Goal: Task Accomplishment & Management: Use online tool/utility

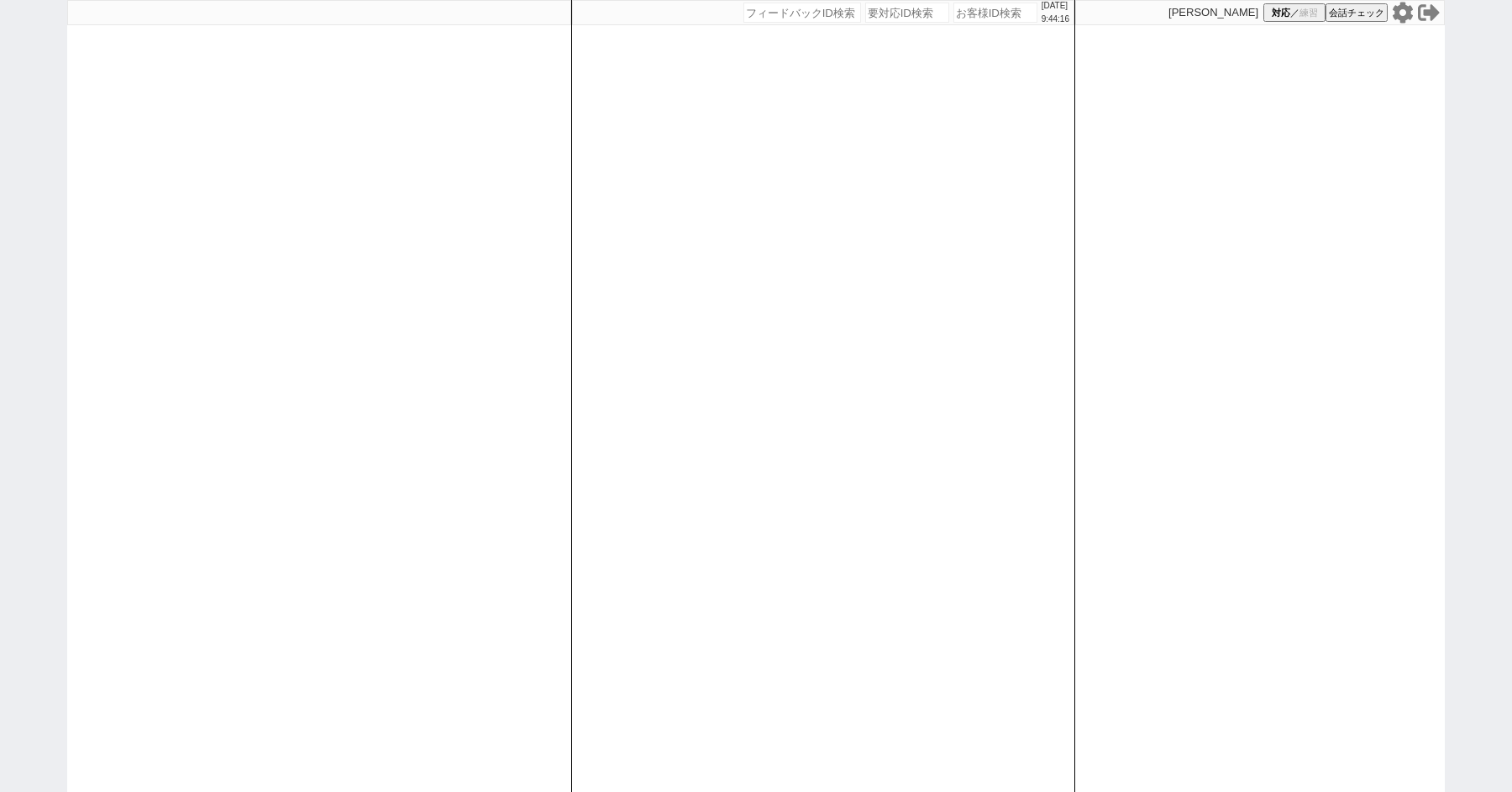
click at [1402, 5] on icon at bounding box center [1403, 12] width 20 height 21
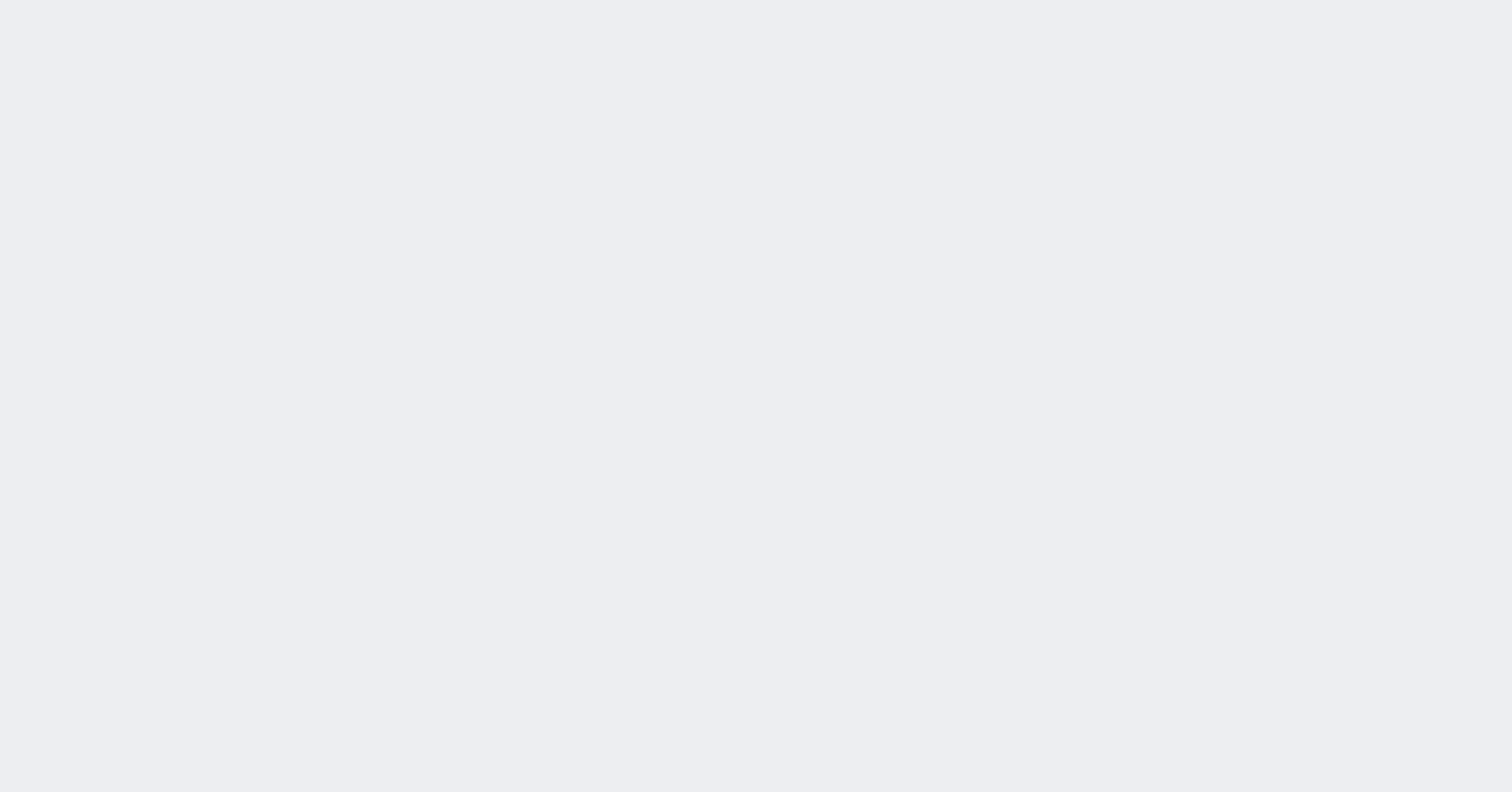
click at [0, 0] on div "[DATE] 9:45:12 候補物件を追加してしてください 紹介した物件一覧 他社物件を追加する 空室確認ページに追加・削除 紹介した物件一覧 他社物件を追…" at bounding box center [0, 0] width 0 height 0
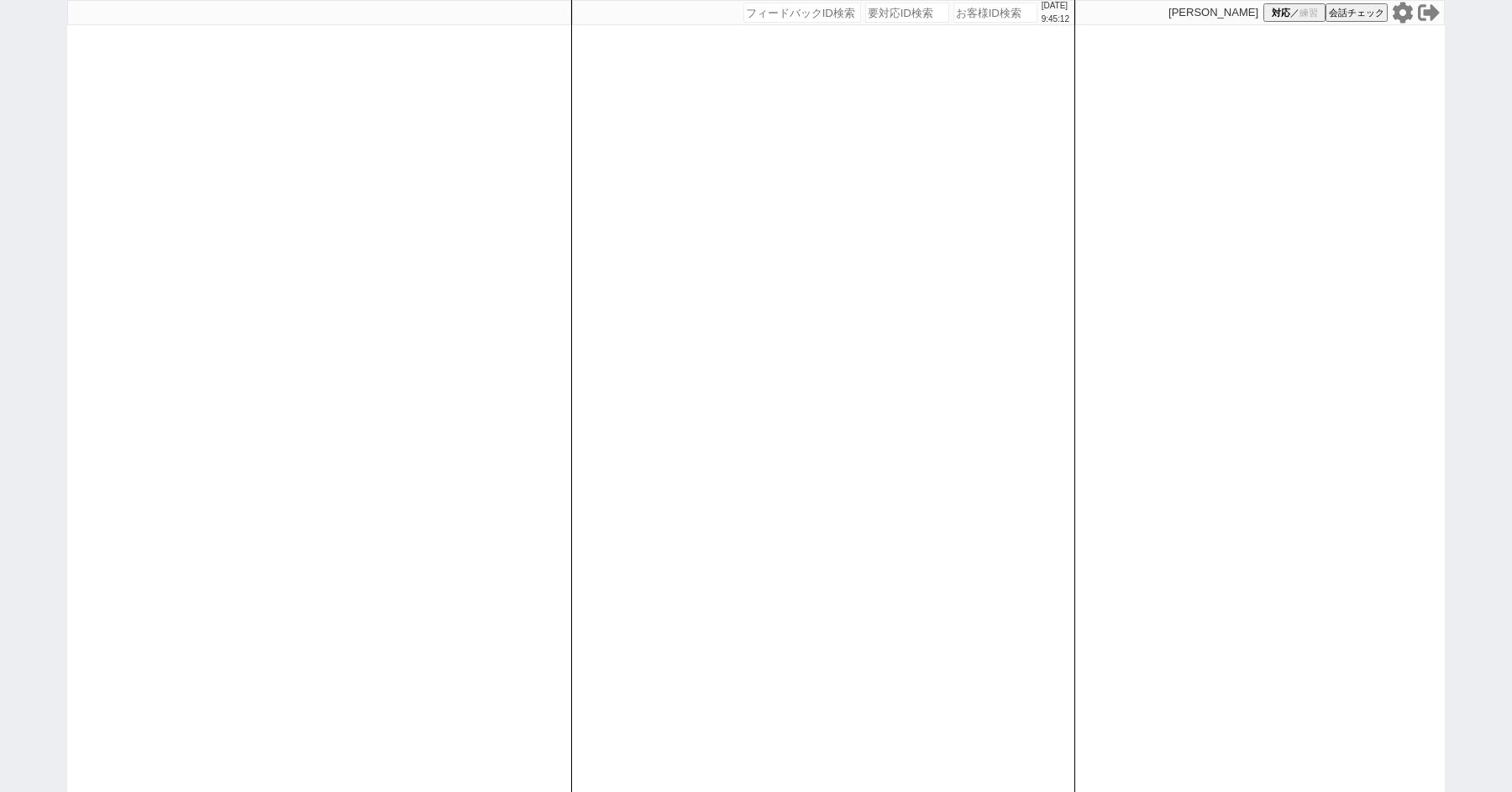
click at [33, 143] on div "2025/08/18 9:45:12 候補物件を追加してしてください 紹介した物件一覧 他社物件を追加する 空室確認ページに追加・削除 紹介した物件一覧 他社…" at bounding box center [756, 396] width 1512 height 792
select select "1"
select select "2"
select select
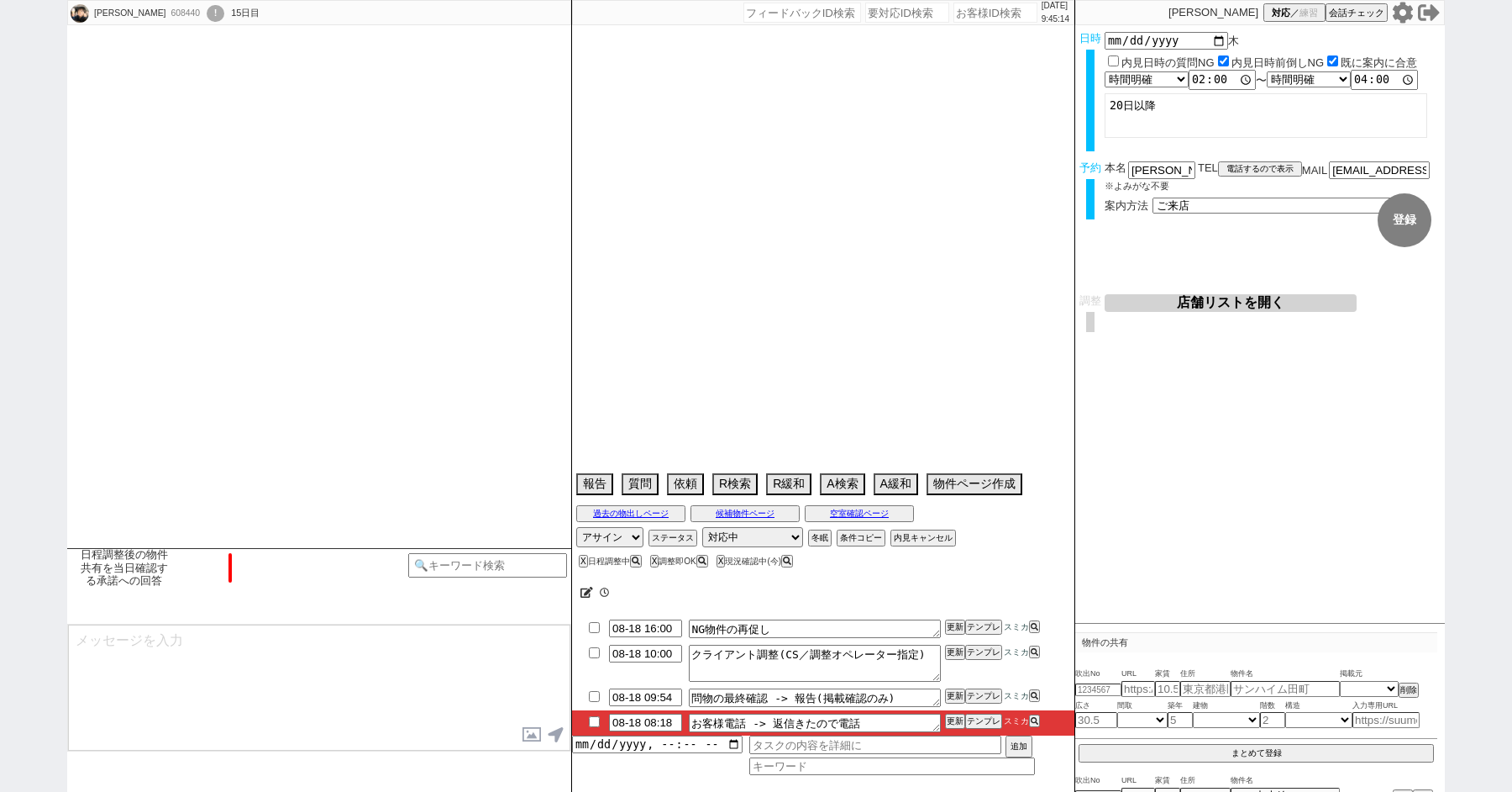
select select "2025"
select select "9"
select select "33"
select select "1"
select select "38"
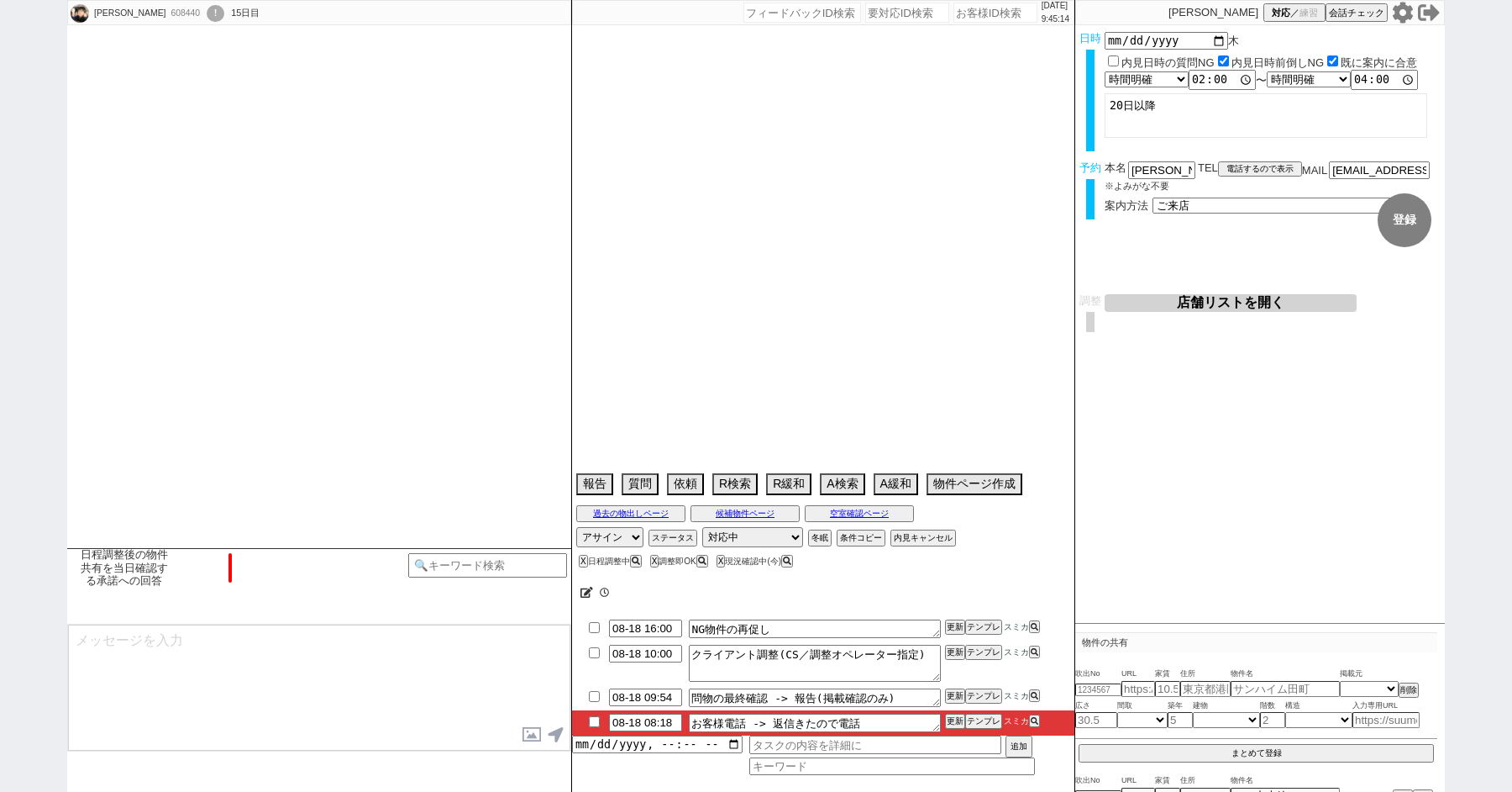
select select "75"
select select "1813"
select select "65"
select select "1581"
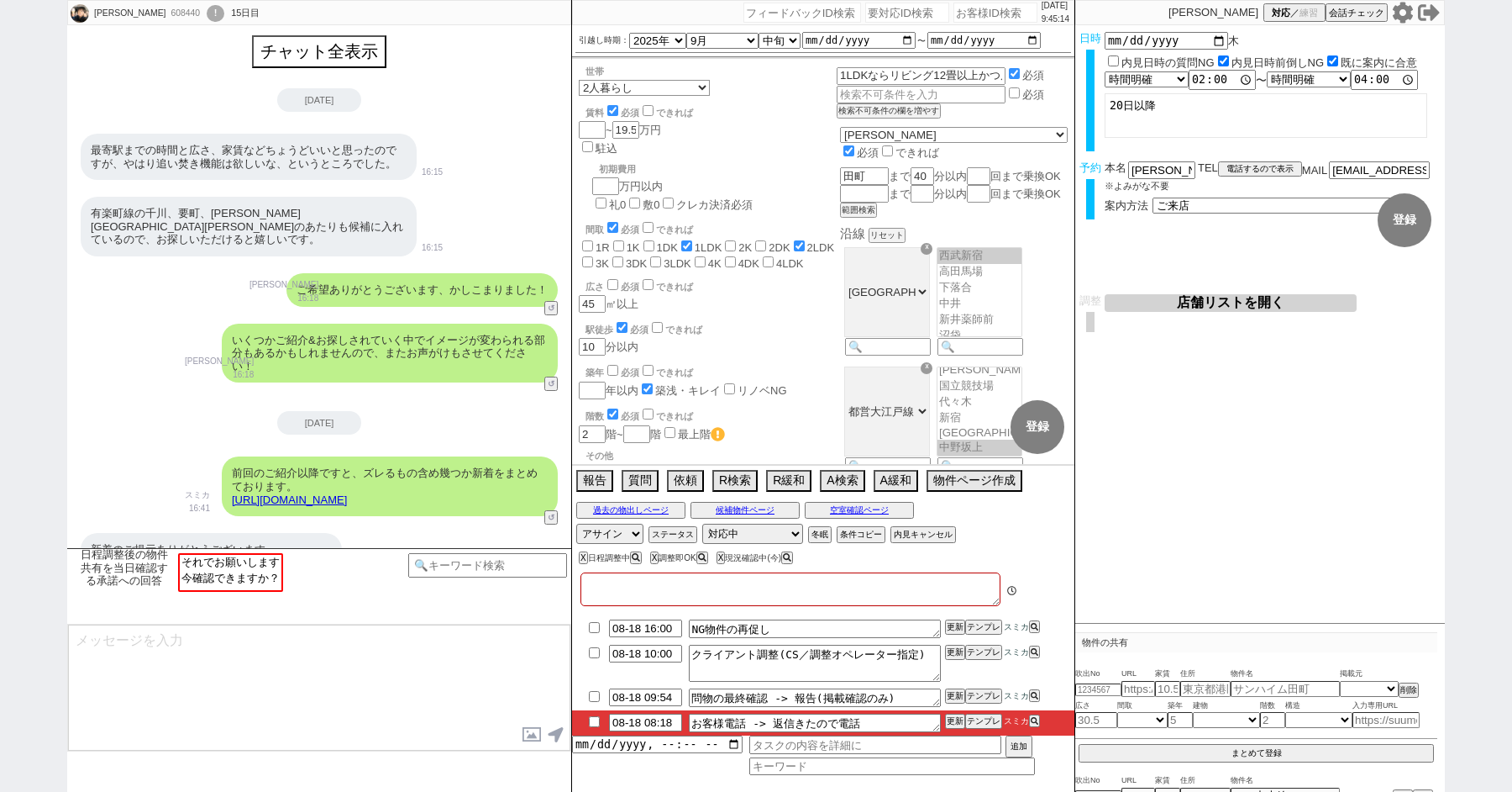
type textarea "同棲相手ともエリアや予算をもう少し相談する　8/13　8:16 他社なし"
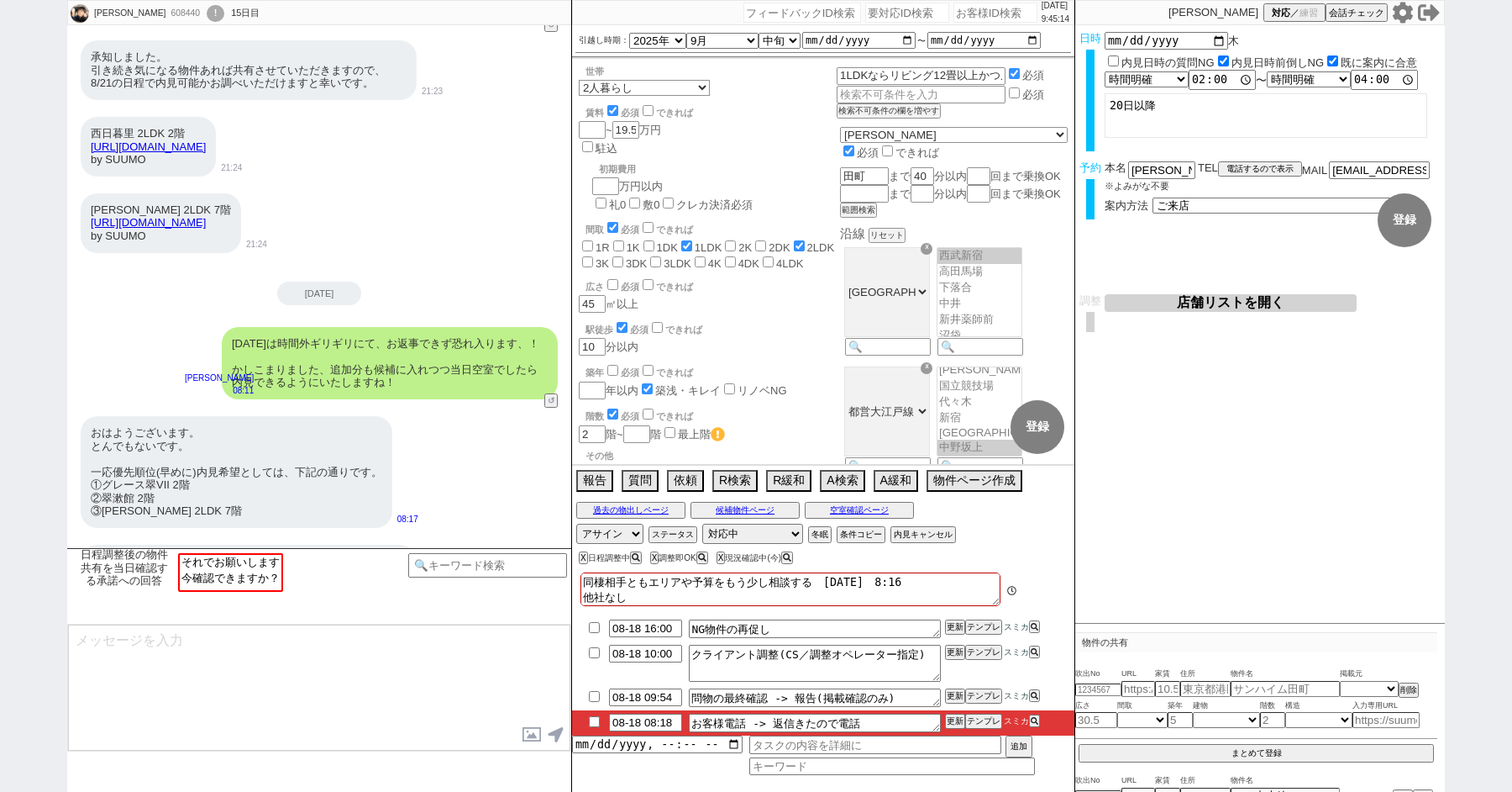
scroll to position [21, 0]
click at [594, 721] on input "checkbox" at bounding box center [595, 722] width 25 height 11
checkbox input "true"
click at [474, 185] on div "落合 2LDK 7階 https://suumo.jp/chintai/bc_100453360097/ by SUUMO 21:24" at bounding box center [320, 222] width 504 height 76
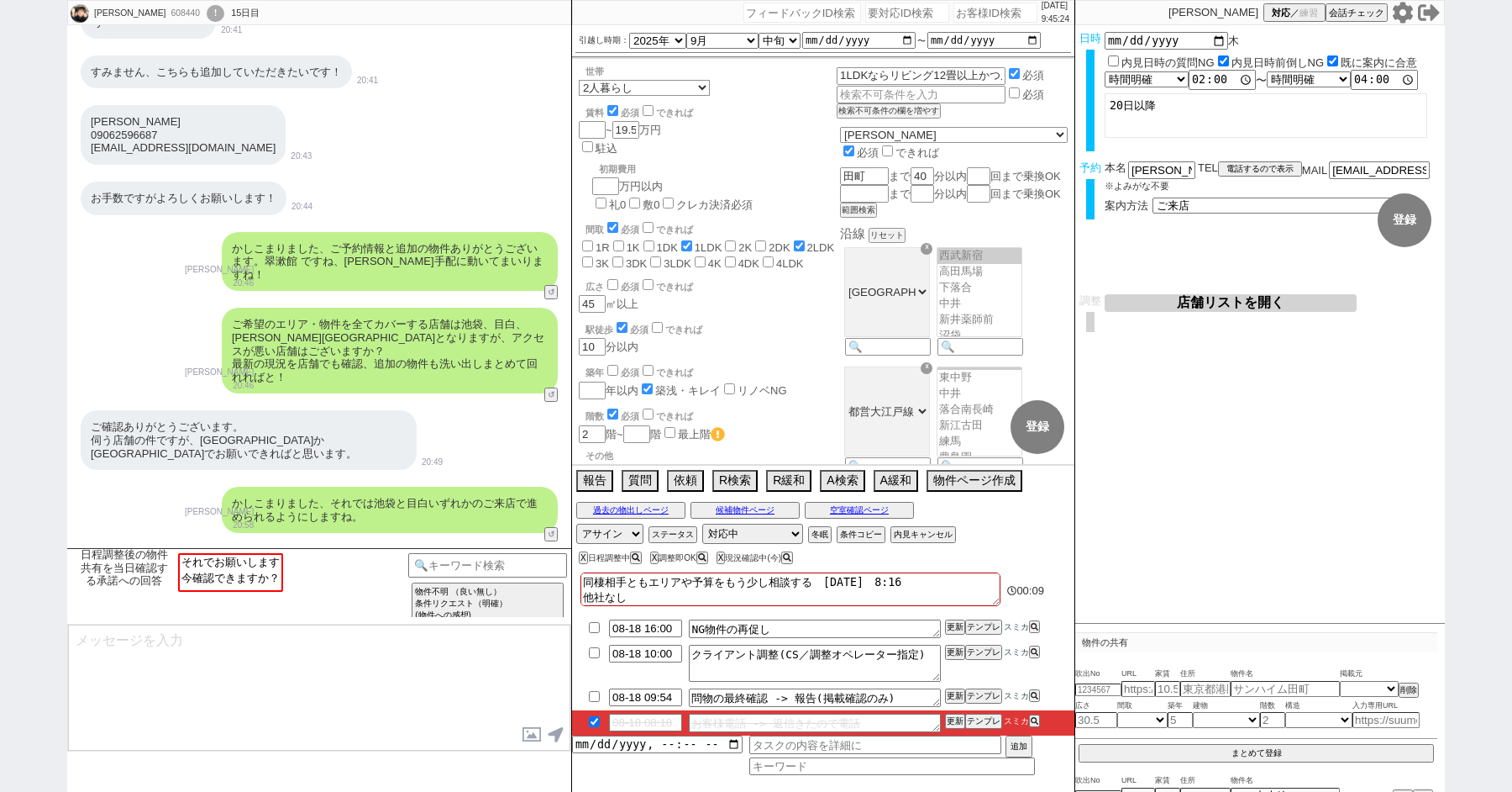
scroll to position [2699, 0]
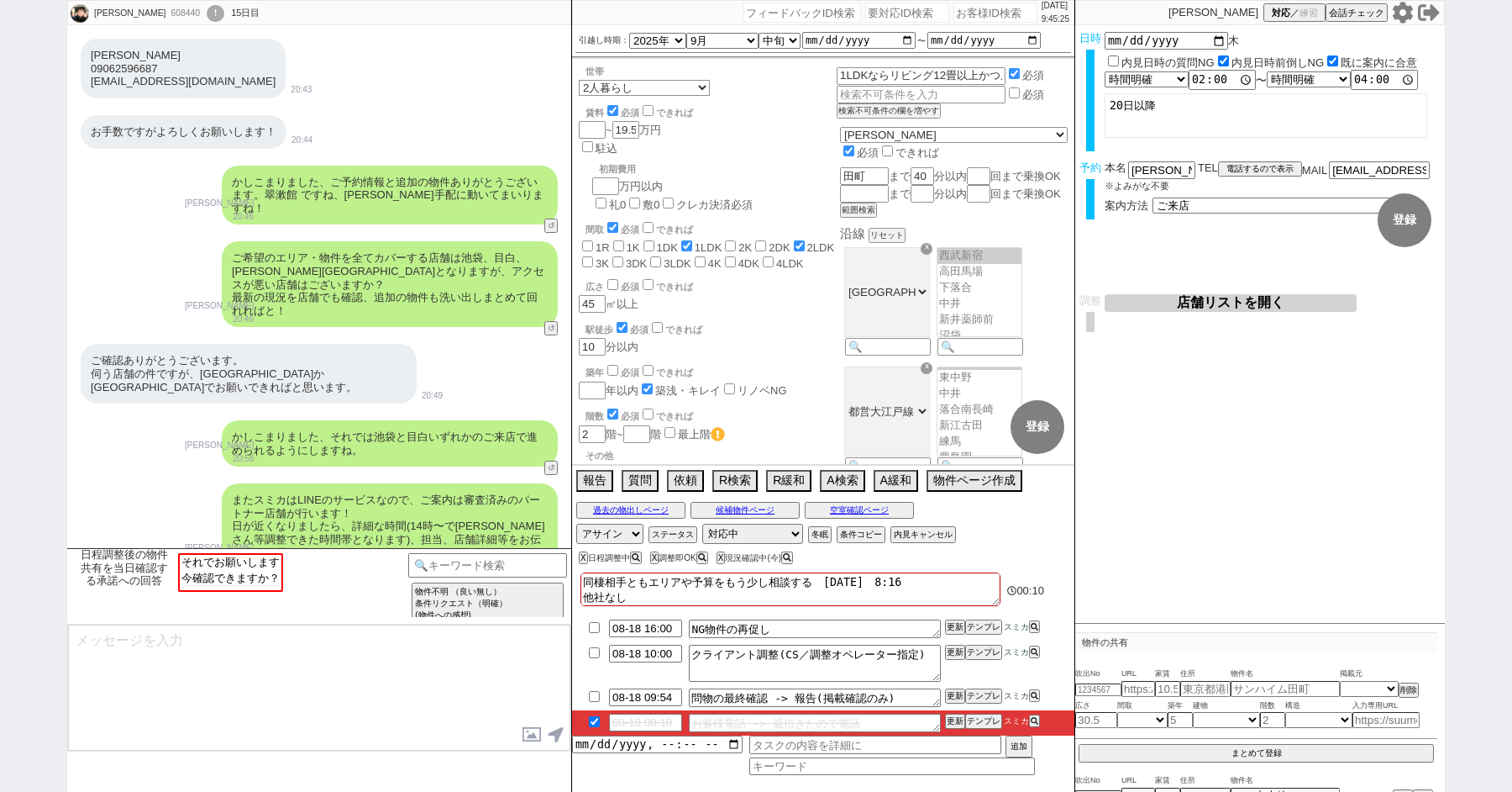
click at [1223, 292] on form "変更 なし 登録 日時 2025-08-21 木 内見日時の質問NG 内見日時前倒しNG 既に案内に合意 言及なし 時間明確 午前 午後 お昼 夕方・夜 終日…" at bounding box center [1260, 160] width 370 height 269
click at [1213, 299] on button "店舗リストを開く" at bounding box center [1231, 303] width 252 height 18
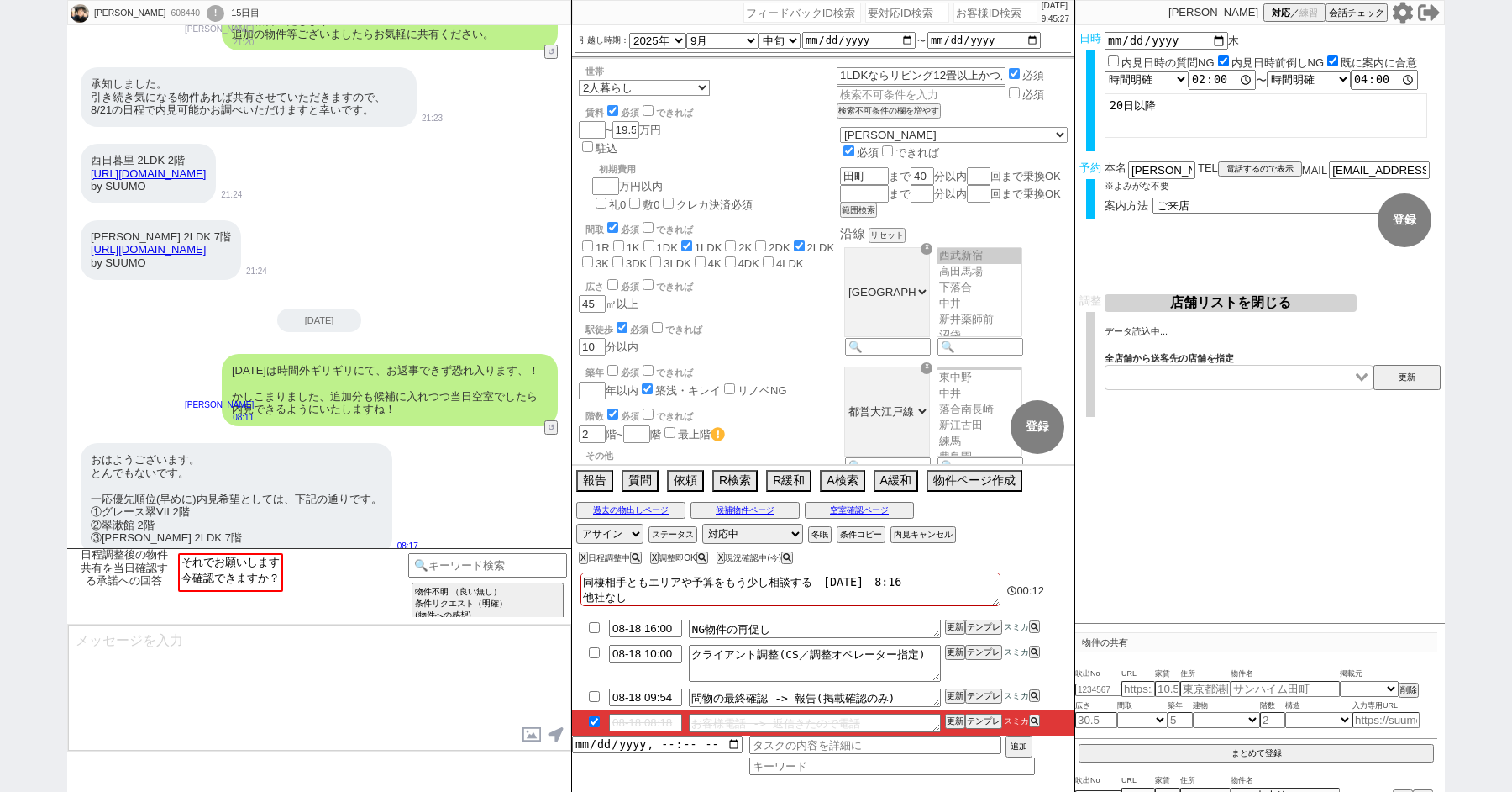
scroll to position [4166, 0]
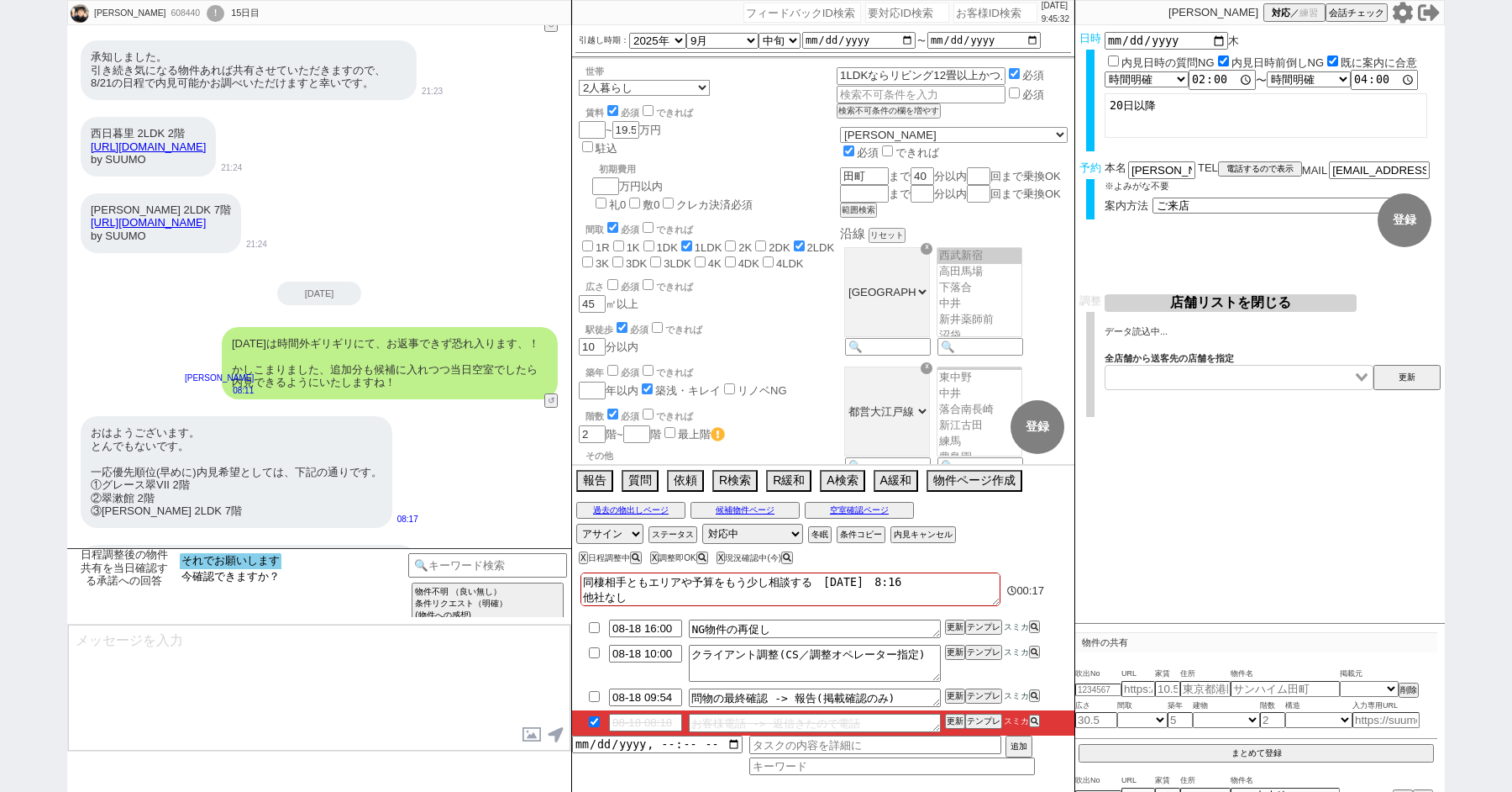
select select "それでお願いします"
click at [265, 569] on option "それでお願いします" at bounding box center [231, 577] width 102 height 16
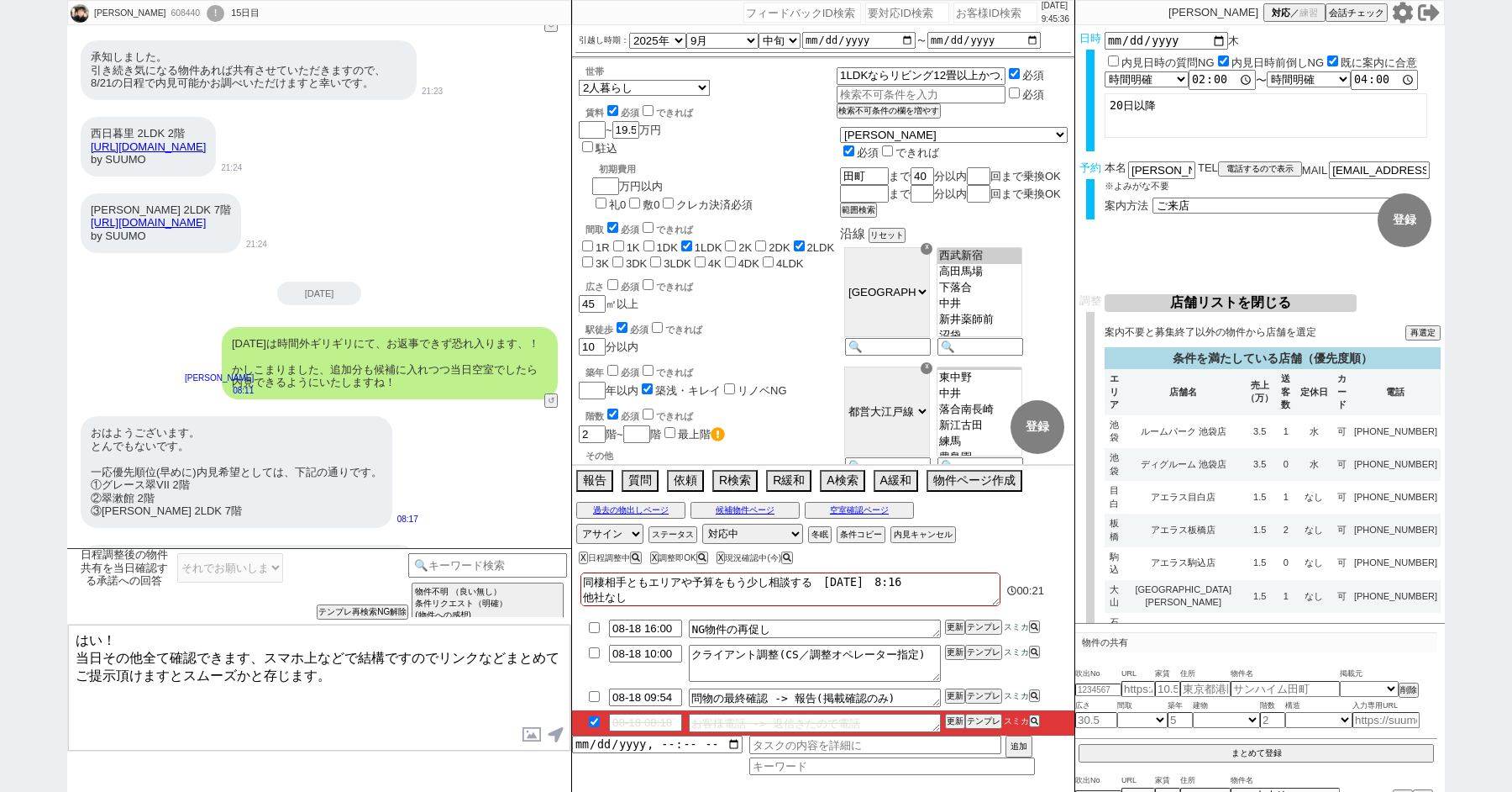
drag, startPoint x: 99, startPoint y: 636, endPoint x: 60, endPoint y: 636, distance: 39.0
click at [66, 636] on div "玉熊 廉 608440 ! 0 15日目 冬眠中 自社客 スミカ スミカ_BPO チャット全表示 2025-08-16 最寄駅までの時間と広さ、家賃などちょう…" at bounding box center [756, 396] width 1512 height 792
click at [548, 672] on textarea "ありがとうございます！ またもし追加でも出ましたら、当日その他全て確認できます、スマホ上などで結構ですのでリンクなどまとめてご提示頂けますとスムーズかと存じま…" at bounding box center [319, 687] width 503 height 126
click at [128, 653] on textarea "ありがとうございます！ またもし追加でも出ましたら、当日その他全て確認できます、スマホ上などで結構ですのでリンクなどまとめてご提示頂けますとスムーズかと存じま…" at bounding box center [319, 687] width 503 height 126
type textarea "ありがとうございます！ またもしさらに追加でも出ましたら、当日その他全て確認できます、スマホ上などで結構ですのでリンクなどまとめてご提示頂けますとスムーズかと…"
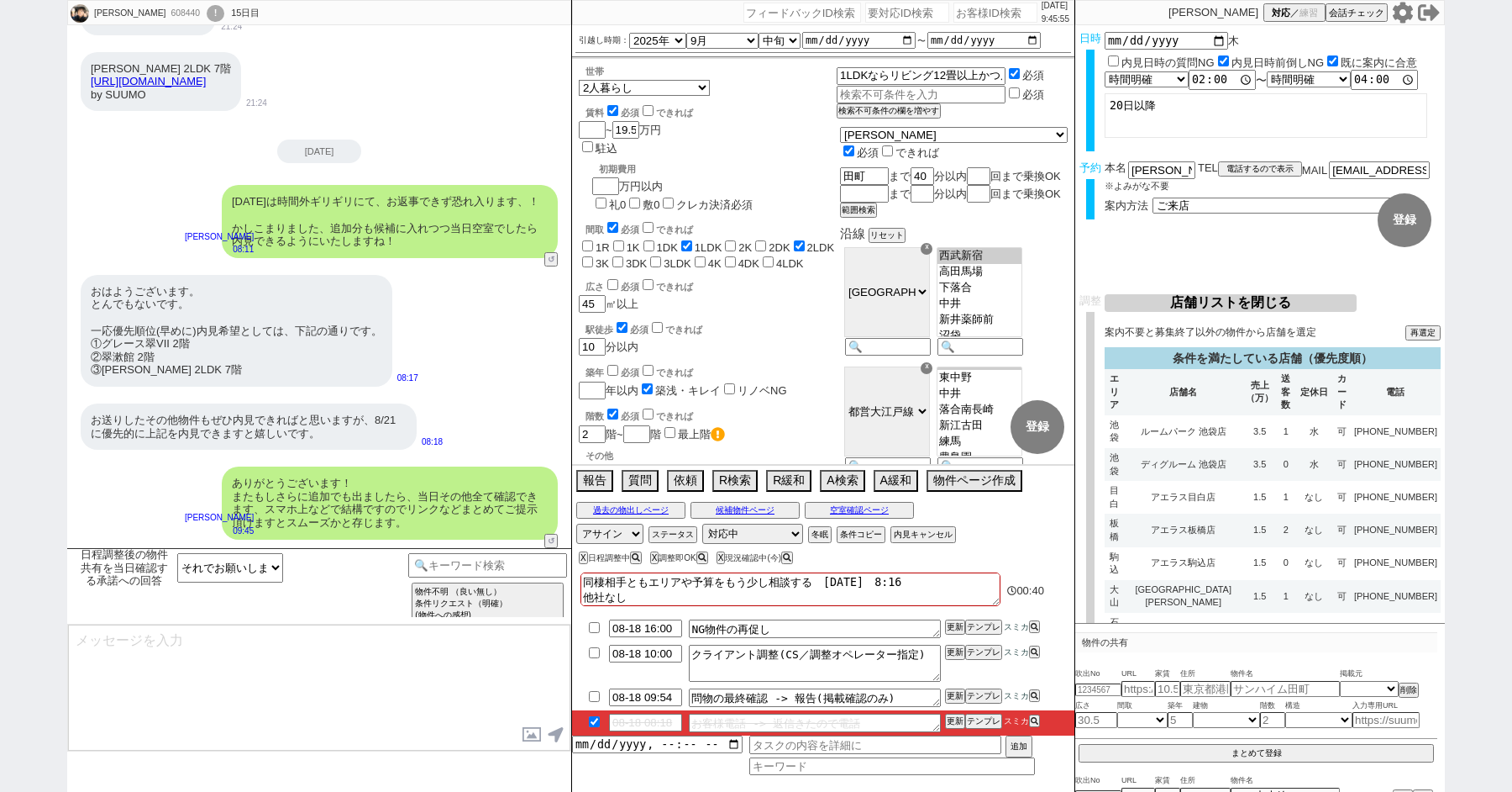
scroll to position [3883, 0]
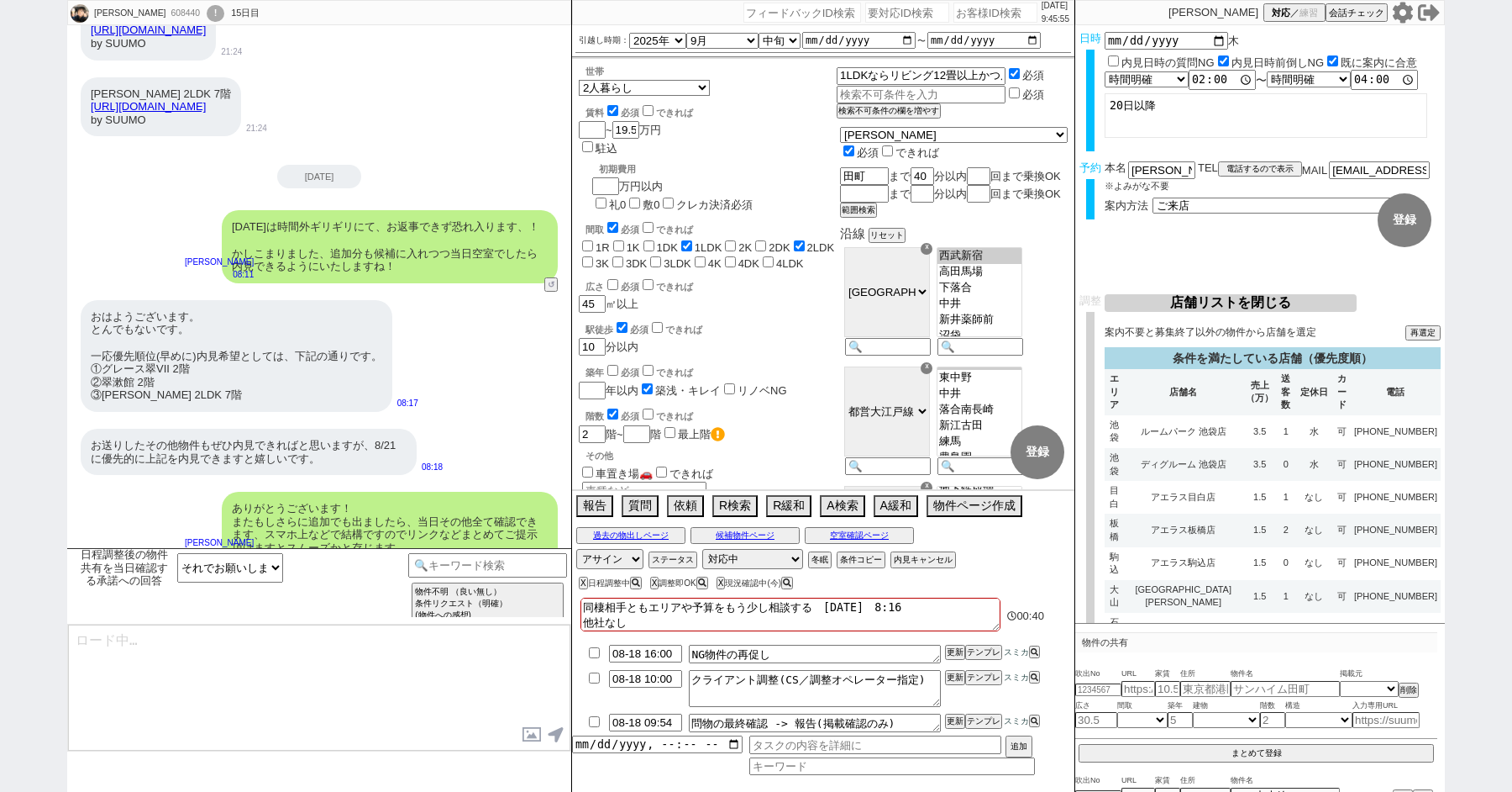
type textarea "それでは引き続き調整が完了しましたらご報告いたしますね！"
click at [480, 673] on textarea "それでは引き続き調整が完了しましたらご報告いたしますね！" at bounding box center [319, 687] width 503 height 126
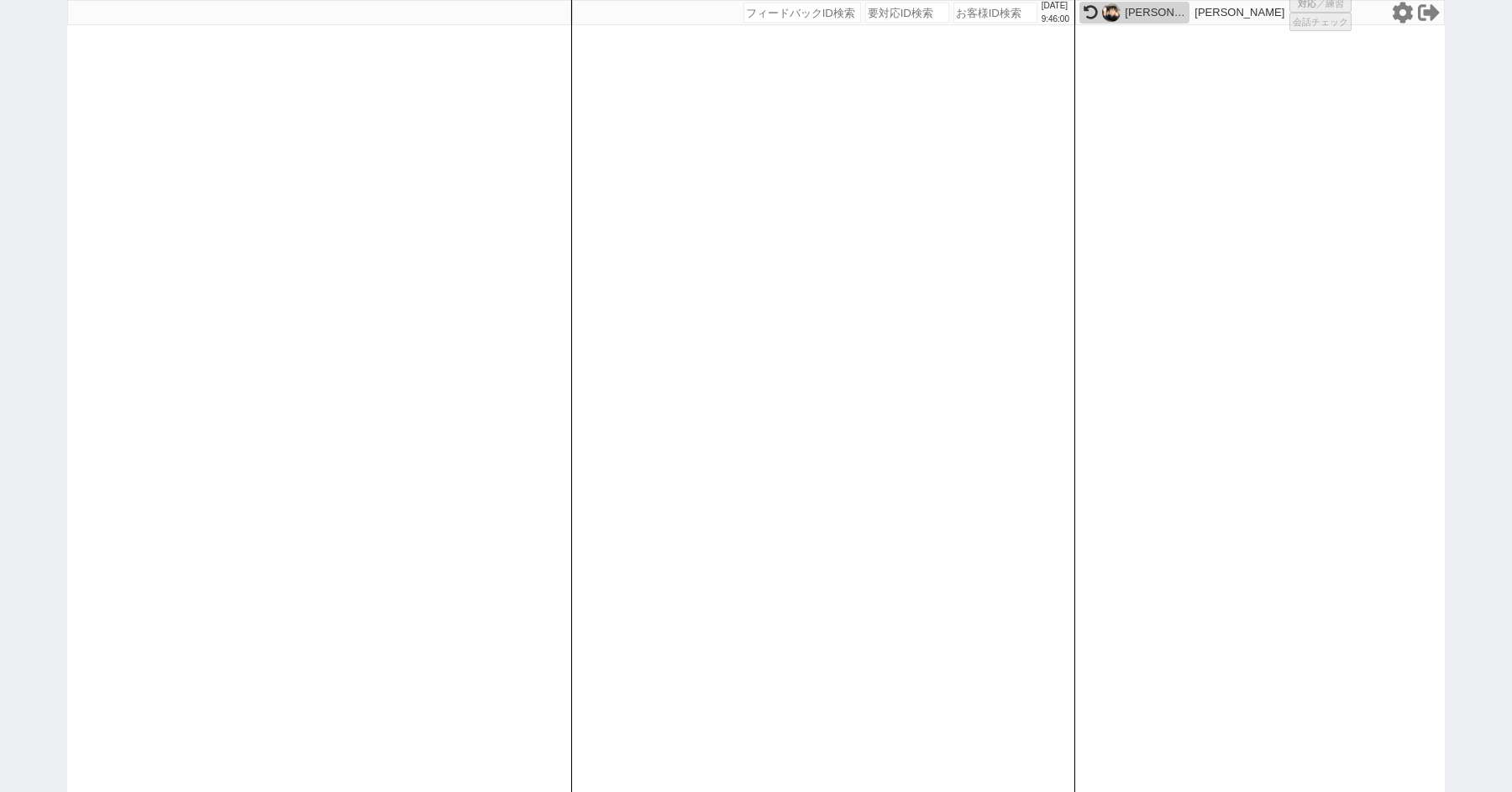
select select
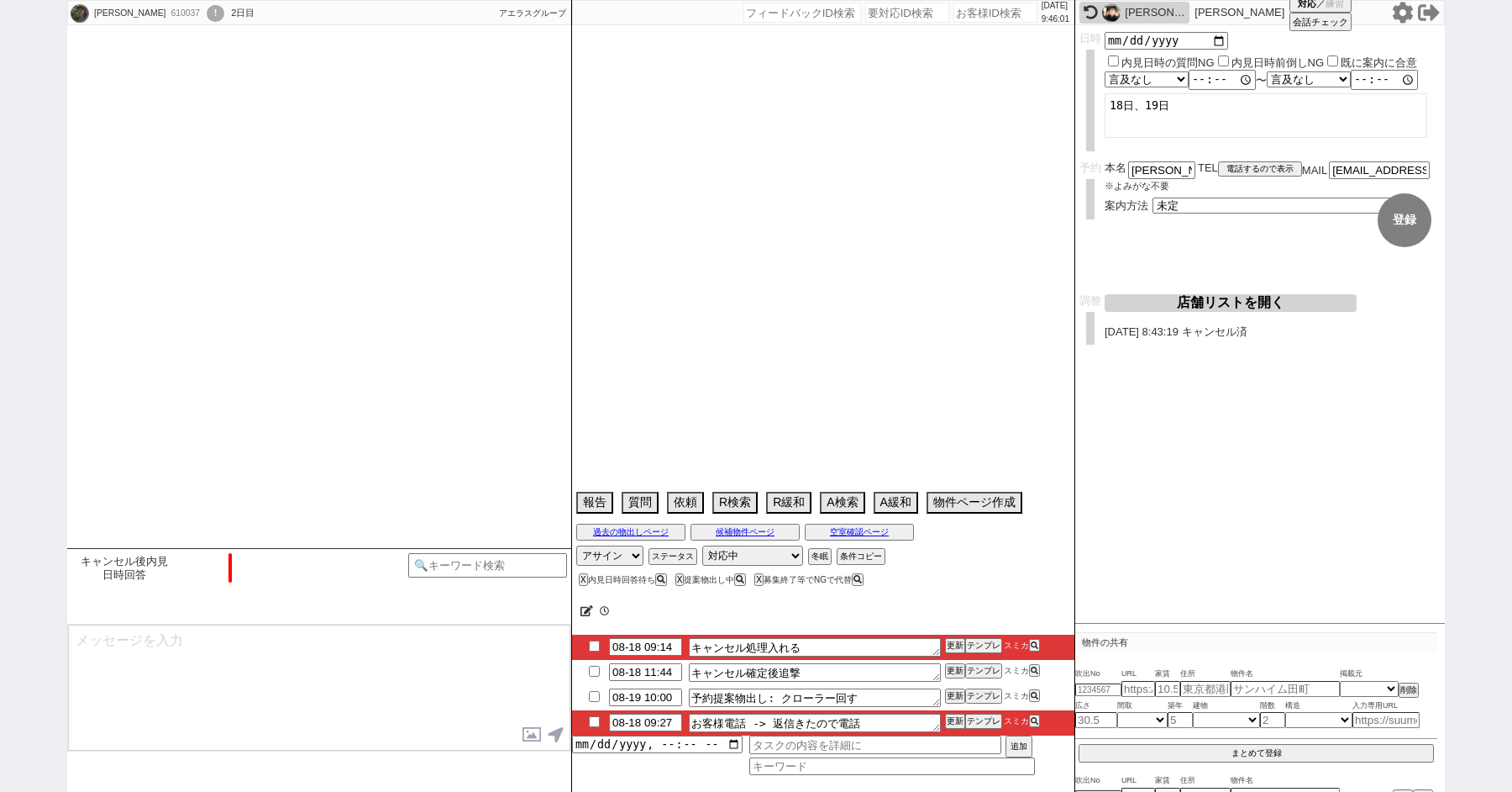
type textarea "調整前キャンセル"
select select "22"
select select "0"
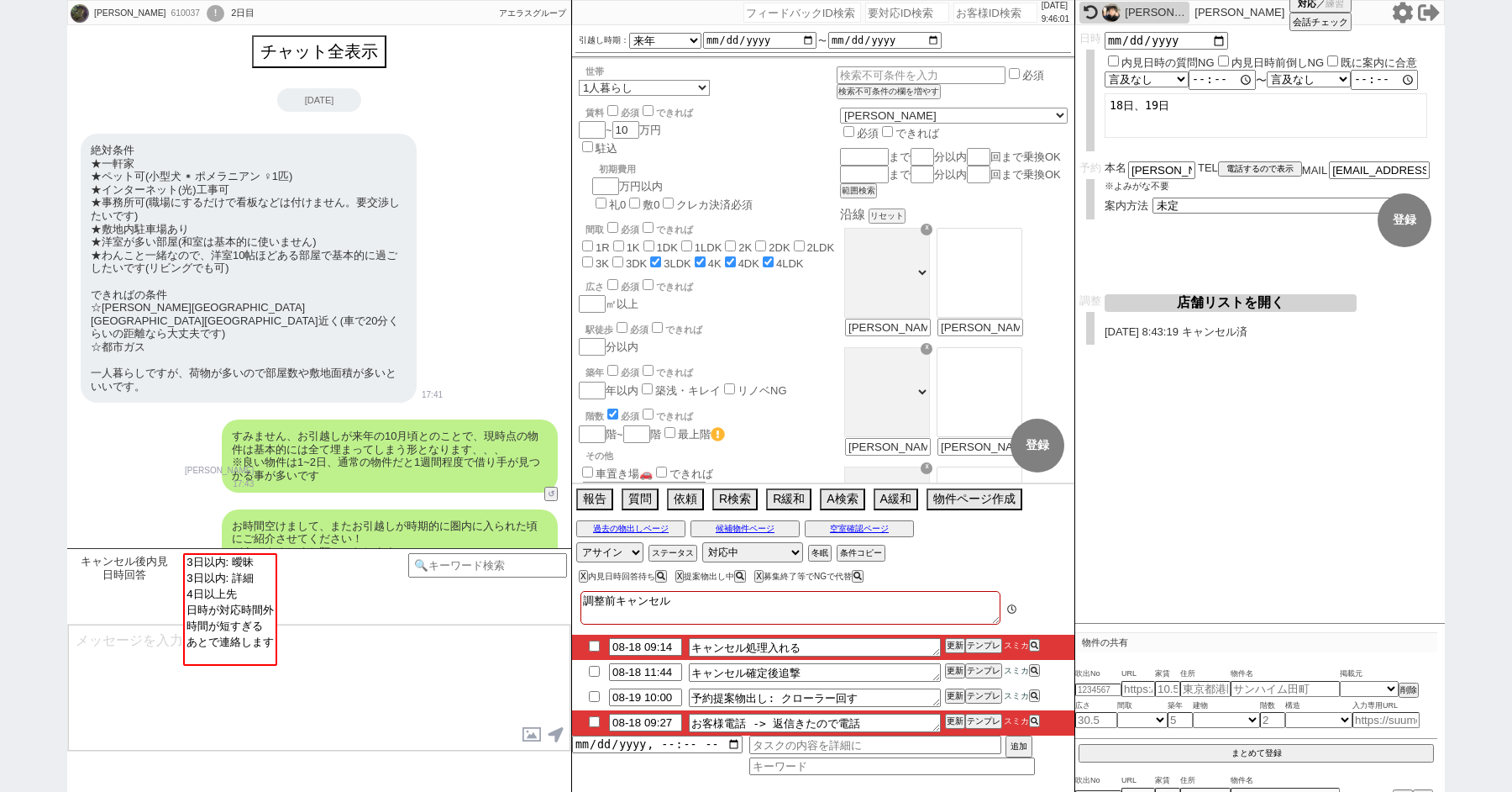
scroll to position [4262, 0]
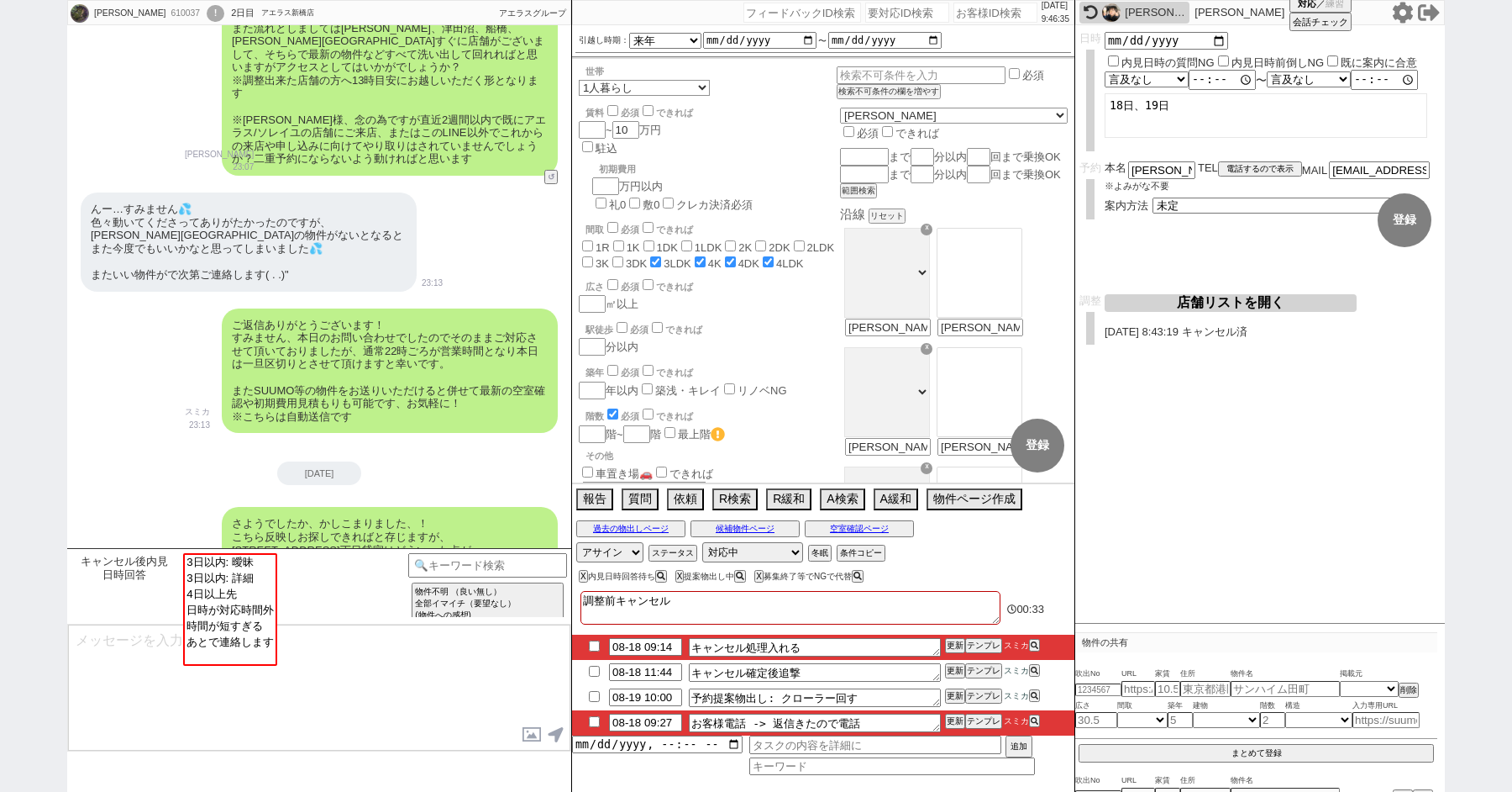
click at [587, 646] on input "checkbox" at bounding box center [595, 646] width 25 height 11
checkbox input "true"
click at [590, 722] on input "checkbox" at bounding box center [595, 722] width 25 height 11
checkbox input "true"
click at [604, 670] on input "checkbox" at bounding box center [595, 671] width 25 height 11
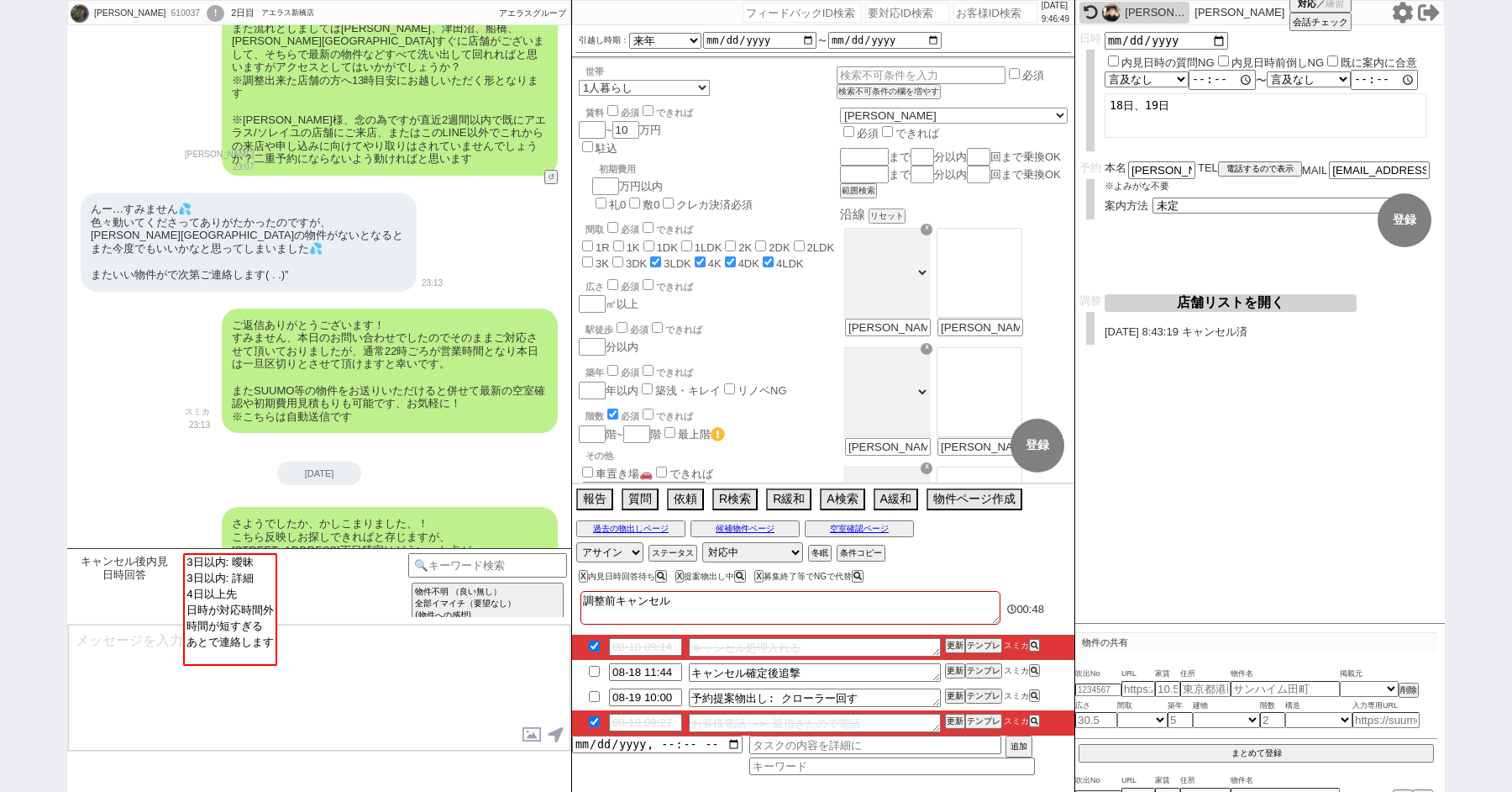
checkbox input "true"
click at [1035, 645] on icon at bounding box center [1033, 645] width 8 height 8
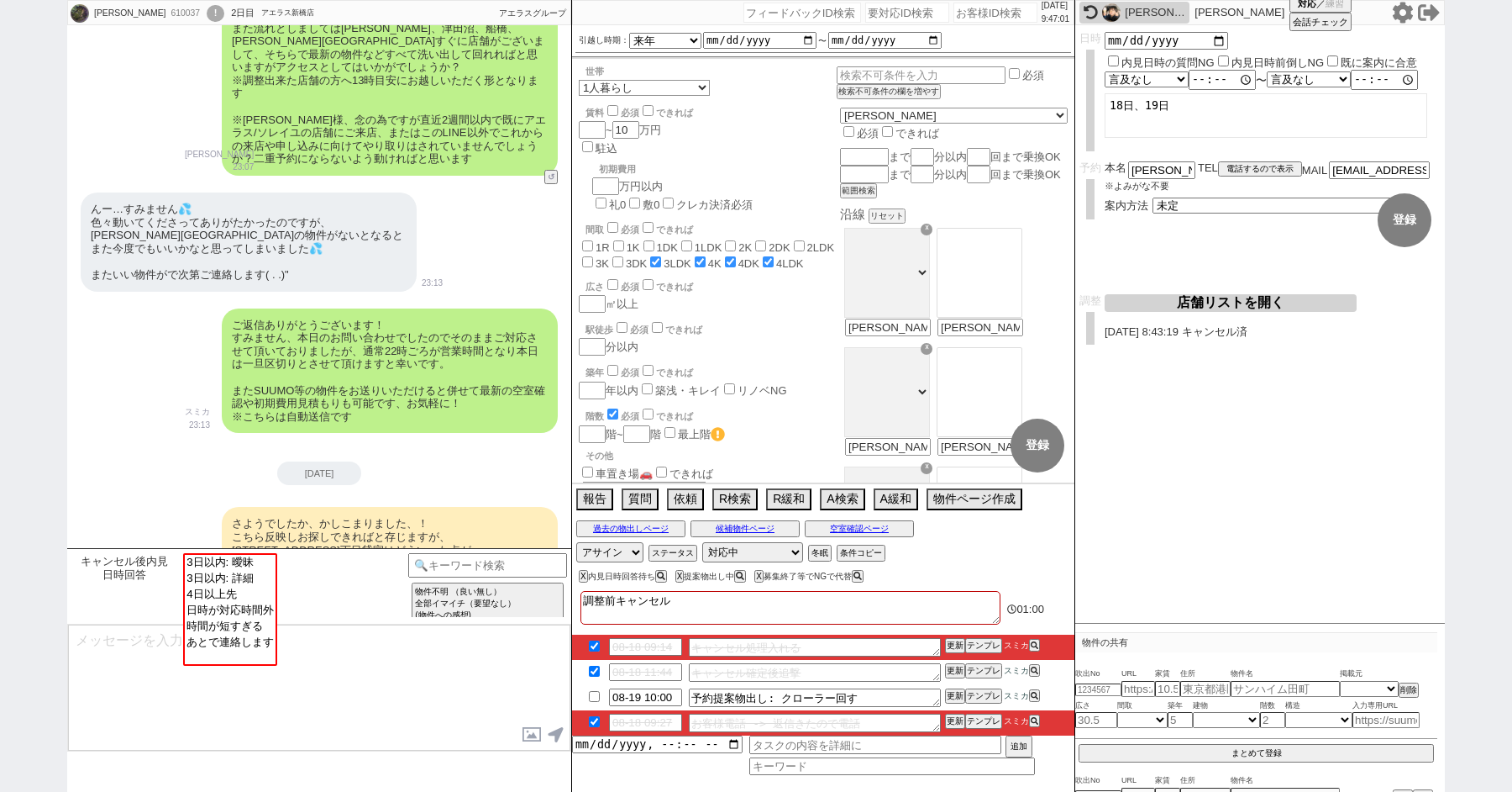
click at [109, 461] on div "[DATE]" at bounding box center [320, 473] width 504 height 24
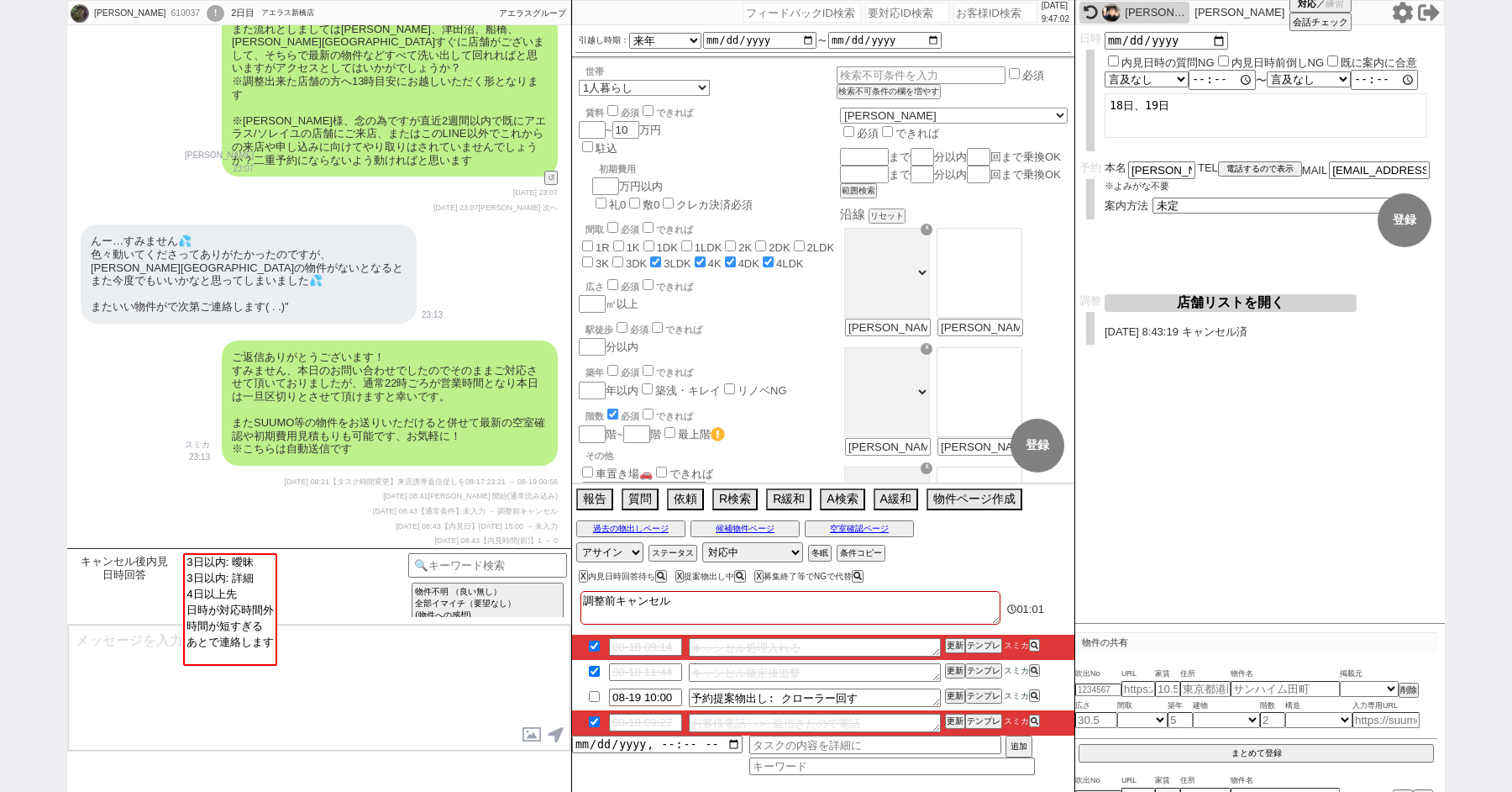
scroll to position [5483, 0]
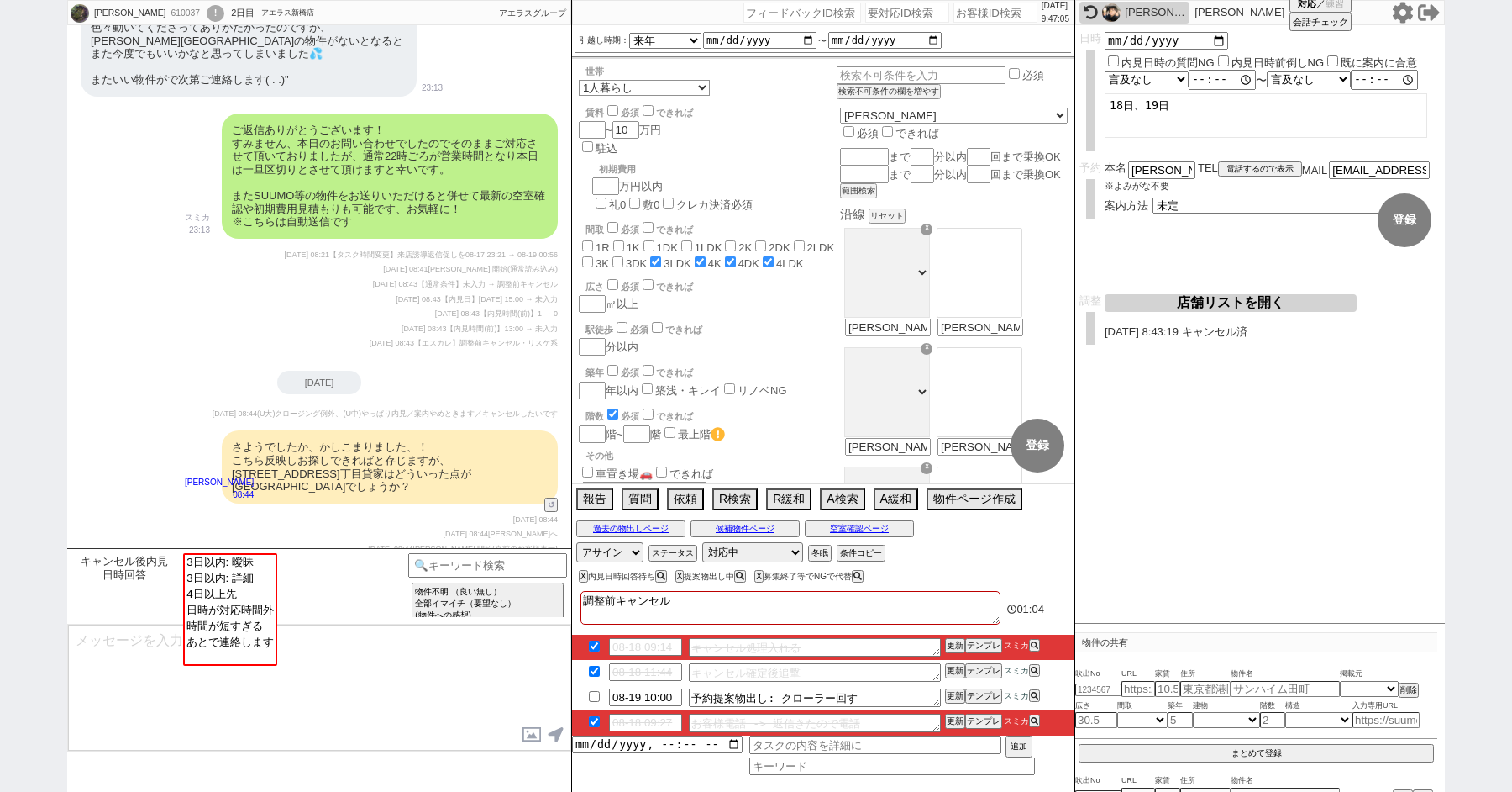
click at [109, 422] on div "さようでしたか、かしこまりました、！ こちら反映しお探しできればと存じますが、船橋市大穴北４丁目貸家はどういった点がイマイチでしょうか？ 松井健太朗 08:4…" at bounding box center [320, 466] width 504 height 89
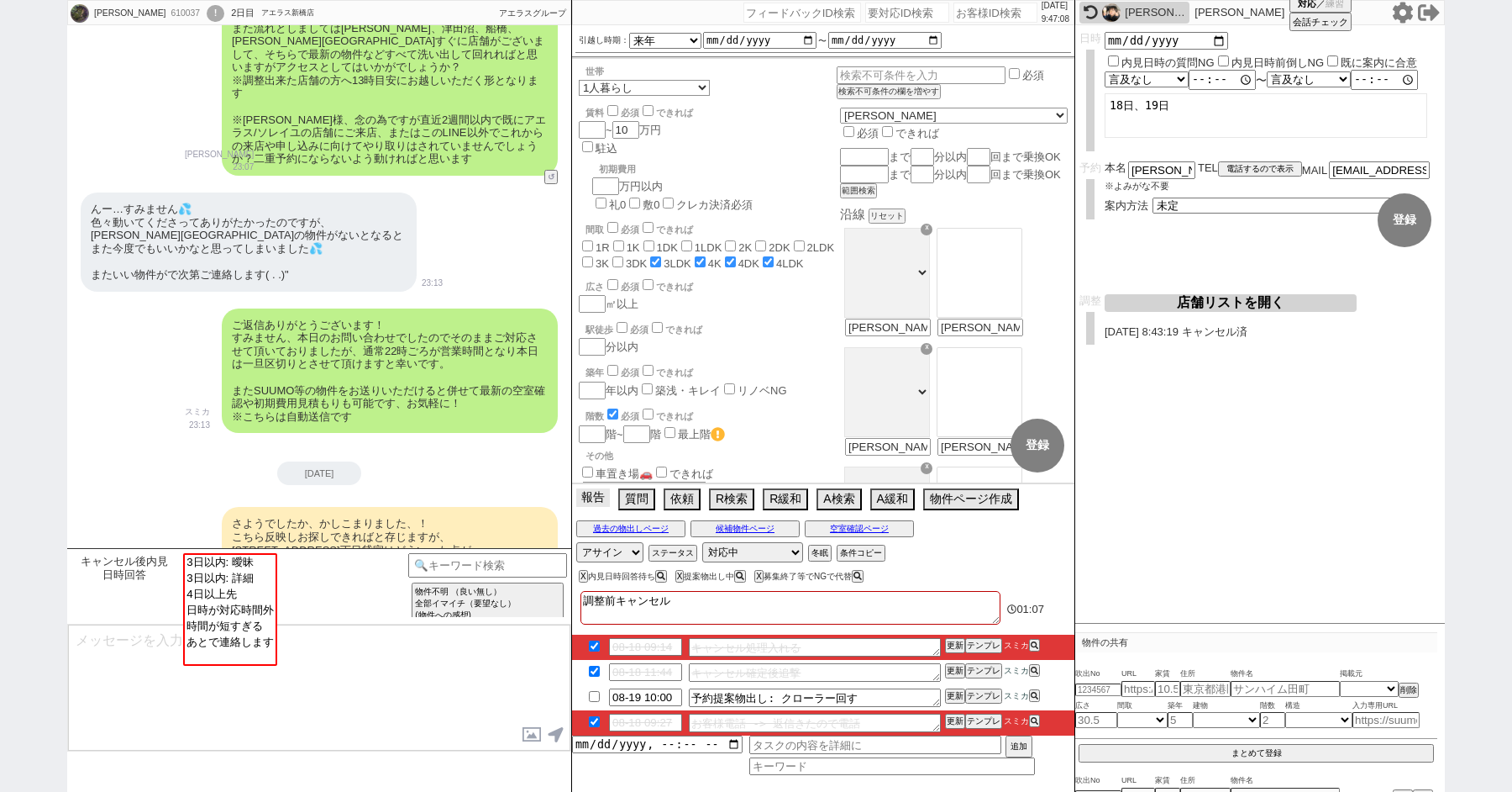
click at [588, 499] on button "報告" at bounding box center [593, 498] width 33 height 18
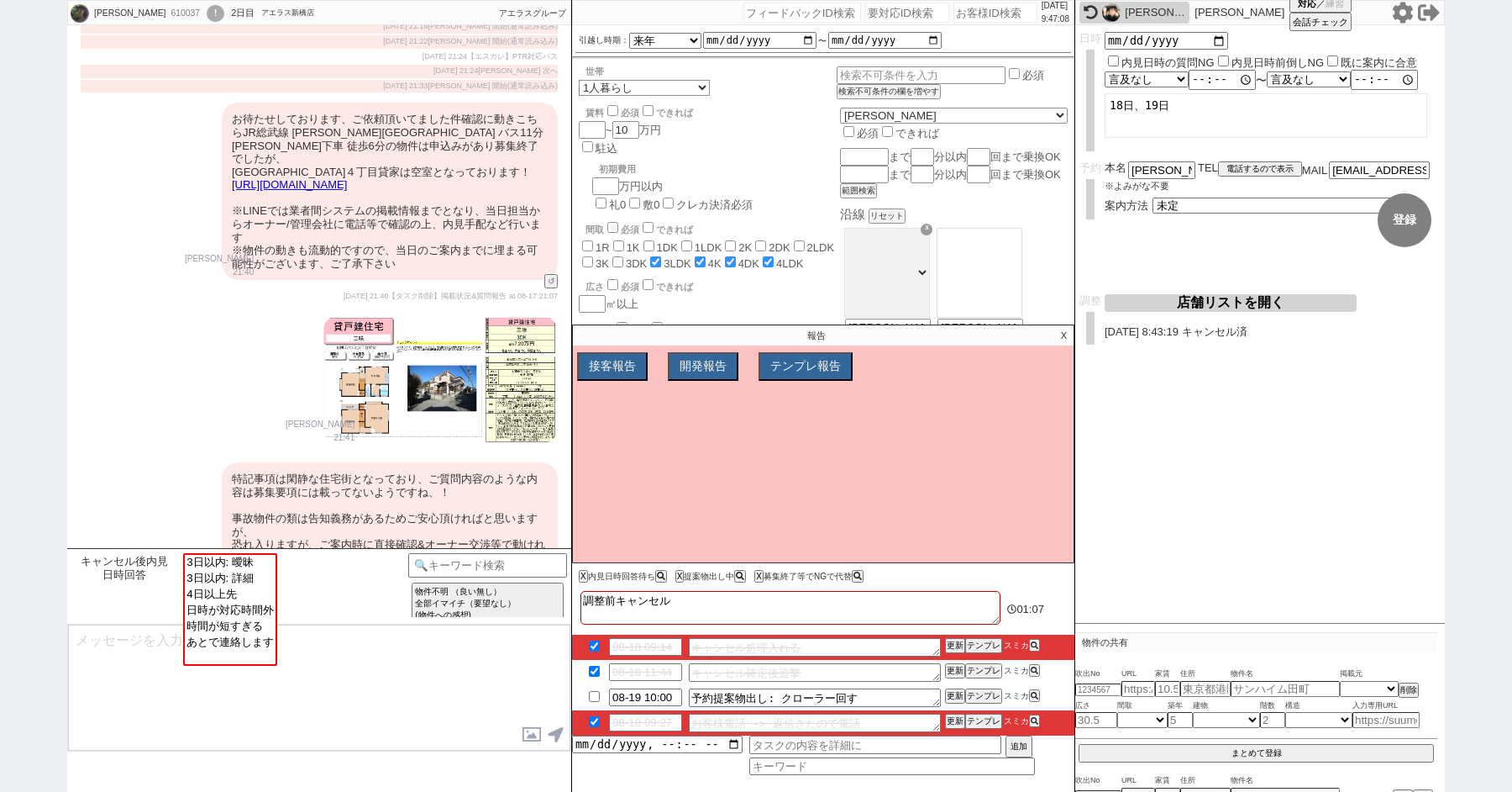
scroll to position [5483, 0]
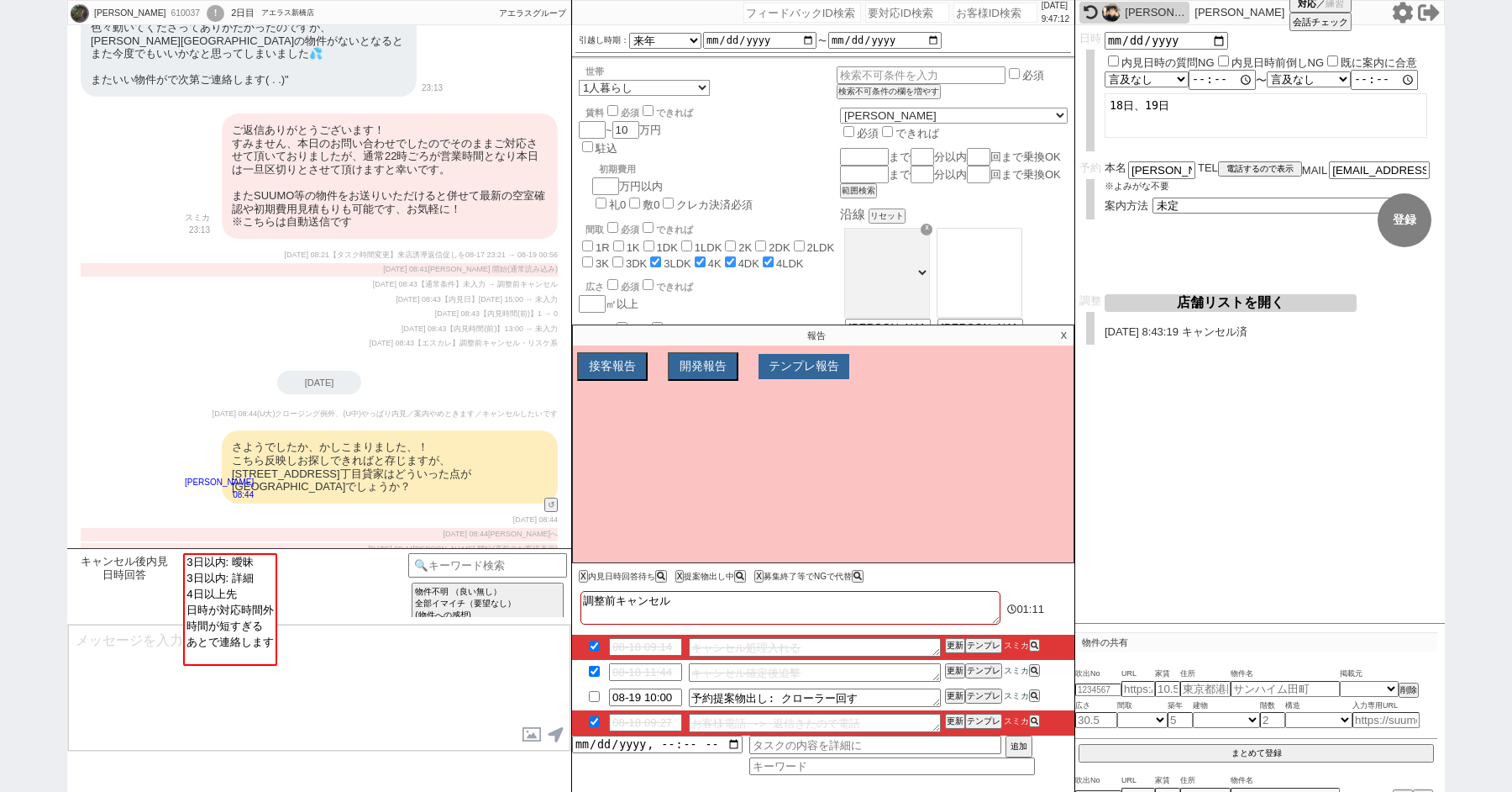
click at [824, 378] on button "テンプレ報告" at bounding box center [804, 367] width 90 height 25
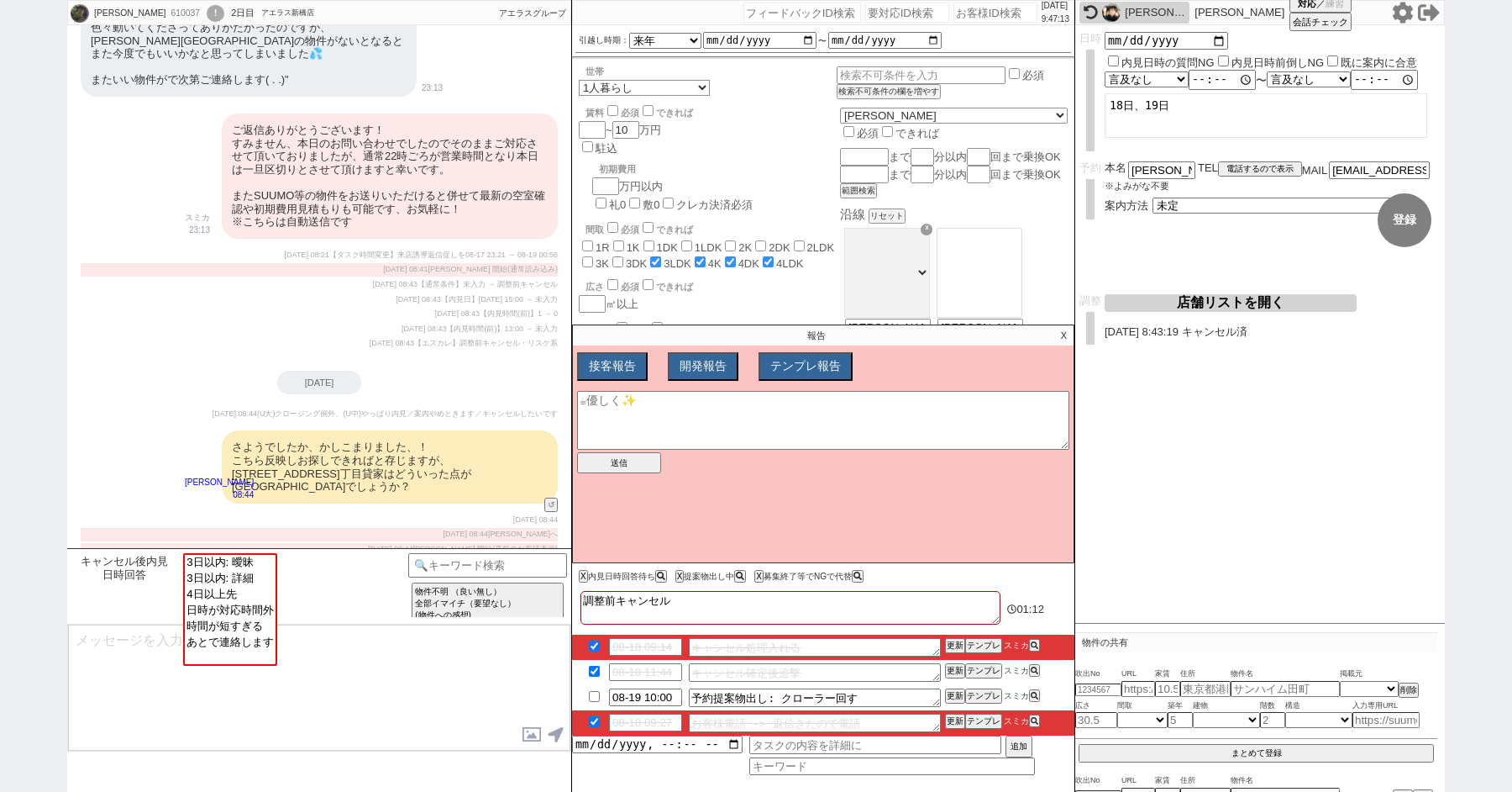
click at [434, 431] on div "さようでしたか、かしこまりました、！ こちら反映しお探しできればと存じますが、船橋市大穴北４丁目貸家はどういった点がイマイチでしょうか？" at bounding box center [389, 467] width 336 height 72
click at [1063, 334] on p "X" at bounding box center [1064, 335] width 19 height 20
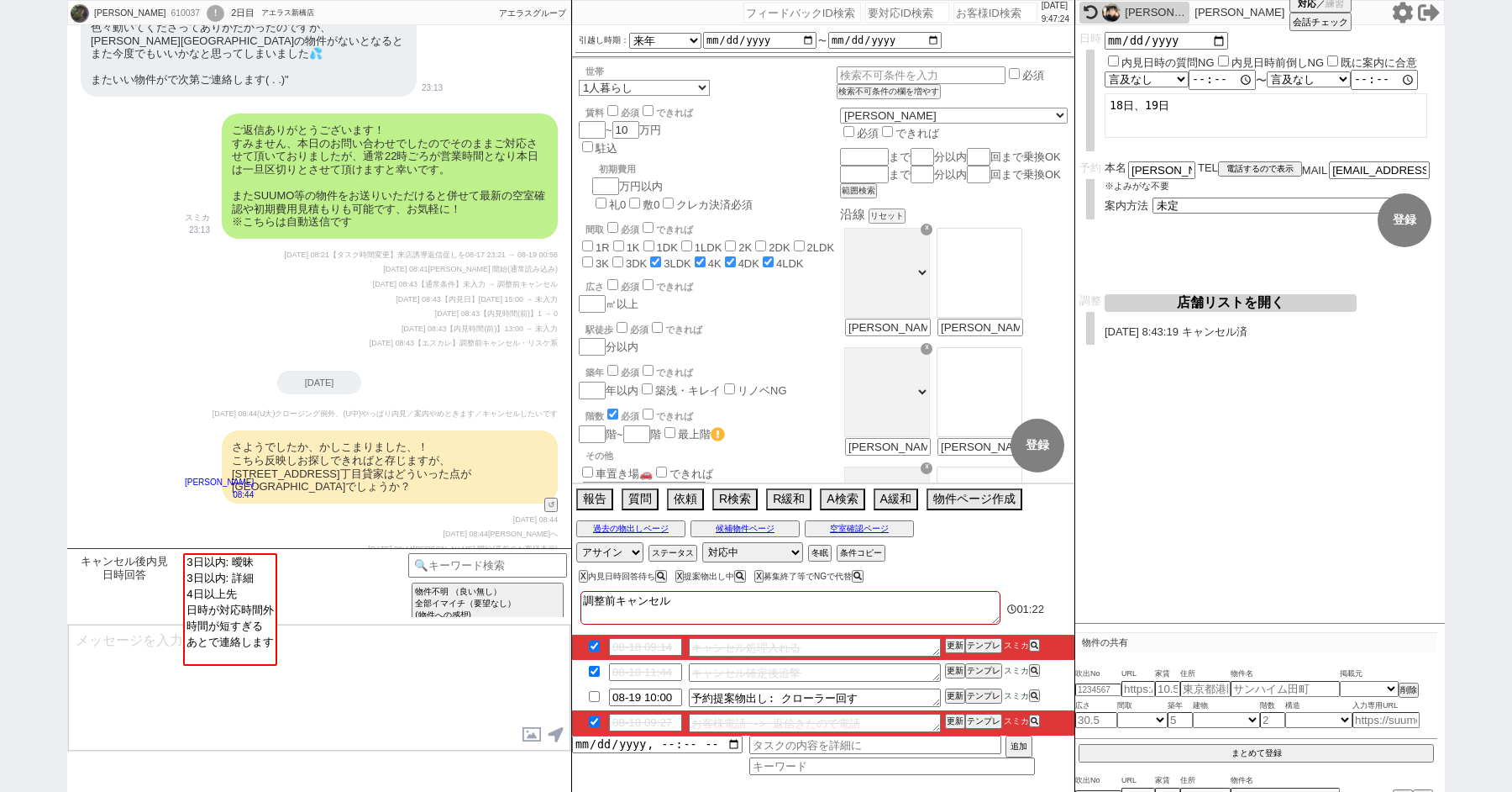
click at [443, 562] on input at bounding box center [488, 563] width 159 height 21
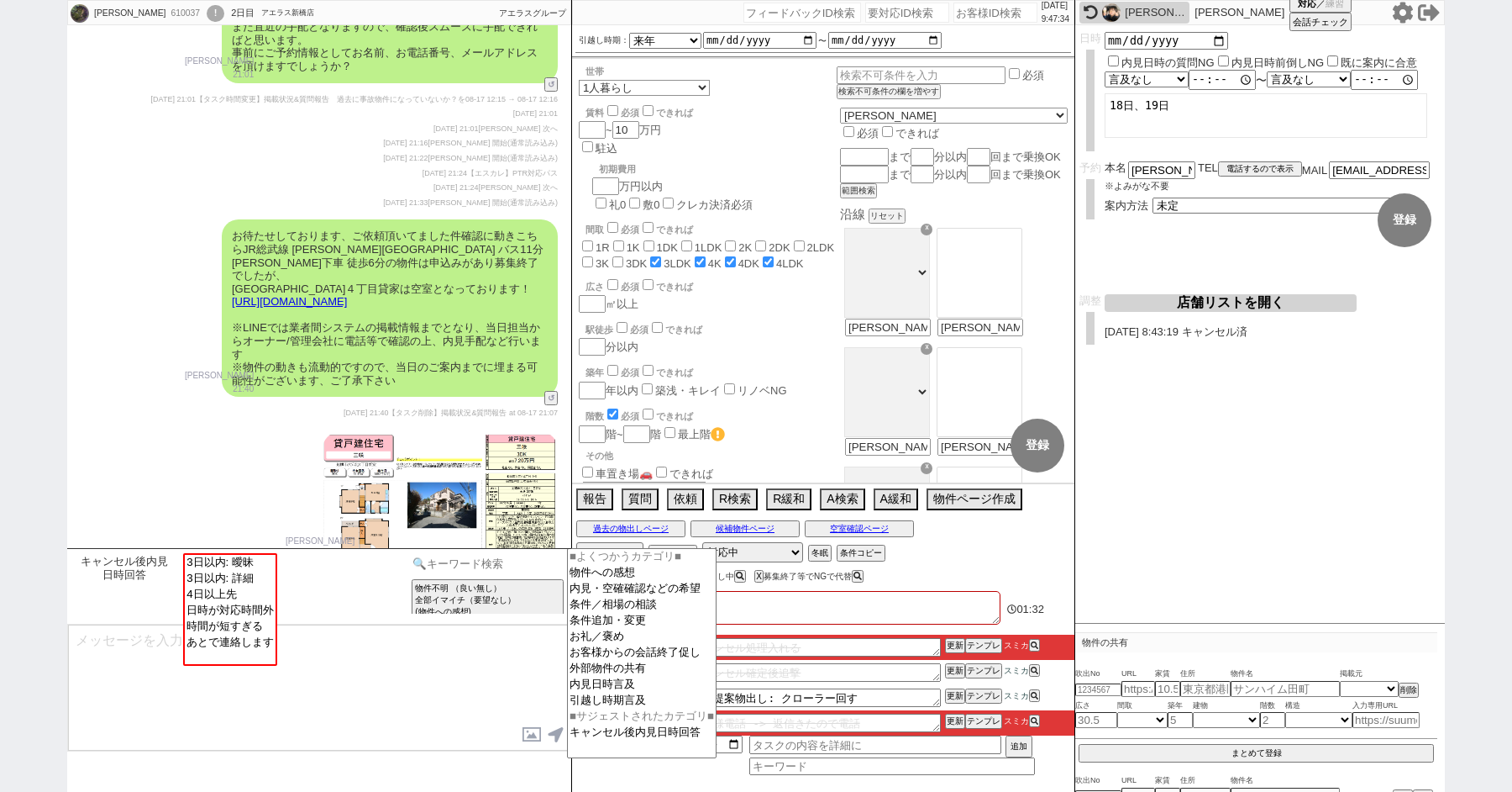
scroll to position [4567, 0]
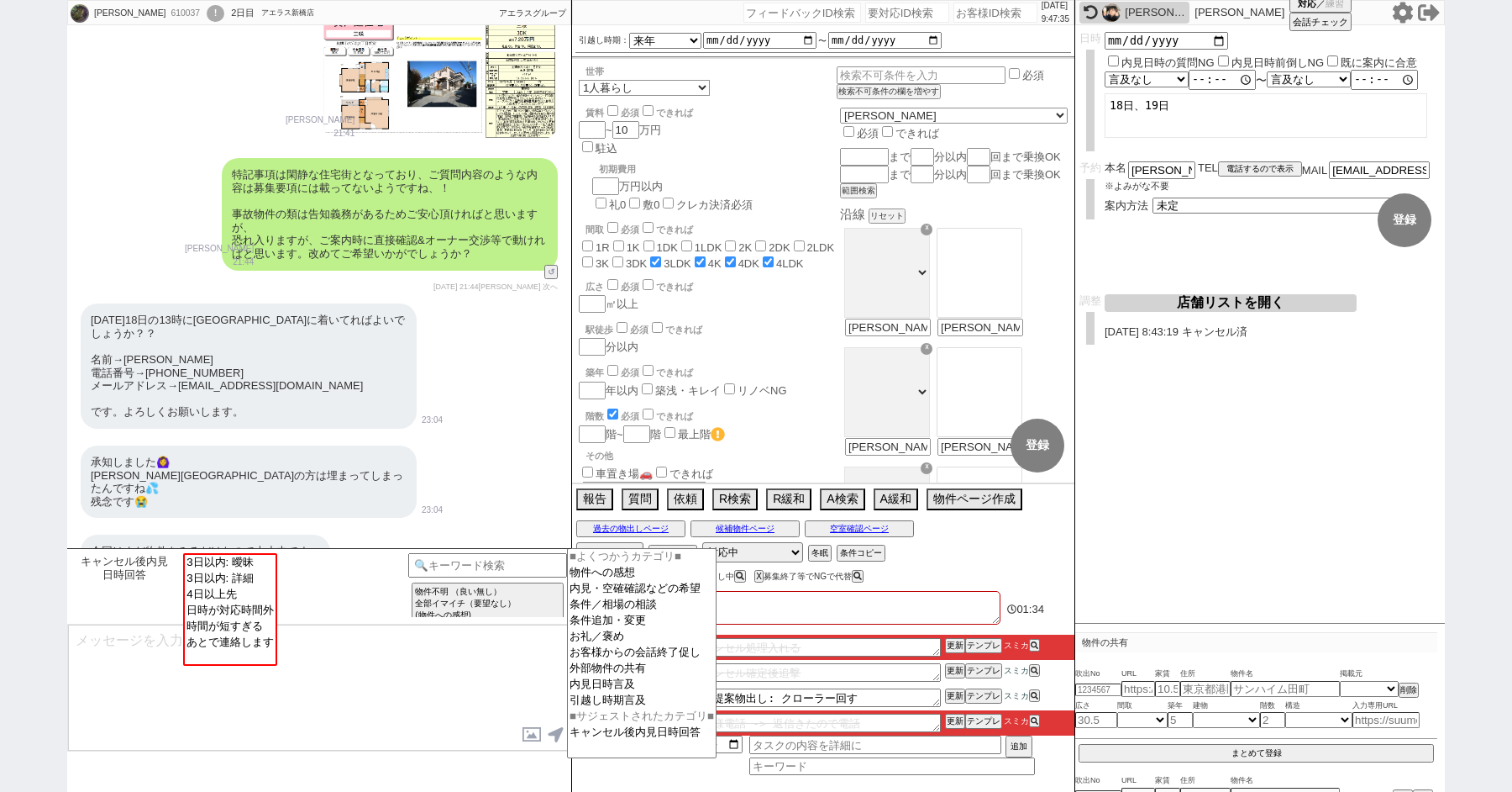
click at [394, 350] on div "明日18日の13時に船橋駅に着いてればよいでしょうか？？ 名前→伊藤菜々美 電話番号→08011481116 メールアドレス→chucky1189@gmail…" at bounding box center [320, 367] width 504 height 142
click at [478, 558] on input at bounding box center [488, 563] width 159 height 21
type input "べ"
type input "ペット"
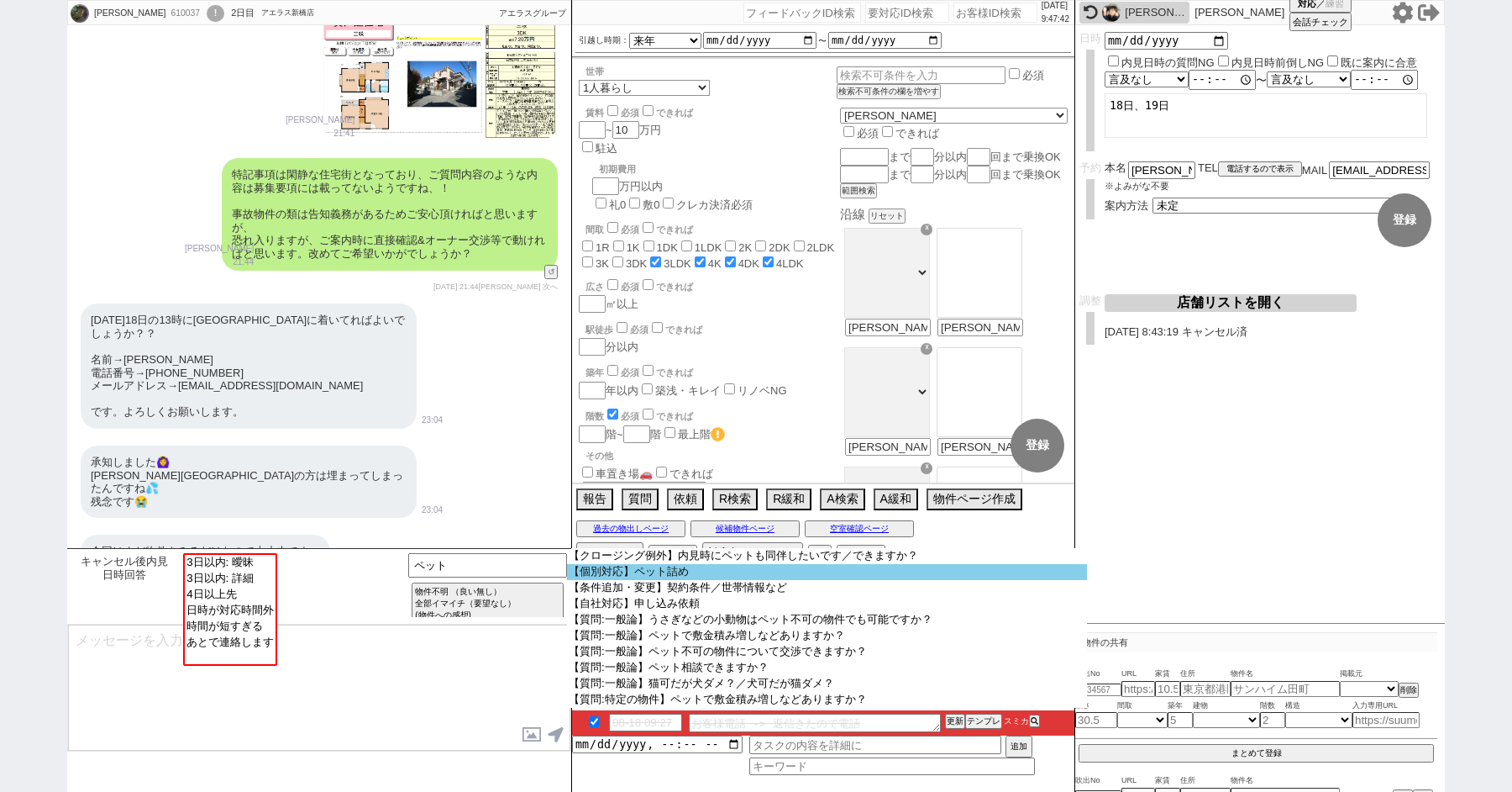
click at [656, 579] on option "【個別対応】ペット詰め" at bounding box center [828, 572] width 520 height 16
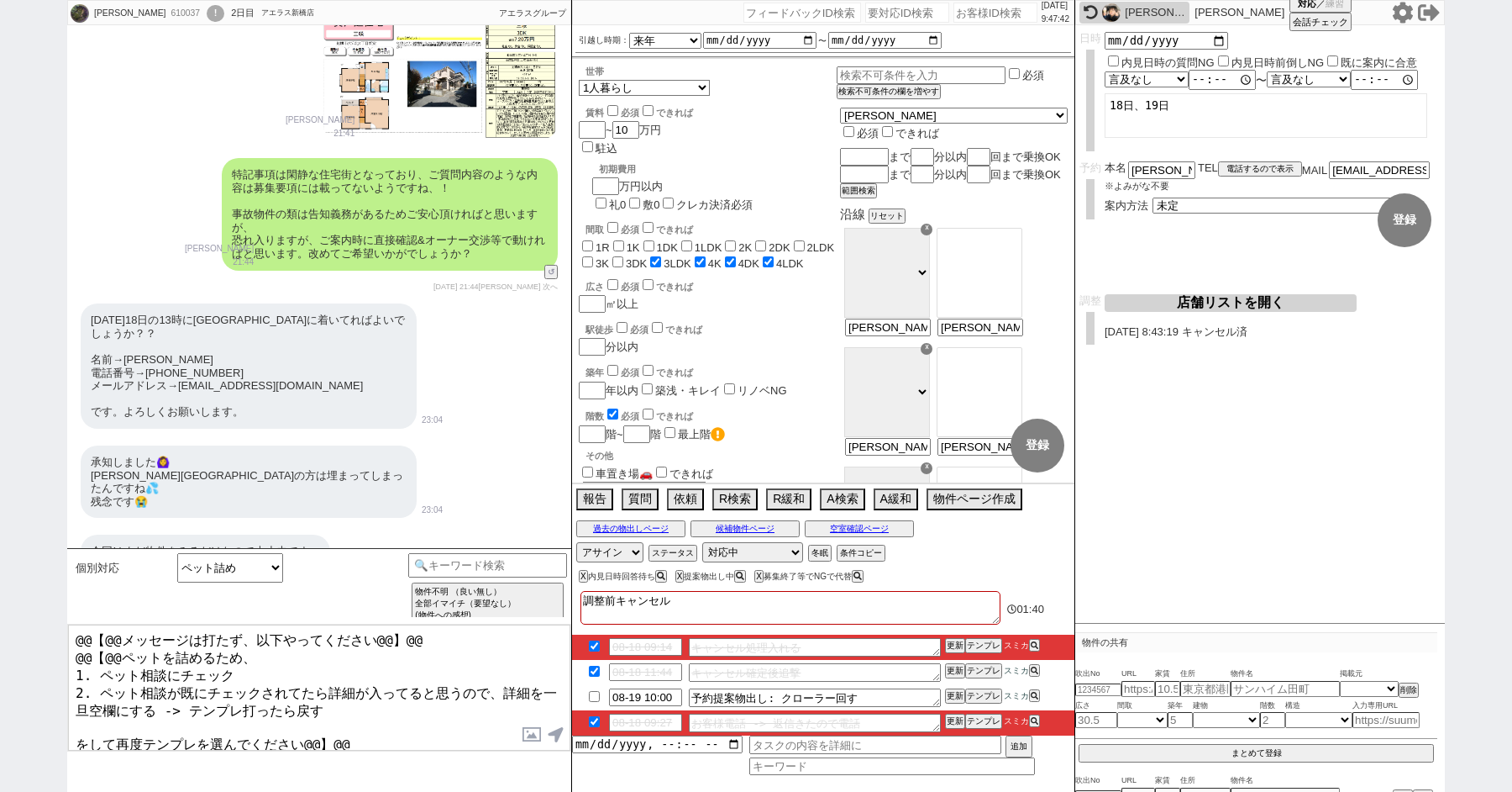
scroll to position [175, 0]
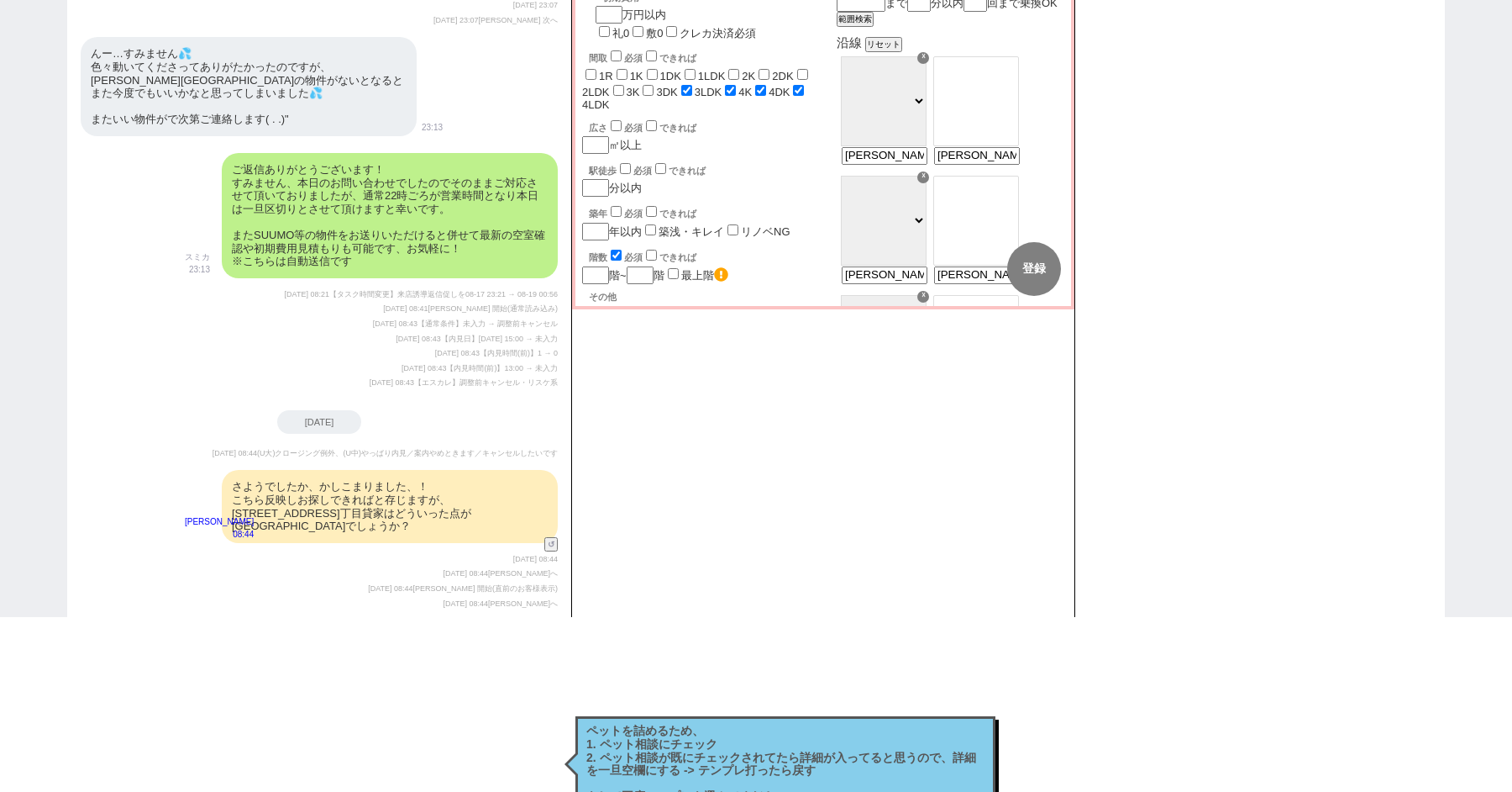
click at [89, 691] on input "ペット相談" at bounding box center [91, 696] width 11 height 11
checkbox input "true"
checkbox input "false"
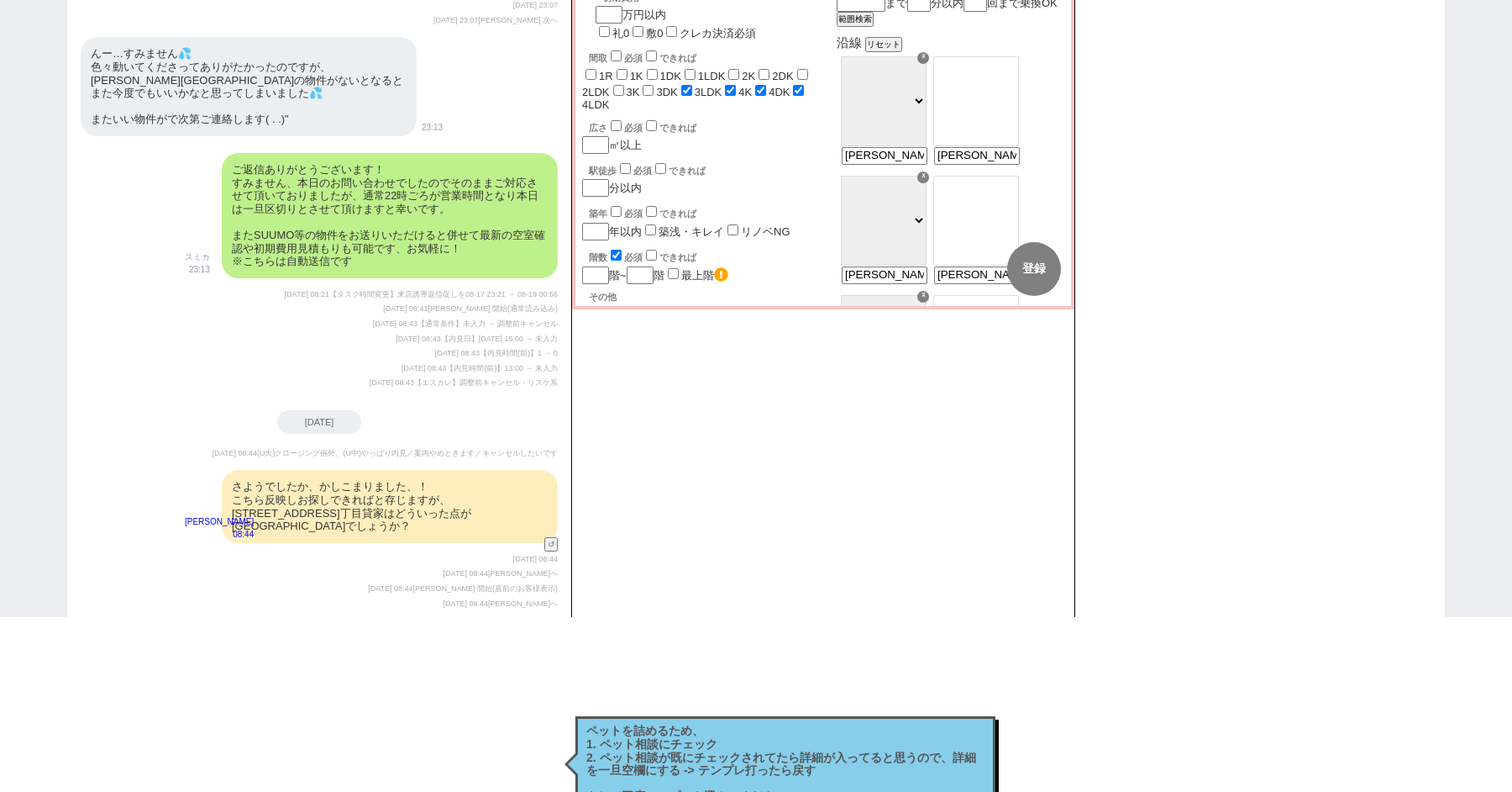
checkbox input "false"
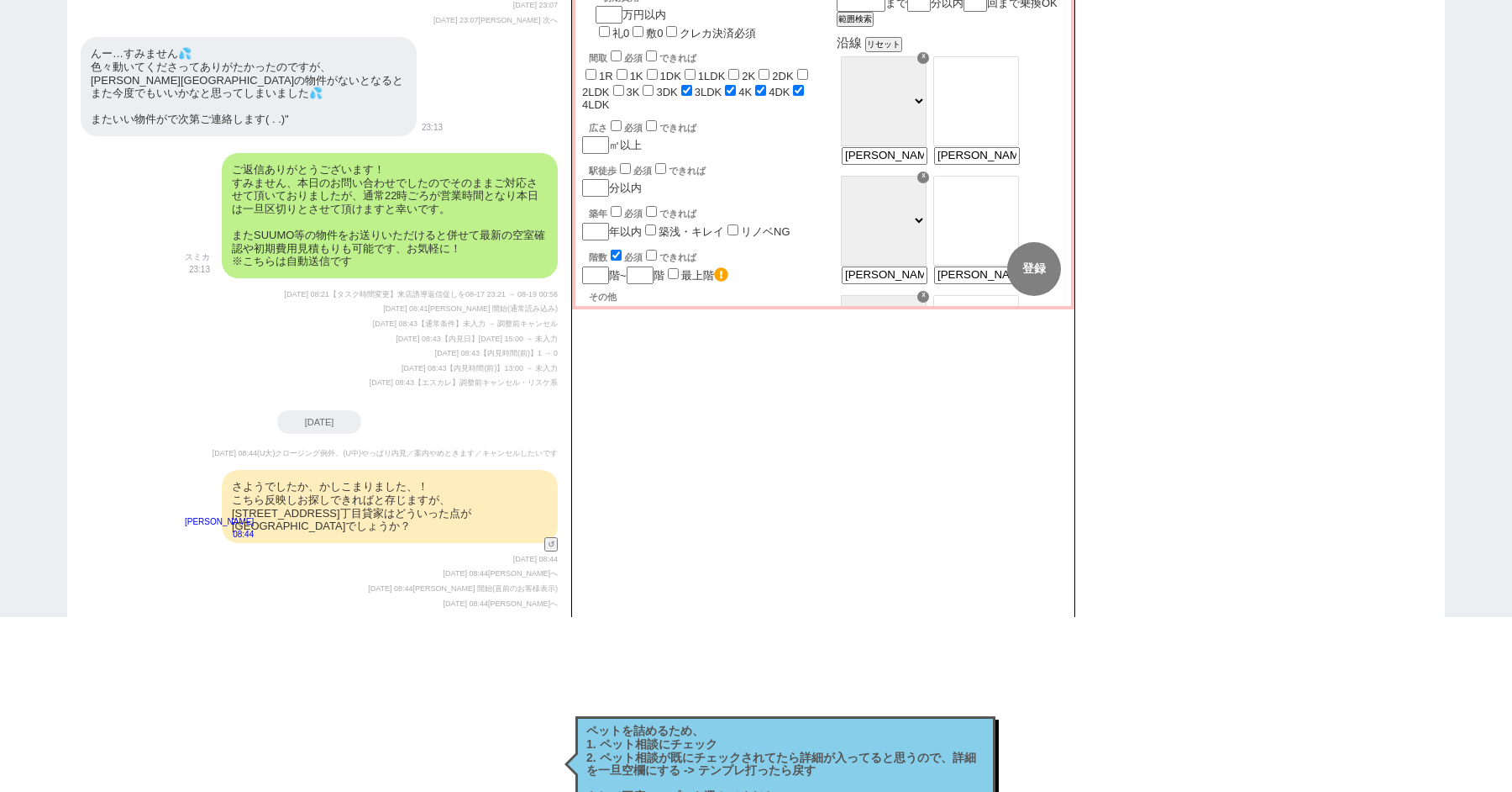
checkbox input "false"
checkbox input "true"
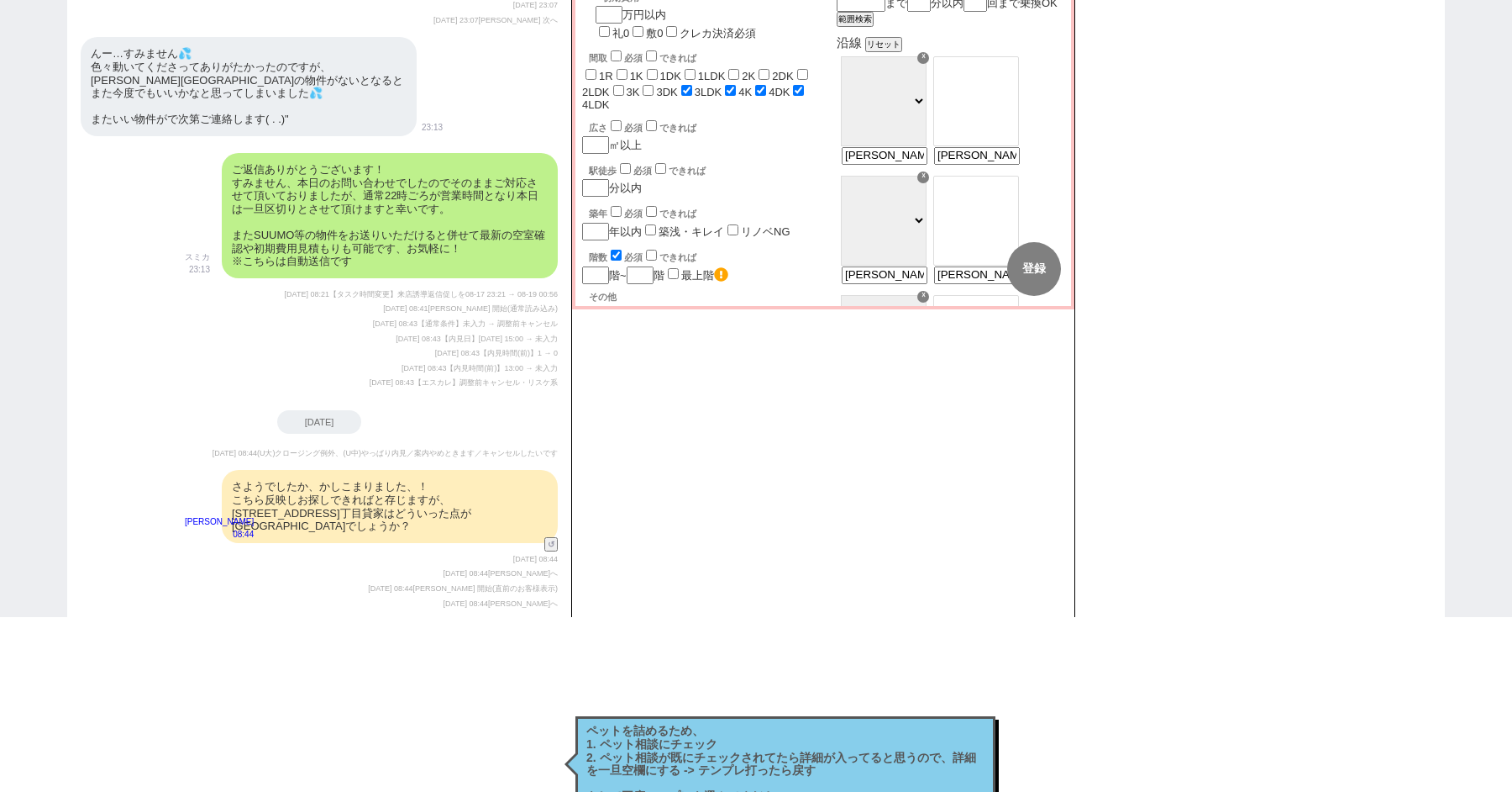
checkbox input "true"
click at [953, 259] on button "変更 なし" at bounding box center [960, 268] width 54 height 54
click at [538, 646] on button "登録" at bounding box center [534, 672] width 54 height 54
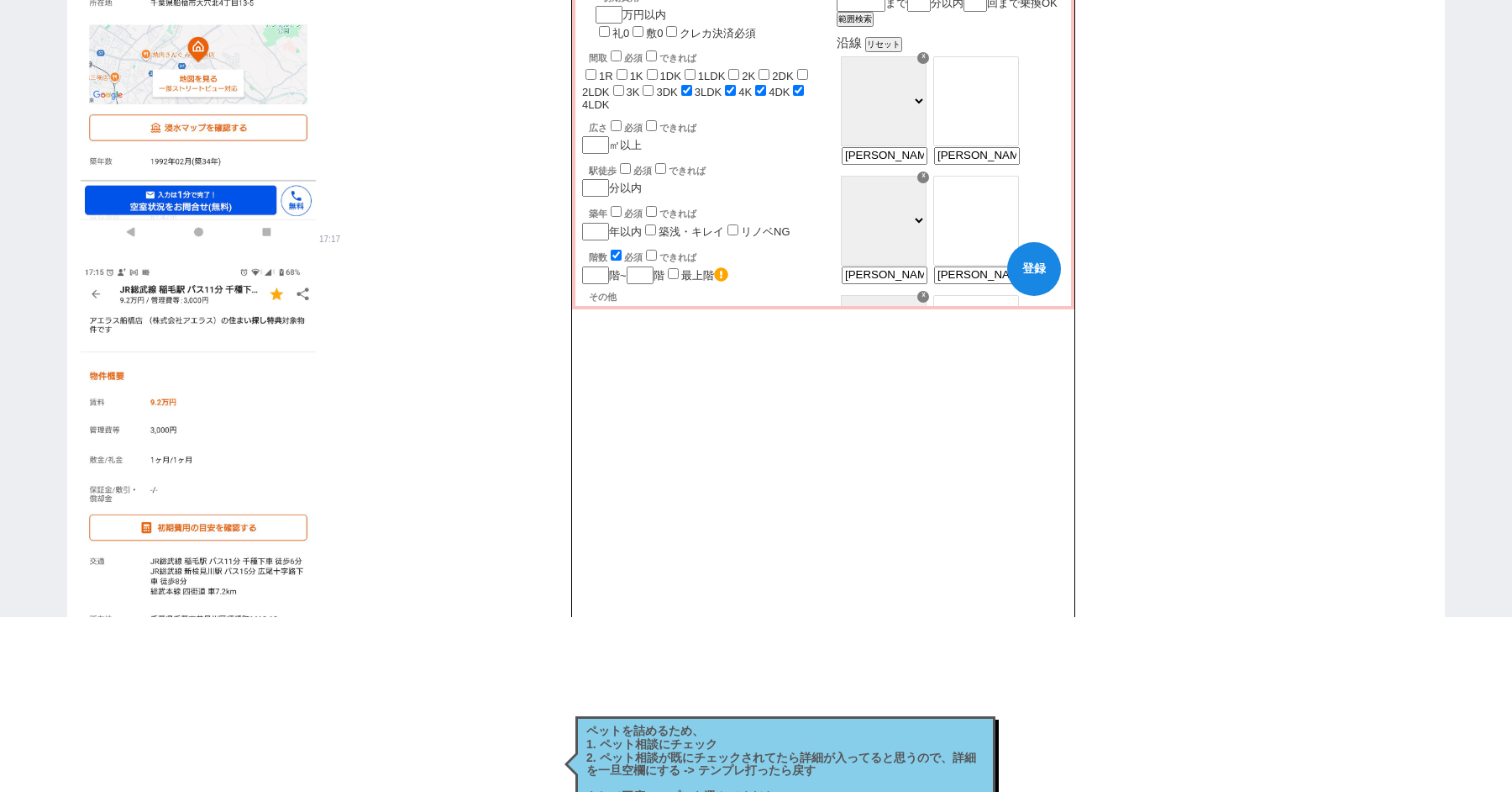
scroll to position [0, 0]
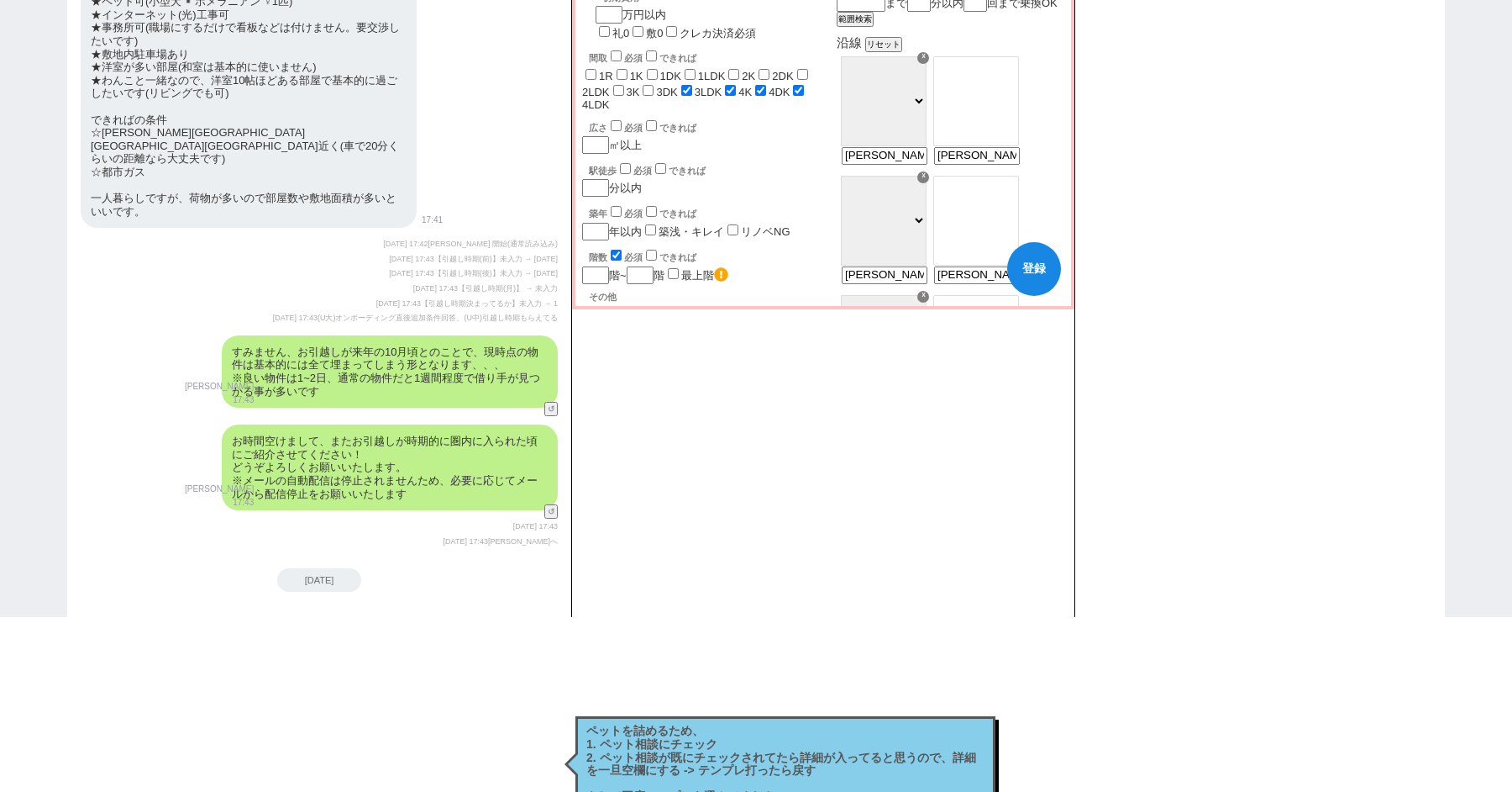
click at [651, 133] on div "世帯 1人暮らし 2人暮らし 家族:小学生以下含む 家族:小学生以下含まず 兄弟・姉妹 ルームシェア その他 子供 家族(子供なし) ルームシェア 賃料 必須…" at bounding box center [708, 338] width 251 height 888
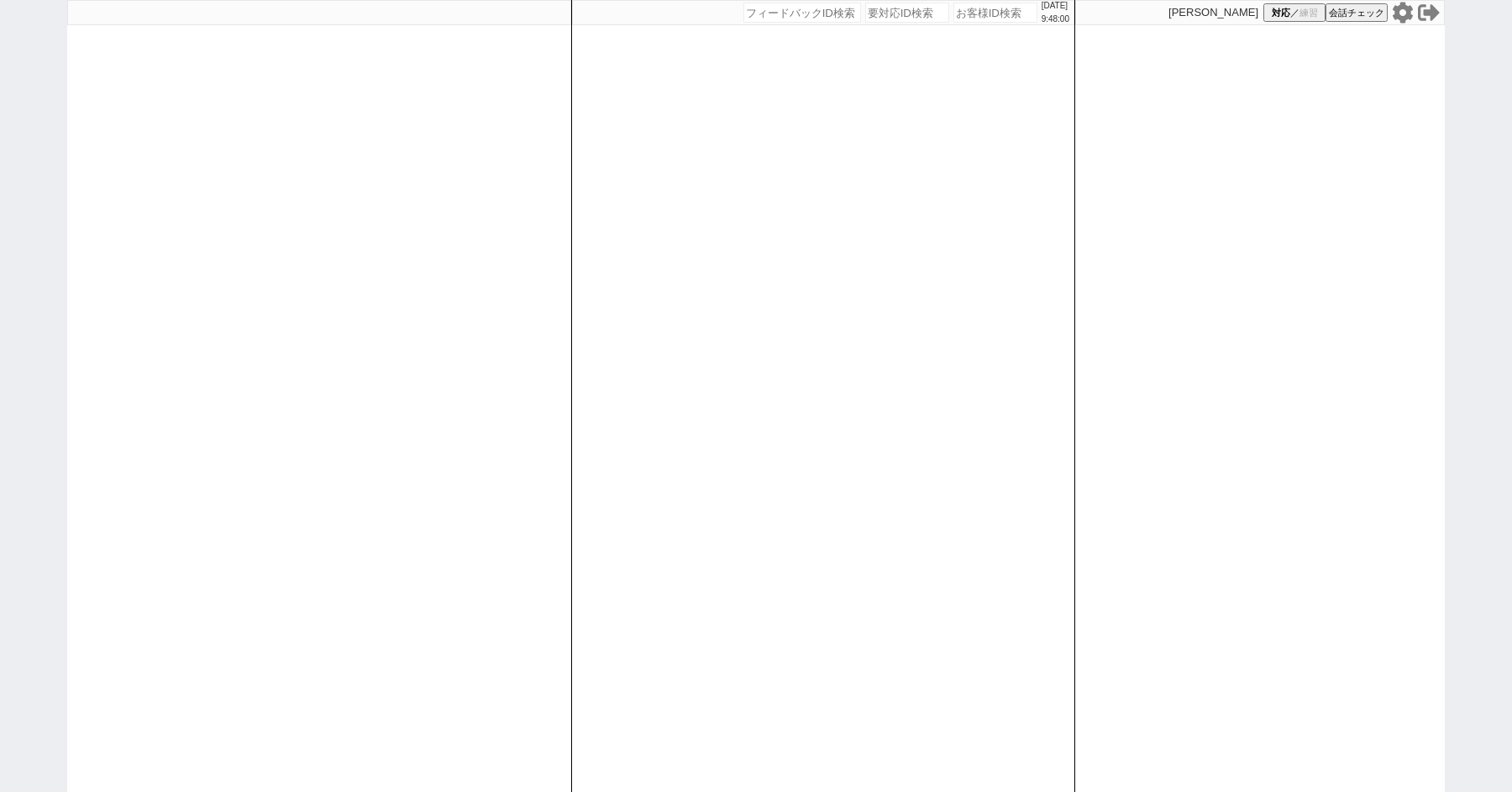
click at [52, 123] on div "[DATE] 9:48:00 候補物件を追加してしてください 紹介した物件一覧 他社物件を追加する 空室確認ページに追加・削除 紹介した物件一覧 他社物件を追…" at bounding box center [756, 396] width 1512 height 792
select select "100"
select select "1"
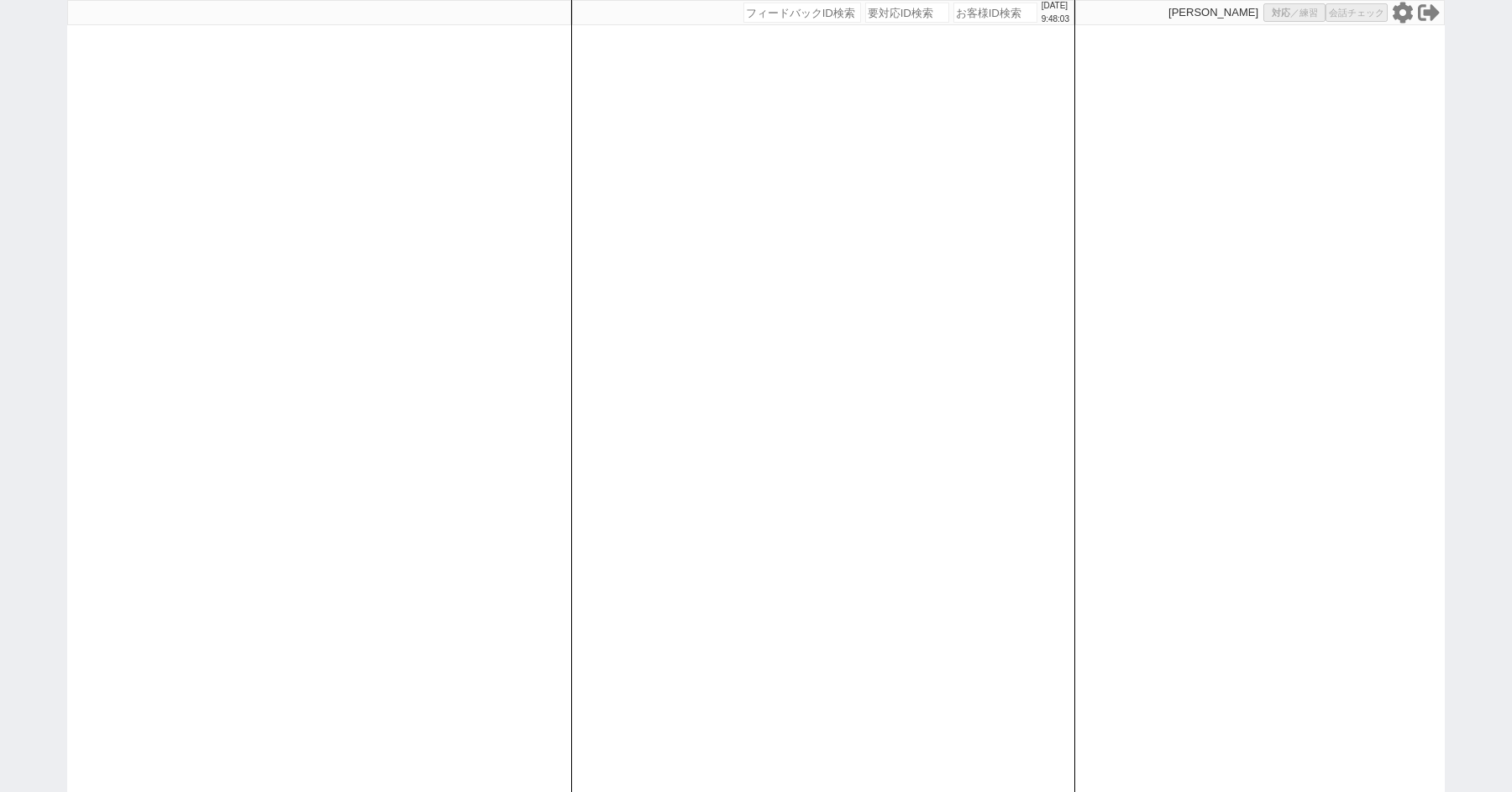
select select "2"
select select "5"
select select
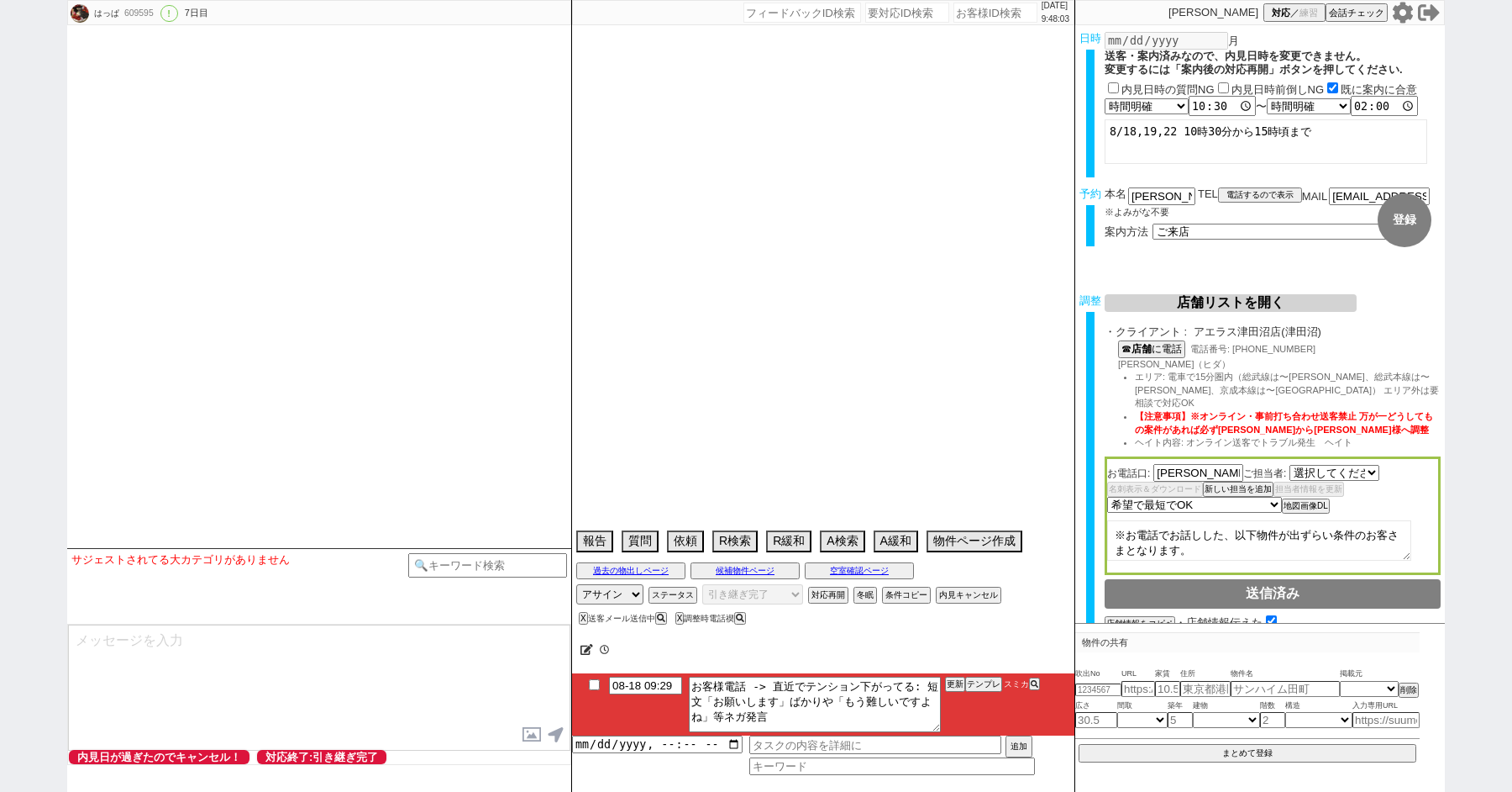
select select "807"
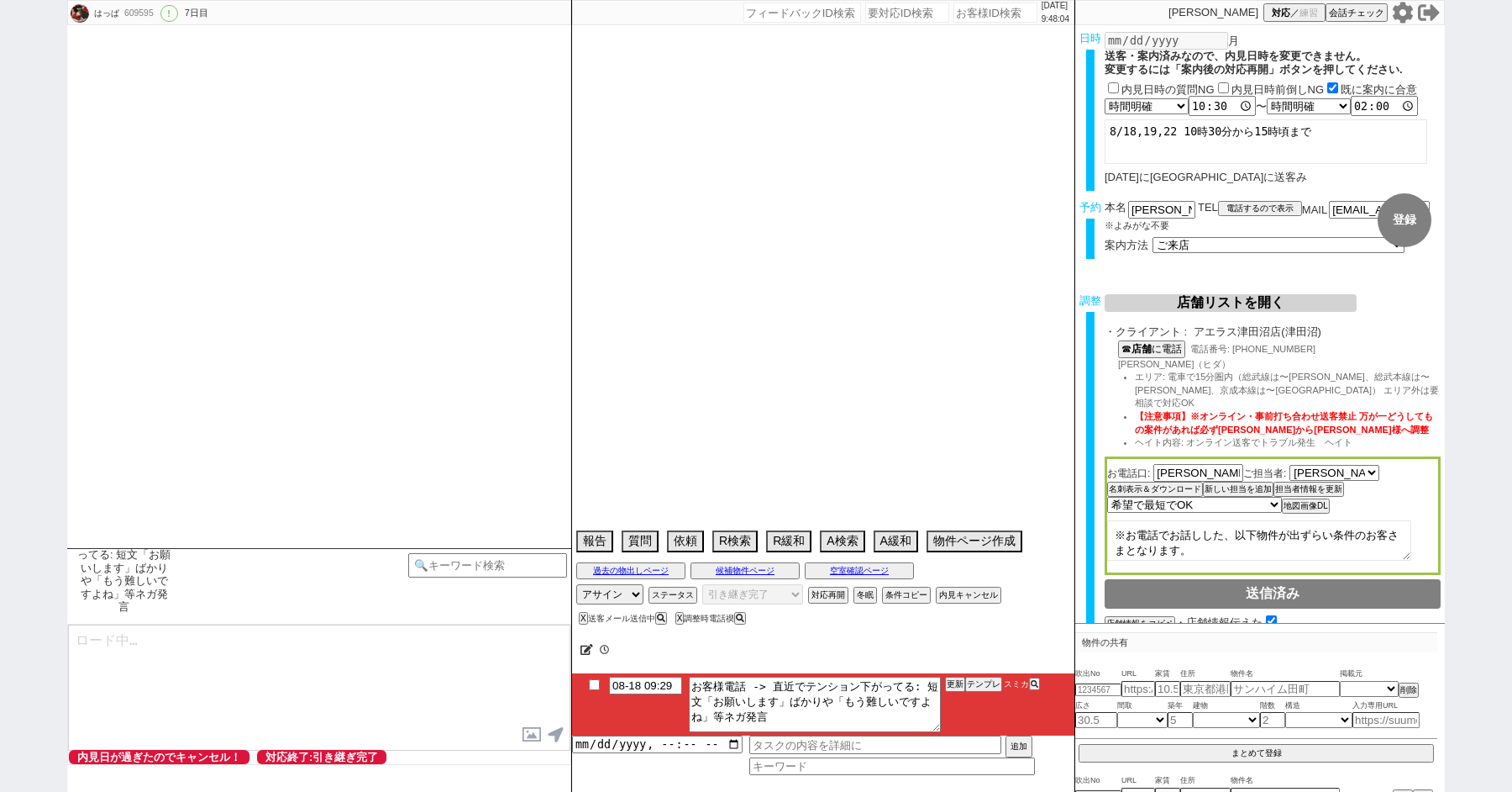
select select "2025"
select select "9"
select select "37"
select select "0"
select select "29"
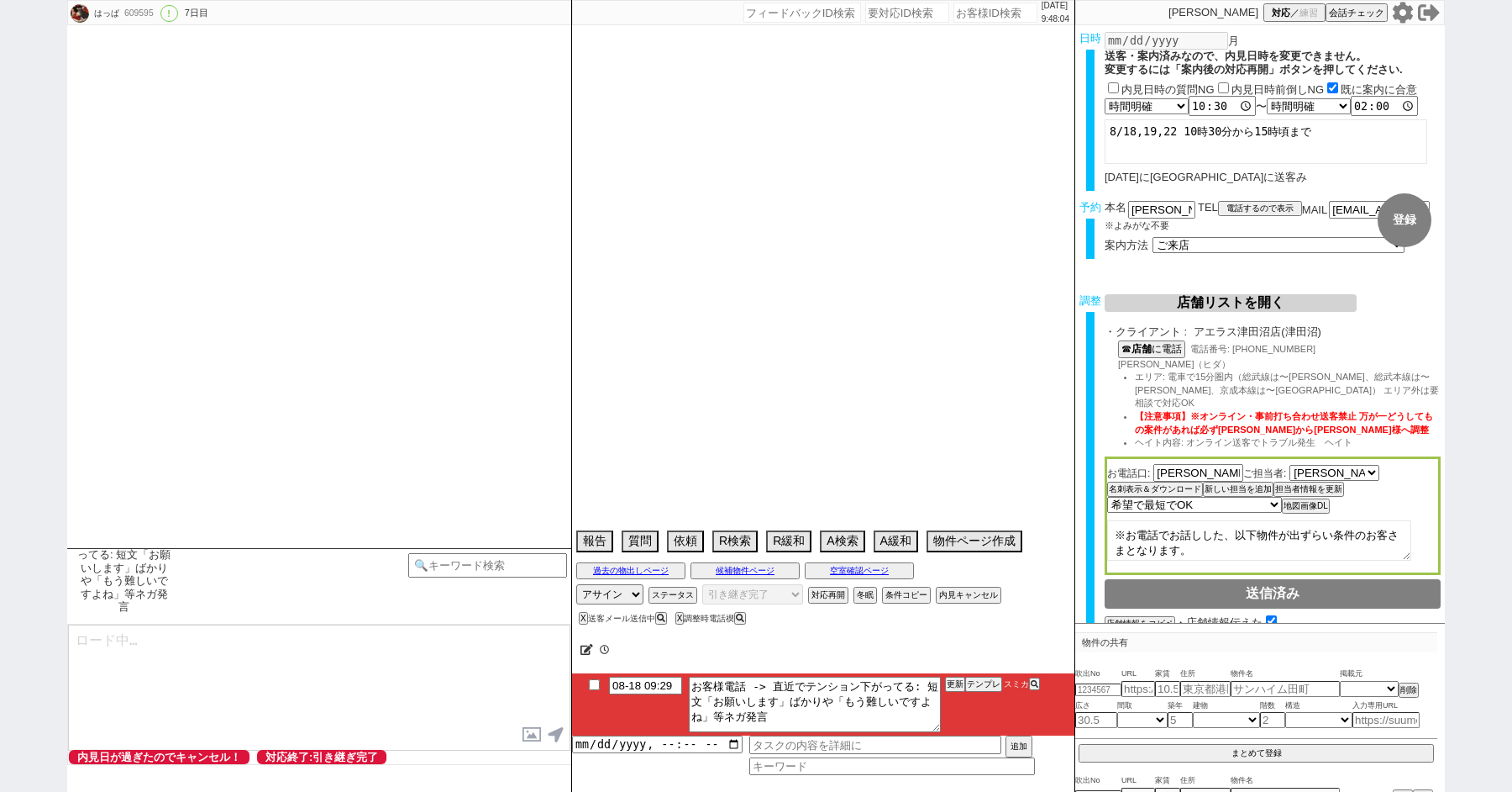
select select "904"
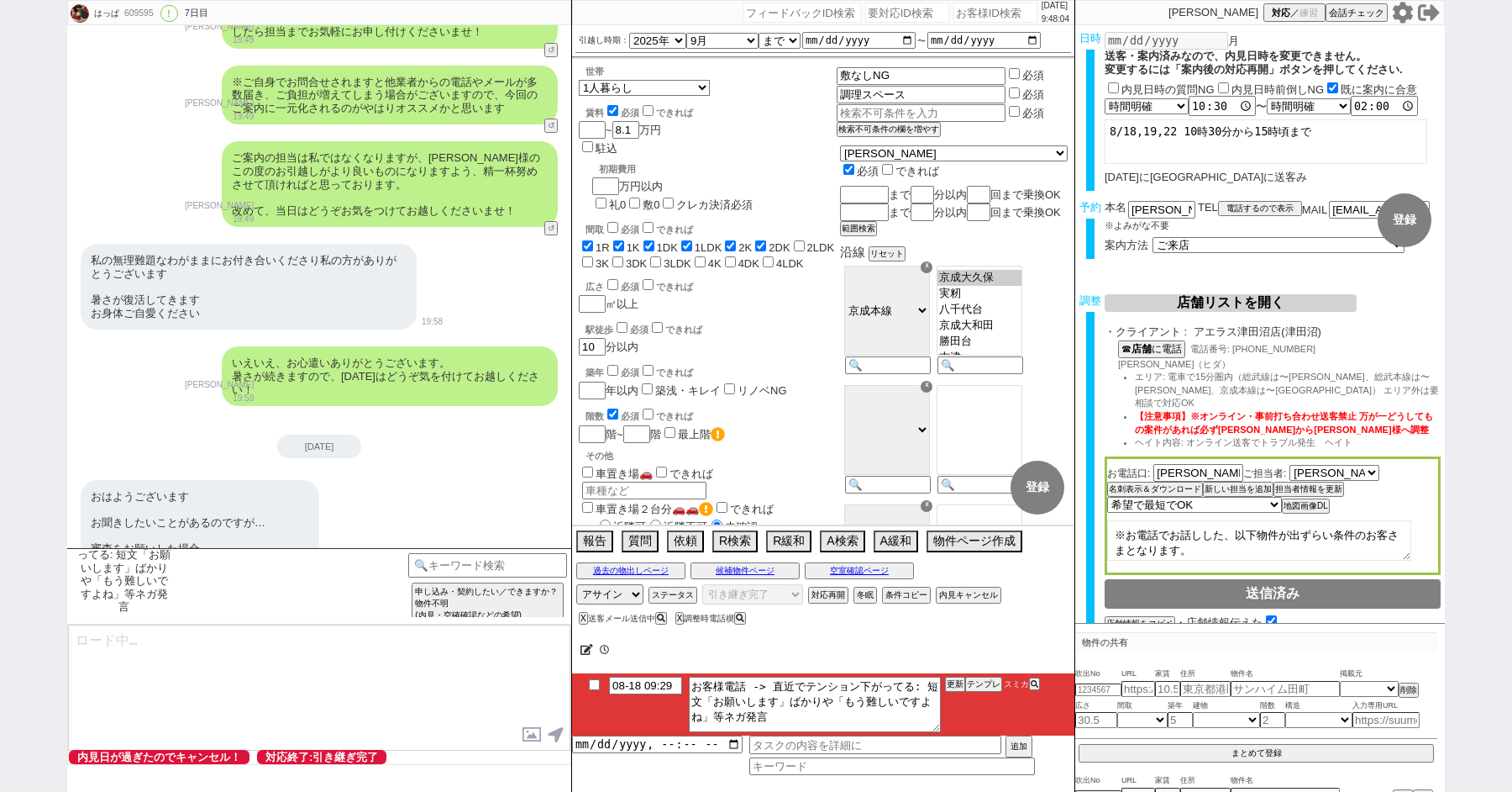
scroll to position [14326, 0]
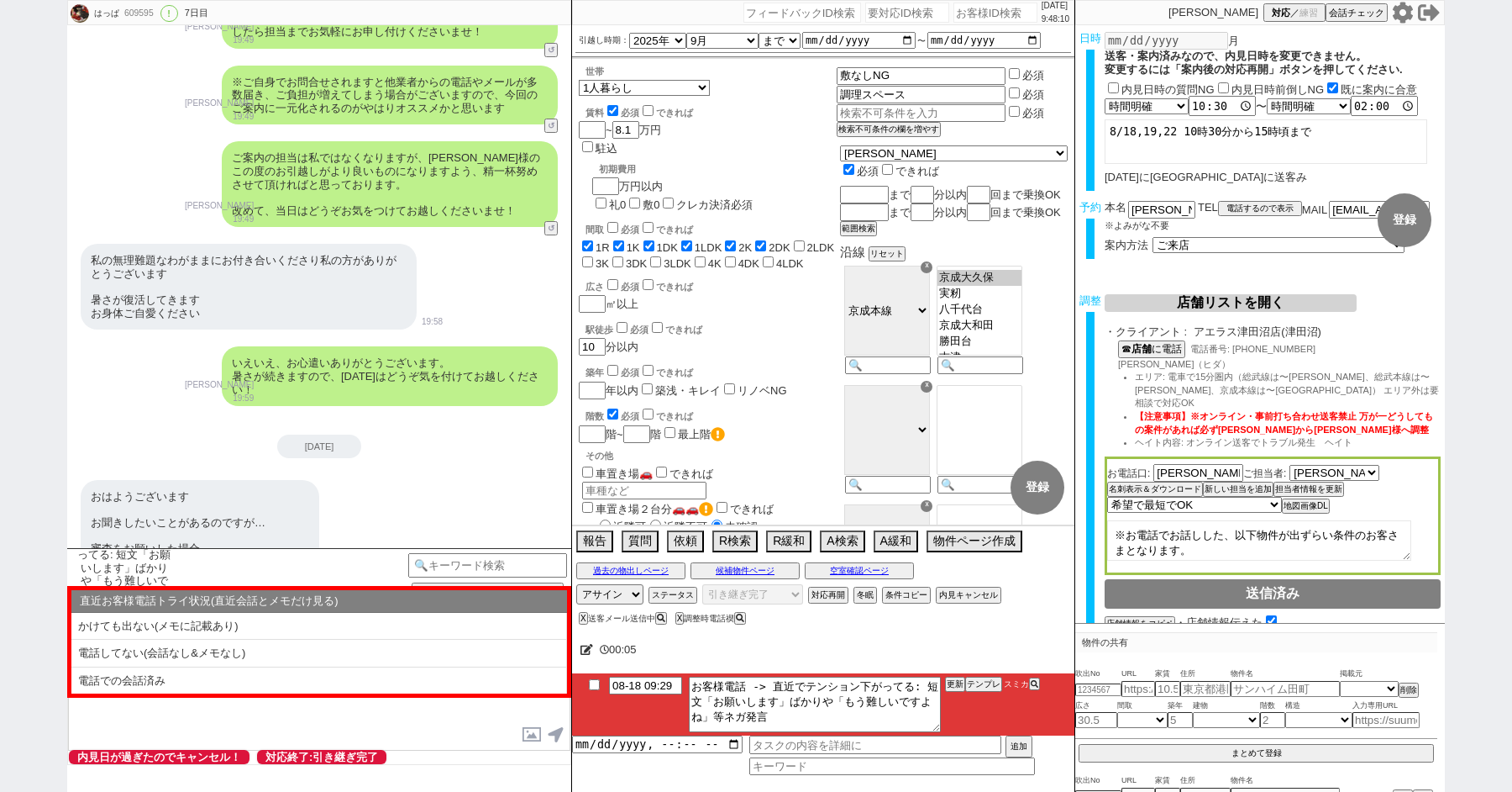
click at [590, 681] on input "checkbox" at bounding box center [595, 685] width 25 height 11
checkbox input "true"
click at [172, 726] on textarea at bounding box center [319, 687] width 503 height 126
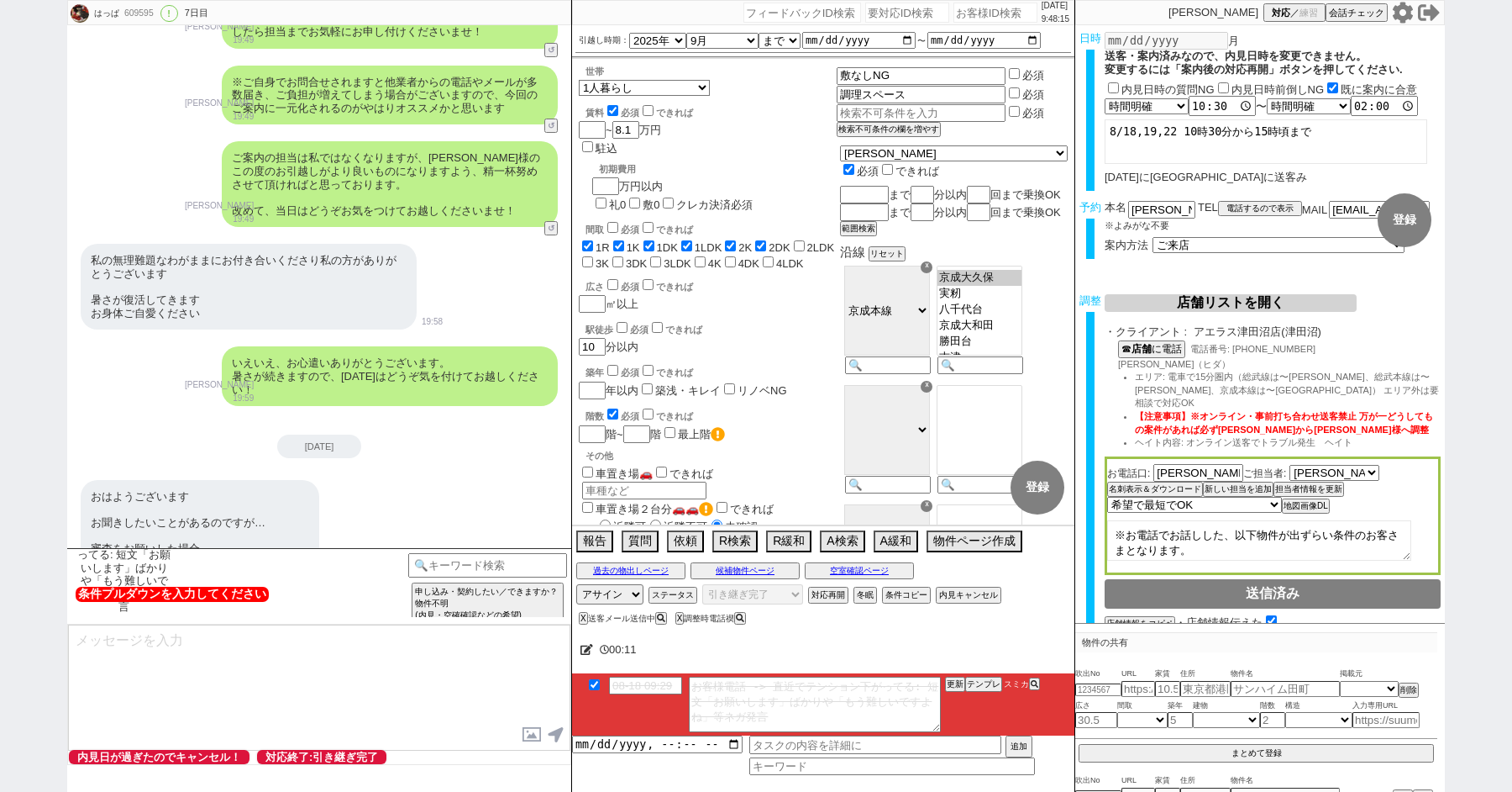
click at [172, 668] on textarea at bounding box center [319, 687] width 503 height 126
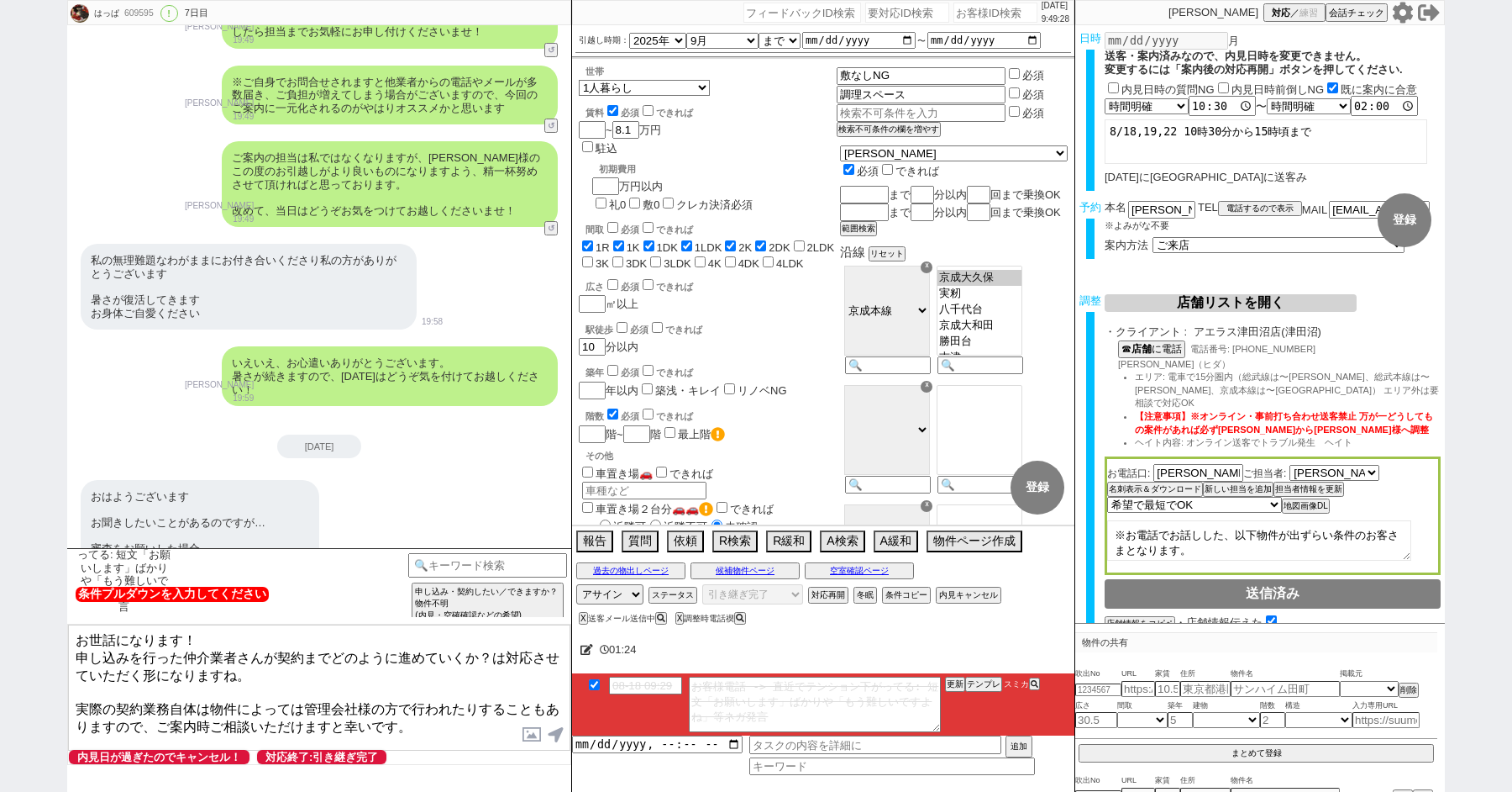
click at [299, 695] on textarea "お世話になります！ 申し込みを行った仲介業者さんが契約までどのように進めていくか？は対応させていただく形になりますね。 実際の契約業務自体は物件によっては管理…" at bounding box center [319, 687] width 503 height 126
click at [417, 672] on textarea "お世話になります！ 申し込みを行った仲介業者さんが契約までどのように進めていくか？は対応させていただく形になりますね。 実際の契約業務自体は物件によっては稀に…" at bounding box center [319, 687] width 503 height 126
click at [484, 716] on textarea "お世話になります！ 申し込みを行った仲介業者さんが契約までどのように進めていくか？は対応させていただく形になりますね。 実際の契約業務自体は物件によっては稀に…" at bounding box center [319, 687] width 503 height 126
type textarea "お世話になります！ 申し込みを行った仲介業者さんが契約までどのように進めていくか？は対応させていただく形になりますね。 実際の契約業務自体は物件によっては稀に…"
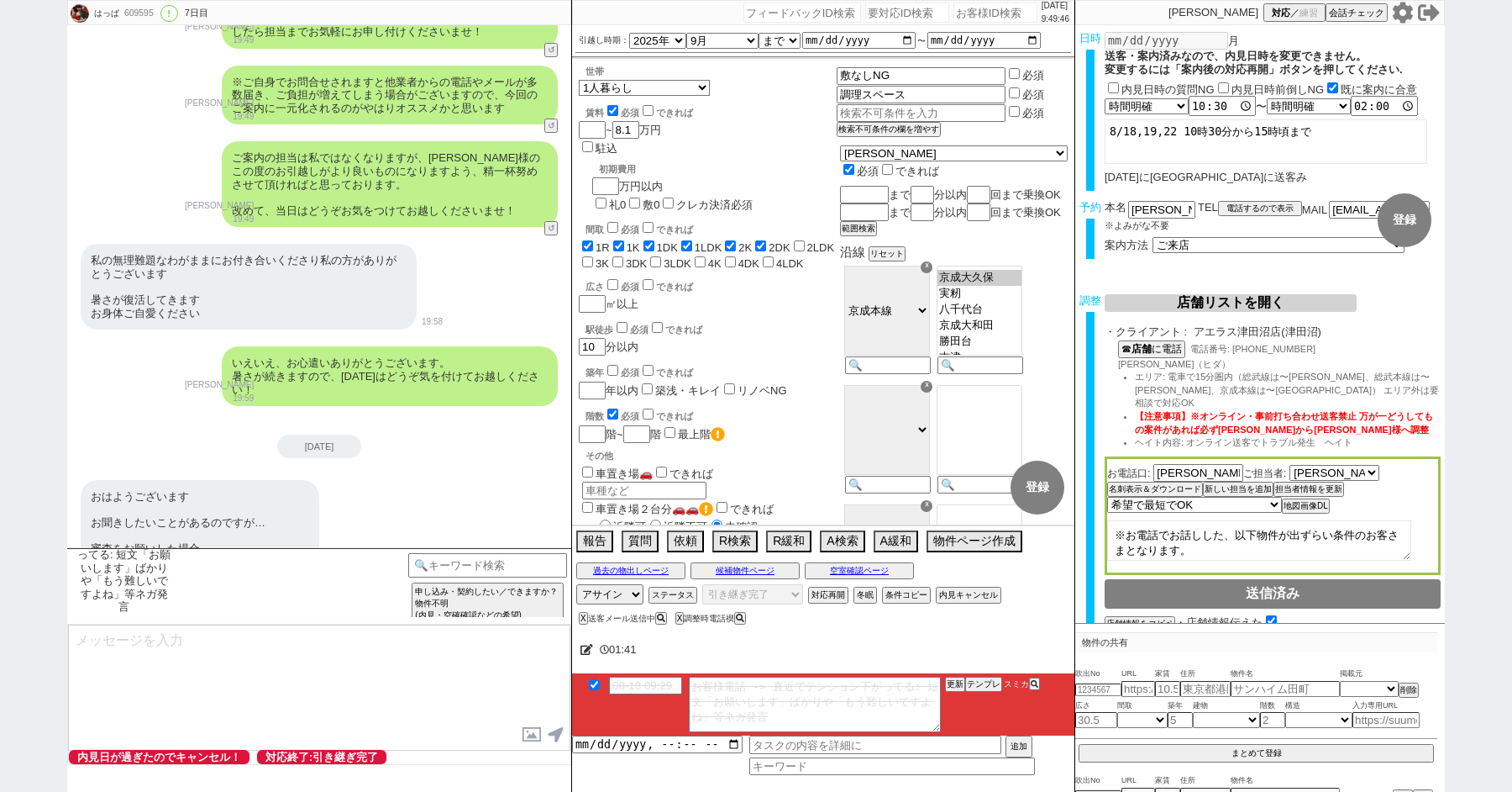
scroll to position [14456, 0]
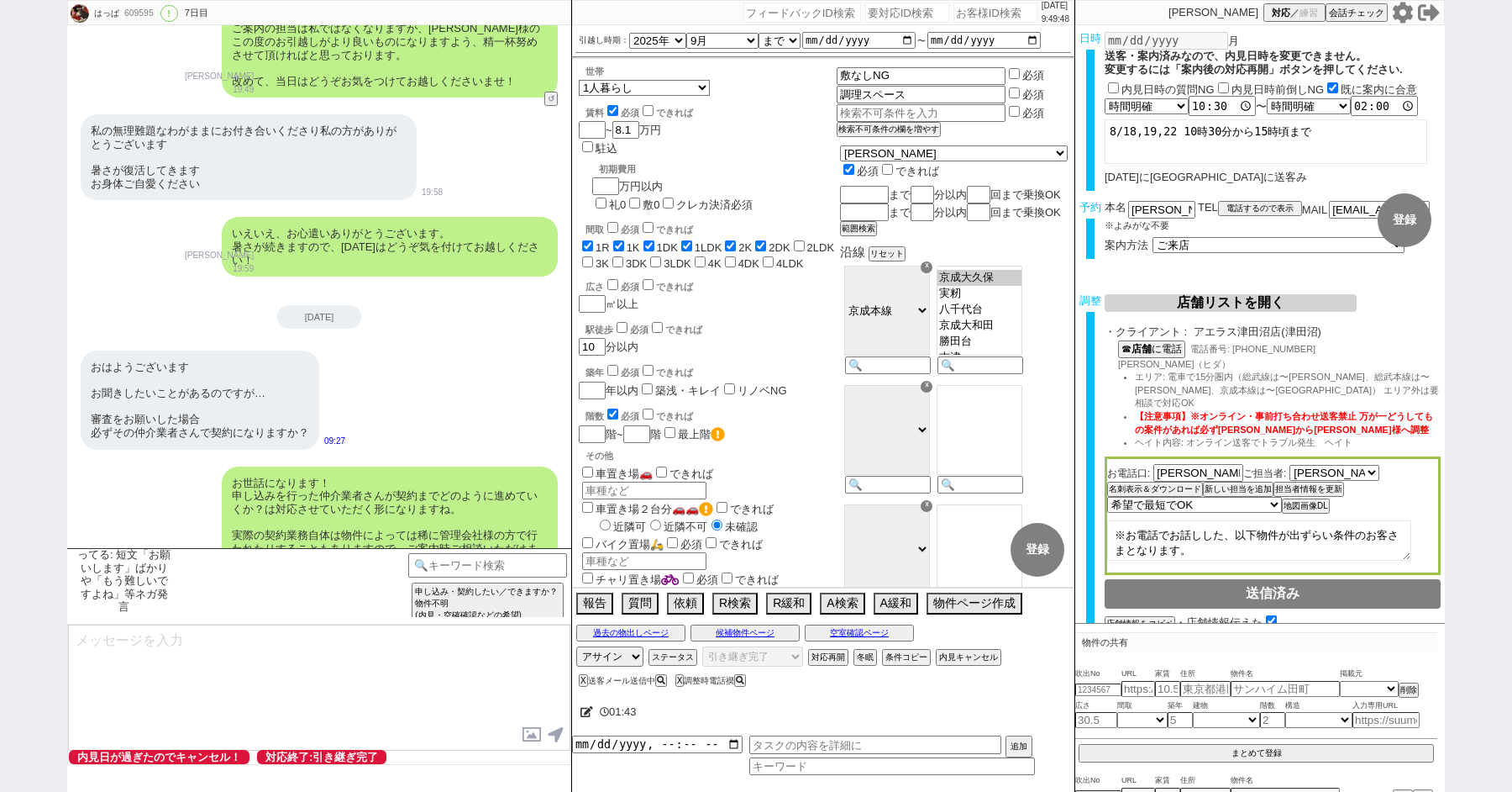
click at [279, 652] on textarea at bounding box center [319, 687] width 503 height 126
click at [179, 637] on textarea "ご案内時に物件の申し込みを行ったら" at bounding box center [319, 687] width 503 height 126
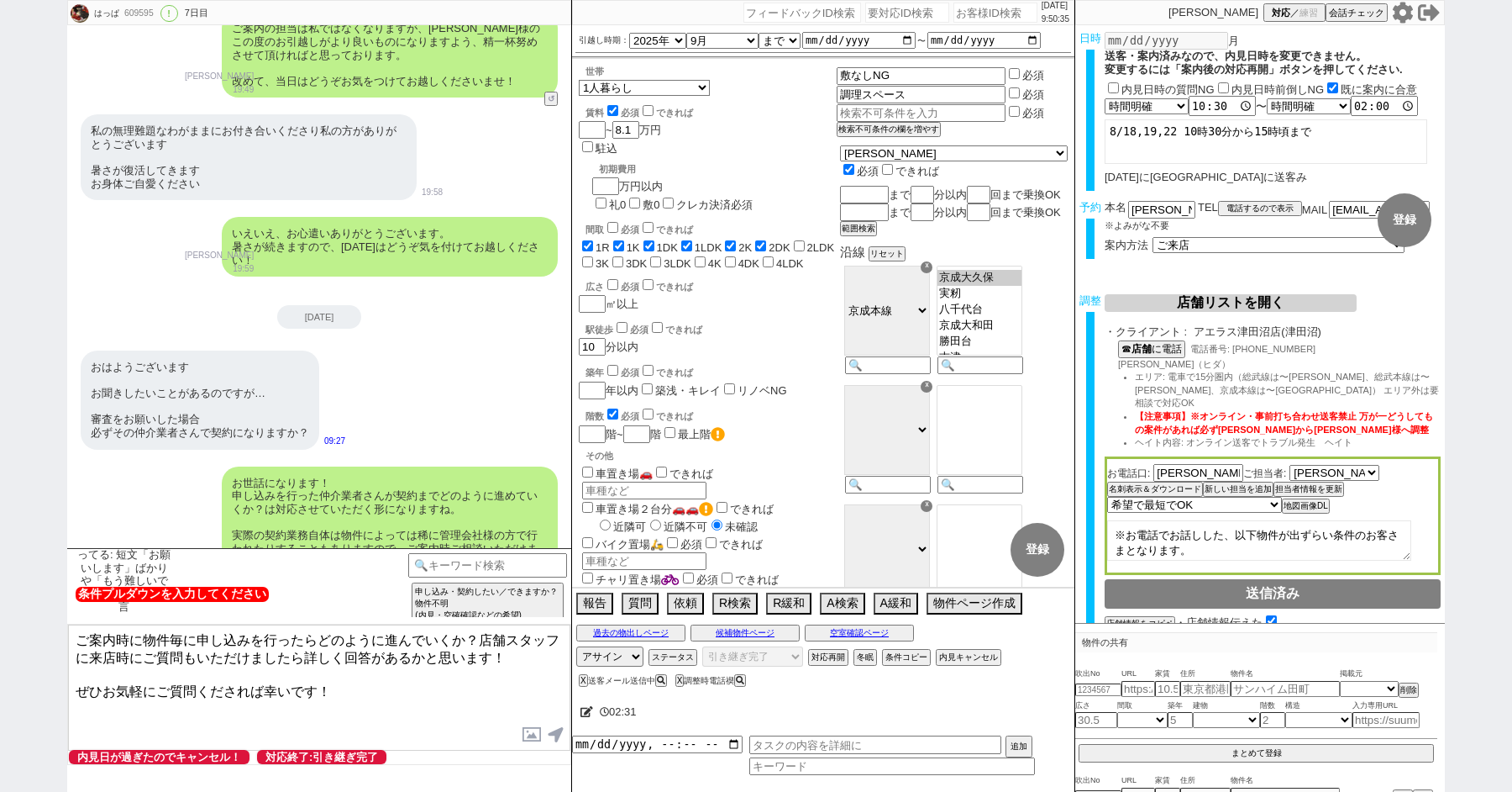
type textarea "ご案内時に物件毎に申し込みを行ったらどのように進んでいくか？店舗スタッフに来店時にご質問もいただけましたら詳しく回答があるかと思います！ ぜひお気軽にご質問く…"
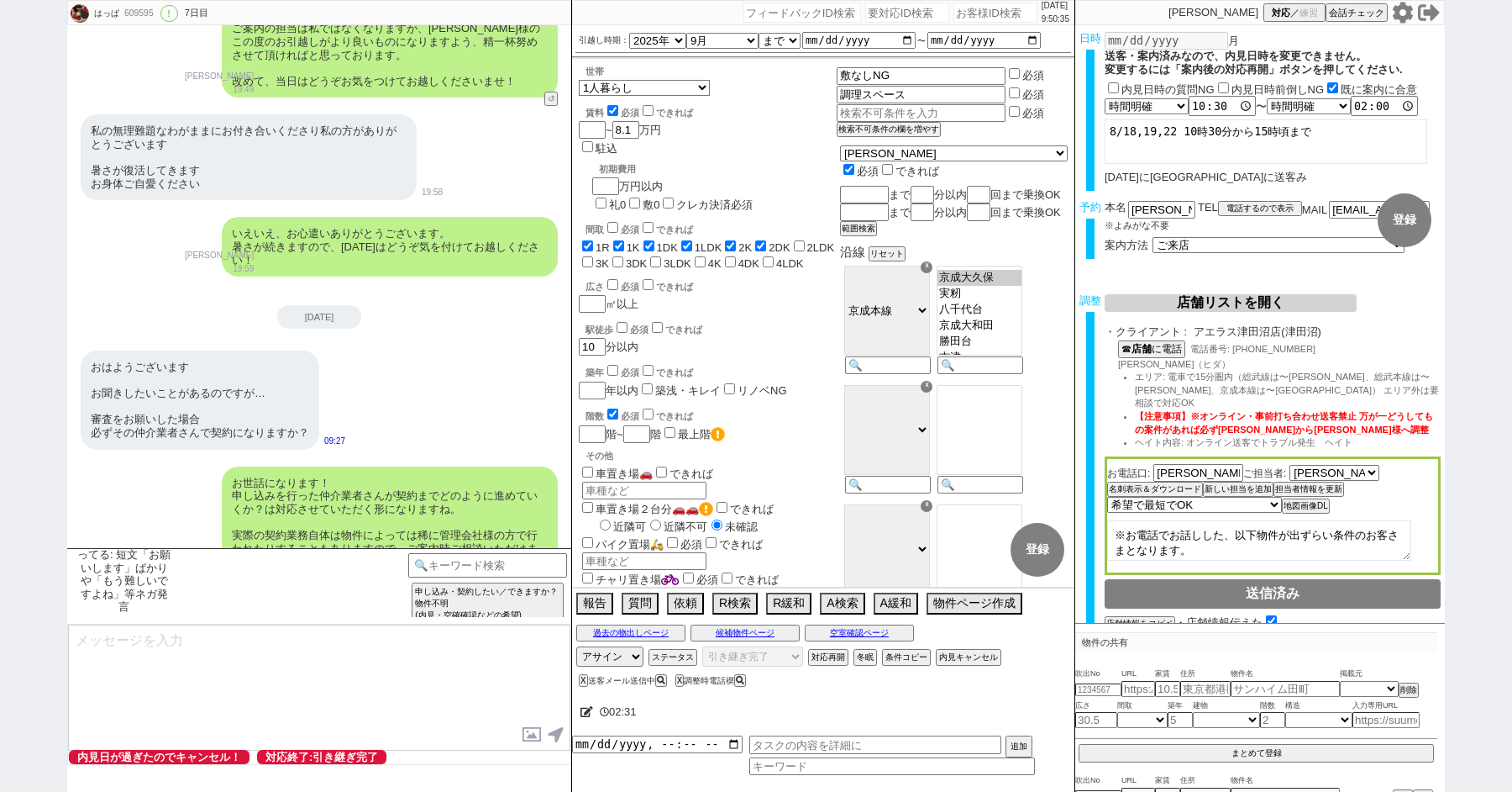
scroll to position [14558, 0]
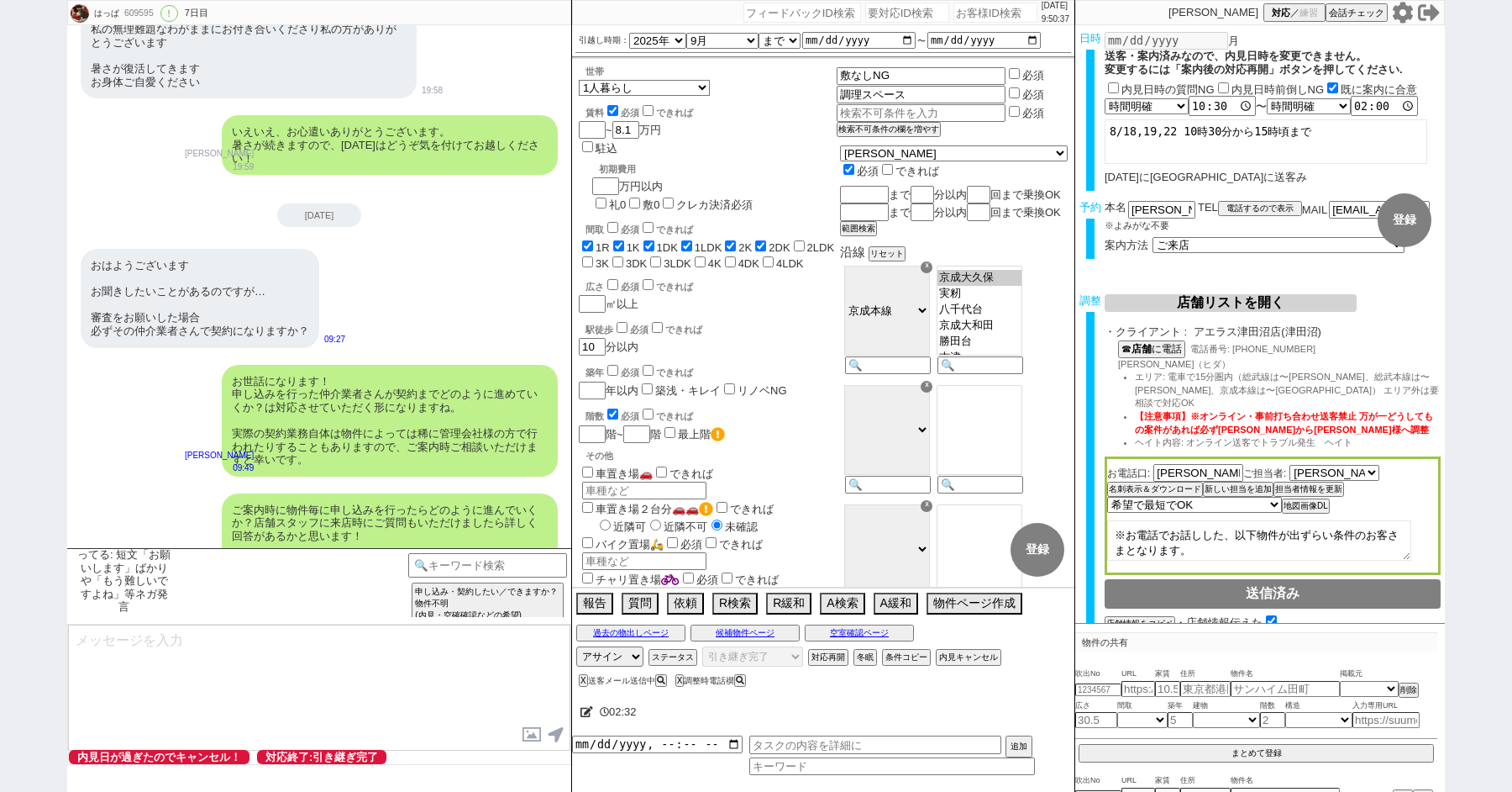
click at [442, 493] on div "ご案内時に物件毎に申し込みを行ったらどのように進んでいくか？店舗スタッフに来店時にご質問もいただけましたら詳しく回答があるかと思います！ ぜひお気軽にご質問く…" at bounding box center [389, 536] width 336 height 86
click at [92, 203] on div "2025-08-18" at bounding box center [320, 214] width 504 height 24
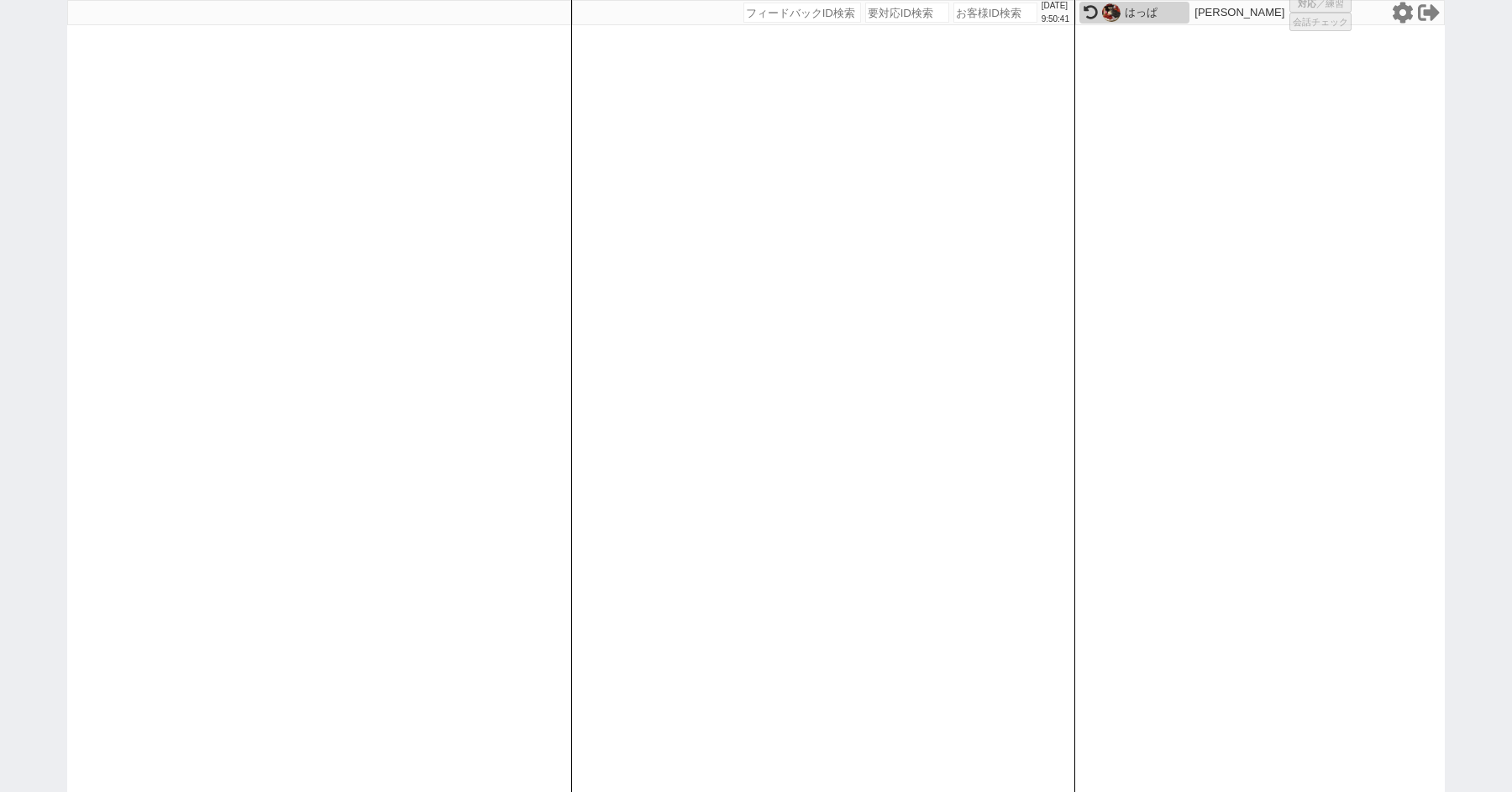
select select "6"
select select "2"
select select "5"
select select
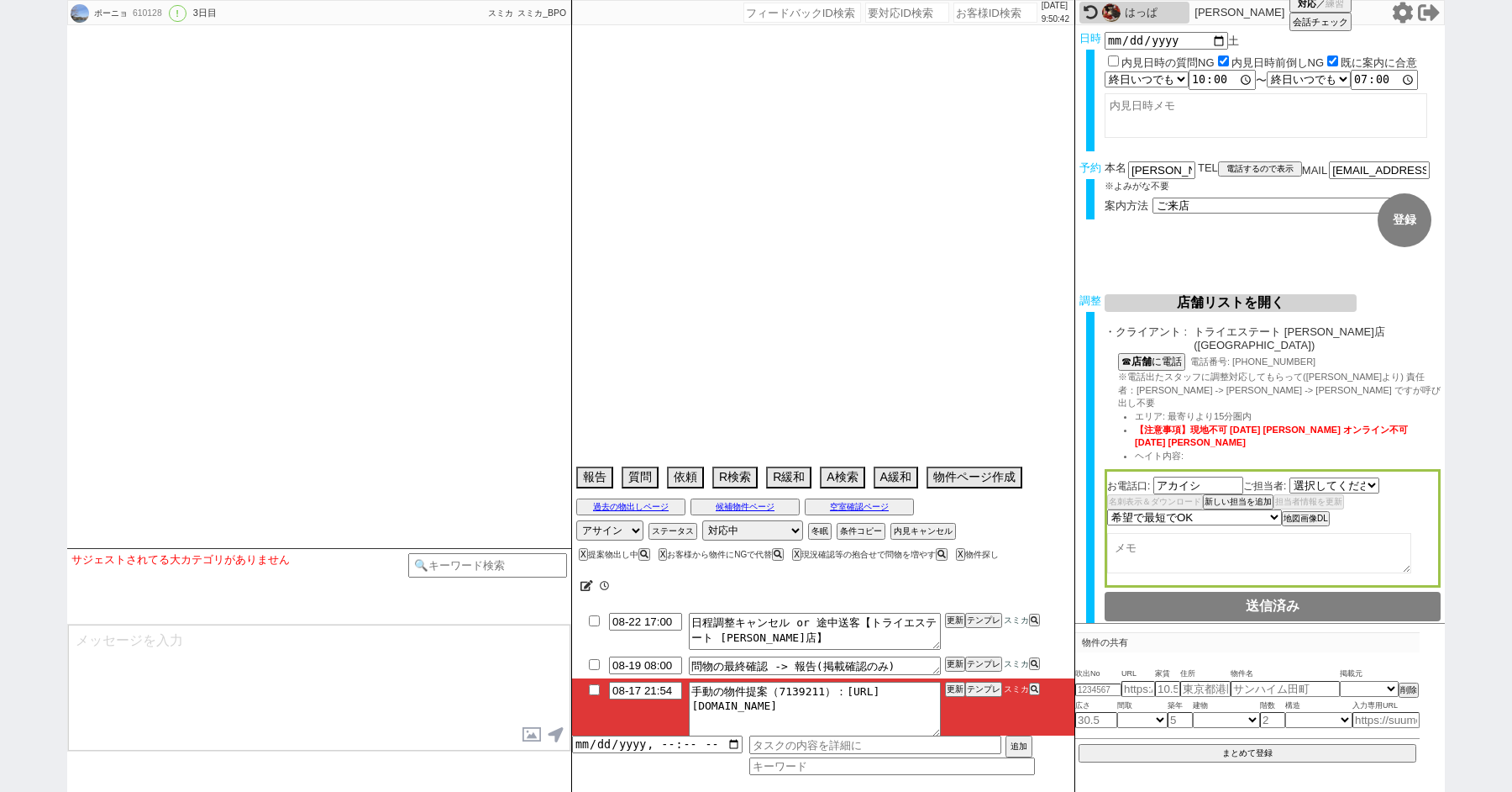
select select "2066"
click at [33, 305] on div "ポーニョ 610128 ! 0 3日目 冬眠中 自社客 スミカ スミカ_BPO チャット全表示 登録 アツい 承認 非承認 手動の物件提案 テンプレ再検索NG…" at bounding box center [756, 396] width 1512 height 792
type textarea "他社なし、二重なし"
select select "15"
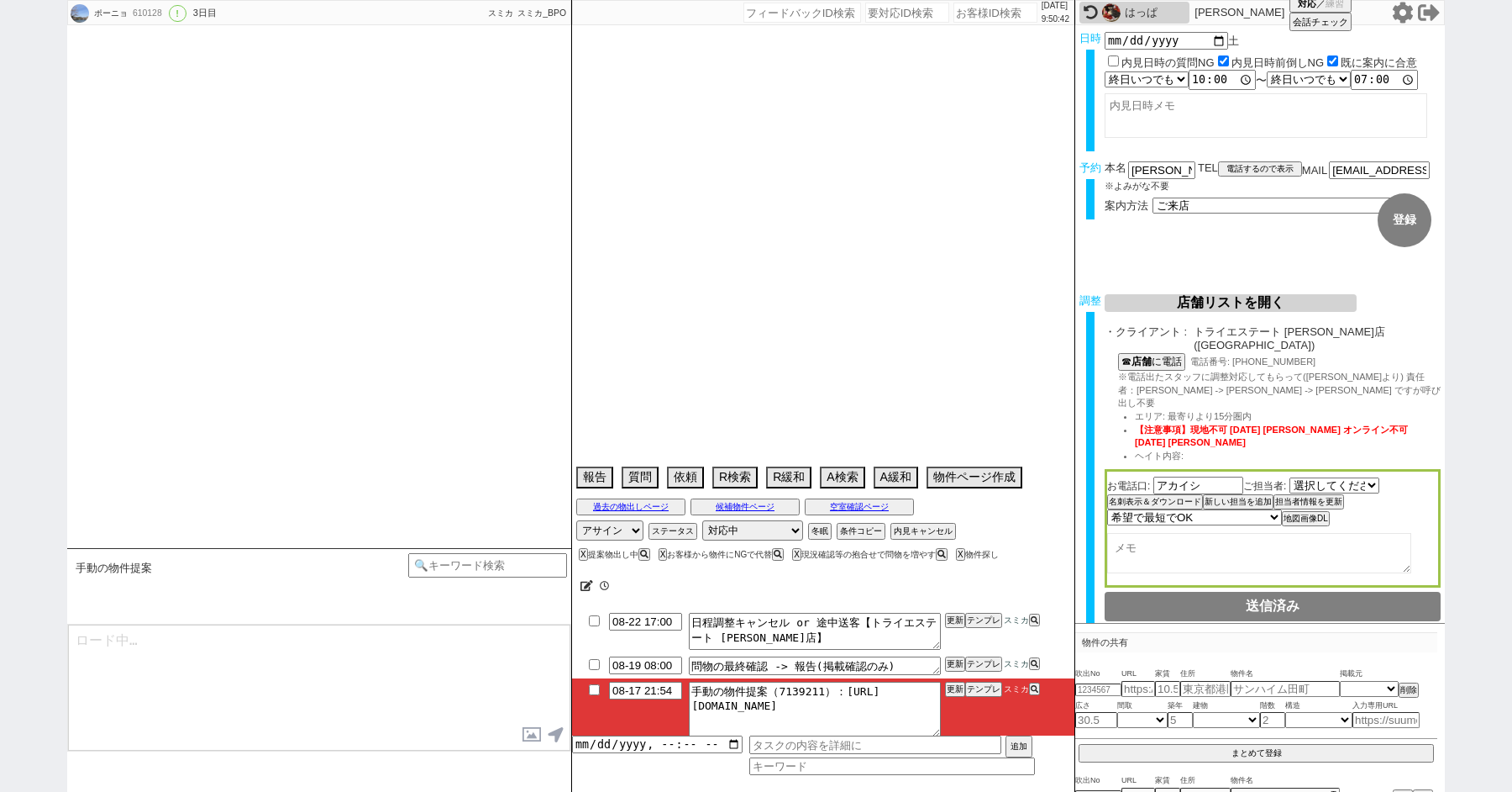
select select "1"
select select "14"
select select "81"
select select "23"
select select "735"
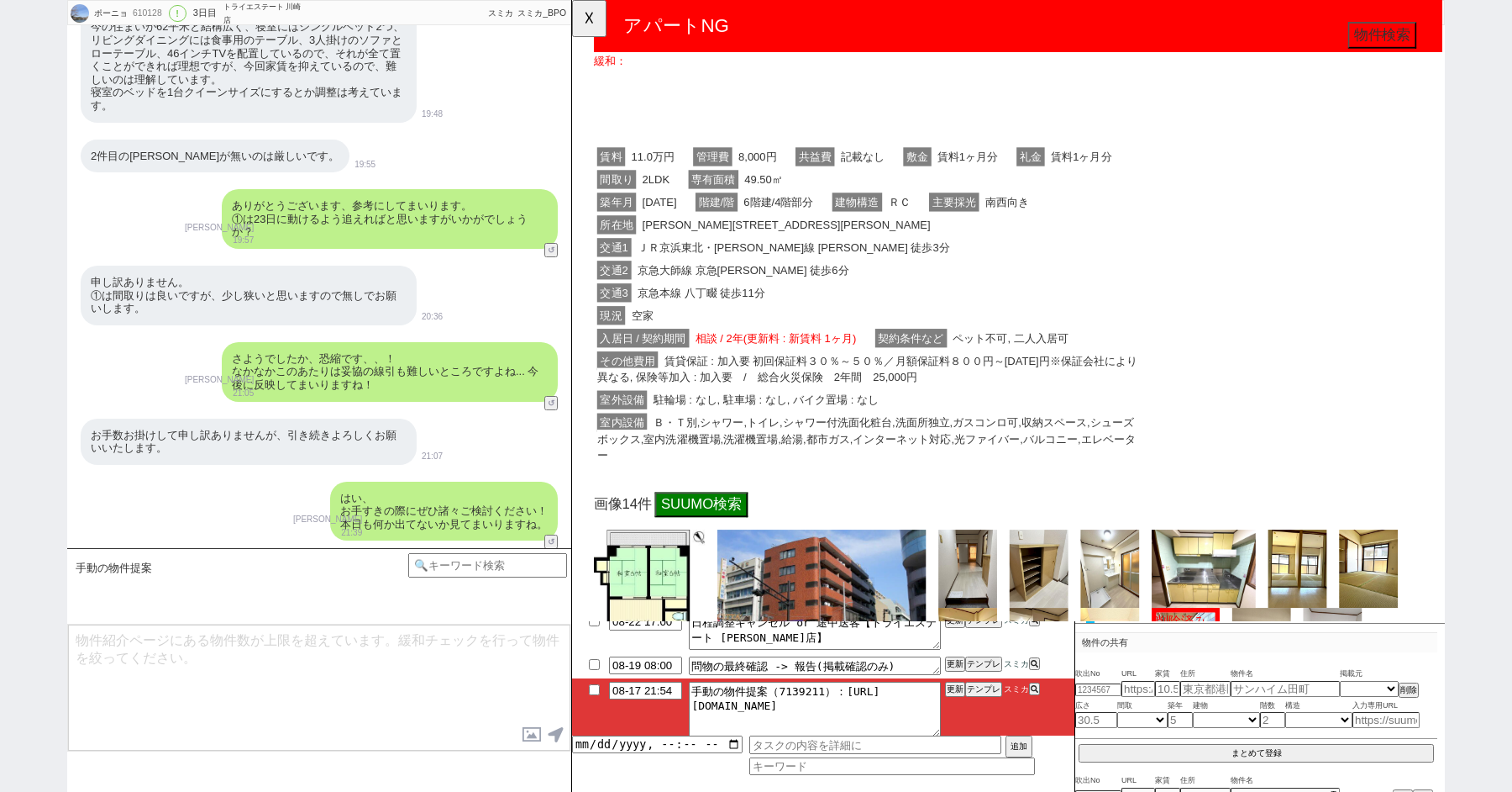
scroll to position [454, 0]
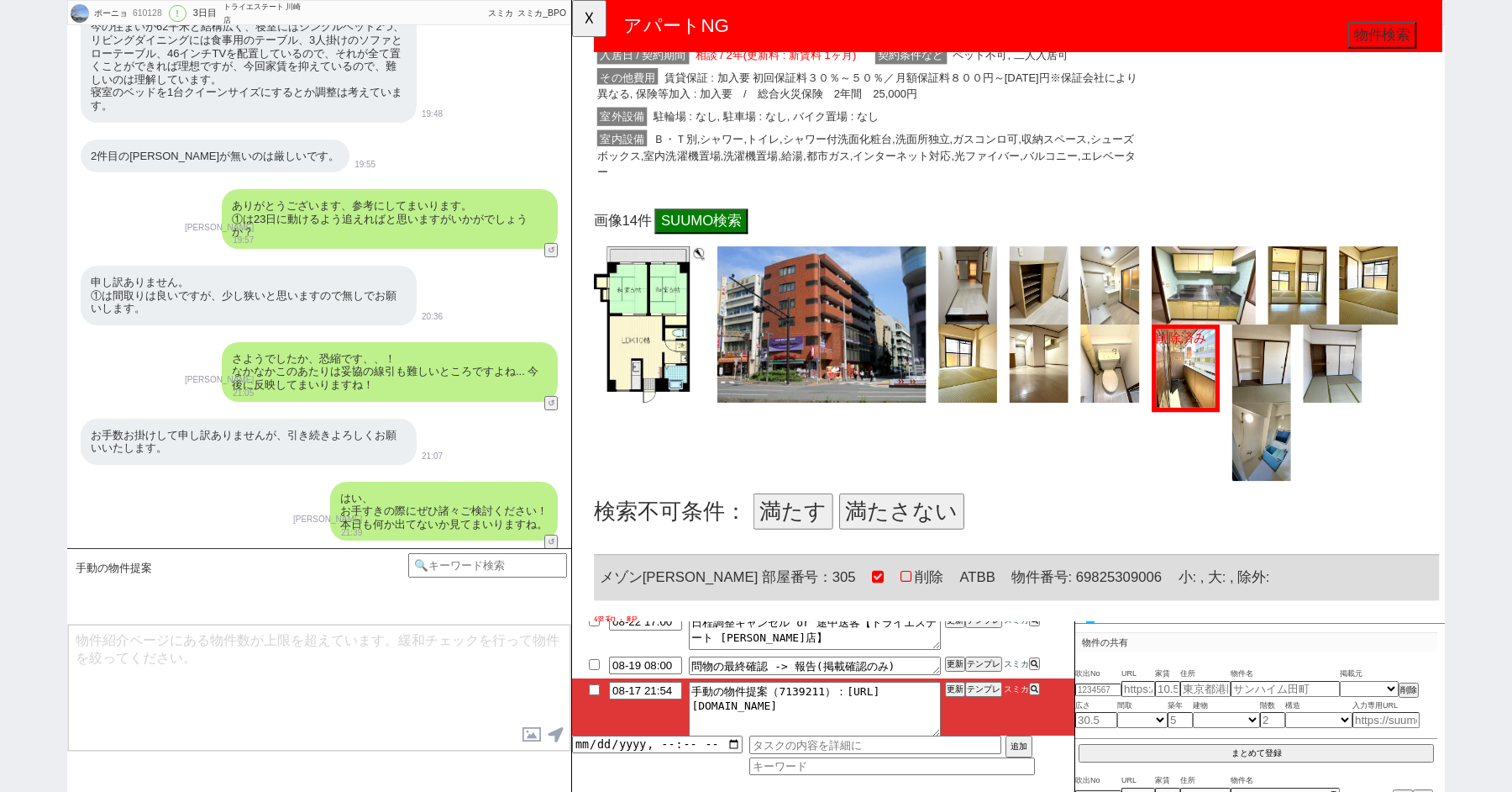
click at [880, 545] on button "満たさない" at bounding box center [926, 549] width 134 height 39
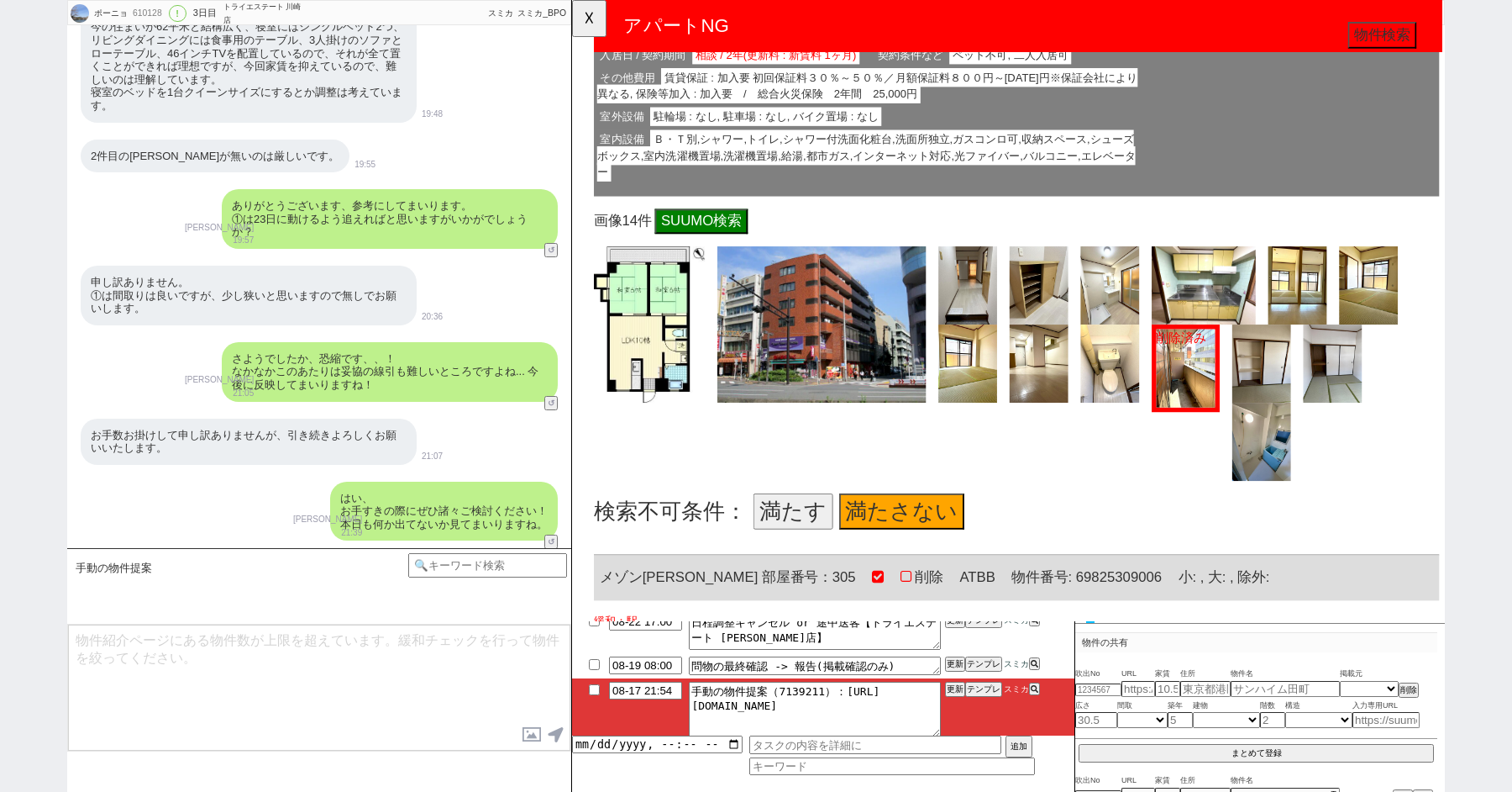
click at [799, 549] on button "満たす" at bounding box center [810, 549] width 86 height 39
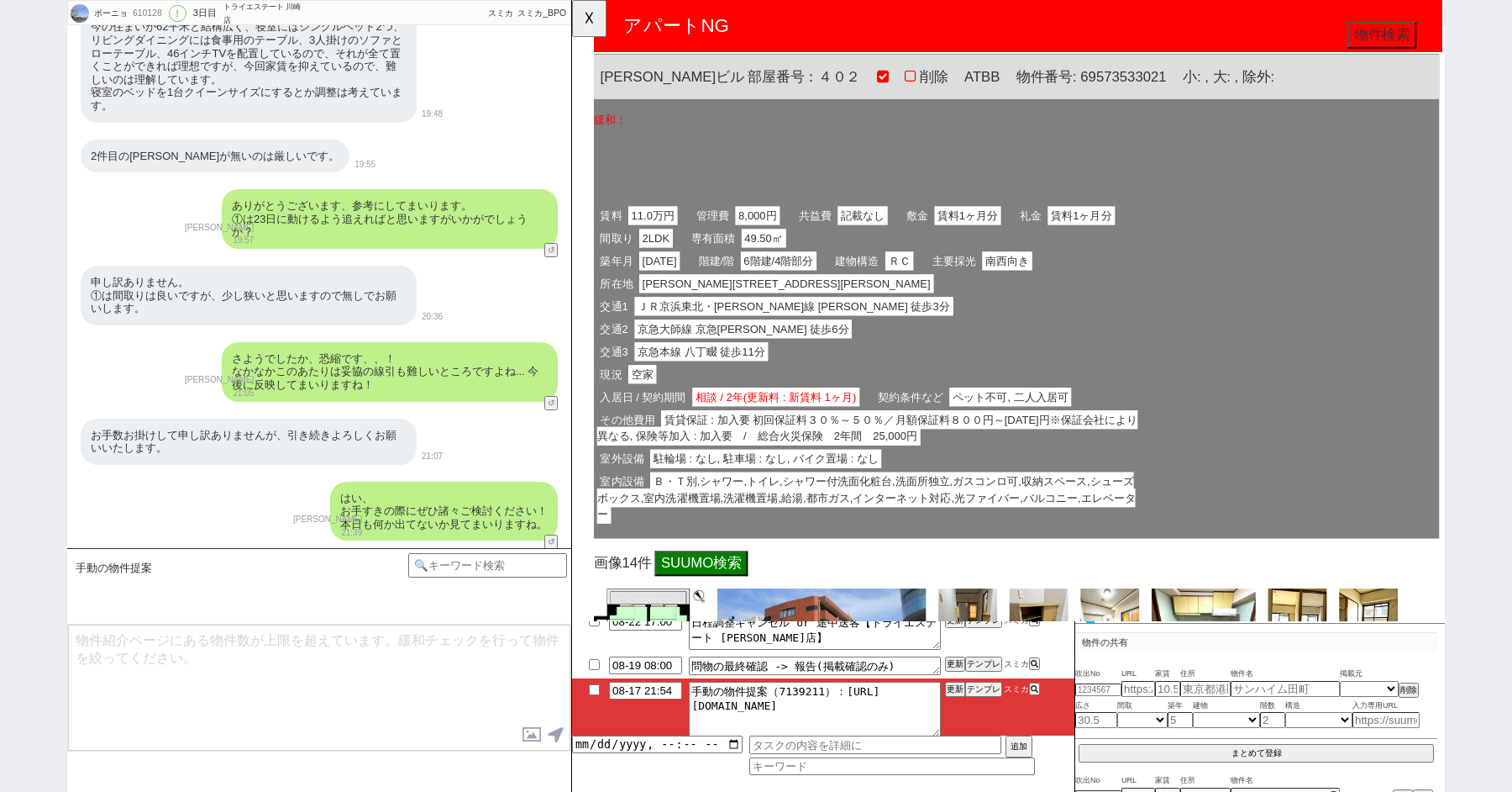
scroll to position [0, 0]
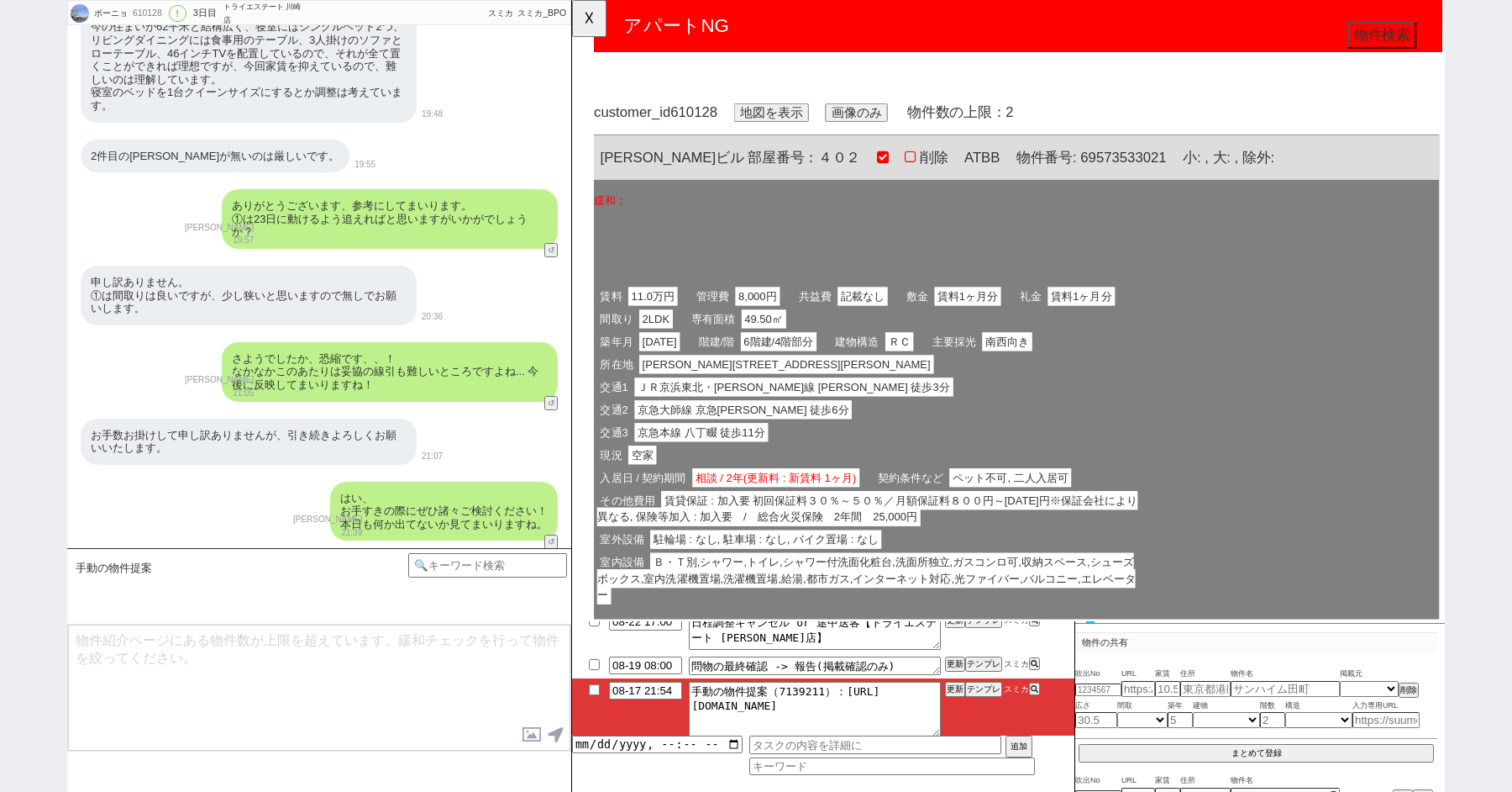
click at [813, 345] on div "間取り 2LDK 専有面積 49.50㎡" at bounding box center [892, 344] width 592 height 25
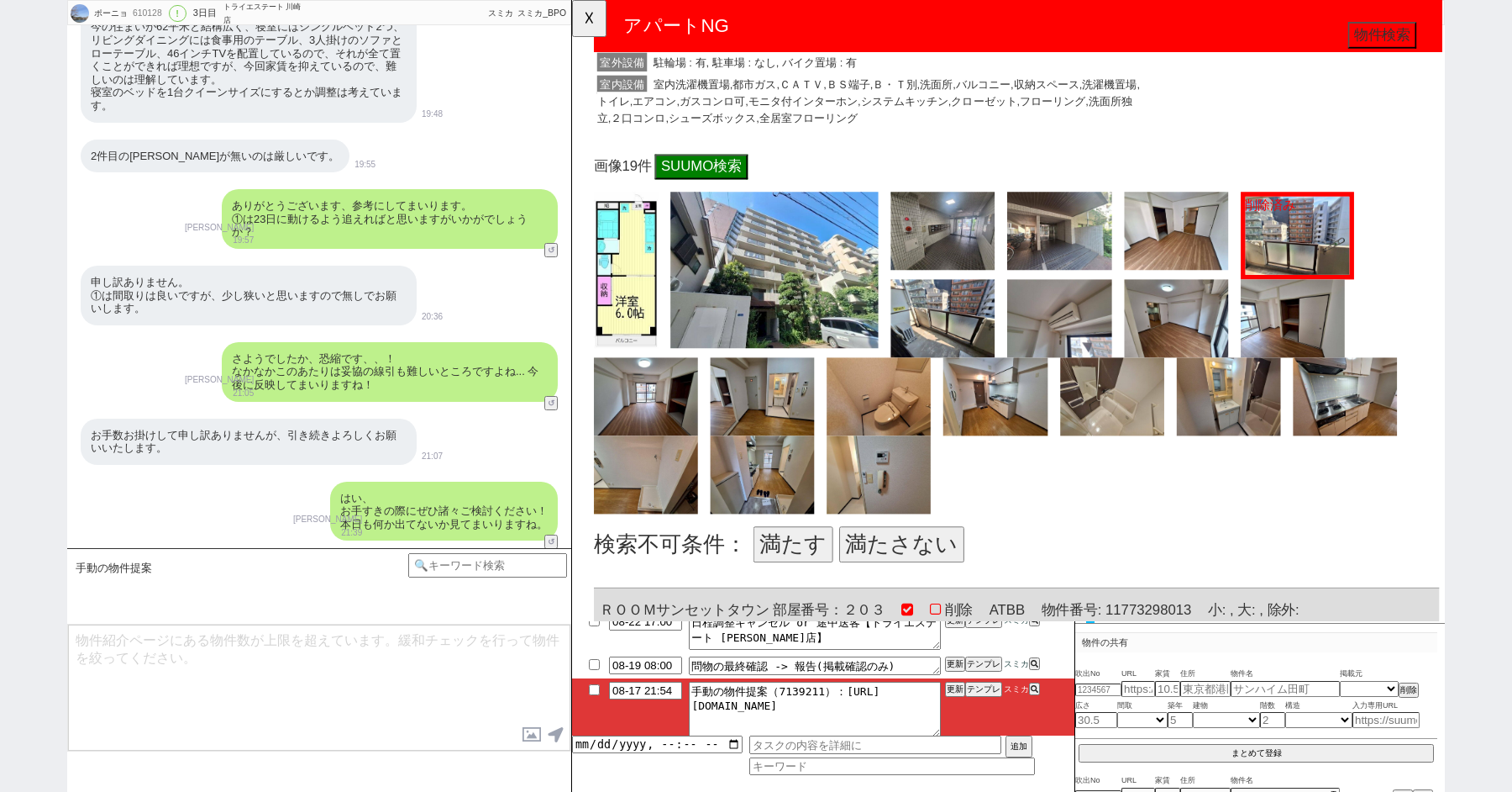
scroll to position [2489, 0]
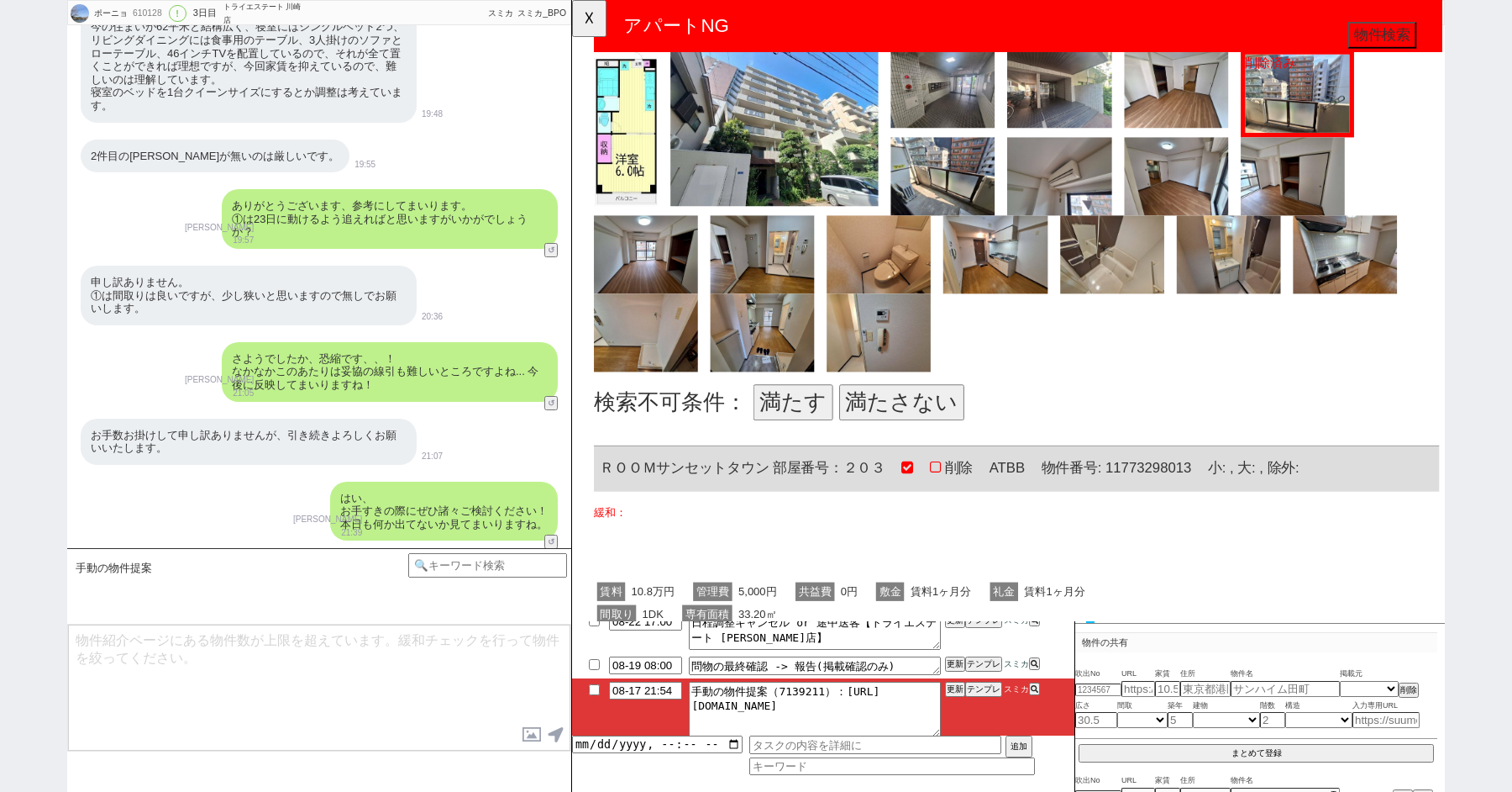
click at [825, 427] on button "満たす" at bounding box center [810, 433] width 86 height 39
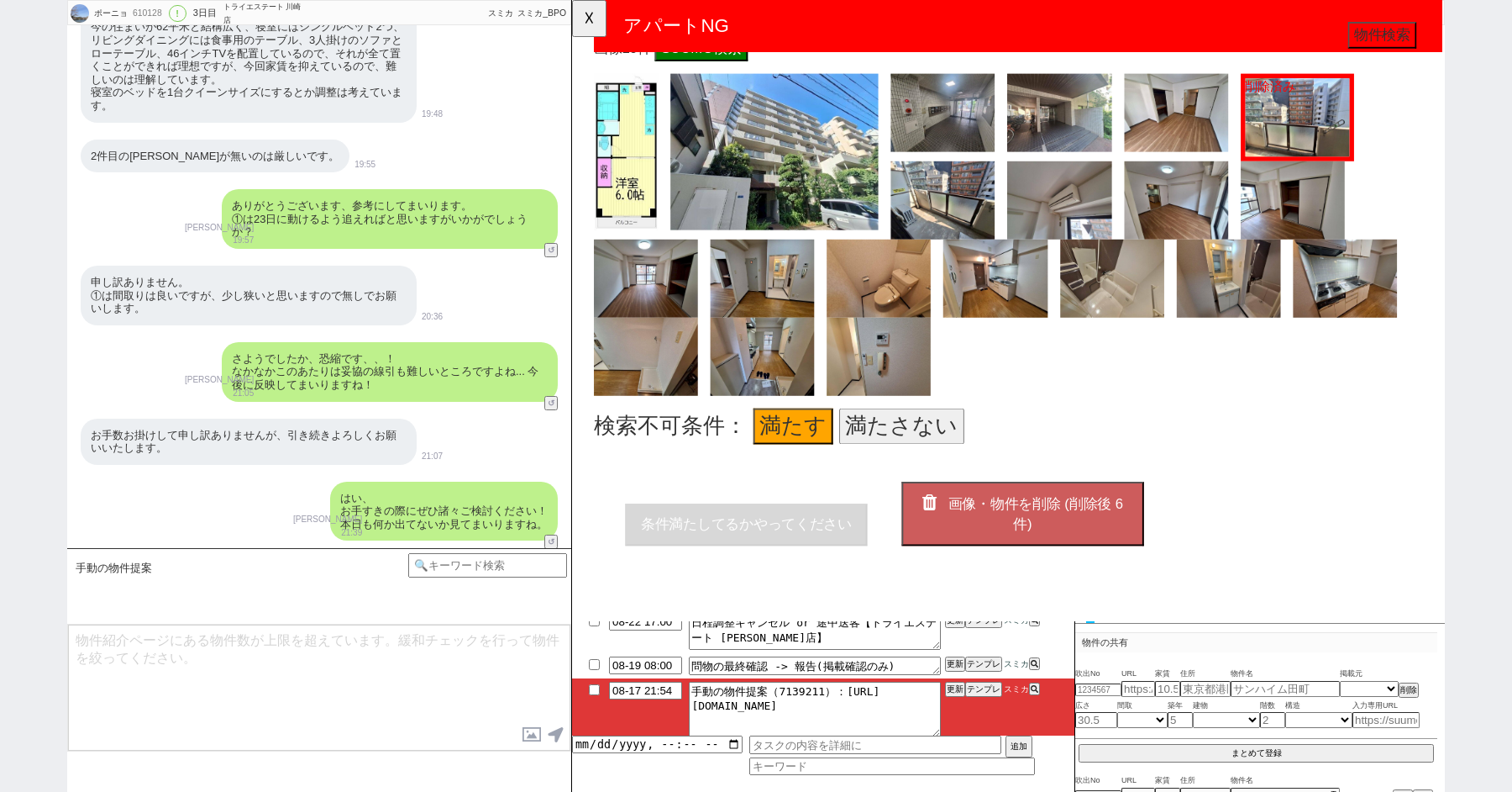
scroll to position [1543, 0]
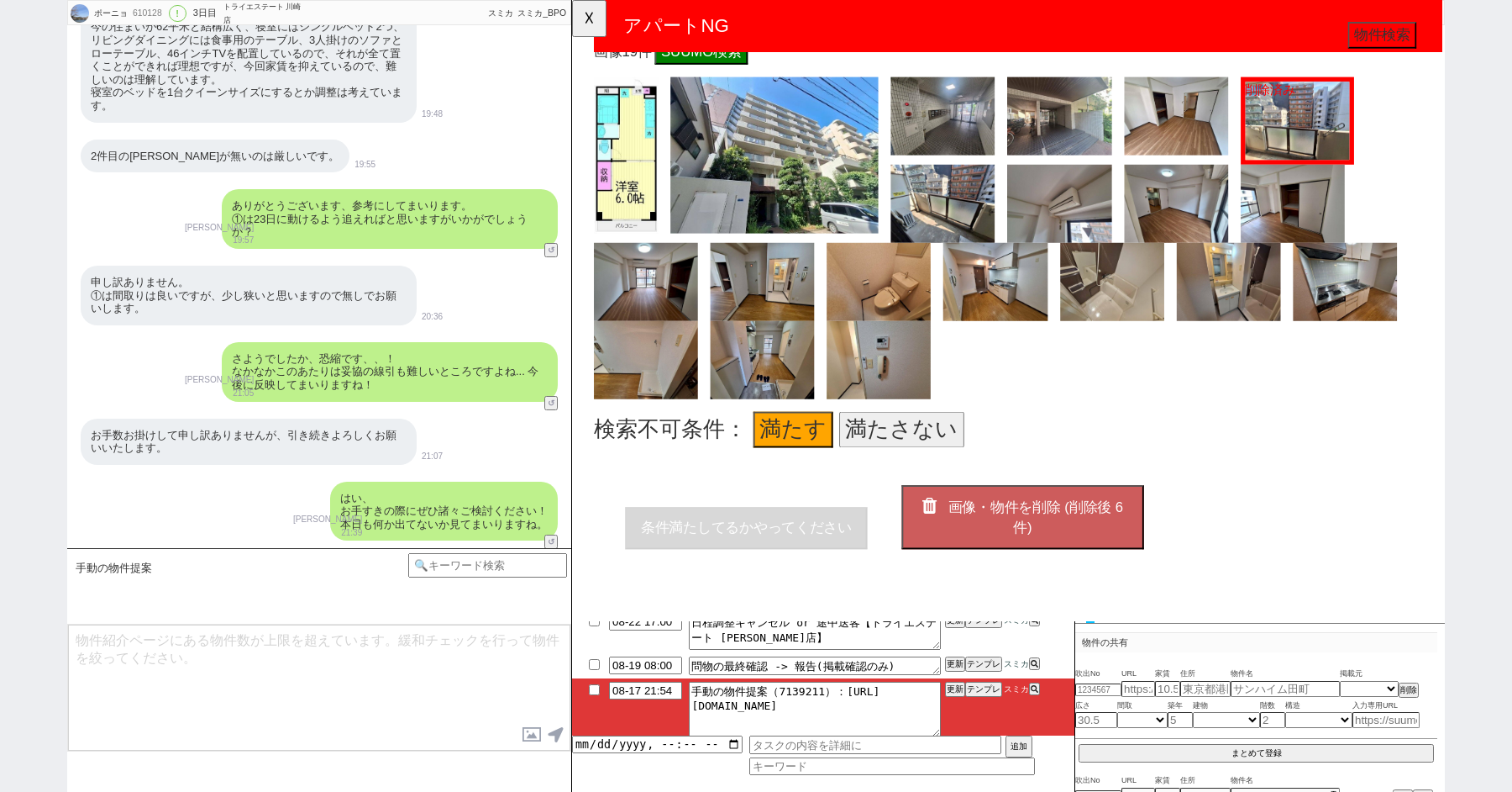
click at [1030, 549] on span "画像・物件を削除 (削除後 6 件)" at bounding box center [1070, 556] width 188 height 39
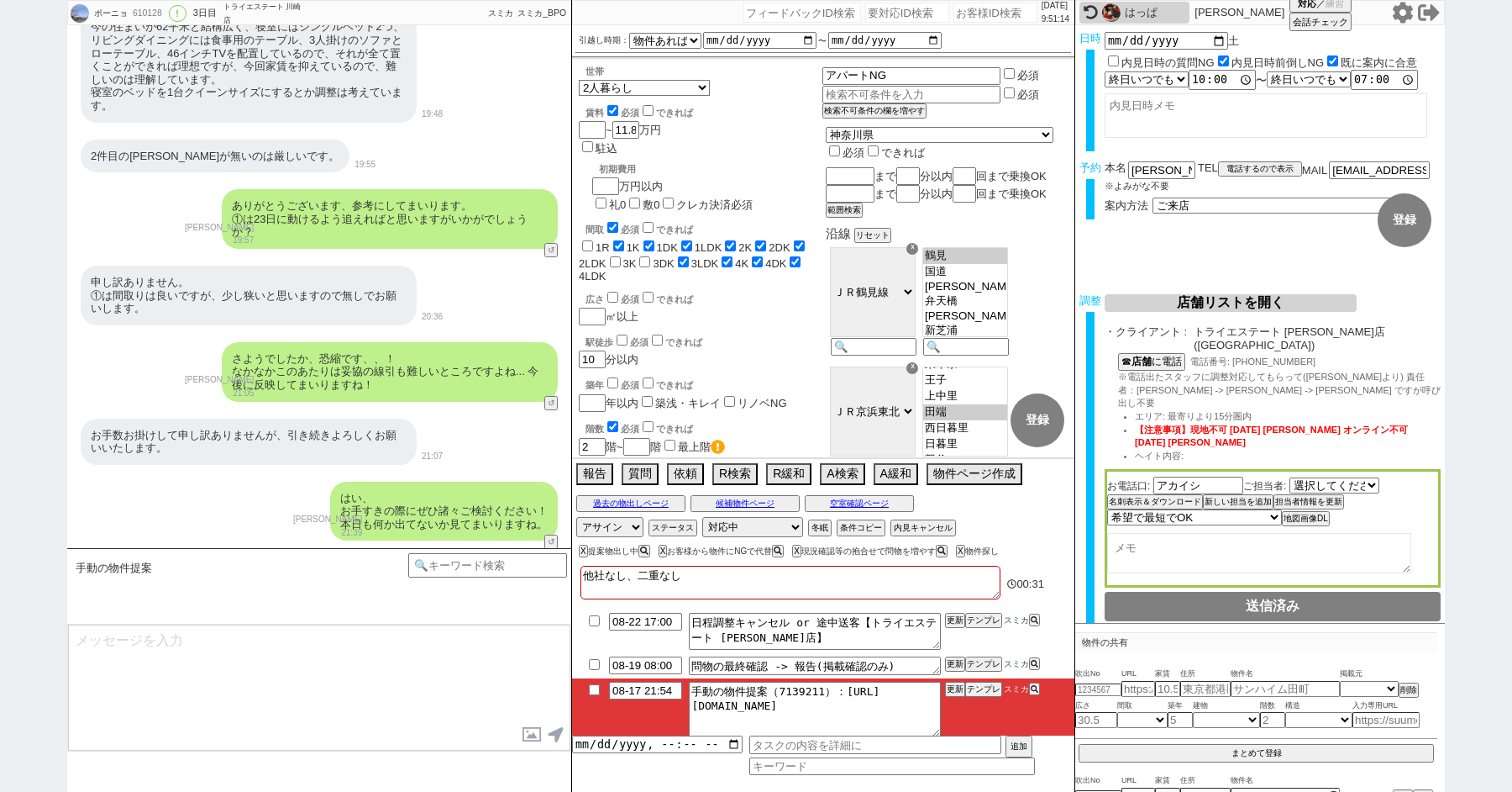
type textarea "並行で先の物件を参考にしつつ相場を見ておりまして、2件ピックアップしてまいりました！ https://tools.sumika.live/pages/y5z9…"
click at [366, 704] on textarea "並行で先の物件を参考にしつつ相場を見ておりまして、2件ピックアップしてまいりました！ https://tools.sumika.live/pages/y5z9…" at bounding box center [319, 687] width 503 height 126
checkbox input "true"
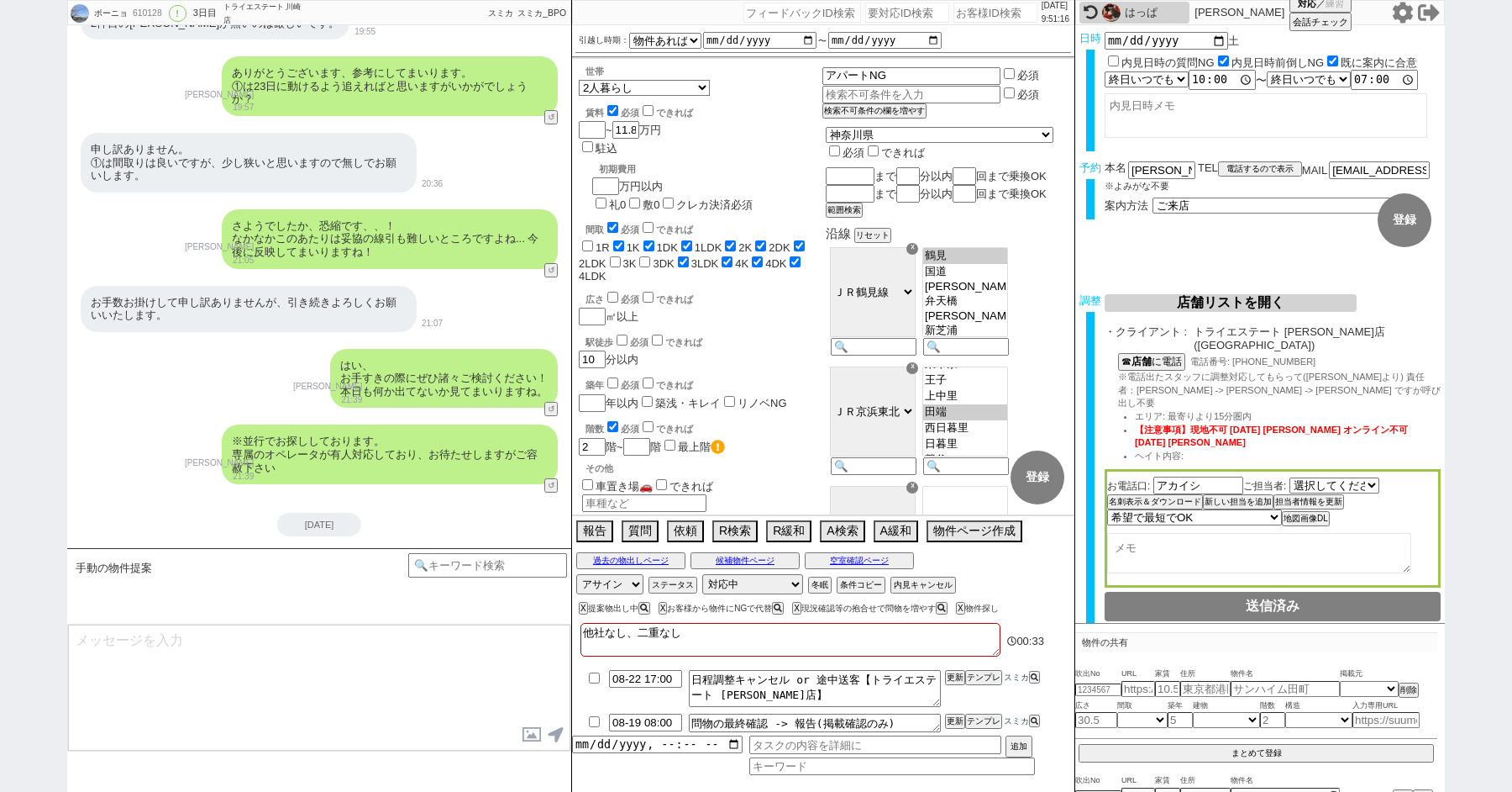
type textarea "南向きでやはりオススメかなと思います。 イメージいかがでしょうか？"
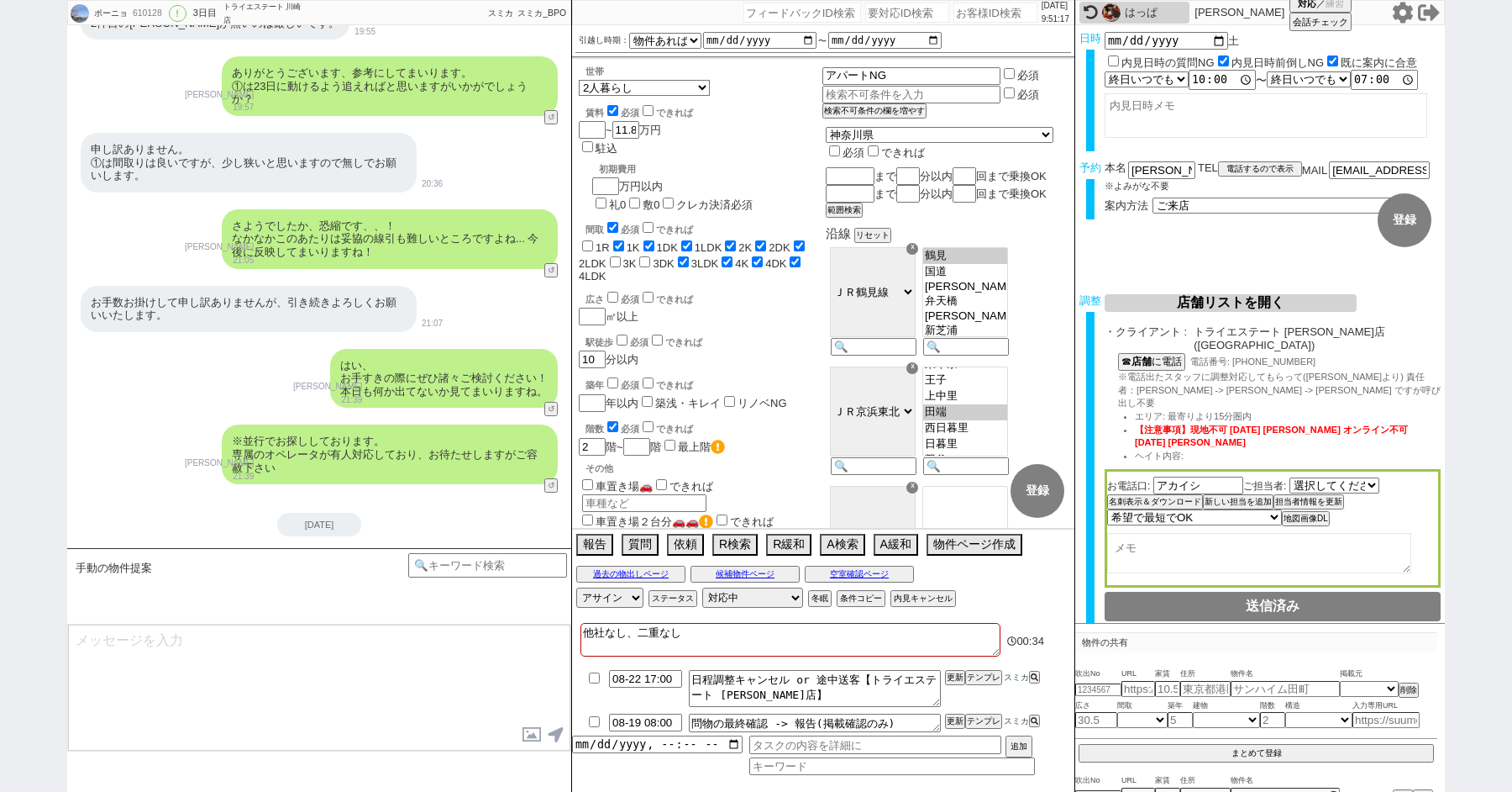
scroll to position [7766, 0]
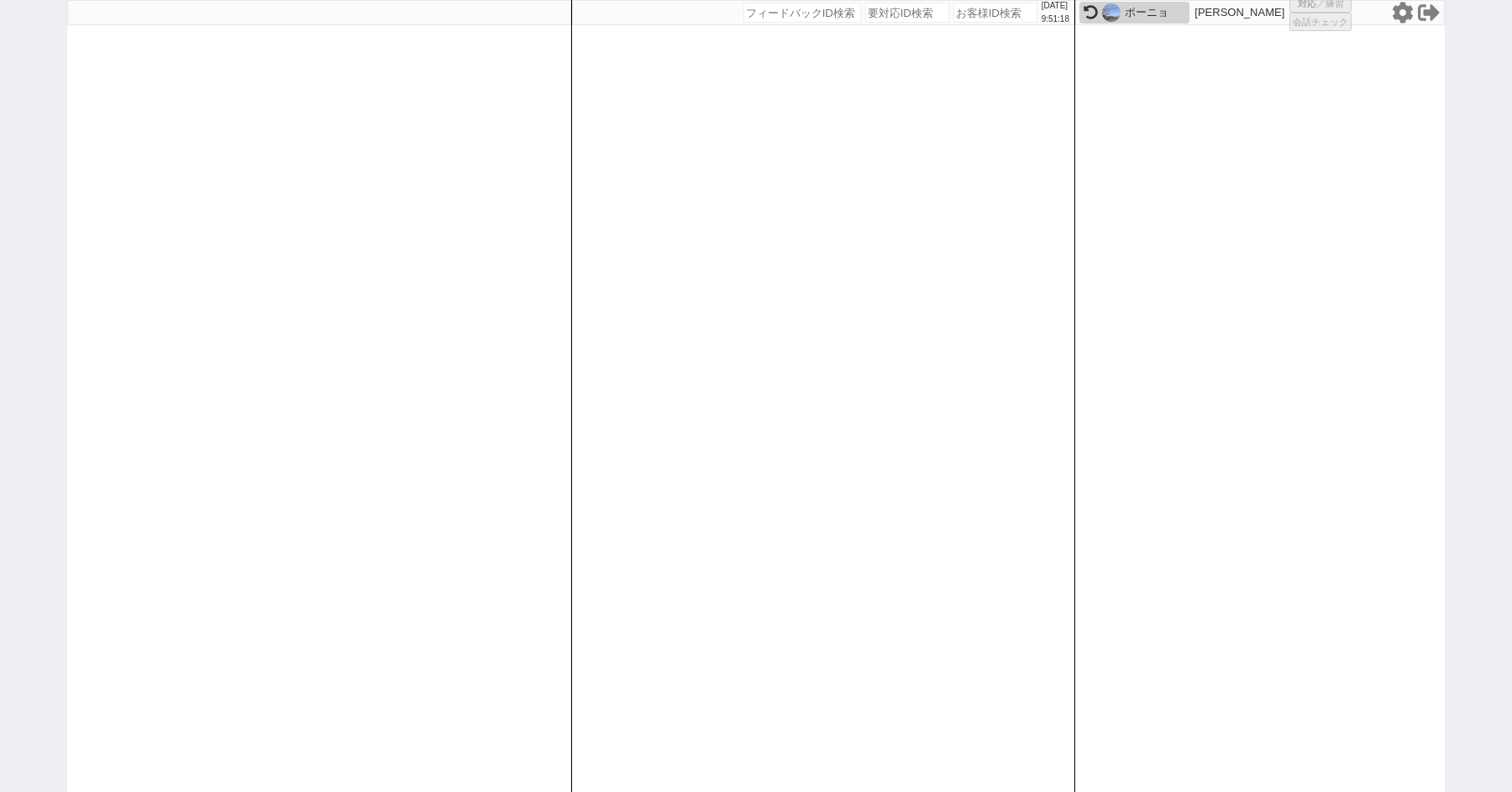
select select "600"
select select
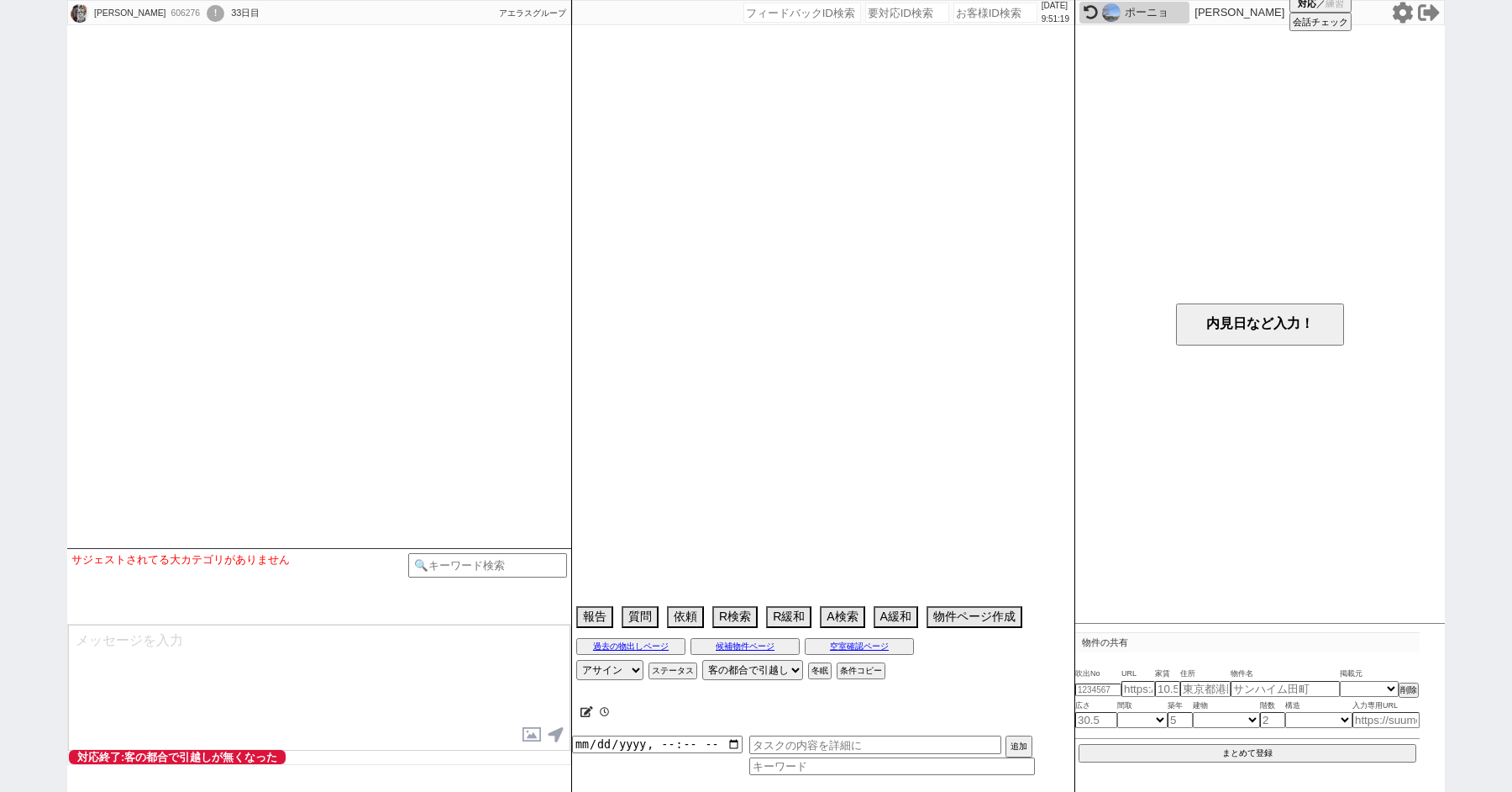
select select "2025"
select select "8"
select select "34"
select select "0"
select select "25"
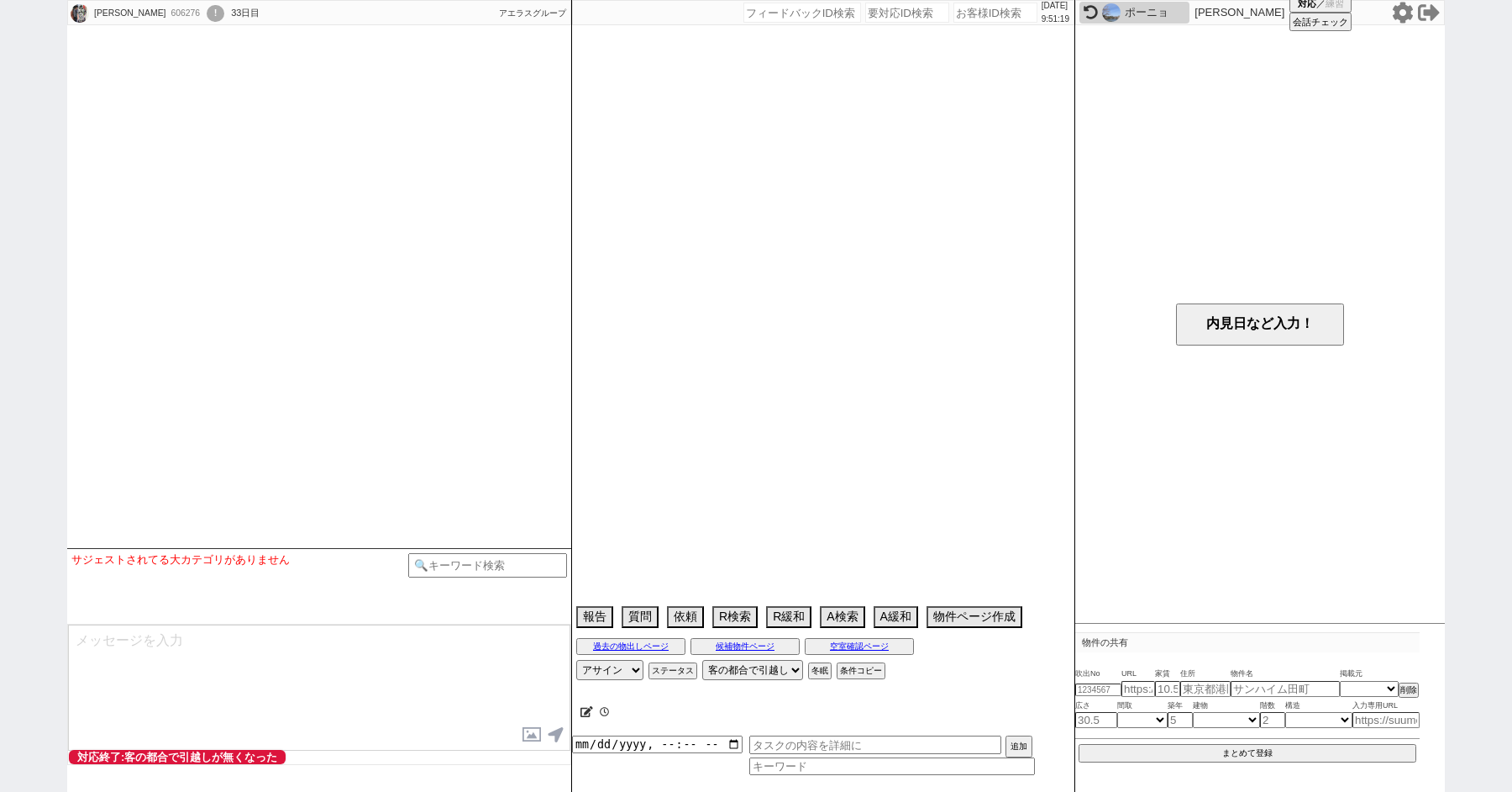
select select "798"
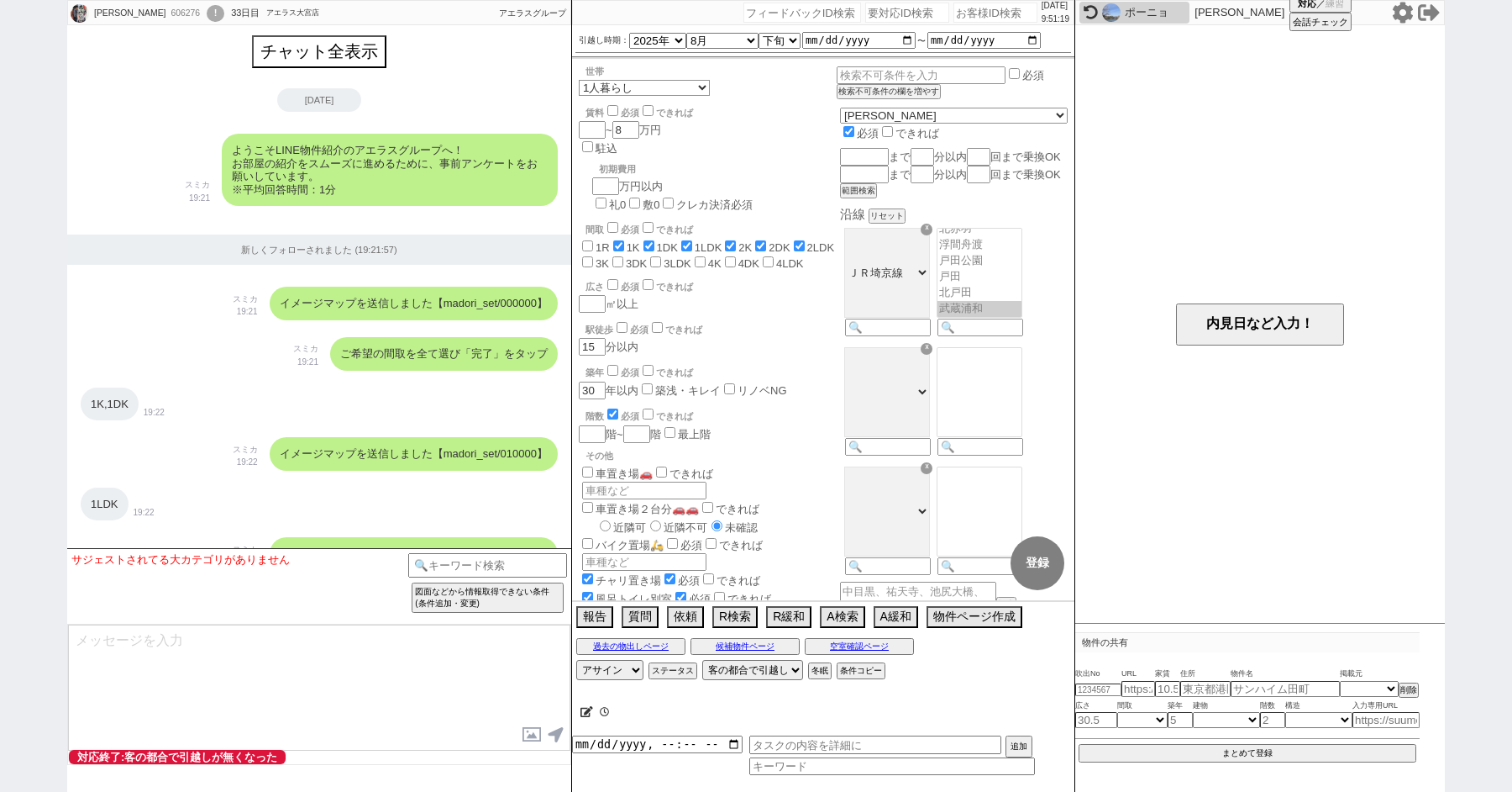
scroll to position [221, 0]
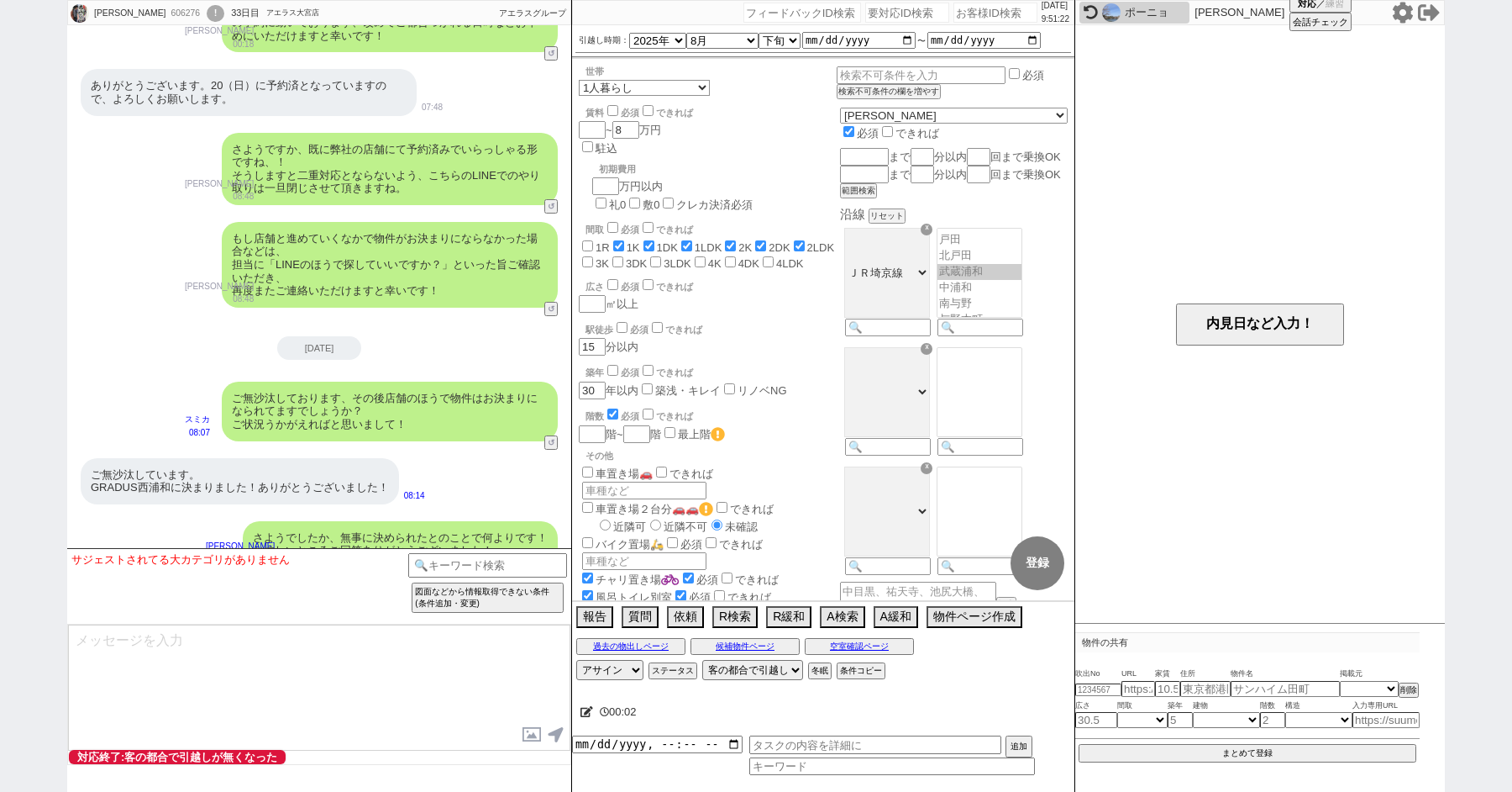
click at [338, 670] on textarea at bounding box center [319, 687] width 503 height 126
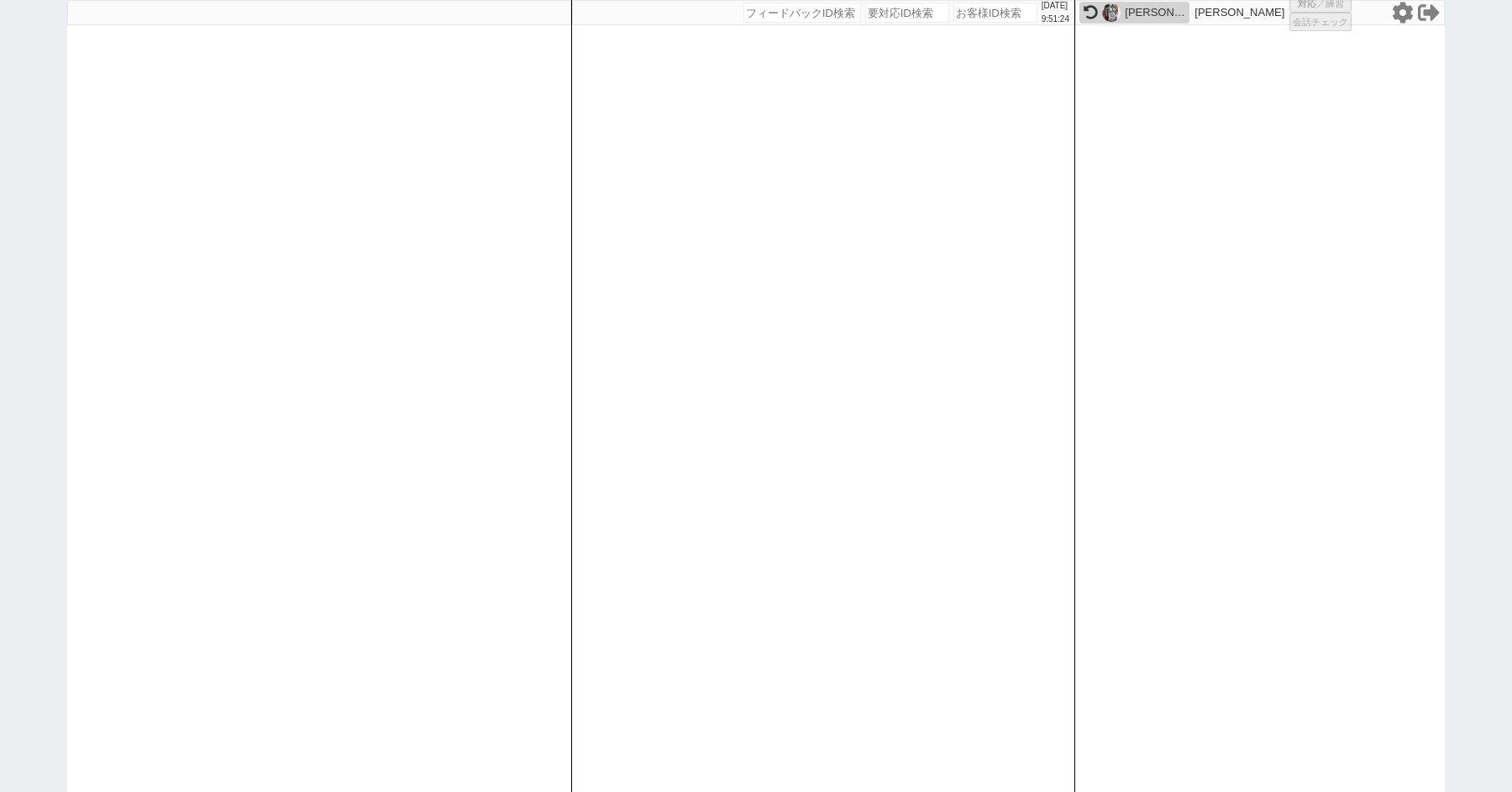
select select "3"
select select "2"
select select
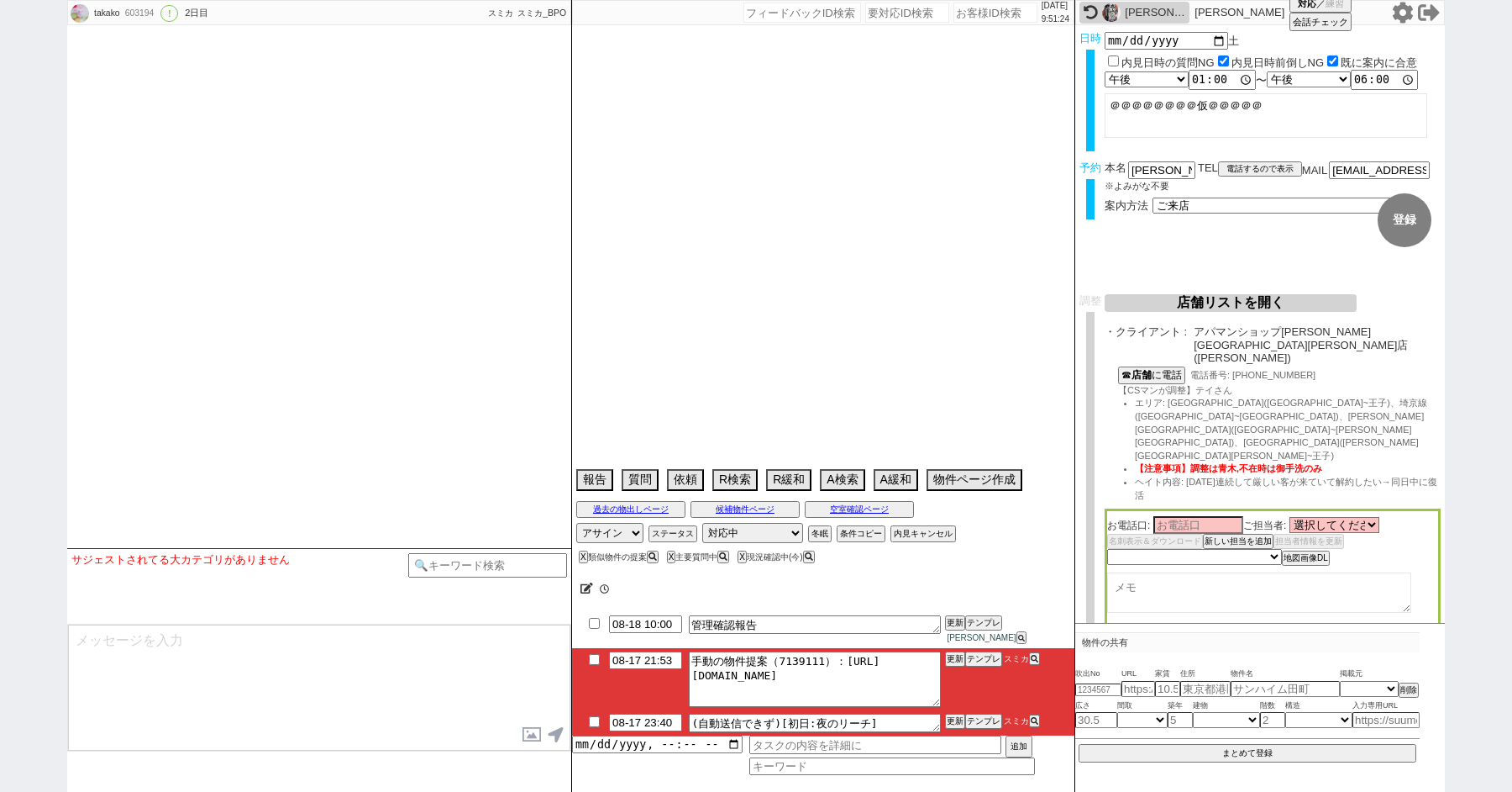
type textarea "高円寺や新宿近く在住 @シエル新宿店に来店済み、ＡＺＥＳＴ東十条の募集状況を他社でも問い合わせている"
select select "2025"
select select "10"
select select "37"
select select "0"
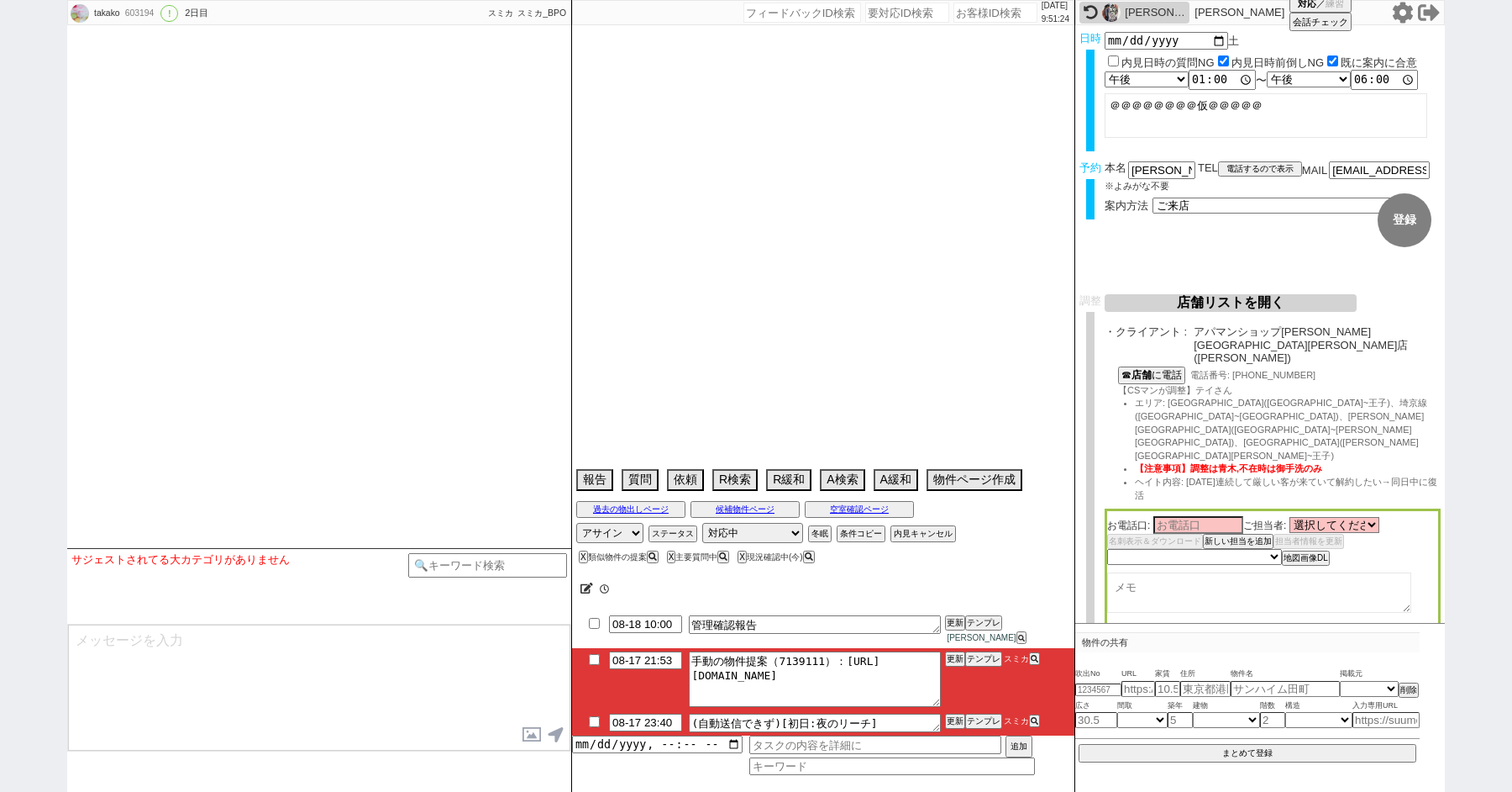
select select "15"
select select "17"
select select "19"
select select "67"
select select "1629"
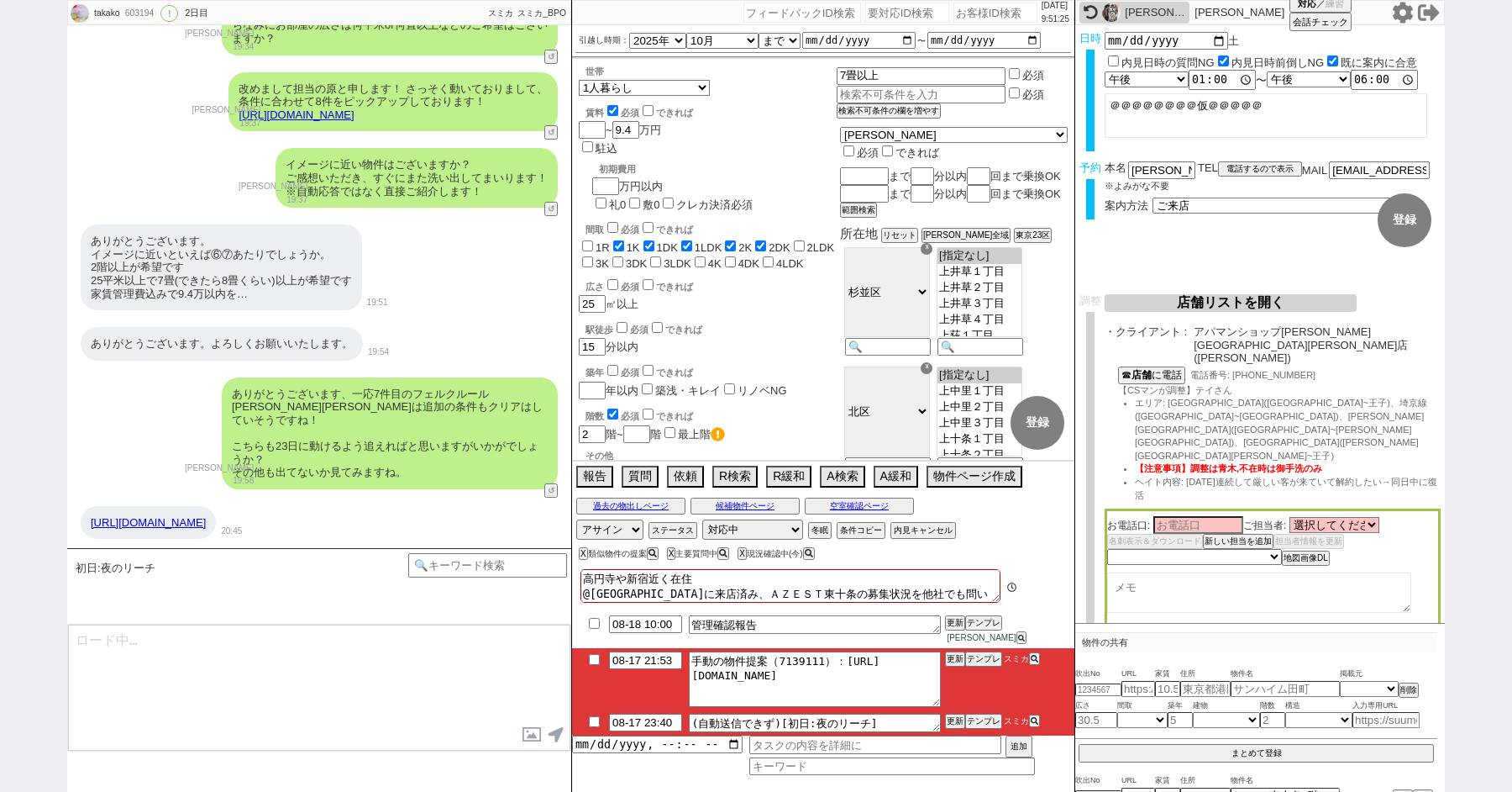
scroll to position [8157, 0]
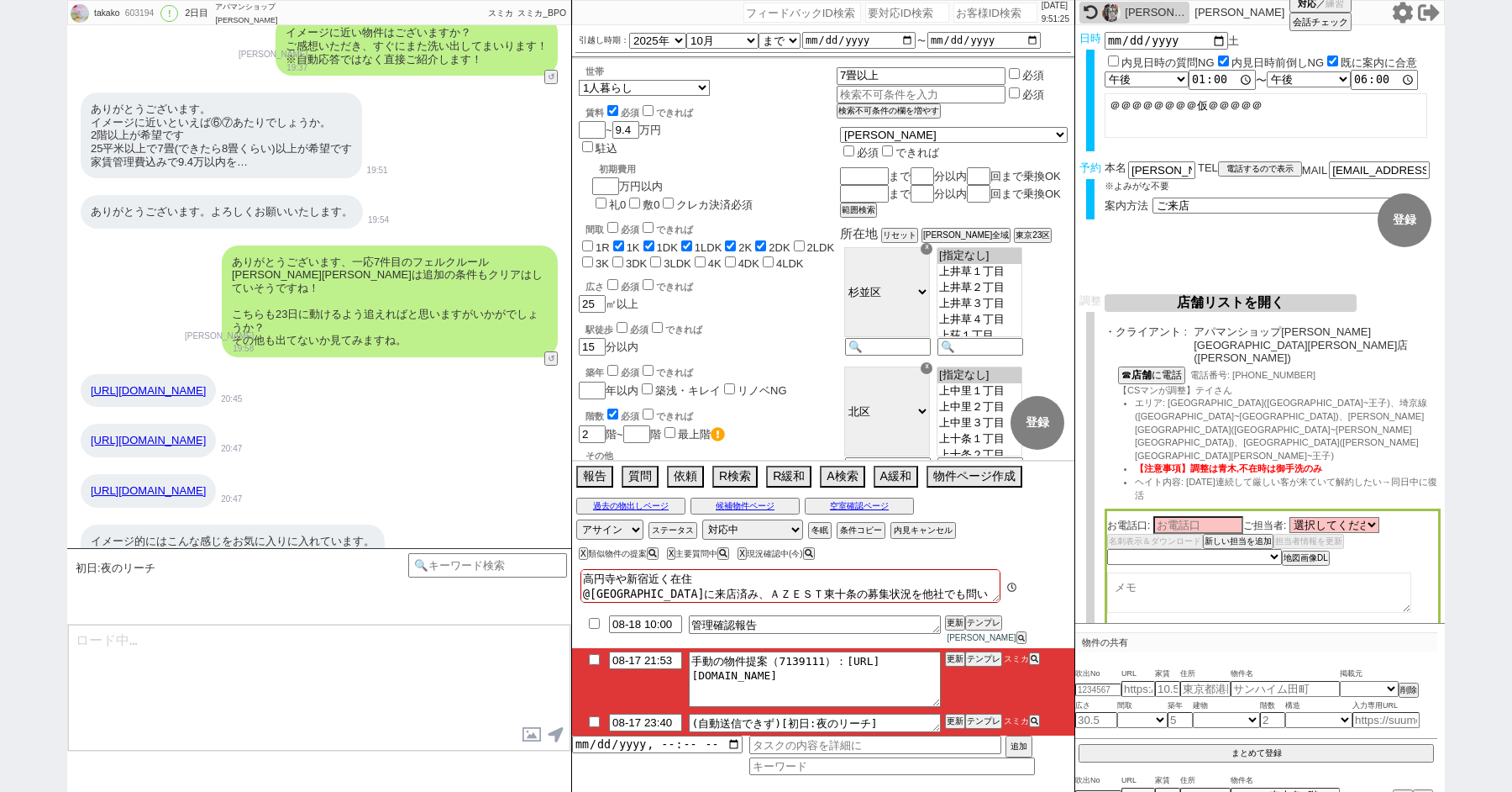
type textarea "@@【@@メッセージは打たず、以下やってください@@】@@ @@【@@基本的に紹介IDで友だち追加後かなり先にファネルが進んでるなど特殊な状況です！いい感じに…"
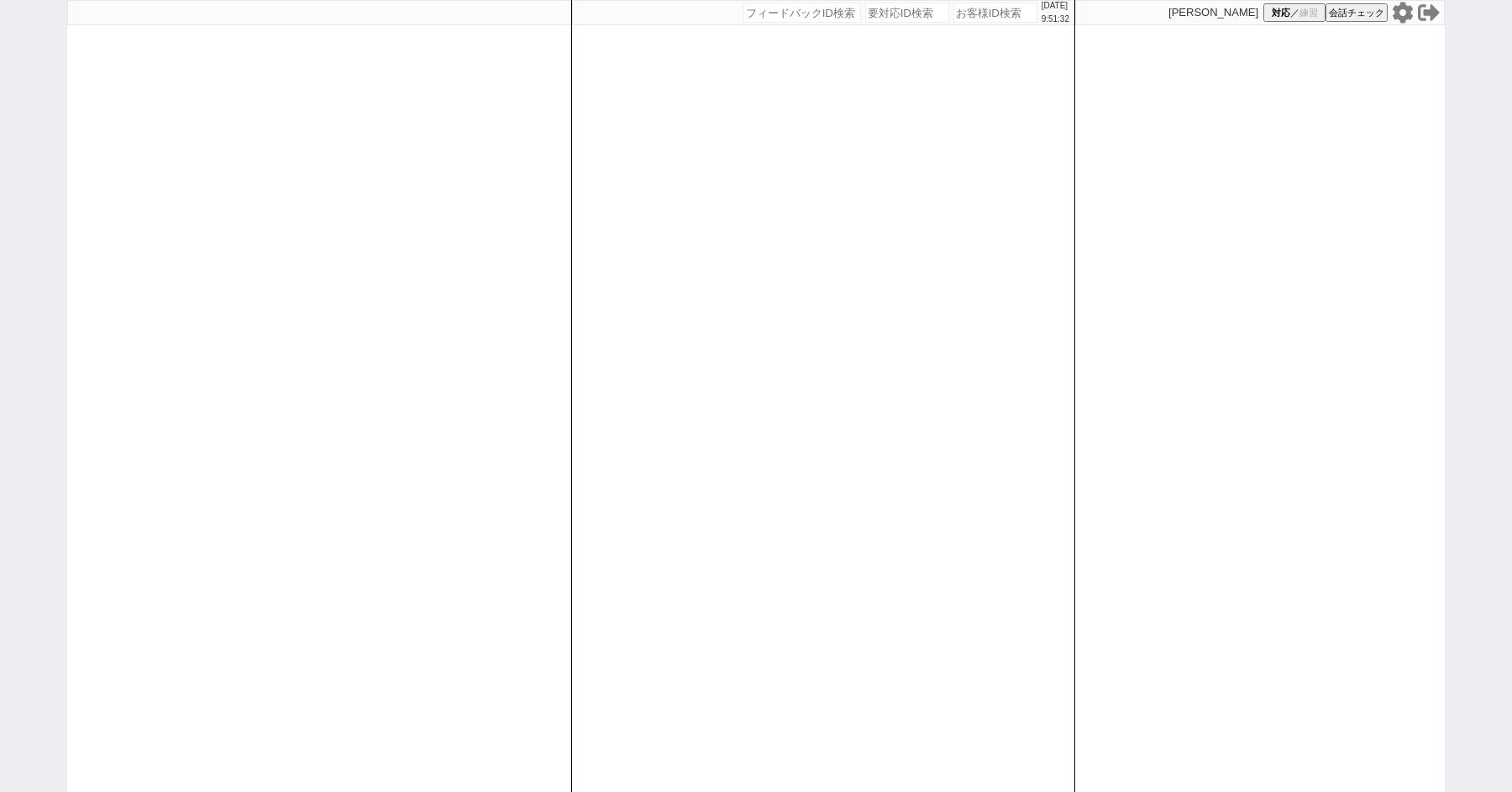
click at [41, 85] on div "[DATE] 9:51:32 候補物件を追加してしてください 紹介した物件一覧 他社物件を追加する 空室確認ページに追加・削除 紹介した物件一覧 他社物件を追…" at bounding box center [756, 396] width 1512 height 792
paste input "610037"
type input "610037"
select select
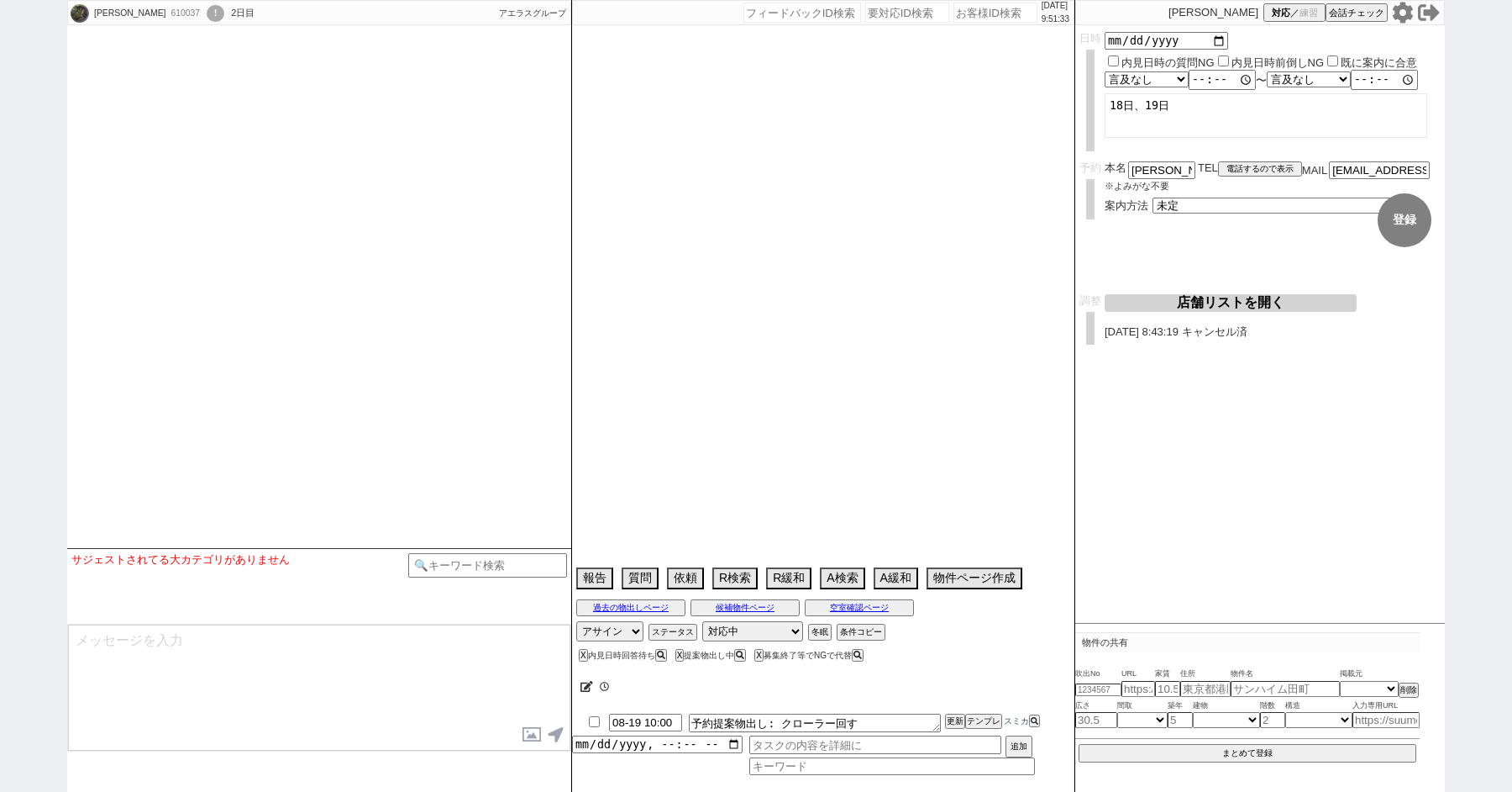
type textarea "調整前キャンセル　時期甘い、事務所可"
select select "22"
select select "0"
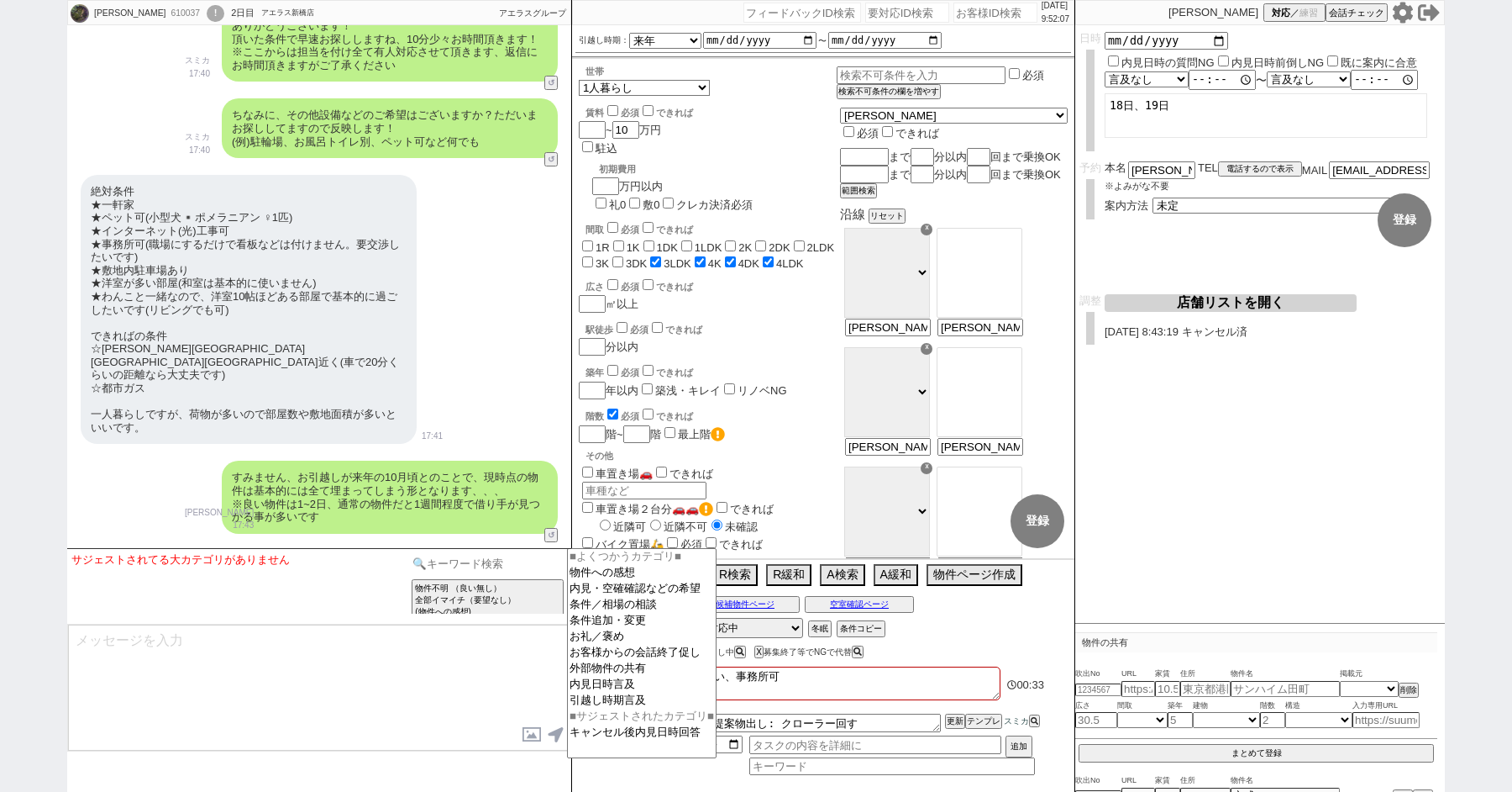
click at [452, 566] on input at bounding box center [488, 563] width 159 height 21
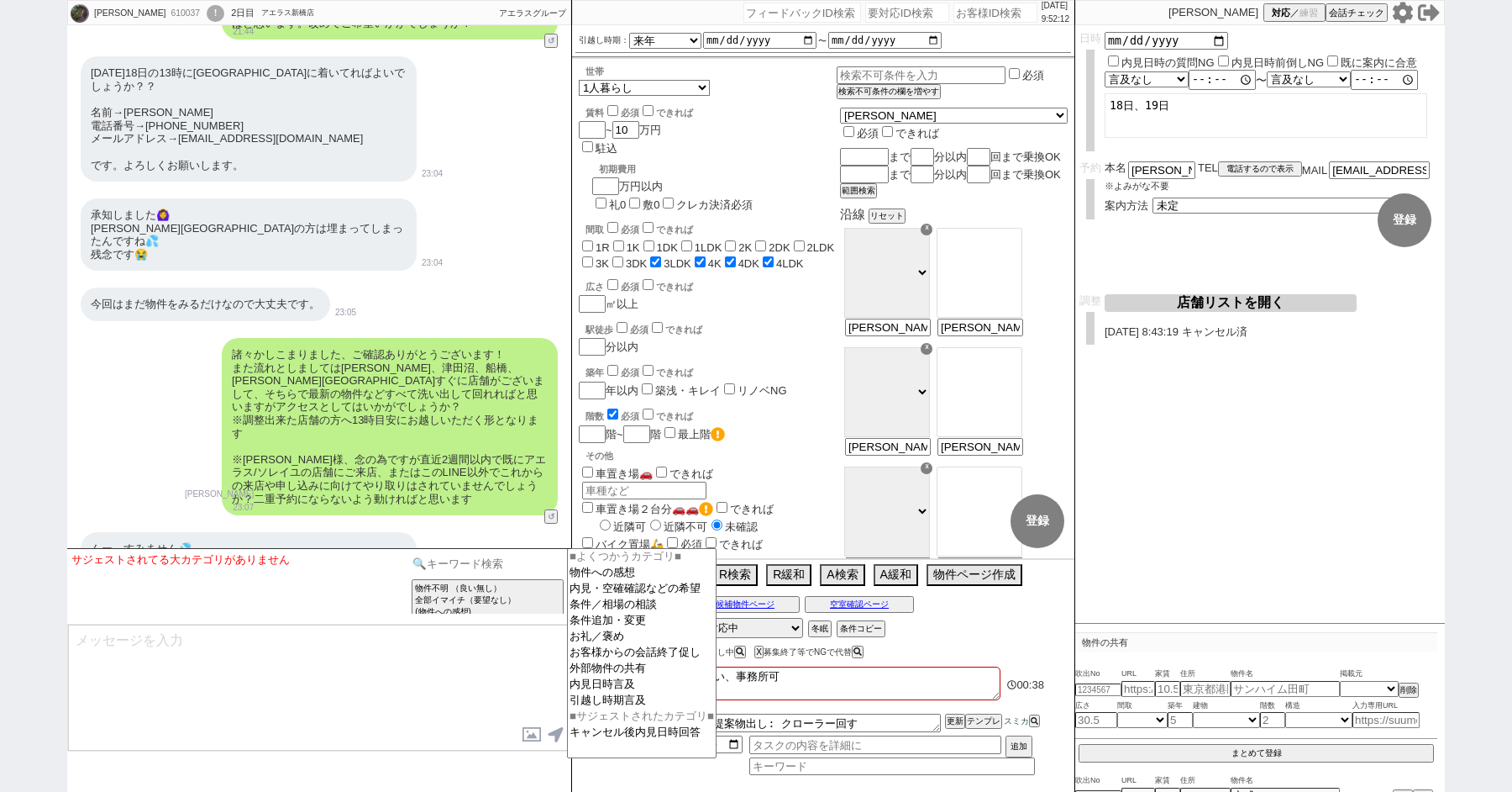
scroll to position [5563, 0]
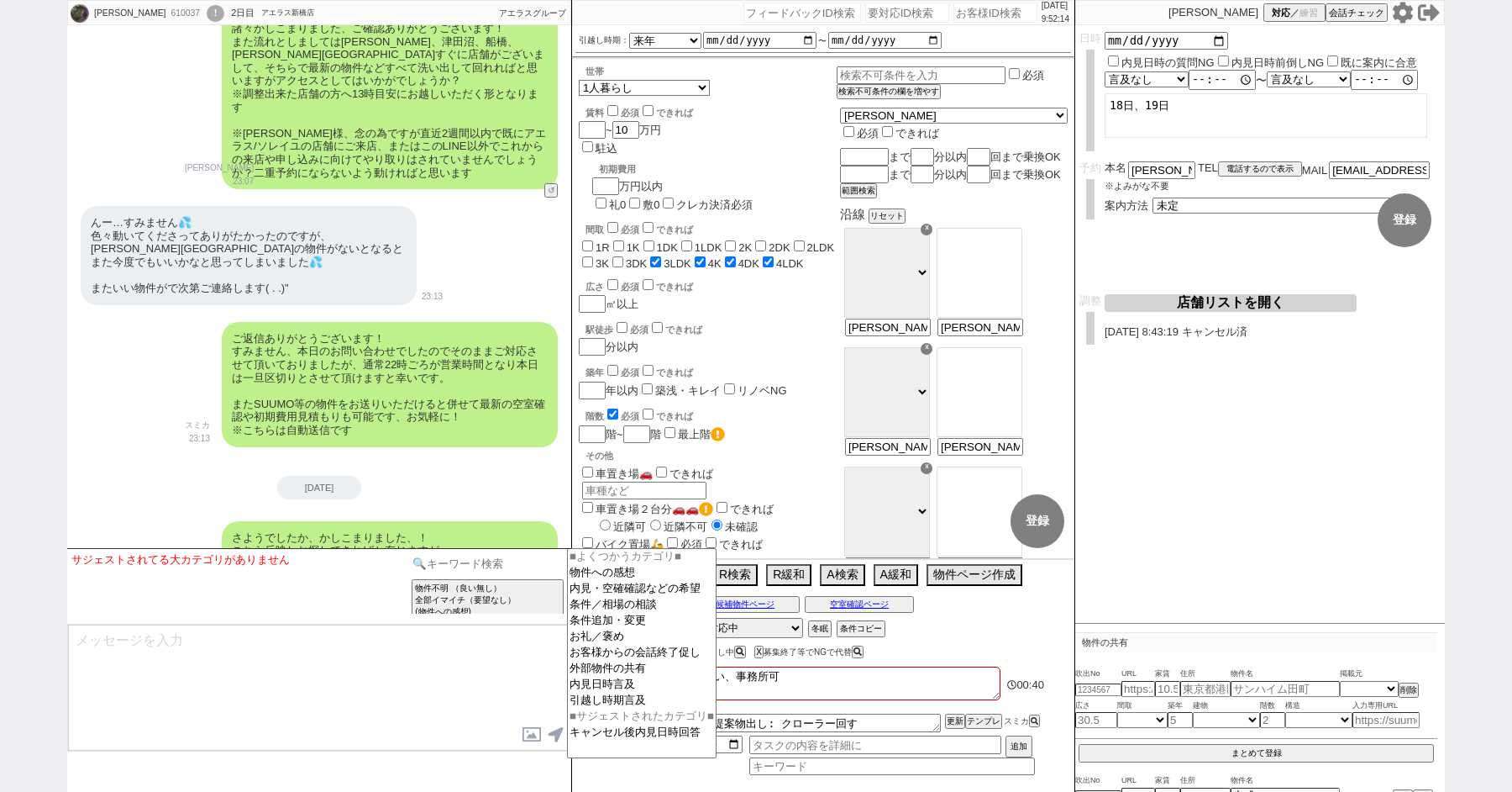
click at [470, 564] on input at bounding box center [488, 563] width 159 height 21
type input "省く"
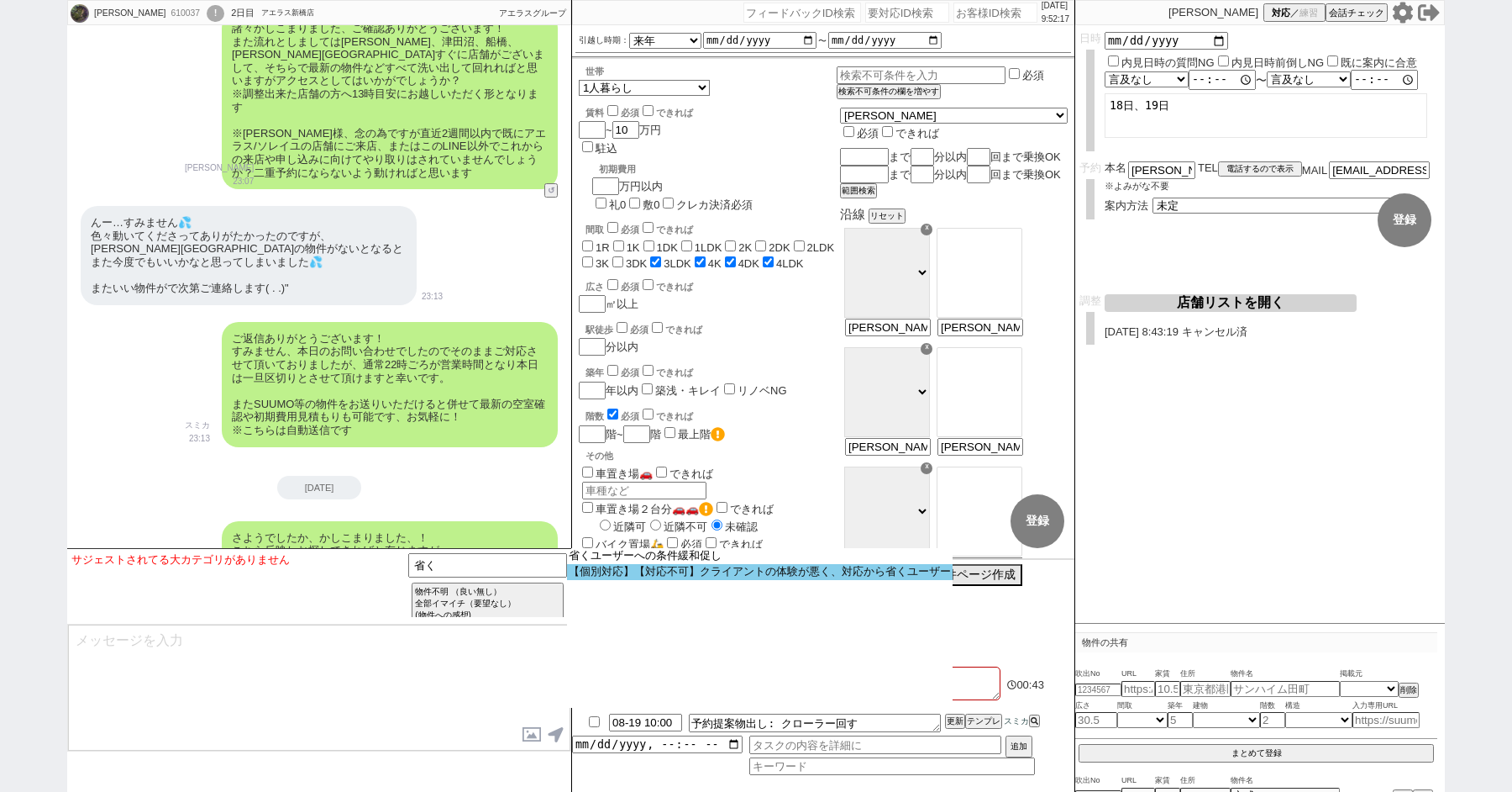
click at [0, 0] on option "【個別対応】【対応不可】クライアントの体験が悪く、対応から省くユーザー" at bounding box center [0, 0] width 0 height 0
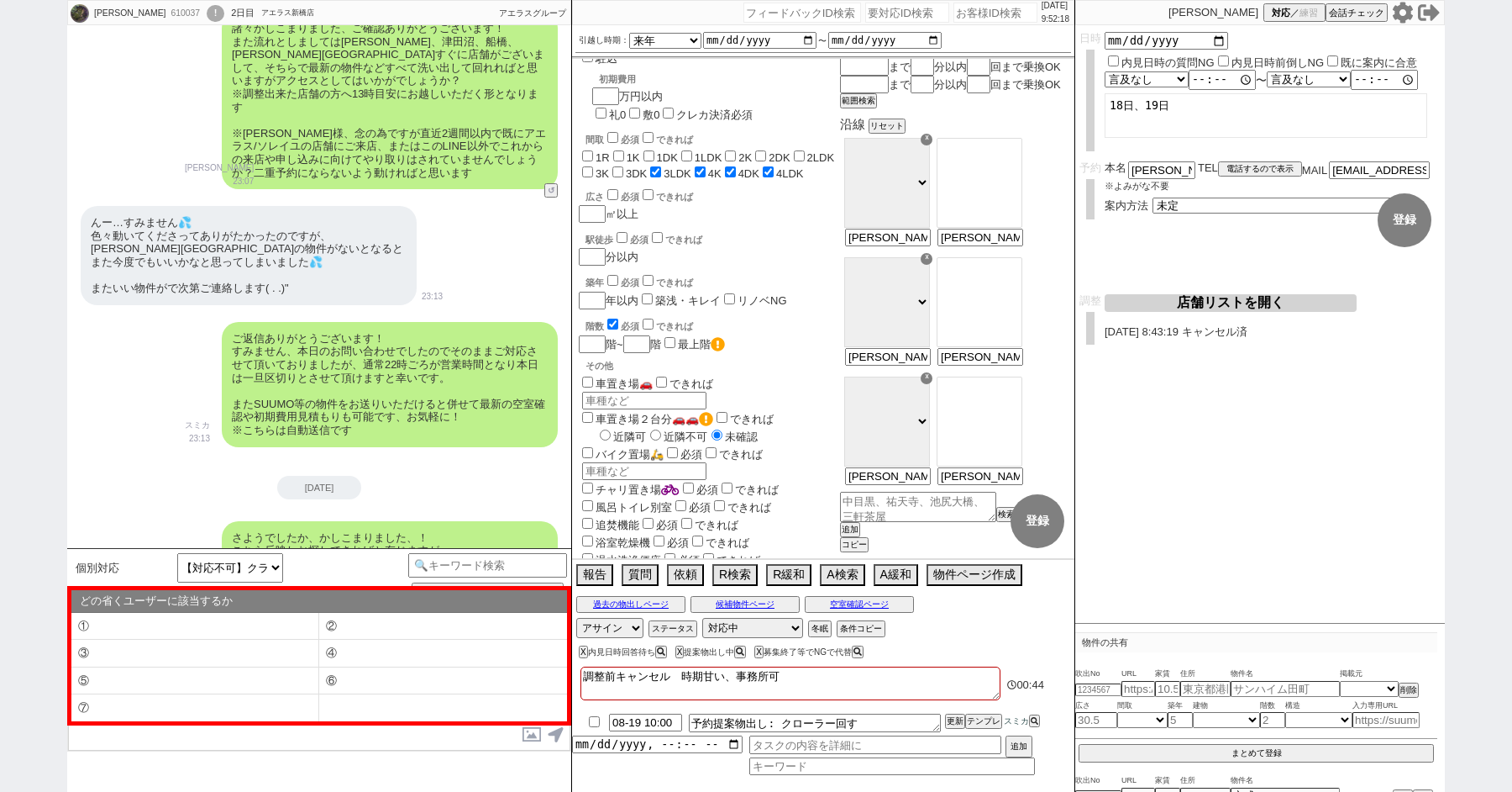
scroll to position [185, 0]
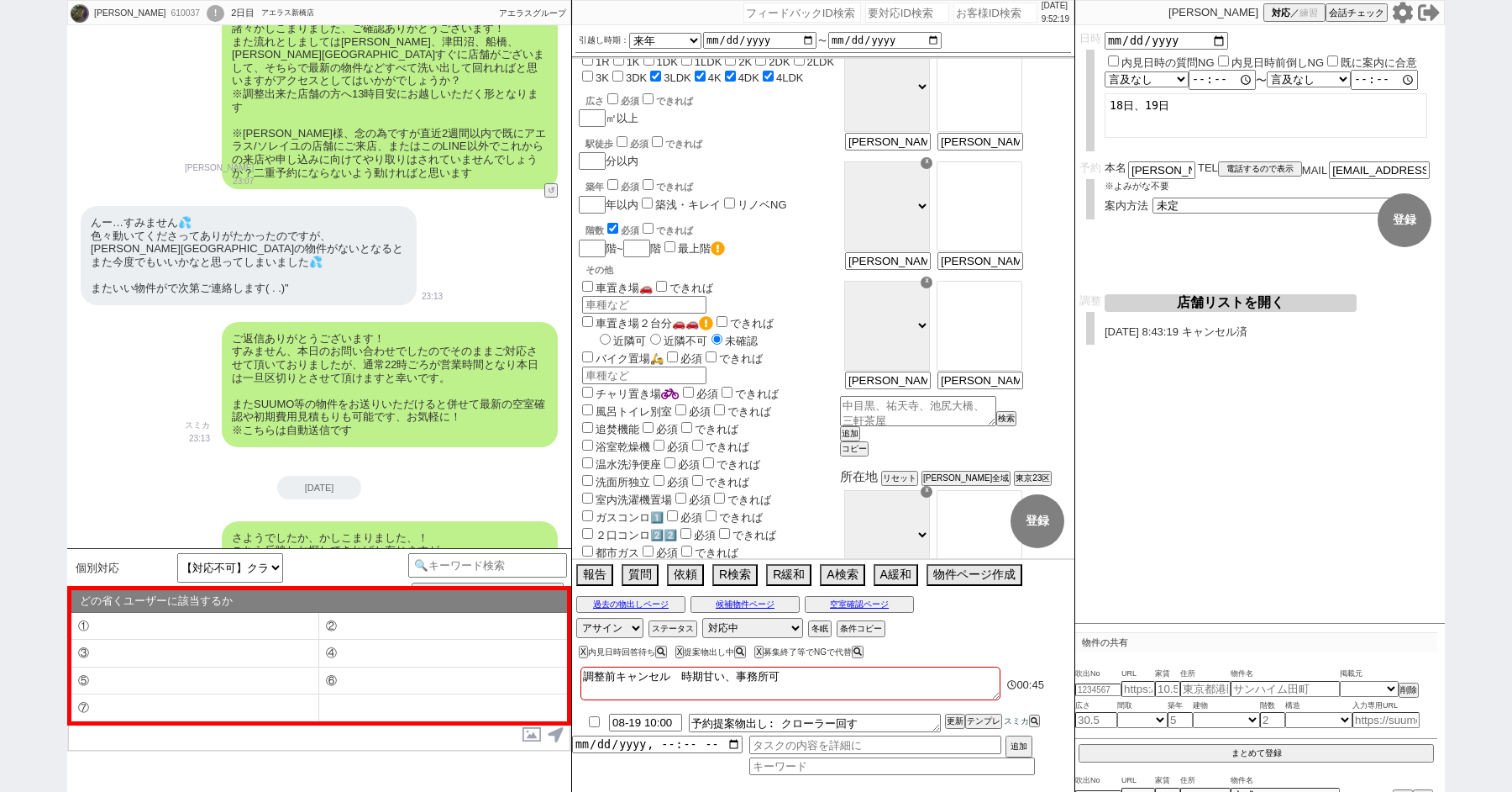
click at [812, 679] on textarea "調整前キャンセル　時期甘い、事務所可" at bounding box center [791, 683] width 420 height 33
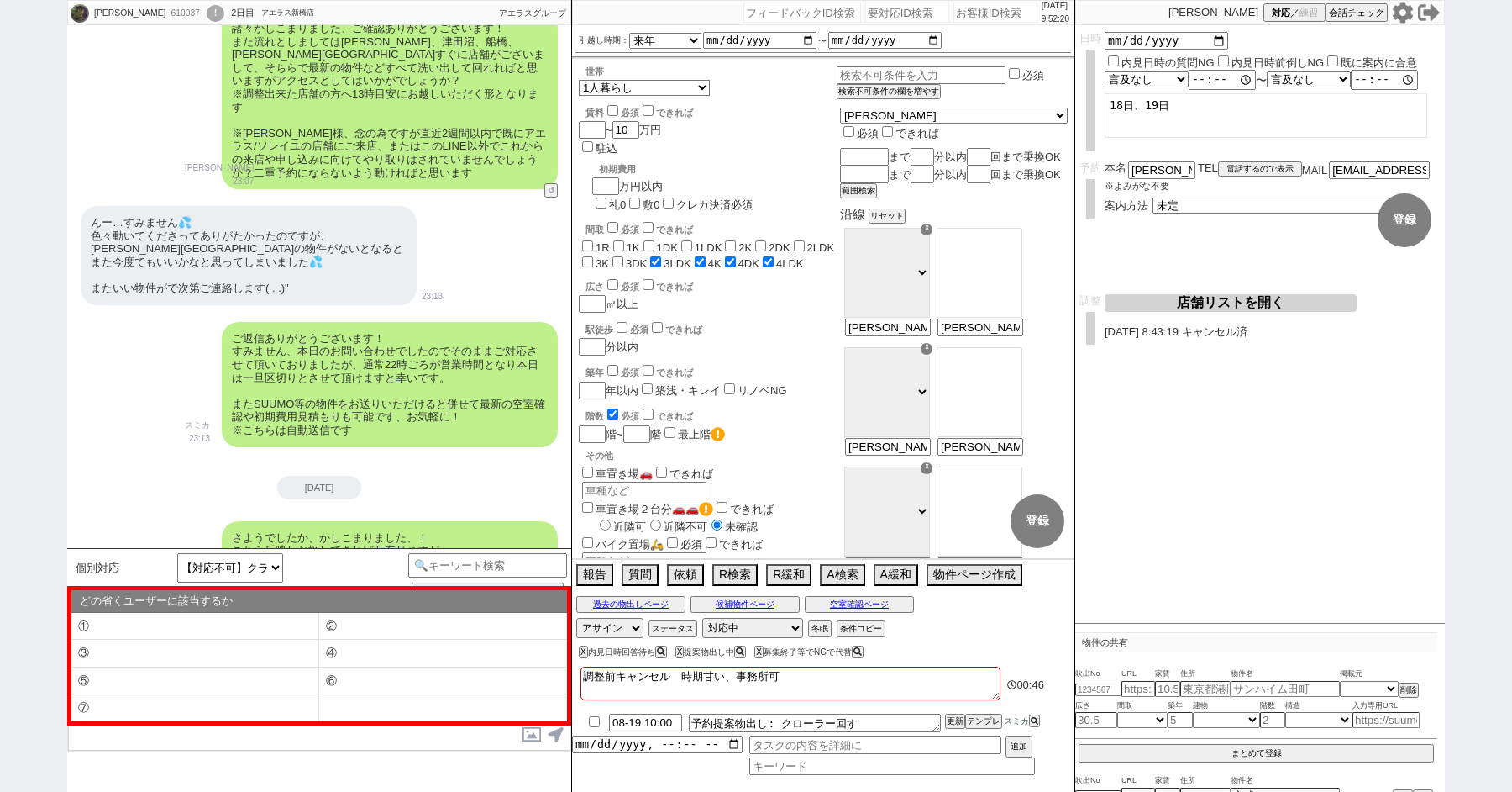
type textarea "調整前キャンセル　時期甘い、事務所可"
checkbox input "false"
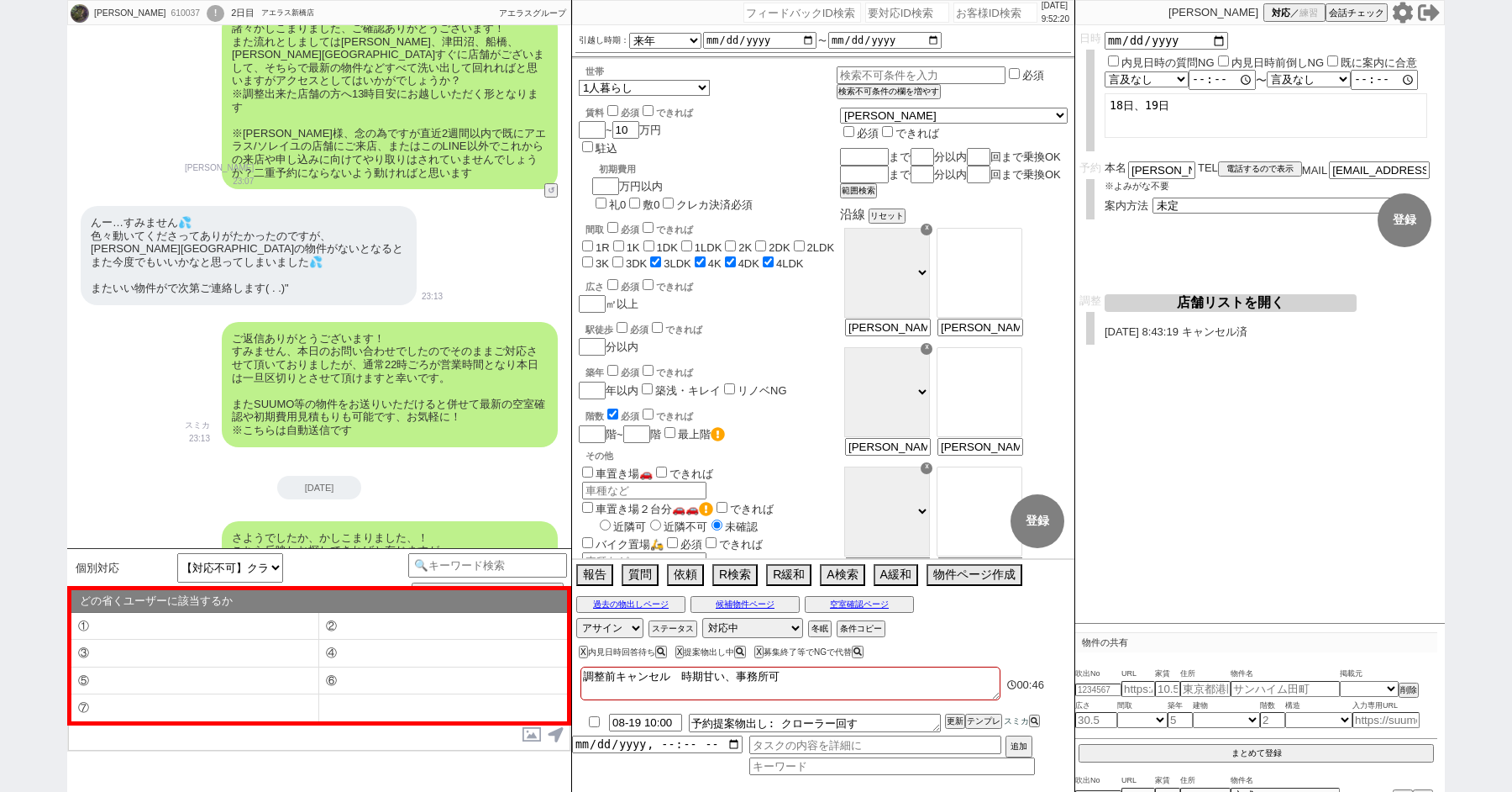
checkbox input "false"
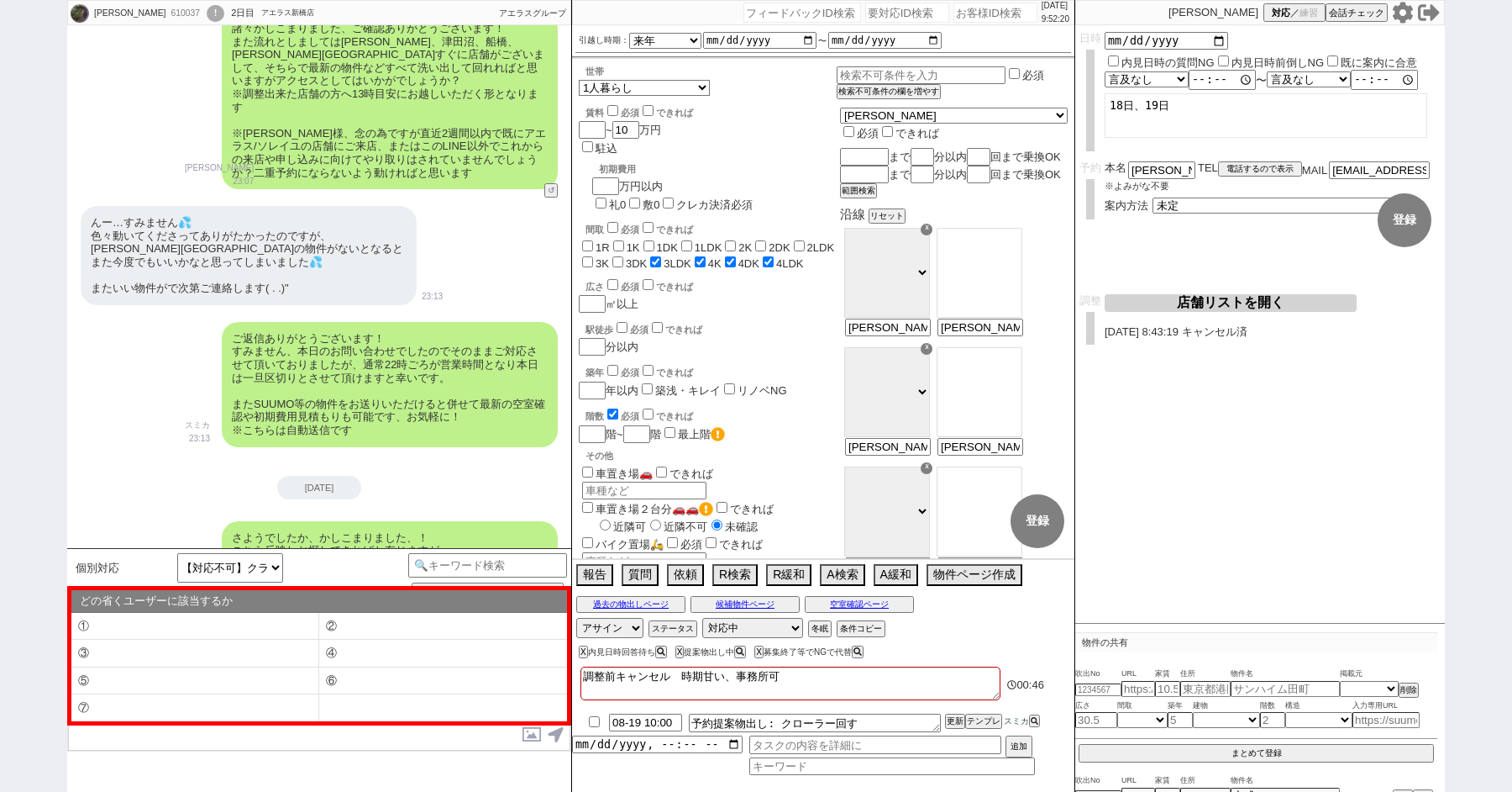
checkbox input "true"
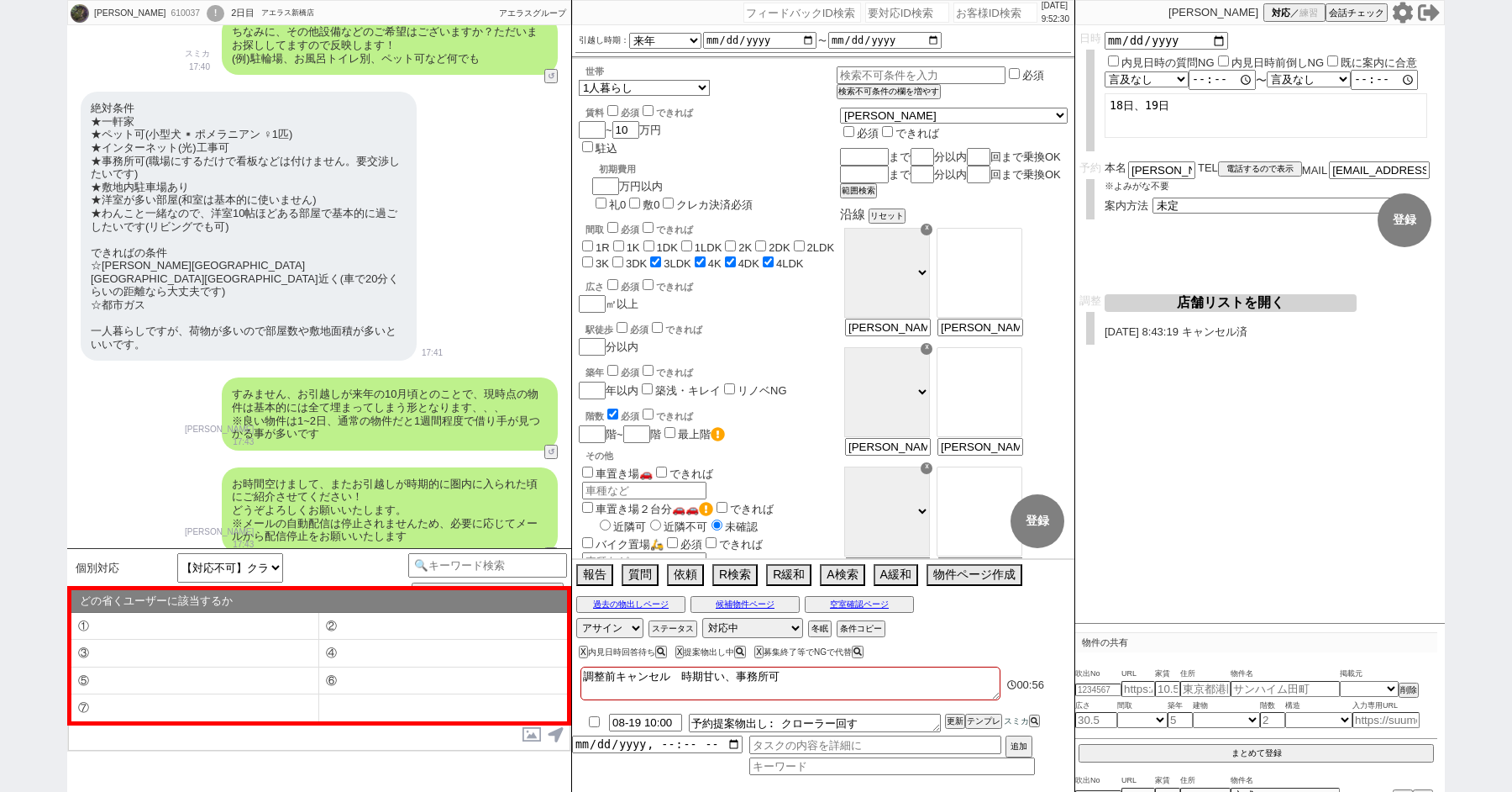
scroll to position [1253, 0]
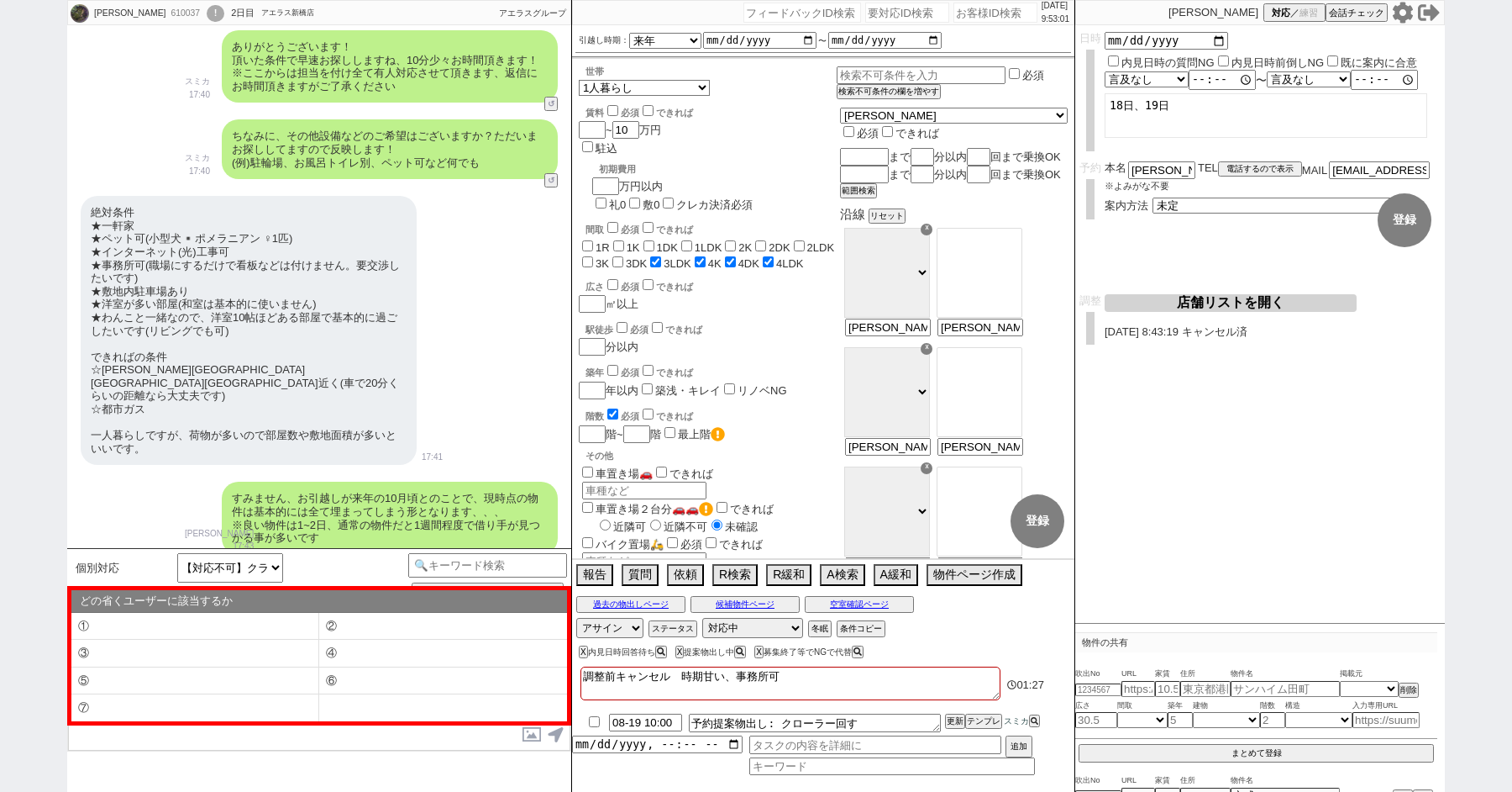
type textarea "調整前キャンセル　時期甘い、事務所可"
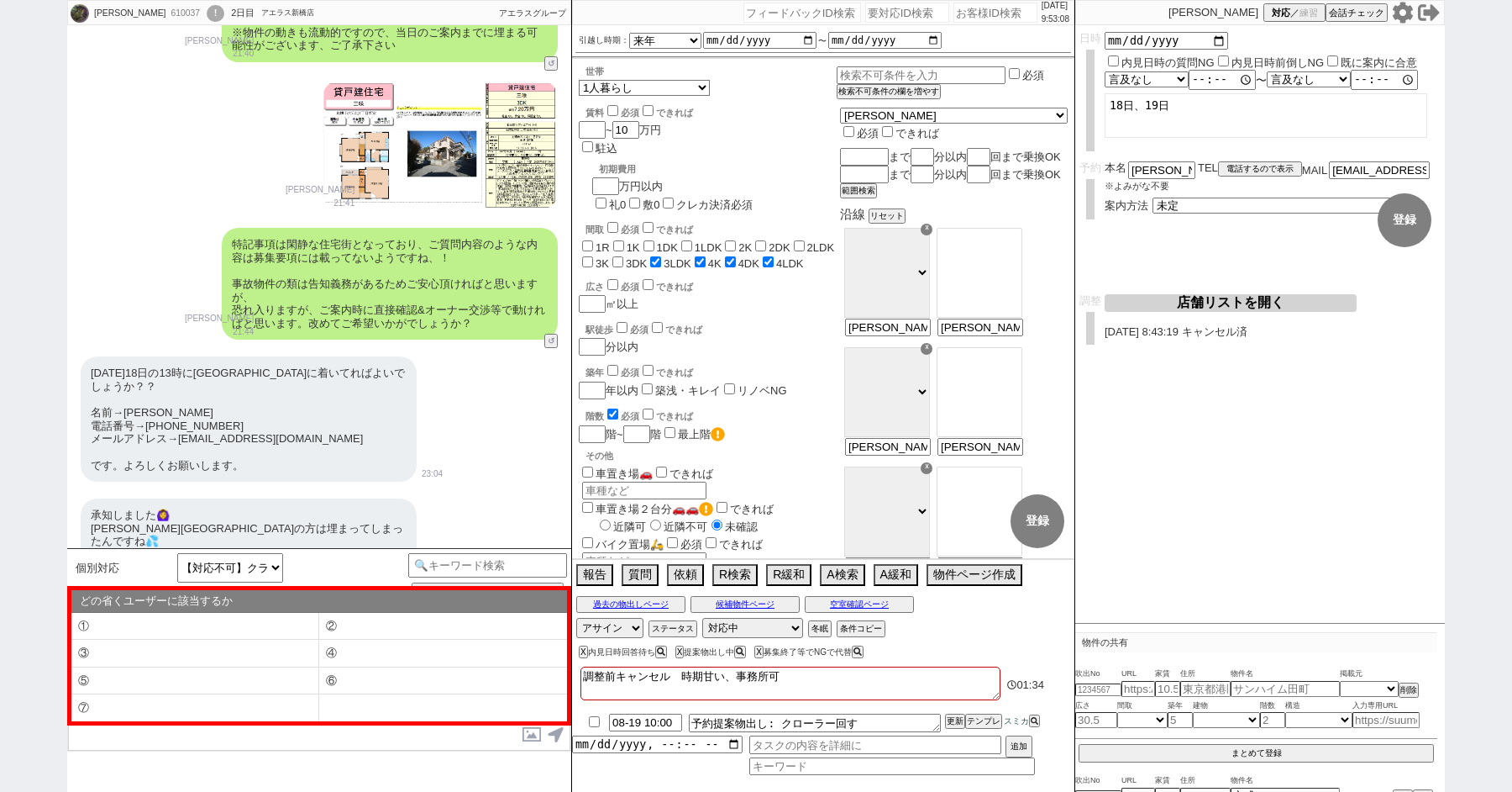
scroll to position [5597, 0]
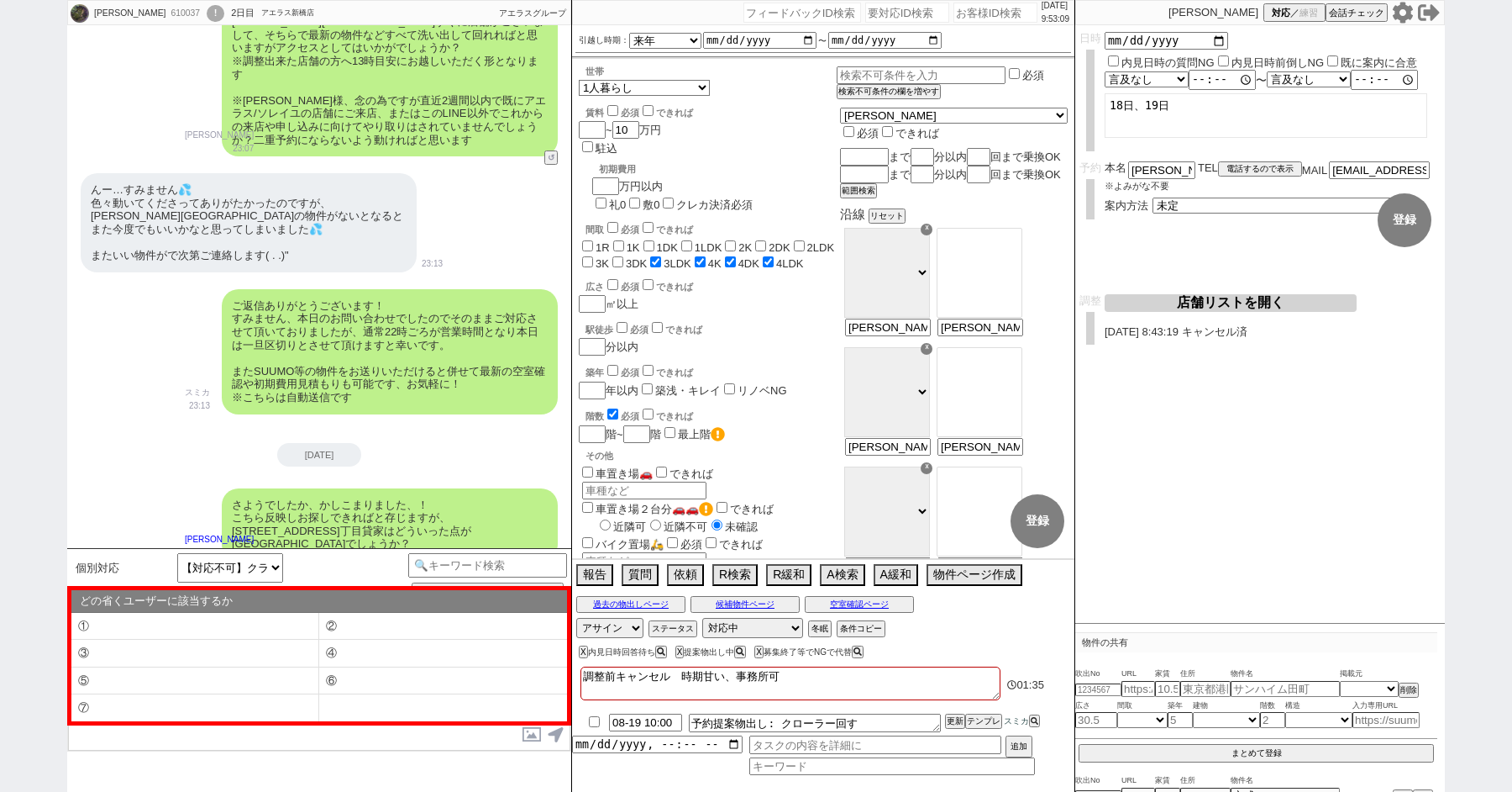
click at [169, 738] on textarea at bounding box center [319, 687] width 503 height 126
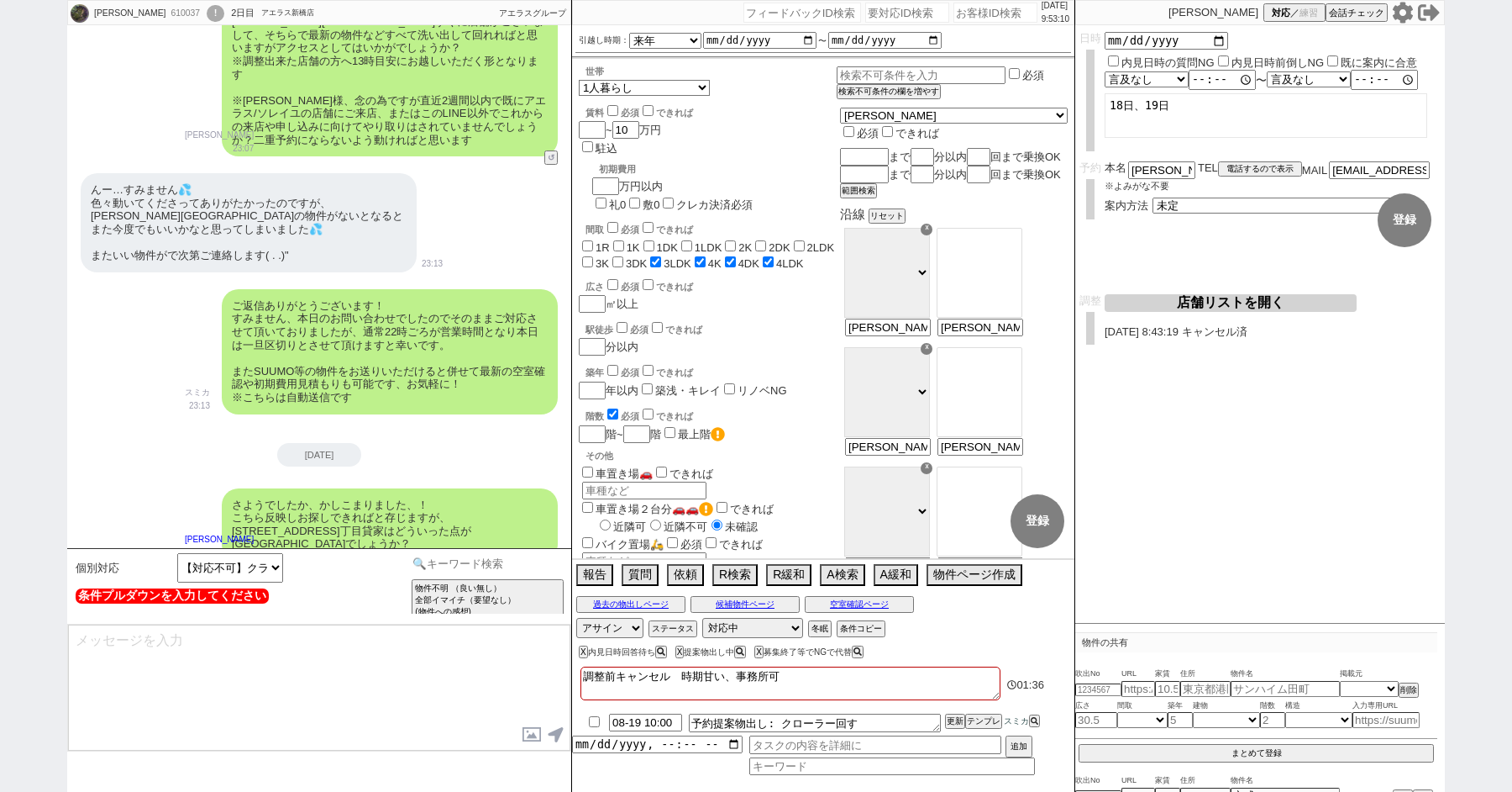
click at [481, 570] on input at bounding box center [488, 563] width 159 height 21
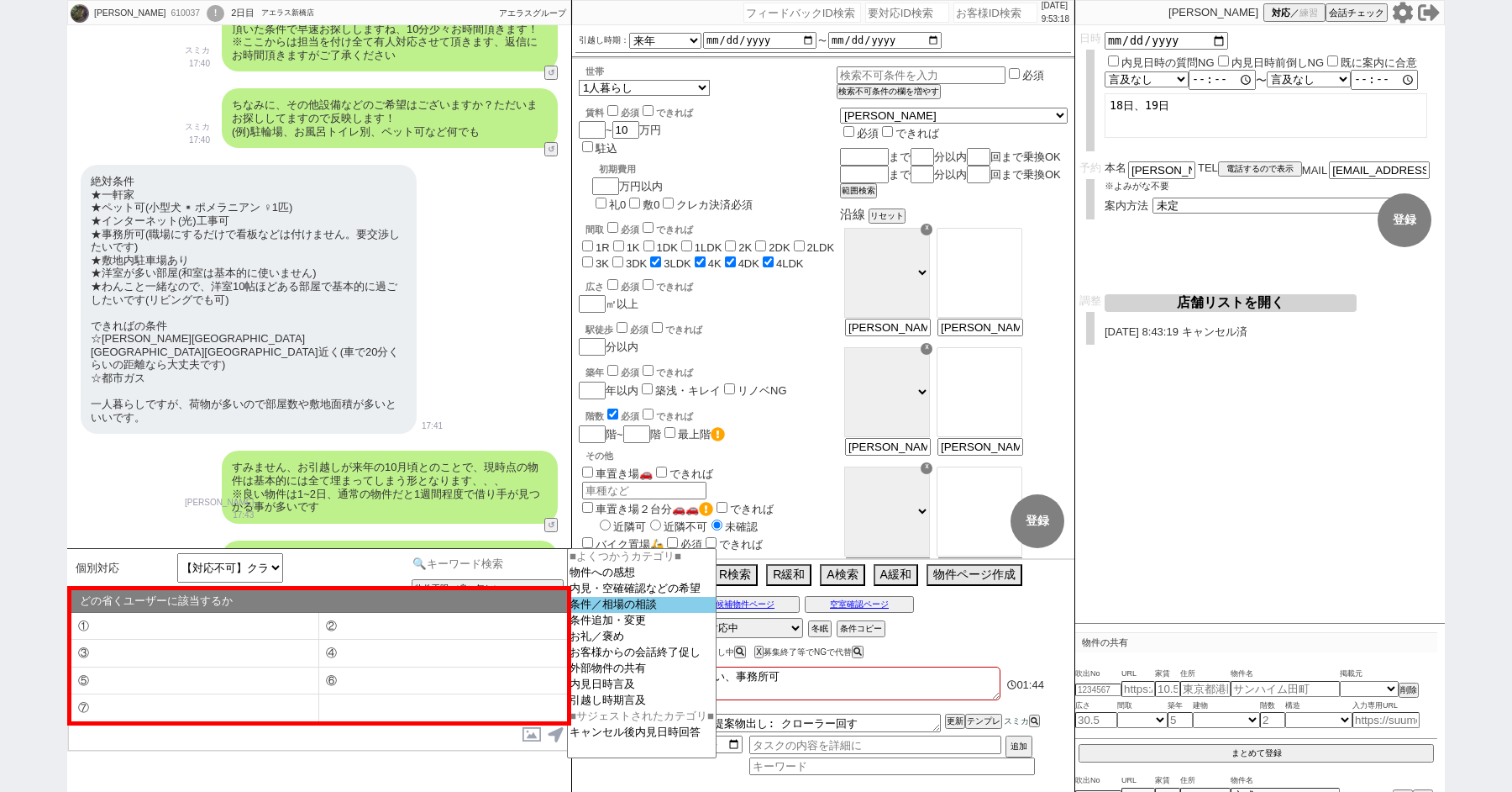
scroll to position [1697, 0]
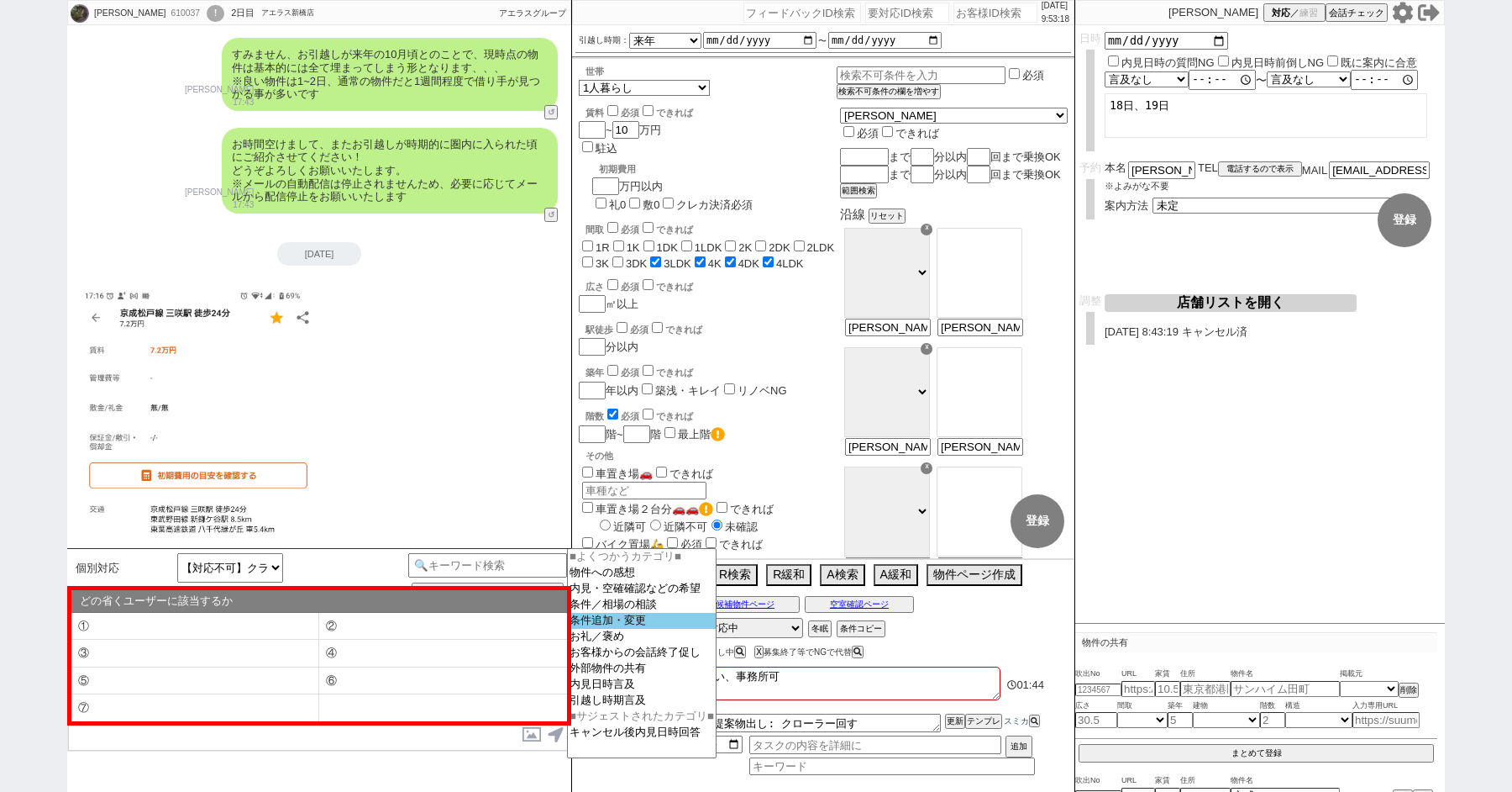
click at [671, 629] on option "条件追加・変更" at bounding box center [642, 636] width 148 height 16
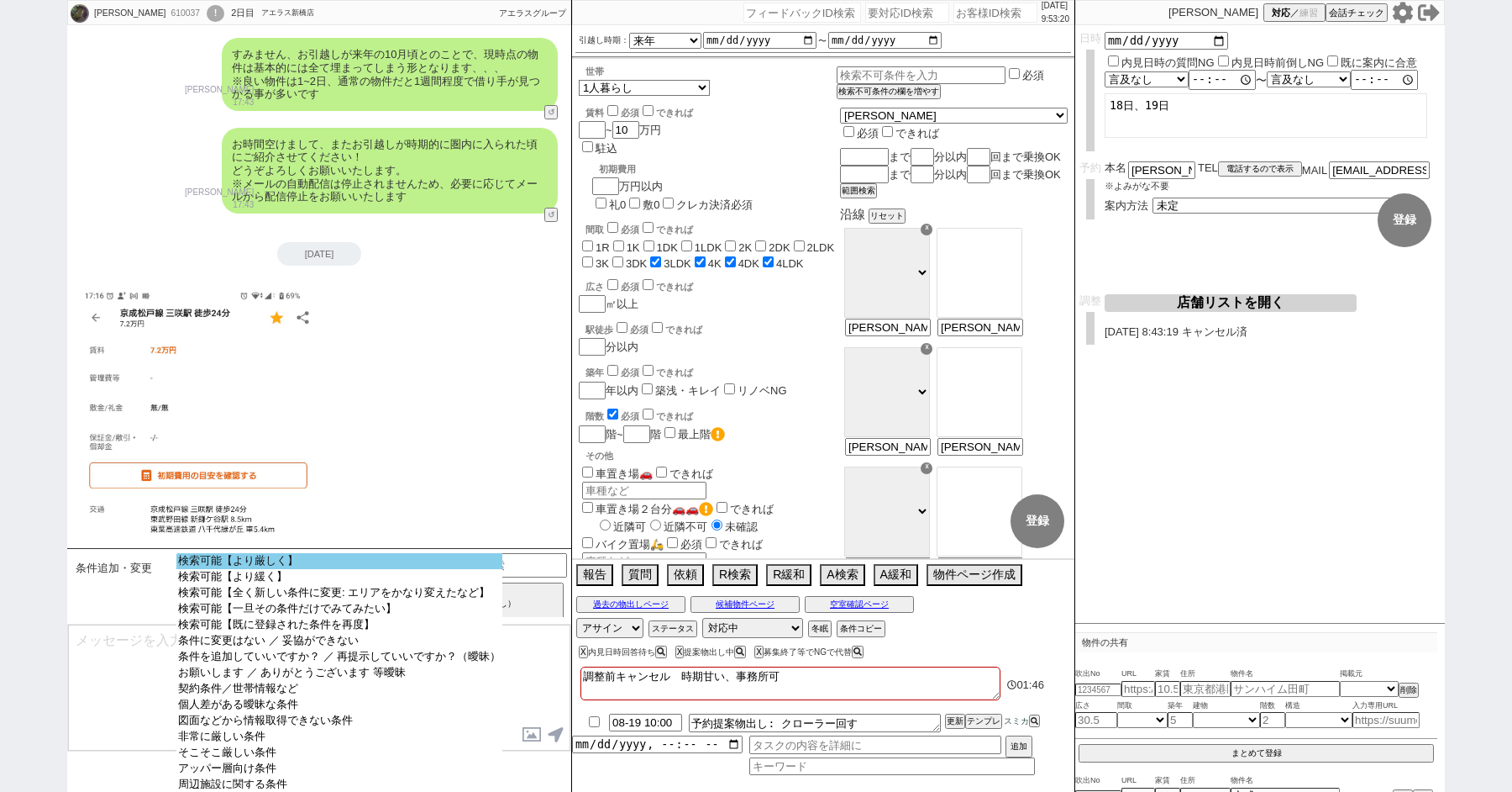
click at [330, 569] on option "検索可能【より厳しく】" at bounding box center [339, 577] width 326 height 16
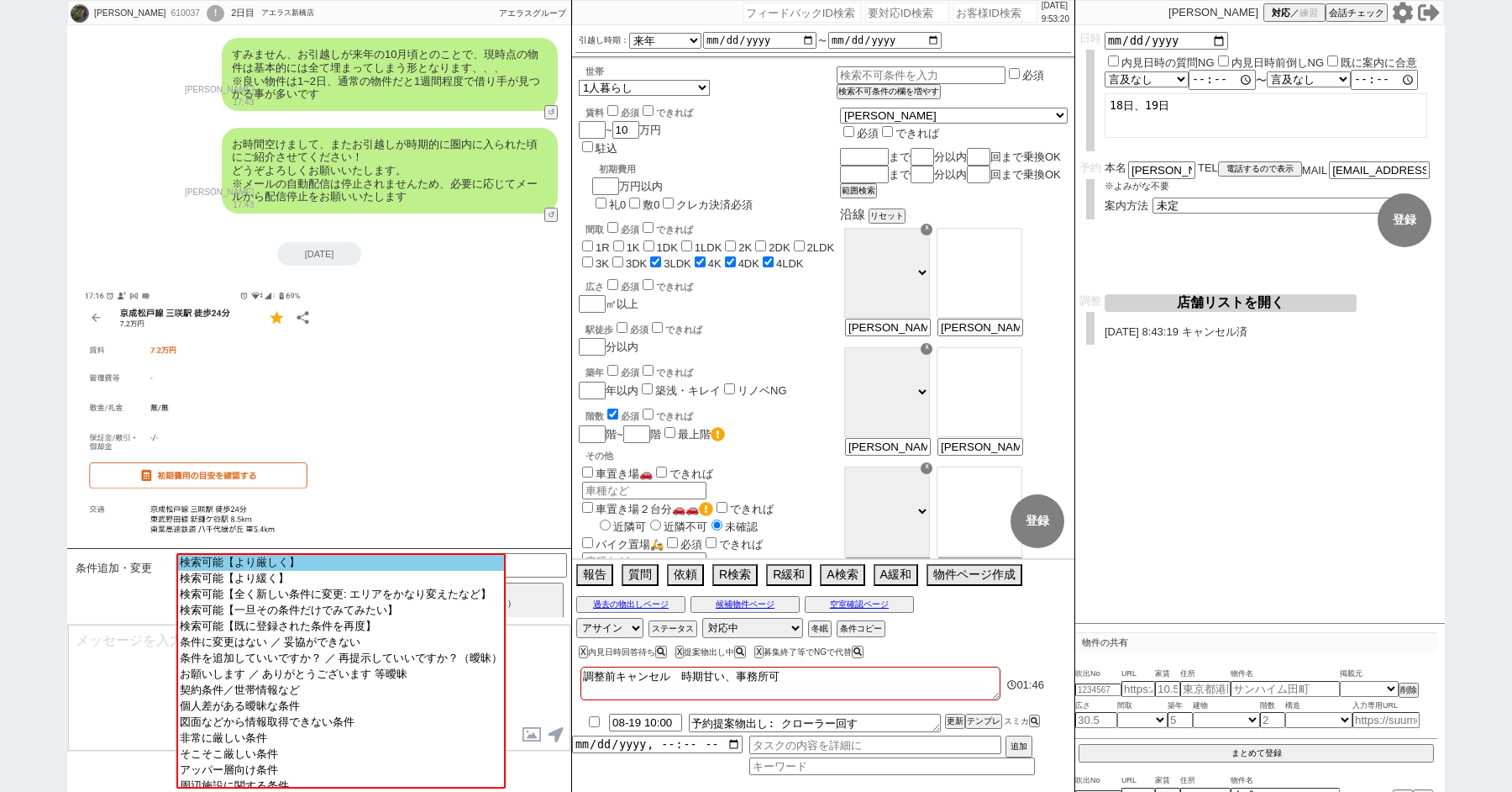
scroll to position [5382, 0]
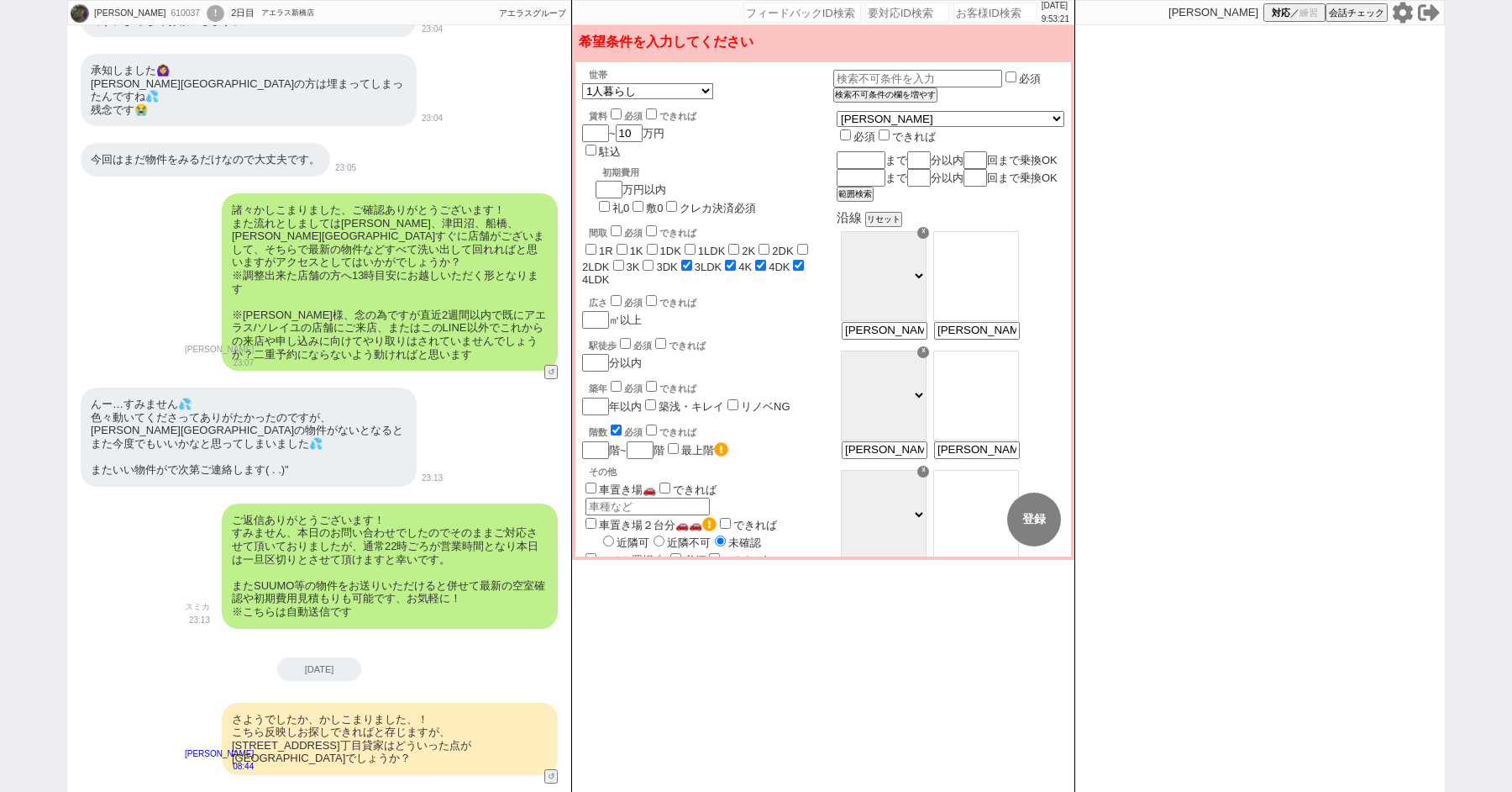
checkbox input "true"
checkbox input "false"
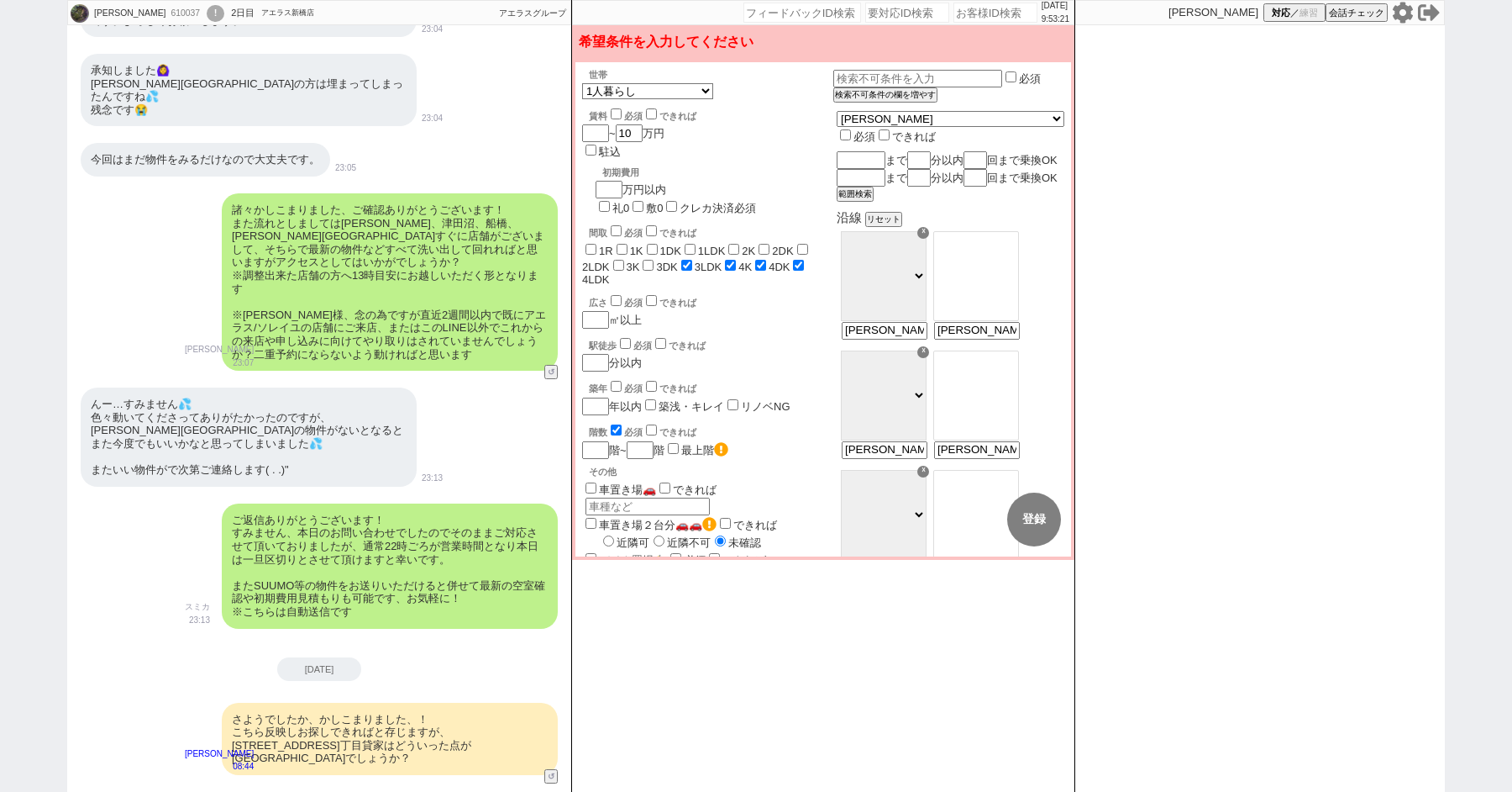
checkbox input "false"
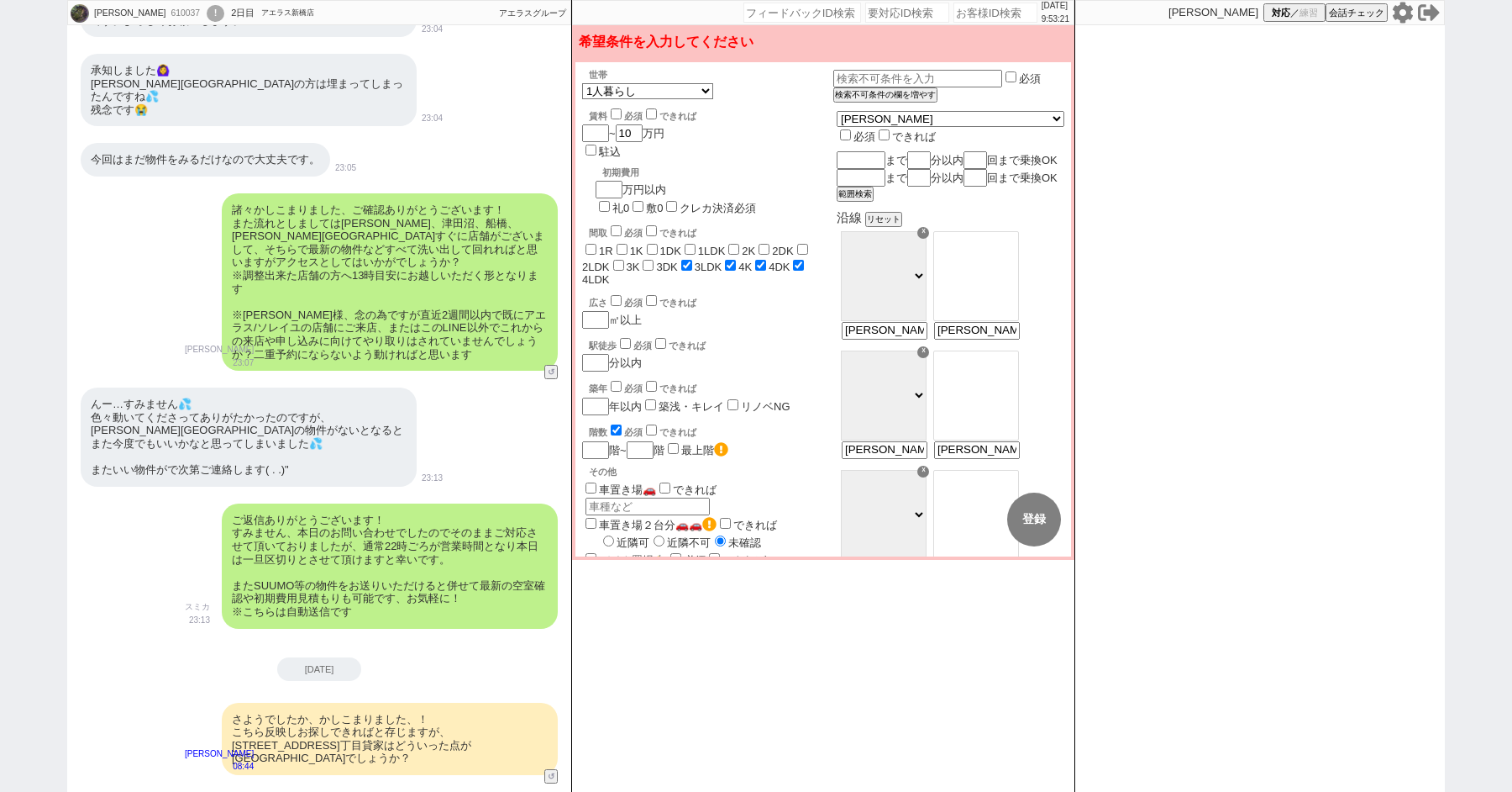
checkbox input "false"
checkbox input "true"
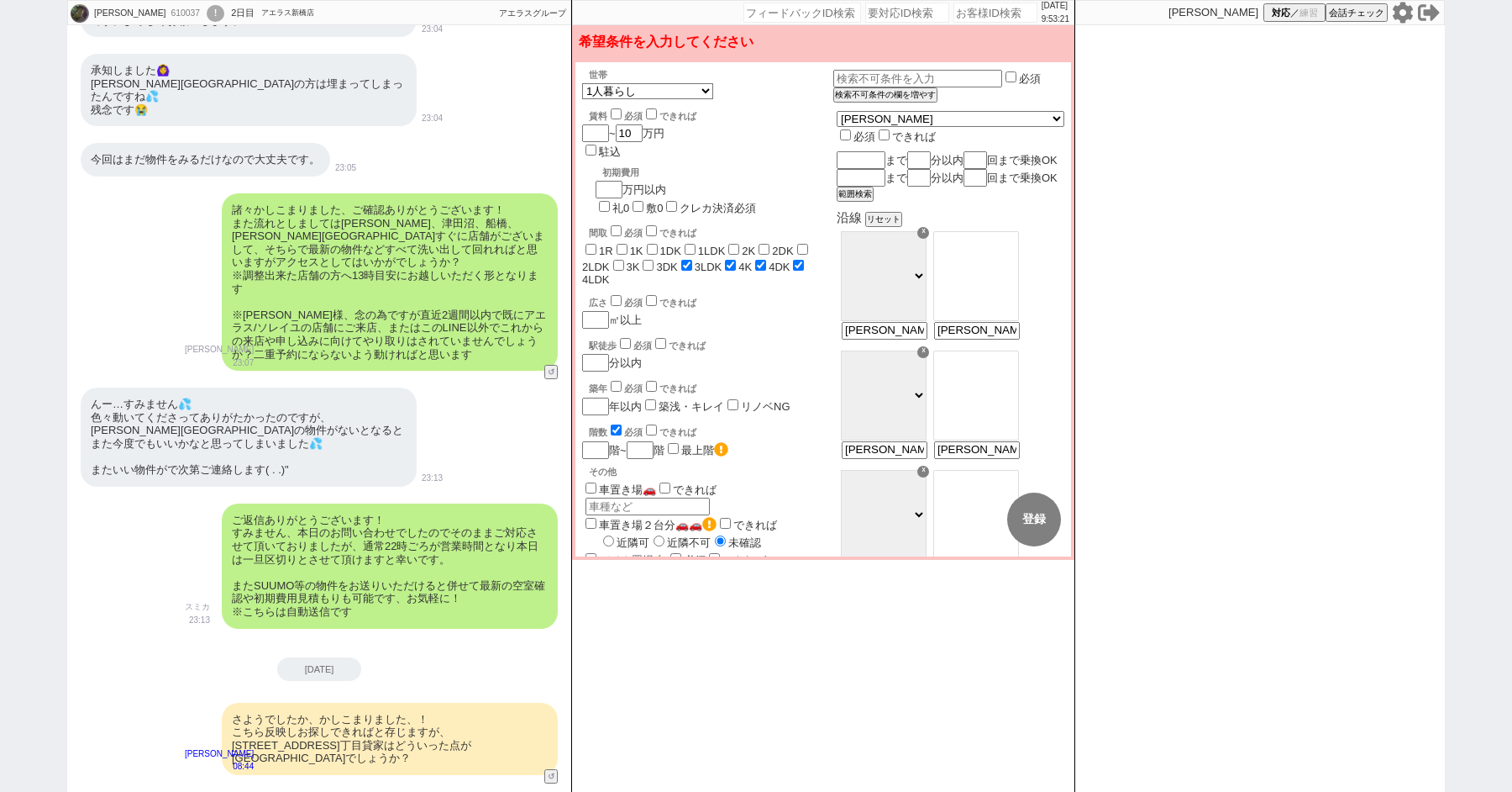
checkbox input "true"
type input "p"
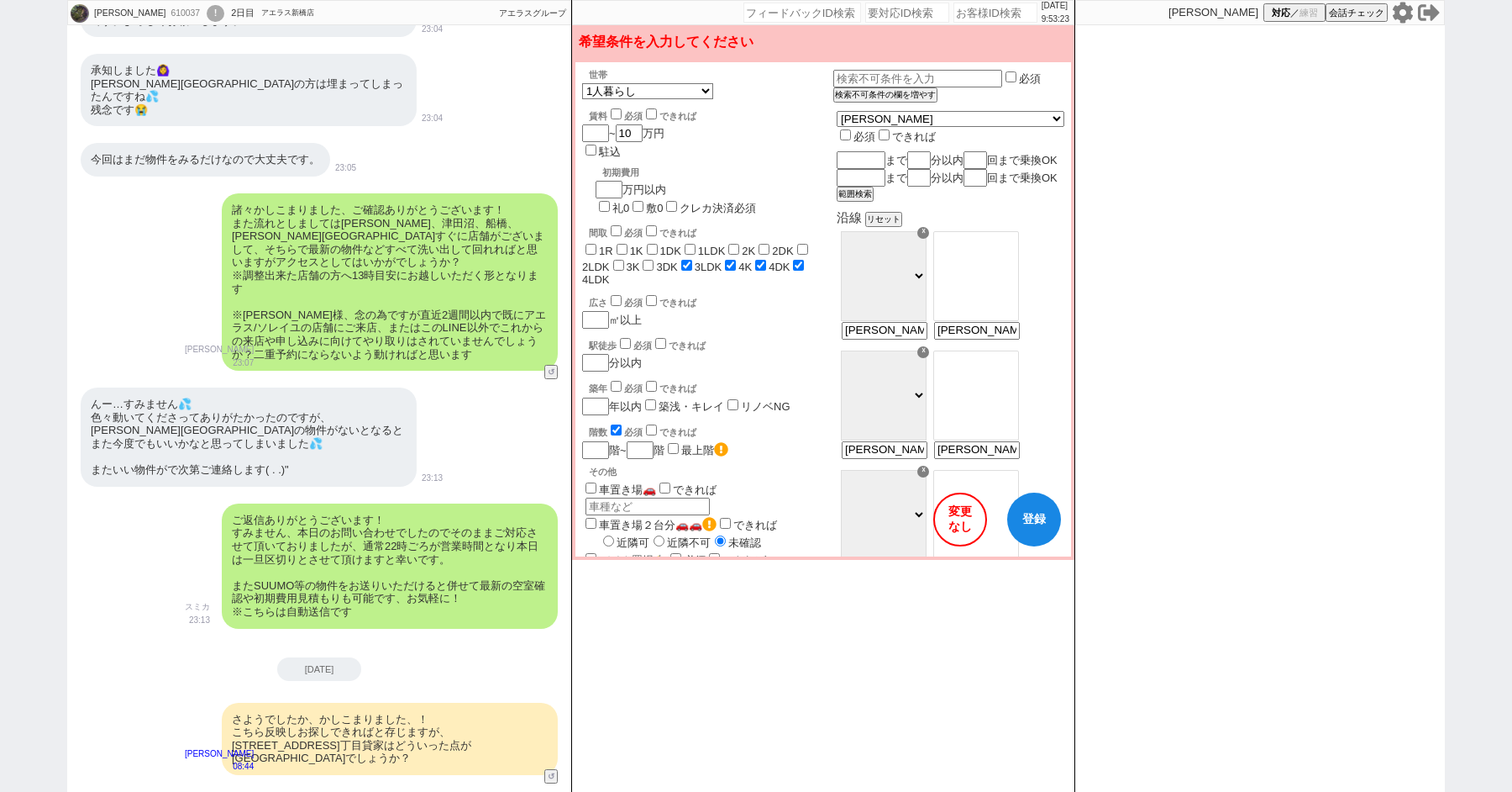
type input "p"
type input "ぽ"
type input "ぽm"
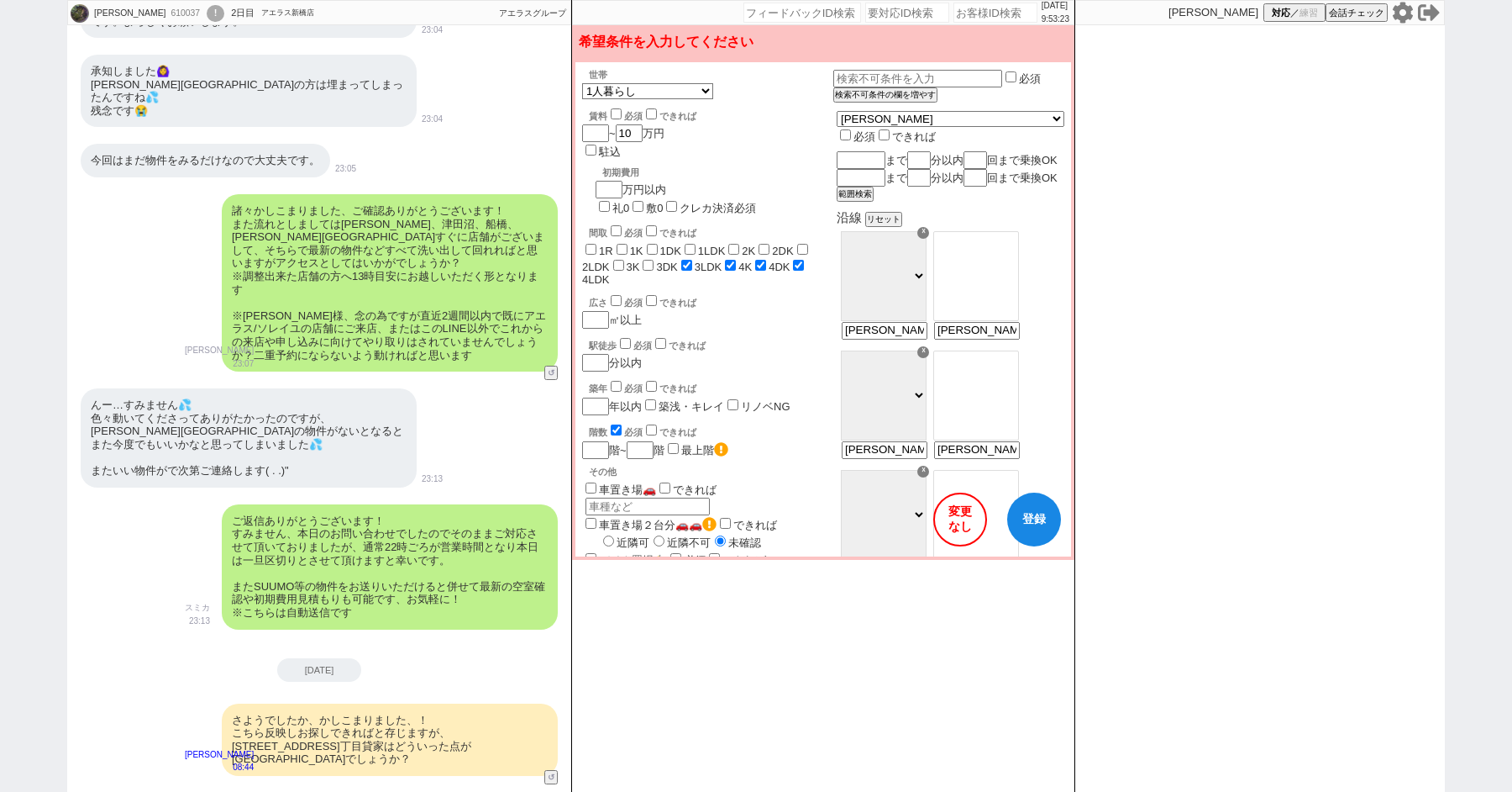
type input "ぽm"
type input "ぽめ"
type input "ぽめr"
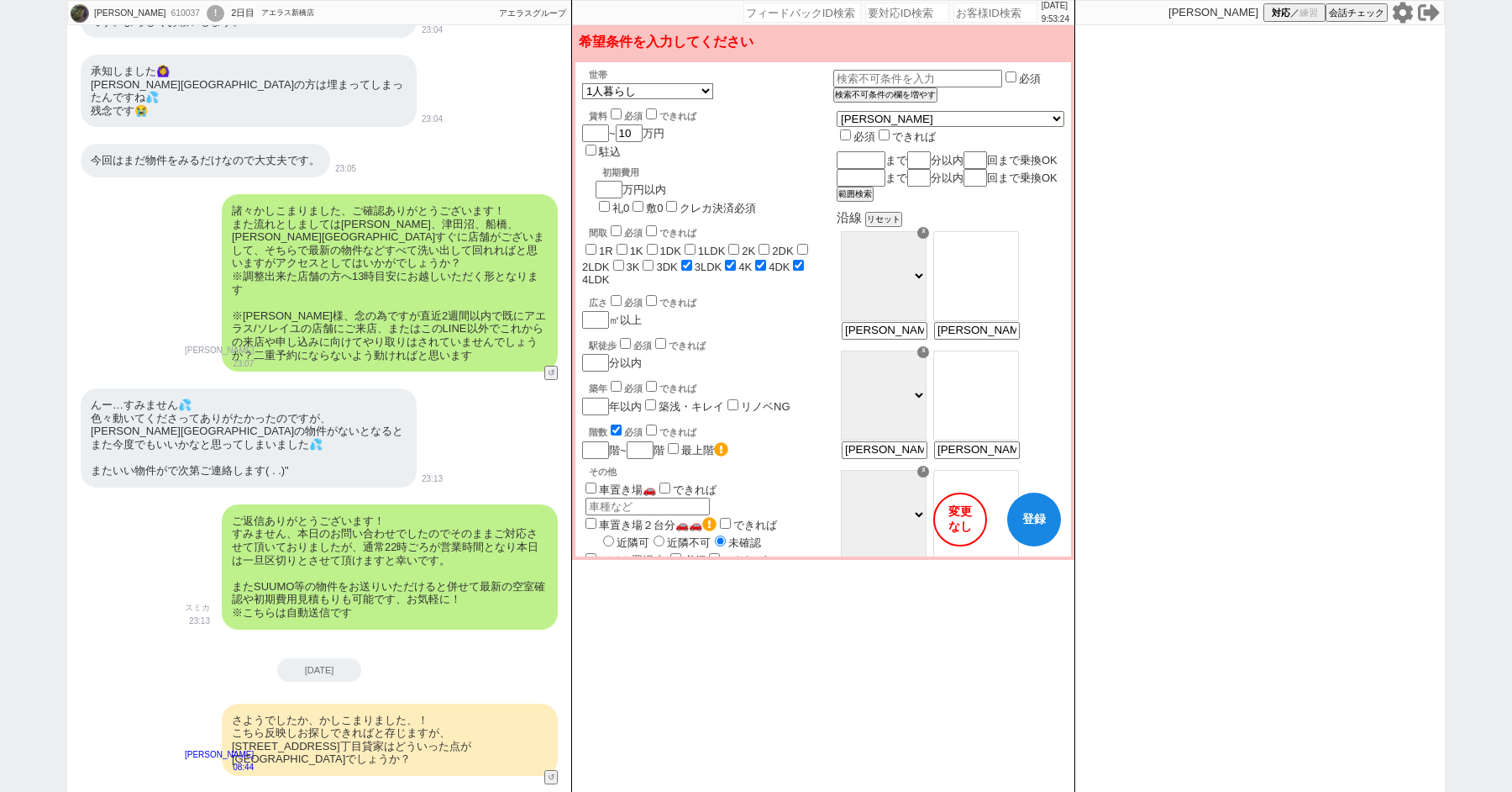
type input "ぽめら"
type input "ぽめらn"
type input "ぽめらに"
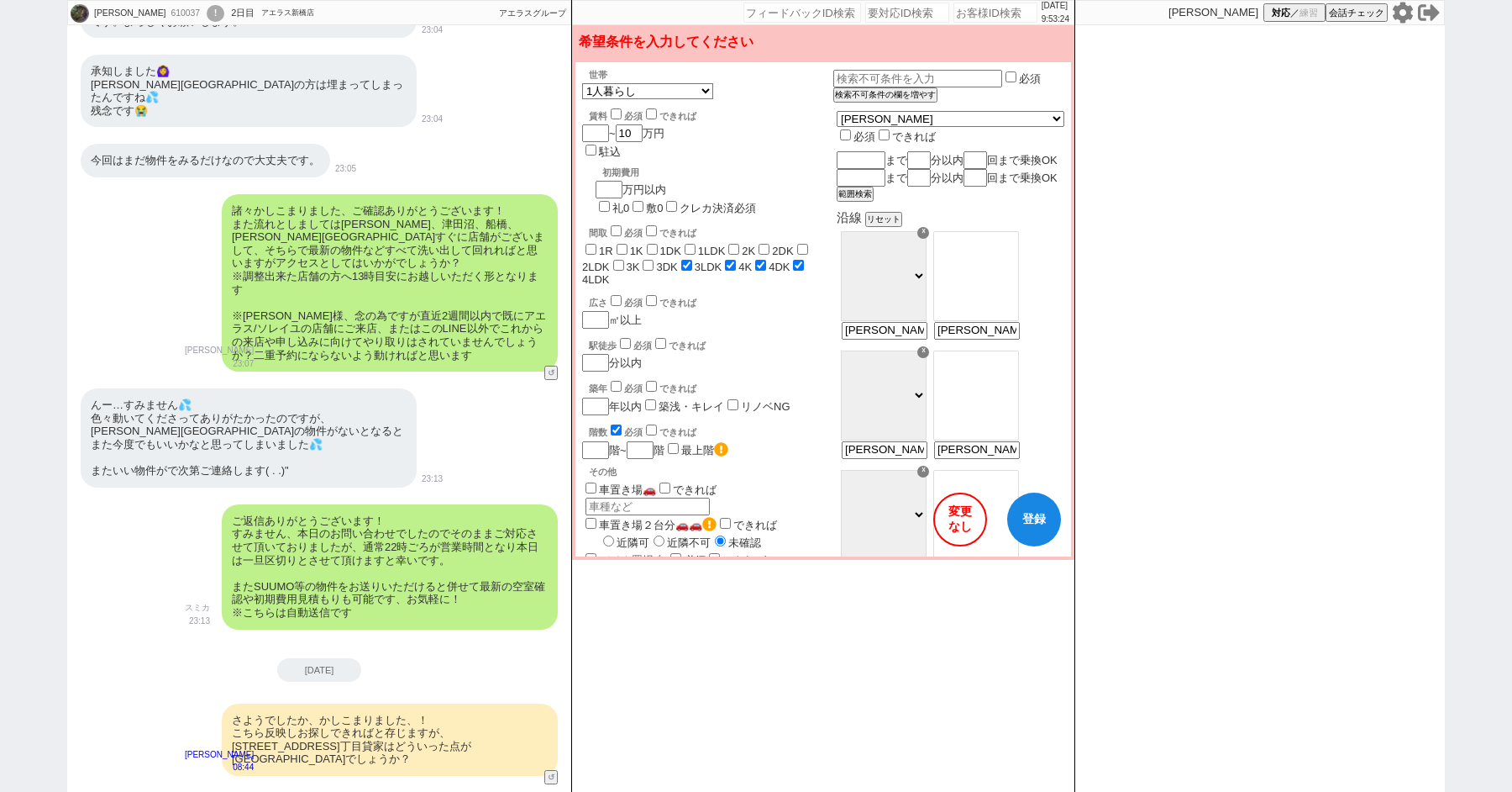
type input "ぽめらに"
type input "ぽめらにあ"
type input "ぽめらにあn"
type input "ぽめらにあん"
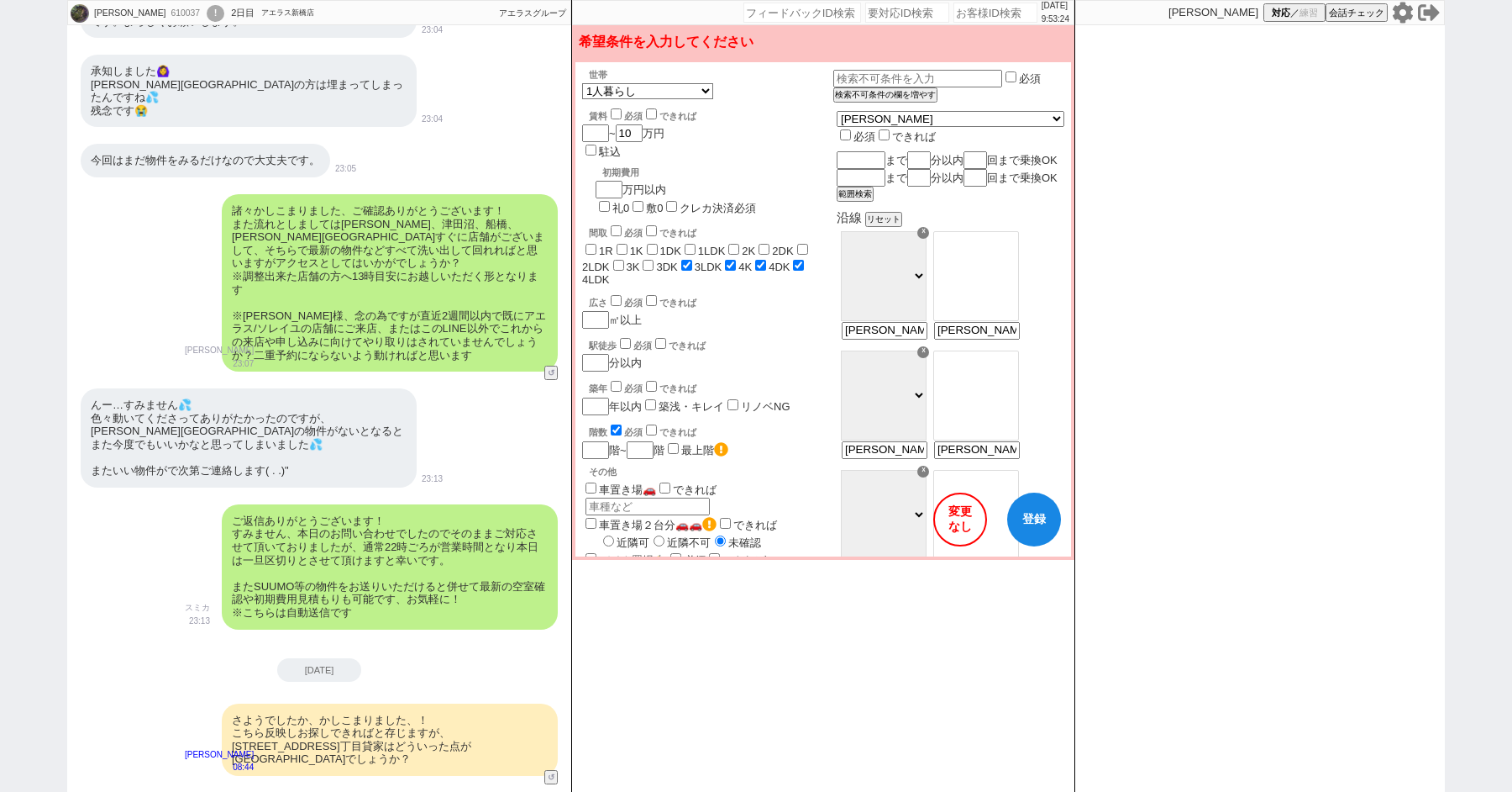
type input "ポメラニアン"
type input "ポメラニアン1"
type input "ポメラニアン1p"
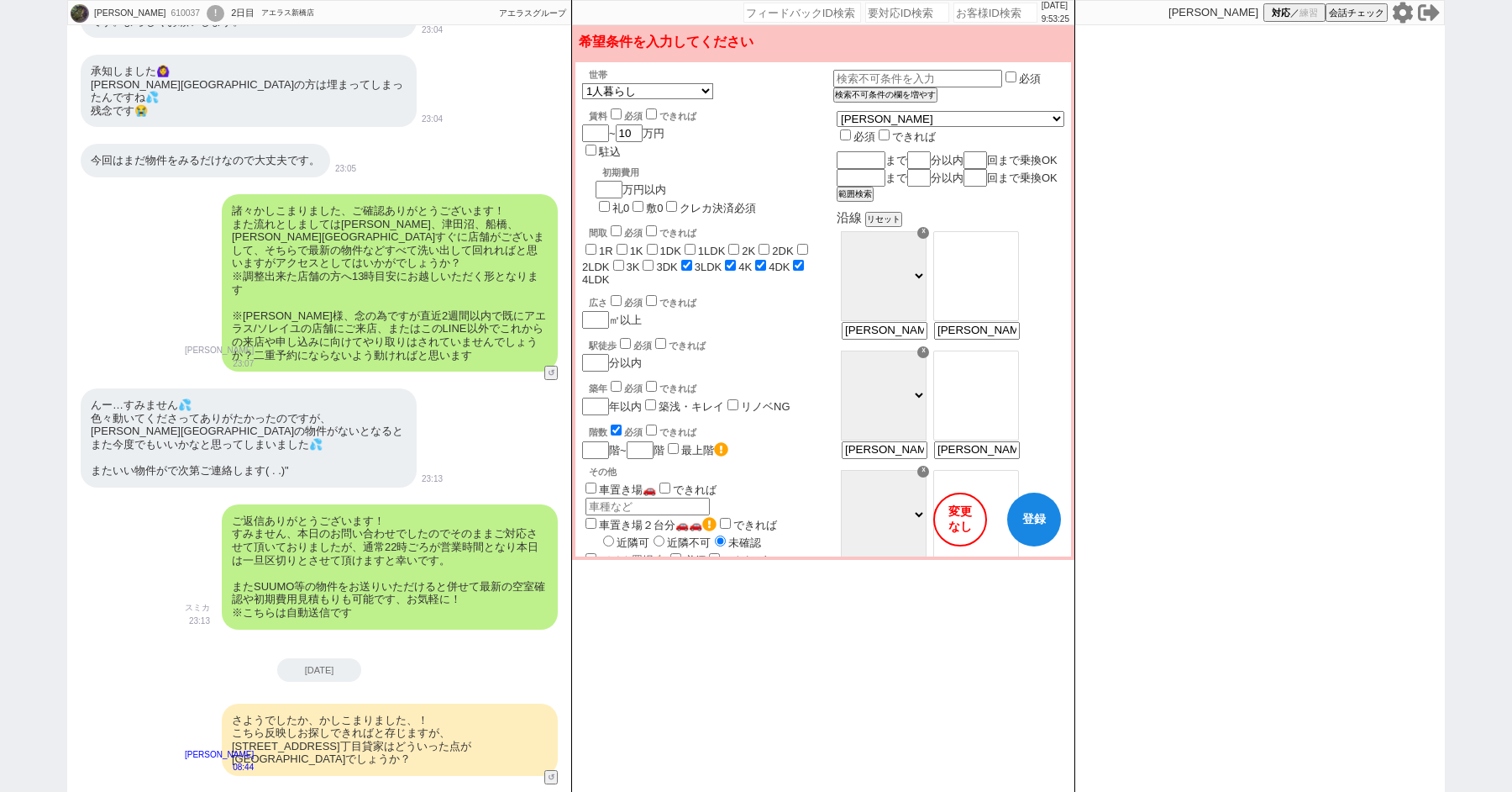
type input "ポメラニアン1p"
type input "ポメラニアン1ぴ"
type input "ポメラニアン1ぴk"
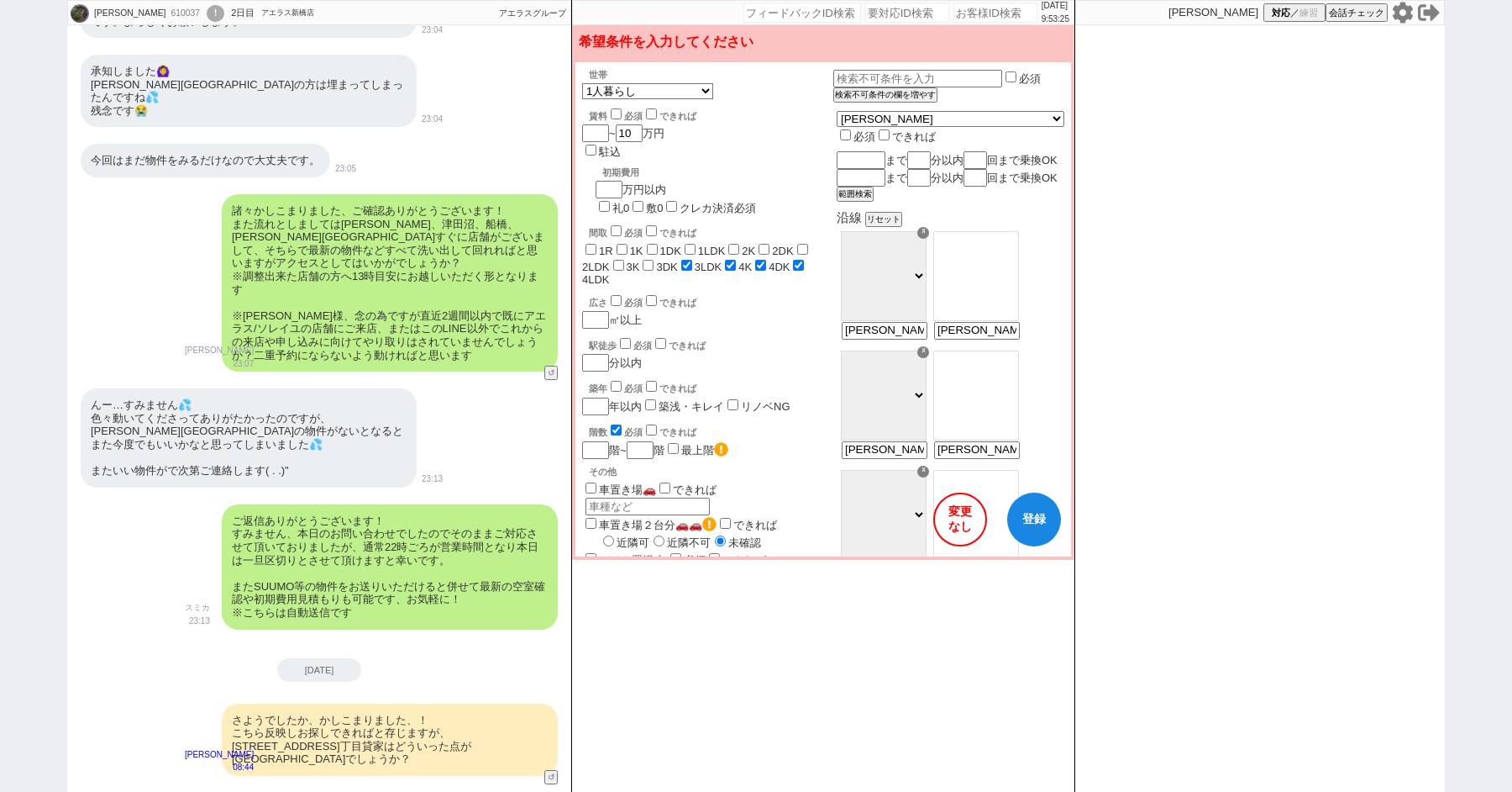
type input "ポメラニアン1ぴき"
type input "ポメラニアン1匹"
click at [799, 378] on div "築年 必須 できれば 年以内 築浅・キレイ リノベNG" at bounding box center [708, 396] width 251 height 37
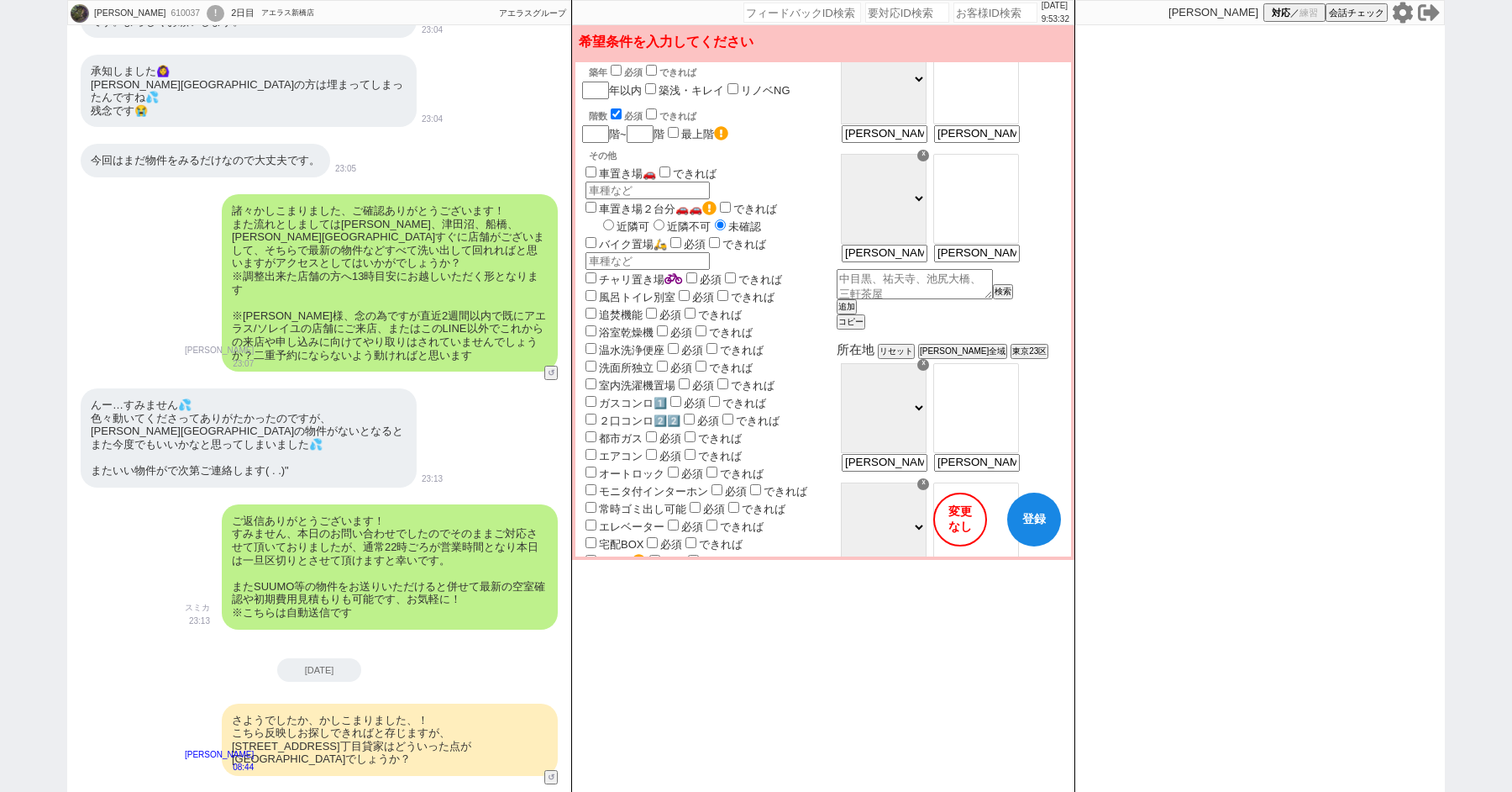
scroll to position [193, 0]
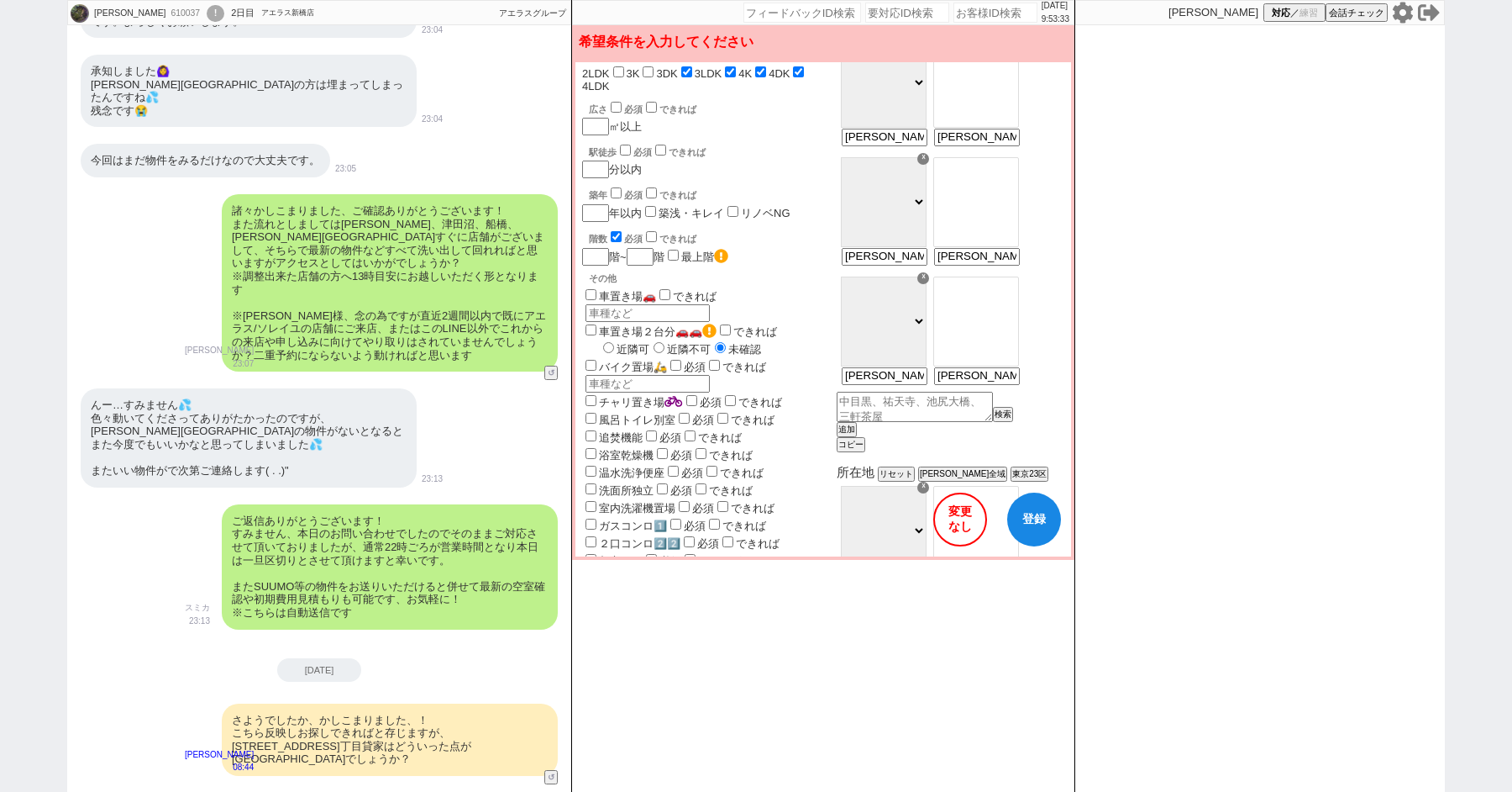
click at [589, 289] on input "車置き場🚗" at bounding box center [591, 294] width 11 height 11
checkbox input "true"
checkbox input "false"
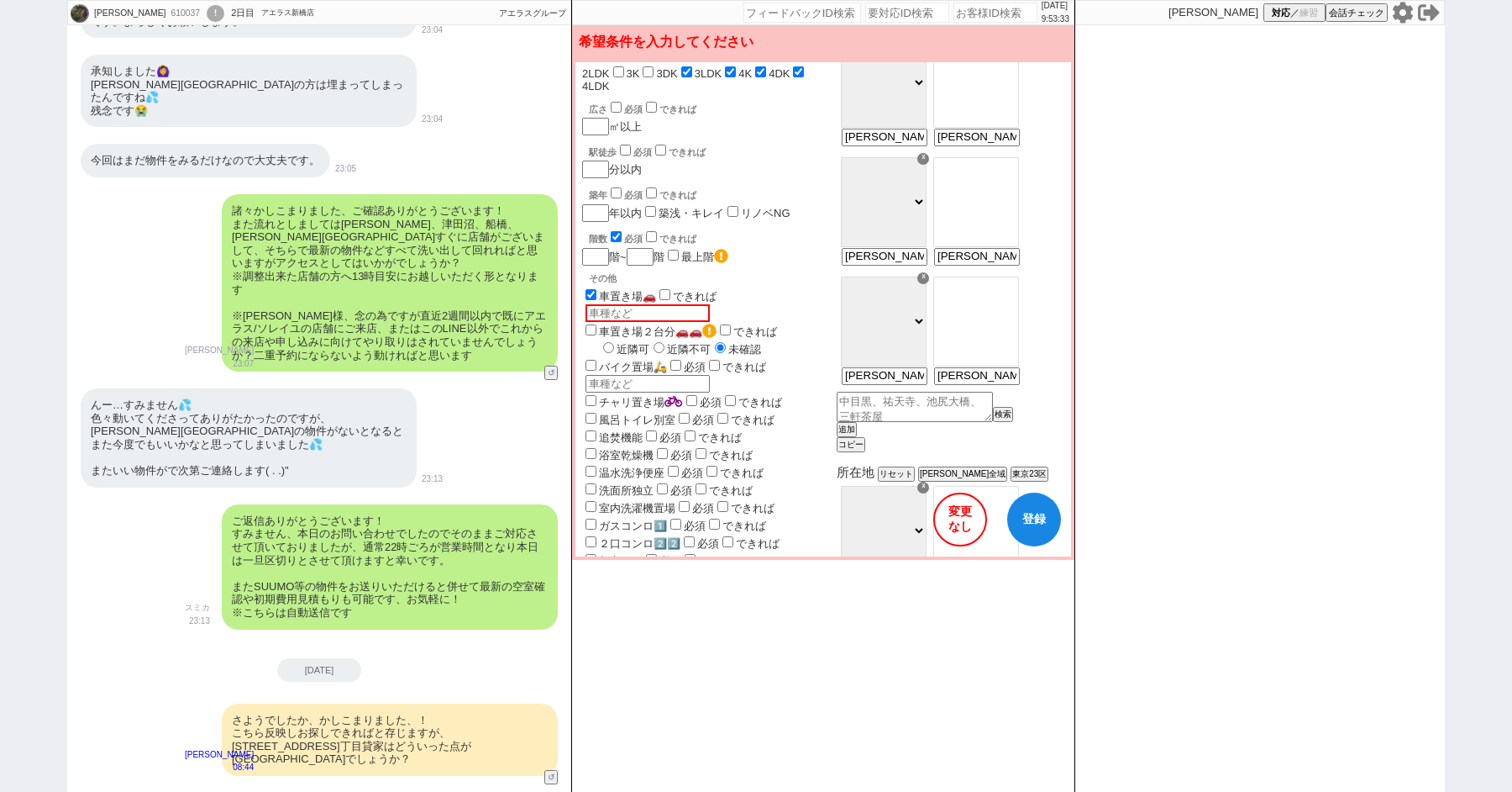
checkbox input "false"
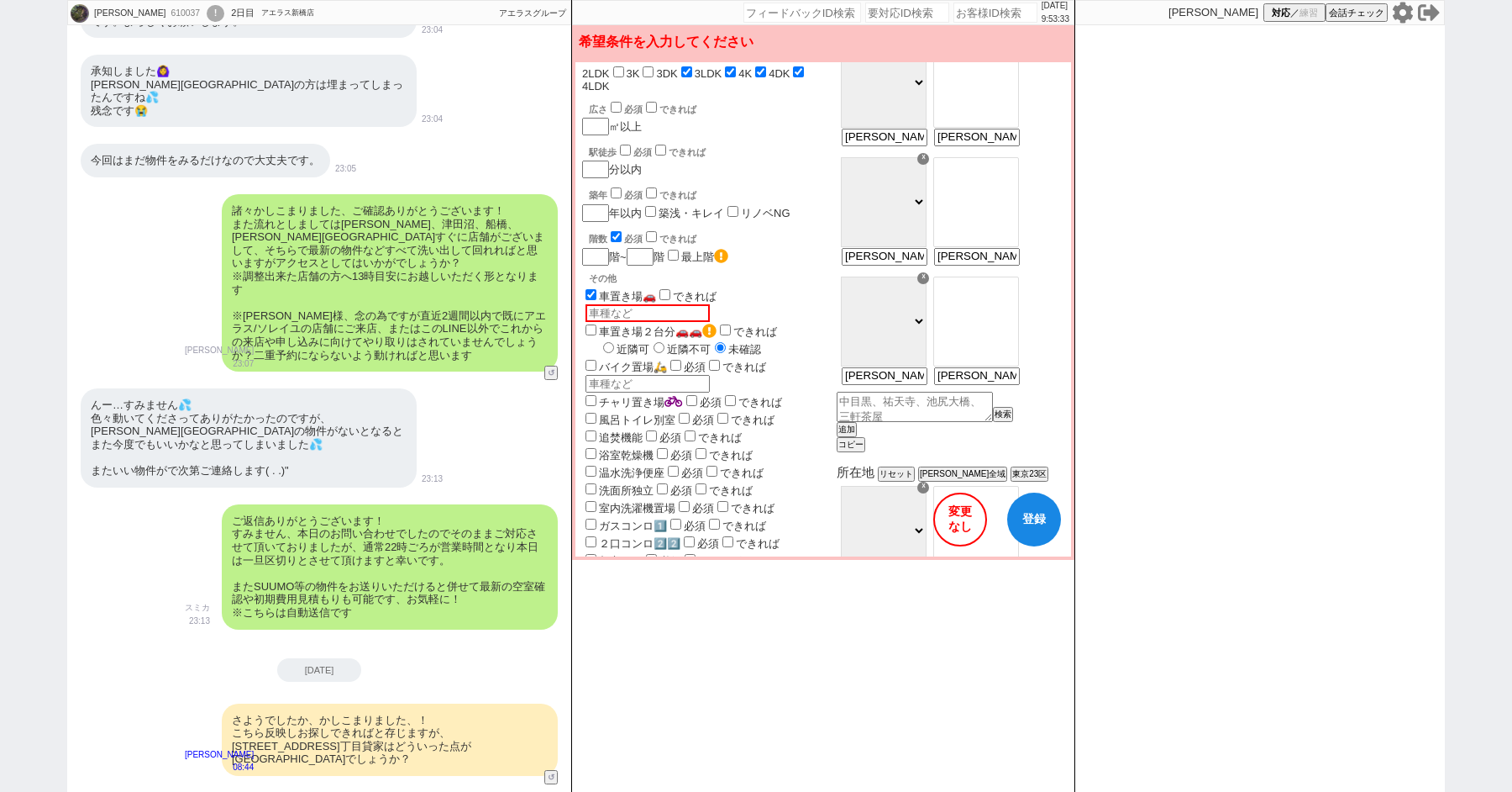
checkbox input "false"
checkbox input "true"
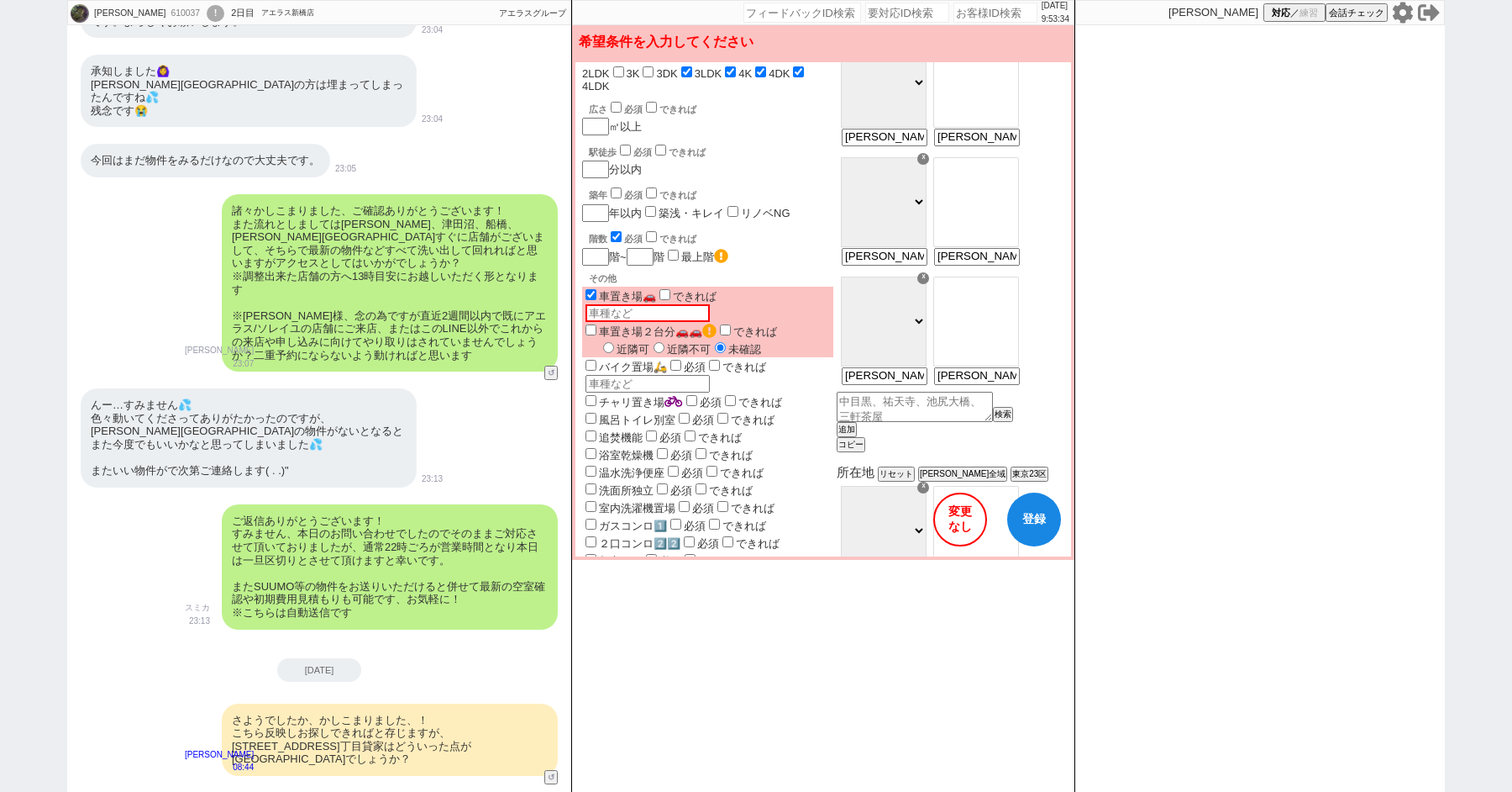
click at [664, 342] on input "近隣不可" at bounding box center [659, 347] width 11 height 11
radio input "true"
checkbox input "false"
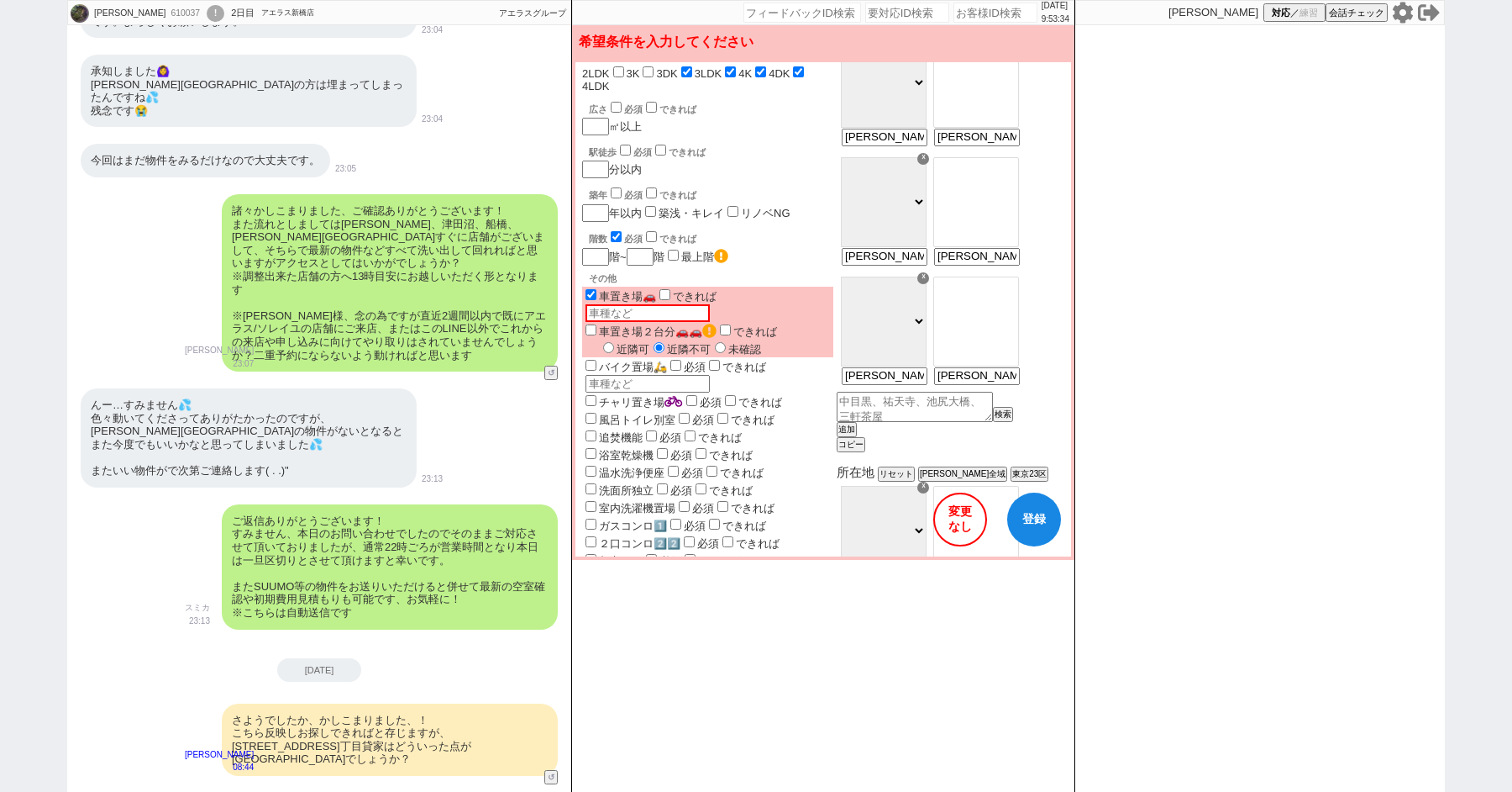
checkbox input "false"
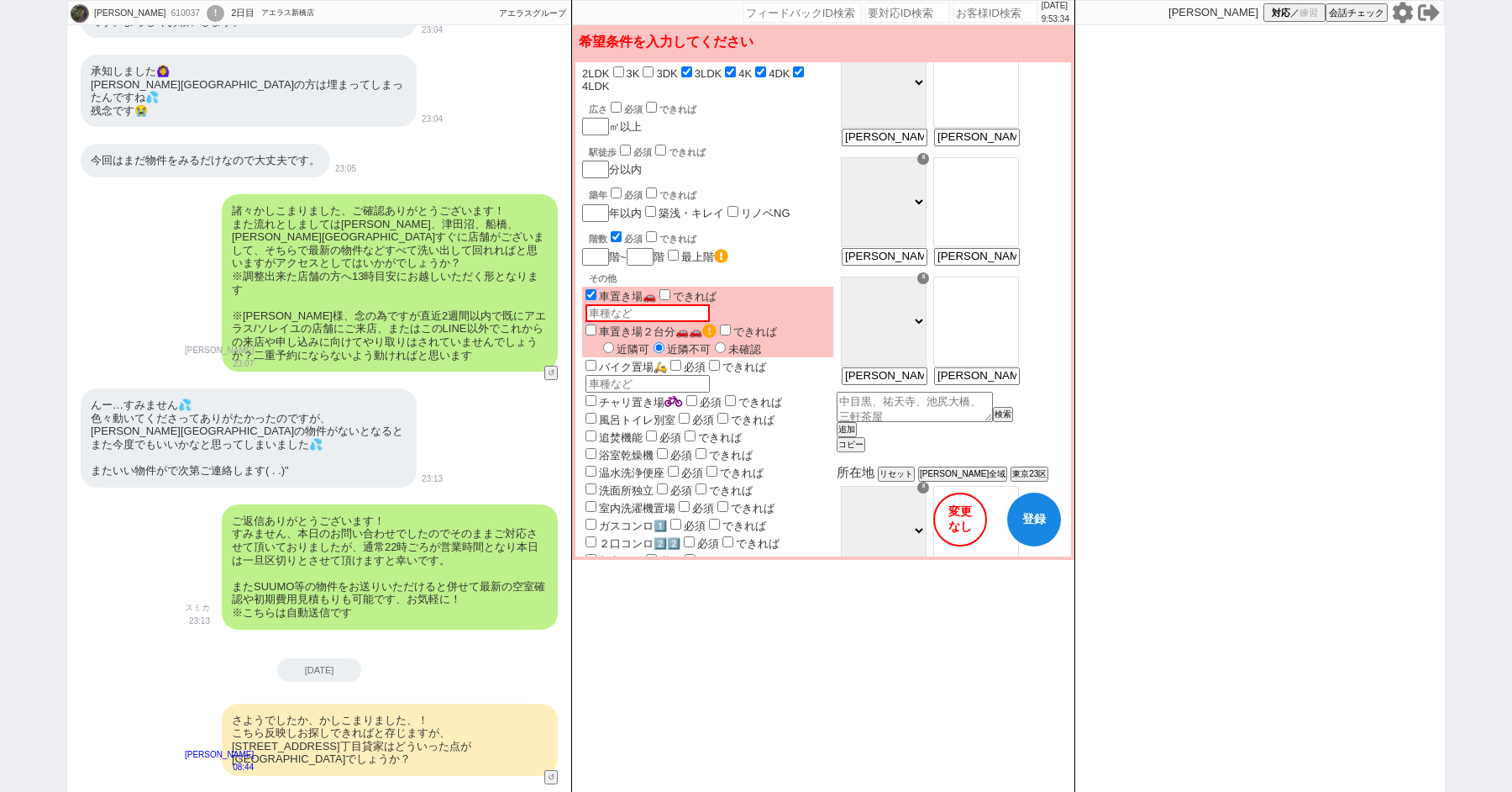
checkbox input "false"
checkbox input "true"
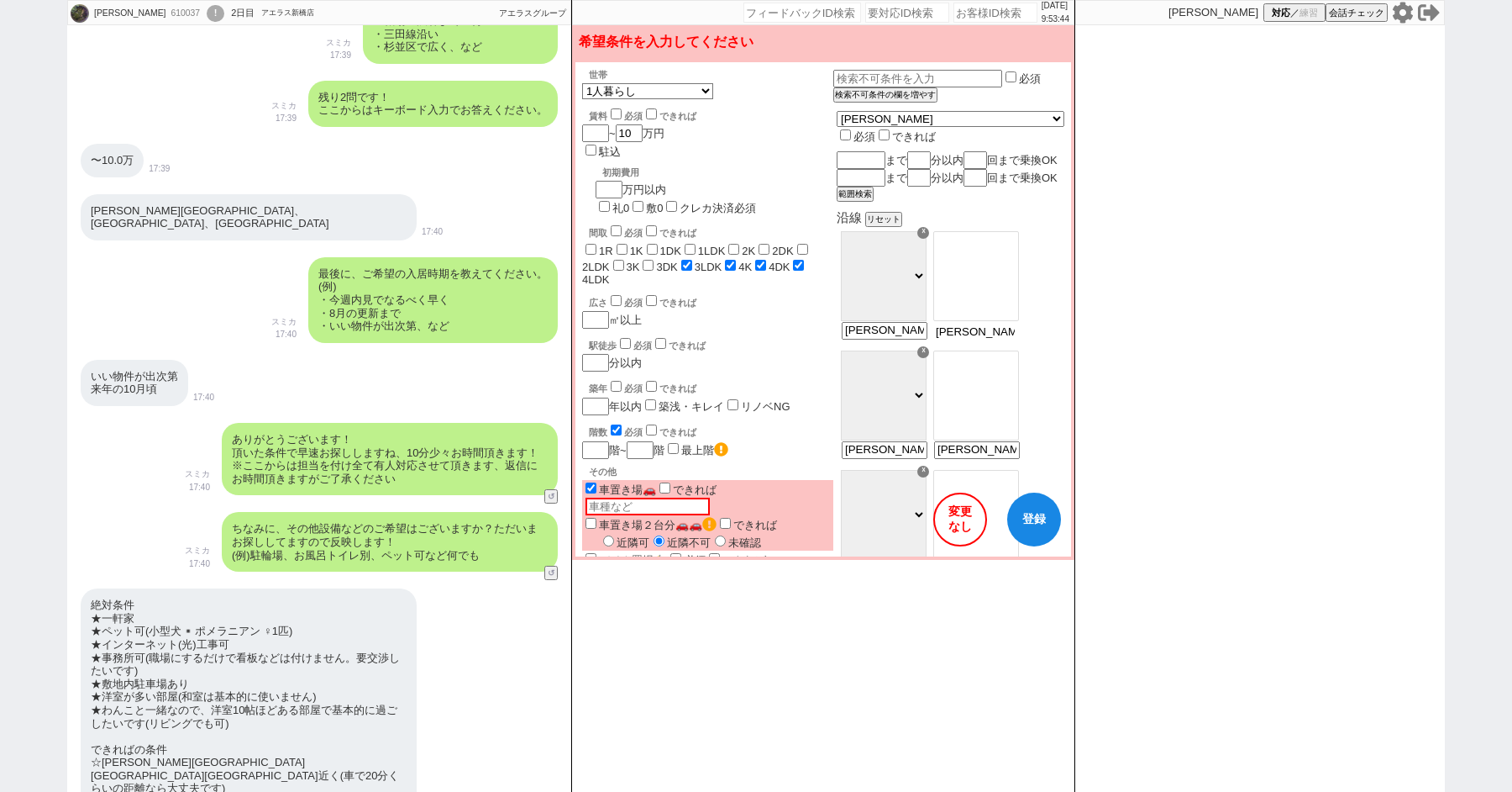
scroll to position [0, 45]
drag, startPoint x: 1015, startPoint y: 350, endPoint x: 1356, endPoint y: 358, distance: 341.1
click at [1356, 358] on div "伊藤 菜々美 610037 ! 0 2日目 アエラス新橋店 冬眠中 自社客 アエラスグループ スミカ_BPO チャット全表示 2025-08-15 ようこそL…" at bounding box center [756, 396] width 1378 height 792
type input "千葉市"
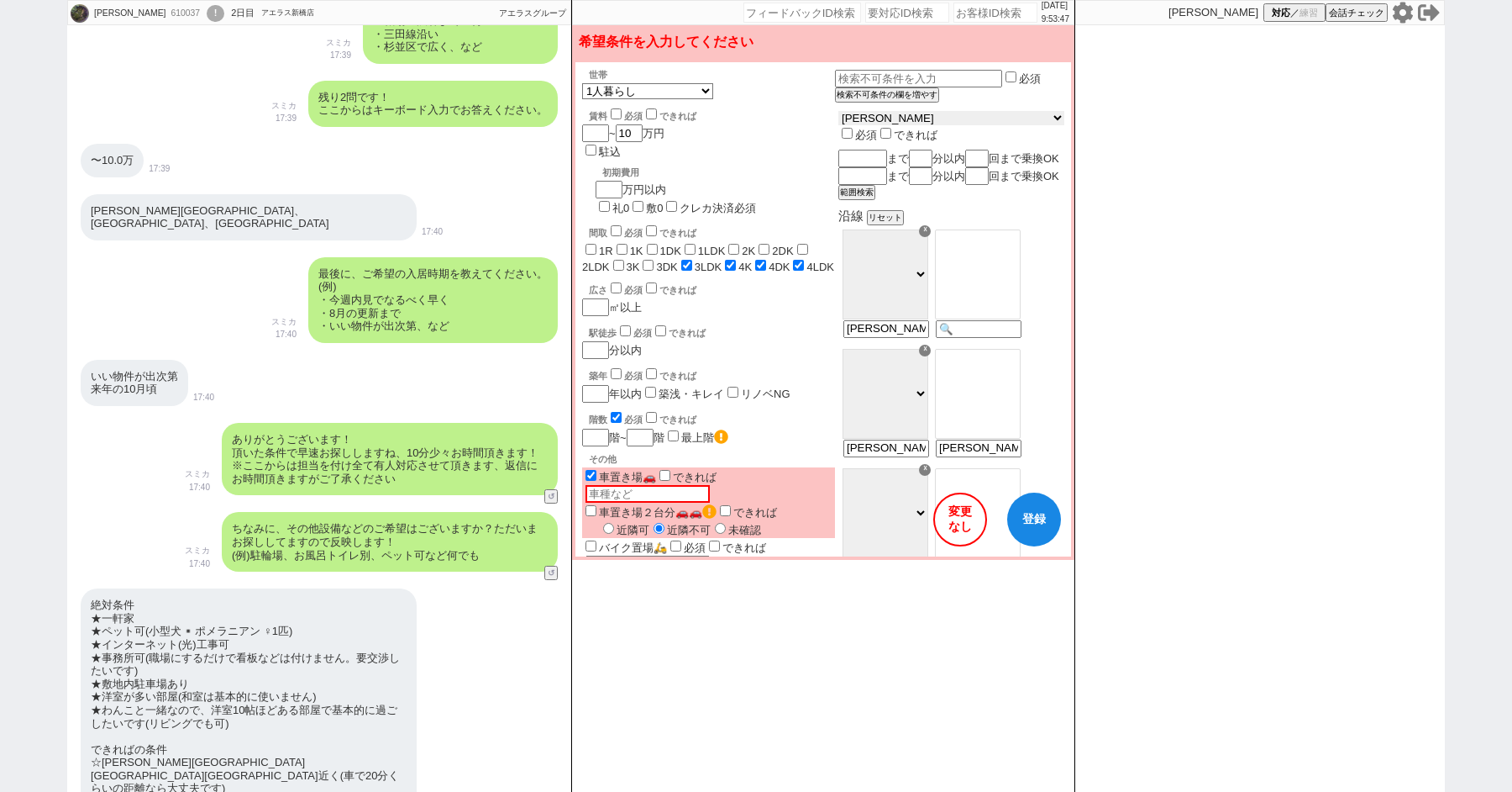
click at [896, 120] on select "東京都 神奈川県 埼玉県 千葉県 宮城県 愛知県 福岡県 京都府 大阪府 兵庫県" at bounding box center [951, 118] width 226 height 14
select select "12"
click at [879, 115] on select "東京都 神奈川県 埼玉県 千葉県 宮城県 愛知県 福岡県 京都府 大阪府 兵庫県" at bounding box center [951, 118] width 226 height 14
checkbox input "false"
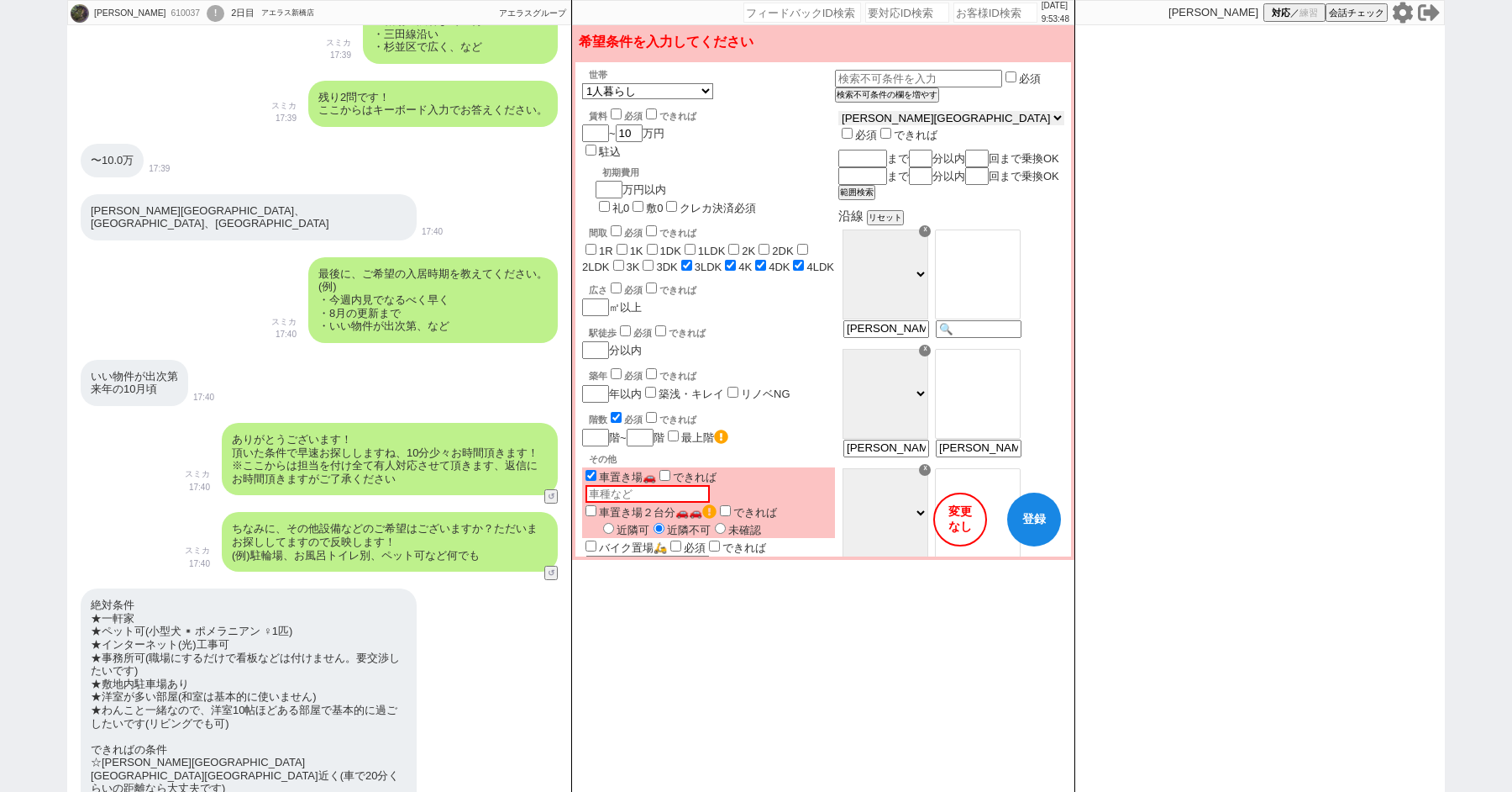
checkbox input "false"
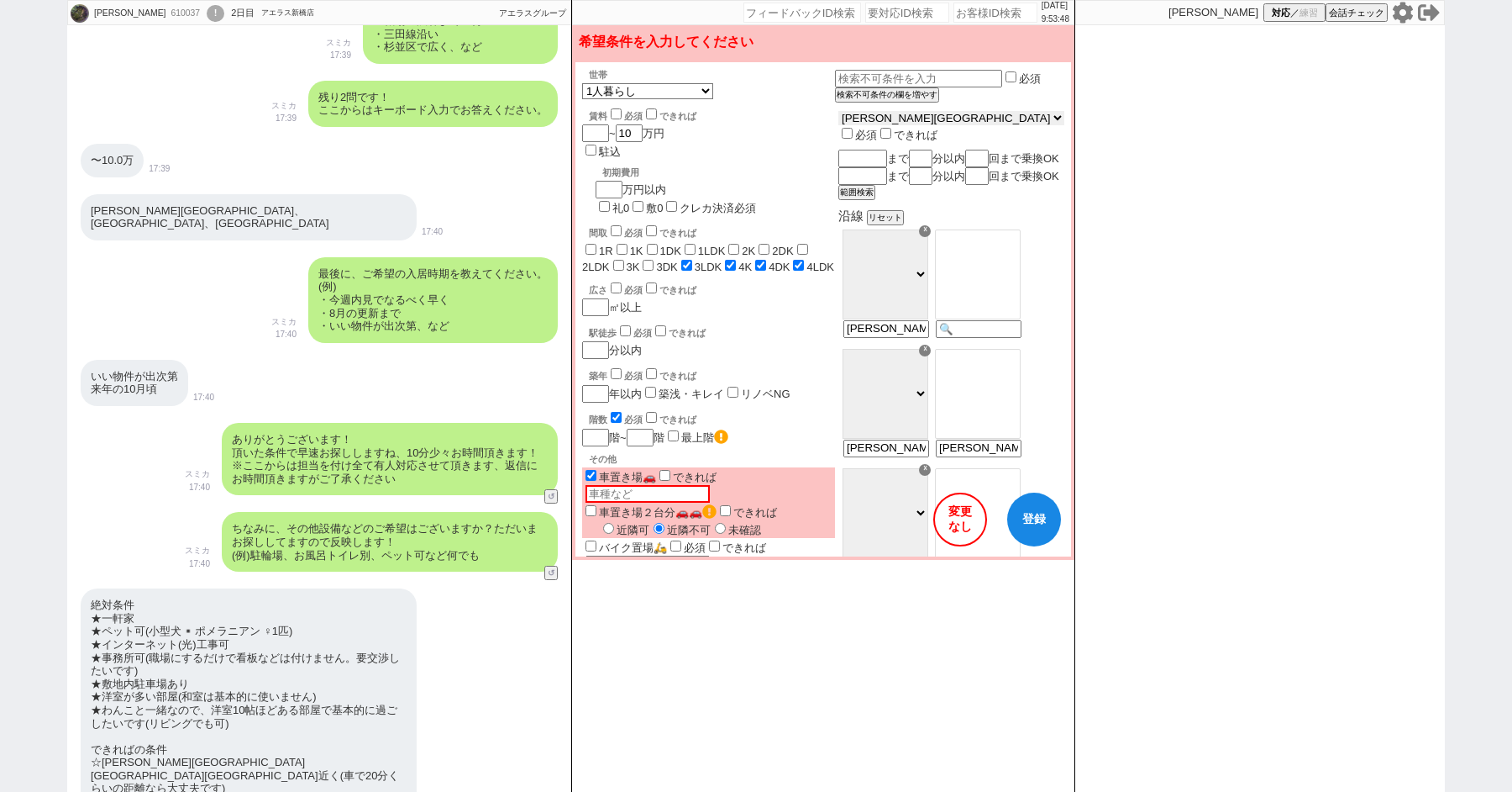
checkbox input "false"
checkbox input "true"
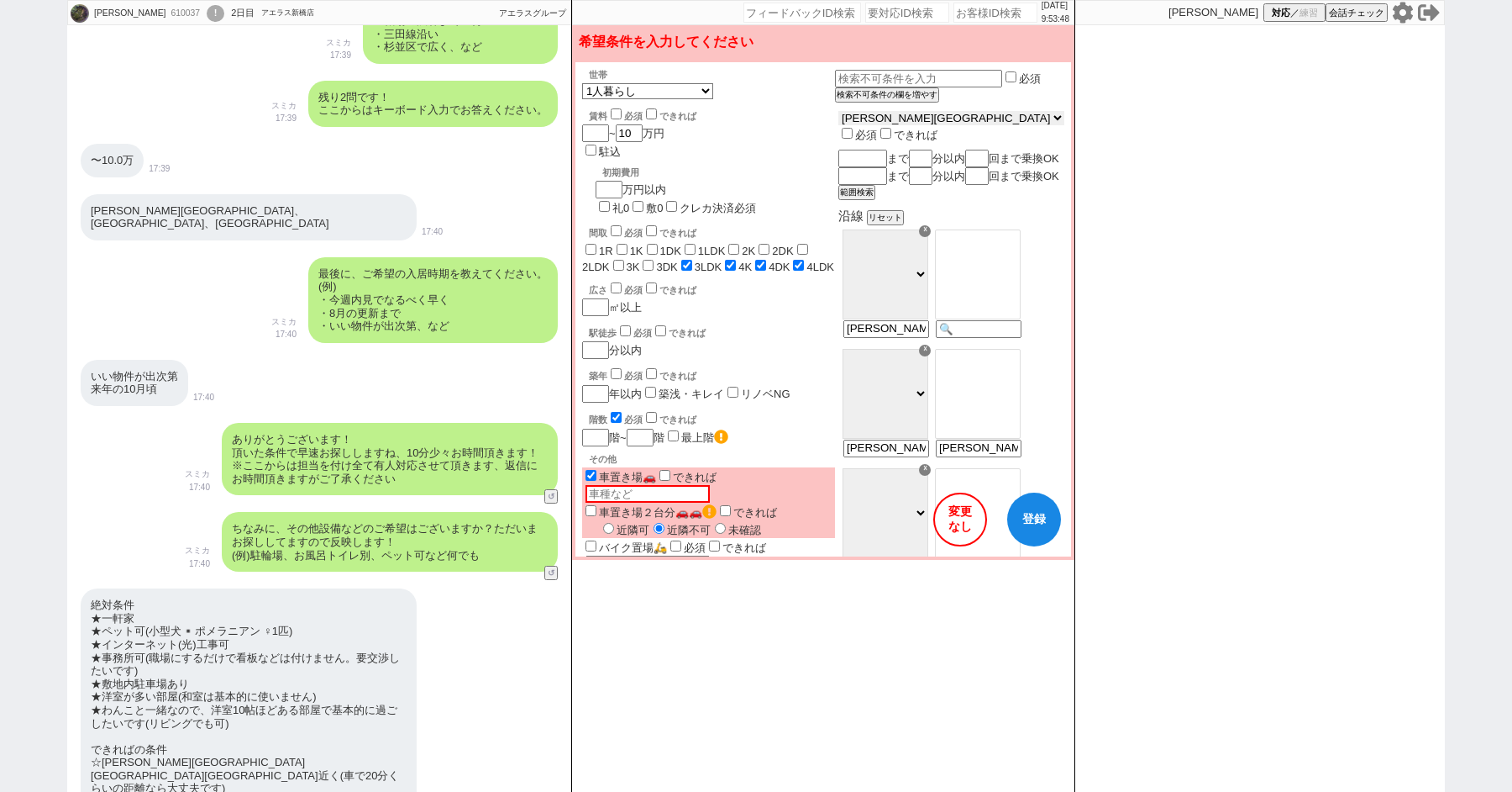
checkbox input "true"
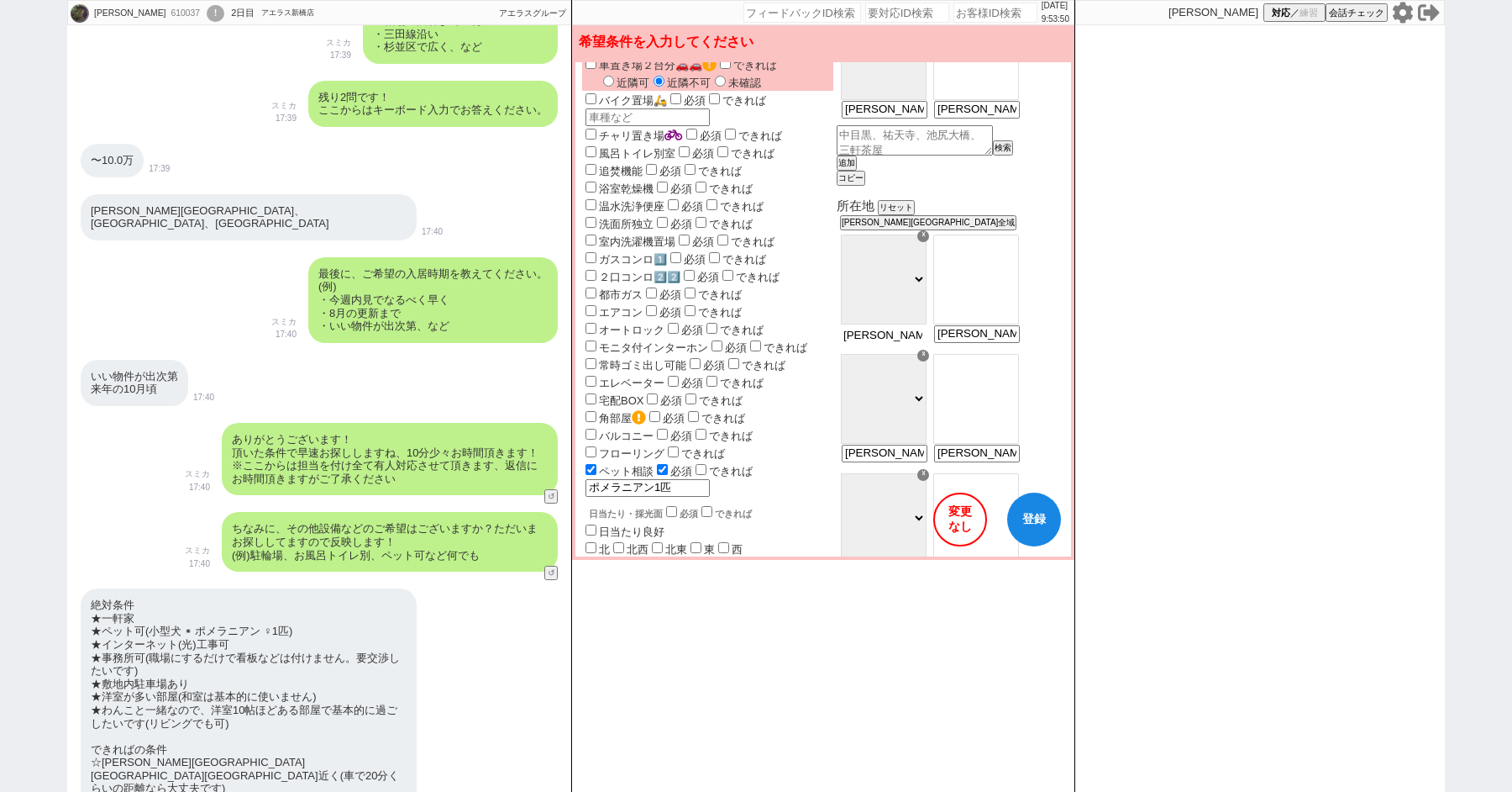
scroll to position [0, 45]
drag, startPoint x: 922, startPoint y: 341, endPoint x: 1205, endPoint y: 339, distance: 283.0
click at [1205, 340] on div "伊藤 菜々美 610037 ! 0 2日目 アエラス新橋店 冬眠中 自社客 アエラスグループ スミカ_BPO チャット全表示 2025-08-15 ようこそL…" at bounding box center [756, 396] width 1378 height 792
type input "千葉市"
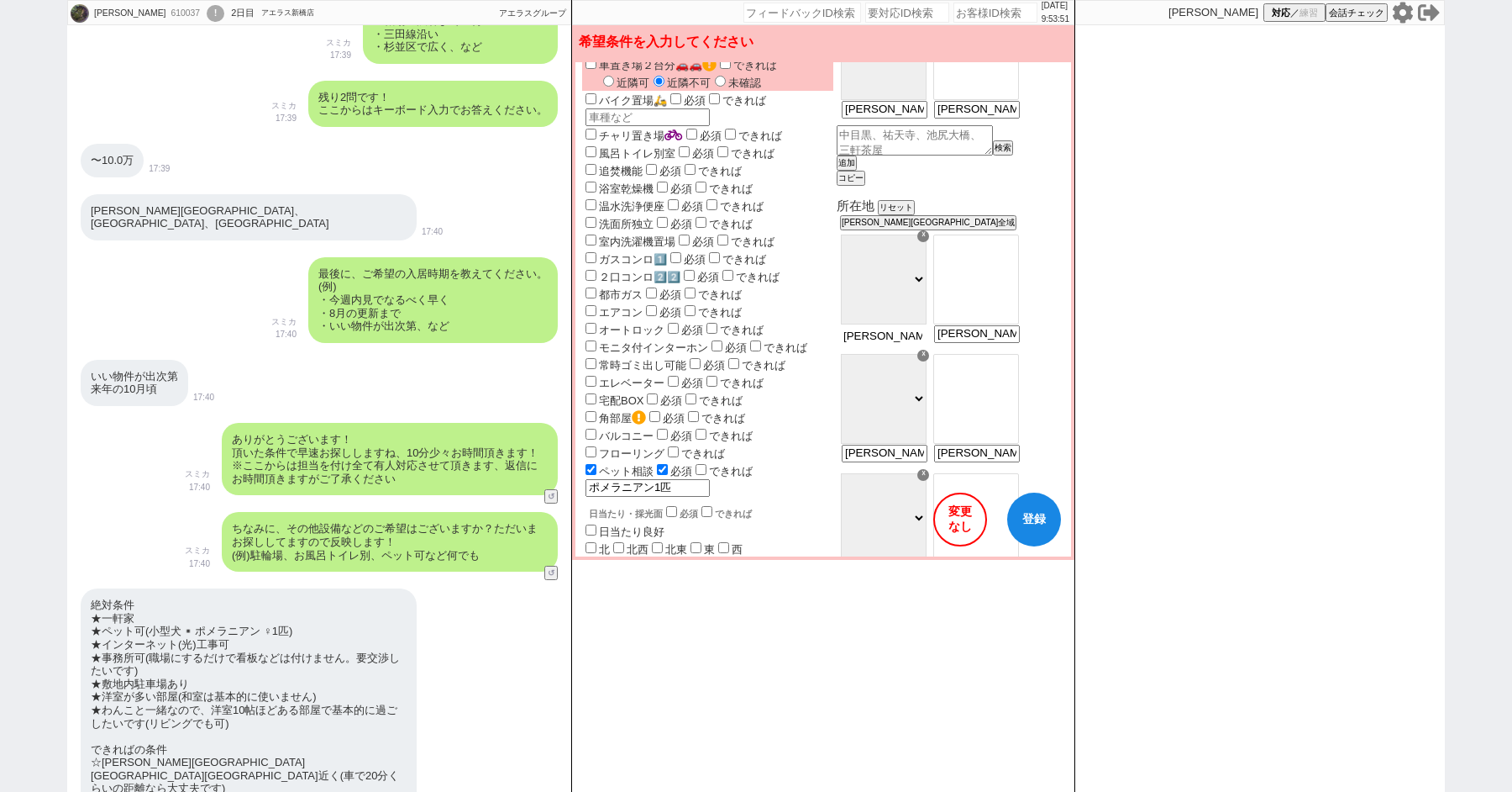
select select "121"
type input "千葉市、船橋市、浦安市"
select select "10783"
click at [991, 251] on option "[指定なし]" at bounding box center [976, 259] width 84 height 16
drag, startPoint x: 931, startPoint y: 456, endPoint x: 762, endPoint y: 446, distance: 169.3
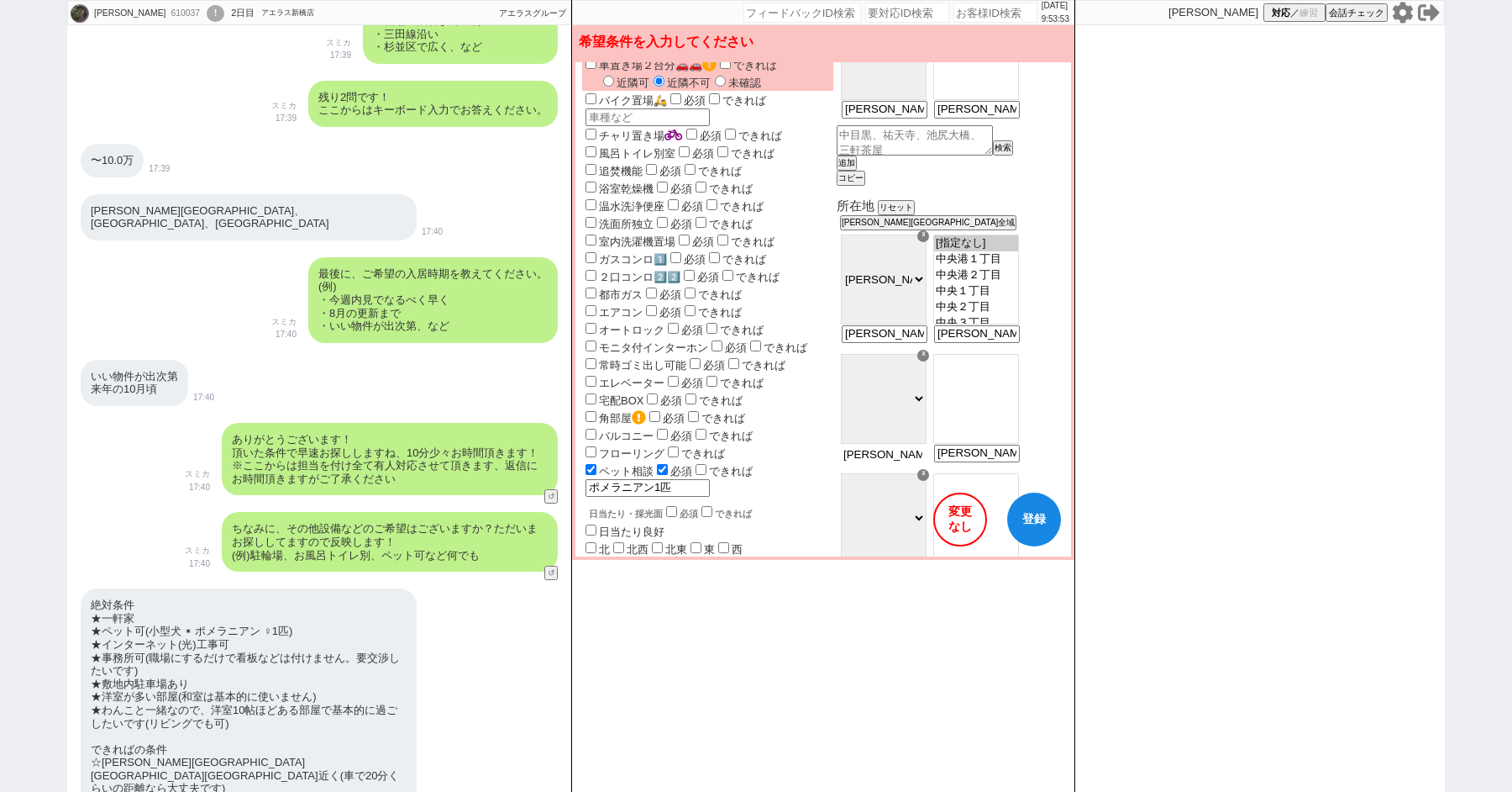
click at [799, 450] on div "世帯 1人暮らし 2人暮らし 家族:小学生以下含む 家族:小学生以下含まず 兄弟・姉妹 ルームシェア その他 子供 家族(子供なし) ルームシェア 賃料 必須…" at bounding box center [823, 383] width 482 height 1550
drag, startPoint x: 918, startPoint y: 463, endPoint x: 1128, endPoint y: 463, distance: 210.0
click at [1128, 463] on div "伊藤 菜々美 610037 ! 0 2日目 アエラス新橋店 冬眠中 自社客 アエラスグループ スミカ_BPO チャット全表示 2025-08-15 ようこそL…" at bounding box center [756, 396] width 1378 height 792
type input "[GEOGRAPHIC_DATA]"
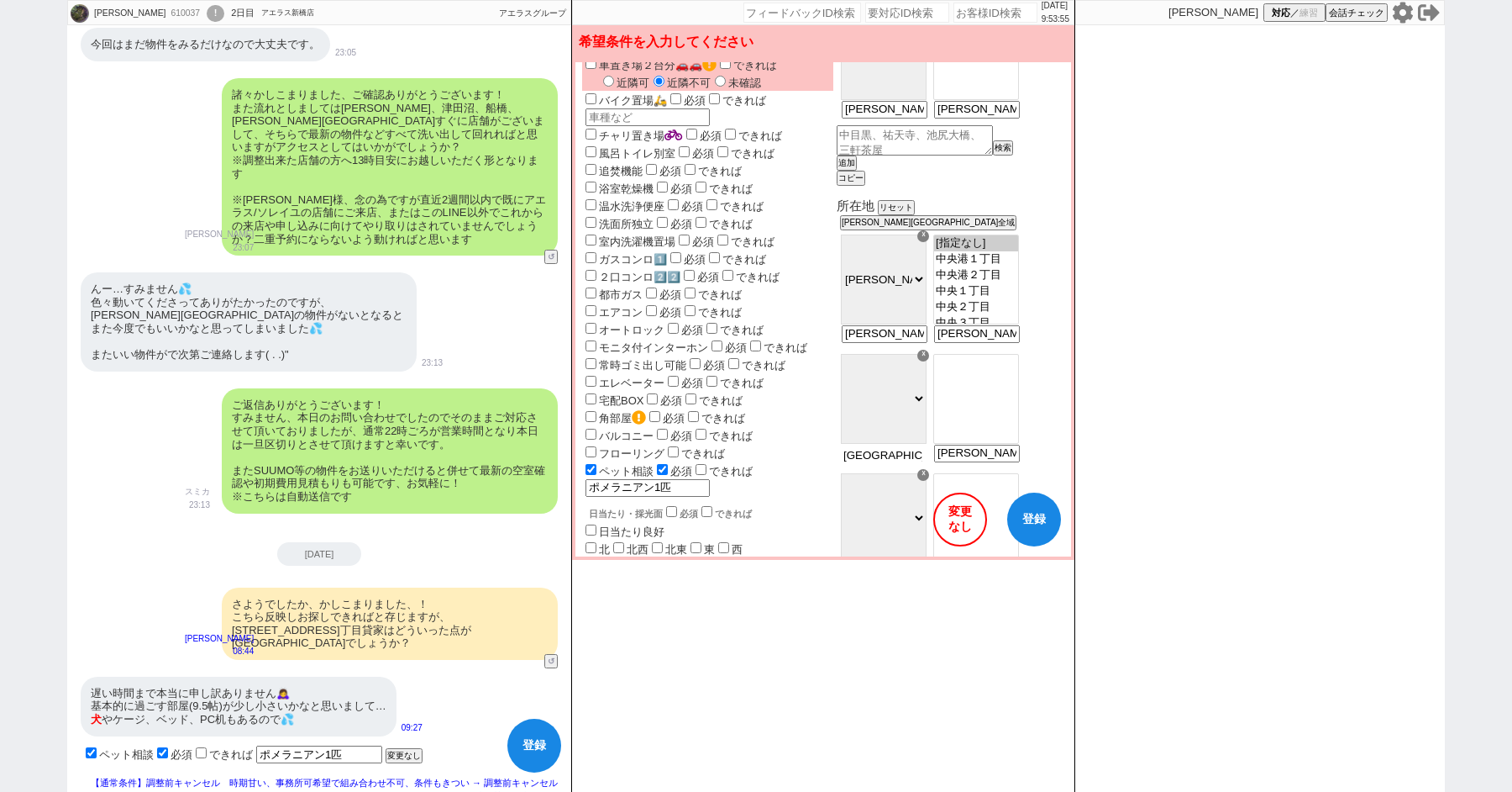
select select "129"
type input "千葉市、船橋市、浦安市"
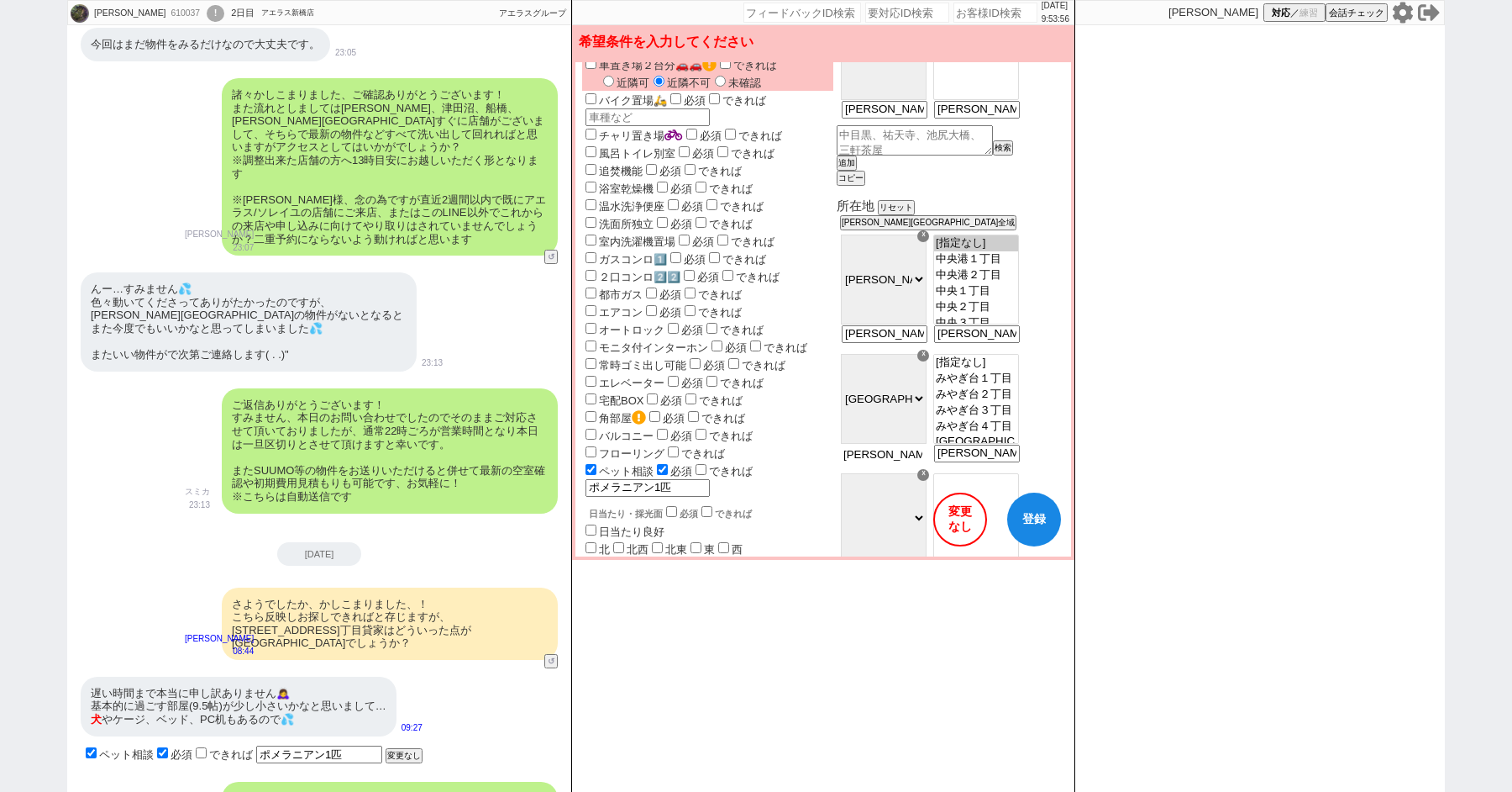
select select
type textarea "@@【@@メッセージは打たず、以下やってください@@】@@ @@【@@タスク整理、追加、条件入力等のやるべきことはやりましたか？？全て終わったら自分に付いたア…"
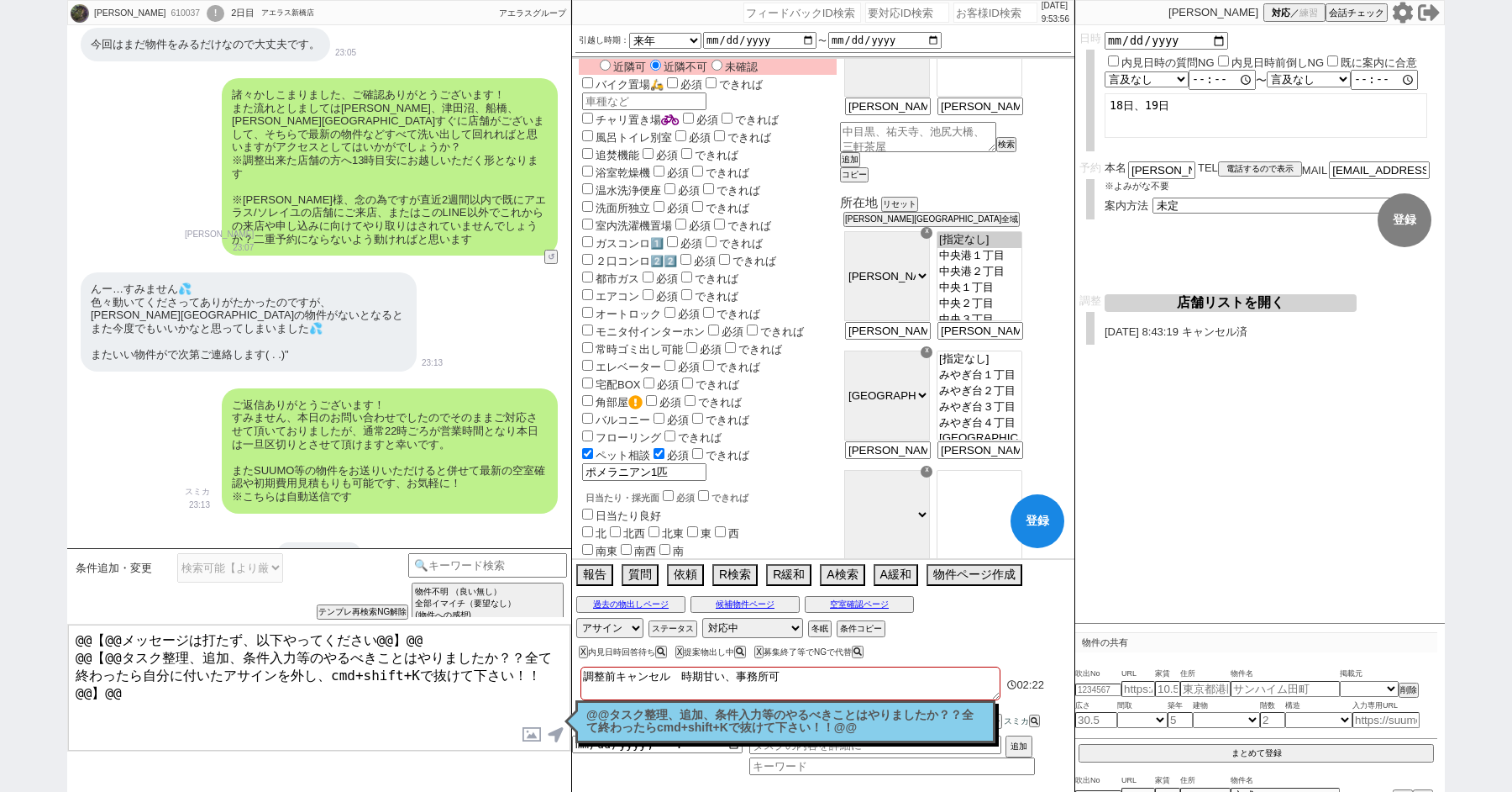
select select "11702"
click at [998, 367] on option "[指定なし]" at bounding box center [980, 375] width 84 height 16
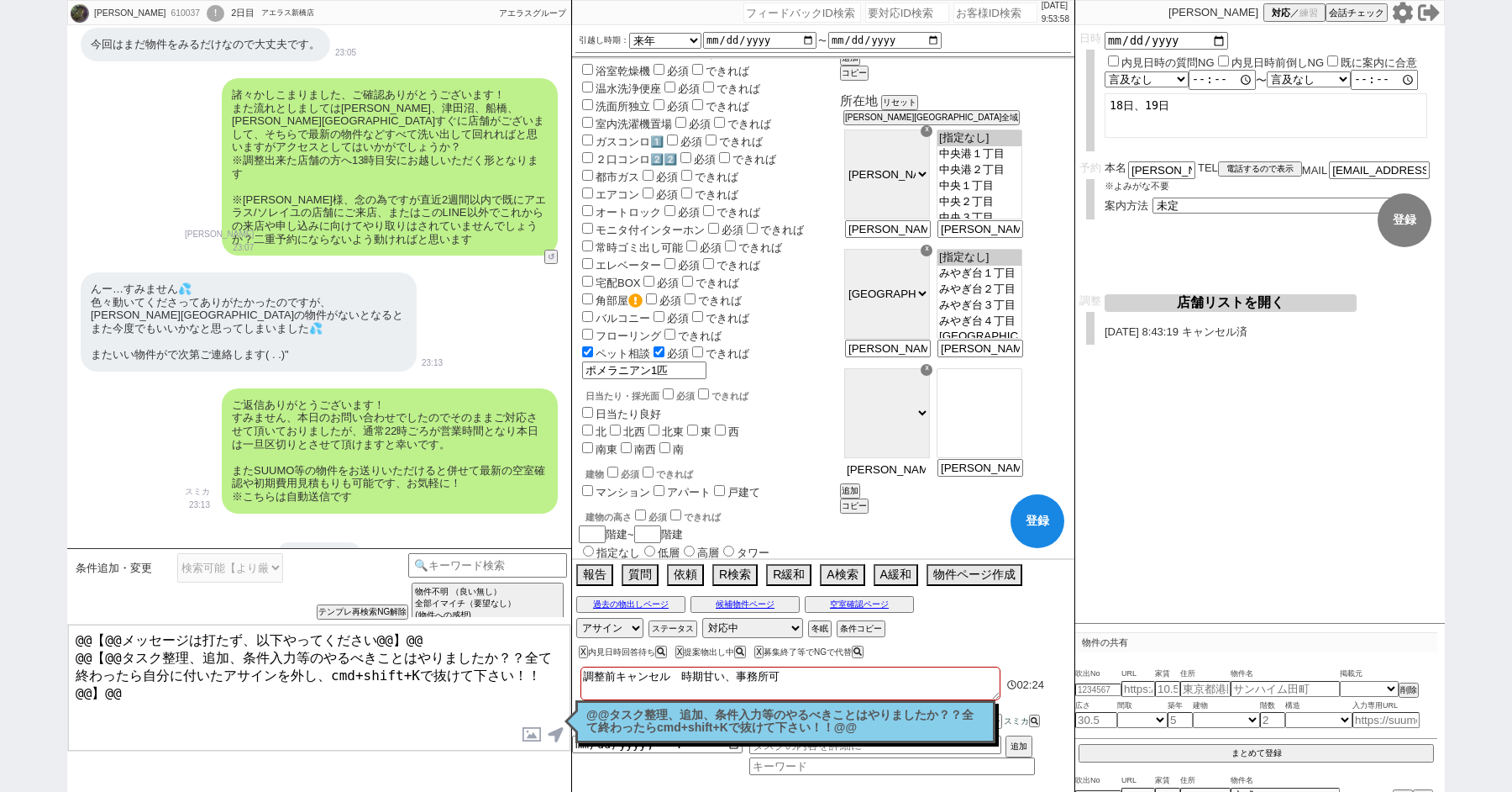
scroll to position [0, 45]
drag, startPoint x: 892, startPoint y: 474, endPoint x: 1094, endPoint y: 474, distance: 202.0
click at [1094, 474] on div "伊藤 菜々美 610037 ! 0 2日目 アエラス新橋店 冬眠中 自社客 アエラスグループ スミカ_BPO チャット全表示 2025-08-15 ようこそL…" at bounding box center [756, 396] width 1378 height 792
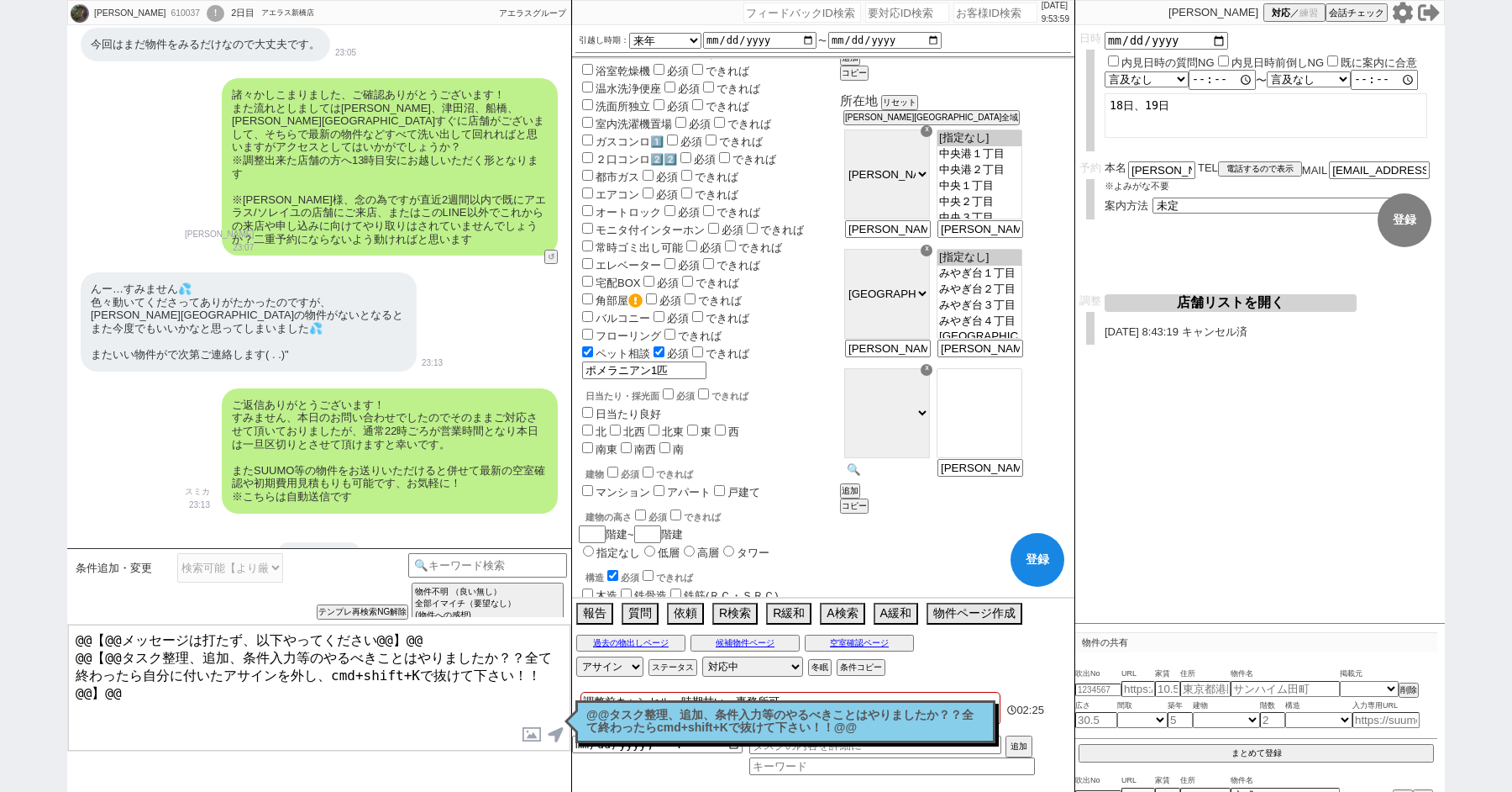
scroll to position [0, 0]
type input "[GEOGRAPHIC_DATA]"
select select "150"
type input "千葉市、船橋市、浦安市"
select select "15112"
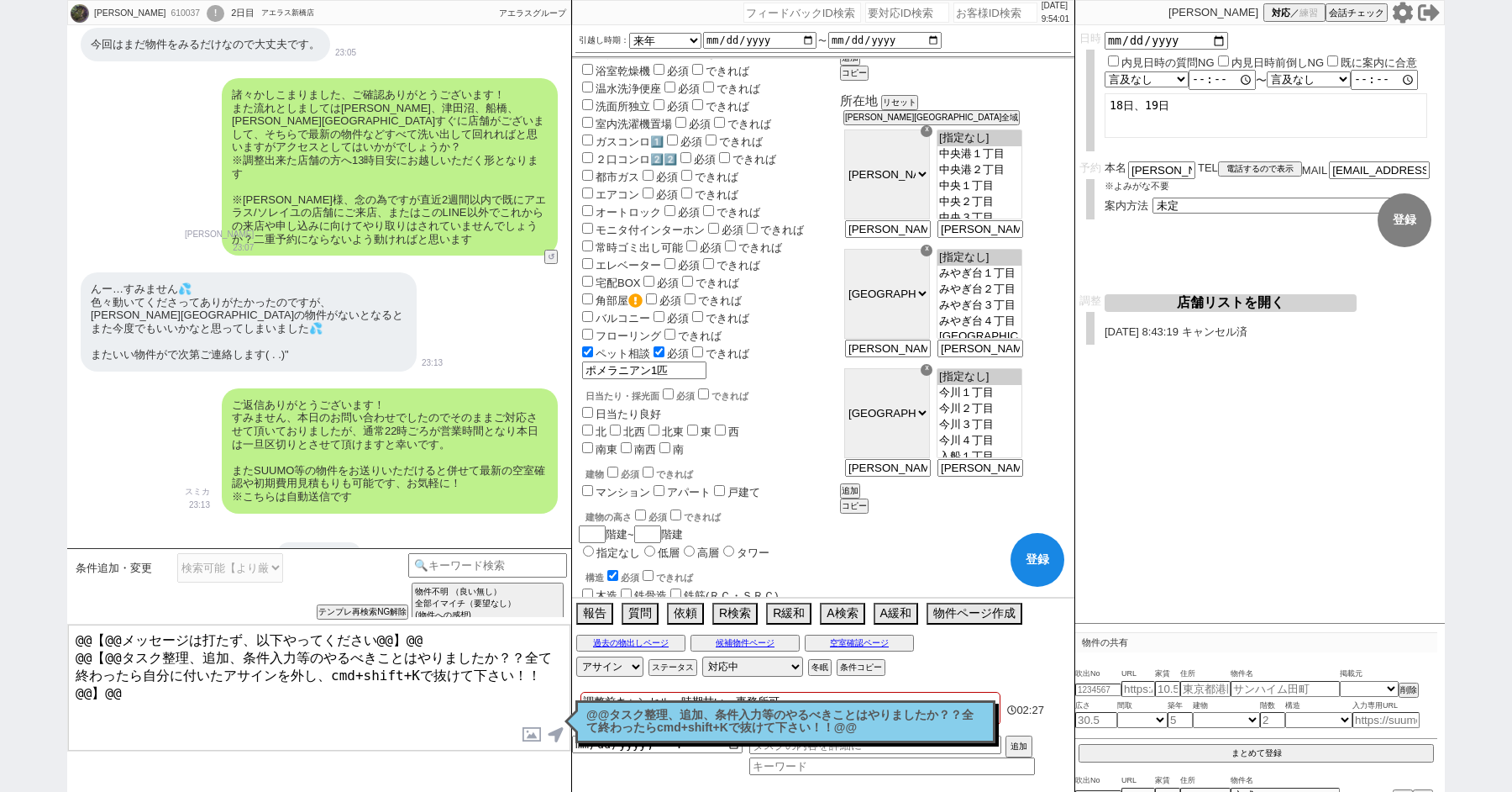
click at [1016, 386] on option "[指定なし]" at bounding box center [980, 393] width 84 height 16
checkbox input "false"
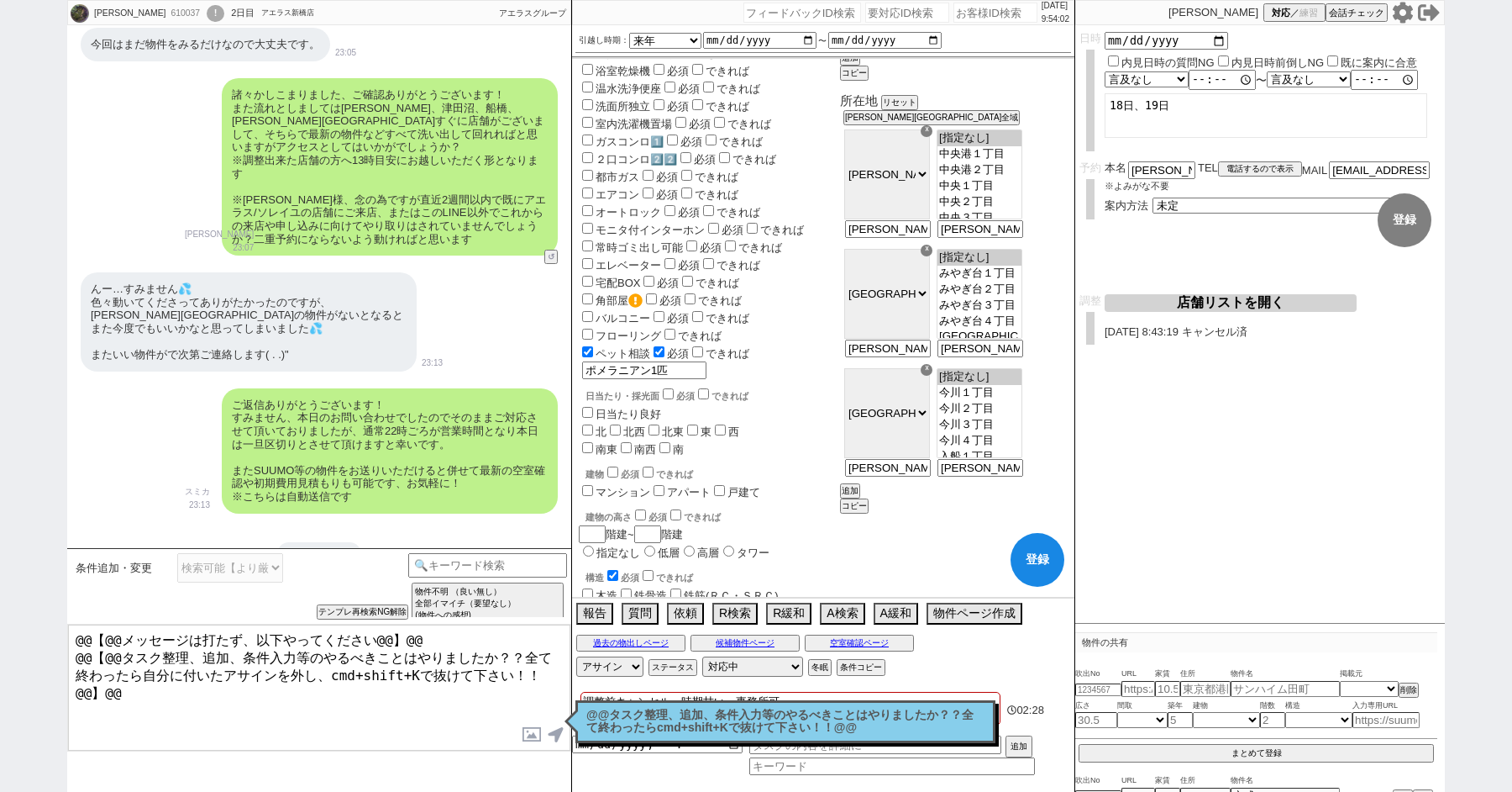
checkbox input "false"
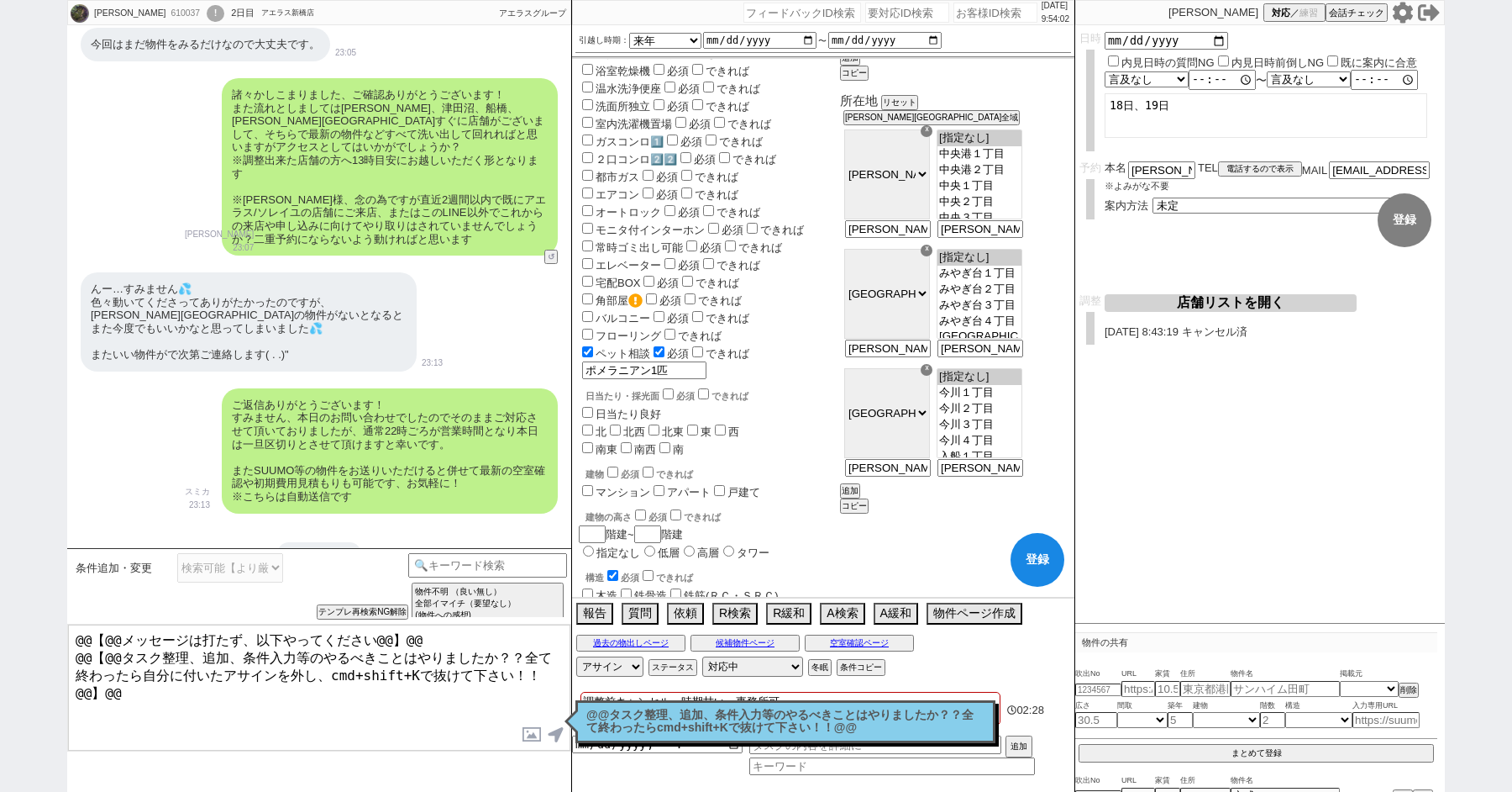
checkbox input "true"
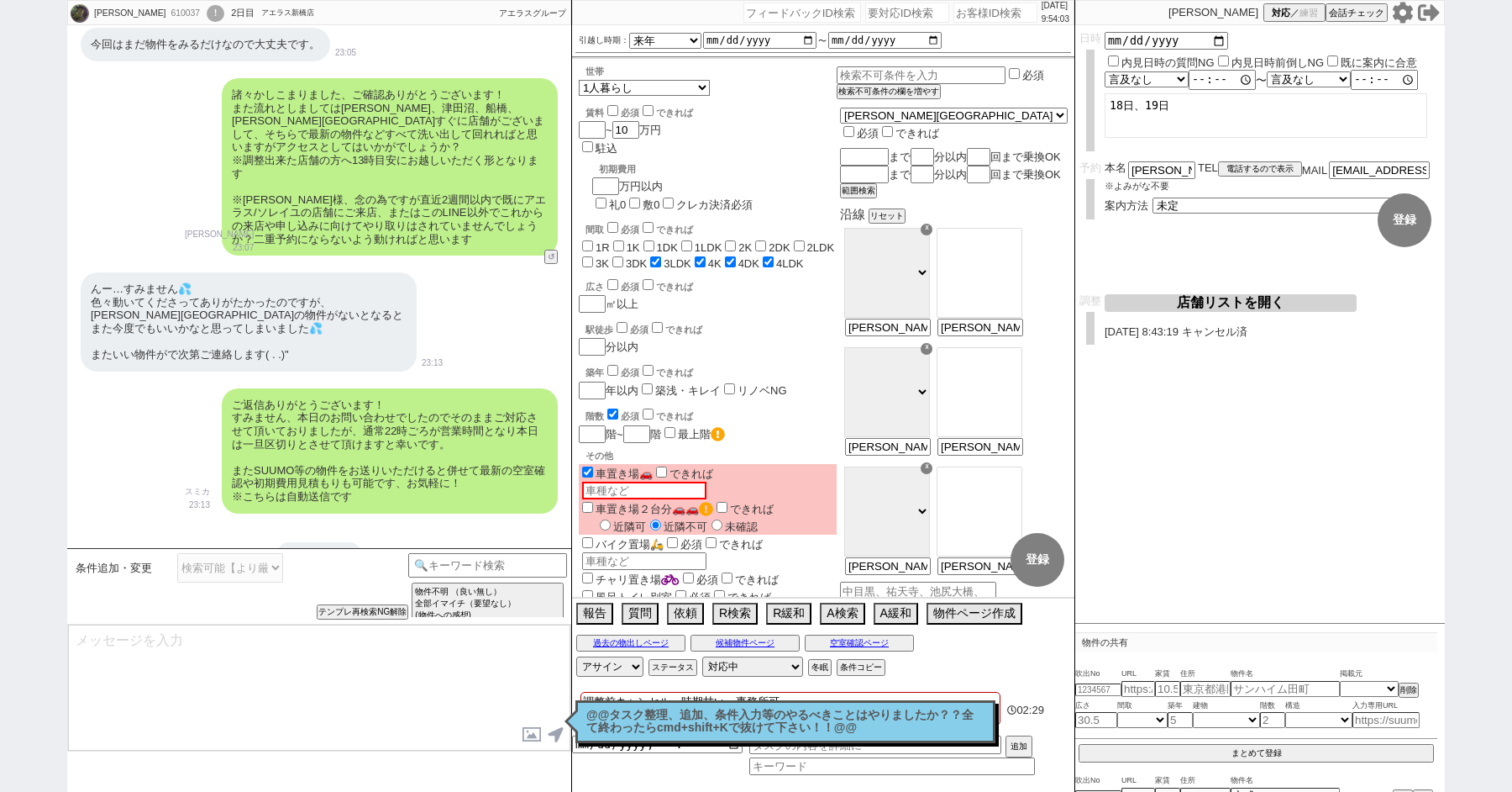
scroll to position [5713, 0]
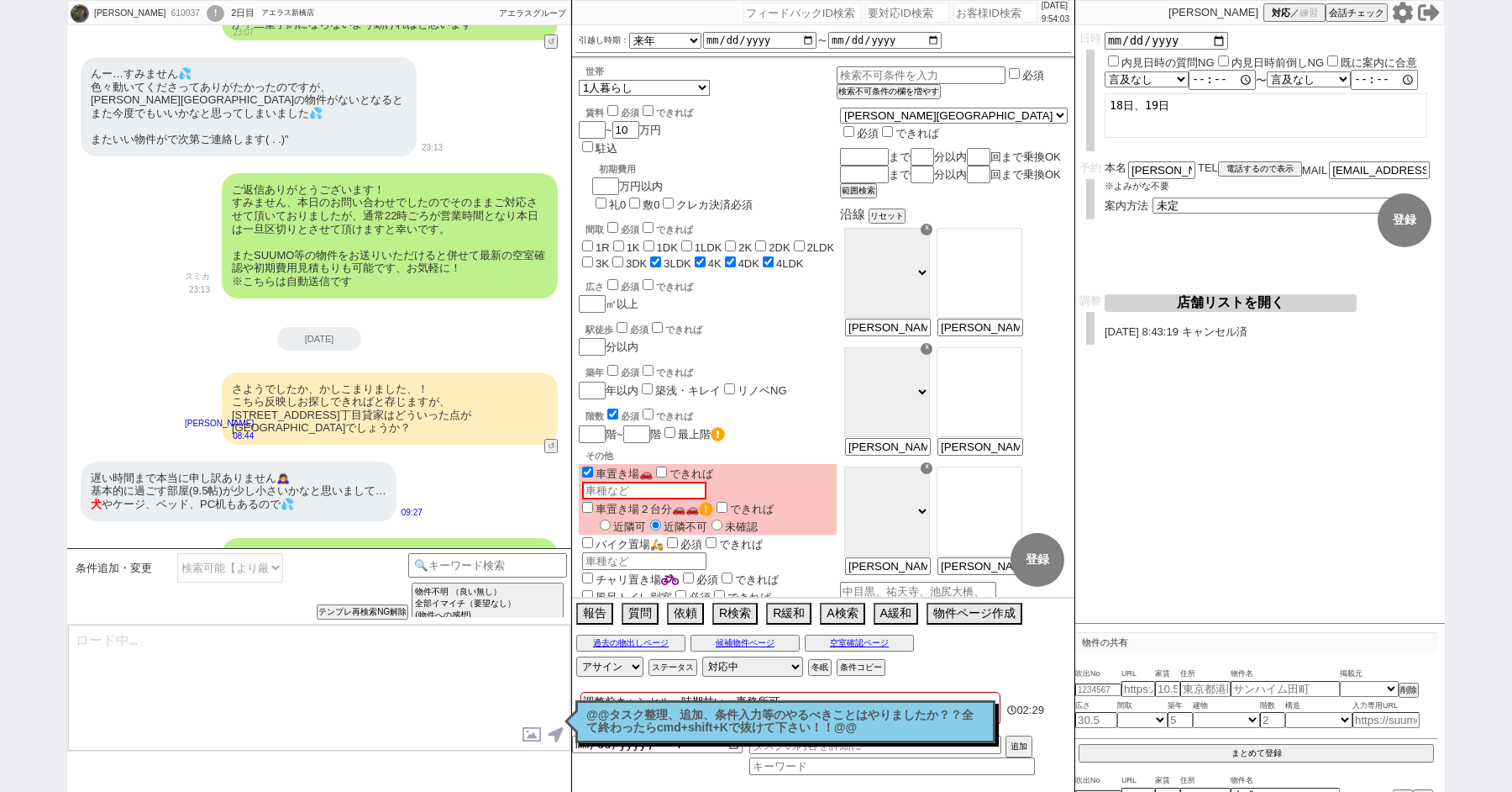
type textarea "@@【@@メッセージは打たず、以下やってください@@】@@ @@【@@タスク整理、追加、条件入力等のやるべきことはやりましたか？？全て終わったら自分に付いたア…"
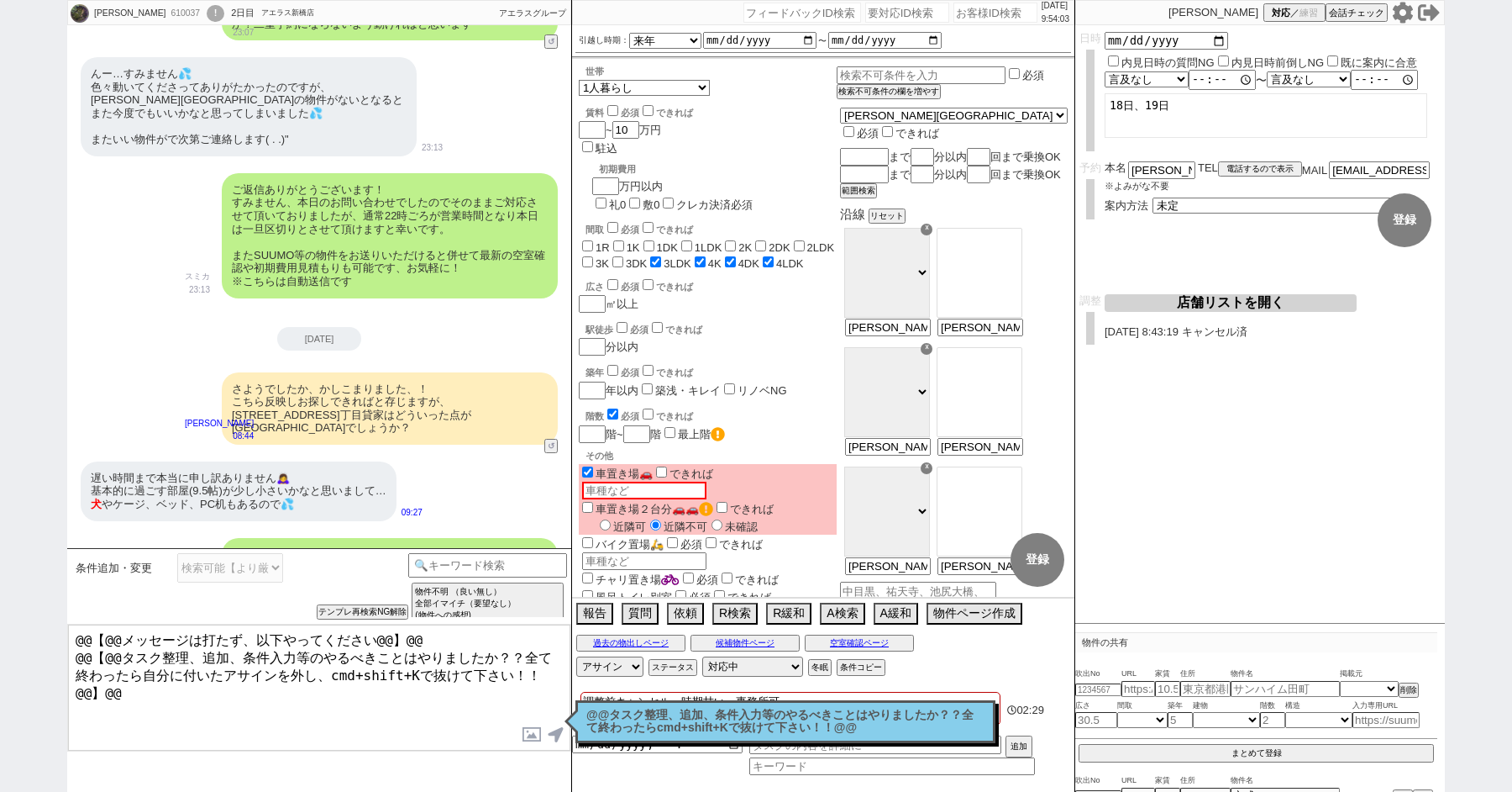
select select "129"
select select "150"
click at [720, 733] on p "@@タスク整理、追加、条件入力等のやるべきことはやりましたか？？全て終わったらcmd+shift+Kで抜けて下さい！！@@" at bounding box center [785, 722] width 398 height 26
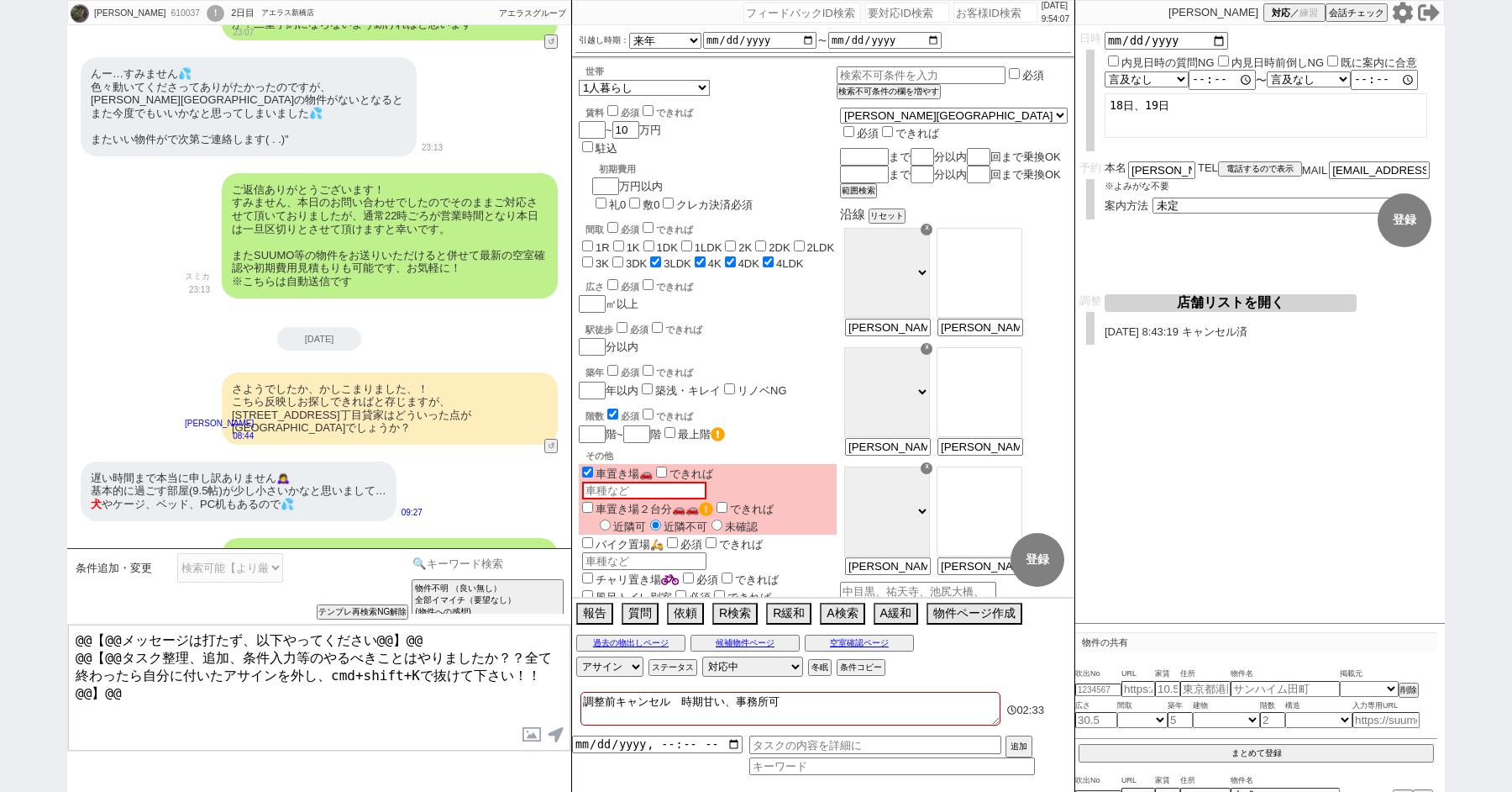
click at [474, 569] on input at bounding box center [488, 563] width 159 height 21
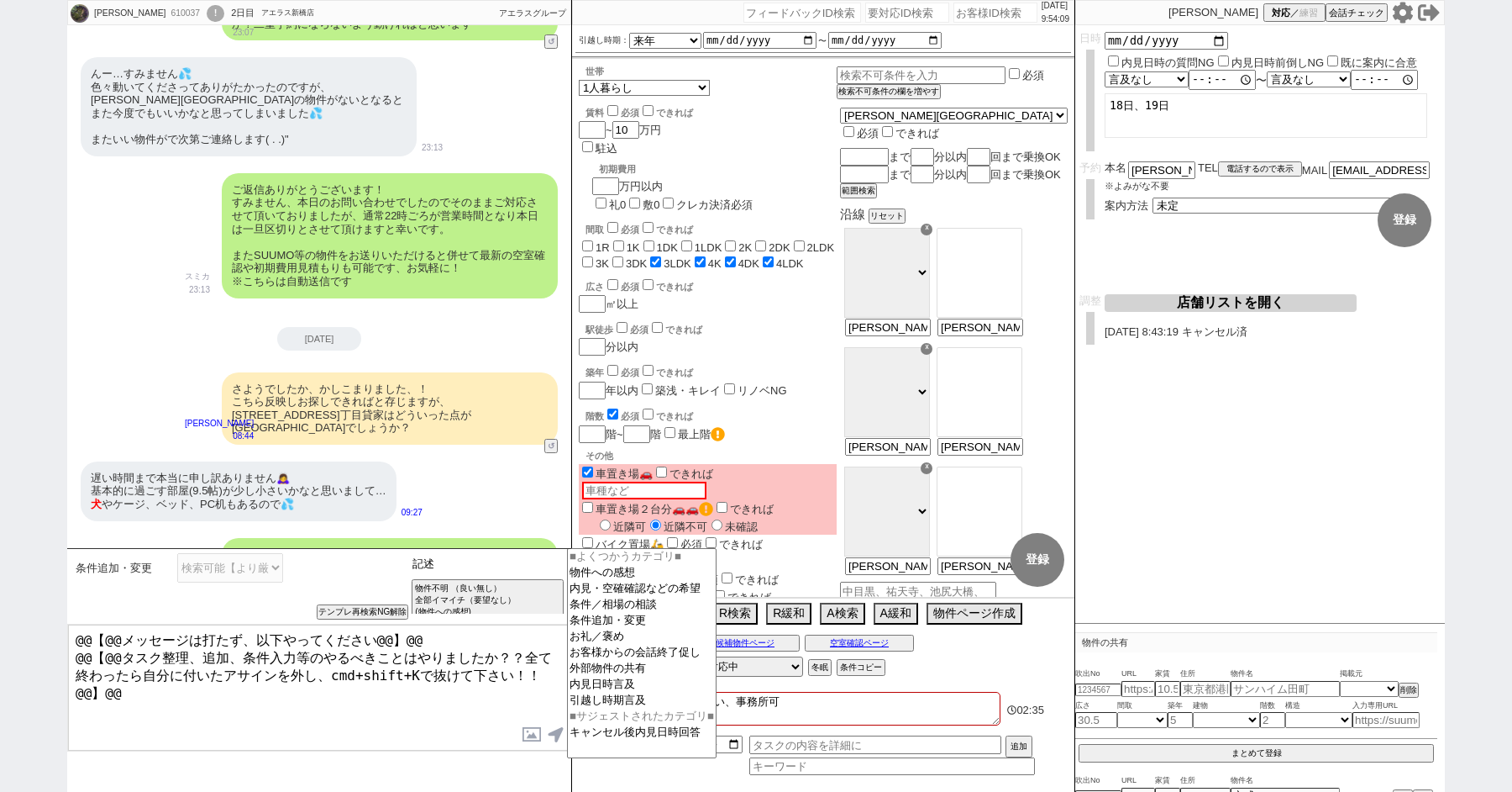
type input "記述"
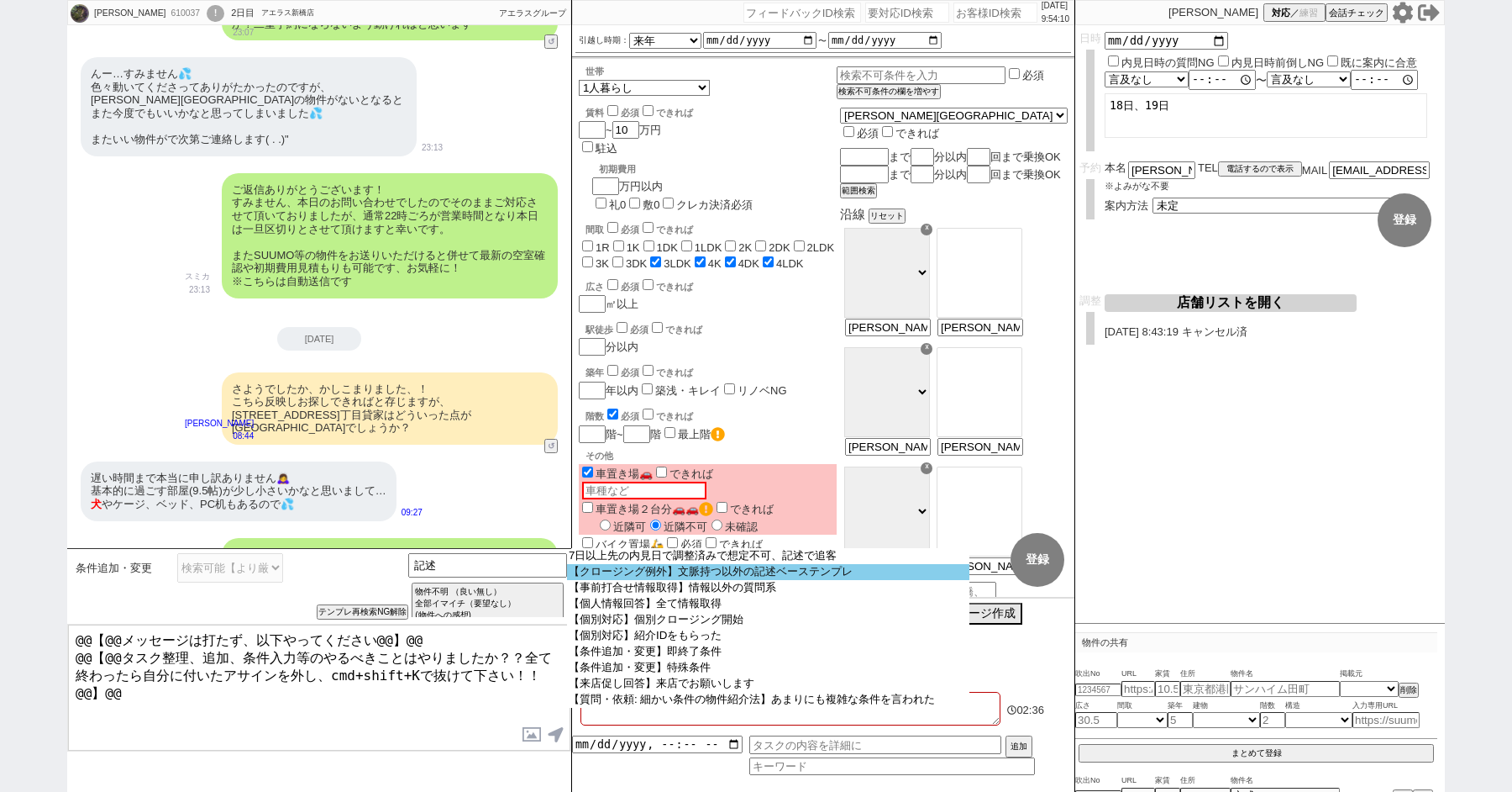
click at [695, 574] on option "【クロージング例外】文脈持つ以外の記述ベーステンプレ" at bounding box center [769, 572] width 402 height 16
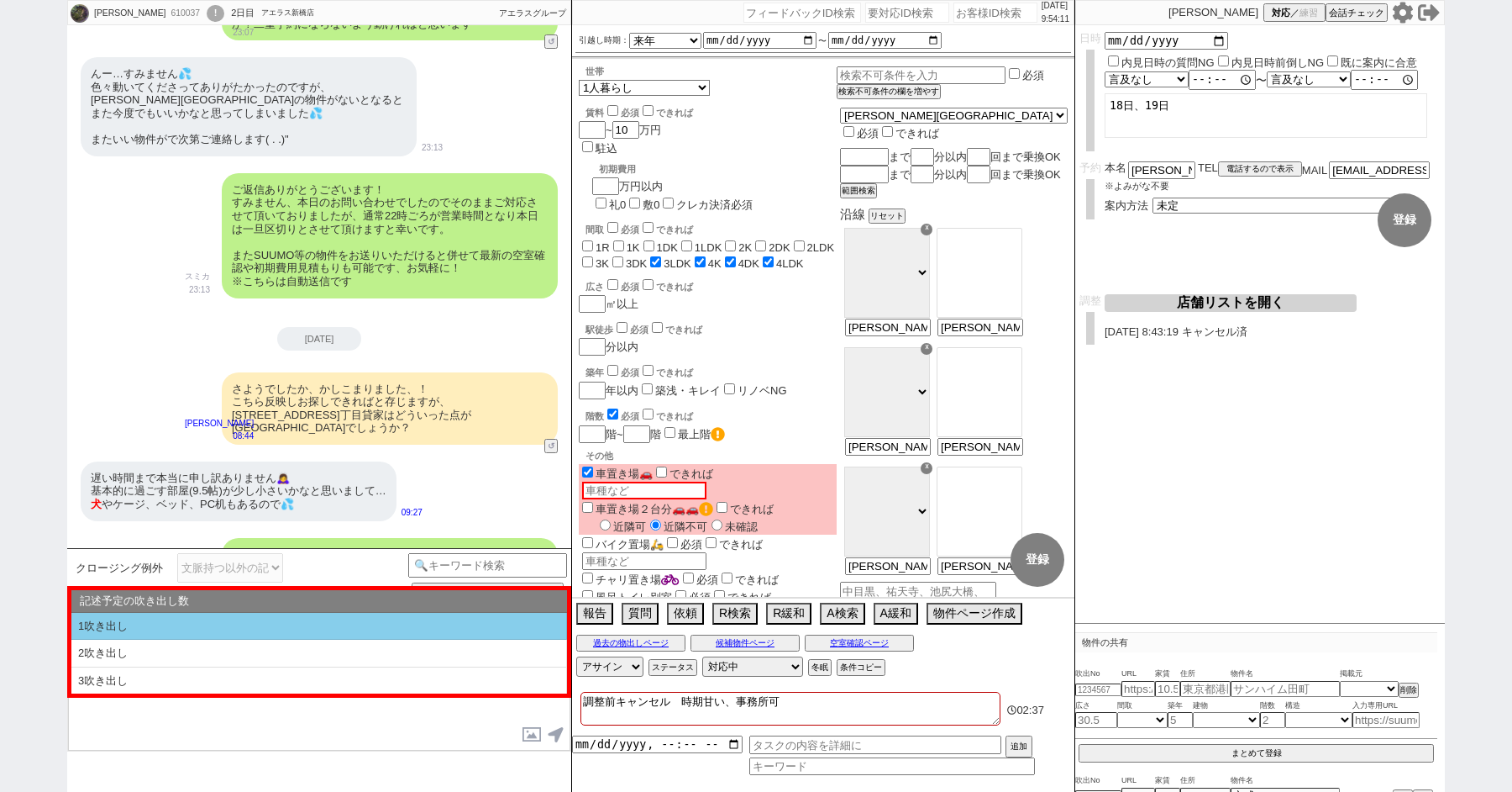
click at [141, 621] on li "1吹き出し" at bounding box center [319, 627] width 496 height 28
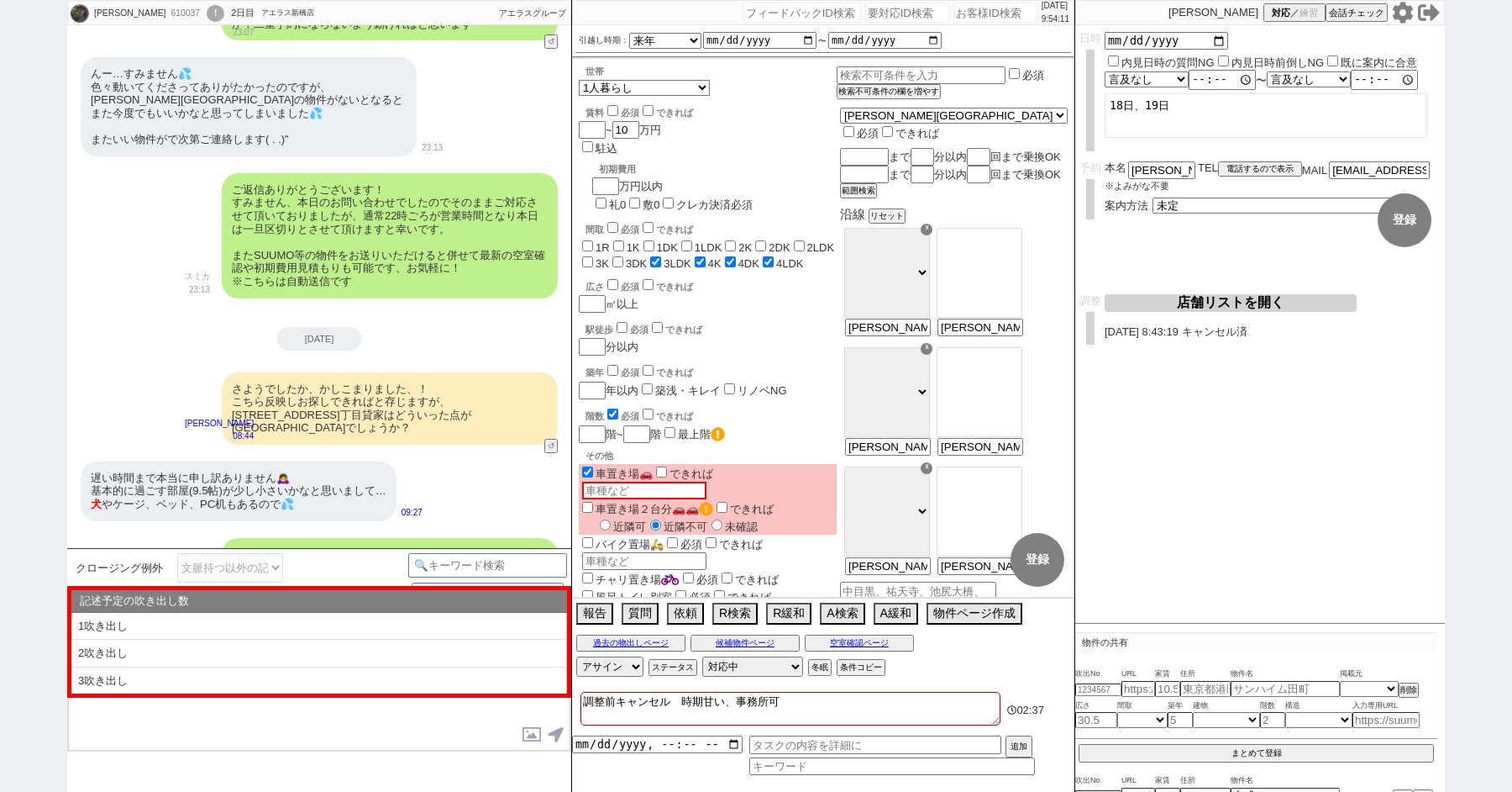
type textarea "@@【@@①記述したい内容を②の下に入力@@】@@ @@【@@②記述したい内容を入力後に①と②を@@ごと消して送信！！@@】@@"
select select "1吹き出し"
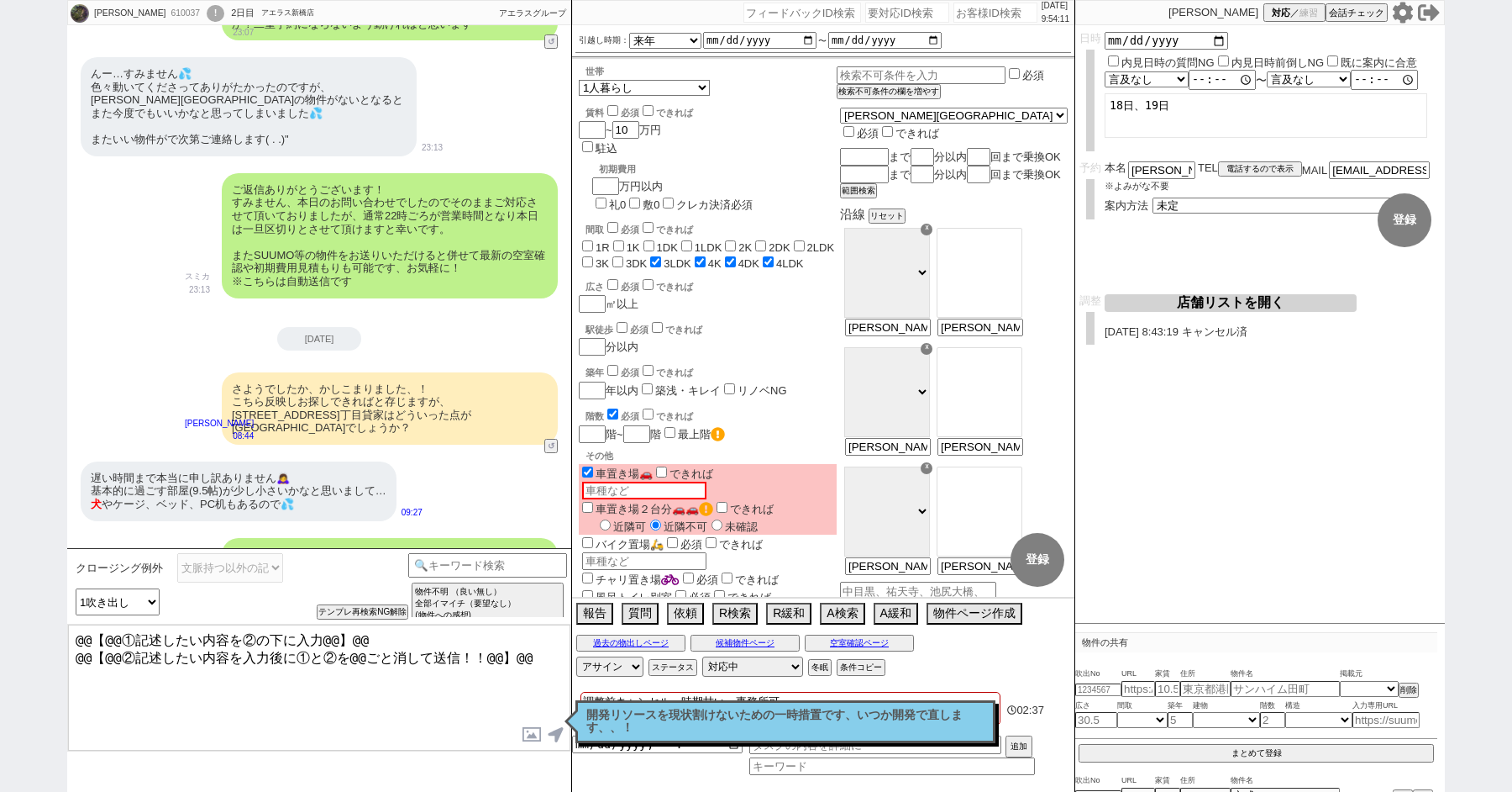
scroll to position [5860, 0]
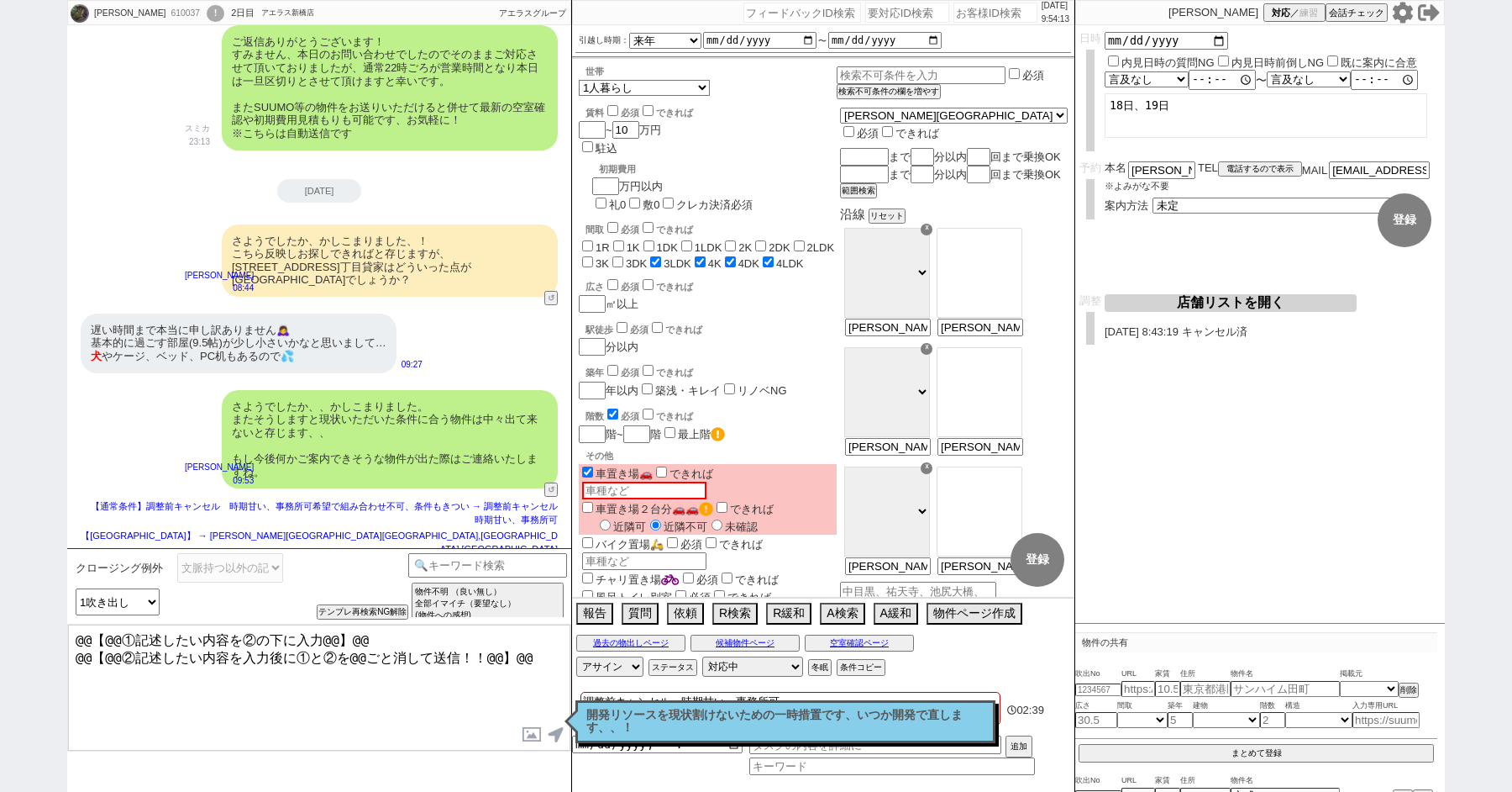
click at [294, 718] on textarea "@@【@@①記述したい内容を②の下に入力@@】@@ @@【@@②記述したい内容を入力後に①と②を@@ごと消して送信！！@@】@@" at bounding box center [319, 687] width 503 height 126
type textarea "@@【@@①記述したい内容を②の下に入力@@】@@"
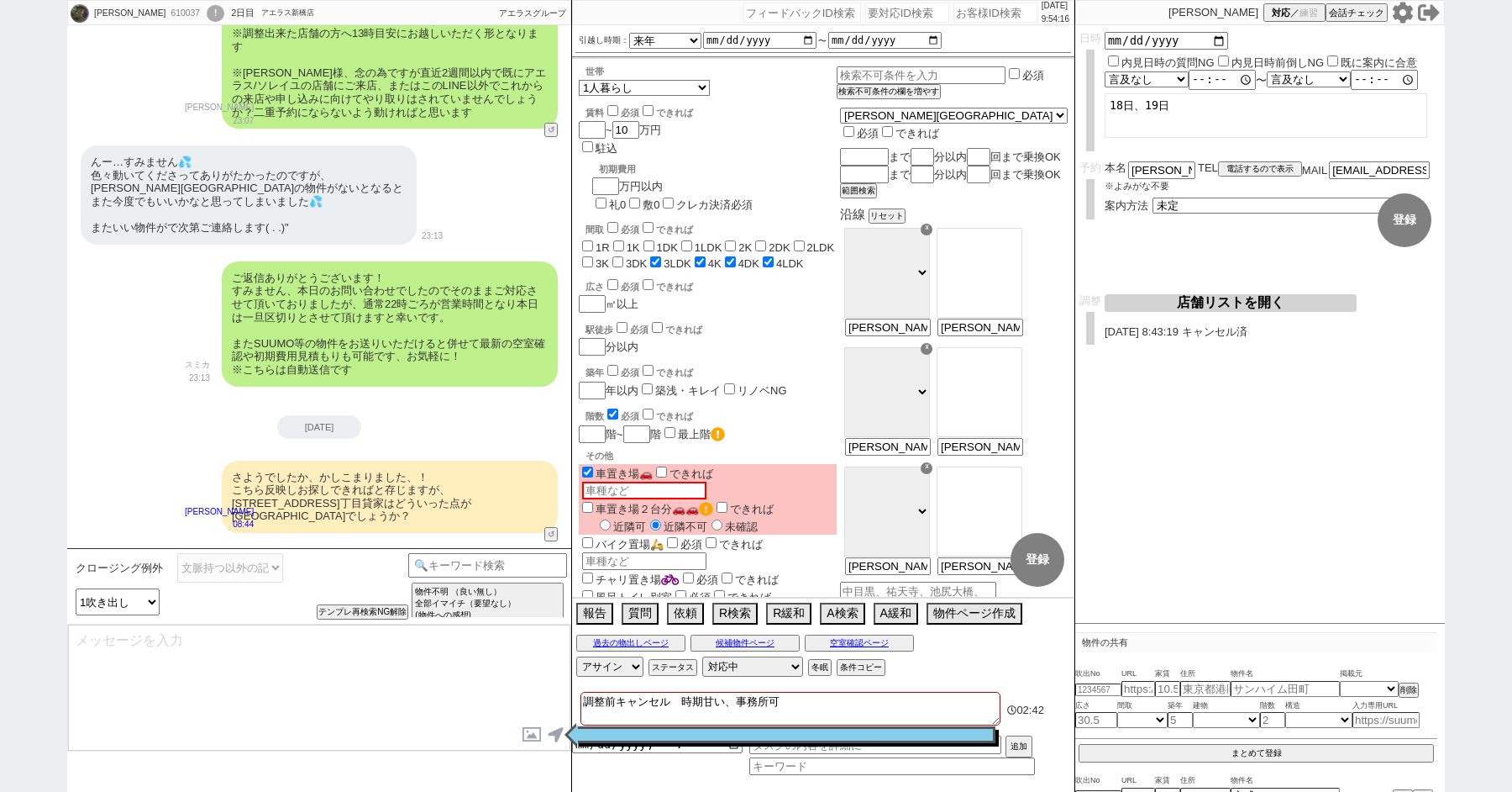
scroll to position [5512, 0]
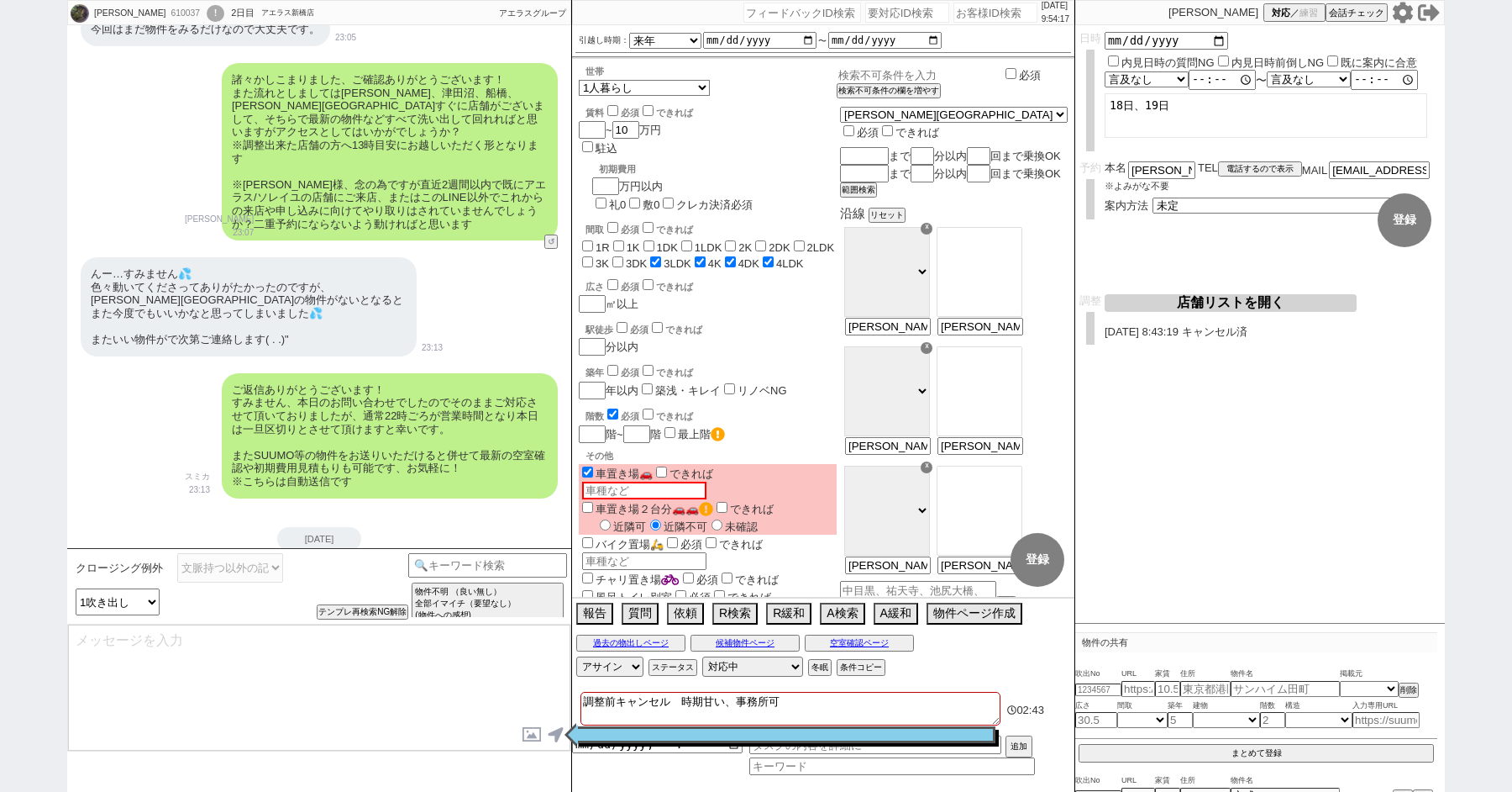
click at [924, 71] on input "text" at bounding box center [920, 75] width 165 height 14
type input "居室10畳"
click at [208, 684] on textarea at bounding box center [319, 687] width 503 height 126
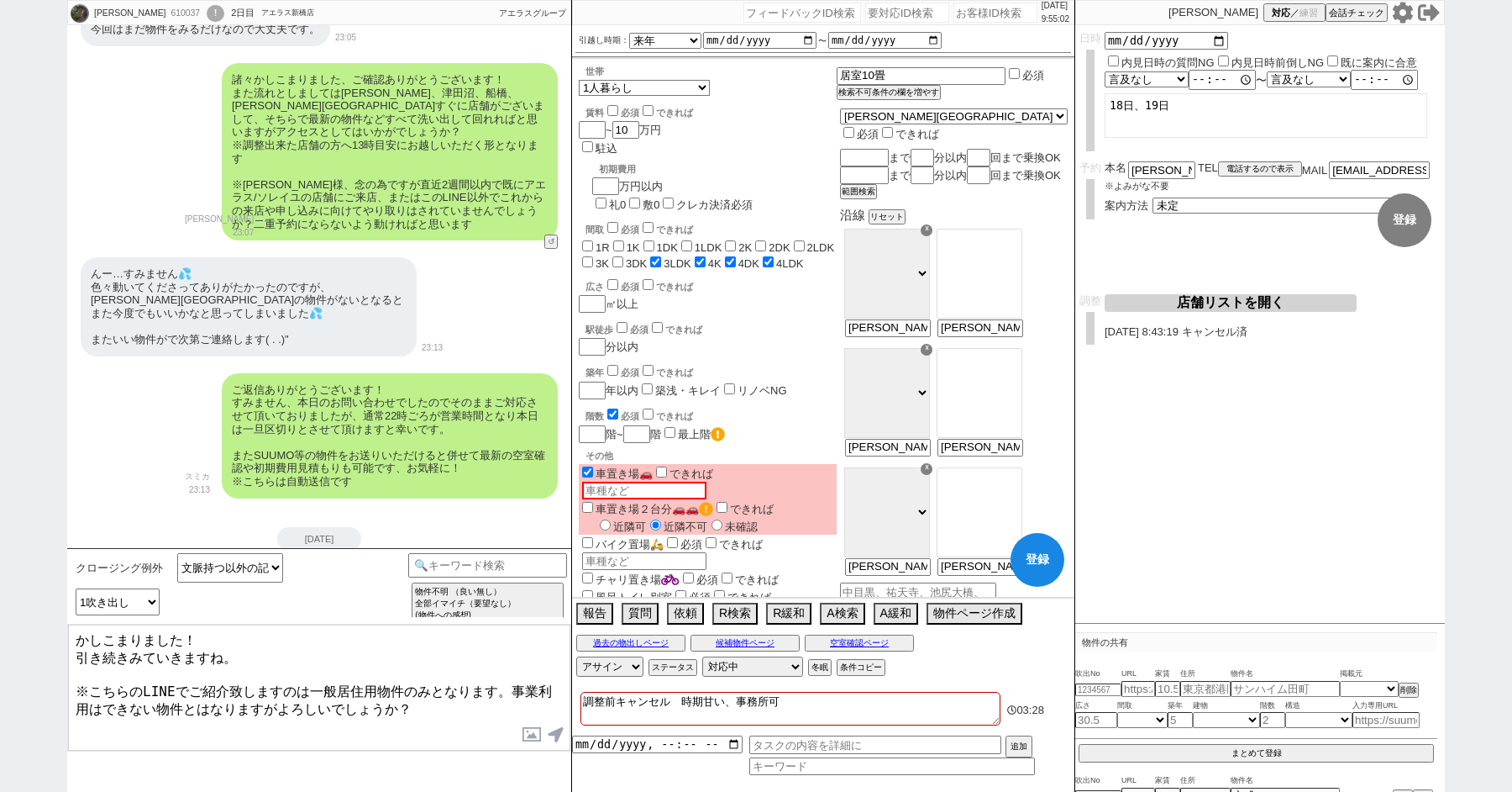
type textarea "かしこまりました！ 引き続きみていきますね。 ※こちらのLINEでご紹介致しますのは一般居住用物件のみとなります。事業利用はできない物件とはなりますがよろしい…"
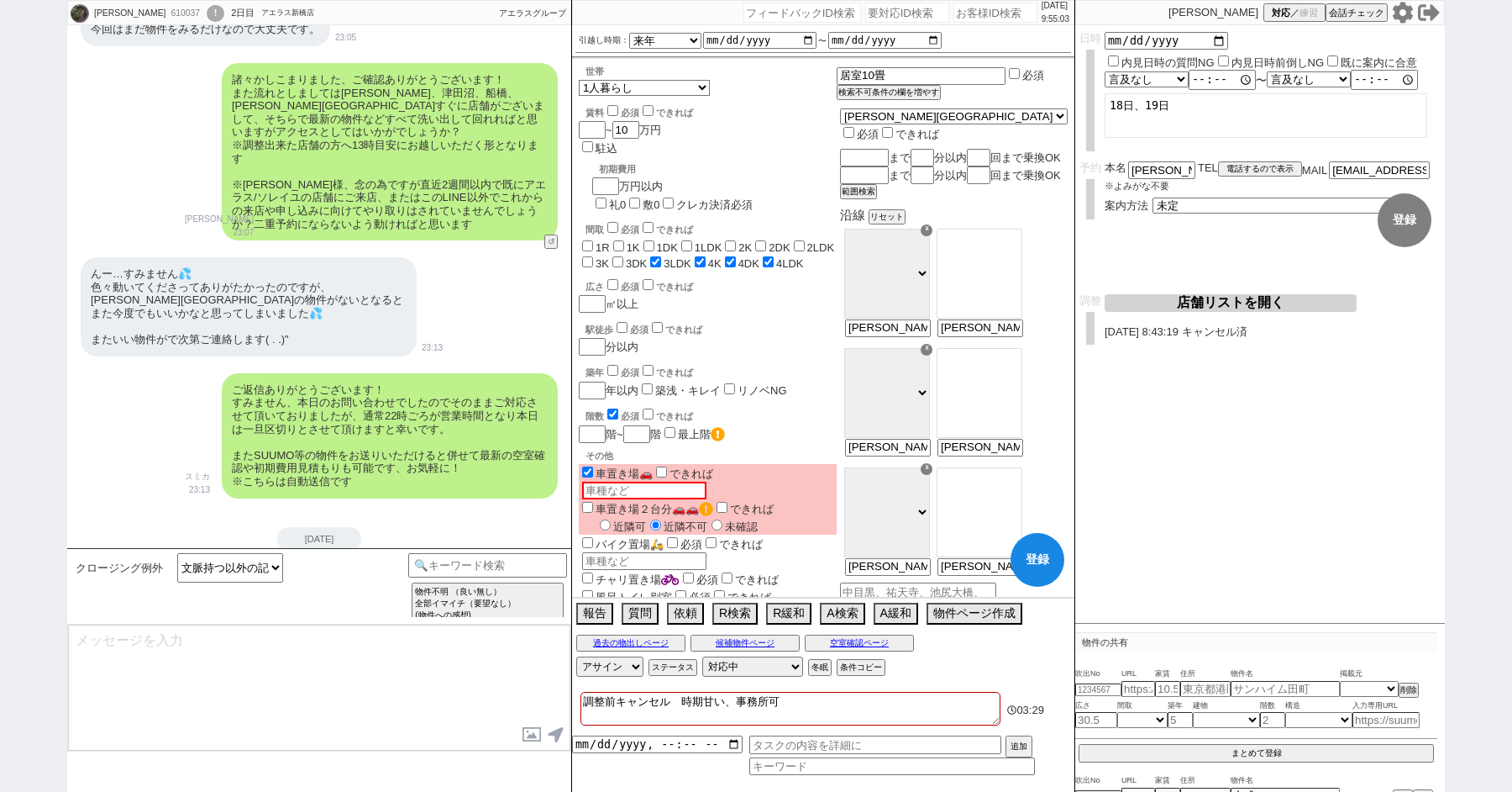
scroll to position [5976, 0]
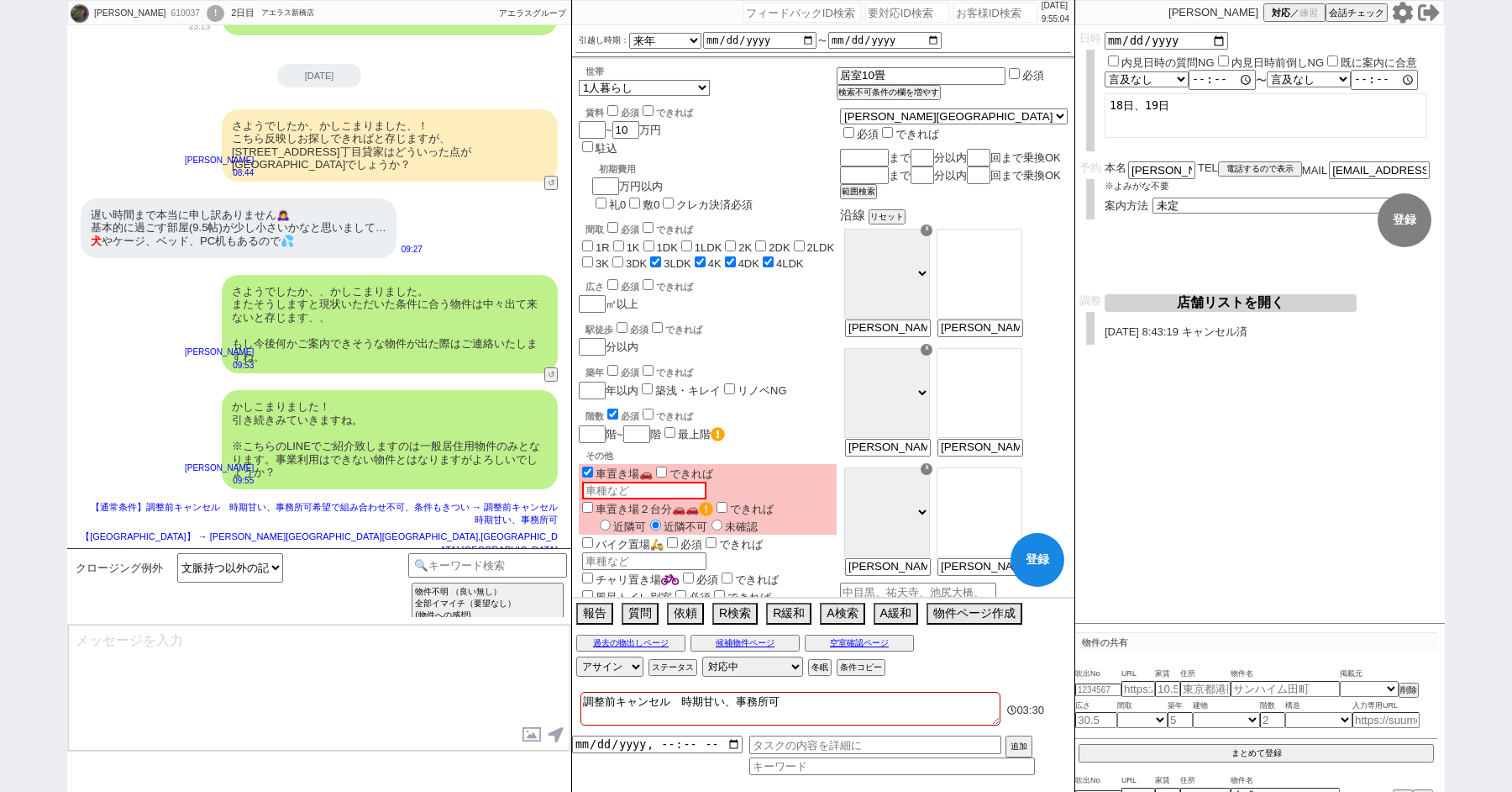
click at [142, 381] on div "かしこまりました！ 引き続きみていきますね。 ※こちらのLINEでご紹介致しますのは一般居住用物件のみとなります。事業利用はできない物件とはなりますがよろしい…" at bounding box center [320, 440] width 504 height 116
checkbox input "false"
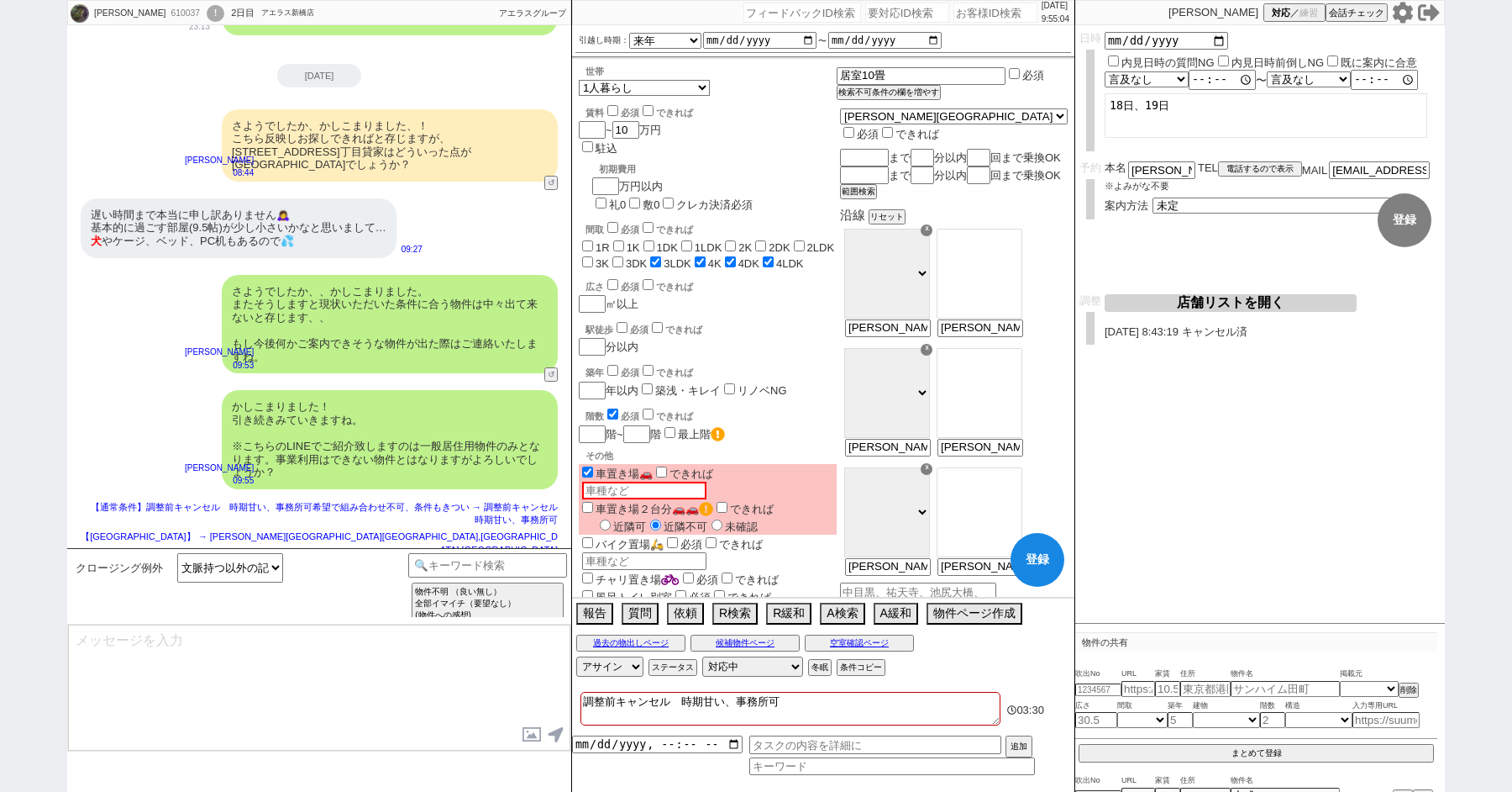
checkbox input "false"
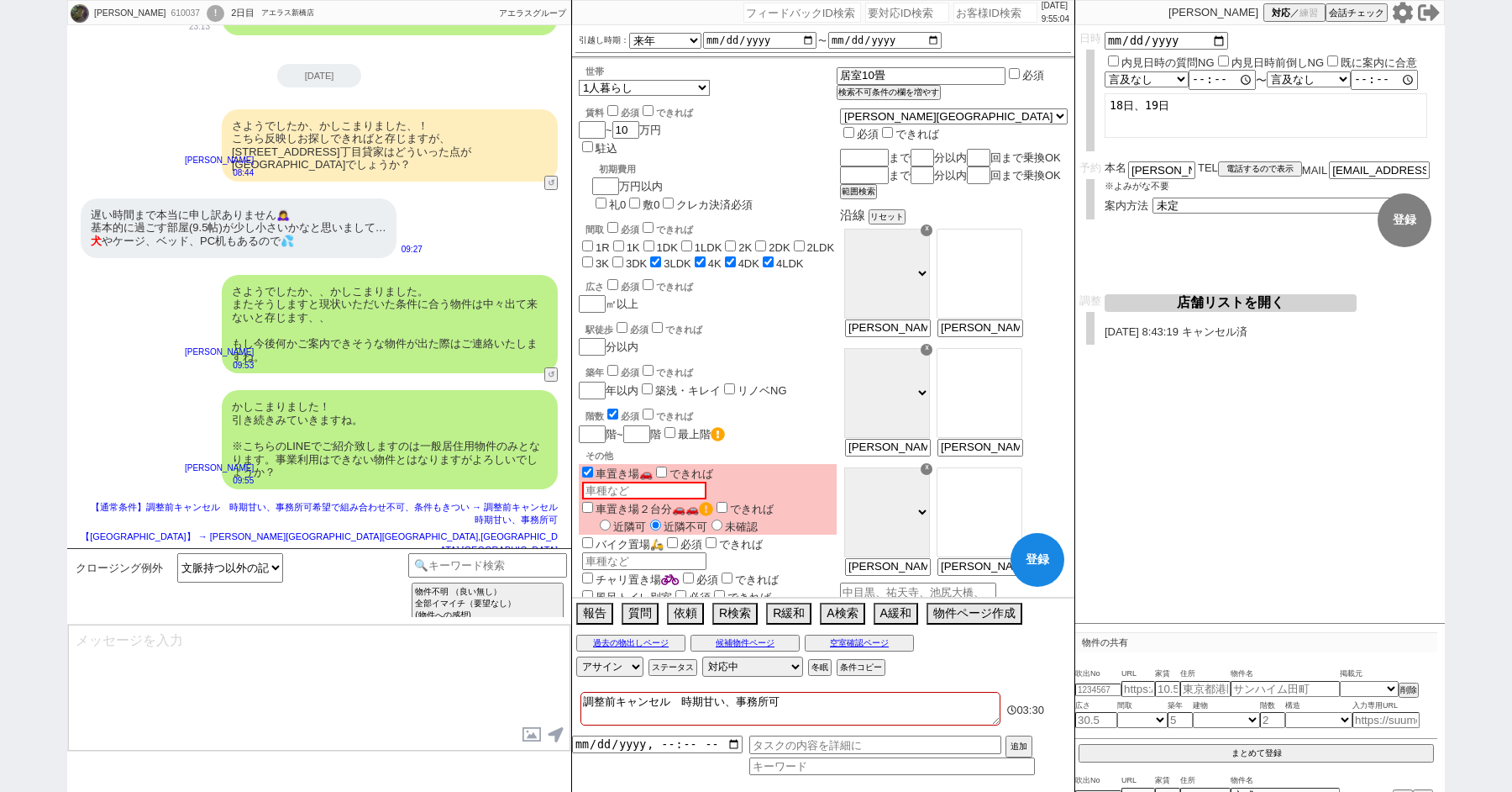
checkbox input "true"
select select "129"
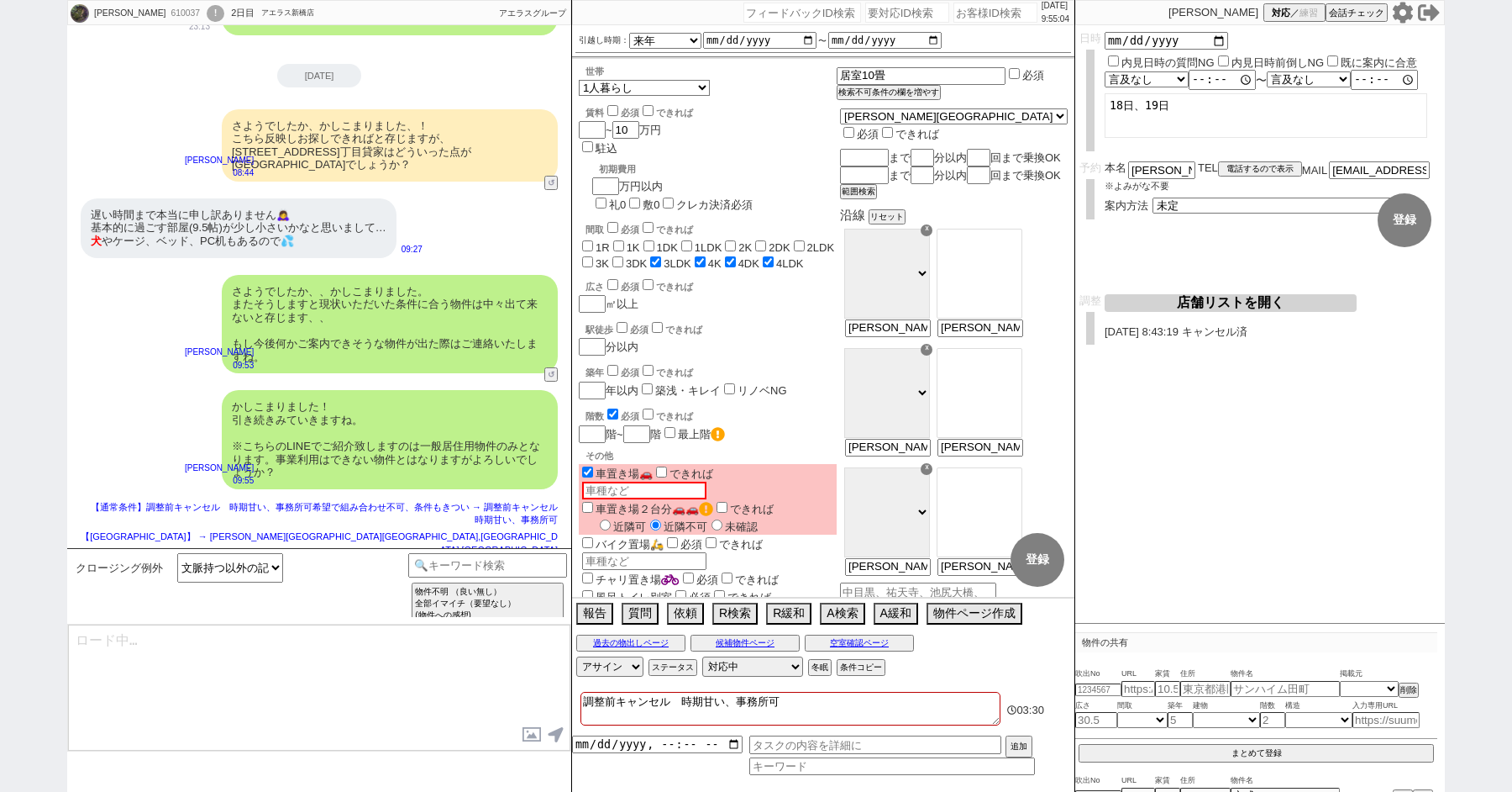
select select "150"
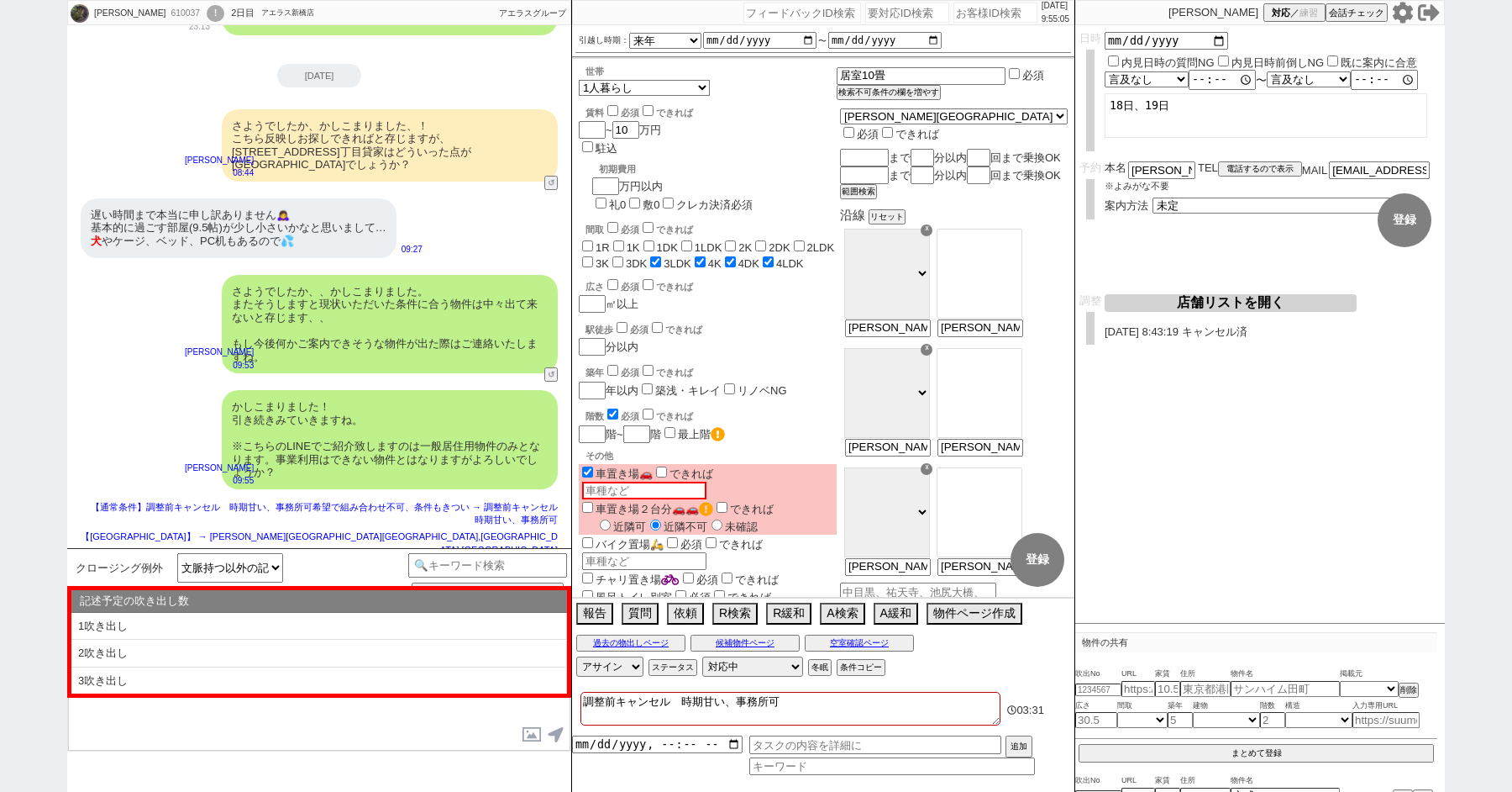
scroll to position [5992, 0]
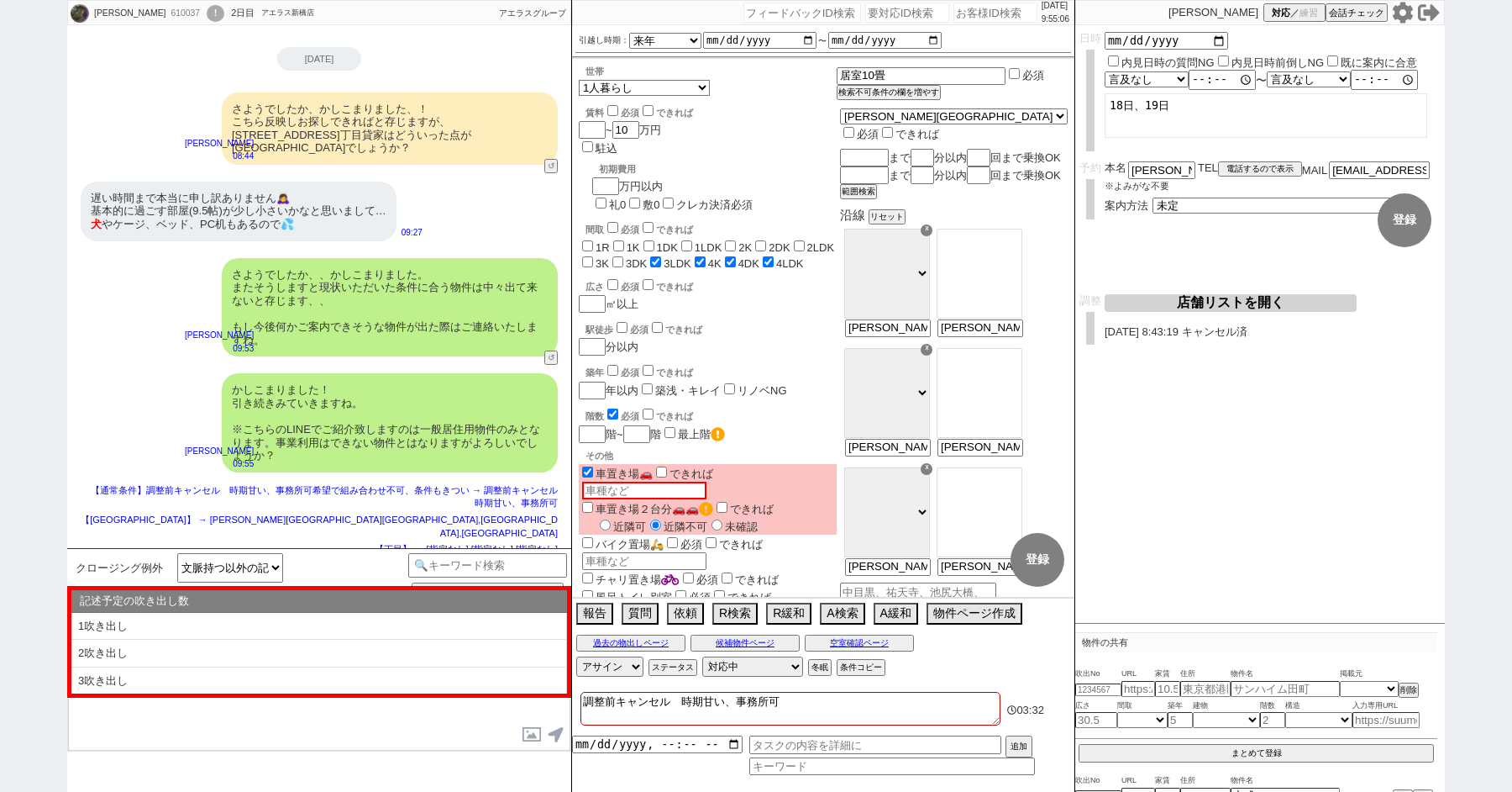
click at [467, 742] on textarea at bounding box center [319, 687] width 503 height 126
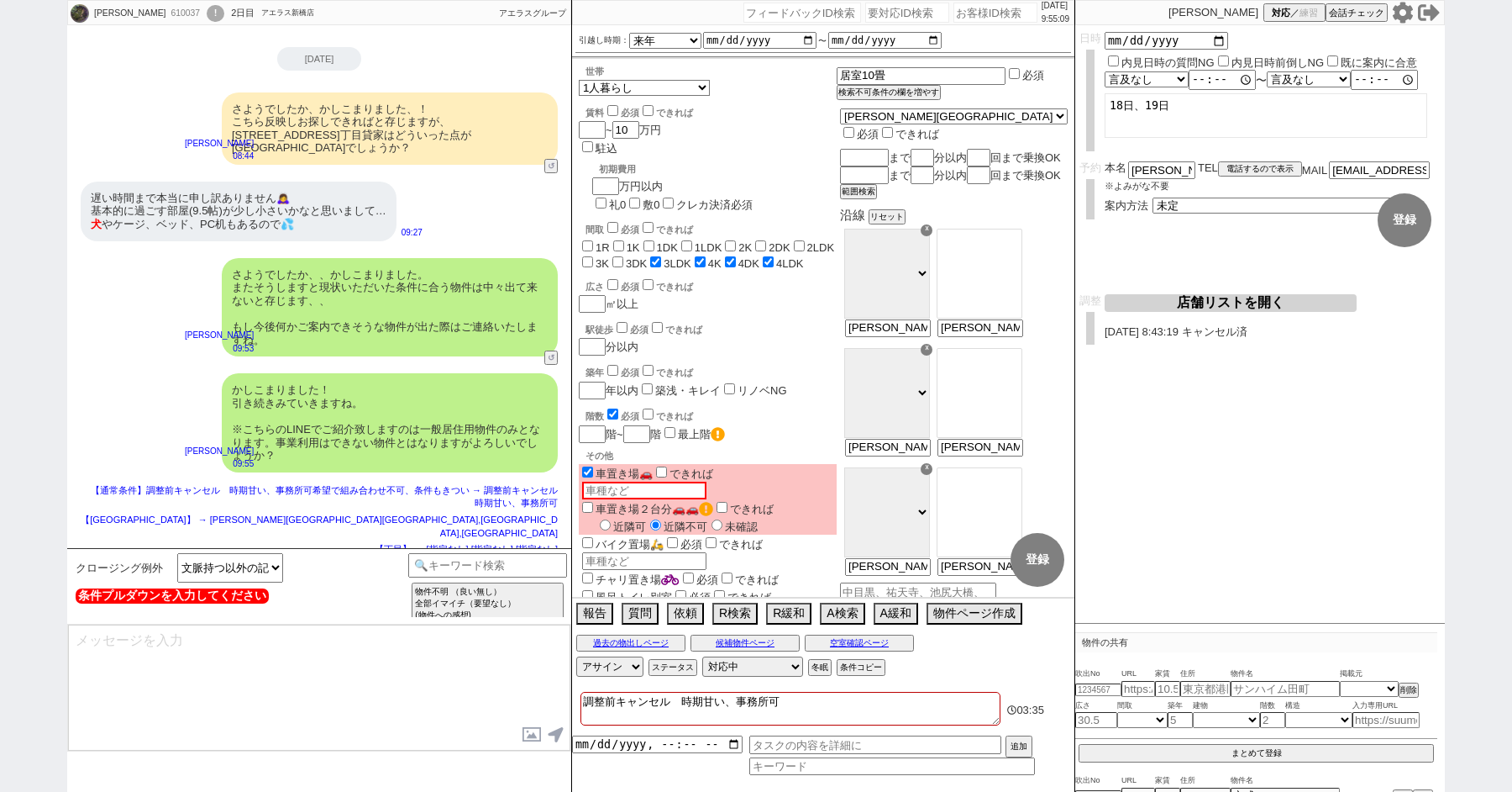
drag, startPoint x: 684, startPoint y: 701, endPoint x: 545, endPoint y: 658, distance: 145.5
click at [568, 668] on div "伊藤 菜々美 610037 ! 0 2日目 アエラス新橋店 冬眠中 自社客 アエラスグループ スミカ_BPO チャット全表示 2025-08-15 ようこそL…" at bounding box center [756, 396] width 1378 height 792
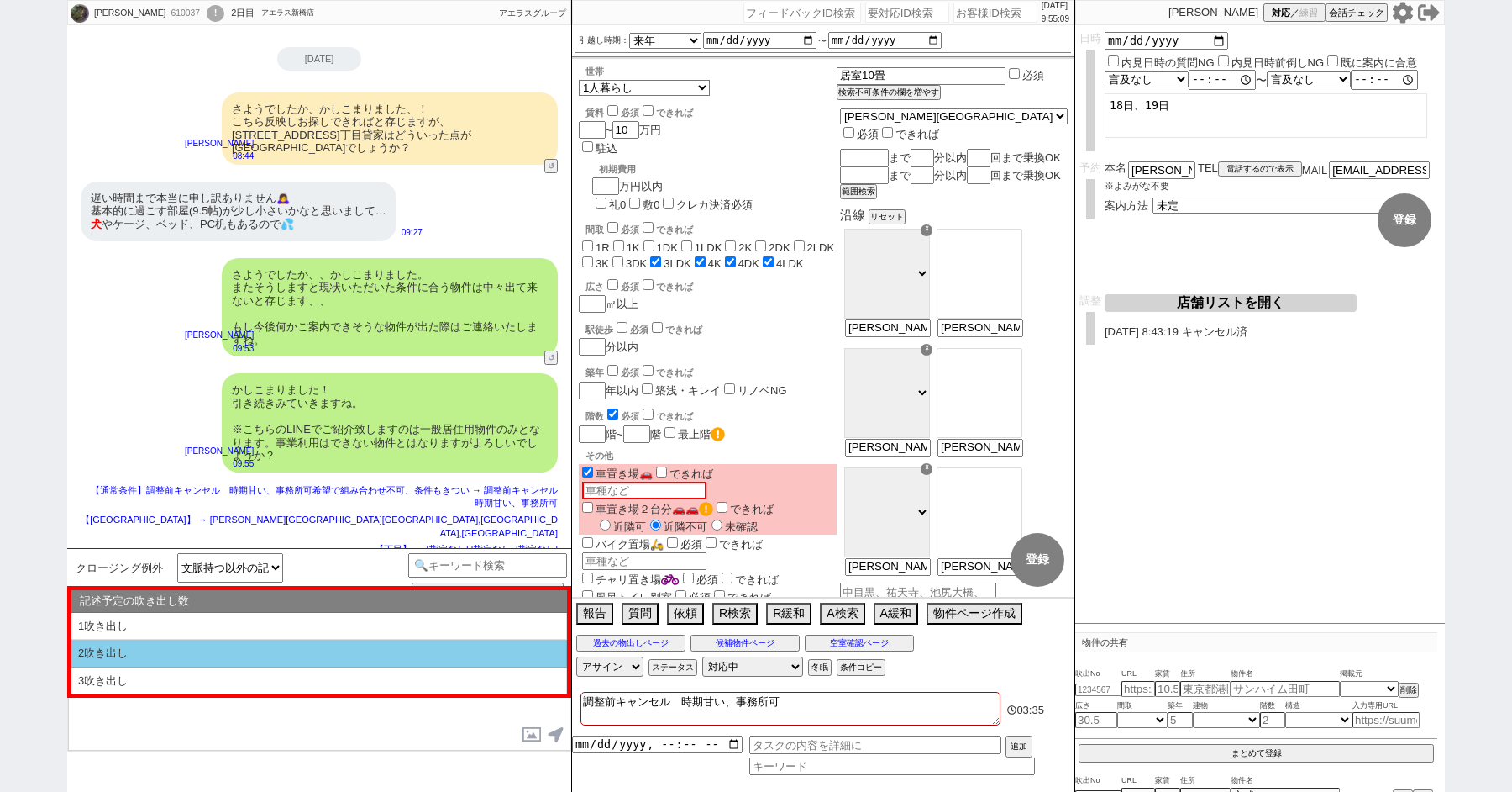
type textarea "時期甘い、事務所可"
checkbox input "false"
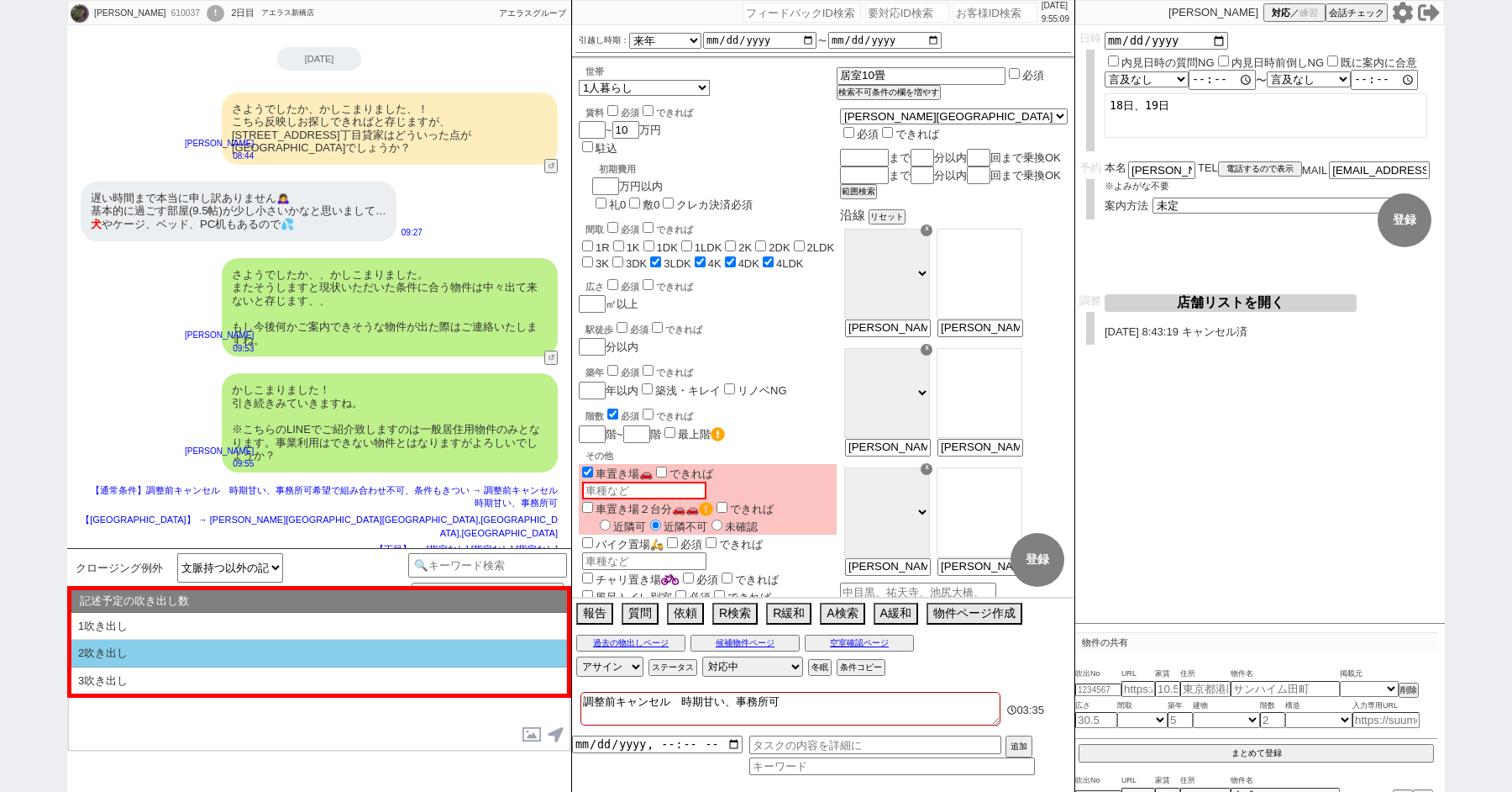
checkbox input "false"
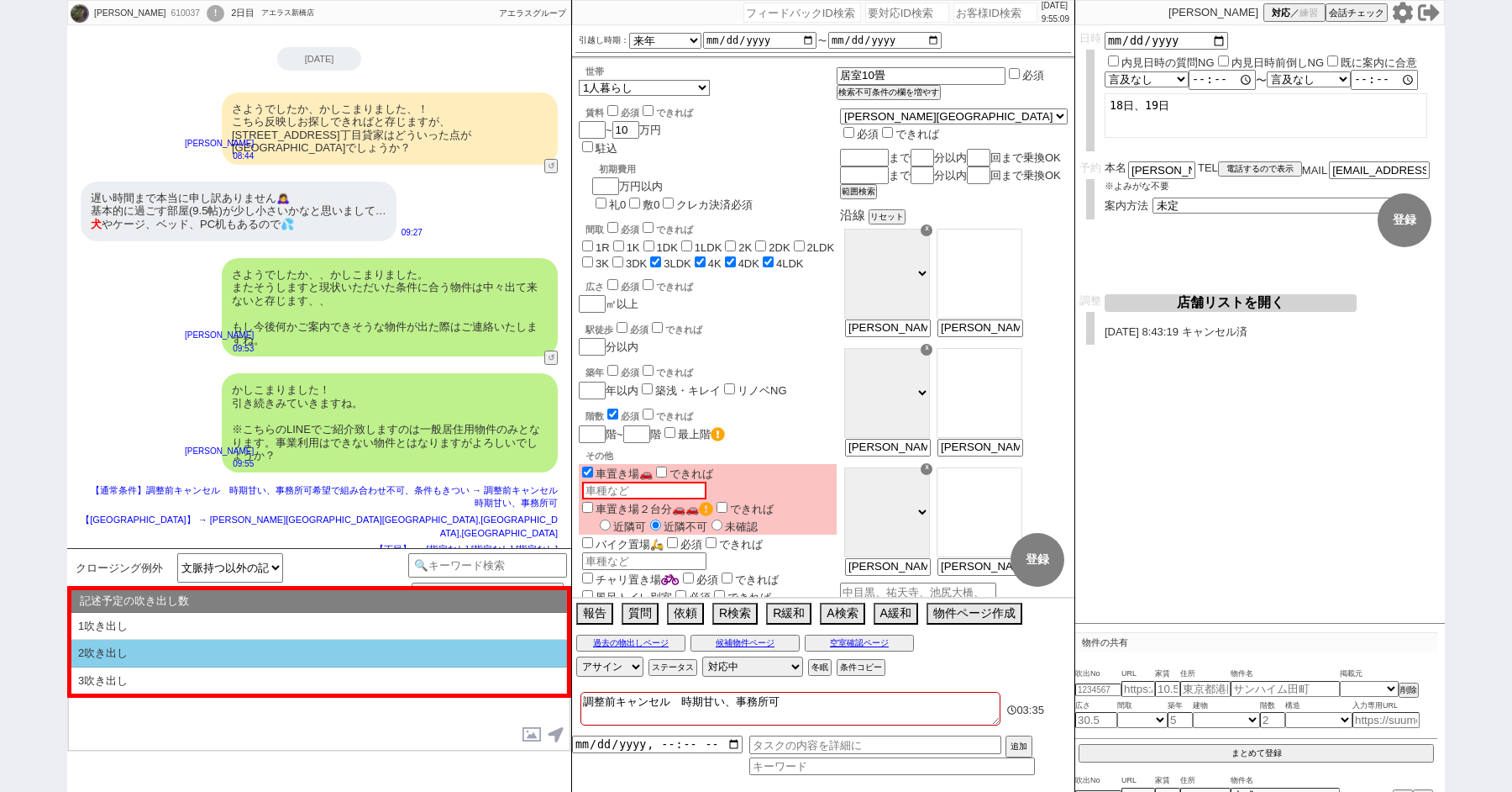
checkbox input "true"
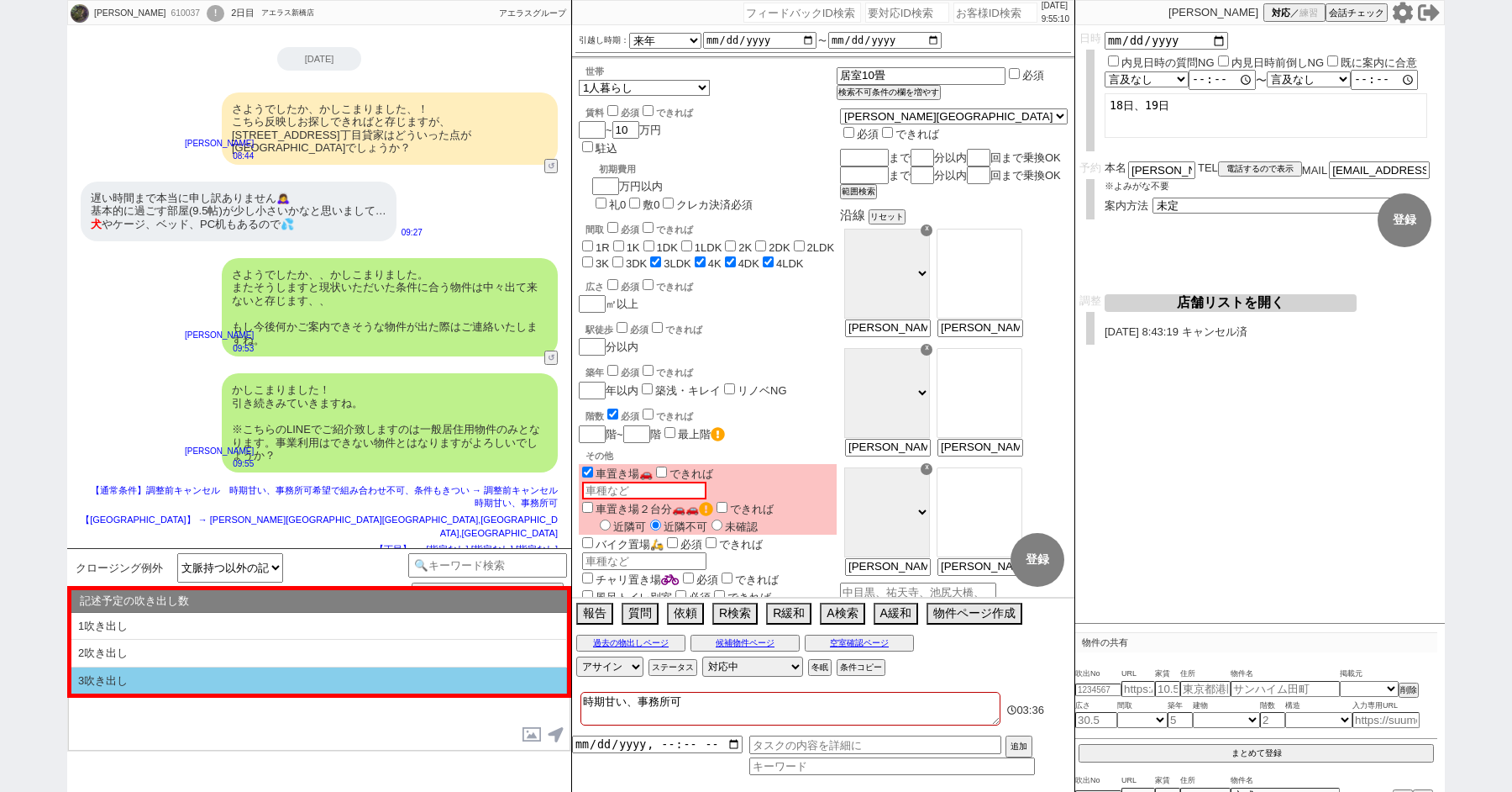
drag, startPoint x: 752, startPoint y: 707, endPoint x: 502, endPoint y: 675, distance: 252.0
click at [510, 676] on div "伊藤 菜々美 610037 ! 0 2日目 アエラス新橋店 冬眠中 自社客 アエラスグループ スミカ_BPO チャット全表示 2025-08-15 ようこそL…" at bounding box center [756, 396] width 1378 height 792
checkbox input "false"
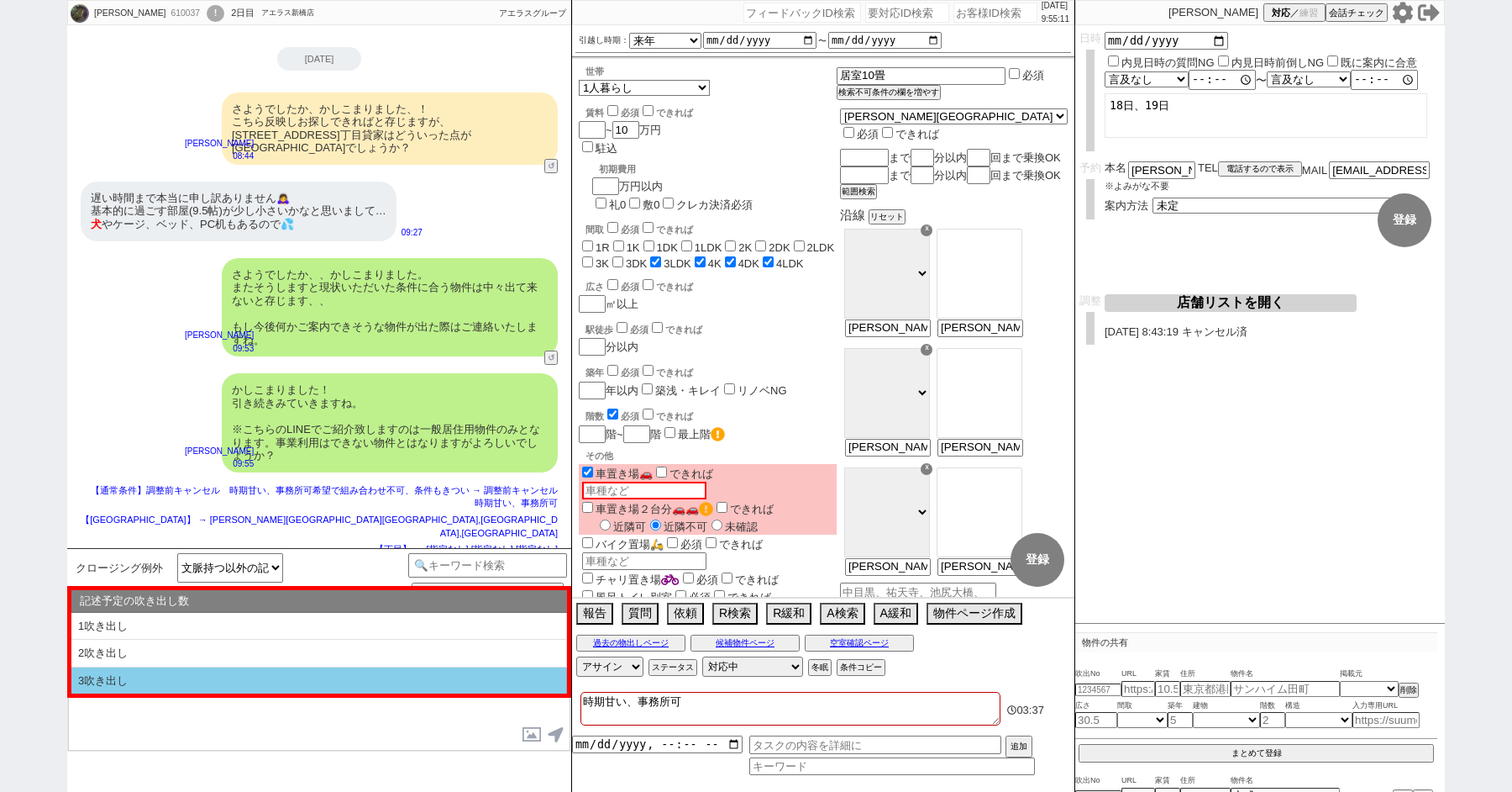
checkbox input "false"
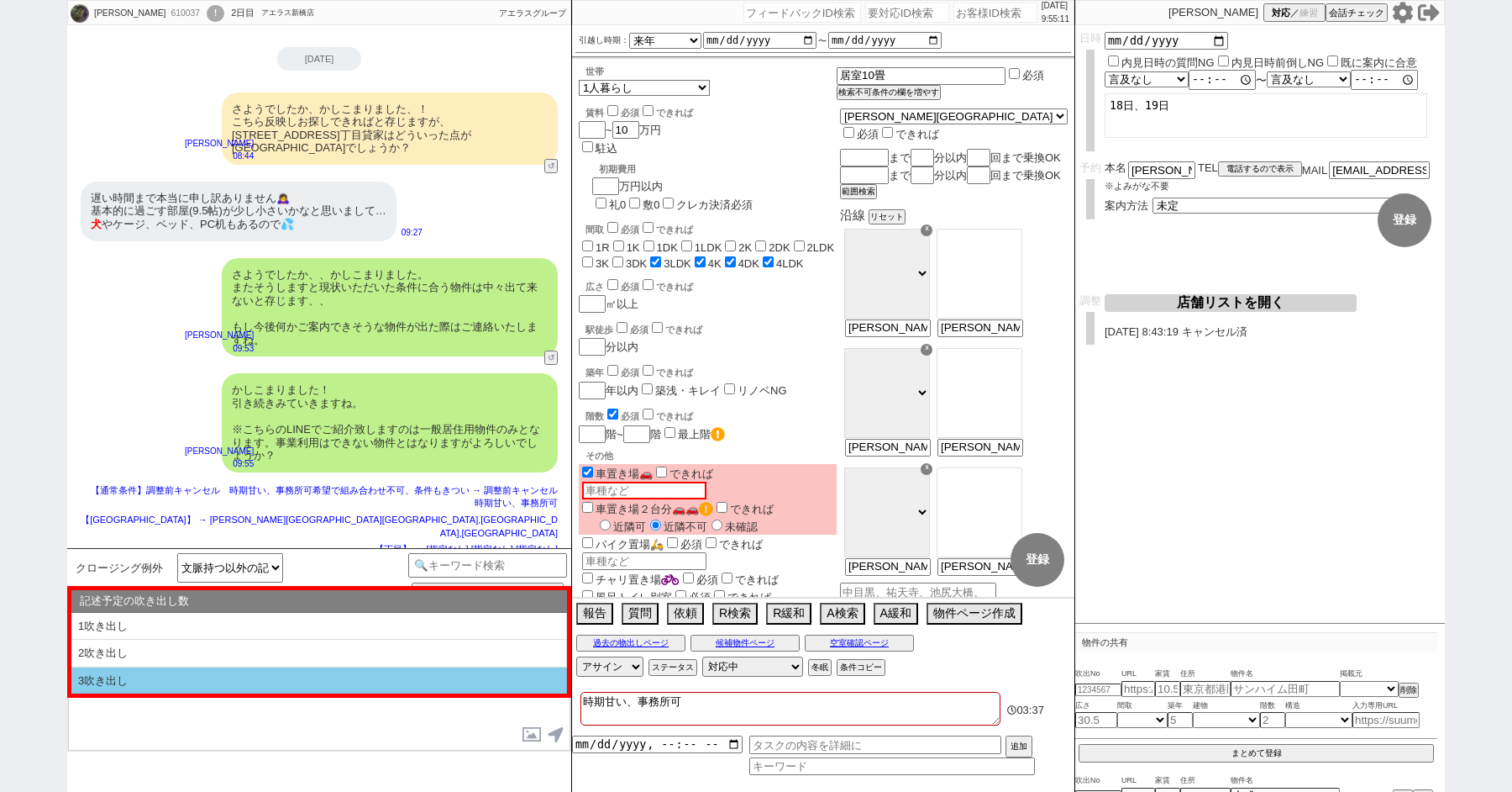
checkbox input "false"
checkbox input "true"
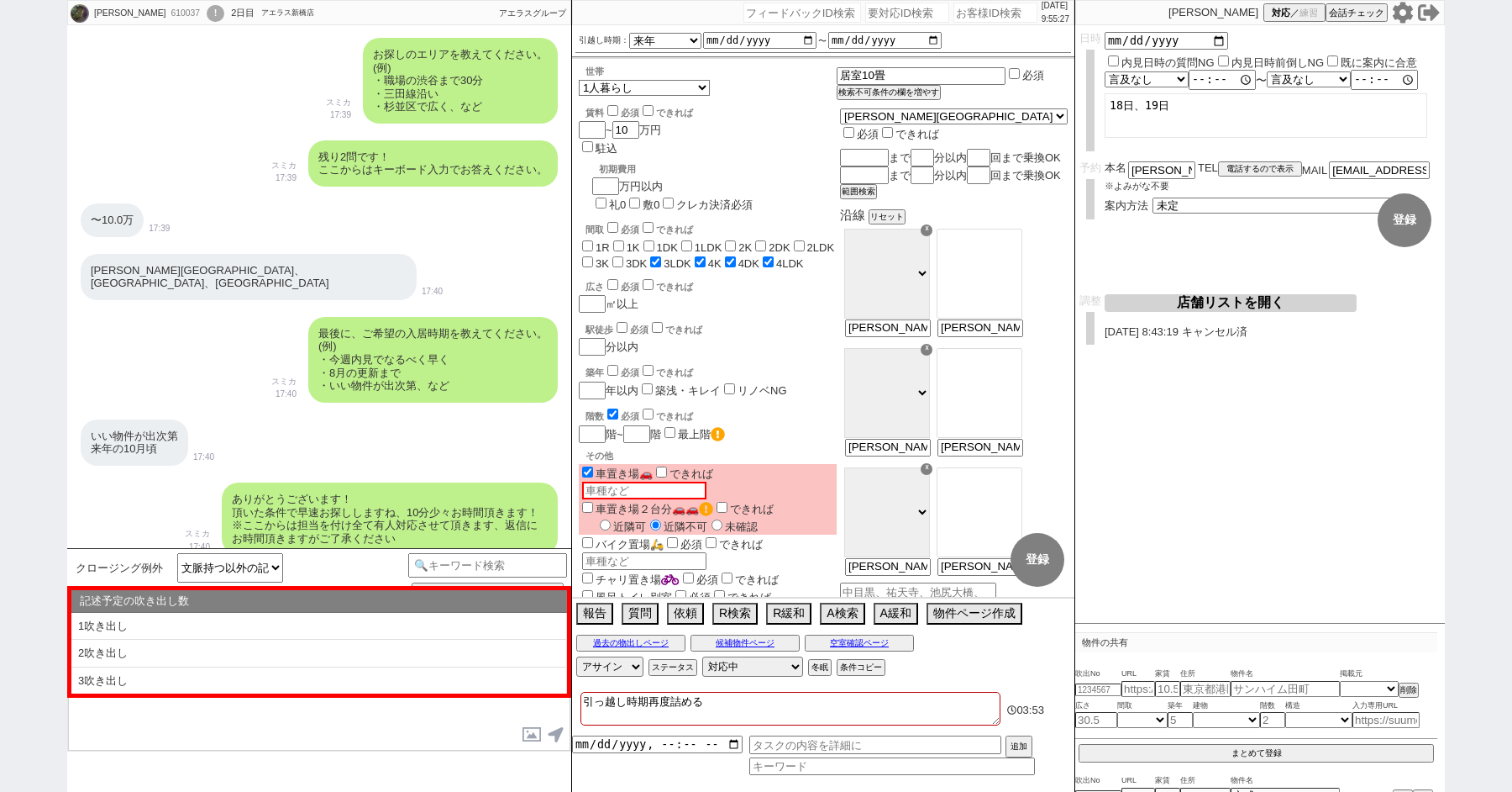
scroll to position [1188, 0]
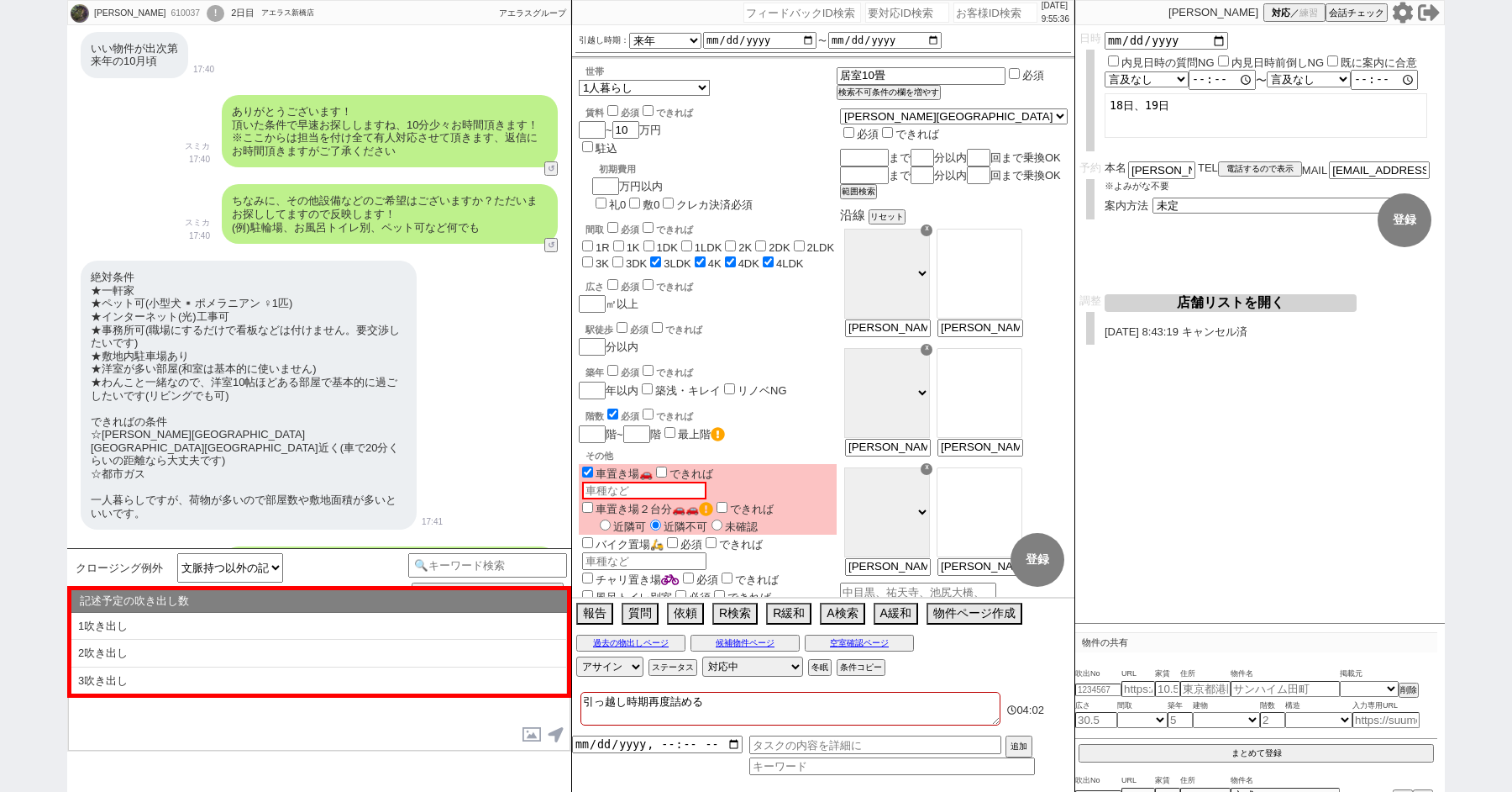
click at [206, 12] on div "!" at bounding box center [215, 13] width 18 height 17
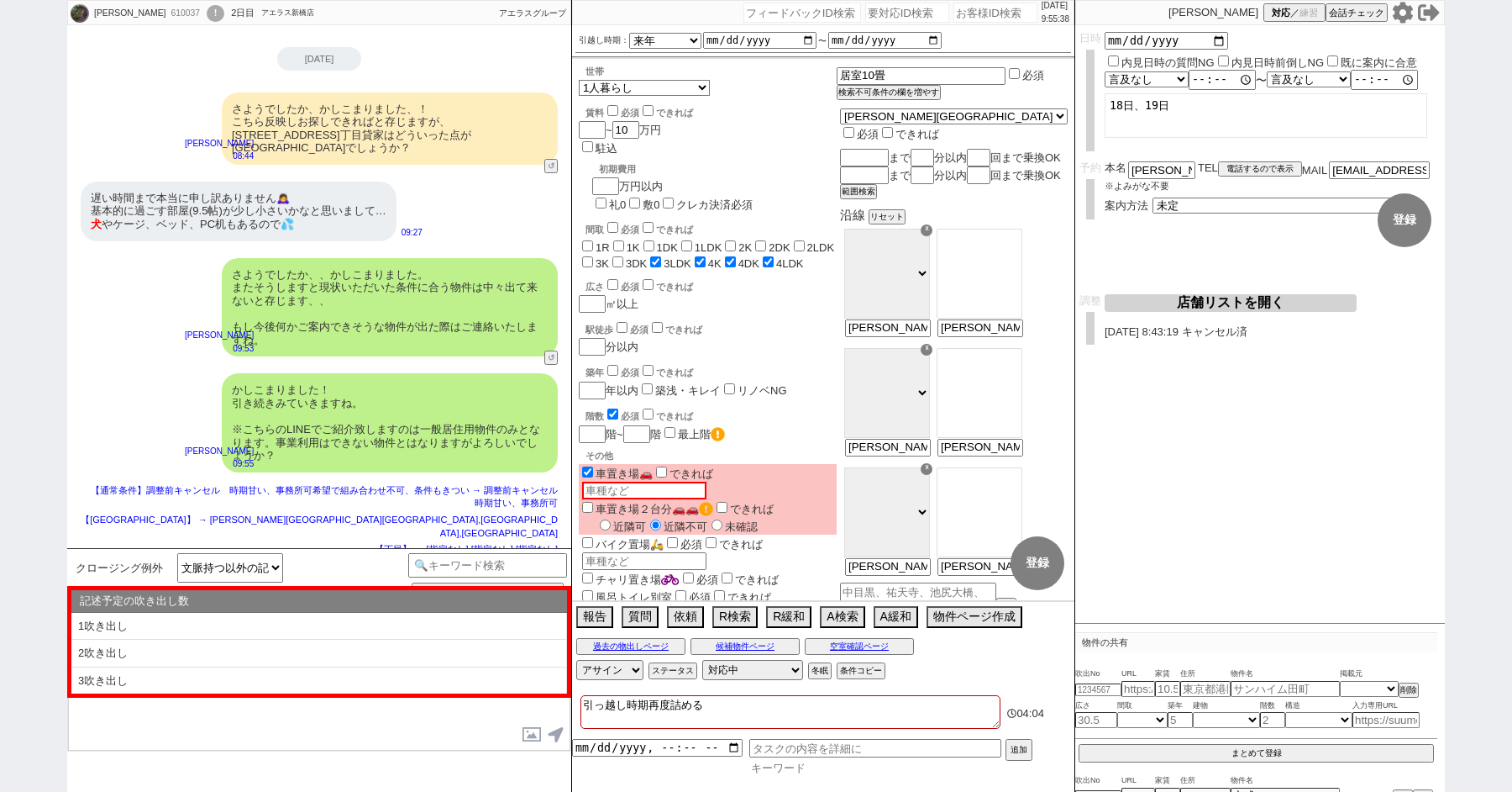
click at [767, 761] on input at bounding box center [892, 768] width 286 height 14
click at [626, 742] on input "datetime-local" at bounding box center [657, 743] width 170 height 14
click at [1011, 750] on button "追加" at bounding box center [1017, 748] width 24 height 18
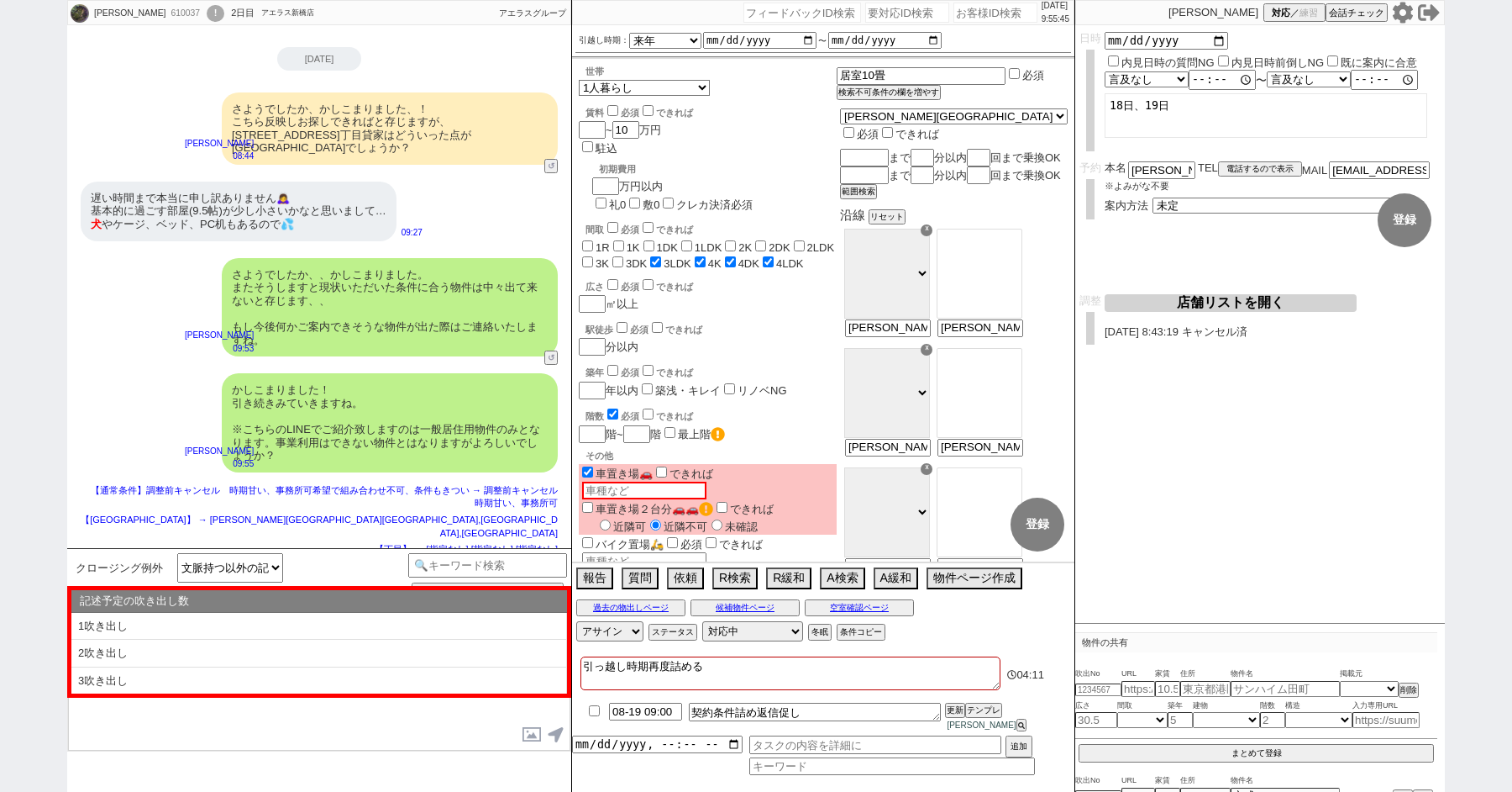
click at [170, 12] on div "610037" at bounding box center [184, 13] width 38 height 13
copy div "610037"
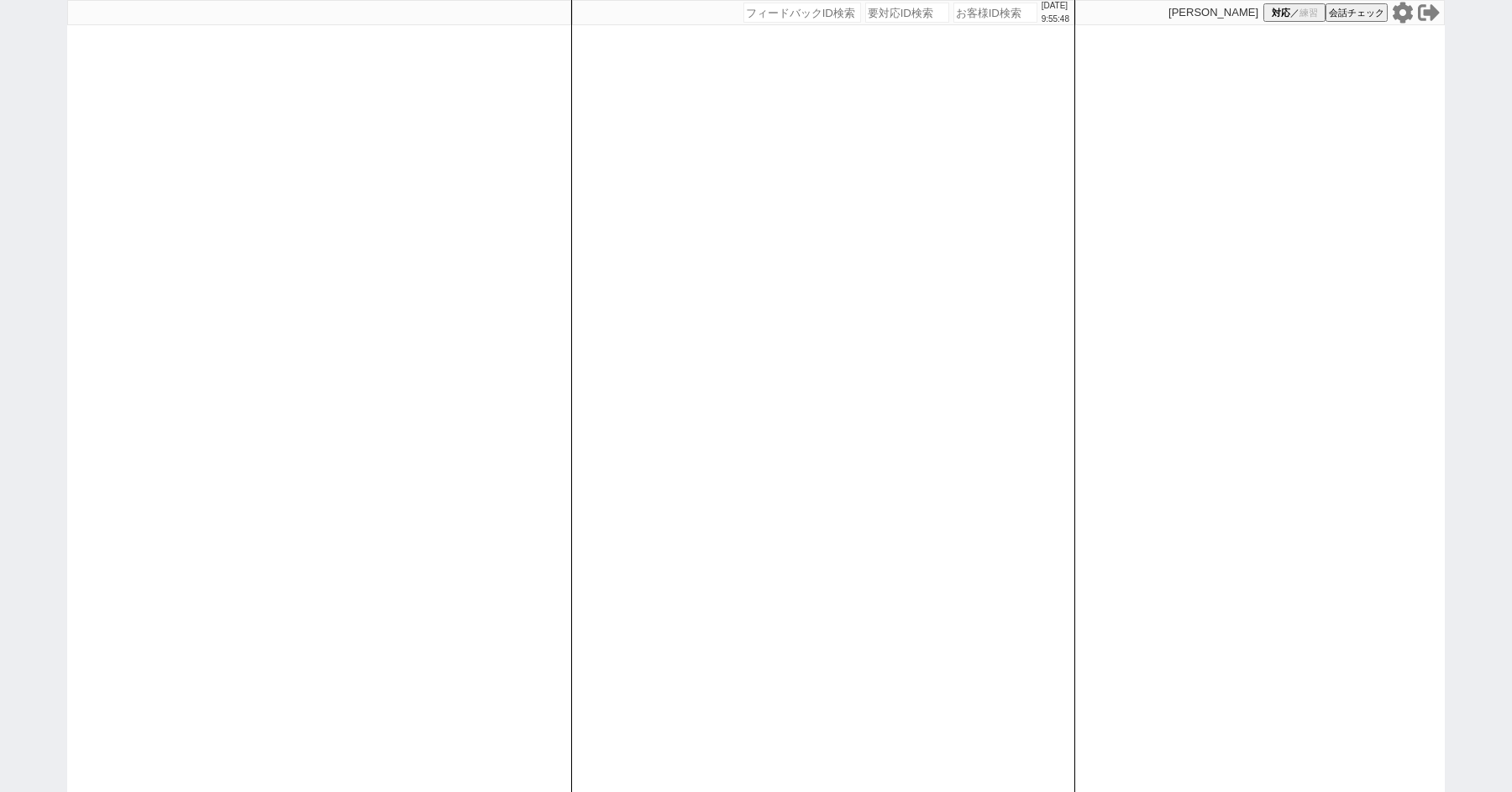
click at [0, 142] on div "2025/08/18 9:55:48 候補物件を追加してしてください 紹介した物件一覧 他社物件を追加する 空室確認ページに追加・削除 紹介した物件一覧 他社…" at bounding box center [756, 396] width 1512 height 792
paste input "610037"
type input "610037"
select select "400"
select select
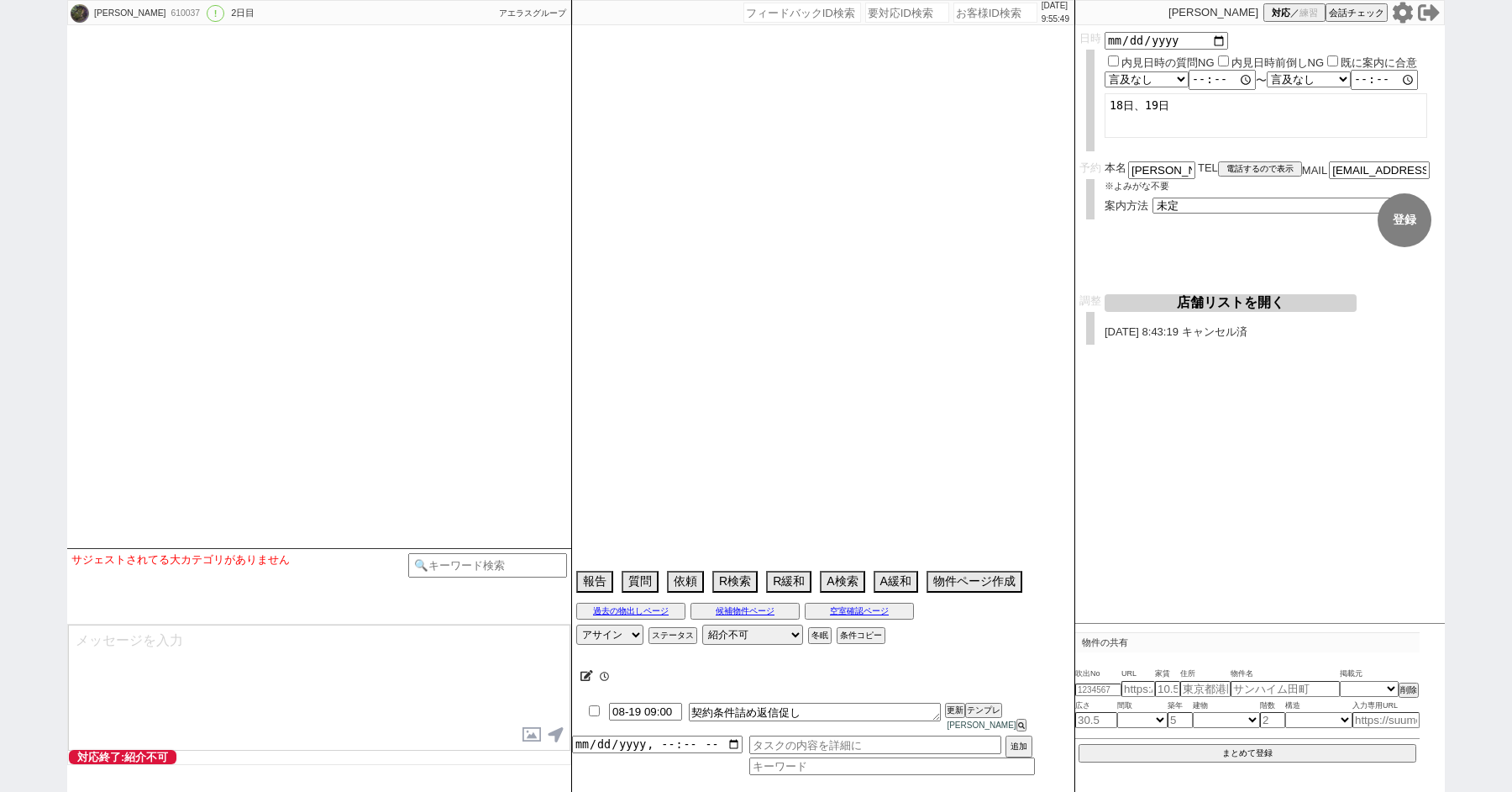
type textarea "引っ越し時期再度詰める"
select select "22"
select select "0"
select select "12"
select select "129"
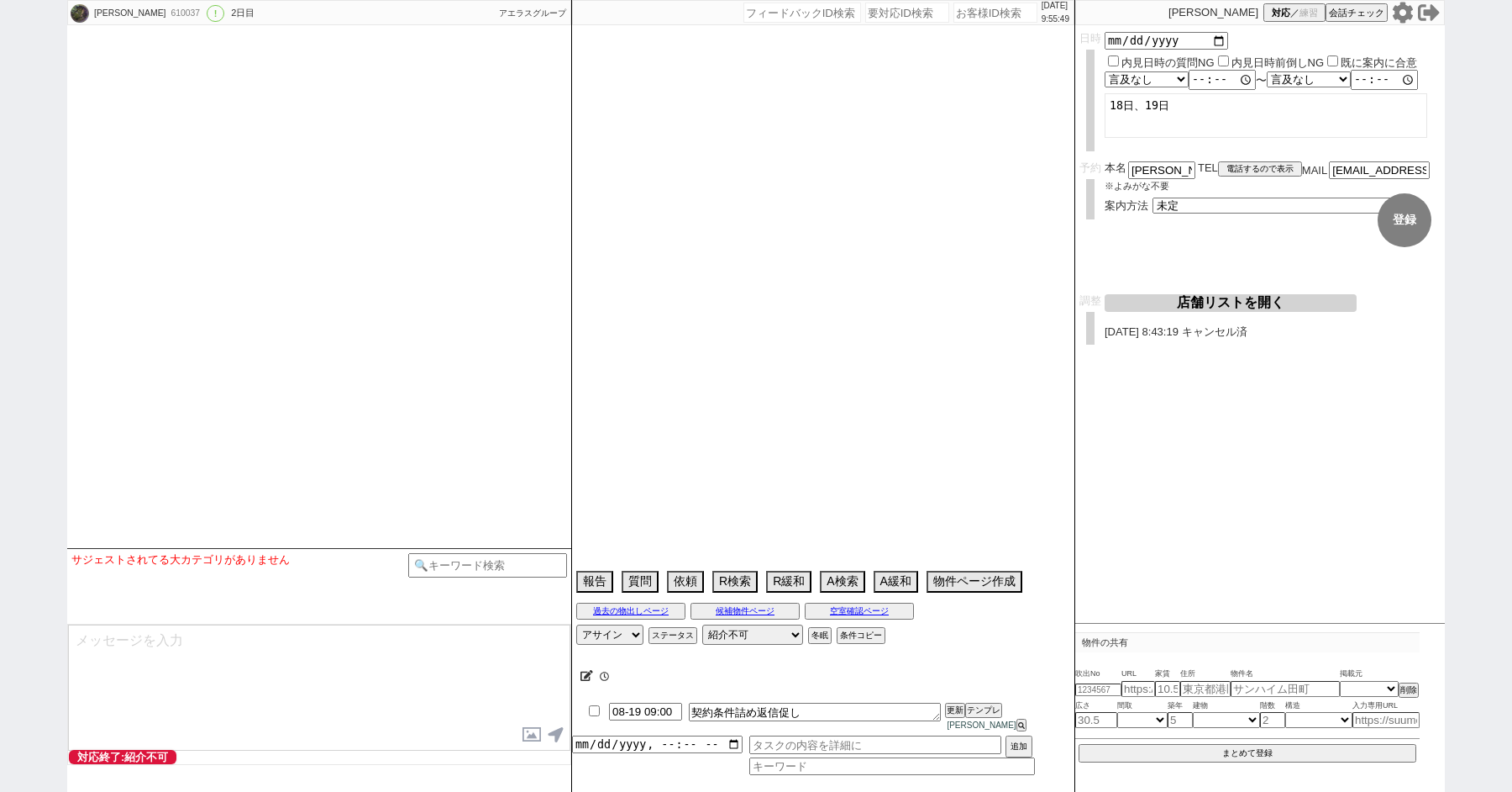
select select "150"
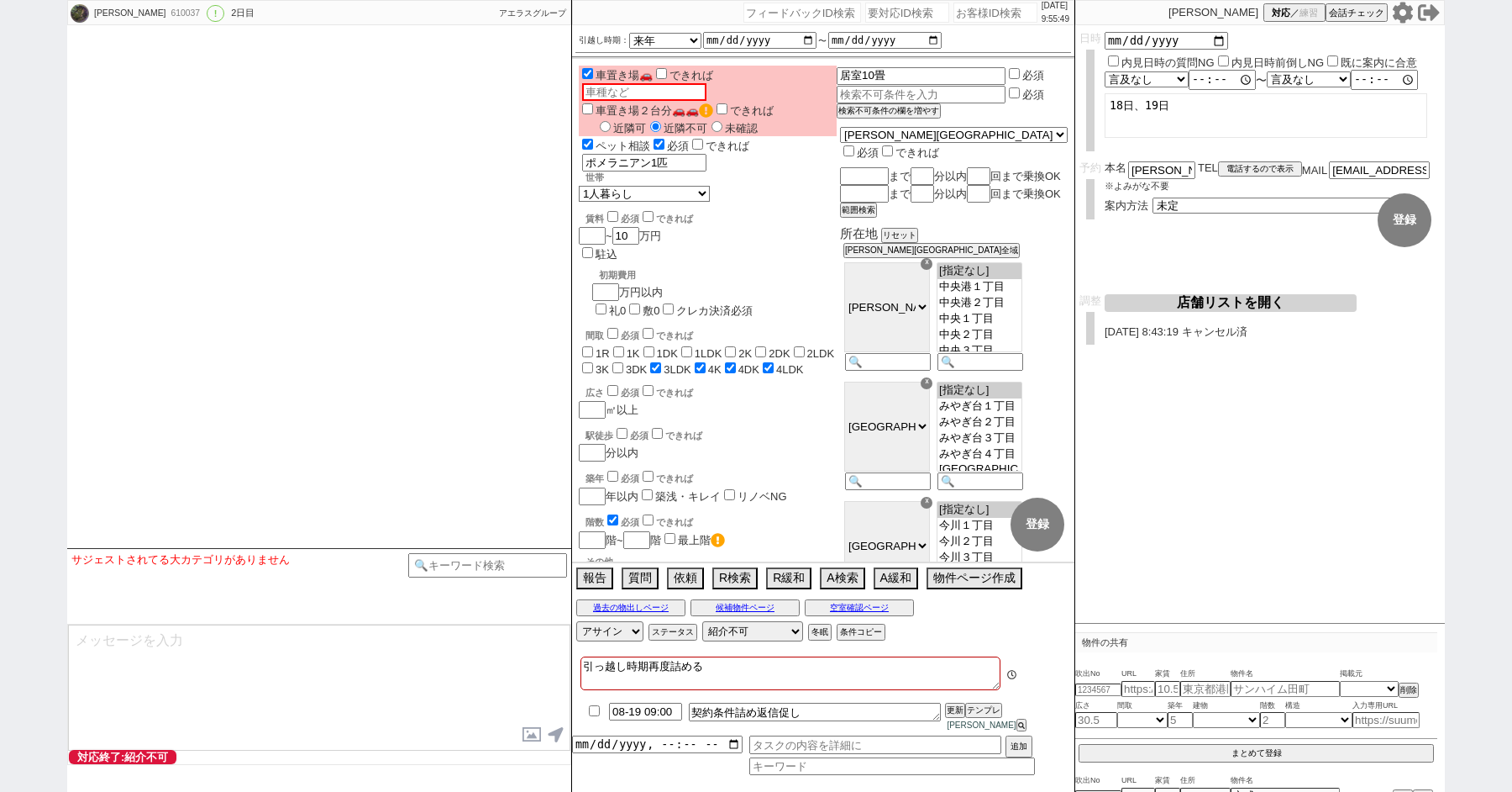
scroll to position [5795, 0]
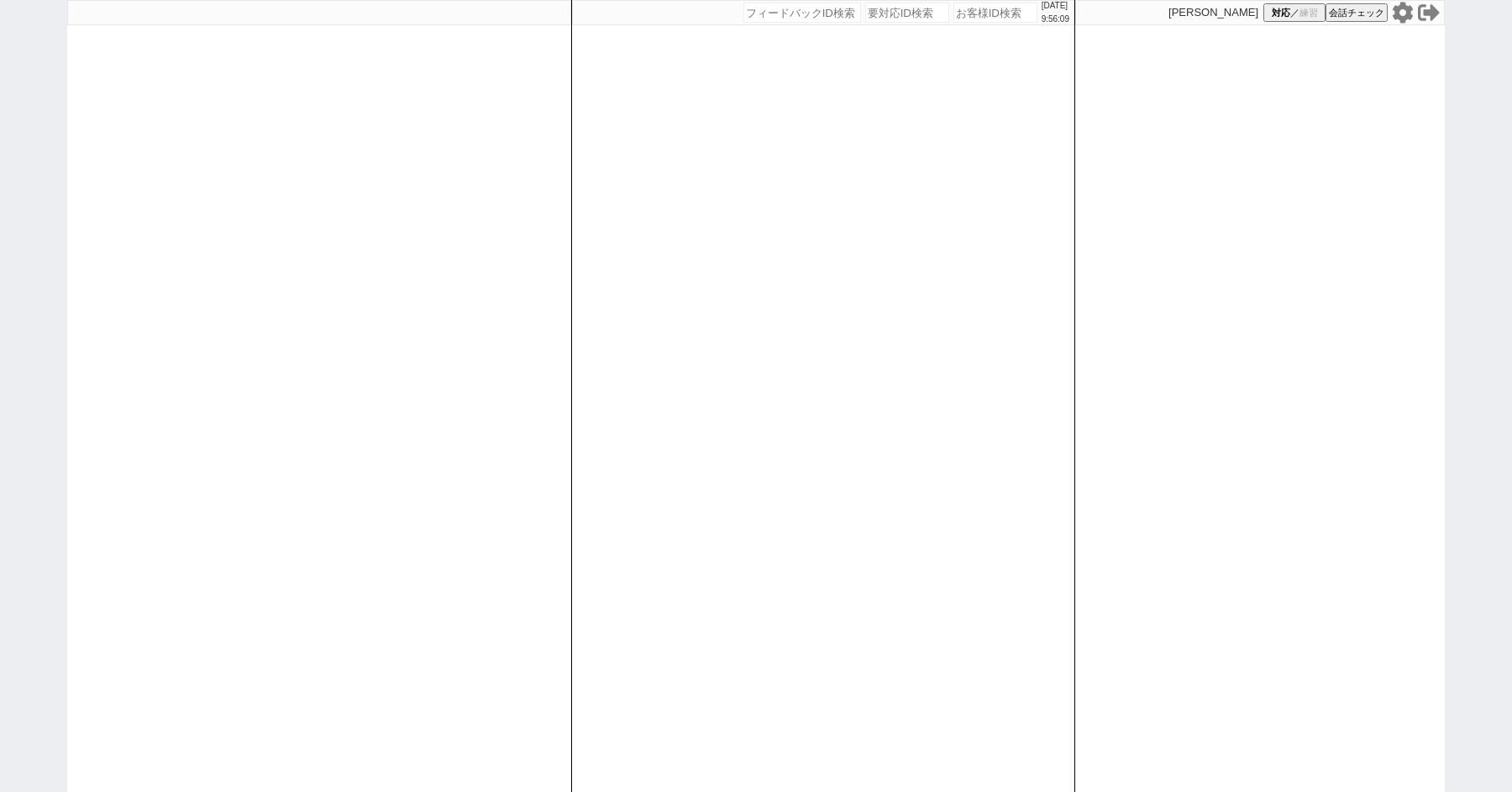
paste input "610037"
type input "610037"
select select "400"
select select
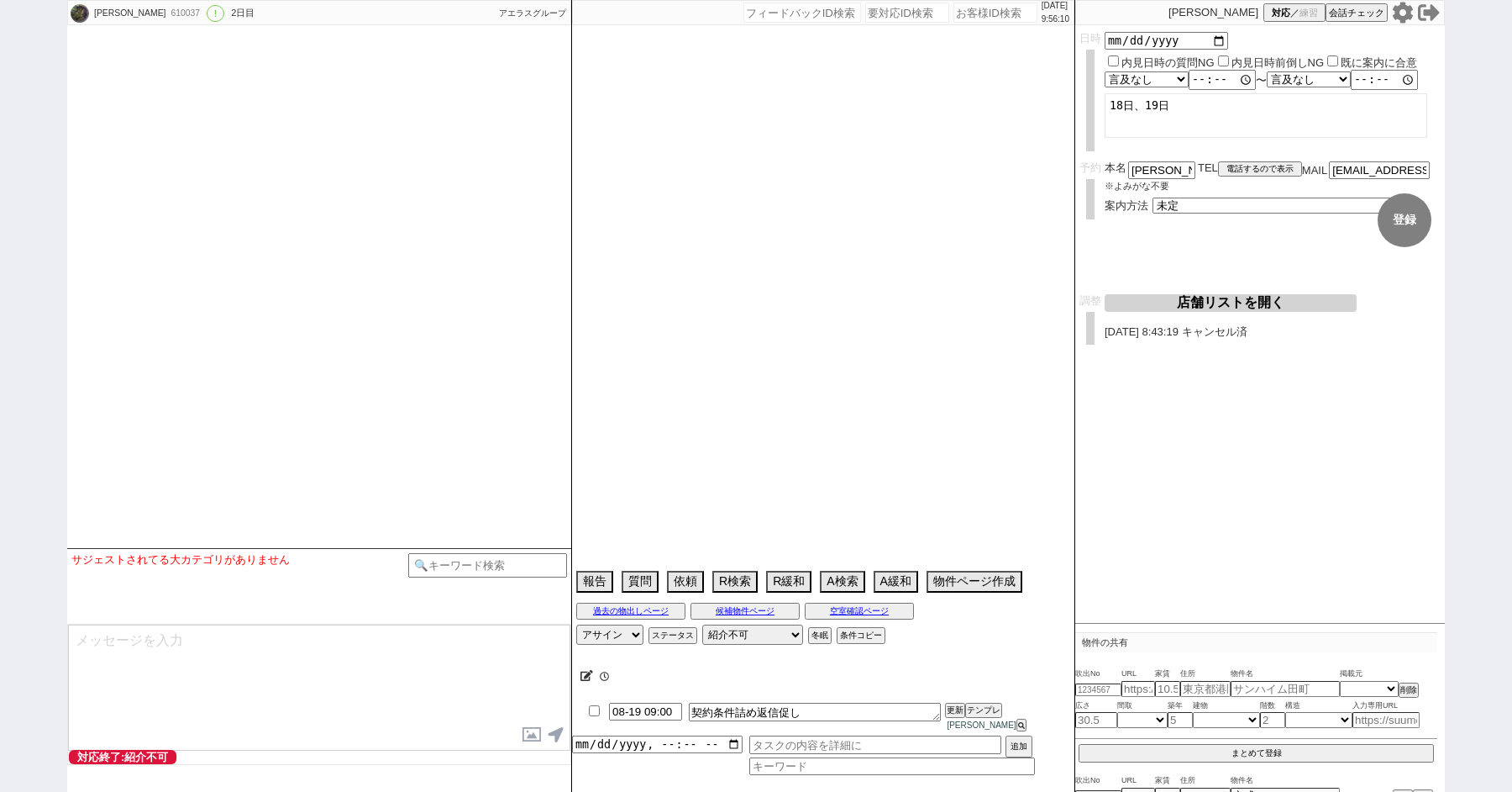
type textarea "引っ越し時期再度詰める"
select select "22"
select select "0"
select select "12"
select select "129"
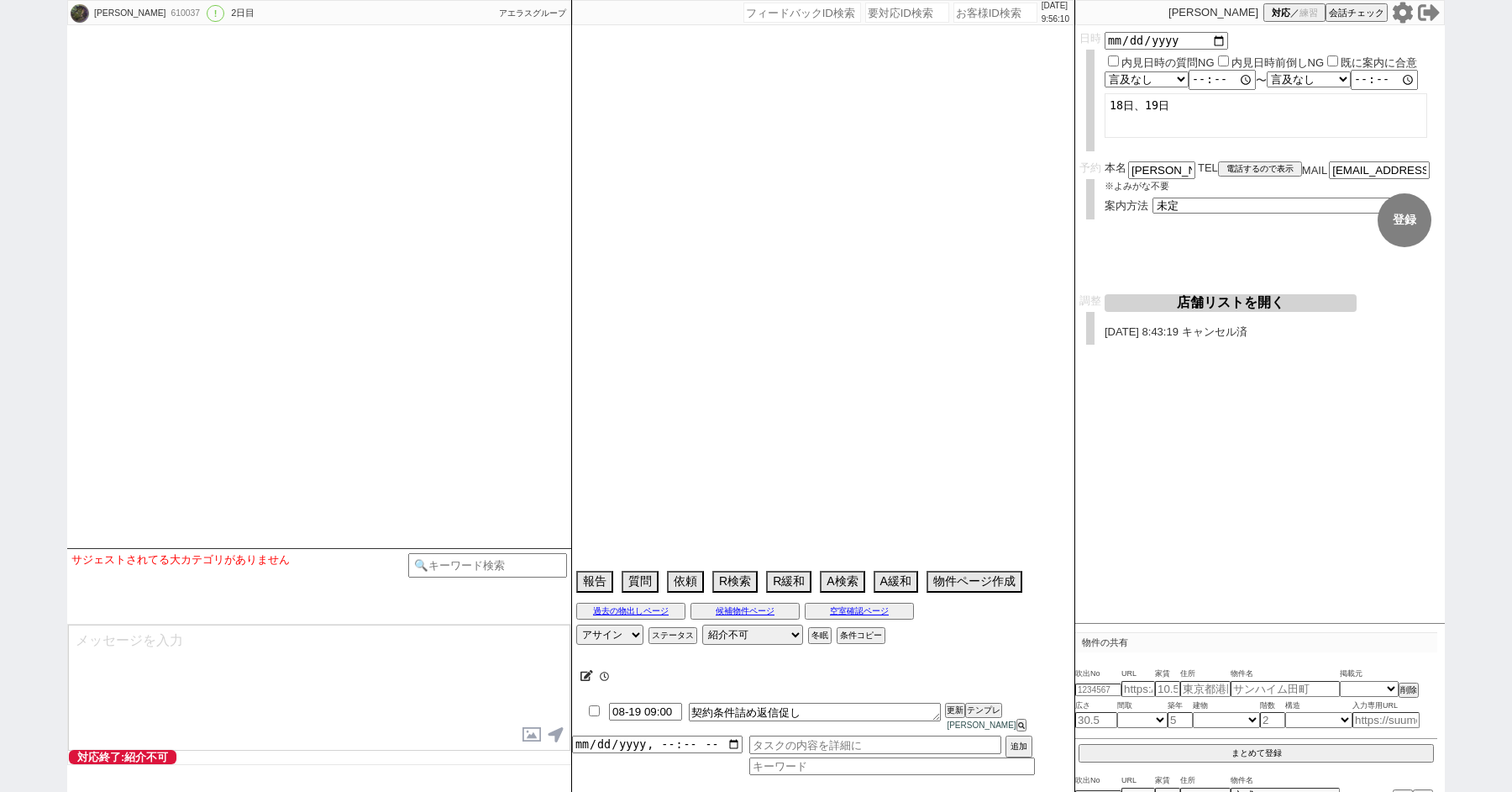
select select "150"
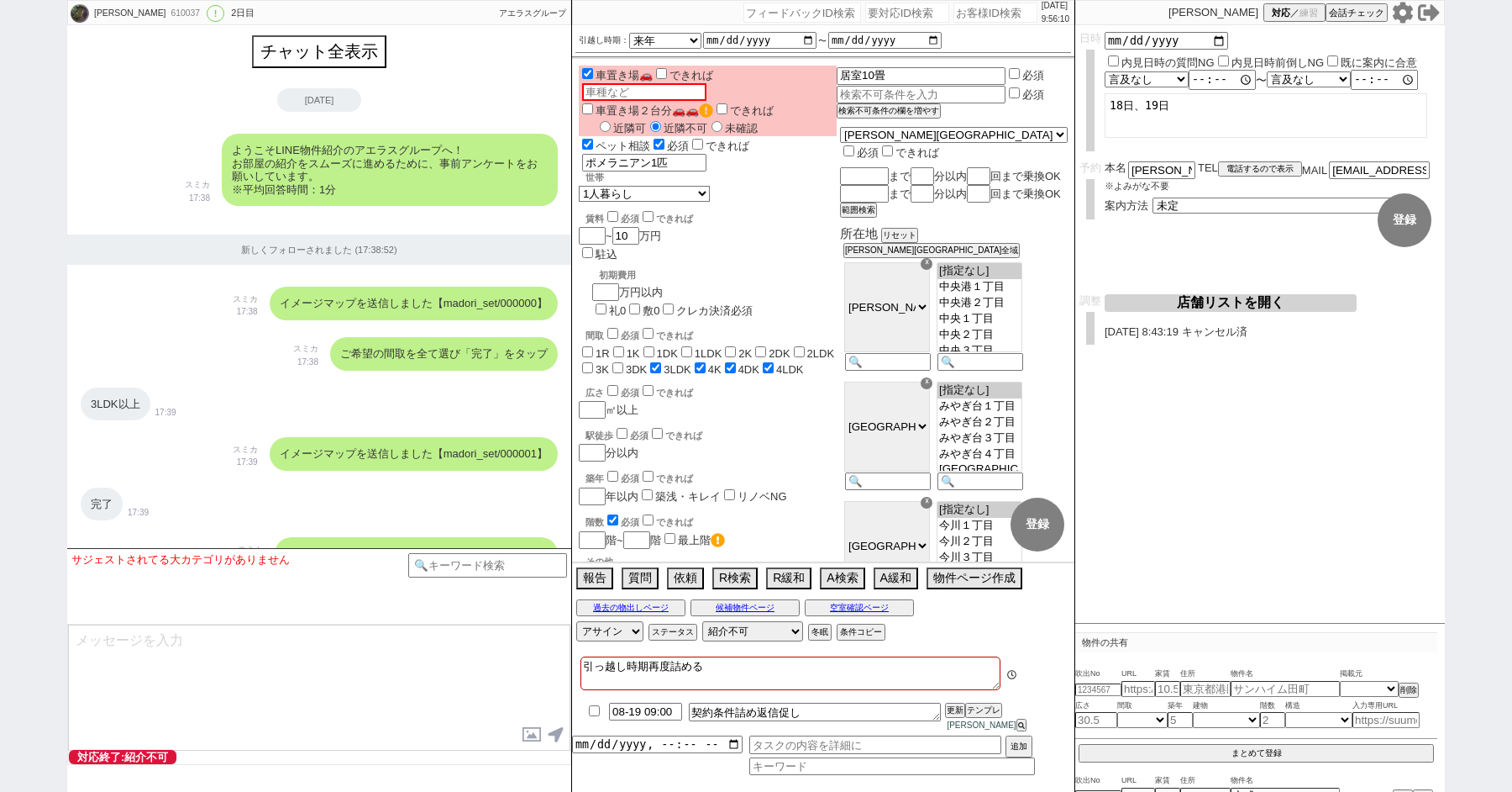
scroll to position [5795, 0]
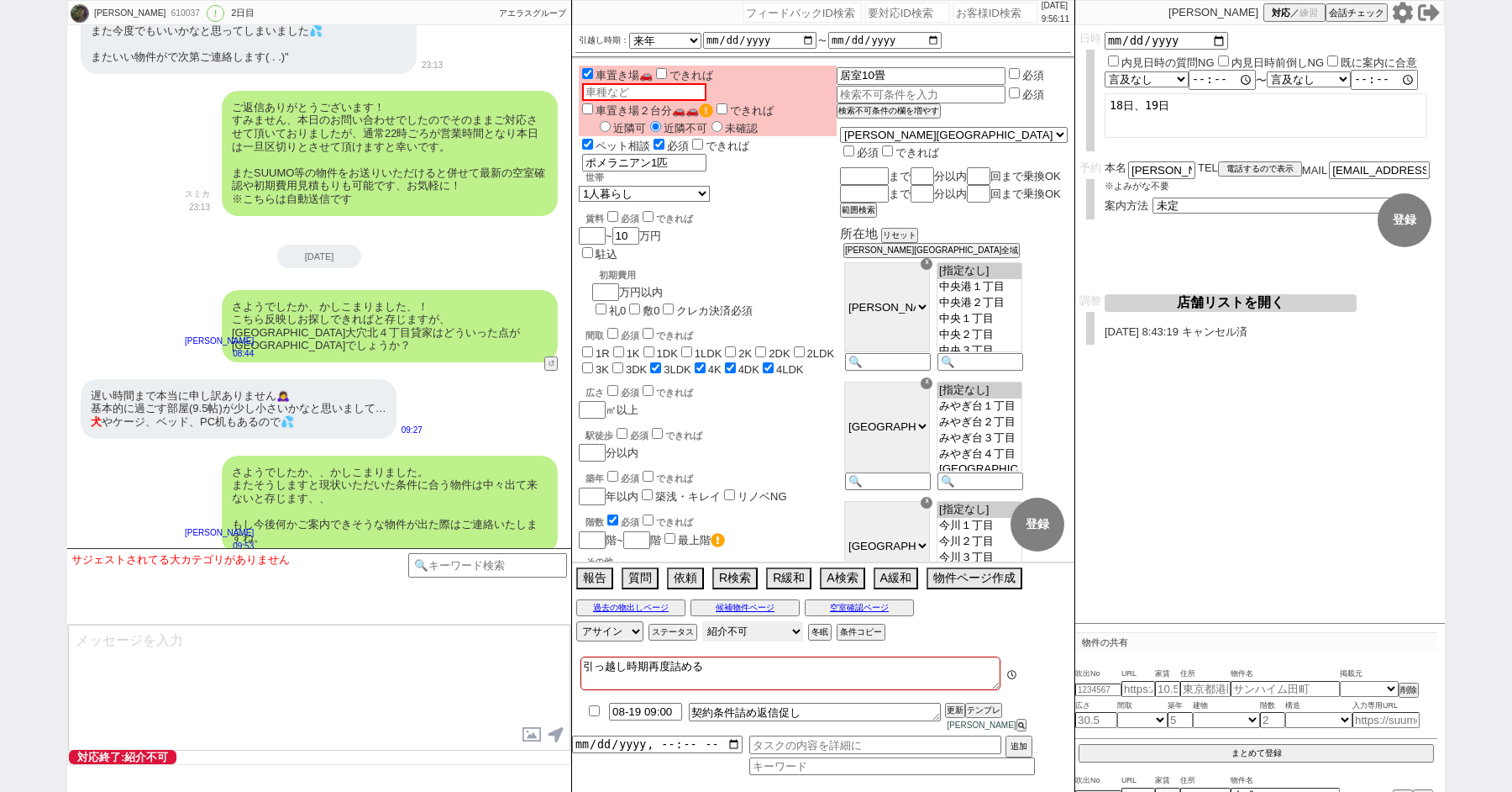
click at [726, 642] on select "対応中 引き継ぎ完了 ブロック 長期間返信なし 紹介不可 別の所で決まった 客の都合で引越しが無くなった 接客開始後に冬眠" at bounding box center [753, 631] width 101 height 20
select select "0"
click at [703, 631] on select "対応中 引き継ぎ完了 ブロック 長期間返信なし 紹介不可 別の所で決まった 客の都合で引越しが無くなった 接客開始後に冬眠" at bounding box center [753, 631] width 101 height 20
click at [163, 447] on div "さようでしたか、、かしこまりました。 またそうしますと現状いただいた条件に合う物件は中々出て来ないと存じます、、 もし今後何かご案内できそうな物件が出た際はご…" at bounding box center [320, 505] width 504 height 116
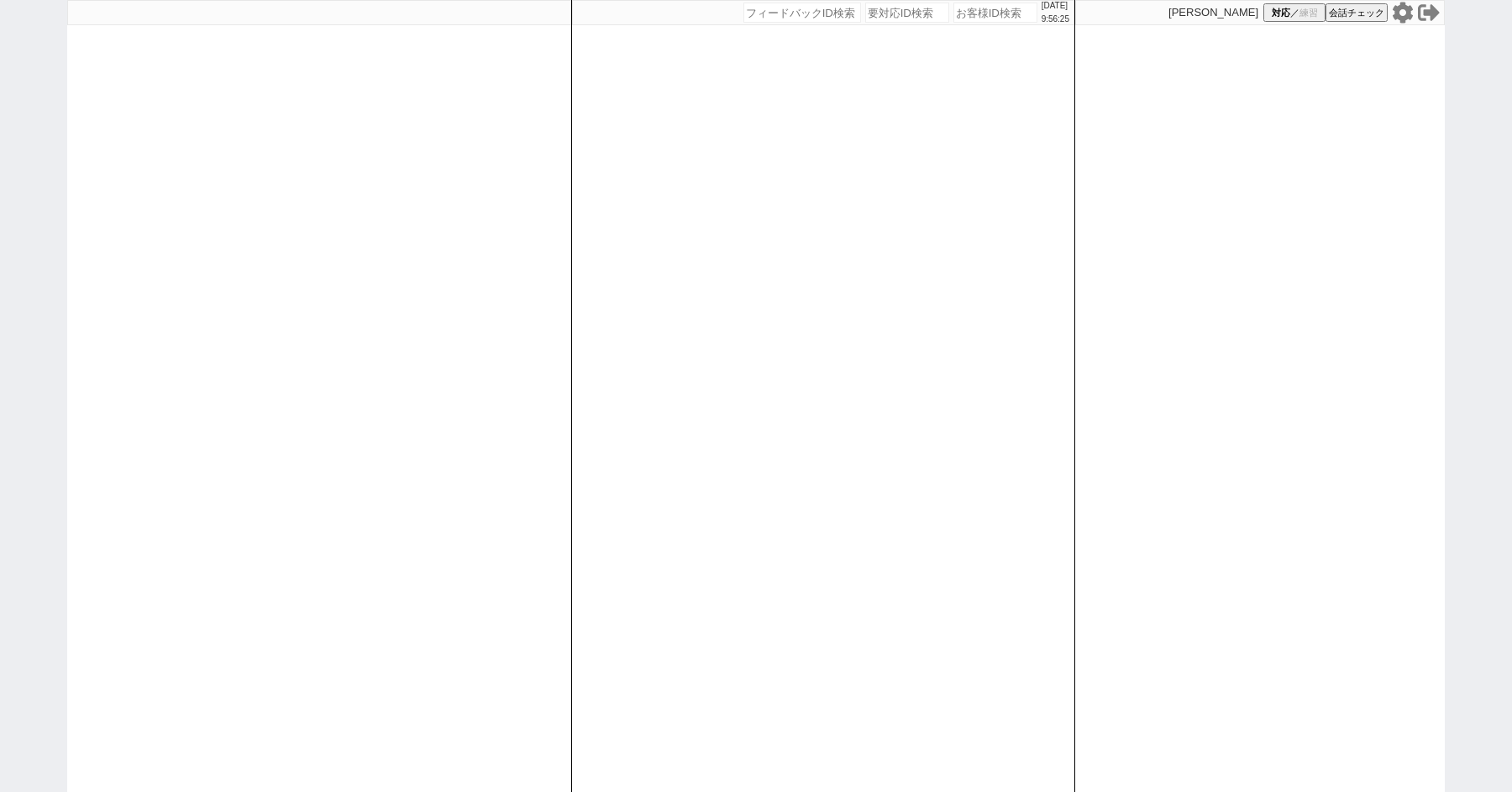
click at [0, 359] on div "[DATE] 9:56:25 候補物件を追加してしてください 紹介した物件一覧 他社物件を追加する 空室確認ページに追加・削除 紹介した物件一覧 他社物件を追…" at bounding box center [756, 396] width 1512 height 792
select select "100"
select select "1"
select select "2"
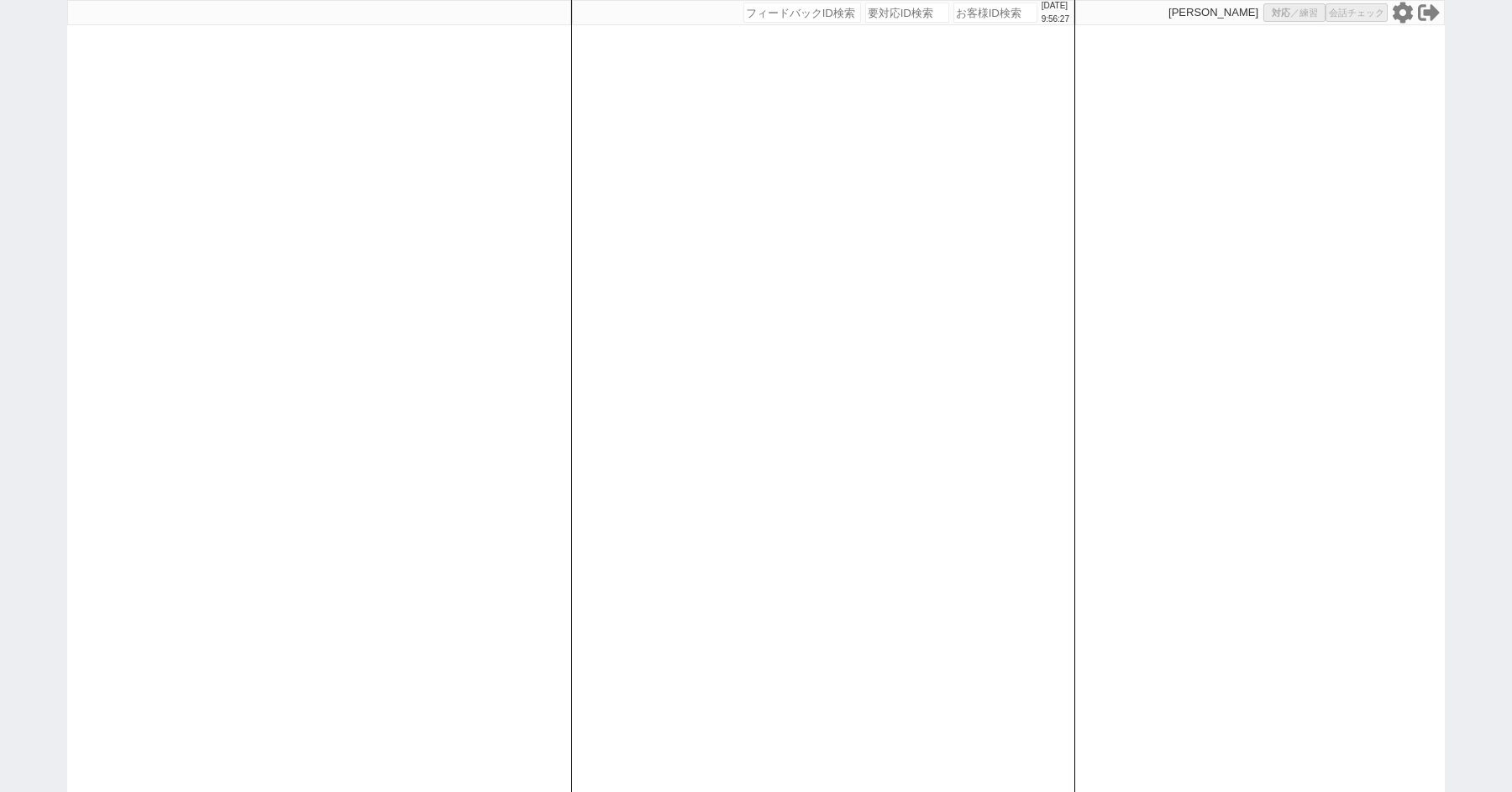
select select "5"
select select
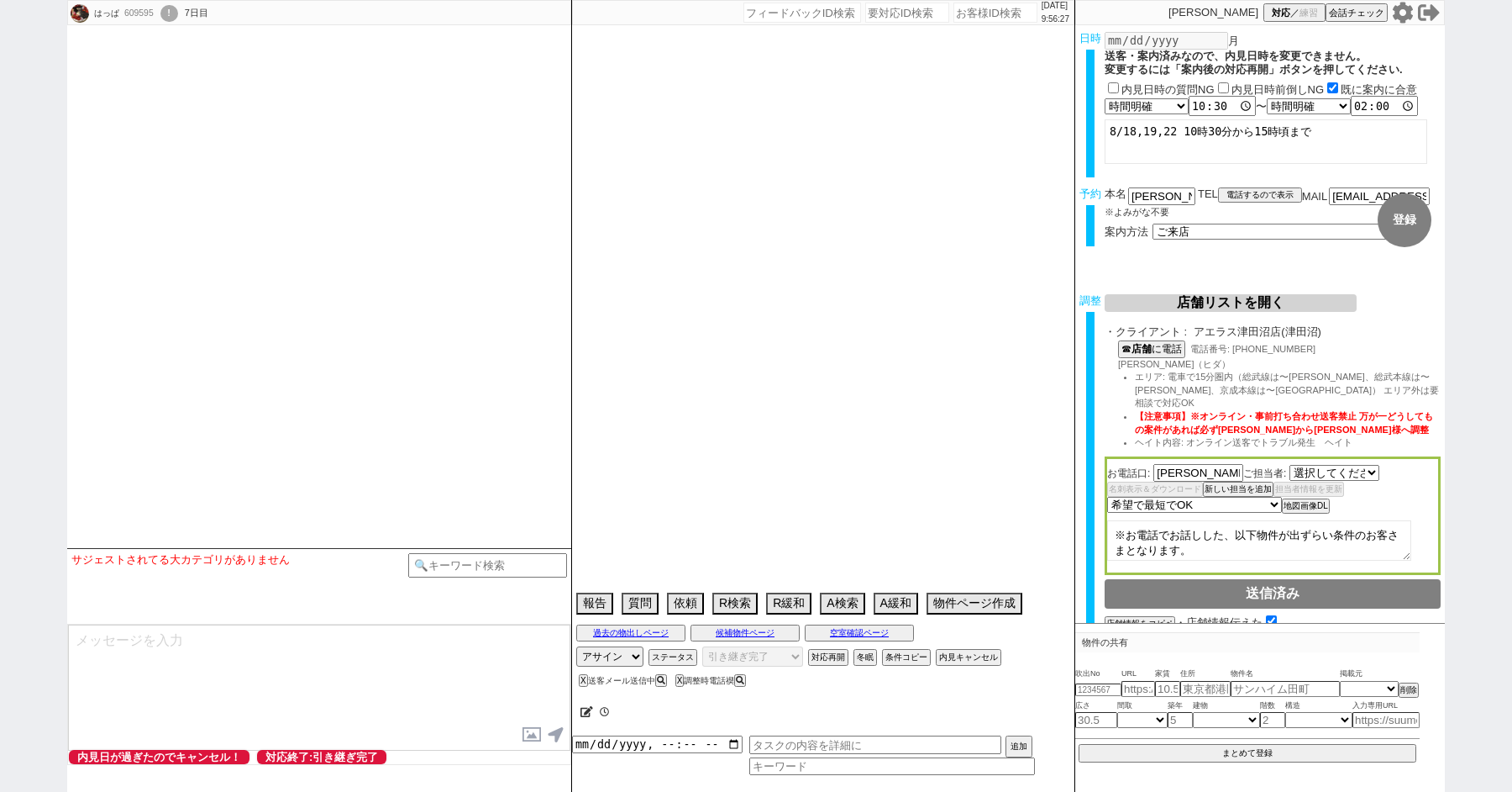
select select "807"
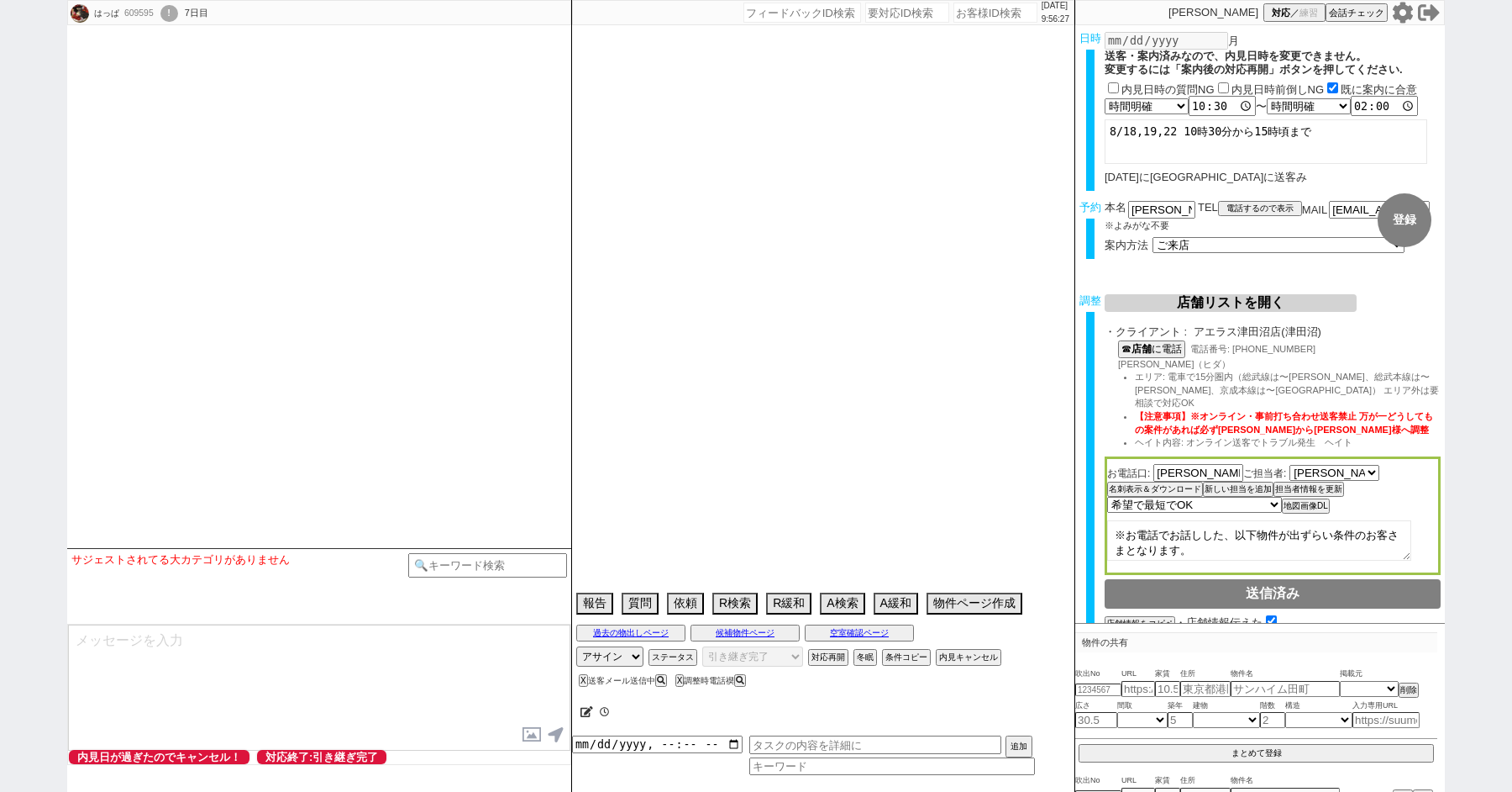
select select "2025"
select select "9"
select select "37"
select select "0"
select select "29"
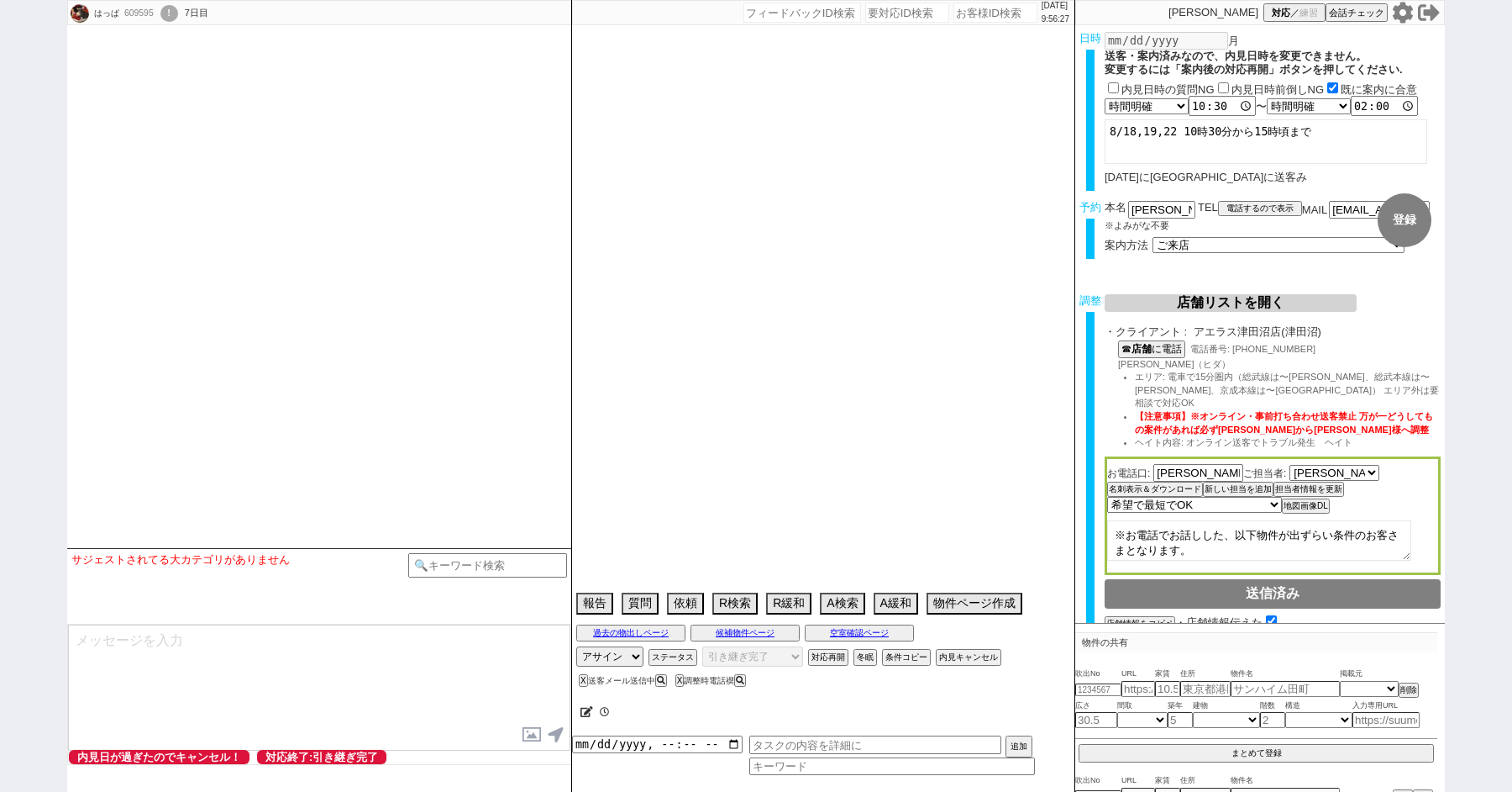
select select "904"
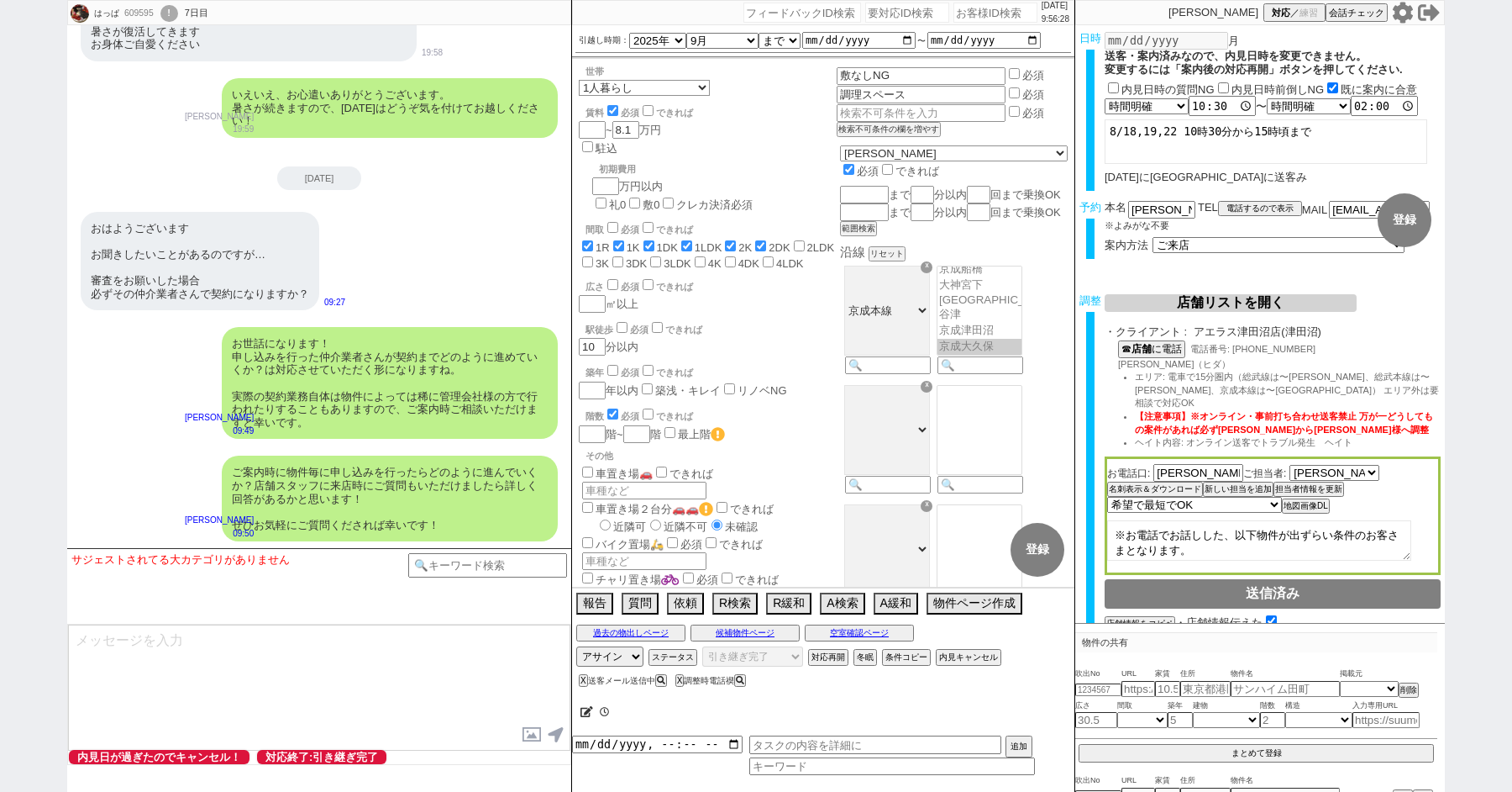
scroll to position [402, 0]
click at [202, 661] on textarea at bounding box center [319, 687] width 503 height 126
type textarea "いえいえ、本日はどうぞよろしくお願い致します！"
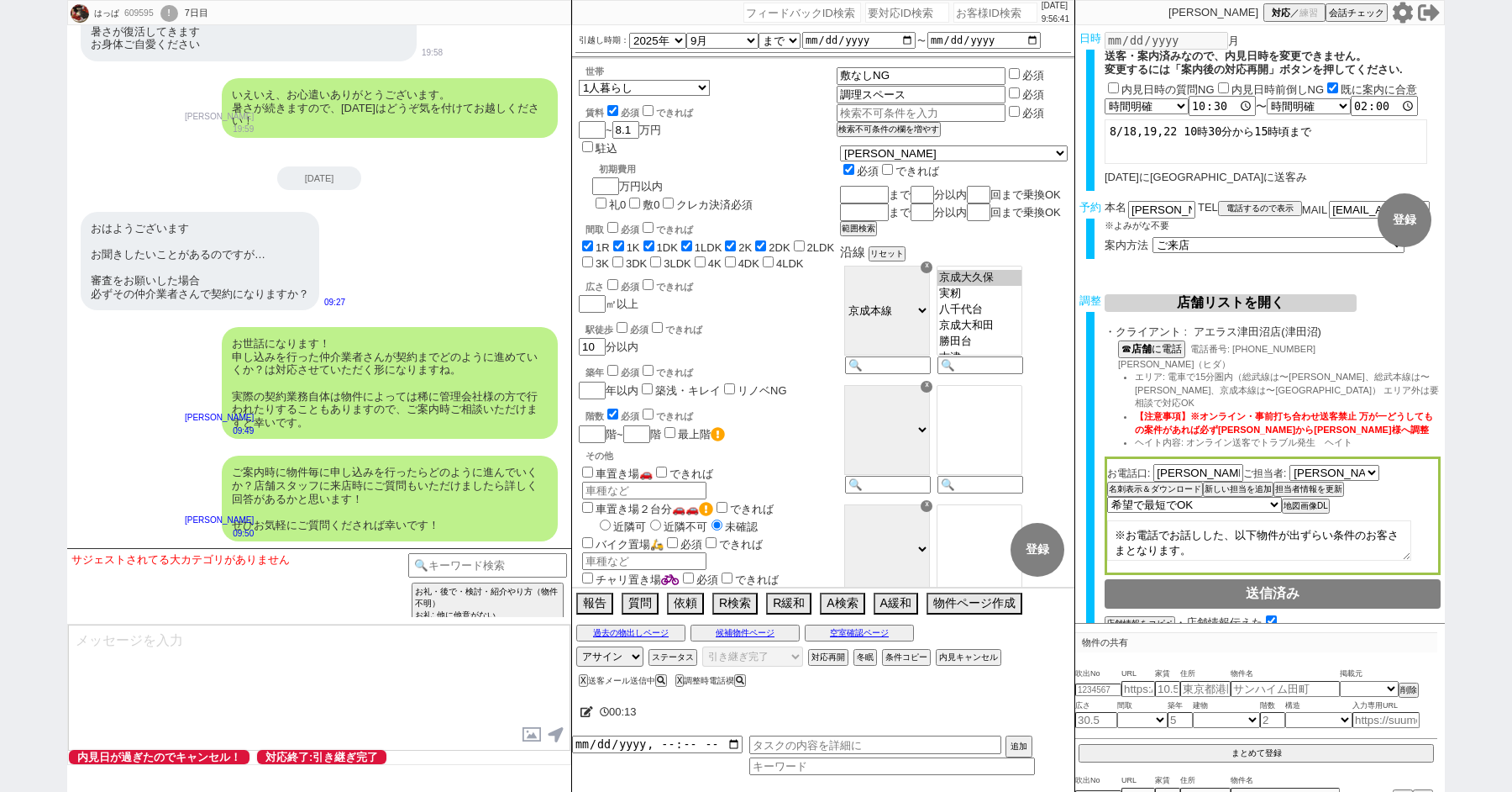
scroll to position [14658, 0]
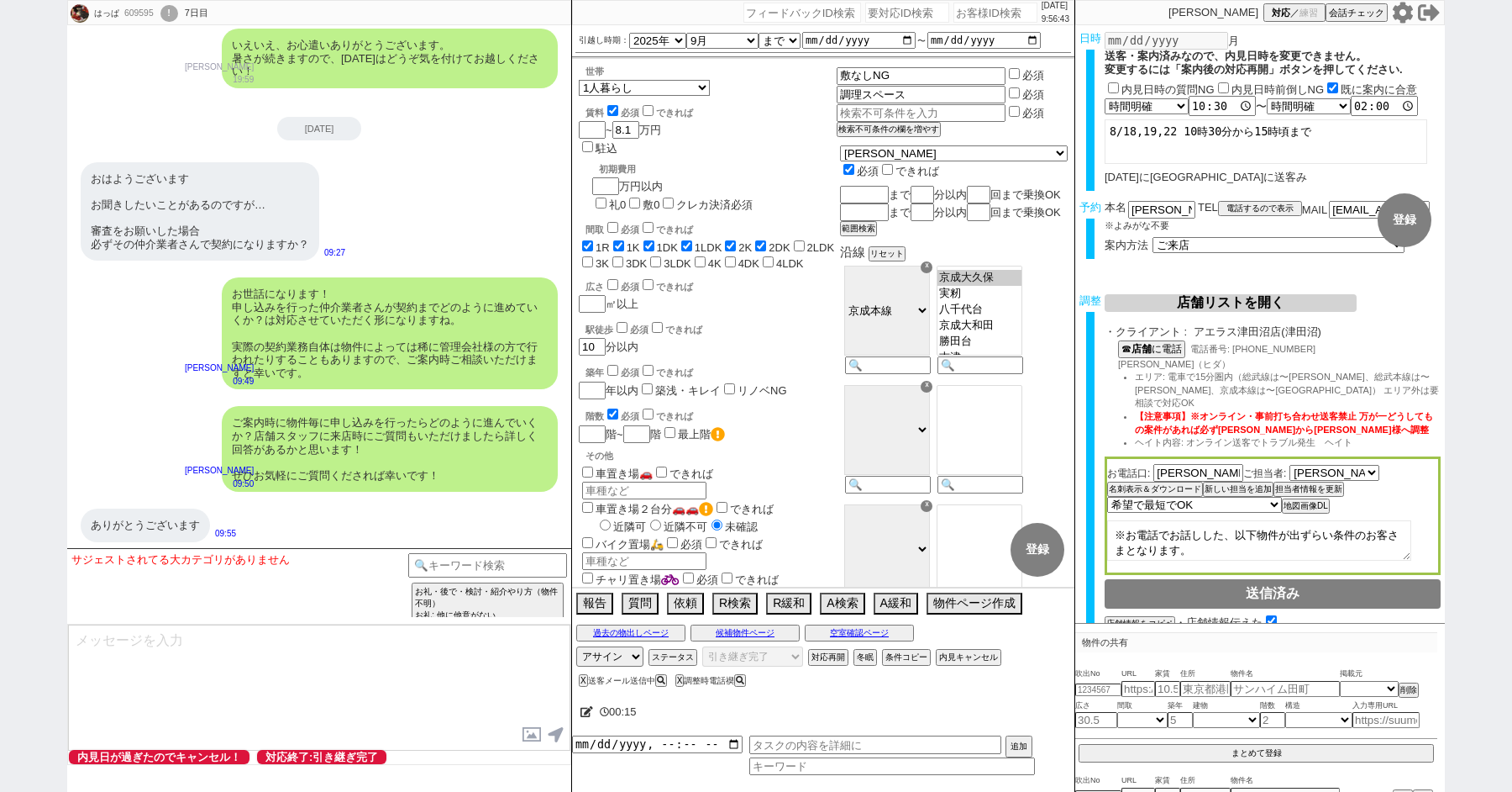
click at [177, 9] on div "!" at bounding box center [170, 13] width 18 height 17
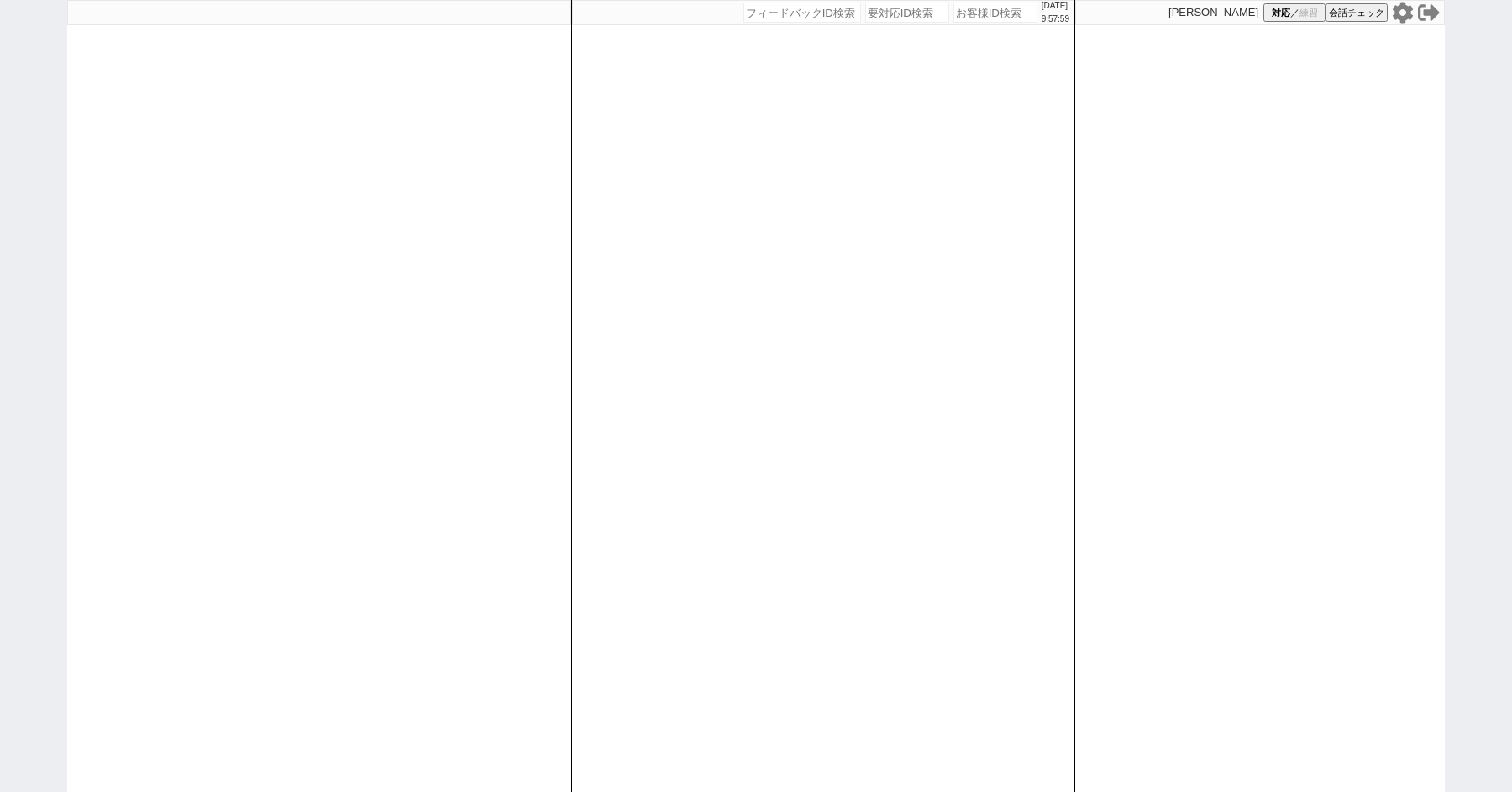
click at [0, 255] on div "[DATE] 9:57:59 候補物件を追加してしてください 紹介した物件一覧 他社物件を追加する 空室確認ページに追加・削除 紹介した物件一覧 他社物件を追…" at bounding box center [756, 396] width 1512 height 792
select select "1"
select select "2"
select select
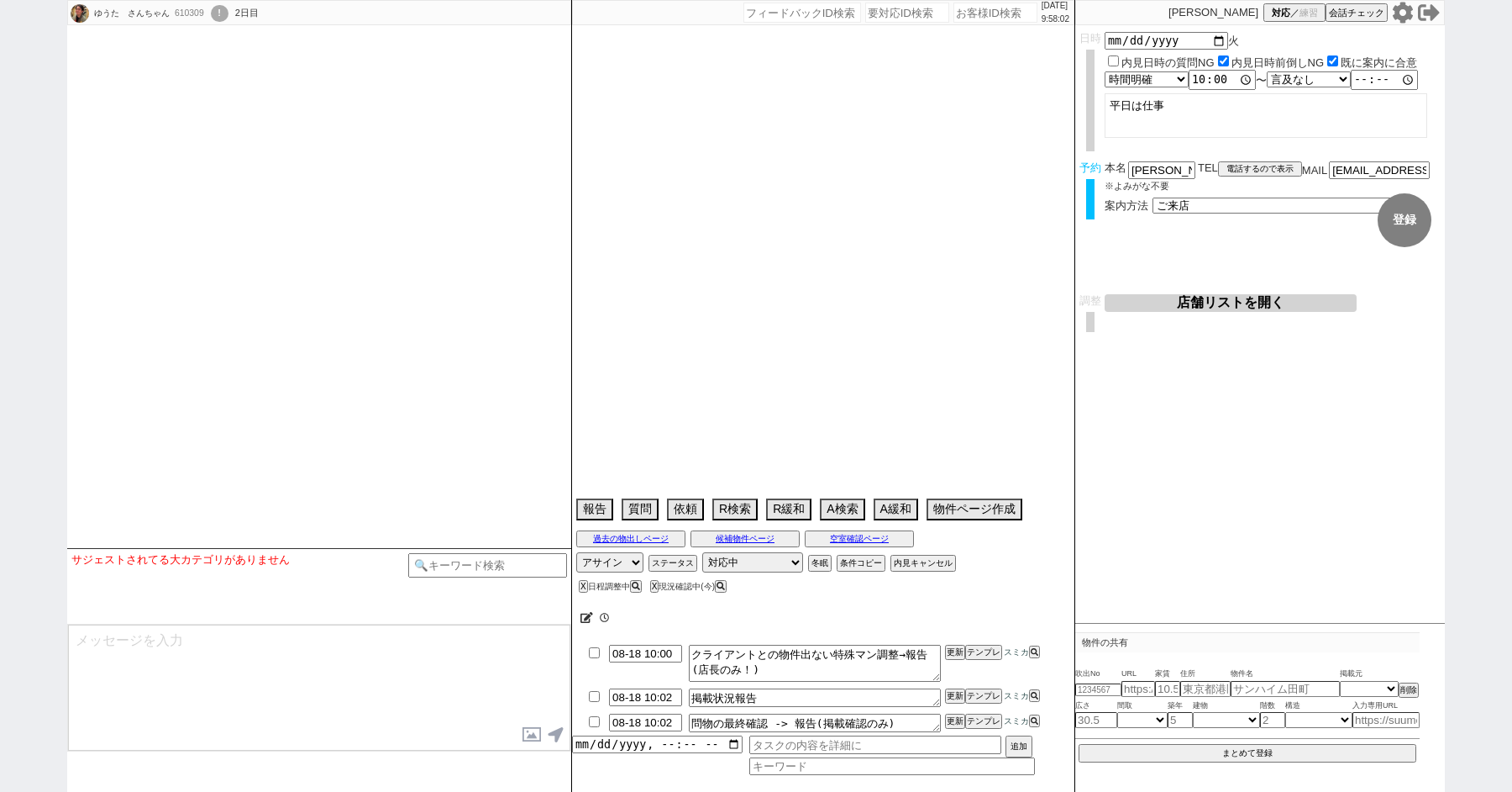
type textarea "609459紹介元,他社なし"
select select
select select "15"
select select "1"
select select "12"
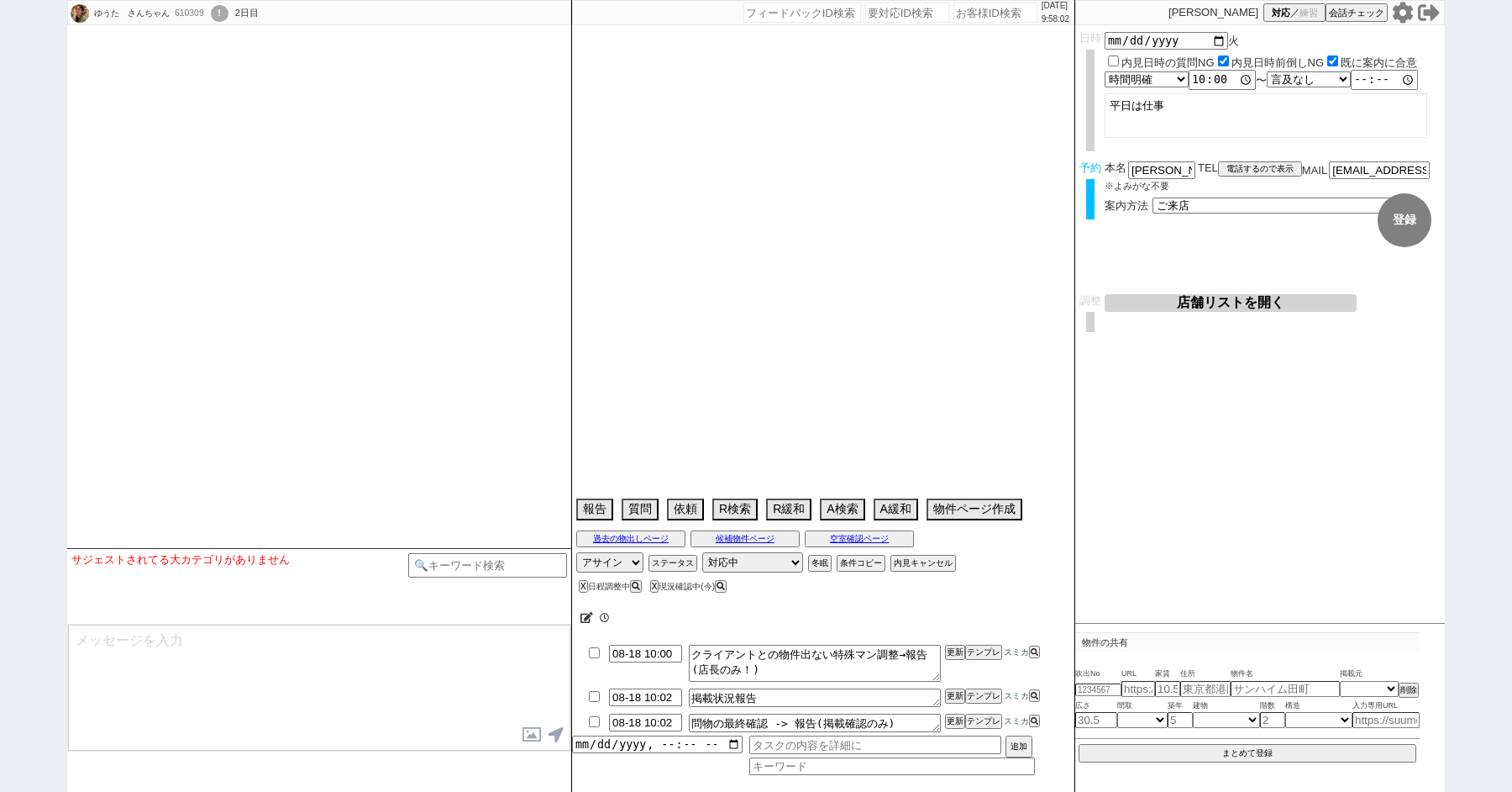
select select "102"
select select "2672"
select select "108"
select select "2798"
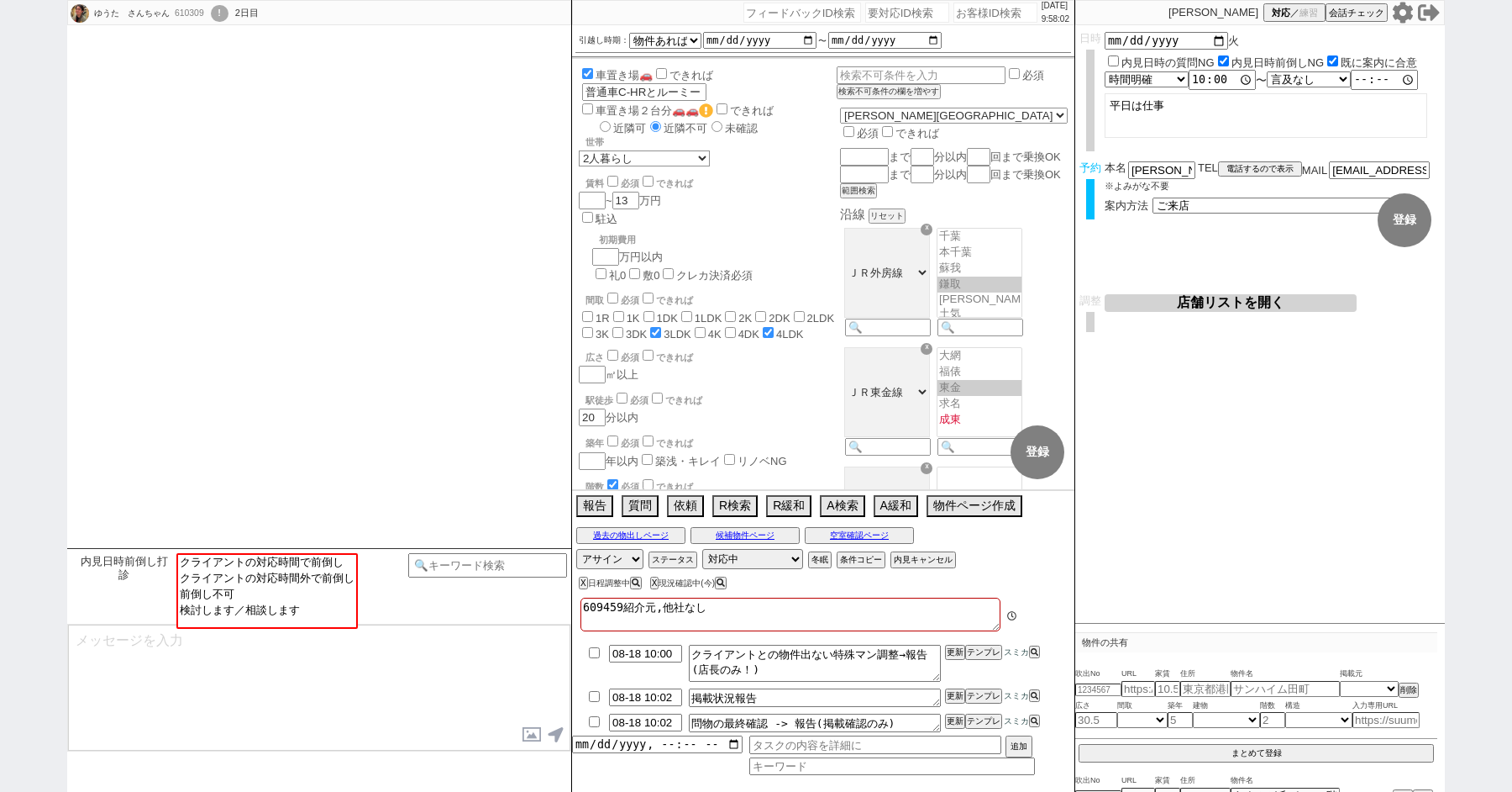
scroll to position [1075, 0]
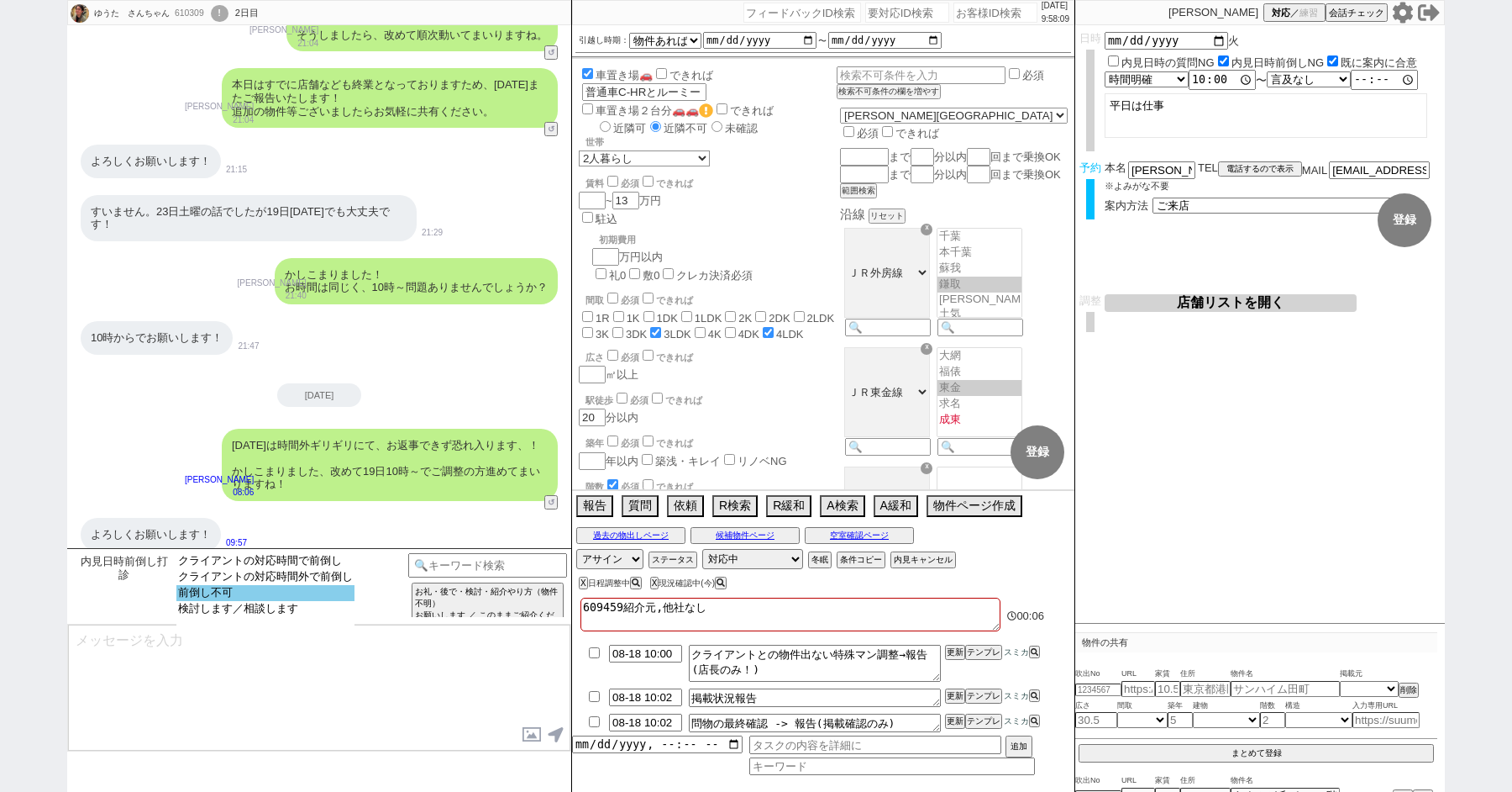
select select "前倒し不可"
click at [241, 601] on option "前倒し不可" at bounding box center [265, 609] width 178 height 16
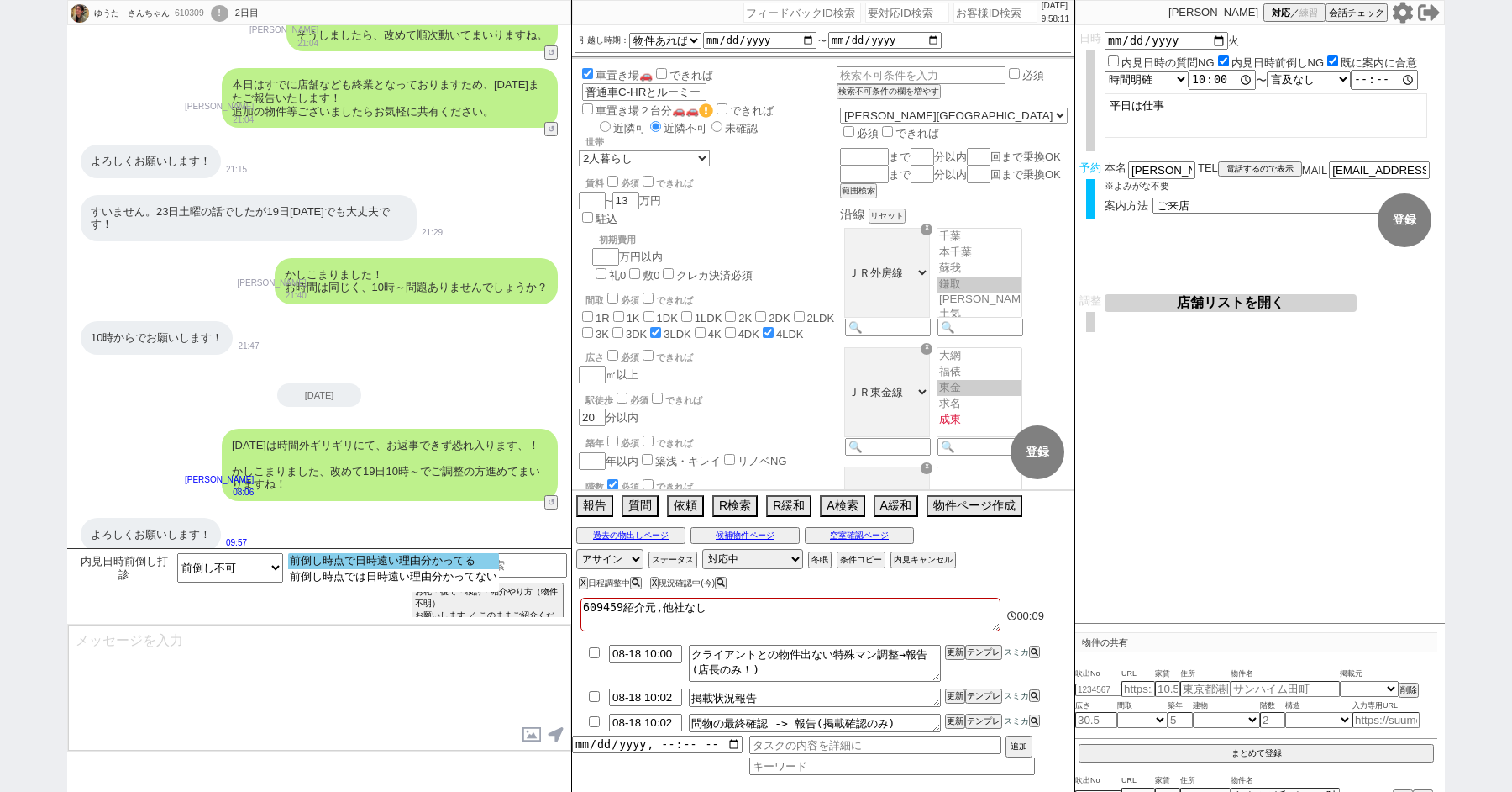
click at [357, 569] on option "前倒し時点で日時遠い理由分かってる" at bounding box center [394, 577] width 211 height 16
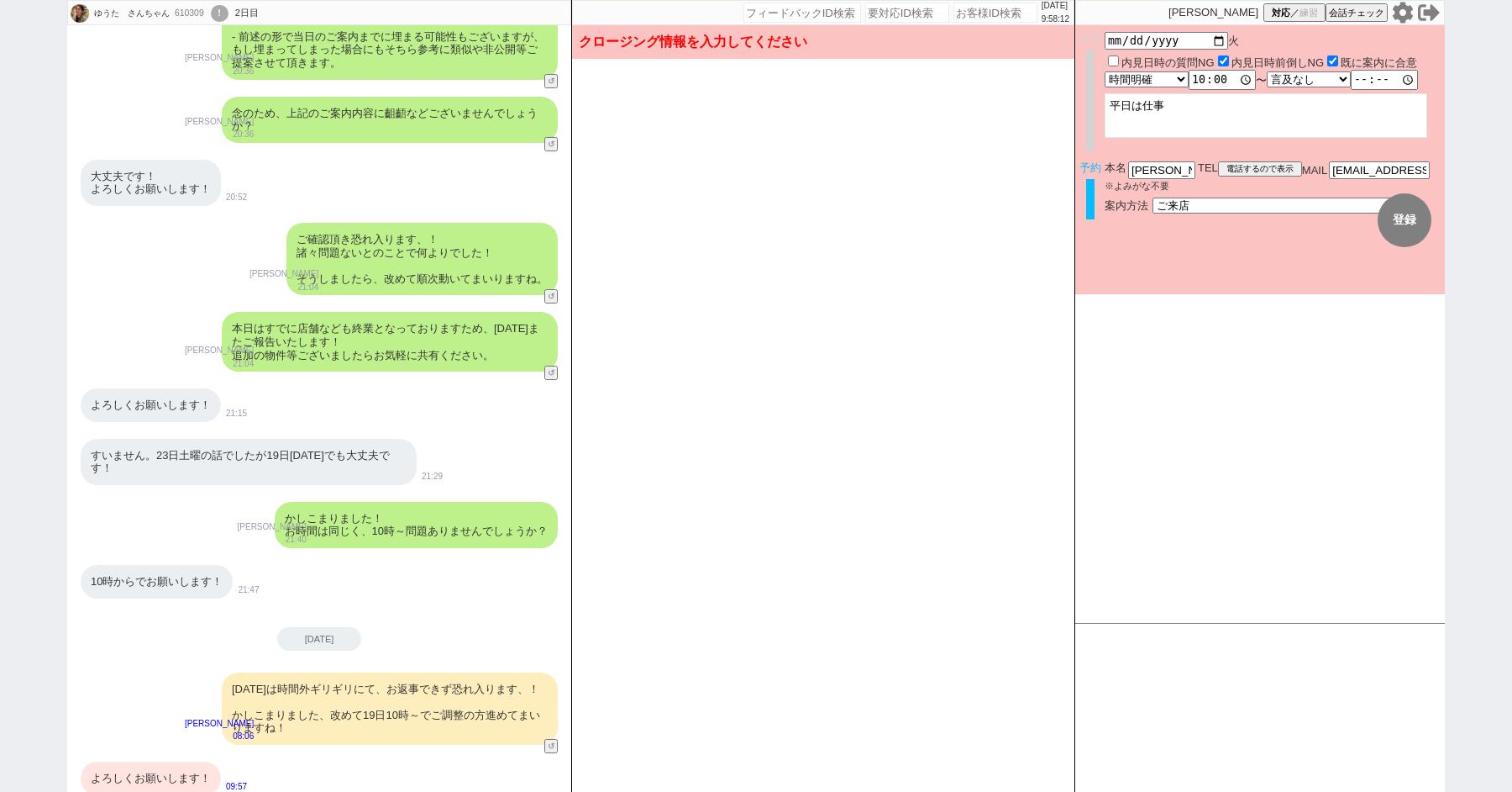
click at [144, 761] on div "よろしくお願いします！" at bounding box center [151, 778] width 141 height 33
click at [1321, 218] on button "変更 なし" at bounding box center [1334, 220] width 54 height 54
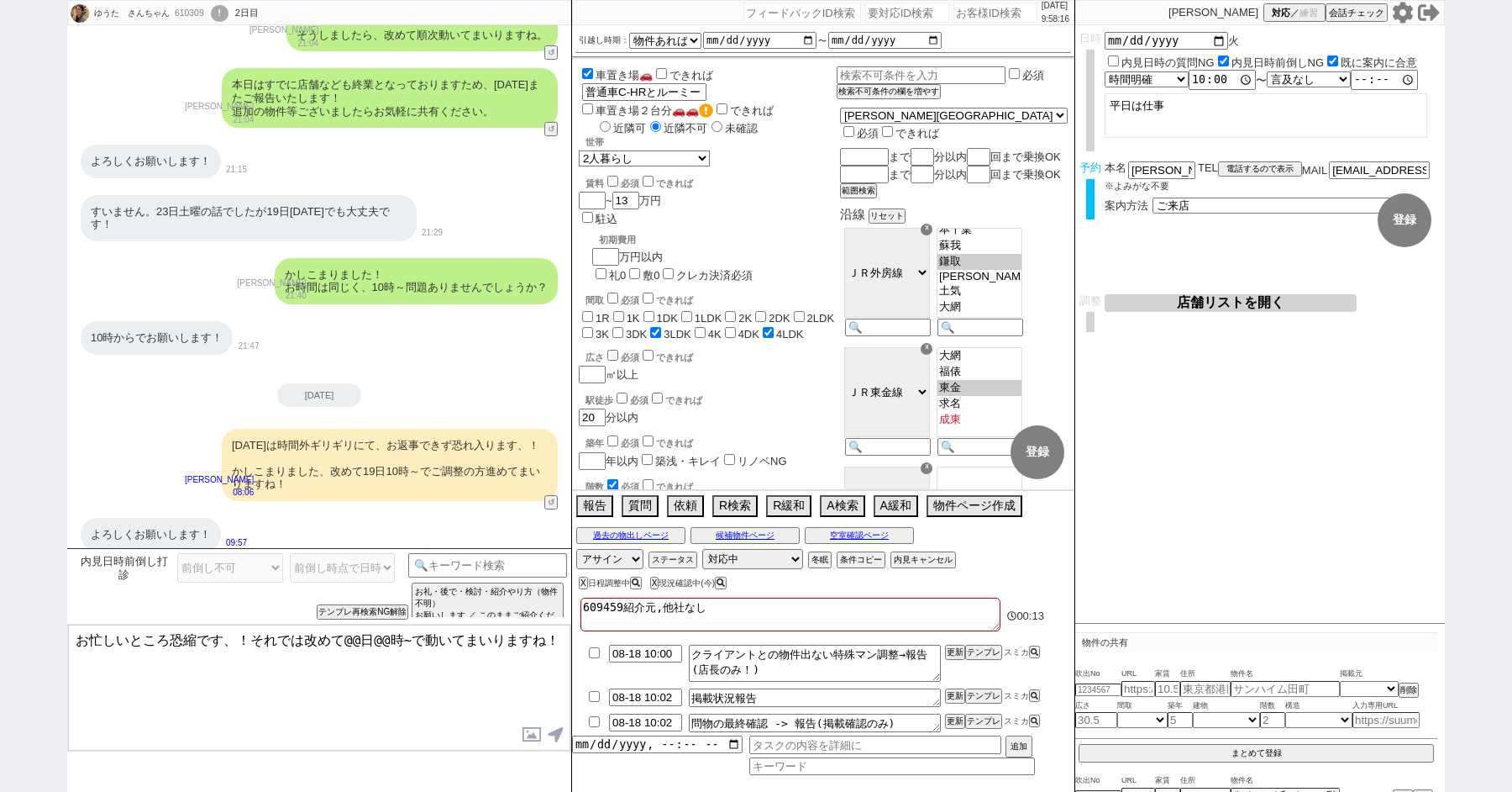
scroll to position [28, 0]
drag, startPoint x: 252, startPoint y: 635, endPoint x: 530, endPoint y: 640, distance: 278.0
click at [530, 641] on textarea "お忙しいところ恐縮です、！それでは改めて19日時~で動いてまいりますね！" at bounding box center [319, 687] width 503 height 126
click at [481, 694] on textarea "お忙しいところ恐縮です、！それではまた追ってお知らせをさせていただきますね！" at bounding box center [319, 687] width 503 height 126
type textarea "お忙しいところ恐縮です、！それではまた追ってお知らせをさせていただきますね！"
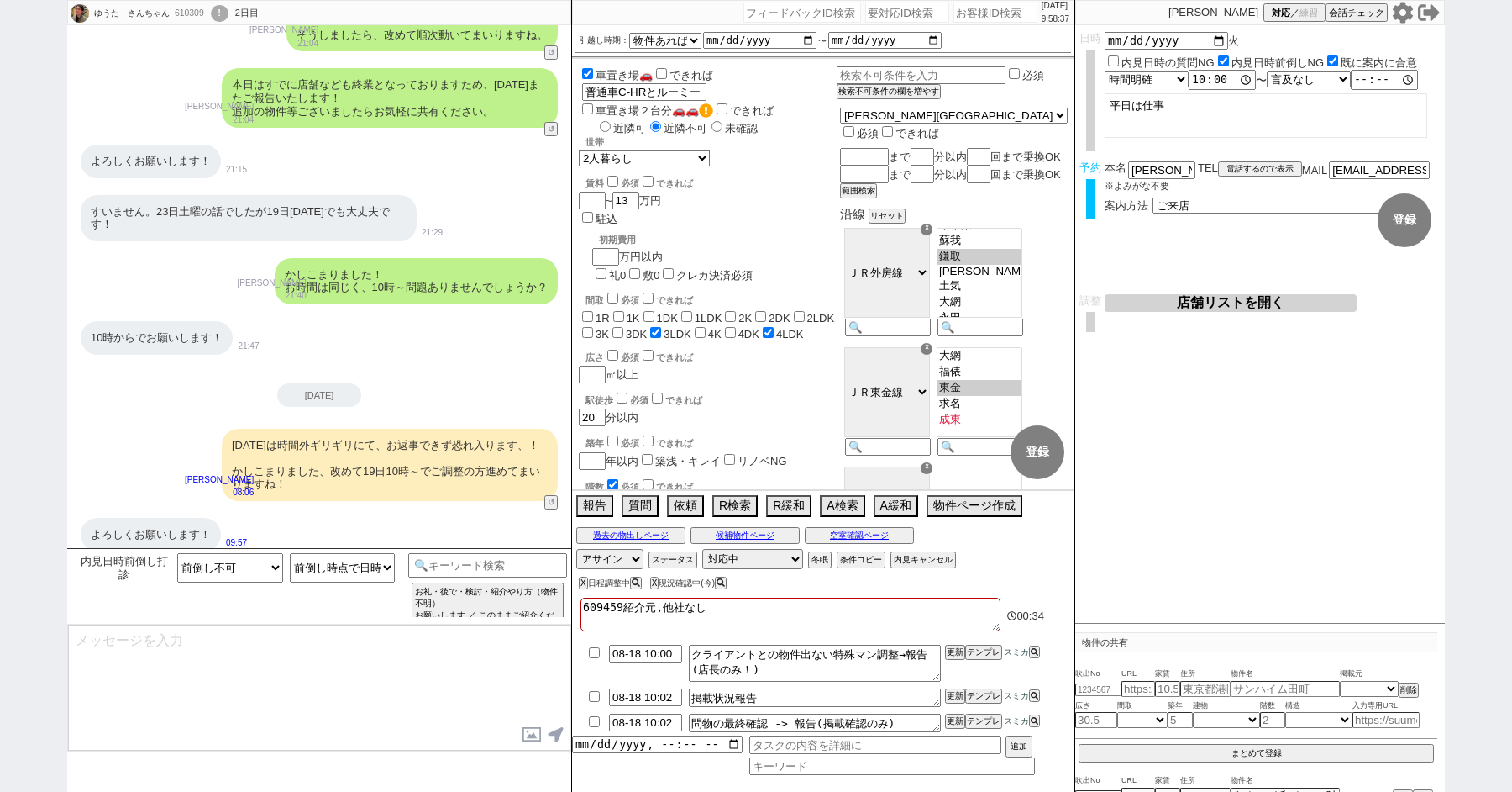
scroll to position [833, 0]
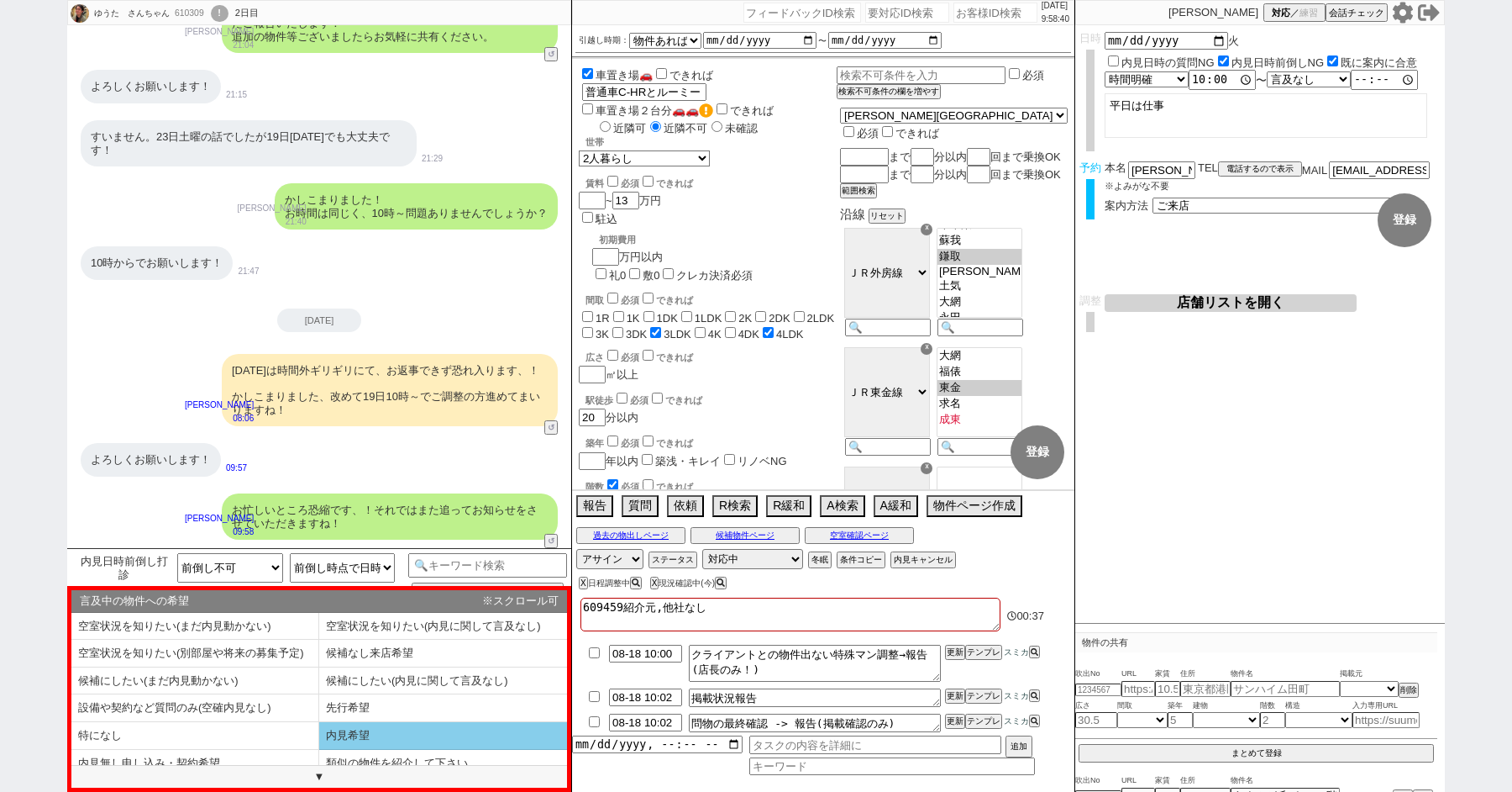
click at [319, 750] on li "内見希望" at bounding box center [195, 764] width 248 height 28
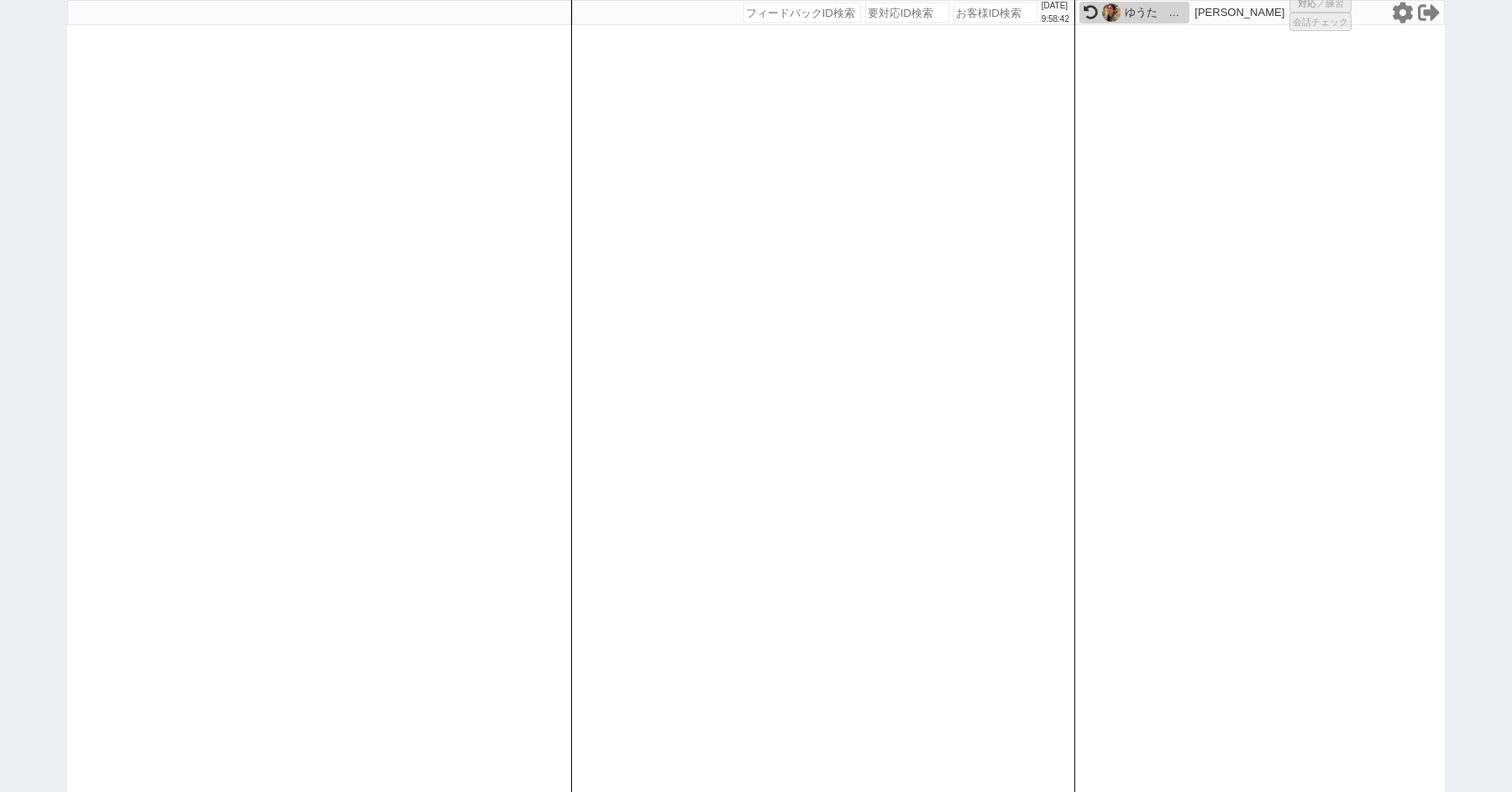
select select "1"
select select
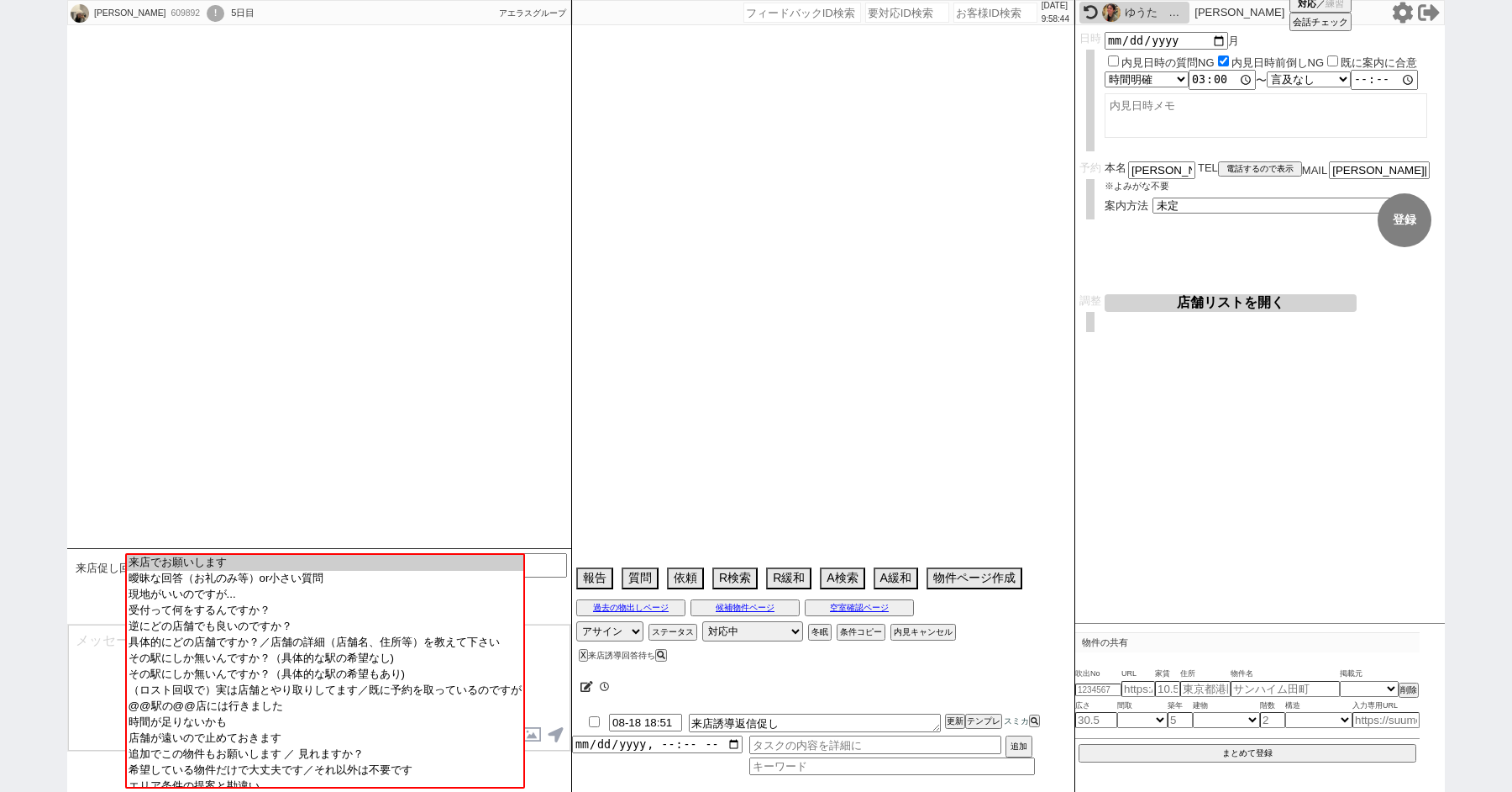
scroll to position [3378, 0]
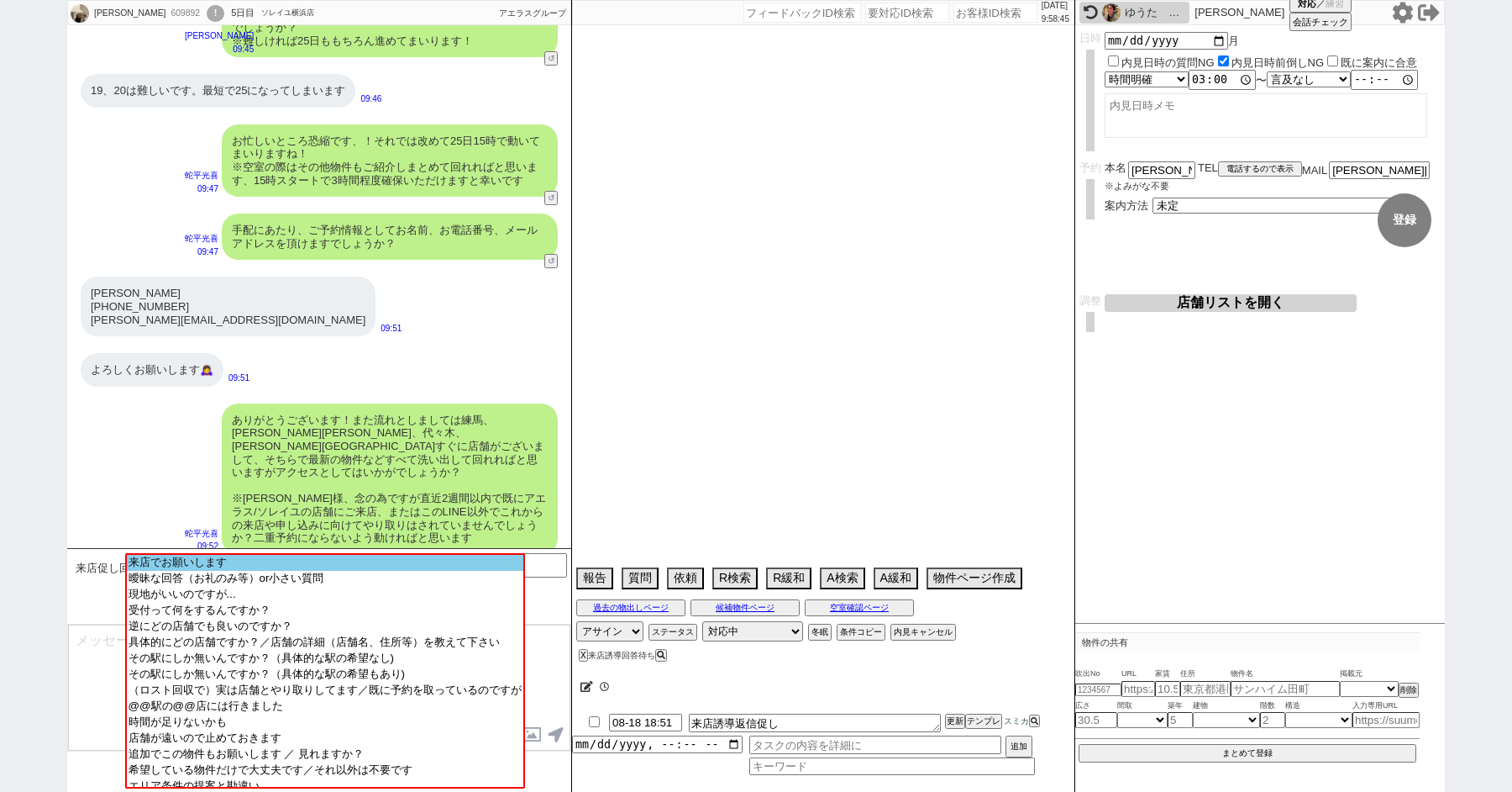
select select "2025"
select select "10"
select select "36"
select select "0"
select select "23"
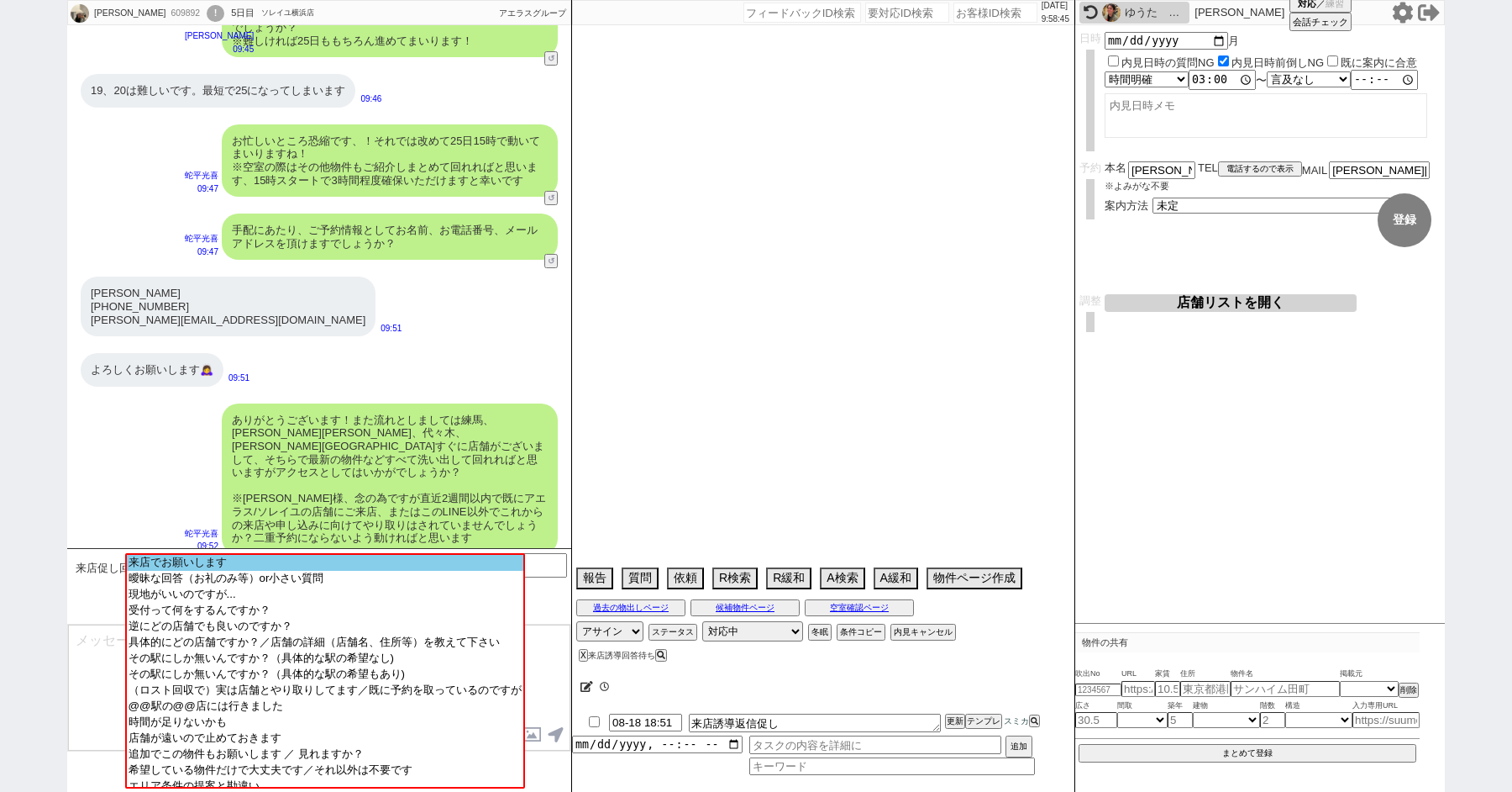
select select "819"
select select "57"
select select "14"
select select "72"
select select "44"
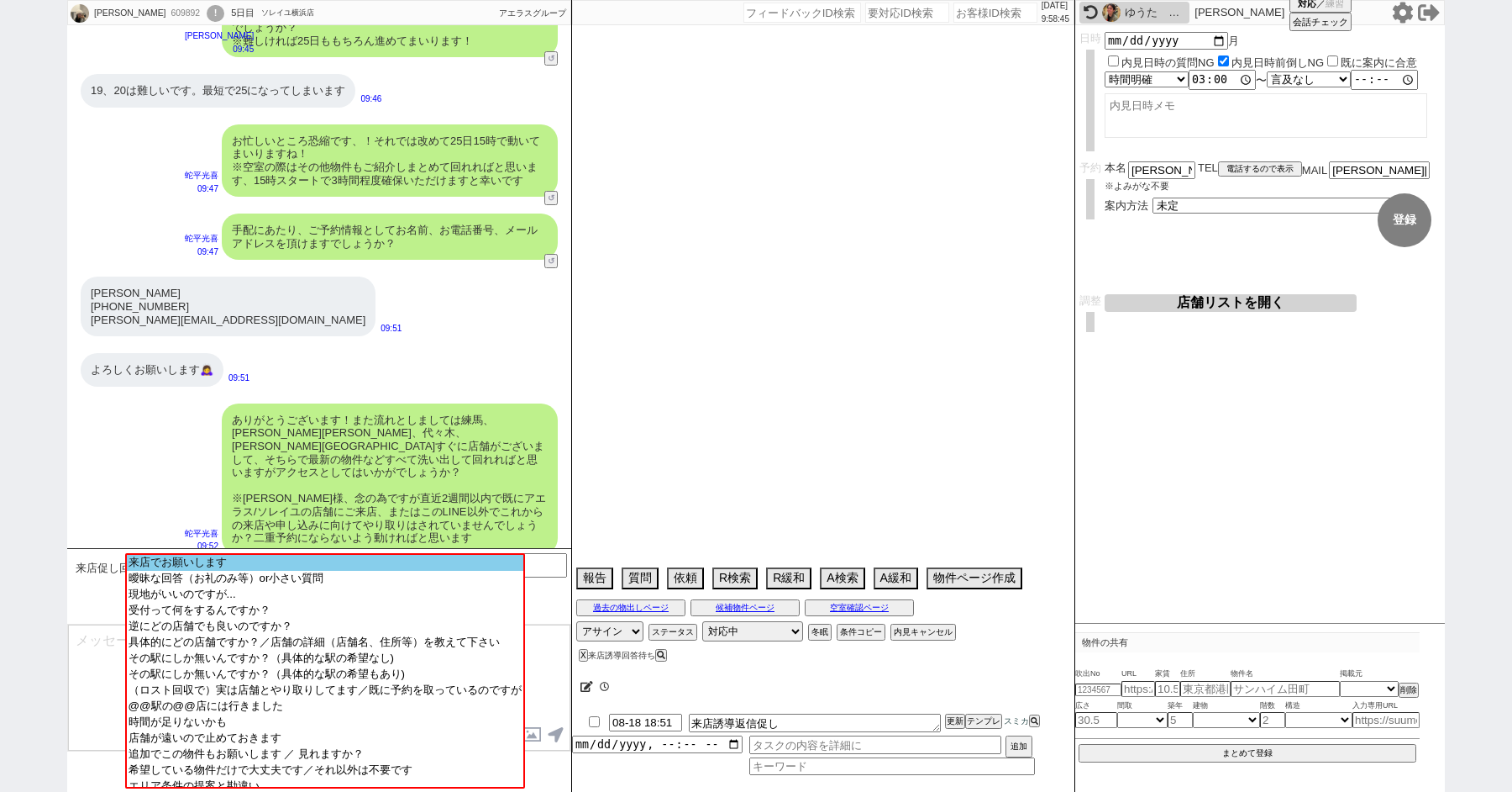
select select "53"
select select "15"
select select "48"
select select "38"
select select "25"
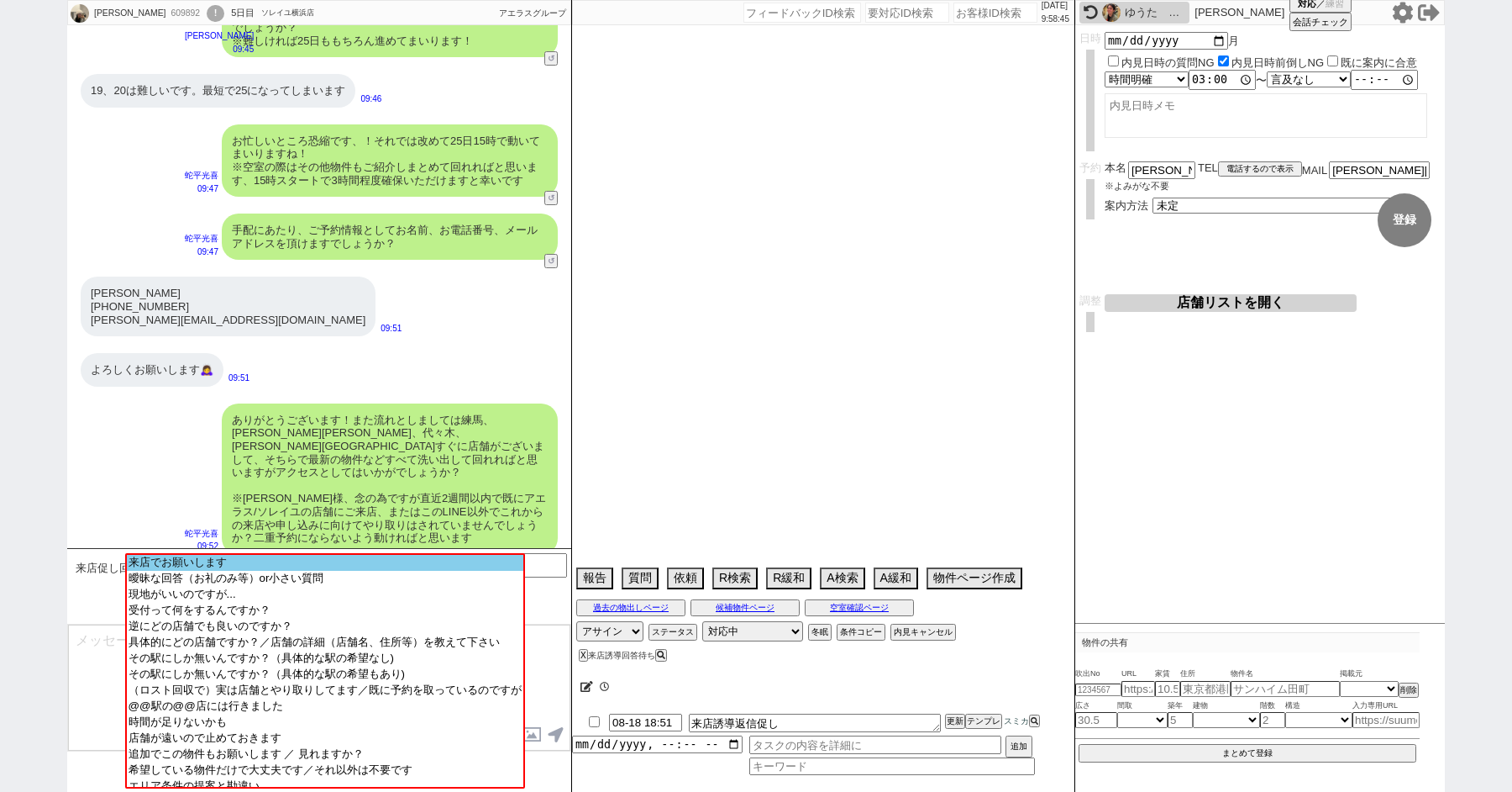
select select "33"
select select "50"
select select "19"
select select "29"
select select "35"
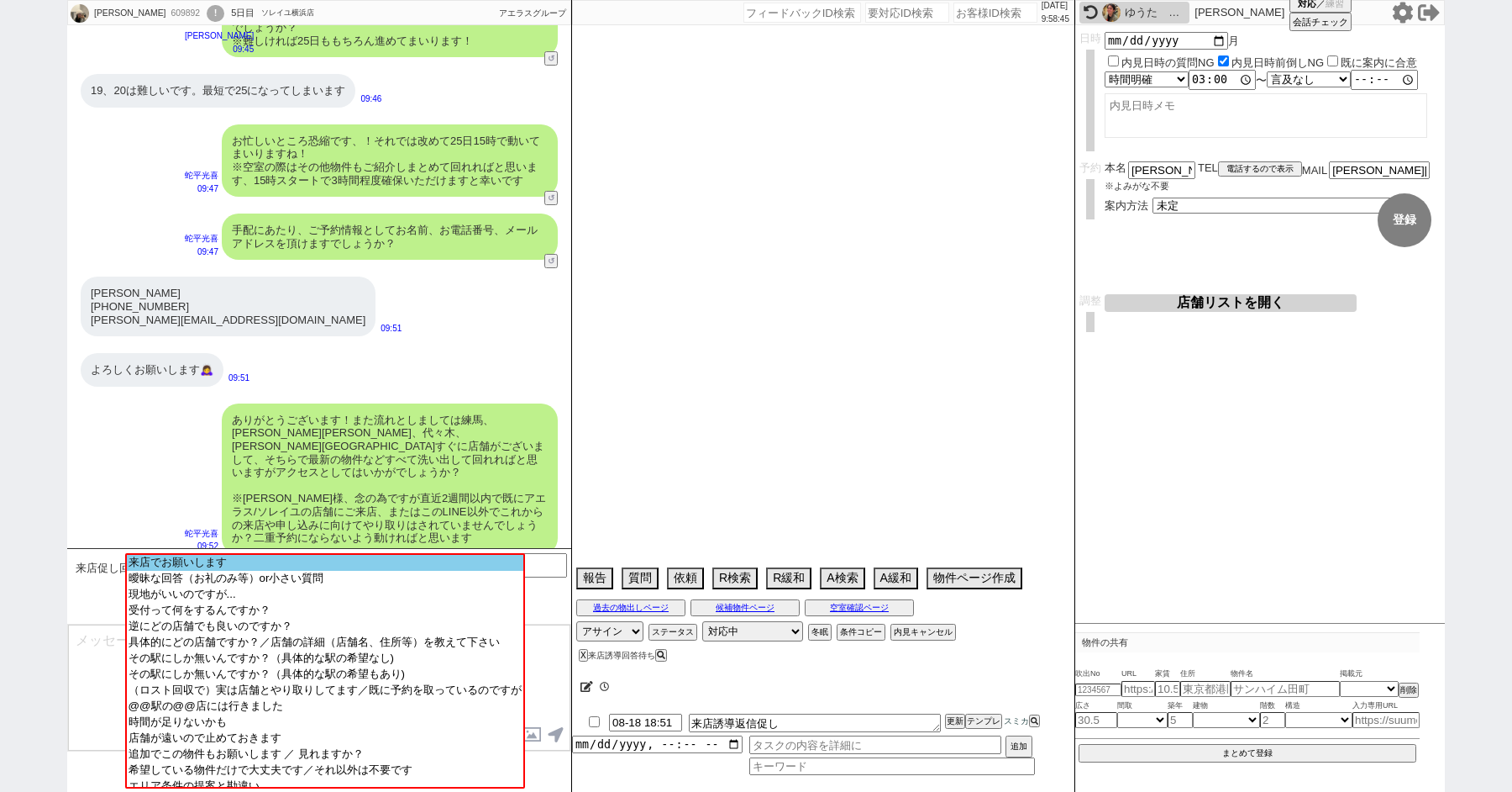
select select "36"
select select "16"
select select "52"
select select "9"
select select "329"
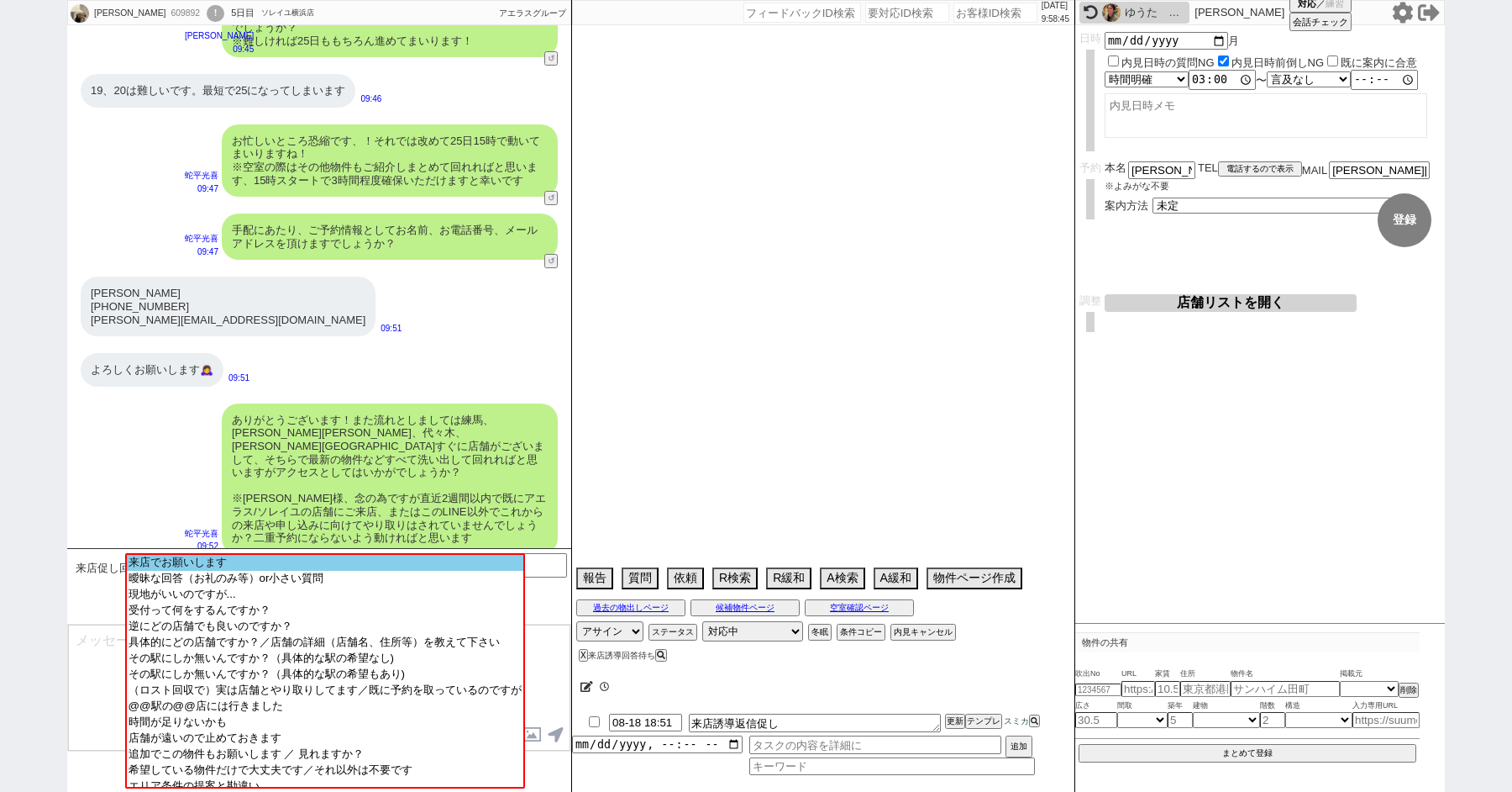
select select "12"
select select "47"
select select "74"
select select "54"
select select "10"
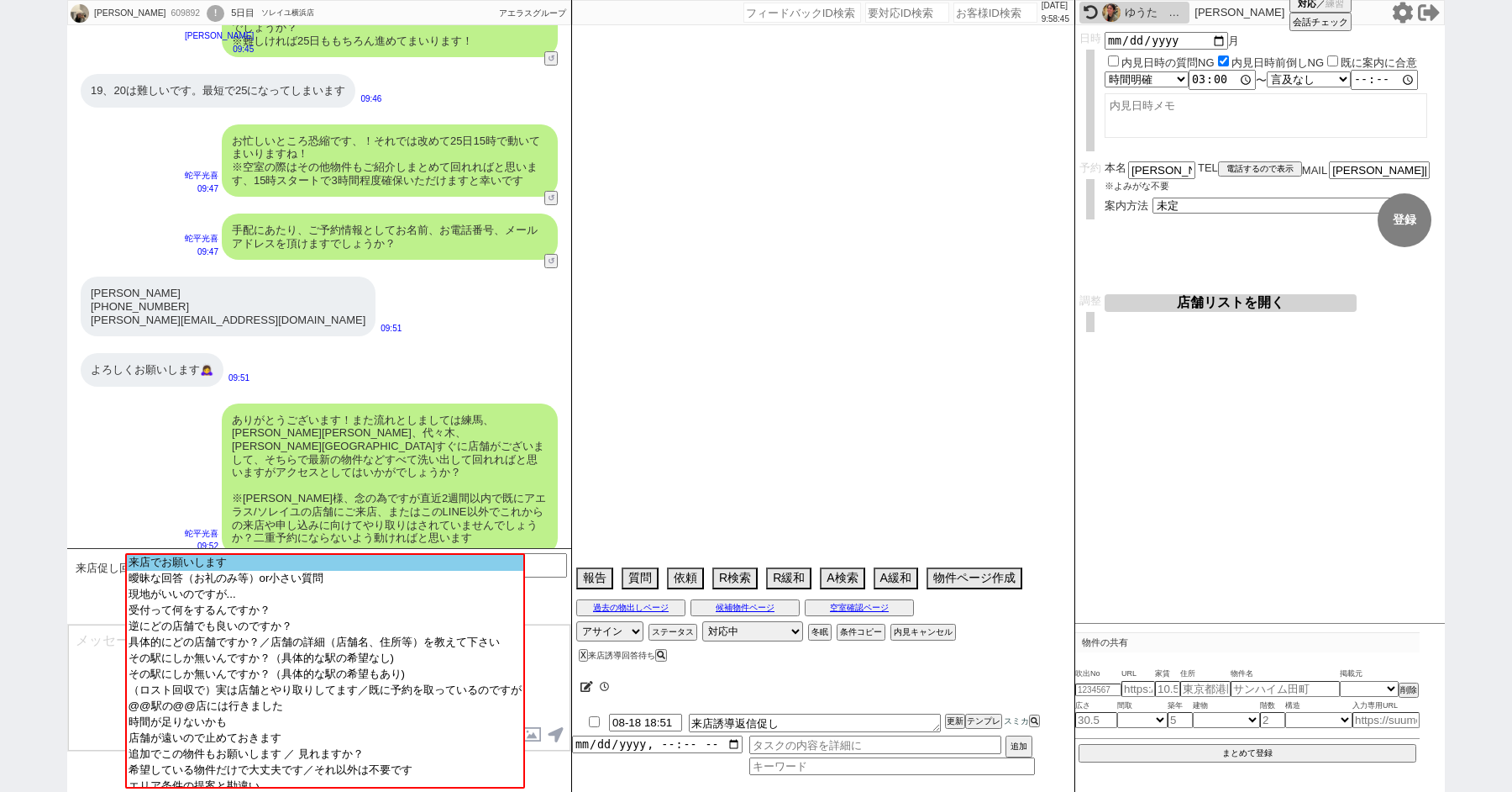
select select "371"
select select "56"
select select "17"
select select "24"
select select "76"
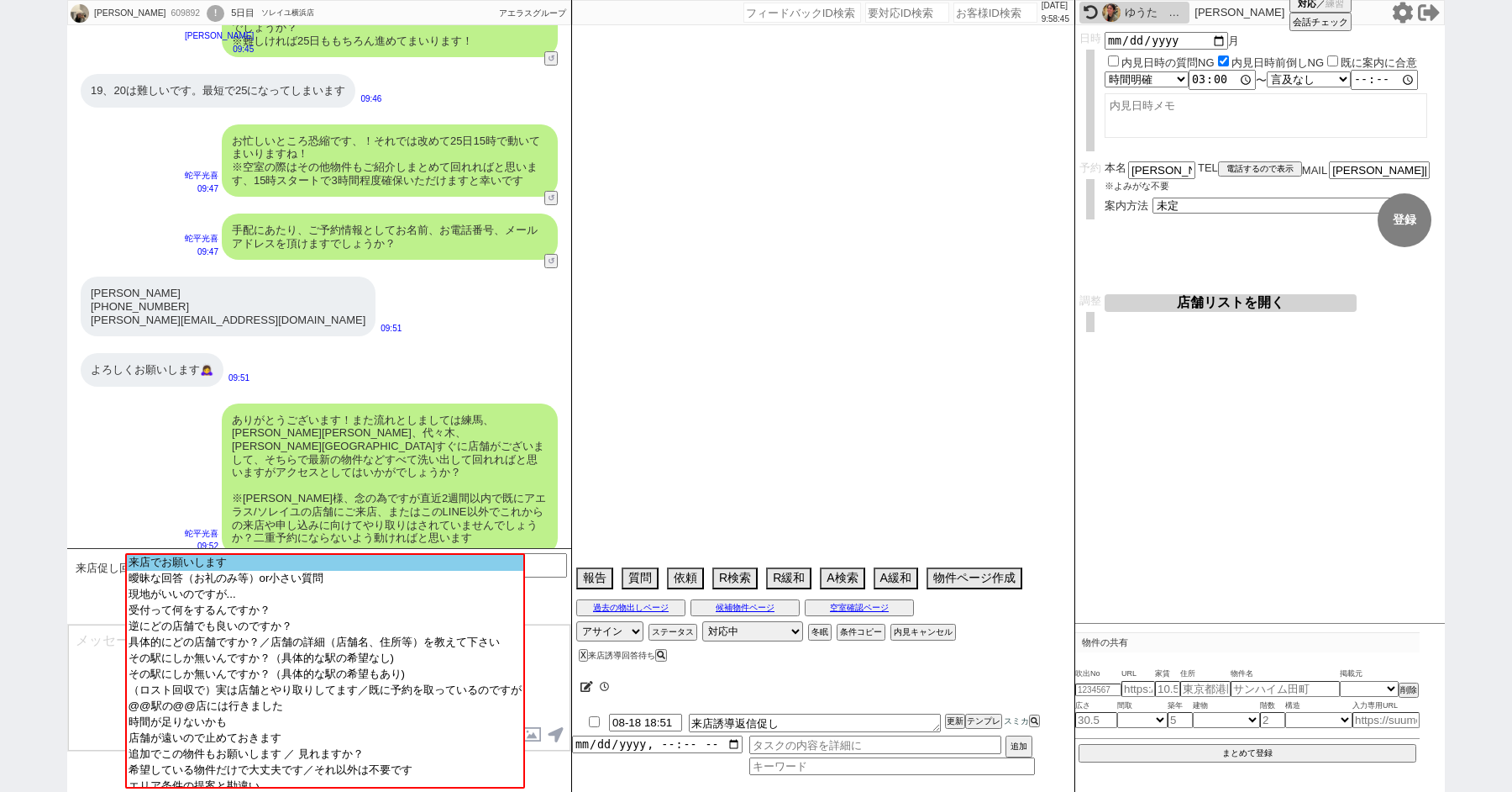
select select "7"
select select "27"
select select "55"
select select "73"
select select "46"
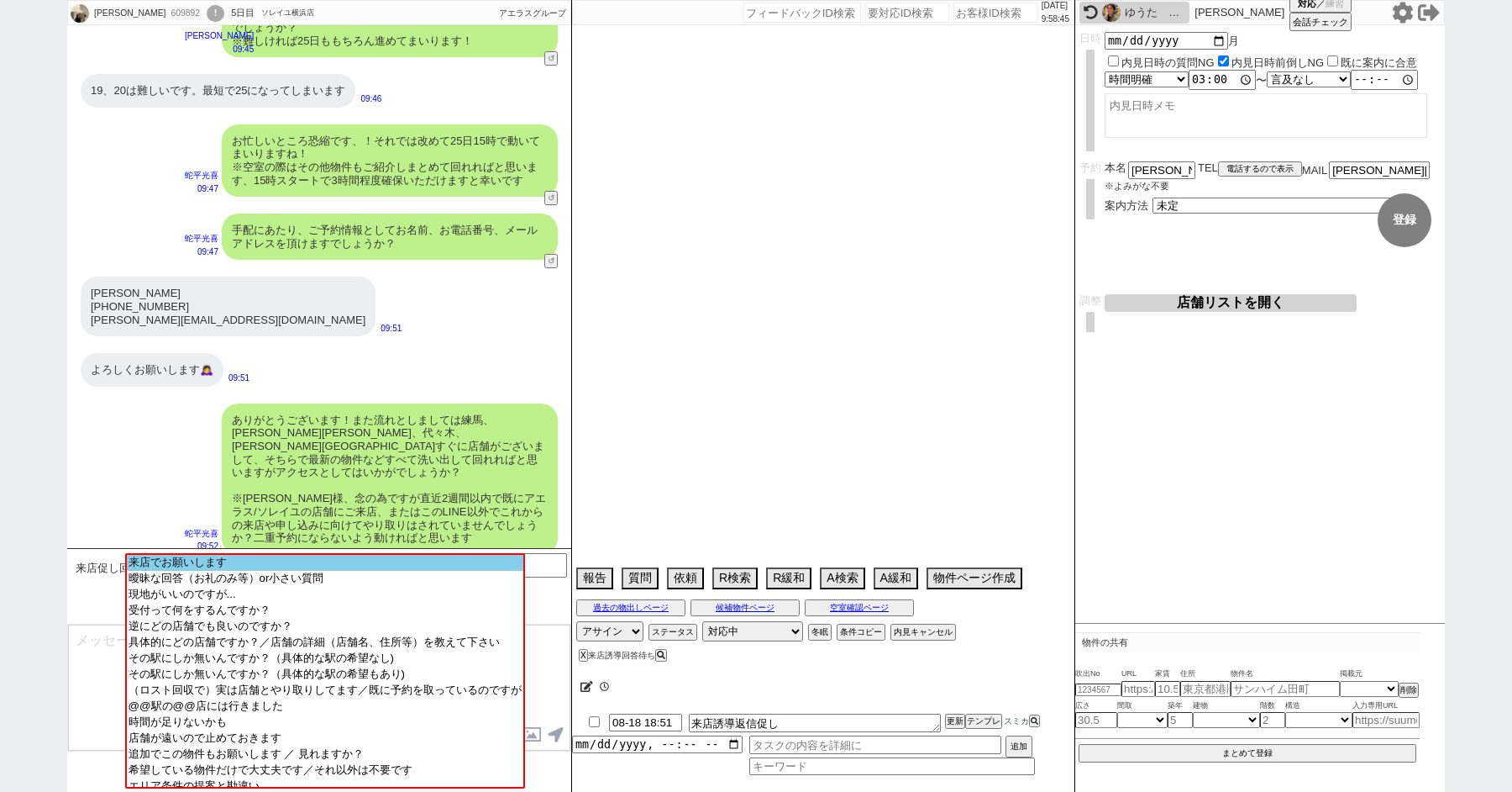
select select "11"
select select "77"
select select "49"
select select "51"
select select "58"
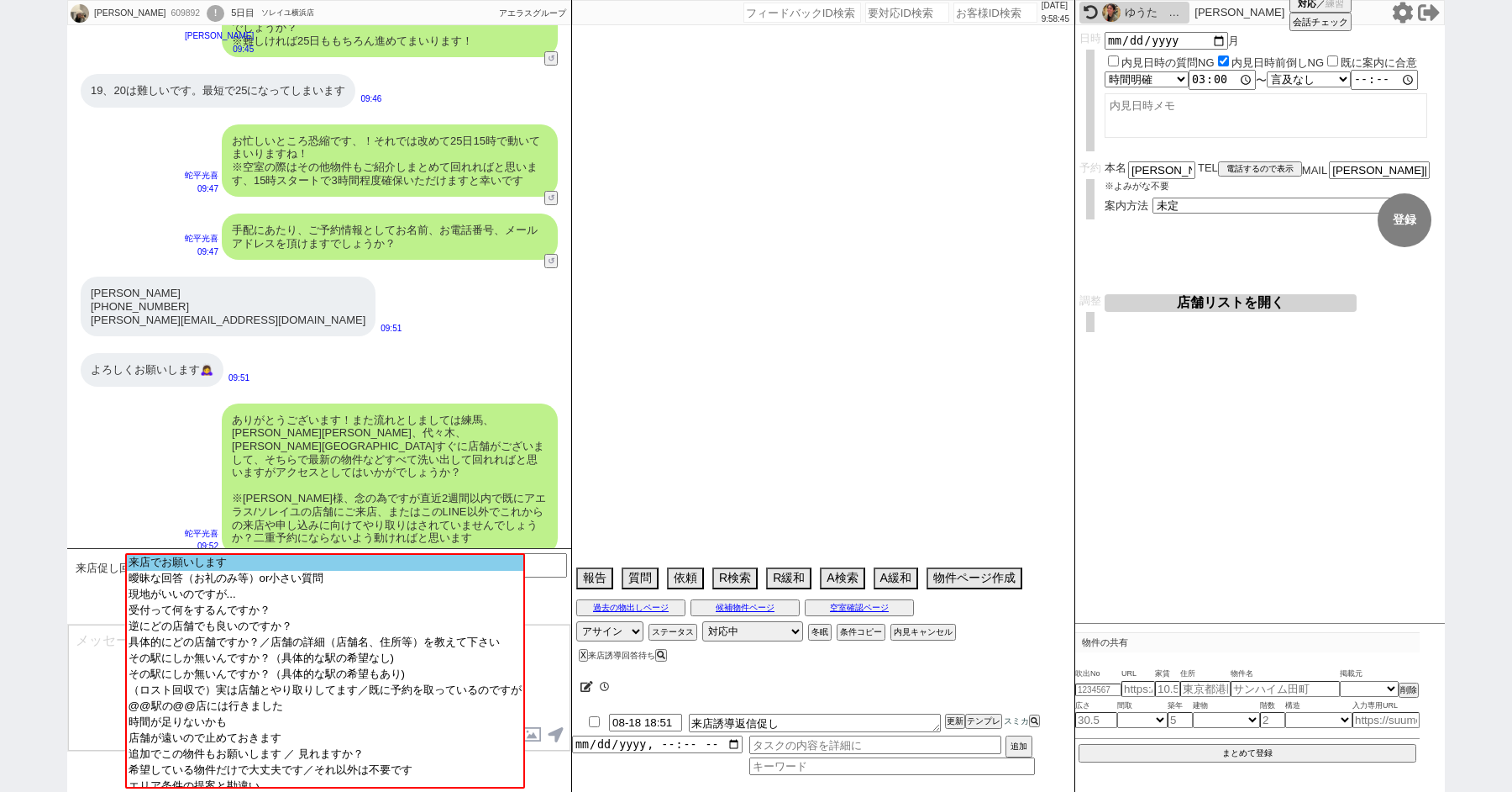
select select "30"
select select "41"
select select "34"
select select "20"
select select "39"
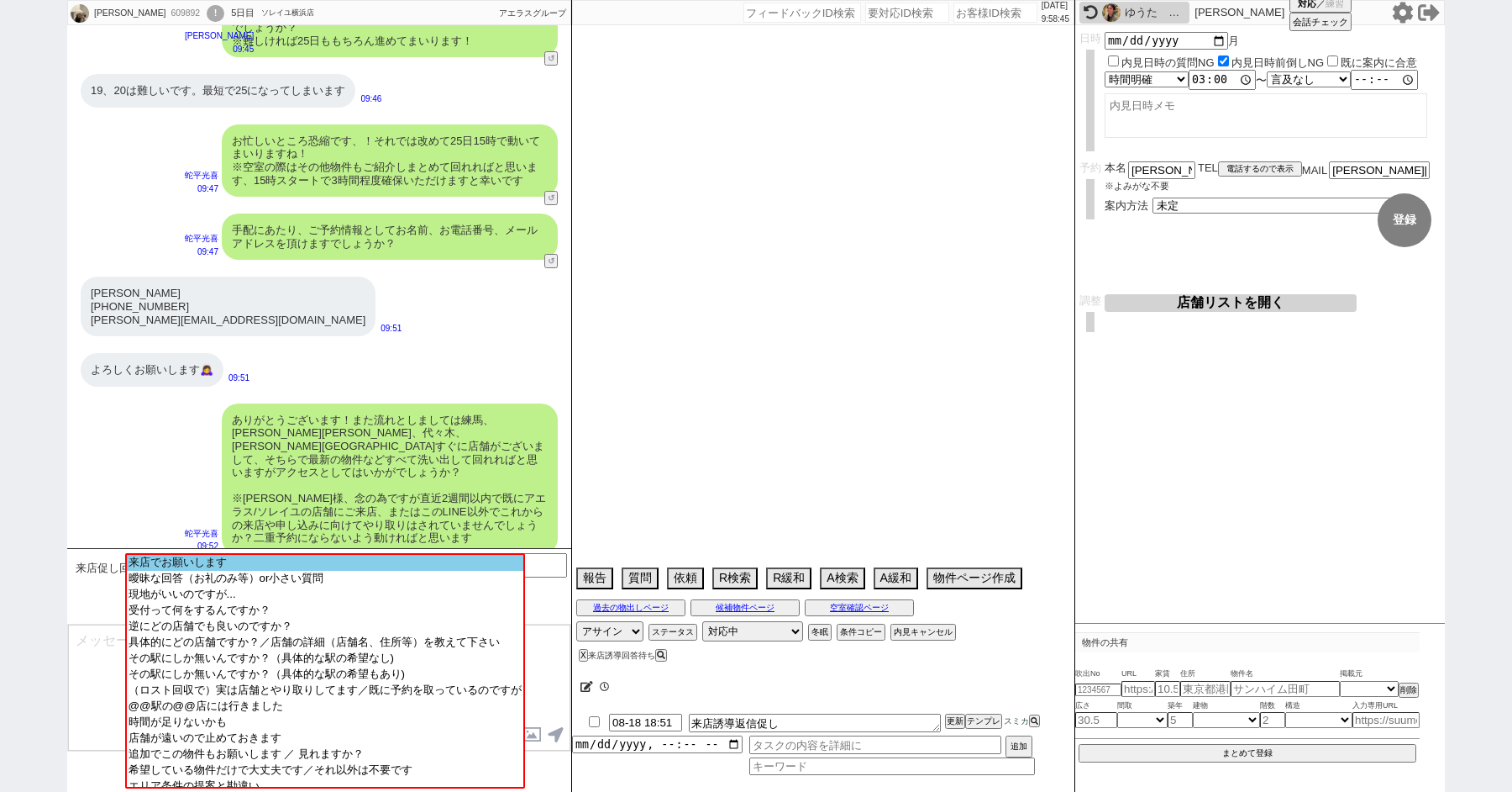
select select "37"
select select "78"
select select "1852"
select select "31"
select select "40"
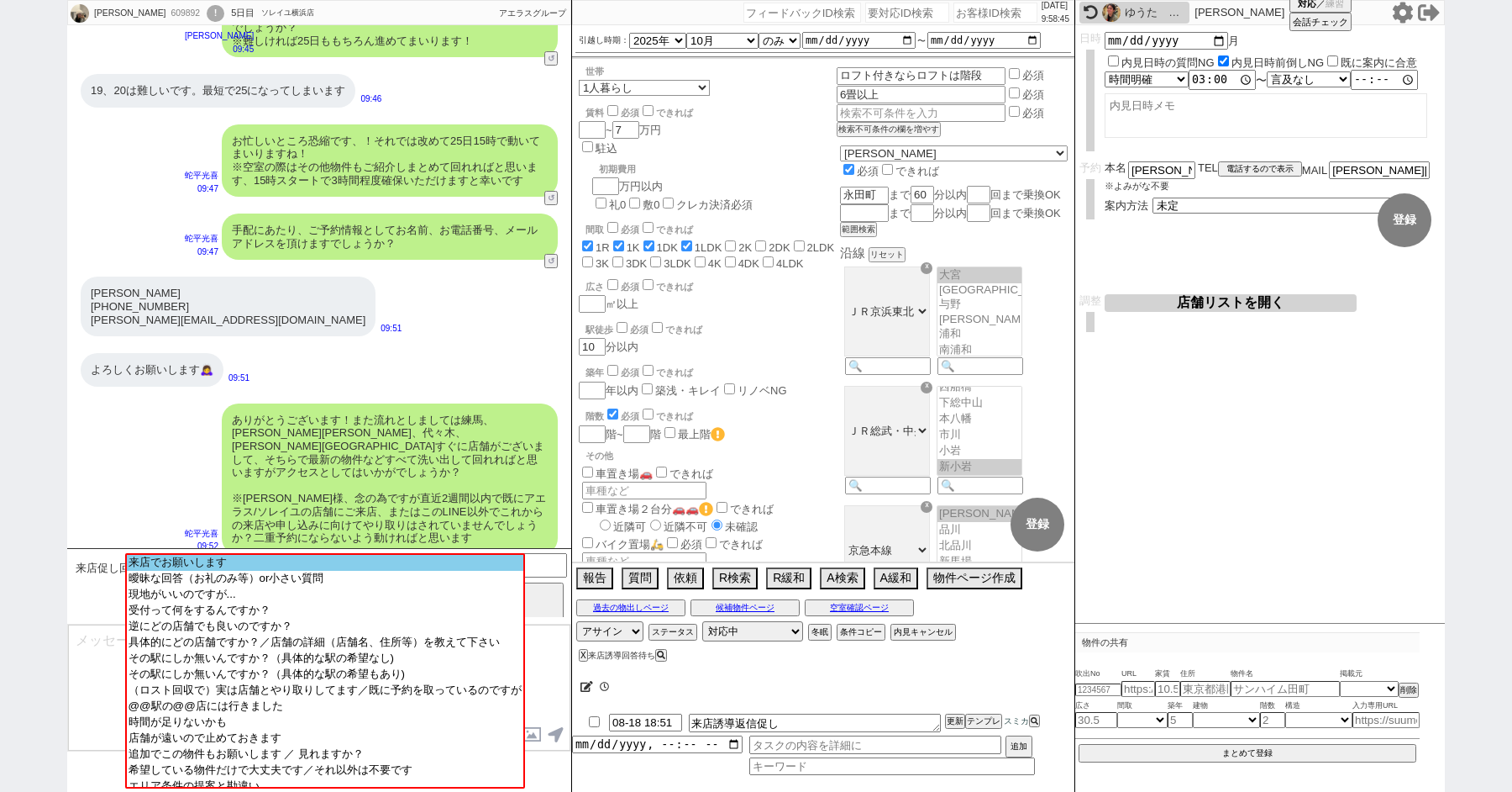
scroll to position [39, 0]
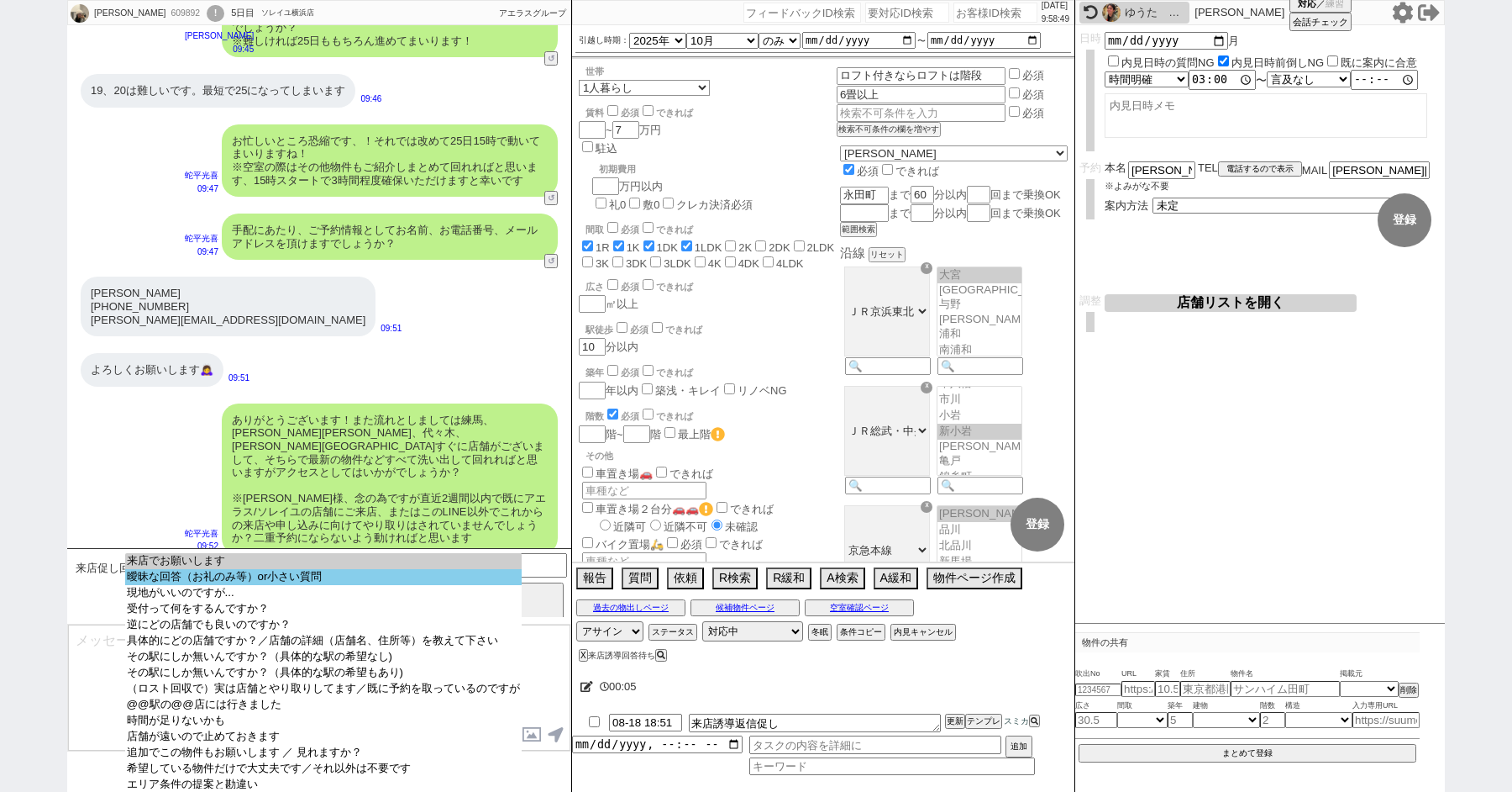
select select "曖昧な回答（お礼のみ等）or小さい質問"
click at [208, 585] on option "曖昧な回答（お礼のみ等）or小さい質問" at bounding box center [323, 593] width 396 height 16
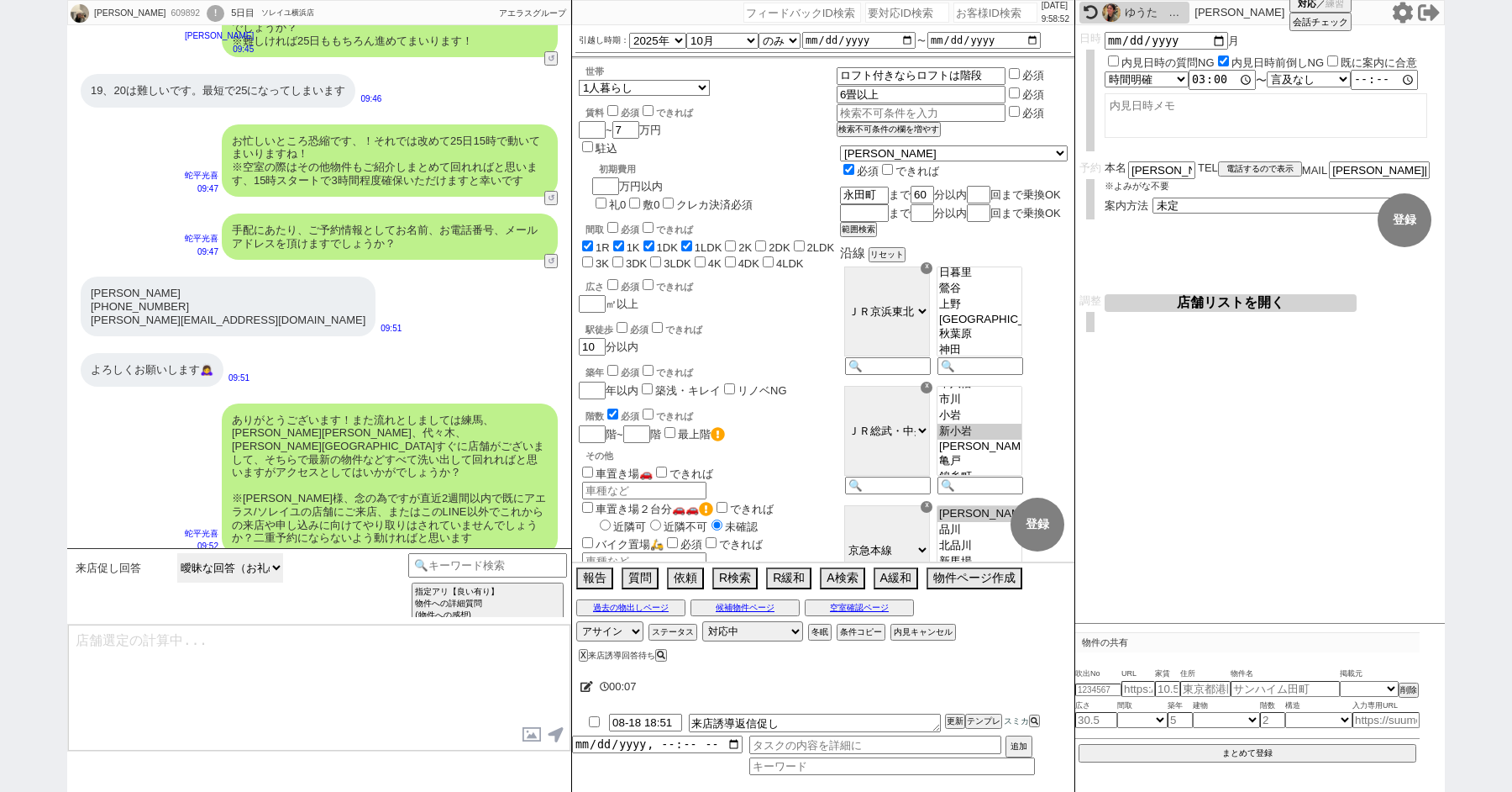
scroll to position [0, 0]
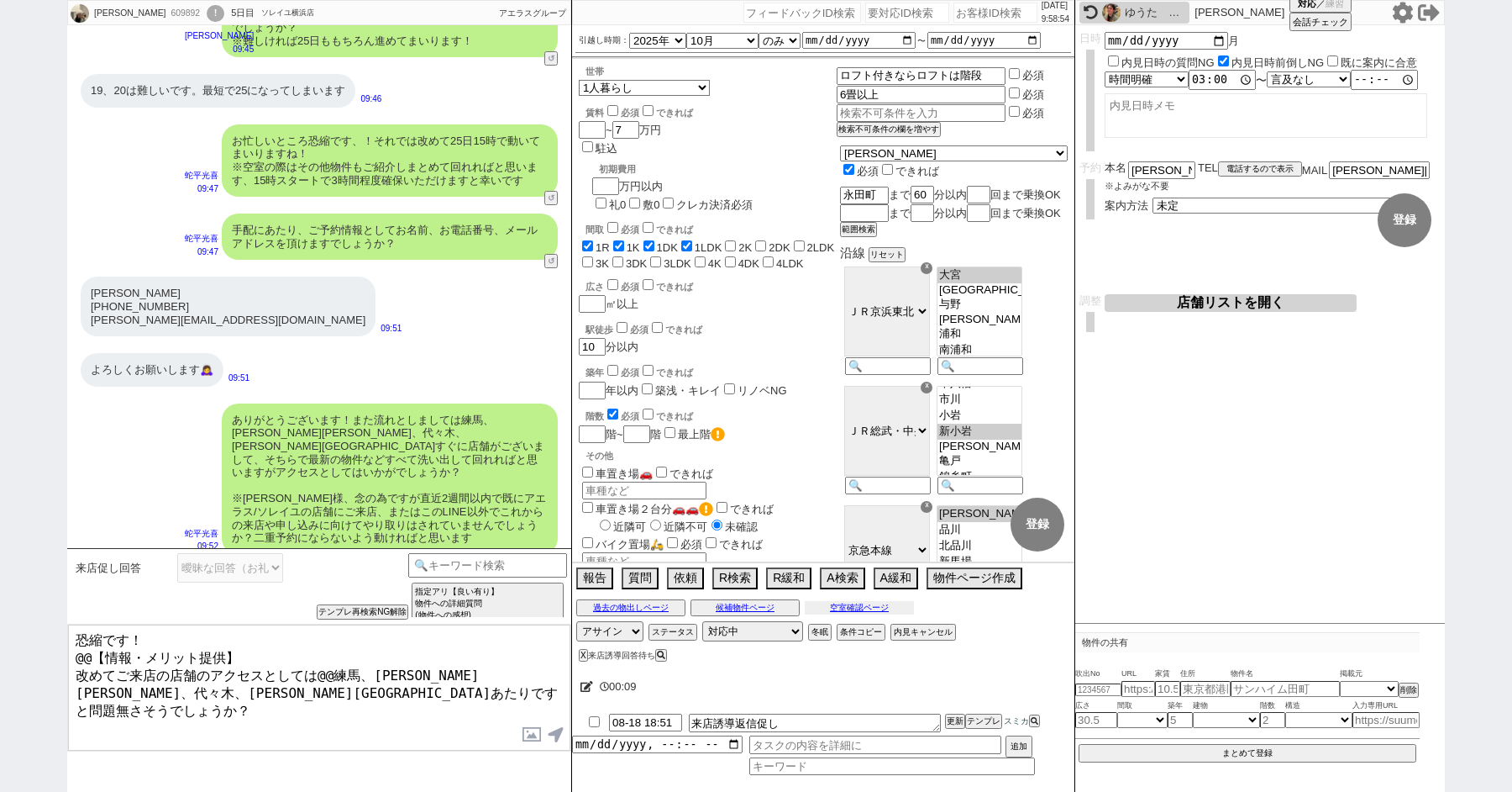
click at [862, 601] on button "空室確認ページ" at bounding box center [859, 607] width 109 height 13
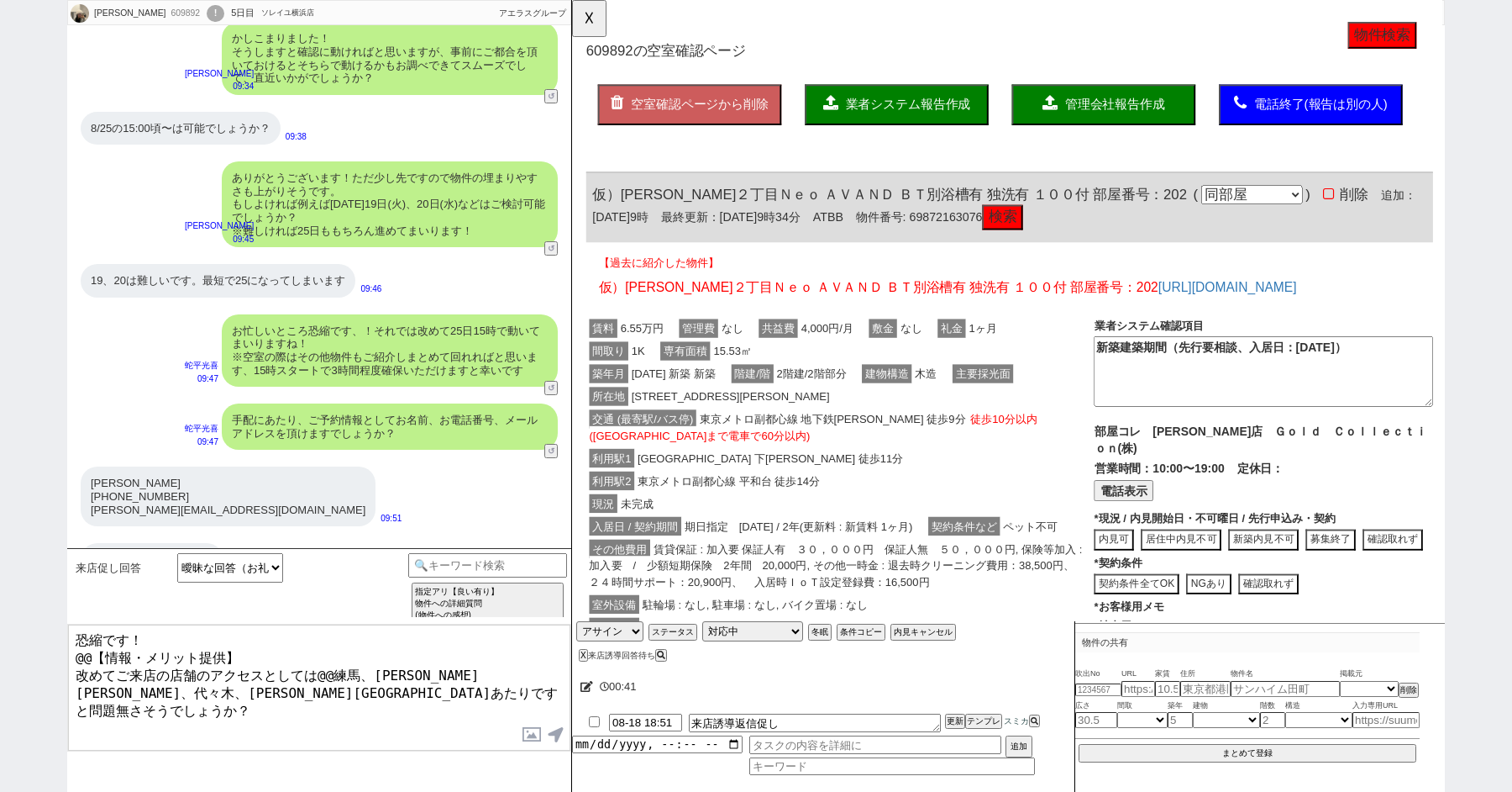
scroll to position [3378, 0]
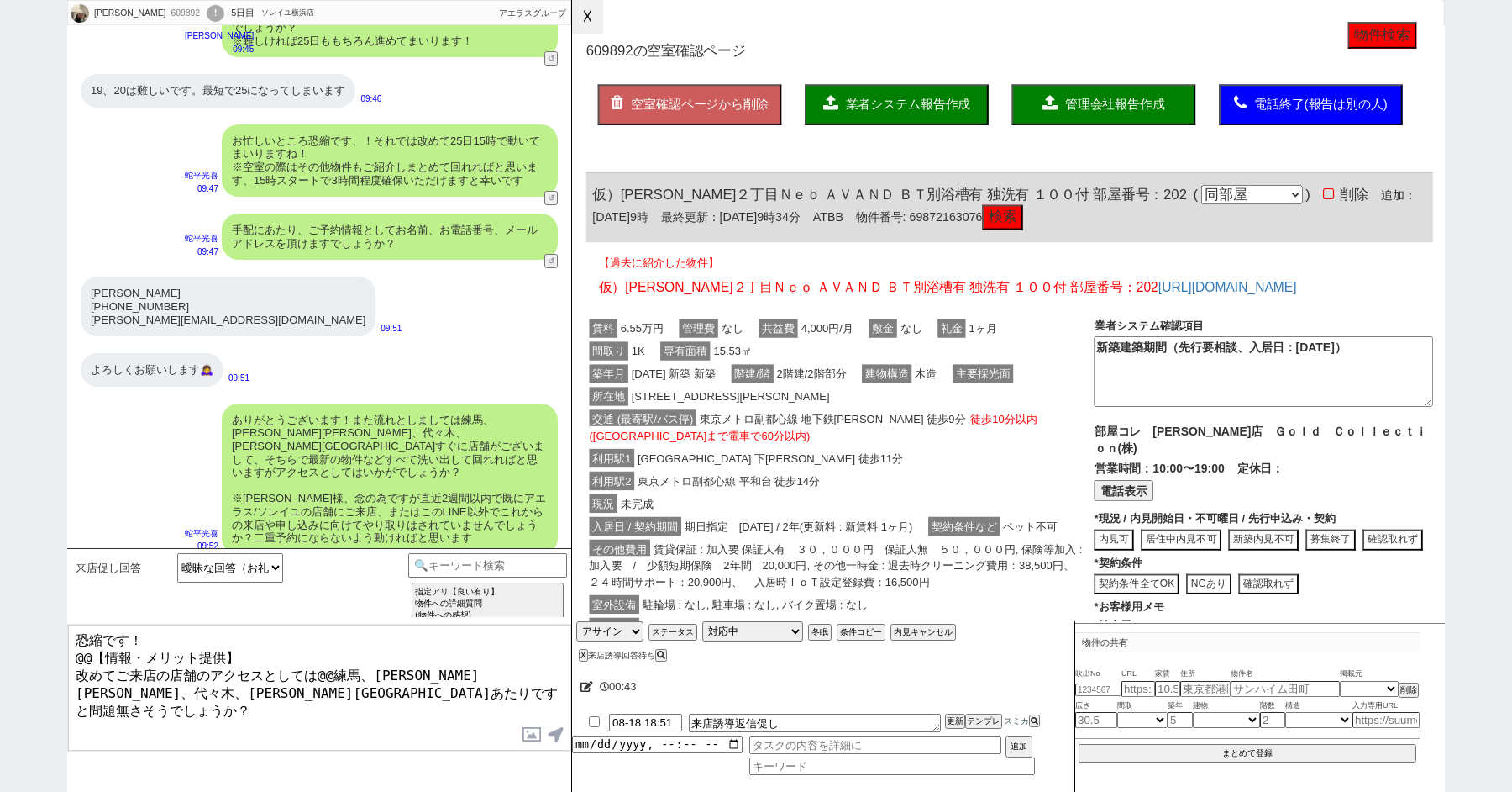
click at [588, 19] on button "☓" at bounding box center [587, 17] width 31 height 33
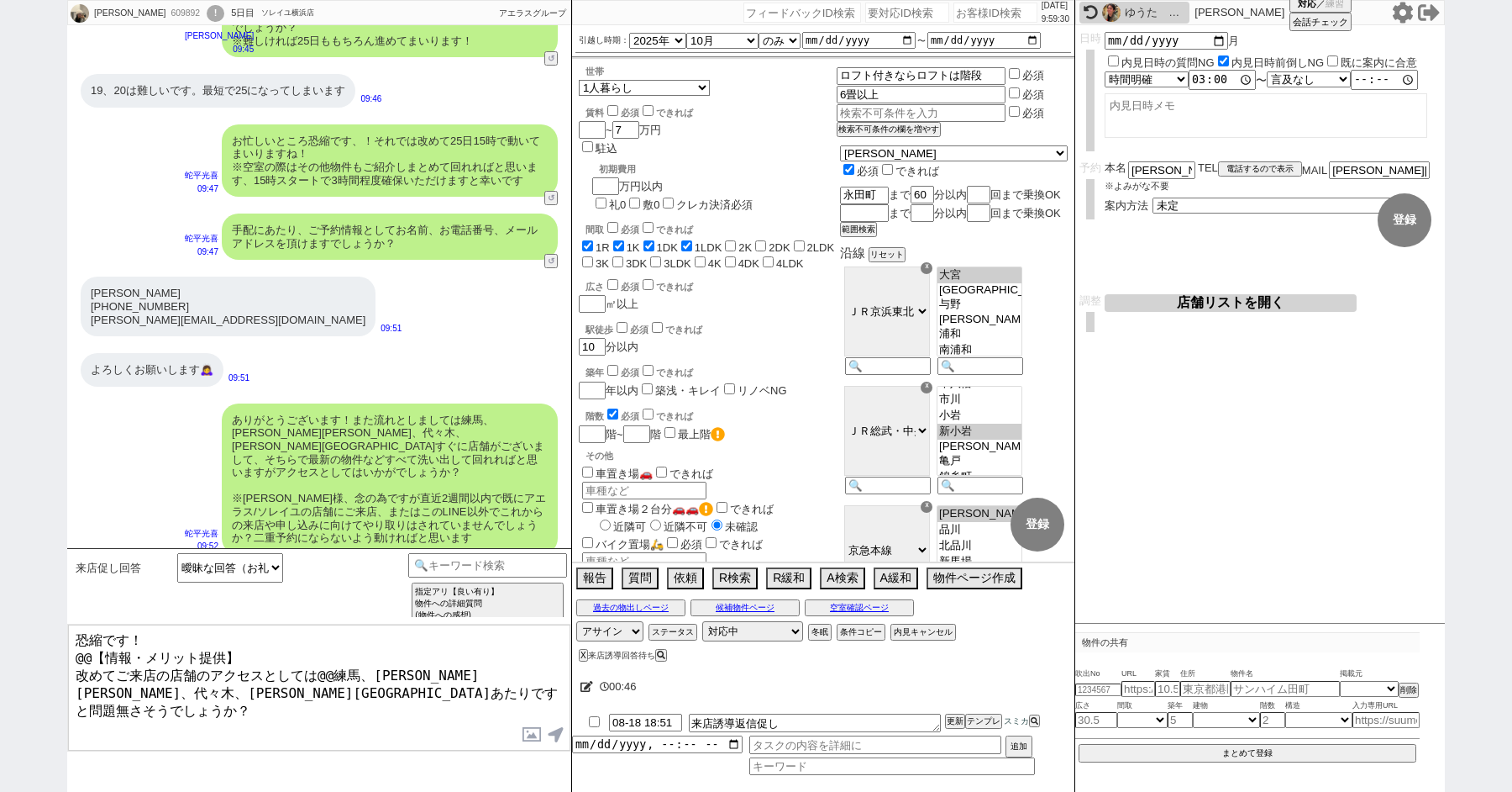
drag, startPoint x: 251, startPoint y: 649, endPoint x: 75, endPoint y: 633, distance: 176.7
click at [75, 633] on textarea "恐縮です！ @@【情報・メリット提供】 改めてご来店の店舗のアクセスとしては@@練馬、高田馬場、代々木、上野駅あたりですと問題無さそうでしょうか？" at bounding box center [319, 687] width 503 height 126
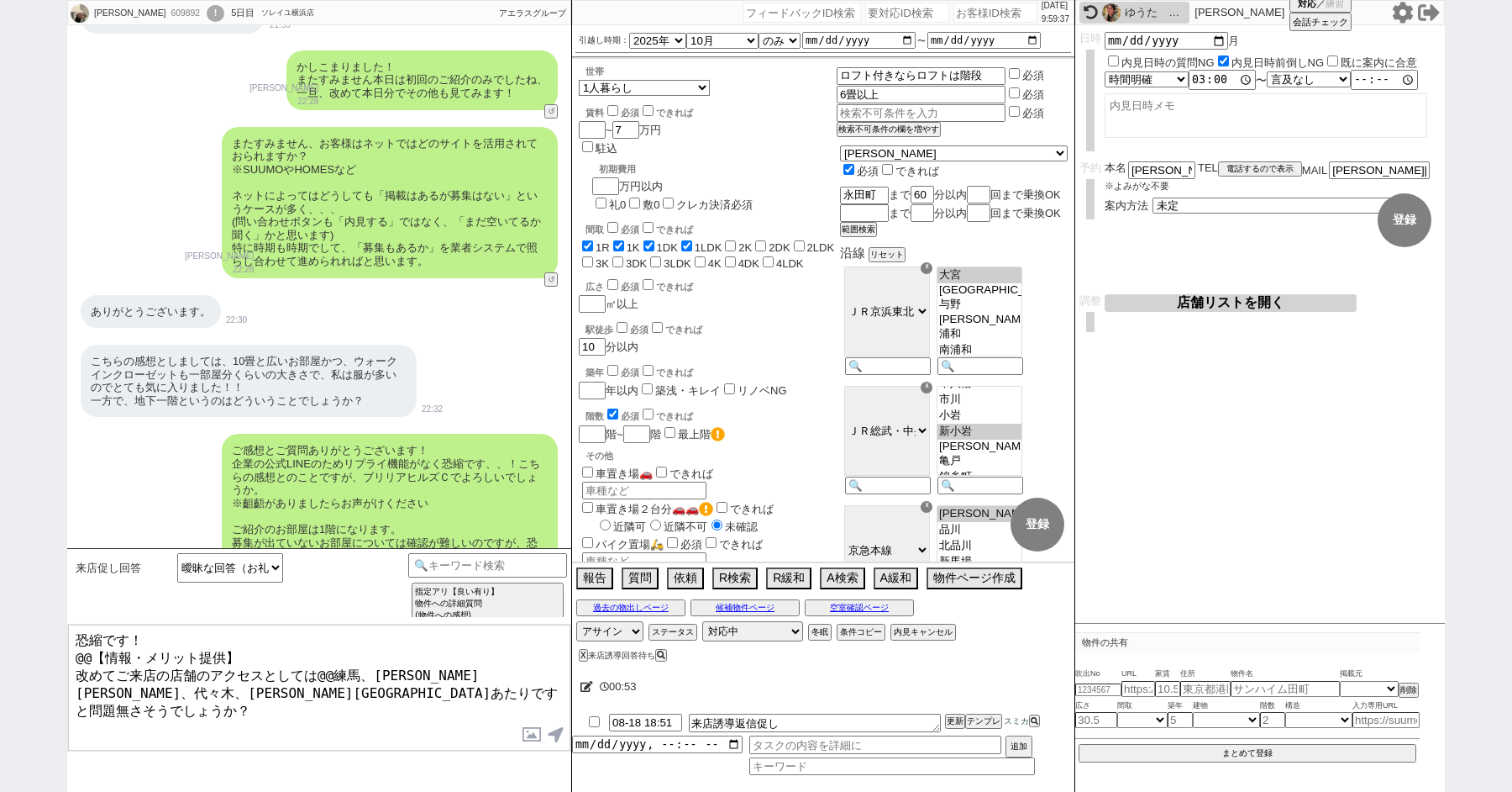
scroll to position [0, 0]
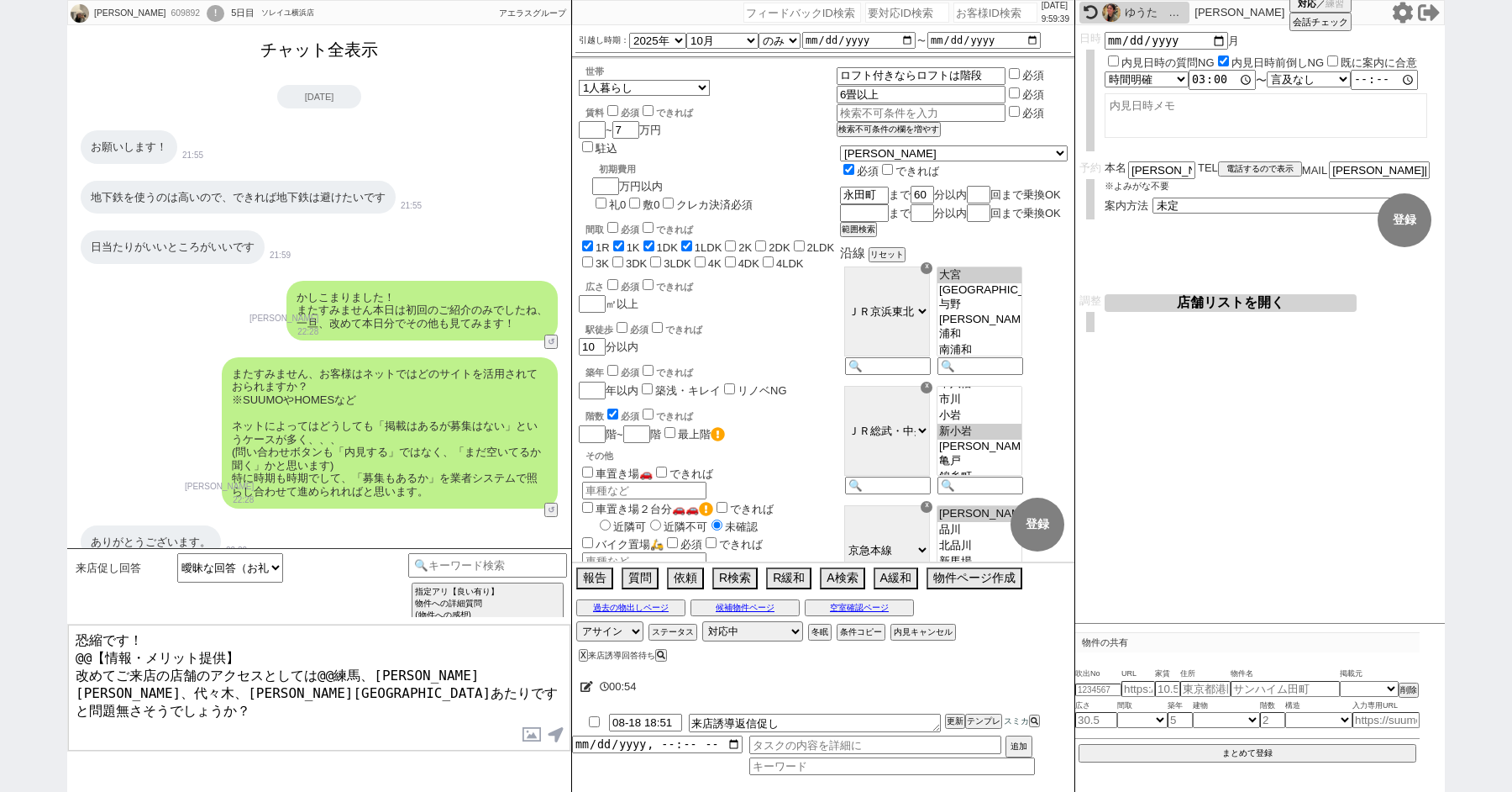
click at [319, 56] on button "チャット全表示" at bounding box center [319, 49] width 131 height 29
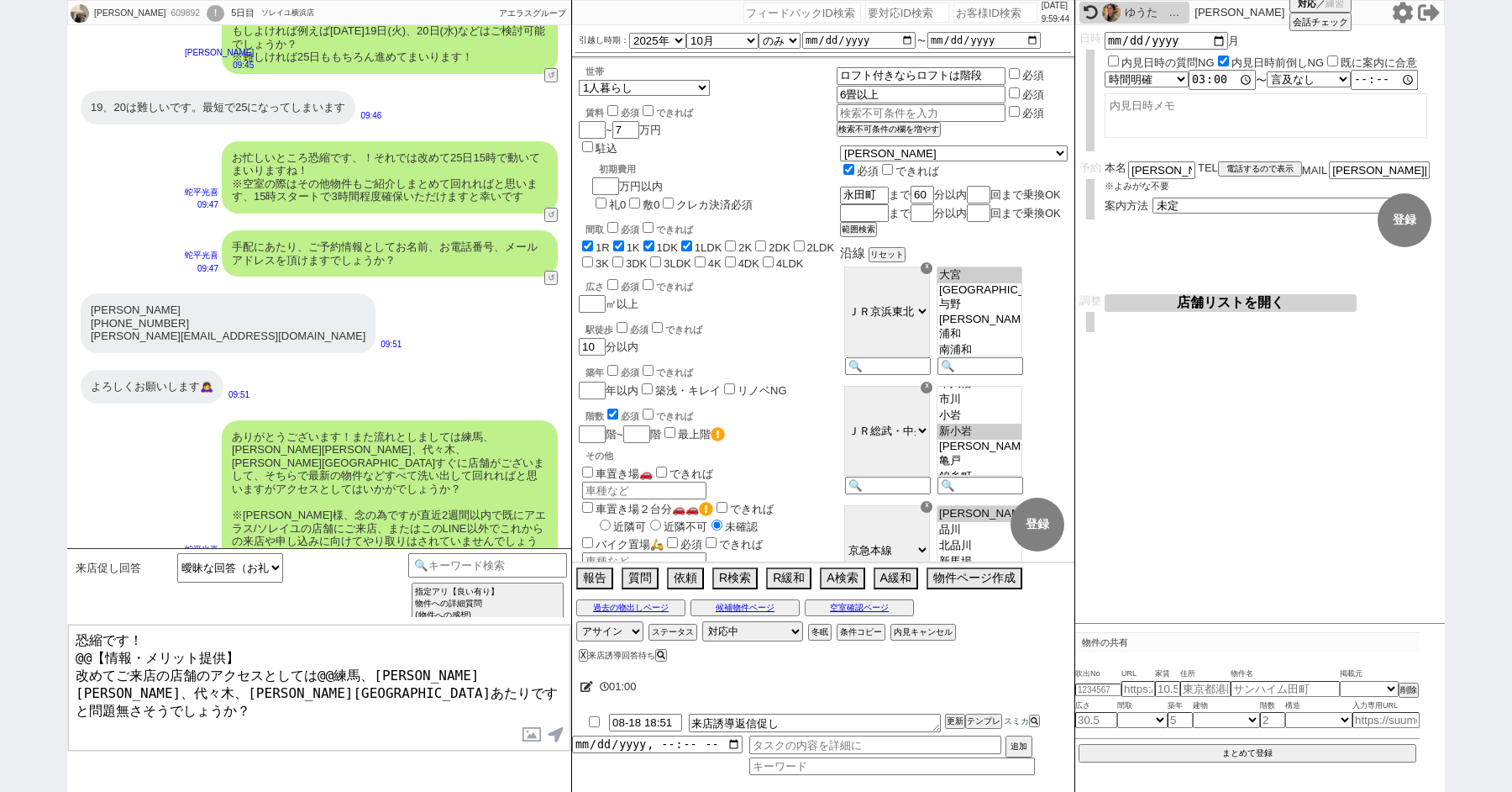
scroll to position [5351, 0]
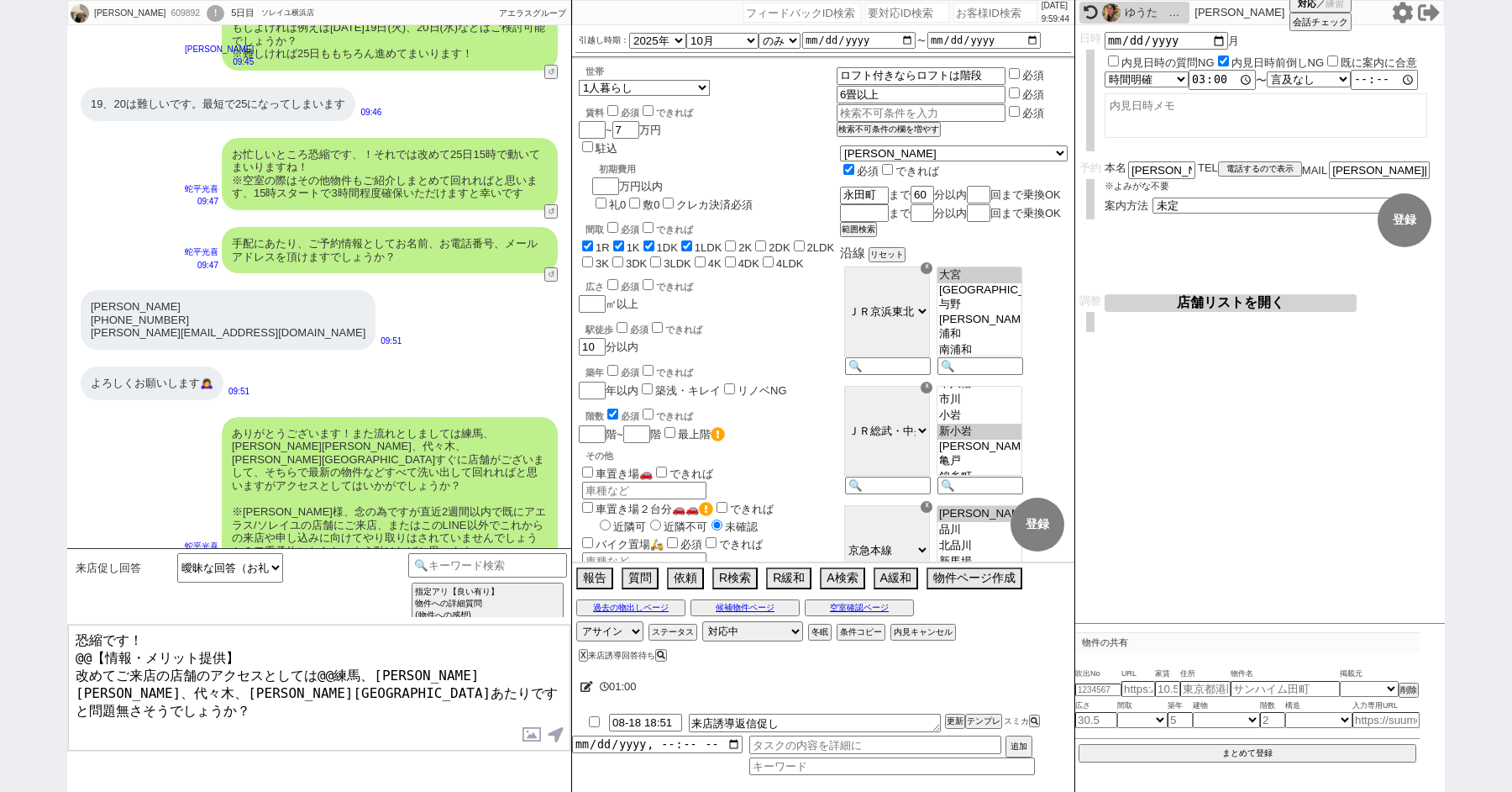
drag, startPoint x: 239, startPoint y: 648, endPoint x: 35, endPoint y: 577, distance: 216.0
click at [48, 583] on div "平﨑優夏 609892 ! 0 5日目 ソレイユ横浜店 冬眠中 自社客 アエラスグループ スミカ_BPO チャット全表示 2025-08-14 ようこそLIN…" at bounding box center [756, 396] width 1512 height 792
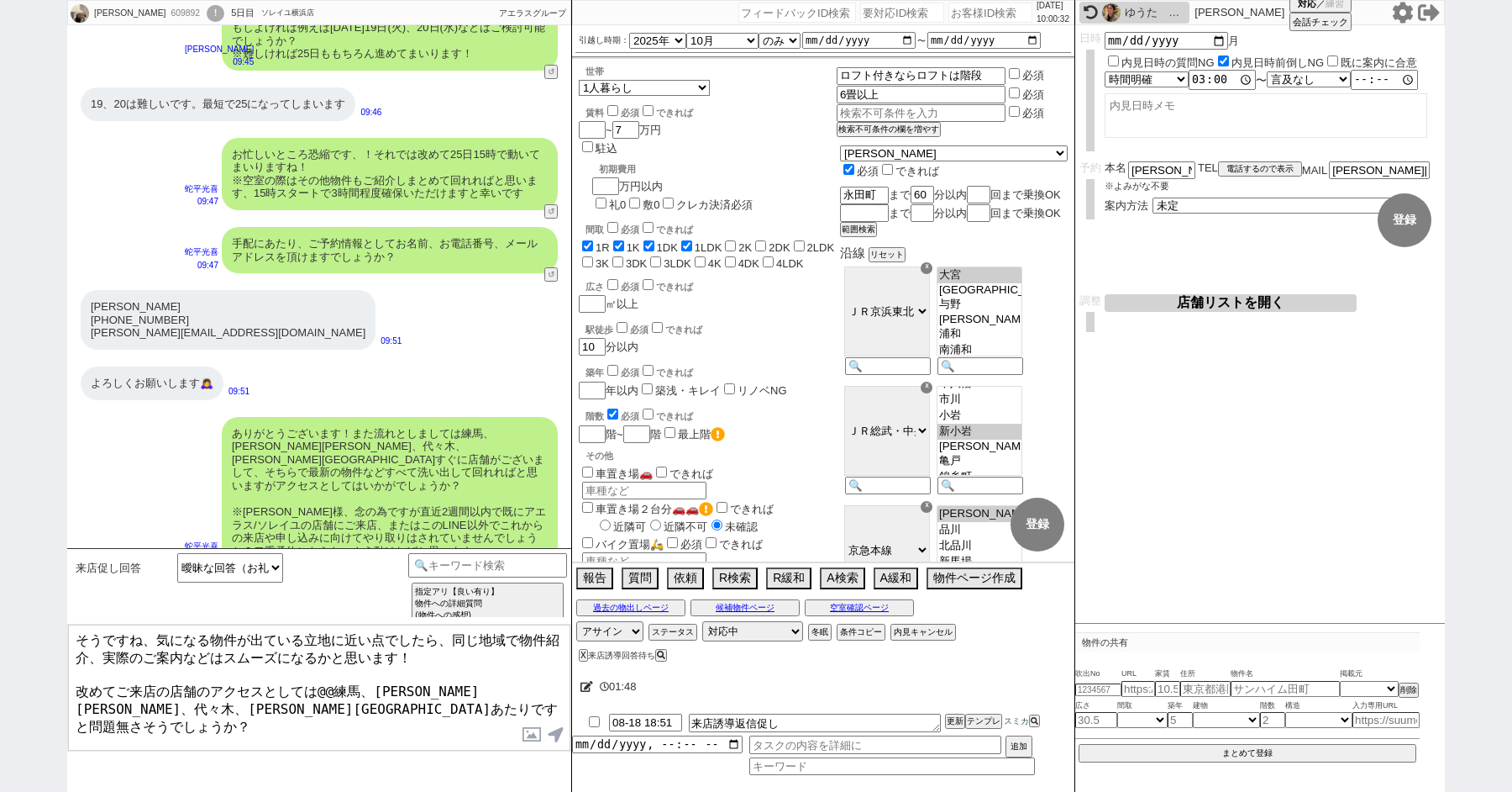
drag, startPoint x: 331, startPoint y: 682, endPoint x: 78, endPoint y: 680, distance: 253.0
click at [78, 680] on textarea "そうですね、気になる物件が出ている立地に近い点でしたら、同じ地域で物件紹介、実際のご案内などはスムーズになるかと思います！ 改めてご来店の店舗のアクセスとして…" at bounding box center [319, 687] width 503 height 126
drag, startPoint x: 103, startPoint y: 682, endPoint x: 276, endPoint y: 682, distance: 173.0
click at [276, 682] on textarea "そうですね、気になる物件が出ている立地に近い点でしたら、同じ地域で物件紹介、実際のご案内などはスムーズになるかと思います！ 練馬、高田馬場、代々木、上野駅あた…" at bounding box center [319, 687] width 503 height 126
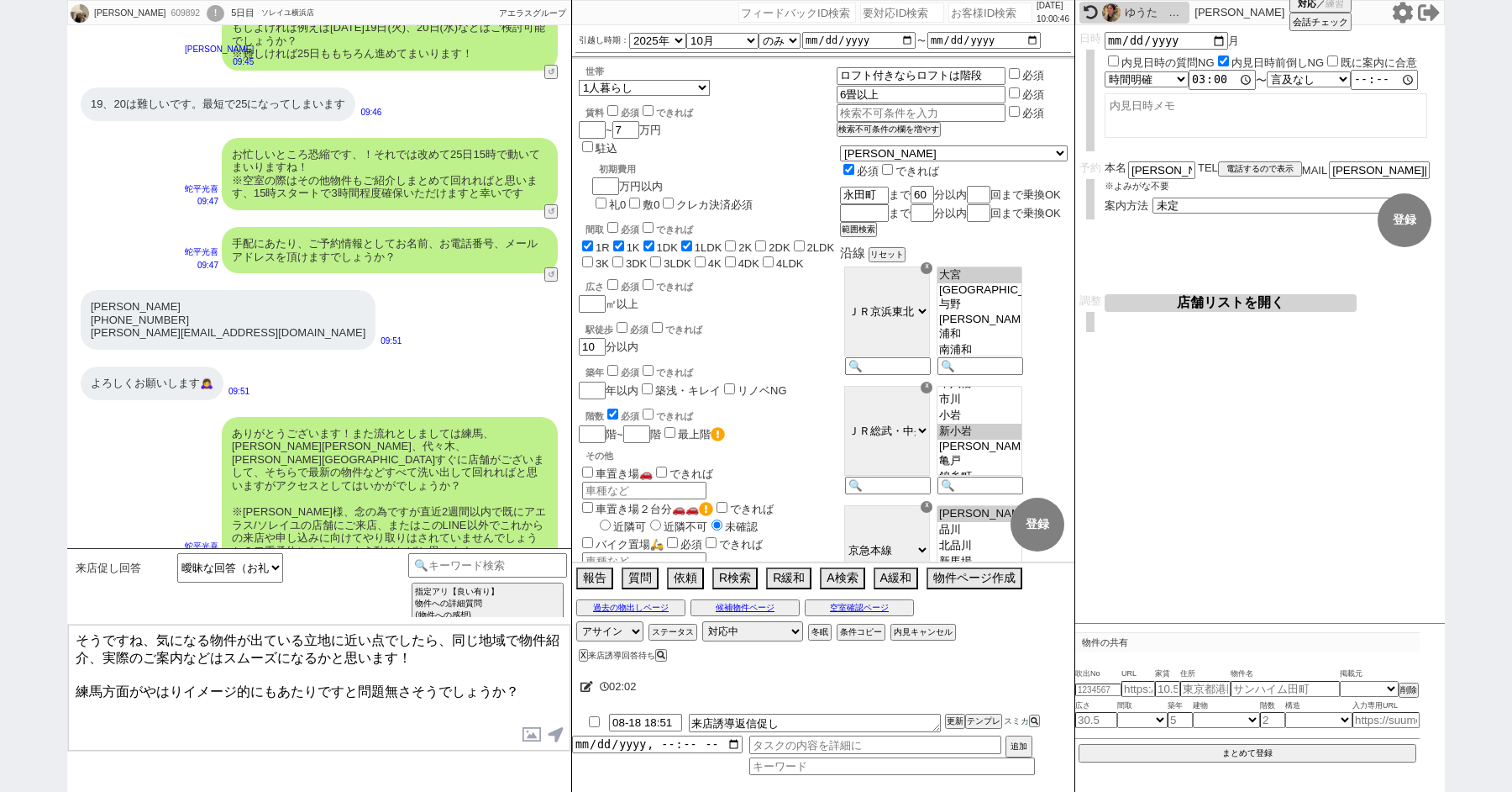
click at [80, 679] on textarea "そうですね、気になる物件が出ている立地に近い点でしたら、同じ地域で物件紹介、実際のご案内などはスムーズになるかと思います！ 練馬方面がやはりイメージ的にもあた…" at bounding box center [319, 687] width 503 height 126
click at [400, 681] on textarea "そうですね、気になる物件が出ている立地に近い点でしたら、同じ地域で物件紹介、実際のご案内などはスムーズになるかと思います！ 物件もそうですが、練馬方面がやはり…" at bounding box center [319, 687] width 503 height 126
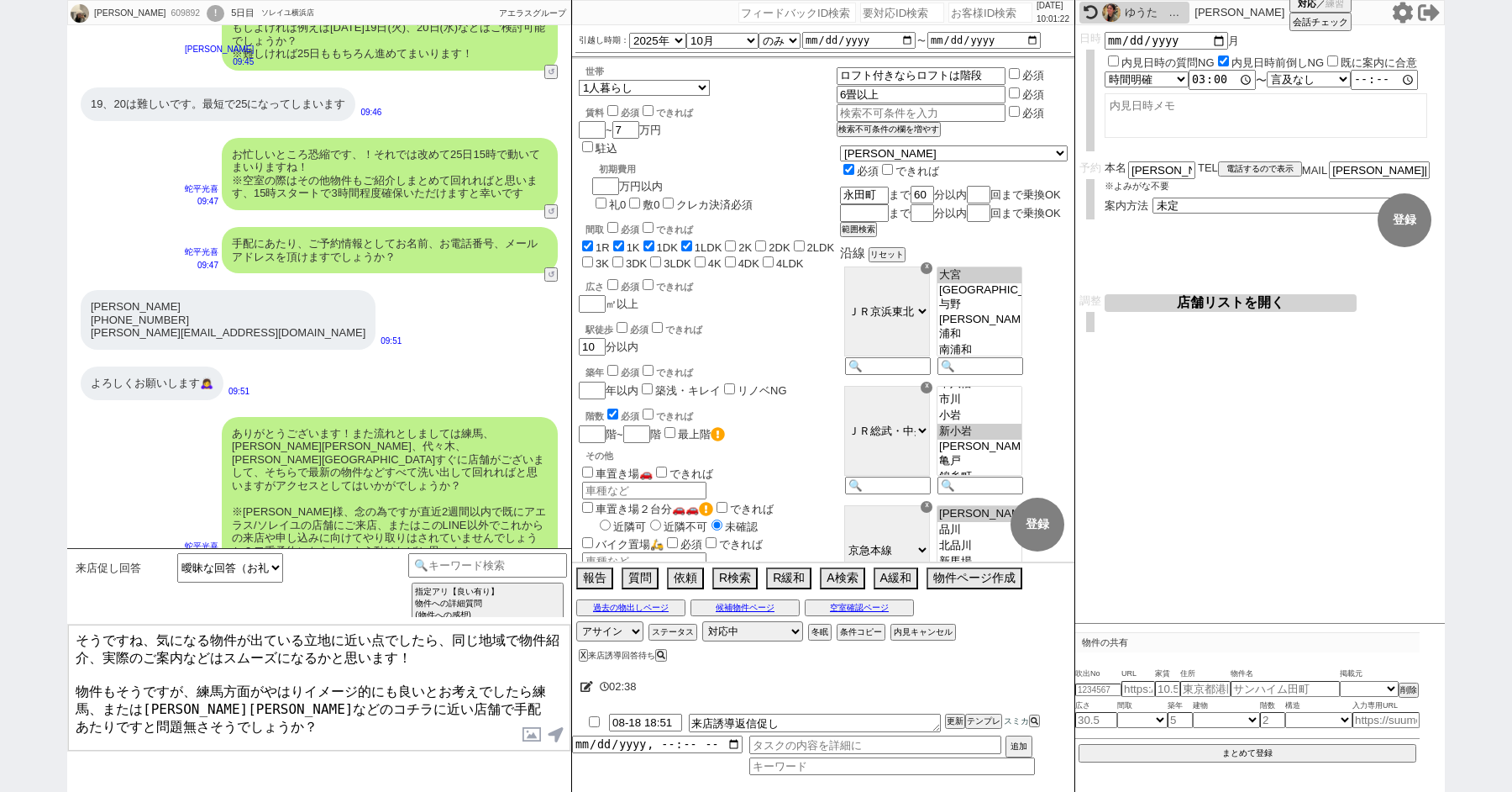
click at [403, 697] on textarea "そうですね、気になる物件が出ている立地に近い点でしたら、同じ地域で物件紹介、実際のご案内などはスムーズになるかと思います！ 物件もそうですが、練馬方面がやはり…" at bounding box center [319, 687] width 503 height 126
click at [384, 629] on textarea "そうですね、気になる物件が出ている立地に近い点でしたら、同じ地域で物件紹介、実際のご案内などはスムーズになるかと思います！ 物件もそうですが、練馬方面がやはり…" at bounding box center [319, 687] width 503 height 126
click at [384, 643] on textarea "そうですね、気になる物件が出ている立地に近い点でしたら、同じ地域で物件紹介、実際のご案内などはスムーズになるかと思います！ 物件もそうですが、練馬方面がやはり…" at bounding box center [319, 687] width 503 height 126
click at [397, 695] on textarea "そうですね、気になる物件が出ている立地に近い店舗でしたら、同じ地域で物件紹介、実際のご案内などはスムーズになるかと思います！ 物件もそうですが、練馬方面がやは…" at bounding box center [319, 687] width 503 height 126
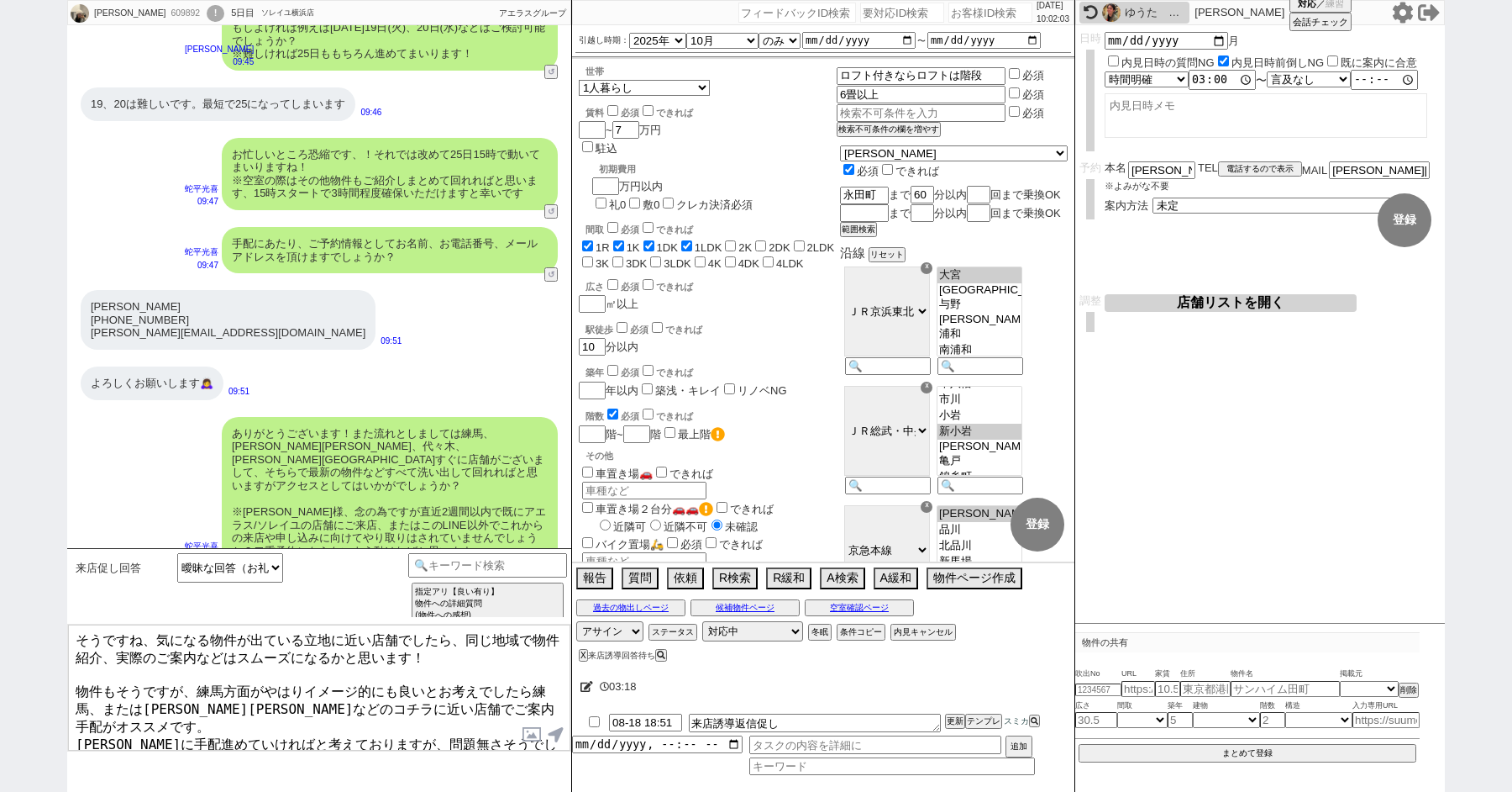
type textarea "そうですね、気になる物件が出ている立地に近い店舗でしたら、同じ地域で物件紹介、実際のご案内などはスムーズになるかと思います！ 物件もそうですが、練馬方面がやは…"
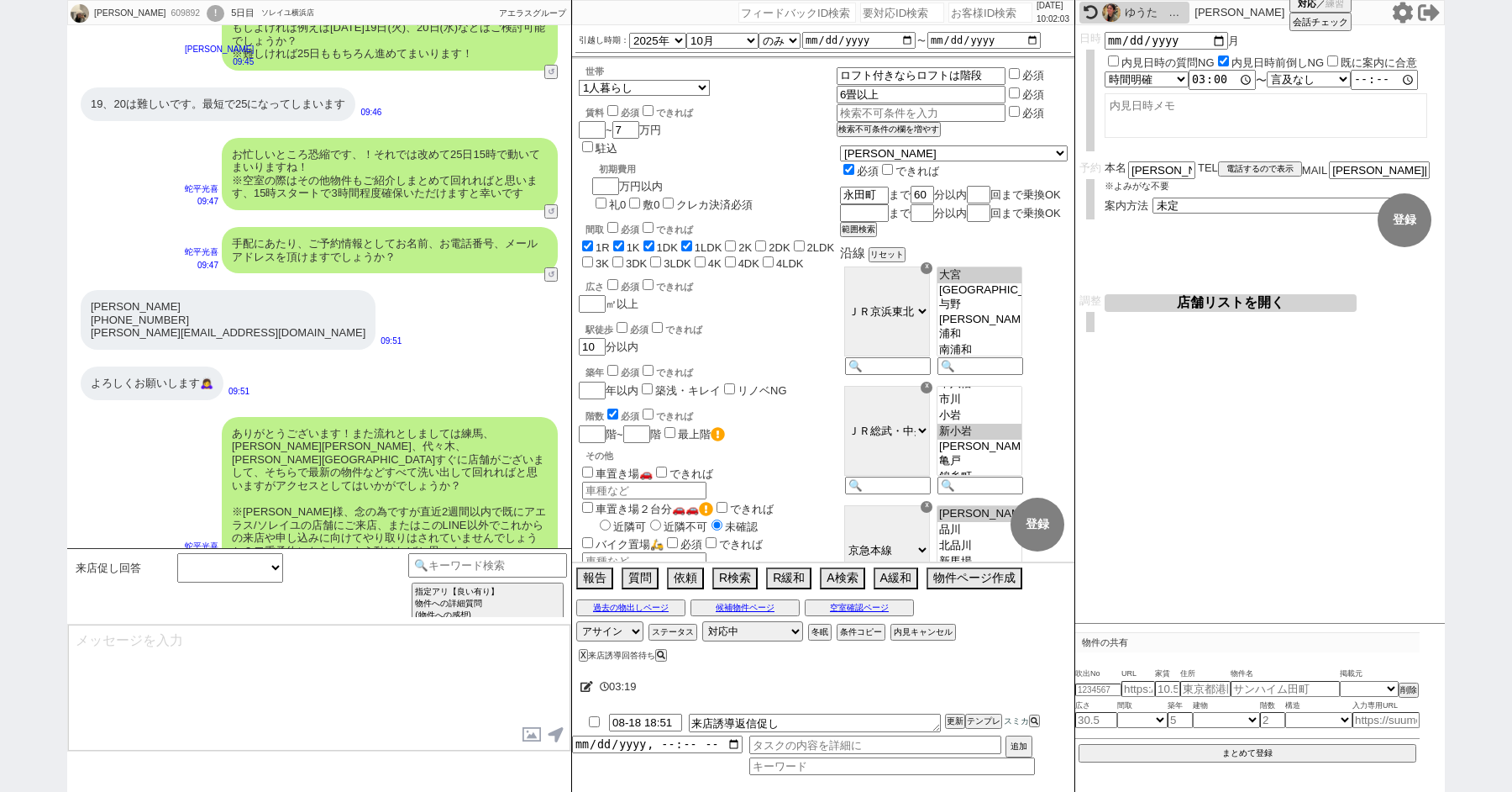
scroll to position [5506, 0]
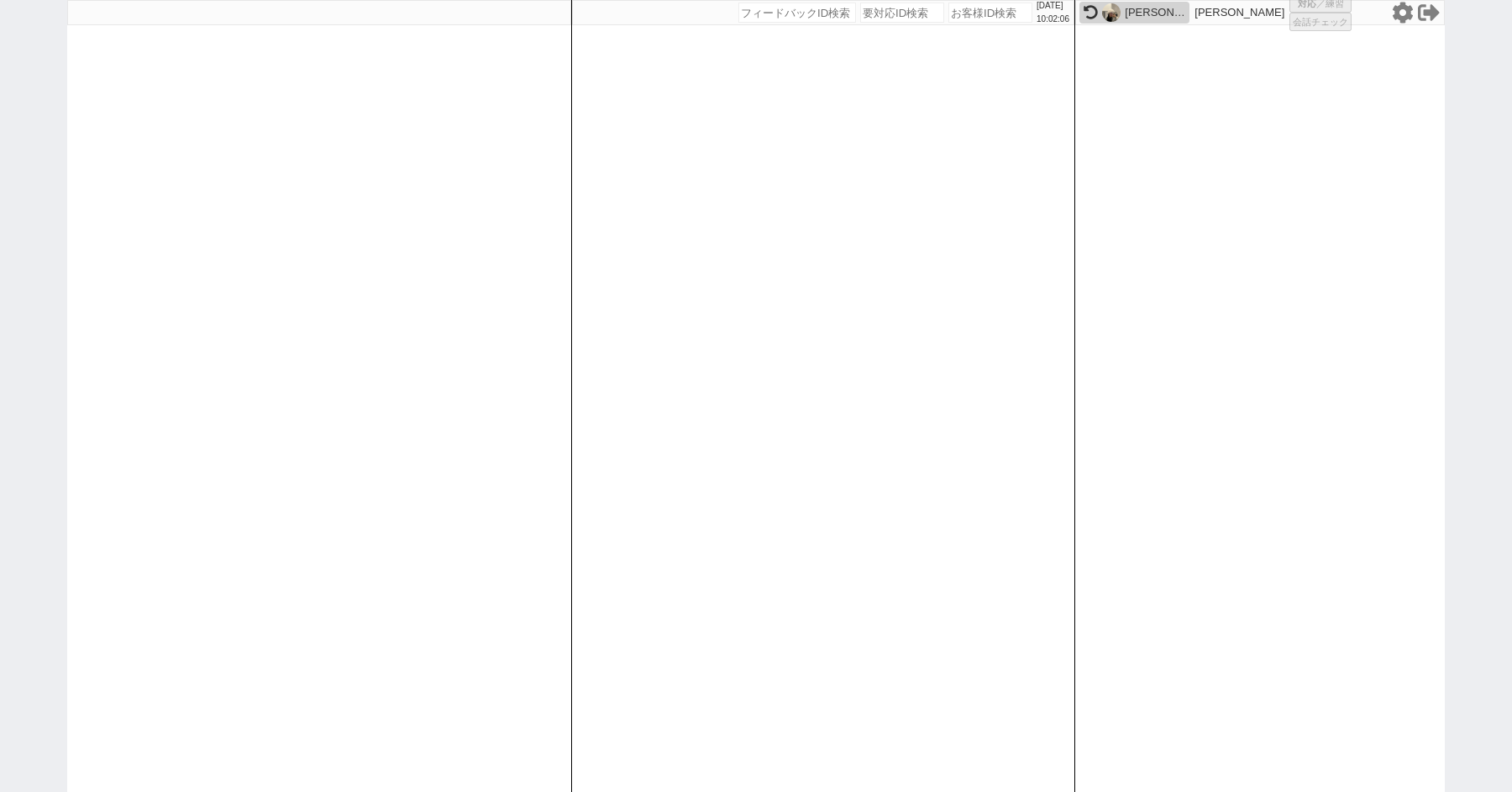
select select "15"
select select "0"
select select "69"
select select "14"
select select "1"
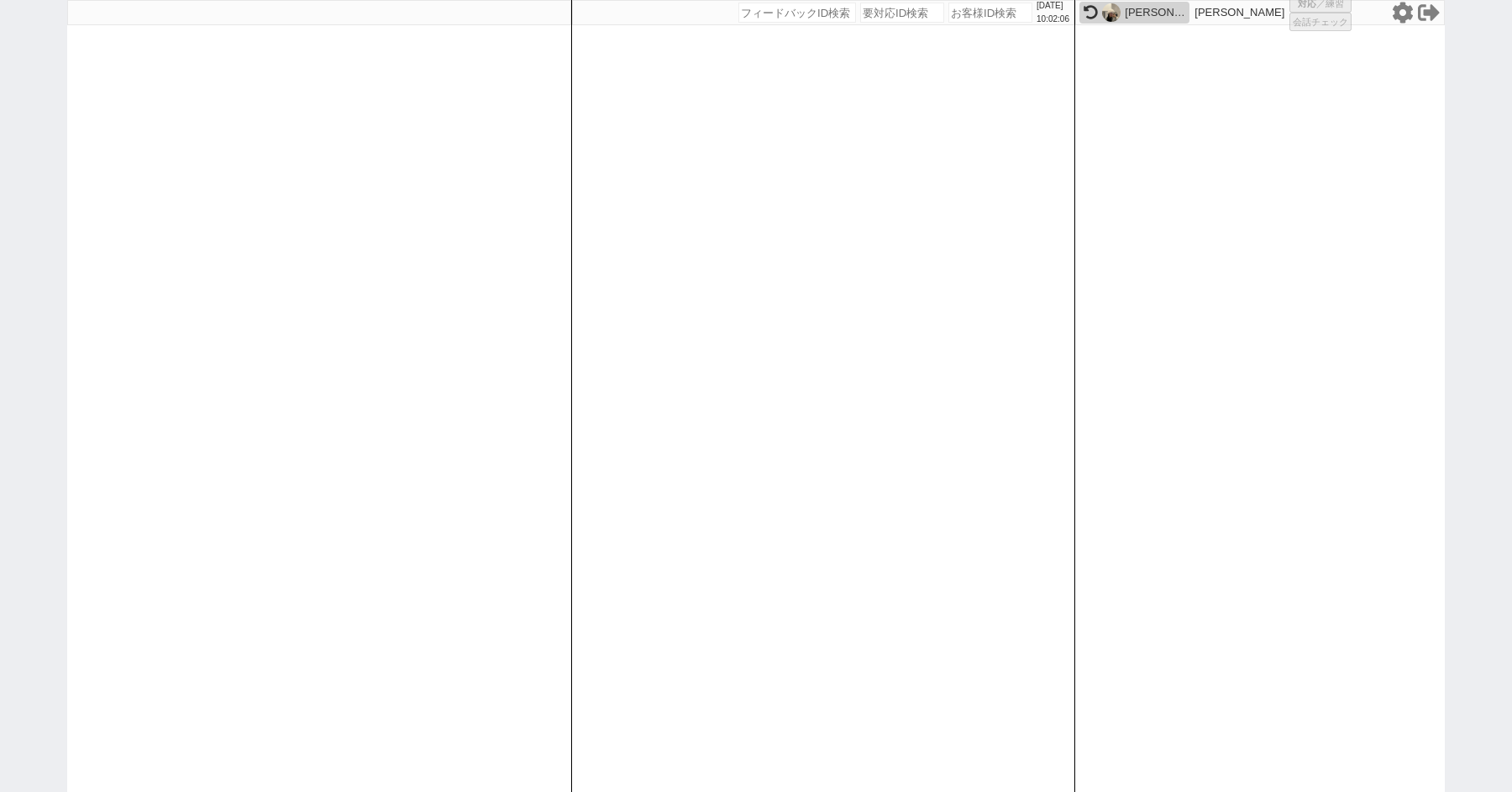
select select "1"
select select "2"
select select "10"
select select
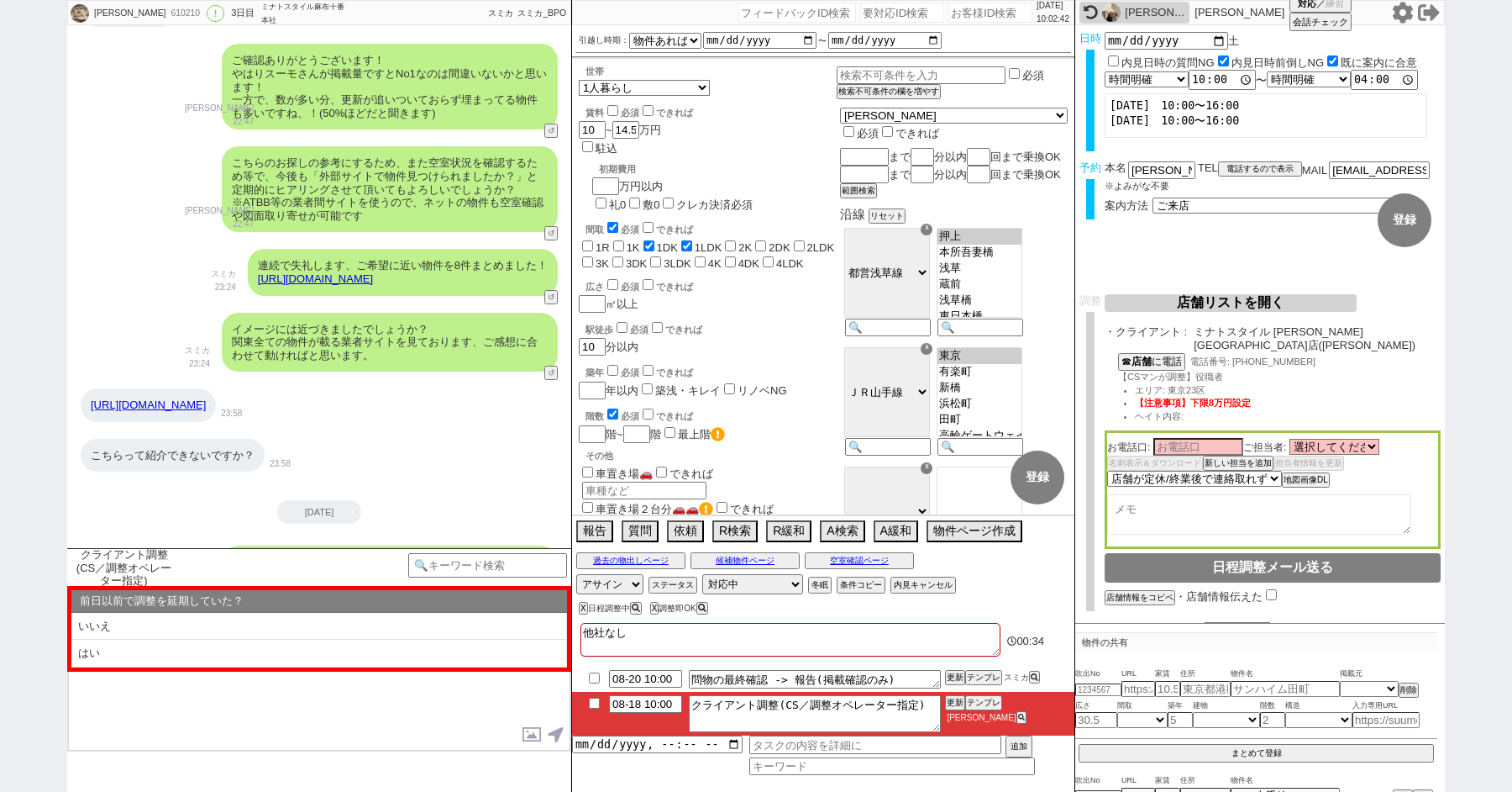
scroll to position [2423, 0]
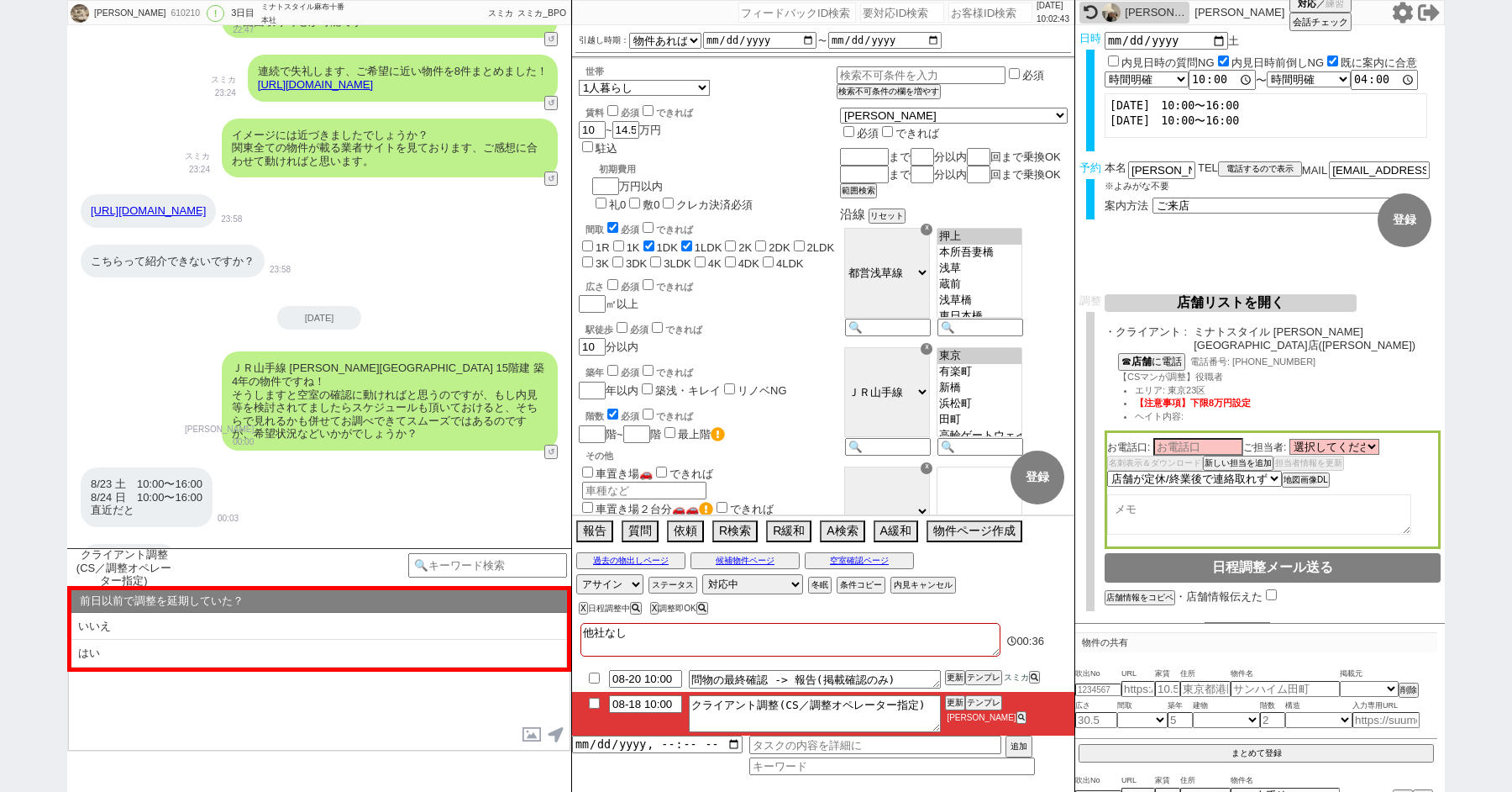
click at [206, 216] on link "https://suumo.jp/chintai/bc_100441889990/" at bounding box center [148, 210] width 115 height 12
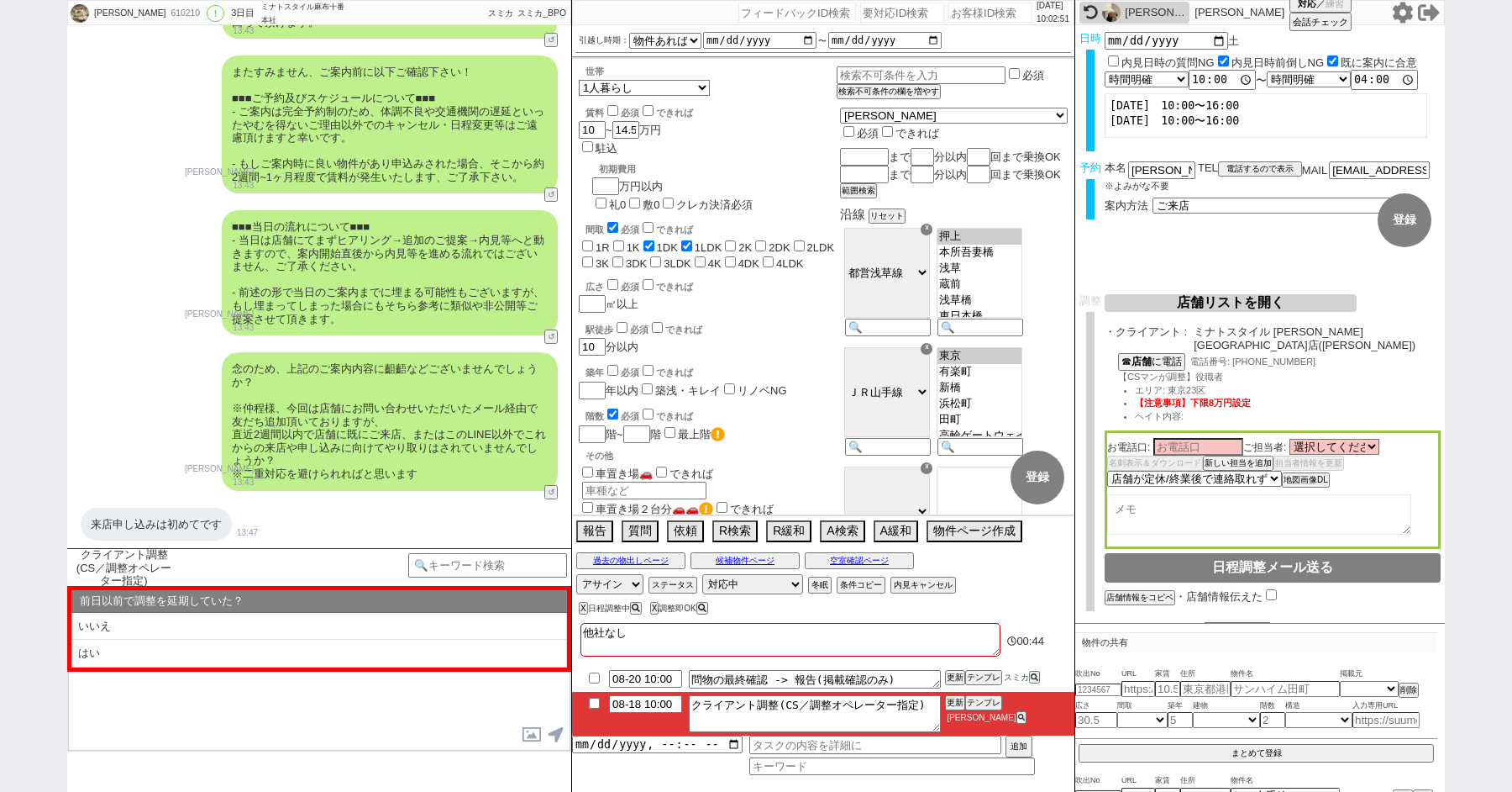
scroll to position [4199, 0]
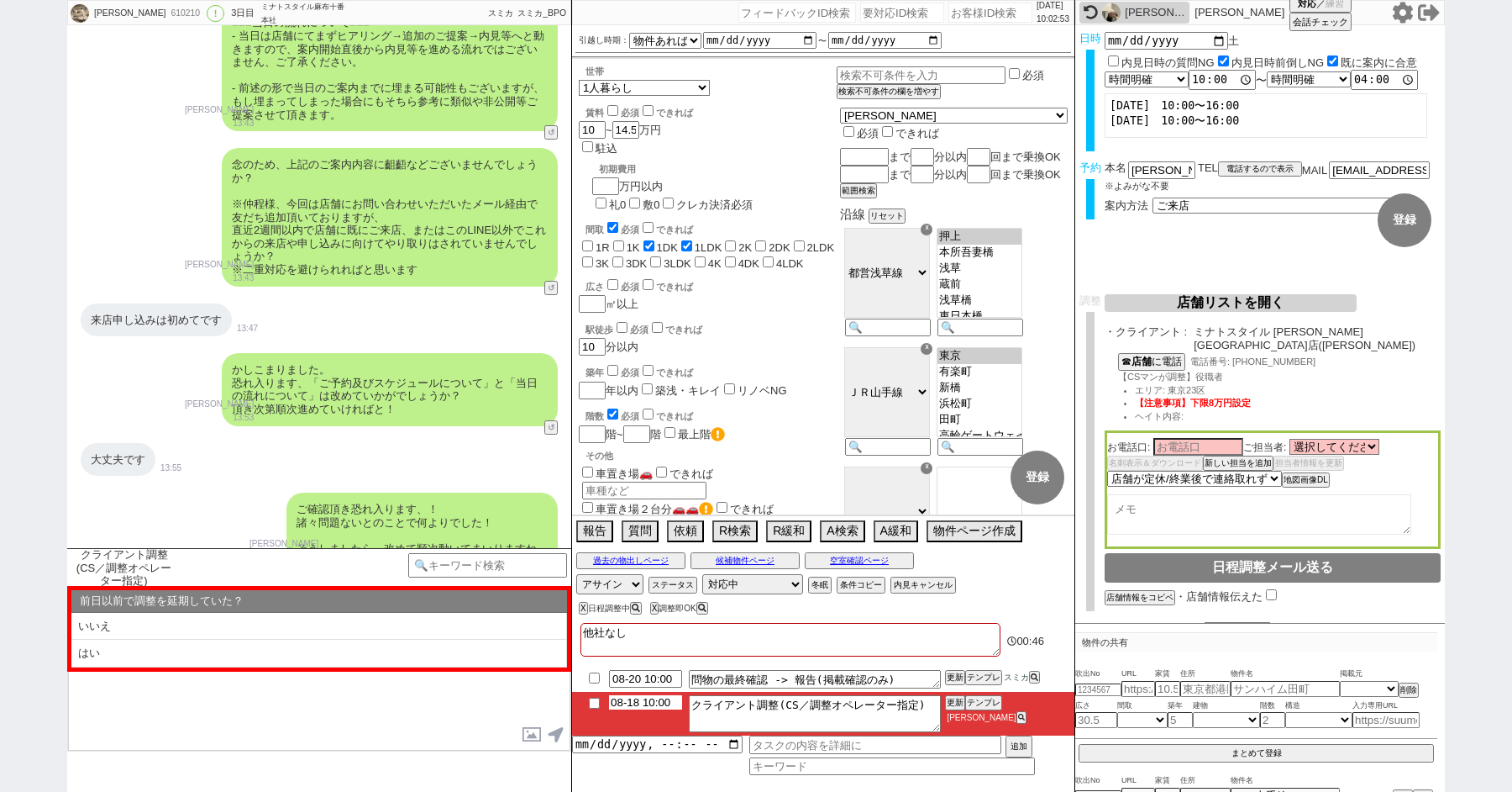
click at [639, 703] on input "08-18 10:00" at bounding box center [645, 702] width 73 height 14
type input "08-19 10:00"
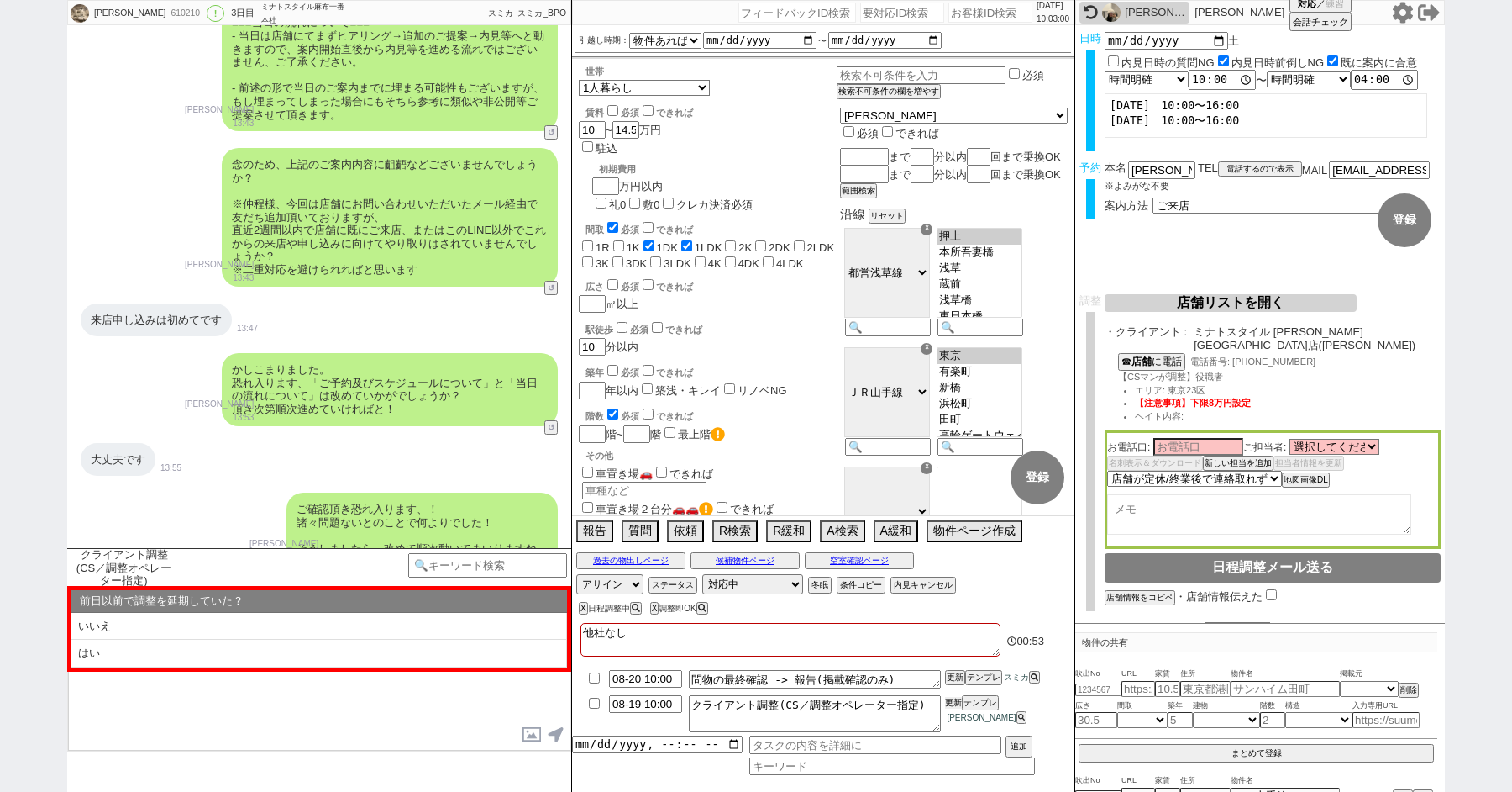
click at [953, 704] on button "更新" at bounding box center [953, 702] width 17 height 11
click at [924, 709] on textarea "クライアント調整(CS／調整オペレーター指定)" at bounding box center [814, 714] width 252 height 37
type textarea "クライアント調整(CS／調整オペレーター指定)"
click at [365, 265] on div "念のため、上記のご案内内容に齟齬などございませんでしょうか？ ※仲程様、今回は店舗にお問い合わせいただいたメール経由で友だち追加頂いておりますが、 直近2週間…" at bounding box center [320, 217] width 504 height 155
click at [639, 704] on input "08-19 10:00" at bounding box center [645, 702] width 73 height 14
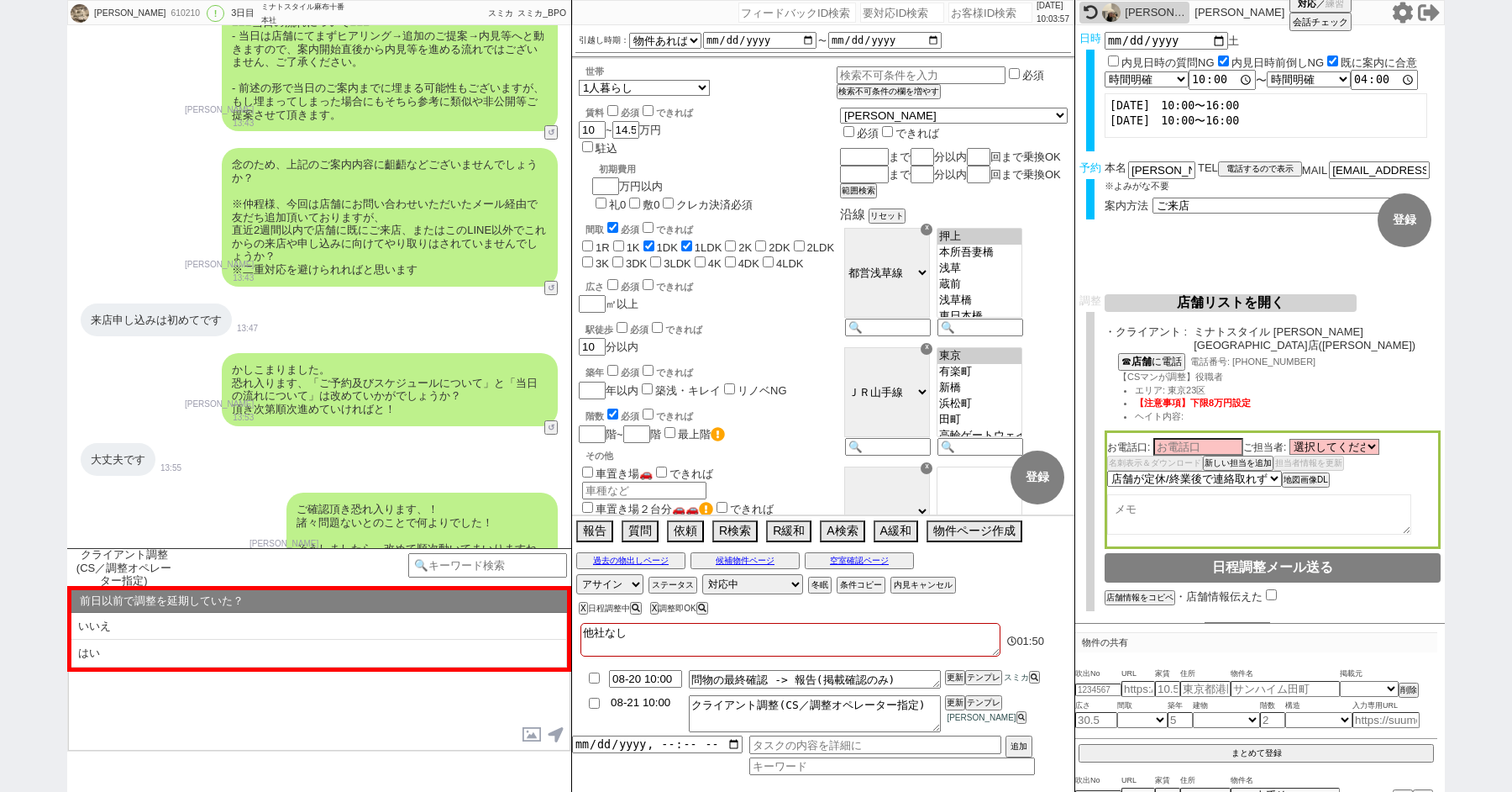
type input "08-21 10:00"
click at [955, 701] on button "更新" at bounding box center [953, 702] width 17 height 11
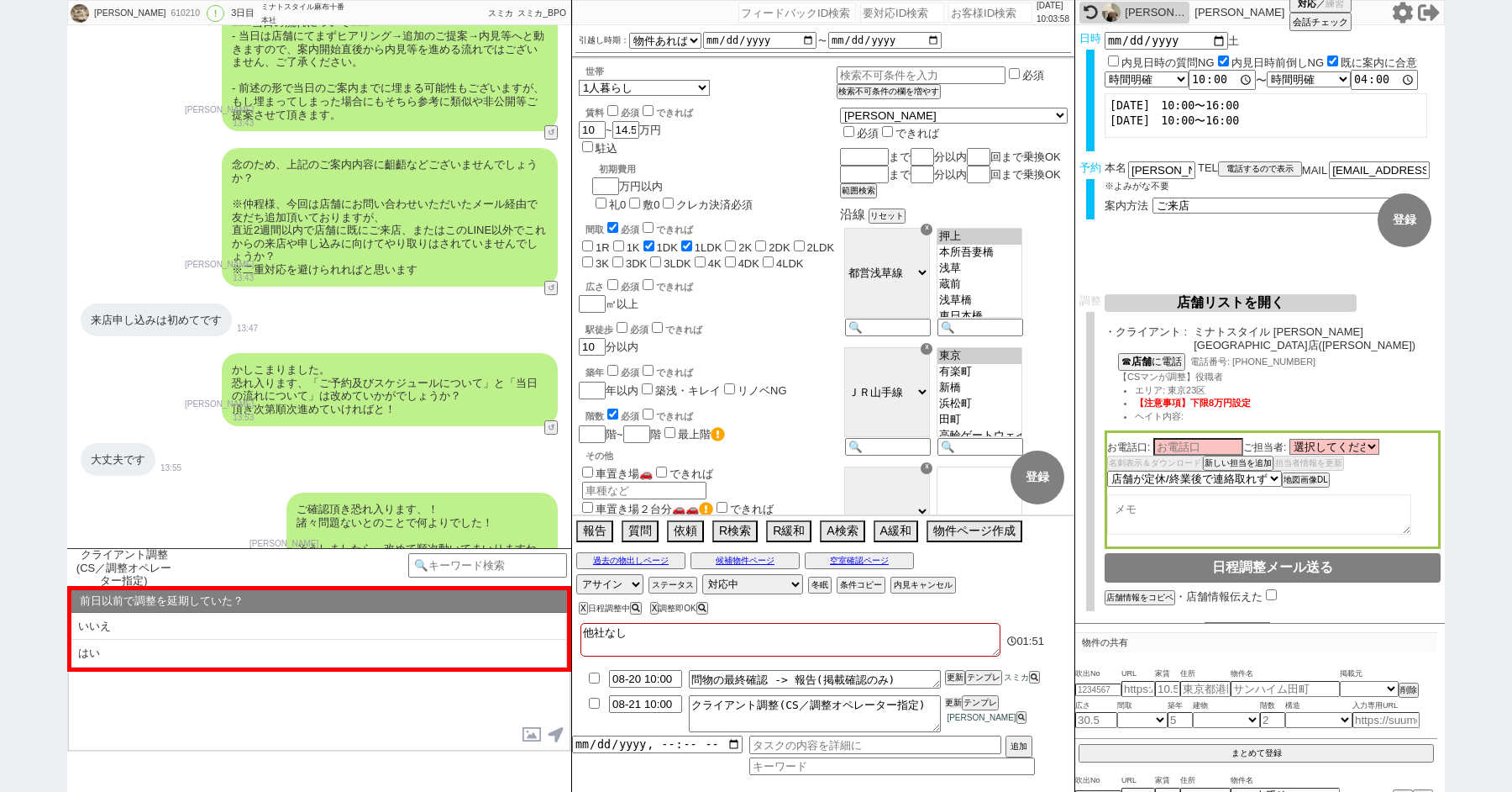
click at [955, 701] on button "更新" at bounding box center [953, 702] width 17 height 11
click at [636, 679] on input "08-20 10:00" at bounding box center [645, 677] width 73 height 14
type input "08-21 10:00"
click at [953, 677] on button "更新" at bounding box center [953, 677] width 17 height 11
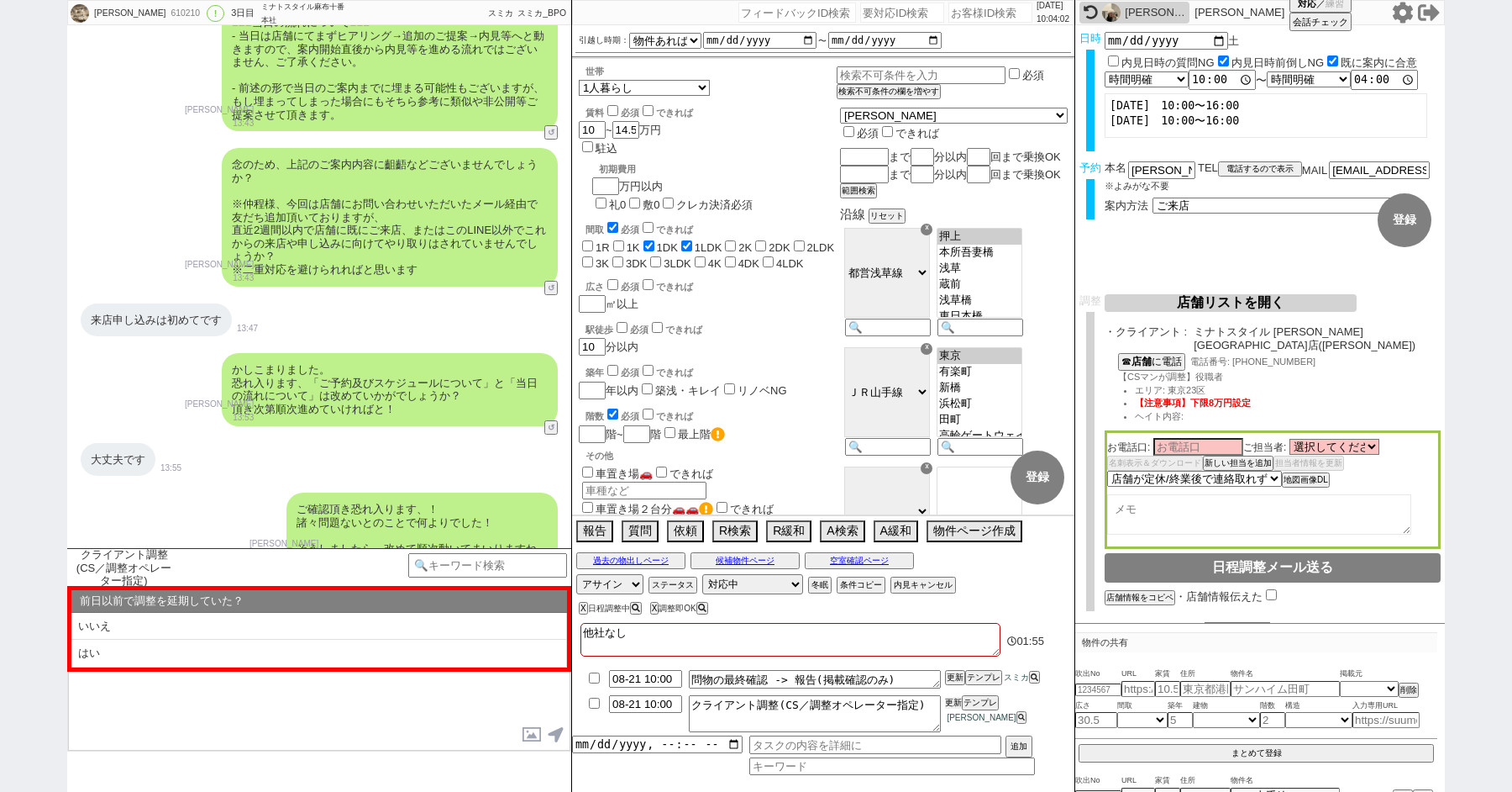
click at [954, 701] on button "更新" at bounding box center [953, 702] width 17 height 11
click at [1159, 471] on select "未定 希望で最短でOK 最短以外でOK 日程がNG(直近で別日提案可) 日程がNG(直近はNG) お客様ごとNG 折返し待ち 店舗が定休/終業後で連絡取れず" at bounding box center [1194, 478] width 173 height 14
click at [1166, 471] on select "未定 希望で最短でOK 最短以外でOK 日程がNG(直近で別日提案可) 日程がNG(直近はNG) お客様ごとNG 折返し待ち 店舗が定休/終業後で連絡取れず" at bounding box center [1194, 478] width 173 height 14
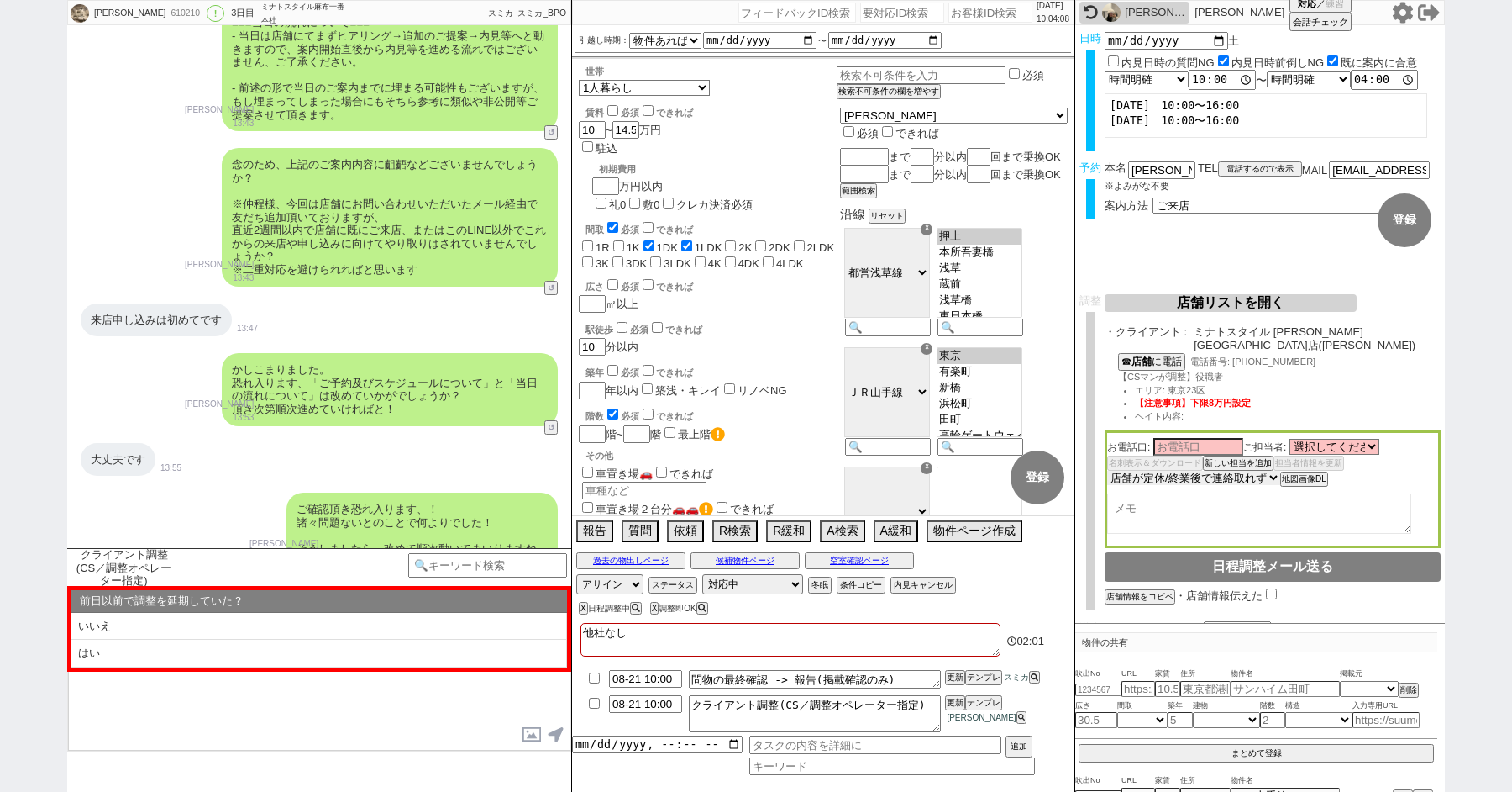
click at [1108, 471] on select "未定 希望で最短でOK 最短以外でOK 日程がNG(直近で別日提案可) 日程がNG(直近はNG) お客様ごとNG 折返し待ち 店舗が定休/終業後で連絡取れず" at bounding box center [1194, 478] width 173 height 14
click at [1161, 494] on textarea at bounding box center [1260, 514] width 304 height 40
type textarea "キャンセル懸念高いので近づいてから調整する"
click at [250, 395] on div "かしこまりました。 恐れ入ります、「ご予約及びスケジュールについて」と「当日の流れについて」は改めていかがでしょうか？ 頂き次第順次進めていければと！" at bounding box center [389, 389] width 336 height 72
click at [949, 533] on button "物件ページ作成 今は物件がないので押せません" at bounding box center [973, 529] width 92 height 18
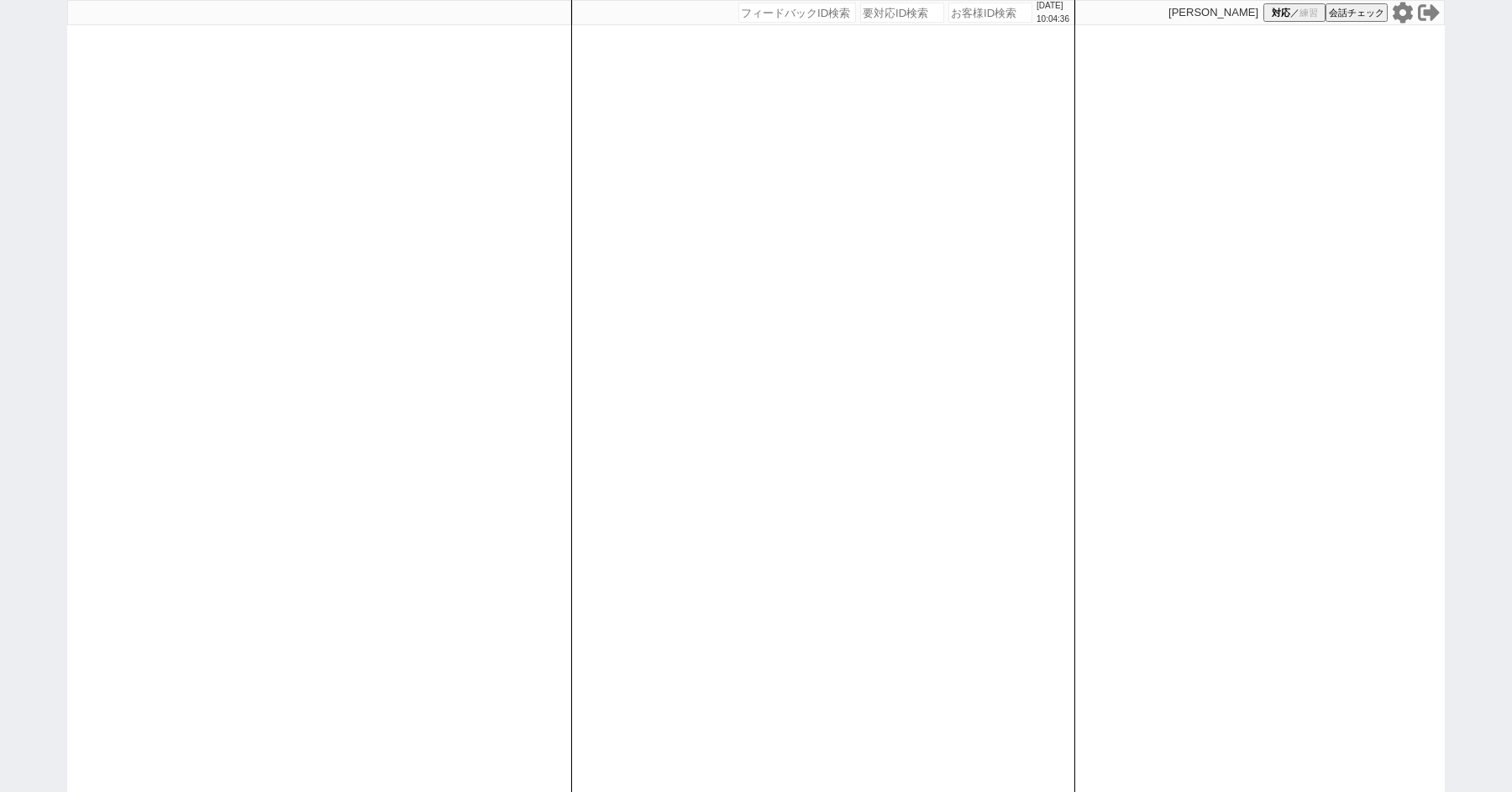
click at [82, 454] on div at bounding box center [320, 396] width 504 height 792
select select "1"
select select "2"
select select
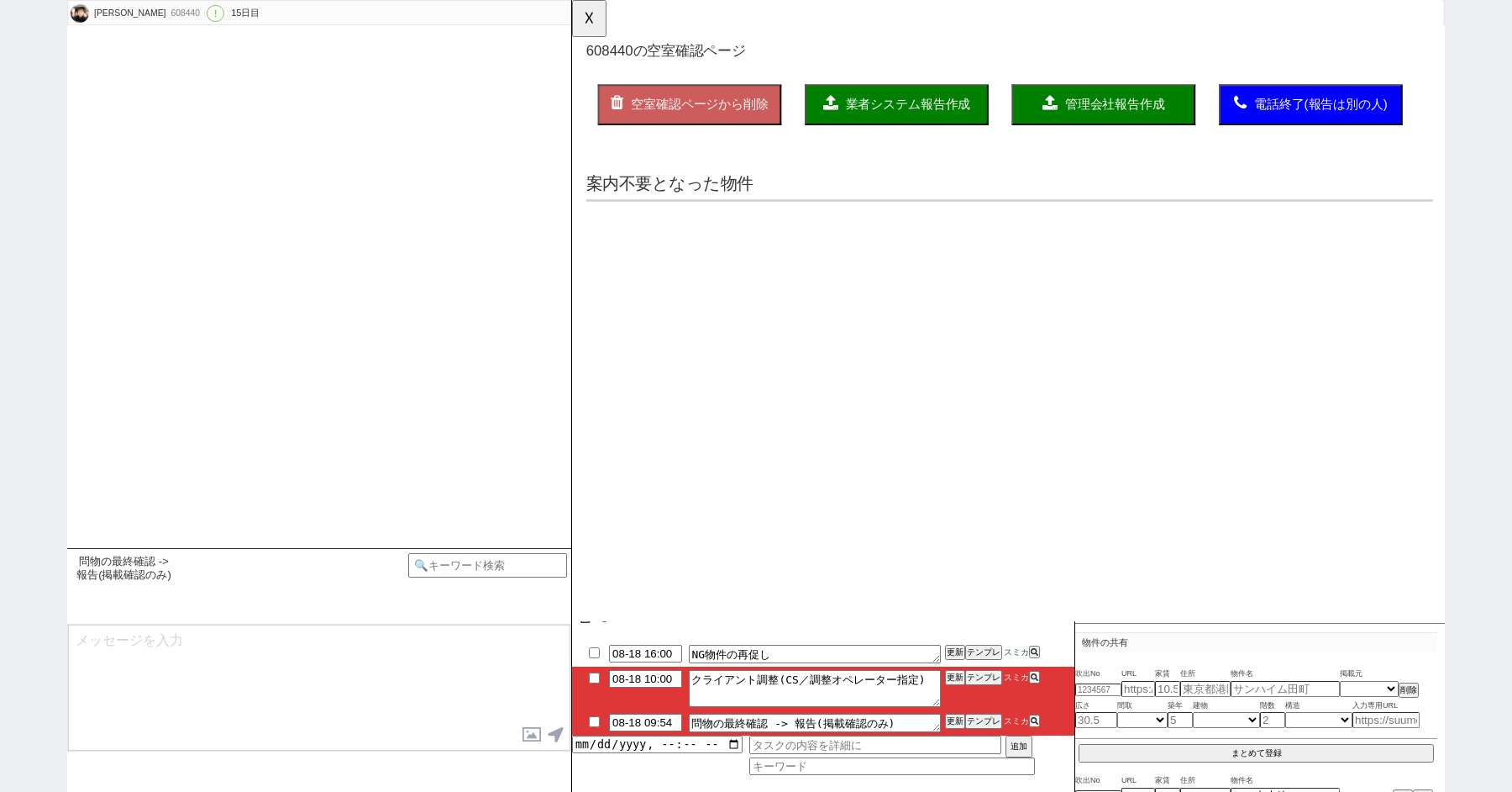
select select "2025"
select select "9"
select select "33"
select select "1"
select select "38"
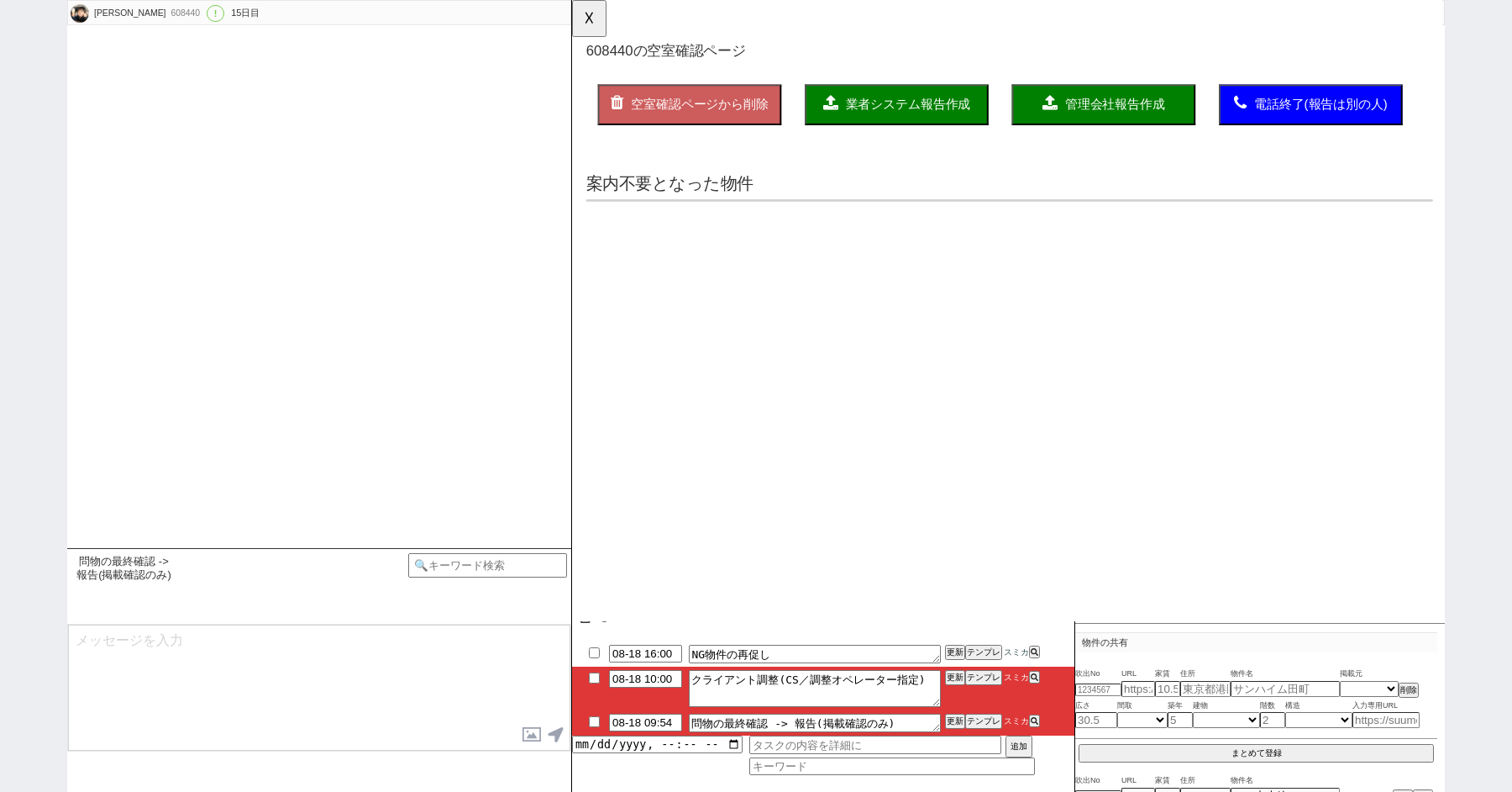
select select "75"
select select "1813"
select select "65"
select select "[DATE]"
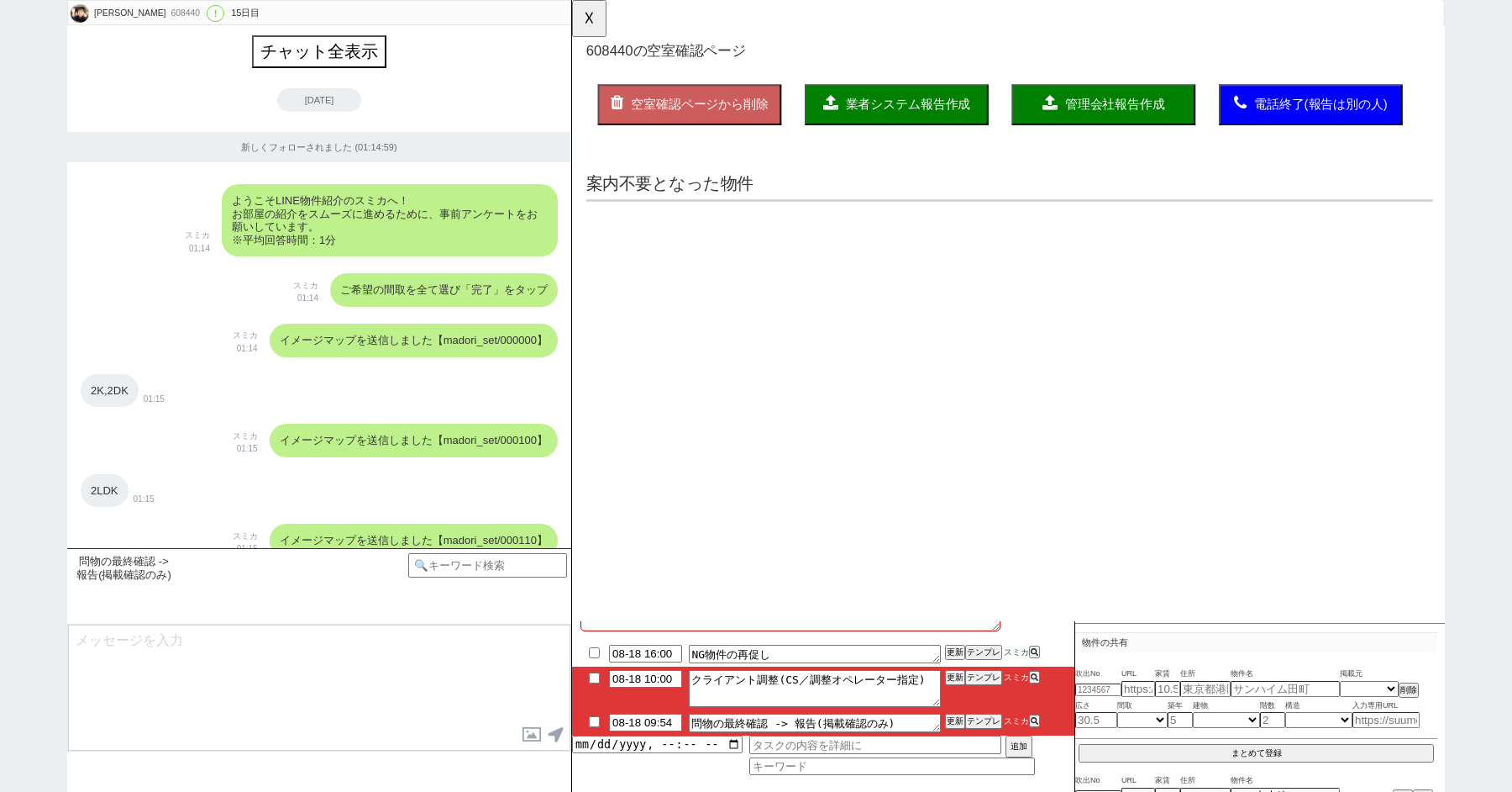
type textarea "同棲相手ともエリアや予算をもう少し相談する　[DATE]　8:16 他社なし"
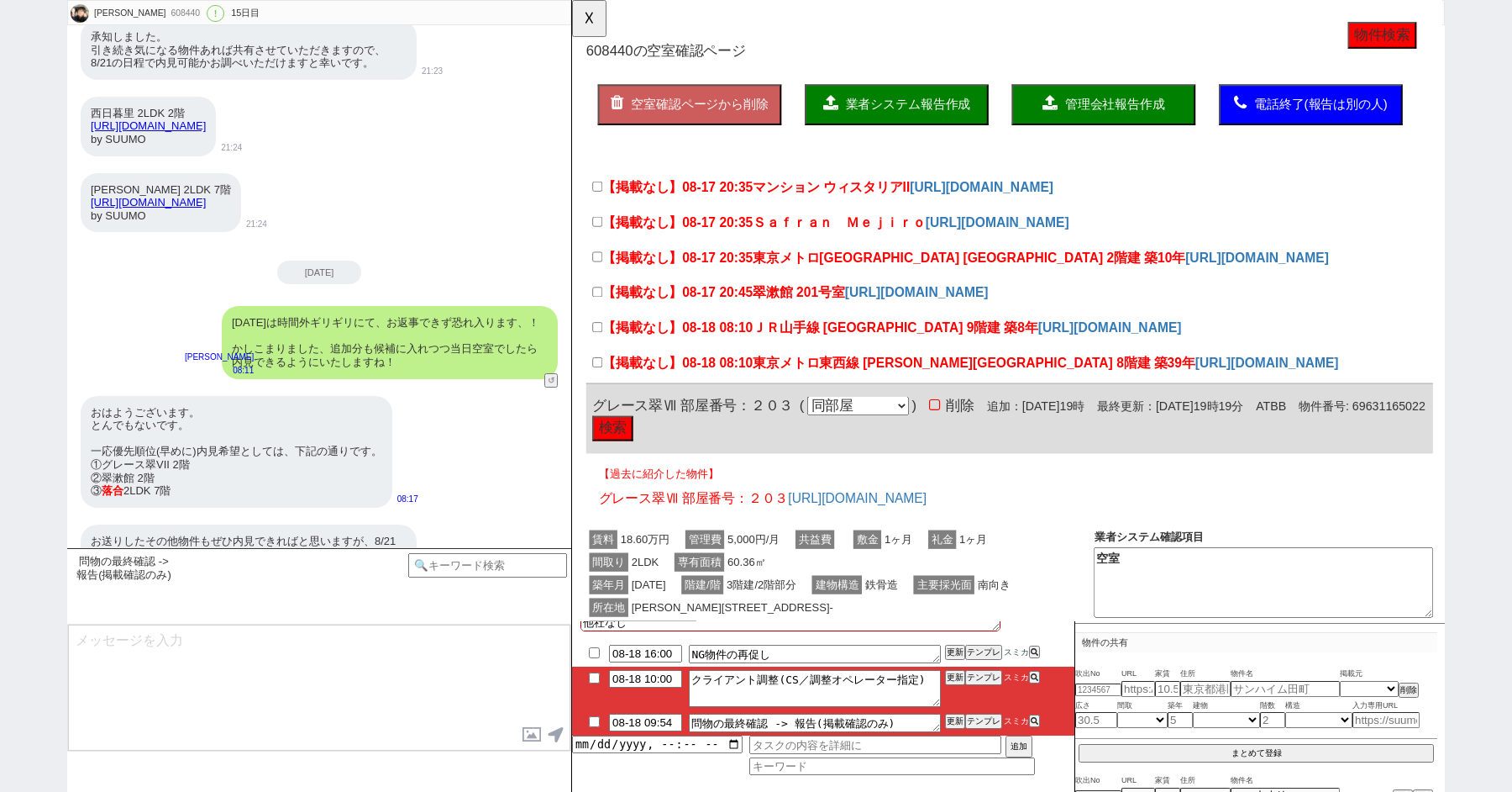
click at [1440, 26] on button "物件検索" at bounding box center [1443, 38] width 74 height 29
click at [1445, 41] on button "物件検索" at bounding box center [1443, 38] width 74 height 29
click at [601, 200] on input "【掲載なし】08-17 20:35 マンション ウィスタリアII" at bounding box center [599, 200] width 11 height 11
checkbox input "true"
click at [601, 236] on input "【掲載なし】08-17 20:35 Ｓａｆｒａｎ　Ｍｅｊｉｒｏ" at bounding box center [599, 238] width 11 height 11
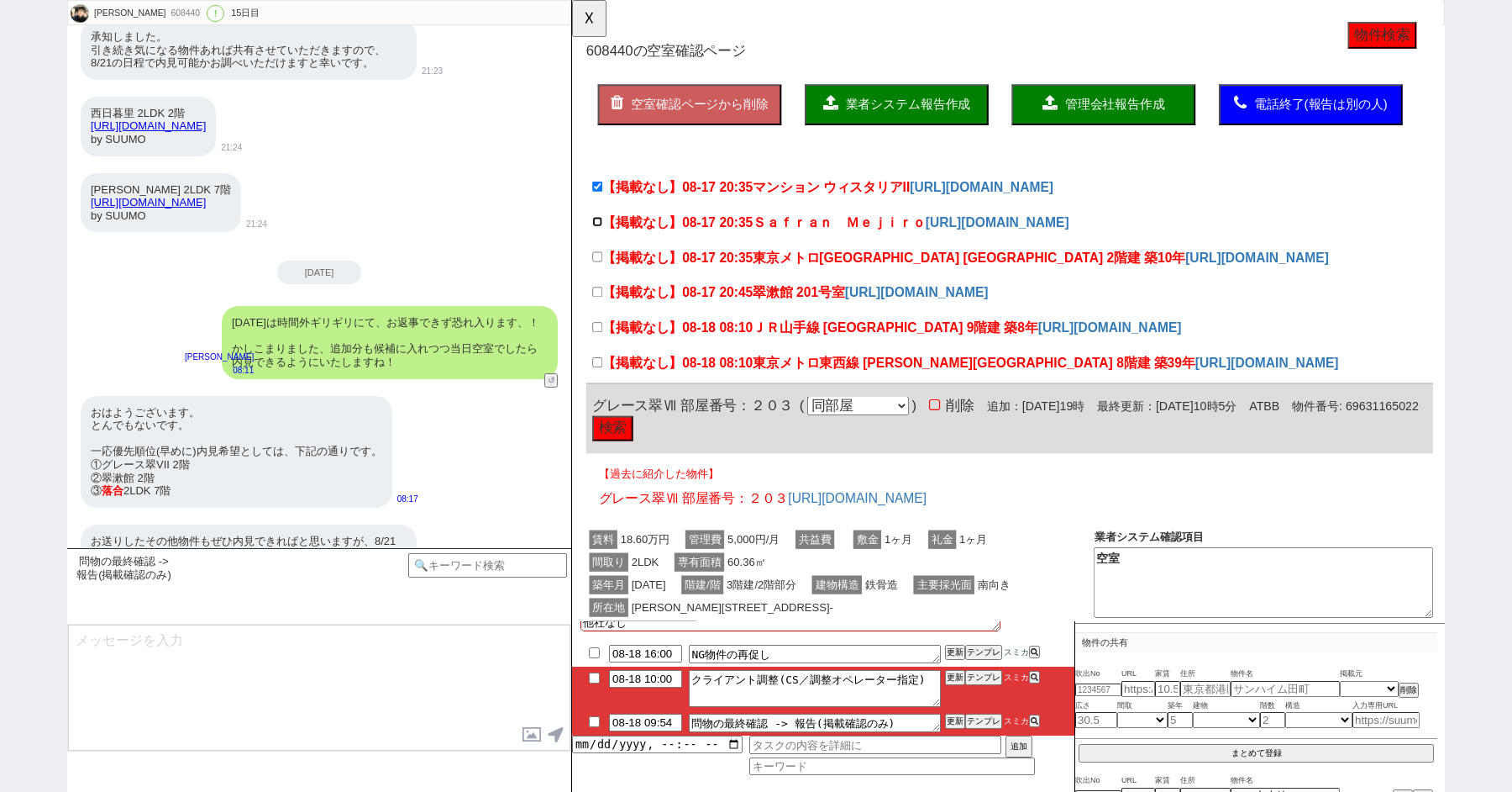
checkbox input "true"
click at [601, 280] on input "【掲載なし】08-17 20:35 東京メトロ[GEOGRAPHIC_DATA] [GEOGRAPHIC_DATA] 2階建 築10年" at bounding box center [599, 276] width 11 height 11
checkbox input "true"
click at [601, 316] on input "【掲載なし】08-17 20:45 翠漱館 201号室" at bounding box center [599, 314] width 11 height 11
checkbox input "true"
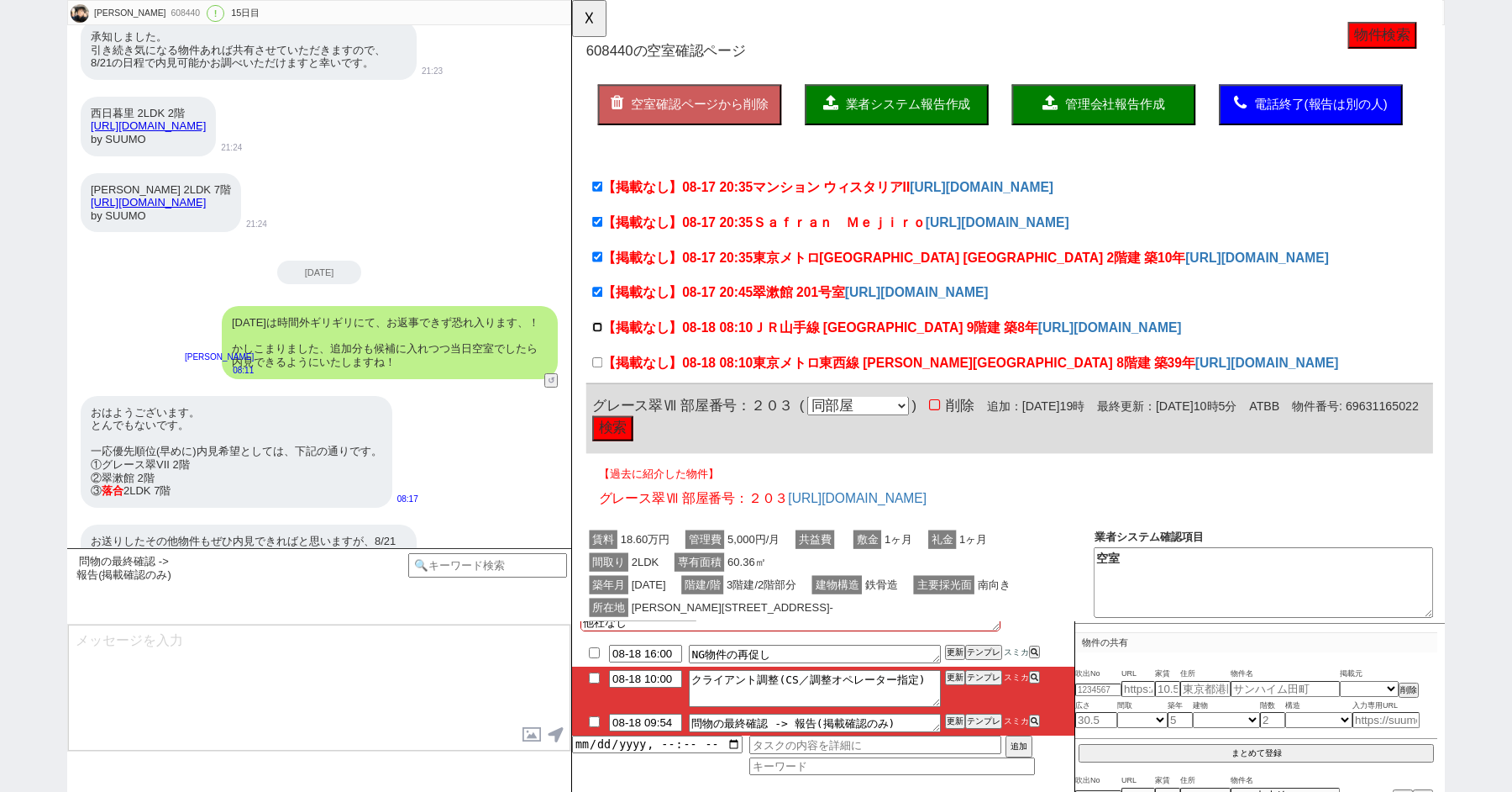
click at [601, 346] on input "【掲載なし】08-18 08:10 ＪＲ山手線 [GEOGRAPHIC_DATA] 9階建 築8年" at bounding box center [599, 352] width 11 height 11
checkbox input "true"
click at [601, 391] on input "【掲載なし】08-18 08:10 東京メトロ[GEOGRAPHIC_DATA] [PERSON_NAME][GEOGRAPHIC_DATA] 8階建 築39年" at bounding box center [599, 389] width 11 height 11
checkbox input "true"
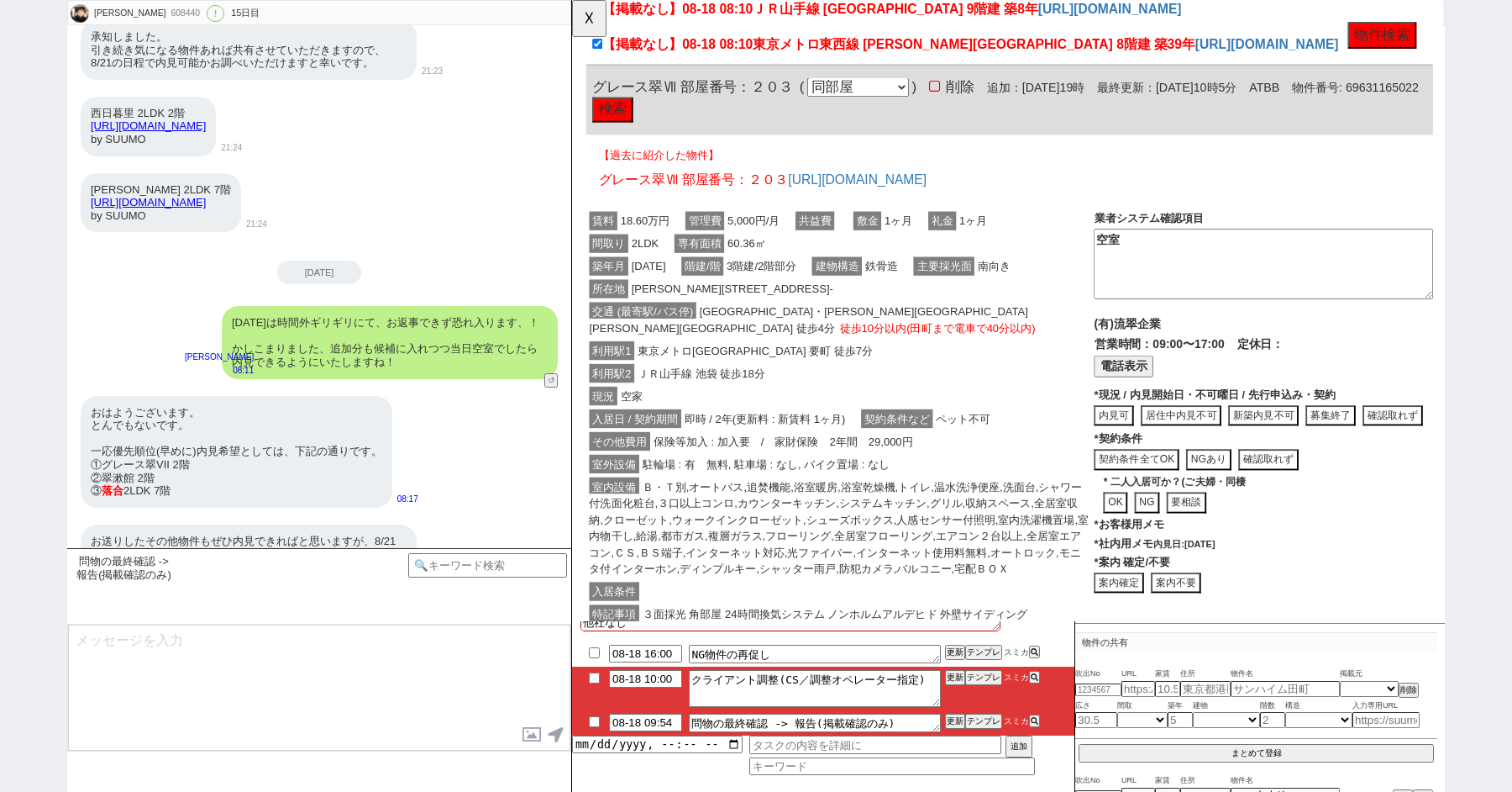
click div "利用駅1 東京メトロ[GEOGRAPHIC_DATA] 要町 徒歩7分"
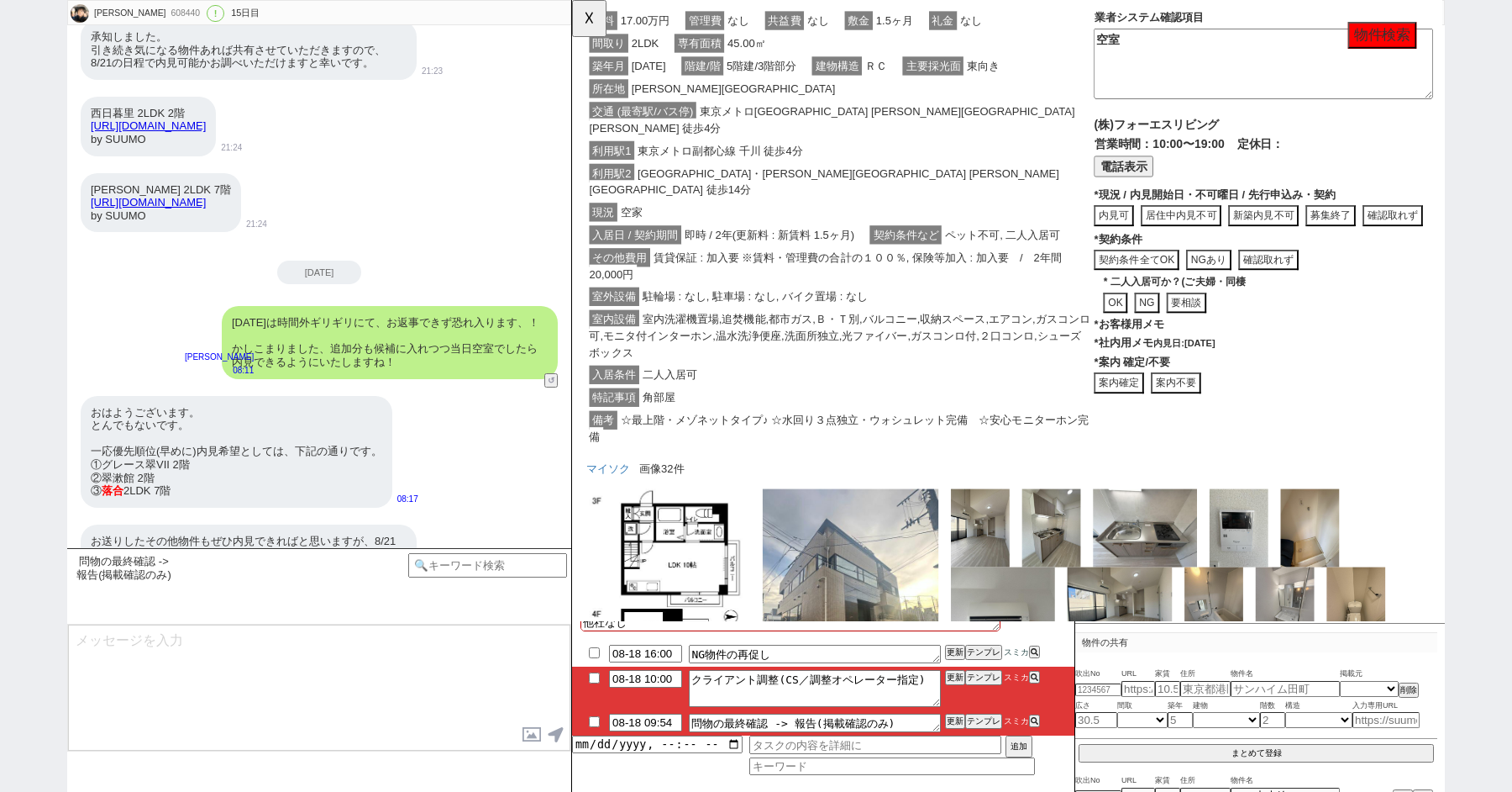
click div "特記事項 角部屋"
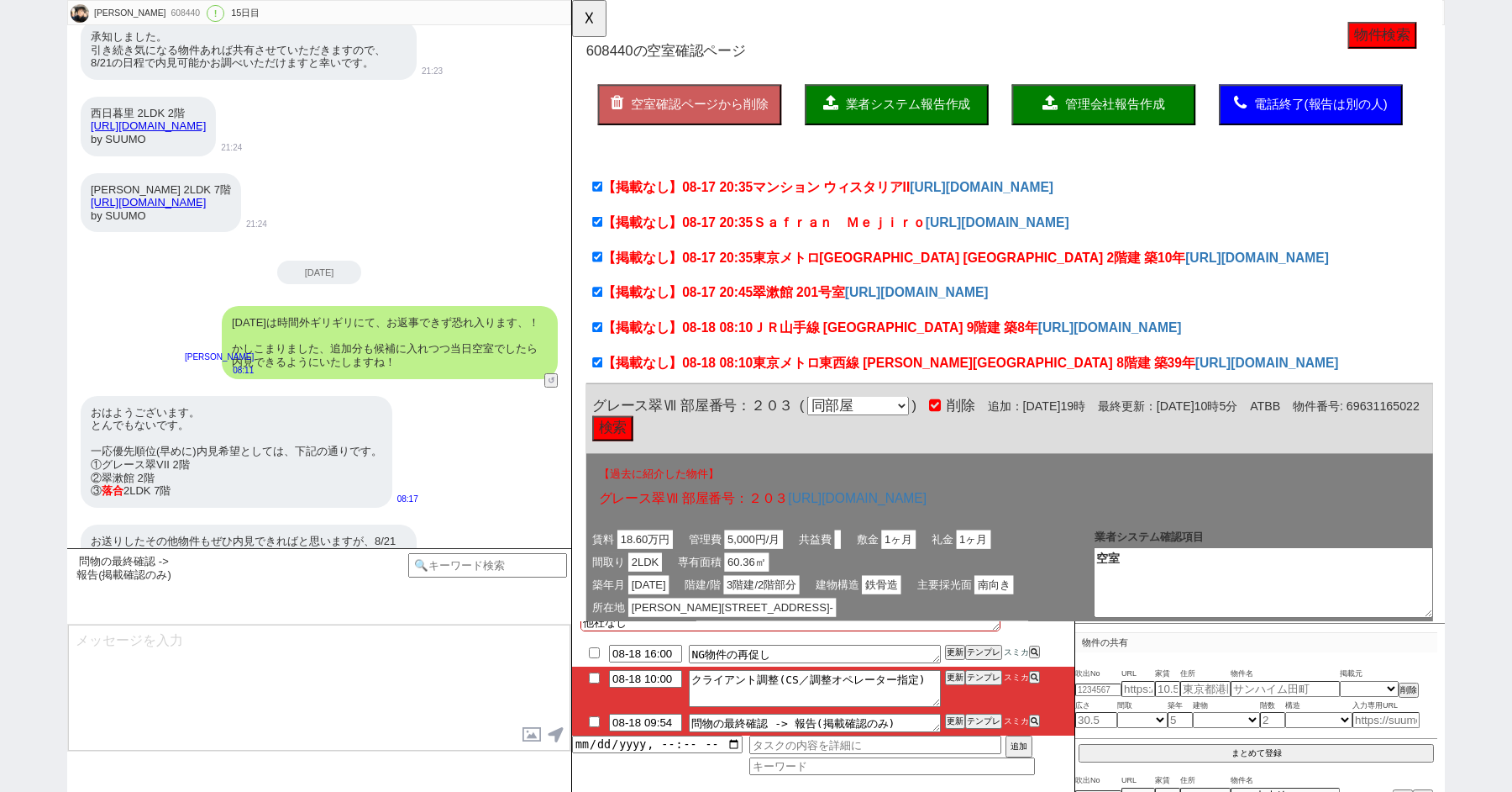
click at [922, 105] on span "業者システム報告作成" at bounding box center [933, 113] width 134 height 14
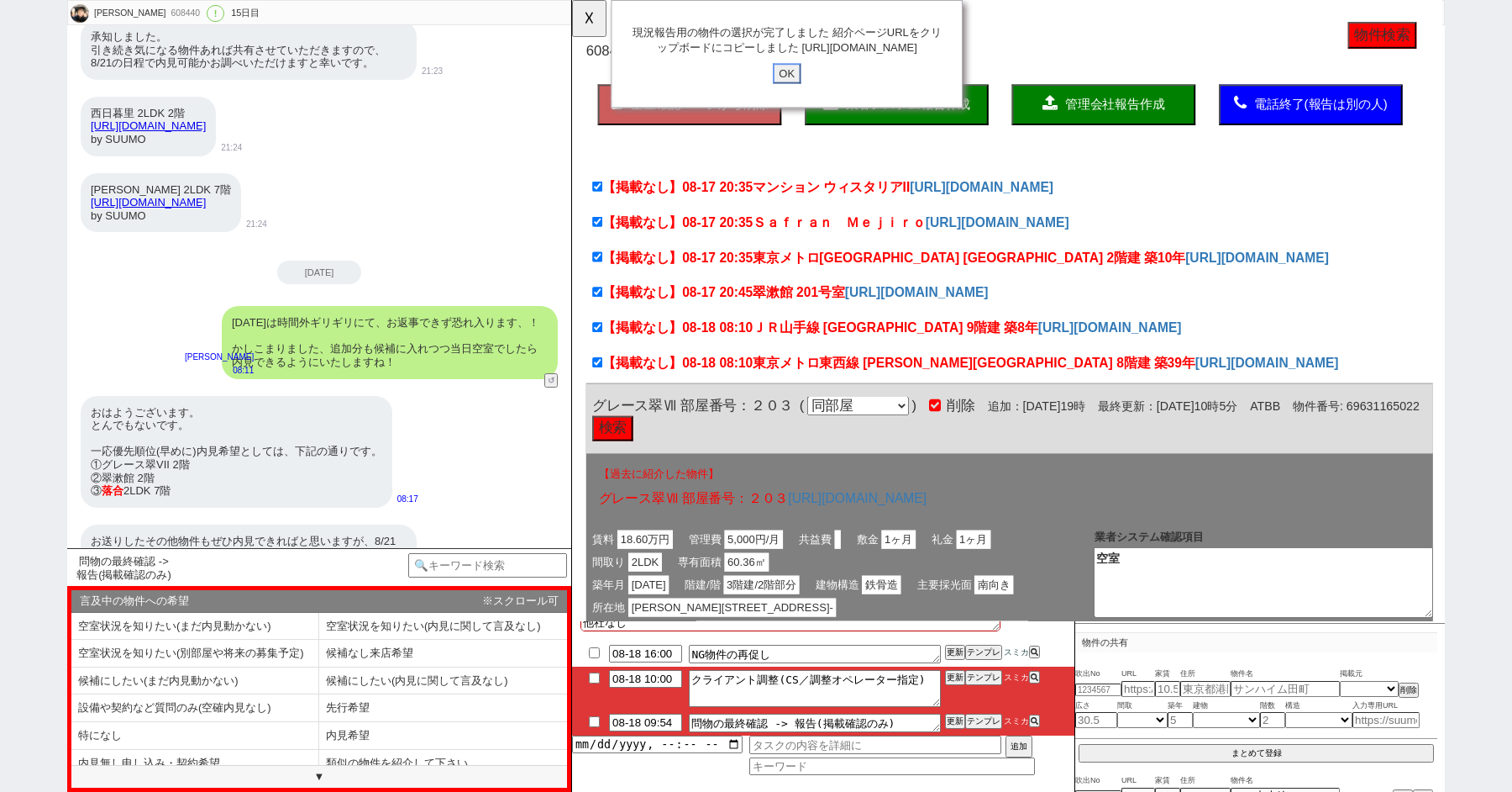
click input "OK" at bounding box center [803, 78] width 30 height 22
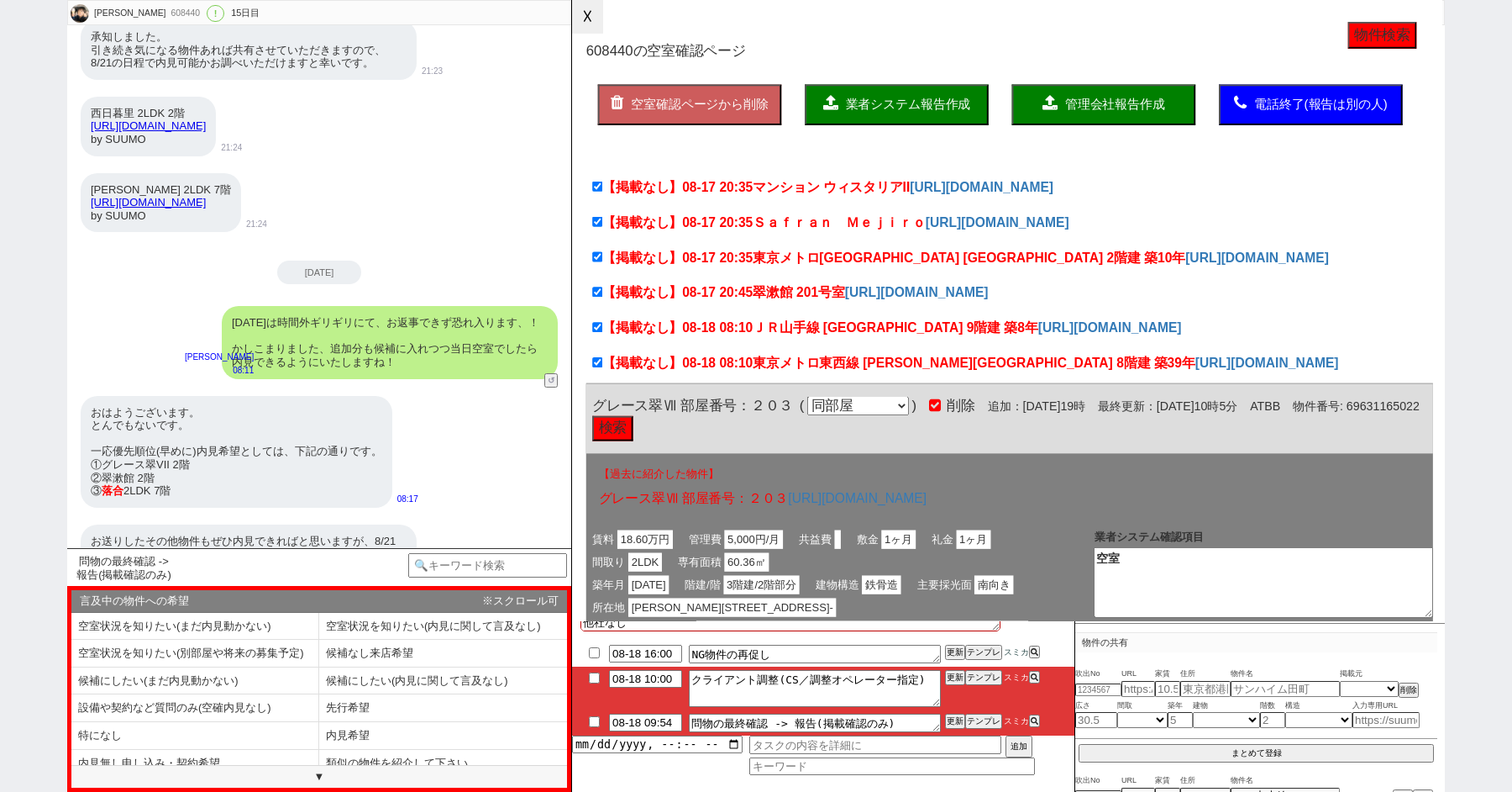
click at [582, 11] on button "☓" at bounding box center [587, 17] width 31 height 33
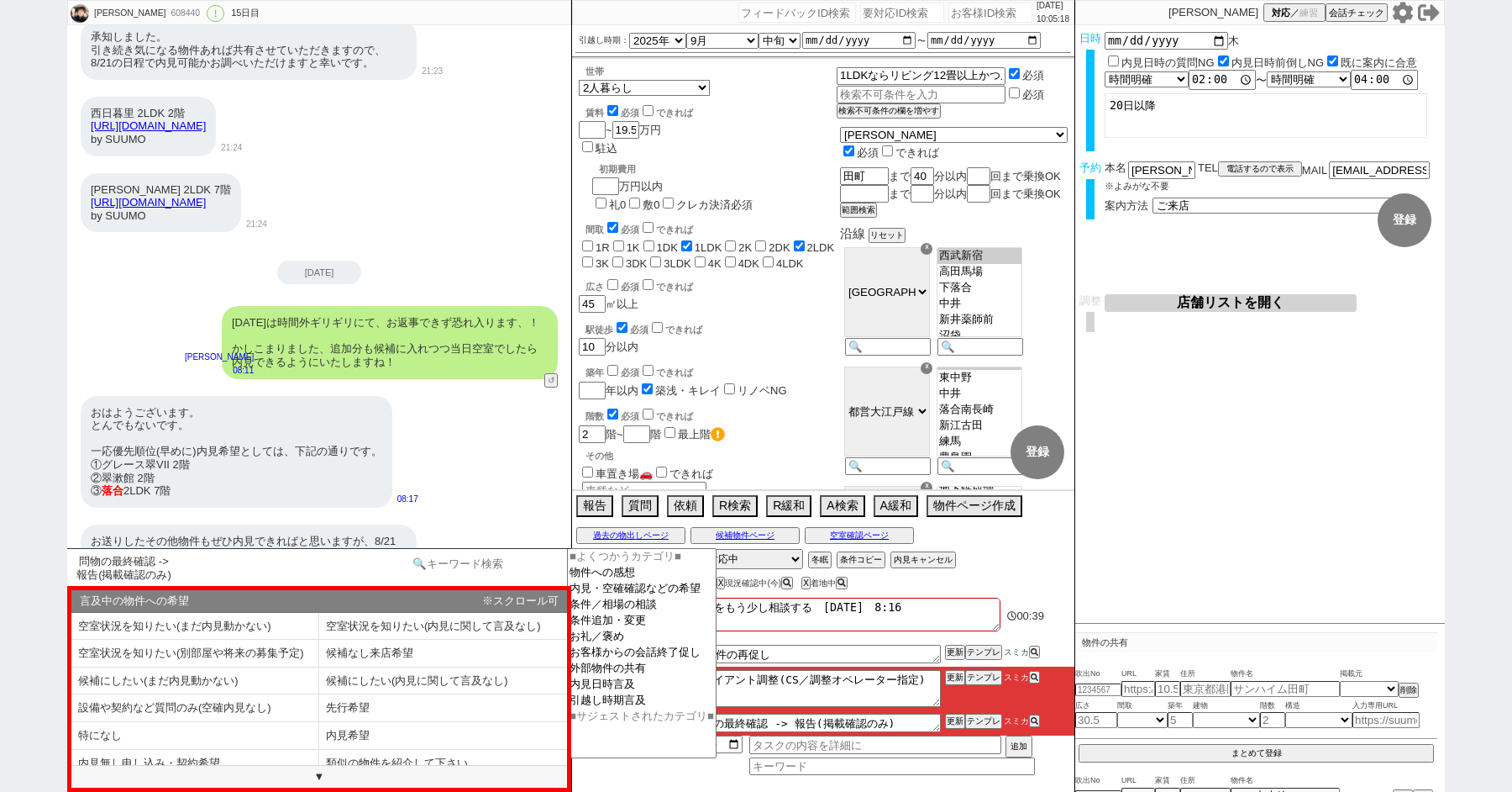
click at [449, 563] on input at bounding box center [488, 563] width 159 height 21
type input "掲載"
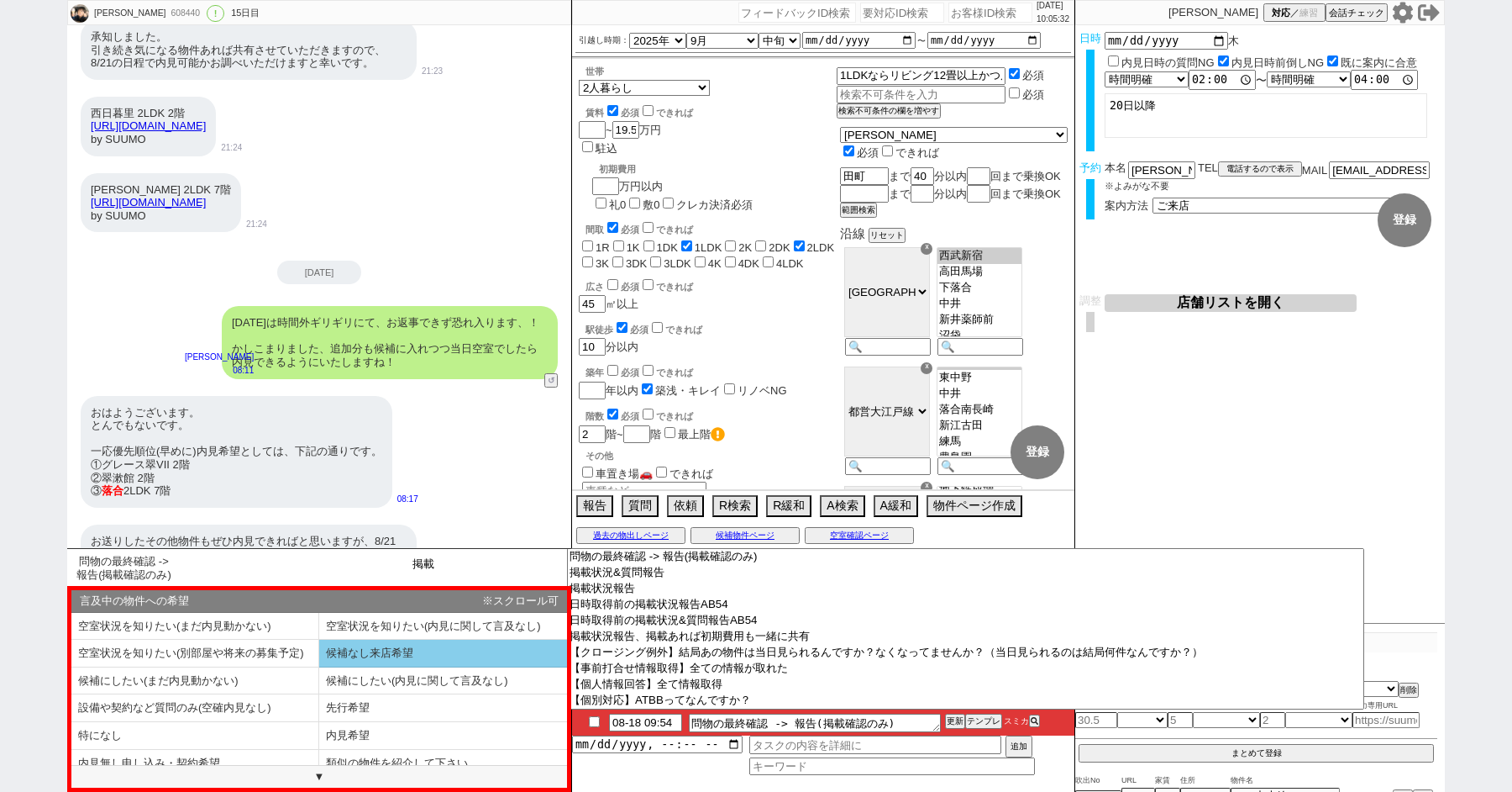
scroll to position [9, 0]
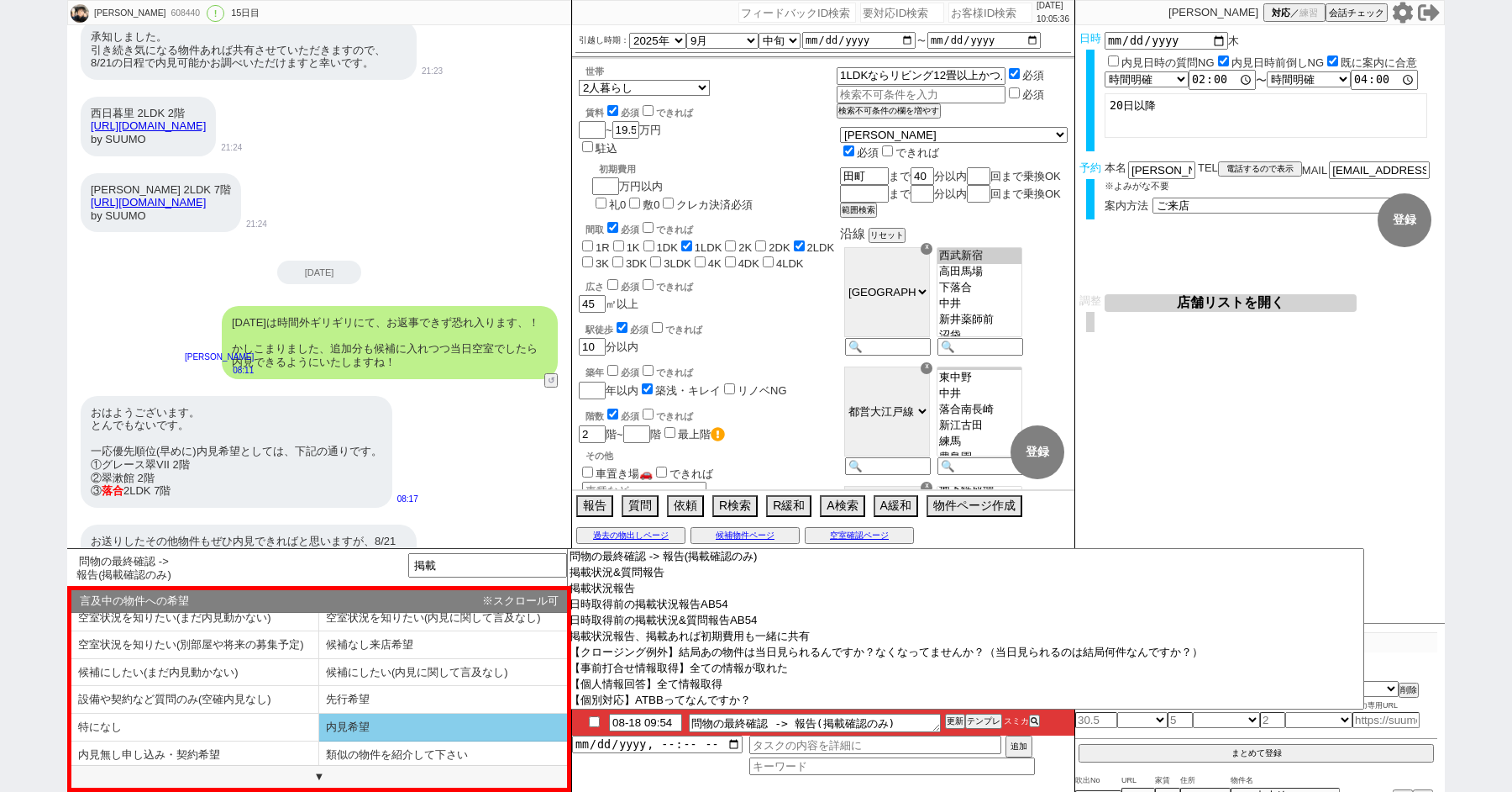
click at [319, 742] on li "内見希望" at bounding box center [195, 756] width 248 height 28
select select "内見希望"
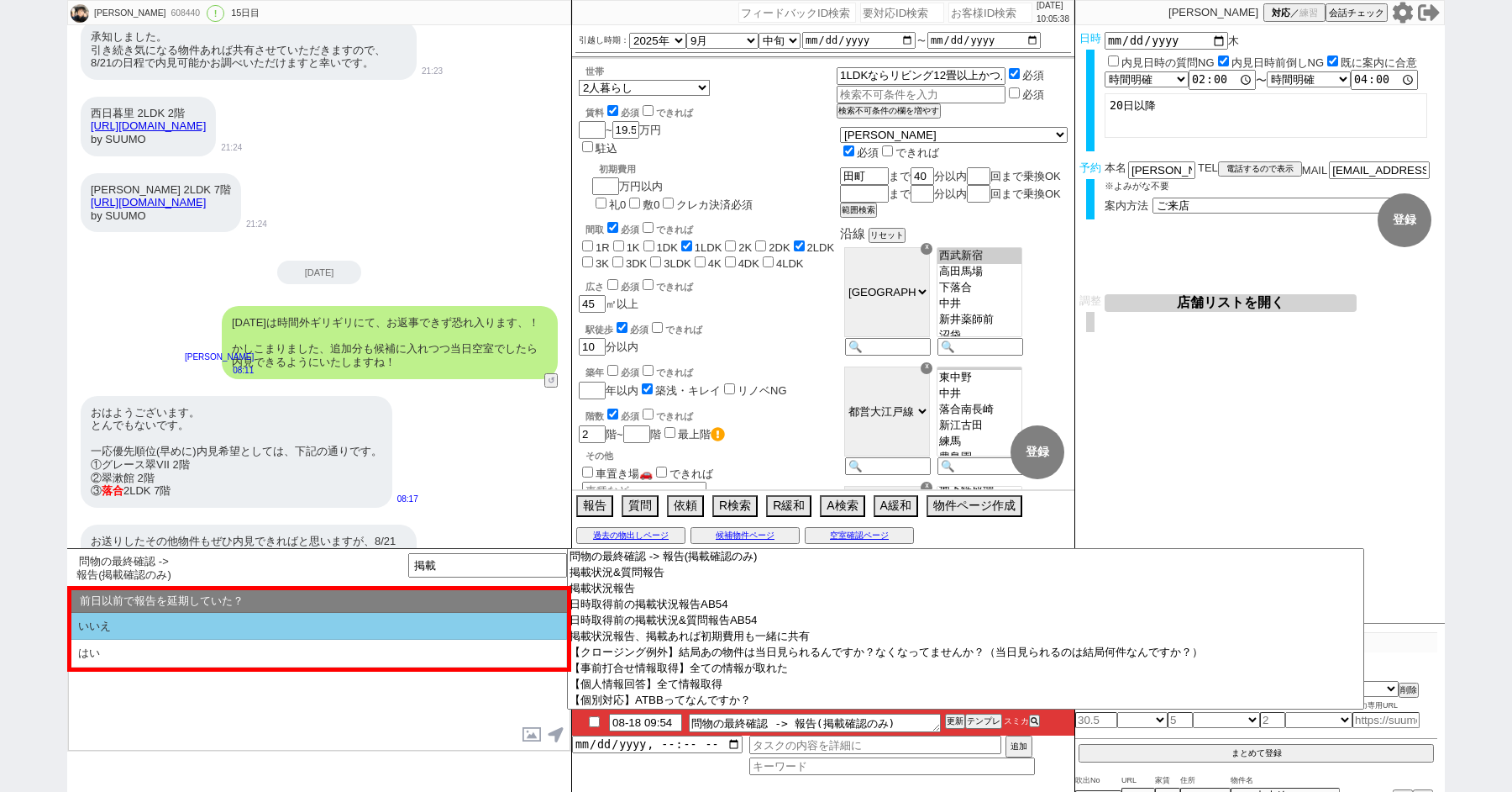
click at [312, 624] on li "いいえ" at bounding box center [319, 627] width 496 height 28
select select "内見希望"
select select "いいえ"
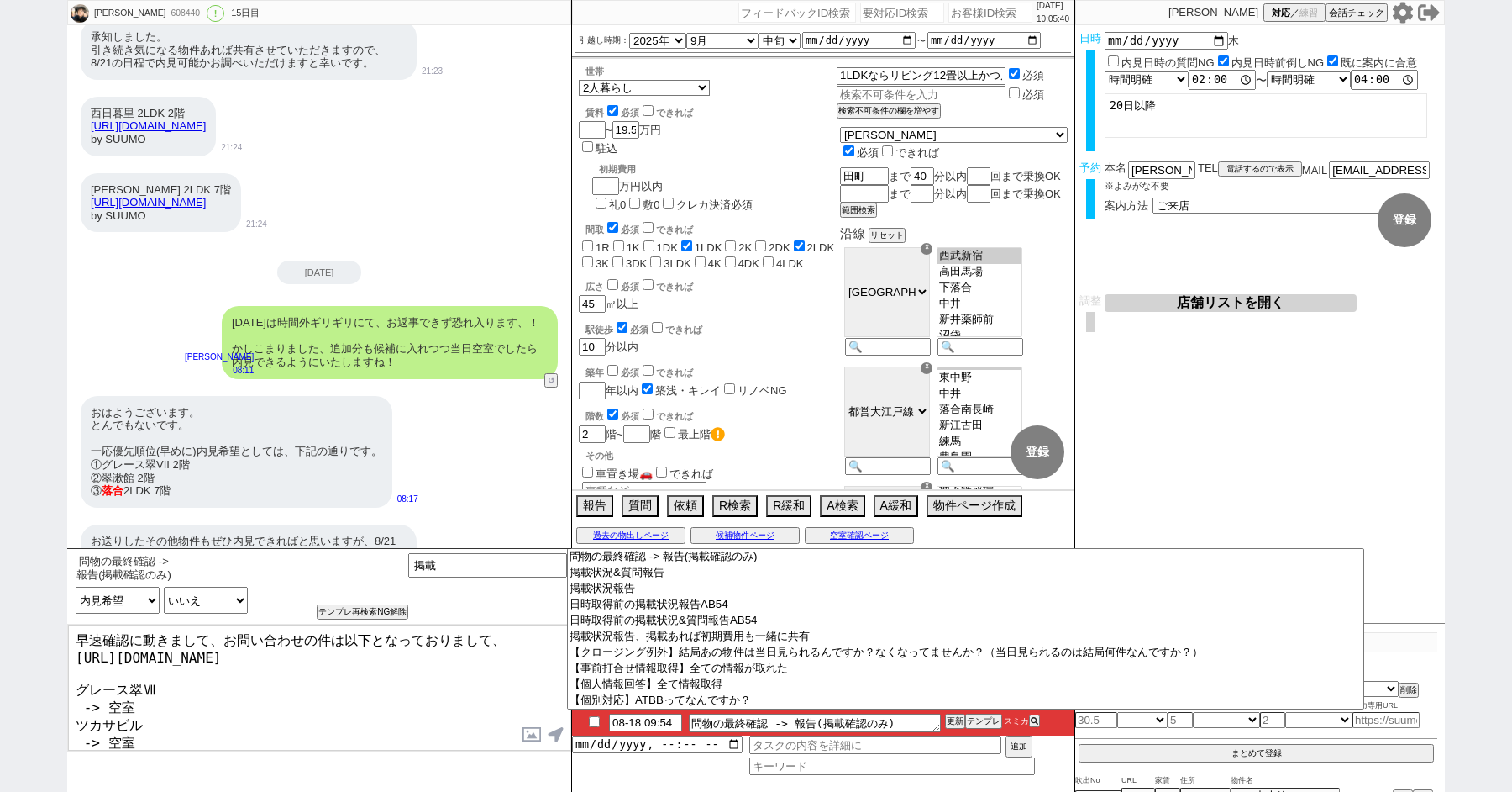
scroll to position [115, 0]
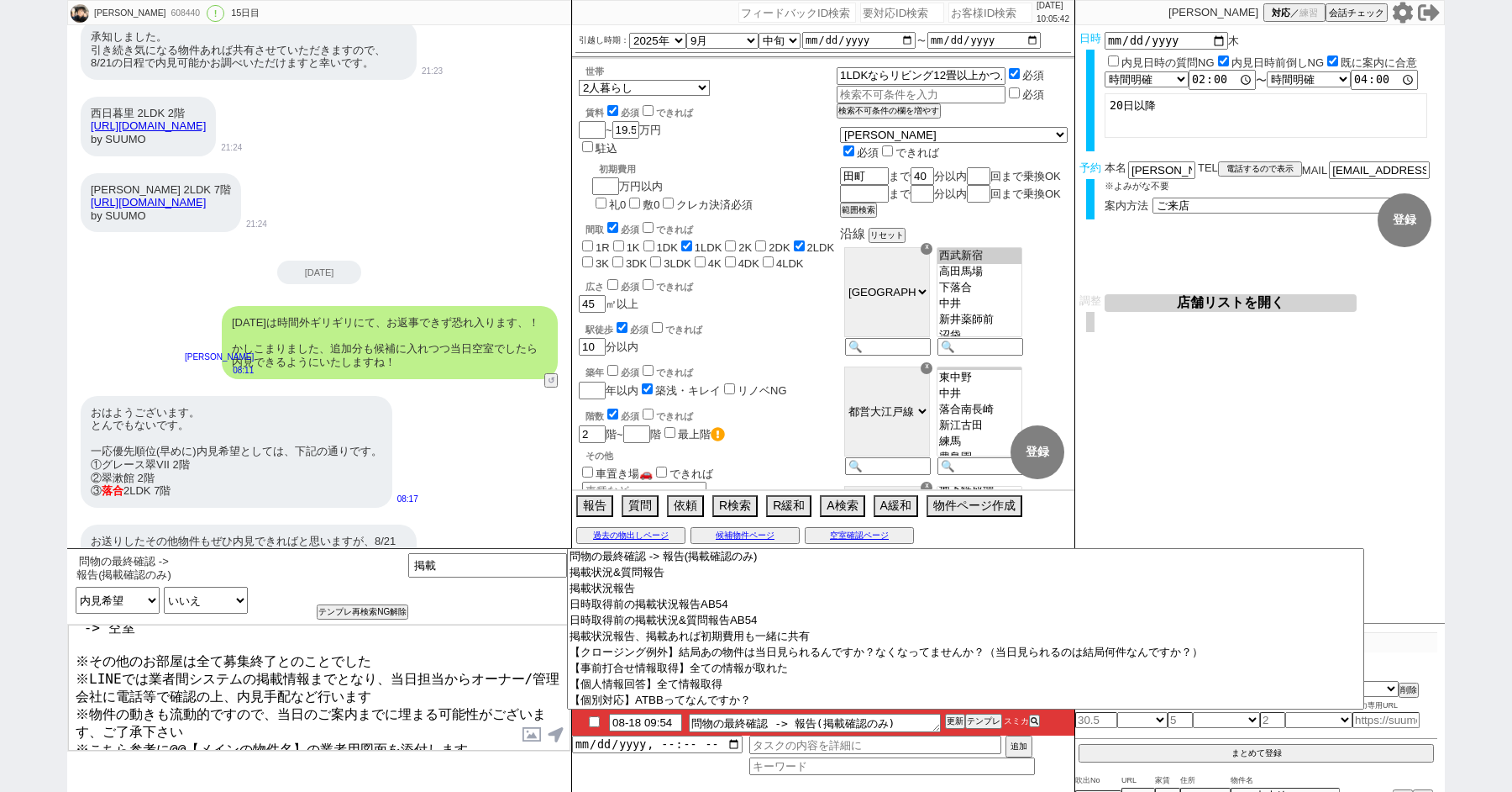
drag, startPoint x: 76, startPoint y: 723, endPoint x: 296, endPoint y: 771, distance: 225.2
click at [296, 770] on div "問物の最終確認 -> 報告(掲載確認のみ) 言及中の物件への希望 空室状況を知りたい(まだ内見動かない) 空室状況を知りたい(内見に関して言及なし) 空室状況…" at bounding box center [320, 670] width 504 height 243
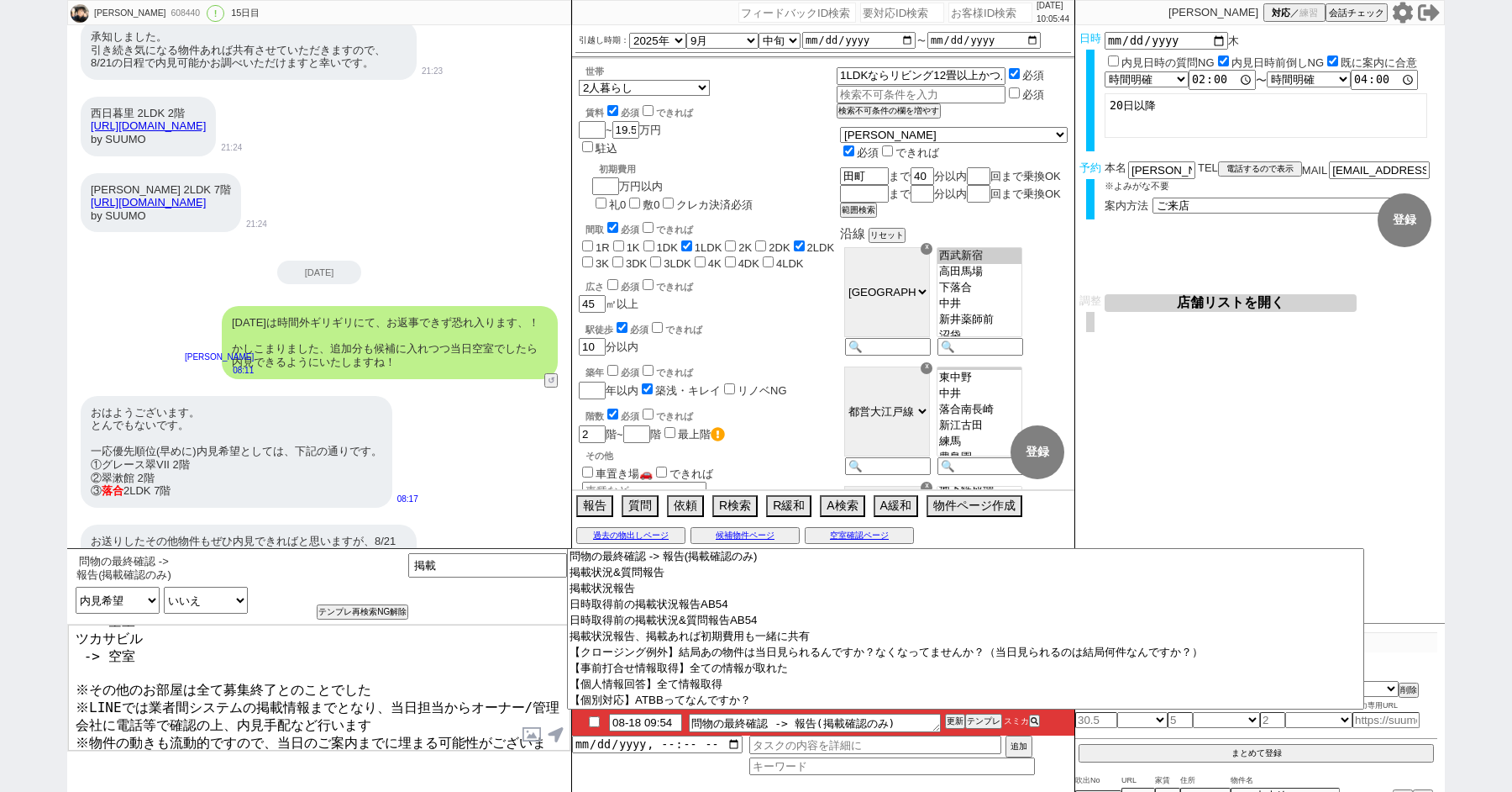
drag, startPoint x: 306, startPoint y: 733, endPoint x: 174, endPoint y: 733, distance: 132.0
click at [174, 733] on textarea "早速確認に動きまして、お問い合わせの件は以下となっておりまして、 [URL][DOMAIN_NAME] グレース翠Ⅶ -> 空室 ツカサビル -> 空室 ※そ…" at bounding box center [319, 687] width 503 height 126
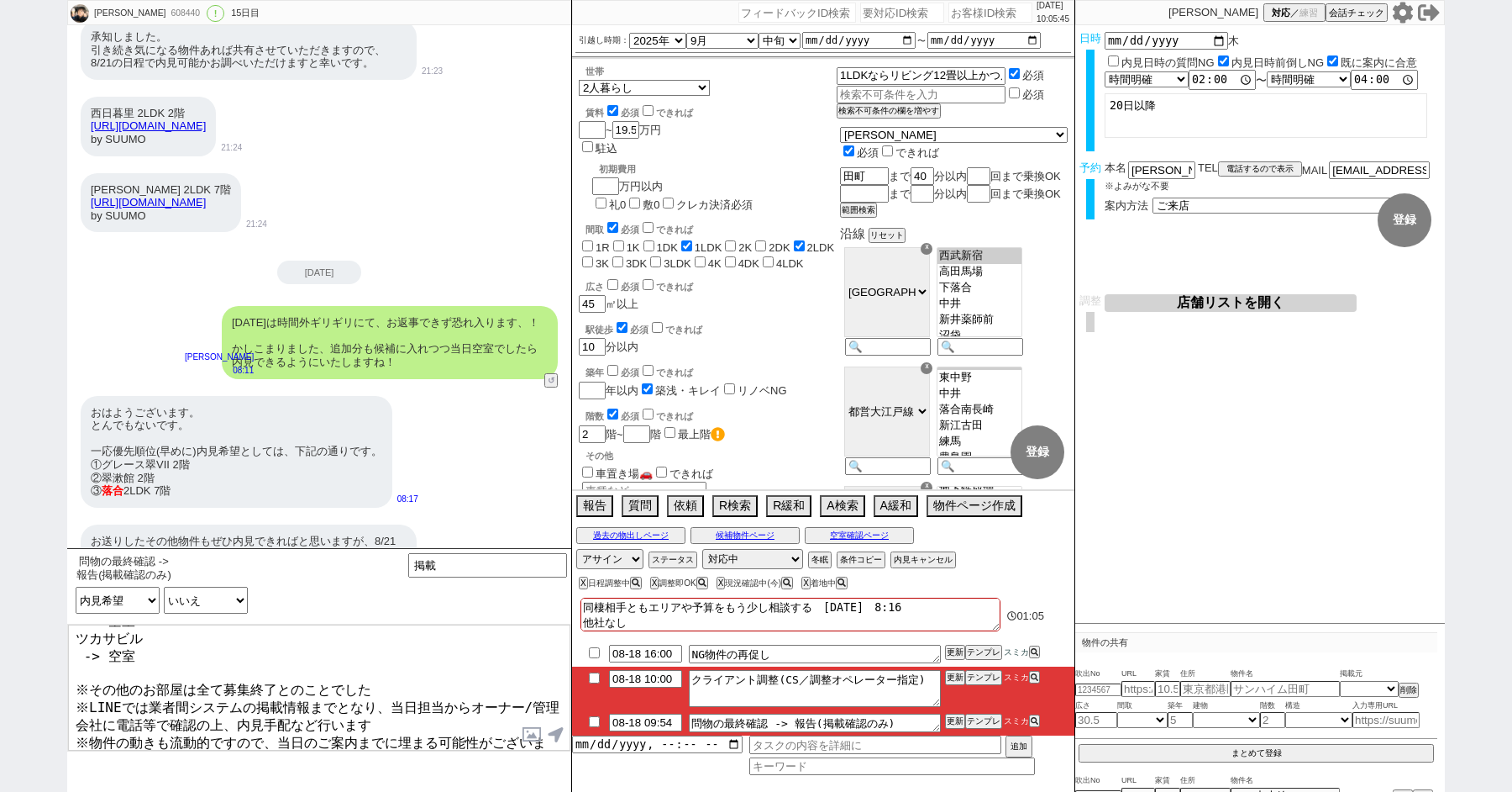
scroll to position [0, 0]
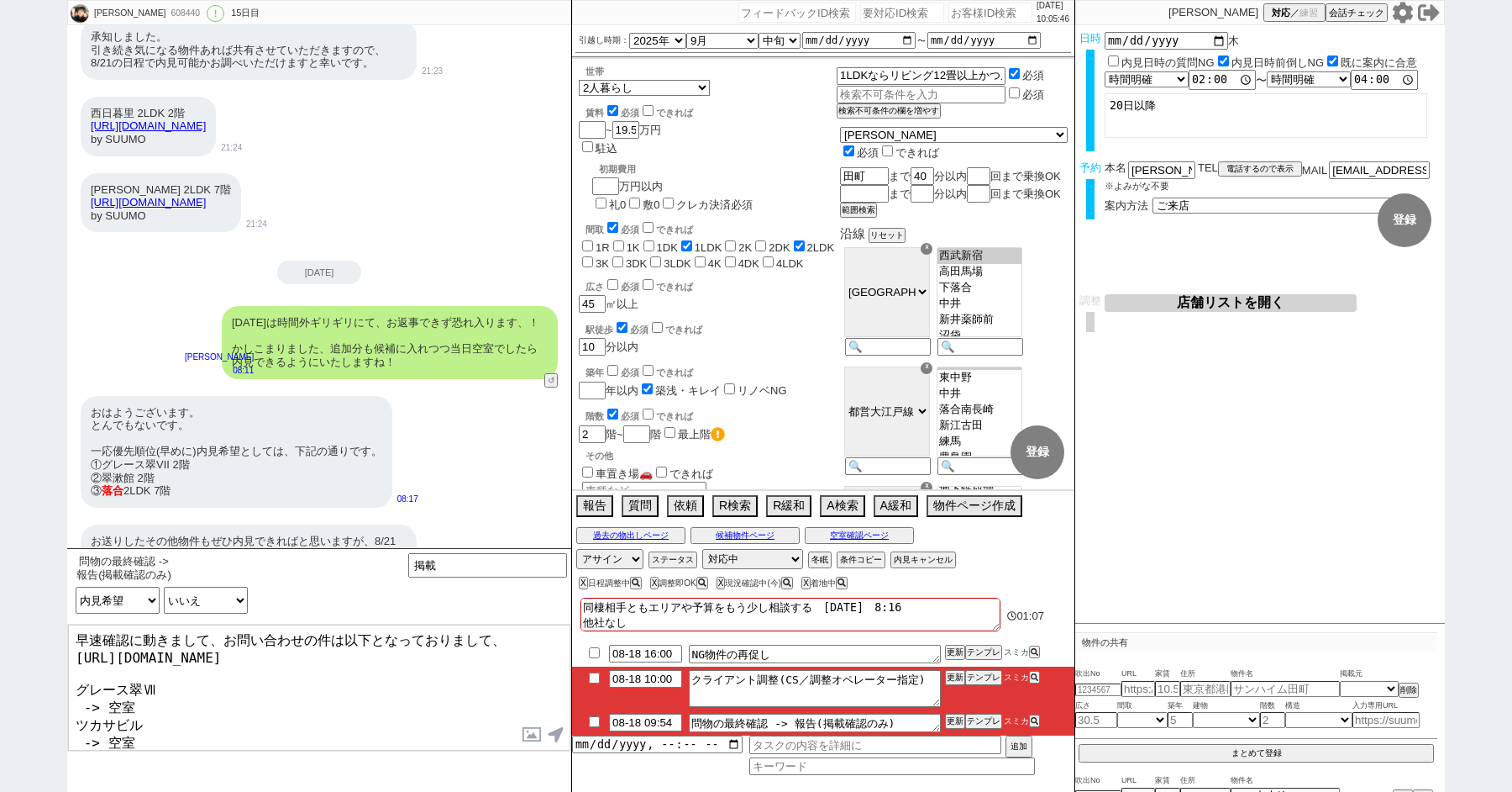
drag, startPoint x: 168, startPoint y: 680, endPoint x: 34, endPoint y: 680, distance: 134.0
click at [34, 680] on div "[PERSON_NAME] 608440 ! 0 15日目 冬眠中 自社客 スミカ スミカ_BPO チャット全表示 [DATE] 新しくフォローされました (…" at bounding box center [756, 396] width 1512 height 792
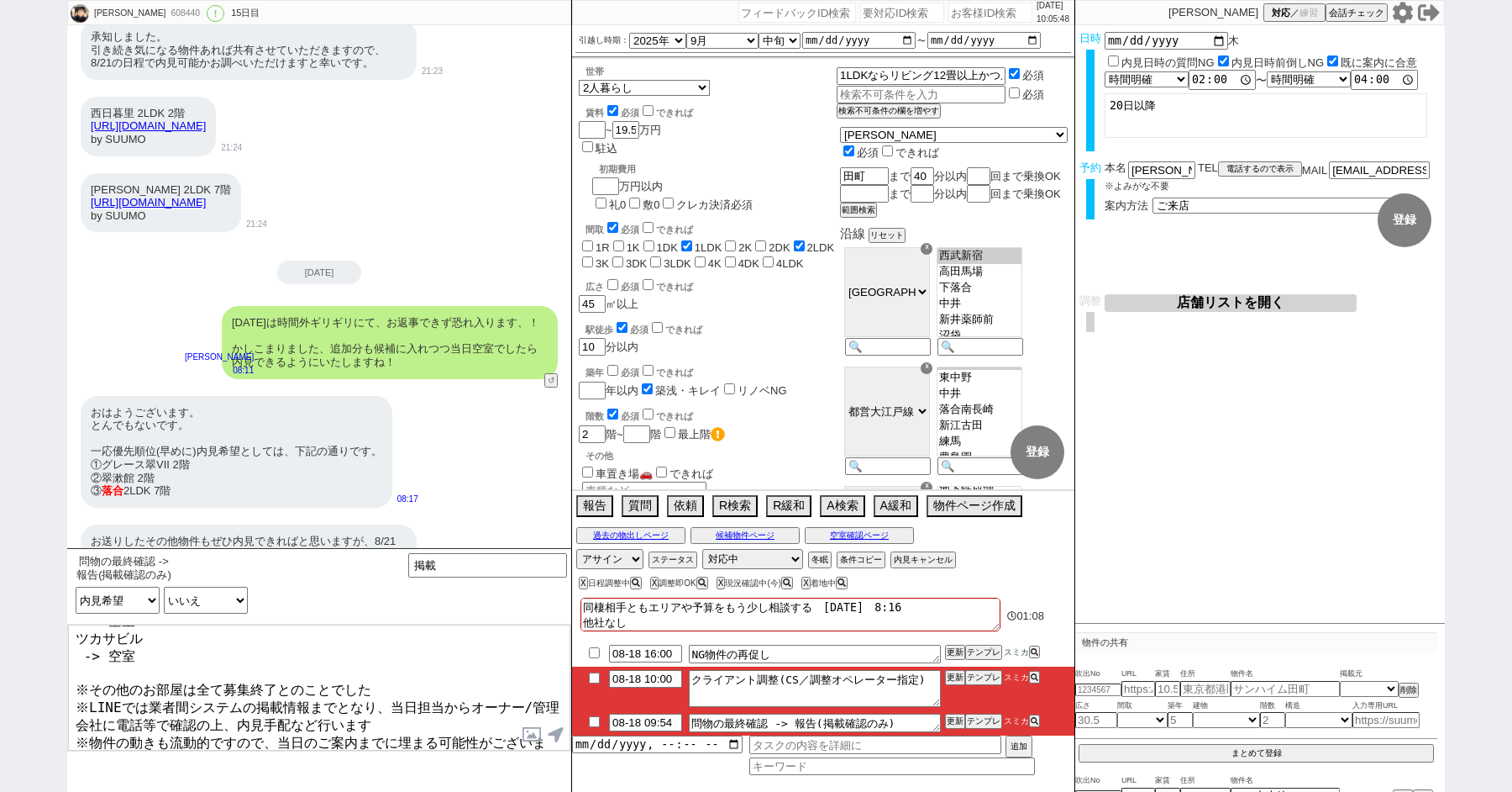
click at [170, 738] on textarea "早速確認に動きまして、お問い合わせの件は以下となっておりまして、 [URL][DOMAIN_NAME] グレース翠Ⅶ -> 空室 ツカサビル -> 空室 ※そ…" at bounding box center [319, 687] width 503 height 126
paste textarea "レース翠Ⅶ"
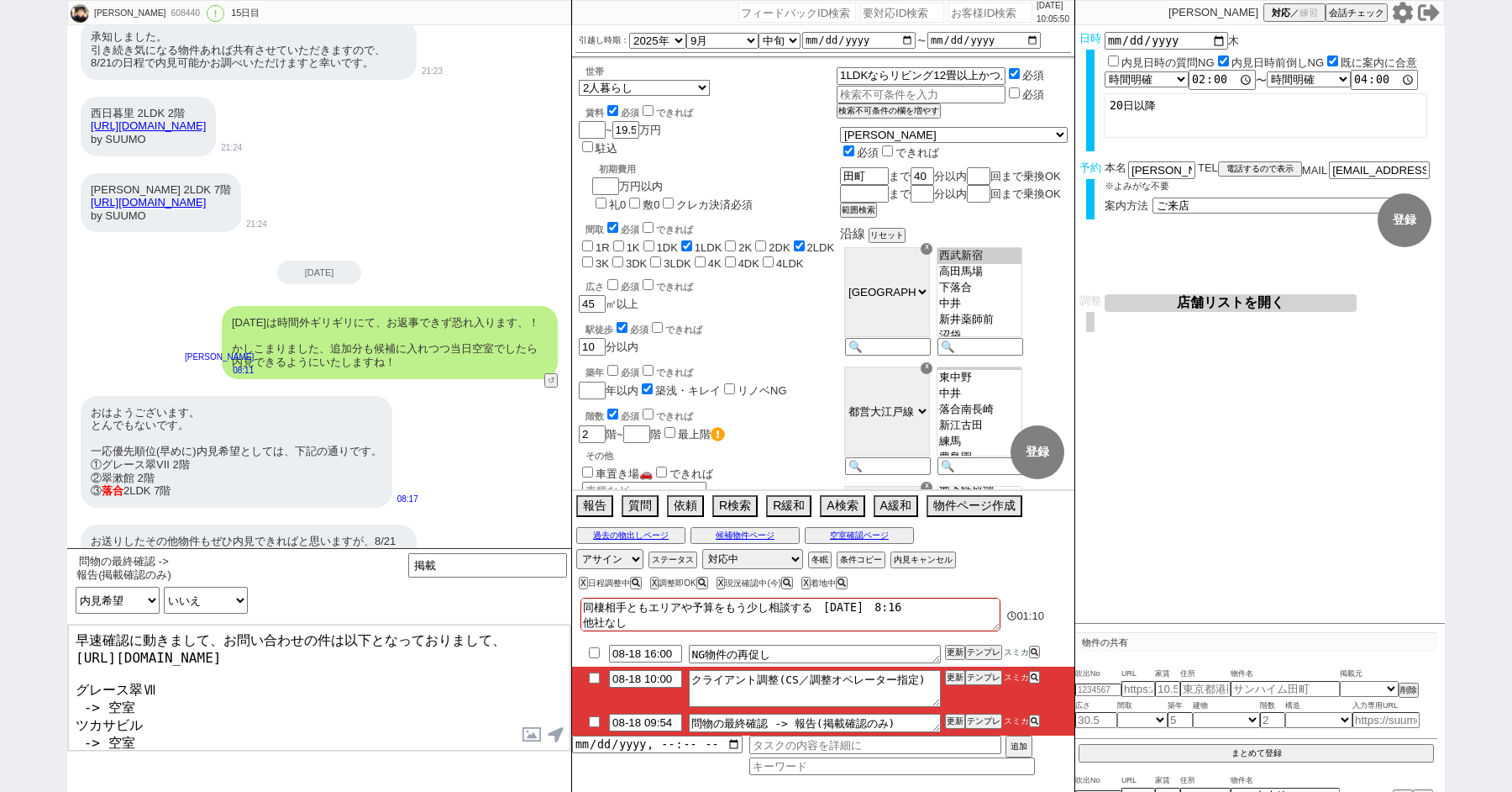
click at [243, 662] on textarea "早速確認に動きまして、お問い合わせの件は以下となっておりまして、 [URL][DOMAIN_NAME] グレース翠Ⅶ -> 空室 ツカサビル -> 空室 ※そ…" at bounding box center [319, 687] width 503 height 126
type textarea "早速確認に動きまして、お問い合わせの件は以下となっておりまして、 [URL][DOMAIN_NAME] グレース翠Ⅶ -> 空室 ツカサビル -> 空室 ※そ…"
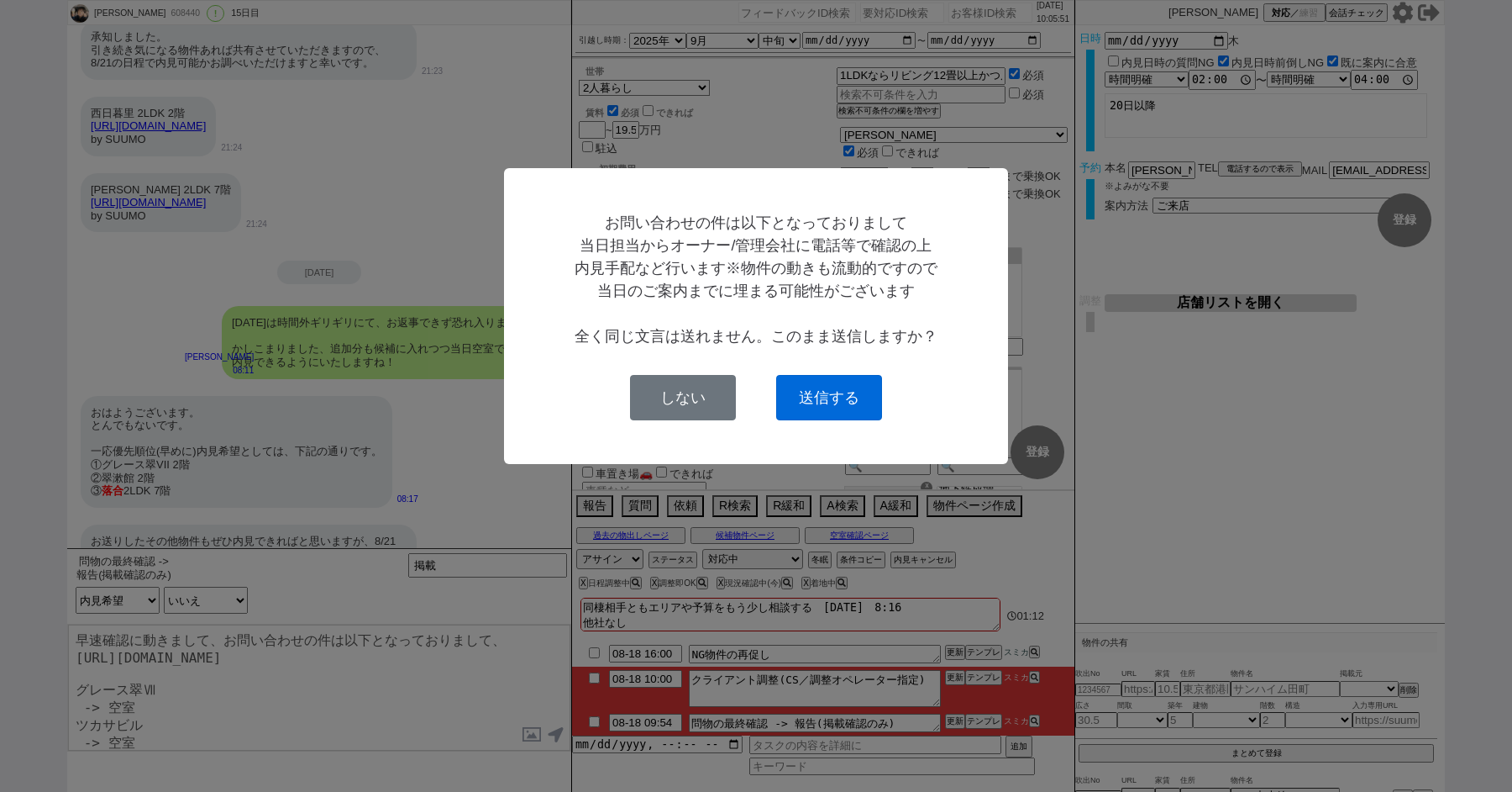
click at [870, 396] on button "送信する" at bounding box center [829, 398] width 106 height 46
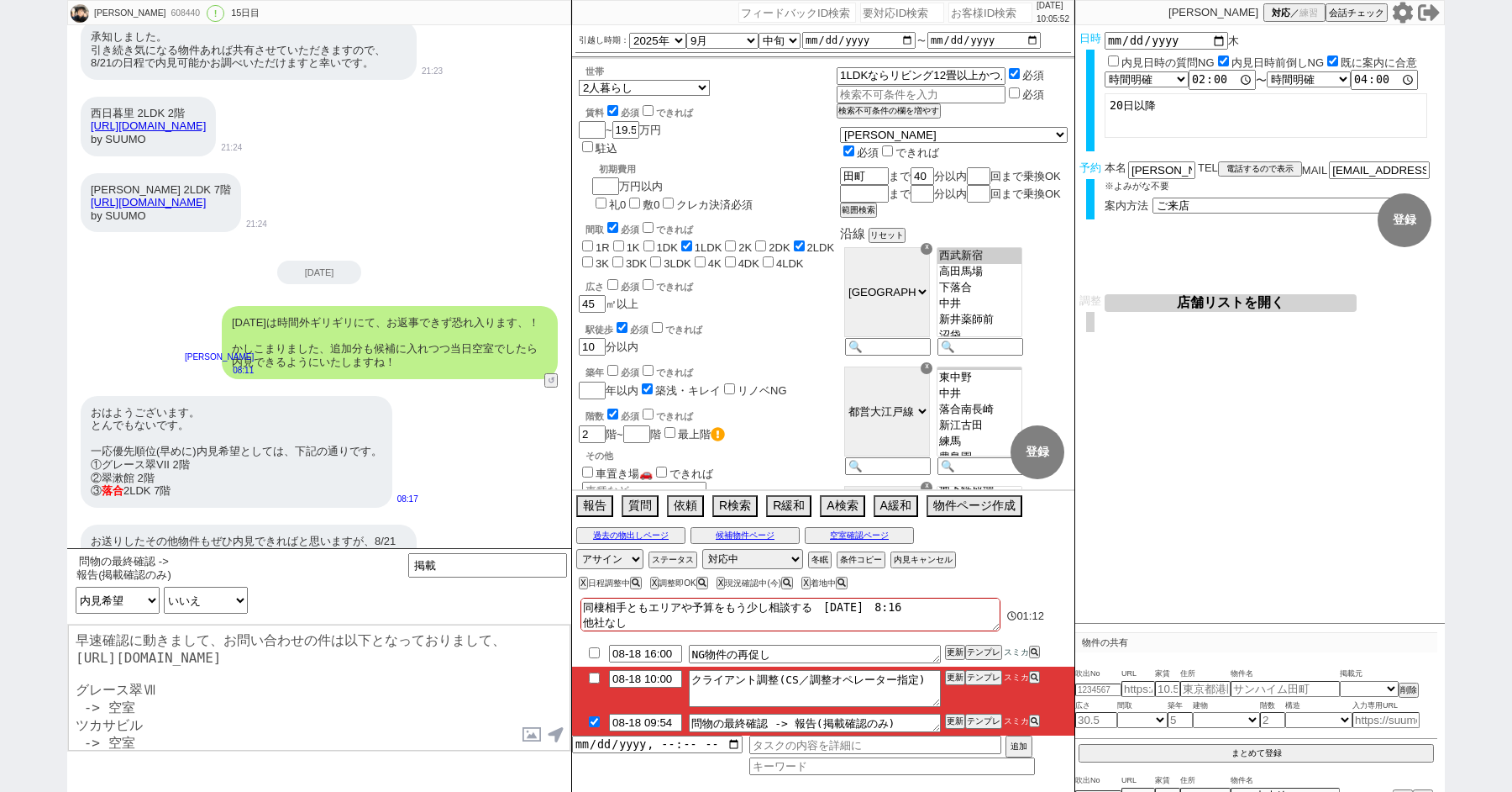
checkbox input "true"
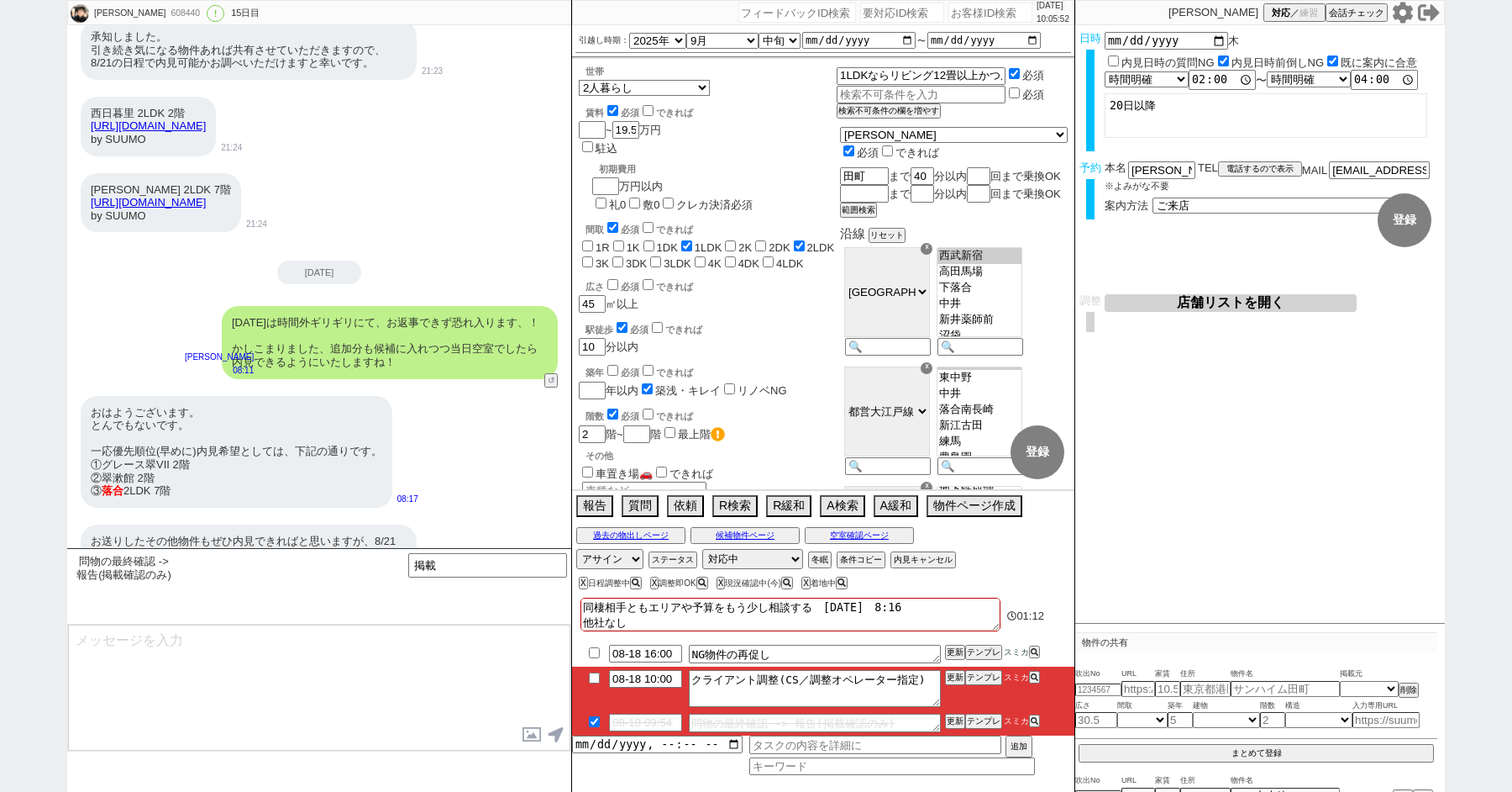
scroll to position [12820, 0]
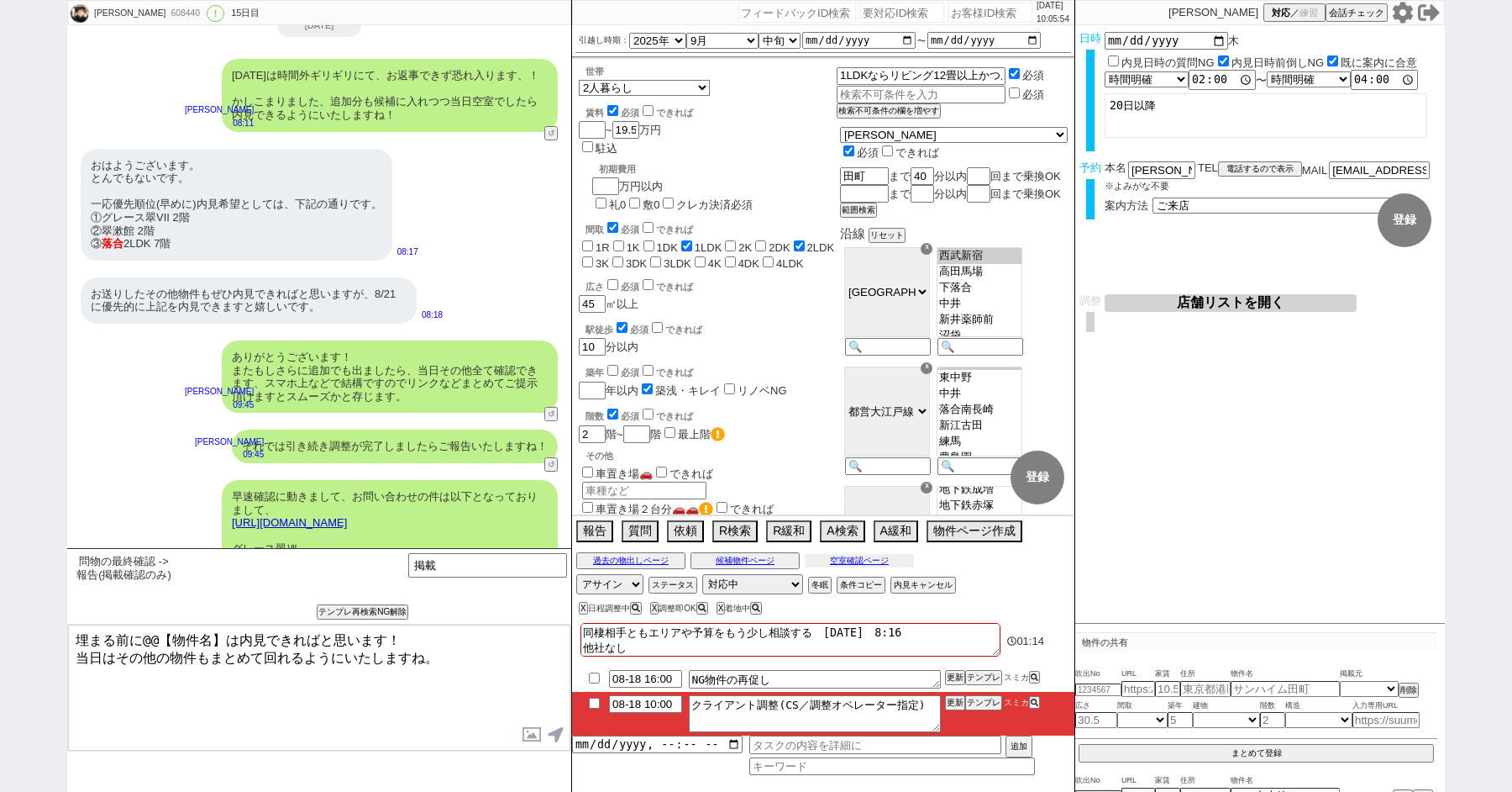
click at [852, 556] on button "空室確認ページ" at bounding box center [859, 560] width 109 height 13
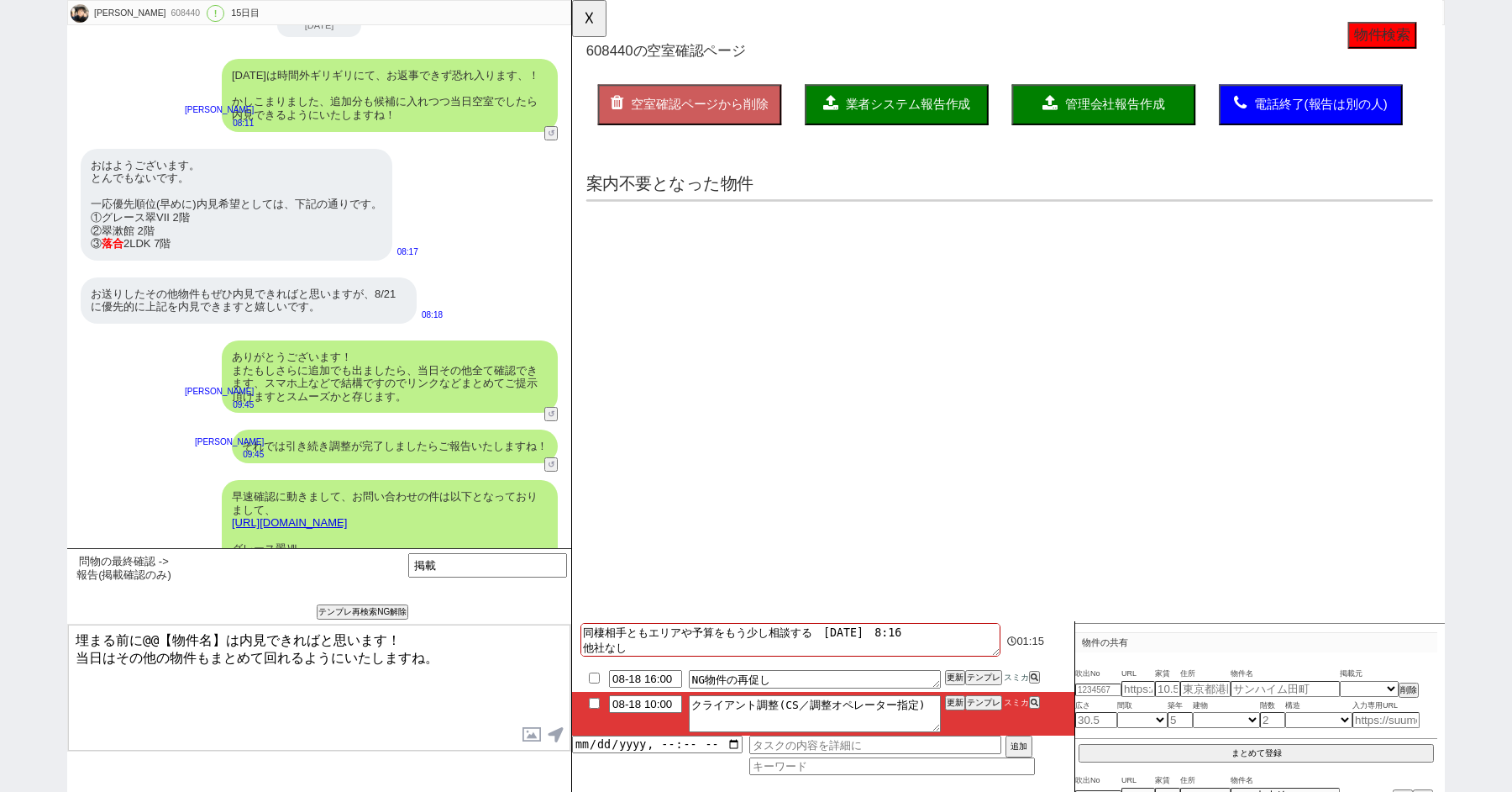
scroll to position [0, 0]
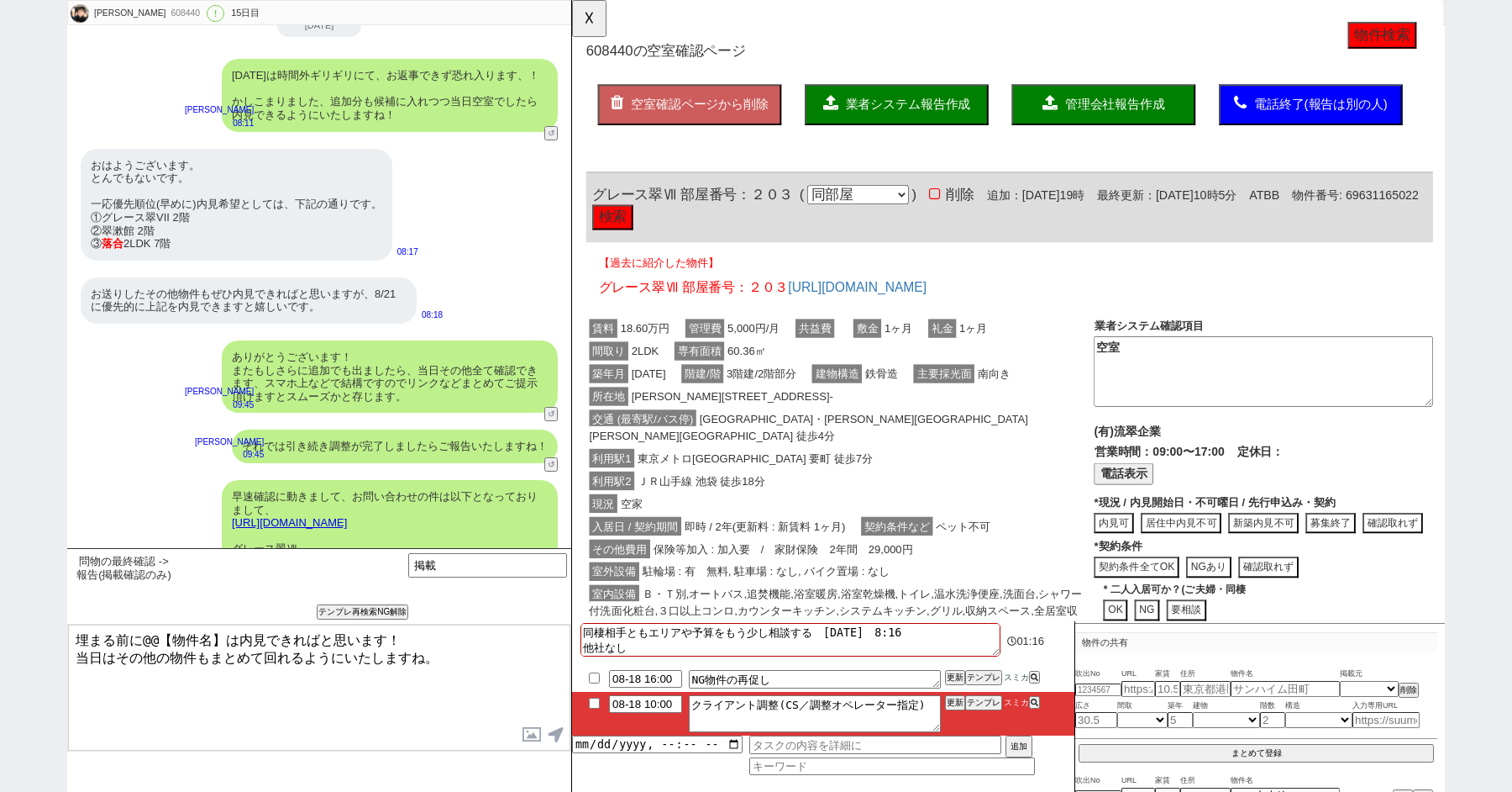
click button "検索"
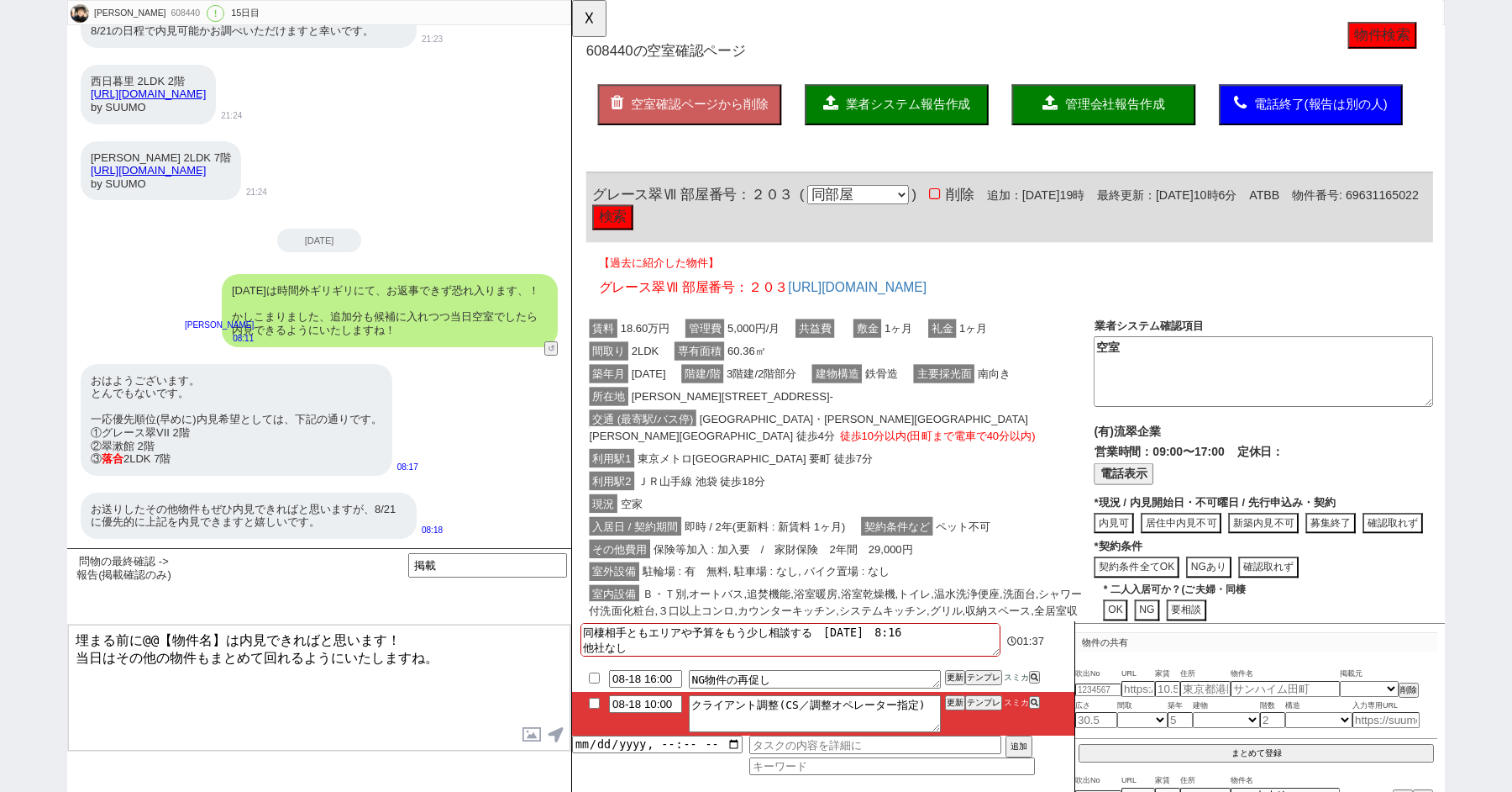
scroll to position [12820, 0]
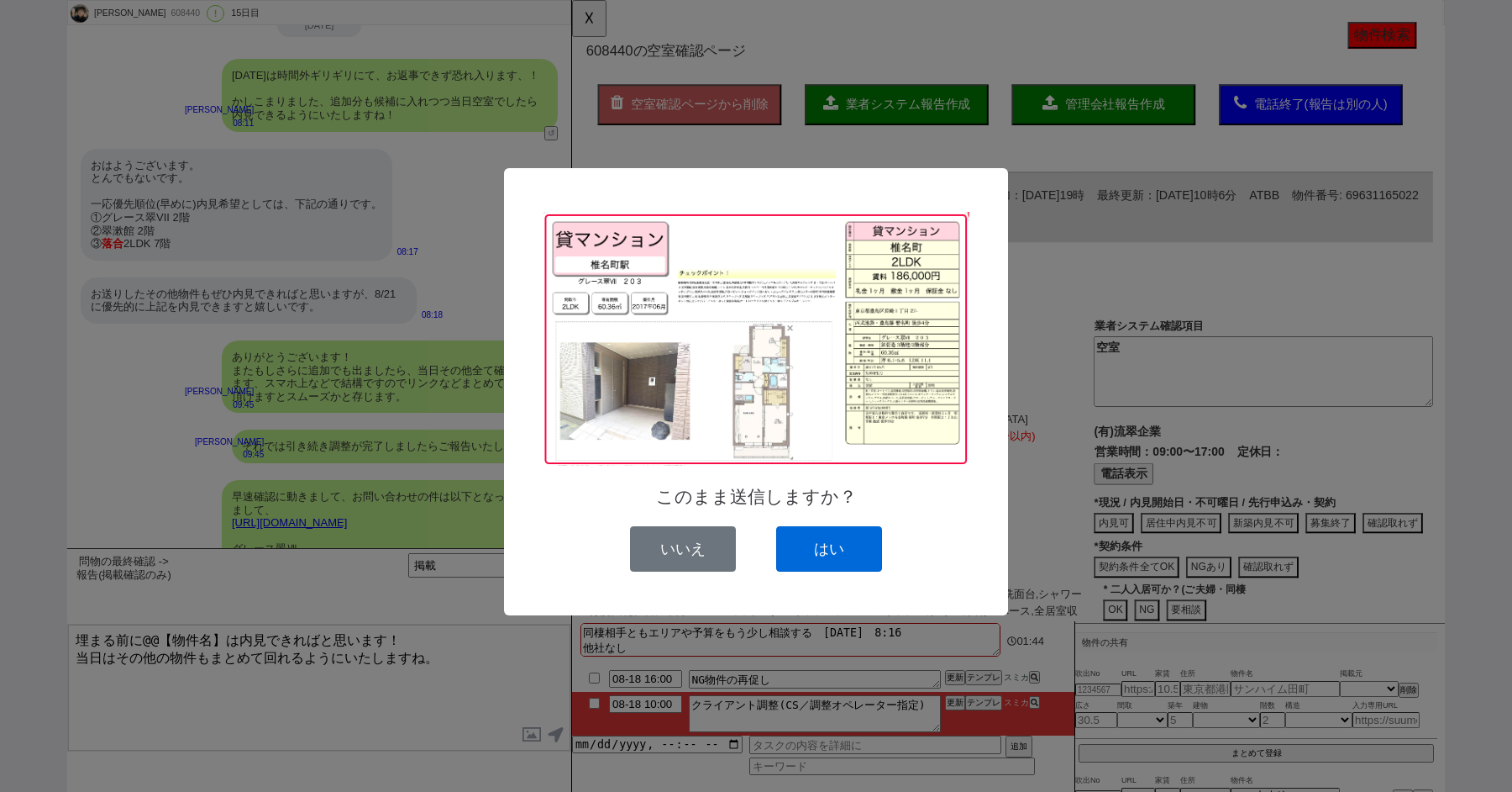
click at [832, 550] on button "はい" at bounding box center [829, 549] width 106 height 46
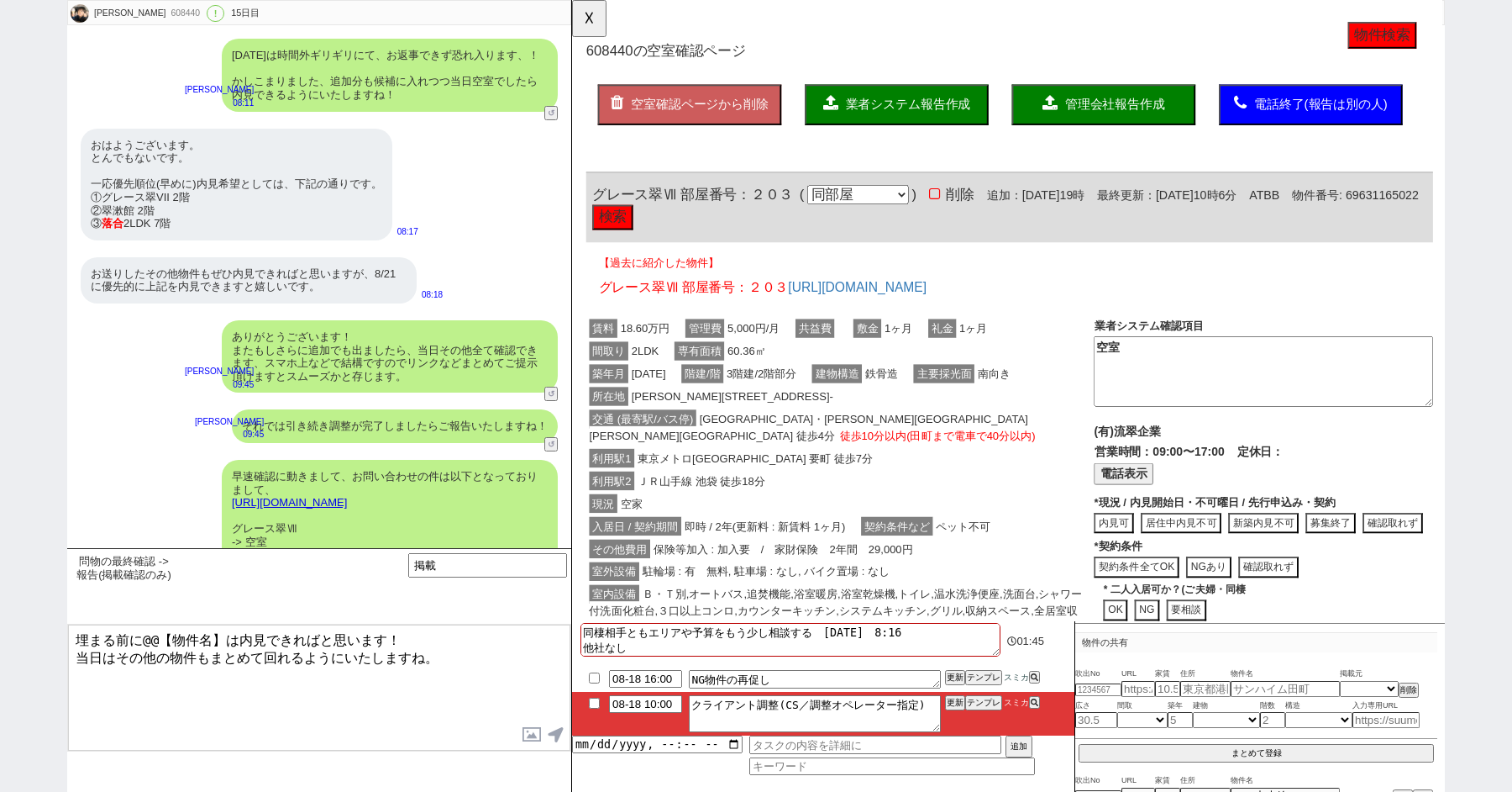
scroll to position [12981, 0]
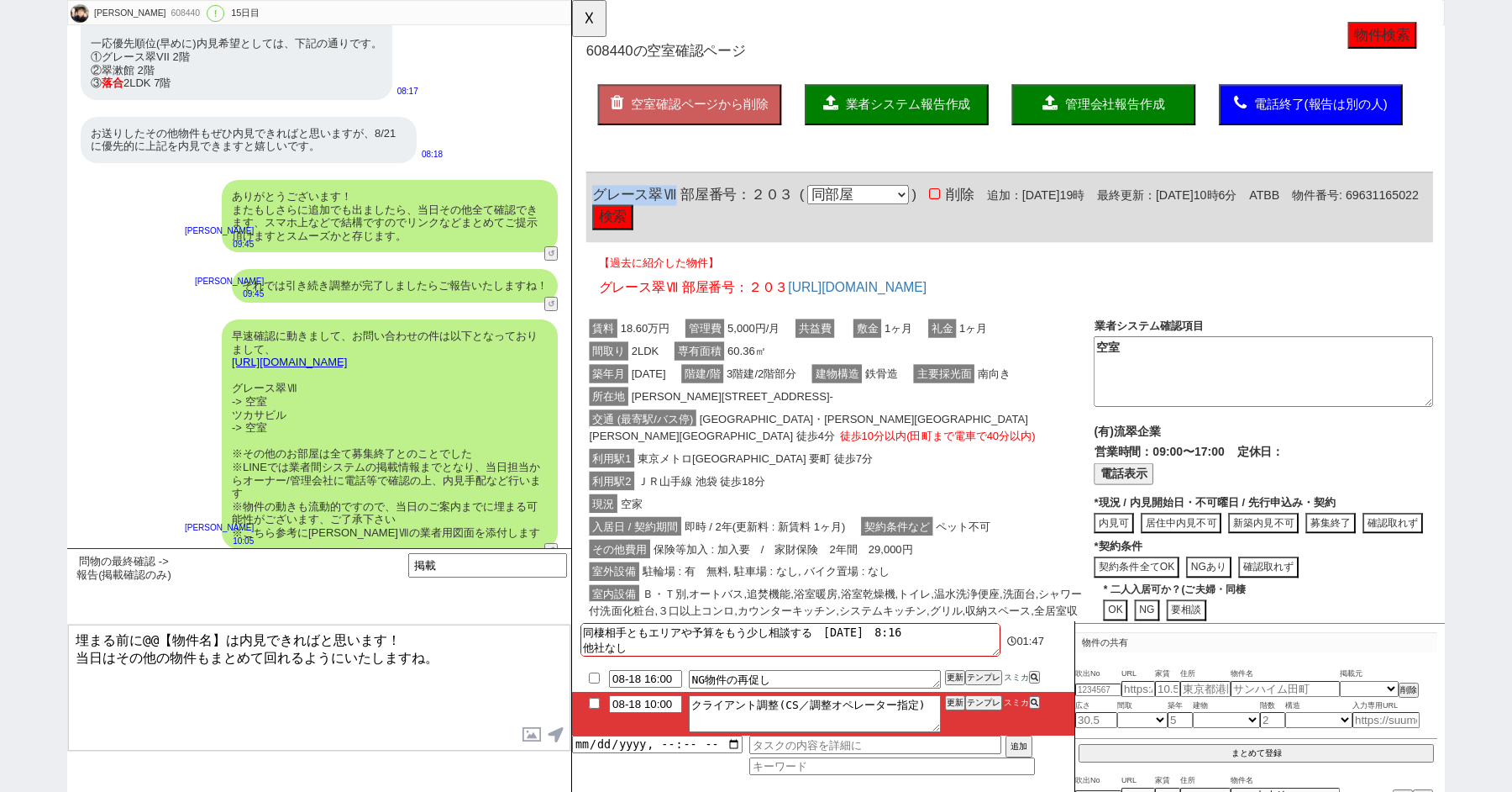
drag, startPoint x: 686, startPoint y: 209, endPoint x: 582, endPoint y: 209, distance: 104.0
click div "608440 の空室確認ページ 空室確認ページから削除 業者システム報告作成 管理会社報告作成 電話終了(報告は別の人) 確認取れず物件のタスク登録 追加 キ…"
copy span "グレース翠Ⅶ"
drag, startPoint x: 221, startPoint y: 640, endPoint x: 140, endPoint y: 636, distance: 81.1
click at [140, 636] on textarea "埋まる前に@@【物件名】は内見できればと思います！ 当日はその他の物件もまとめて回れるようにいたしますね。" at bounding box center [319, 687] width 503 height 126
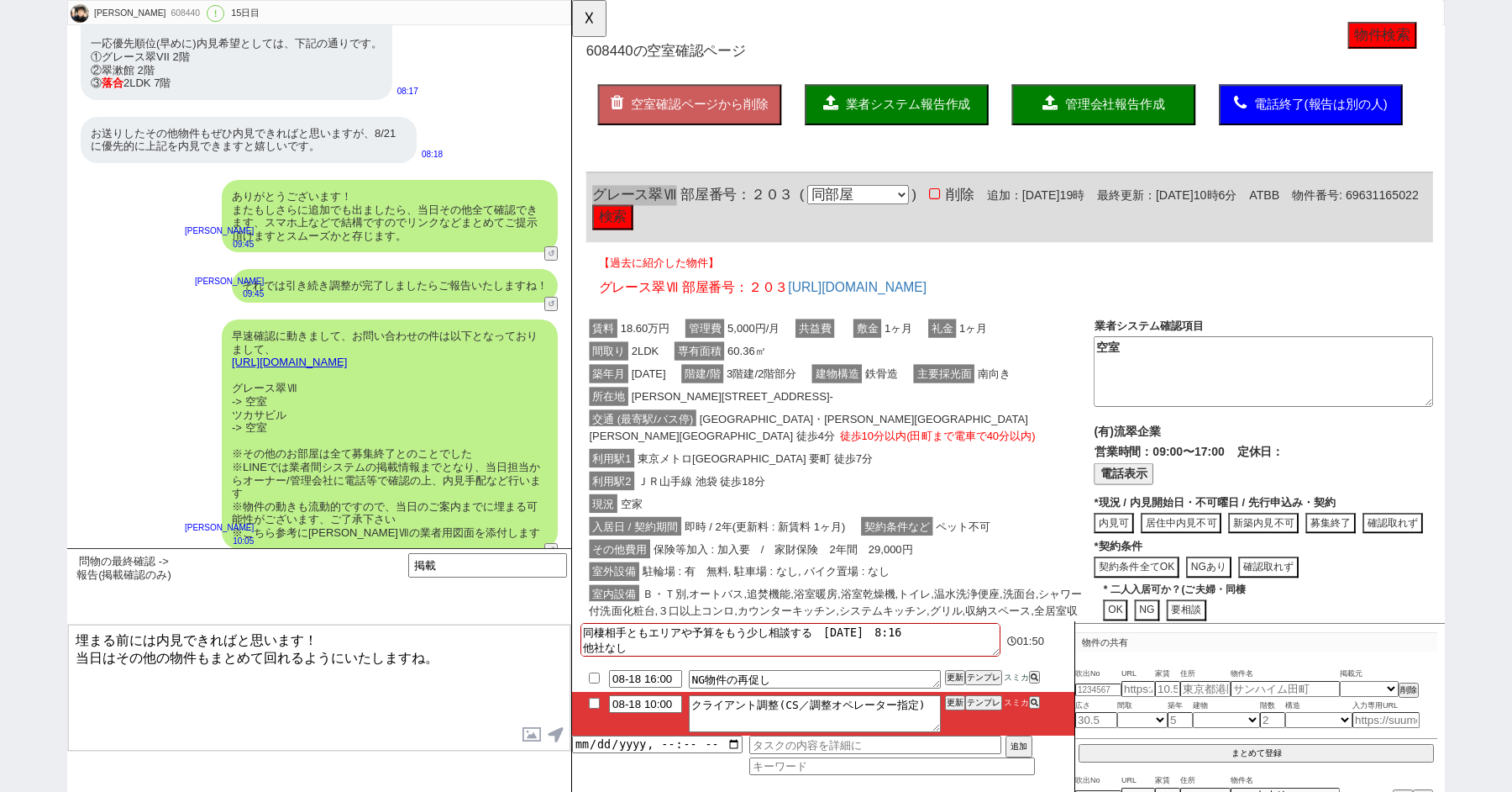
paste textarea "レース翠Ⅶ"
click at [69, 633] on textarea "埋まる前にグレース翠Ⅶは内見できればと思います！ 当日はその他の物件もまとめて回れるようにいたしますね。" at bounding box center [319, 687] width 503 height 126
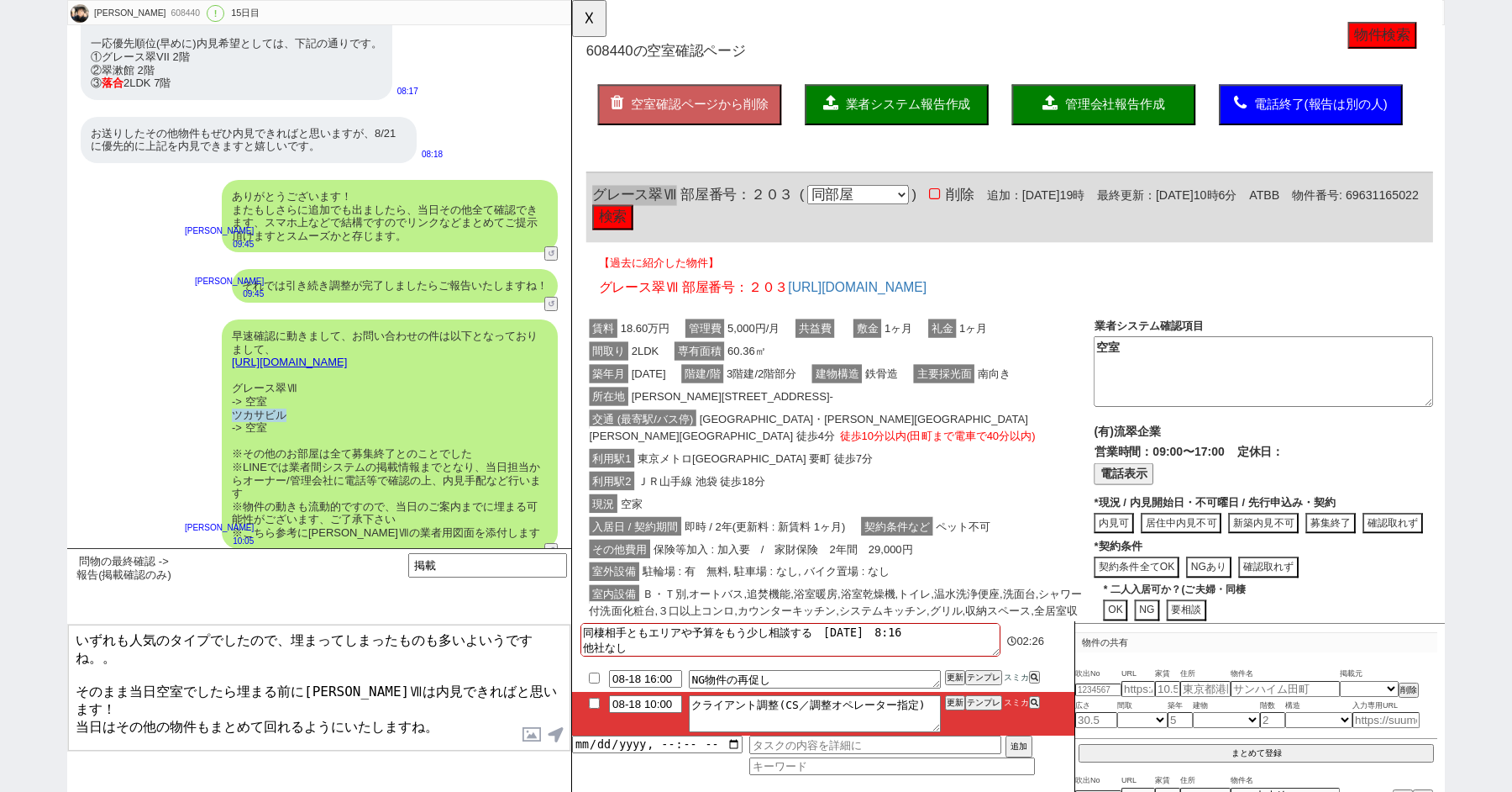
drag, startPoint x: 286, startPoint y: 245, endPoint x: 235, endPoint y: 243, distance: 51.0
click at [235, 319] on div "早速確認に動きまして、お問い合わせの件は以下となっておりまして、 https://tools.sumika.live/pages/blcvyt0 グレース翠Ⅶ…" at bounding box center [389, 434] width 336 height 230
copy div "ツカサビル"
click at [387, 678] on textarea "いずれも人気のタイプでしたので、埋まってしまったものも多いよいうですね。。 そのまま当日空室でしたら埋まる前にグレース翠Ⅶは内見できればと思います！ 当日はそ…" at bounding box center [319, 687] width 503 height 126
paste textarea "カサビル"
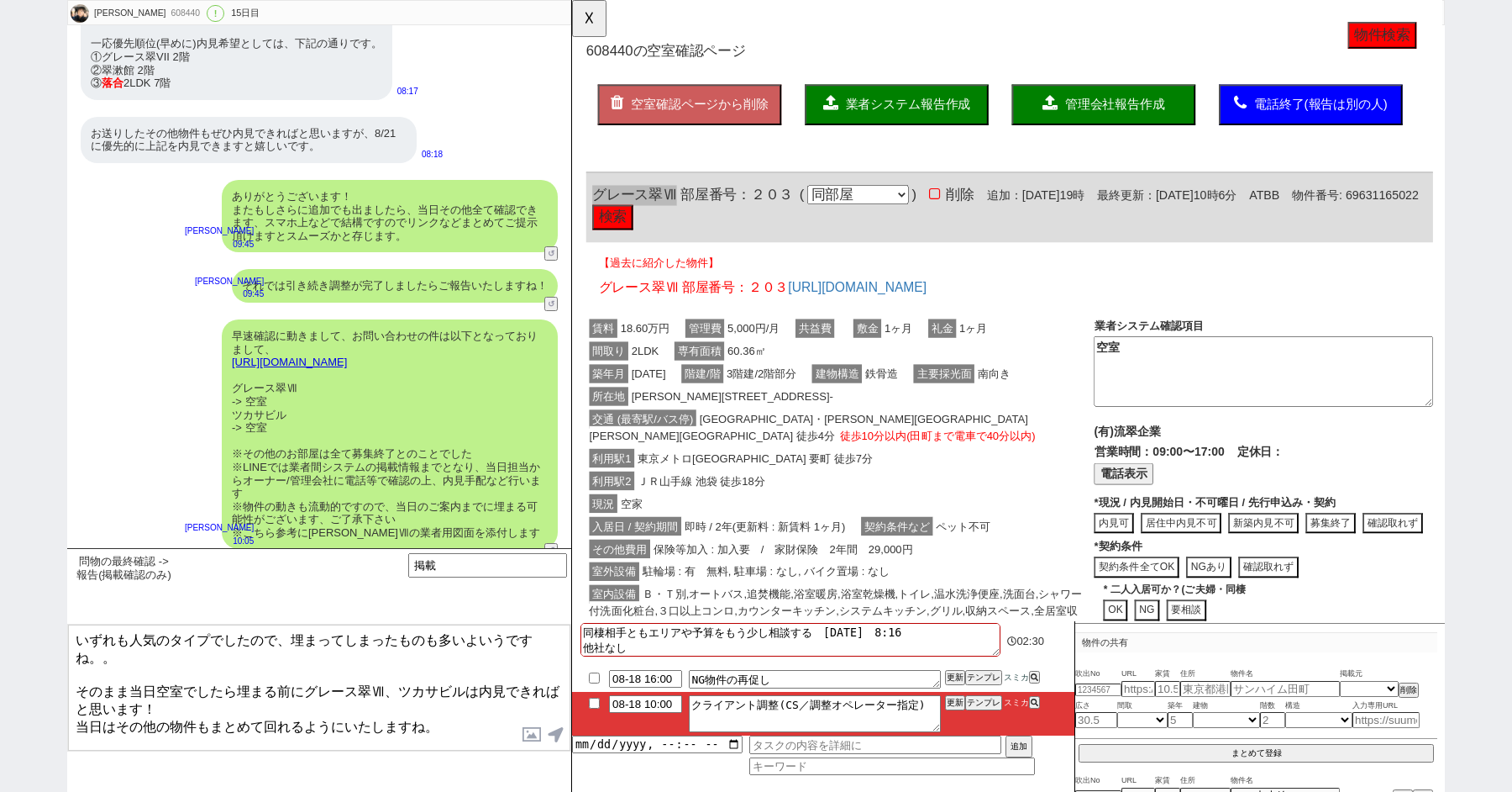
click at [228, 702] on textarea "いずれも人気のタイプでしたので、埋まってしまったものも多いよいうですね。。 そのまま当日空室でしたら埋まる前にグレース翠Ⅶ、ツカサビルは内見できればと思います…" at bounding box center [319, 687] width 503 height 126
type textarea "いずれも人気のタイプでしたので、埋まってしまったものも多いよいうですね。。 そのまま当日空室でしたら埋まる前にグレース翠Ⅶ、ツカサビルは内見できればと思います…"
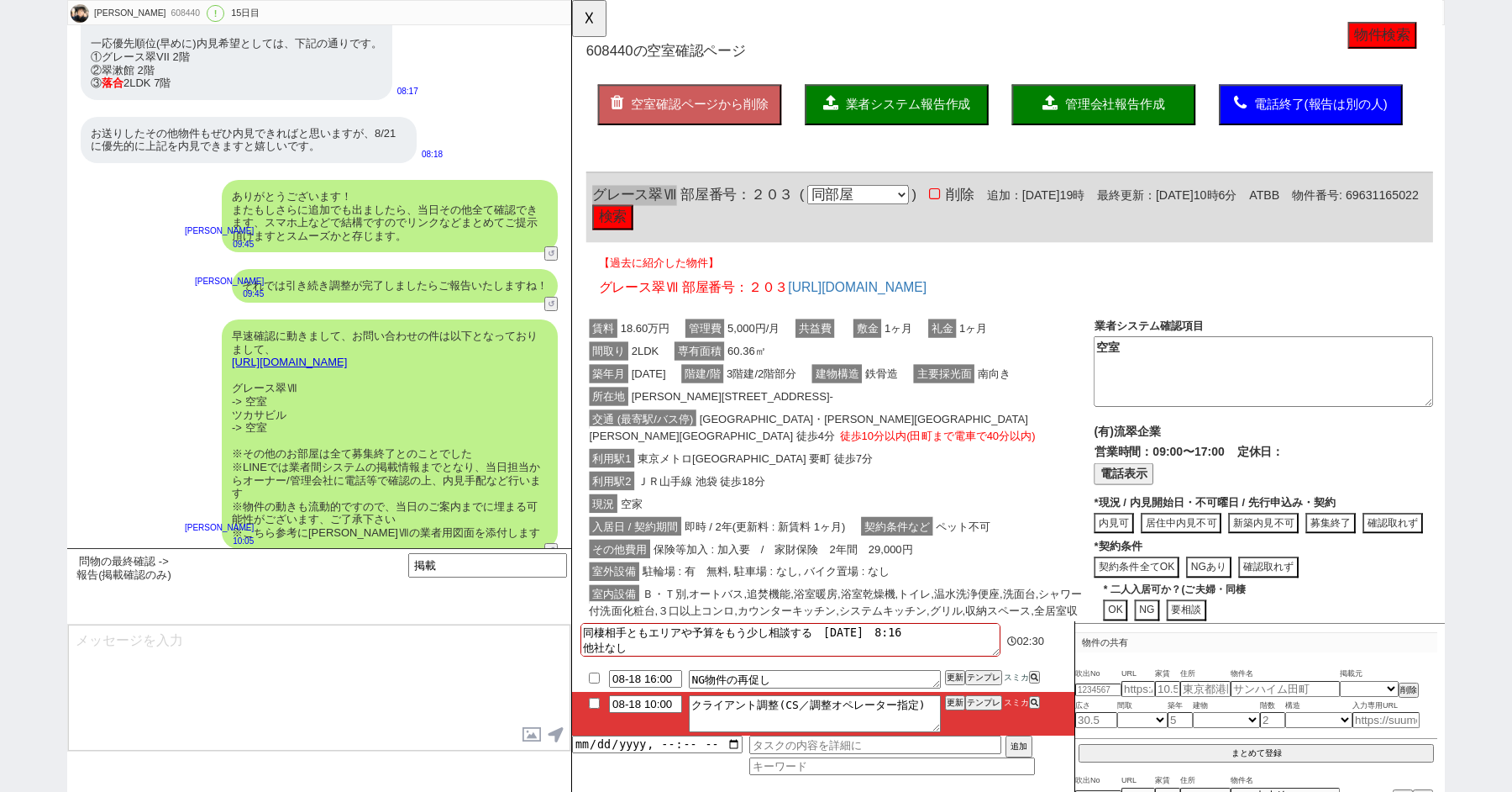
scroll to position [13096, 0]
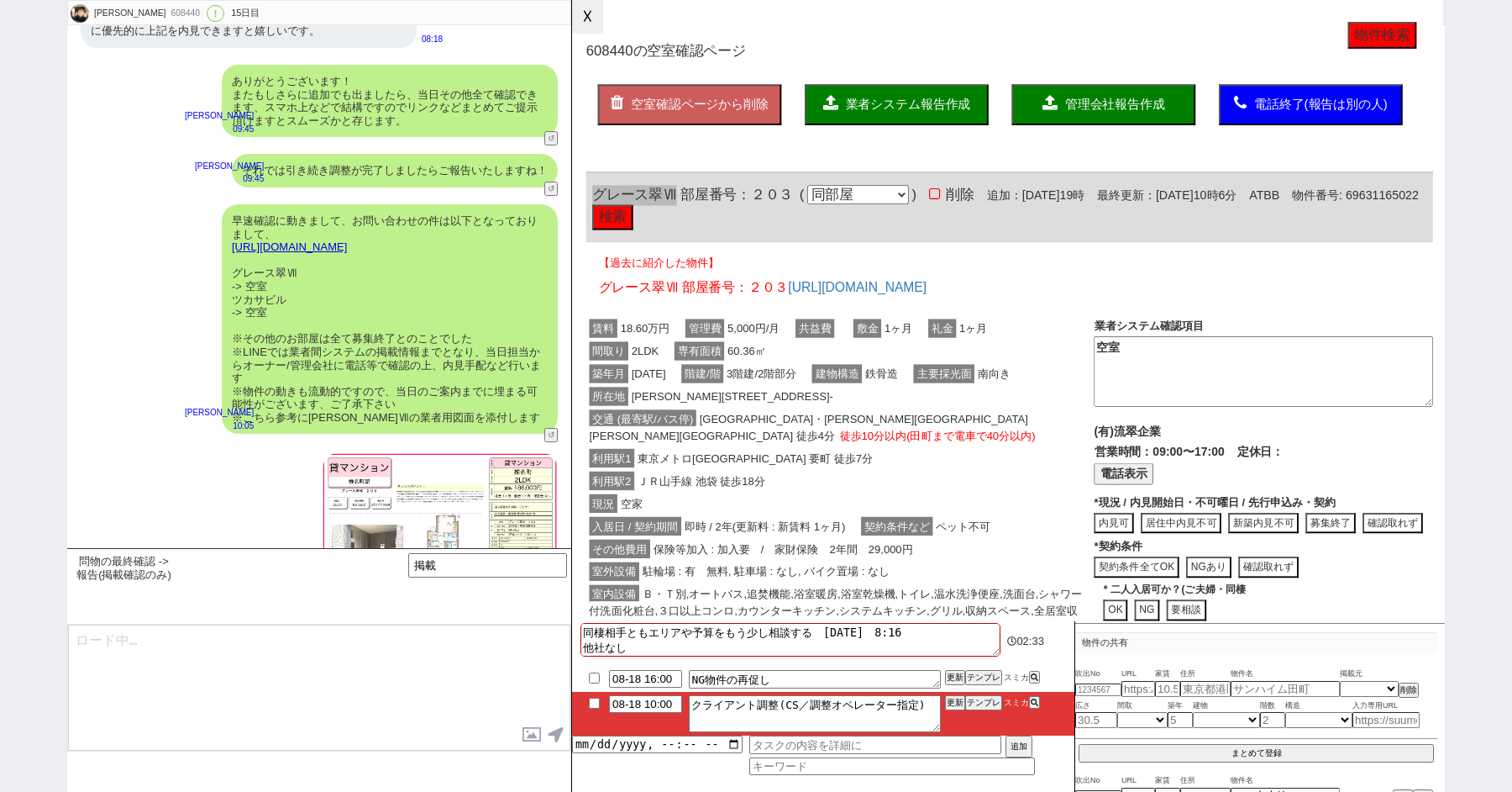
click at [595, 19] on button "☓" at bounding box center [587, 17] width 31 height 33
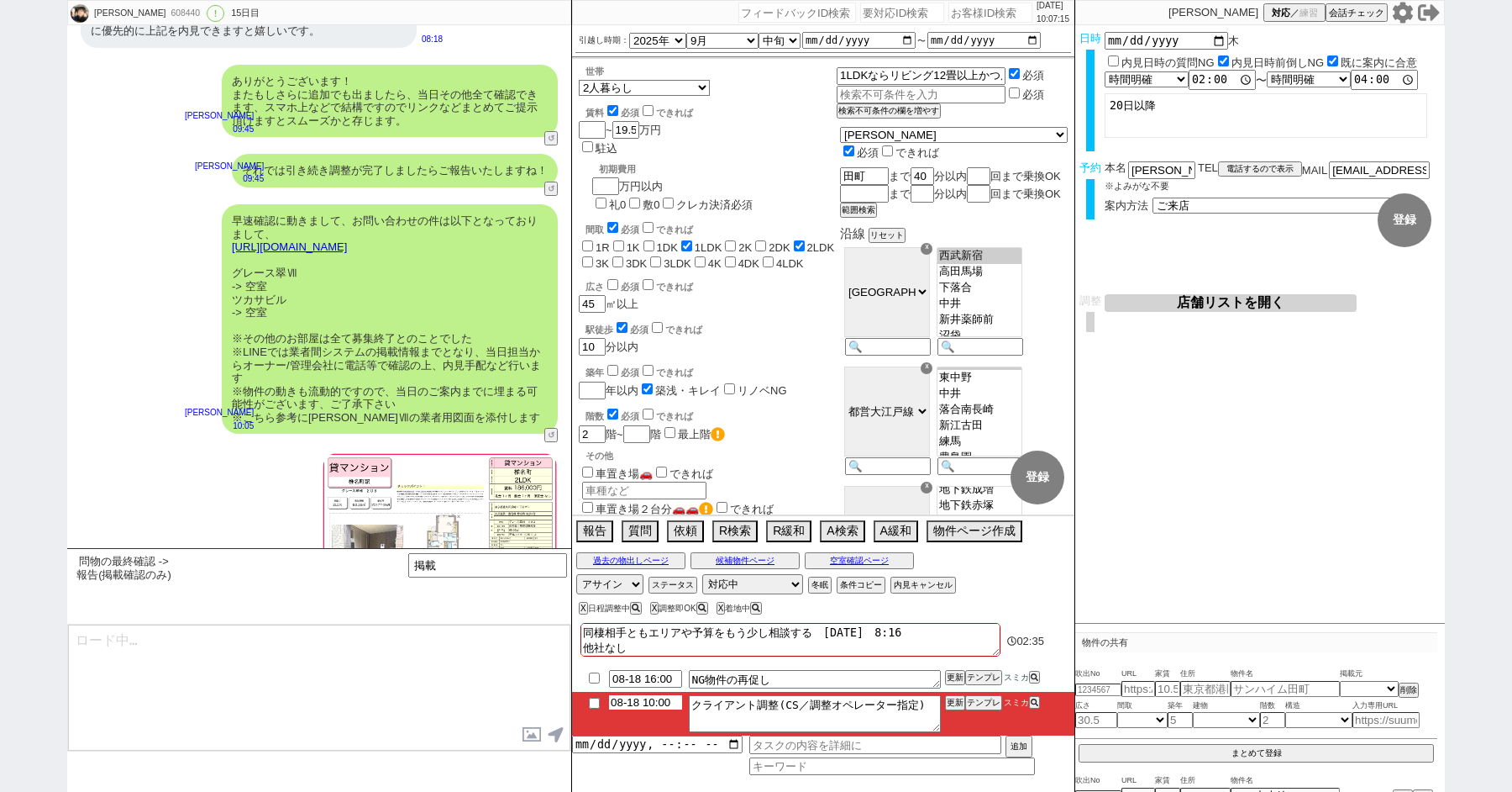
click at [656, 703] on input "08-18 10:00" at bounding box center [645, 702] width 73 height 14
type input "08-18 15:00"
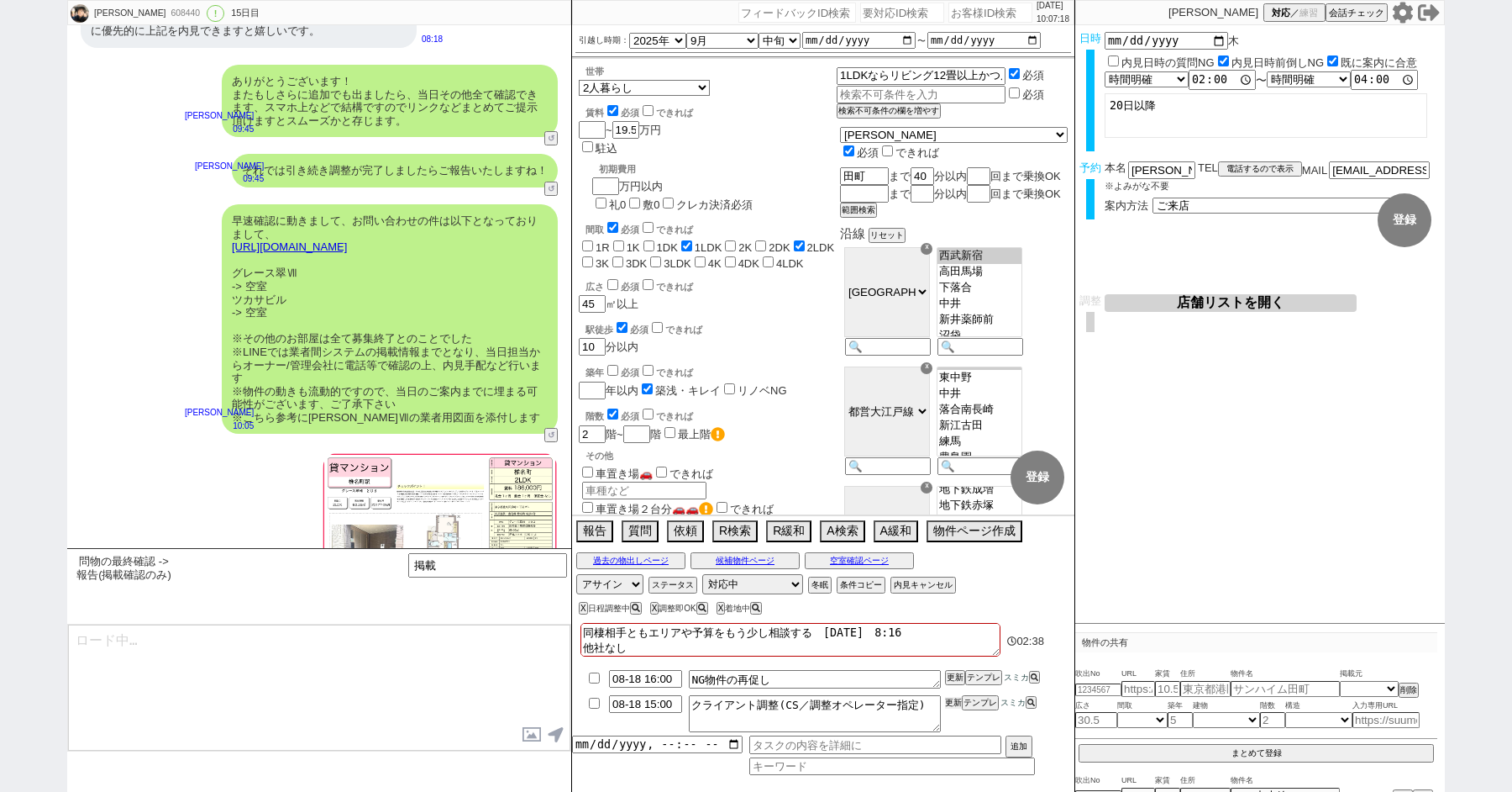
click at [956, 701] on button "更新" at bounding box center [953, 702] width 17 height 11
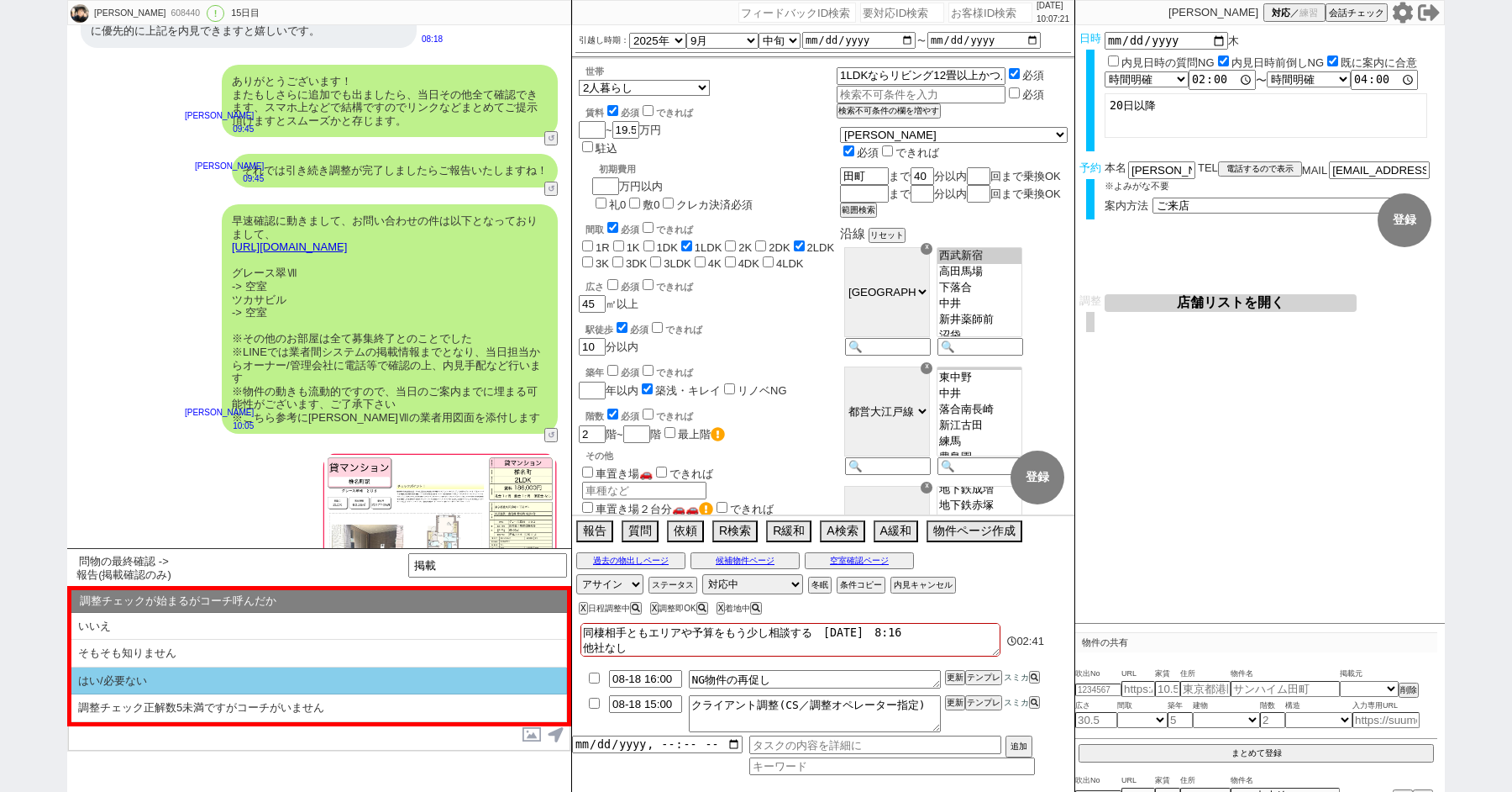
click at [122, 684] on li "はい/必要ない" at bounding box center [319, 681] width 496 height 28
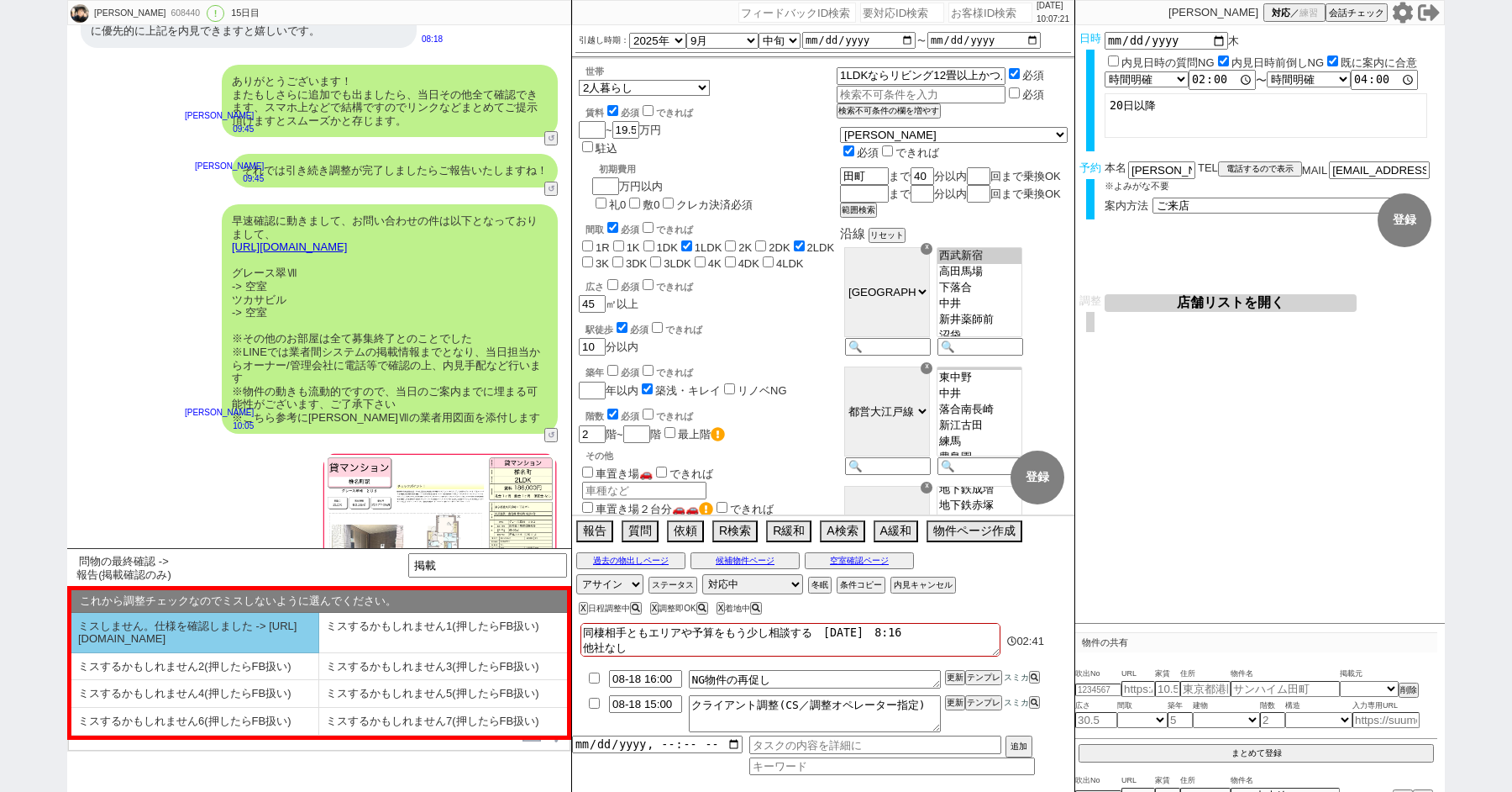
click at [114, 651] on li "ミスしません。仕様を確認しました -> https://jent.notion.site/841a6651aa67425da7d40ddfad41a184" at bounding box center [195, 633] width 248 height 40
select select "はい/必要ない"
select select "ミスしません。仕様を確認しました -> https://jent.notion.site/841a6651aa67425da7d40ddfad41a184"
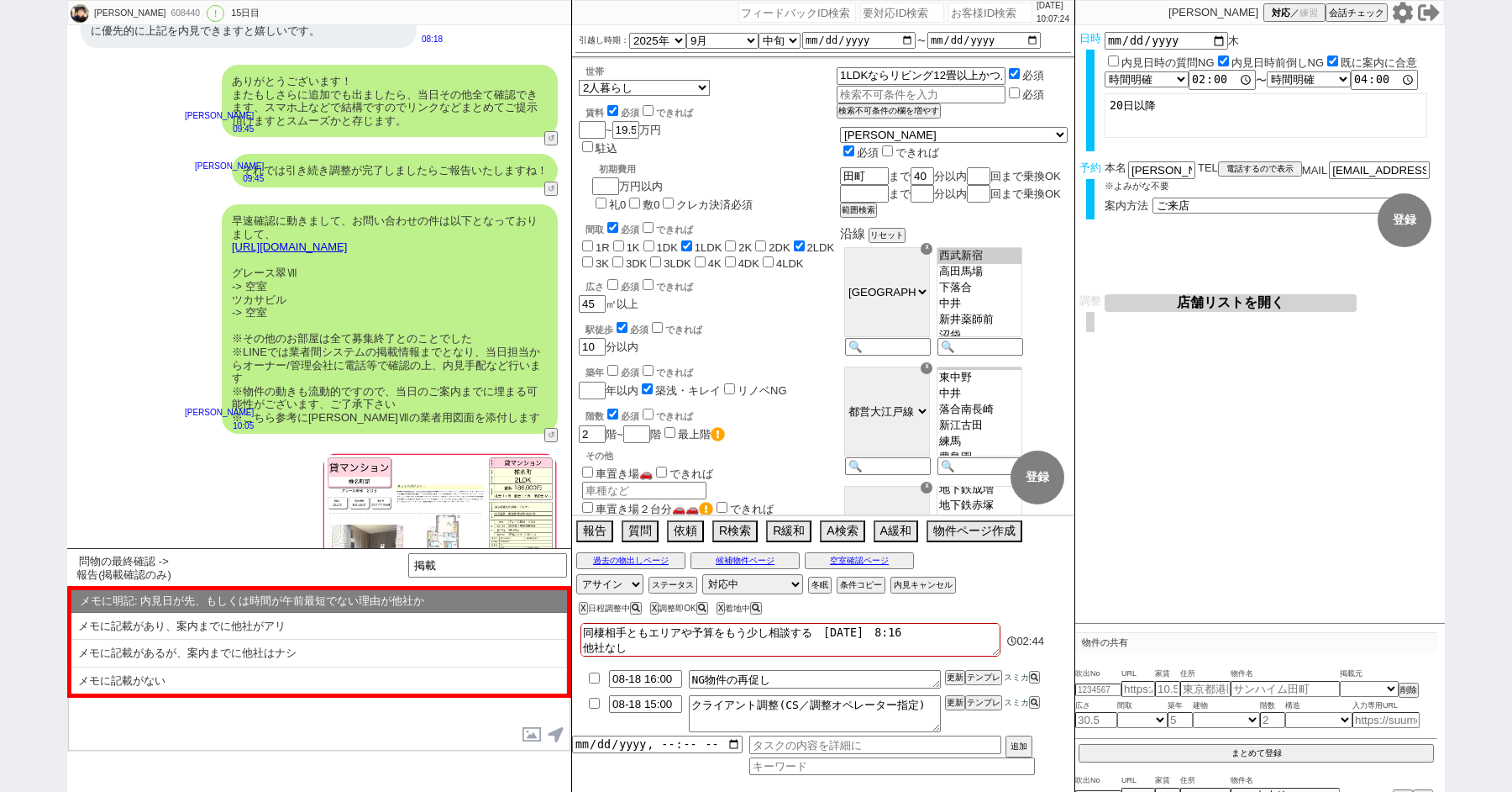
click at [114, 667] on li "メモに記載があるが、案内までに他社はナシ" at bounding box center [319, 680] width 496 height 27
select select "メモに記載があるが、案内までに他社はナシ"
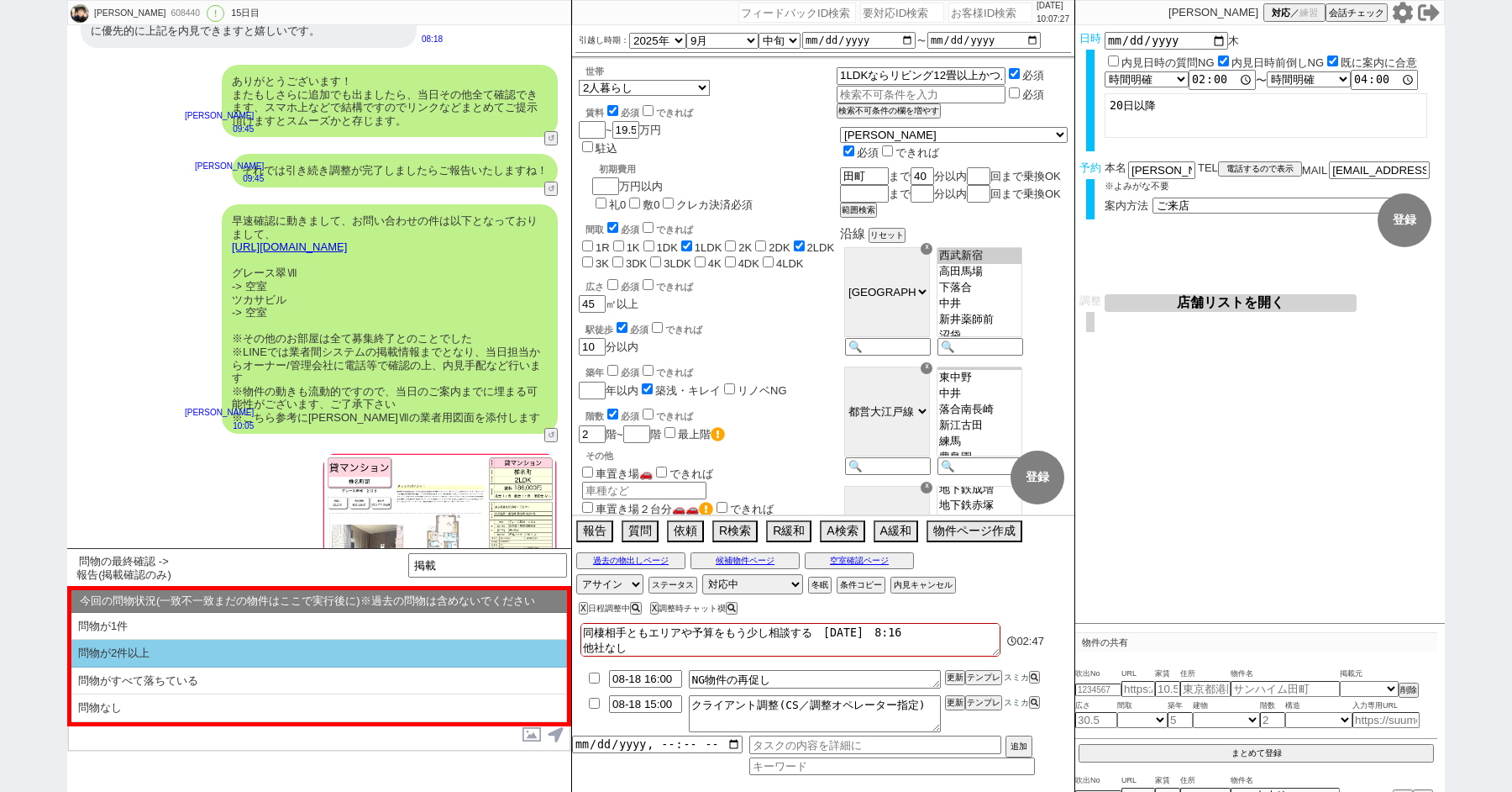
click at [114, 667] on li "問物が2件以上" at bounding box center [319, 681] width 496 height 28
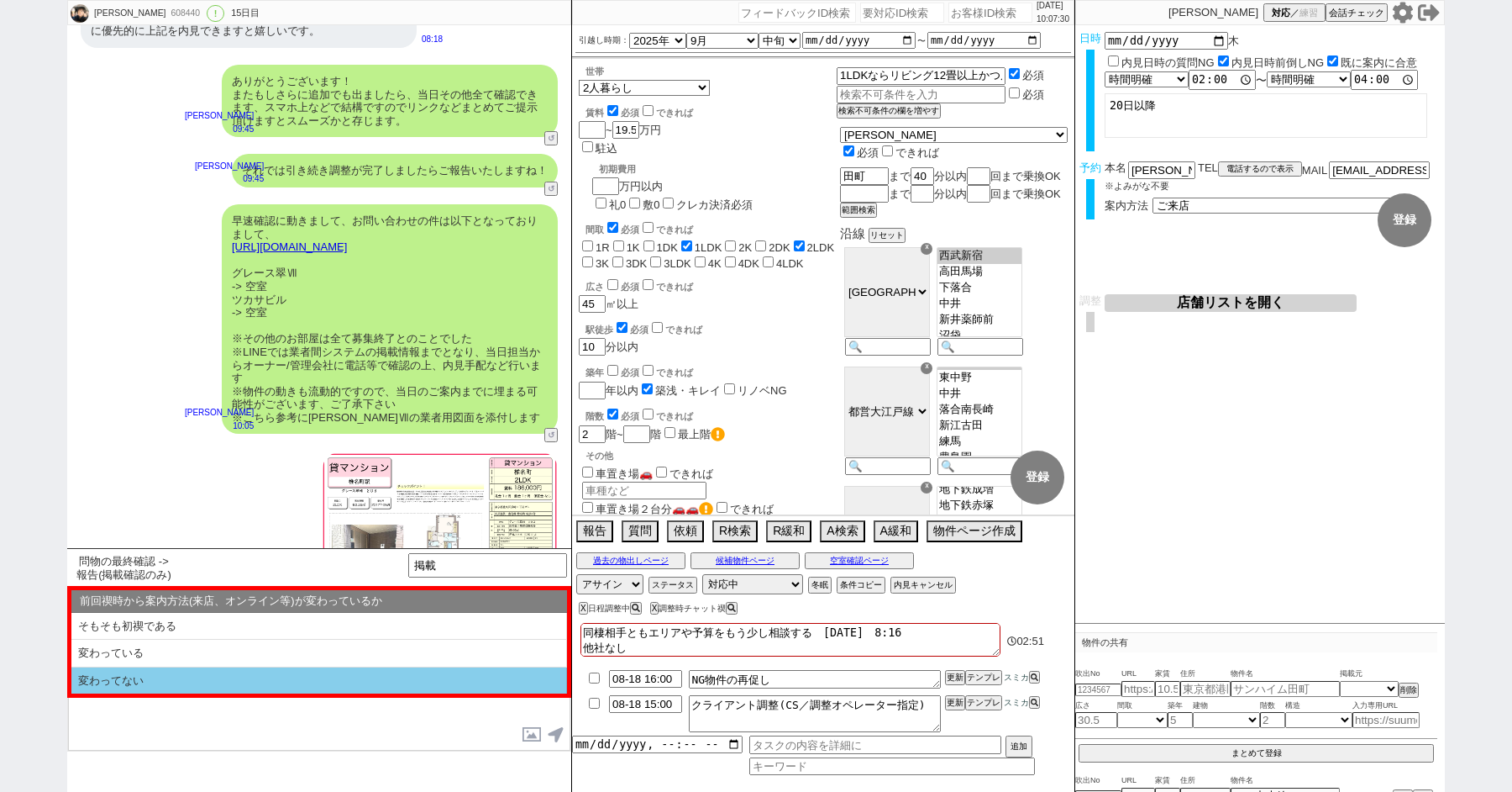
click at [119, 673] on li "変わってない" at bounding box center [319, 680] width 496 height 27
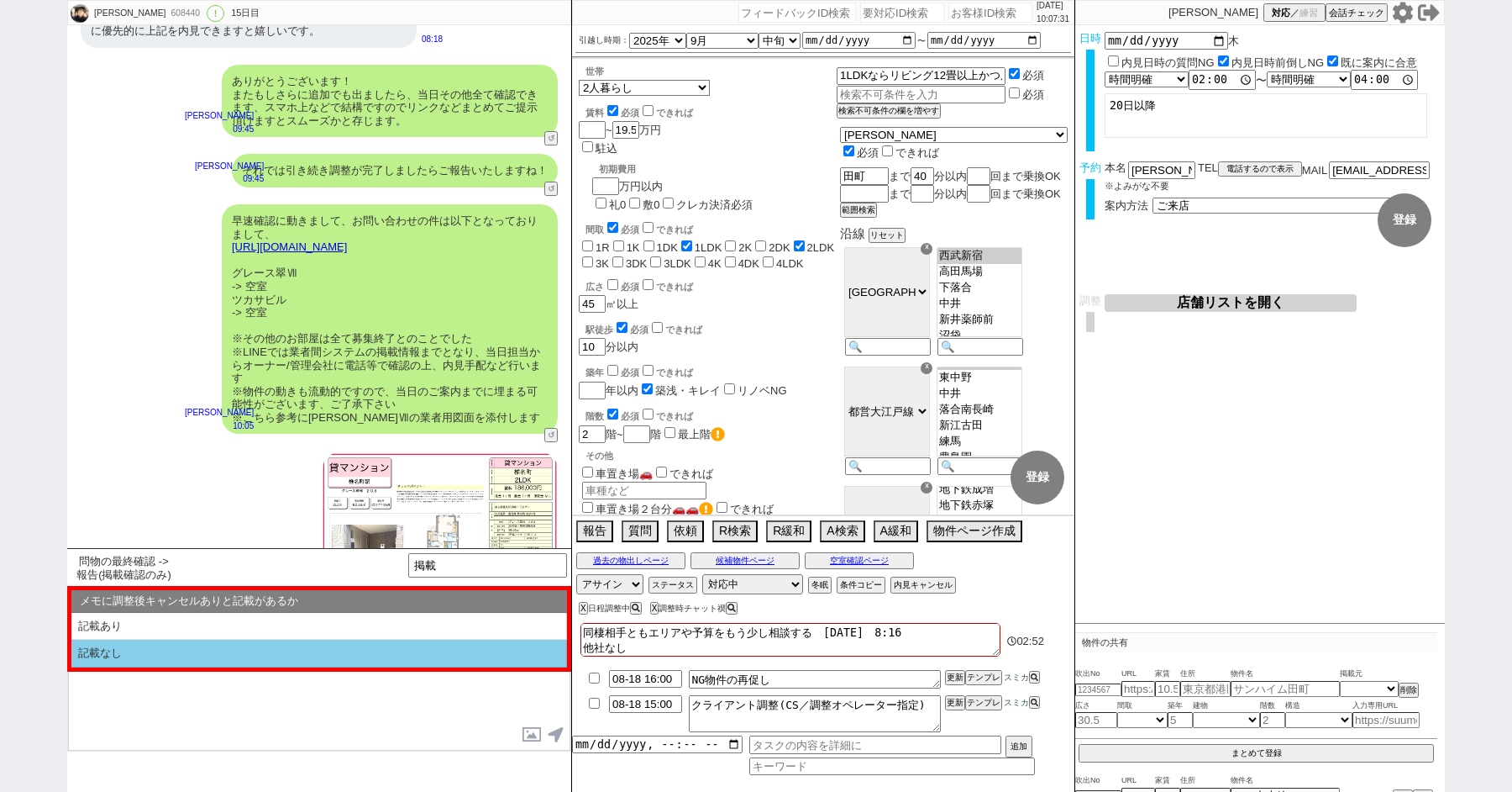
click at [126, 654] on li "記載なし" at bounding box center [319, 654] width 496 height 28
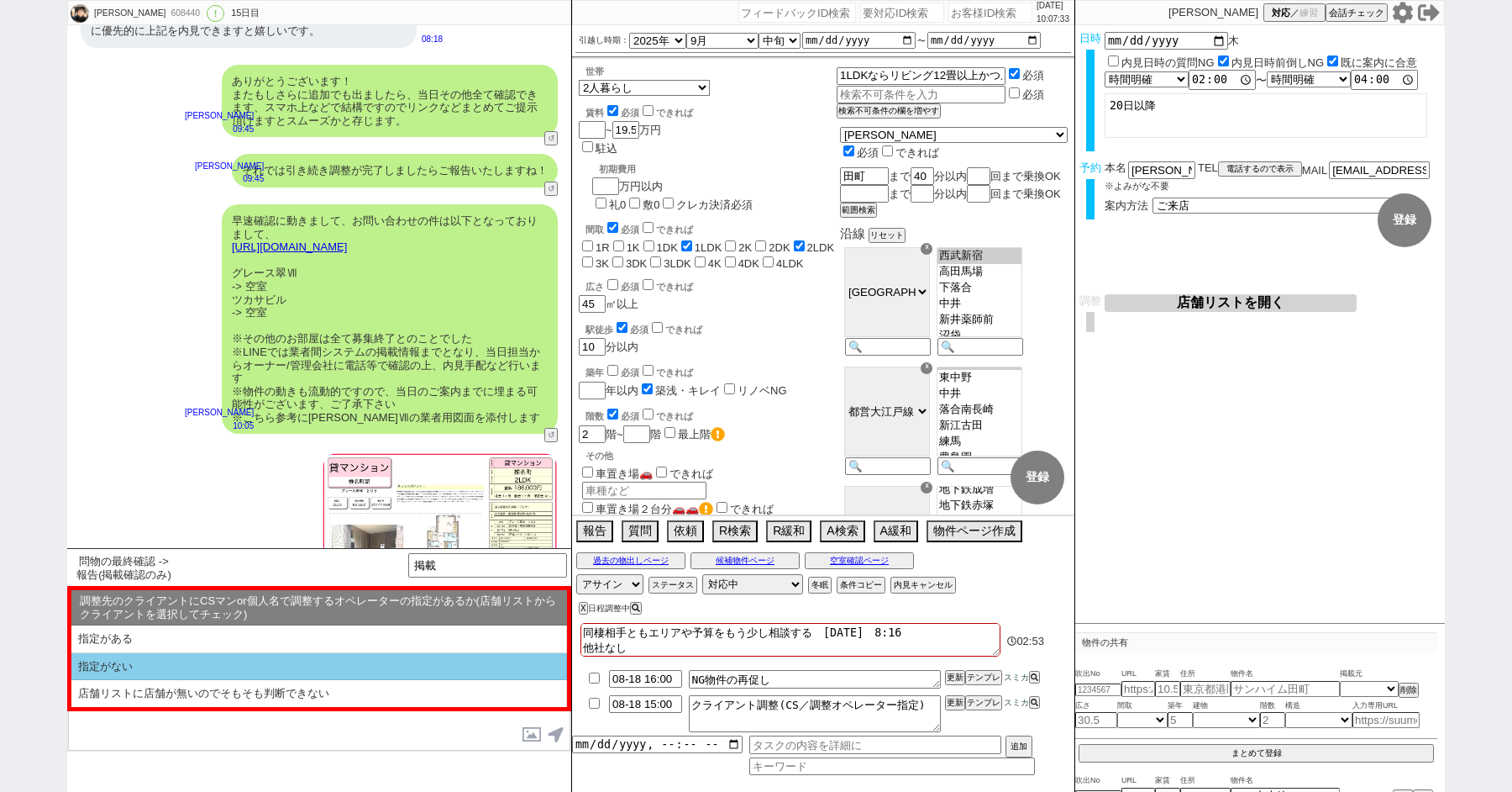
click at [125, 680] on li "指定がない" at bounding box center [319, 694] width 496 height 27
select select "指定がない"
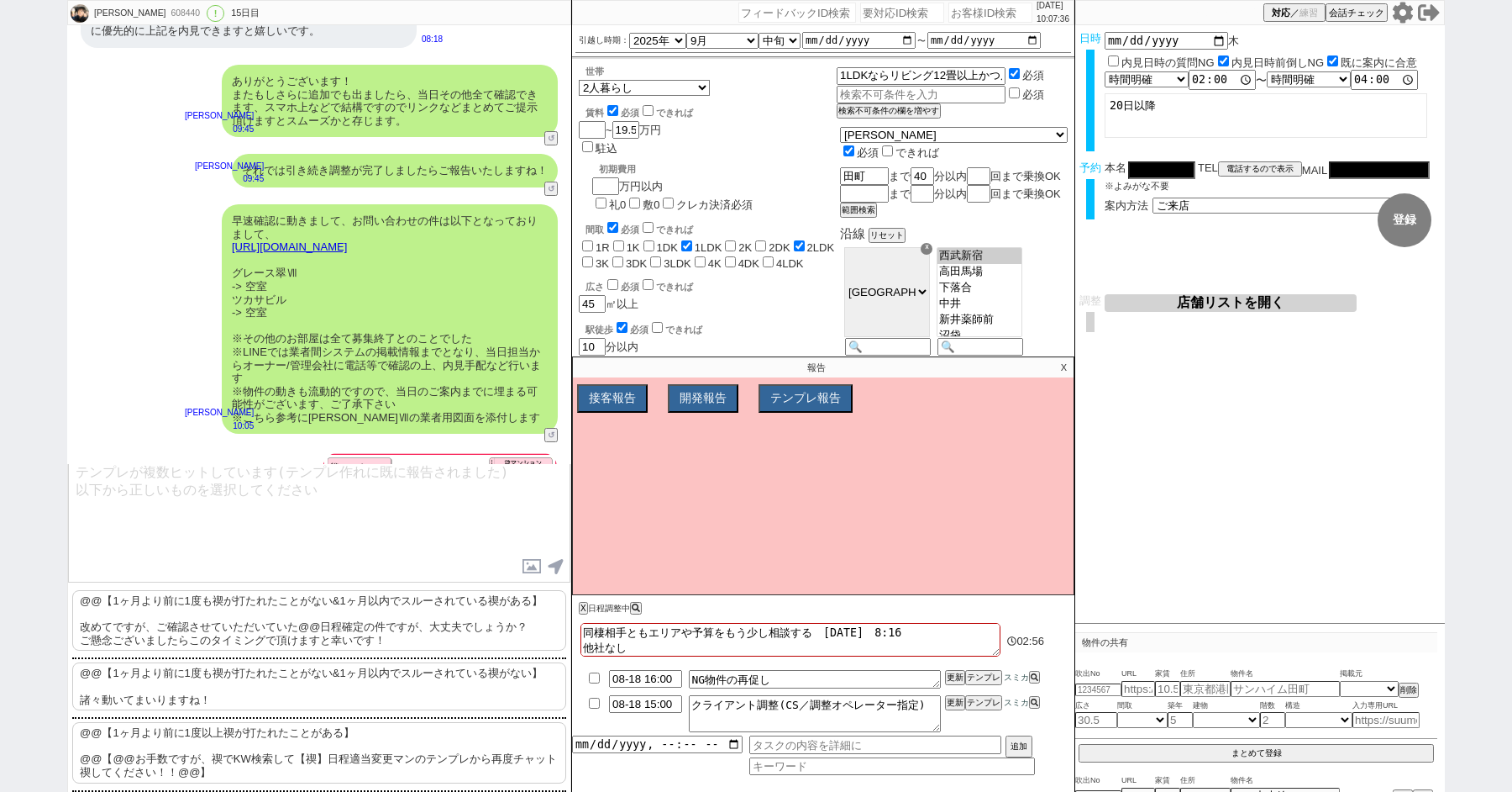
scroll to position [122, 0]
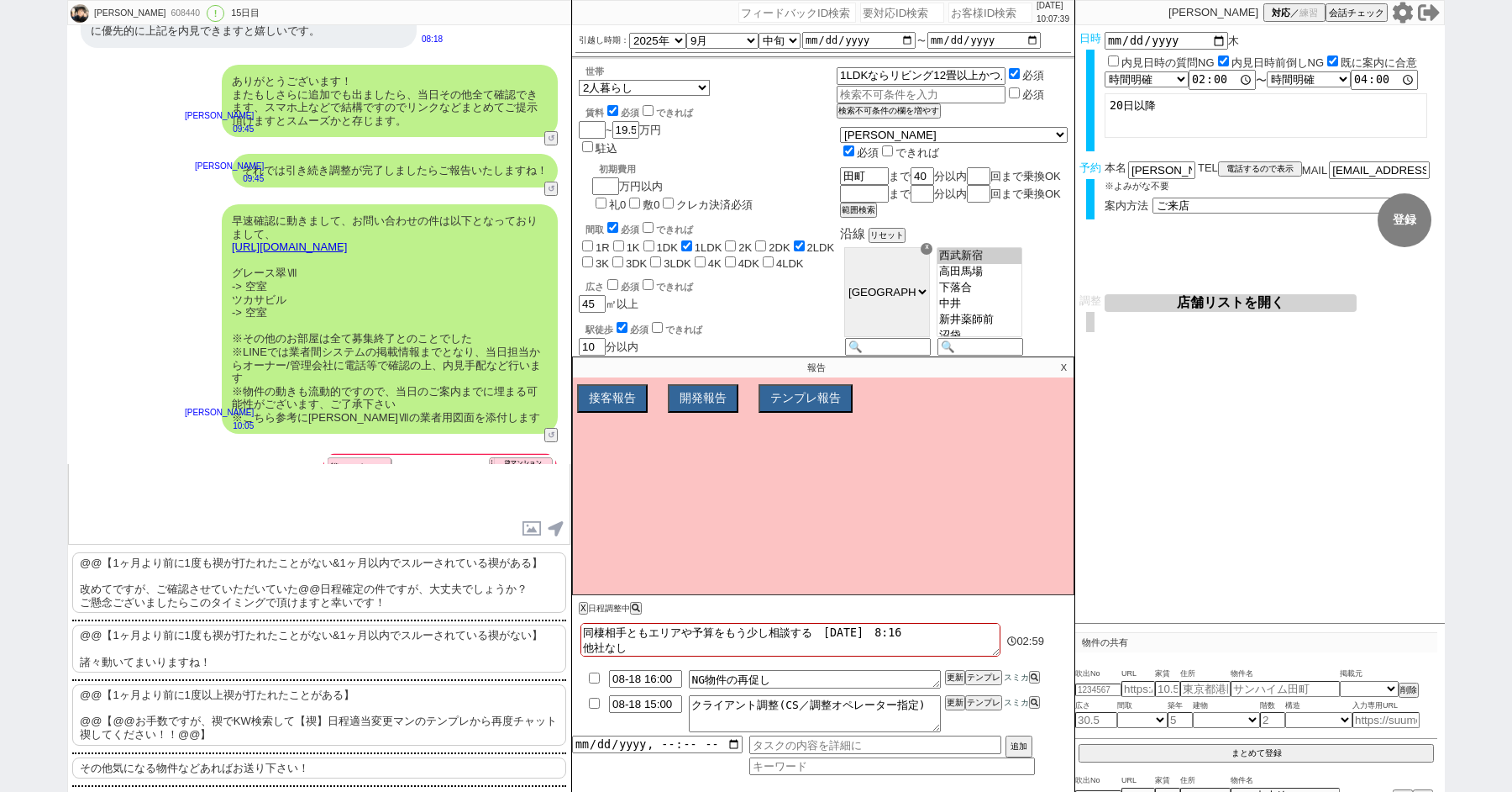
click at [205, 572] on p "@@【1ヶ月より前に1度も禊が打たれたことがない&1ヶ月以内でスルーされている禊がある】 改めてですが、ご確認させていただいていた@@日程確定の件ですが、大丈…" at bounding box center [319, 582] width 494 height 61
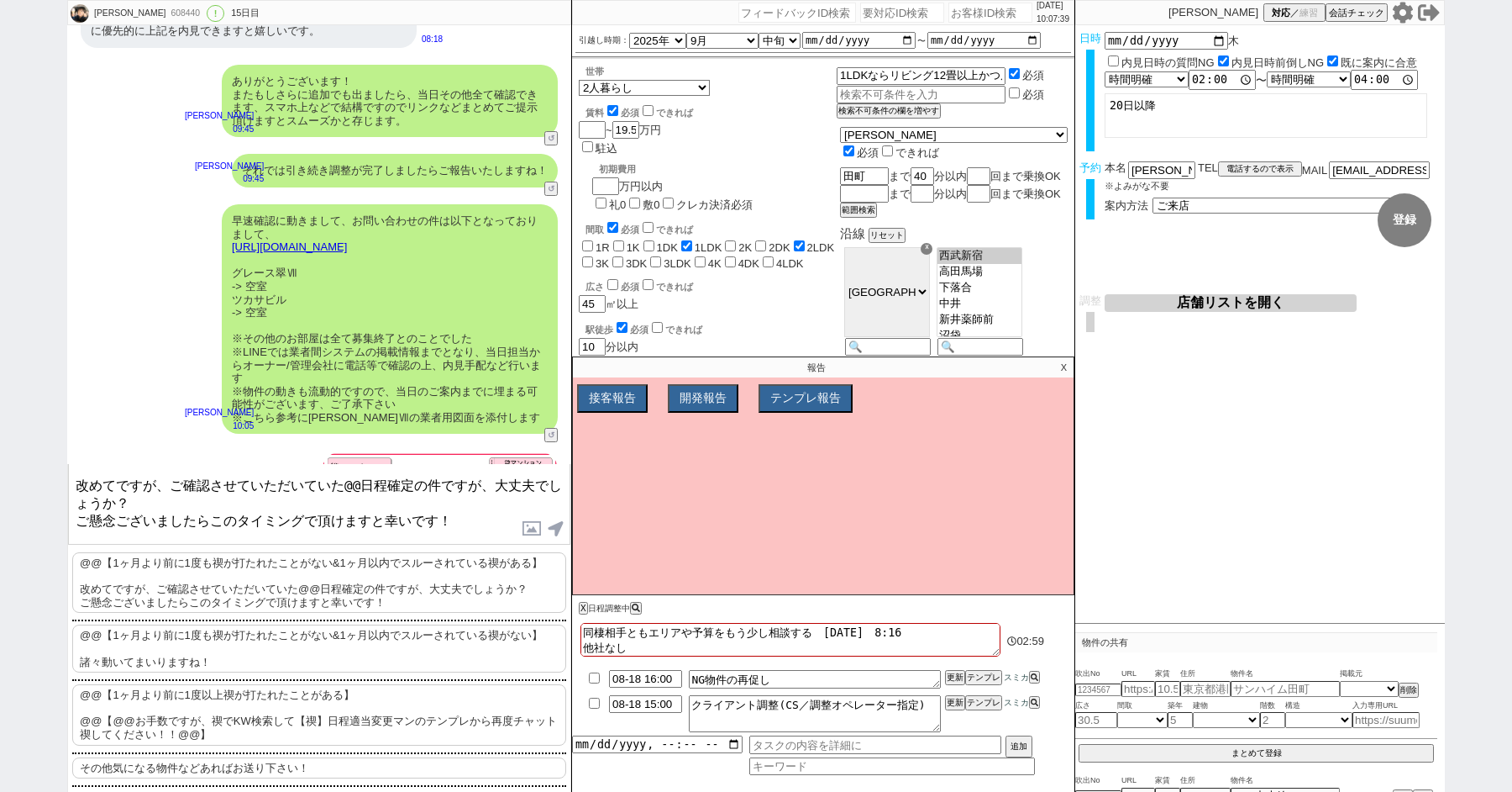
scroll to position [0, 0]
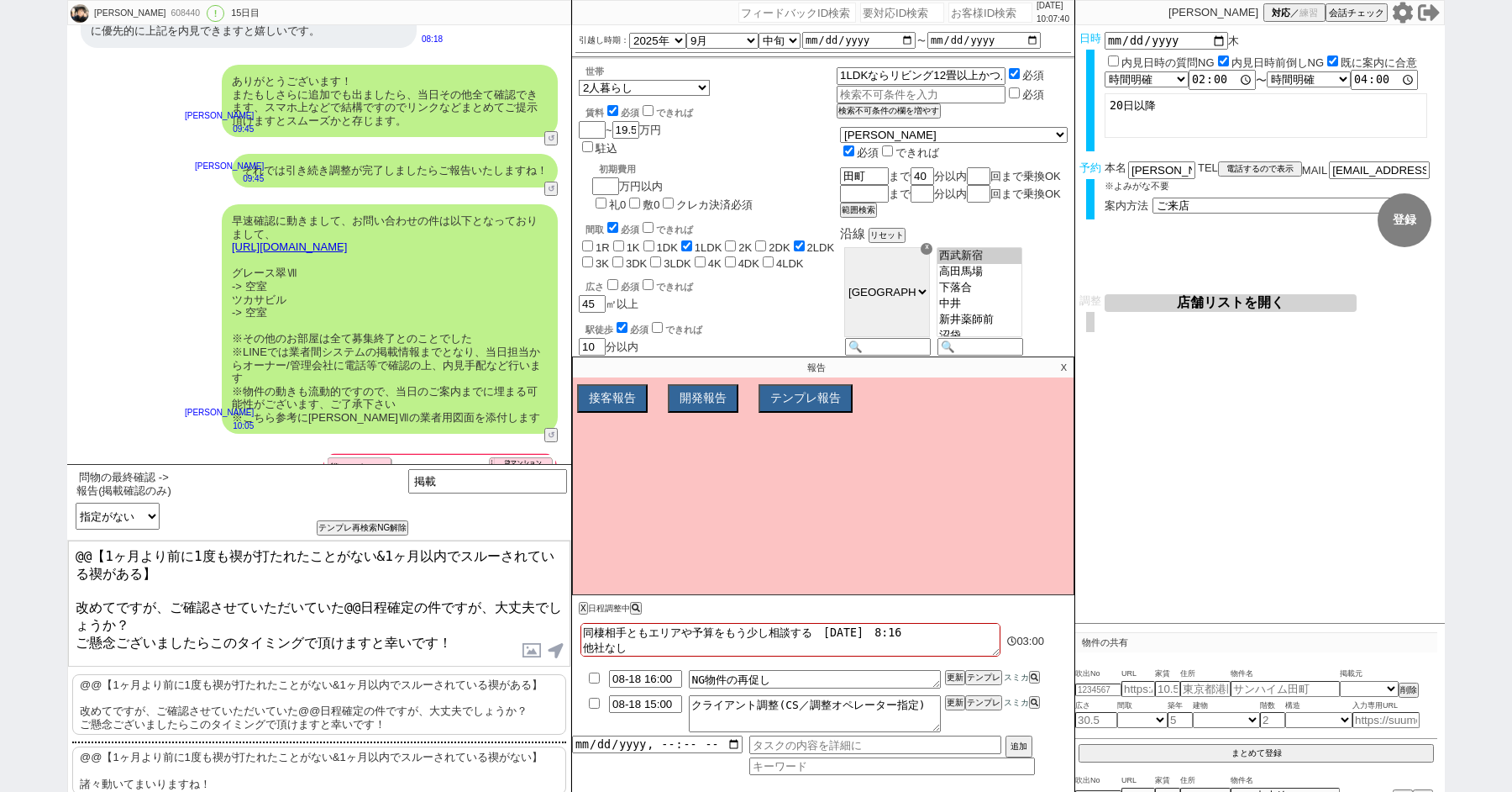
drag, startPoint x: 77, startPoint y: 592, endPoint x: 54, endPoint y: 522, distance: 73.7
click at [54, 530] on div "玉熊 廉 608440 ! 0 15日目 冬眠中 自社客 スミカ スミカ_BPO チャット全表示 2025-08-04 新しくフォローされました (01:14…" at bounding box center [756, 396] width 1512 height 792
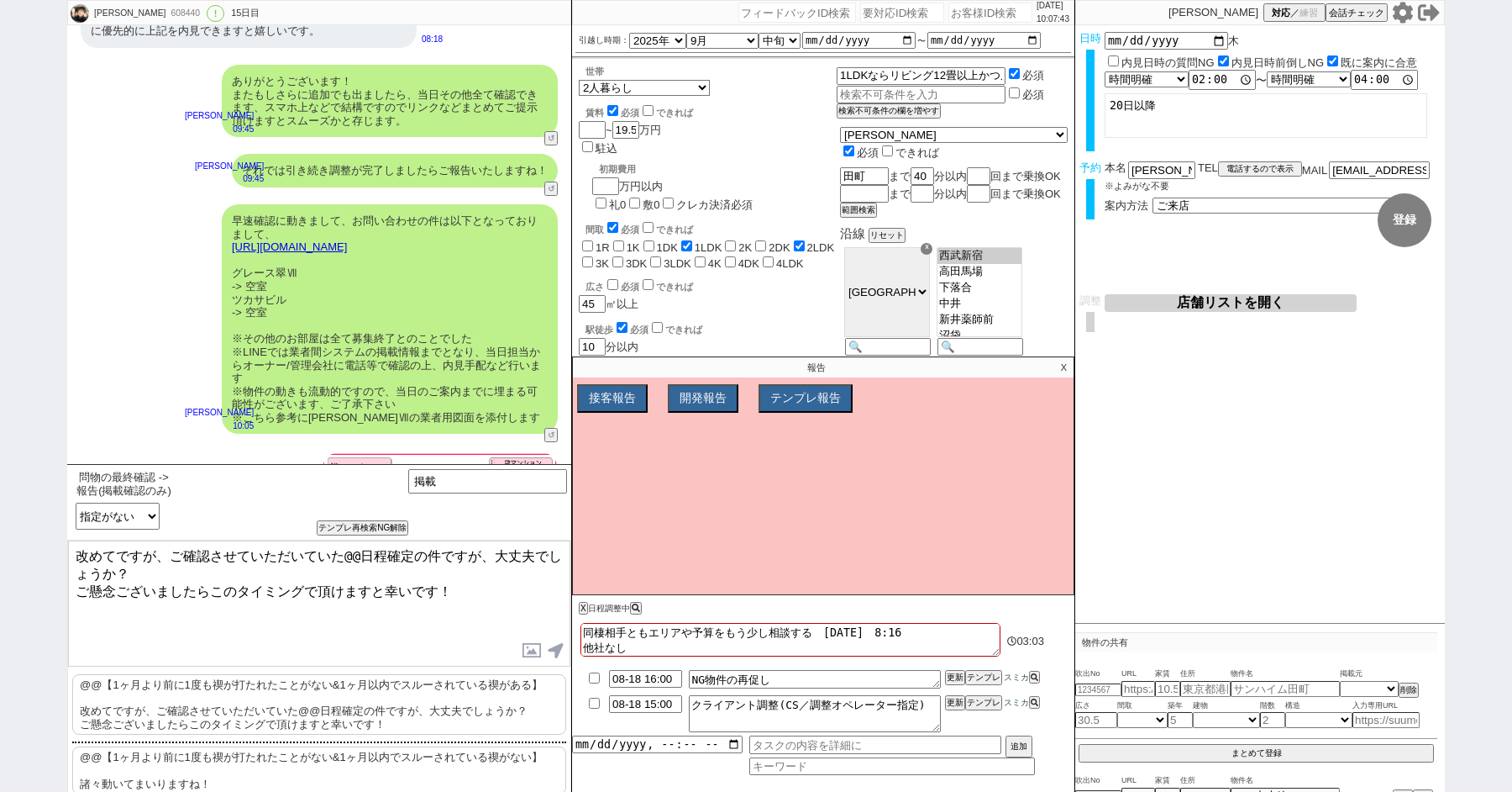
drag, startPoint x: 175, startPoint y: 553, endPoint x: 495, endPoint y: 556, distance: 320.0
click at [495, 556] on textarea "改めてですが、ご確認させていただいていた@@日程確定の件ですが、大丈夫でしょうか？ ご懸念ございましたらこのタイミングで頂けますと幸いです！" at bounding box center [319, 603] width 503 height 126
click at [485, 597] on textarea "改めてですが、21日のご案内は進めて行っても大丈夫でしょうか？ ご懸念ございましたらこのタイミングで頂けますと幸いです！" at bounding box center [319, 603] width 503 height 126
type textarea "改めてですが、21日のご案内は進めて行っても大丈夫でしょうか？ ご懸念ございましたらこのタイミングで頂けますと幸いです！"
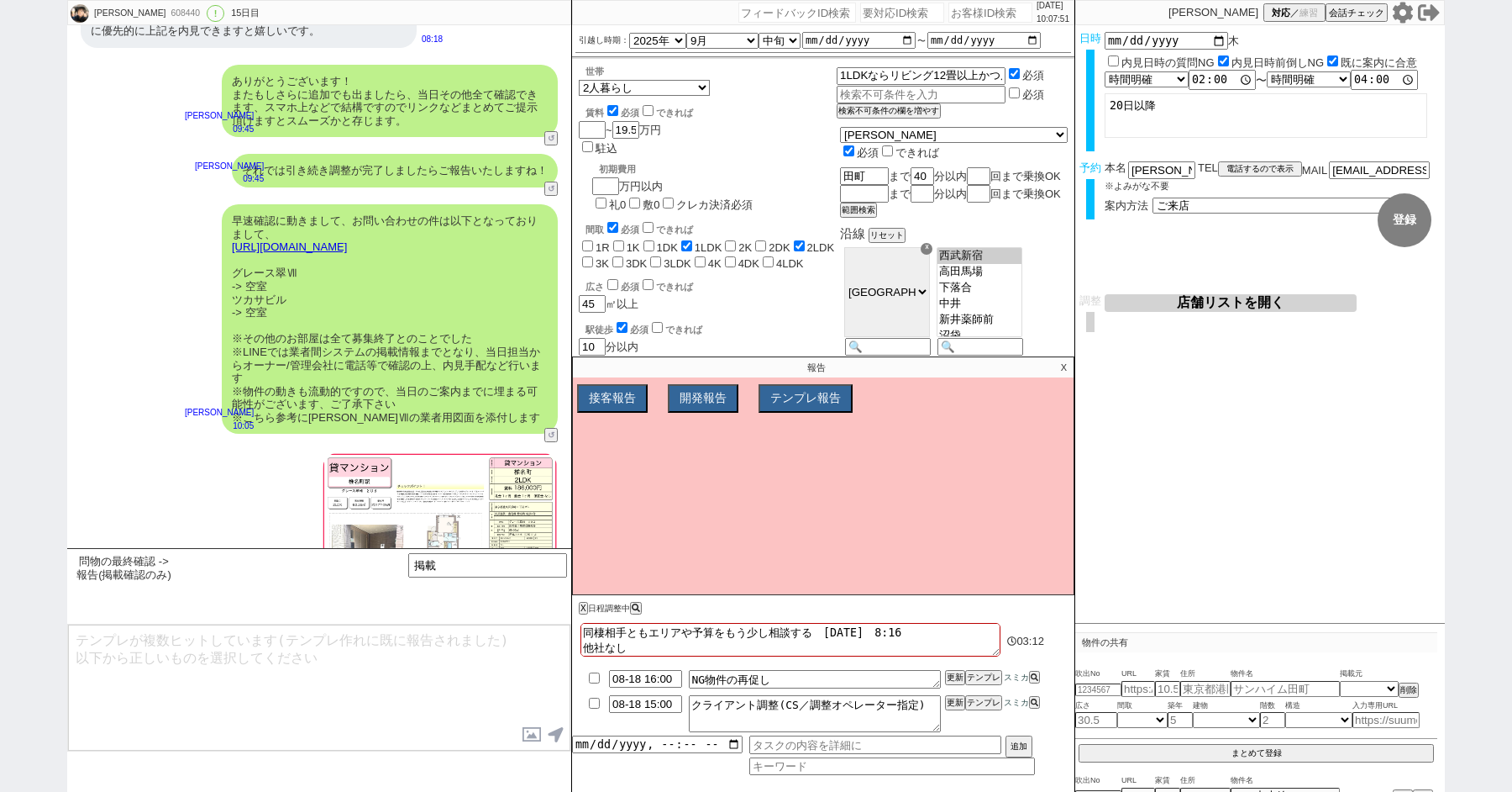
scroll to position [13172, 0]
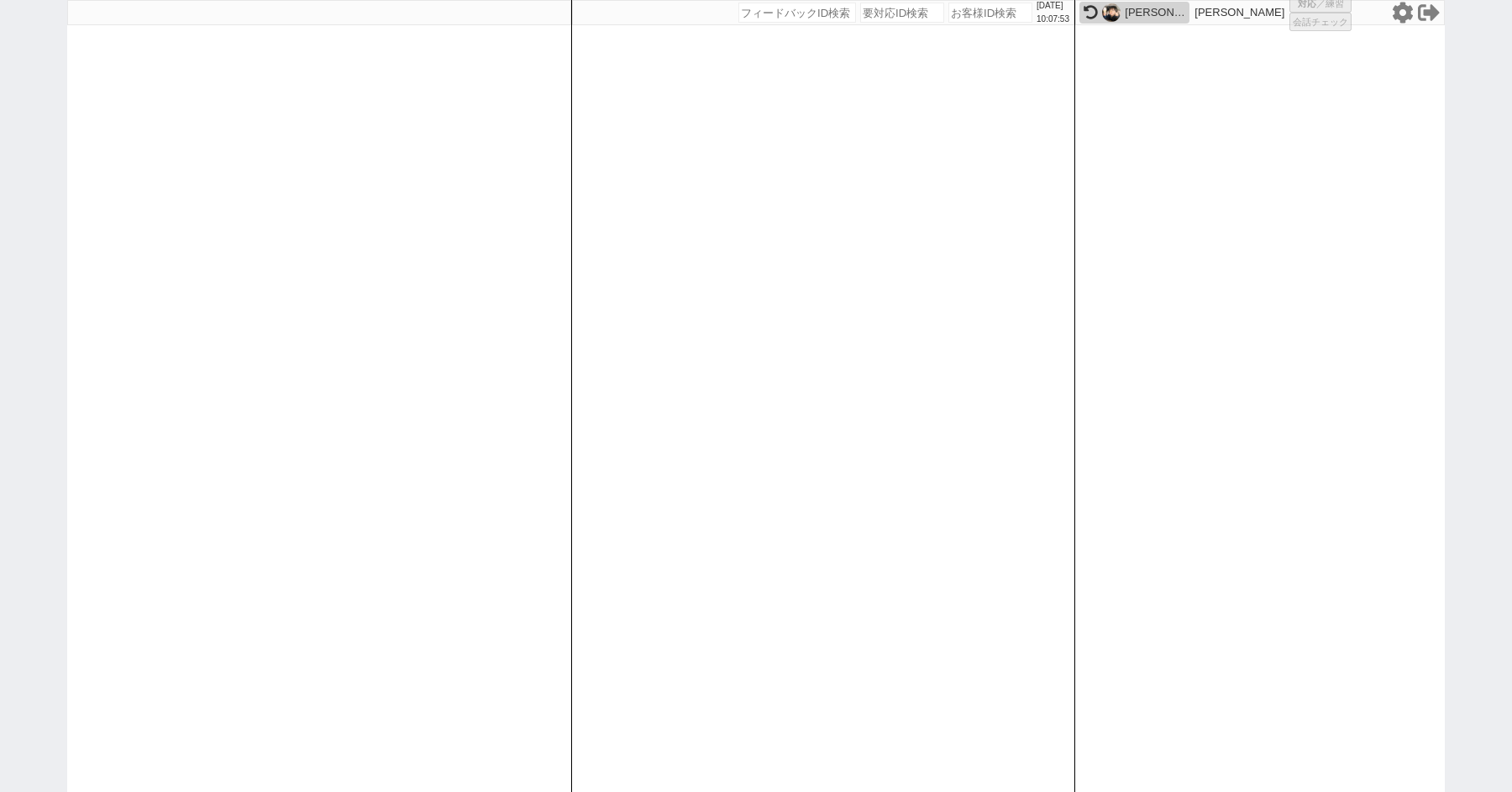
select select "2"
select select
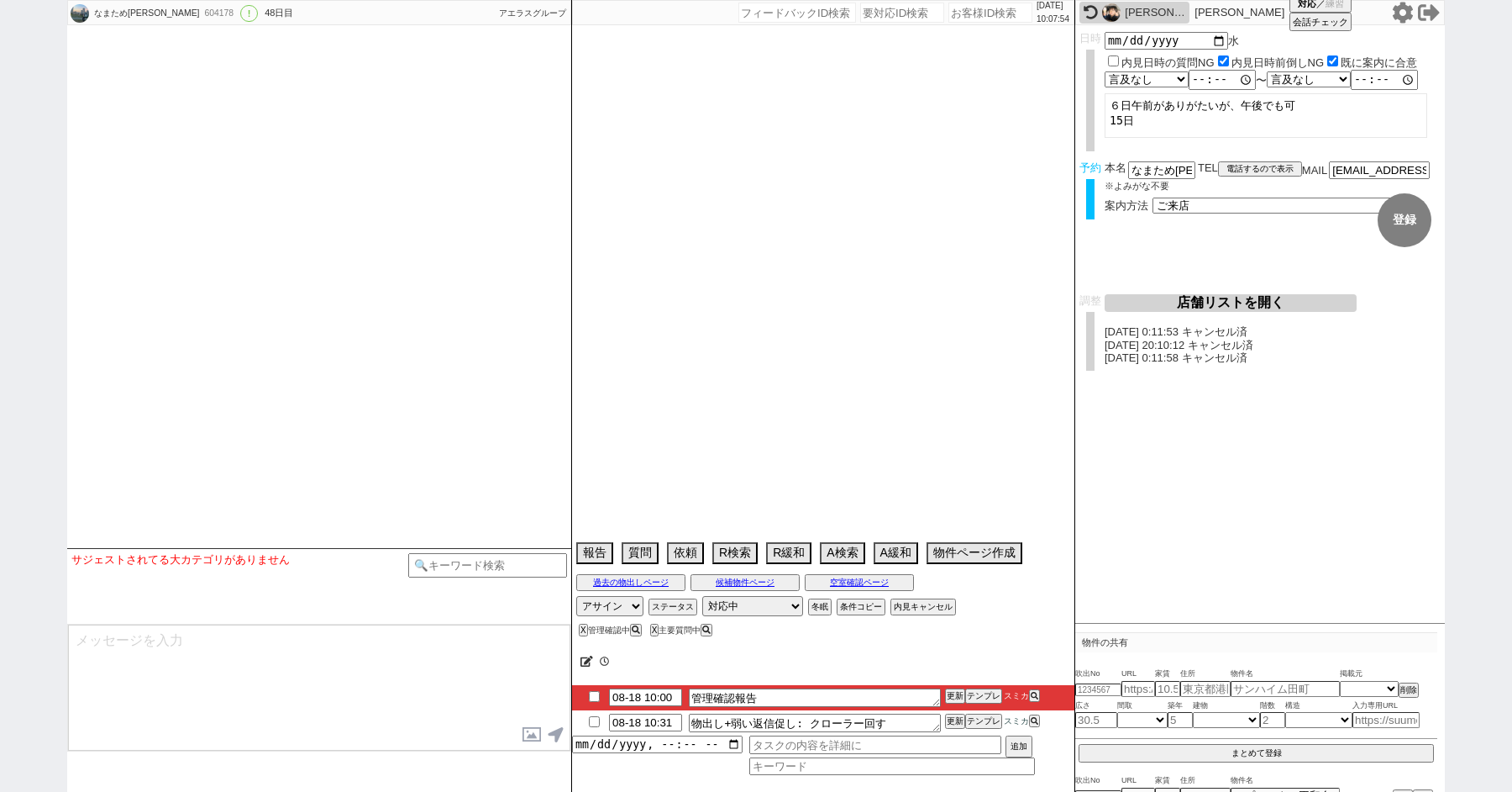
type textarea "5日 17:40 出ない、候補なし来店しない　ソレイユは12~15まで夏季休暇 ＠＠＠女性スタッフが難しければ男性でも可、調整時伝える＠＠＠ Ｕ・Ｋ Ｈｅｉｗ…"
select select "15"
select select "0"
select select "65"
select select "1579"
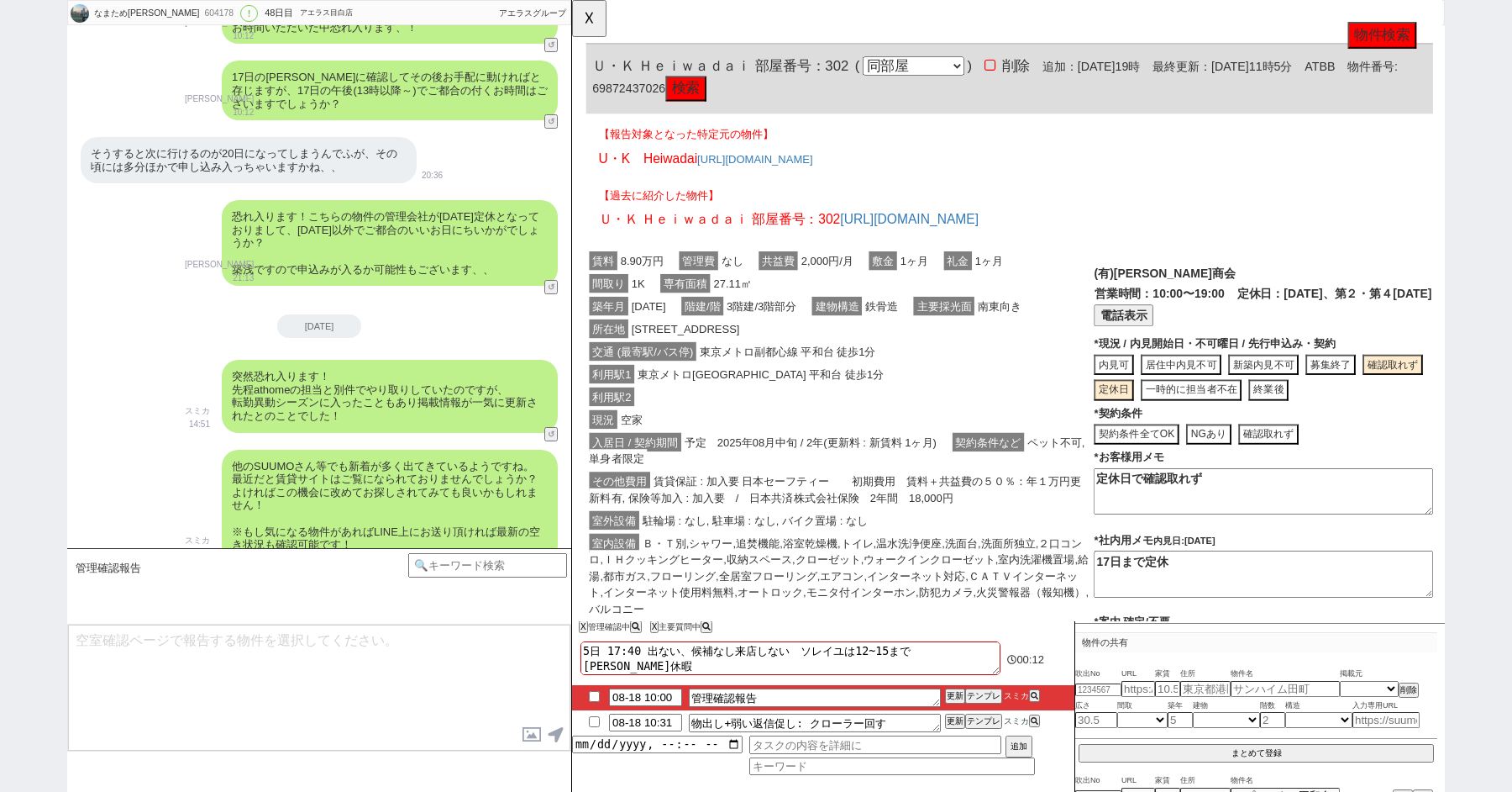
scroll to position [26514, 0]
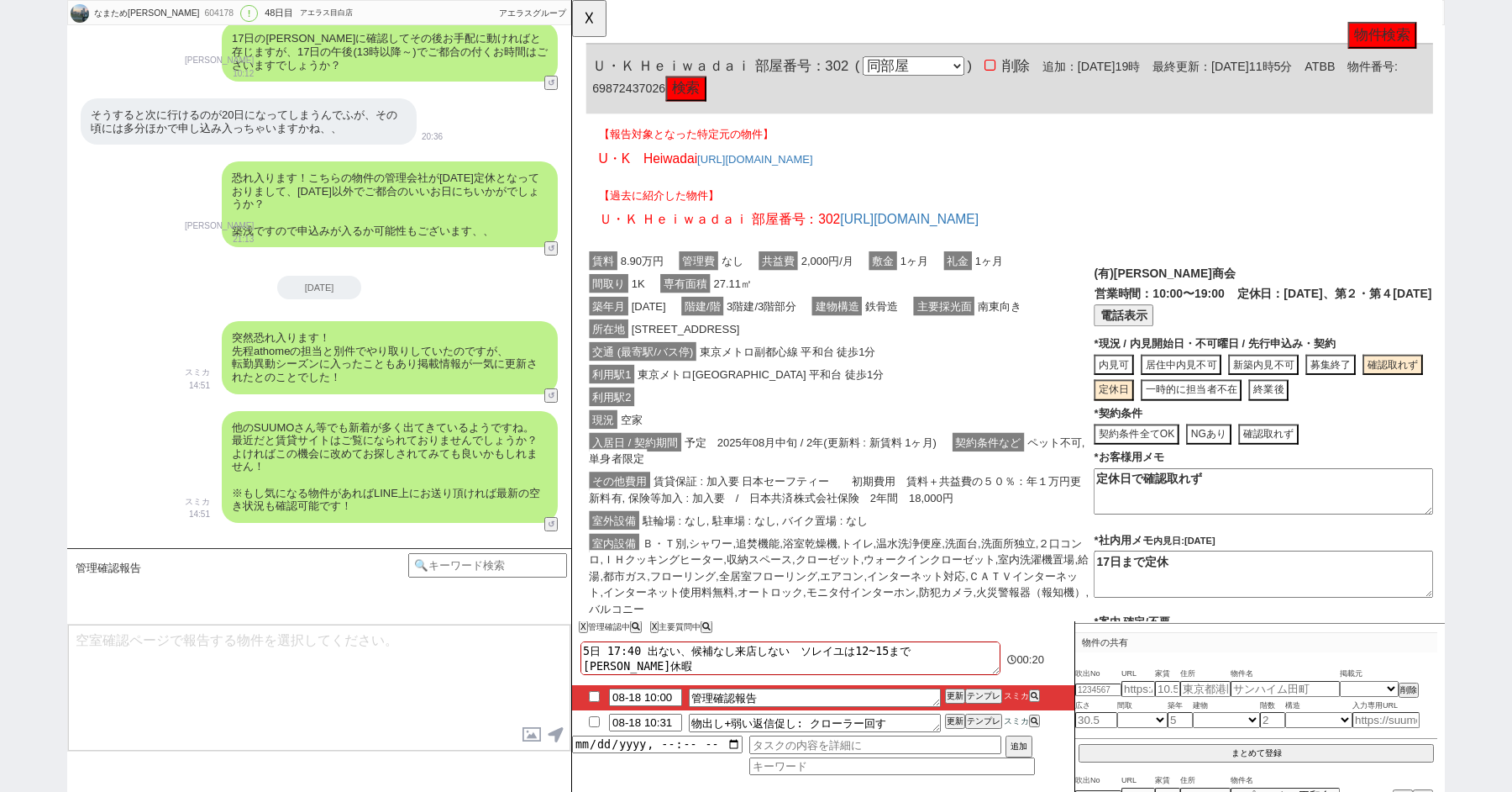
click div "交通 (最寄駅/バス停) 東京メトロ副都心線 平和台 徒歩1分"
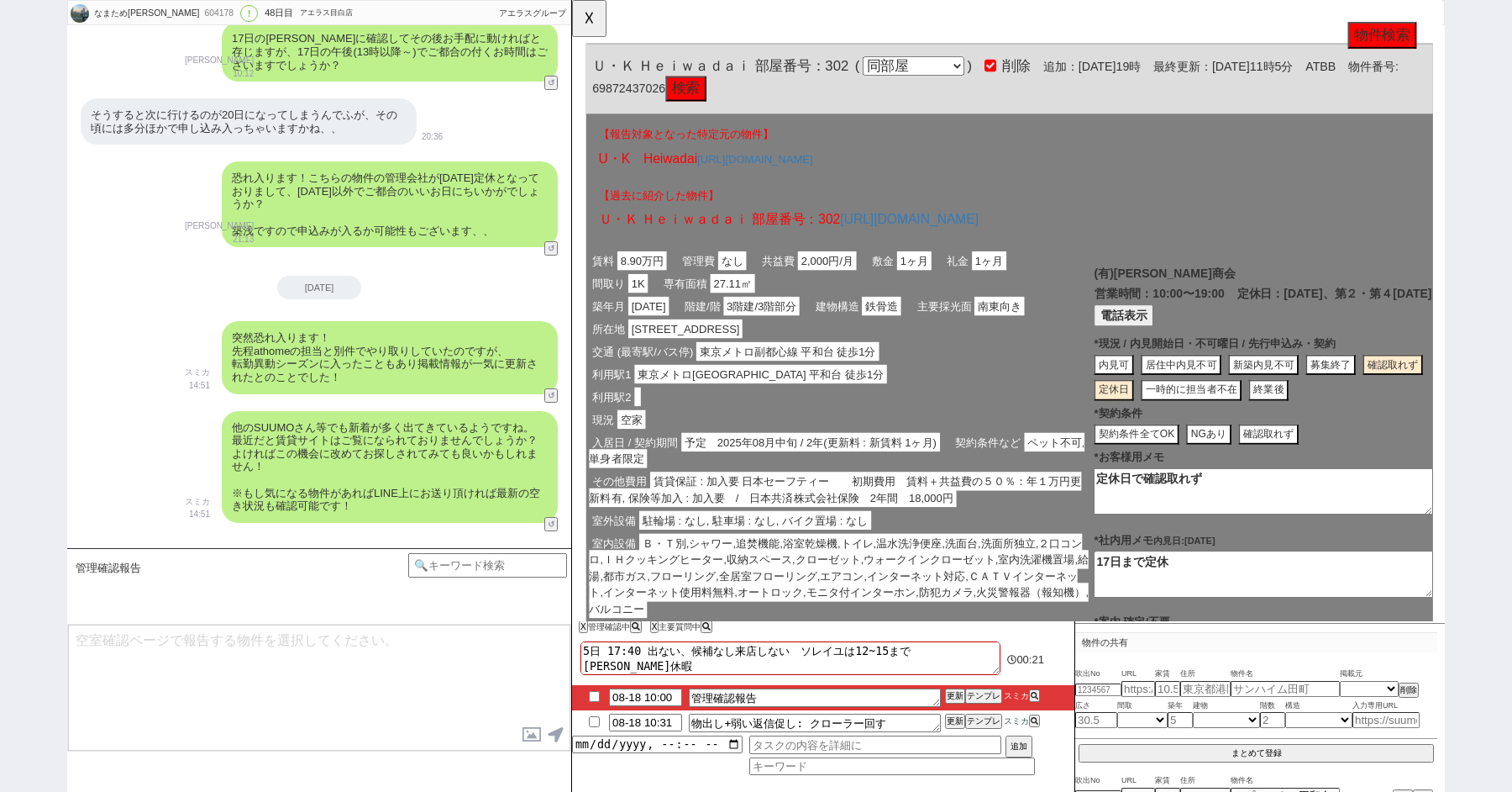
scroll to position [38, 0]
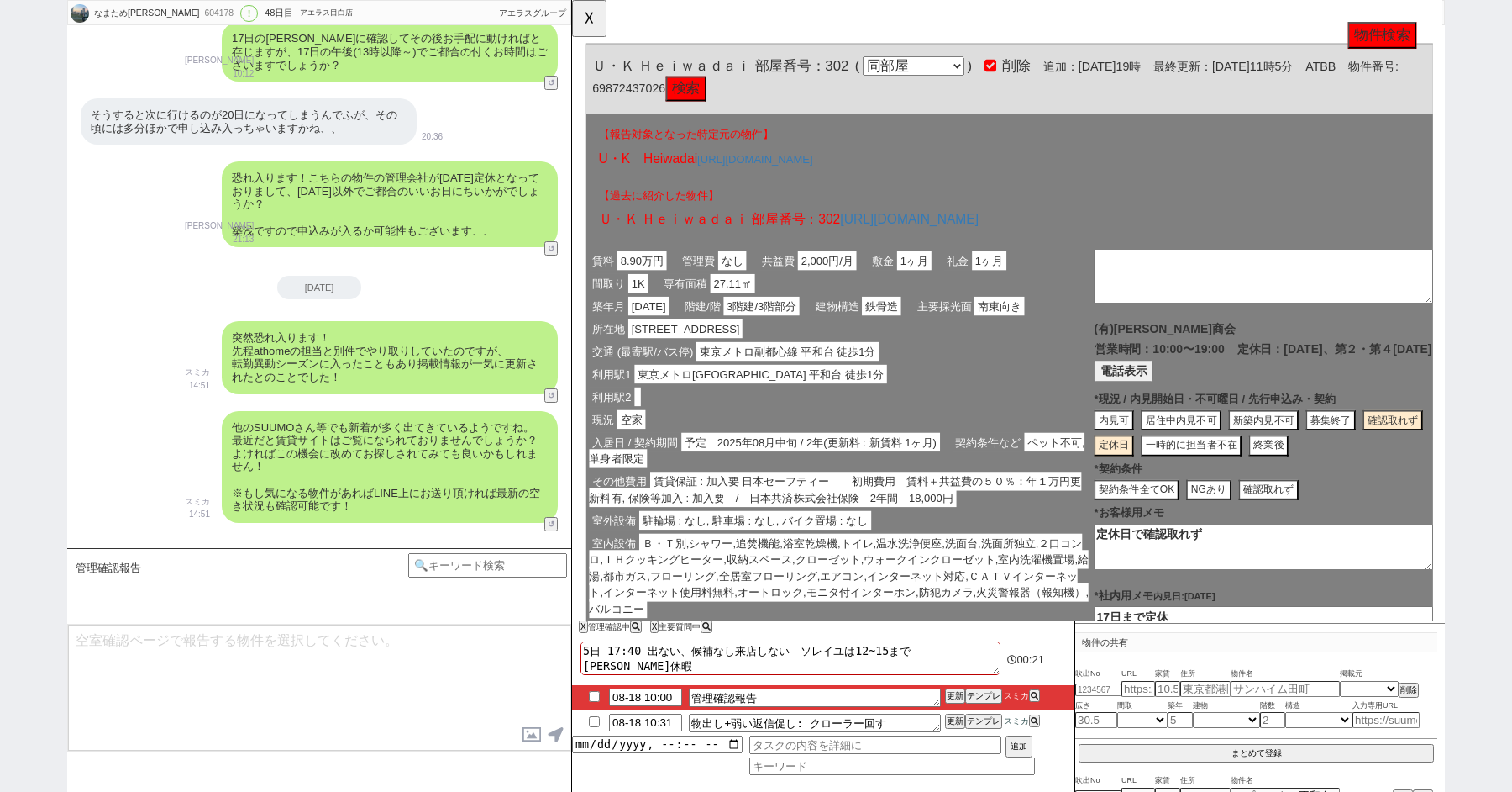
click at [1167, 402] on button "電話表示" at bounding box center [1165, 398] width 64 height 23
click at [1283, 399] on button "📞 電話" at bounding box center [1312, 398] width 58 height 23
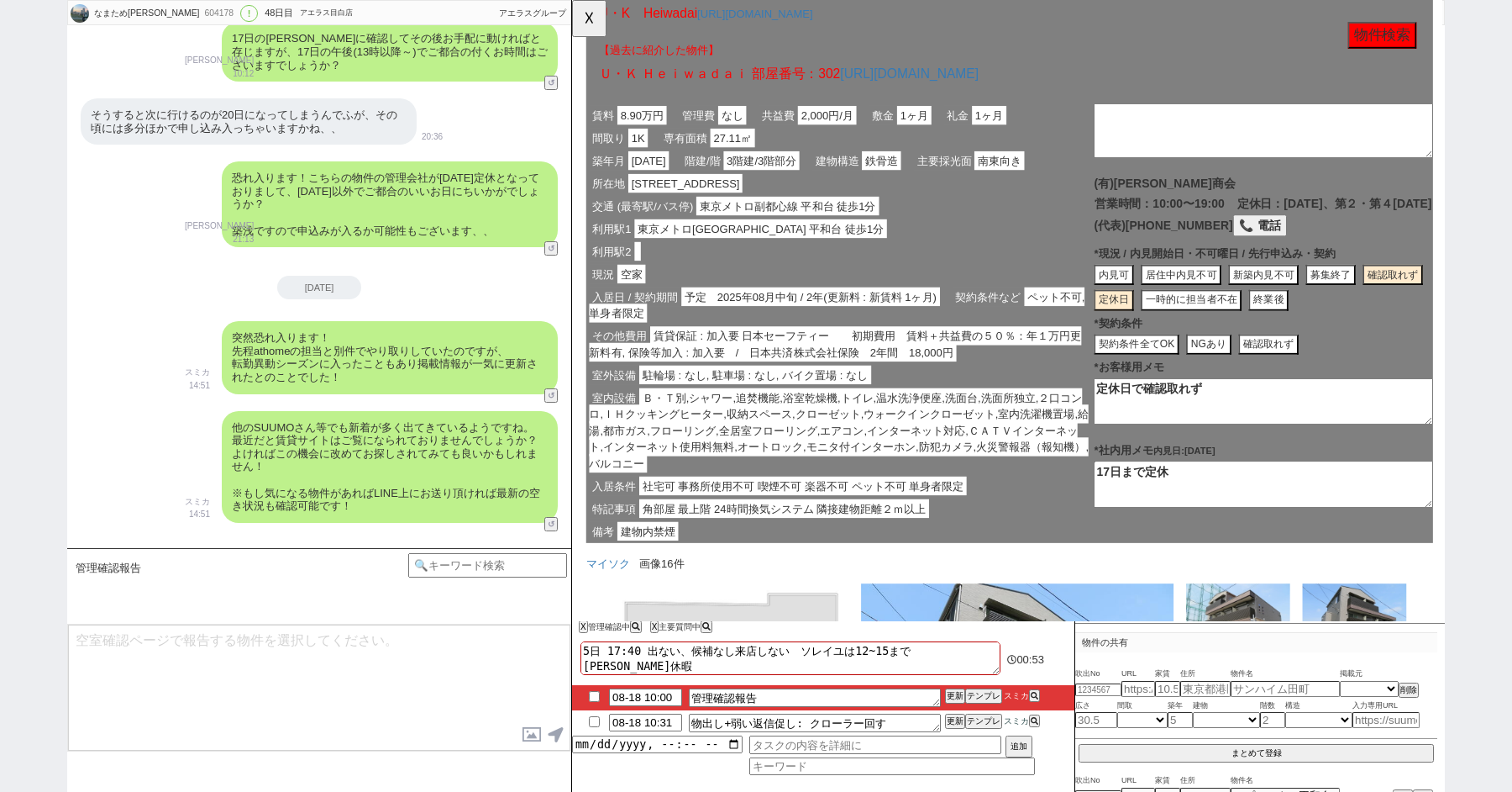
scroll to position [347, 0]
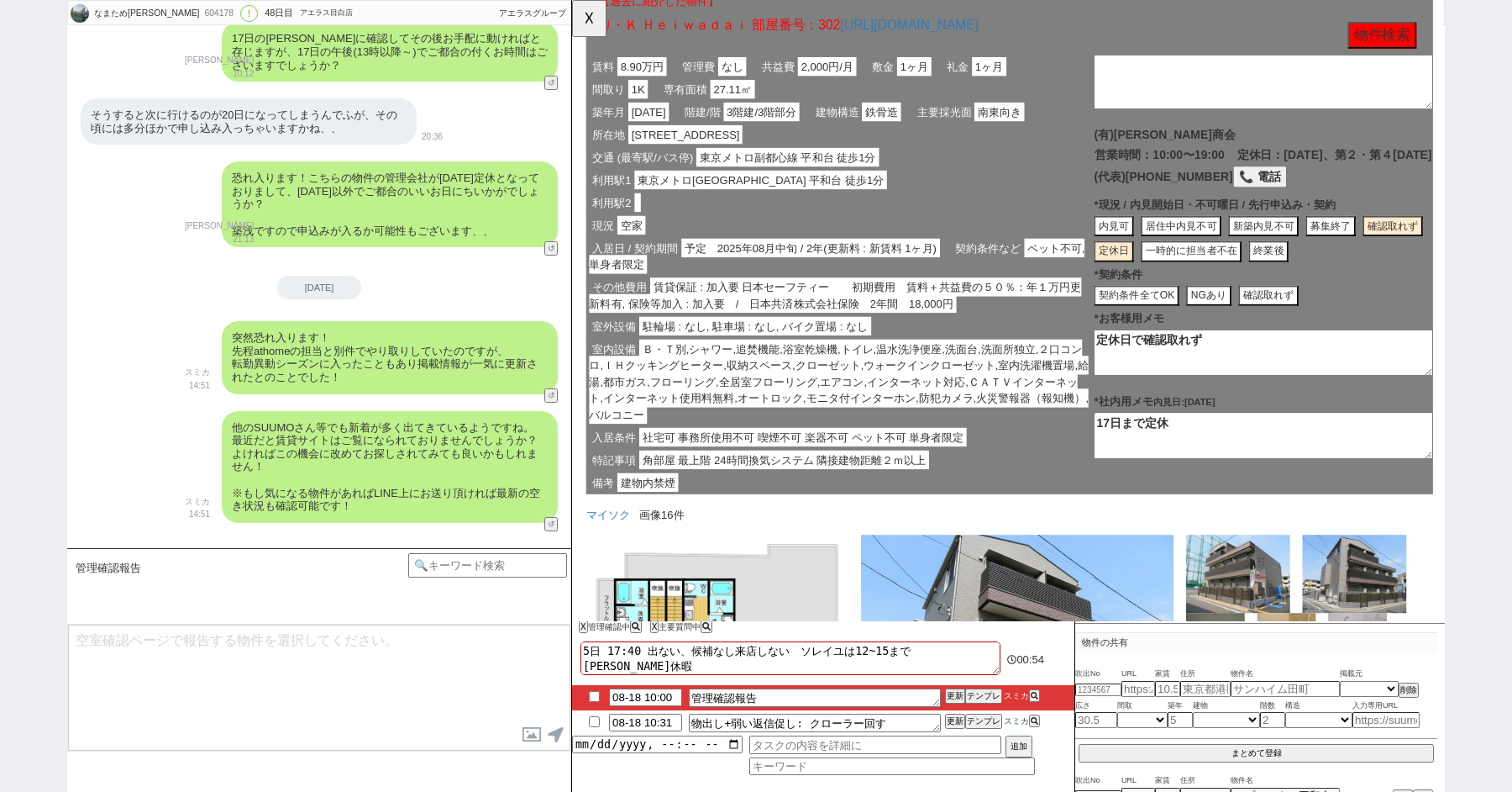
click at [1422, 236] on button "募集終了" at bounding box center [1455, 243] width 65 height 23
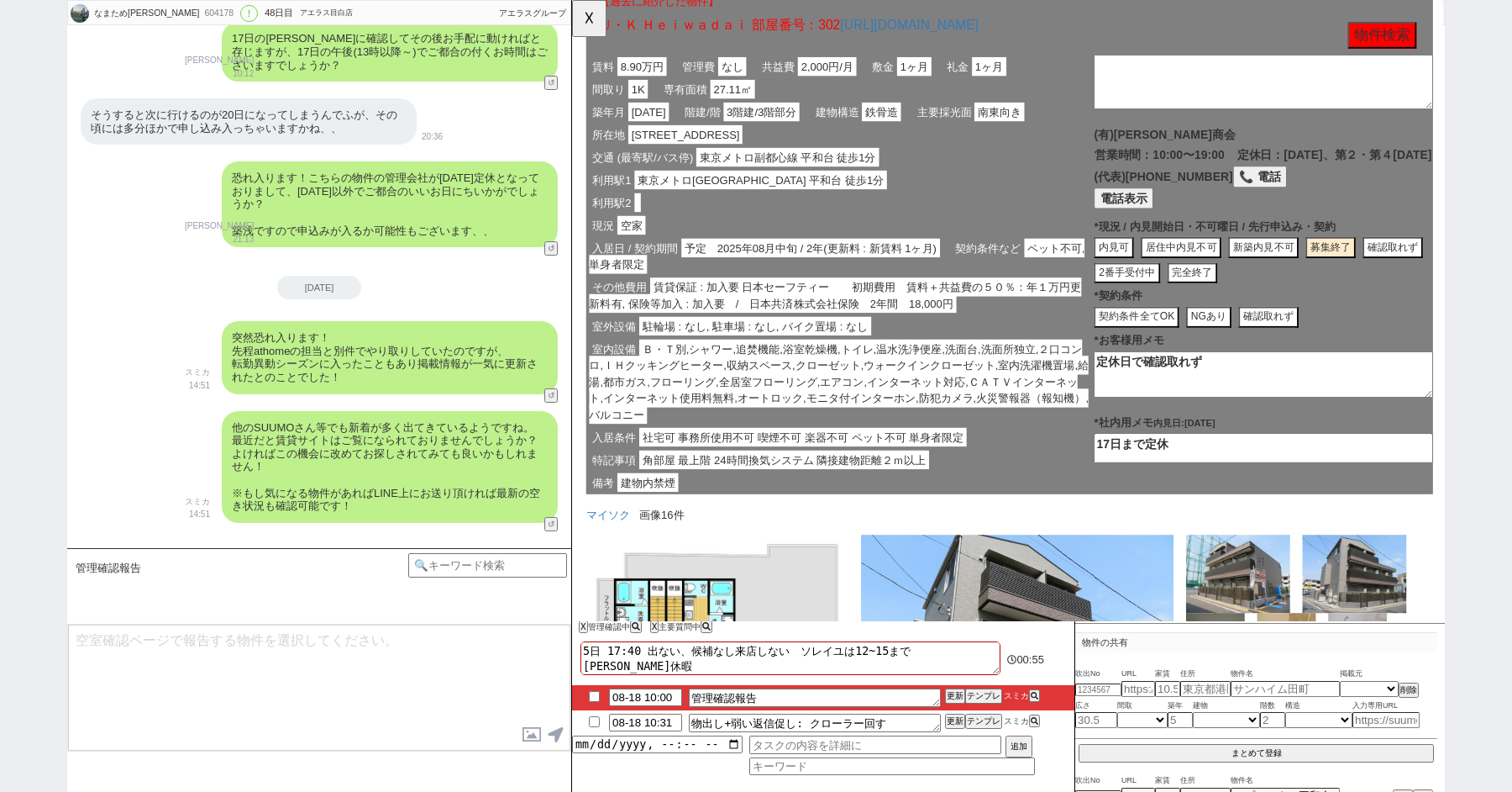
click button "完全終了"
type textarea "定休日で確認取れず、申込みがあり募集終了"
type textarea "17日まで定休、8/18時点"
drag, startPoint x: 1262, startPoint y: 393, endPoint x: 1161, endPoint y: 371, distance: 103.4
click at [1174, 377] on textarea "定休日で確認取れず、申込みがあり募集終了" at bounding box center [1315, 402] width 365 height 50
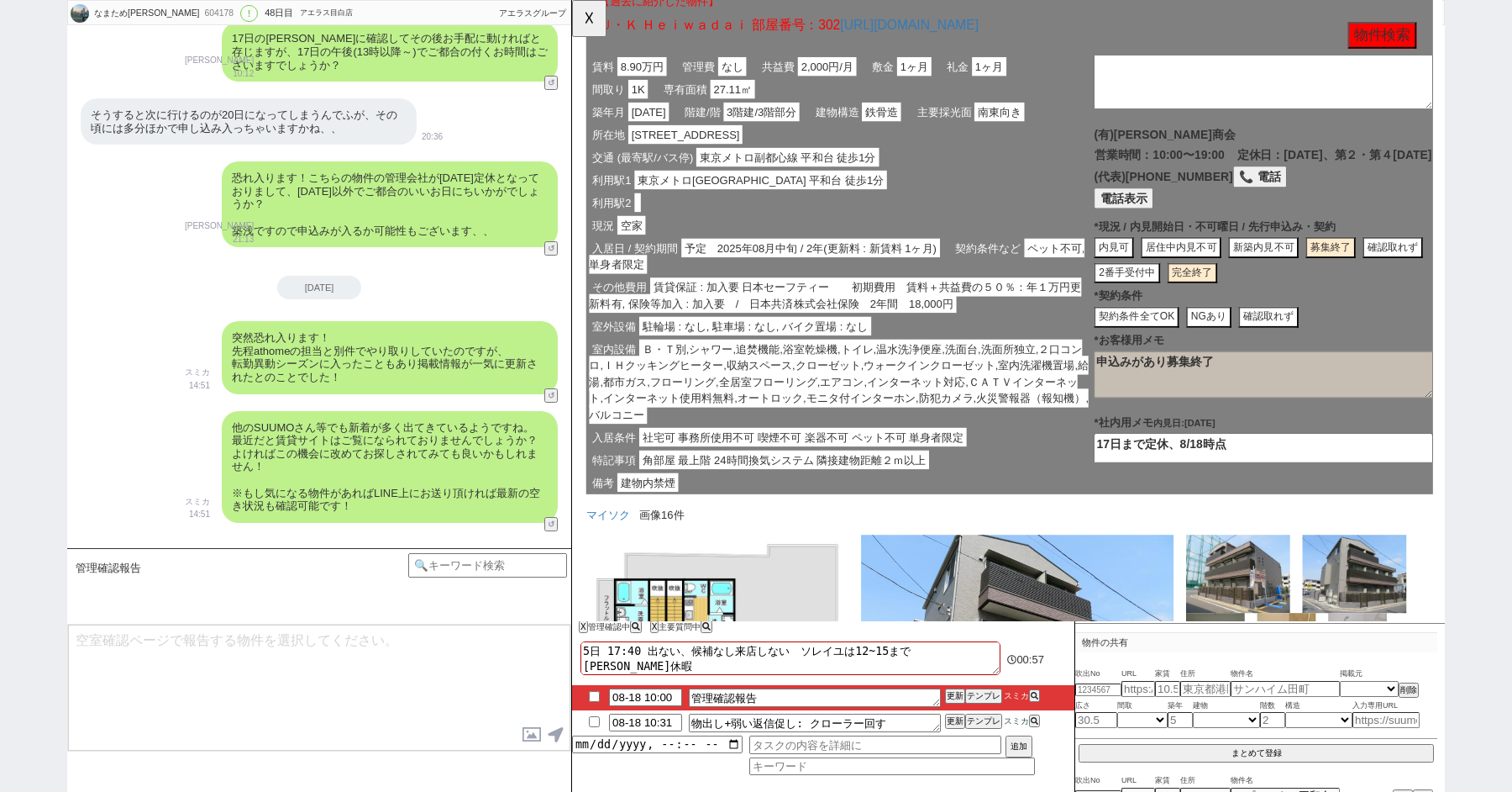
type textarea "申込みがあり募集終了"
click div "現況 空家"
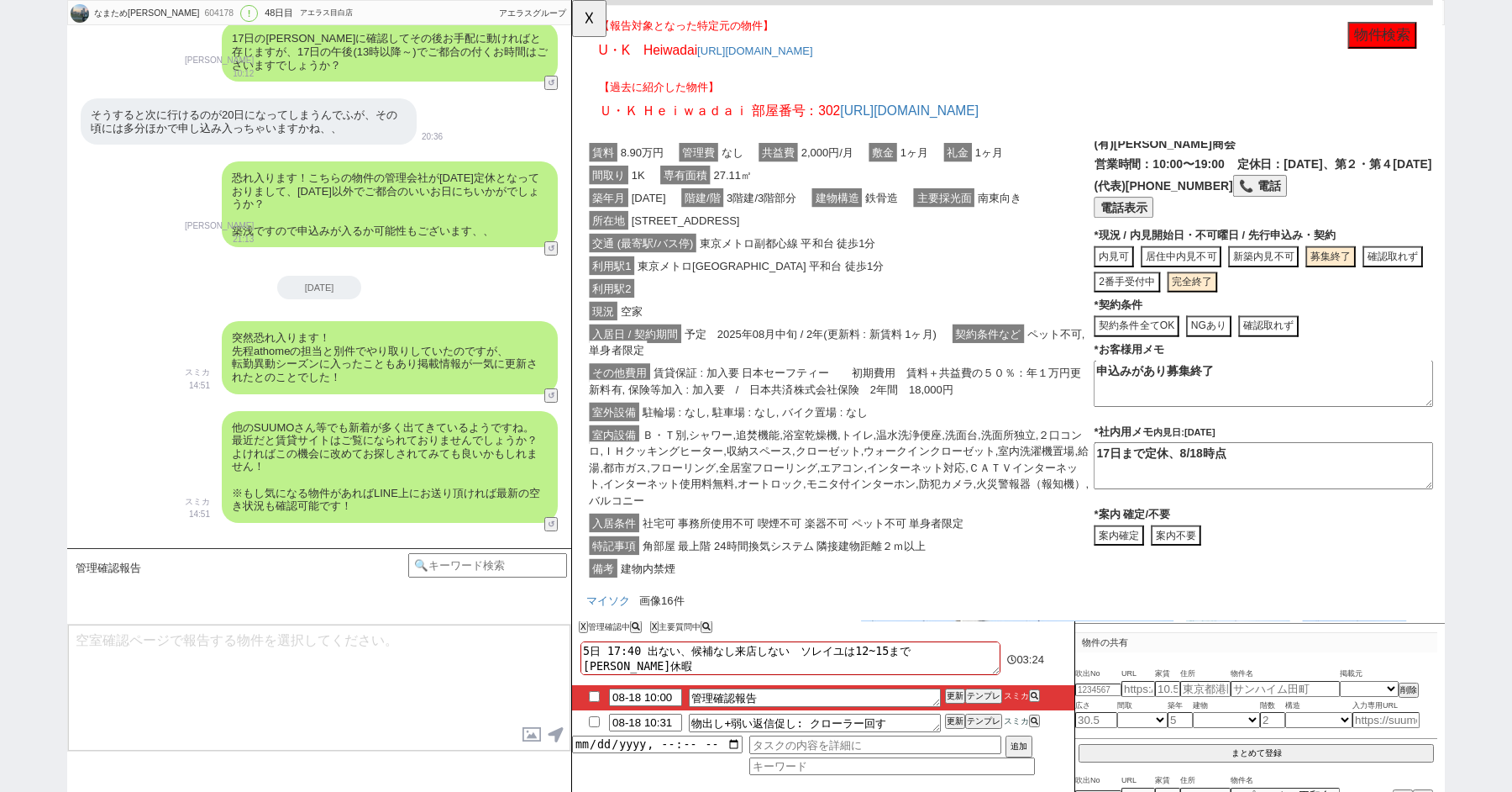
scroll to position [0, 0]
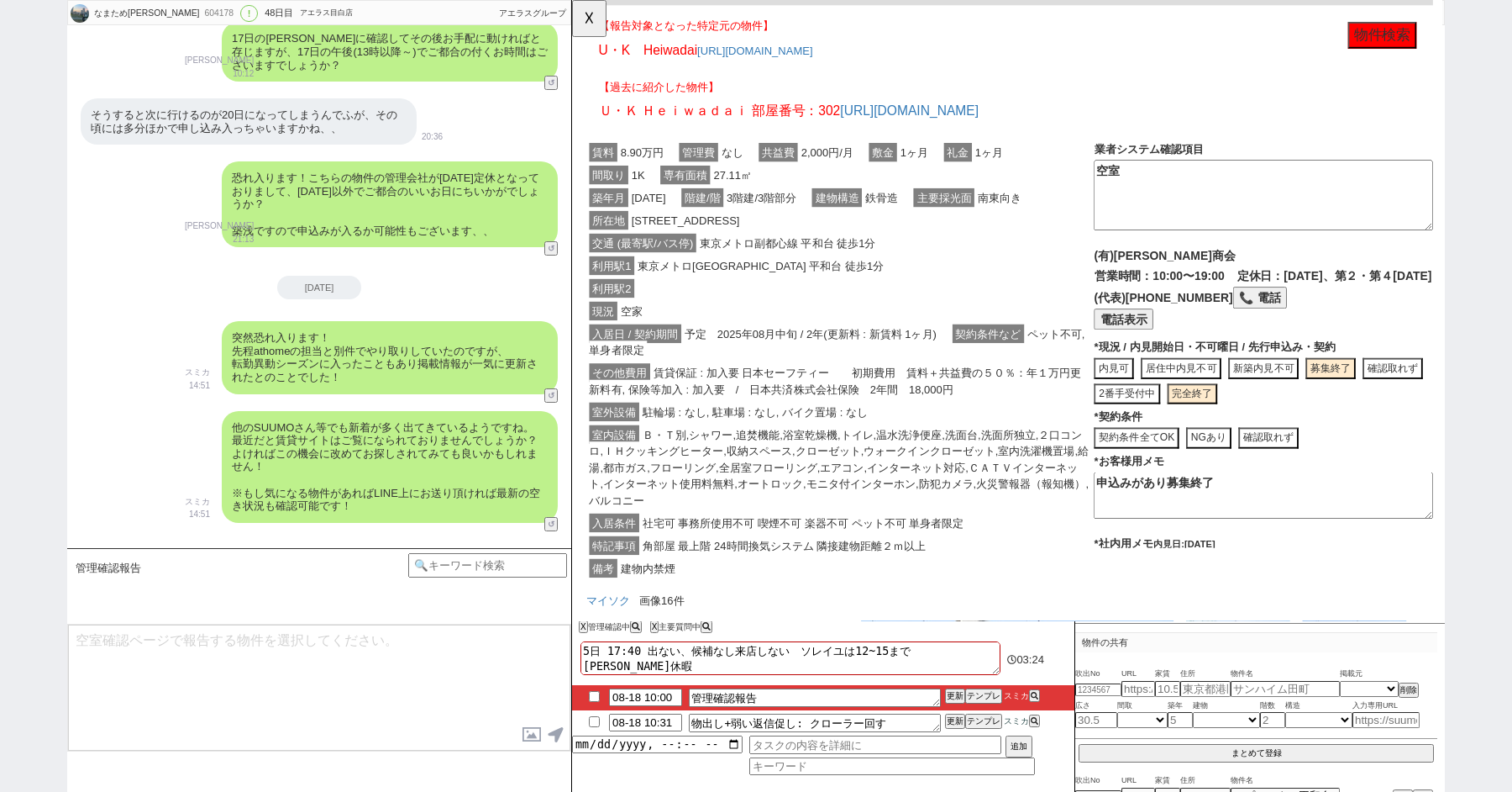
click div "利用駅2"
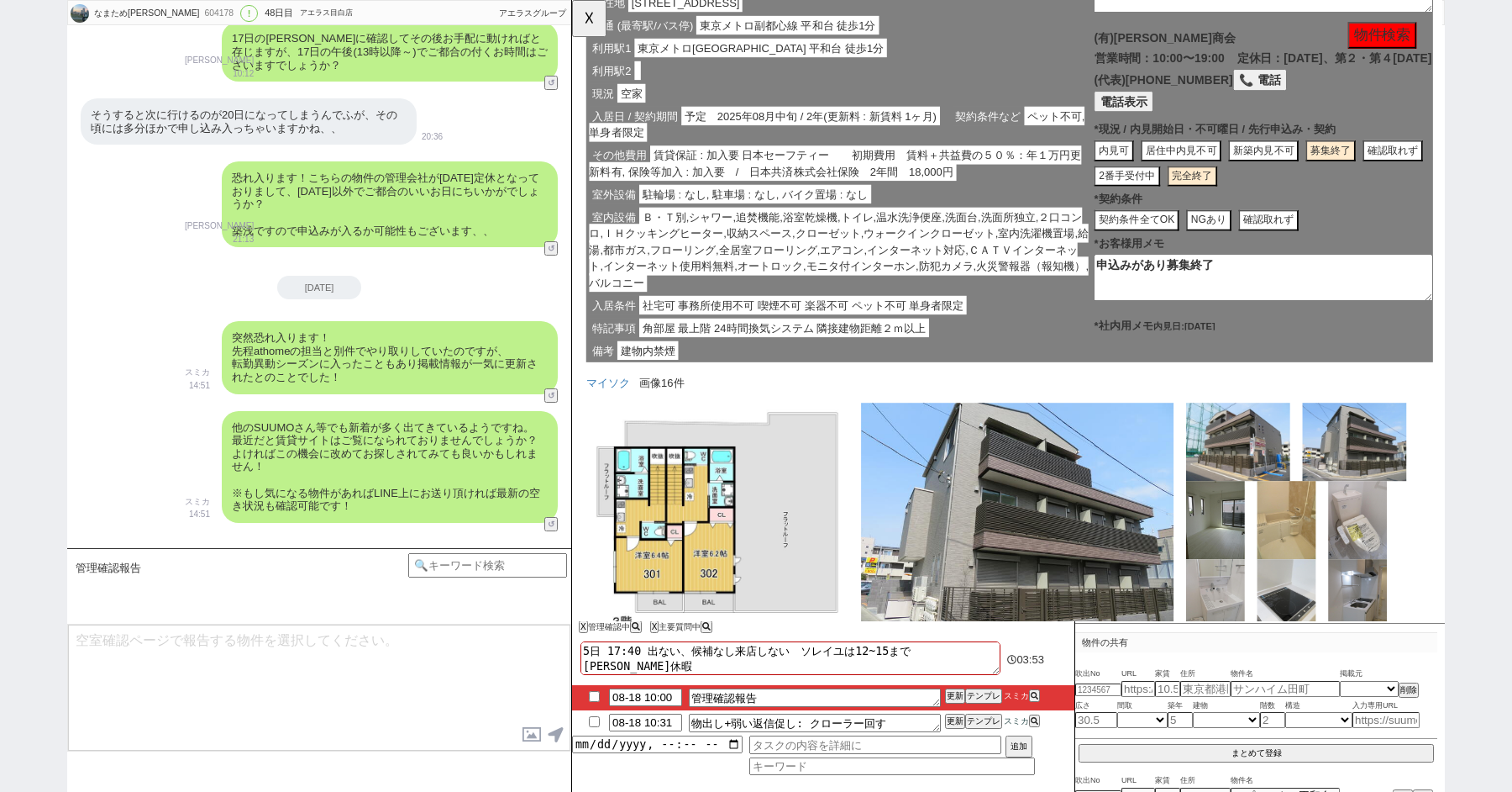
scroll to position [338, 0]
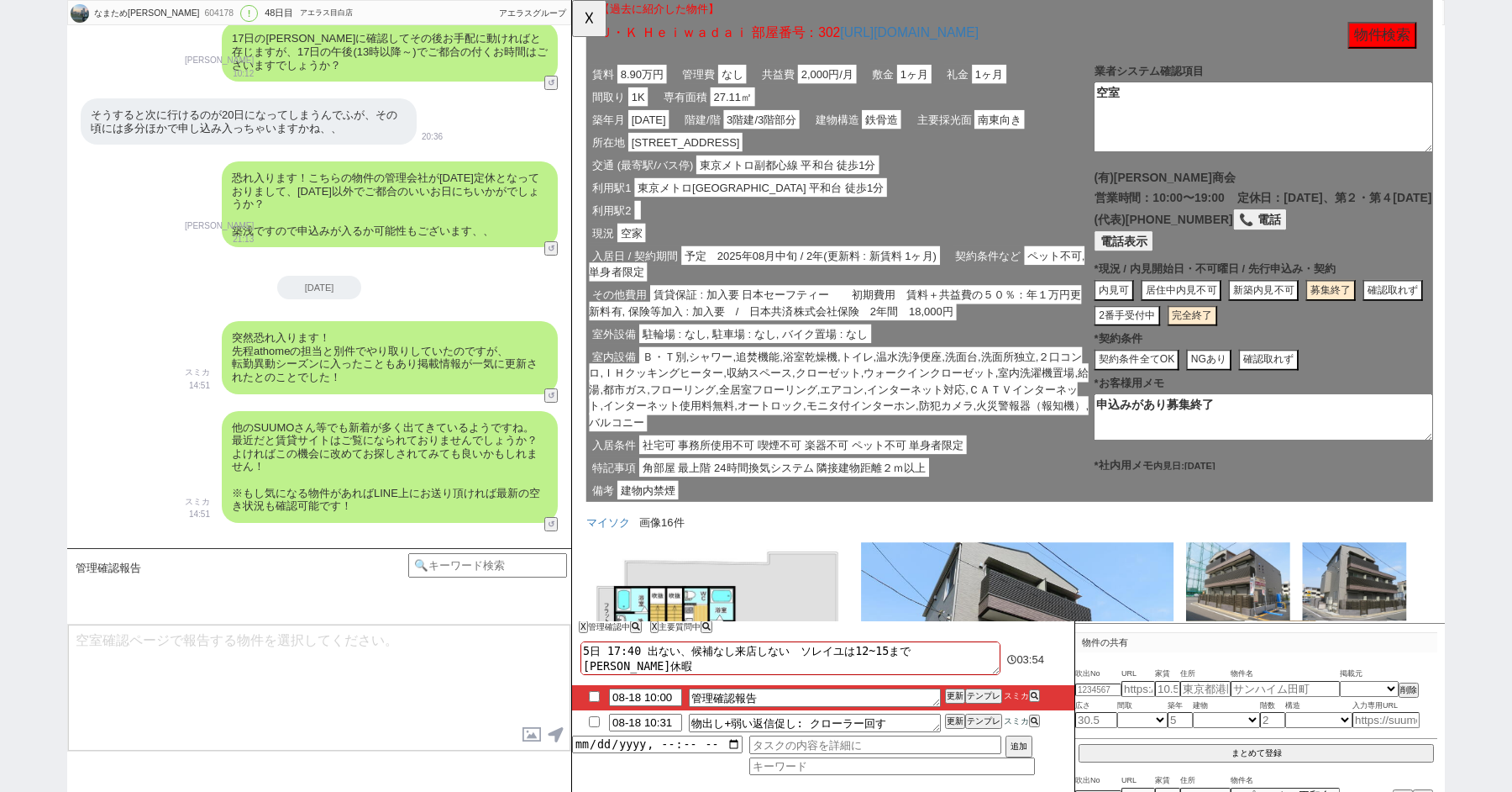
click div "利用駅2"
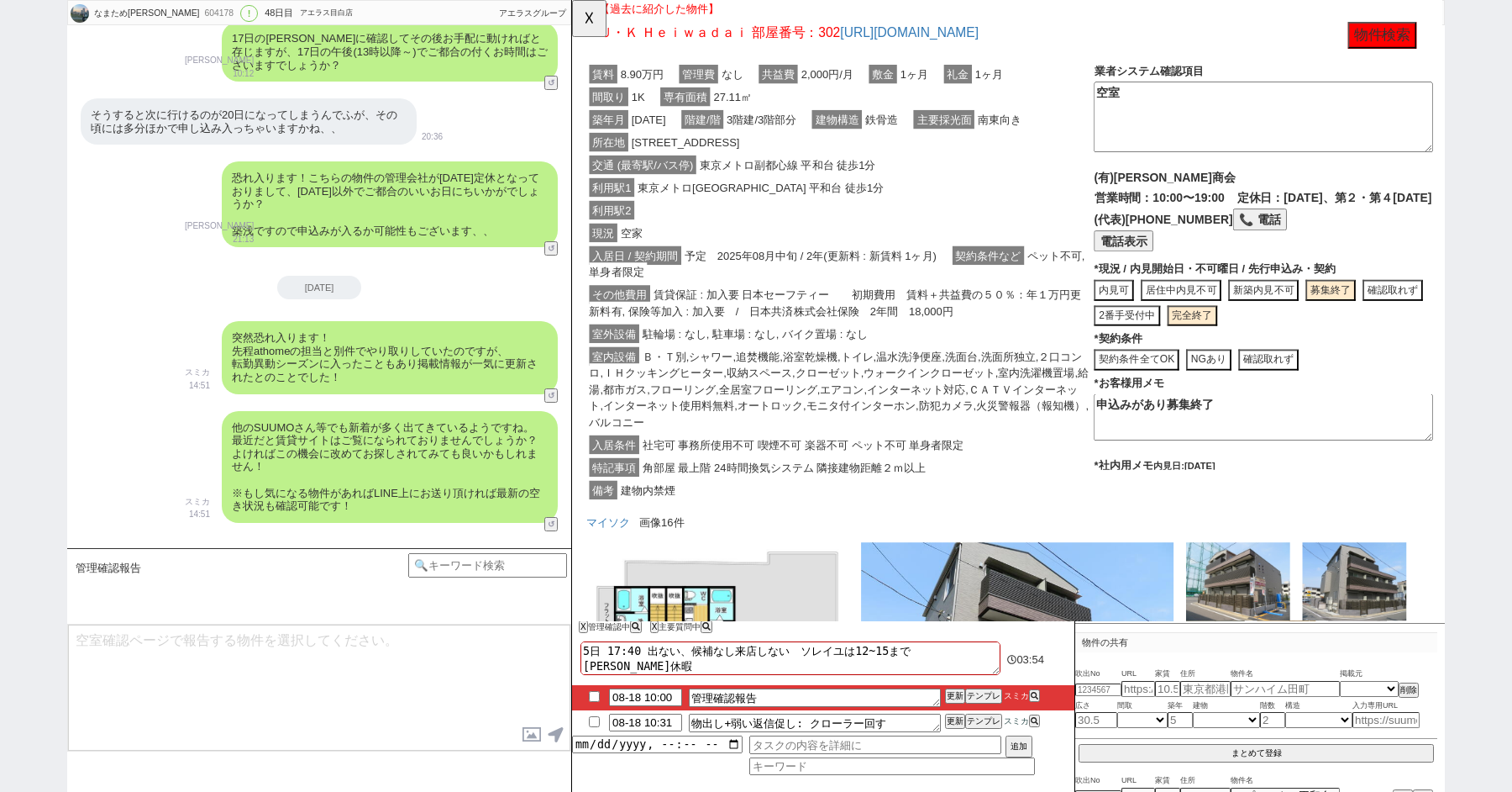
click div "利用駅2"
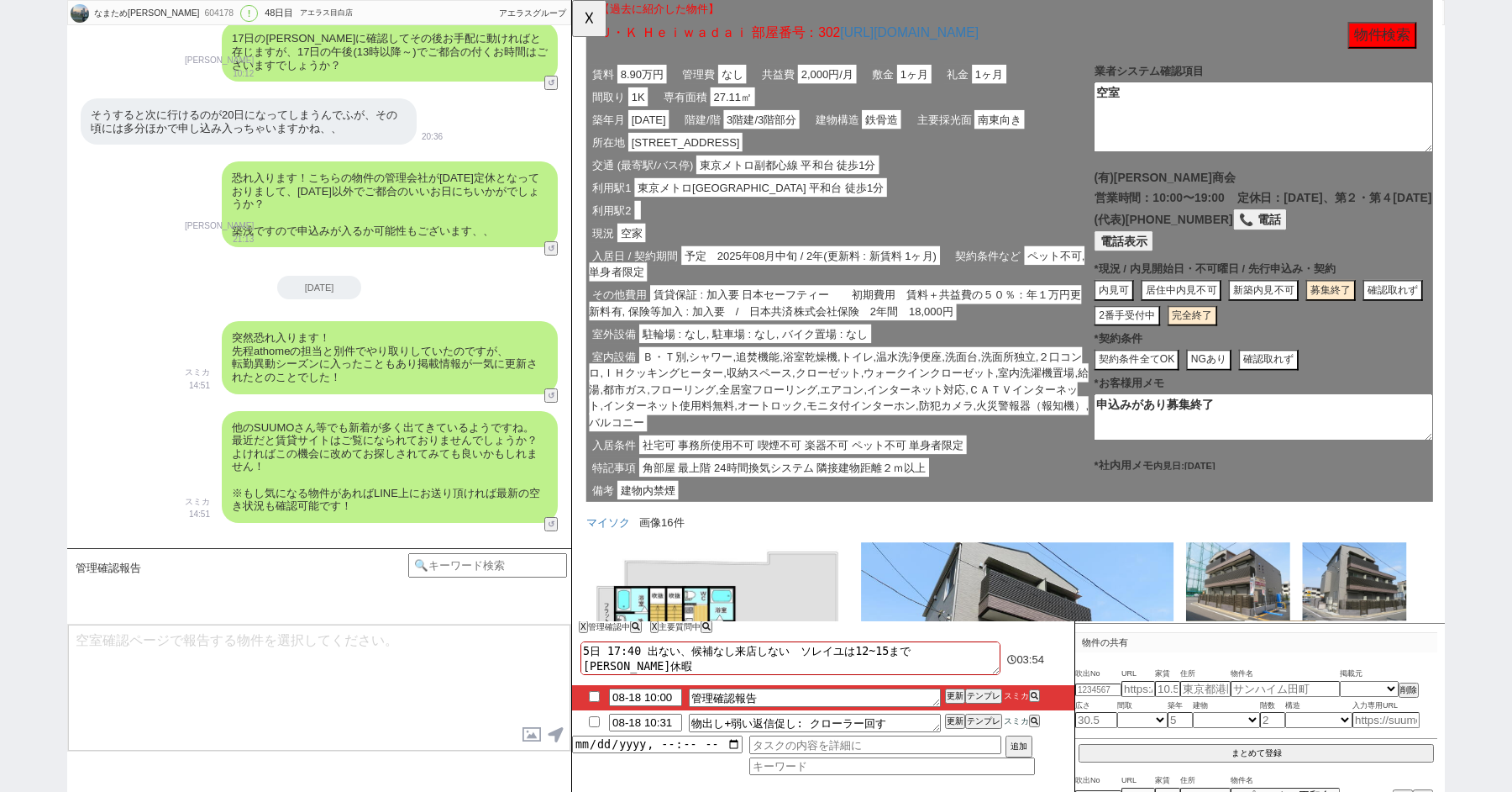
scroll to position [0, 0]
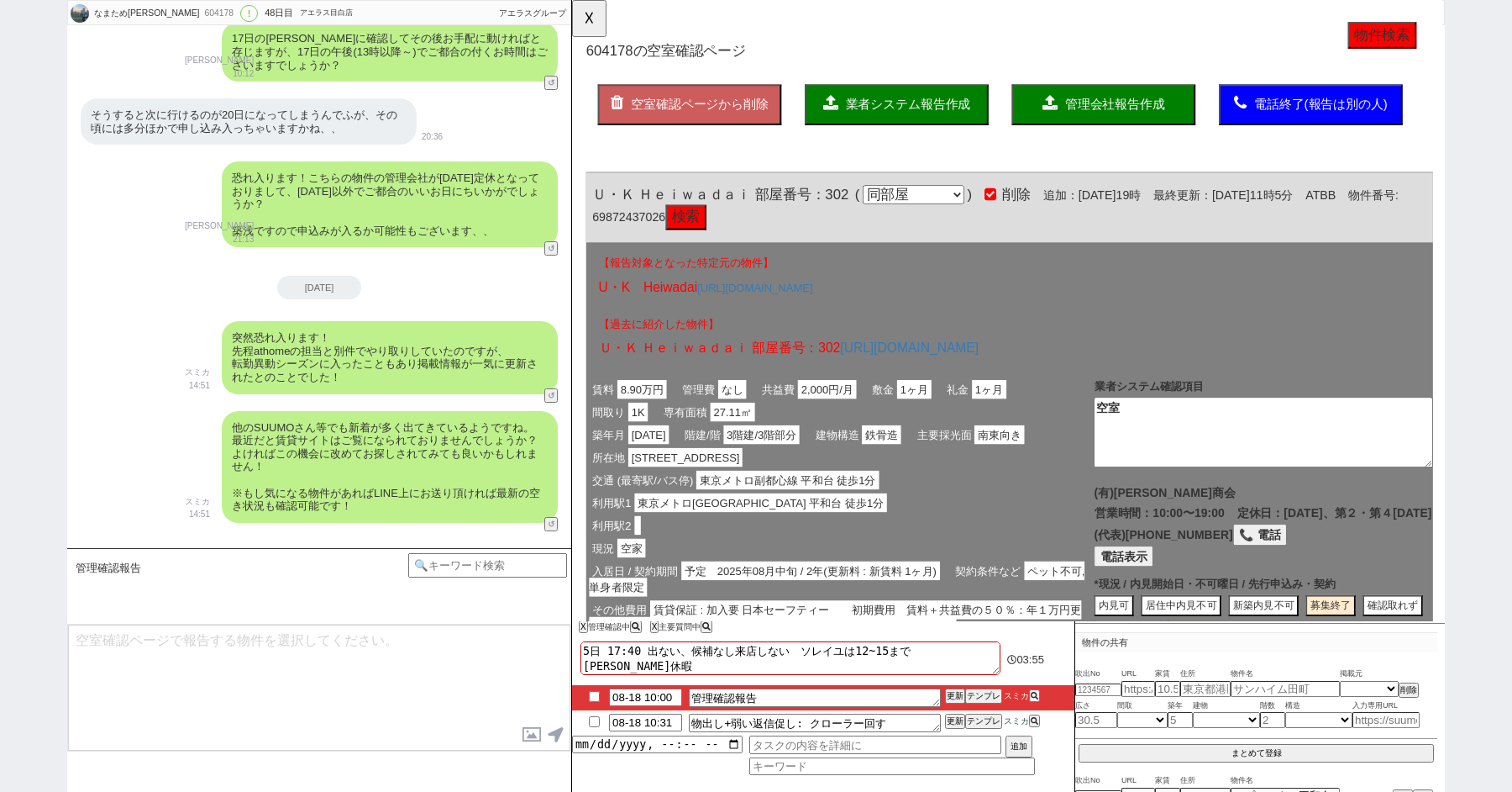
click at [1148, 106] on span "管理会社報告作成" at bounding box center [1156, 113] width 107 height 14
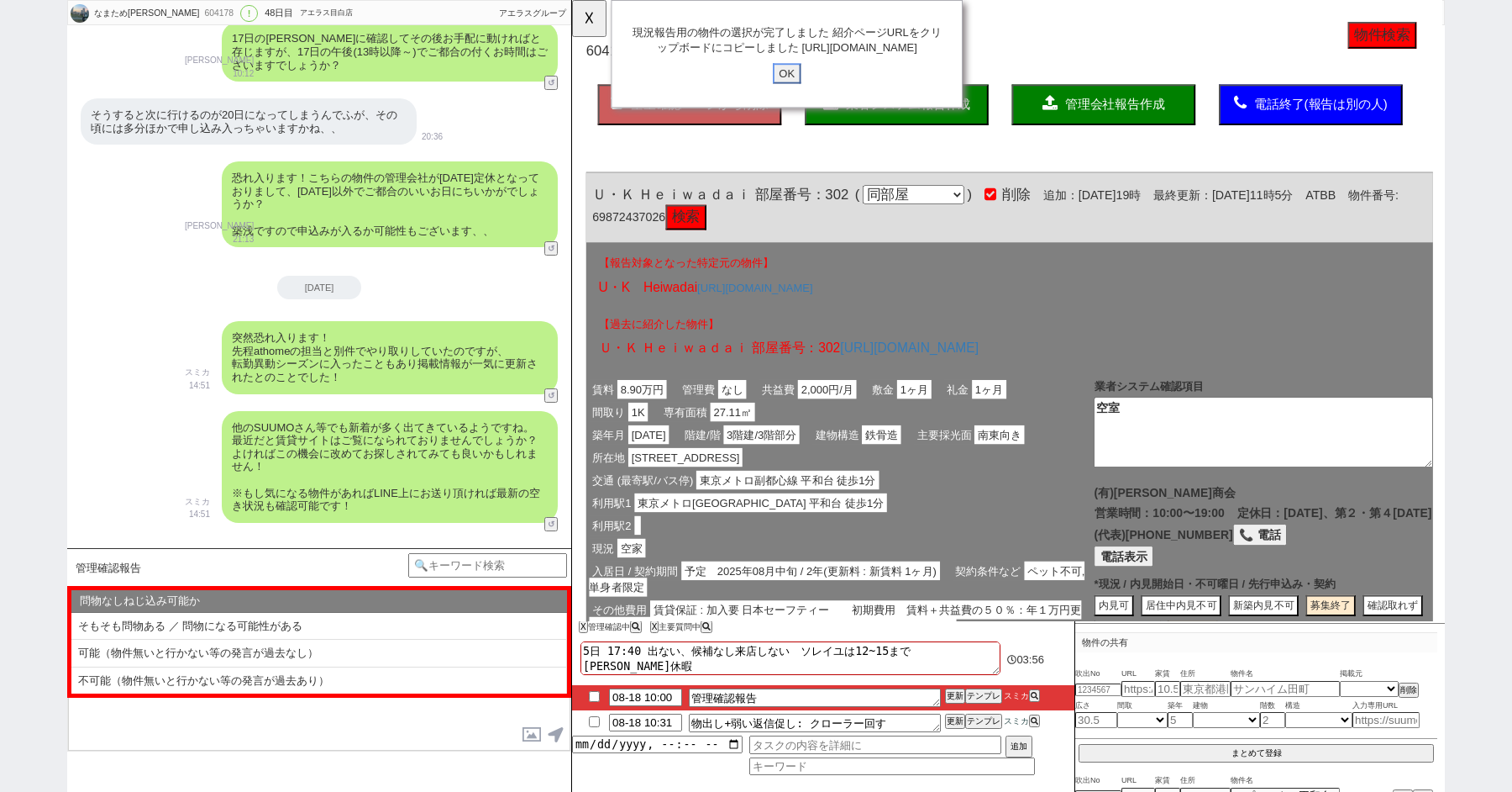
click input "OK" at bounding box center [803, 78] width 30 height 22
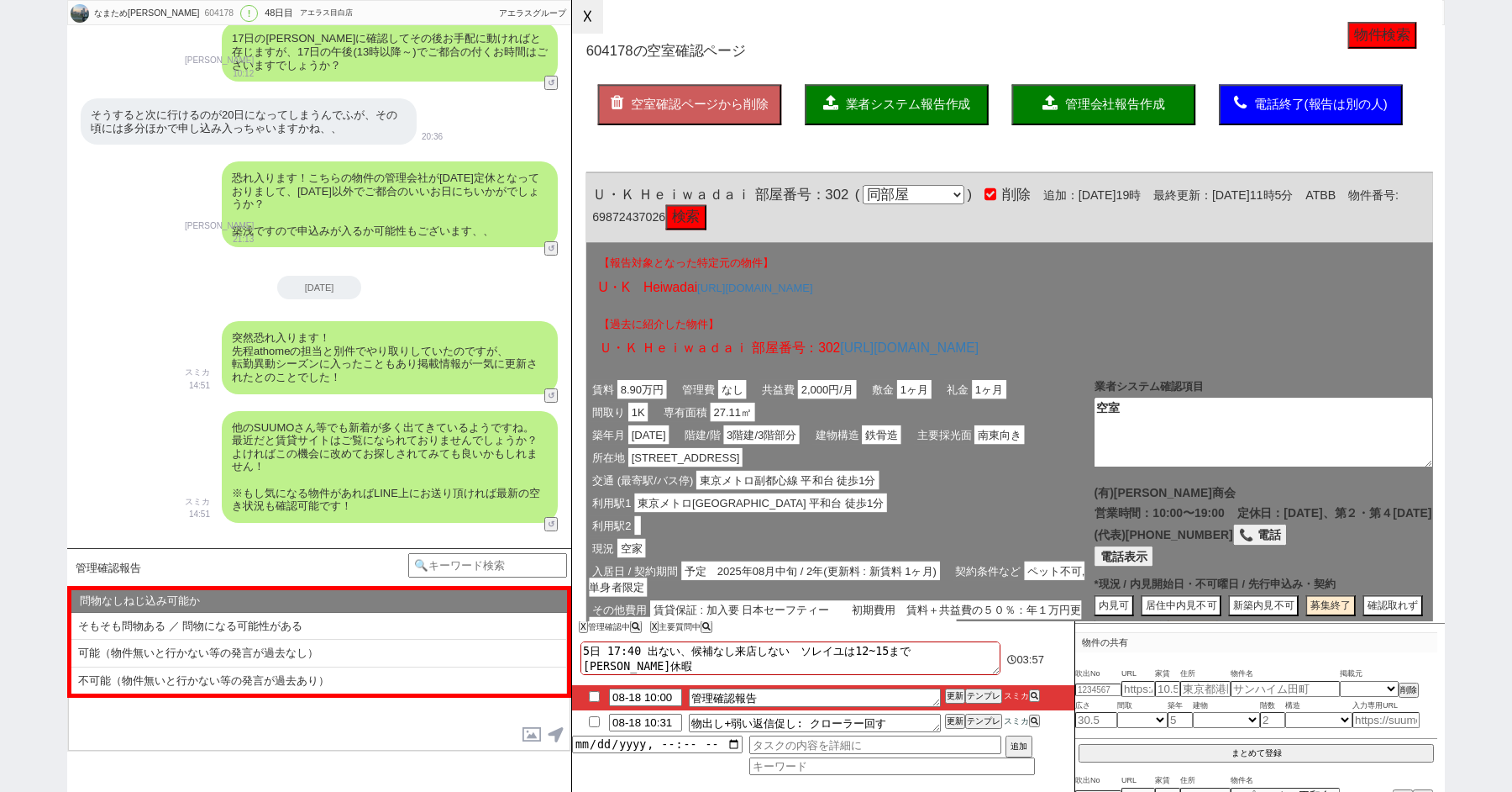
click at [585, 13] on button "☓" at bounding box center [587, 17] width 31 height 33
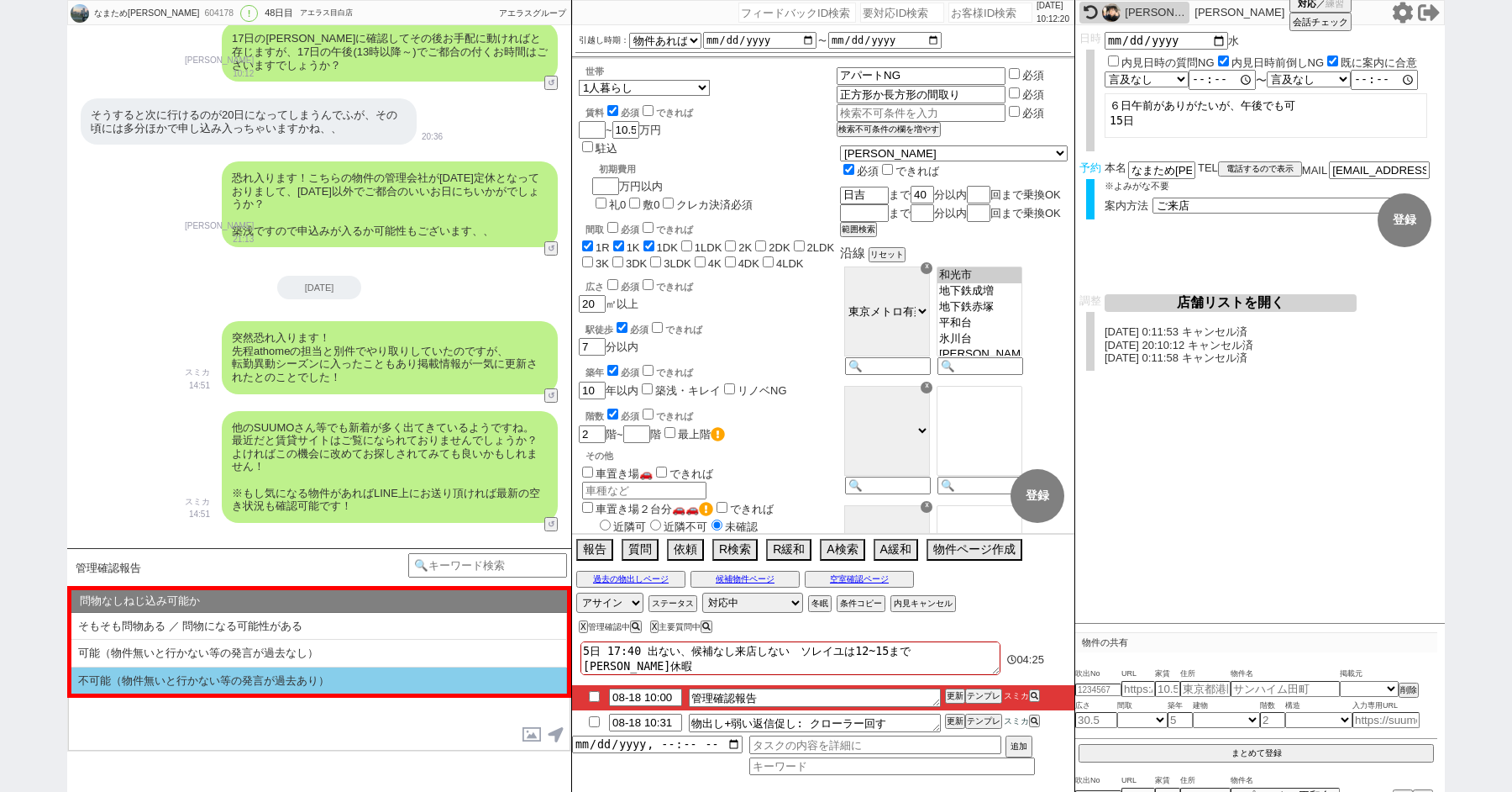
click at [318, 678] on li "不可能（物件無いと行かない等の発言が過去あり）" at bounding box center [319, 680] width 496 height 27
select select "不可能（物件無いと行かない等の発言が過去あり）"
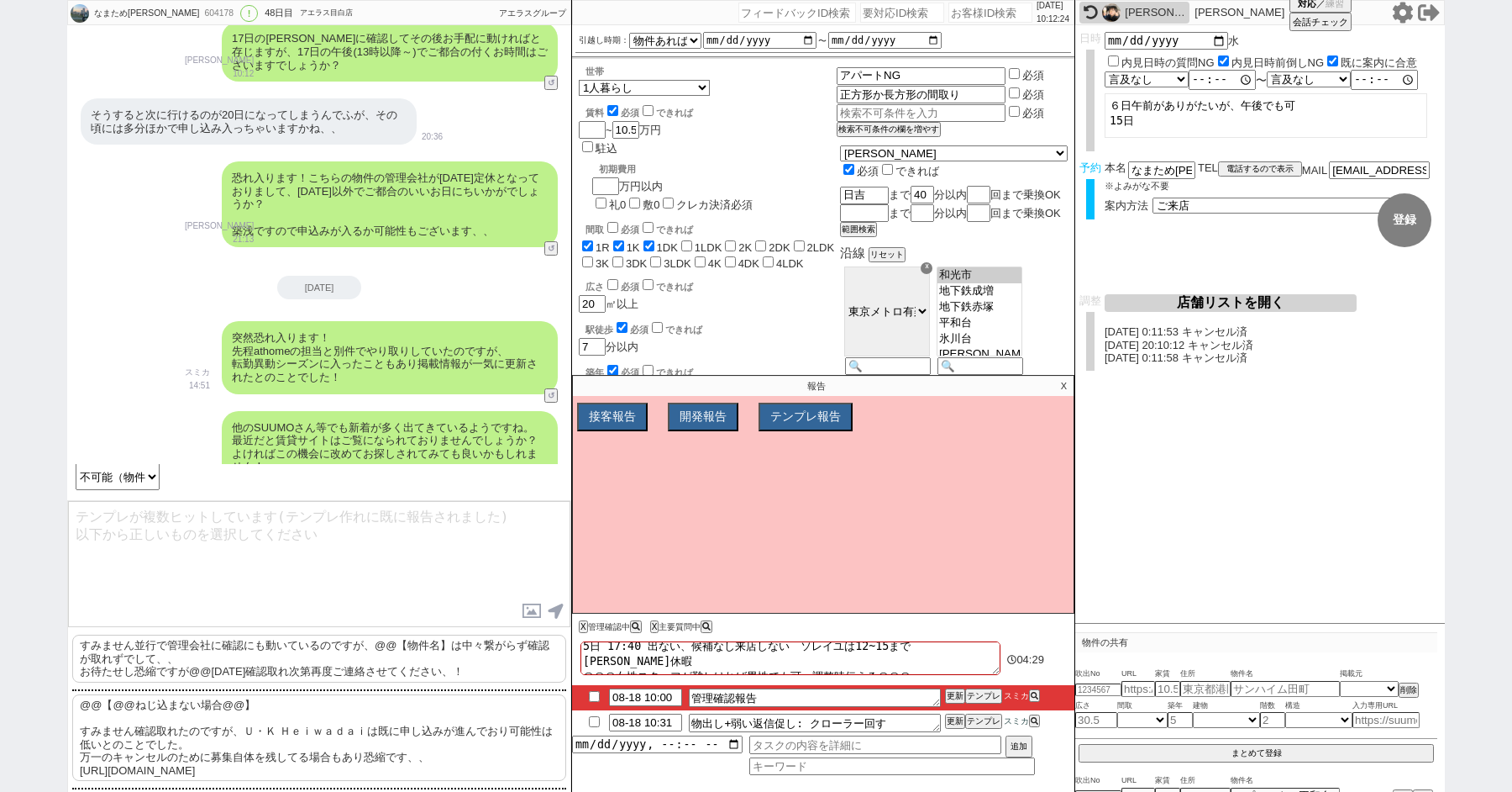
scroll to position [43, 0]
click at [282, 699] on p "@@【@@ねじ込まない場合@@】 すみません確認取れたのですが、Ｕ・Ｋ Ｈｅｉｗａｄａｉは既に申し込みが進んでおり可能性は低いとのことでした。 万一のキャンセ…" at bounding box center [319, 734] width 494 height 87
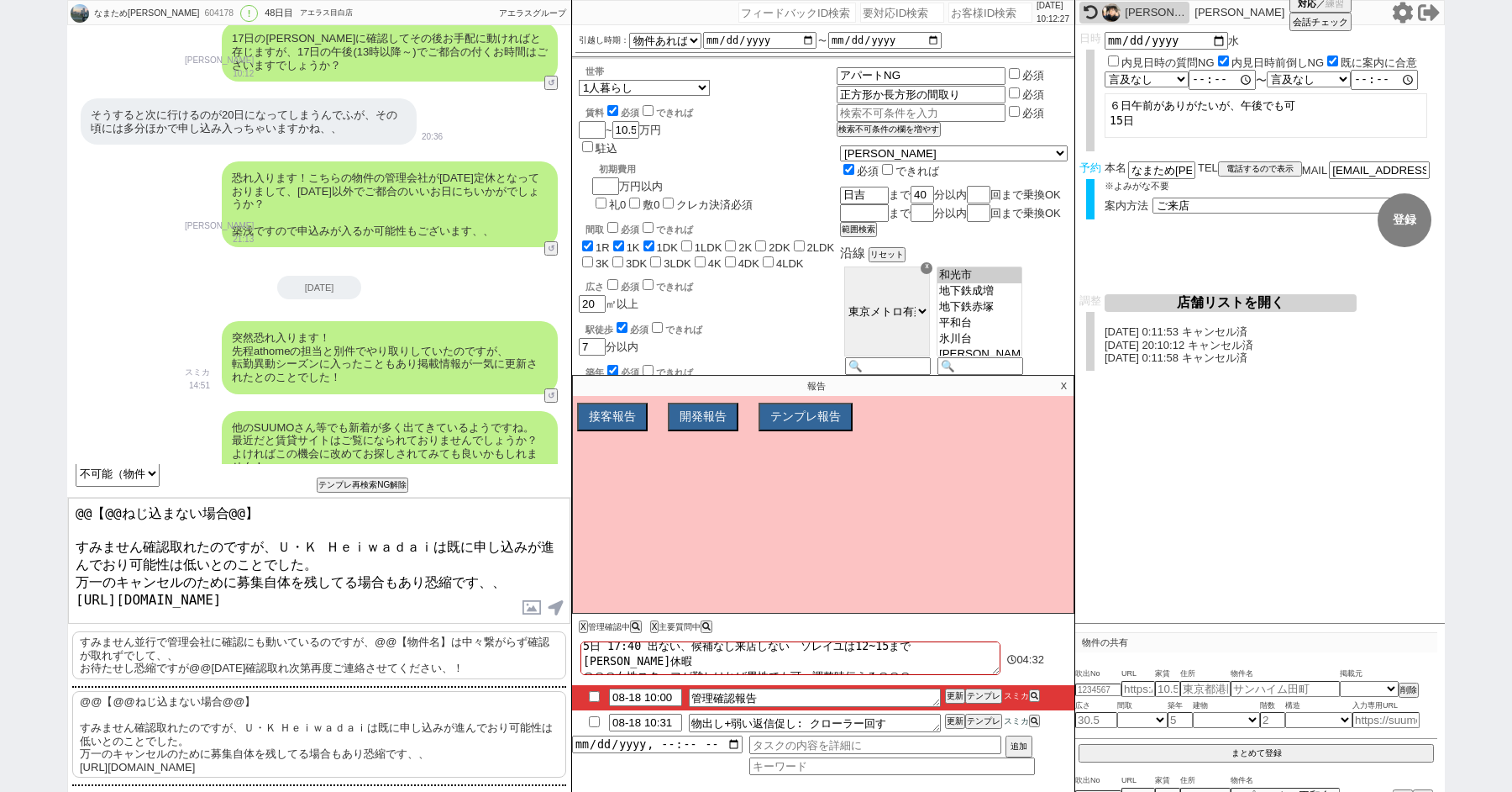
drag, startPoint x: 142, startPoint y: 536, endPoint x: 55, endPoint y: 475, distance: 106.3
click at [56, 476] on div "なまためみづほ 604178 ! 0 48日目 アエラス目白店 冬眠中 自社客 アエラスグループ スミカ_BPO チャット全表示 2025-07-02 新しく…" at bounding box center [756, 396] width 1512 height 792
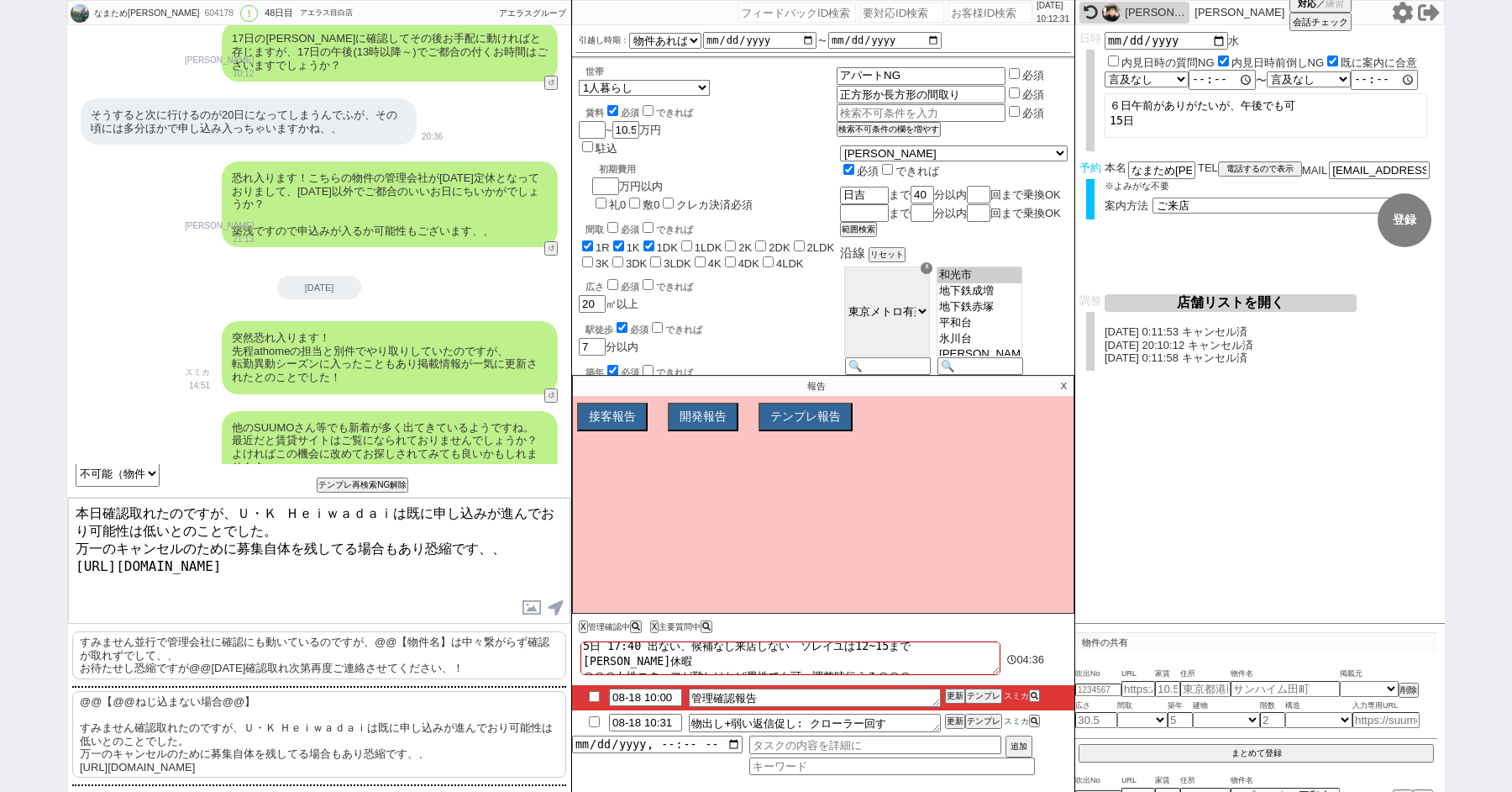
click at [397, 521] on textarea "本日確認取れたのですが、Ｕ・Ｋ Ｈｅｉｗａｄａｉは既に申し込みが進んでおり可能性は低いとのことでした。 万一のキャンセルのために募集自体を残してる場合もあり恐…" at bounding box center [319, 560] width 503 height 126
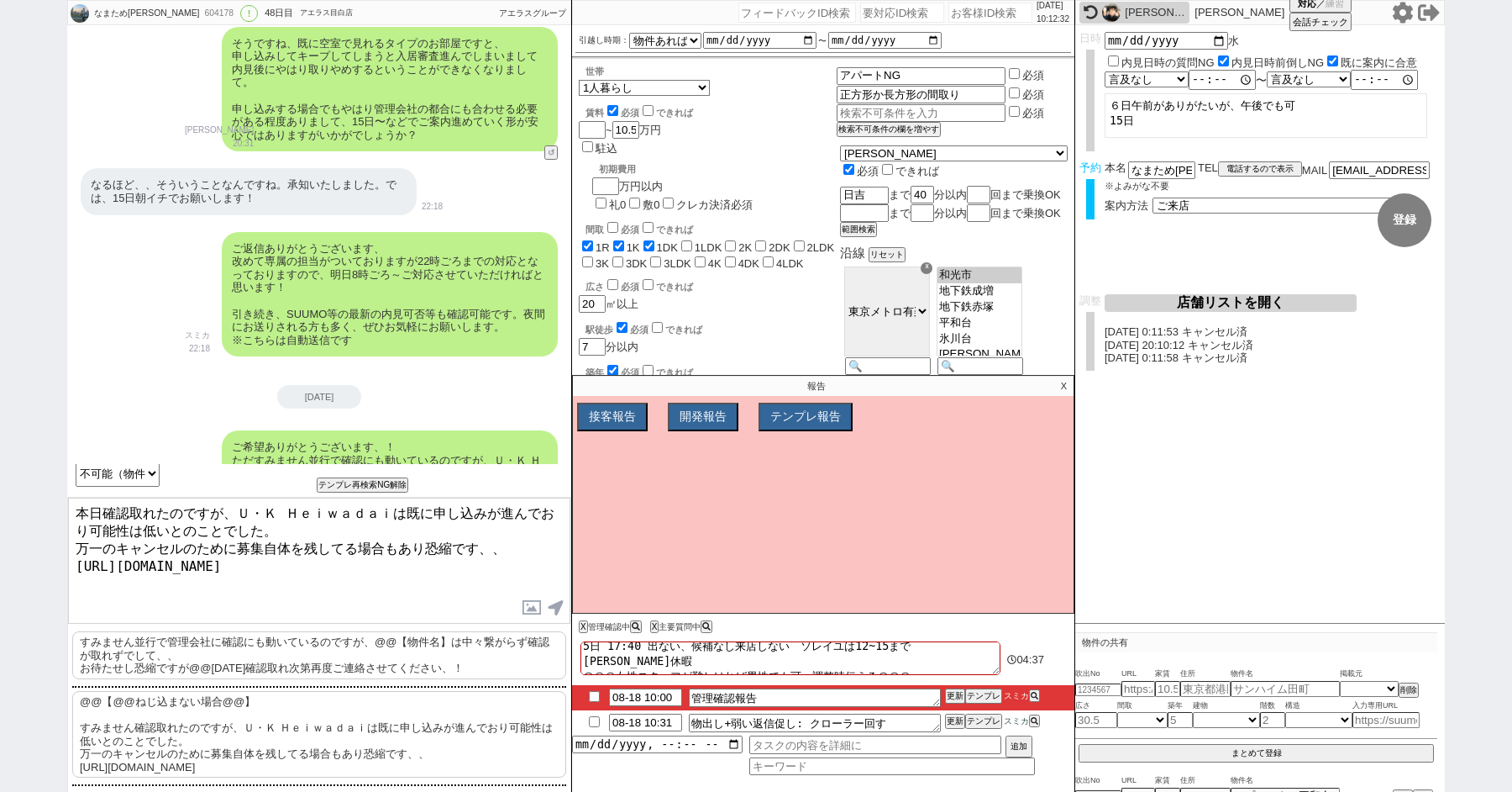
scroll to position [25935, 0]
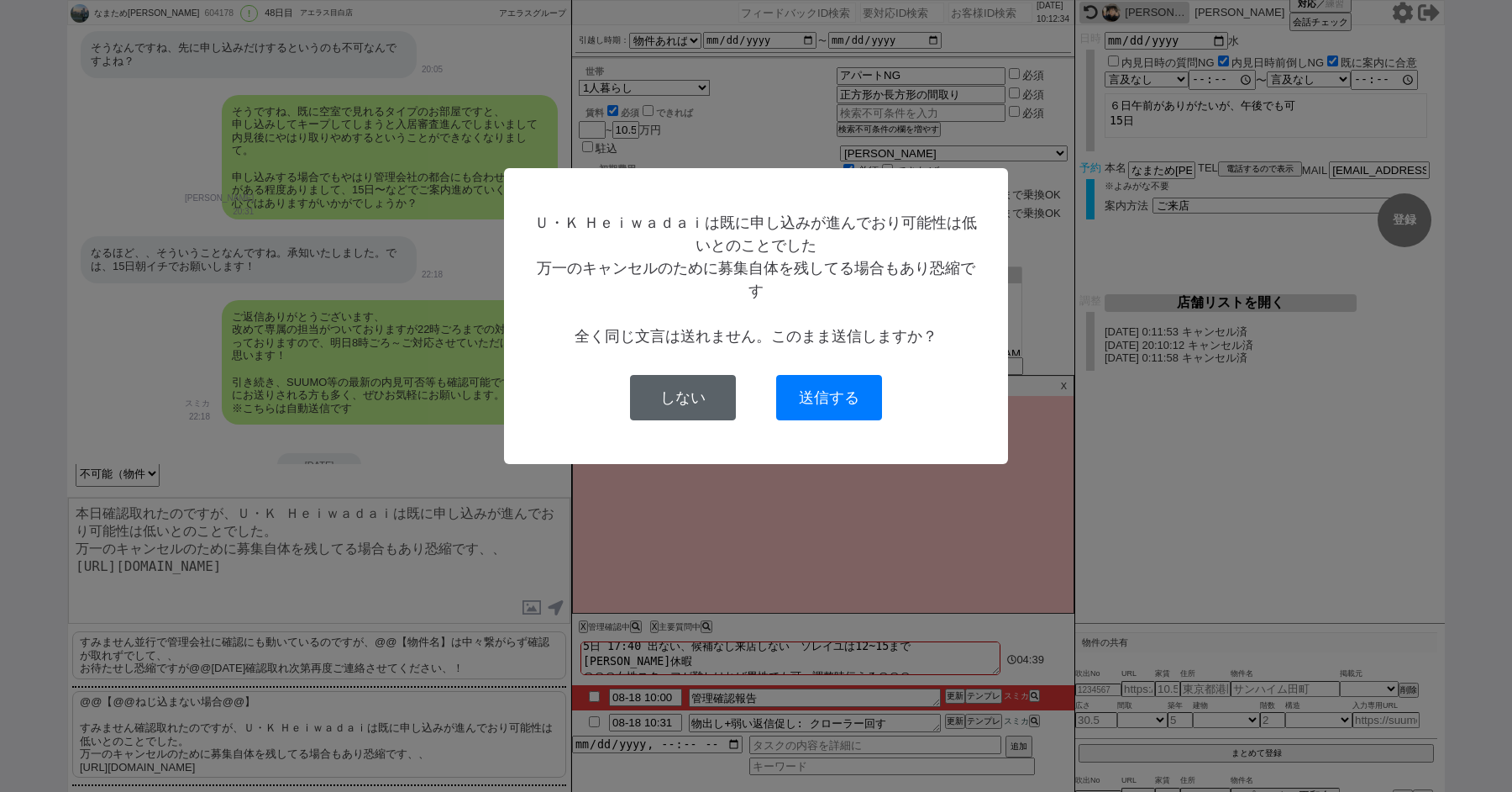
click at [703, 397] on button "しない" at bounding box center [683, 398] width 106 height 46
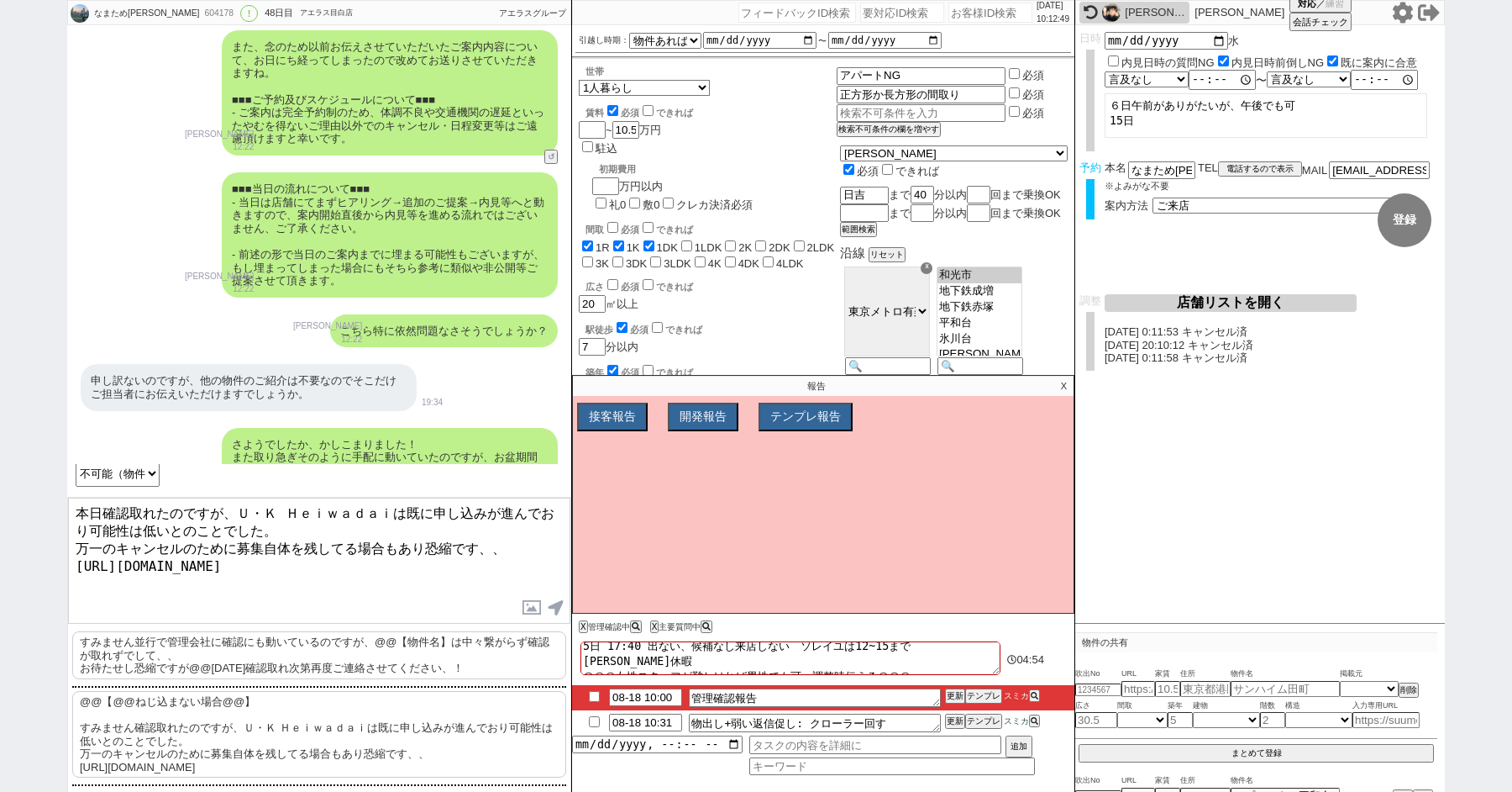
scroll to position [25227, 0]
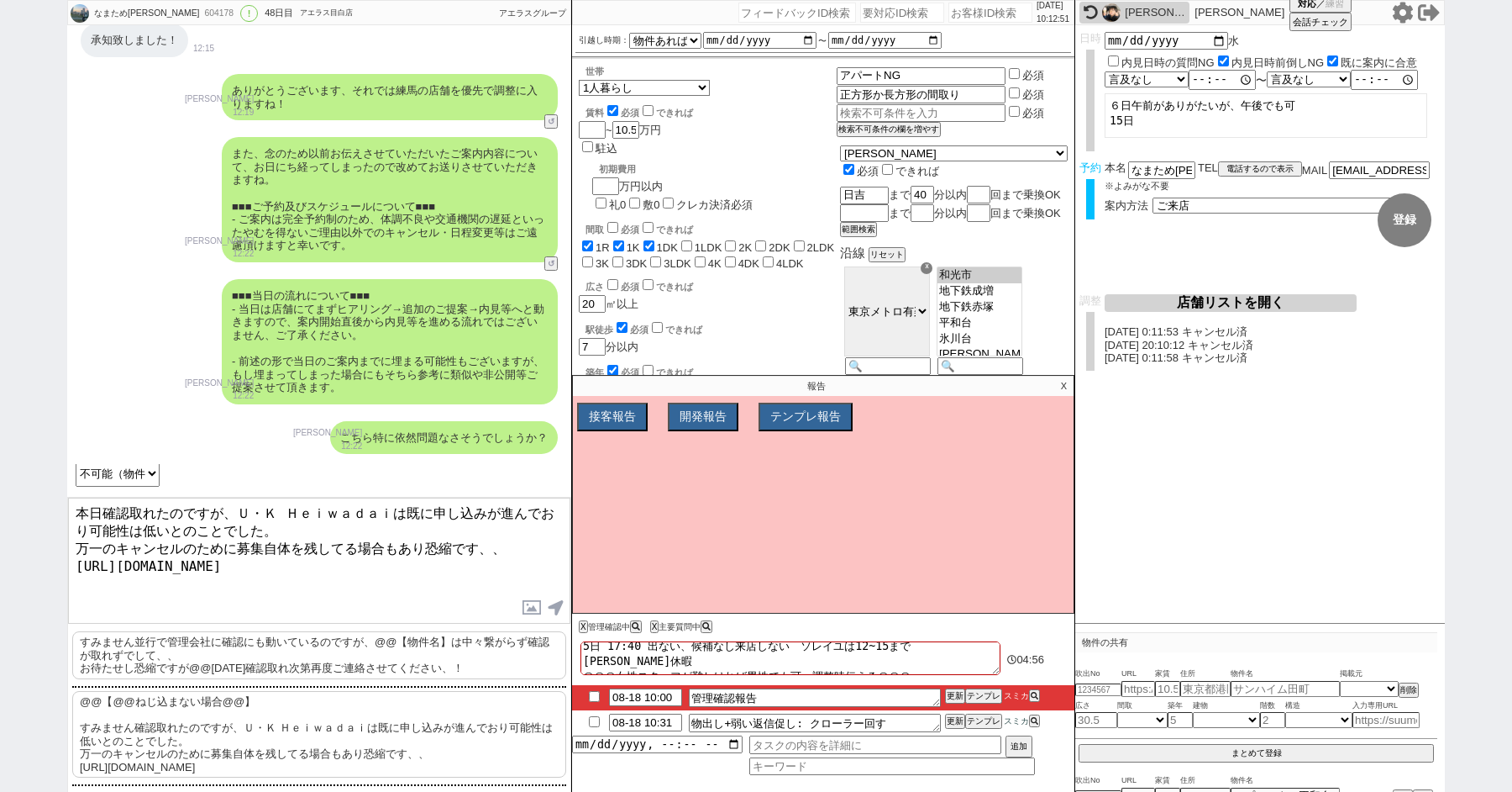
click at [375, 580] on textarea "本日確認取れたのですが、Ｕ・Ｋ Ｈｅｉｗａｄａｉは既に申し込みが進んでおり可能性は低いとのことでした。 万一のキャンセルのために募集自体を残してる場合もあり恐…" at bounding box center [319, 560] width 503 height 126
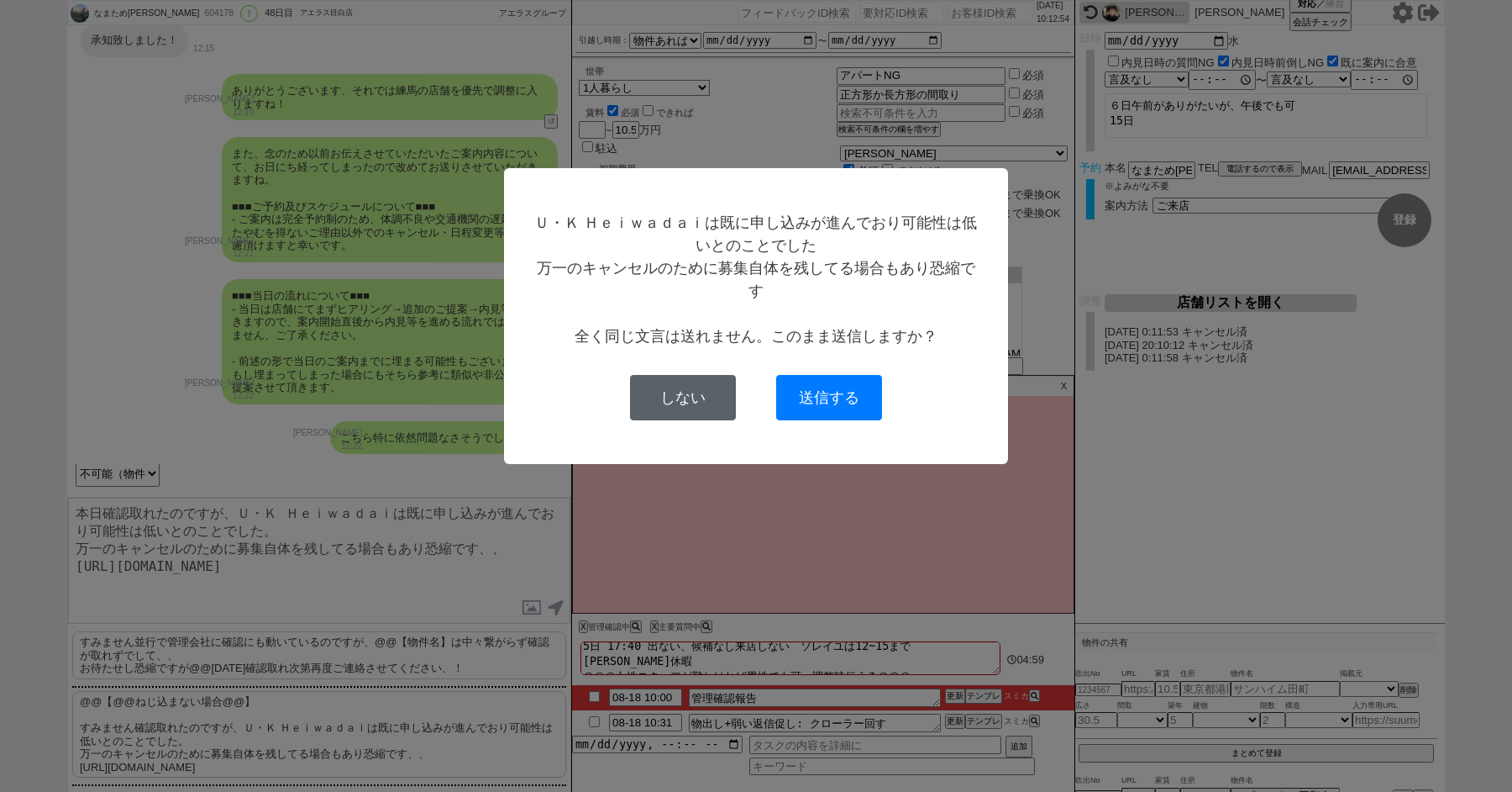
click at [687, 393] on button "しない" at bounding box center [683, 398] width 106 height 46
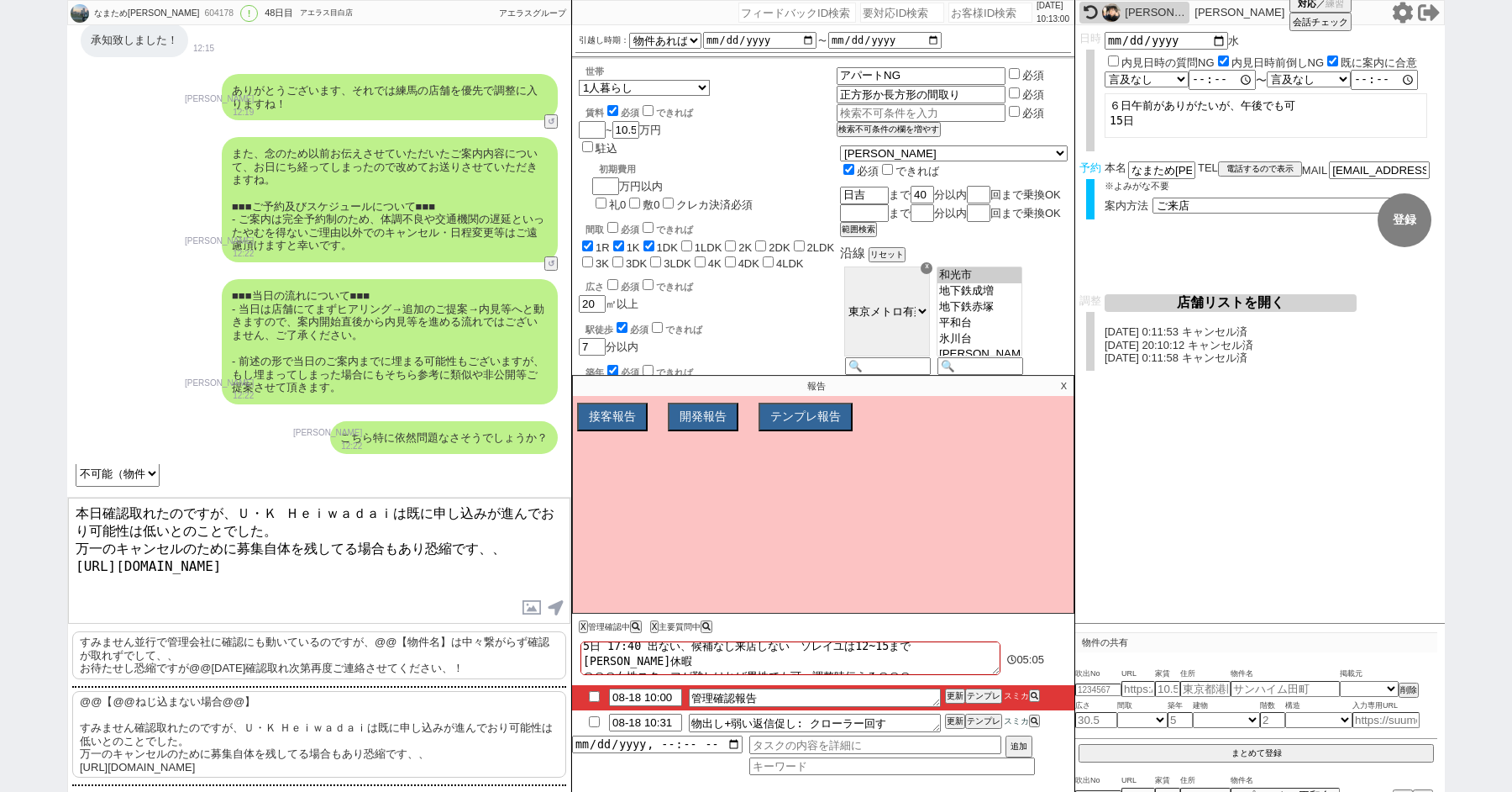
drag, startPoint x: 238, startPoint y: 514, endPoint x: 491, endPoint y: 510, distance: 253.0
click at [491, 510] on textarea "本日確認取れたのですが、Ｕ・Ｋ Ｈｅｉｗａｄａｉは既に申し込みが進んでおり可能性は低いとのことでした。 万一のキャンセルのために募集自体を残してる場合もあり恐…" at bounding box center [319, 560] width 503 height 126
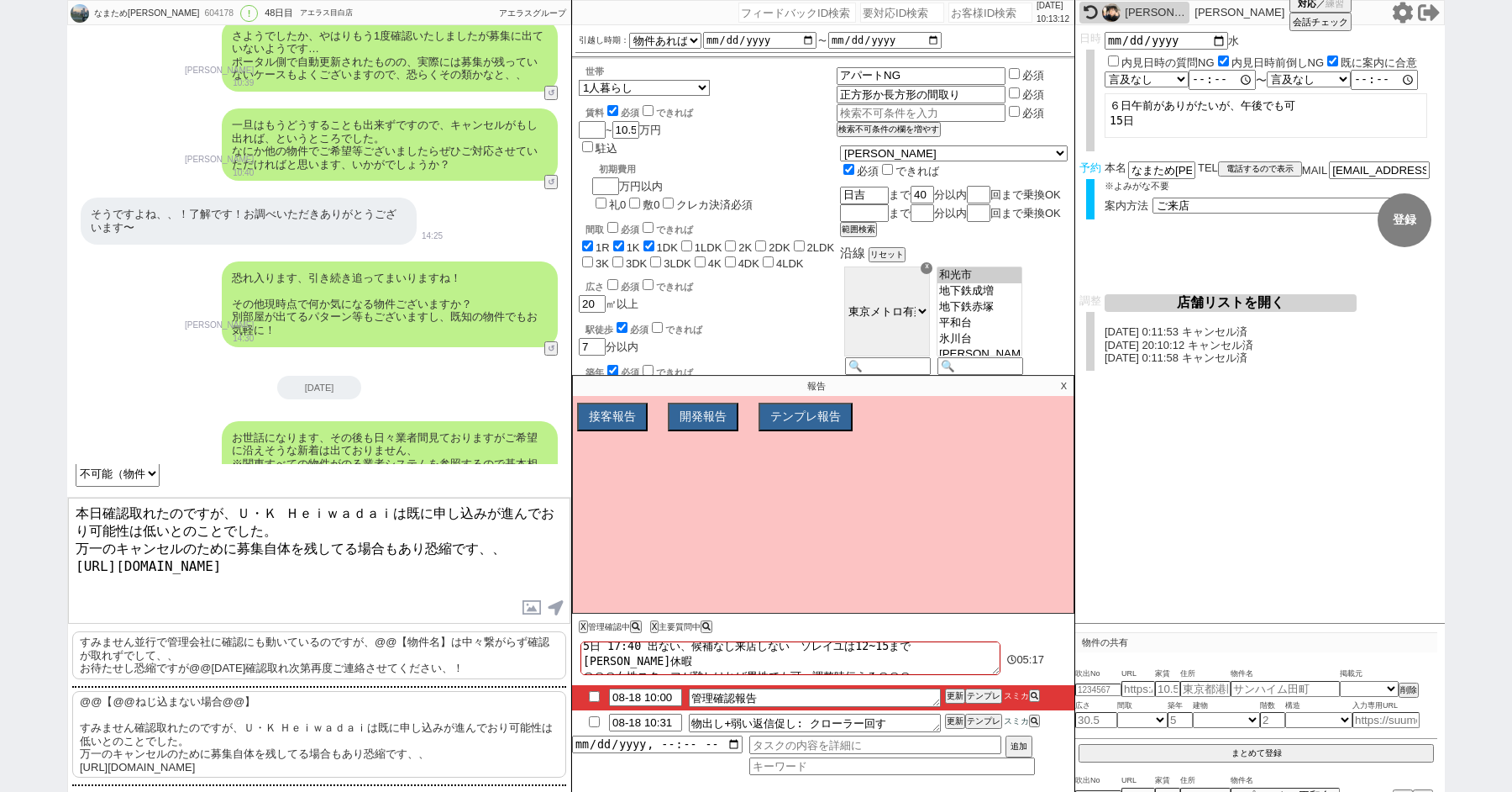
scroll to position [19841, 0]
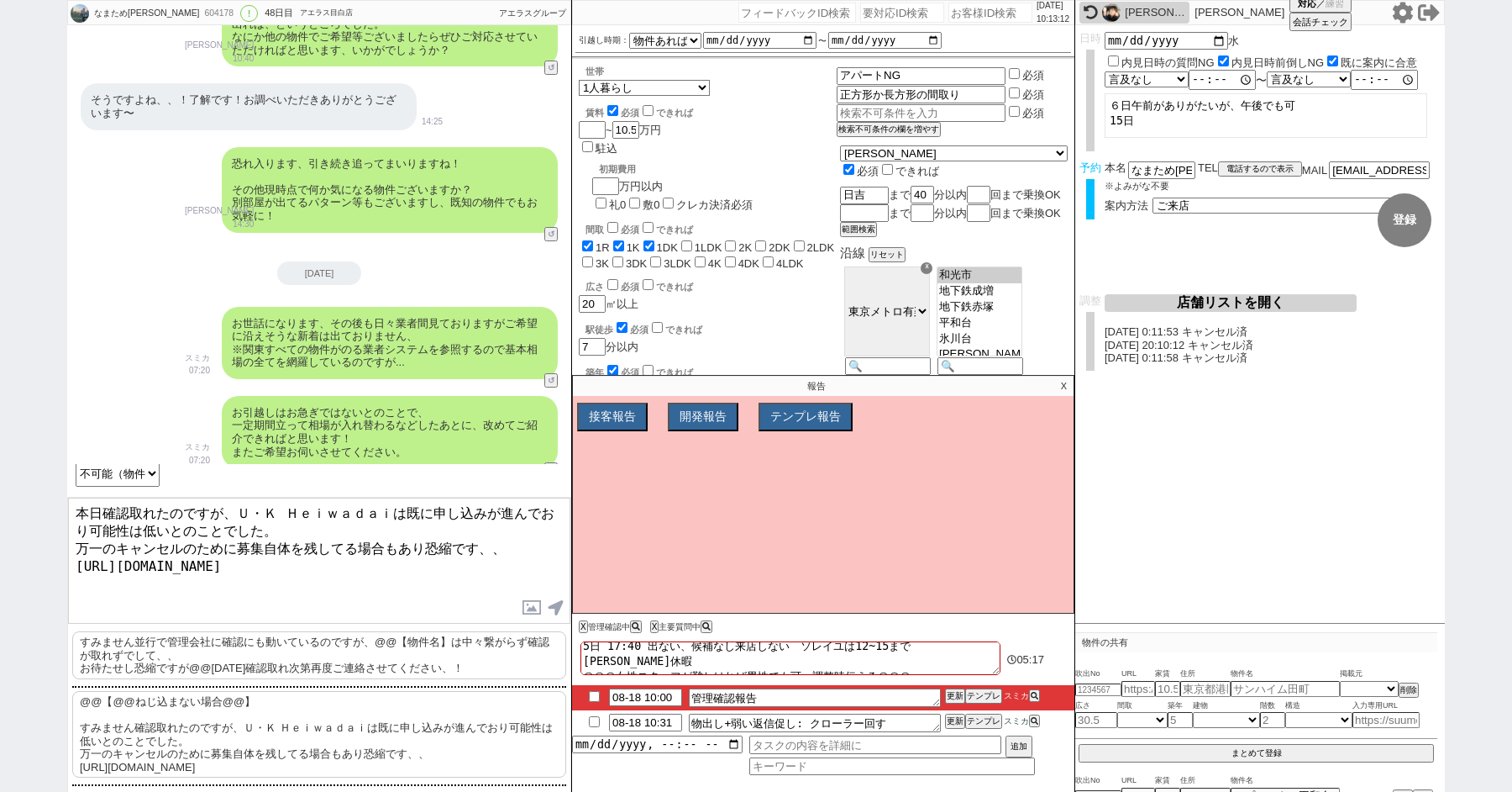
click at [342, 513] on textarea "本日確認取れたのですが、Ｕ・Ｋ Ｈｅｉｗａｄａｉは既に申し込みが進んでおり可能性は低いとのことでした。 万一のキャンセルのために募集自体を残してる場合もあり恐…" at bounding box center [319, 560] width 503 height 126
click at [402, 520] on textarea "本日確認取れたのですが、Ｕ・Ｋ Ｈｅｉｗａｄａｉは既に申し込みが進んでおり可能性は低いとのことでした。 万一のキャンセルのために募集自体を残してる場合もあり恐…" at bounding box center [319, 560] width 503 height 126
click at [1059, 387] on p "X" at bounding box center [1064, 386] width 19 height 20
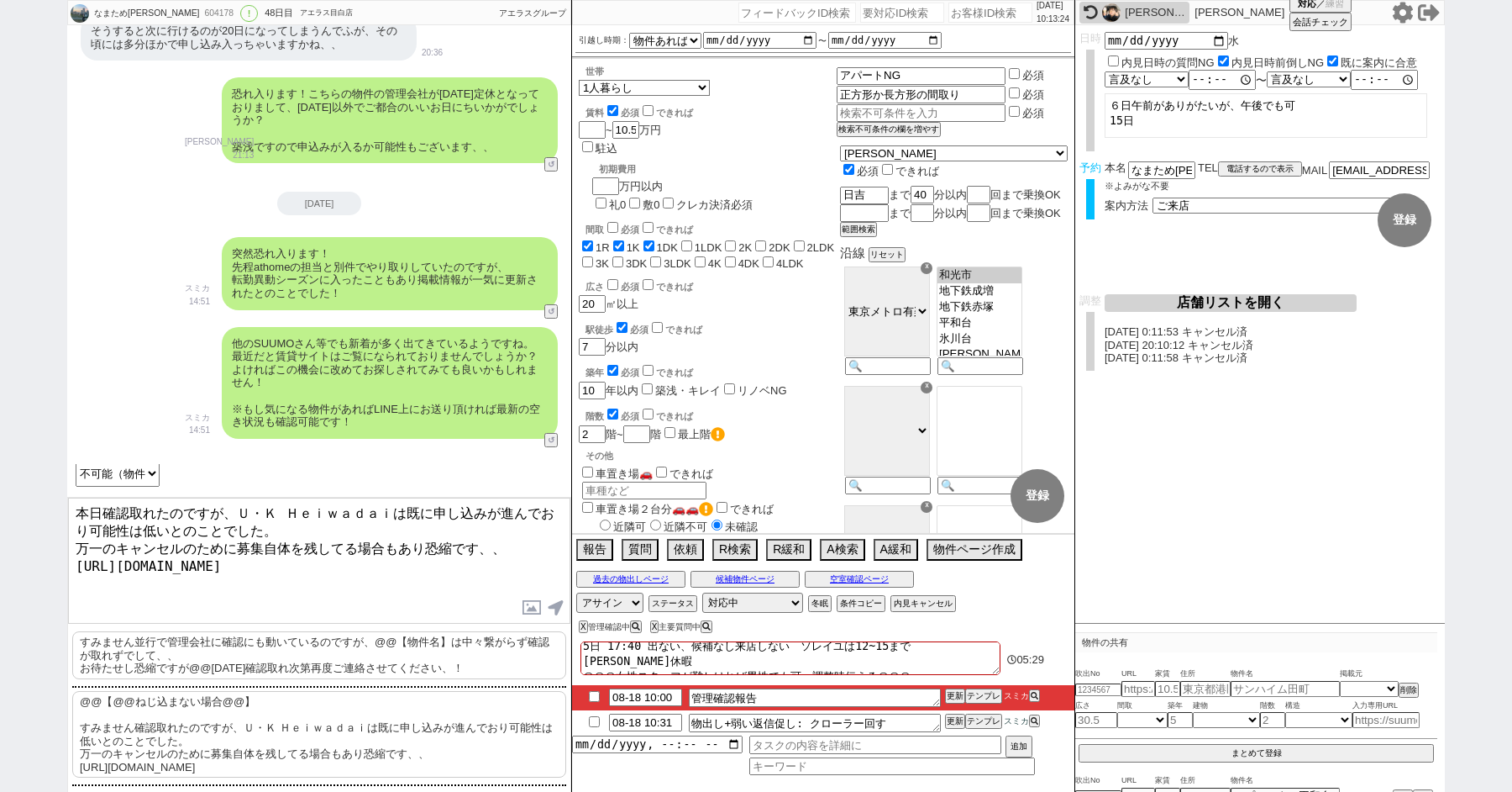
scroll to position [0, 0]
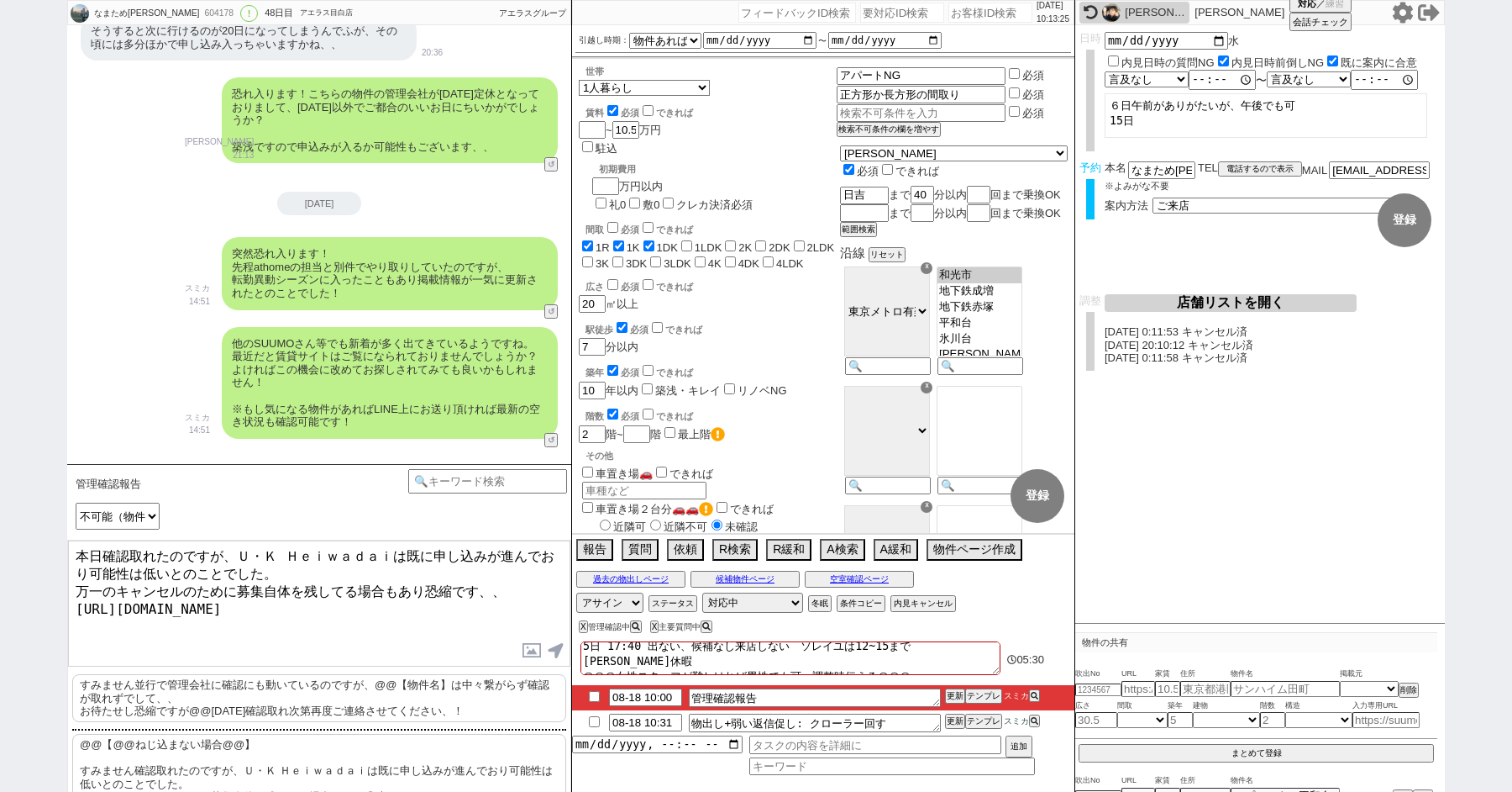
click at [235, 555] on textarea "本日確認取れたのですが、Ｕ・Ｋ Ｈｅｉｗａｄａｉは既に申し込みが進んでおり可能性は低いとのことでした。 万一のキャンセルのために募集自体を残してる場合もあり恐…" at bounding box center [319, 603] width 503 height 126
click at [409, 551] on textarea "本日確認取れたのですが、Ｕ・Ｋ Ｈｅｉｗａｄａｉは既に申し込みが進んでおり可能性は低いとのことでした。 万一のキャンセルのために募集自体を残してる場合もあり恐…" at bounding box center [319, 603] width 503 height 126
click at [432, 553] on textarea "本日確認取れたのですが、Ｕ・Ｋ Ｈｅｉｗａｄａｉは既に申し込みが進んでおり可能性は低いとのことでした。 万一のキャンセルのために募集自体を残してる場合もあり恐…" at bounding box center [319, 603] width 503 height 126
click at [468, 555] on textarea "本日確認取れたのですが、Ｕ・Ｋ Ｈｅｉｗａｄａｉは申し込みが進んでおり可能性は低いとのことでした。 万一のキャンセルのために募集自体を残してる場合もあり恐縮で…" at bounding box center [319, 603] width 503 height 126
click at [527, 555] on textarea "本日確認取れたのですが、Ｕ・Ｋ Ｈｅｉｗａｄａｉは他の方で申し込み後進んでおり可能性は低いとのことでした。 万一のキャンセルのために募集自体を残してる場合もあ…" at bounding box center [319, 603] width 503 height 126
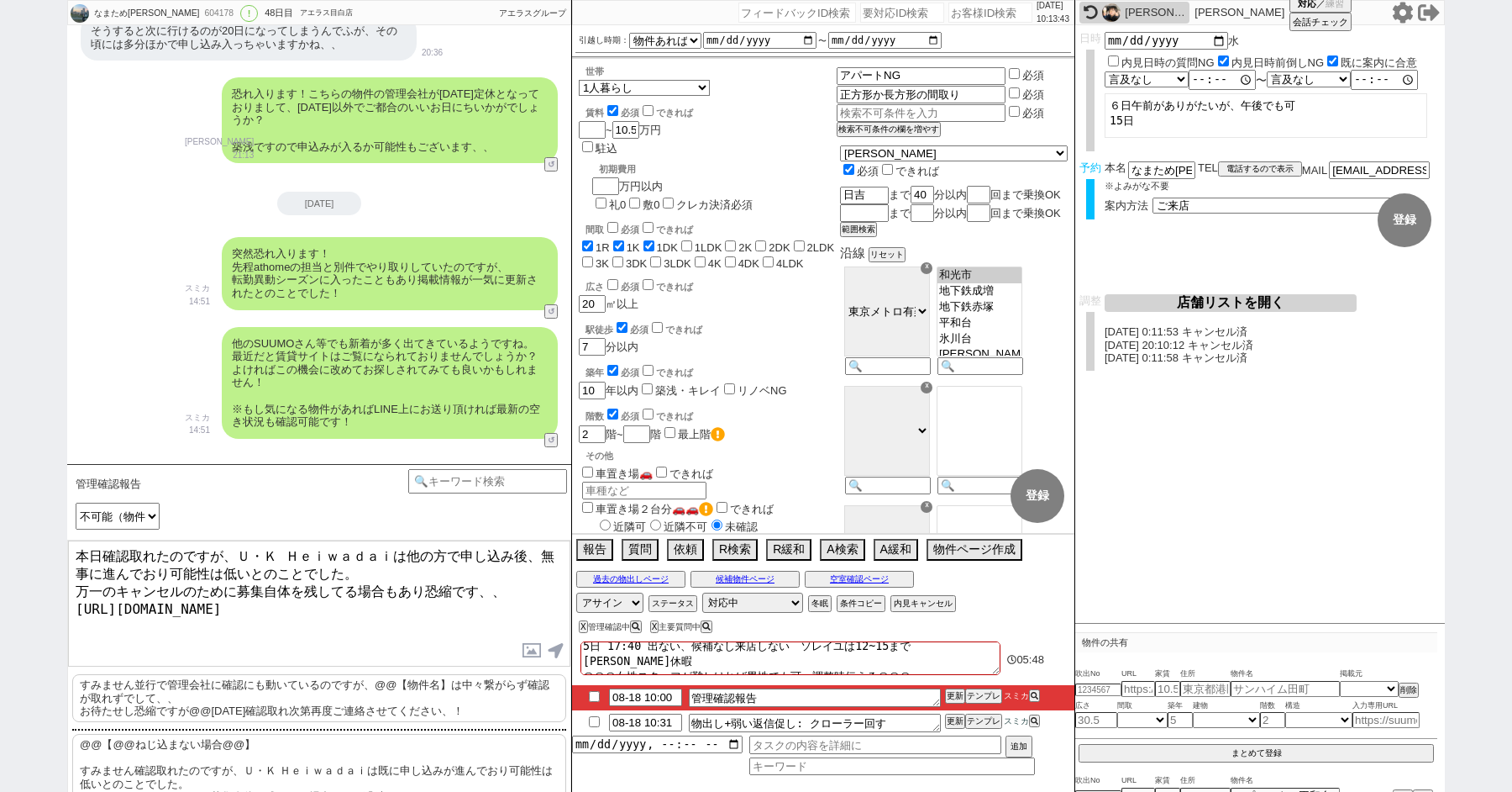
drag, startPoint x: 144, startPoint y: 566, endPoint x: 517, endPoint y: 585, distance: 373.5
click at [517, 586] on textarea "本日確認取れたのですが、Ｕ・Ｋ Ｈｅｉｗａｄａｉは他の方で申し込み後、無事に進んでおり可能性は低いとのことでした。 万一のキャンセルのために募集自体を残してる…" at bounding box center [319, 603] width 503 height 126
type textarea "本日確認取れたのですが、Ｕ・Ｋ Ｈｅｉｗａｄａｉは他の方で申し込み後、無事に進んでいる状況とのことでした。 https://tools.sumika.live…"
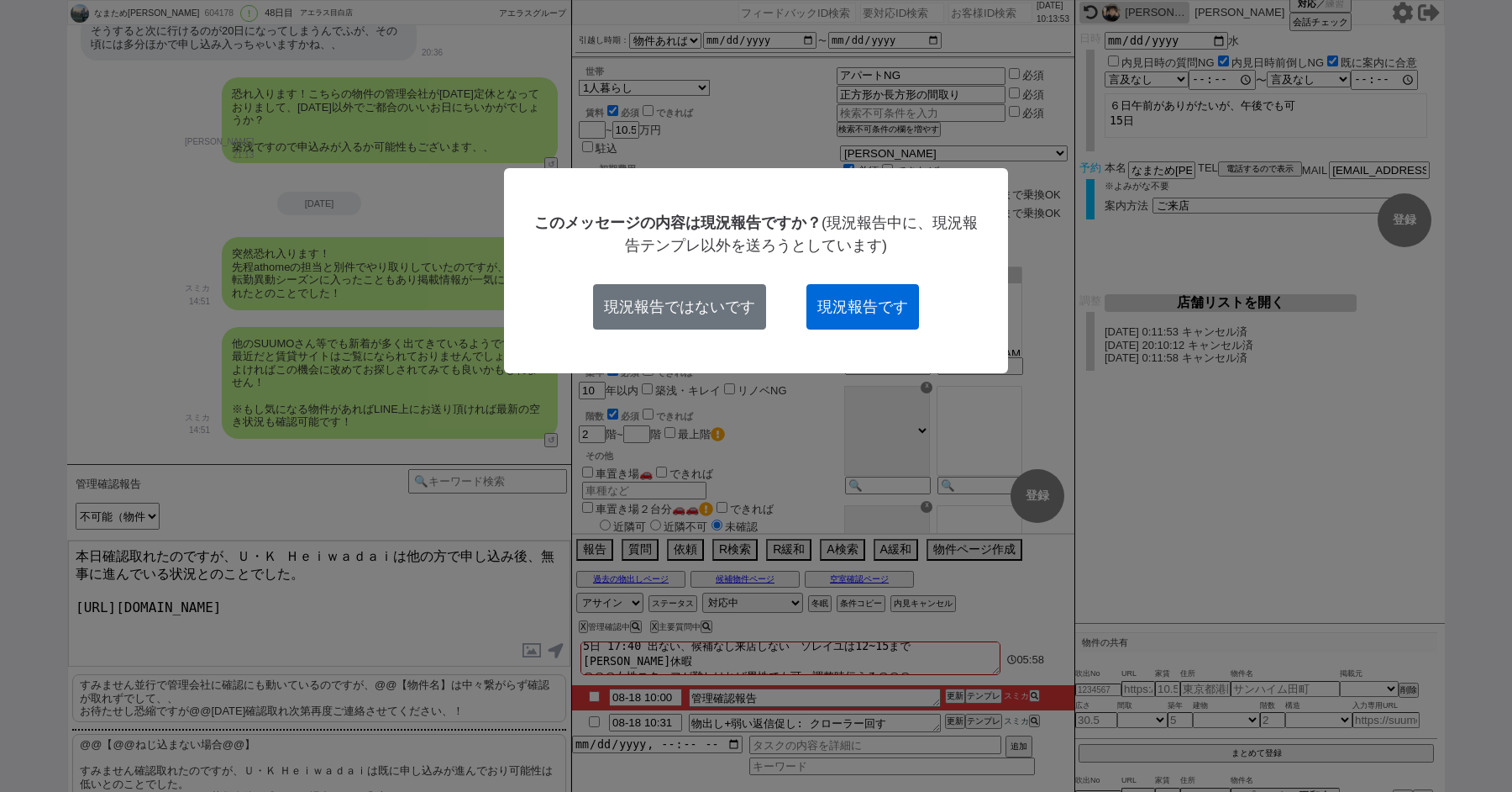
click at [889, 312] on button "現況報告です" at bounding box center [863, 307] width 112 height 46
checkbox input "true"
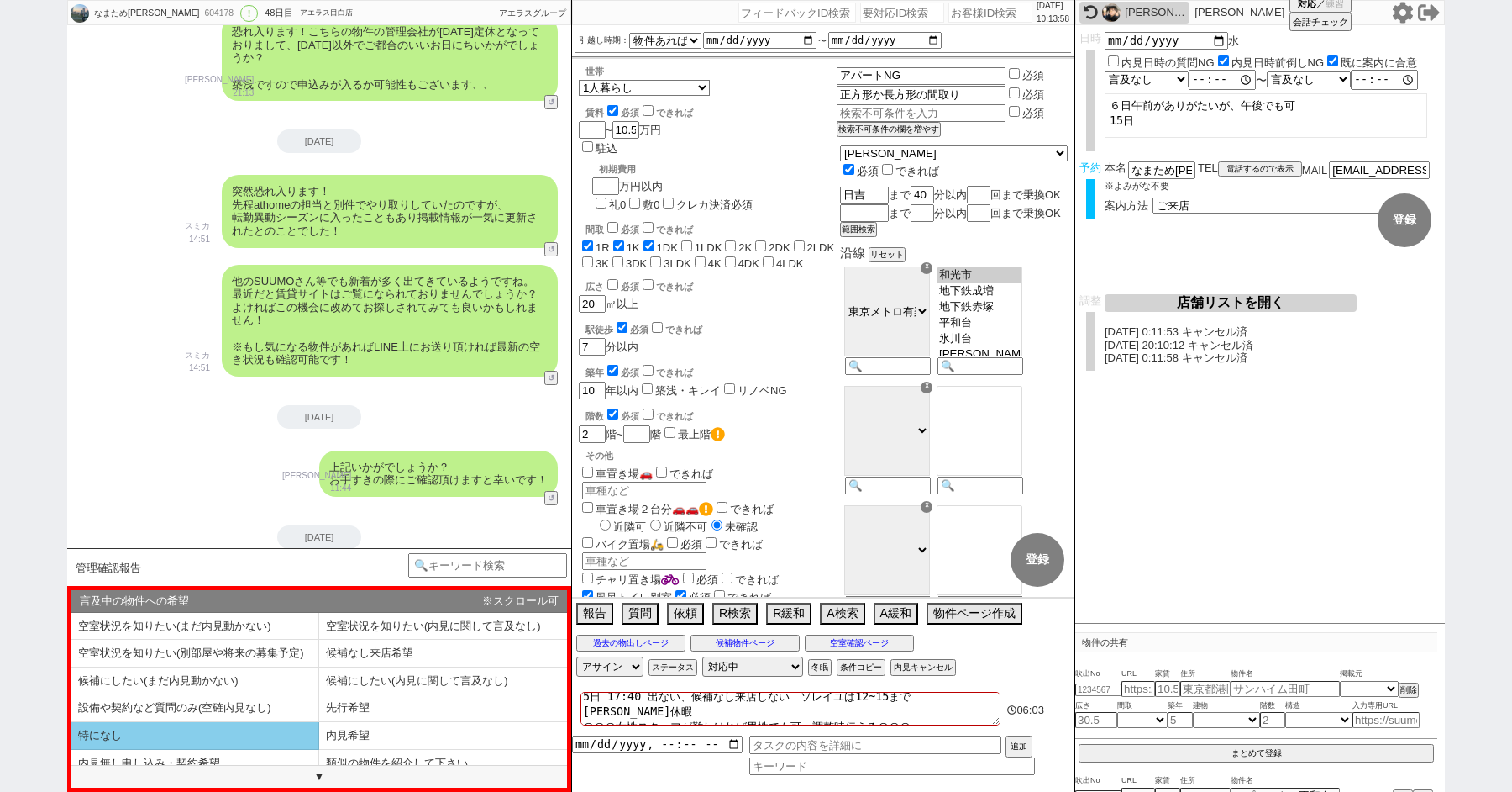
scroll to position [9, 0]
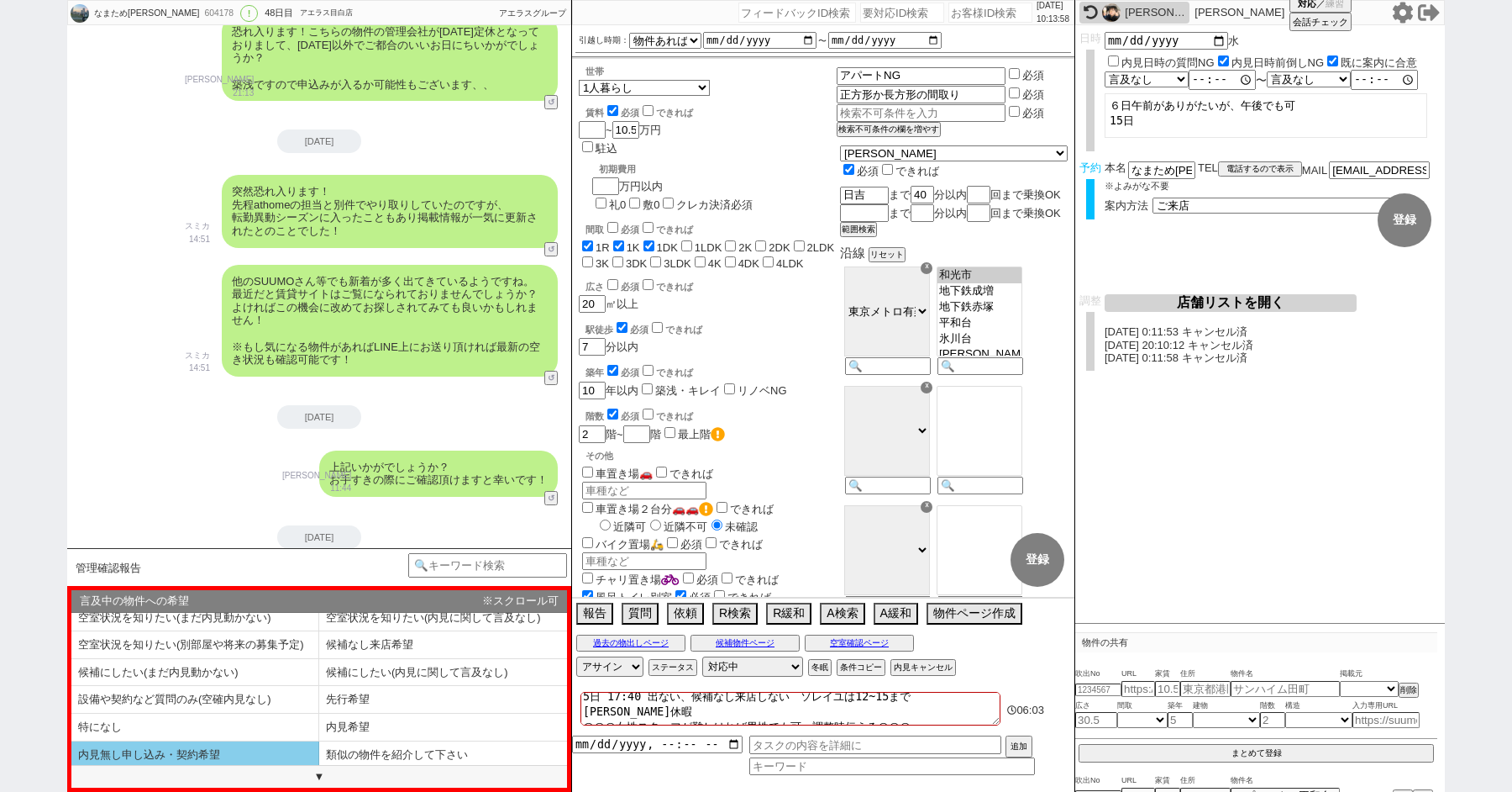
click at [218, 750] on li "内見無し申し込み・契約希望" at bounding box center [195, 756] width 248 height 28
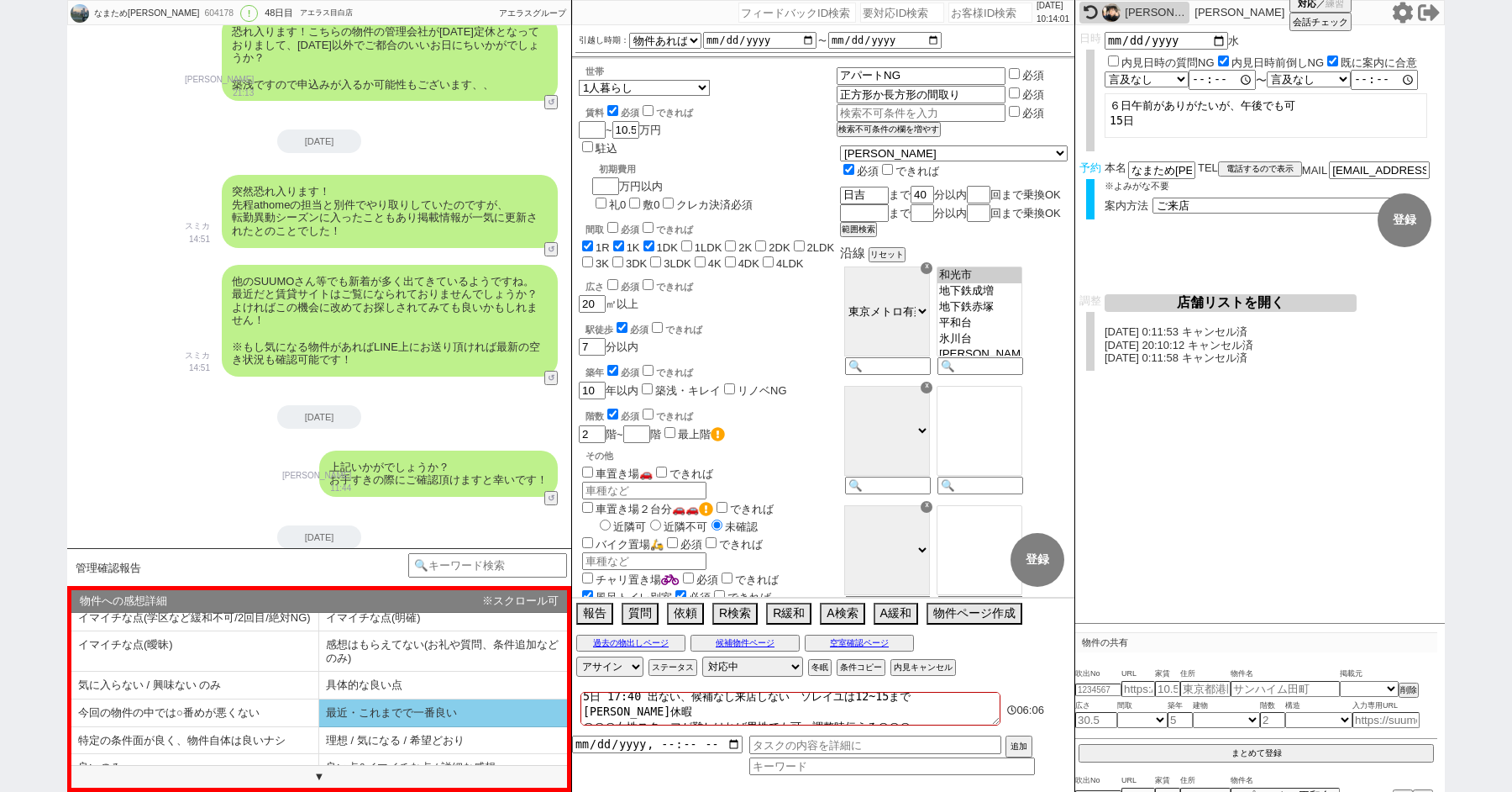
click at [319, 727] on li "最近・これまでで一番良い" at bounding box center [195, 741] width 248 height 28
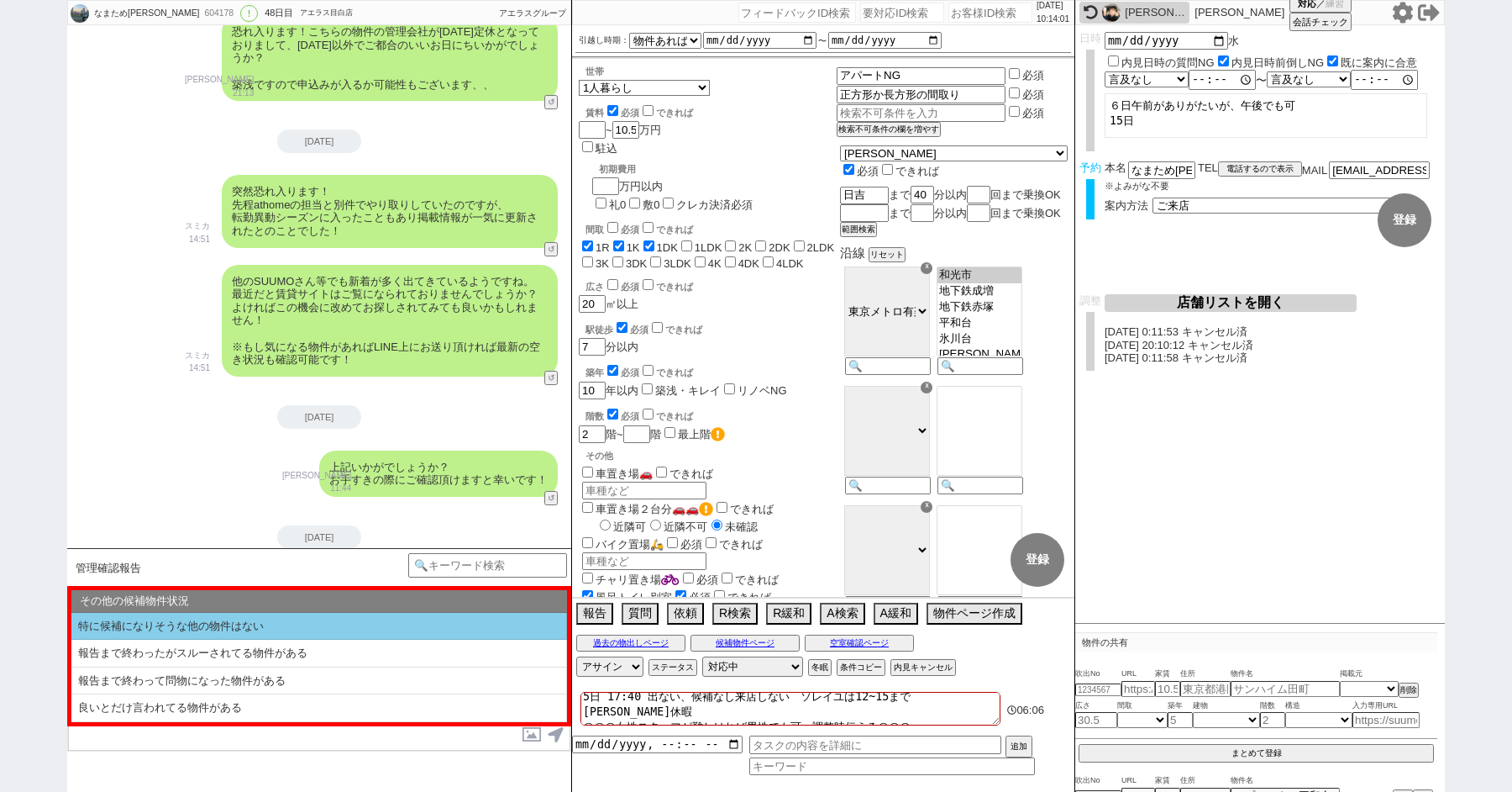
click at [197, 629] on li "特に候補になりそうな他の物件はない" at bounding box center [319, 627] width 496 height 28
select select "内見無し申し込み・契約希望"
select select "最近・これまでで一番良い"
select select "特に候補になりそうな他の物件はない"
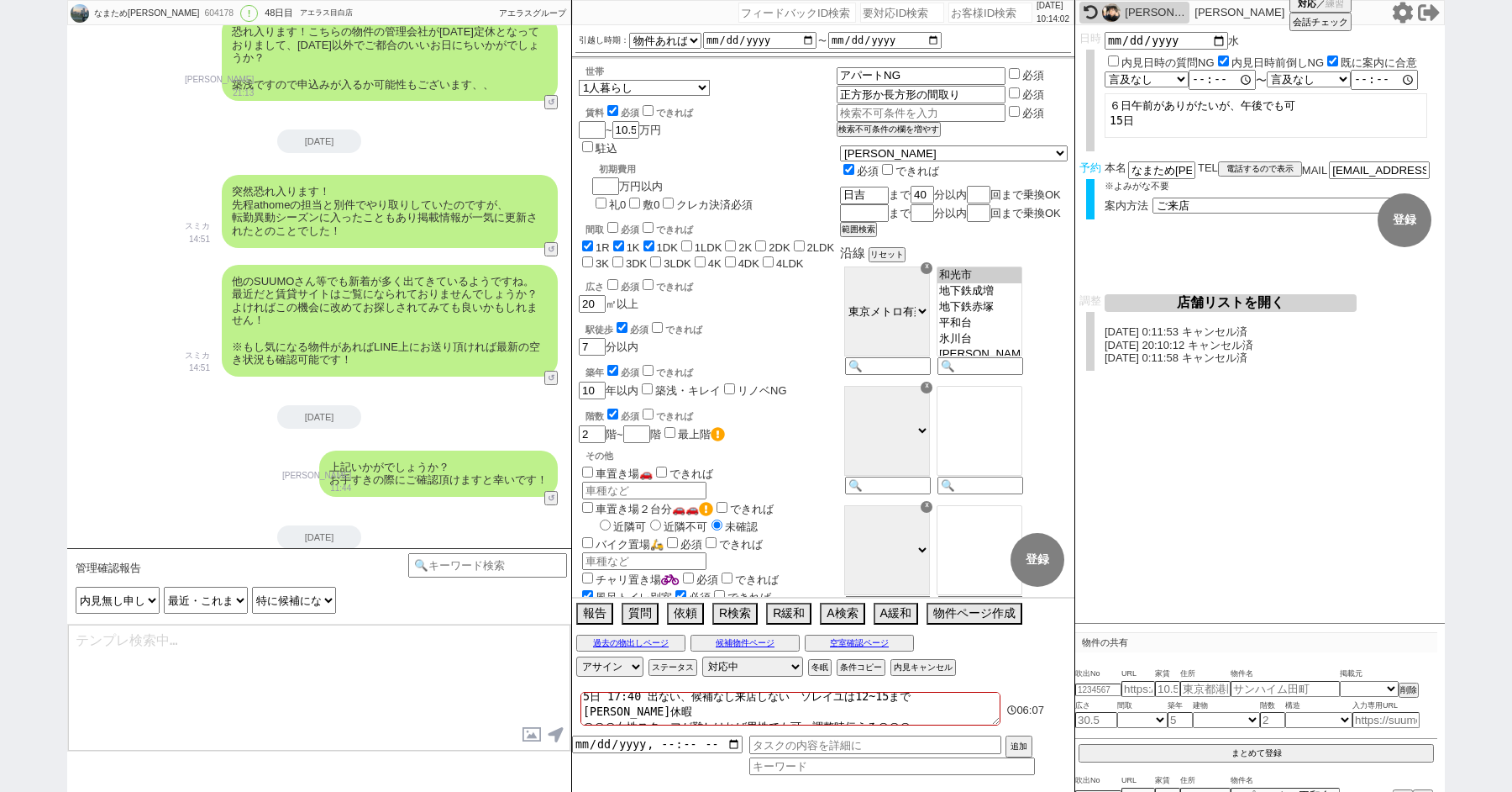
type textarea "20日に向けて追加があれば都度動ければと。 またその他ございましたらお願いします！"
click at [354, 662] on textarea "20日に向けて追加があれば都度動ければと。 またその他ございましたらお願いします！" at bounding box center [319, 687] width 503 height 126
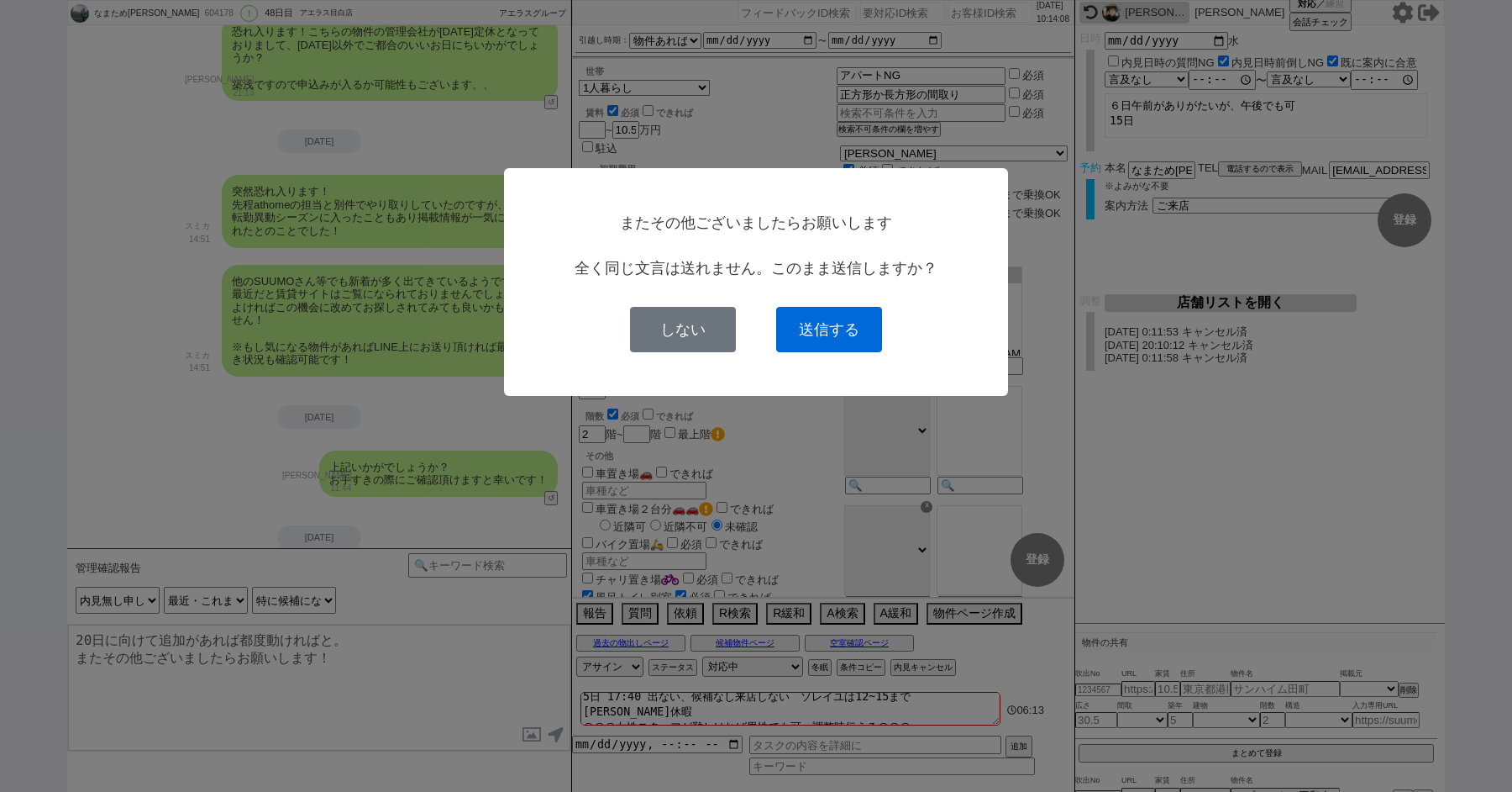
click at [791, 343] on button "送信する" at bounding box center [829, 330] width 106 height 46
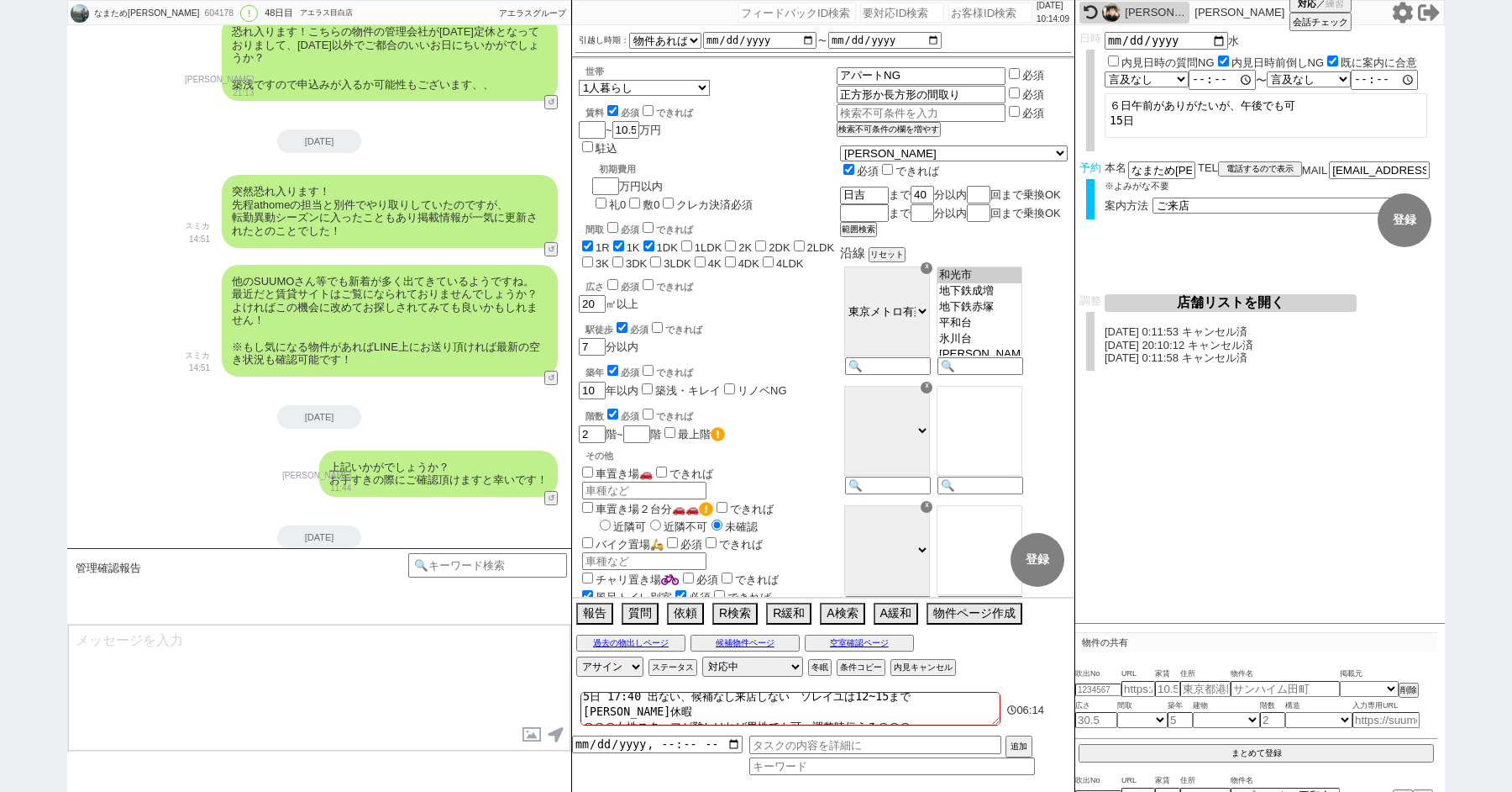
scroll to position [26724, 0]
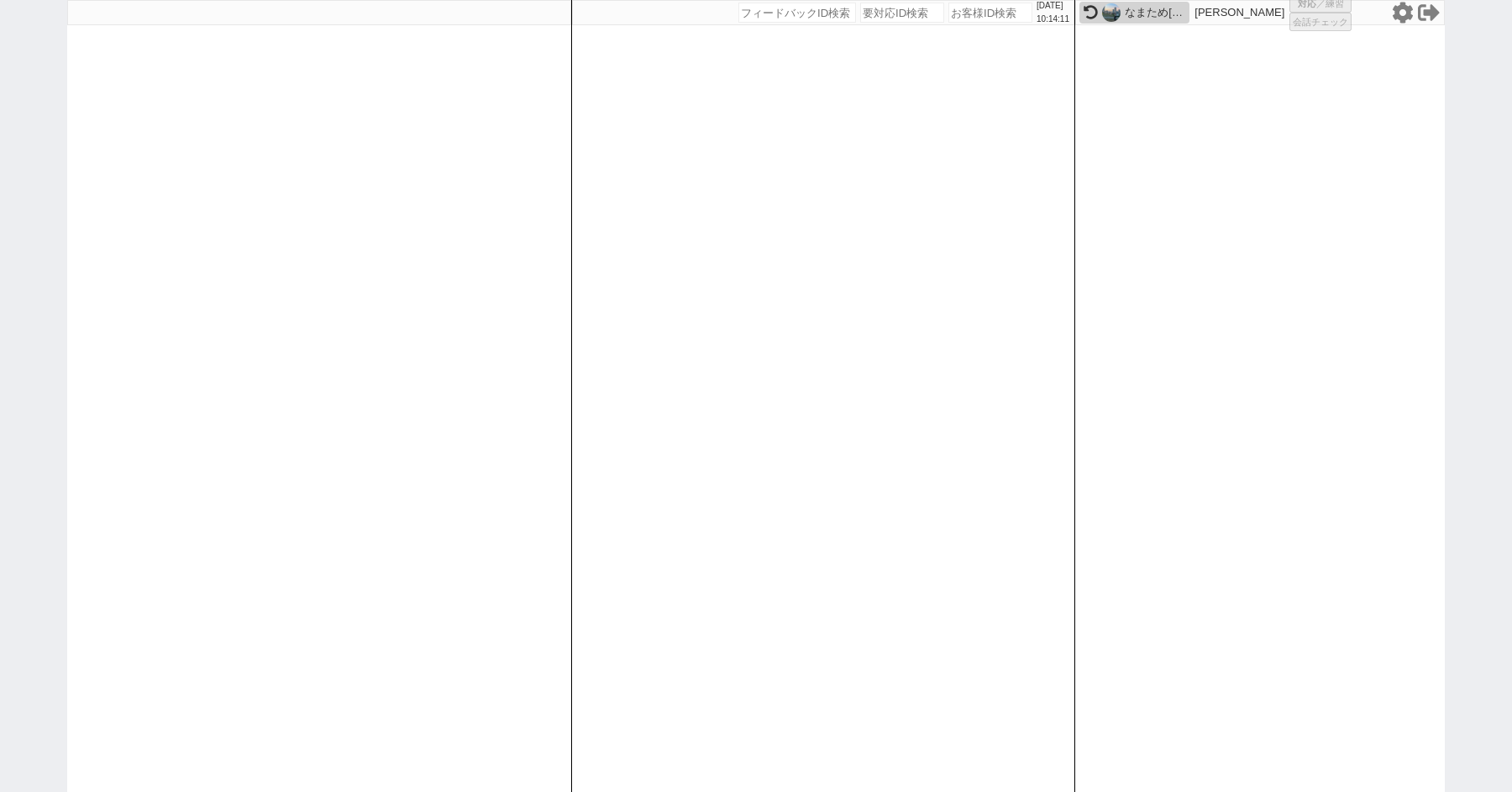
select select "3"
select select "2"
select select
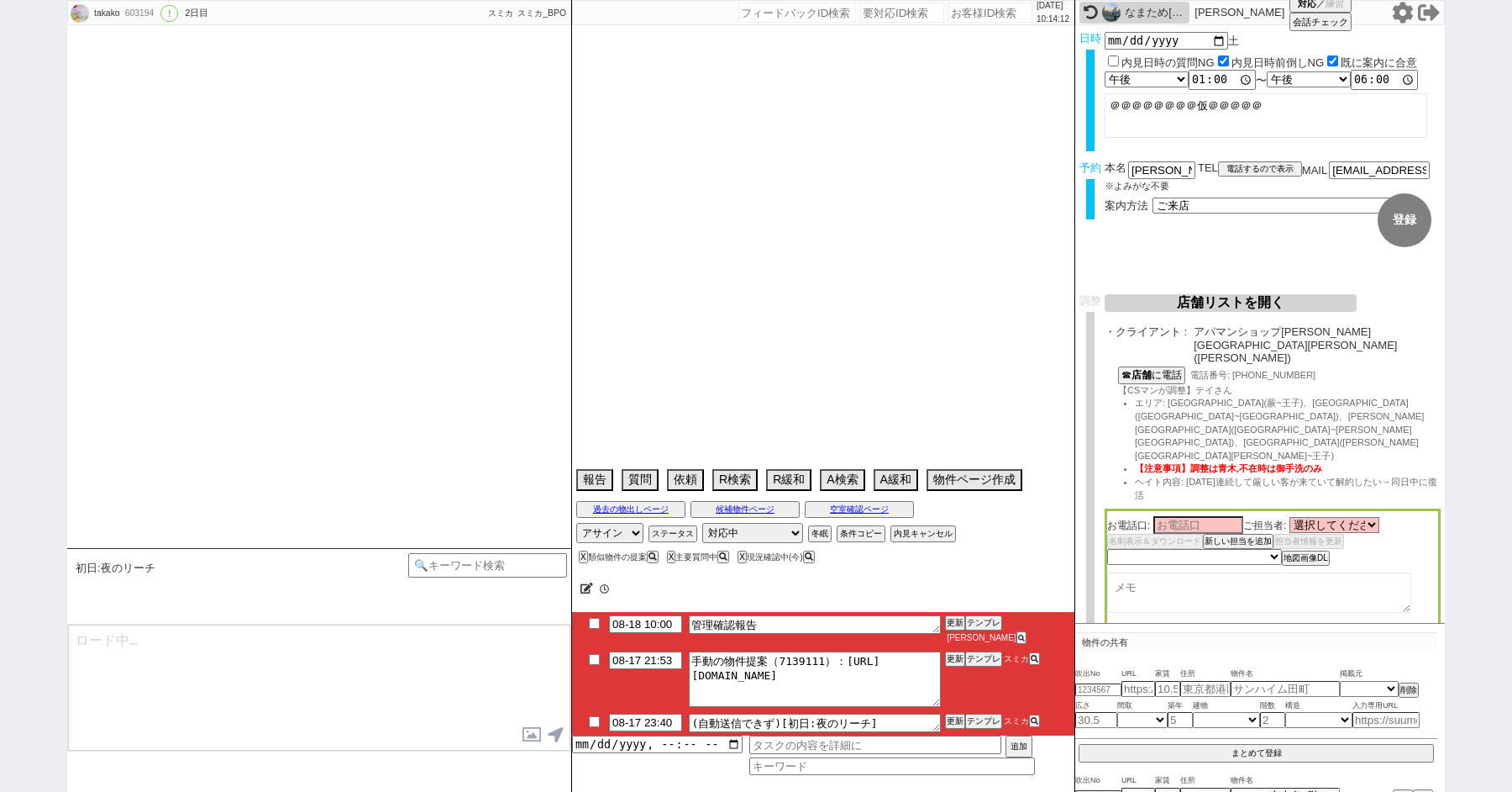
type textarea "高円寺や新宿近く在住 @シエル新宿店に来店済み、ＡＺＥＳＴ東十条の募集状況を他社でも問い合わせている"
select select "2025"
select select "10"
select select "37"
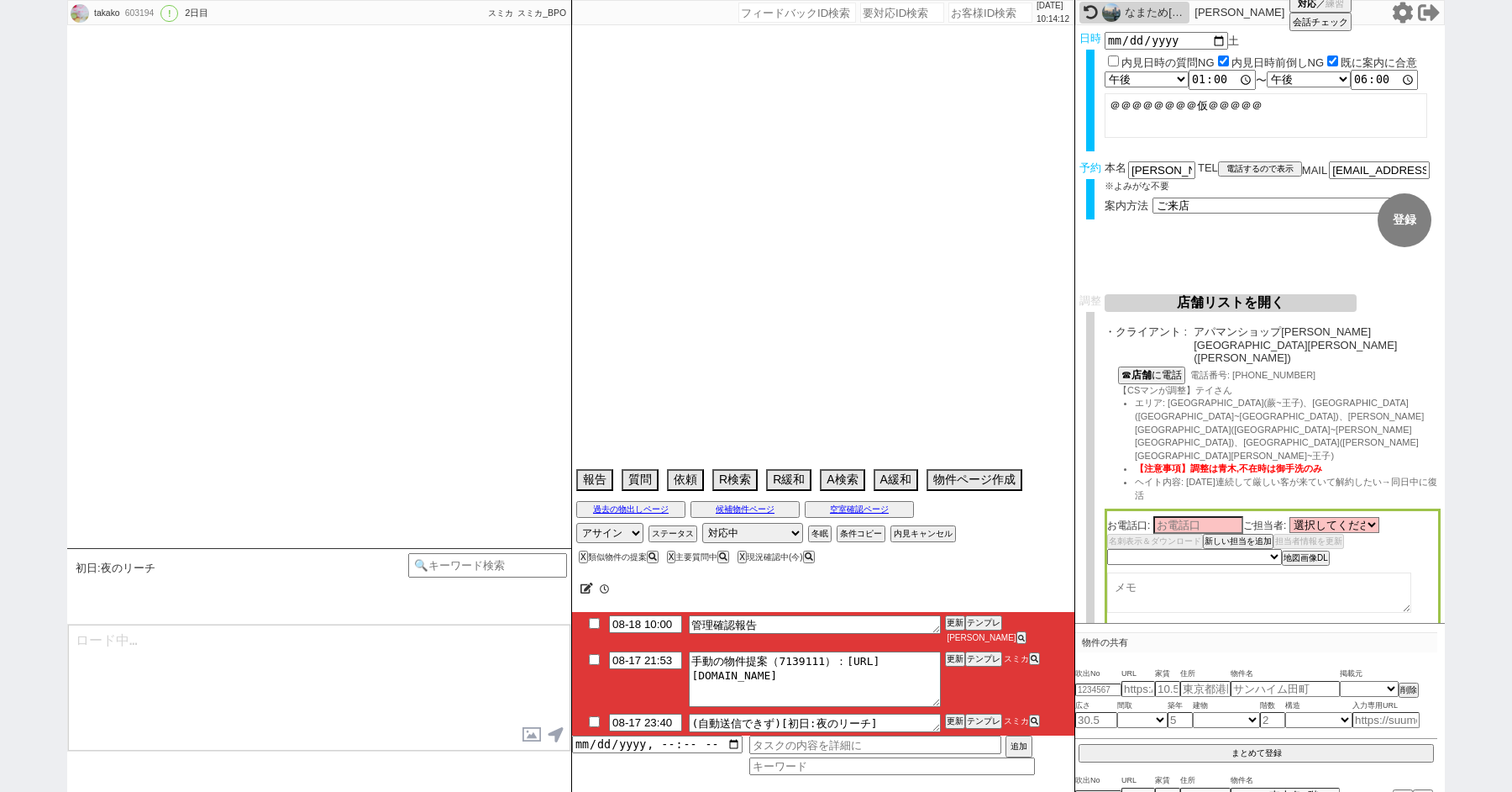
select select "0"
select select "15"
select select "17"
select select "19"
select select "67"
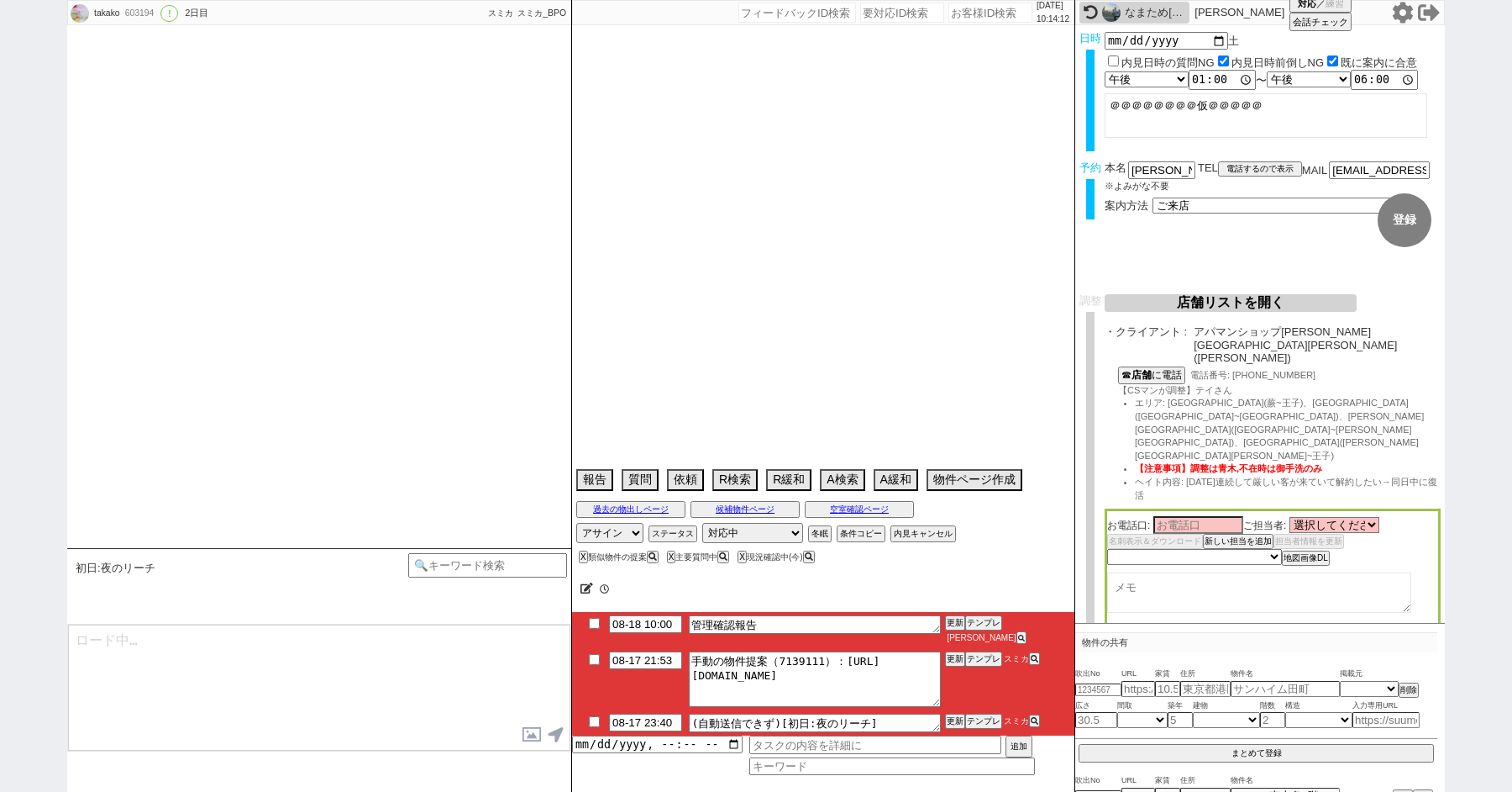
select select "1629"
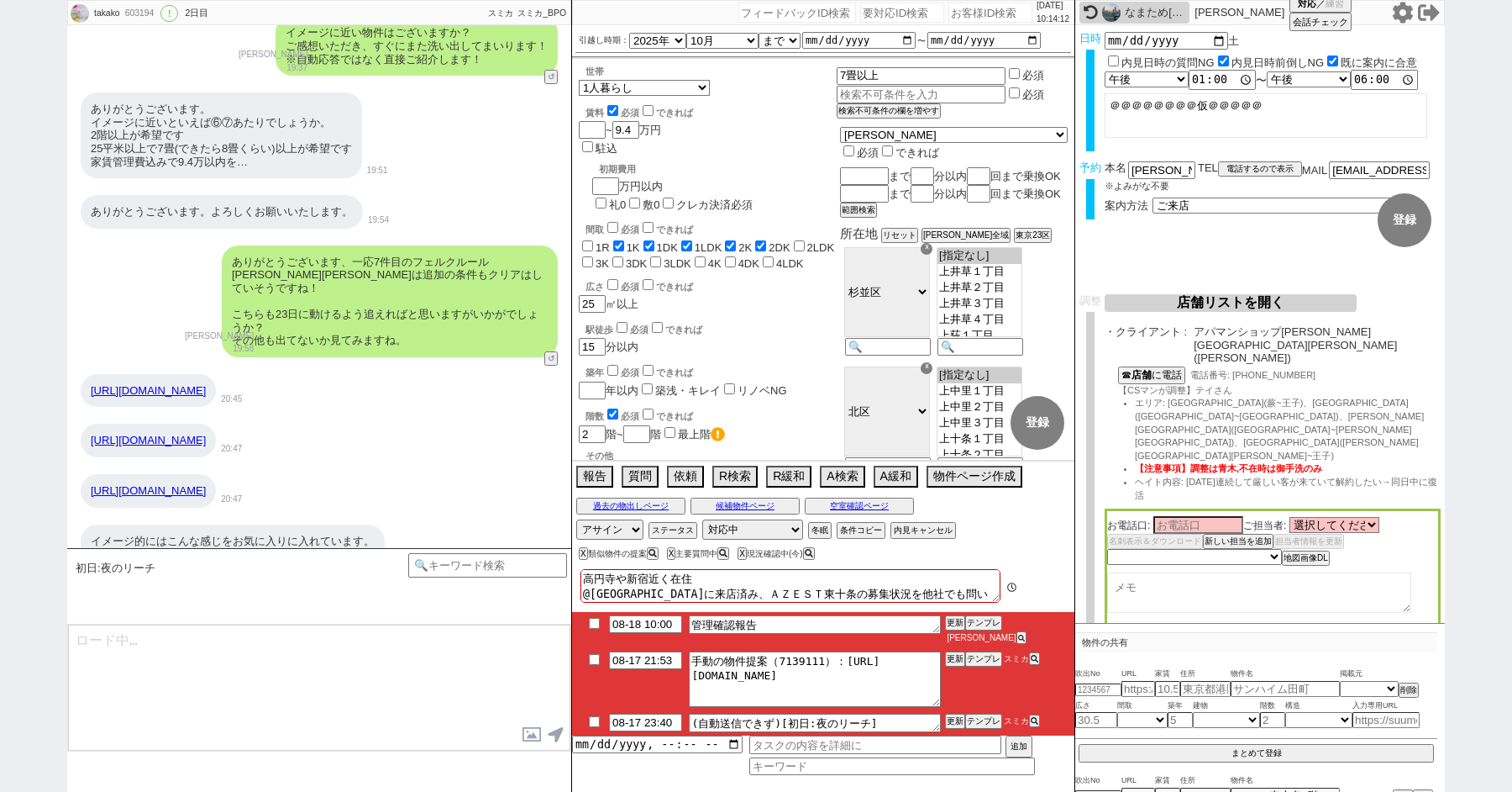
scroll to position [165, 0]
type textarea "@@【@@メッセージは打たず、以下やってください@@】@@ @@【@@基本的に紹介IDで友だち追加後かなり先にファネルが進んでるなど特殊な状況です！いい感じに…"
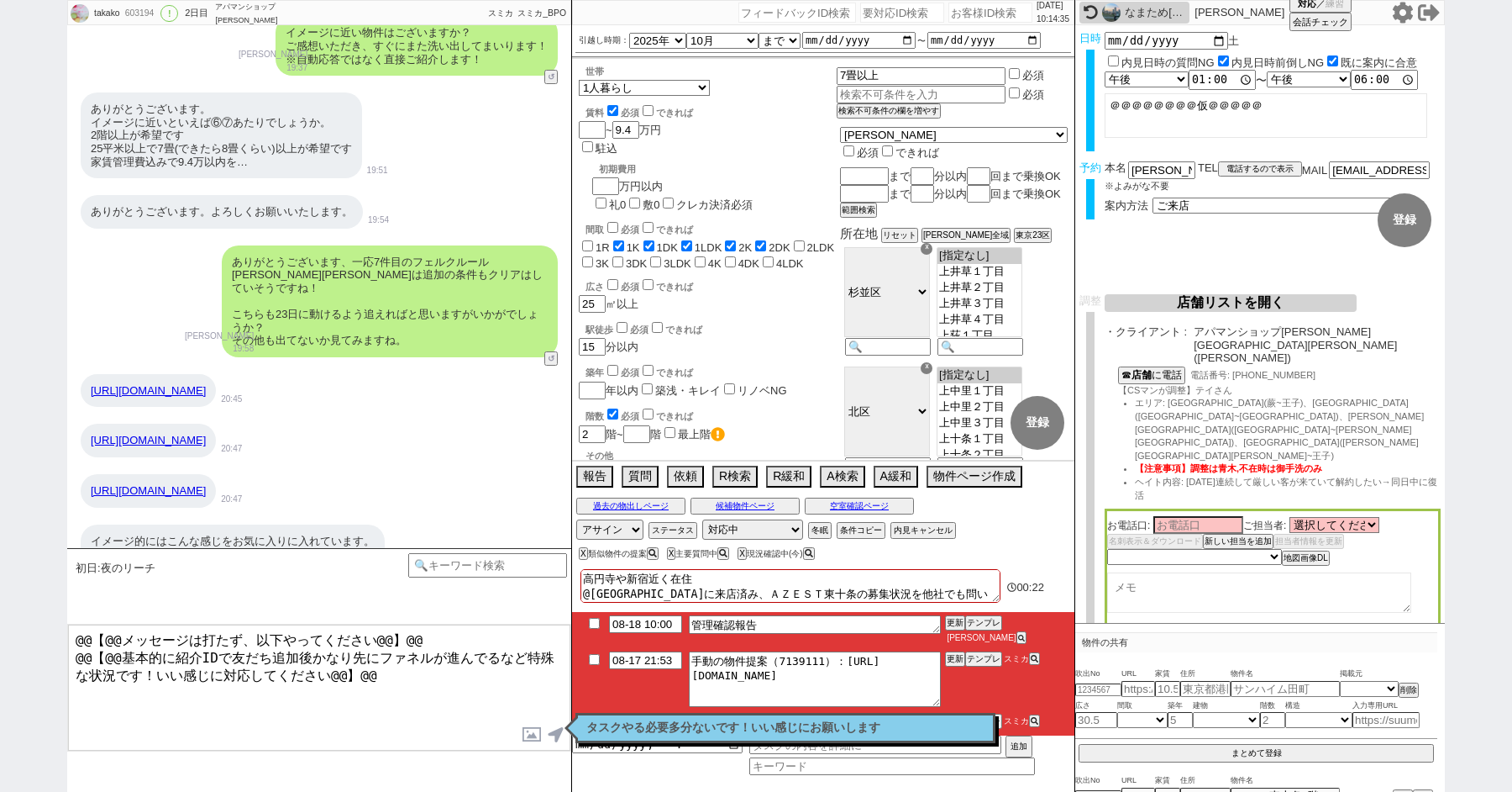
click at [414, 663] on textarea "@@【@@メッセージは打たず、以下やってください@@】@@ @@【@@基本的に紹介IDで友だち追加後かなり先にファネルが進んでるなど特殊な状況です！いい感じに…" at bounding box center [319, 687] width 503 height 126
click at [674, 734] on p "タスクやる必要多分ないです！いい感じにお願いします" at bounding box center [785, 728] width 398 height 13
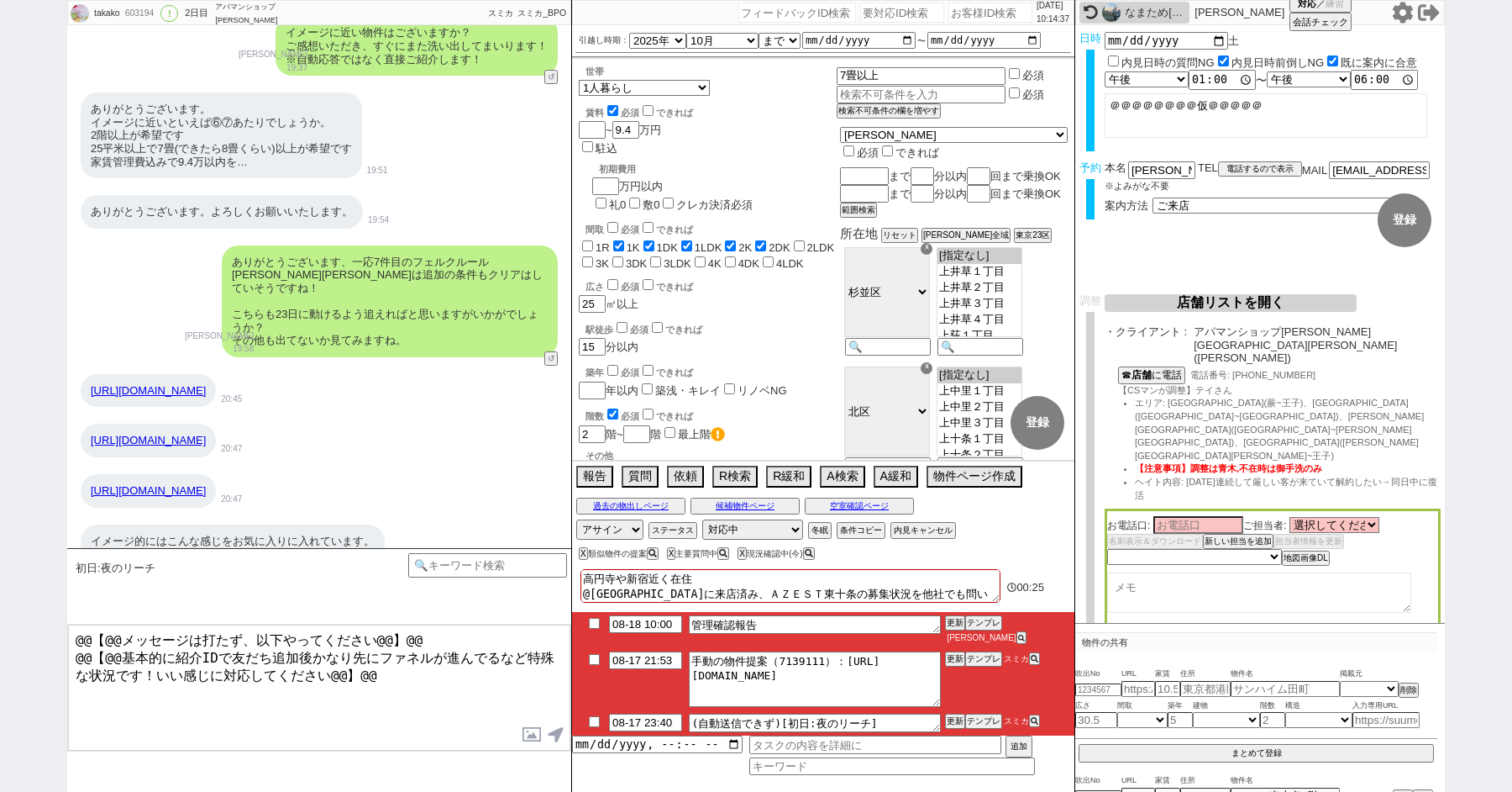
click at [591, 661] on input "checkbox" at bounding box center [595, 659] width 25 height 11
checkbox input "true"
click at [591, 719] on input "checkbox" at bounding box center [595, 722] width 25 height 11
checkbox input "true"
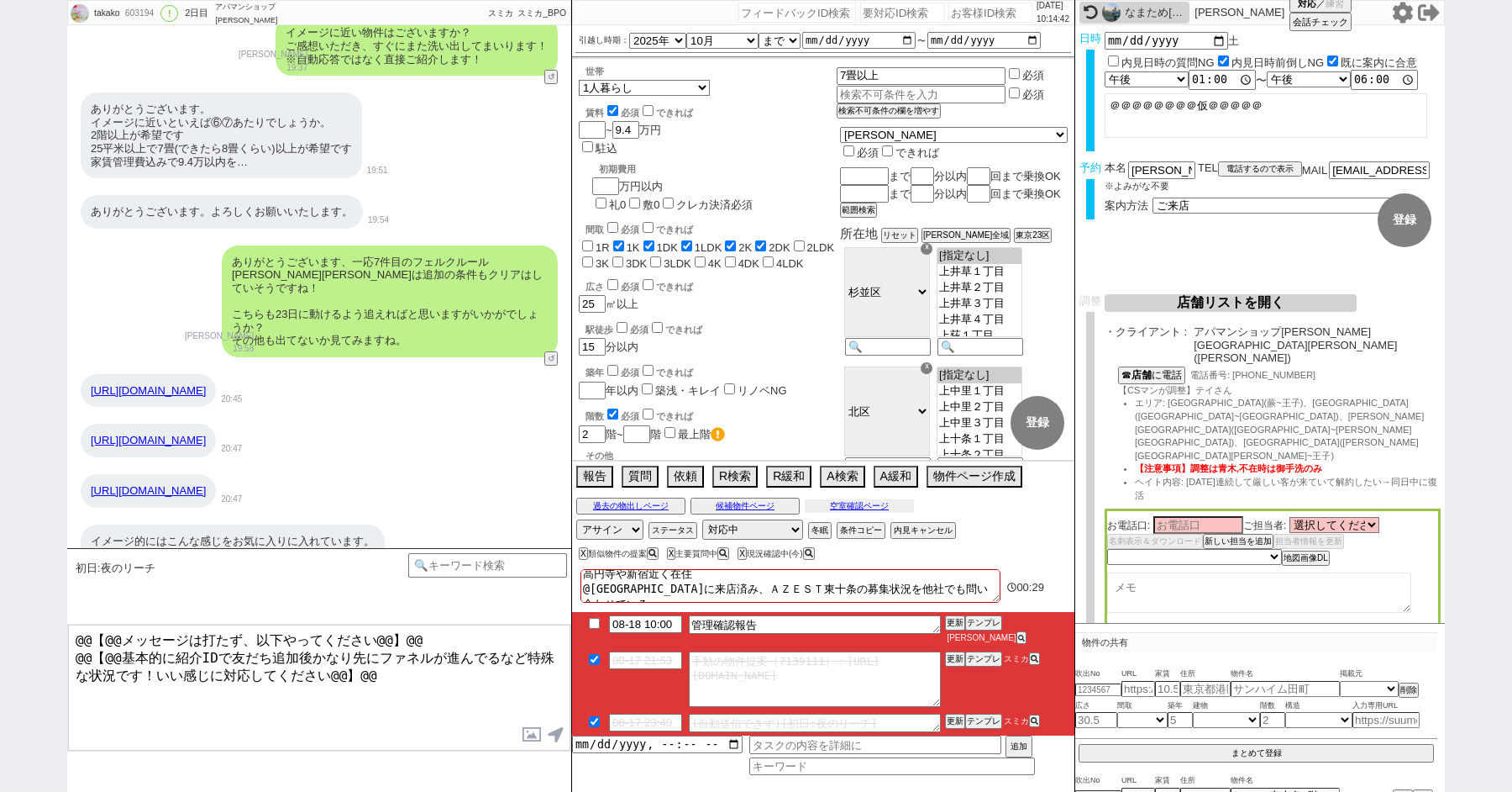
click at [854, 512] on button "空室確認ページ" at bounding box center [859, 505] width 109 height 13
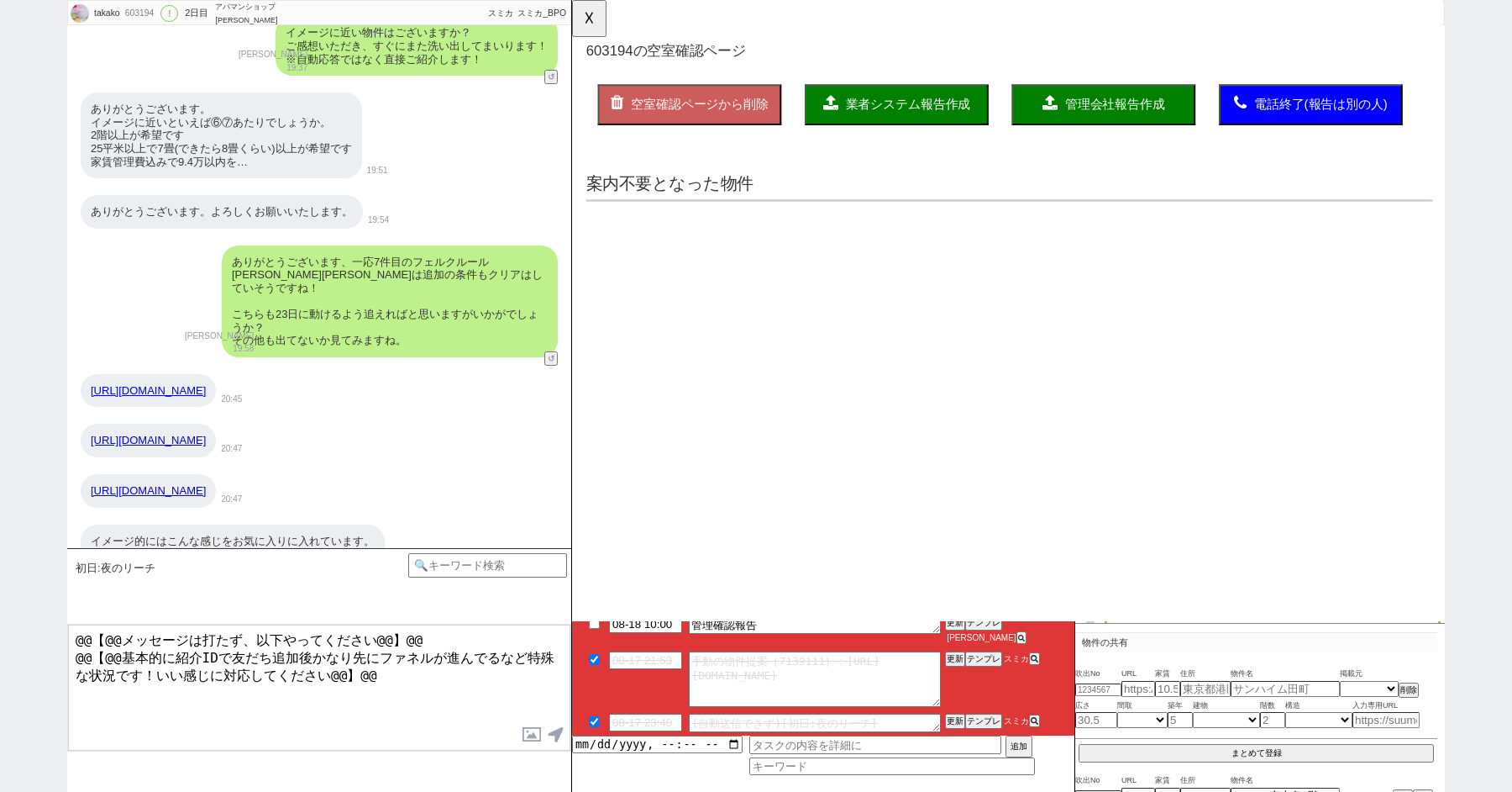
scroll to position [0, 0]
select select "another_room"
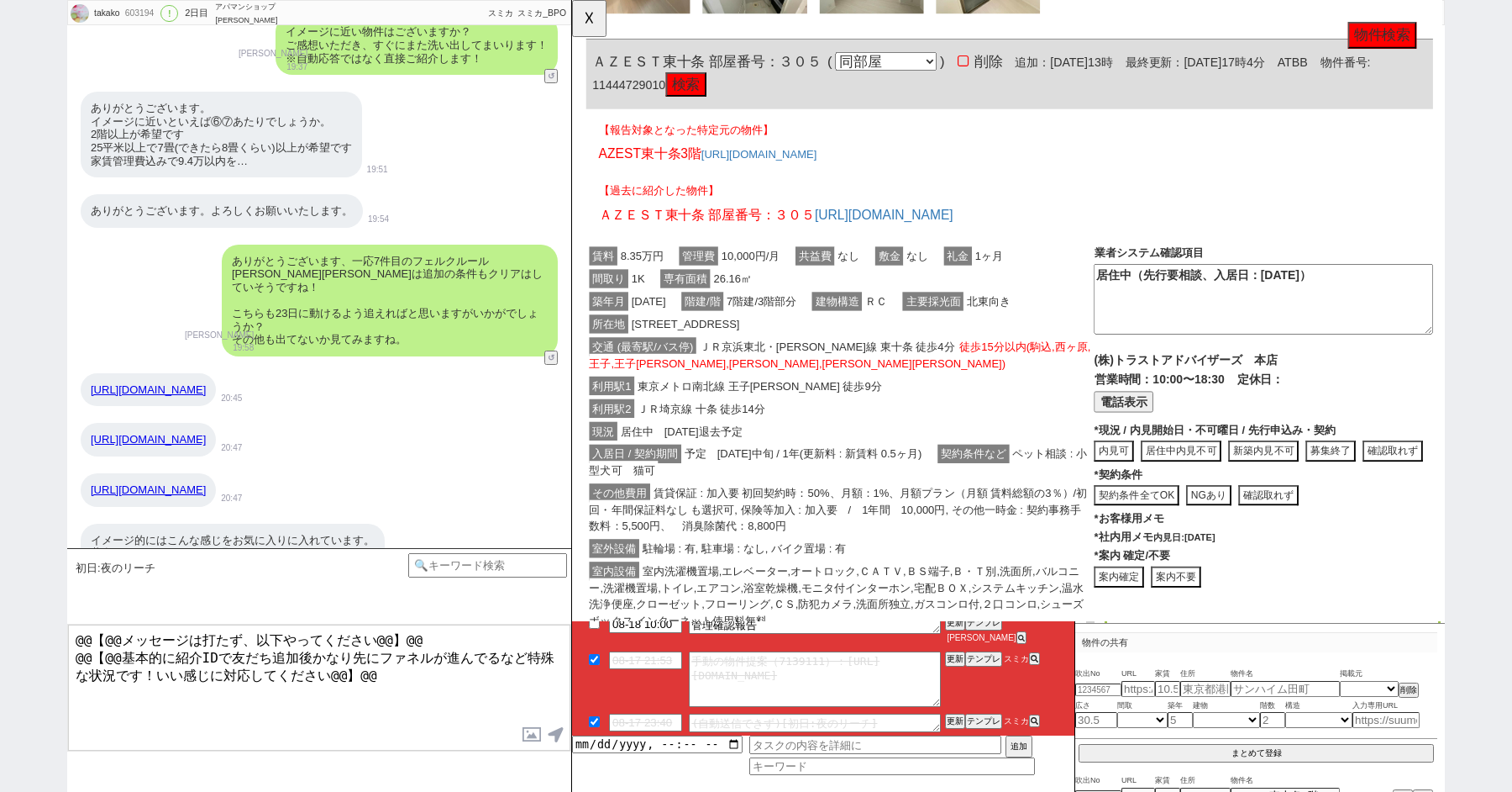
scroll to position [1333, 0]
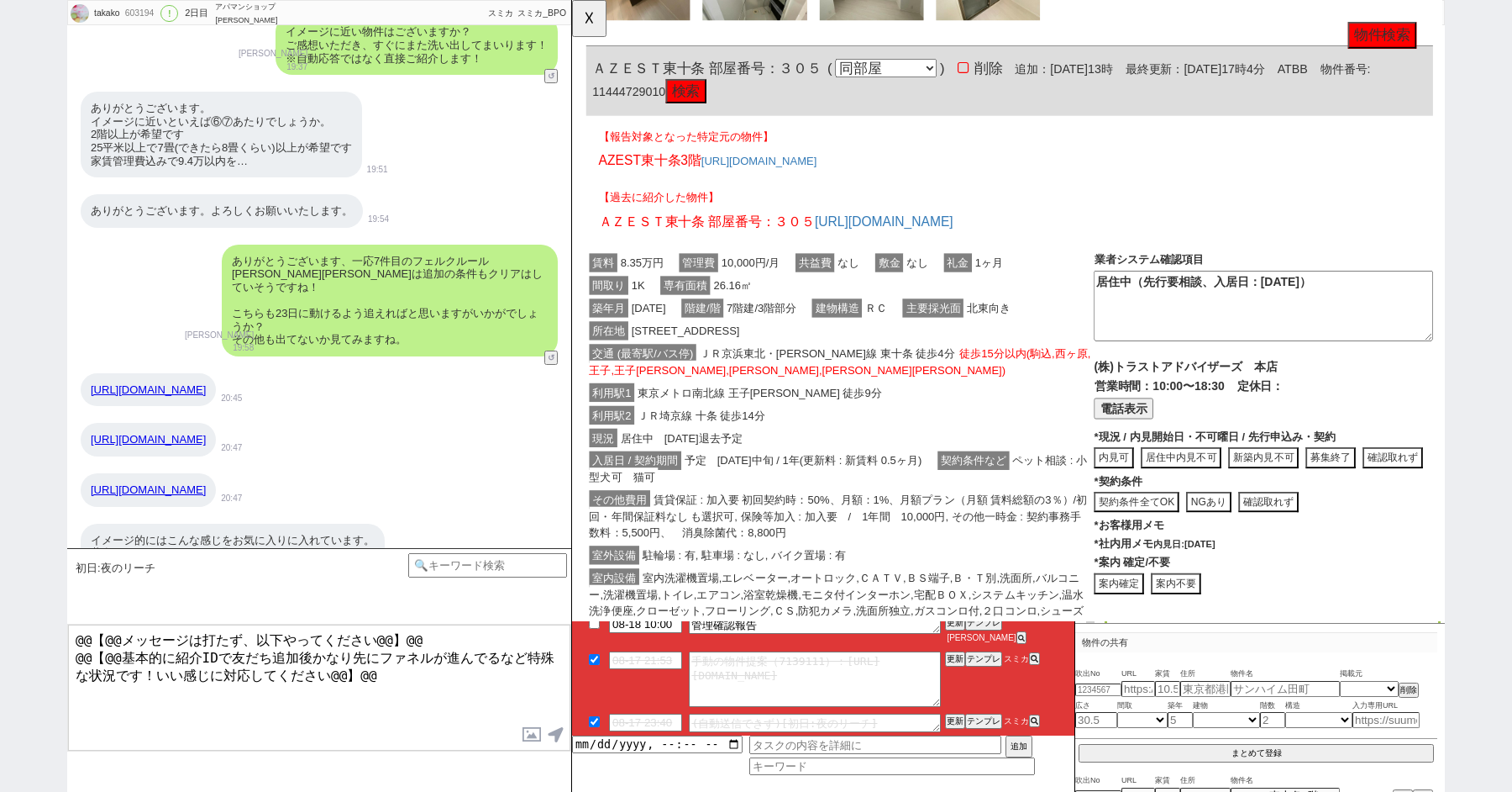
click at [1183, 428] on button "電話表示" at bounding box center [1165, 440] width 64 height 23
click at [1283, 441] on button "📞 電話" at bounding box center [1312, 440] width 58 height 23
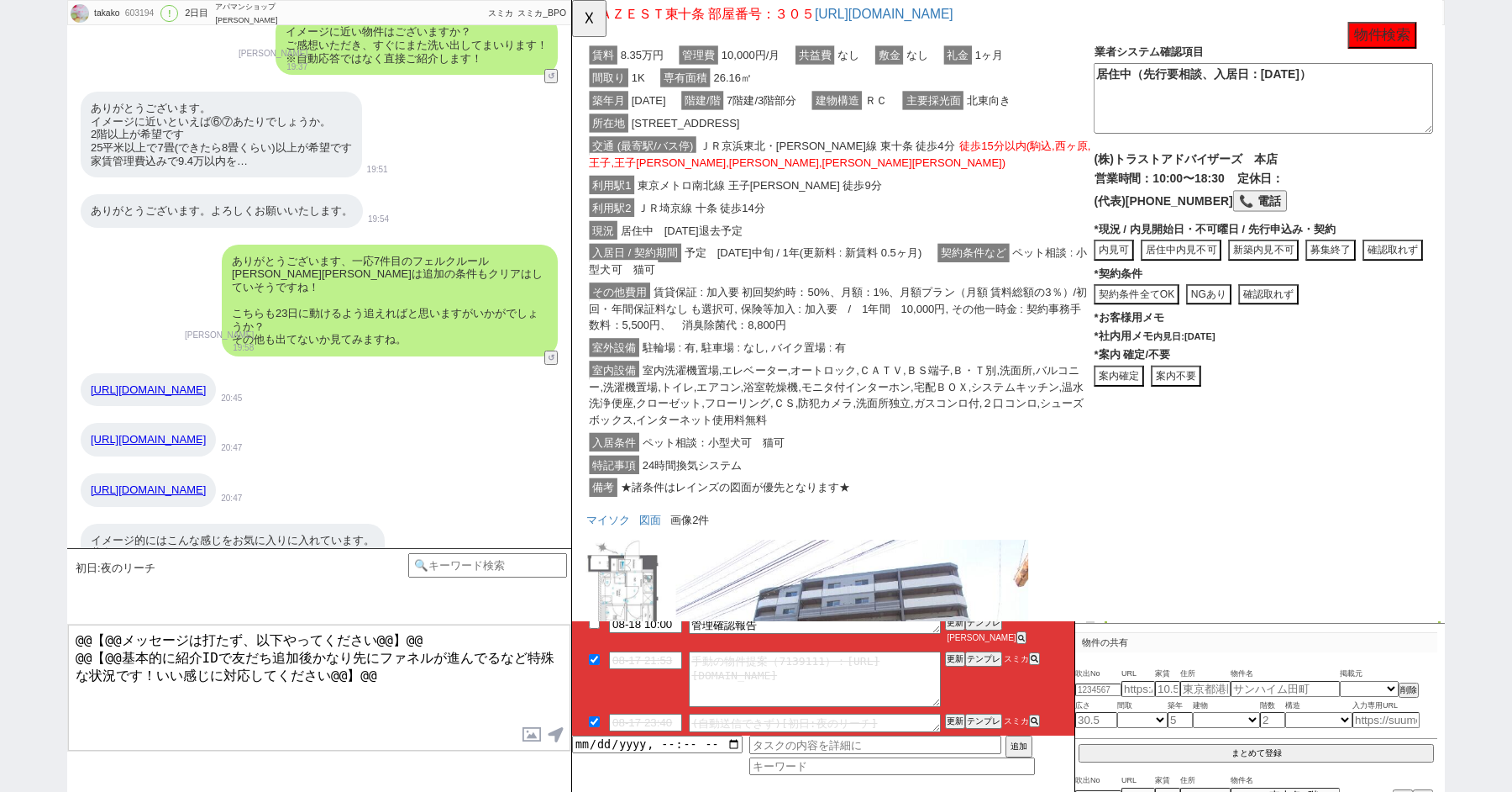
scroll to position [1533, 0]
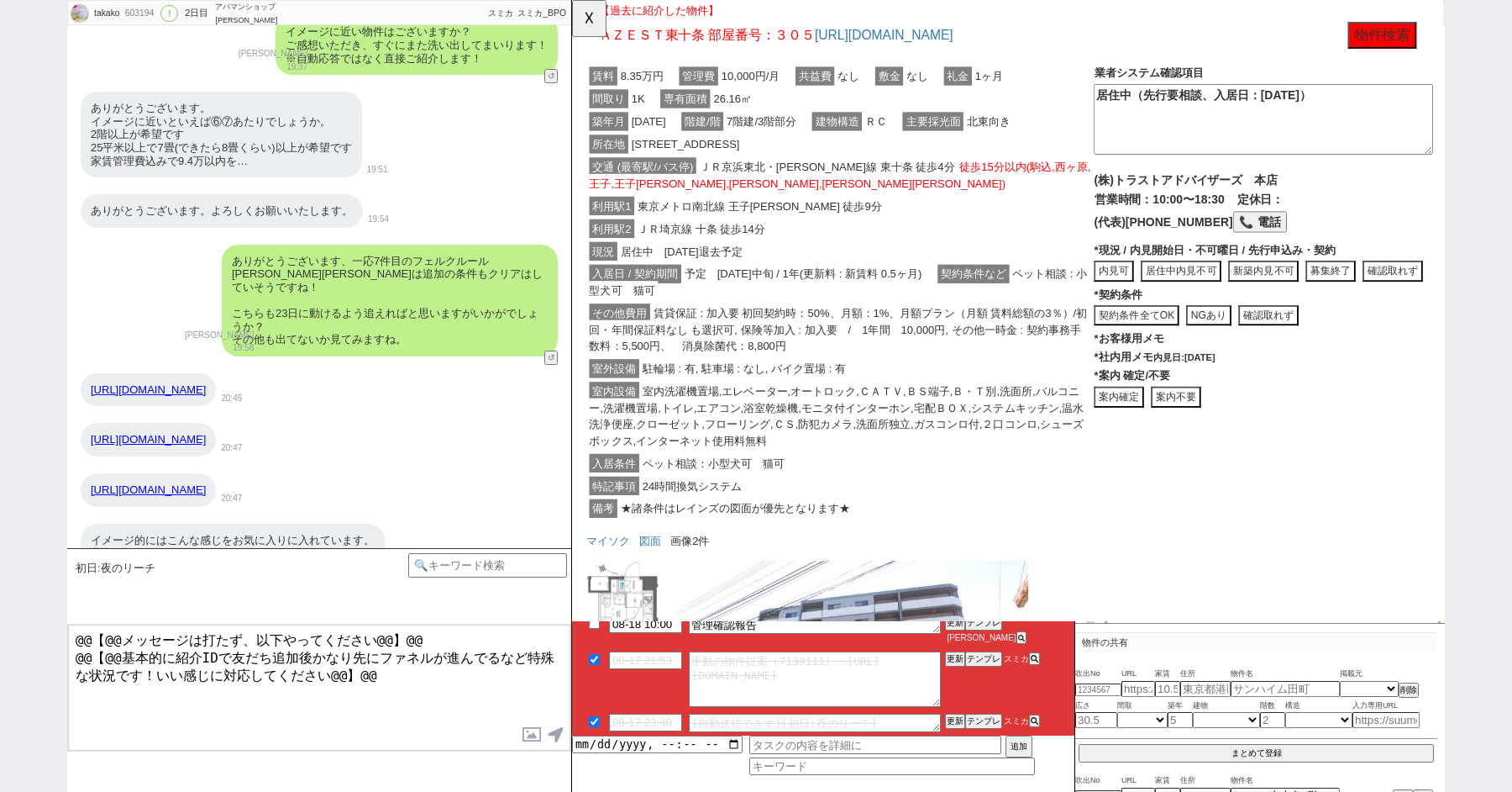
click button "確認取れず"
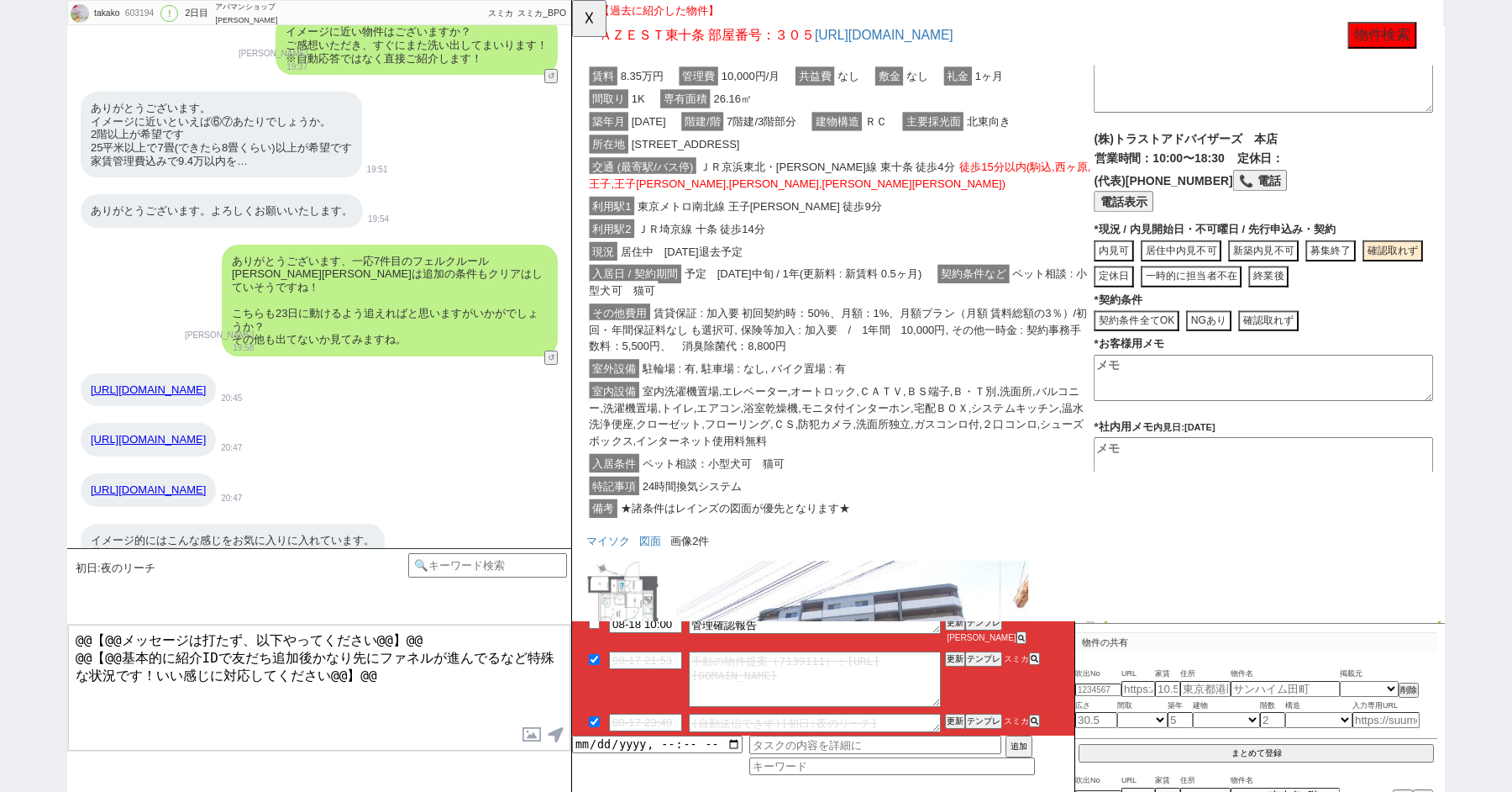
scroll to position [120, 0]
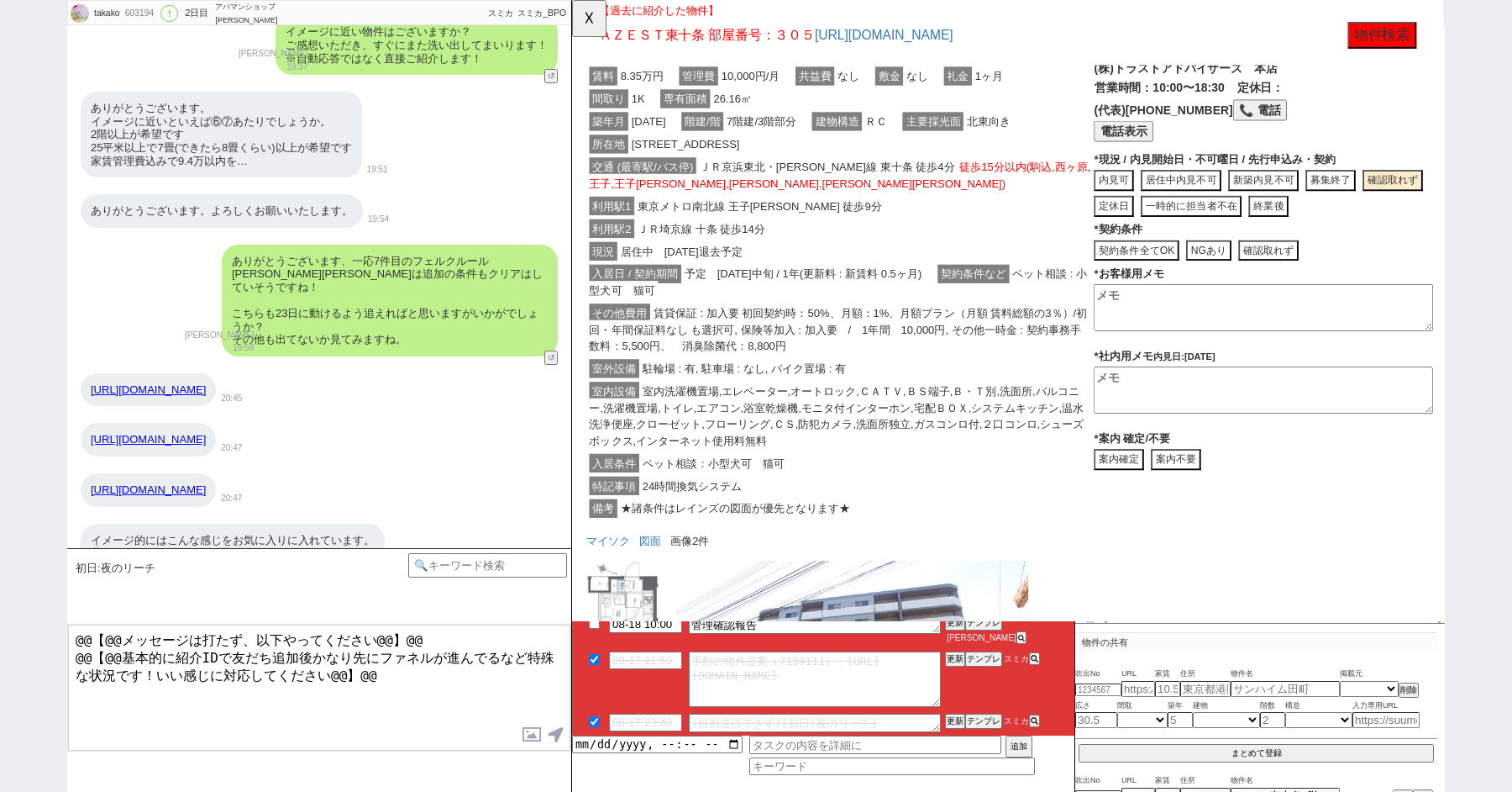
click at [1185, 427] on textarea at bounding box center [1315, 419] width 365 height 50
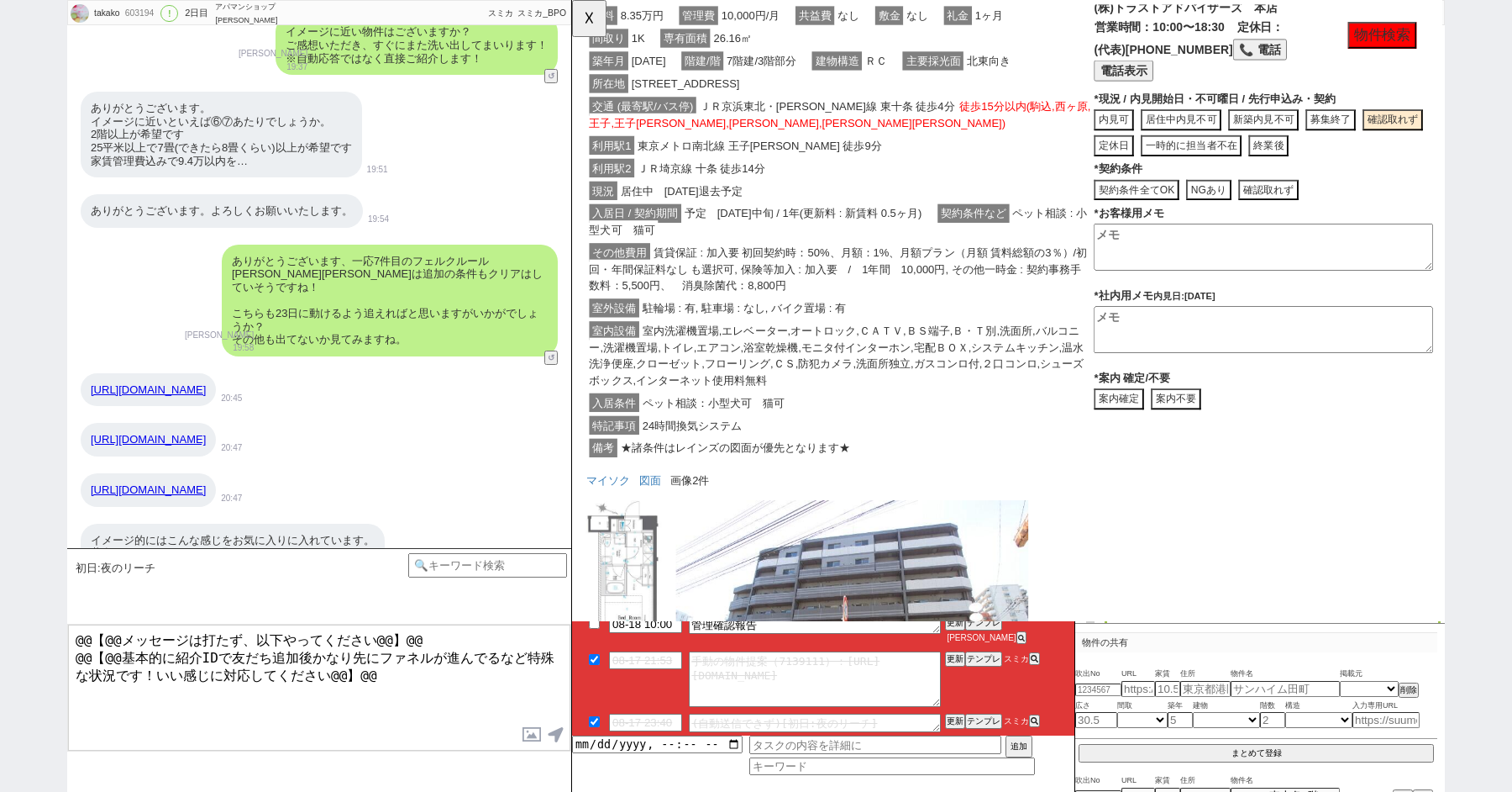
scroll to position [1448, 0]
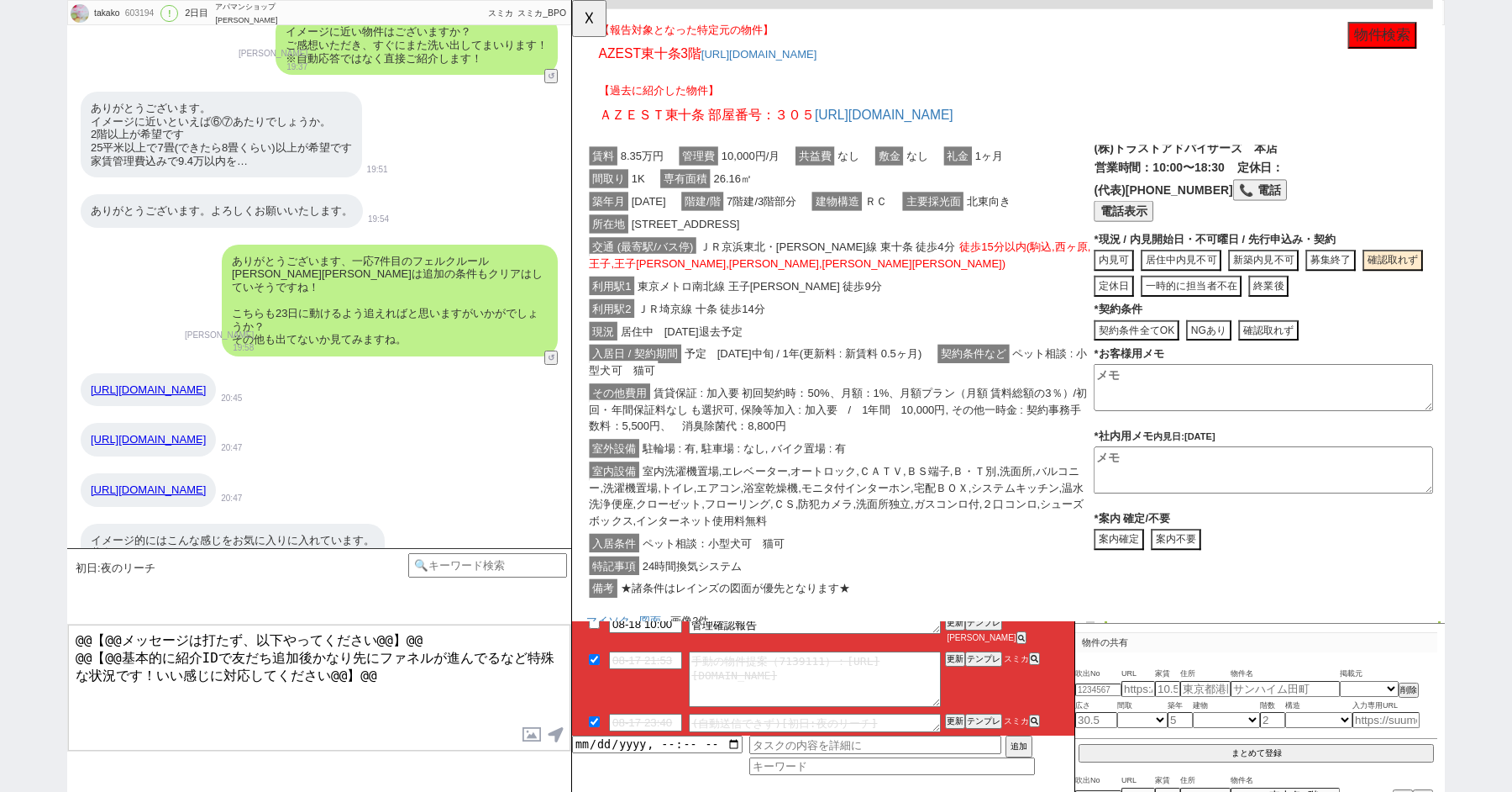
click at [1422, 273] on button "募集終了" at bounding box center [1455, 280] width 65 height 23
click button "完全終了"
type textarea "申込みがあり募集終了"
type textarea "8/18時点"
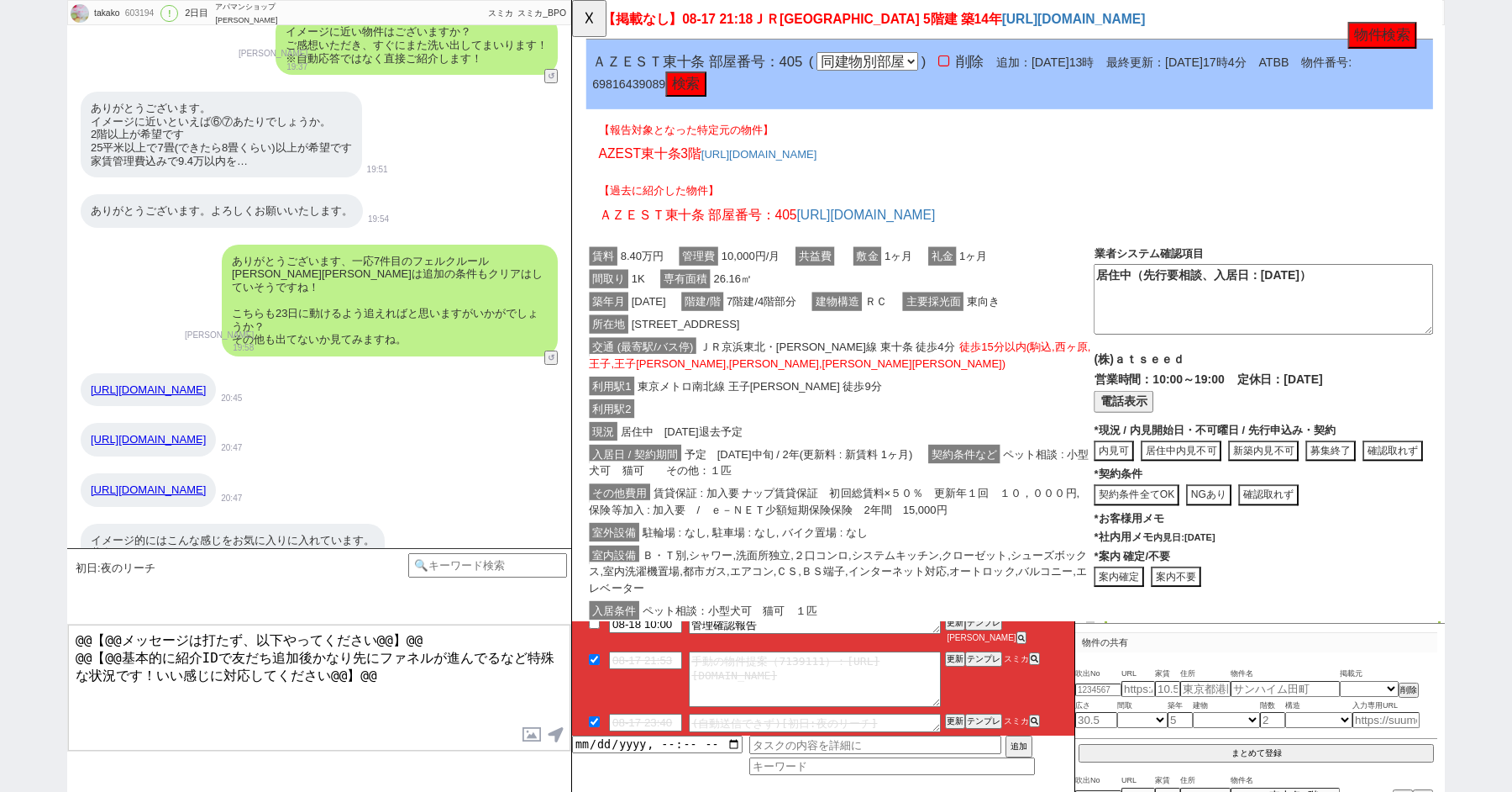
scroll to position [224, 0]
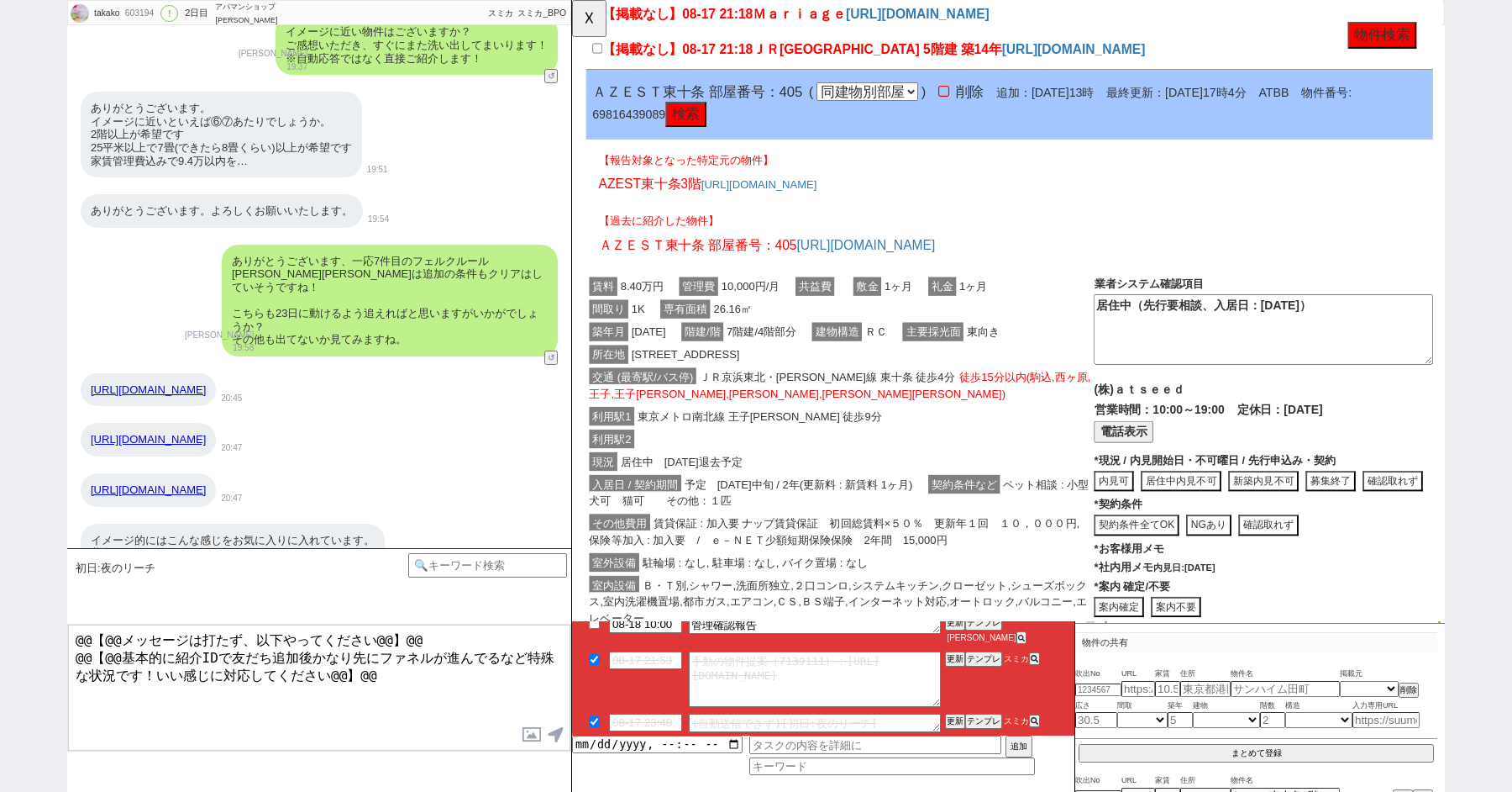
click at [1146, 458] on button "電話表示" at bounding box center [1165, 464] width 64 height 23
click at [1283, 457] on button "📞 電話" at bounding box center [1312, 464] width 58 height 23
drag, startPoint x: 710, startPoint y: 96, endPoint x: 597, endPoint y: 102, distance: 113.2
click at [597, 103] on span "ＡＺＥＳＴ東十条 部屋番号：405" at bounding box center [706, 98] width 226 height 17
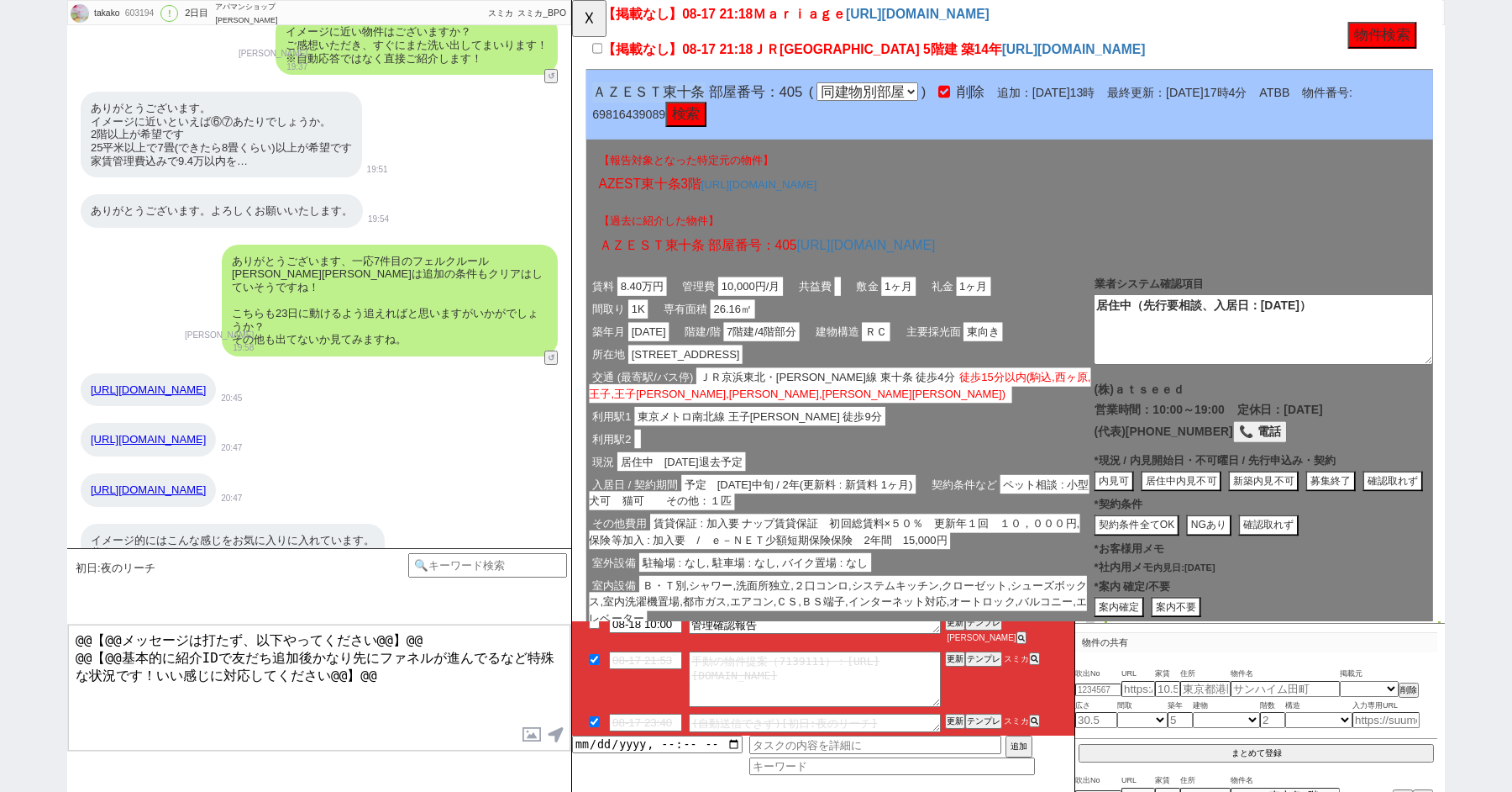
copy span "ＡＺＥＳＴ東十条"
click at [1422, 512] on button "募集終了" at bounding box center [1455, 518] width 65 height 23
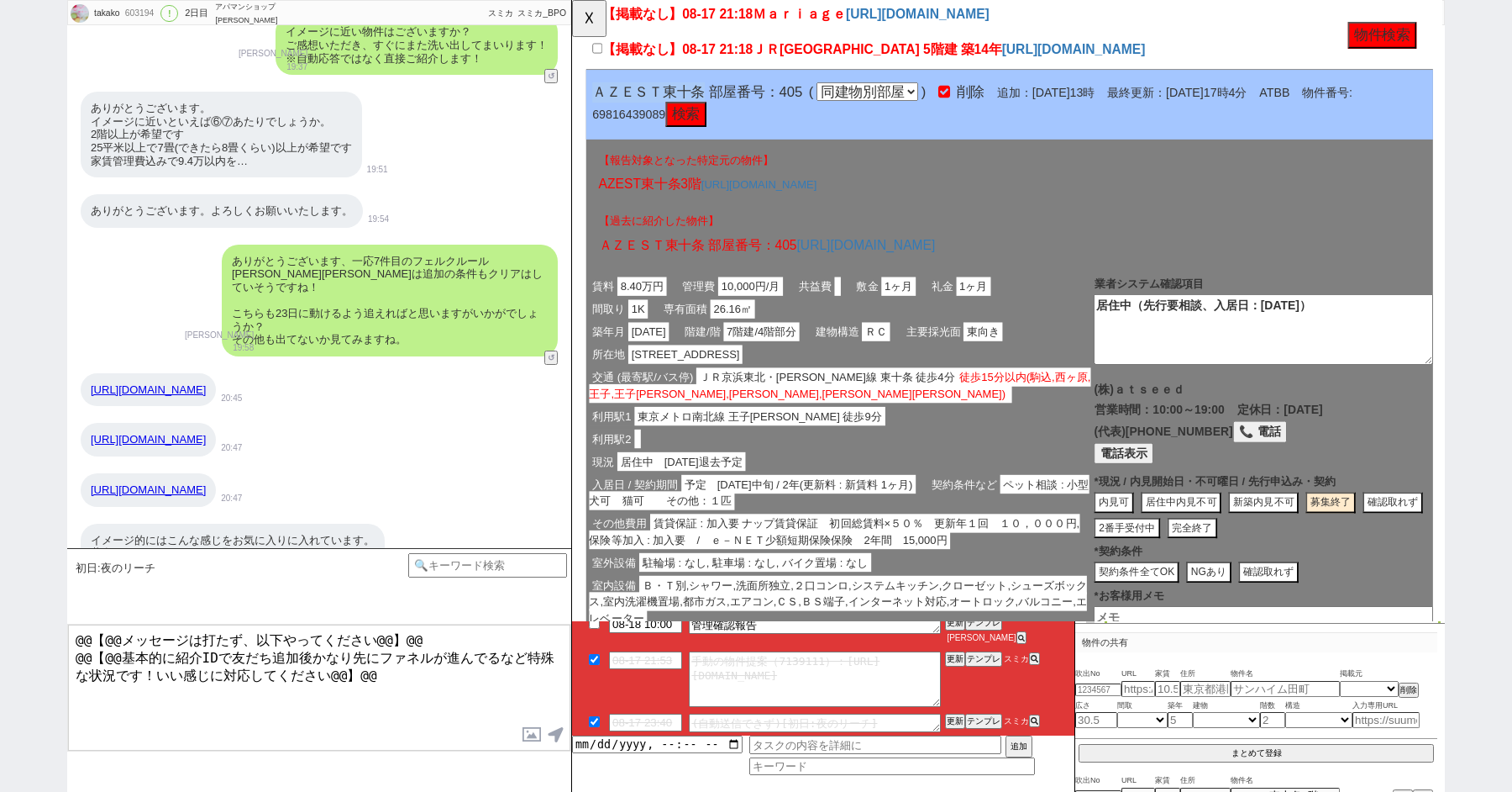
click button "完全終了"
type textarea "申込みがあり募集終了"
type textarea "8/18時点"
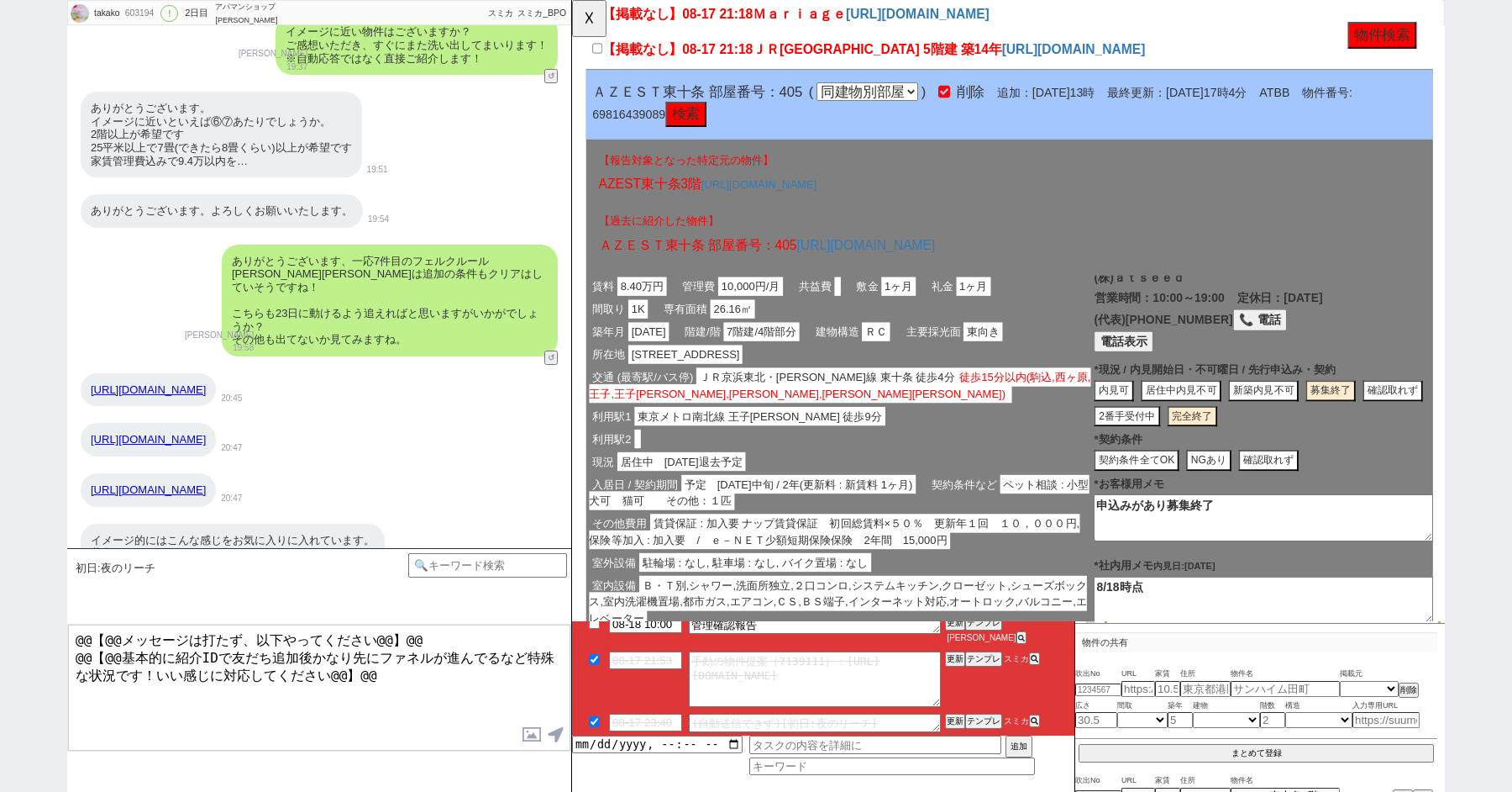
click at [891, 400] on span "ＪＲ京浜東北・根岸線 東十条 徒歩4分 徒歩15分以内(駒込,西ヶ原,王子,王子神谷,志茂,赤羽岩淵)" at bounding box center [860, 414] width 539 height 38
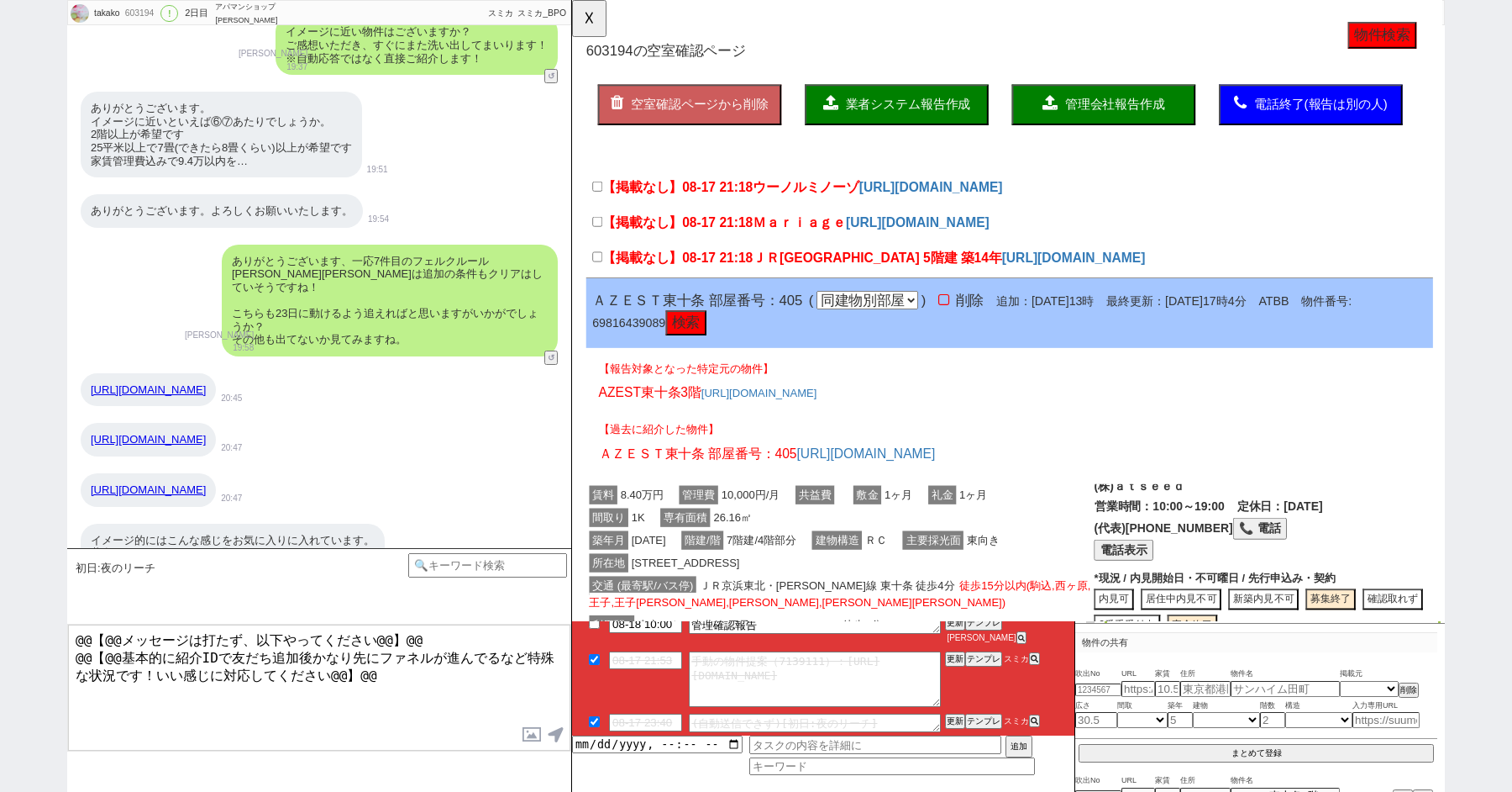
scroll to position [7739, 0]
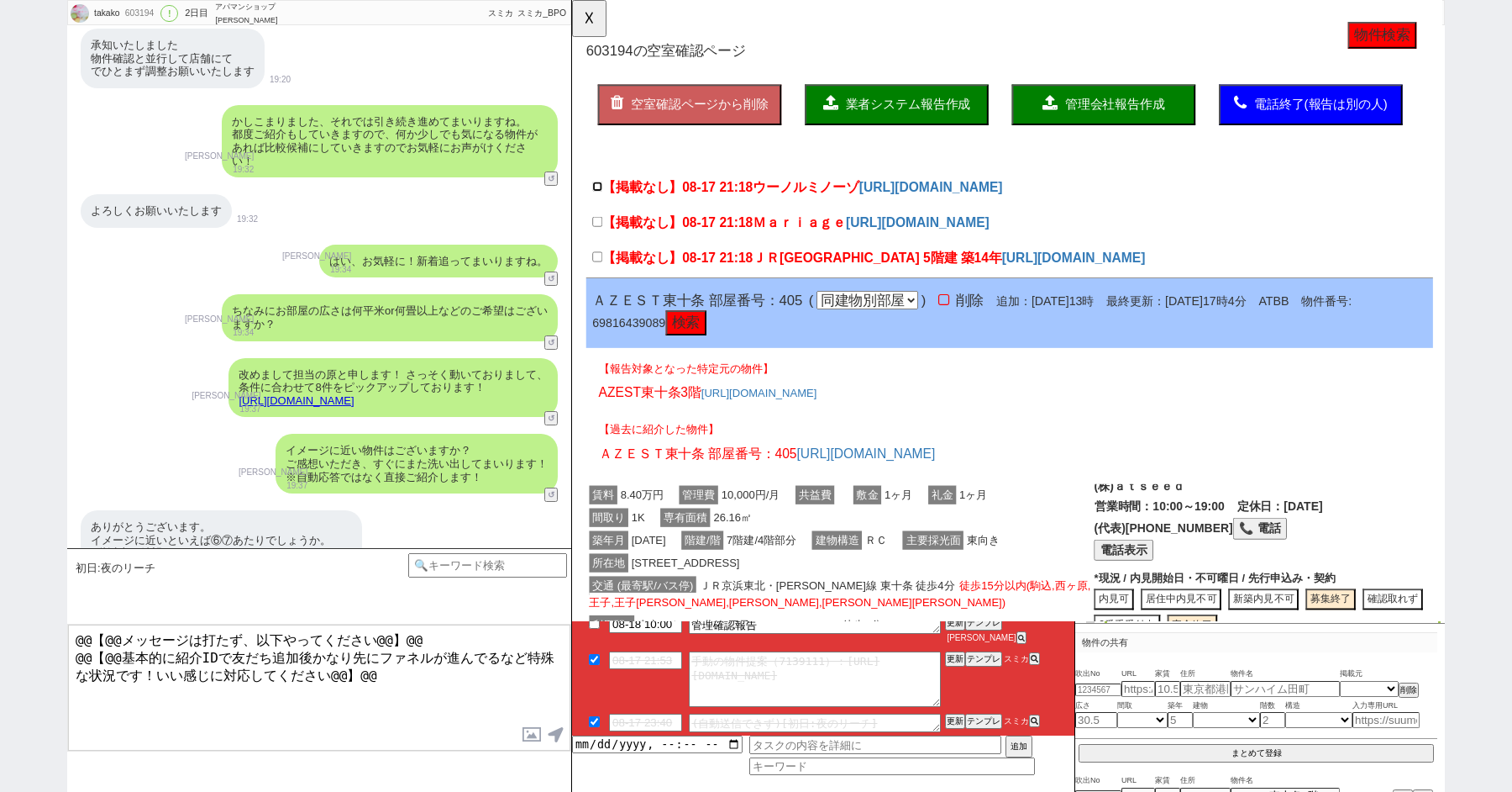
click at [595, 195] on input "【掲載なし】08-17 21:18 ウーノルミノーゾ" at bounding box center [599, 200] width 11 height 11
checkbox input "true"
click at [605, 236] on label "【掲載なし】08-17 21:18 Ｍａｒｉａｇｅ" at bounding box center [730, 239] width 273 height 20
click at [605, 236] on input "【掲載なし】08-17 21:18 Ｍａｒｉａｇｅ" at bounding box center [599, 238] width 11 height 11
checkbox input "true"
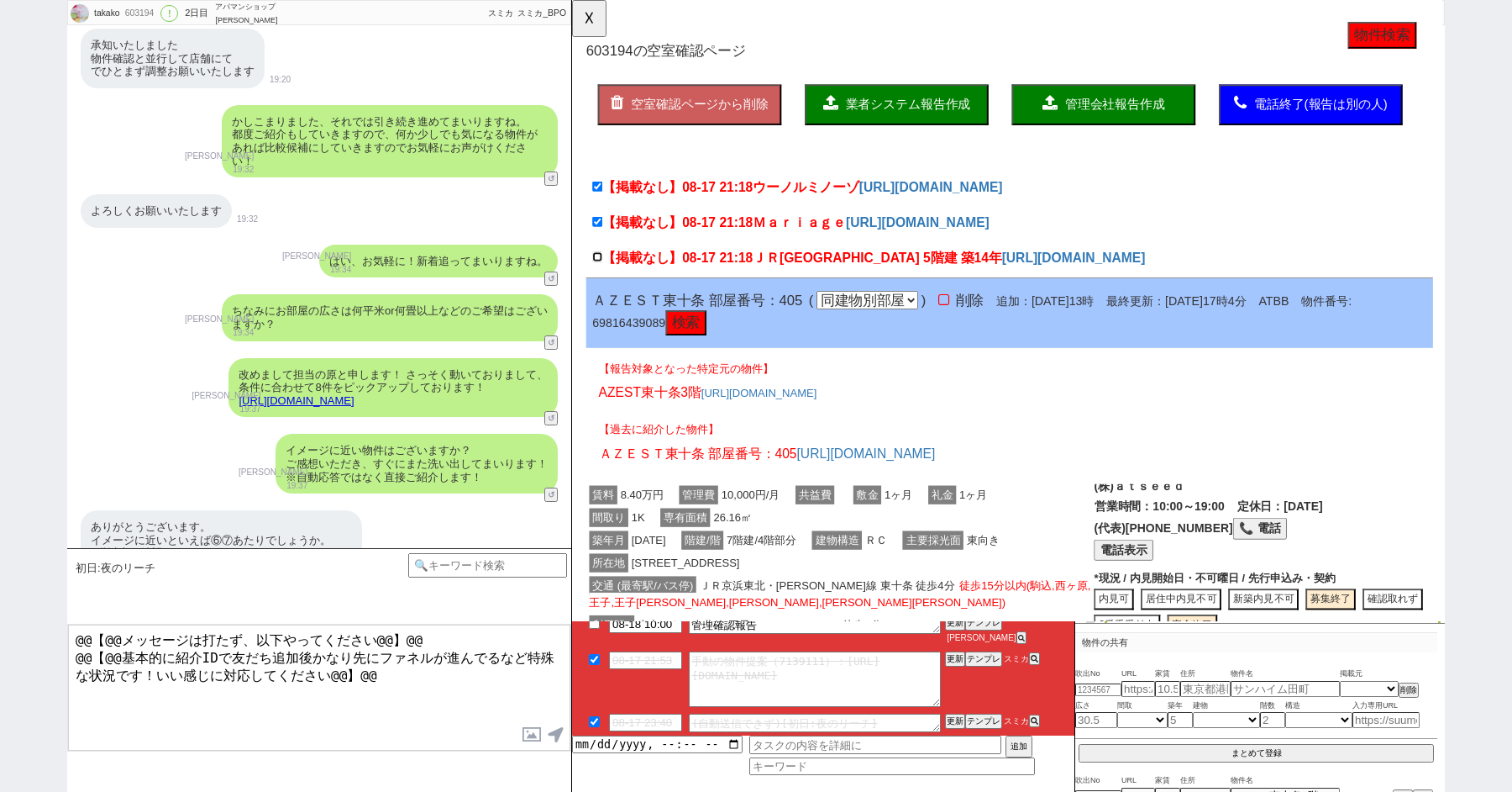
click at [604, 272] on input "【掲載なし】08-17 21:18 ＪＲ京浜東北線 王子駅 5階建 築14年" at bounding box center [599, 276] width 11 height 11
checkbox input "true"
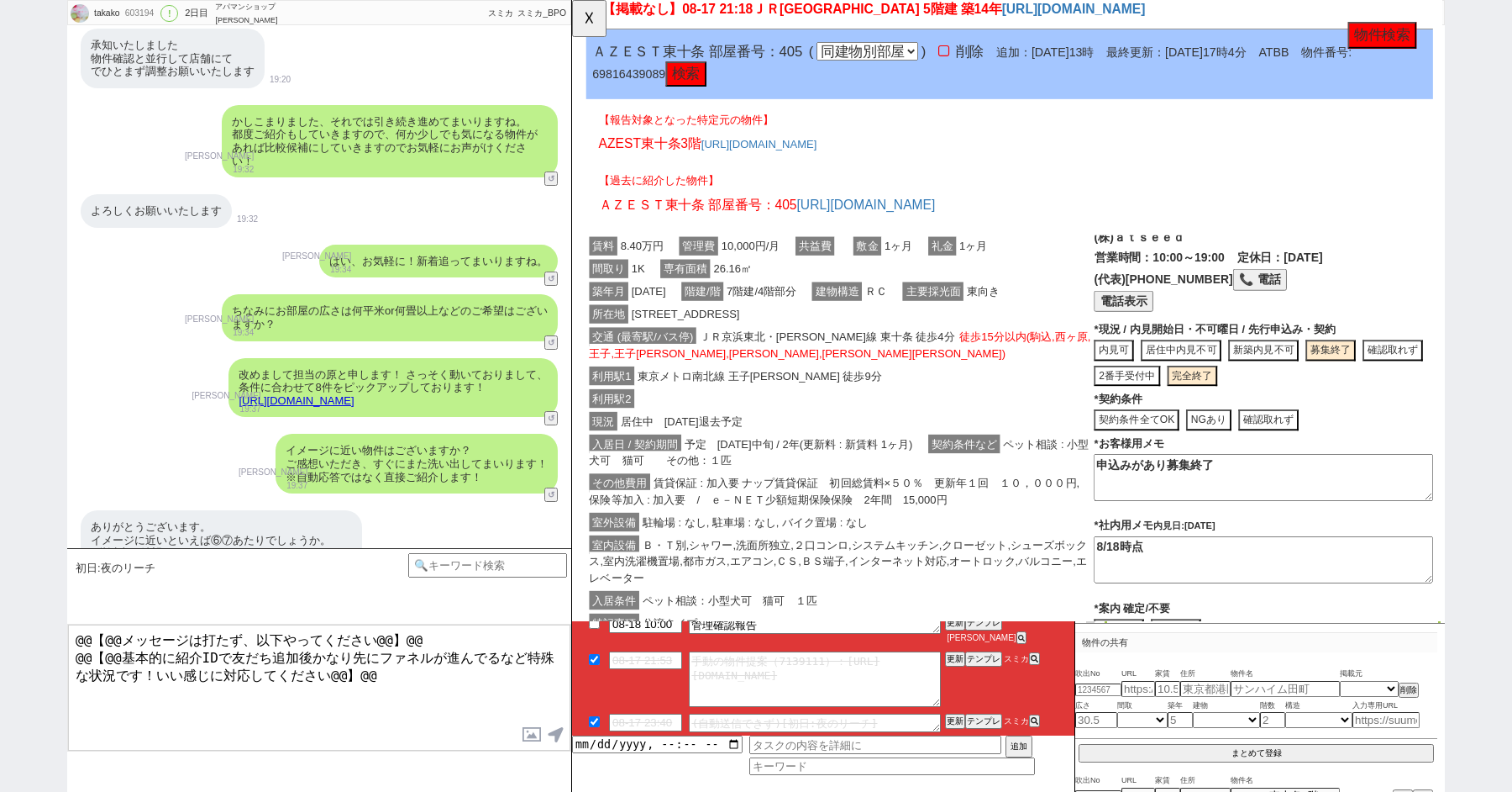
click div "交通 (最寄駅/バス停) ＪＲ京浜東北・根岸線 東十条 徒歩4分 徒歩15分以内(駒込,西ヶ原,王子,王子神谷,志茂,赤羽岩淵)"
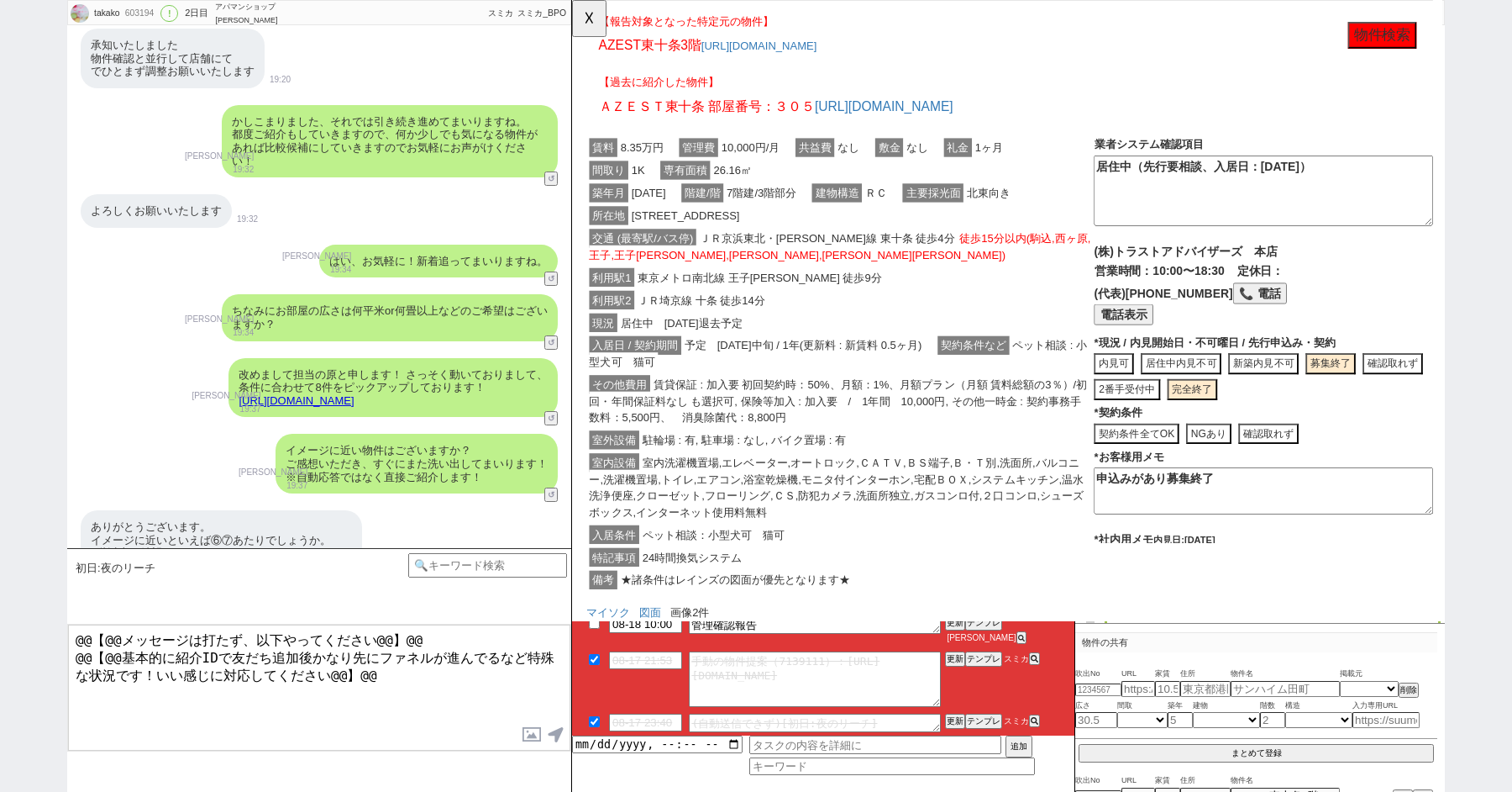
click div "現況 居住中　2025年10月01日退去予定"
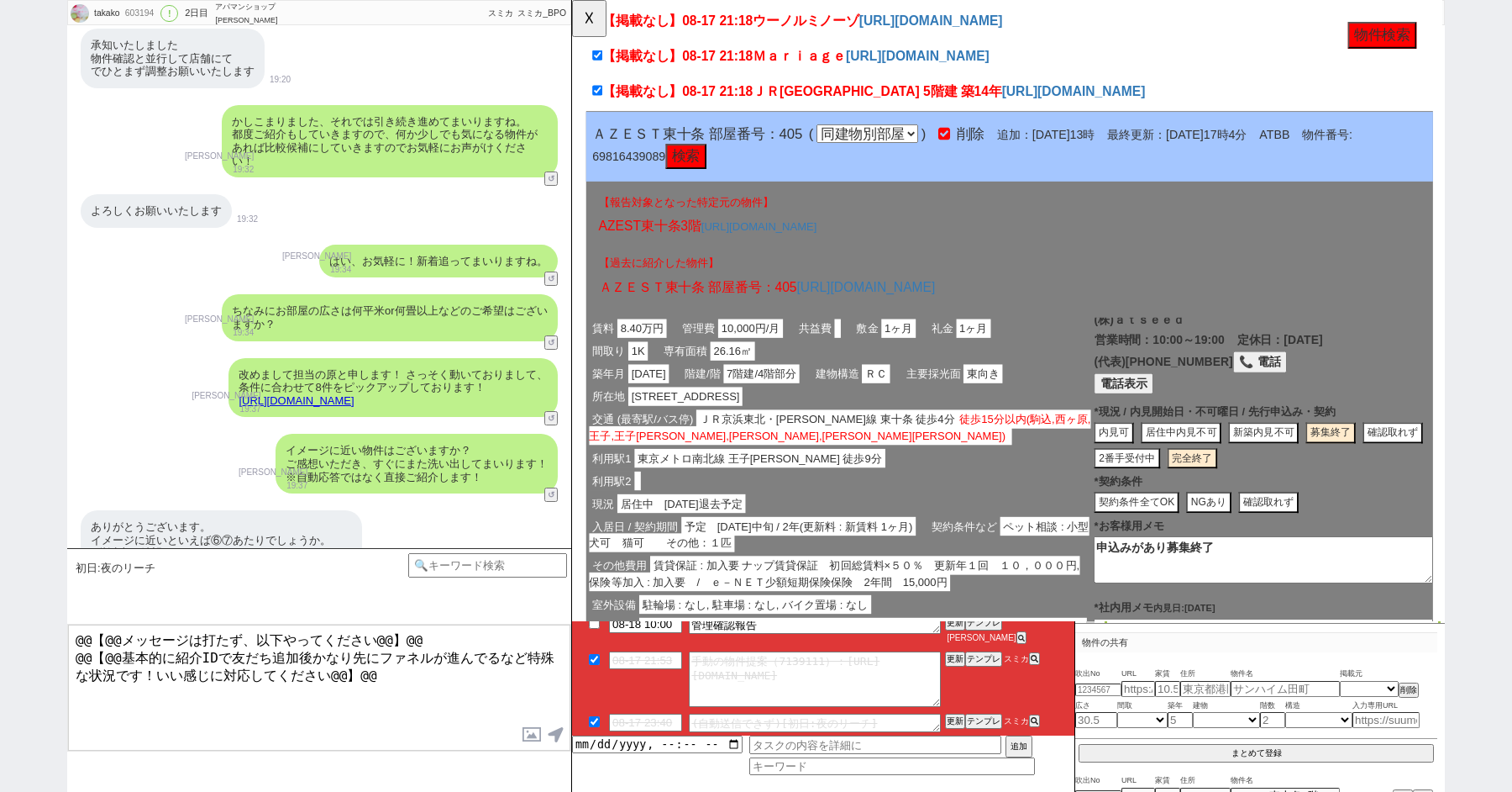
scroll to position [0, 0]
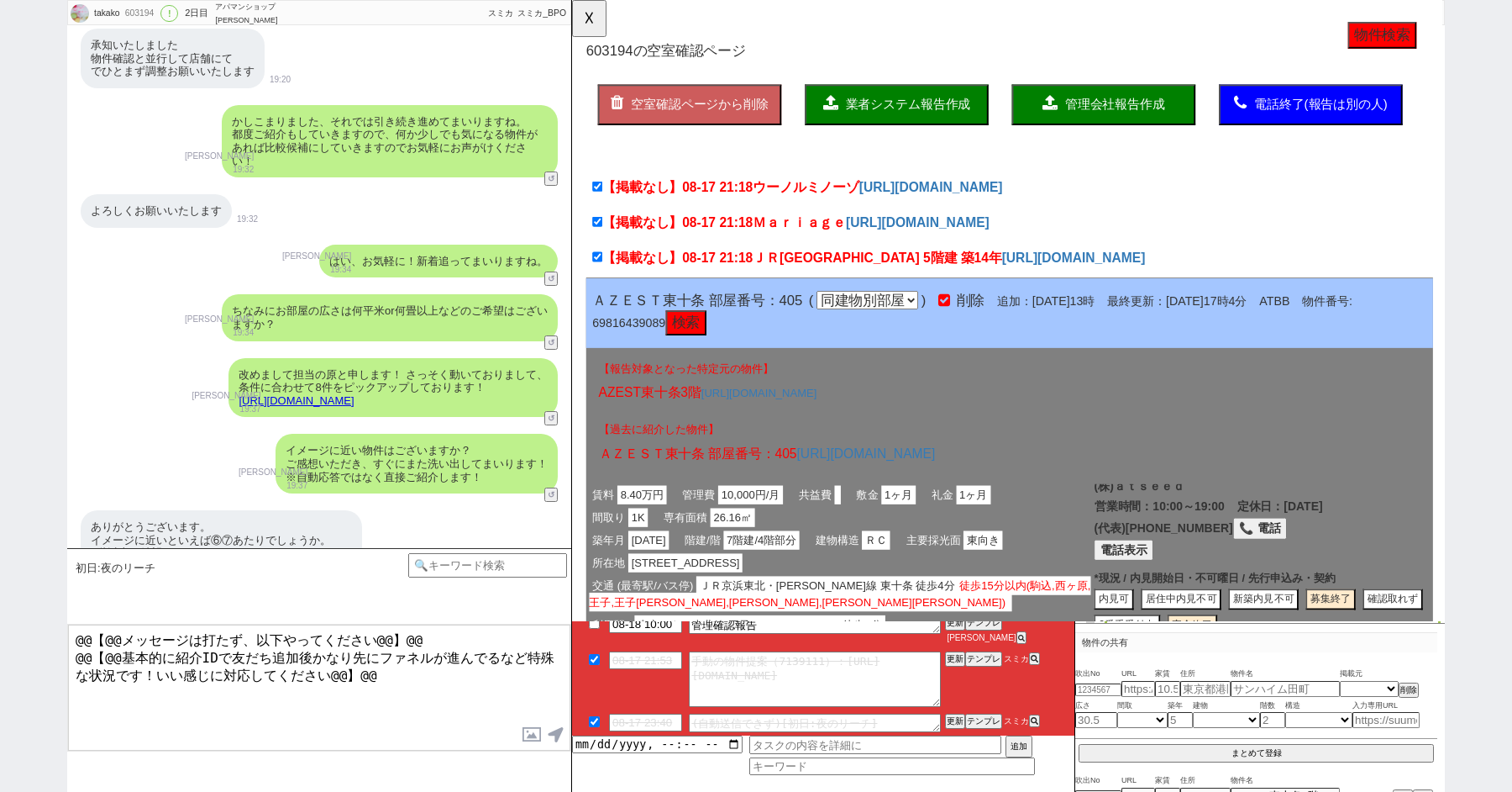
click at [978, 102] on button "業者システム報告作成" at bounding box center [921, 113] width 198 height 44
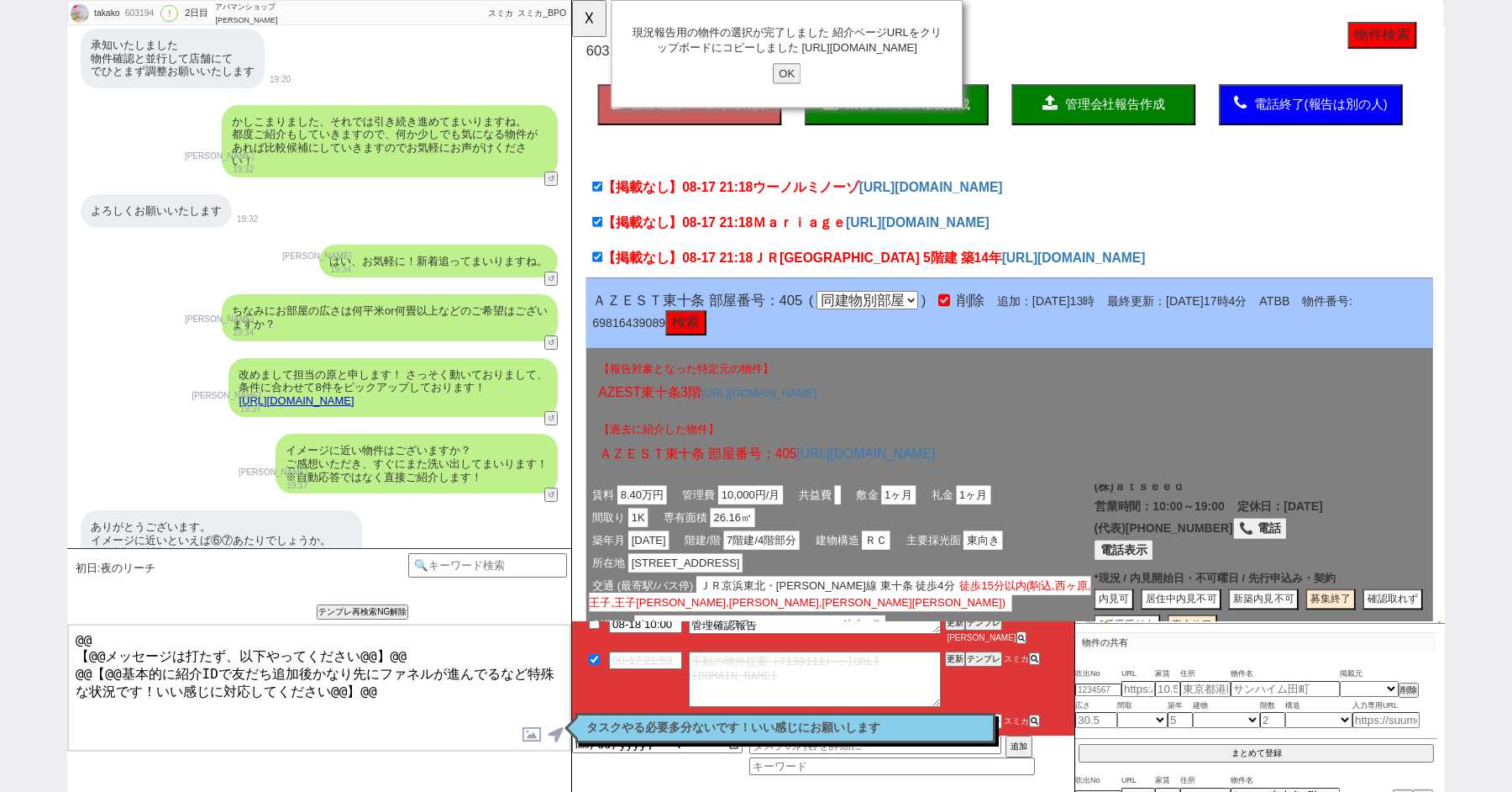
type textarea "@@ 【@@メッセージは打たず、以下やってください@@】@@ @@【@@基本的に紹介IDで友だち追加後かなり先にファネルが進んでるなど特殊な状況です！いい感じ…"
click at [803, 90] on input "OK" at bounding box center [803, 78] width 30 height 22
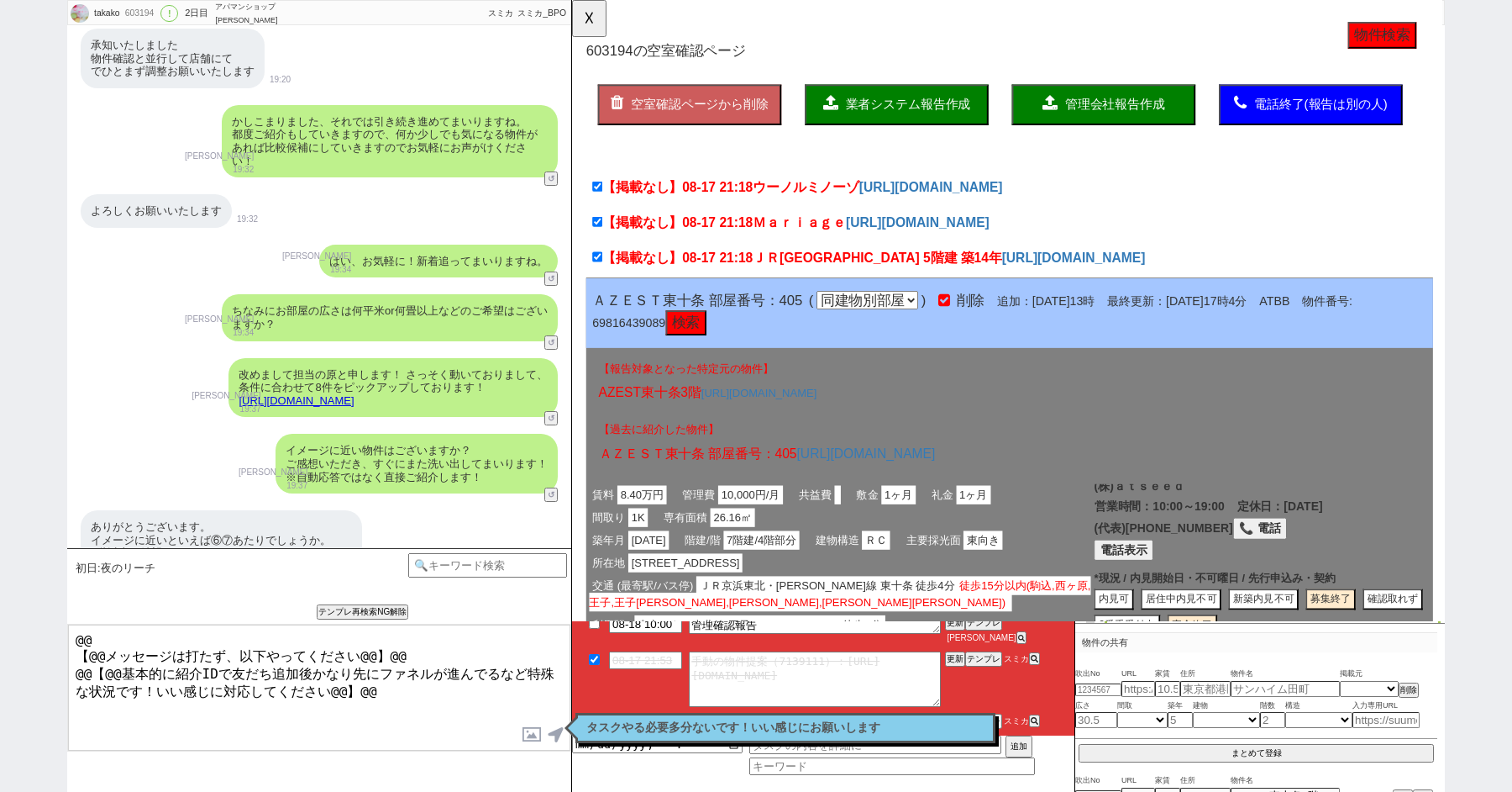
click at [1132, 102] on button "管理会社報告作成" at bounding box center [1144, 113] width 198 height 44
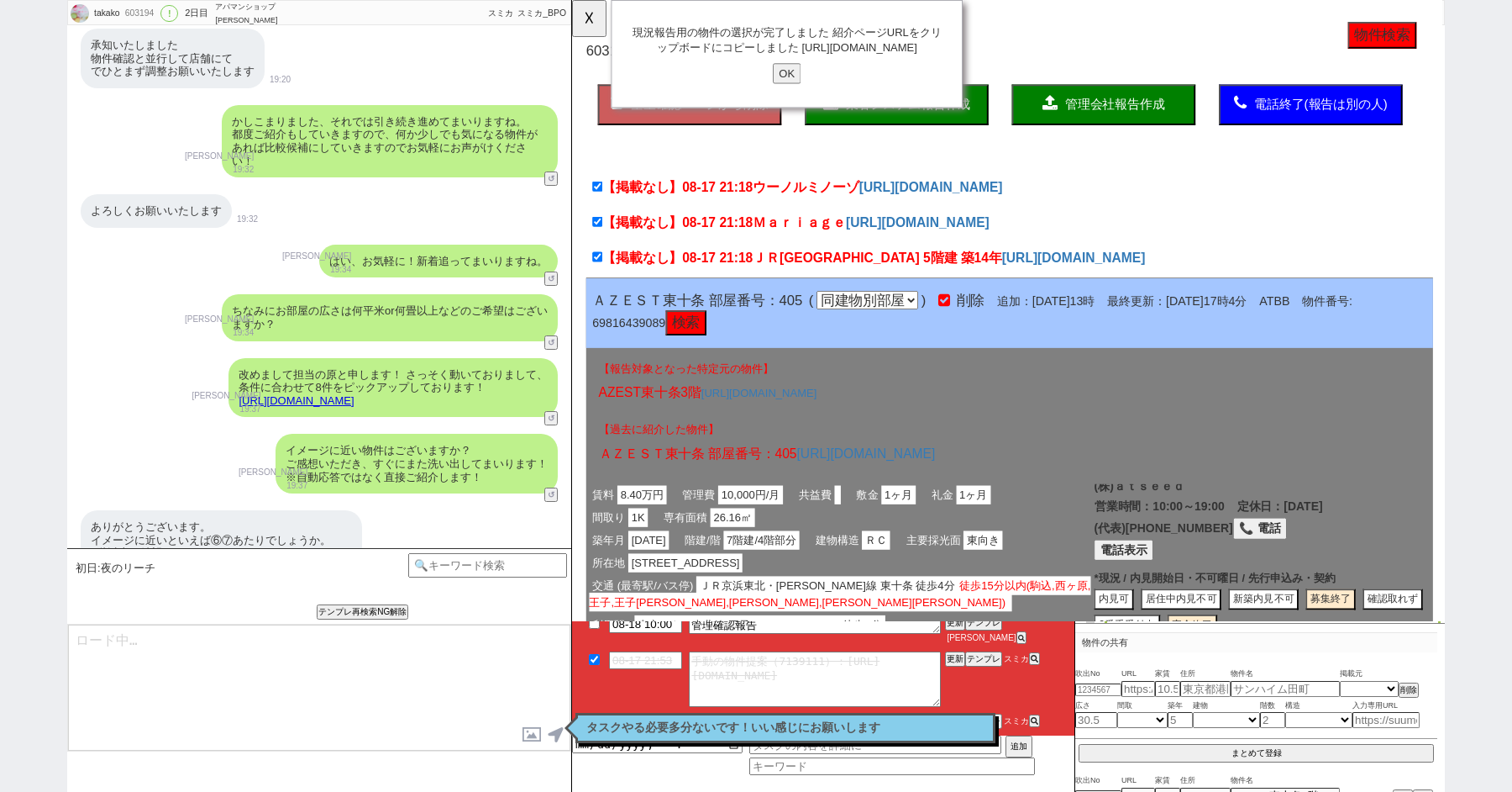
type textarea "@@【@@メッセージは打たず、以下やってください@@】@@ @@【@@基本的に紹介IDで友だち追加後かなり先にファネルが進んでるなど特殊な状況です！いい感じに…"
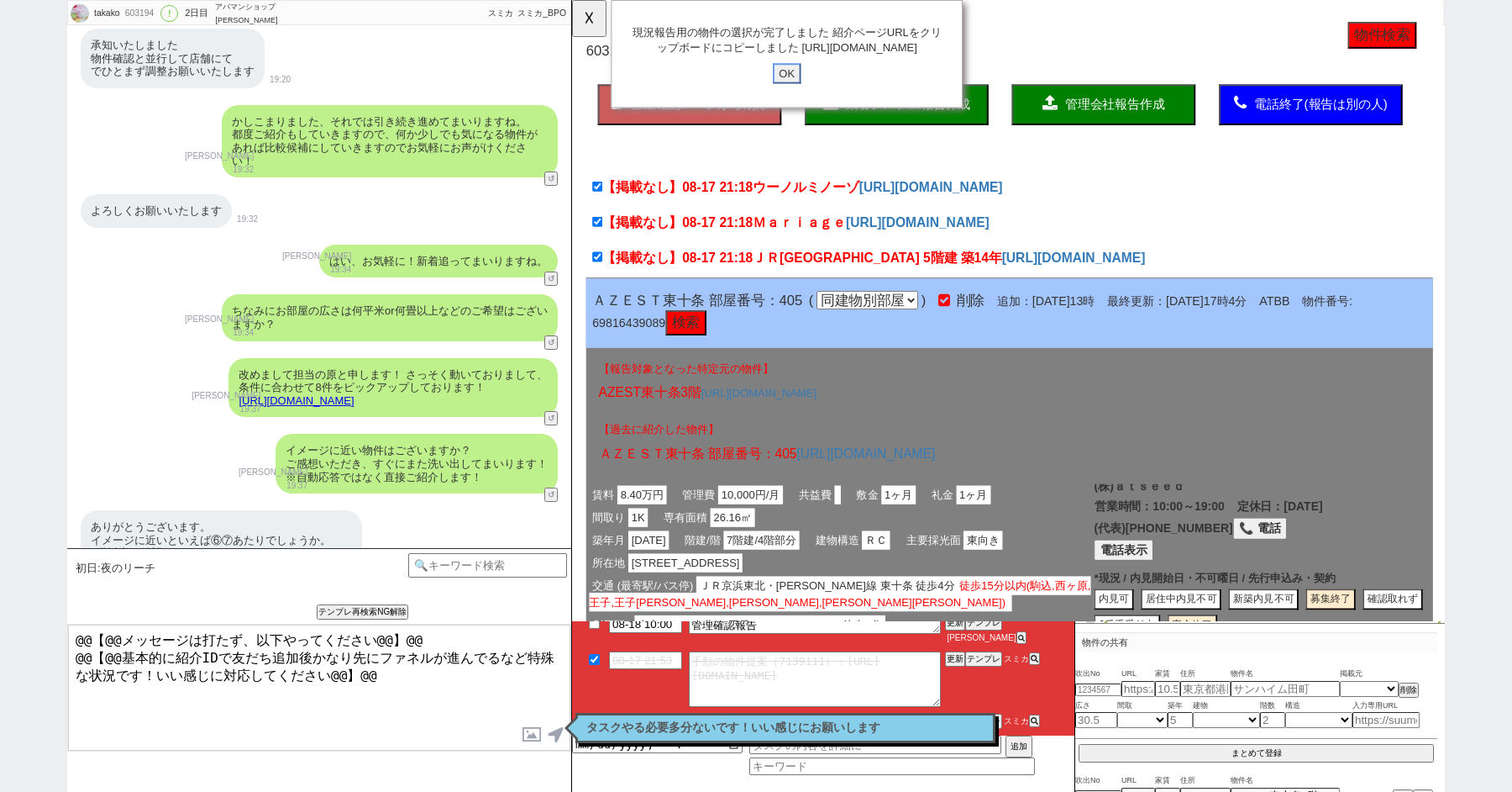
click at [806, 90] on input "OK" at bounding box center [803, 78] width 30 height 22
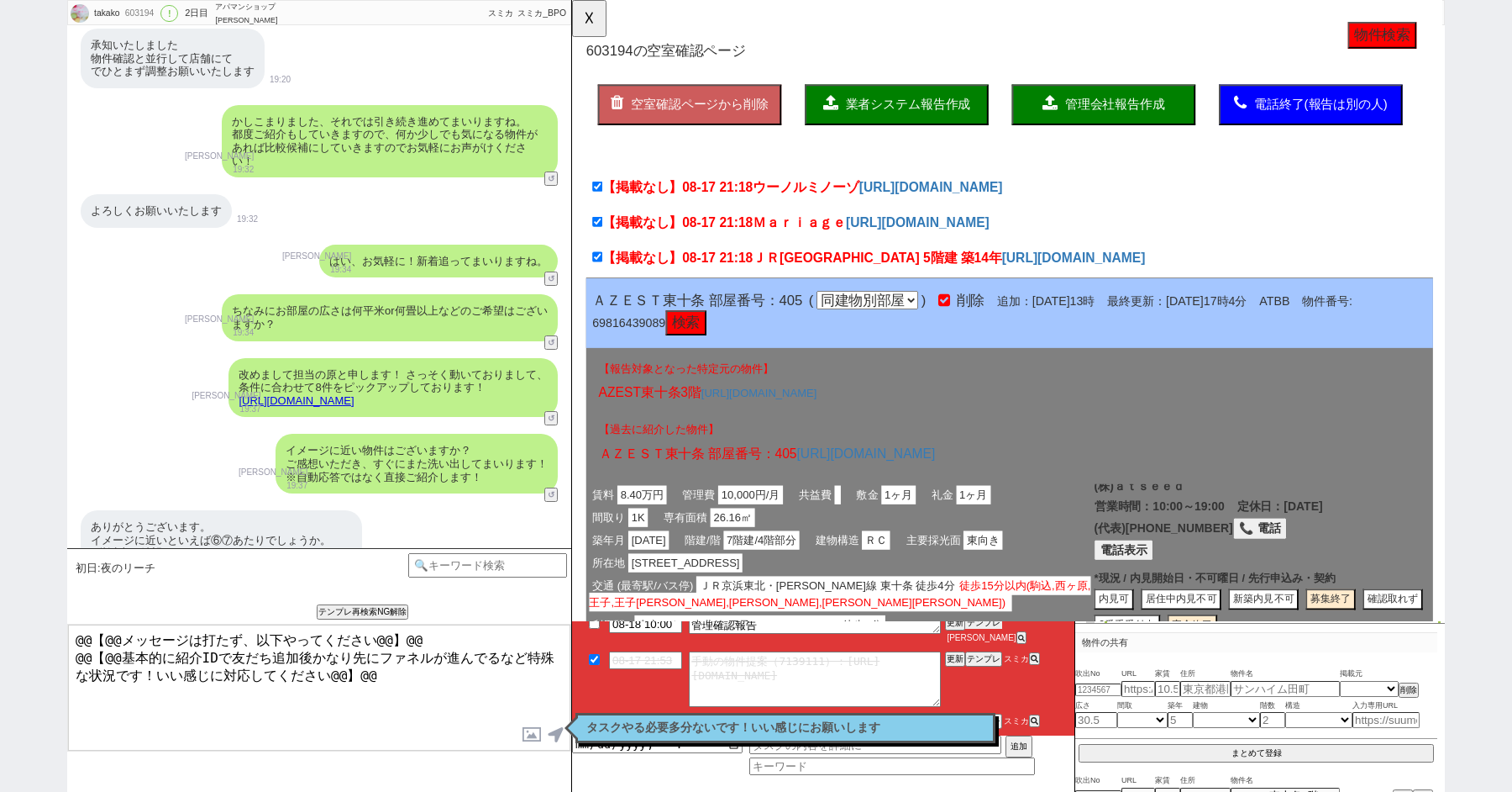
click at [992, 629] on button "テンプレ" at bounding box center [984, 622] width 37 height 11
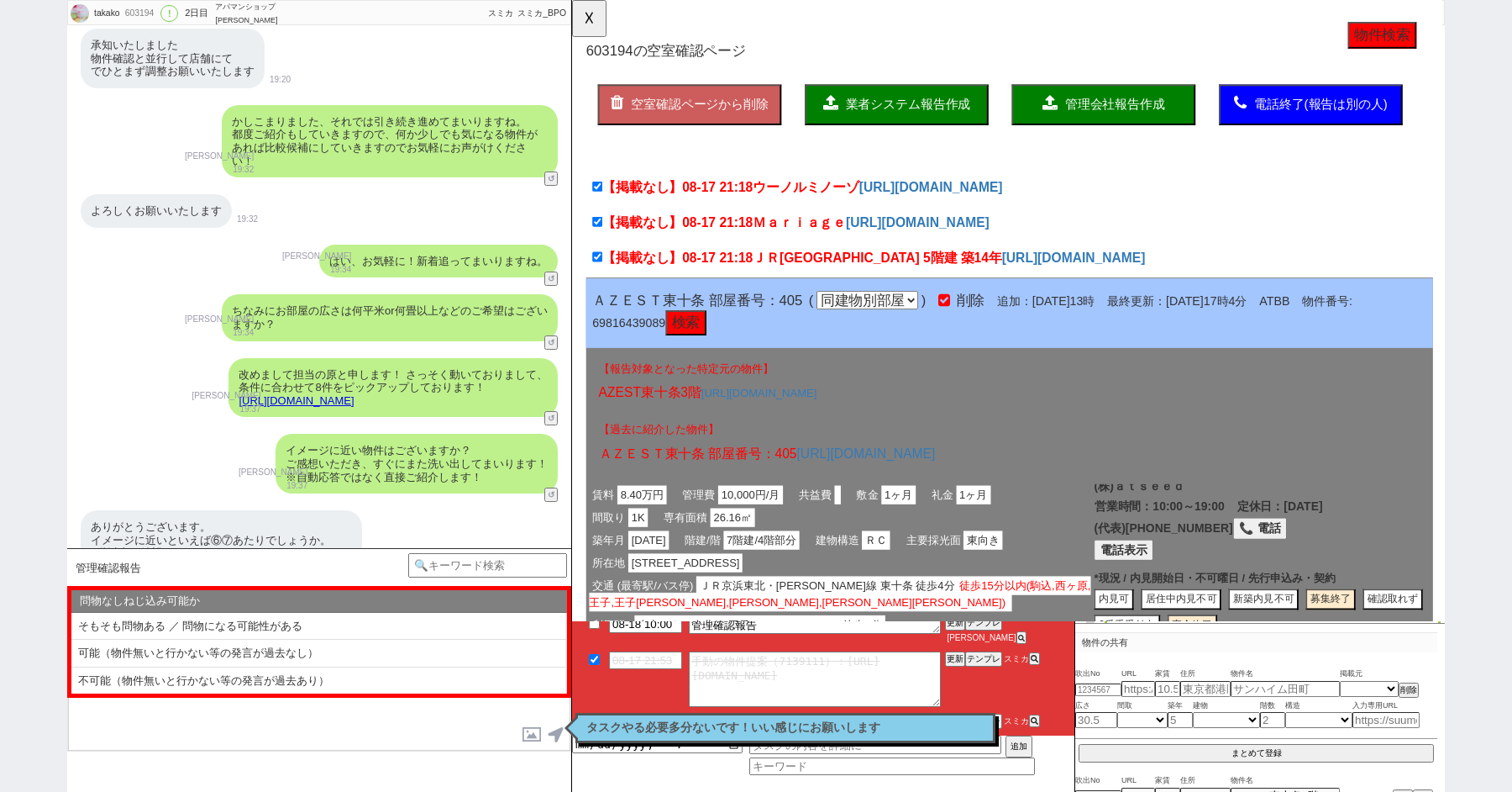
click at [760, 730] on p "タスクやる必要多分ないです！いい感じにお願いします" at bounding box center [785, 728] width 398 height 13
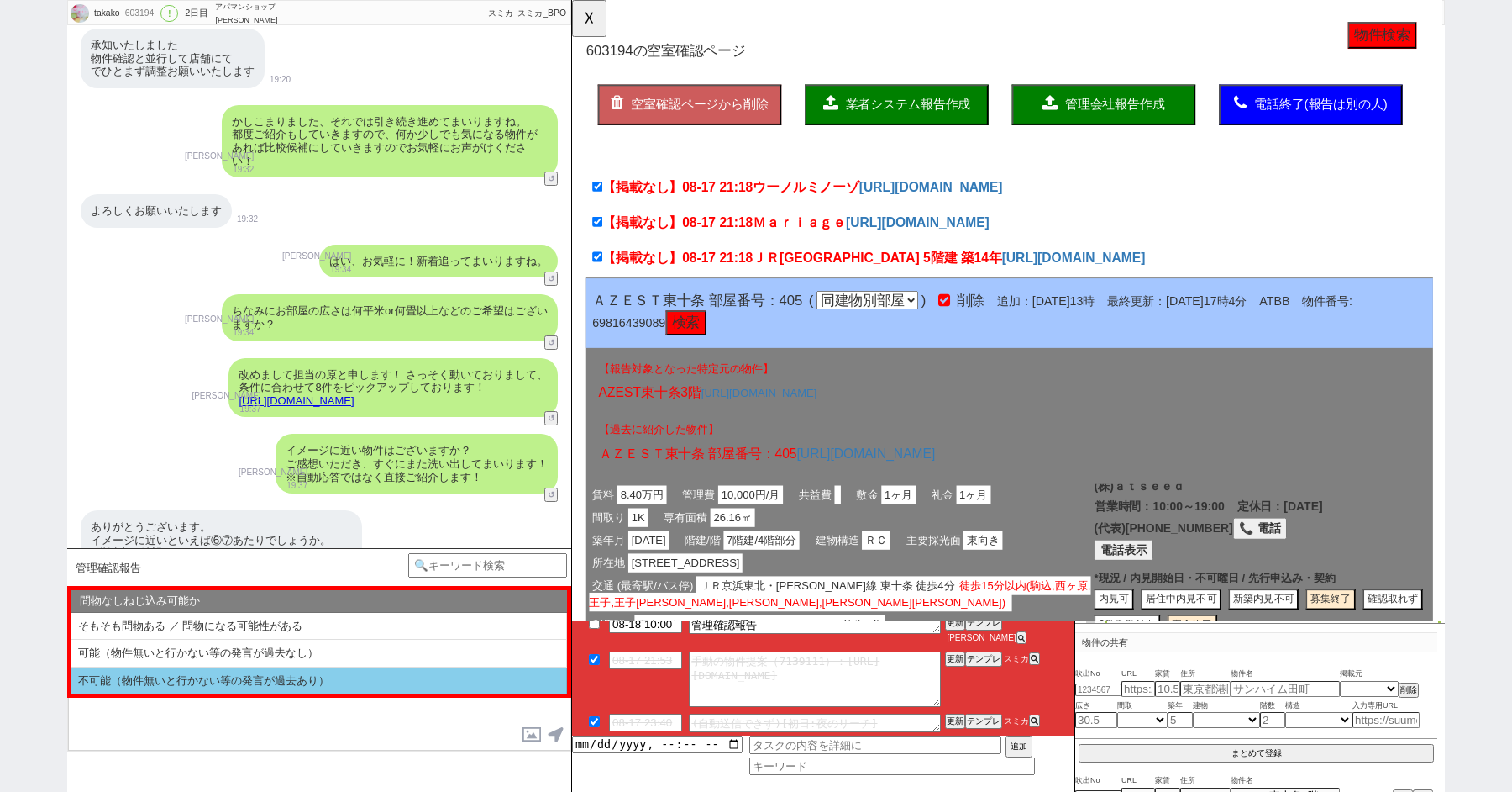
click at [242, 679] on li "不可能（物件無いと行かない等の発言が過去あり）" at bounding box center [319, 680] width 496 height 27
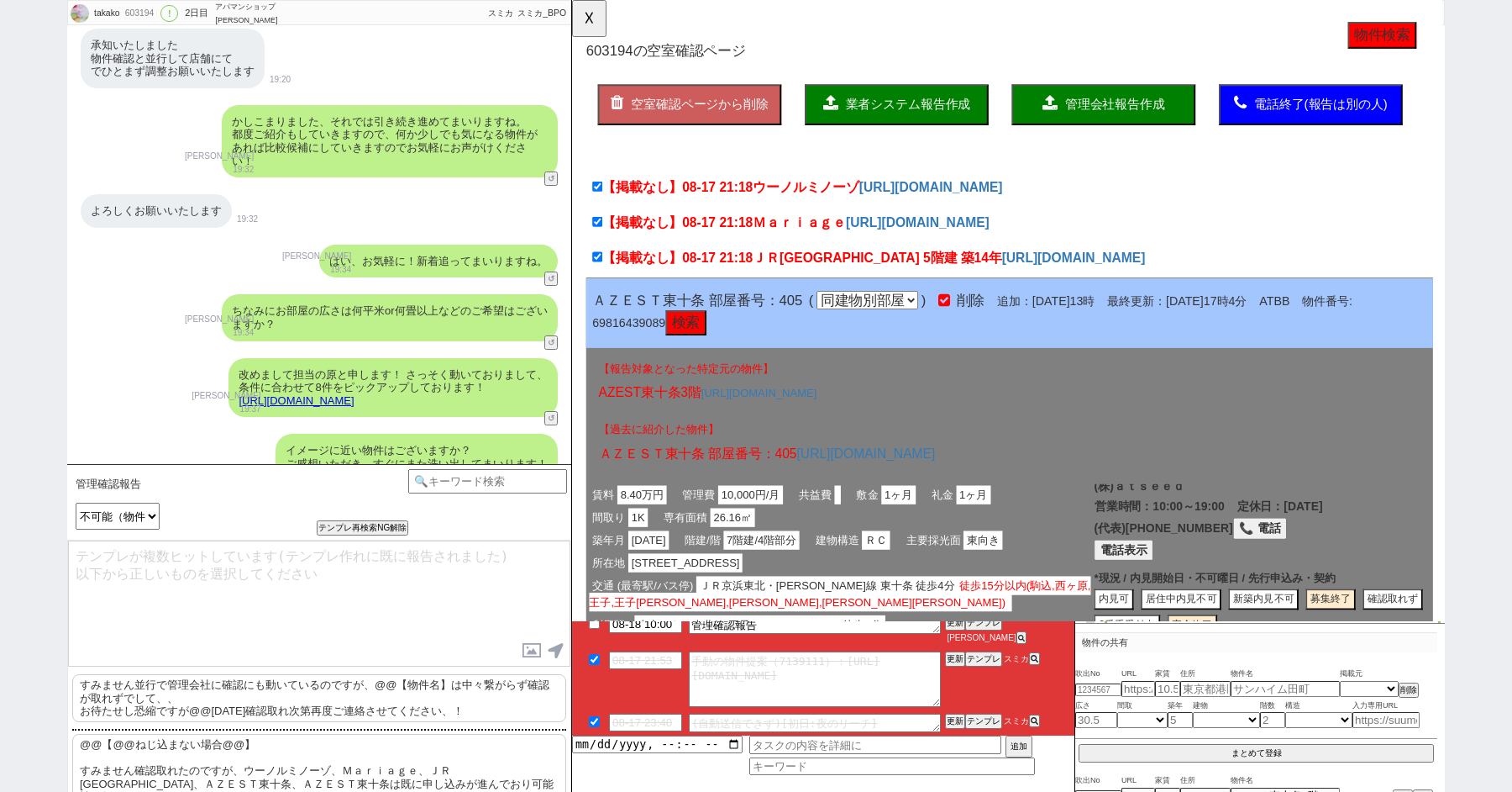
scroll to position [7287, 0]
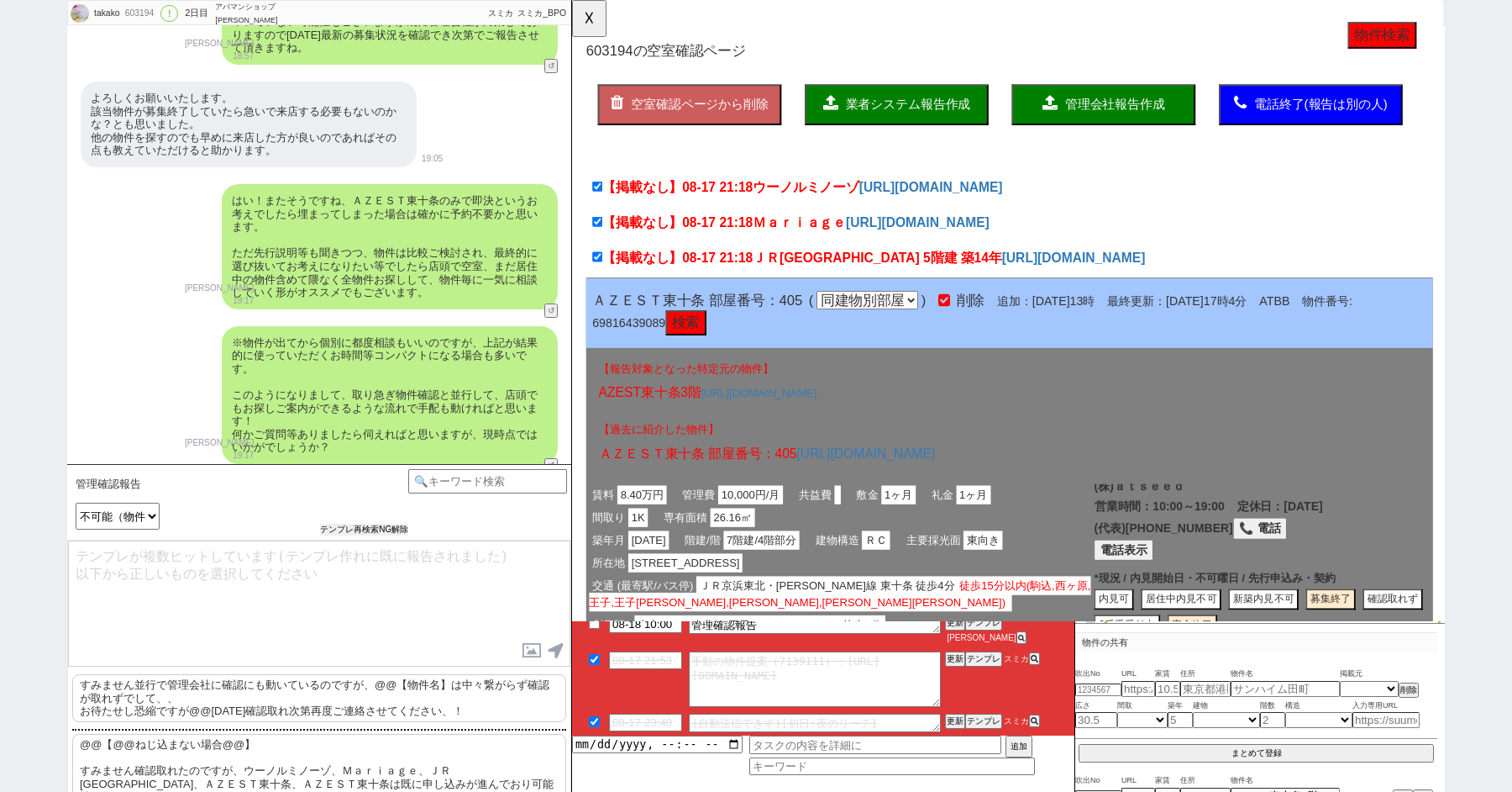
click at [368, 520] on div "管理確認報告 中カテゴリを選択 小カテゴリを選択 問物なしねじ込み可能か そもそも問物ある ／ 問物になる可能性がある 可能（物件無いと行かない等の発言が過去…" at bounding box center [240, 503] width 337 height 67
click at [344, 532] on button "テンプレ再検索NG解除" at bounding box center [364, 529] width 88 height 11
click at [0, 0] on select "問物なしねじ込み可能か そもそも問物ある ／ 問物になる可能性がある 可能（物件無いと行かない等の発言が過去なし） 不可能（物件無いと行かない等の発言が過去あ…" at bounding box center [0, 0] width 0 height 0
select select "可能（物件無いと行かない等の発言が過去なし）"
click at [0, 0] on select "問物なしねじ込み可能か そもそも問物ある ／ 問物になる可能性がある 可能（物件無いと行かない等の発言が過去なし） 不可能（物件無いと行かない等の発言が過去あ…" at bounding box center [0, 0] width 0 height 0
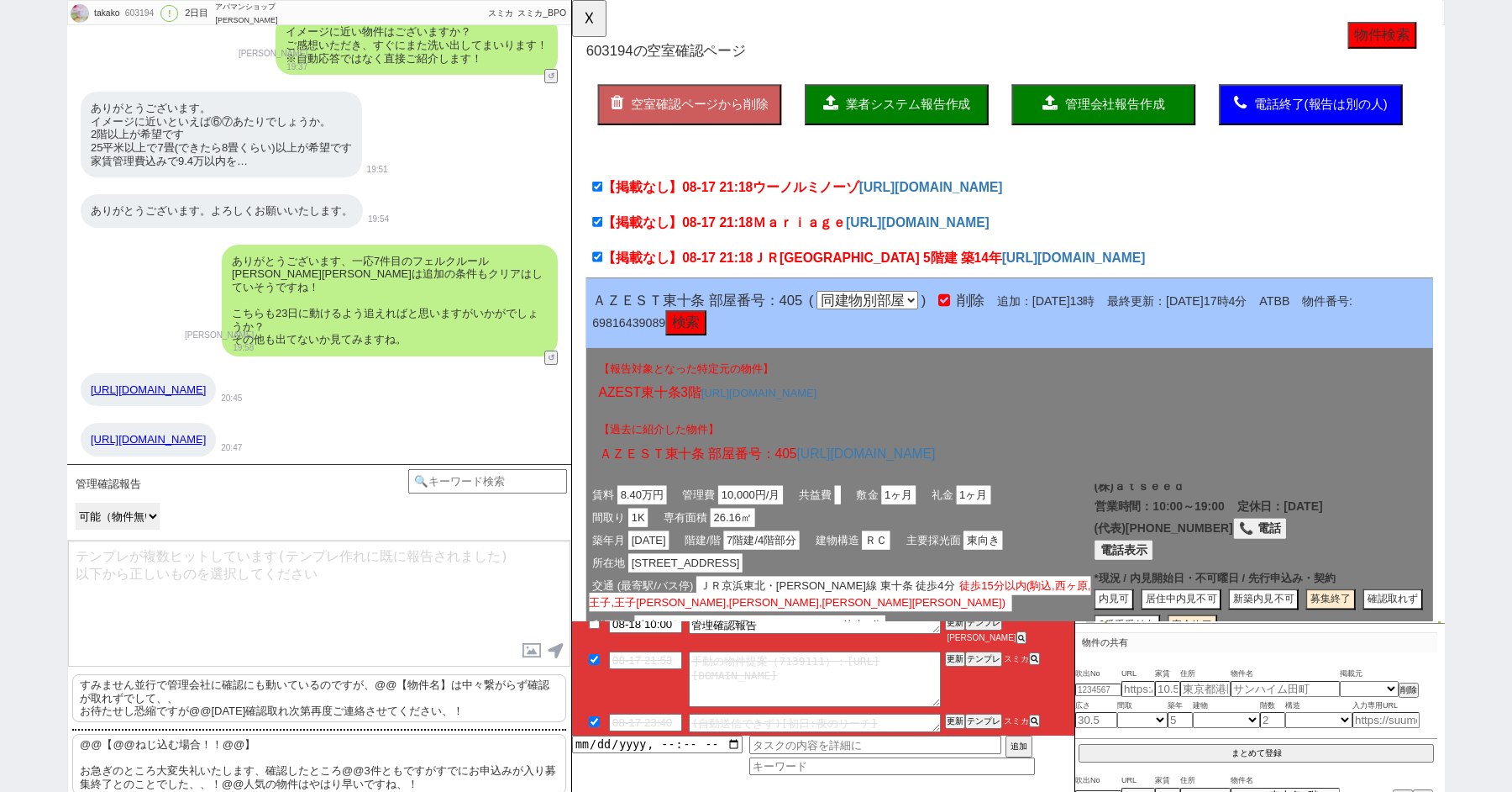
scroll to position [17, 0]
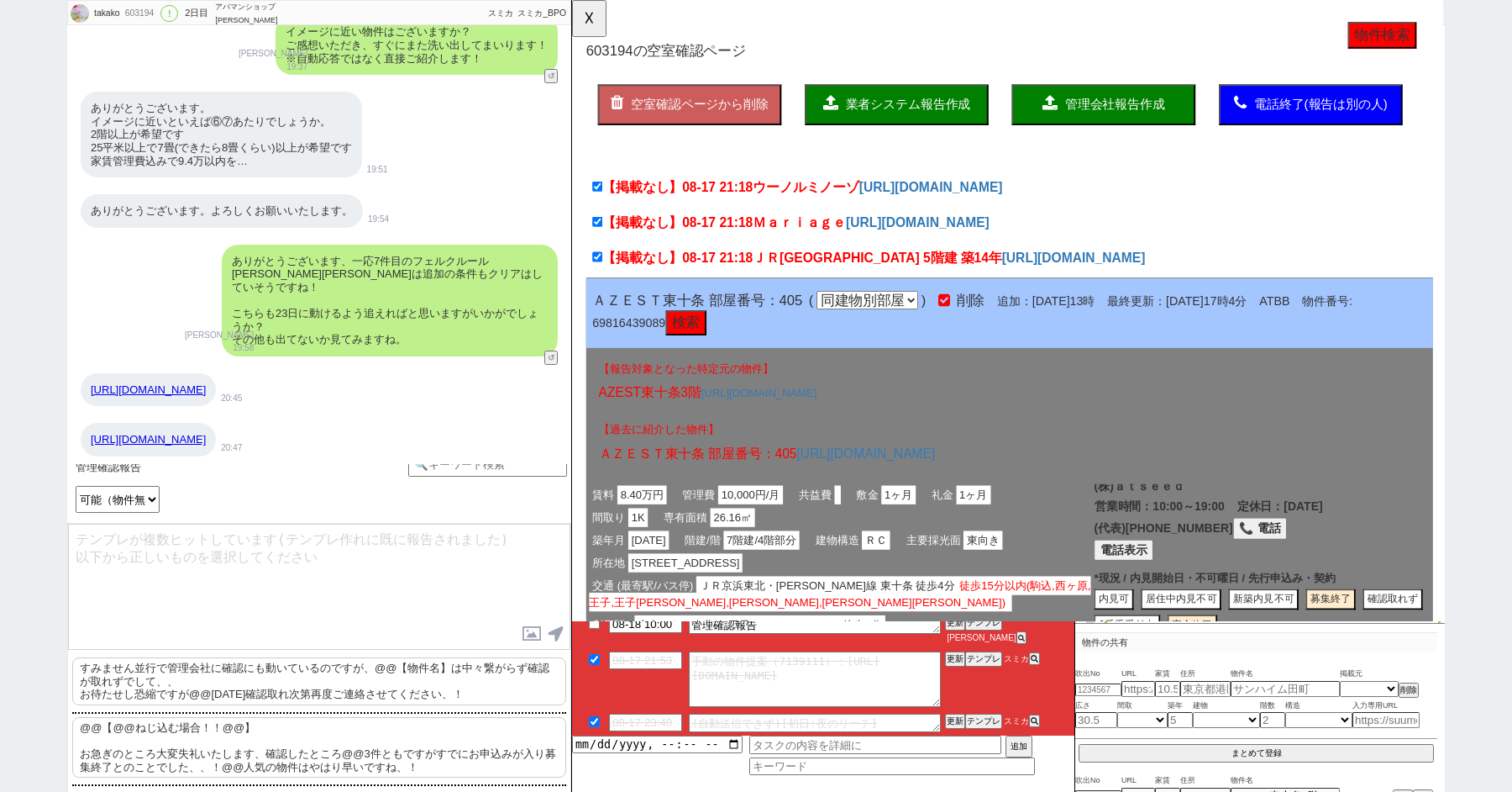
click at [298, 720] on p "@@【@@ねじ込む場合！！@@】 お急ぎのところ大変失礼いたします、確認したところ@@3件ともですがすでにお申込みが入り募集終了とのことでした、、！@@人気の…" at bounding box center [319, 747] width 494 height 61
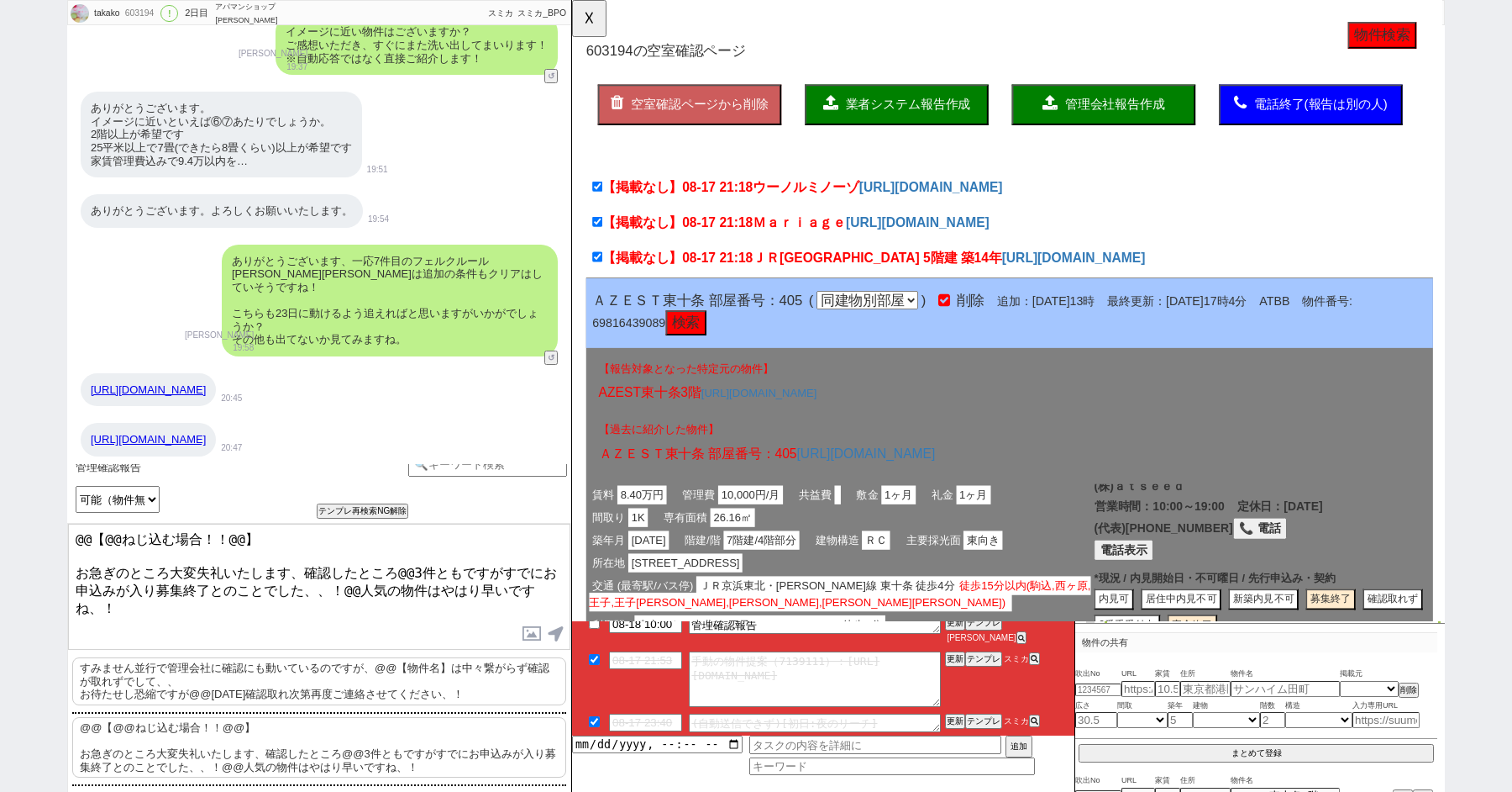
drag, startPoint x: 77, startPoint y: 561, endPoint x: 76, endPoint y: 493, distance: 68.0
click at [77, 494] on div "管理確認報告 中カテゴリを選択 小カテゴリを選択 問物なしねじ込み可能か そもそも問物ある ／ 問物になる可能性がある 可能（物件無いと行かない等の発言が過去…" at bounding box center [320, 628] width 504 height 328
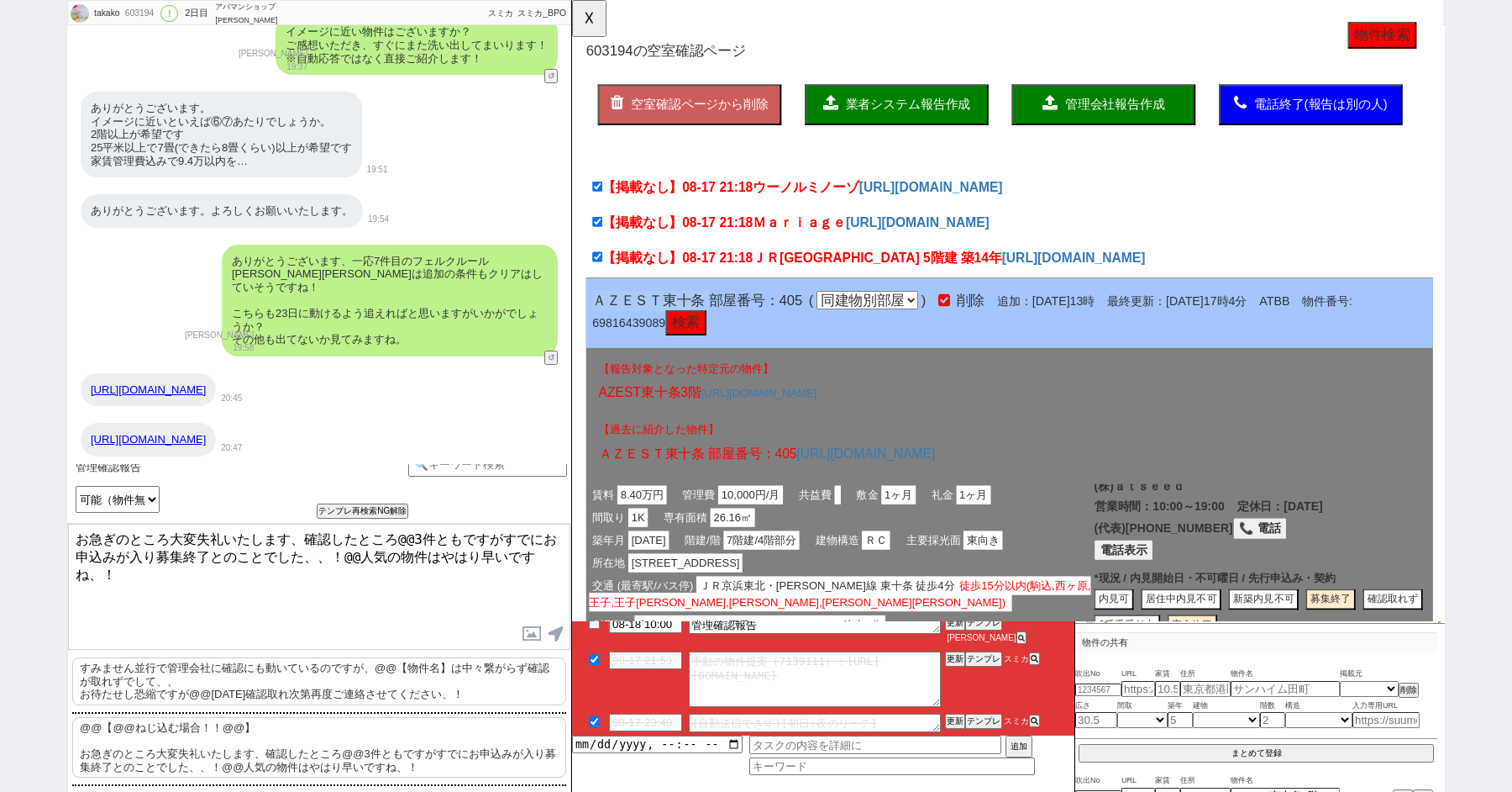
drag, startPoint x: 721, startPoint y: 322, endPoint x: 597, endPoint y: 320, distance: 124.0
click at [597, 321] on span "ＡＺＥＳＴ東十条 部屋番号：405" at bounding box center [706, 323] width 226 height 17
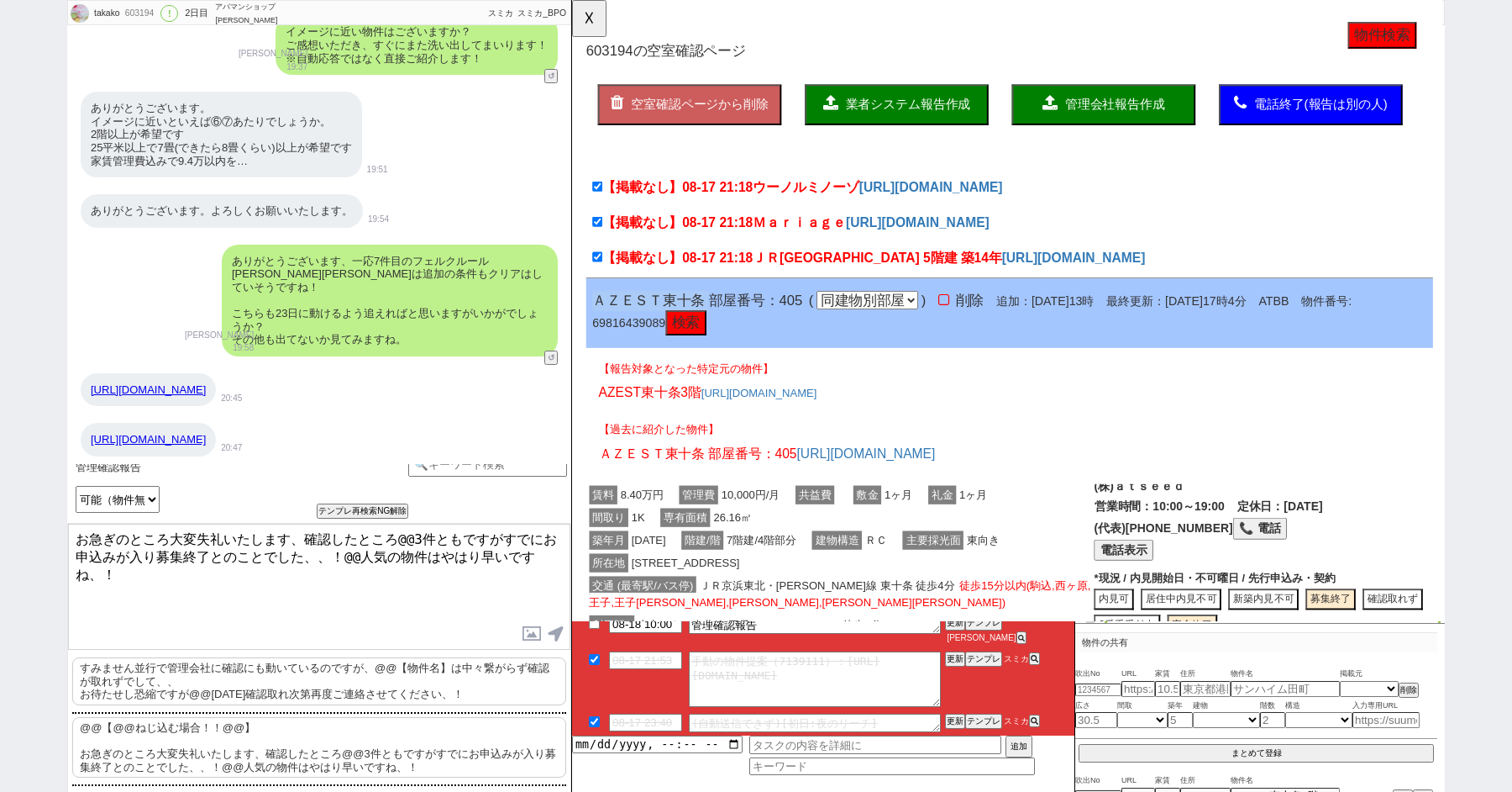
copy span "ＡＺＥＳＴ東十条"
drag, startPoint x: 398, startPoint y: 537, endPoint x: 429, endPoint y: 538, distance: 31.0
click at [429, 538] on textarea "お急ぎのところ大変失礼いたします、確認したところ@@3件ともですがすでにお申込みが入り募集終了とのことでした、、！@@人気の物件はやはり早いですね、！" at bounding box center [319, 586] width 503 height 126
paste textarea "ＡＺＥＳＴ東十条"
click at [450, 553] on textarea "お急ぎのところ大変失礼いたします、確認したところＡＺＥＳＴ東十条含めていずれの物件もお申込みが入り募集終了とのことでした、、！@@人気の物件はやはり早いですね…" at bounding box center [319, 586] width 503 height 126
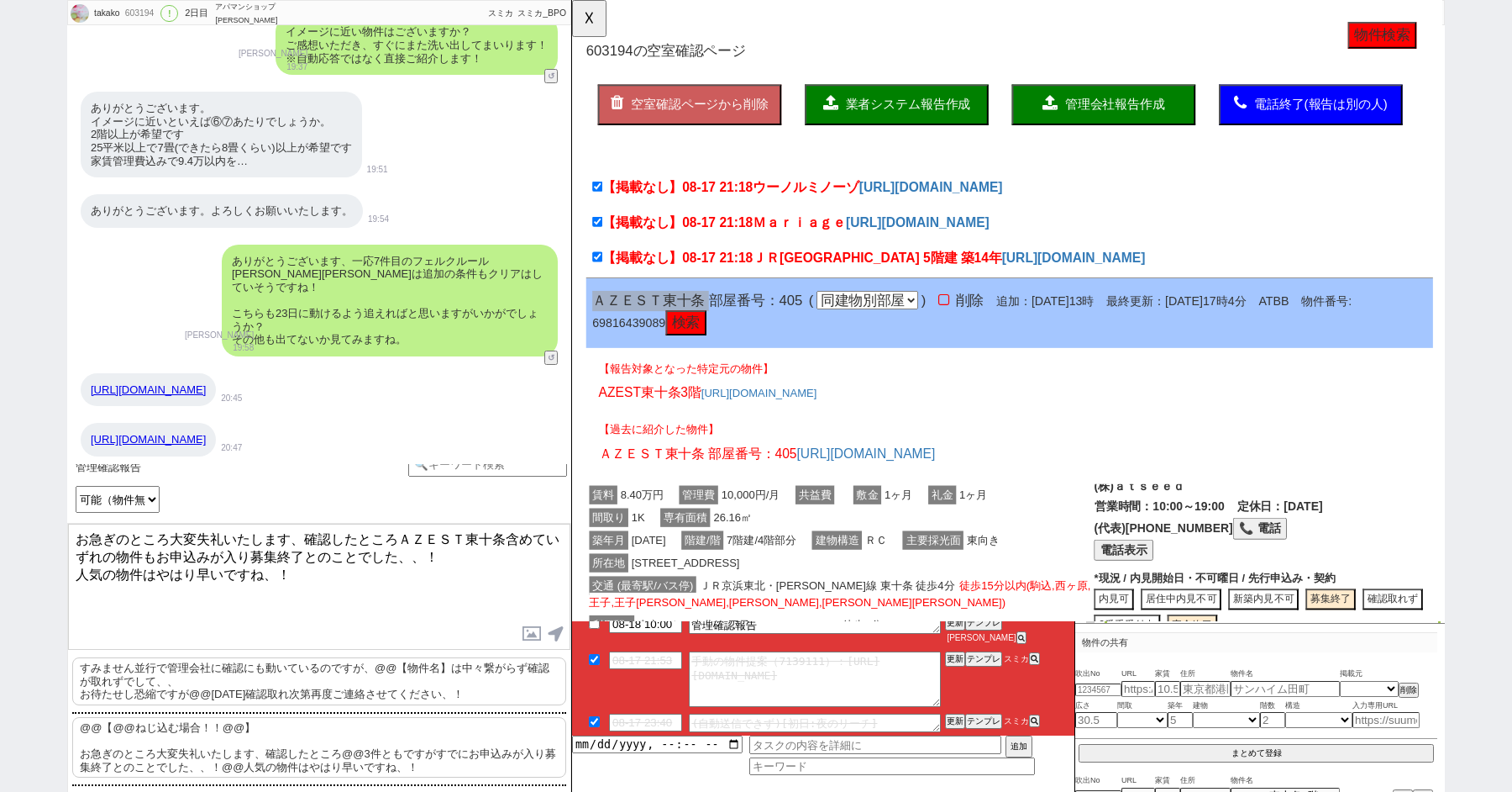
type textarea "お急ぎのところ大変失礼いたします、確認したところＡＺＥＳＴ東十条含めていずれの物件もお申込みが入り募集終了とのことでした、、！ 人気の物件はやはり早いですね、！"
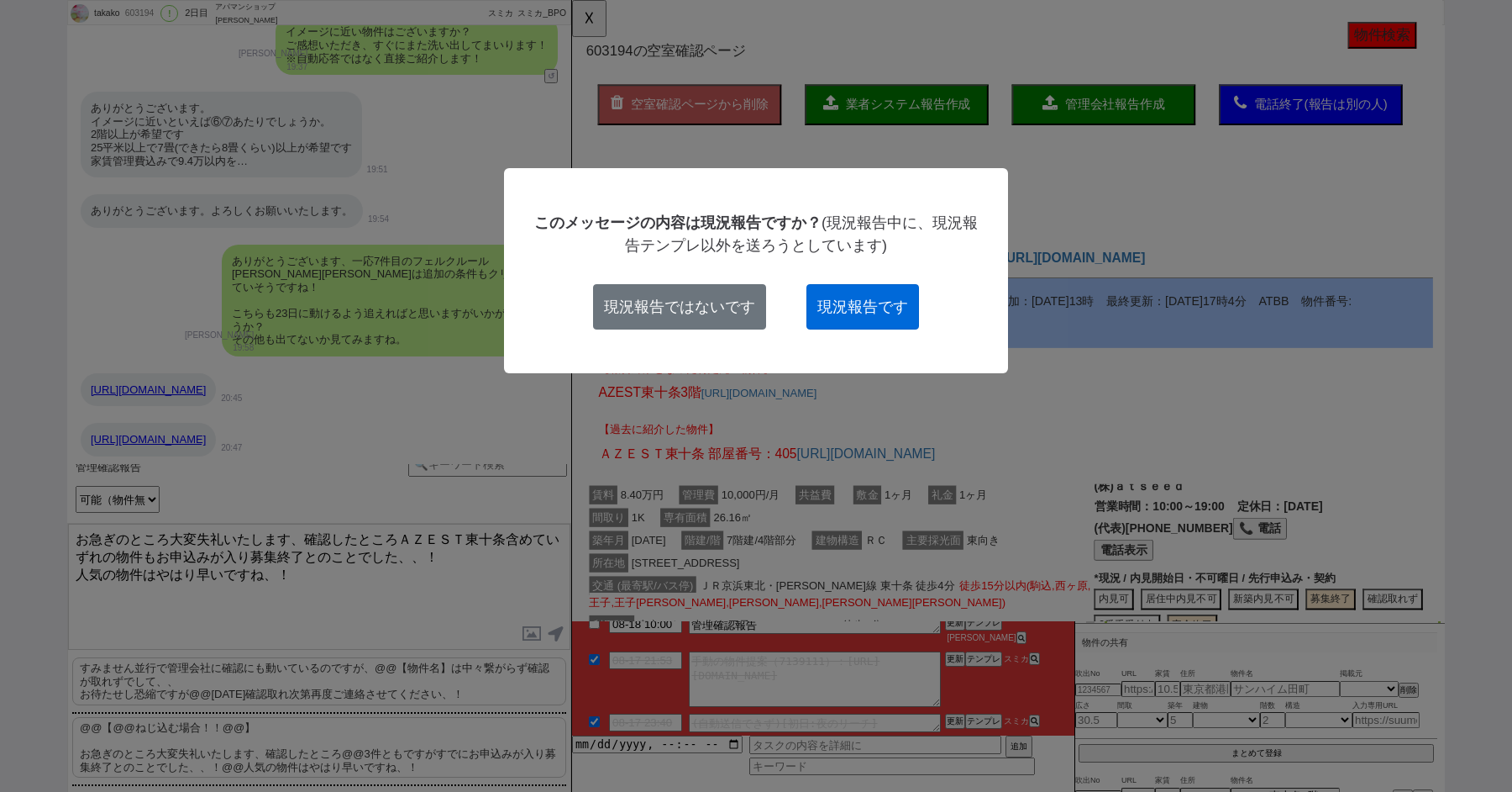
click at [872, 310] on button "現況報告です" at bounding box center [863, 307] width 112 height 46
checkbox input "true"
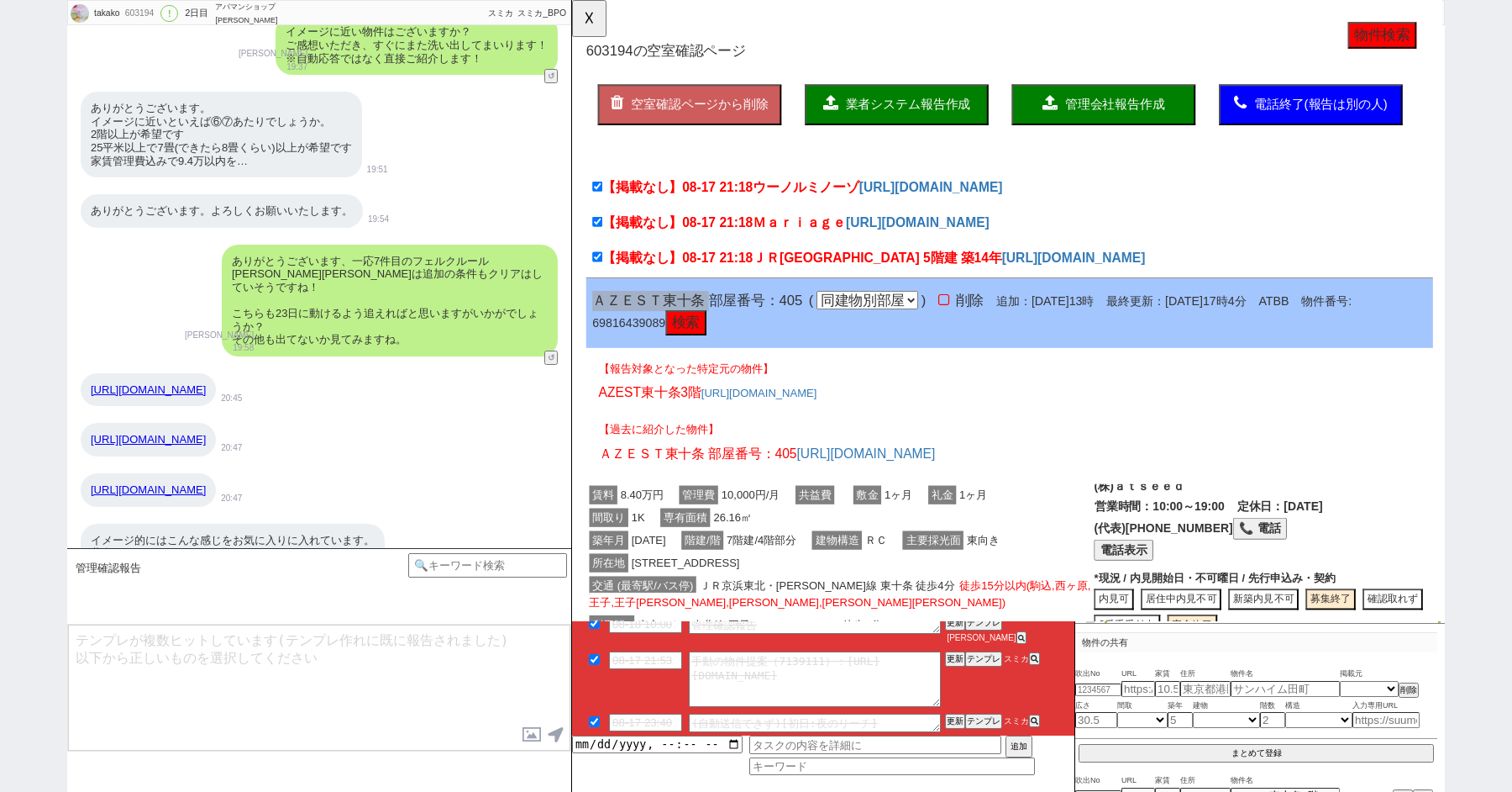
scroll to position [8304, 0]
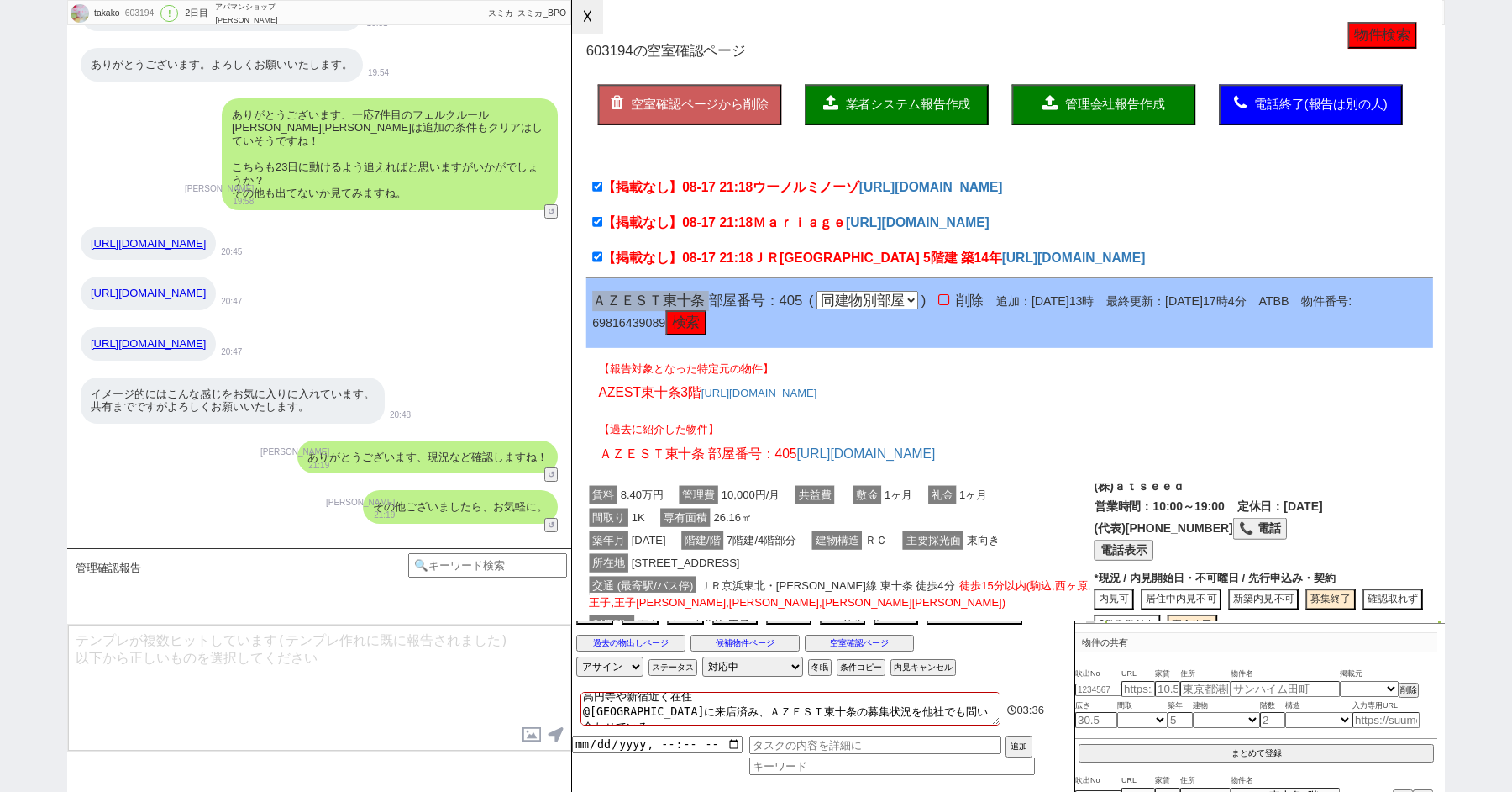
click at [594, 18] on button "☓" at bounding box center [587, 17] width 31 height 33
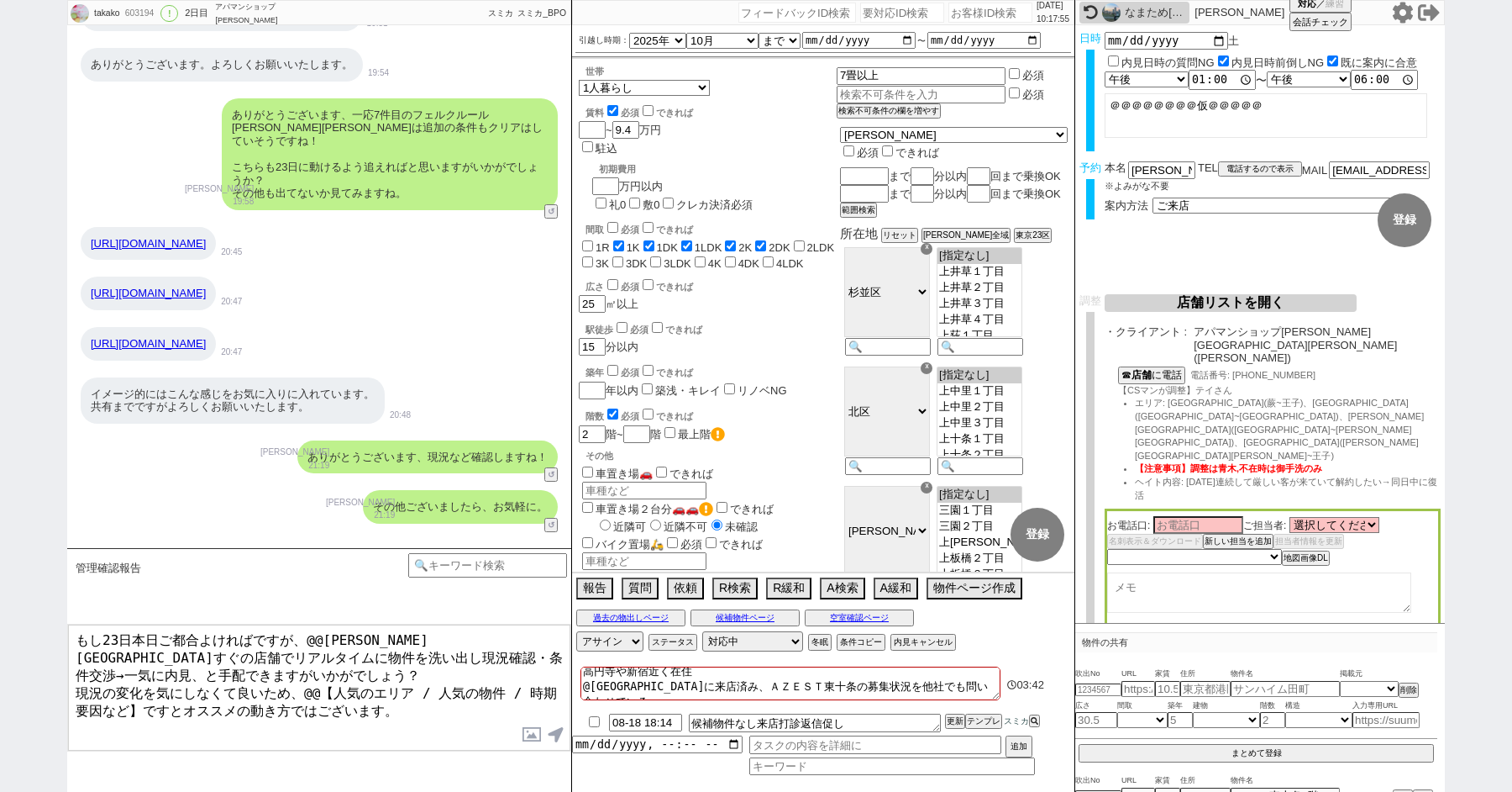
click at [148, 642] on textarea "もし23日本日ご都合よければですが、@@赤羽駅すぐの店舗でリアルタイムに物件を洗い出し現況確認・条件交渉→一気に内見、と手配できますがいかがでしょう？ 現況の…" at bounding box center [319, 687] width 503 height 126
click at [293, 638] on textarea "もし23日ご都合よければですが、@@赤羽駅すぐの店舗でリアルタイムに物件を洗い出し現況確認・条件交渉→一気に内見、と手配できますがいかがでしょう？ 現況の変化…" at bounding box center [319, 687] width 503 height 126
drag, startPoint x: 306, startPoint y: 680, endPoint x: 134, endPoint y: 692, distance: 172.4
click at [134, 692] on textarea "もし23日ご都合よければですが、引き続き赤羽駅すぐの店舗でリアルタイムに物件を洗い出し現況確認・条件交渉→一気に内見、と手配できますがいかがでしょう？ 現況の…" at bounding box center [319, 687] width 503 height 126
click at [73, 636] on textarea "もし23日ご都合よければですが、引き続き赤羽駅すぐの店舗でリアルタイムに物件を洗い出し現況確認・条件交渉→一気に内見、と手配できますがいかがでしょう？ 現況の…" at bounding box center [319, 687] width 503 height 126
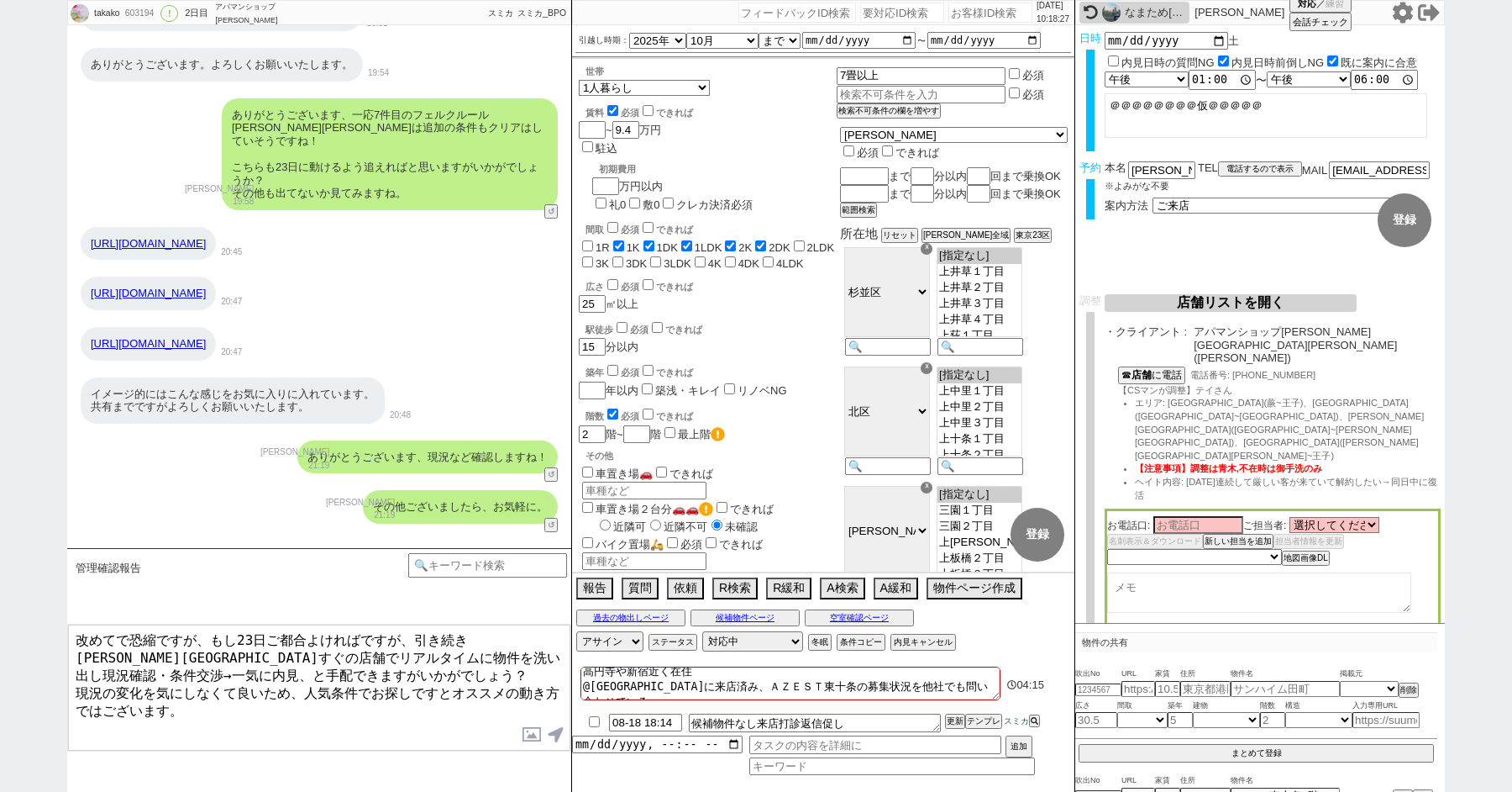
click at [344, 668] on textarea "改めてで恐縮ですが、もし23日ご都合よければですが、引き続き赤羽駅すぐの店舗でリアルタイムに物件を洗い出し現況確認・条件交渉→一気に内見、と手配できますがいか…" at bounding box center [319, 687] width 503 height 126
type textarea "改めてで恐縮ですが、もし23日ご都合よければですが、引き続き赤羽駅すぐの店舗でリアルタイムに物件を洗い出し現況確認・条件交渉→一気に内見、と手配できますがいか…"
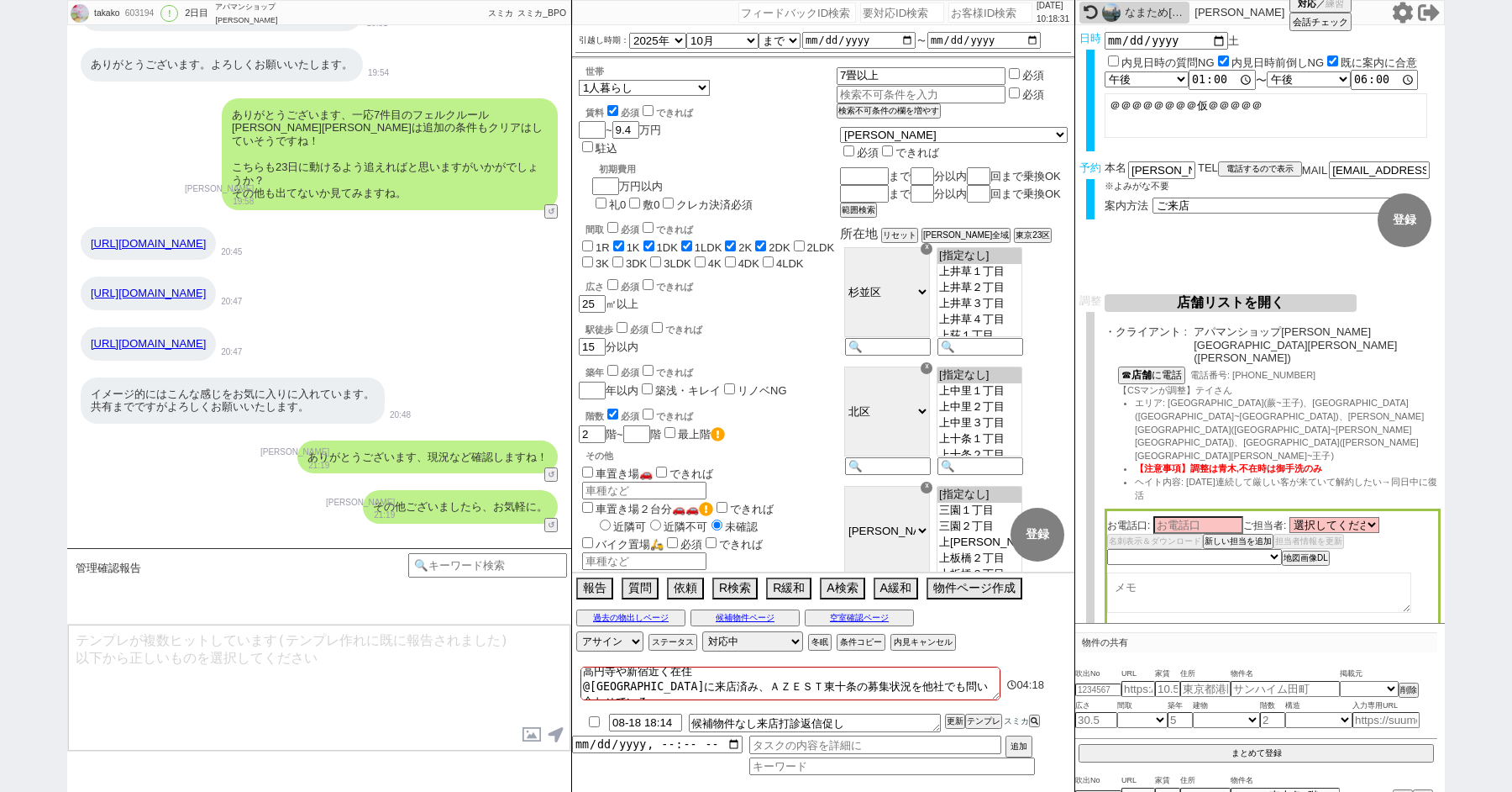
scroll to position [8407, 0]
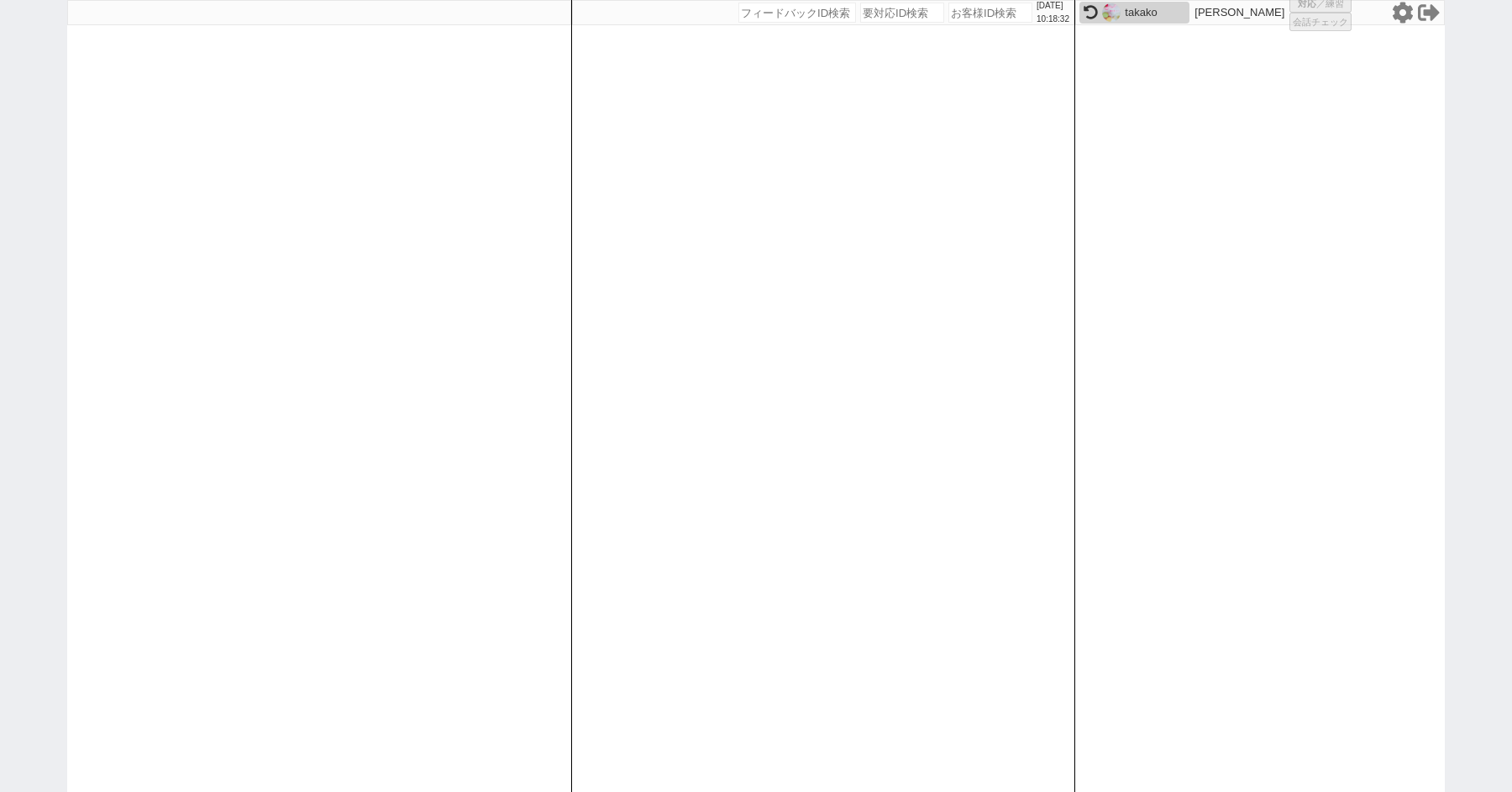
select select "1"
select select "2"
select select
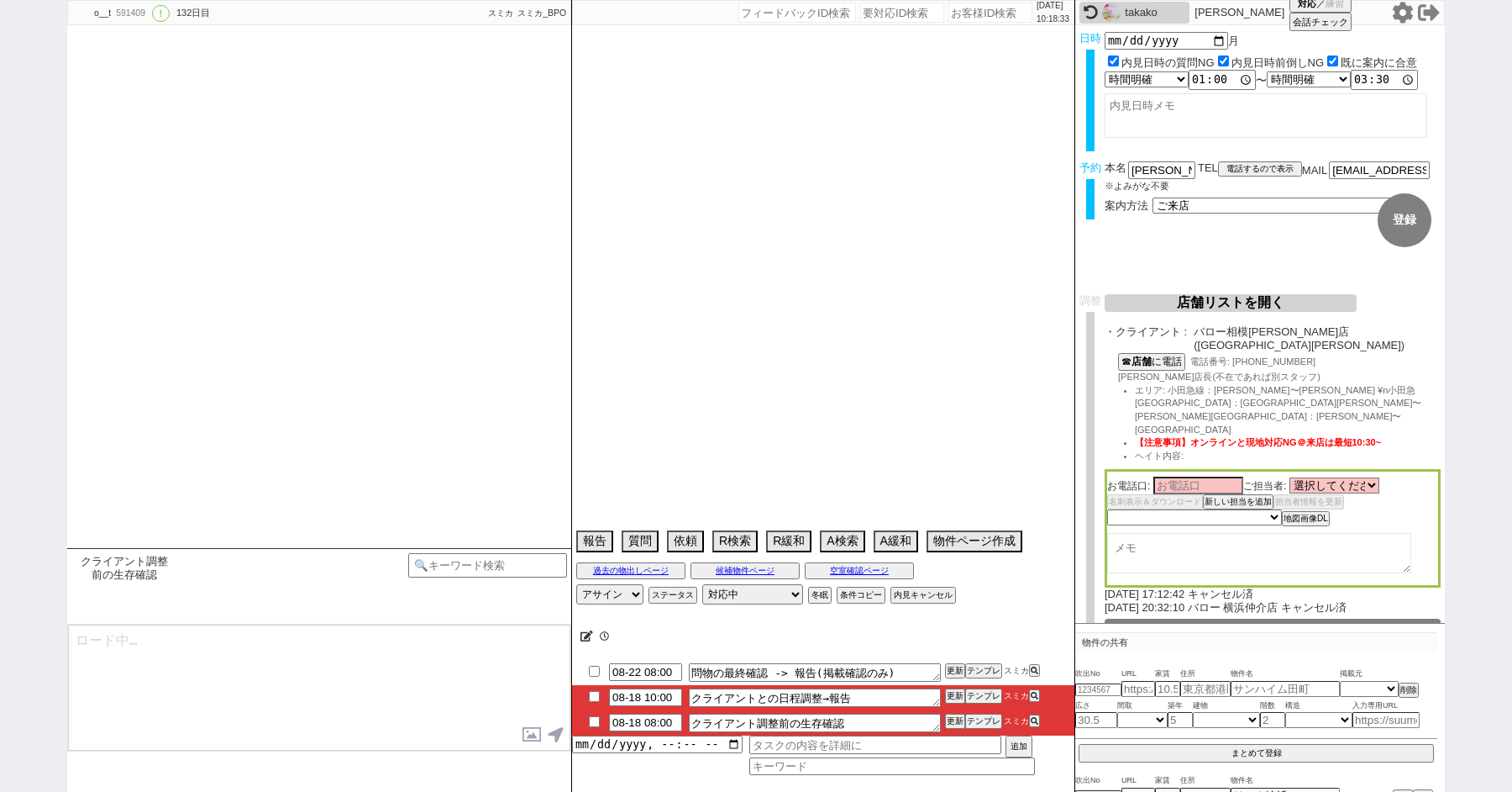
scroll to position [560, 0]
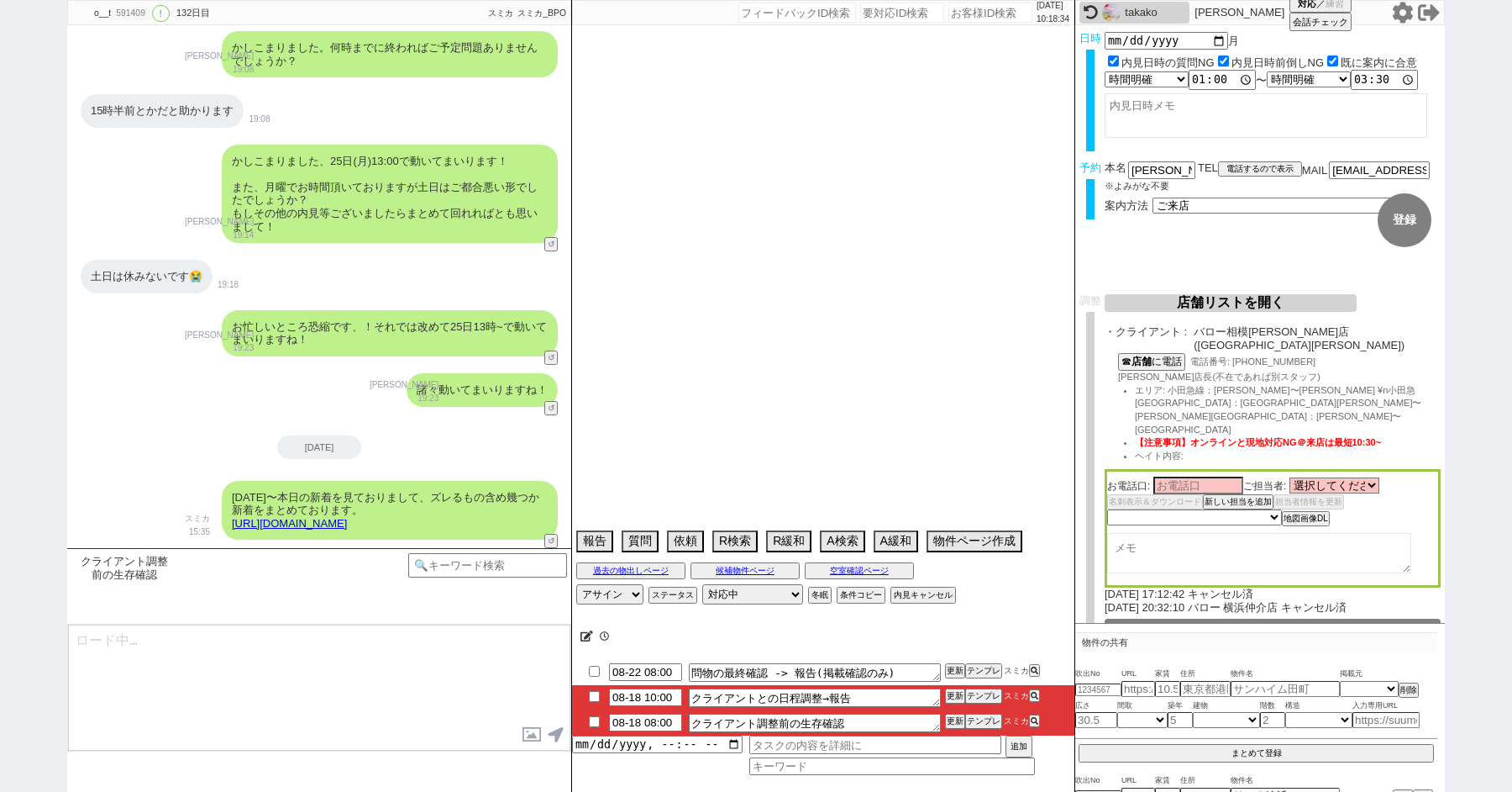
select select "2025"
select select "9"
select select "36"
select select "0"
select select "819"
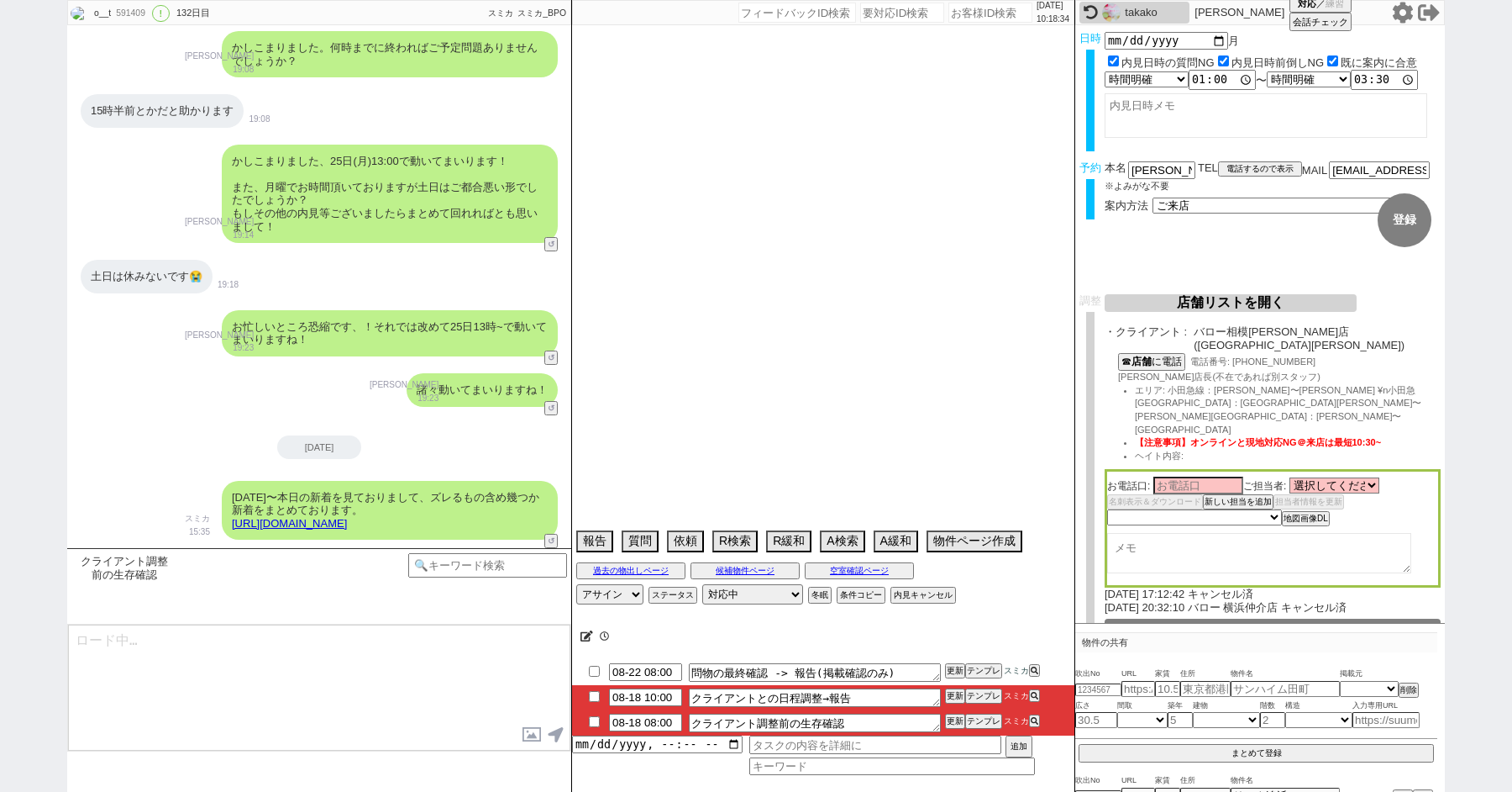
select select "48"
select select "75"
select select "44"
select select "60"
select select "19"
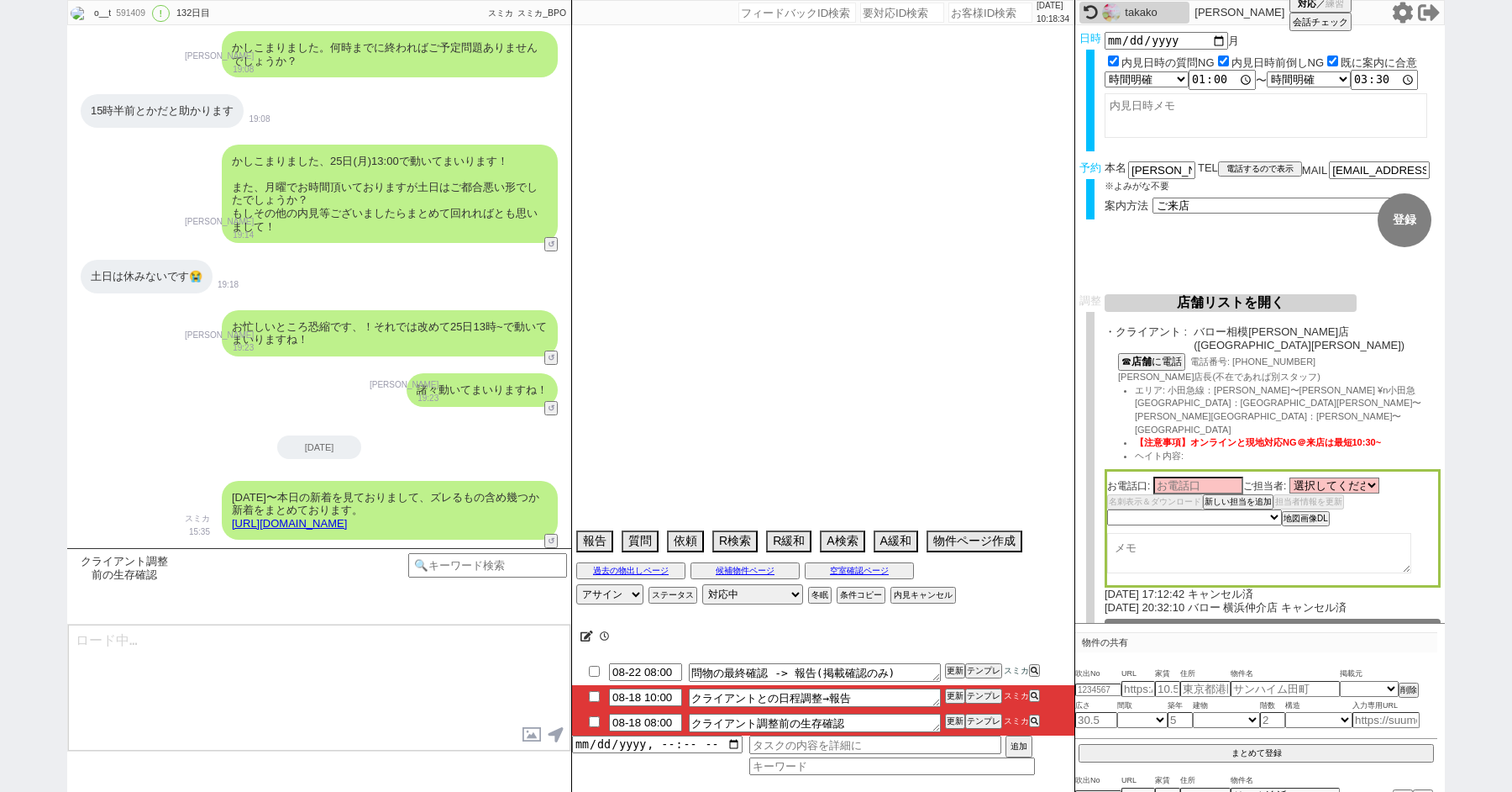
select select "71"
select select "25"
select select "3116"
select select "9"
select select "331"
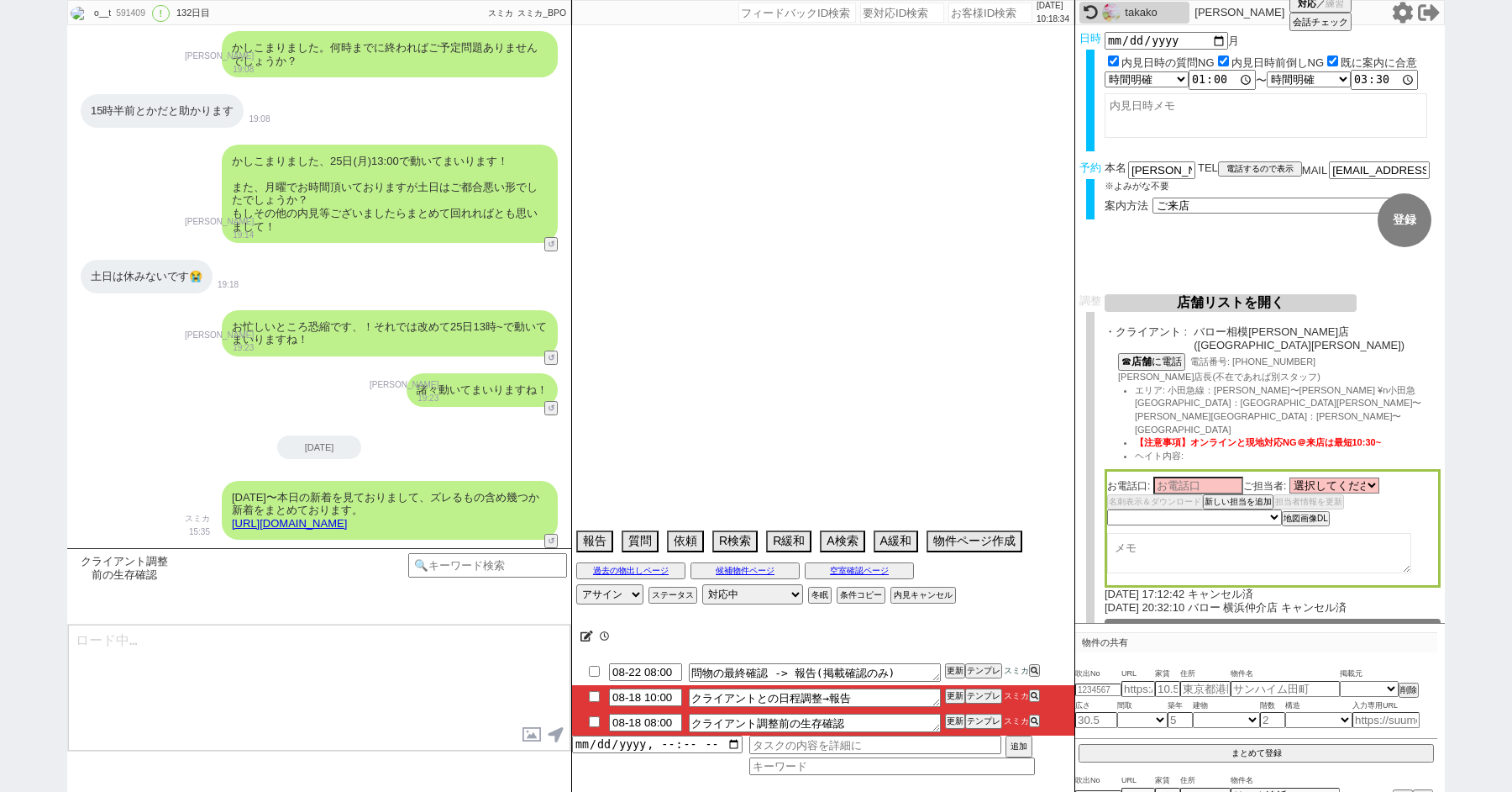
select select "14"
select select "23"
select select "65"
select select "70"
select select "1678"
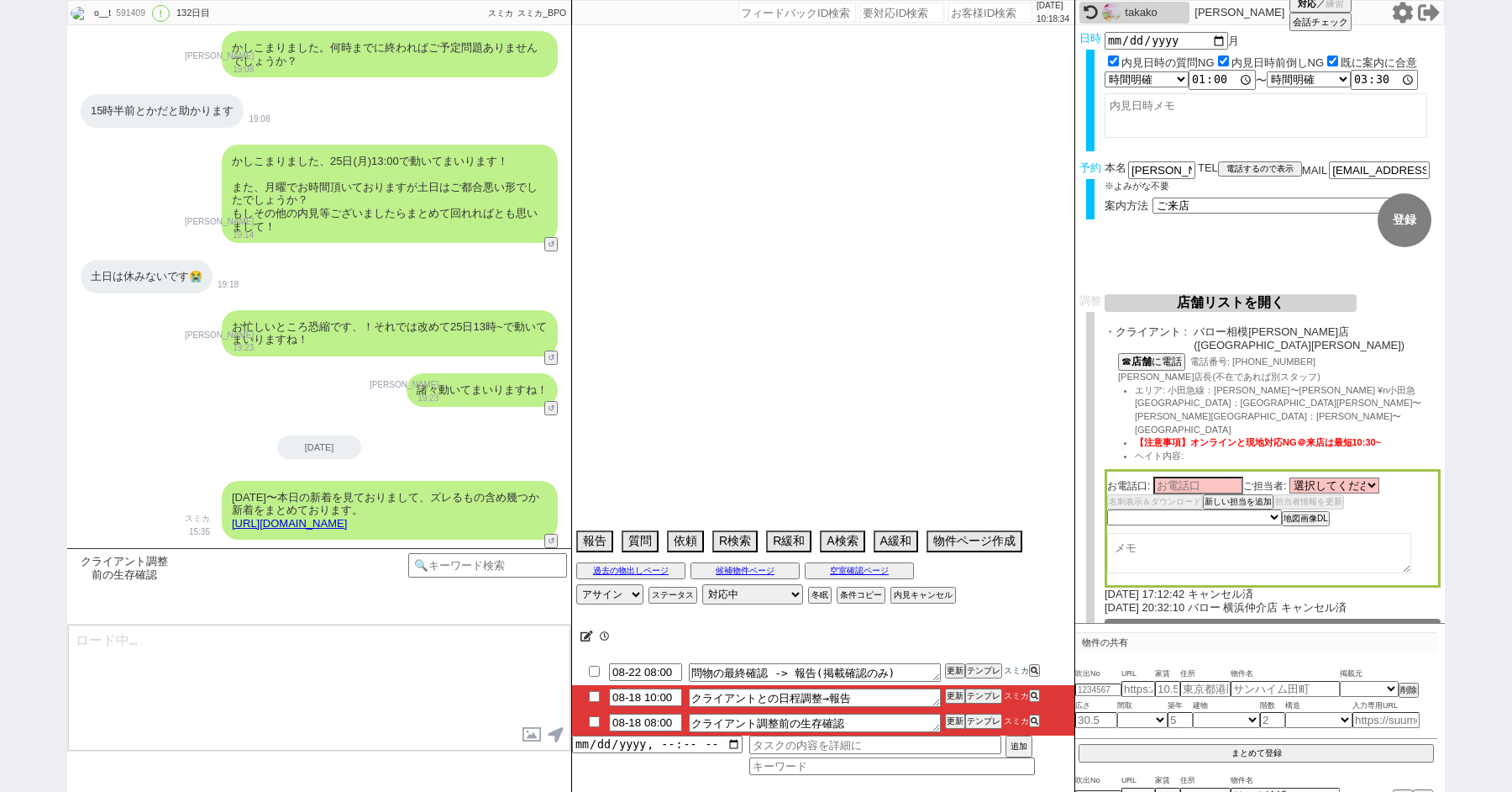
select select "62"
select select "59"
select select "64"
select select "1557"
select select "69"
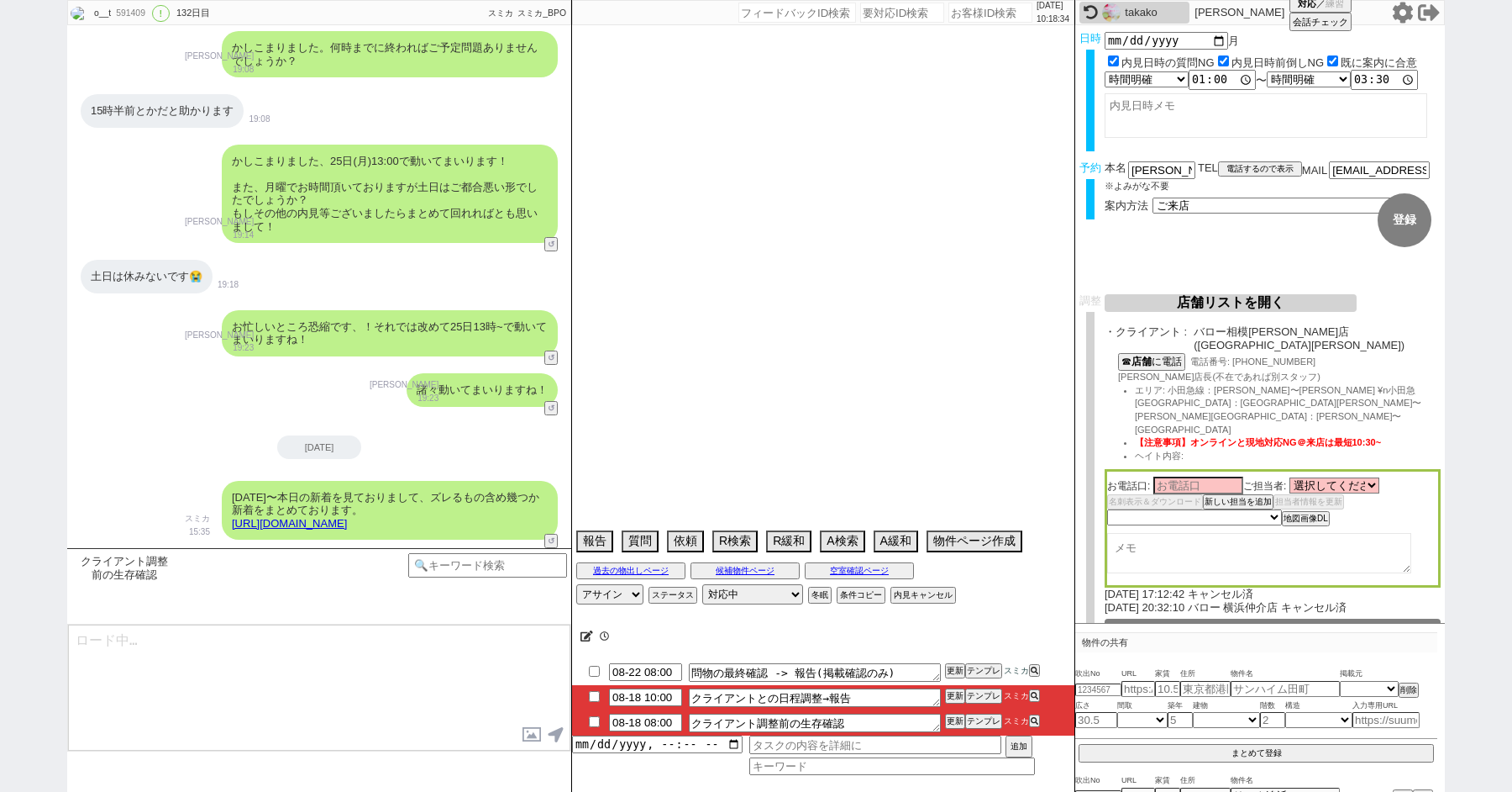
select select "1654"
select select "67"
select select "47"
select select "68"
select select "63"
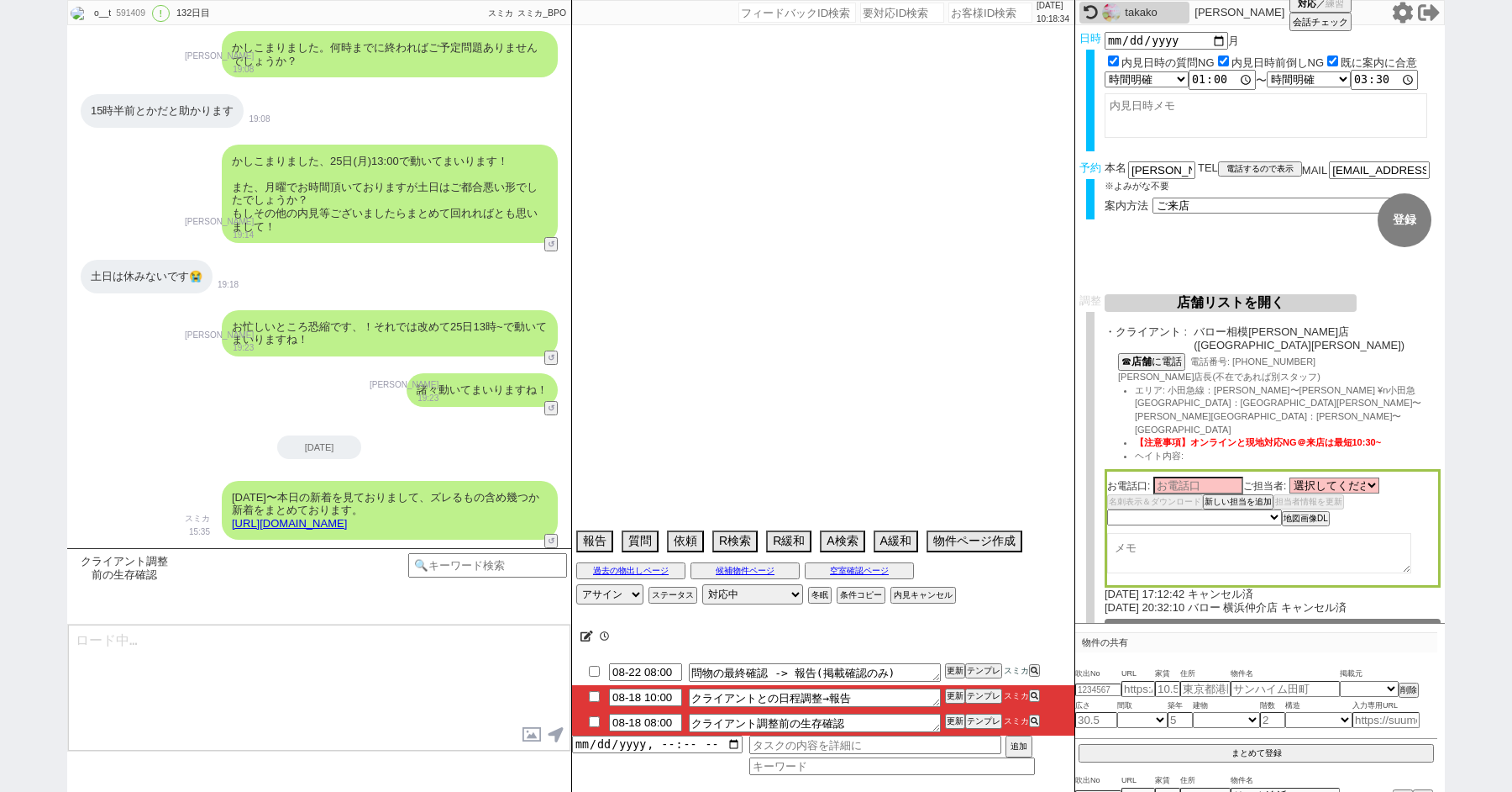
select select "66"
select select "72"
select select "1740"
select select "38"
select select "50"
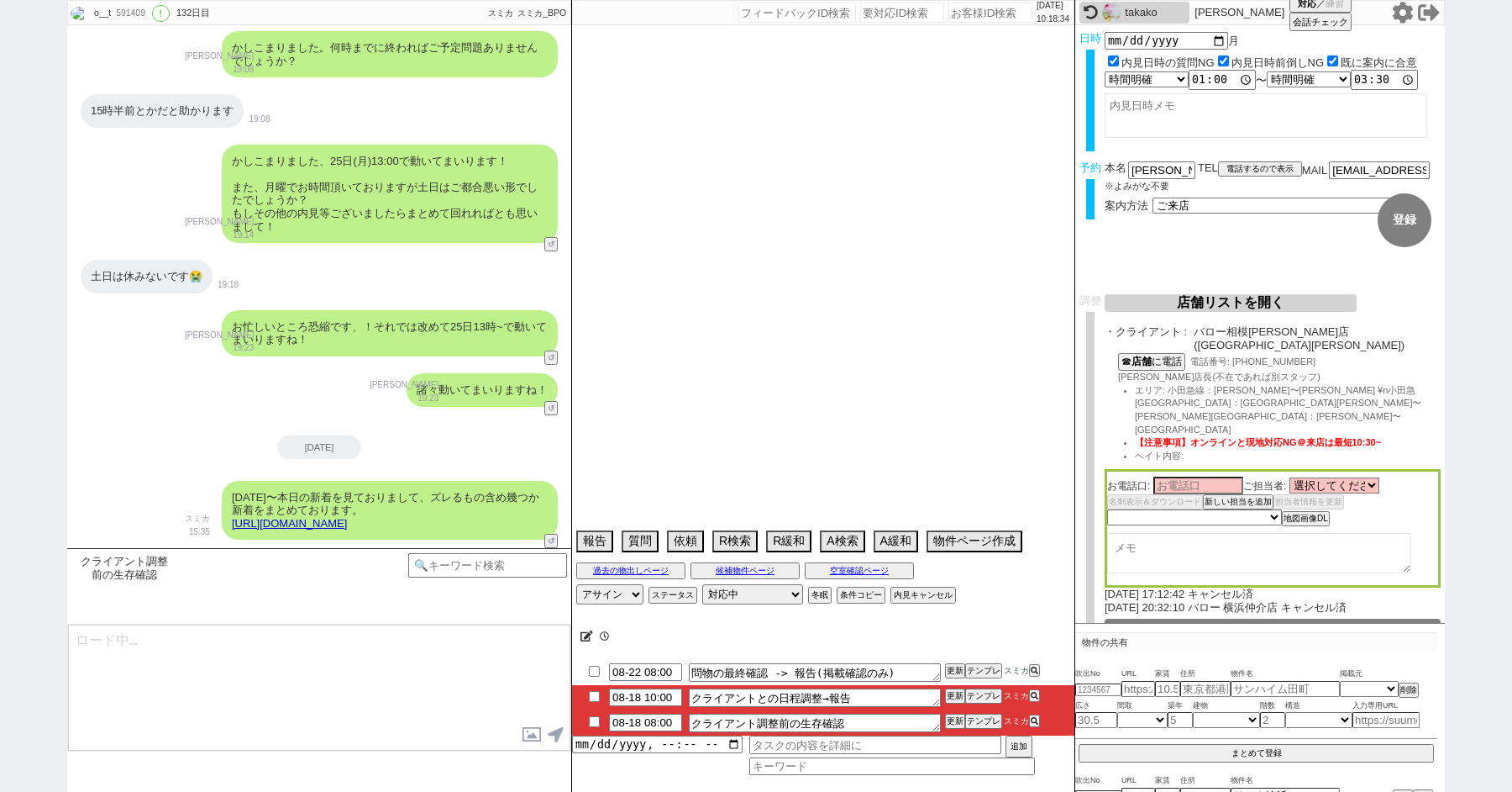
select select "35"
select select "56"
select select "36"
select select "55"
select select "15"
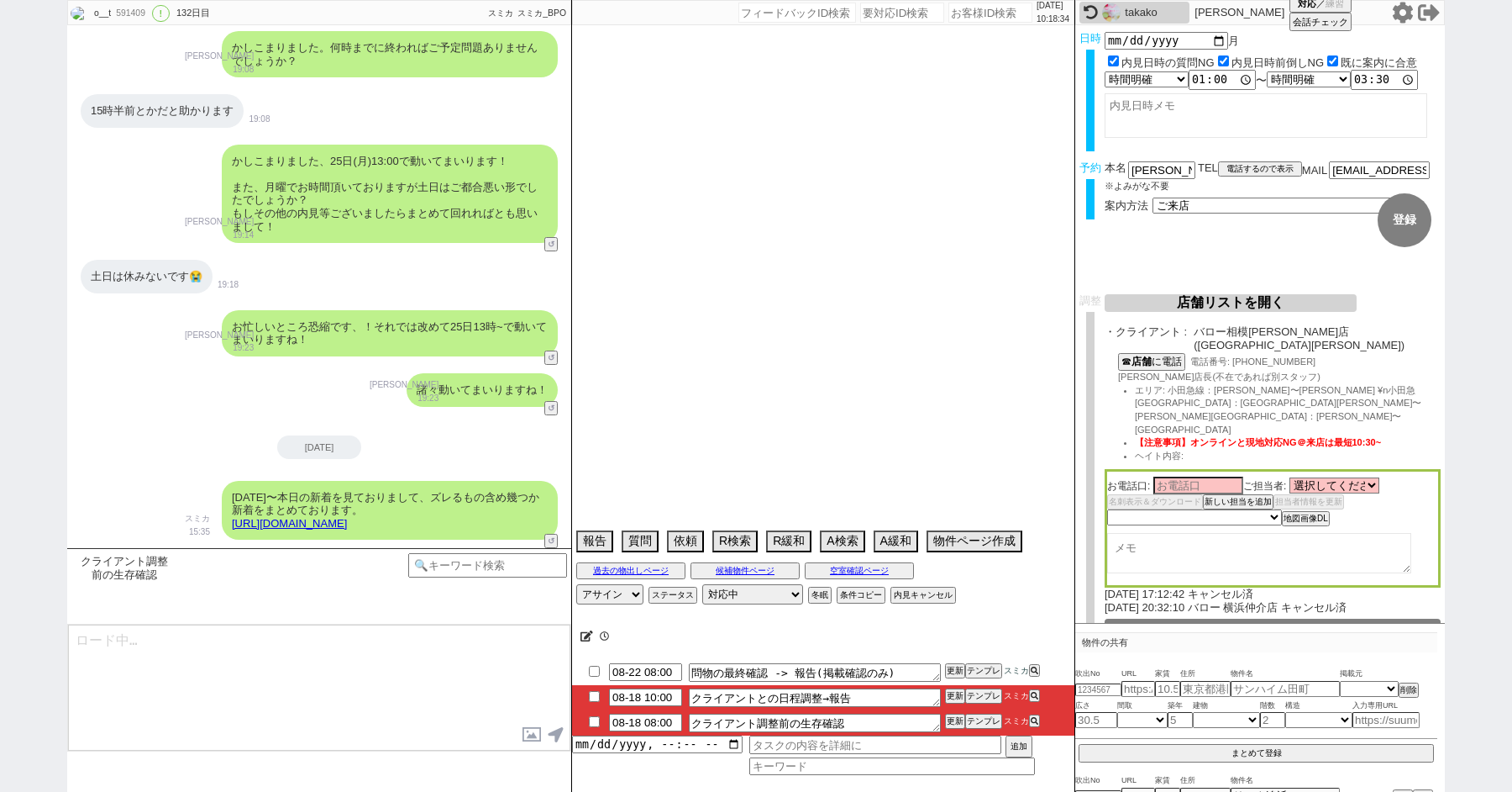
select select "508"
select select "46"
select select "53"
select select "54"
select select "57"
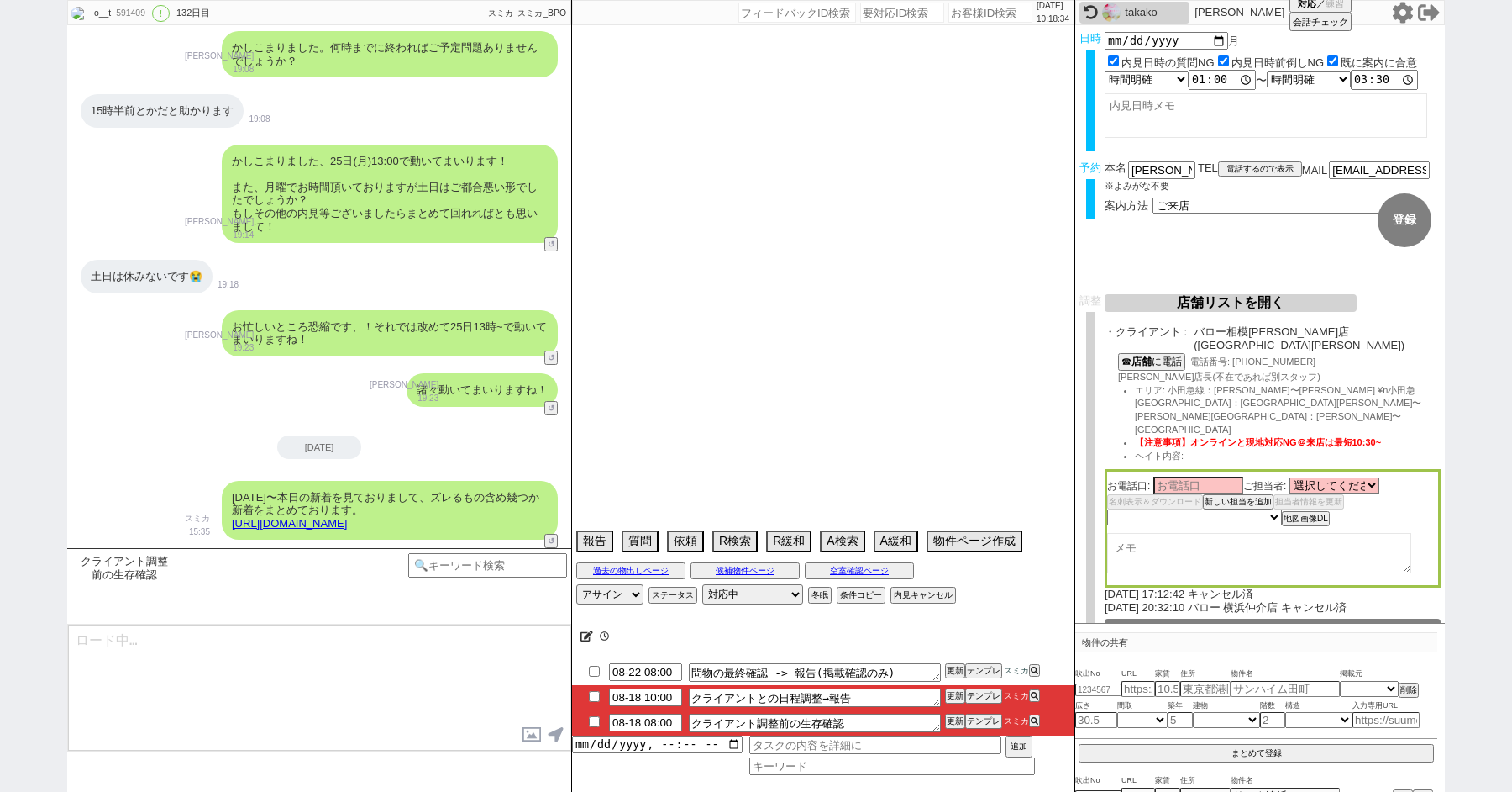
select select "77"
select select "1840"
select select "11"
select select "61"
select select "29"
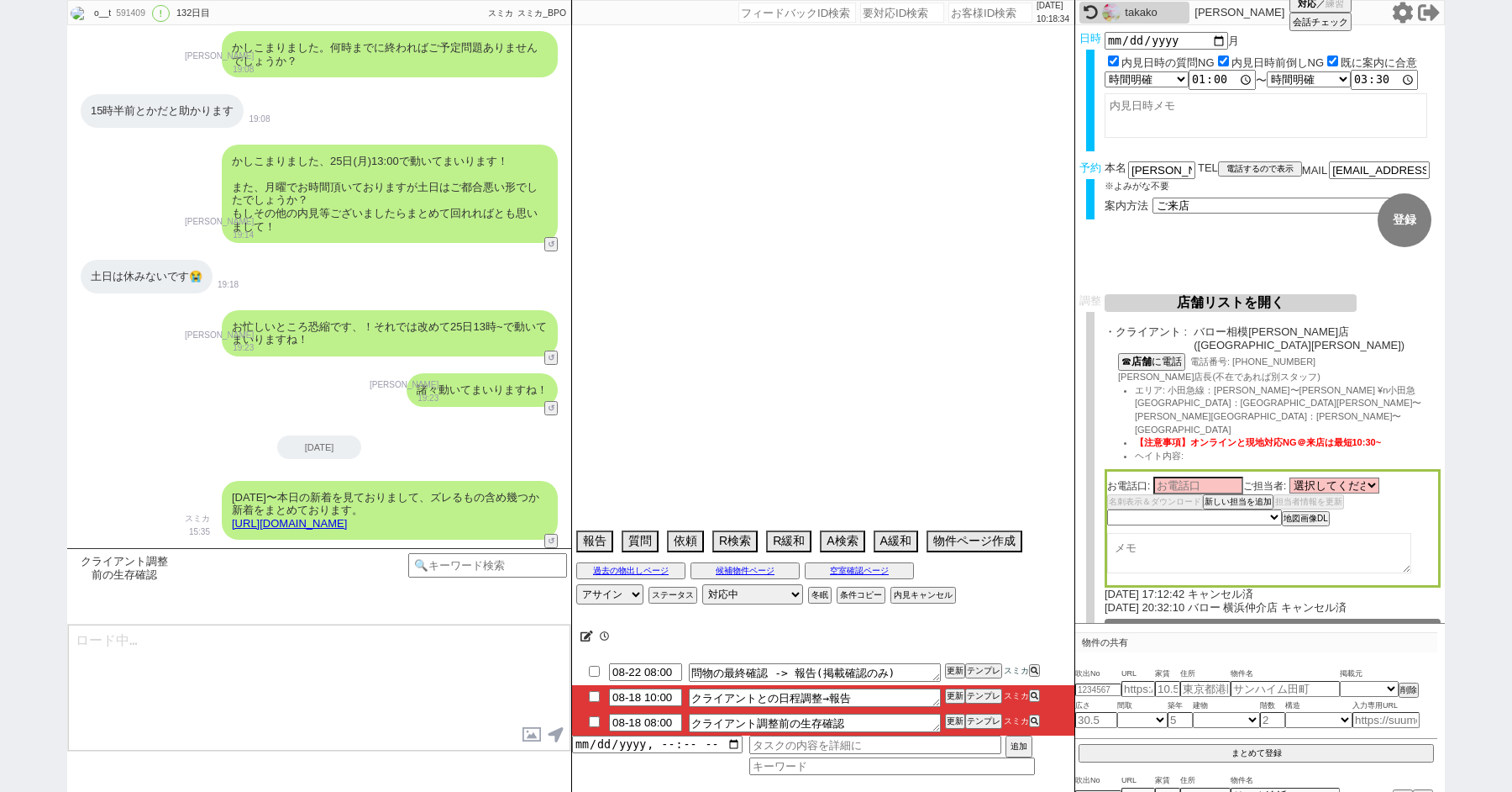
select select "37"
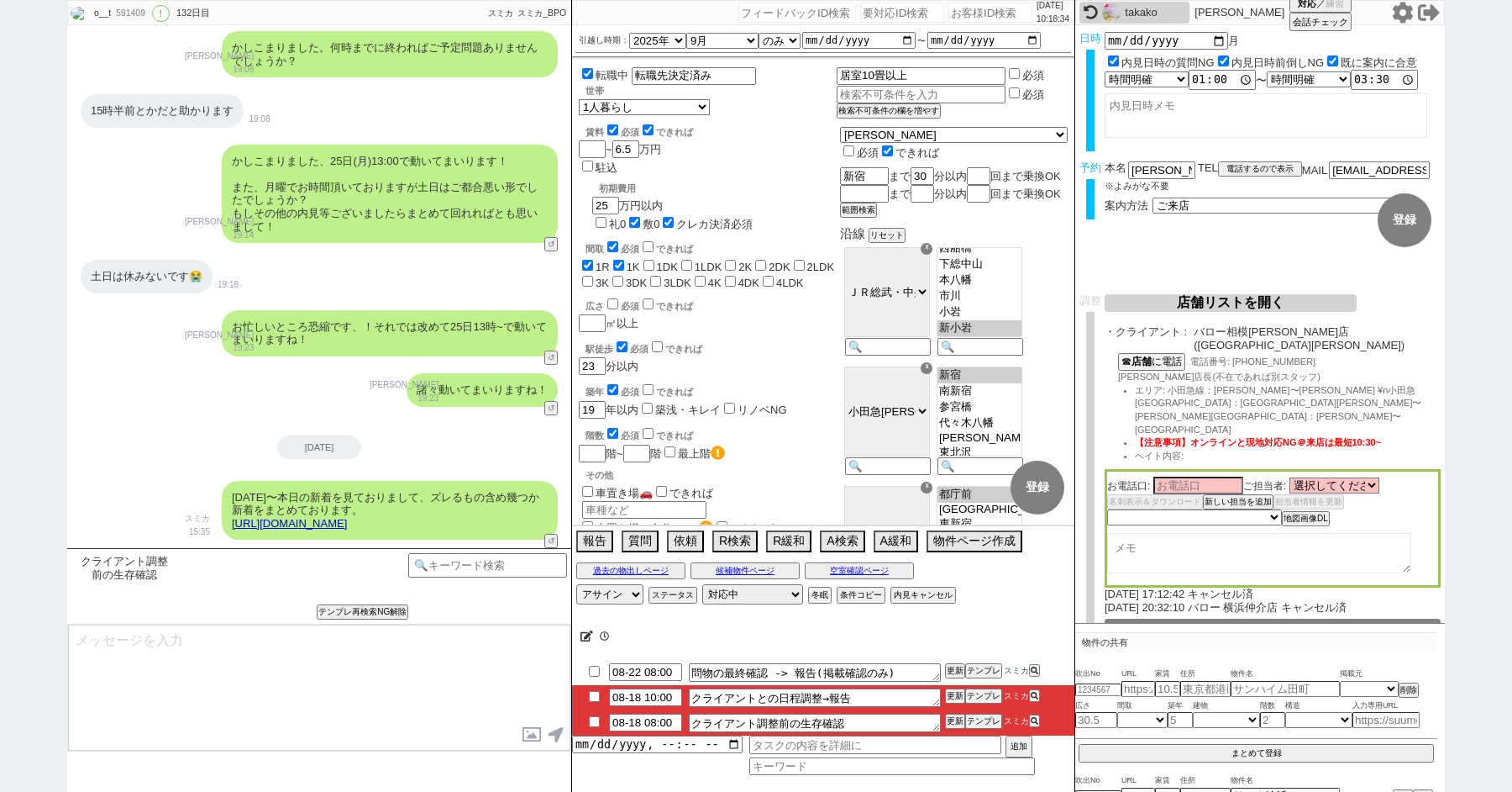
type textarea "数日ご返信頂いておりませんが、LINEに不具合等発生しておられますでしょうか、？ お電話も可能ですので、ご確認だけいただけますと幸いです、！"
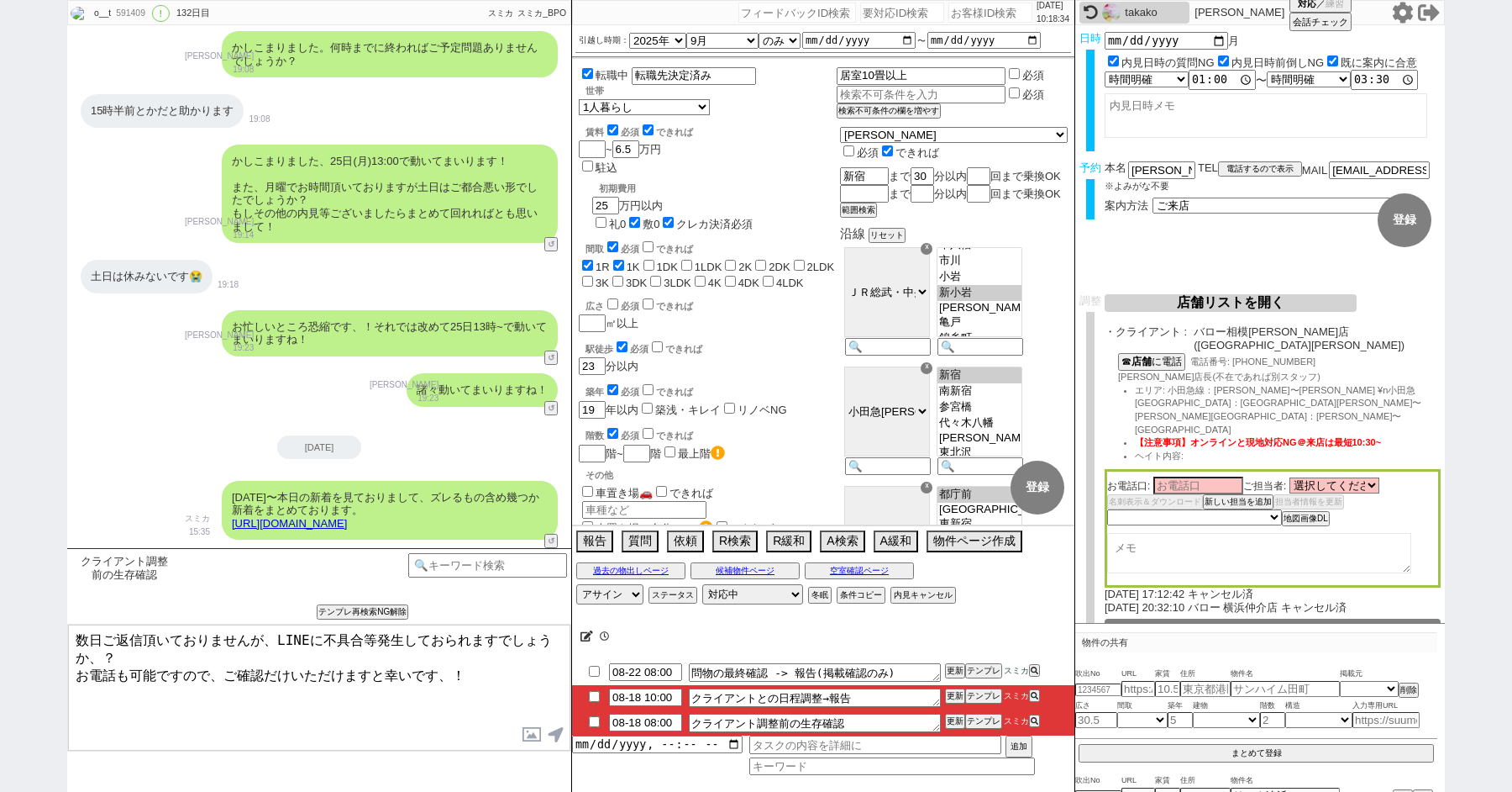
scroll to position [112, 0]
click at [466, 668] on textarea "数日ご返信頂いておりませんが、LINEに不具合等発生しておられますでしょうか、？ お電話も可能ですので、ご確認だけいただけますと幸いです、！" at bounding box center [319, 687] width 503 height 126
checkbox input "true"
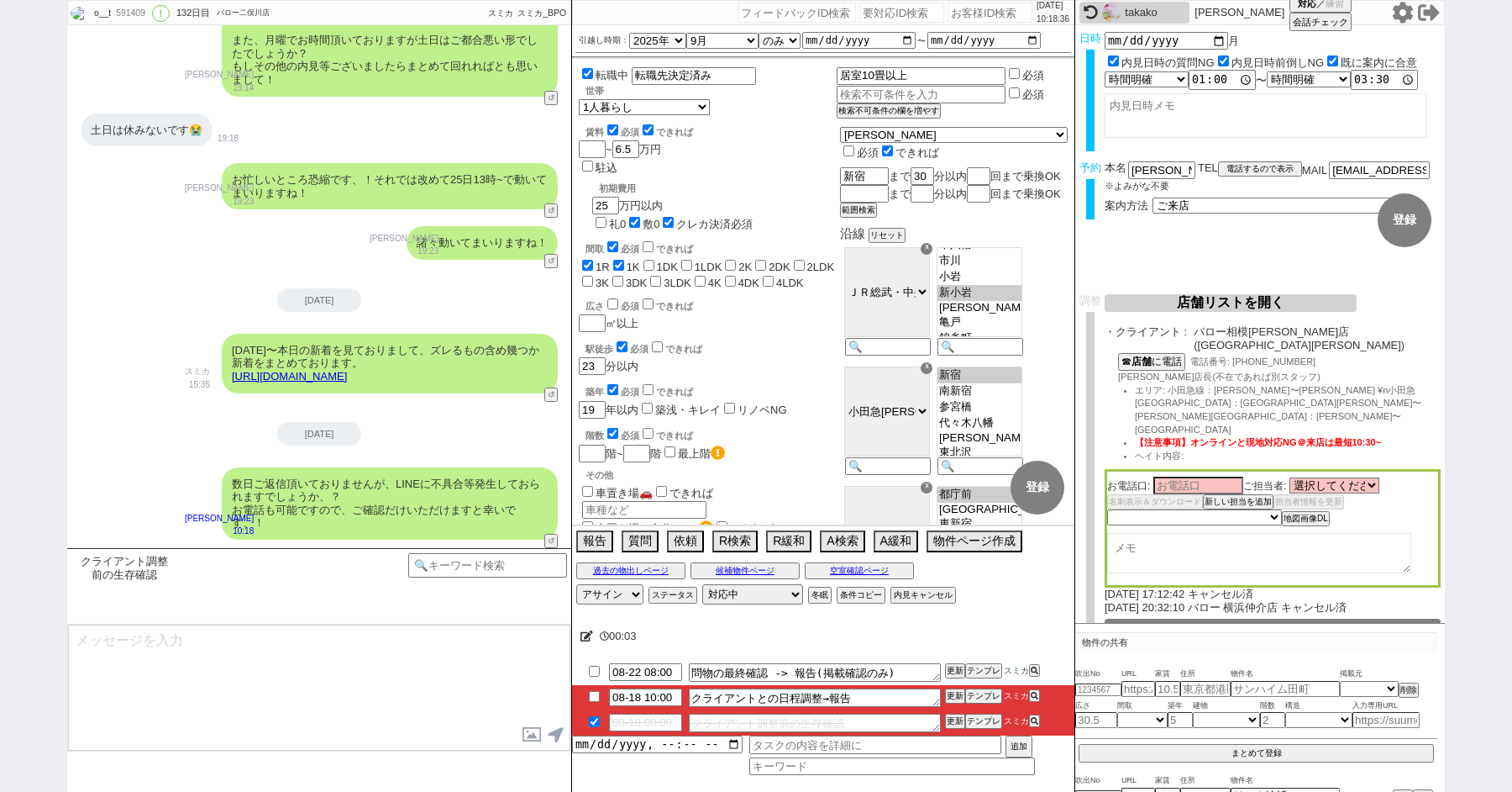
scroll to position [477, 0]
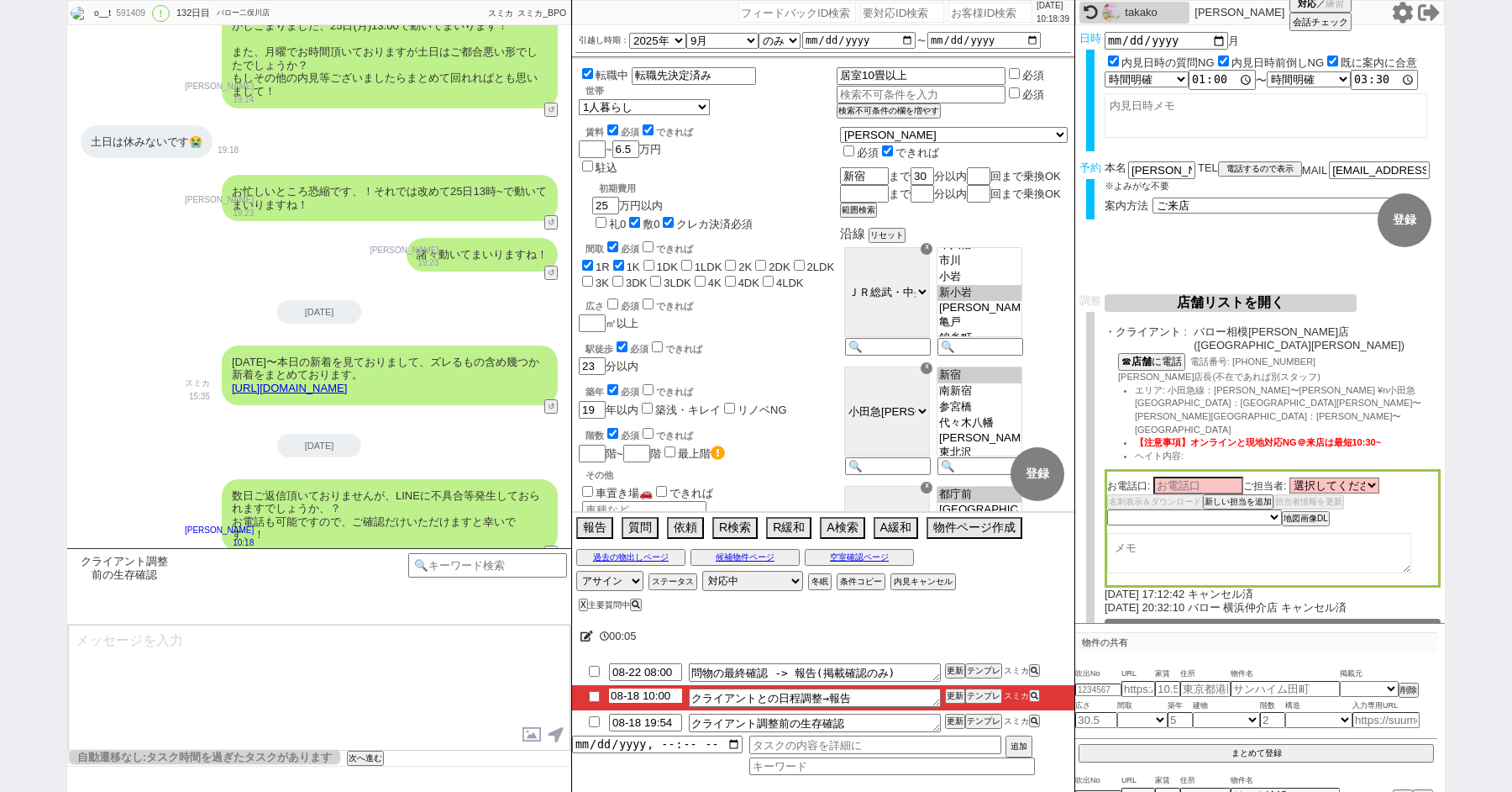
click at [655, 699] on input "08-18 10:00" at bounding box center [645, 695] width 73 height 14
type input "08-18 16:00"
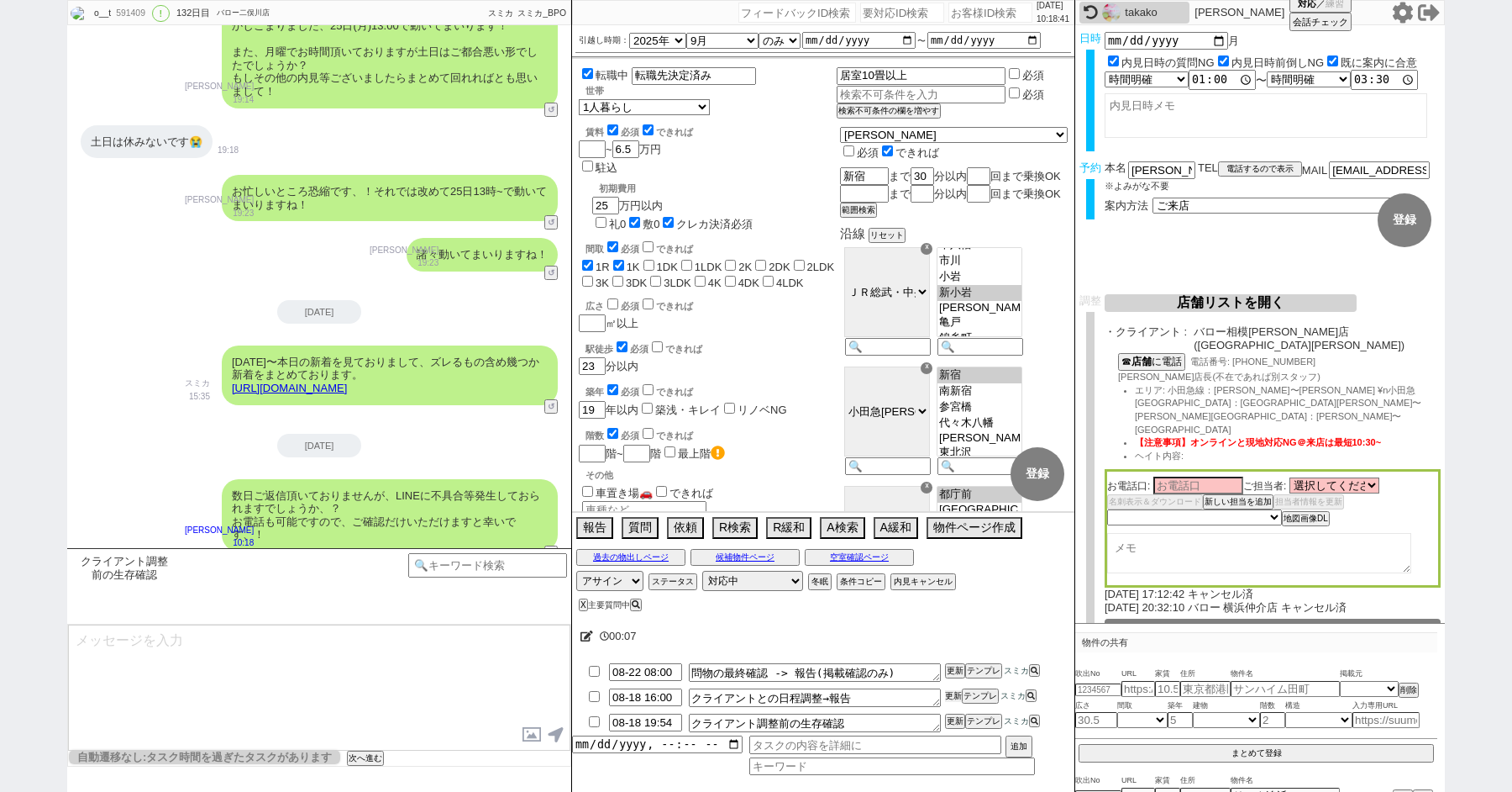
click at [951, 695] on button "更新" at bounding box center [953, 695] width 17 height 11
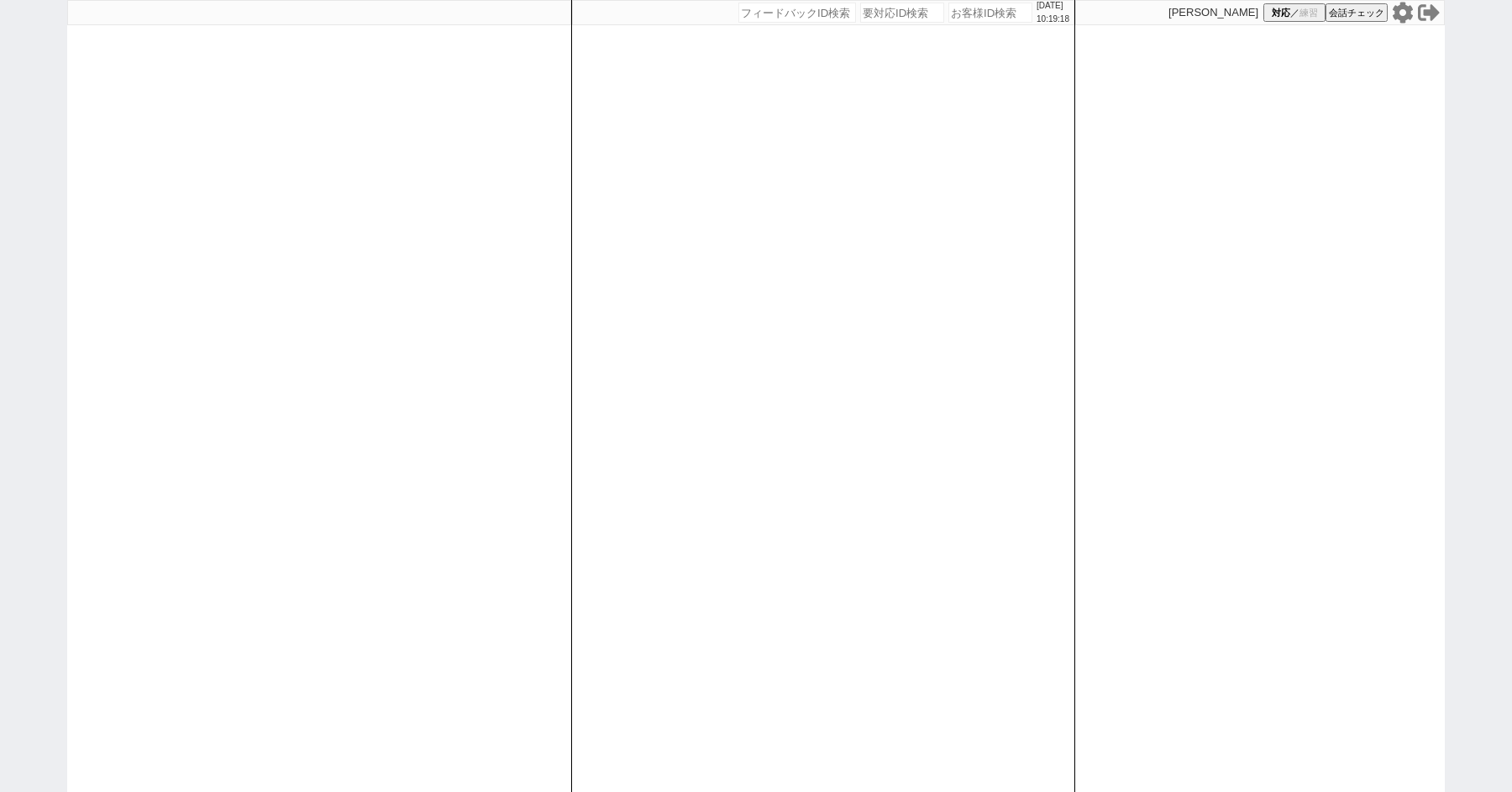
click at [8, 279] on div "[DATE] 10:19:18 候補物件を追加してしてください 紹介した物件一覧 他社物件を追加する 空室確認ページに追加・削除 紹介した物件一覧 他社物件を…" at bounding box center [756, 396] width 1512 height 792
select select "3"
select select "2"
select select
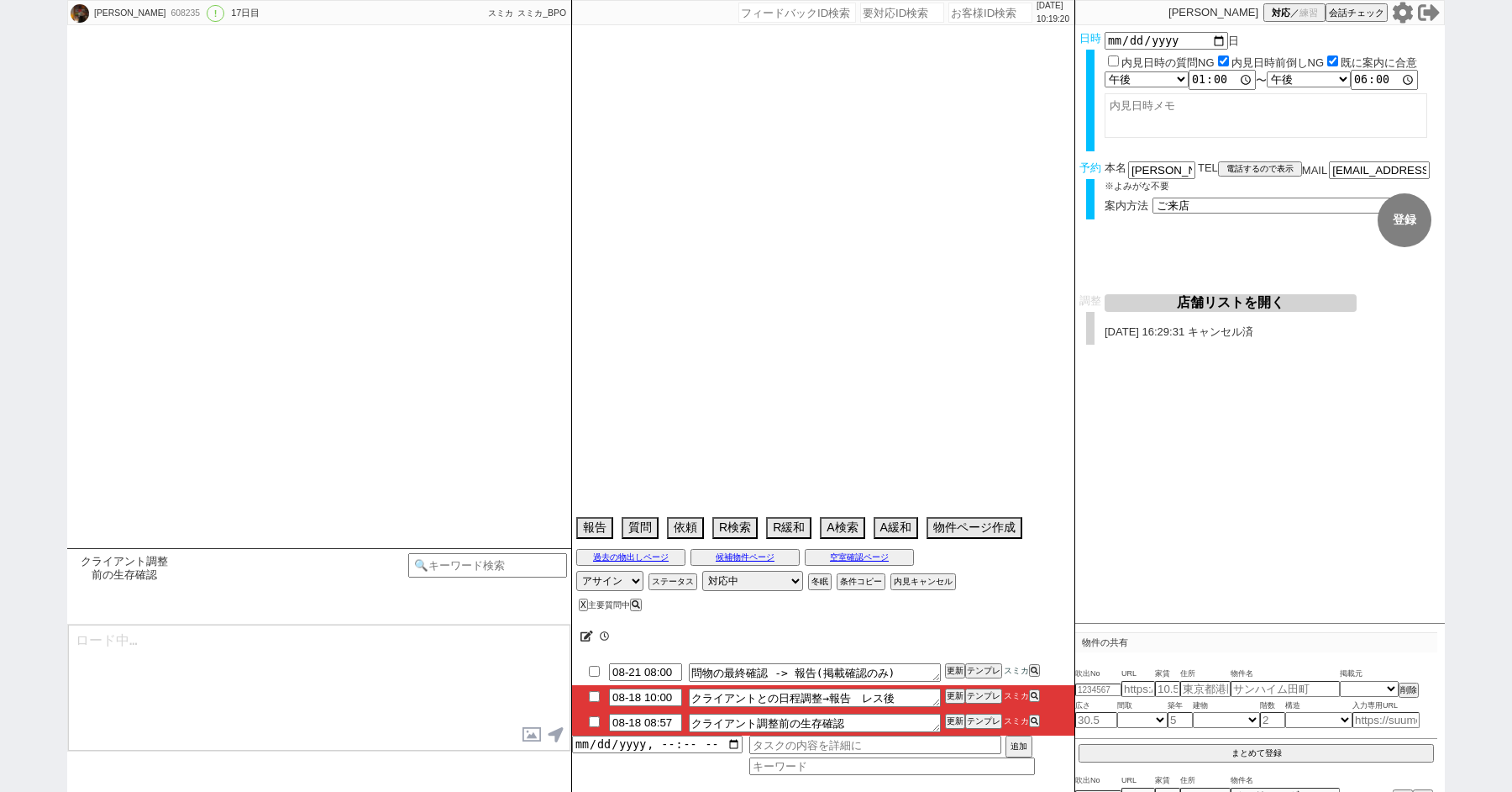
type textarea "ルアナ辻堂指名　[PERSON_NAME]で先行こっちでできない→自分で問い合わせして伝えた"
select select "2025"
select select "10"
select select "37"
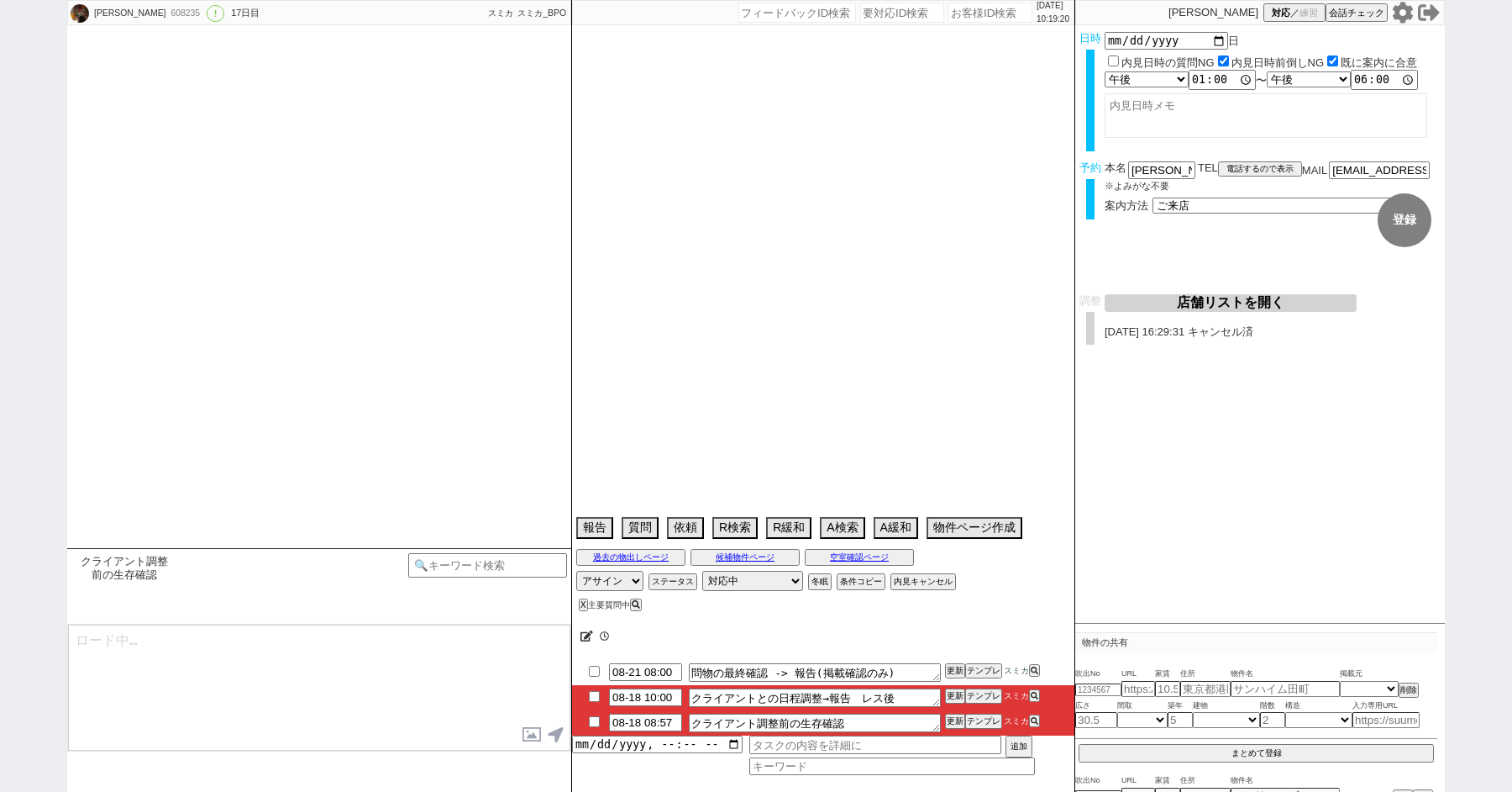
select select "1"
select select "14"
select select "13"
select select "453"
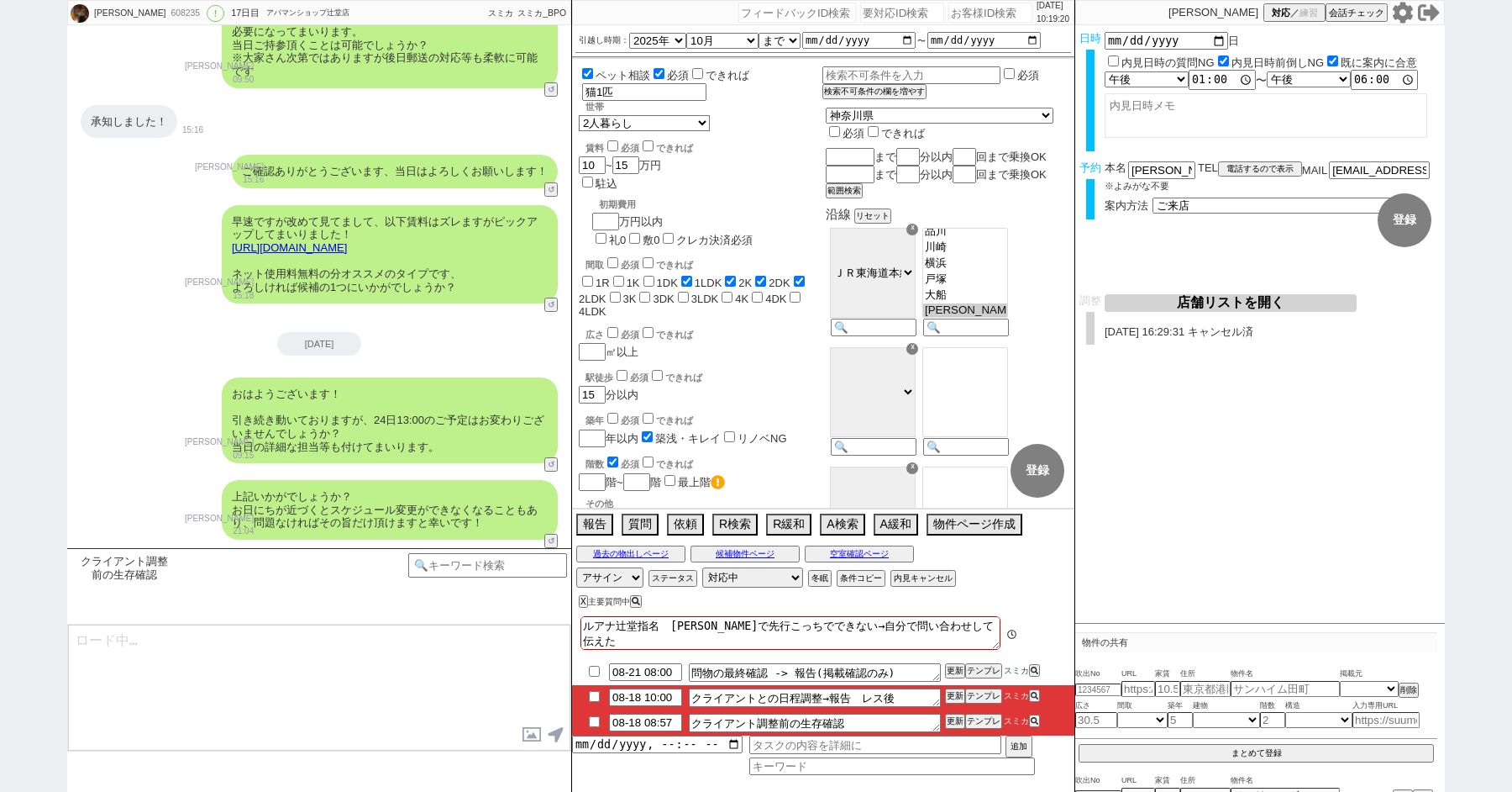
scroll to position [675, 0]
type textarea "@@【@@メッセージは打たず、以下やってください@@】@@ @@【@@直近で全然レス来てないのでキャンセルの可能性が高いです、記述で最強の叩き起こしをしてくだ…"
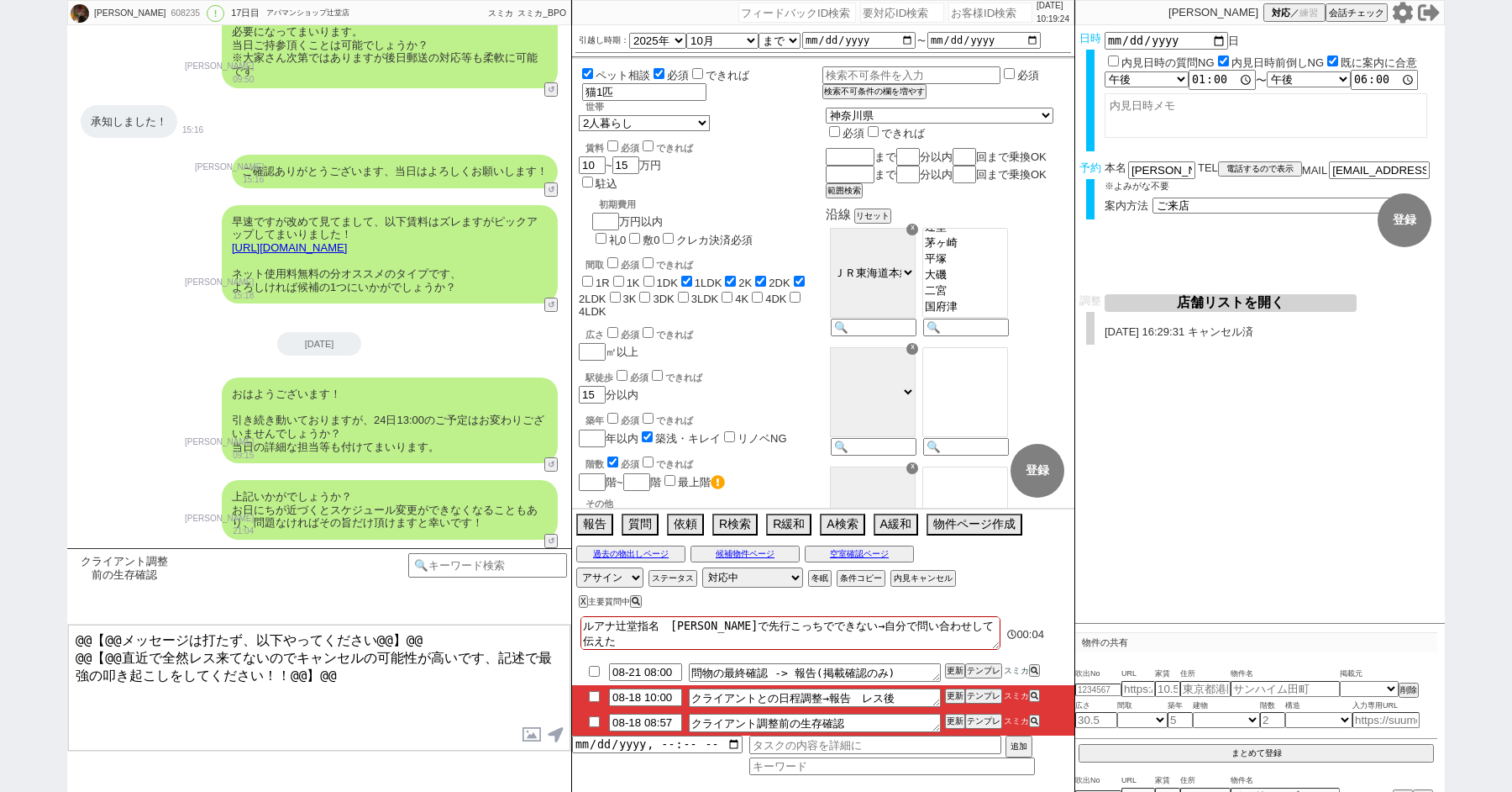
scroll to position [714, 0]
click at [841, 528] on button "A検索" at bounding box center [840, 522] width 41 height 18
click at [839, 532] on button "A検索" at bounding box center [840, 522] width 41 height 18
drag, startPoint x: 625, startPoint y: 643, endPoint x: 543, endPoint y: 578, distance: 104.6
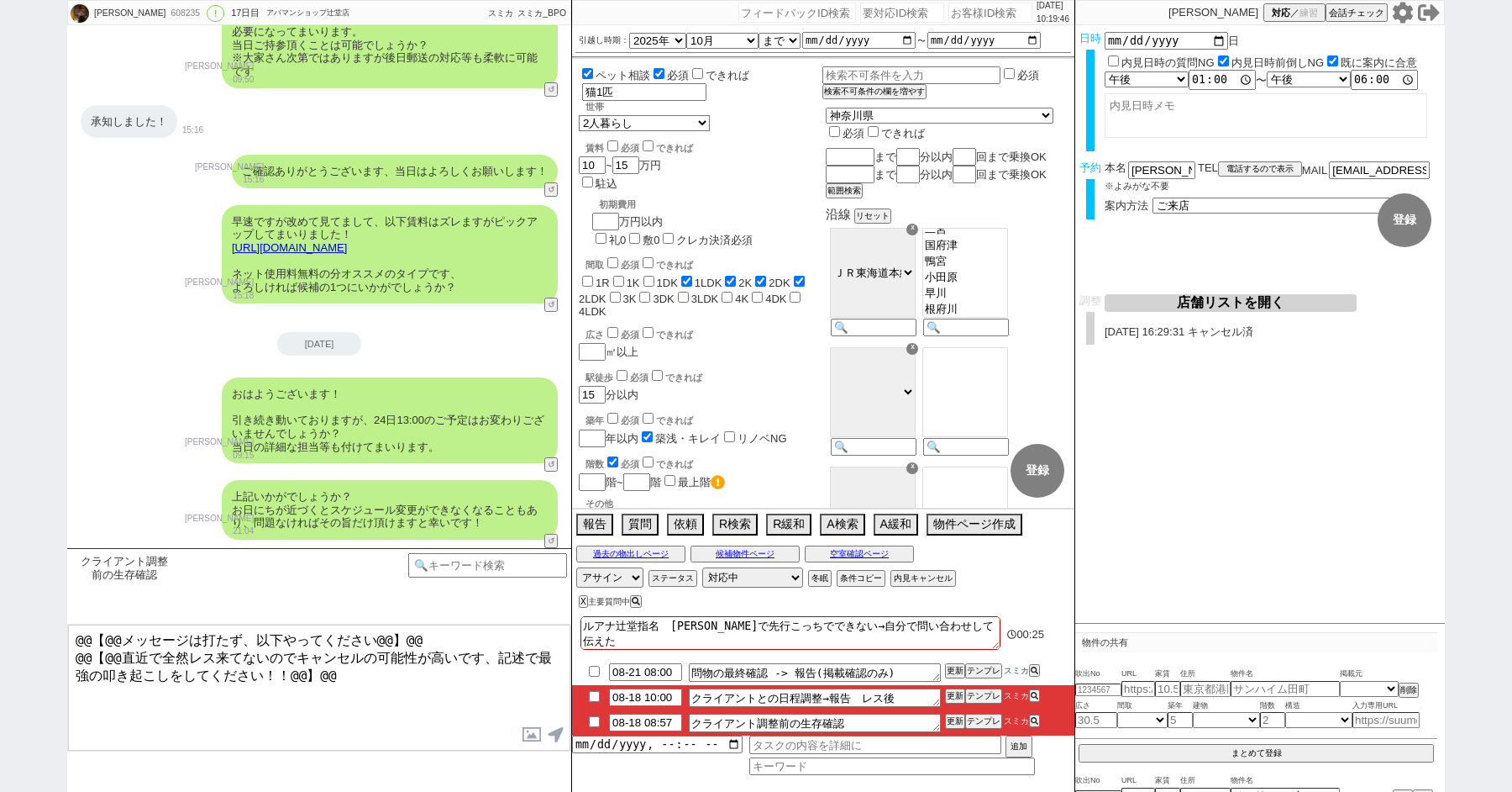
click at [545, 579] on div "[PERSON_NAME] 608235 ! 0 17日目 アパマンショップ辻堂店 冬眠中 自社客 スミカ スミカ_BPO チャット全表示 [DATE] はい…" at bounding box center [756, 396] width 1378 height 792
checkbox input "false"
checkbox input "true"
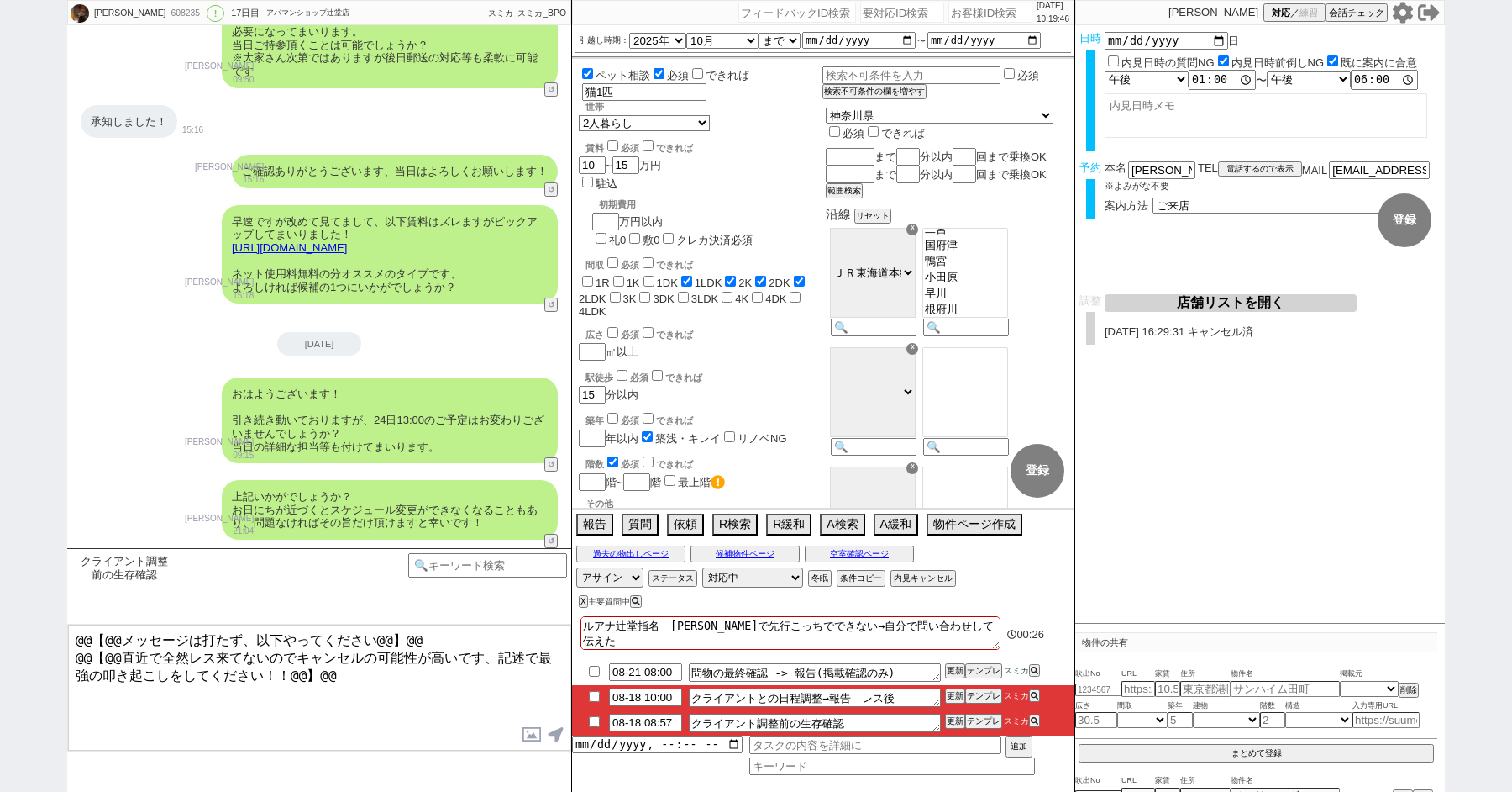
checkbox input "true"
checkbox input "false"
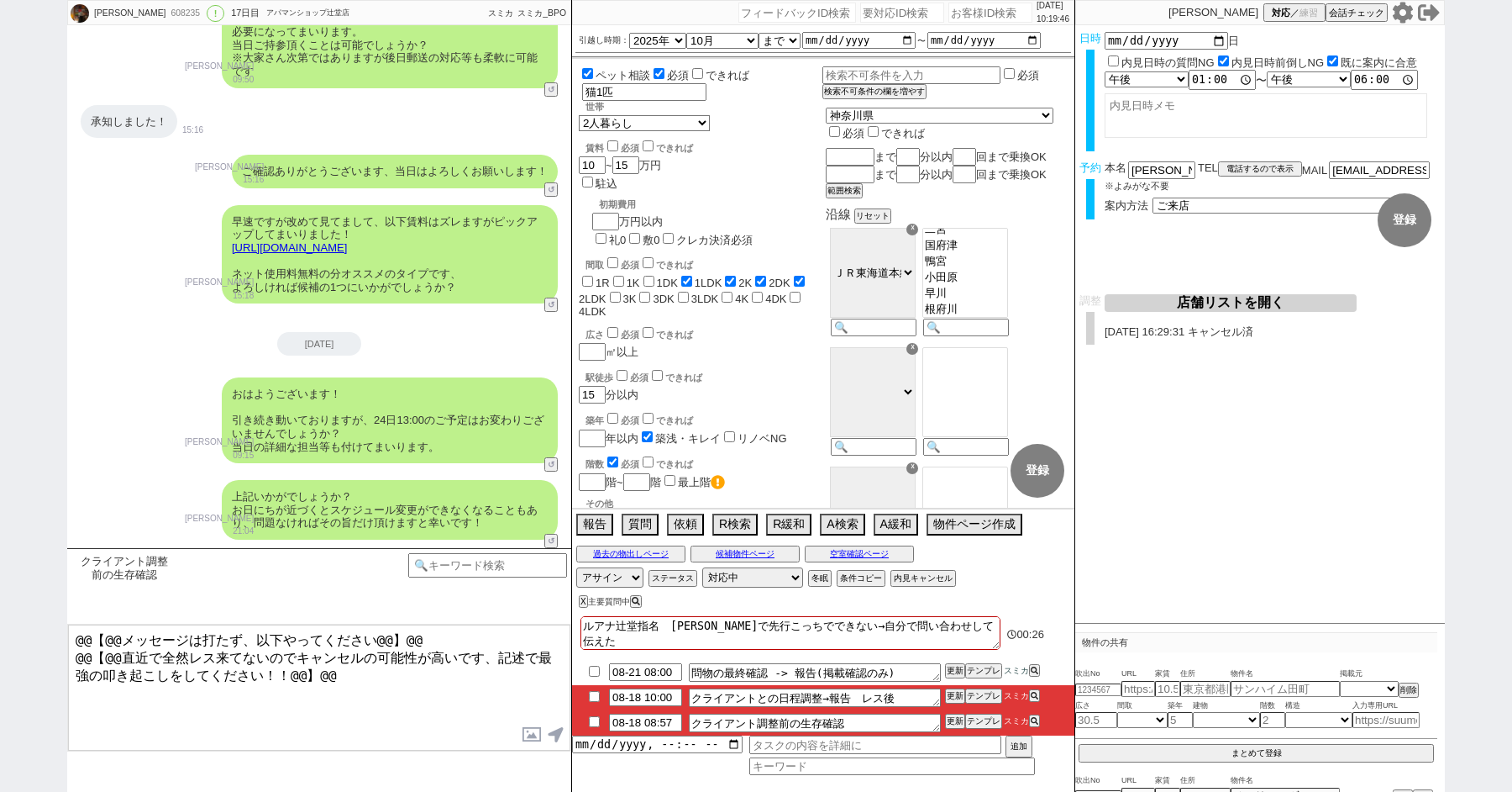
checkbox input "false"
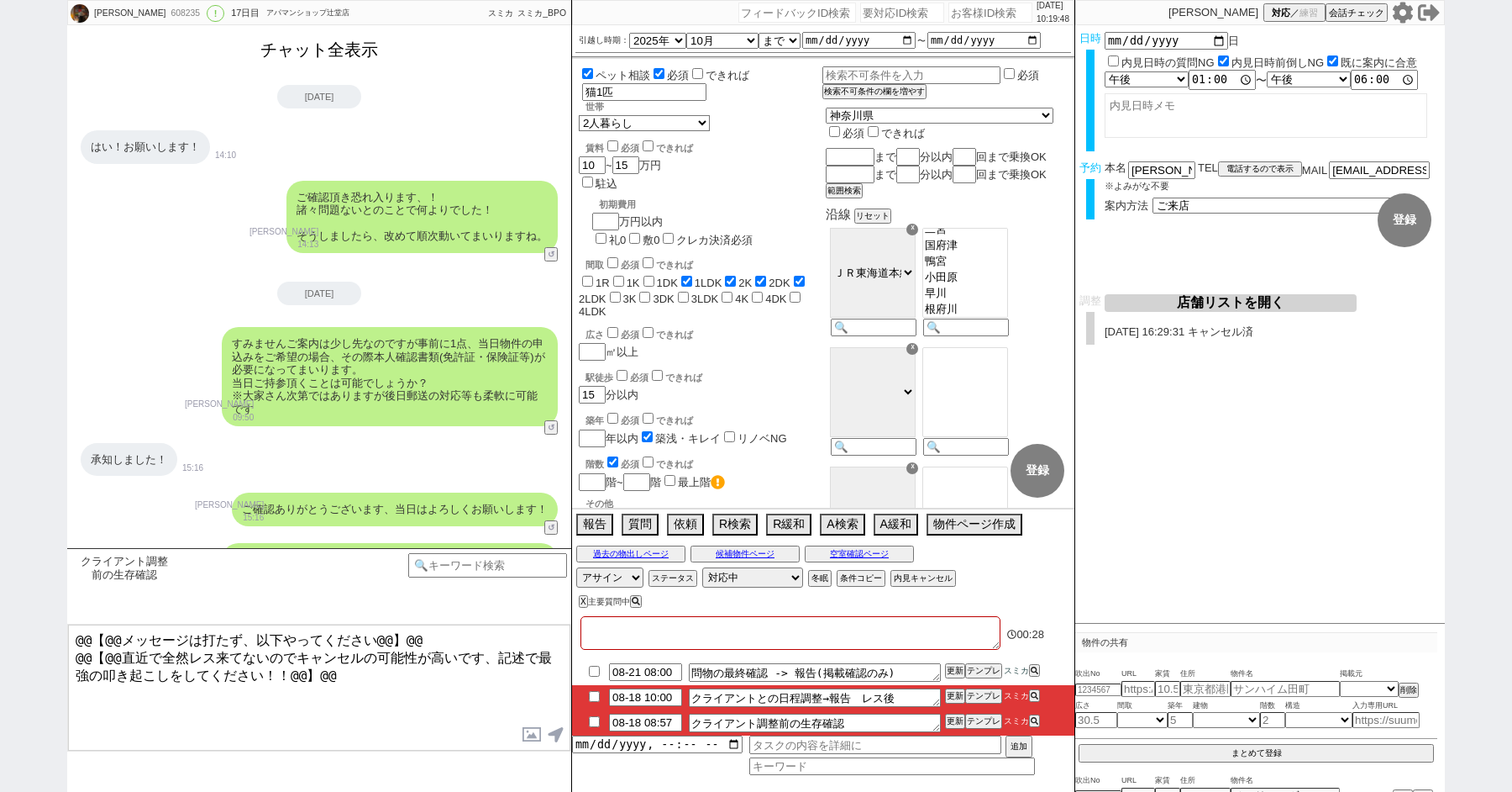
click at [300, 57] on button "チャット全表示" at bounding box center [319, 49] width 131 height 29
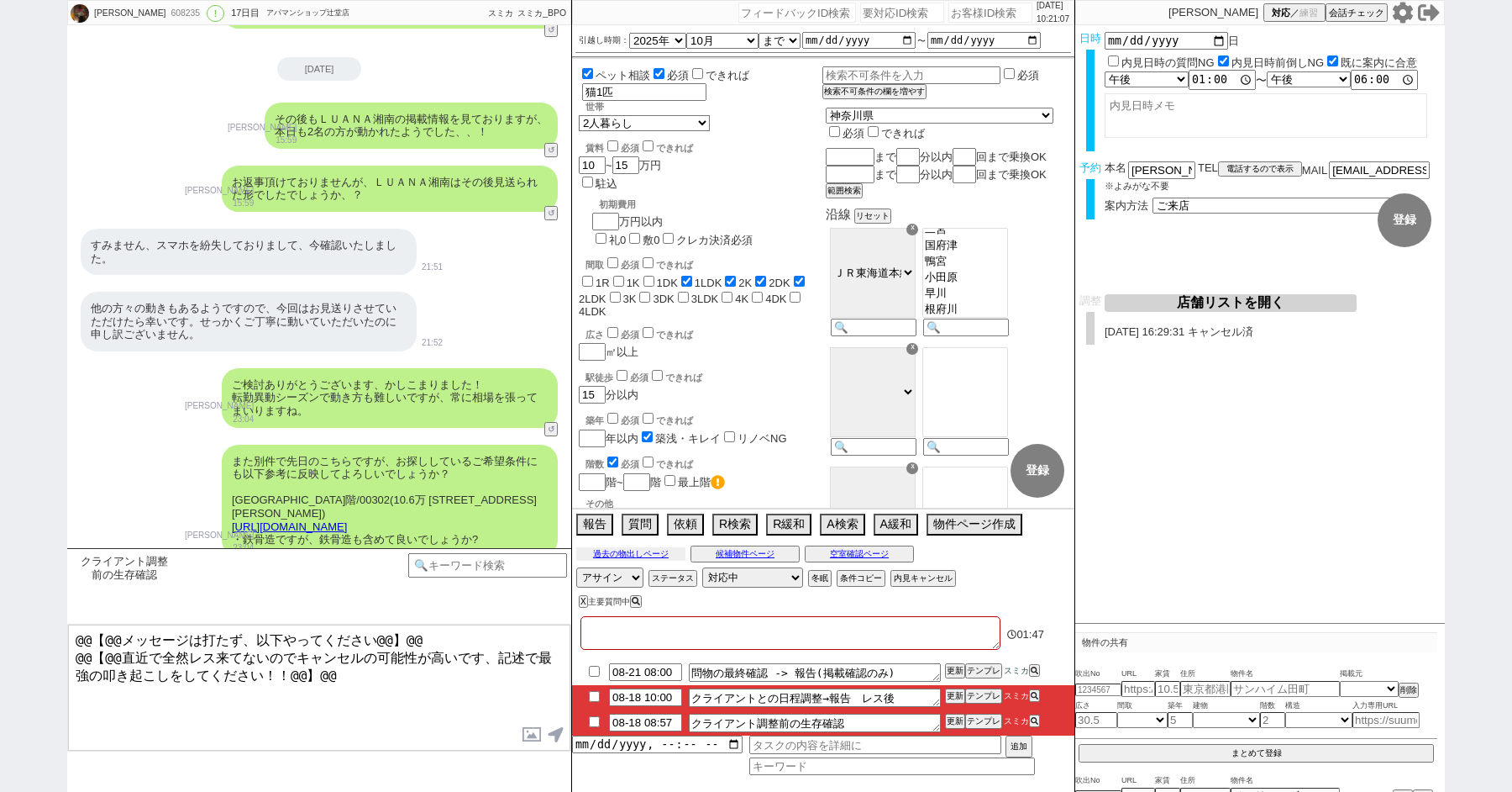
click at [632, 556] on button "過去の物出しページ" at bounding box center [631, 554] width 109 height 13
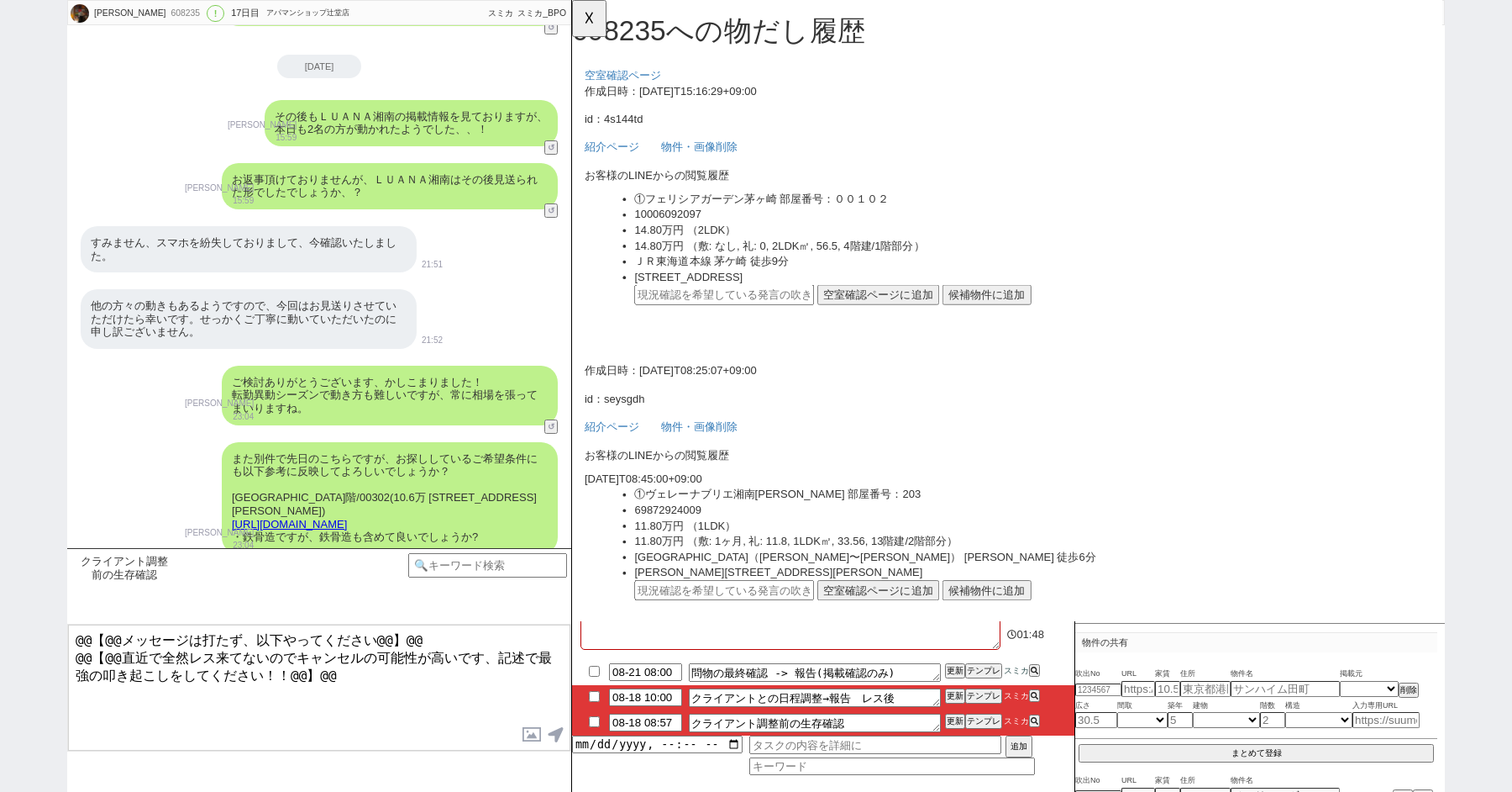
click at [960, 411] on div "作成日時：2025-08-14T08:25:07+09:00 id：seysgdh 紹介ページ 物件・画像削除" at bounding box center [1040, 429] width 908 height 77
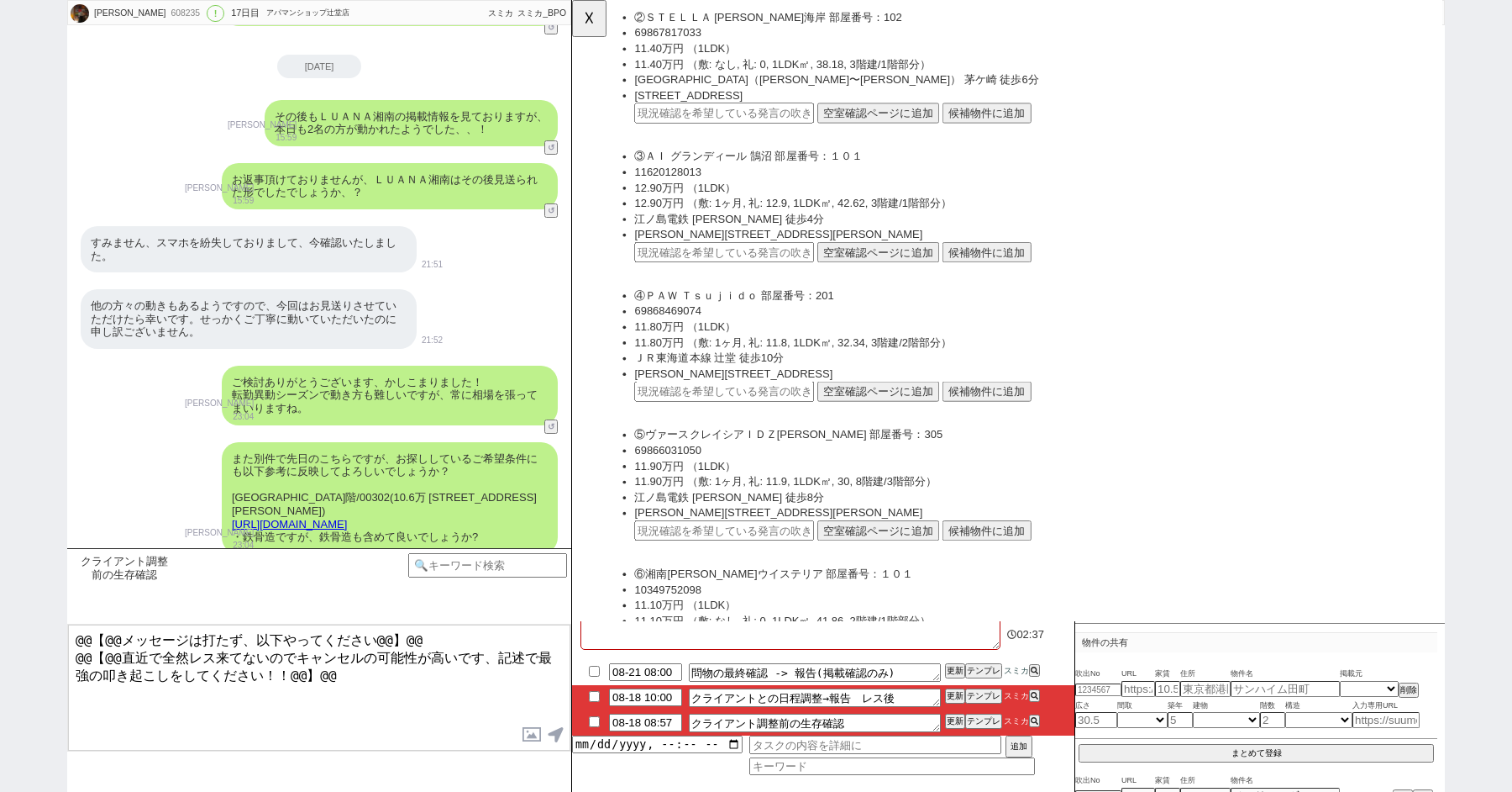
scroll to position [11794, 0]
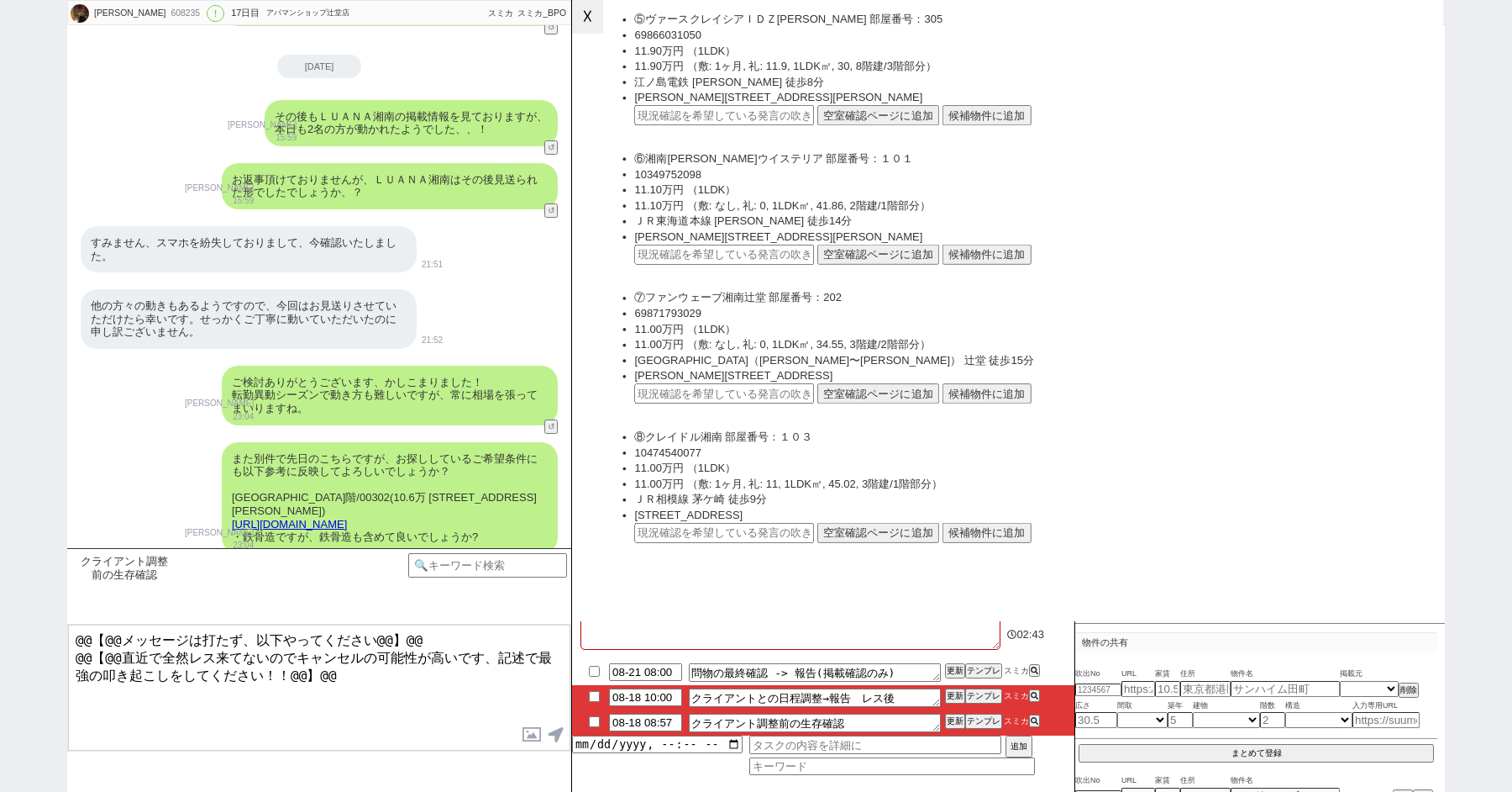
click at [588, 19] on button "☓" at bounding box center [587, 17] width 31 height 33
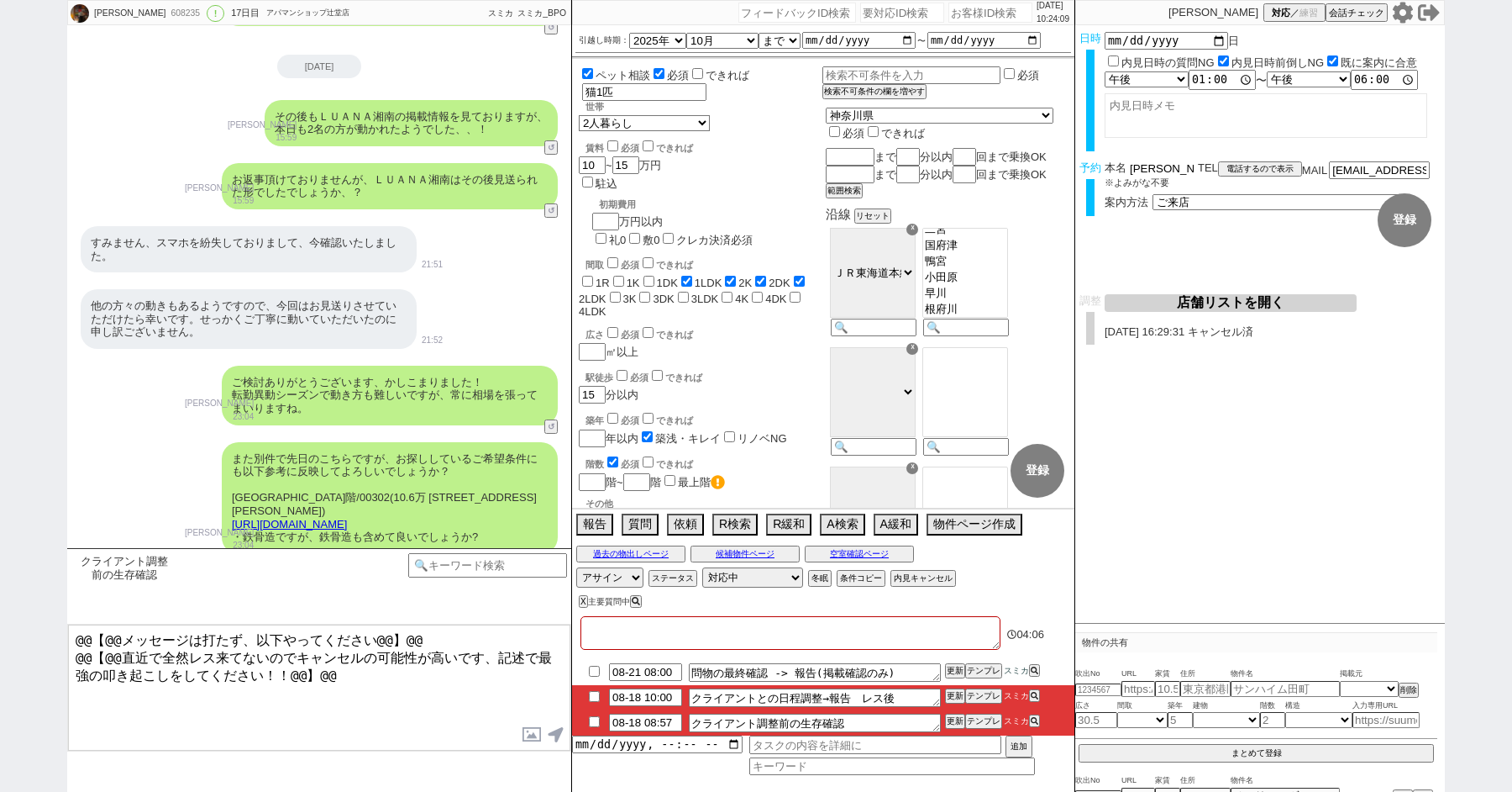
drag, startPoint x: 1176, startPoint y: 164, endPoint x: 1125, endPoint y: 163, distance: 51.0
click at [1125, 163] on div "本名 長島知世" at bounding box center [1152, 169] width 93 height 14
click at [481, 280] on div "他の方々の動きもあるようですので、今回はお見送りさせていただけたら幸いです。せっかくご丁寧に動いていただいたのに申し訳ございません。 21:52" at bounding box center [320, 318] width 504 height 76
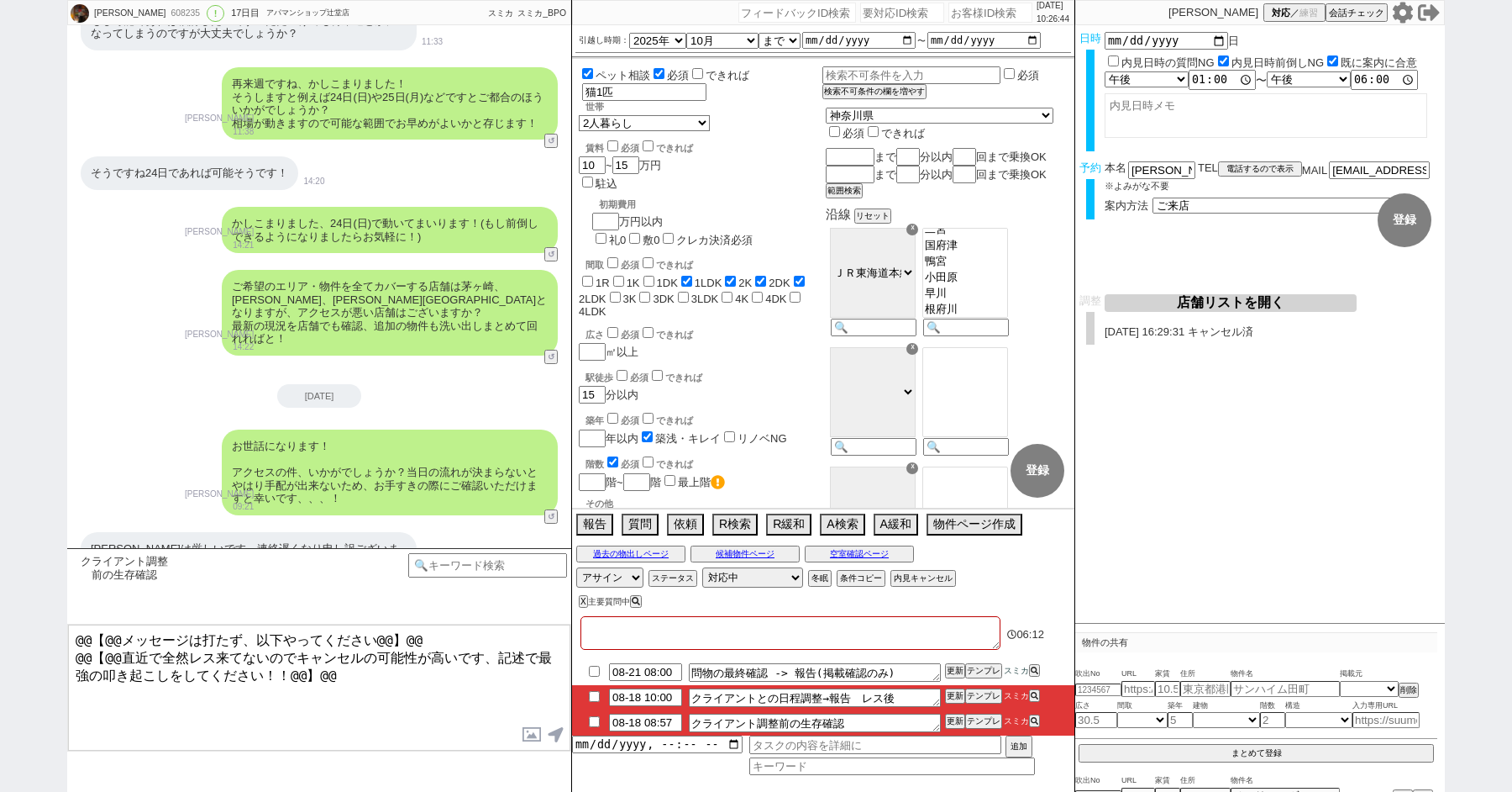
scroll to position [16047, 0]
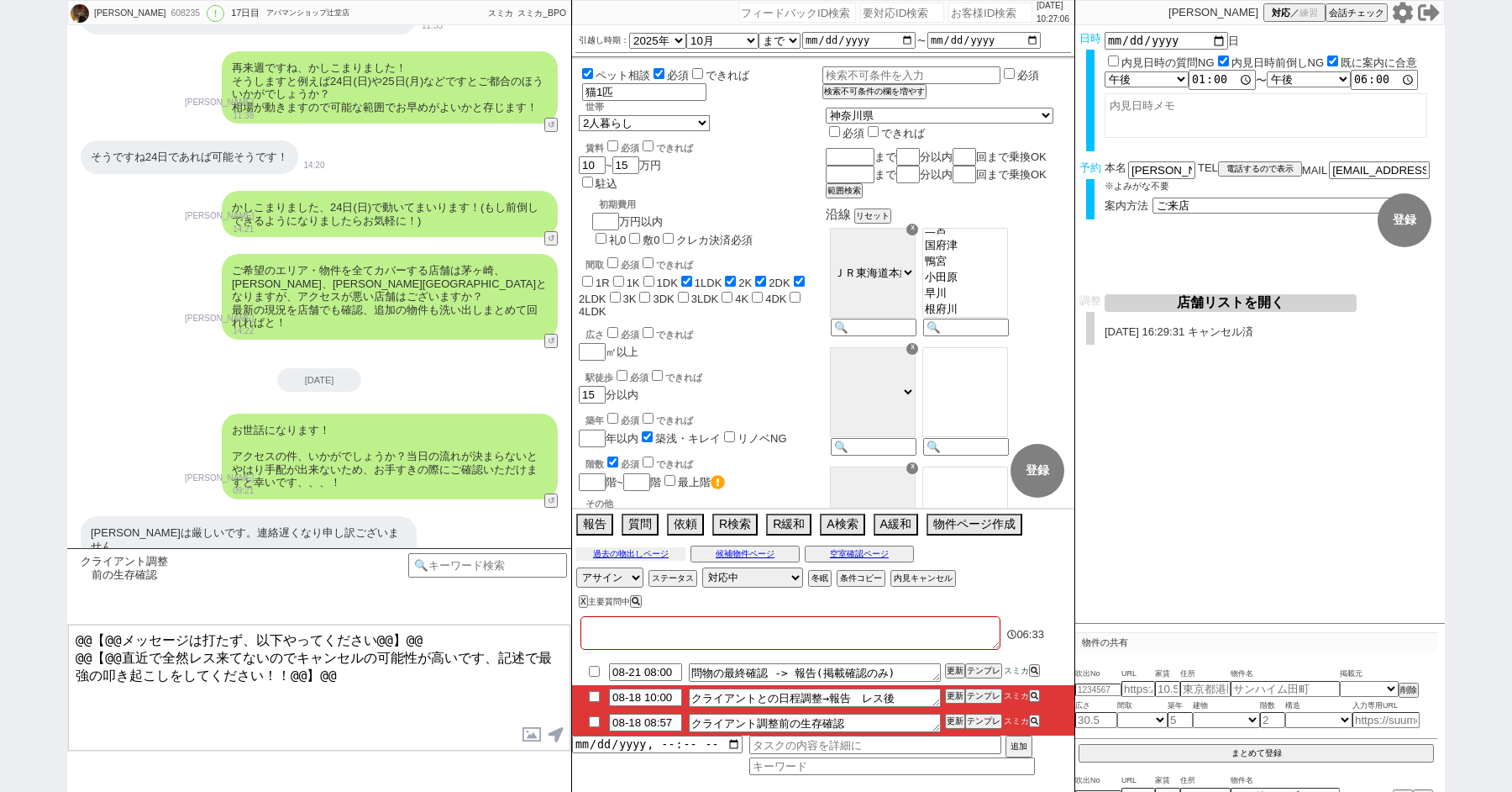
click at [621, 556] on button "過去の物出しページ" at bounding box center [631, 554] width 109 height 13
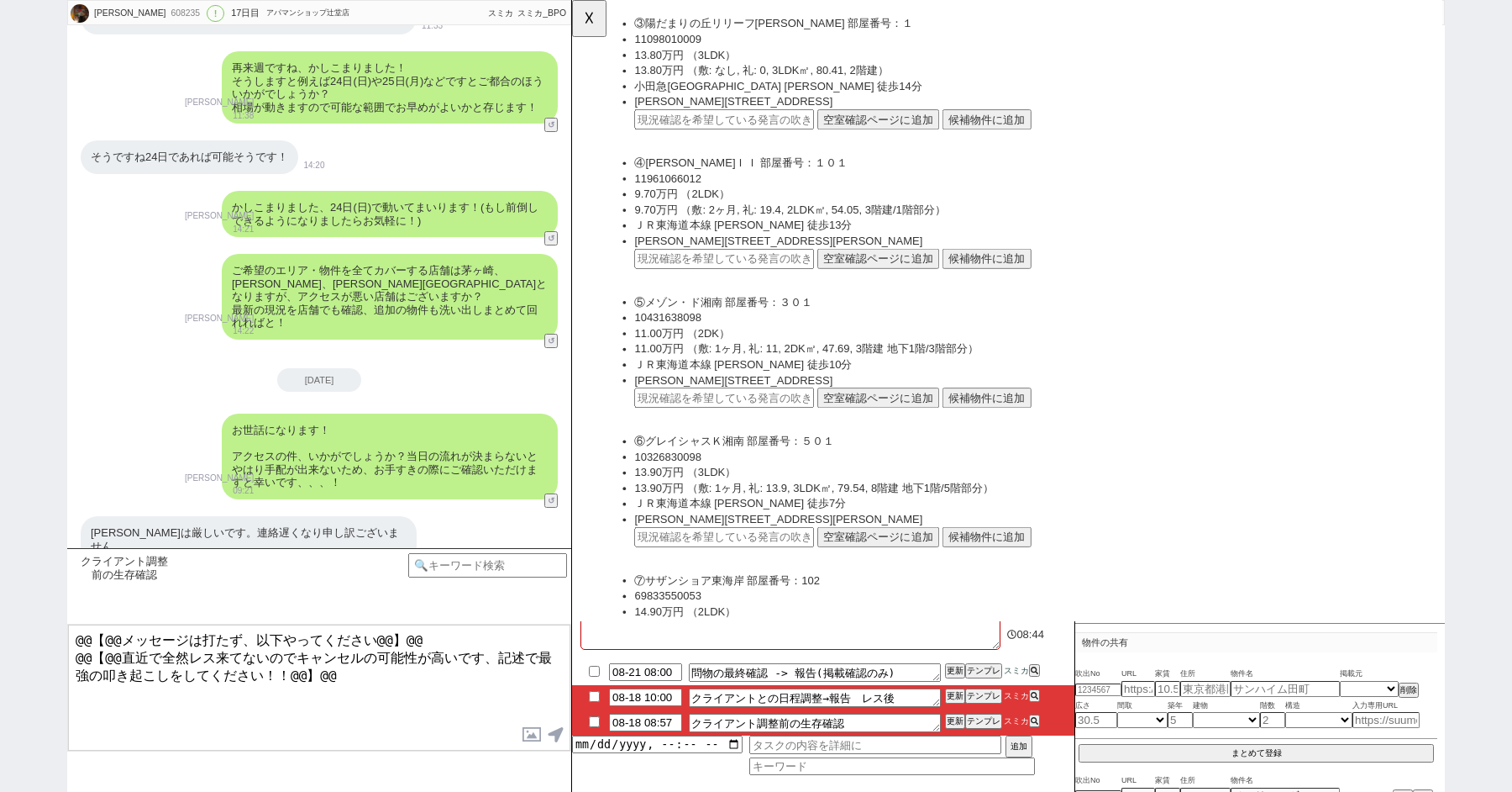
scroll to position [17272, 0]
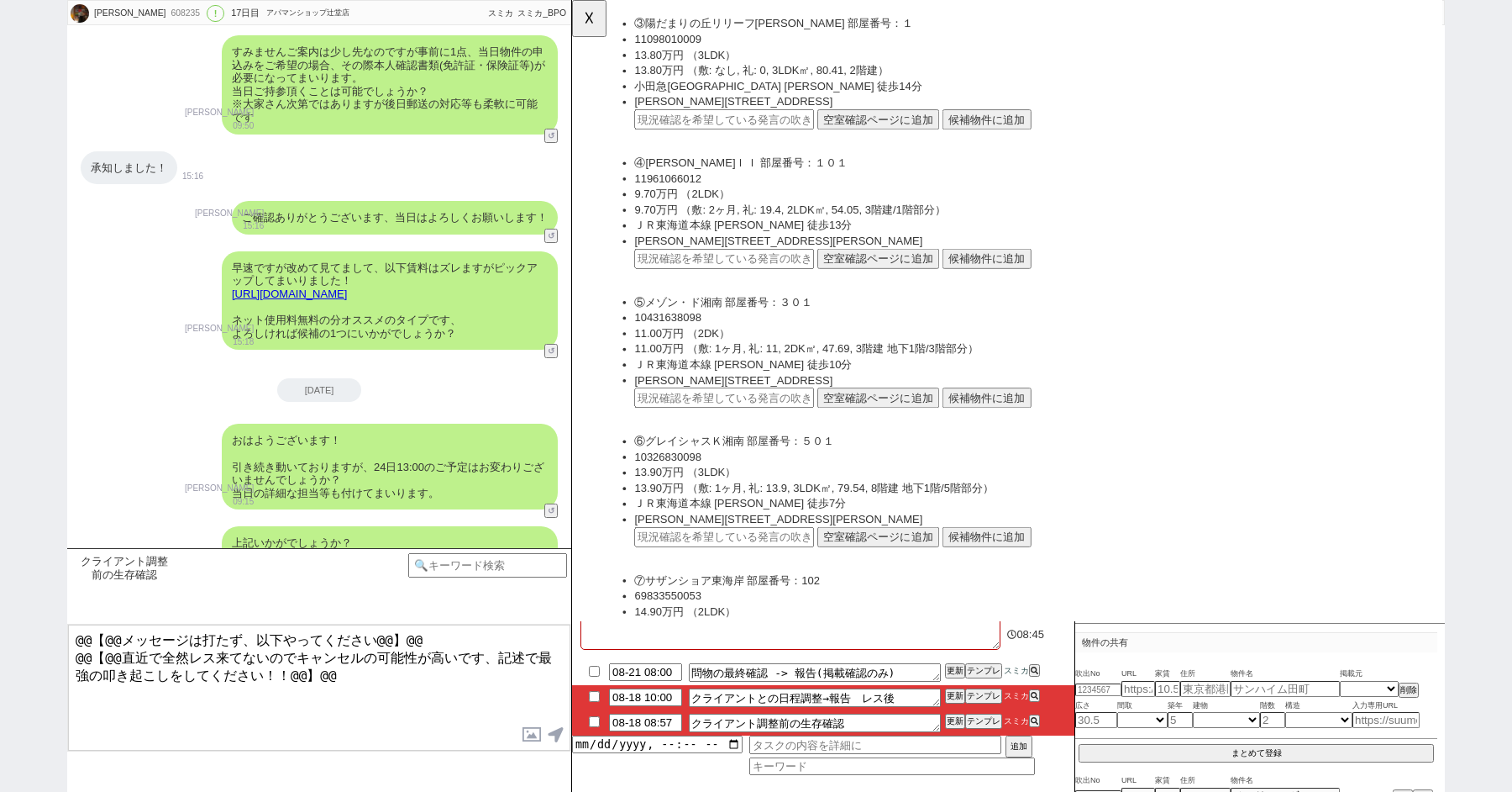
drag, startPoint x: 365, startPoint y: 683, endPoint x: 28, endPoint y: 459, distance: 404.7
click at [48, 473] on div "長島知世 608235 ! 0 17日目 アパマンショップ辻堂店 冬眠中 自社客 スミカ スミカ_BPO チャット全表示 2025-08-02 新しくフォロー…" at bounding box center [756, 396] width 1512 height 792
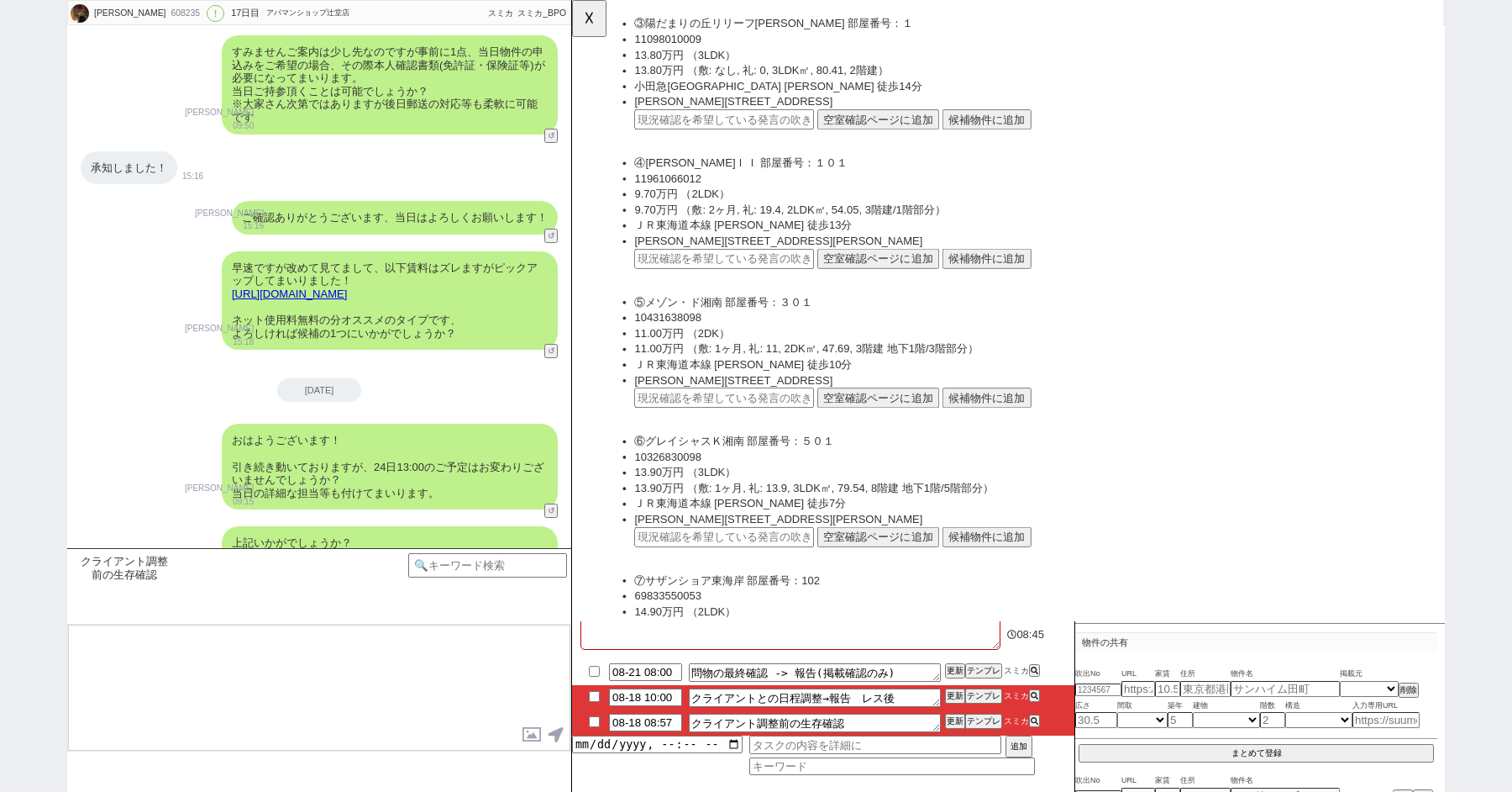
paste textarea "https://tools.sumika.live/pages/iwfikgo"
type textarea "https://tools.sumika.live/pages/iwfikgo"
click at [585, 17] on button "☓" at bounding box center [587, 17] width 31 height 33
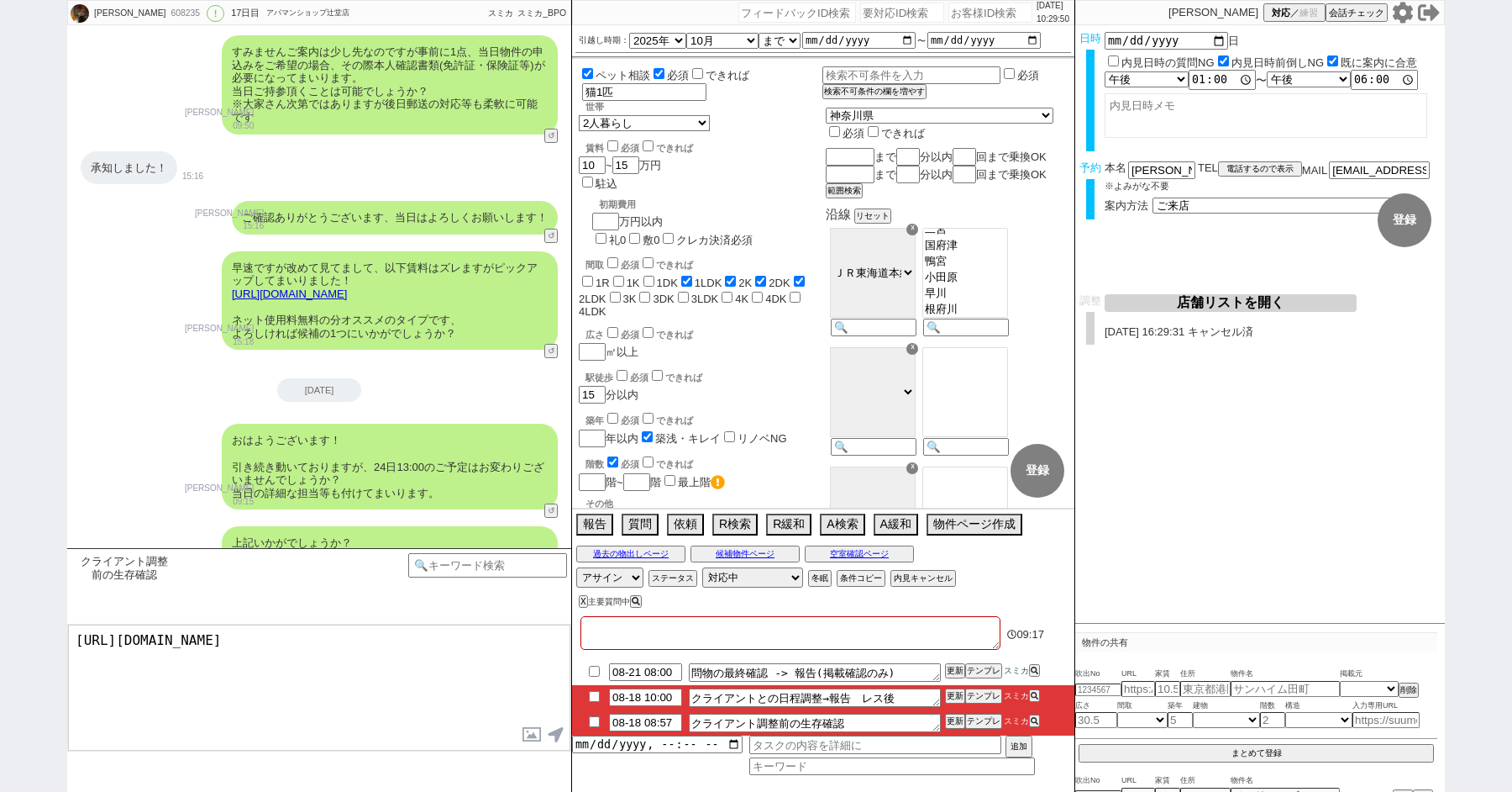
drag, startPoint x: 395, startPoint y: 665, endPoint x: 216, endPoint y: 557, distance: 209.1
click at [257, 604] on div "クライアント調整前の生存確認 現在時刻(時) <10 <10||>19.5 <11 <12 <13 <13.01 <14.01 <15 <16 <17 <17…" at bounding box center [320, 670] width 504 height 243
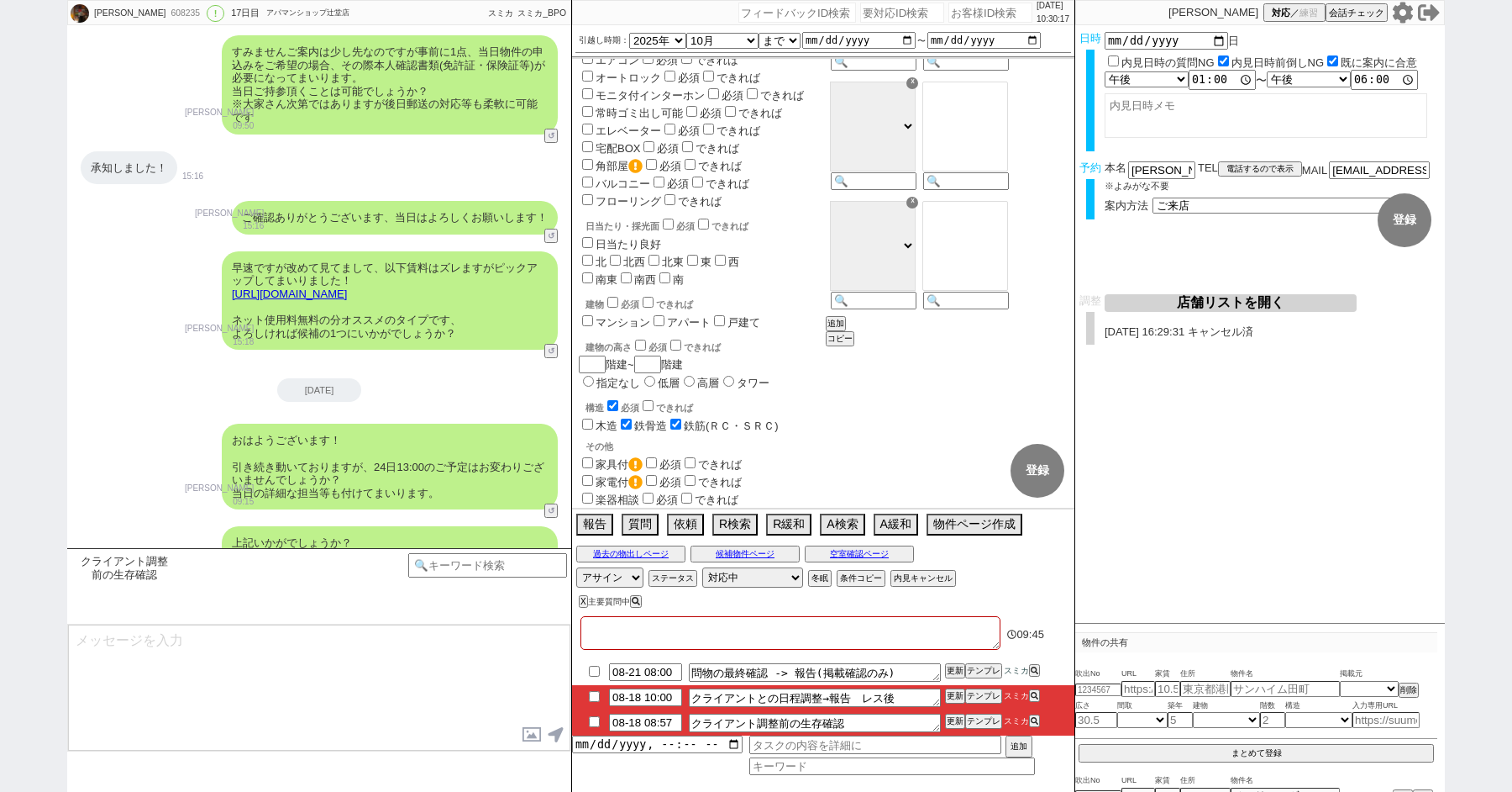
scroll to position [0, 0]
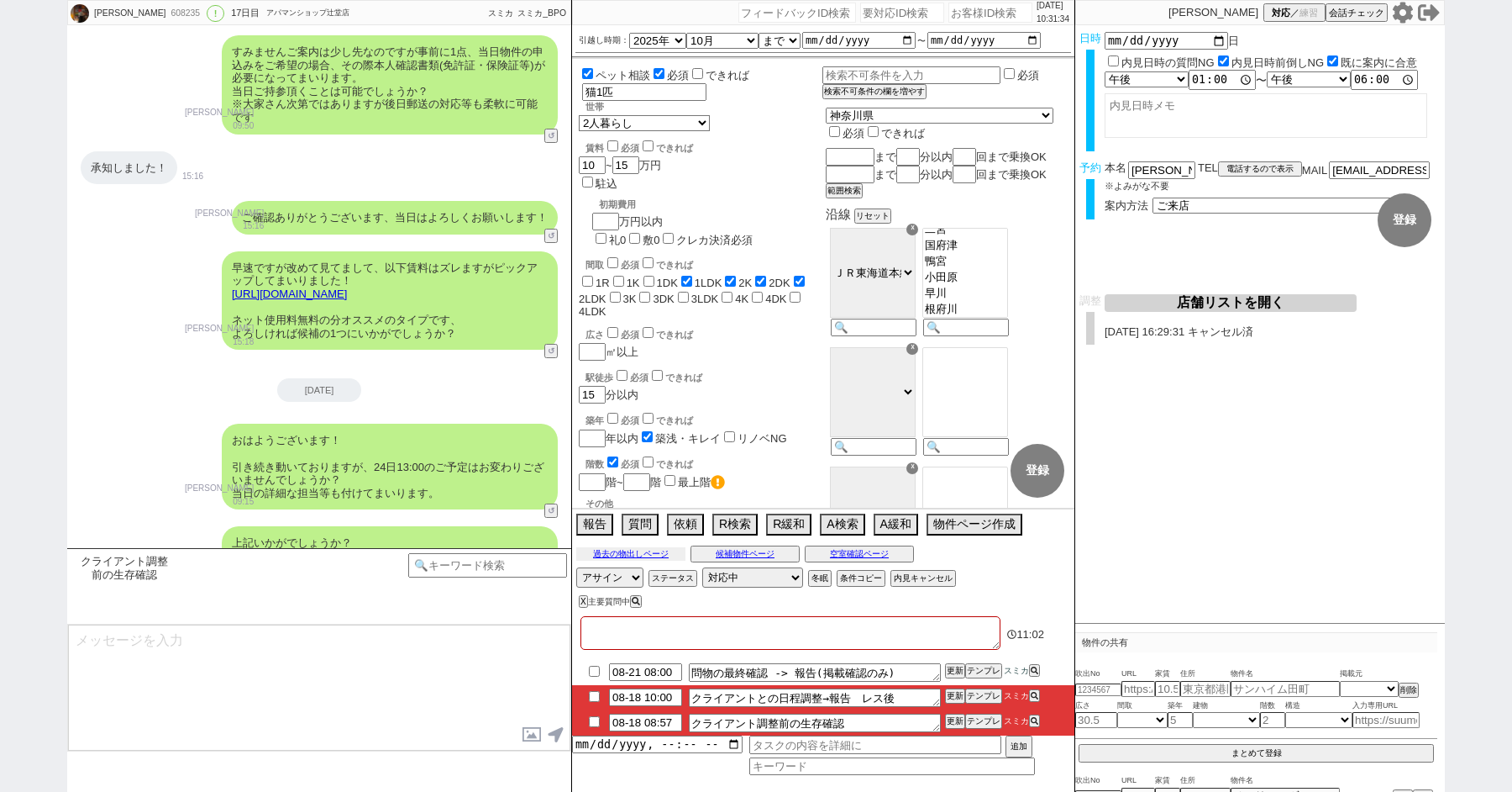
click at [626, 549] on button "過去の物出しページ" at bounding box center [631, 554] width 109 height 13
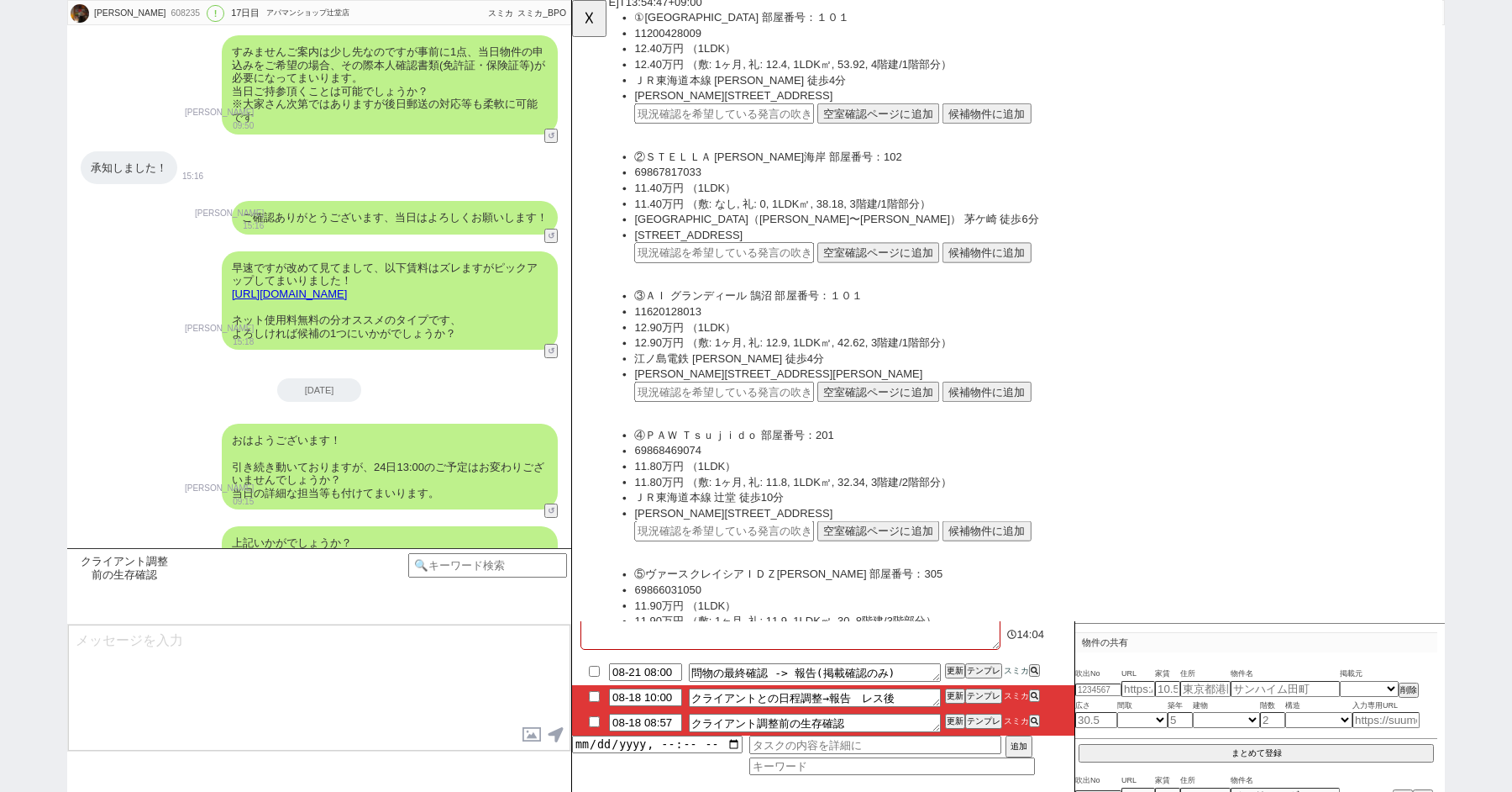
scroll to position [4790, 0]
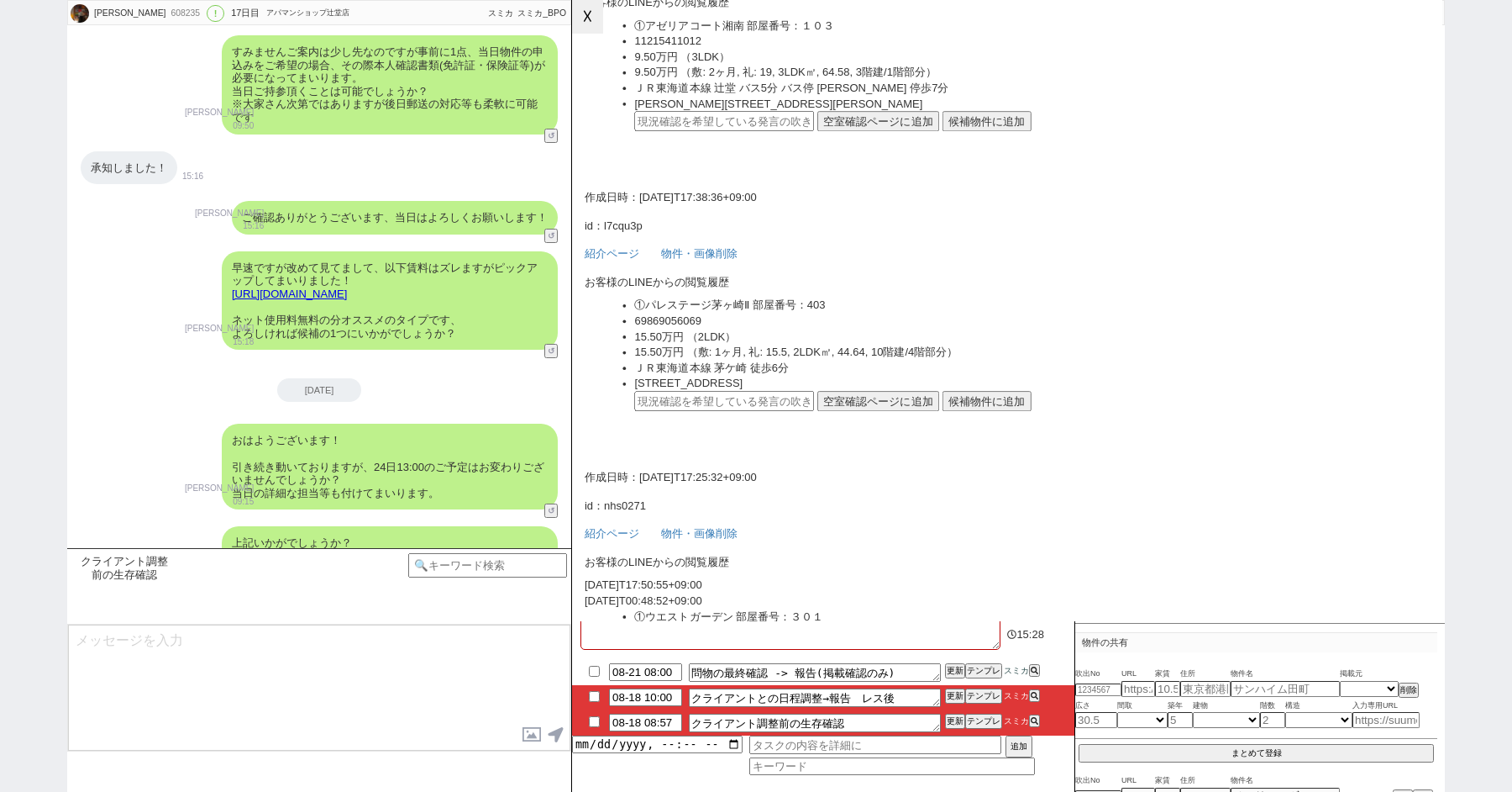
click at [590, 12] on button "☓" at bounding box center [587, 17] width 31 height 33
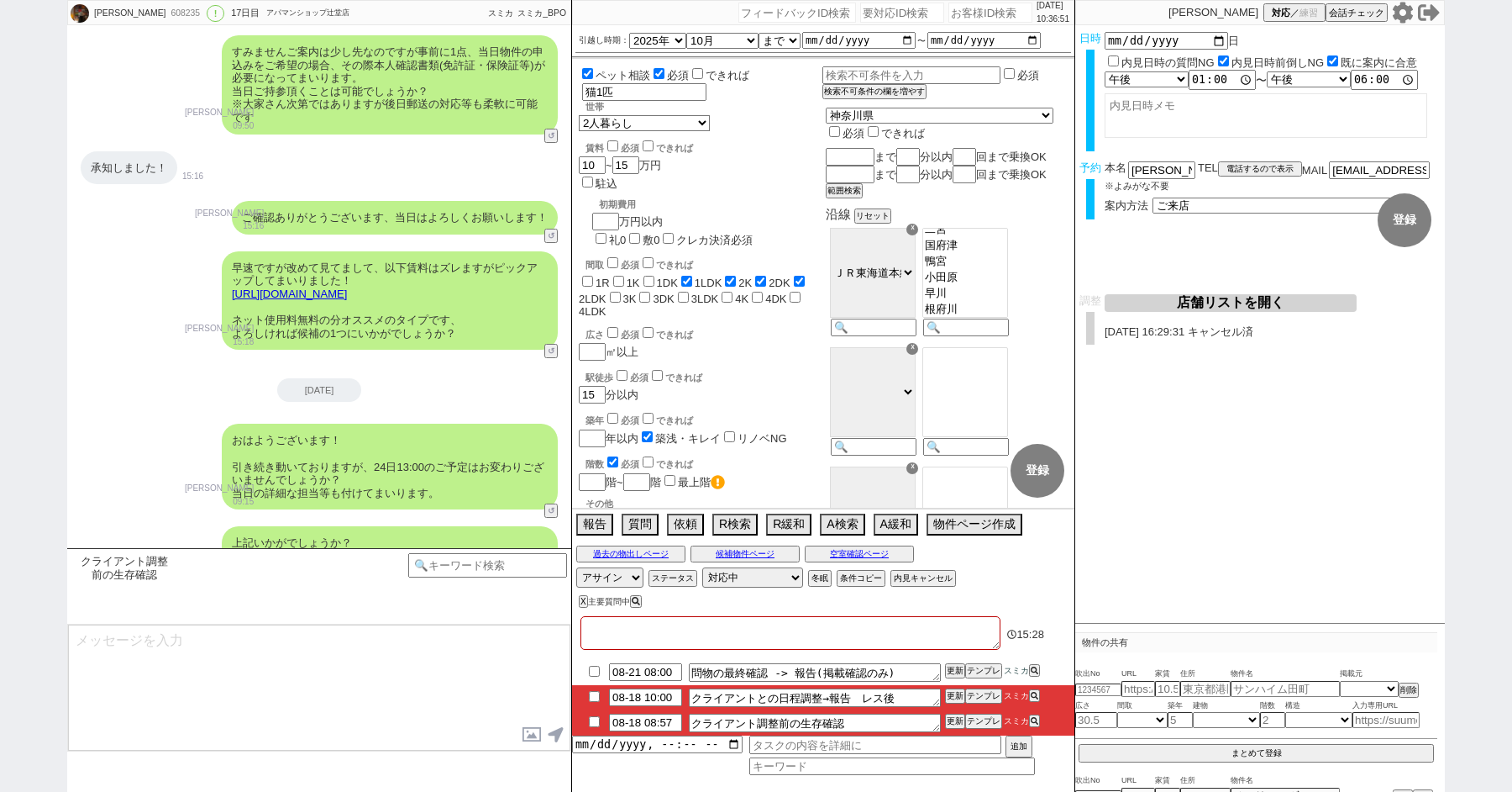
click at [232, 663] on textarea at bounding box center [319, 687] width 503 height 126
paste textarea "https://tools.sumika.live/pages/xp349yf"
click at [117, 639] on textarea "https://tools.sumika.live/pages/xp349yf" at bounding box center [319, 687] width 503 height 126
type textarea "条件完全一致ではありませんが以下2件、追加でご紹介させていただきます！ https://tools.sumika.live/pages/xp349yf"
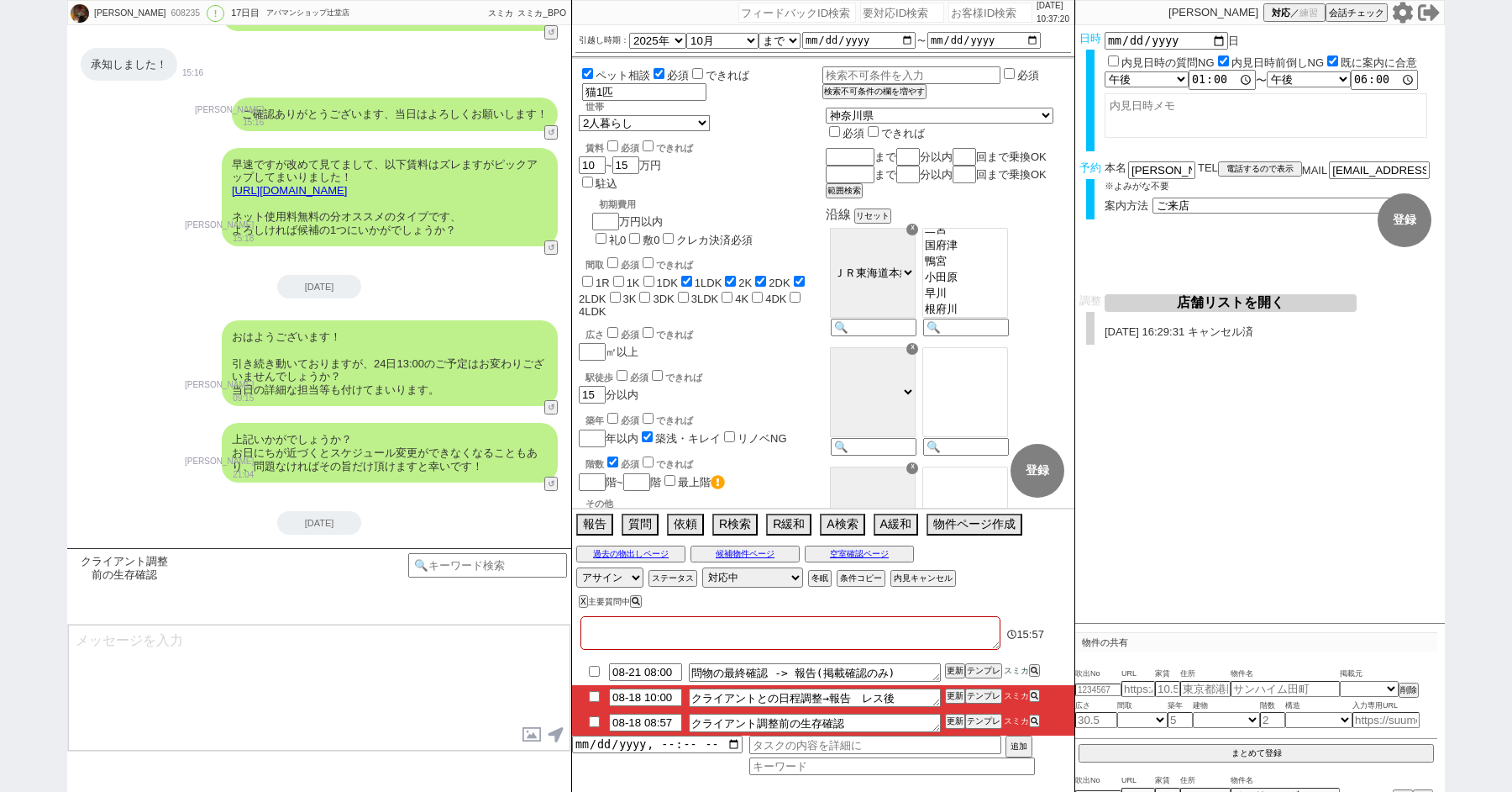
scroll to position [17406, 0]
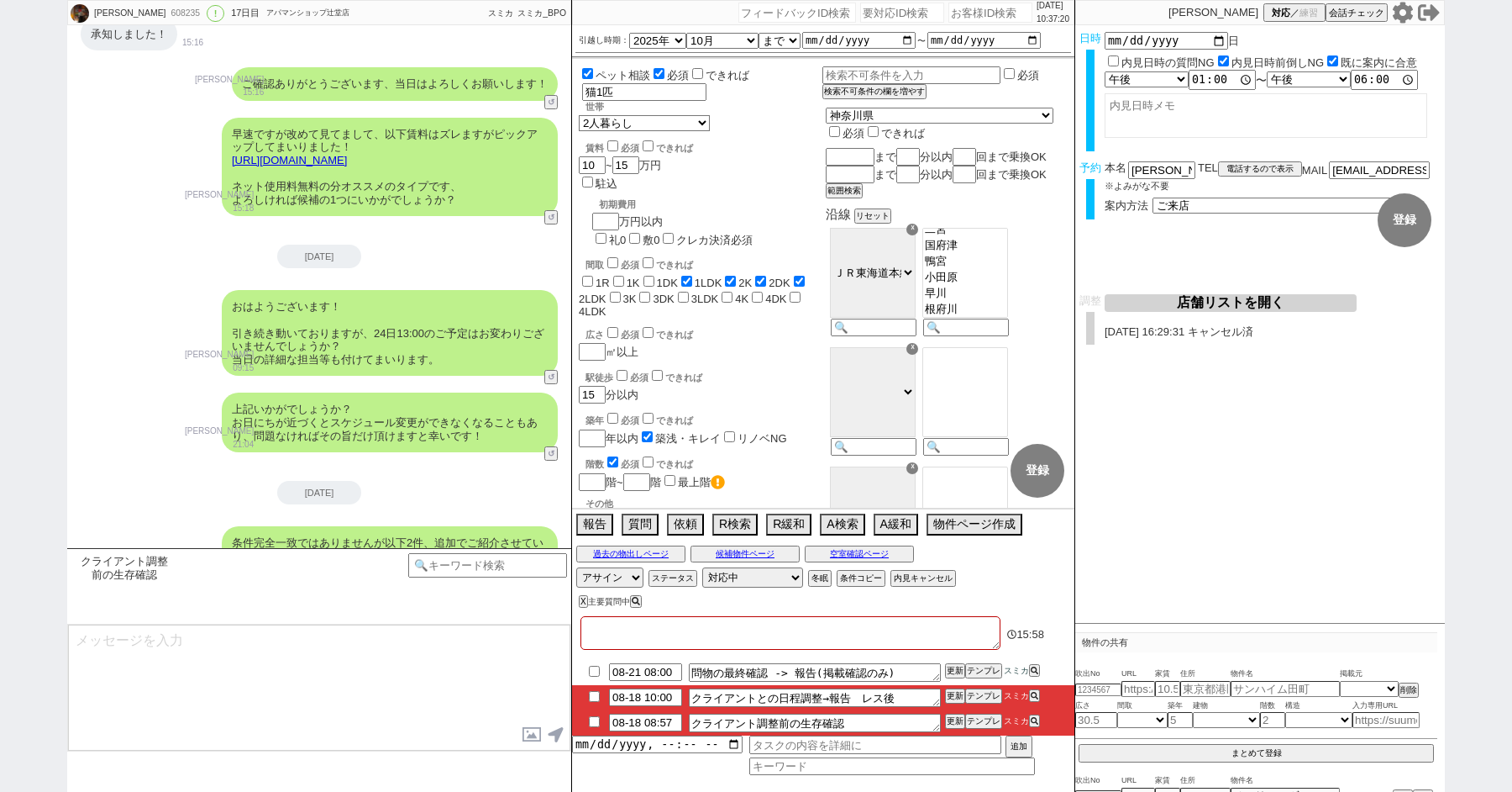
click at [118, 716] on textarea at bounding box center [319, 687] width 503 height 126
click at [233, 687] on textarea "16日のご紹介とあわせて、何か追加で気になる物件はございましたでしょうか？" at bounding box center [319, 687] width 503 height 126
drag, startPoint x: 307, startPoint y: 667, endPoint x: 75, endPoint y: 671, distance: 232.0
click at [75, 671] on textarea "16日のご紹介とあわせて、何か追加で気になる物件はございましたでしょうか？ お日にちも近づいてまいりましたし、お盆期間中に何か" at bounding box center [319, 687] width 503 height 126
click at [206, 693] on textarea "16日のご紹介とあわせて、何か追加で気になる物件はございましたでしょうか？ もしございましたら、ここで一度伺えればと思いまして！ ※お盆期間中に何か" at bounding box center [319, 687] width 503 height 126
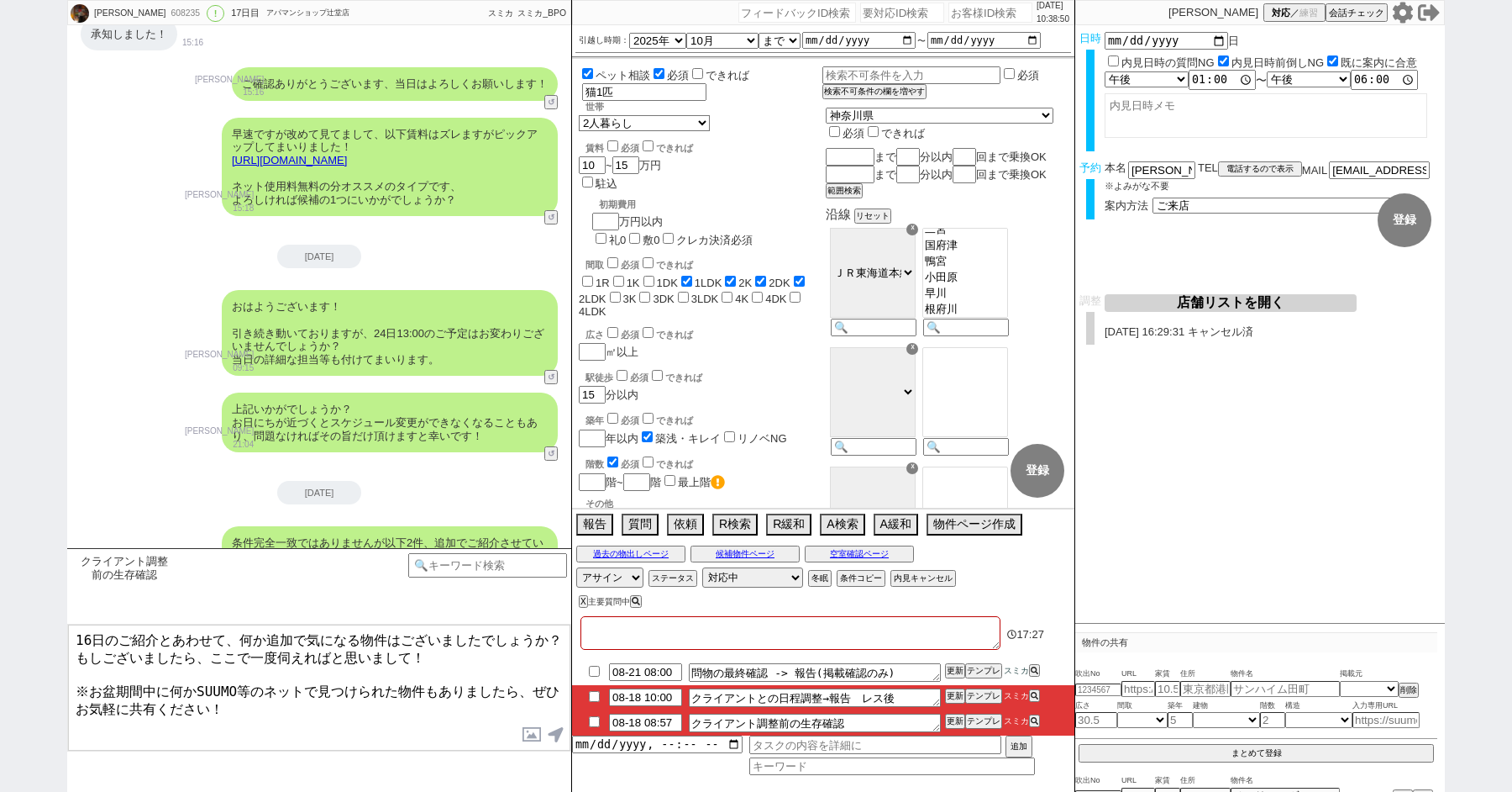
type textarea "16日のご紹介とあわせて、何か追加で気になる物件はございましたでしょうか？ もしございましたら、ここで一度伺えればと思いまして！ ※お盆期間中に何かSUUMO…"
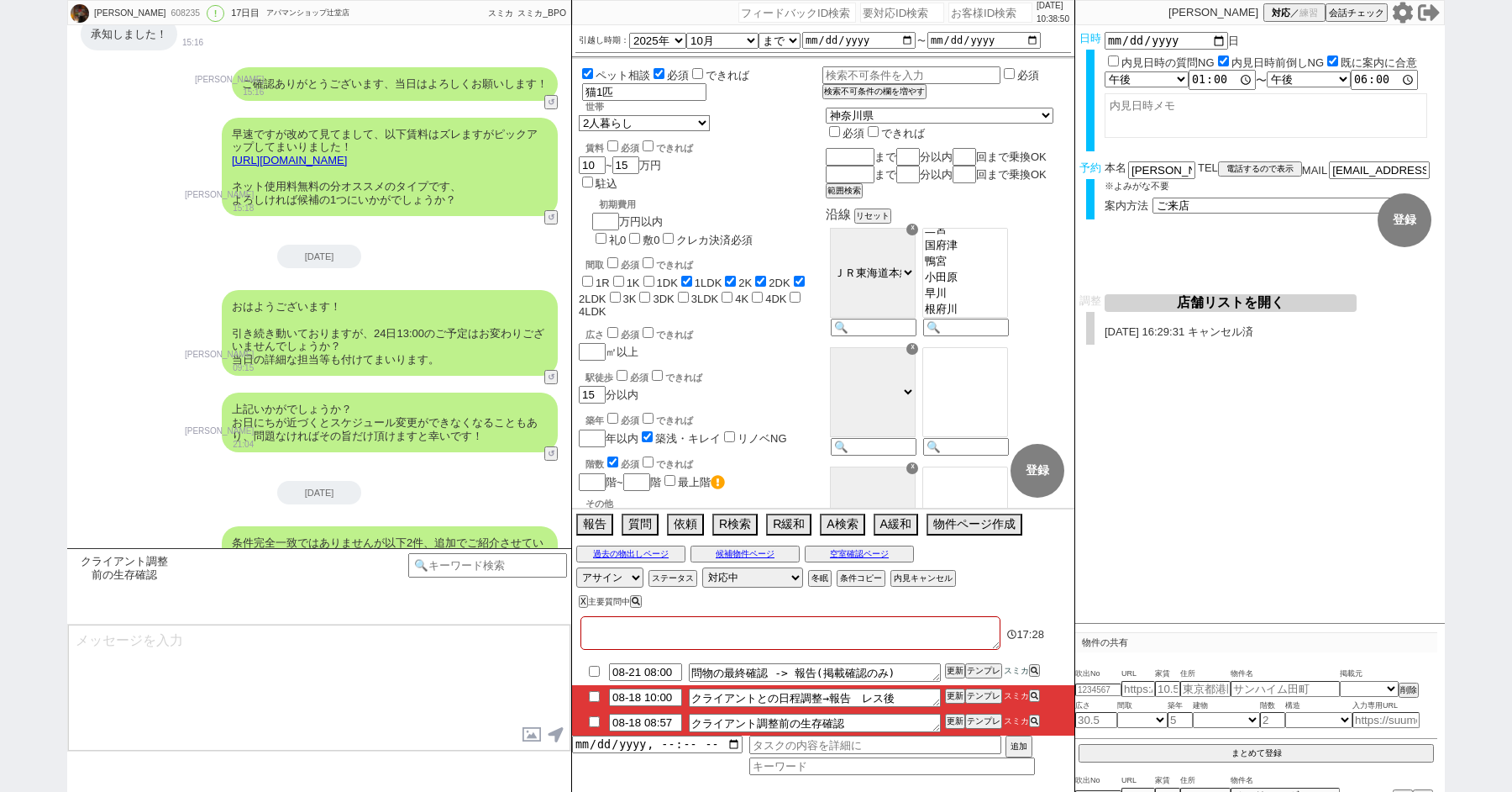
scroll to position [17521, 0]
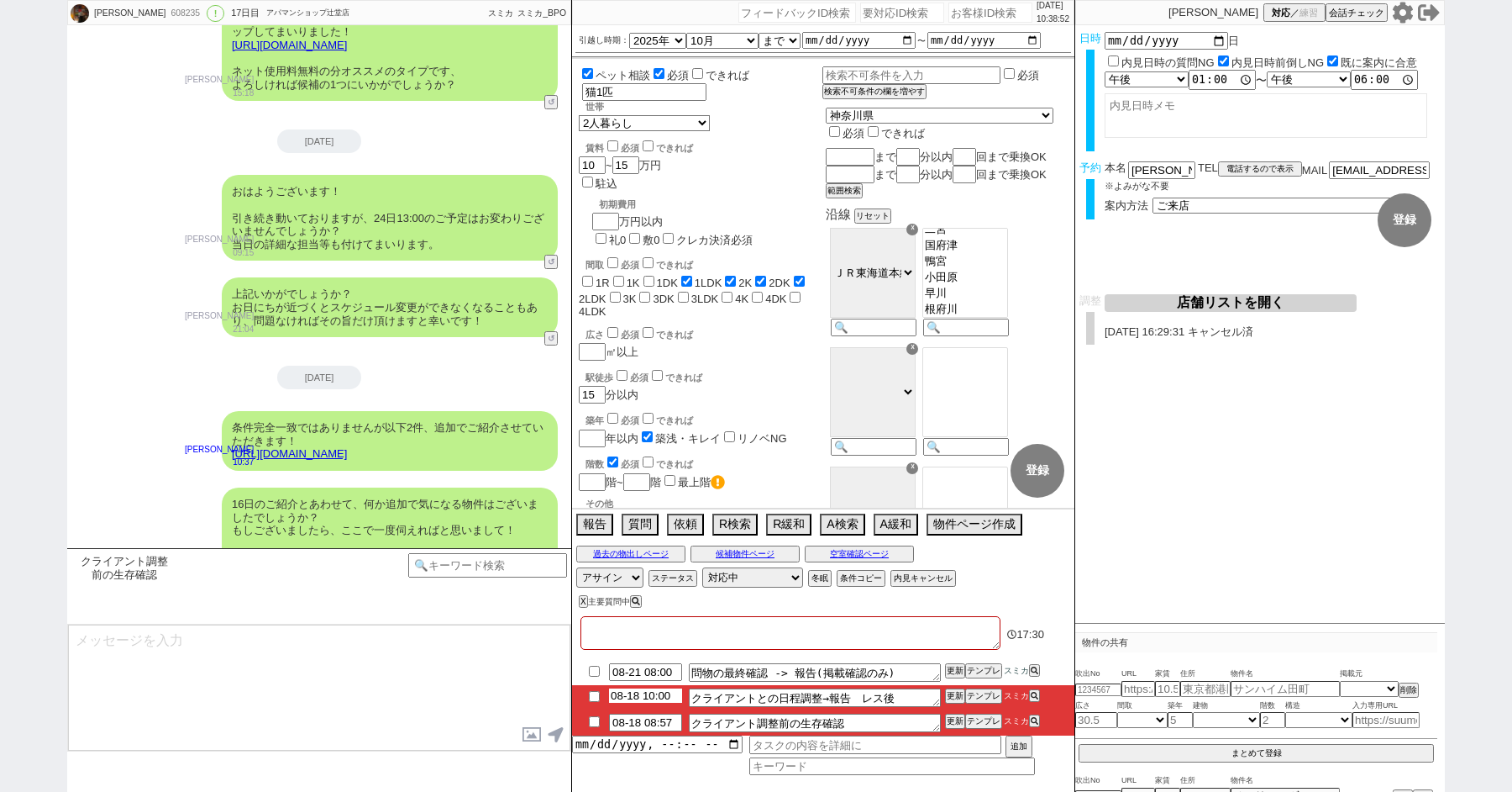
click at [640, 699] on input "08-18 10:00" at bounding box center [645, 695] width 73 height 14
type input "08-19 10:00"
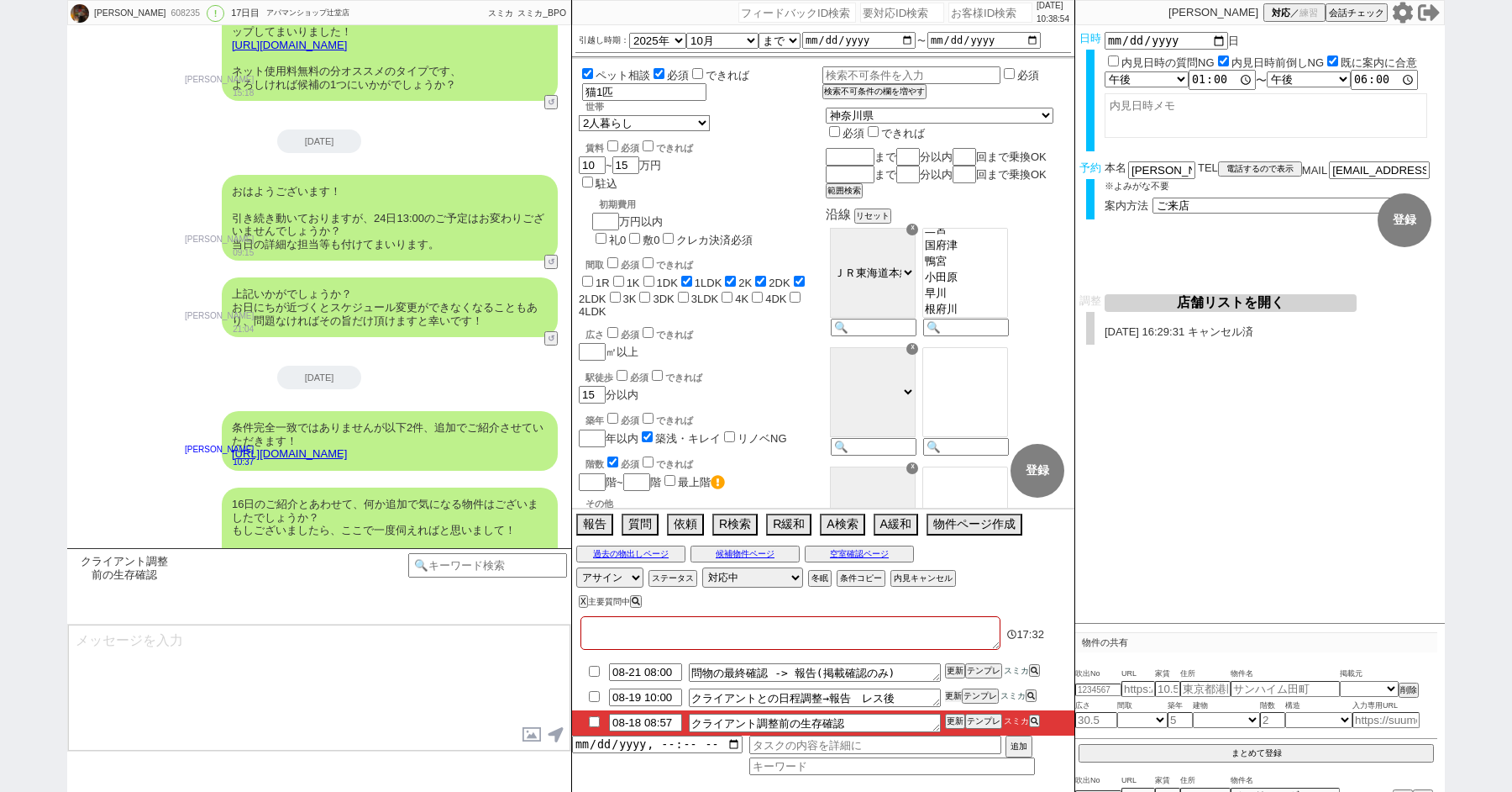
click at [952, 691] on button "更新" at bounding box center [953, 695] width 17 height 11
click at [654, 723] on input "08-18 08:57" at bounding box center [645, 721] width 73 height 14
type input "08-18 17:30"
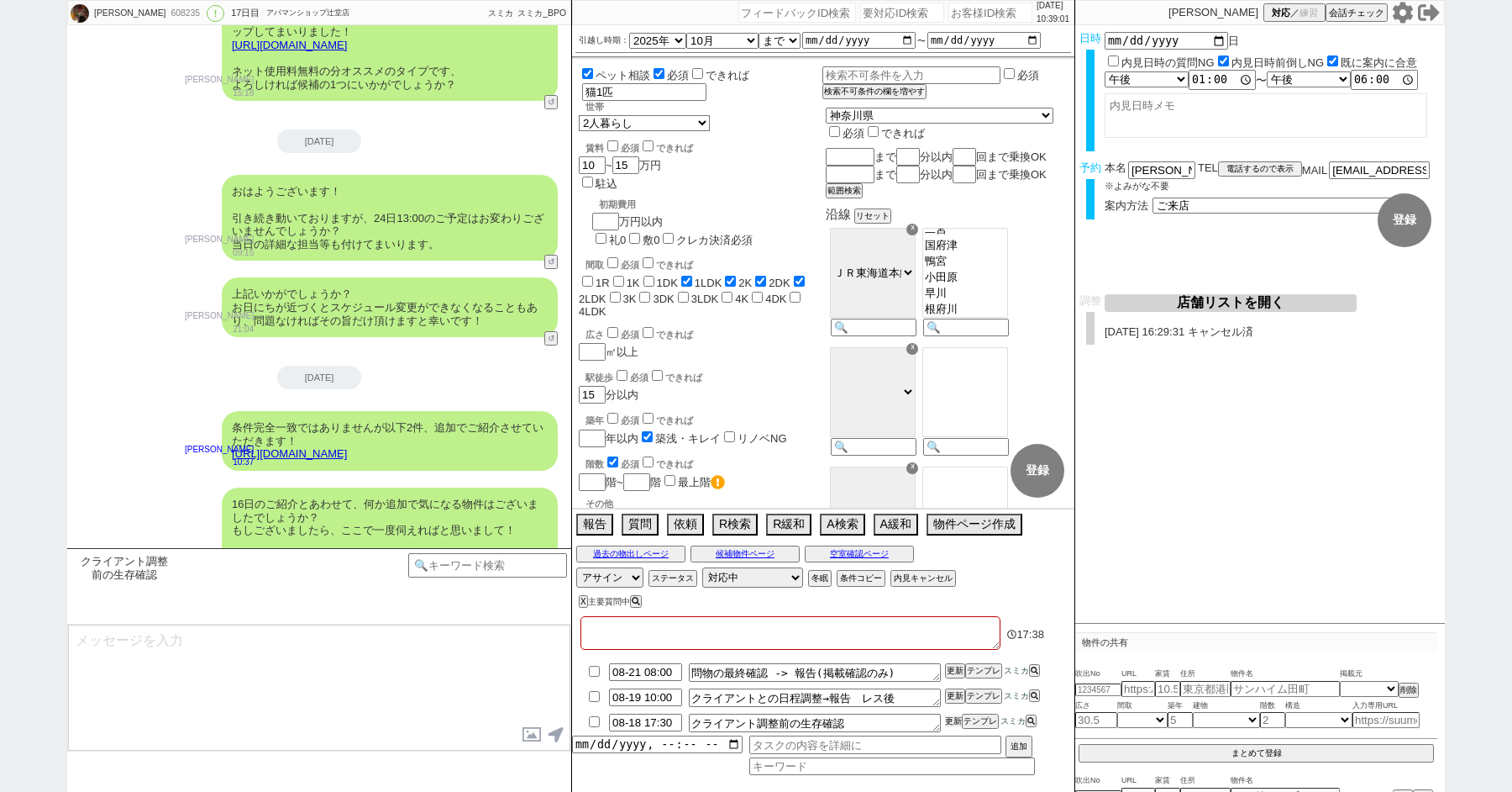
click at [950, 718] on button "更新" at bounding box center [953, 721] width 17 height 11
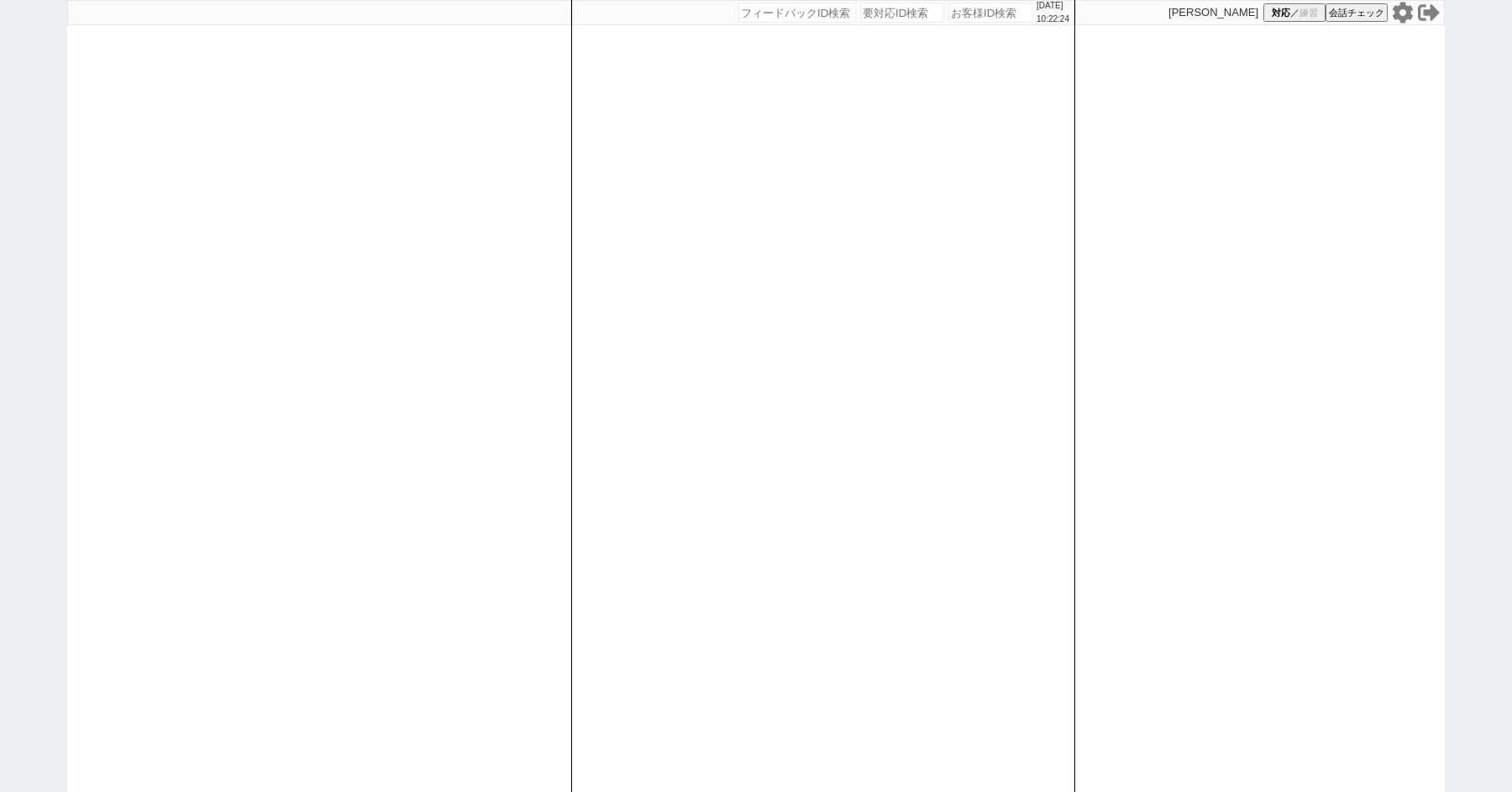
click at [45, 146] on div "[DATE] 10:22:24 候補物件を追加してしてください 紹介した物件一覧 他社物件を追加する 空室確認ページに追加・削除 紹介した物件一覧 他社物件を…" at bounding box center [756, 396] width 1512 height 792
paste input "609806"
type input "609806"
select select "6"
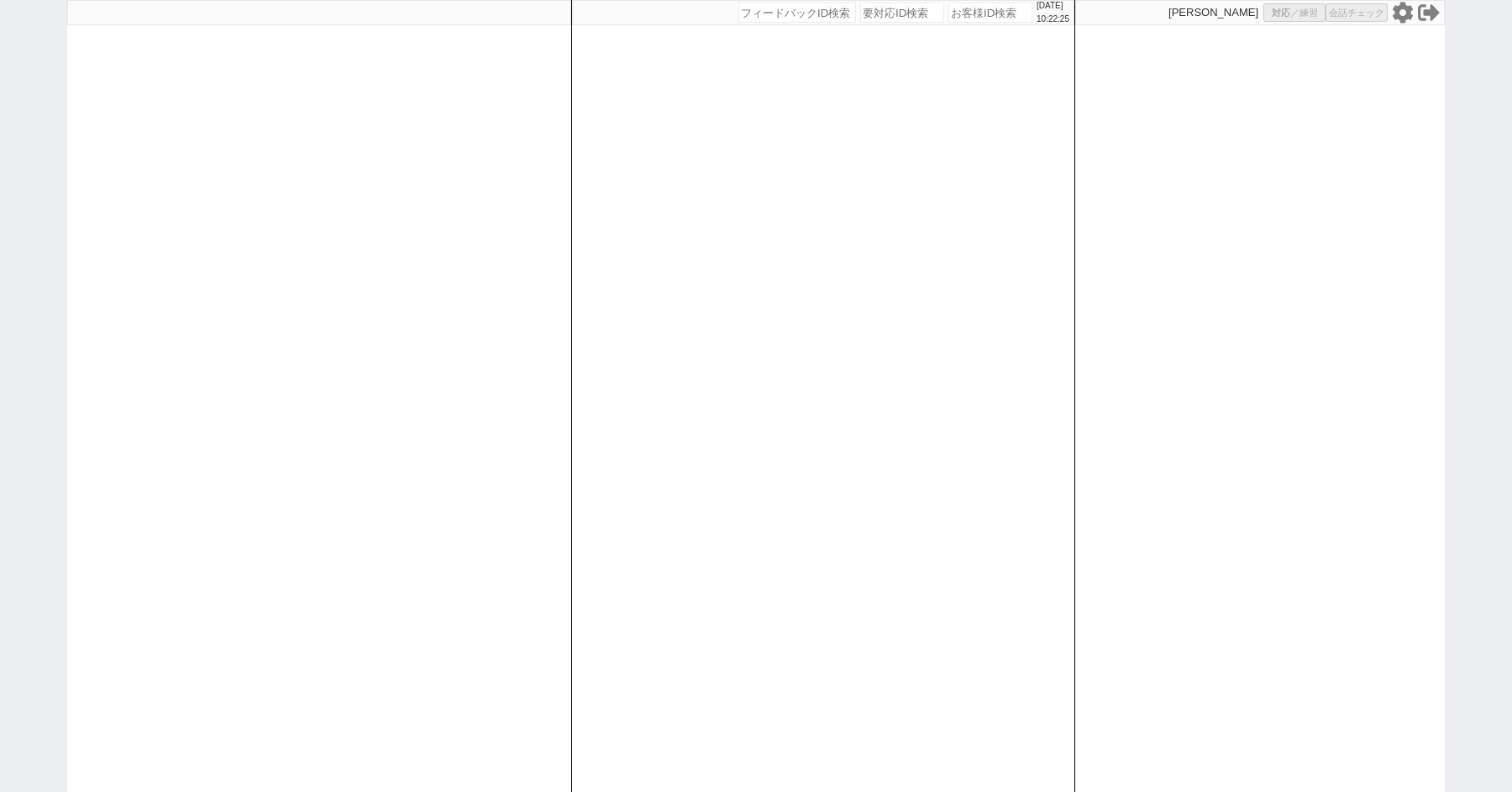
select select "6"
select select "2"
select select
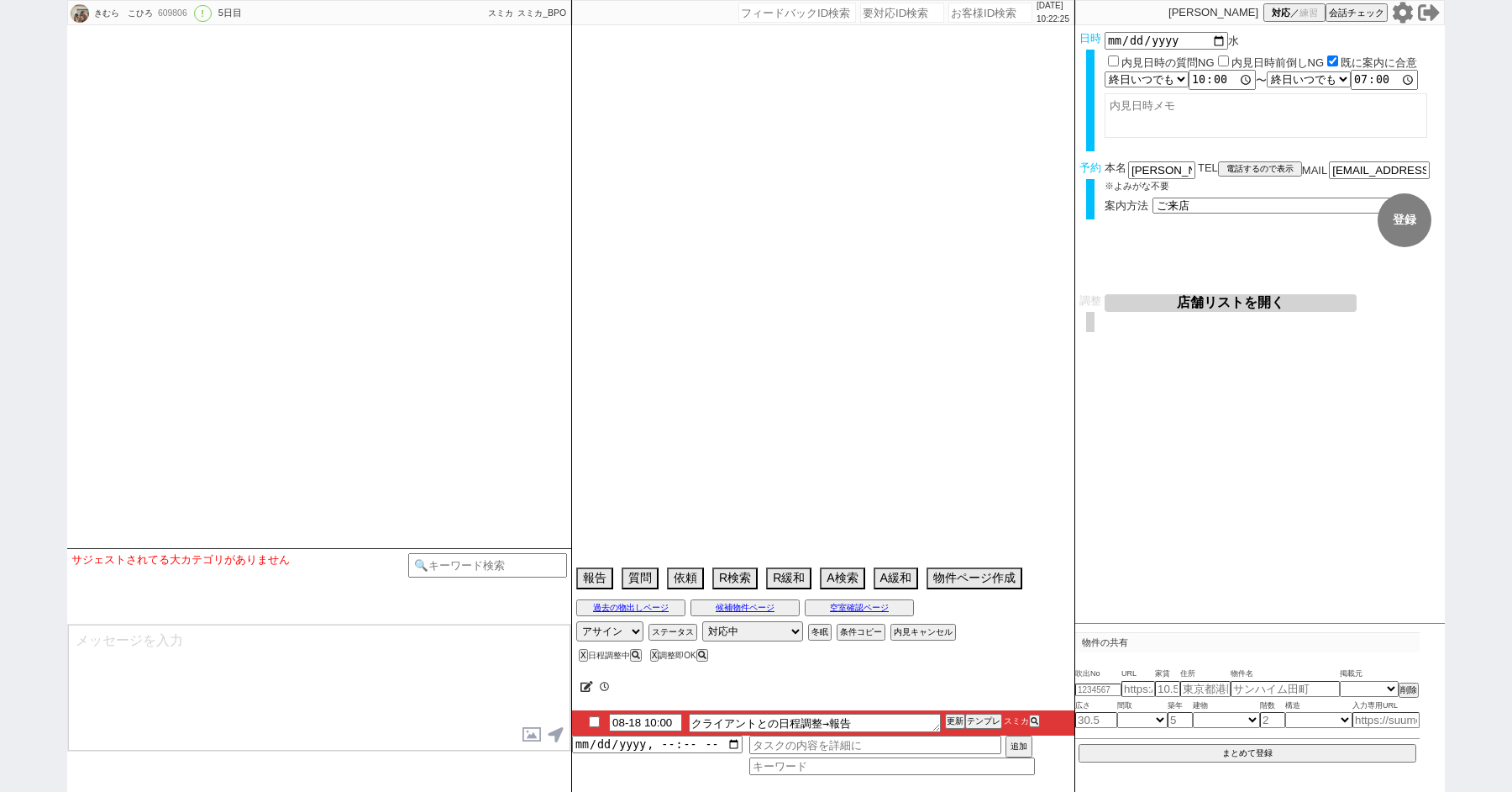
type textarea "アエラス[PERSON_NAME]がHPで無休なので、[PERSON_NAME]店で打診"
select select "15"
select select "0"
select select "12"
select select "118"
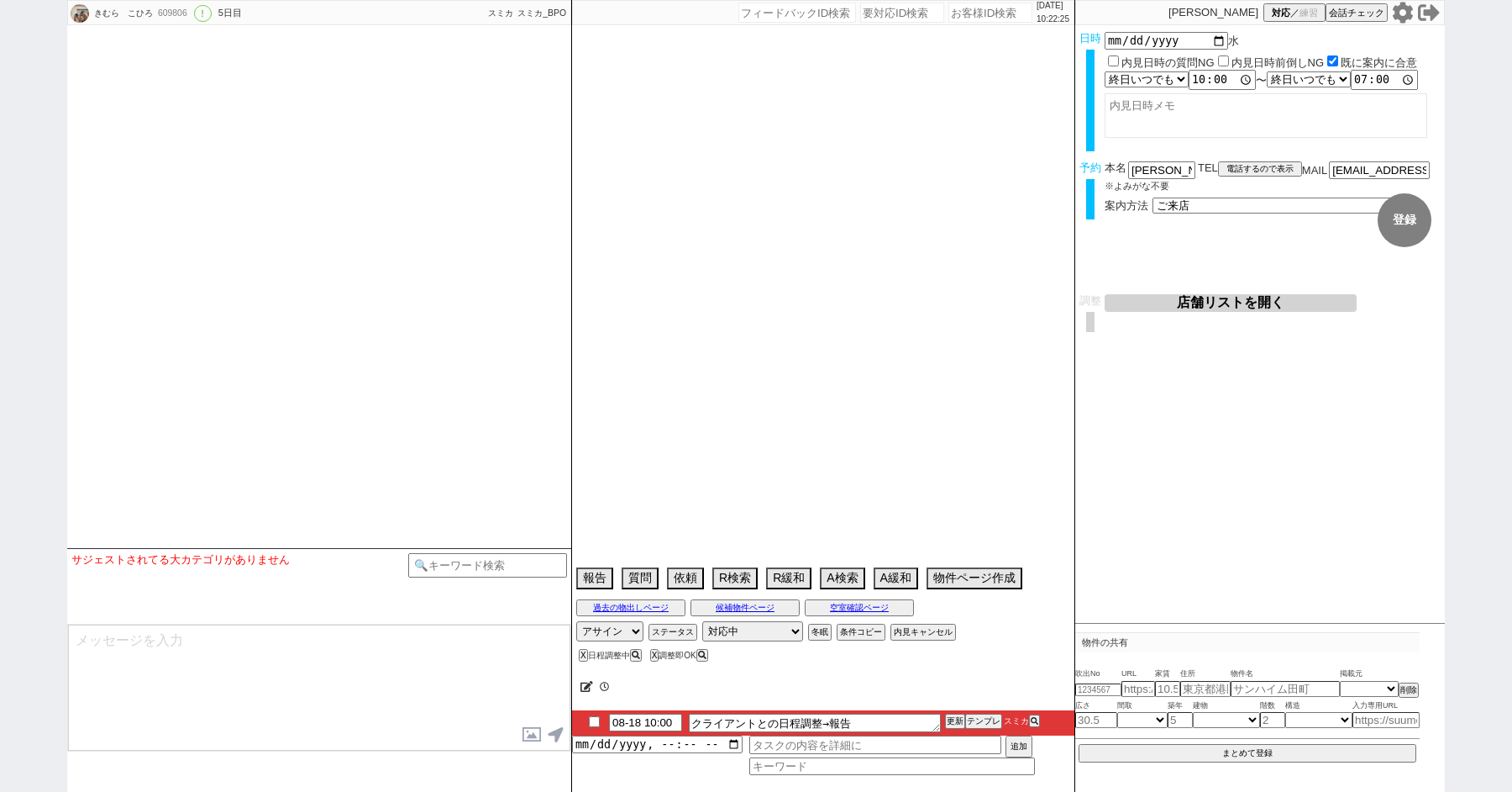
select select "2919"
select select "7"
select select "213"
select select "24"
select select "776"
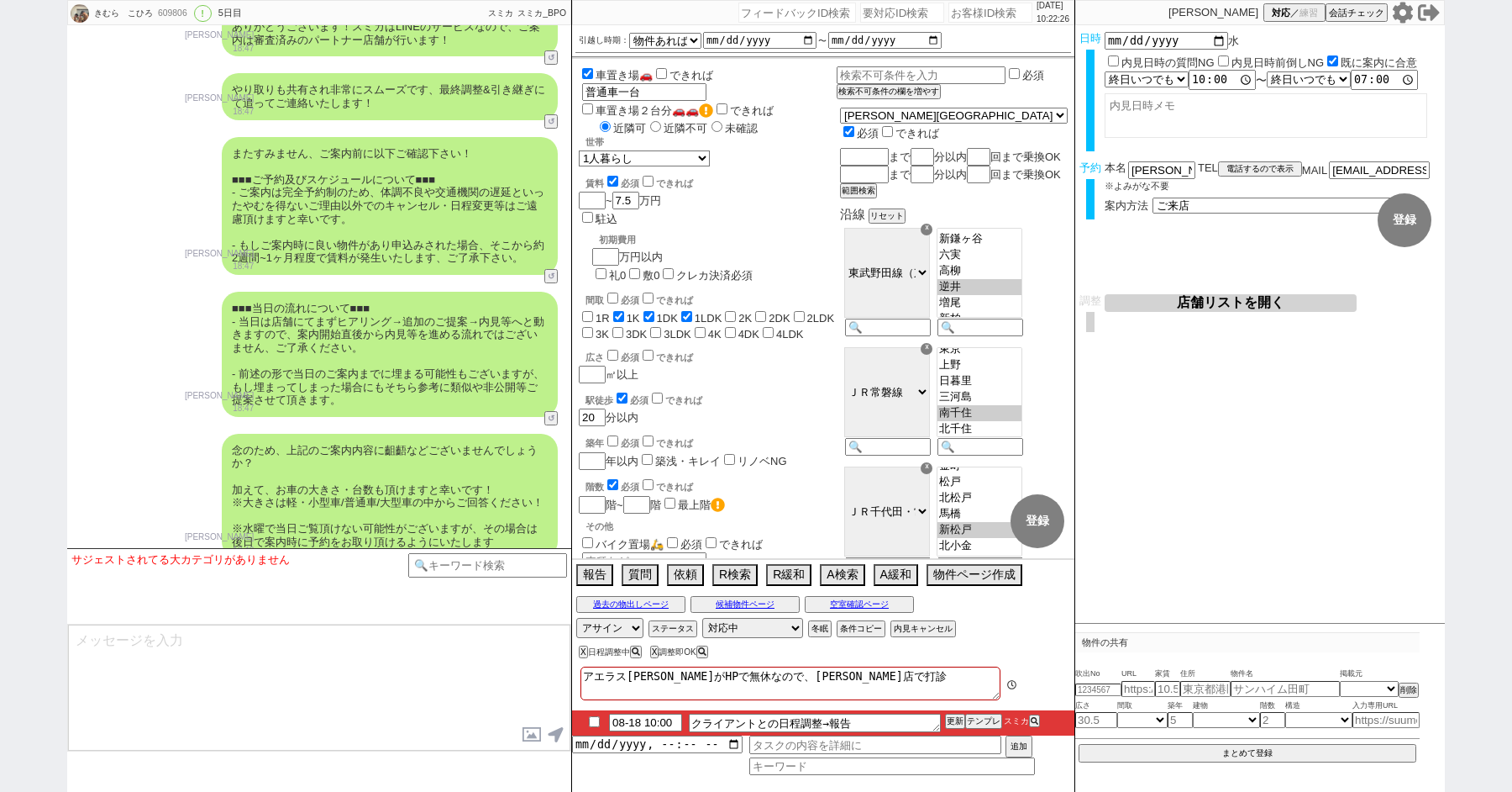
scroll to position [6518, 0]
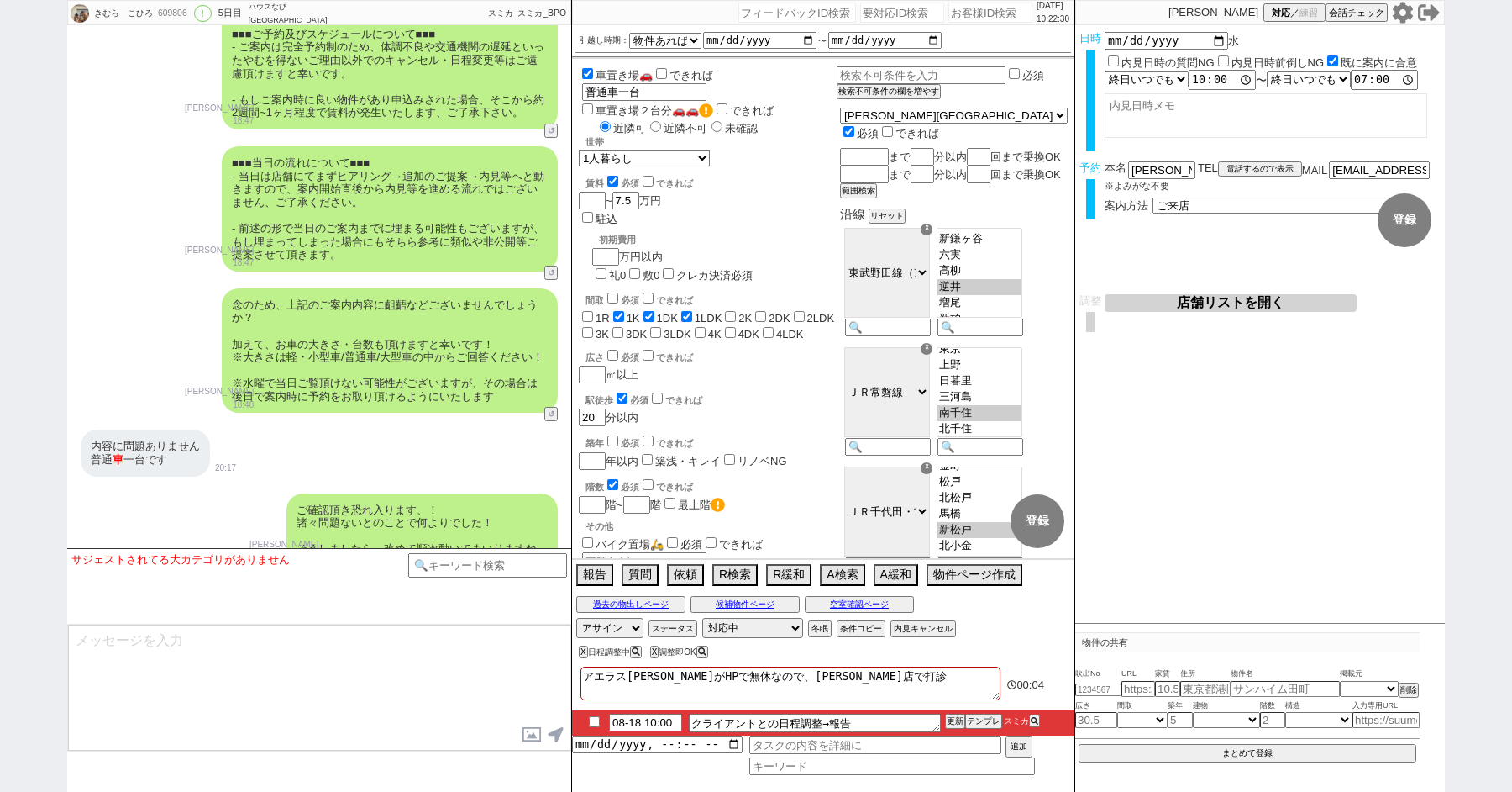
click at [1191, 299] on button "店舗リストを開く" at bounding box center [1231, 303] width 252 height 18
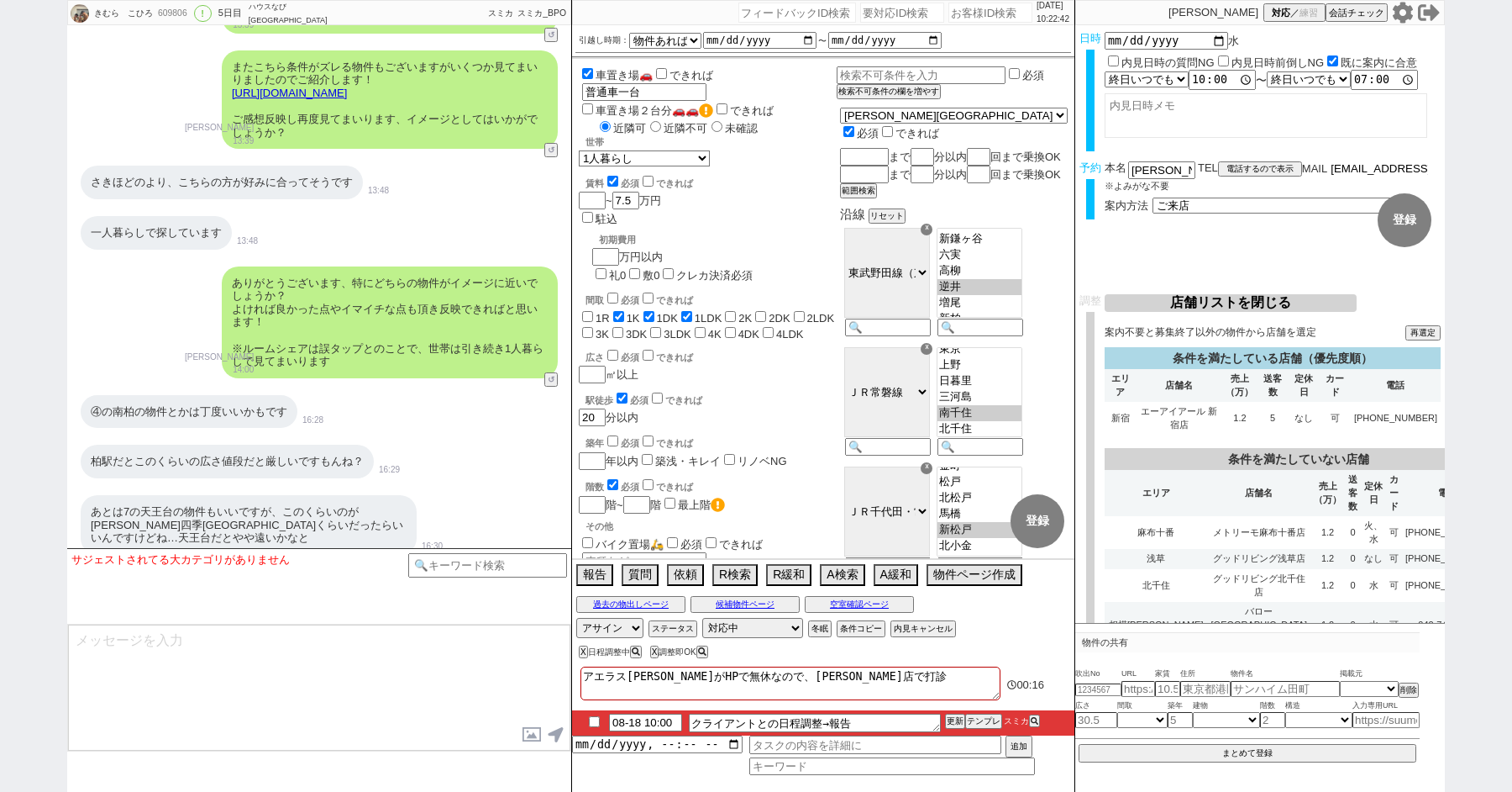
scroll to position [0, 28]
drag, startPoint x: 1334, startPoint y: 168, endPoint x: 1512, endPoint y: 168, distance: 178.0
click at [1512, 168] on div "きむら　こひろ 609806 ! 0 5日目 ハウスなび[GEOGRAPHIC_DATA]店 冬眠中 自社客 スミカ スミカ_BPO チャット全表示 [DAT…" at bounding box center [756, 396] width 1512 height 792
drag, startPoint x: 1177, startPoint y: 169, endPoint x: 1101, endPoint y: 169, distance: 76.0
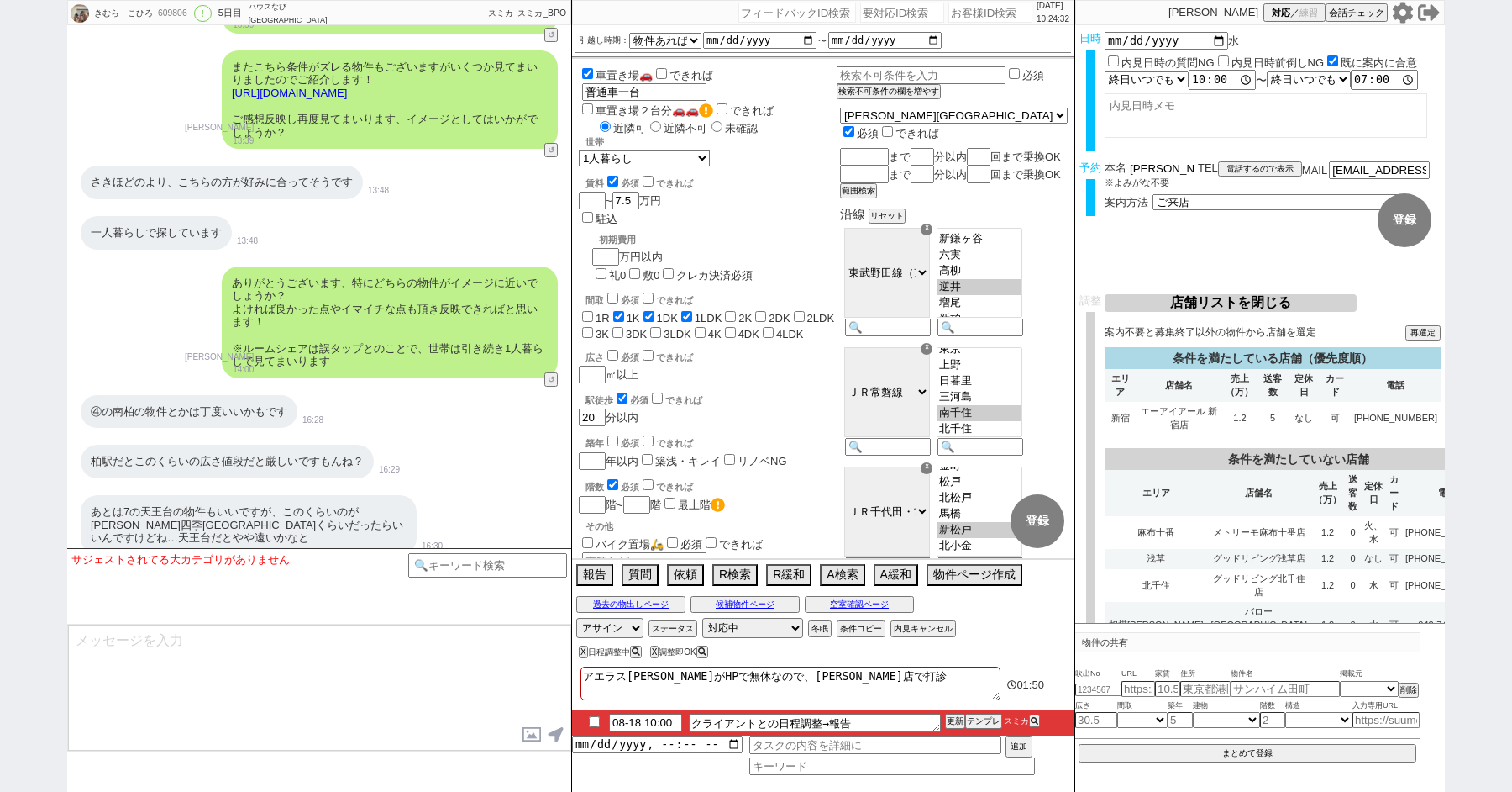
click at [1101, 169] on div "予約 本名 [PERSON_NAME]がな不要 TEL 電話するので表示 電話の理由 356 初日調整での禊 357 問物漏れ回収 359 内見日が怪しいので…" at bounding box center [1260, 194] width 370 height 66
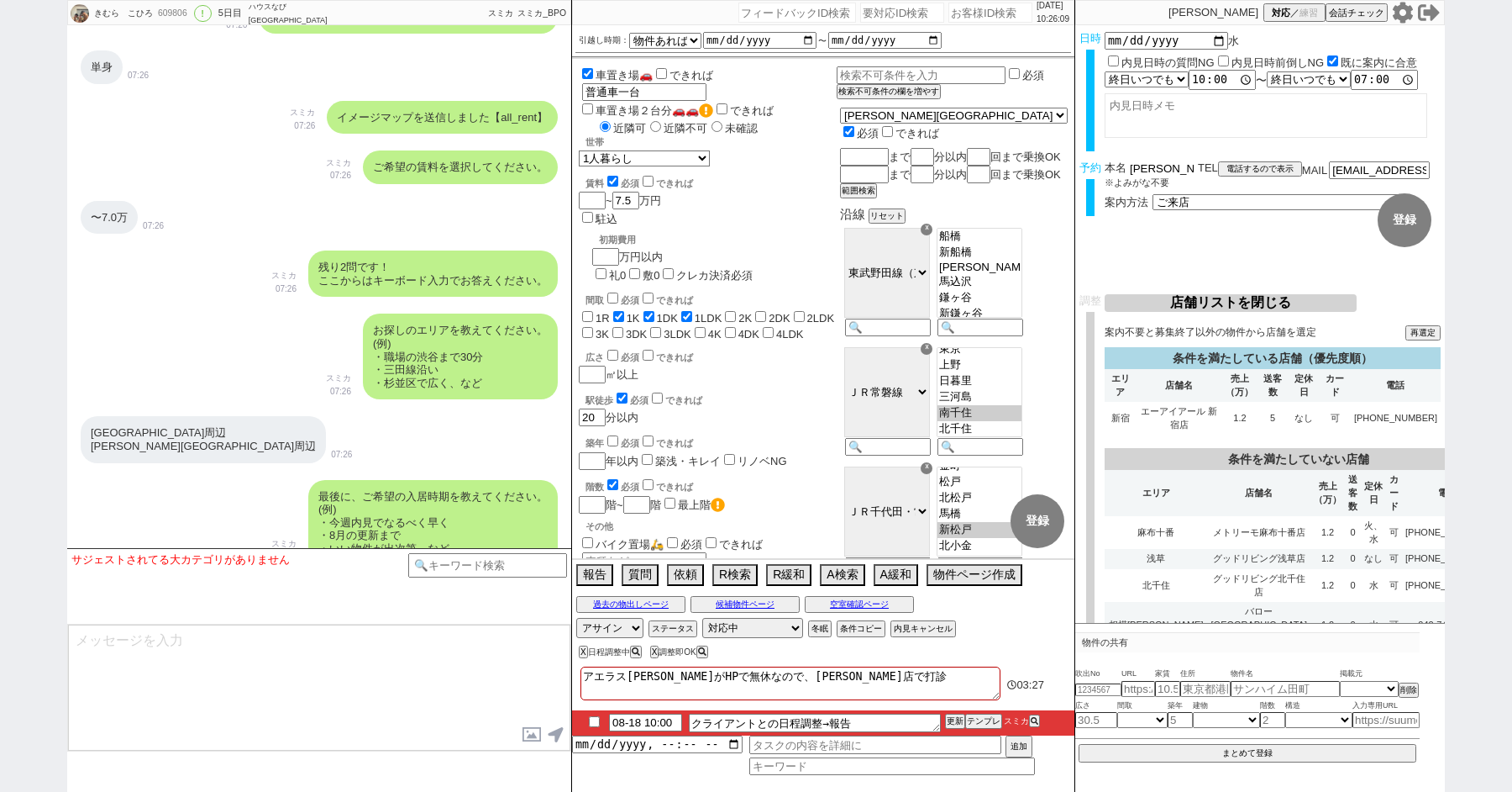
scroll to position [322, 0]
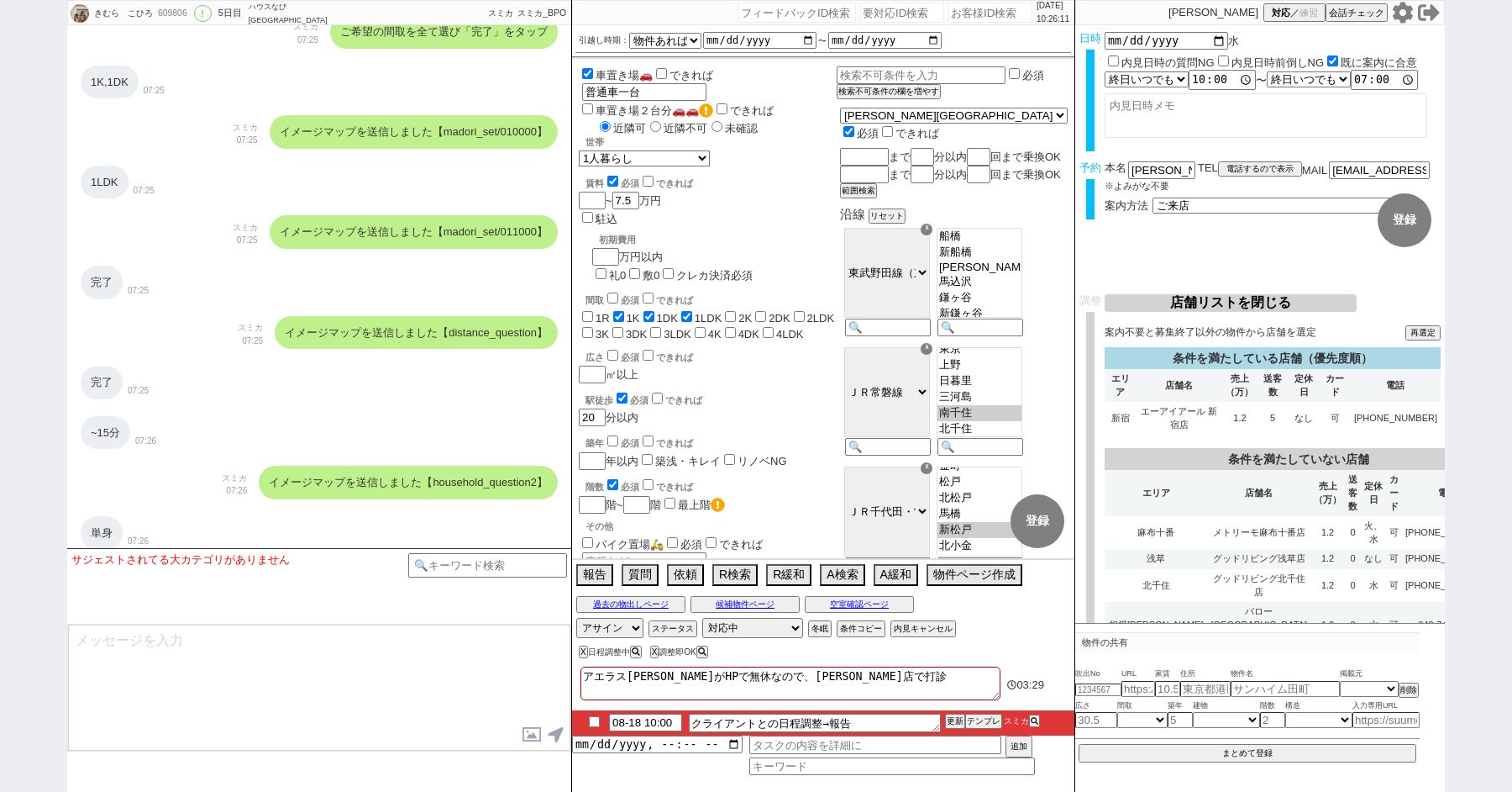
click at [1205, 299] on button "店舗リストを閉じる" at bounding box center [1231, 303] width 252 height 18
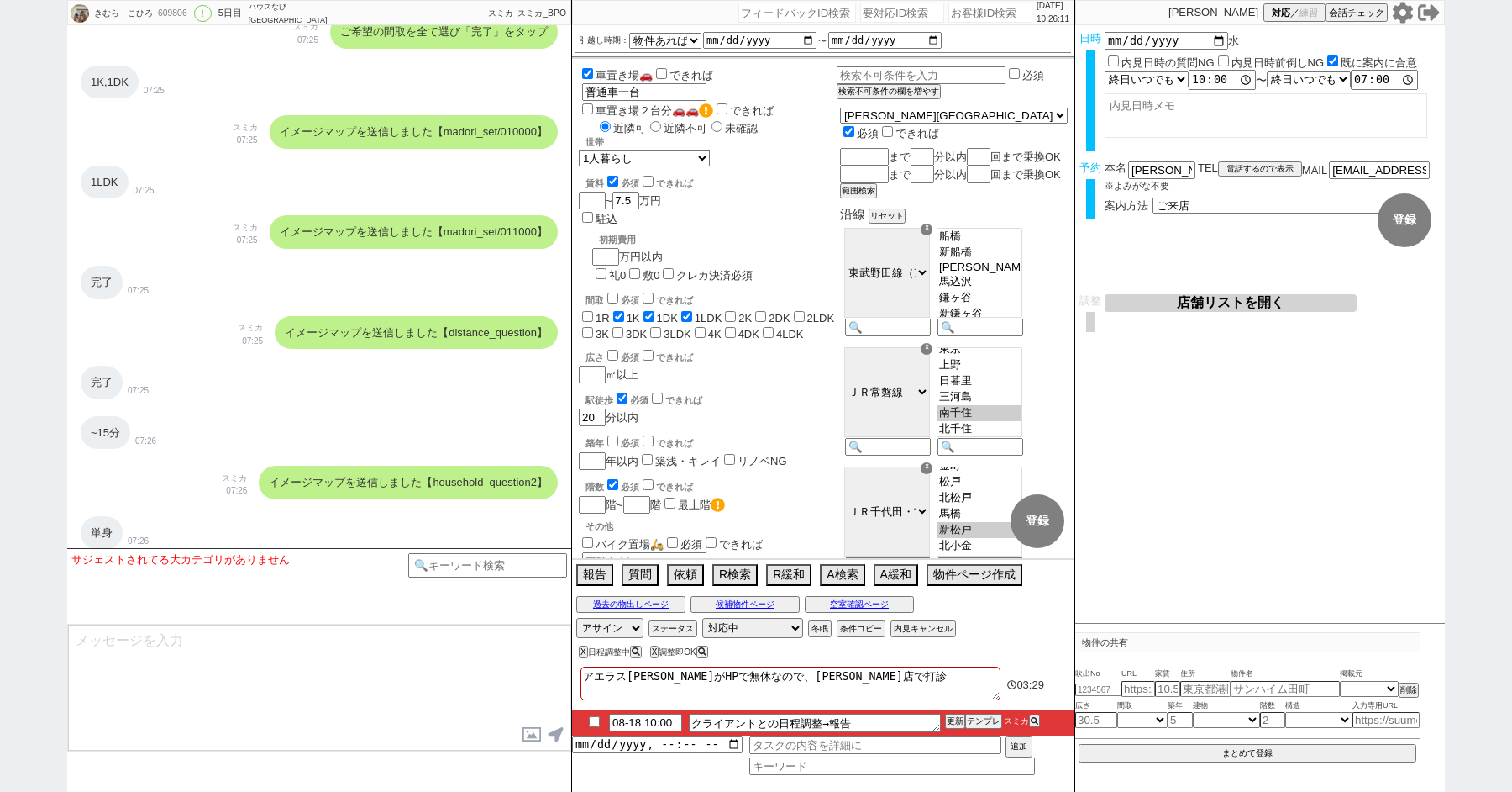
click at [1205, 302] on button "店舗リストを開く" at bounding box center [1231, 303] width 252 height 18
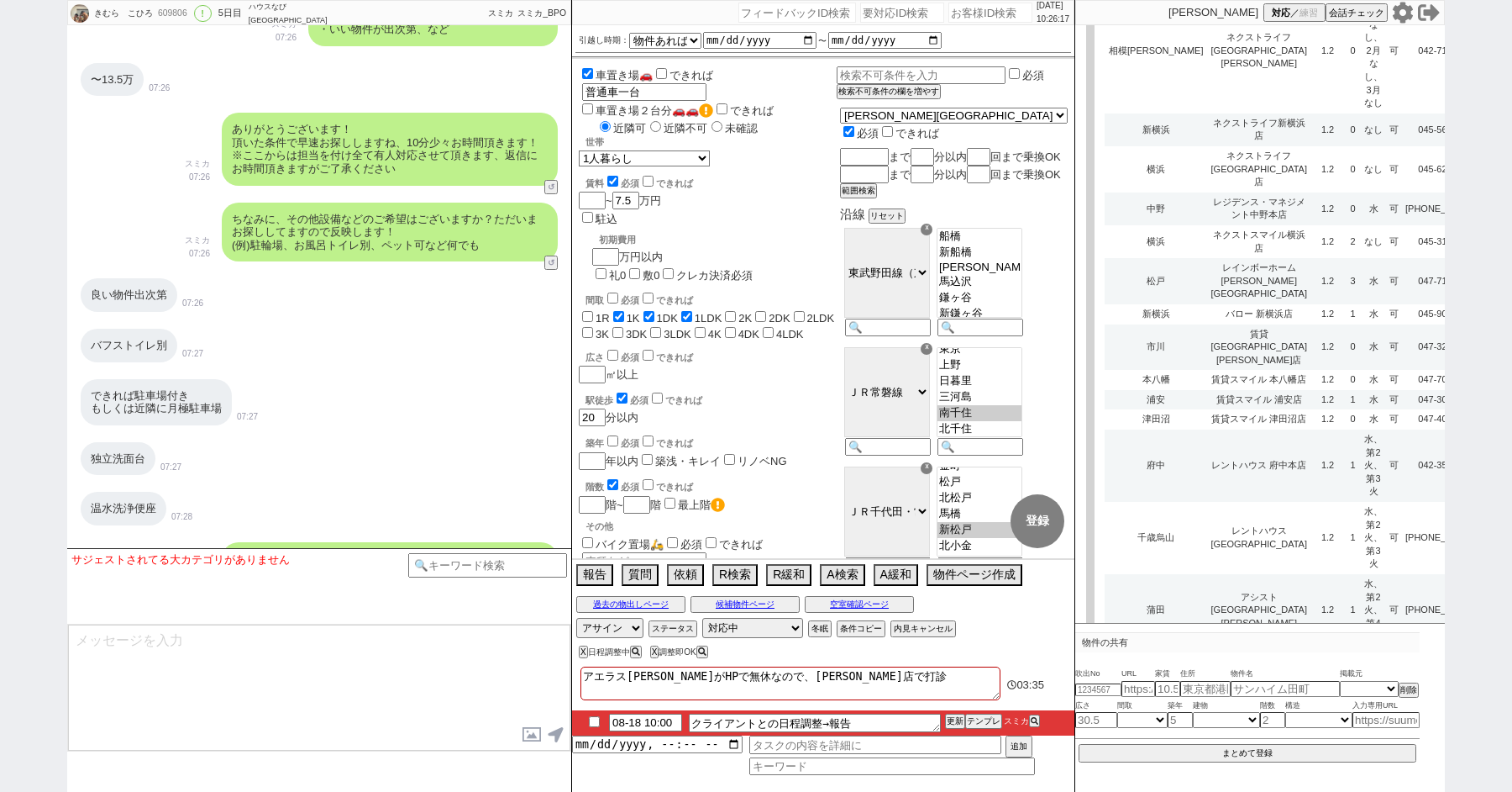
scroll to position [4871, 0]
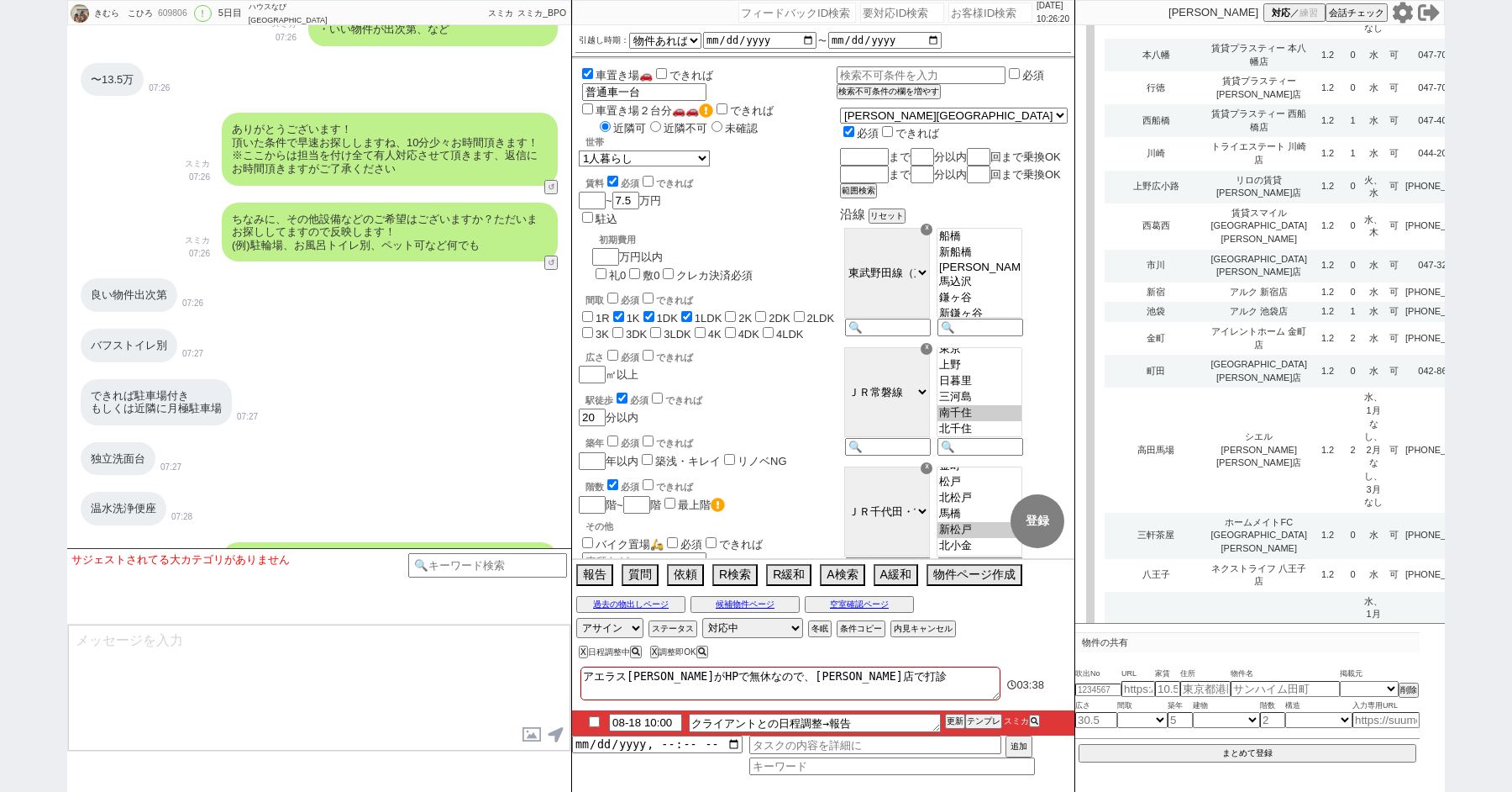
scroll to position [4994, 0]
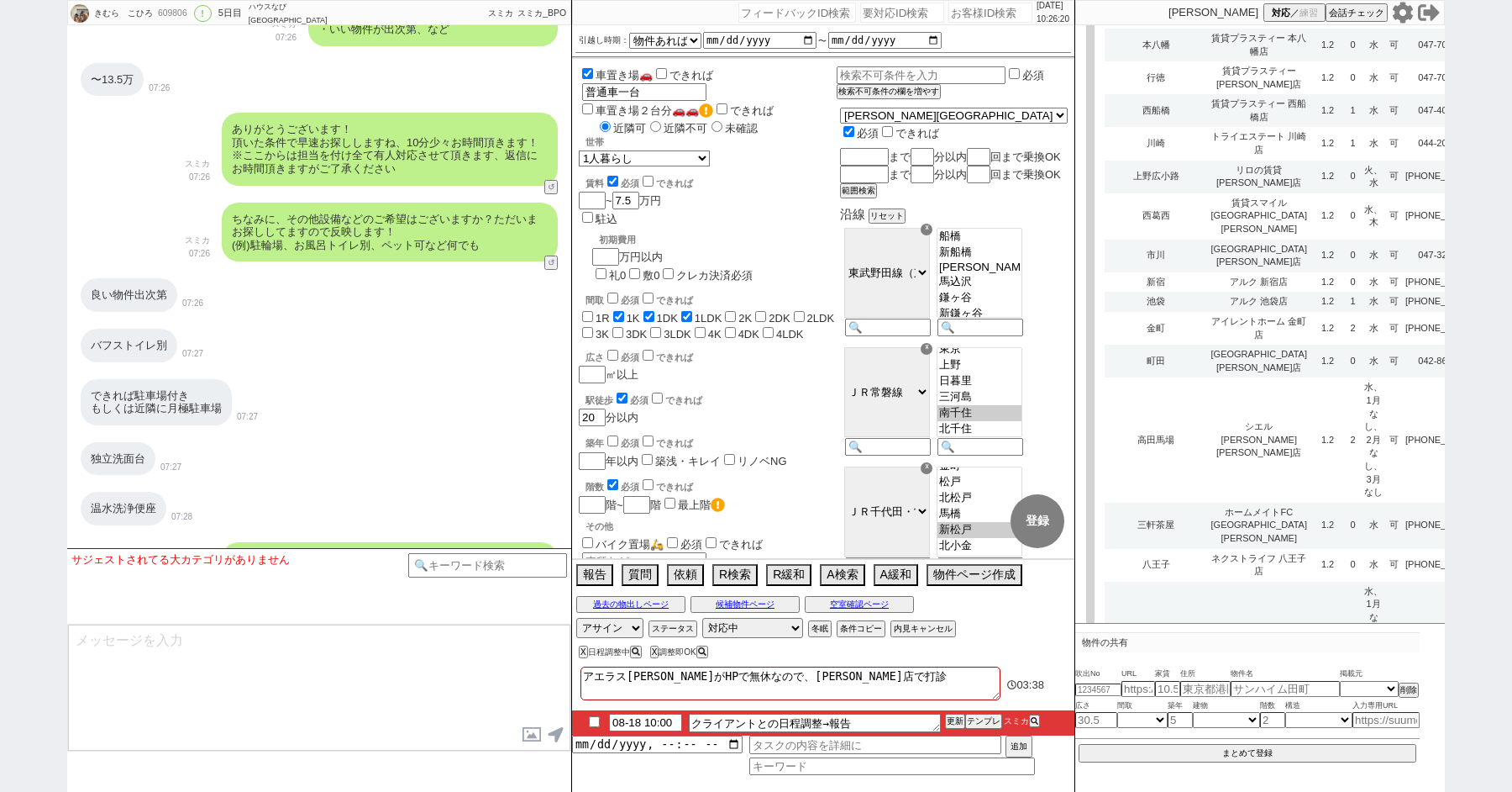
type input "松戸"
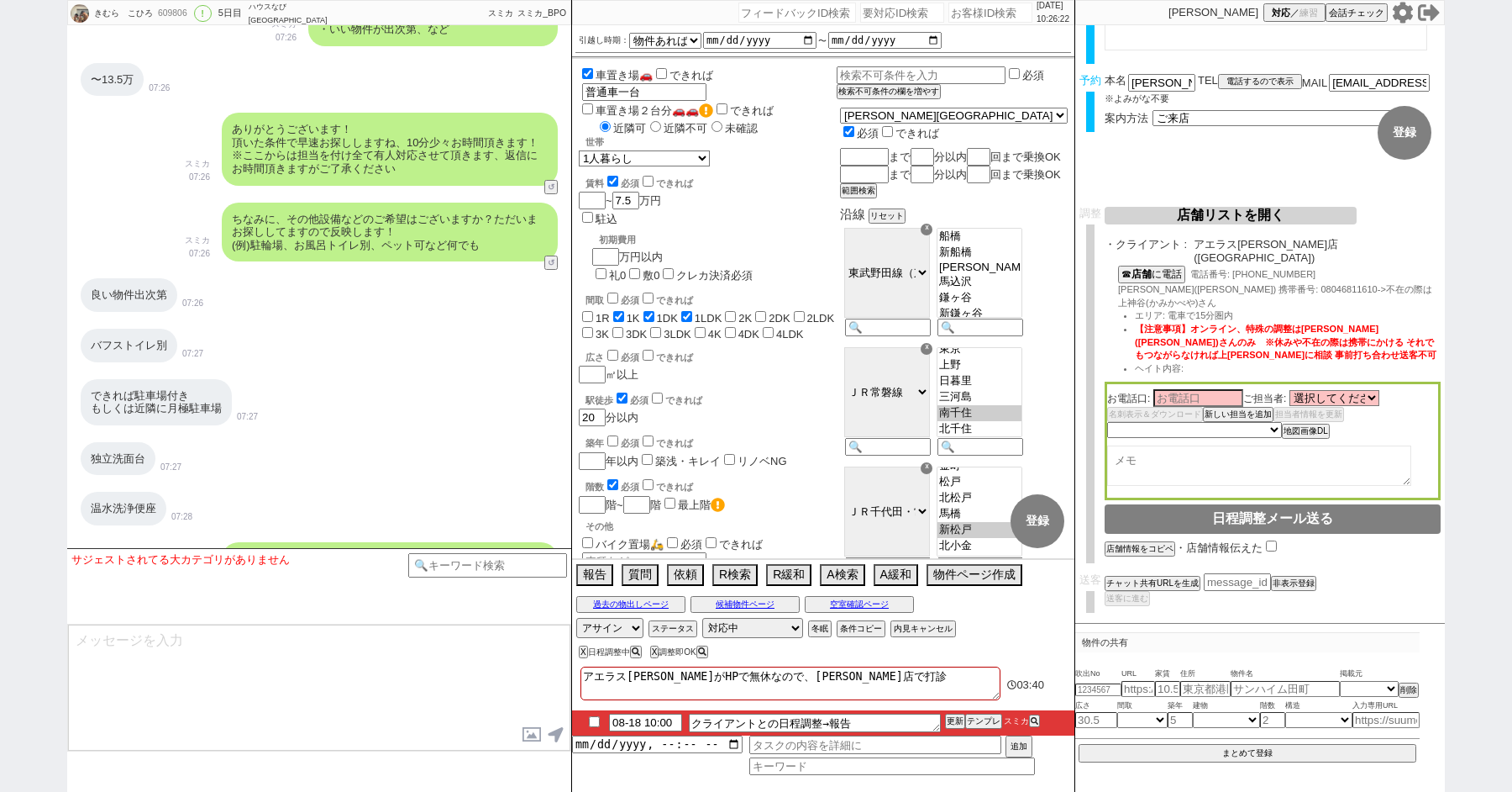
scroll to position [60, 0]
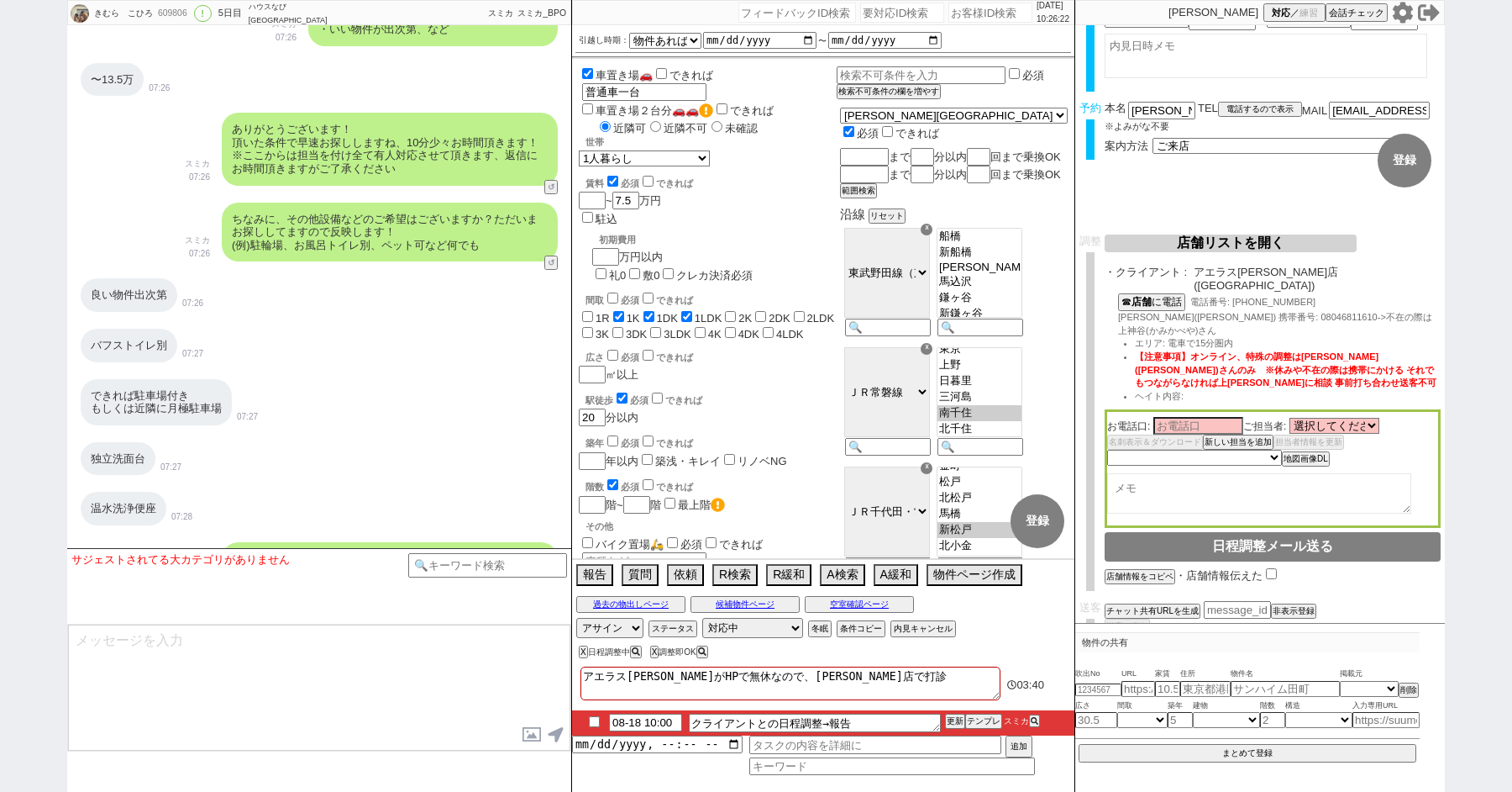
type input "08-18 11:00"
type textarea "クライアントとの日程調整→報告　確認中"
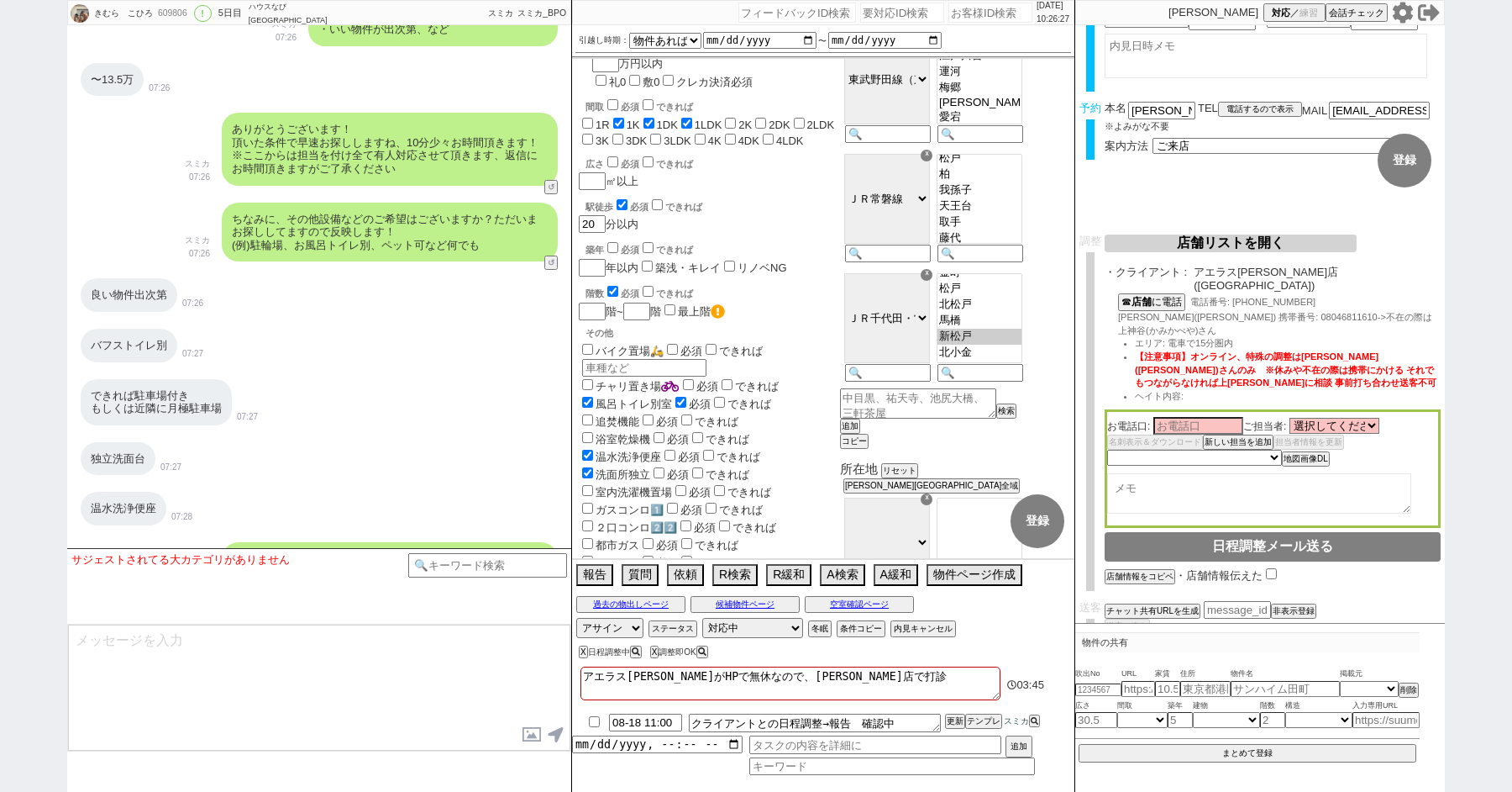
scroll to position [261, 0]
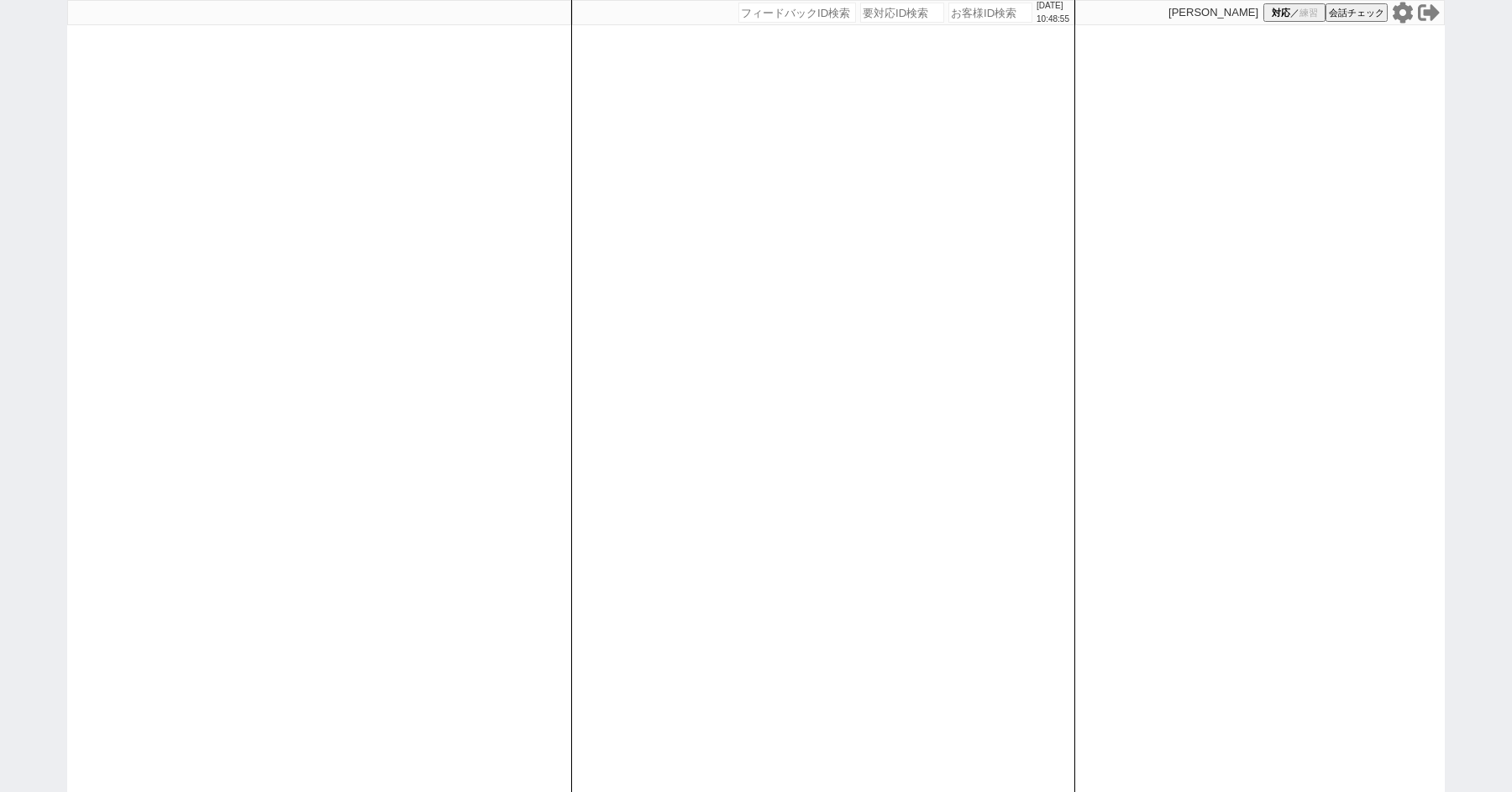
click at [45, 302] on div "[DATE] 10:48:55 候補物件を追加してしてください 紹介した物件一覧 他社物件を追加する 空室確認ページに追加・削除 紹介した物件一覧 他社物件を…" at bounding box center [756, 396] width 1512 height 792
click at [28, 281] on div "[DATE] 10:49:20 候補物件を追加してしてください 紹介した物件一覧 他社物件を追加する 空室確認ページに追加・削除 紹介した物件一覧 他社物件を…" at bounding box center [756, 396] width 1512 height 792
select select
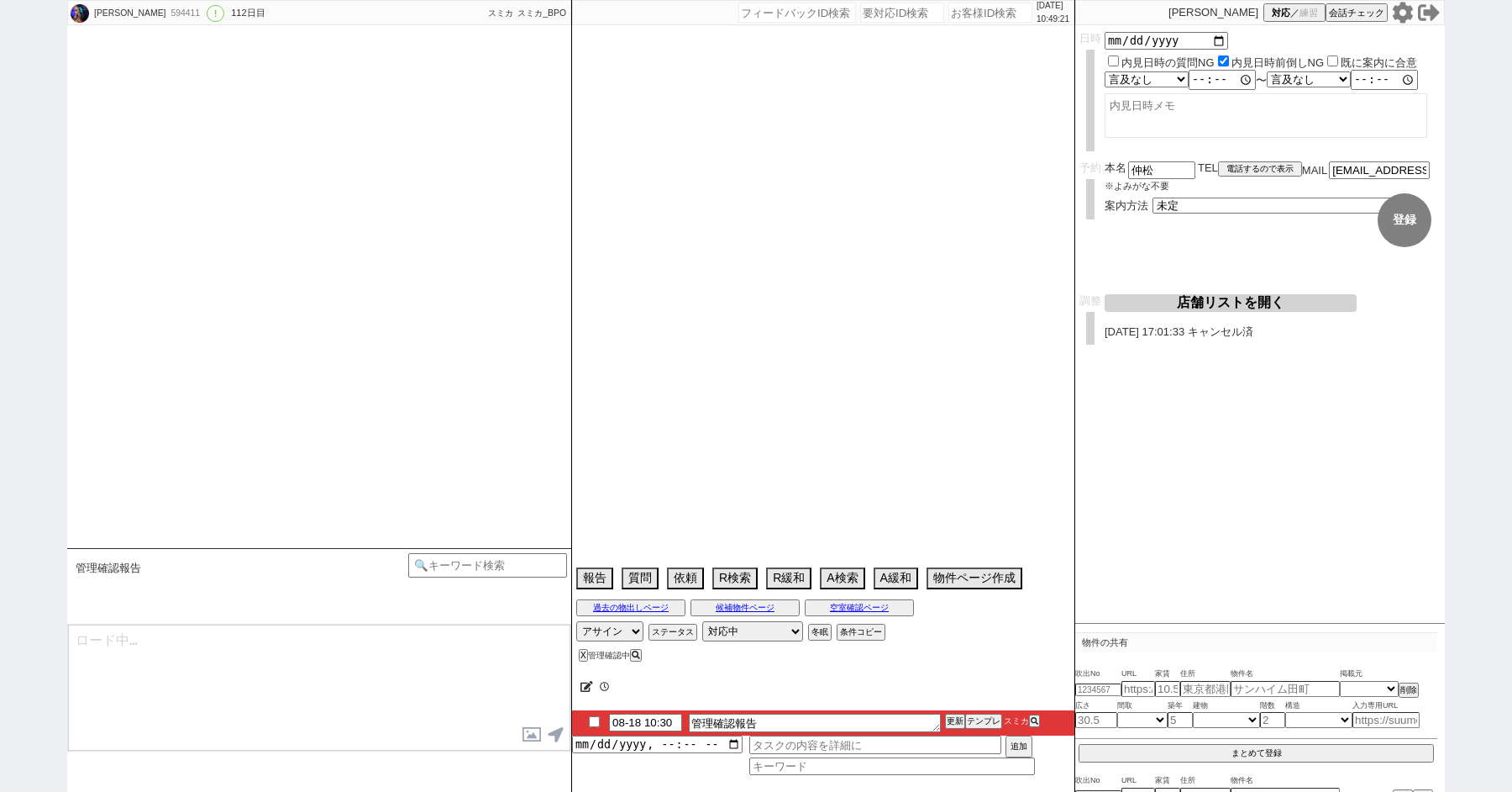
select select "13"
select select "6"
select select "14"
select select "92"
select select "100"
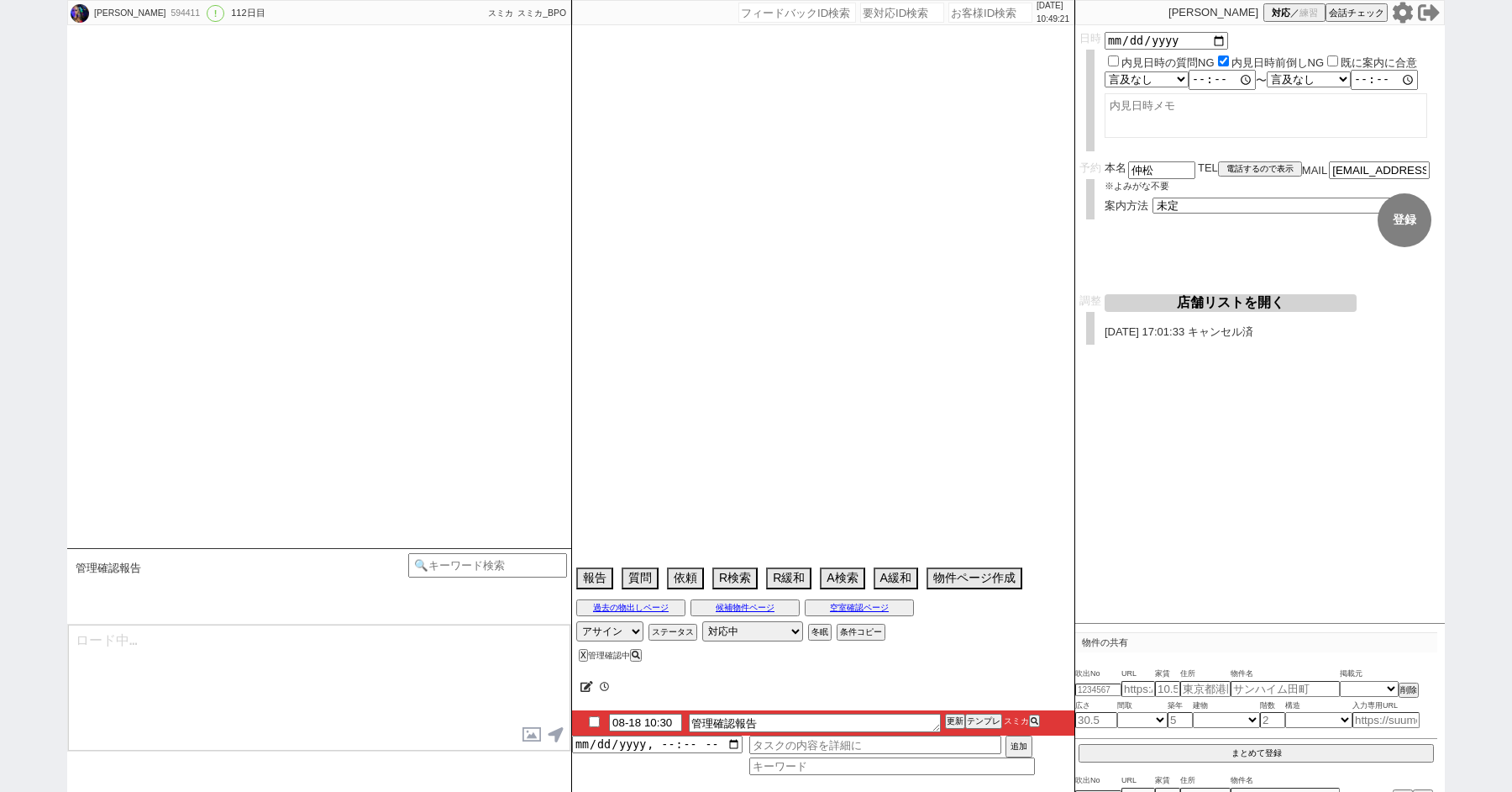
select select "104"
select select "108"
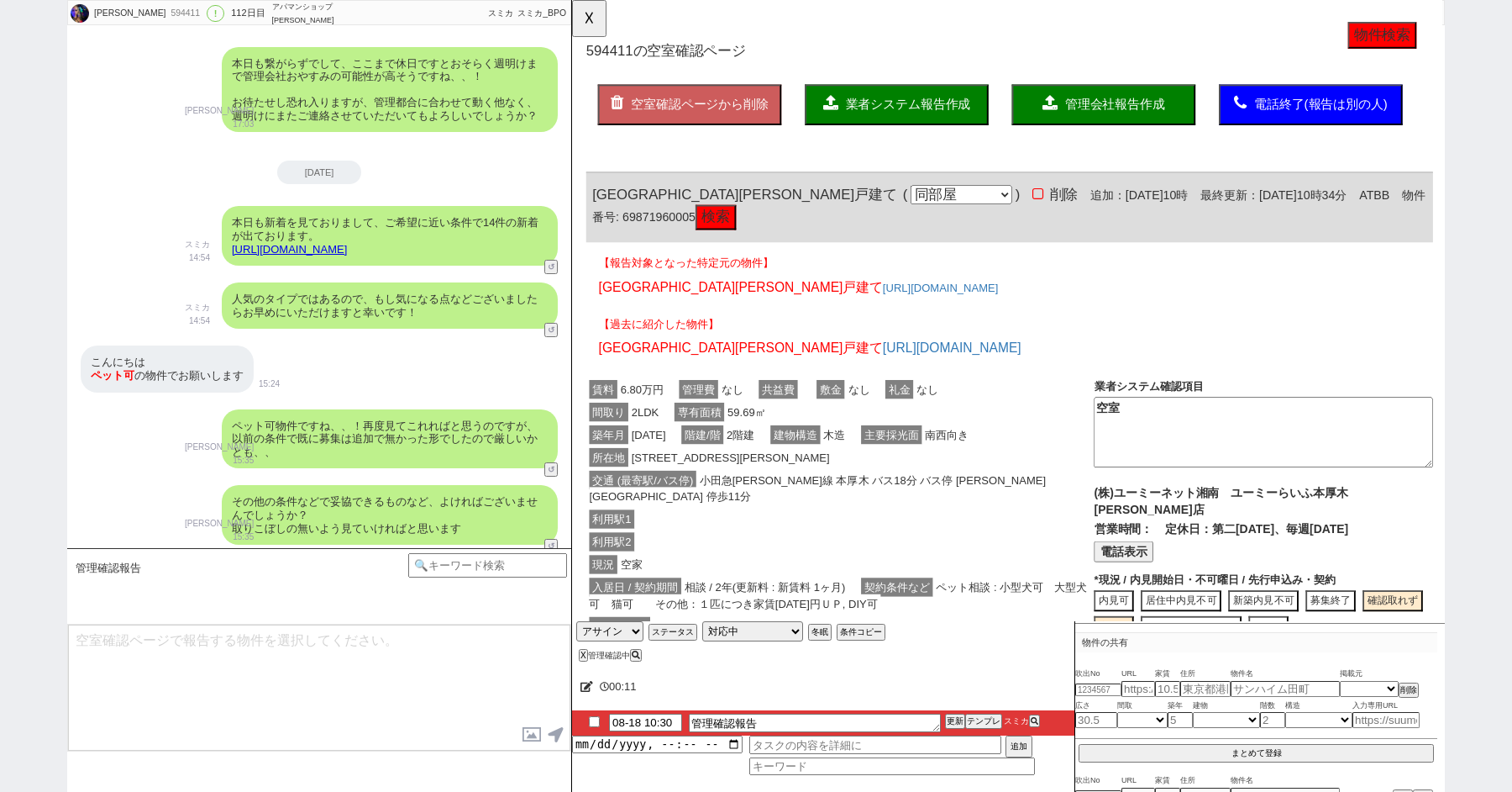
click at [1100, 480] on div "賃料 6.80万円 管理費 なし 共益費 敷金 なし 礼金 なし" at bounding box center [861, 492] width 546 height 25
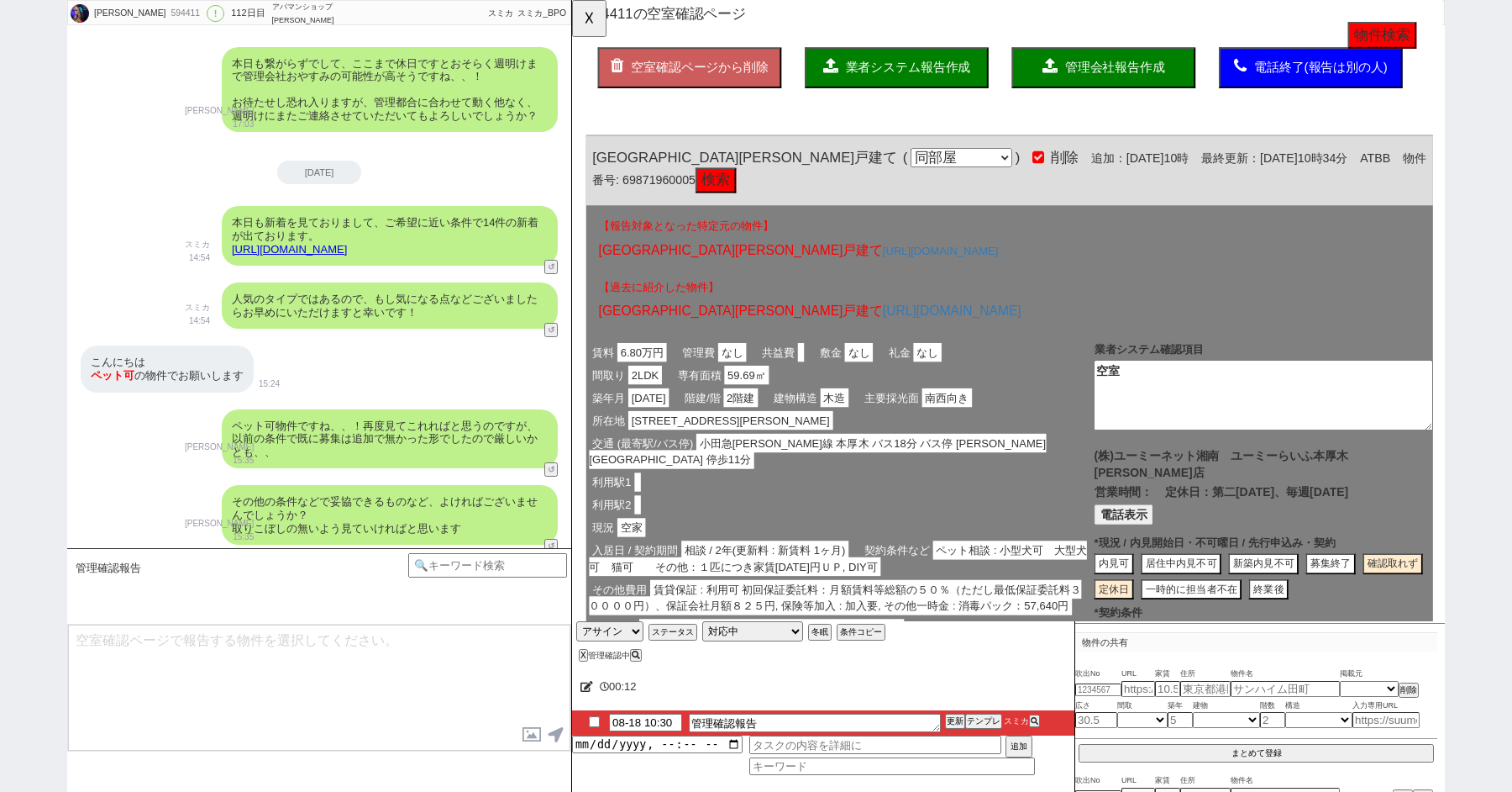
scroll to position [93, 0]
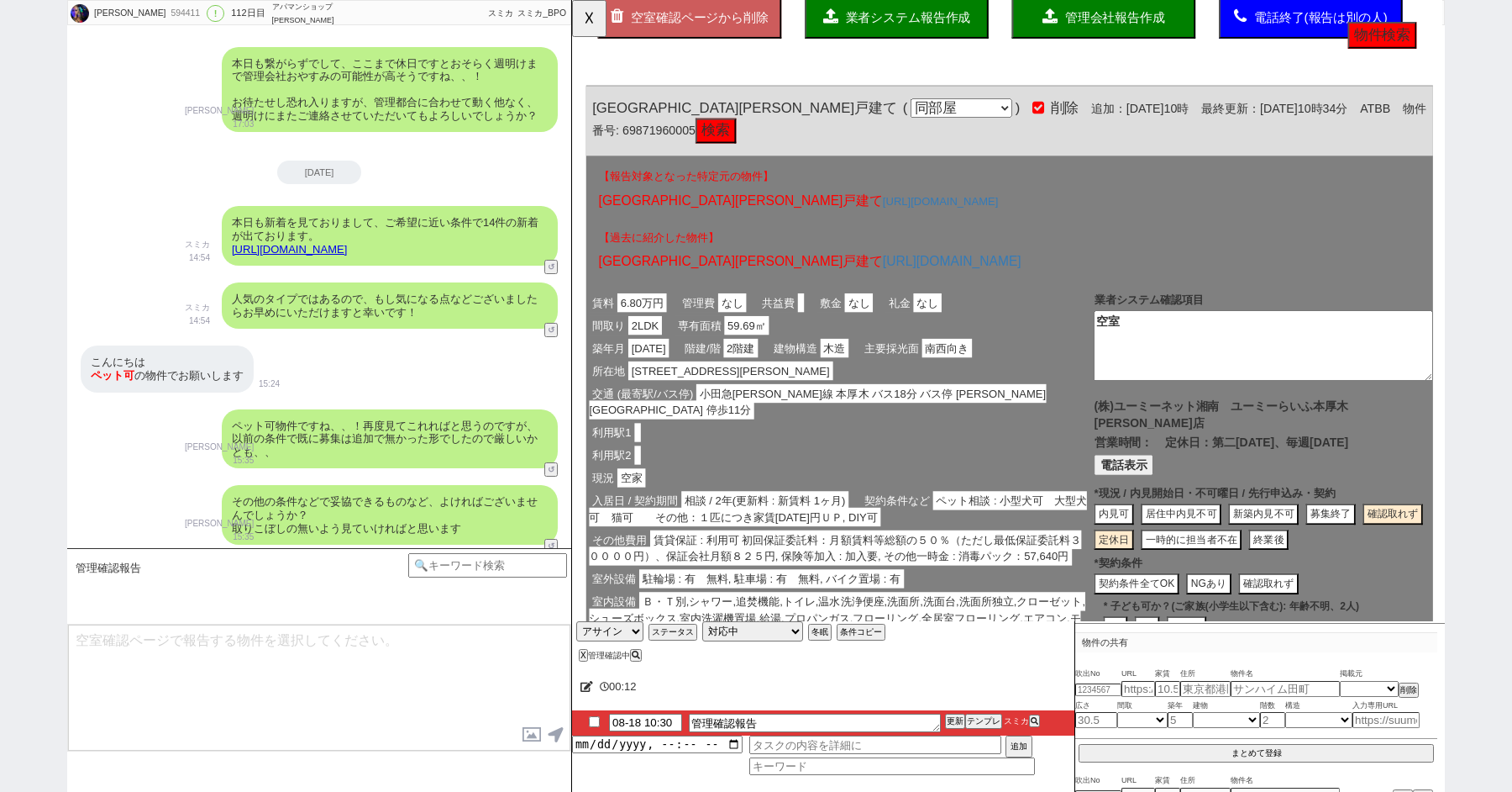
click at [1135, 489] on button "電話表示" at bounding box center [1165, 500] width 64 height 23
click at [1292, 489] on button "📞 電話" at bounding box center [1275, 500] width 58 height 23
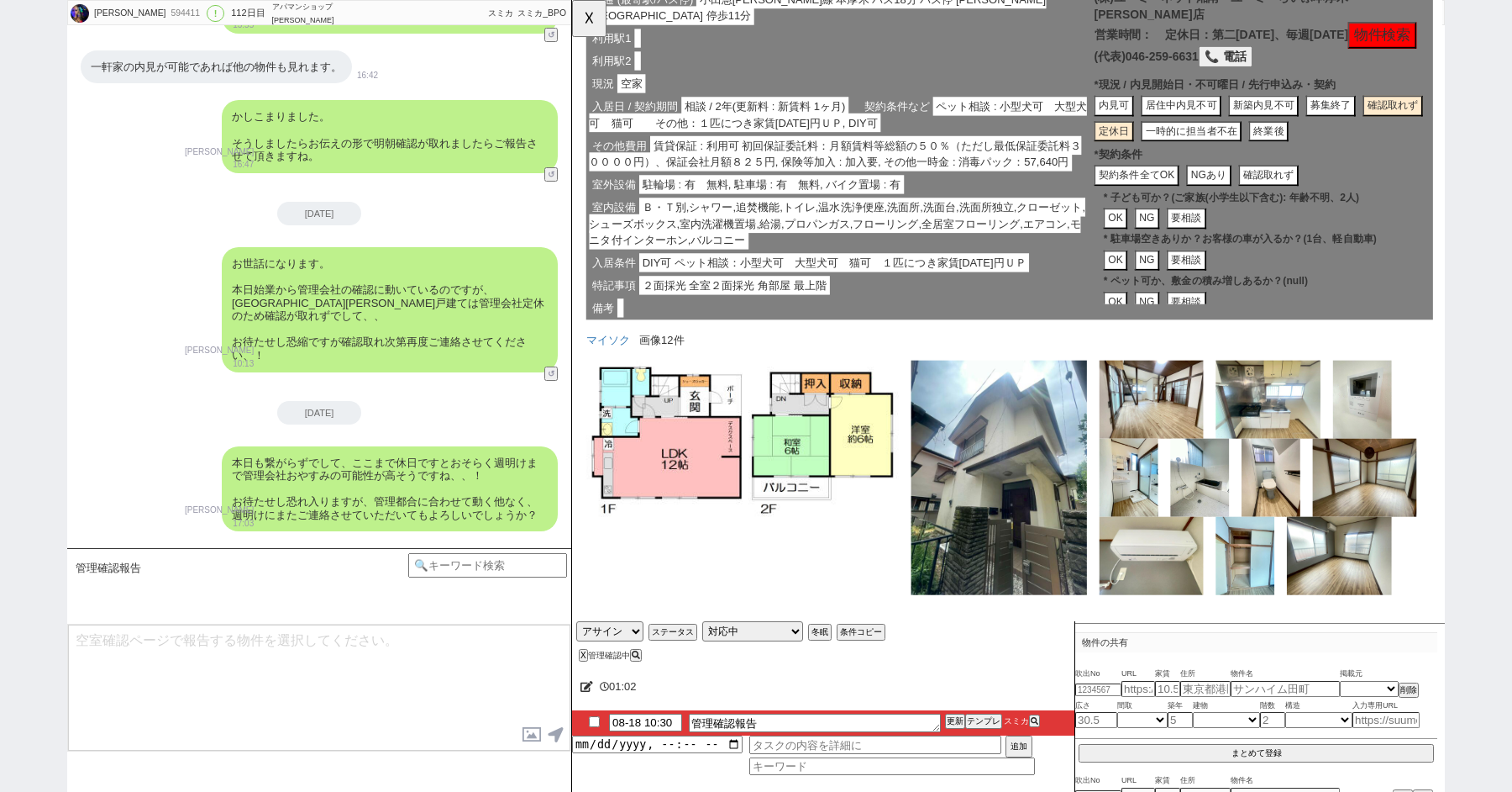
scroll to position [0, 0]
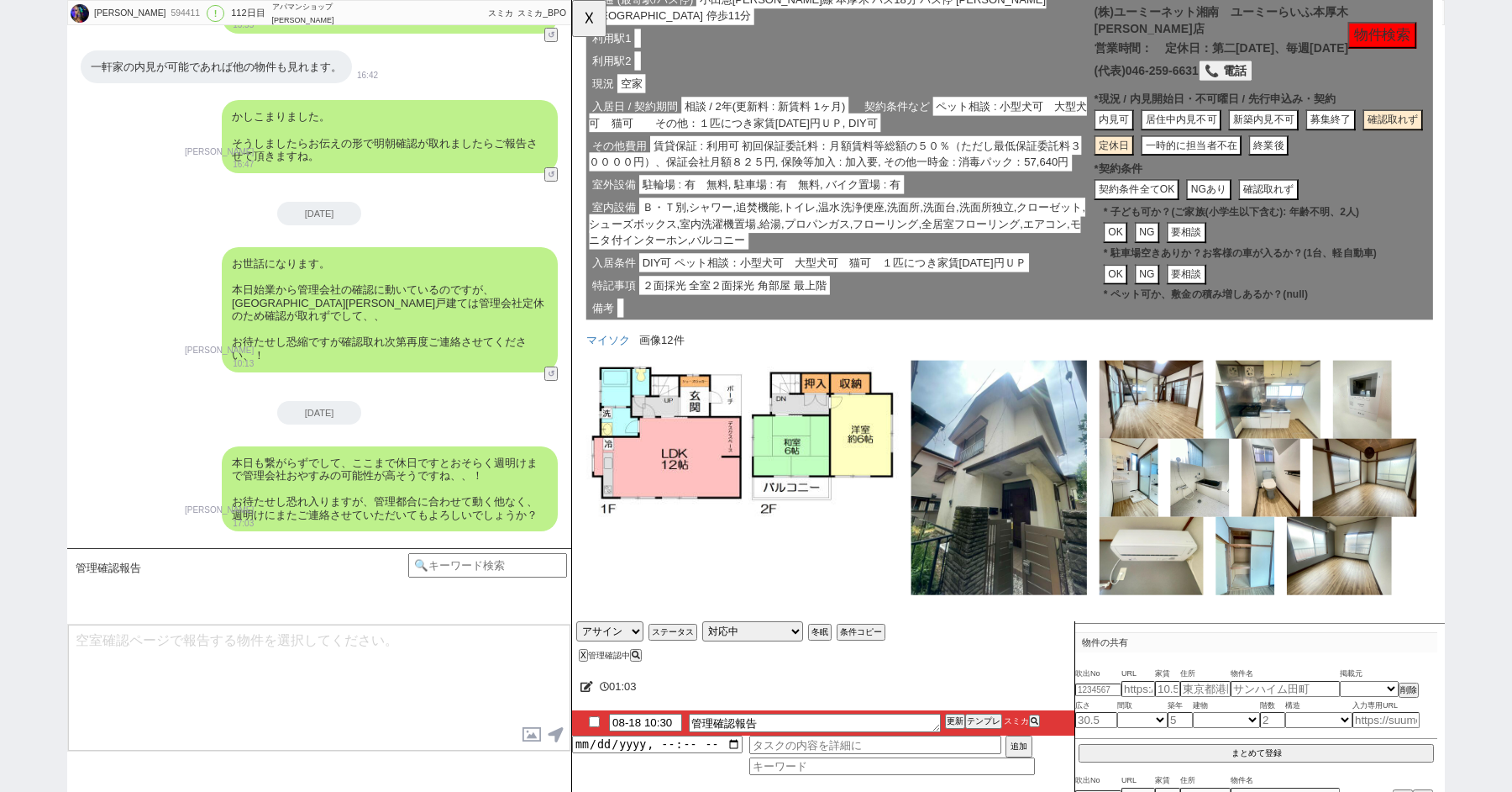
click at [1184, 118] on button "内見可" at bounding box center [1227, 129] width 87 height 23
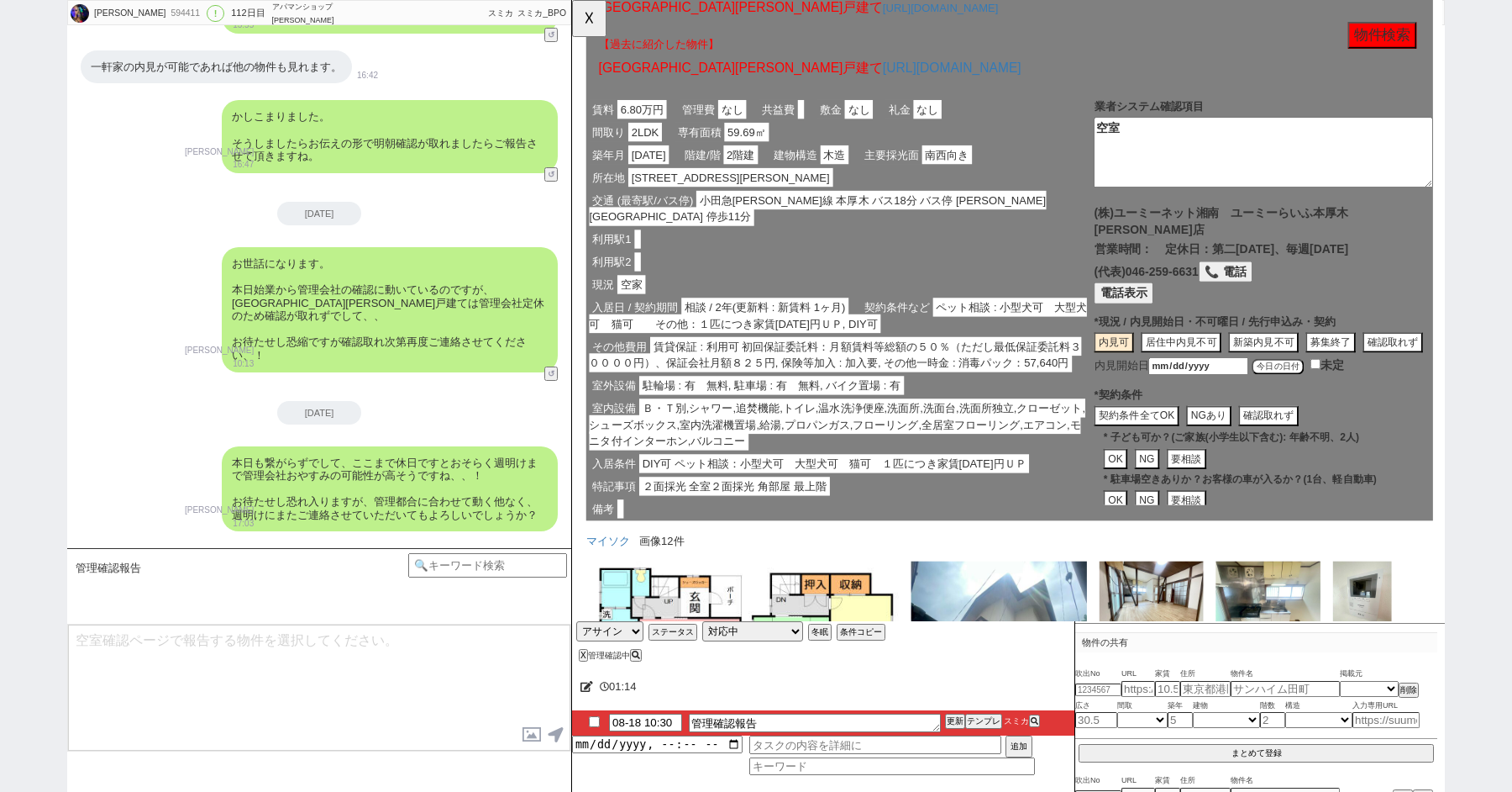
scroll to position [309, 0]
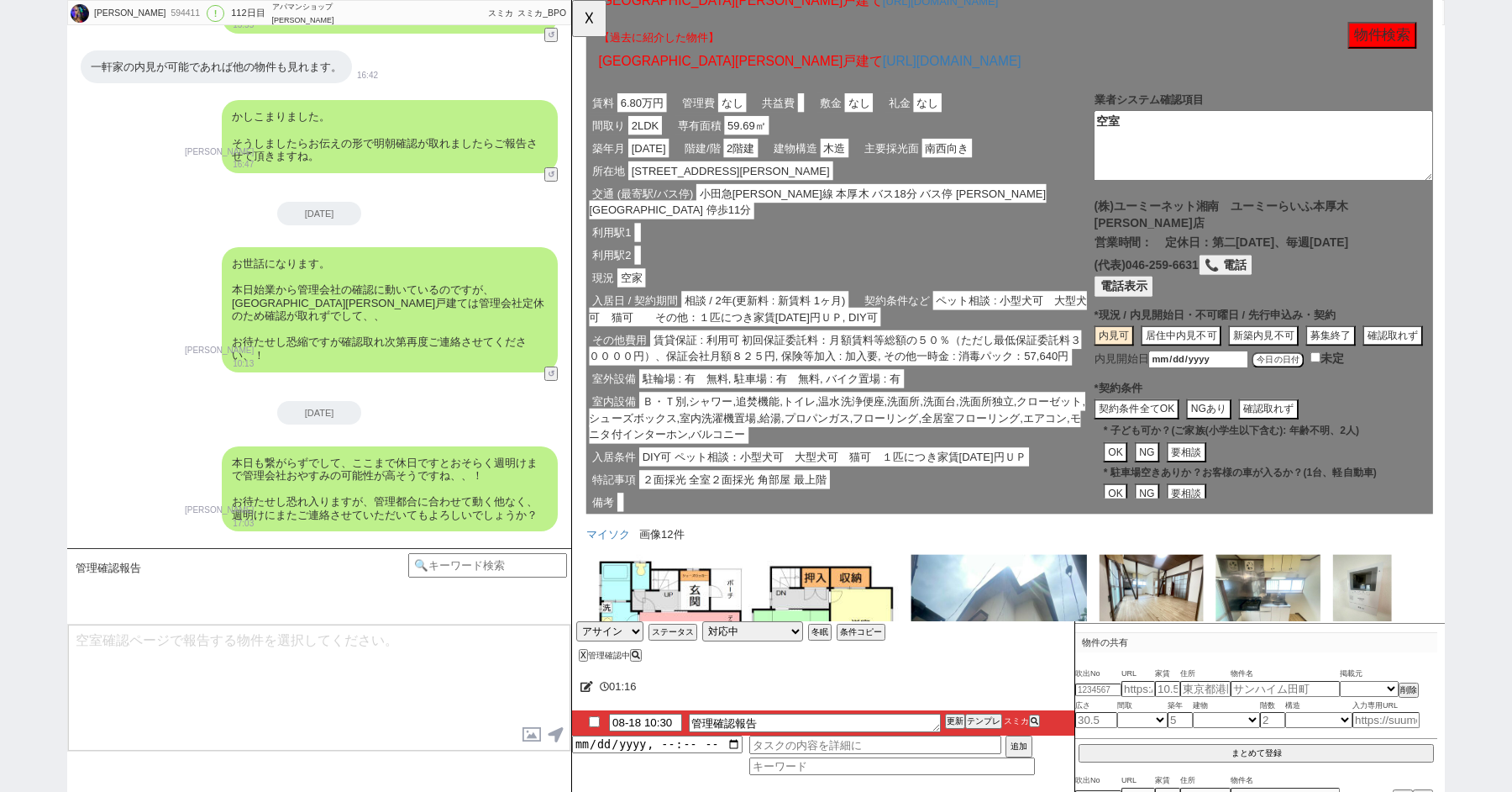
click at [1323, 378] on button "今日の日付" at bounding box center [1331, 386] width 56 height 17
type input "[DATE]"
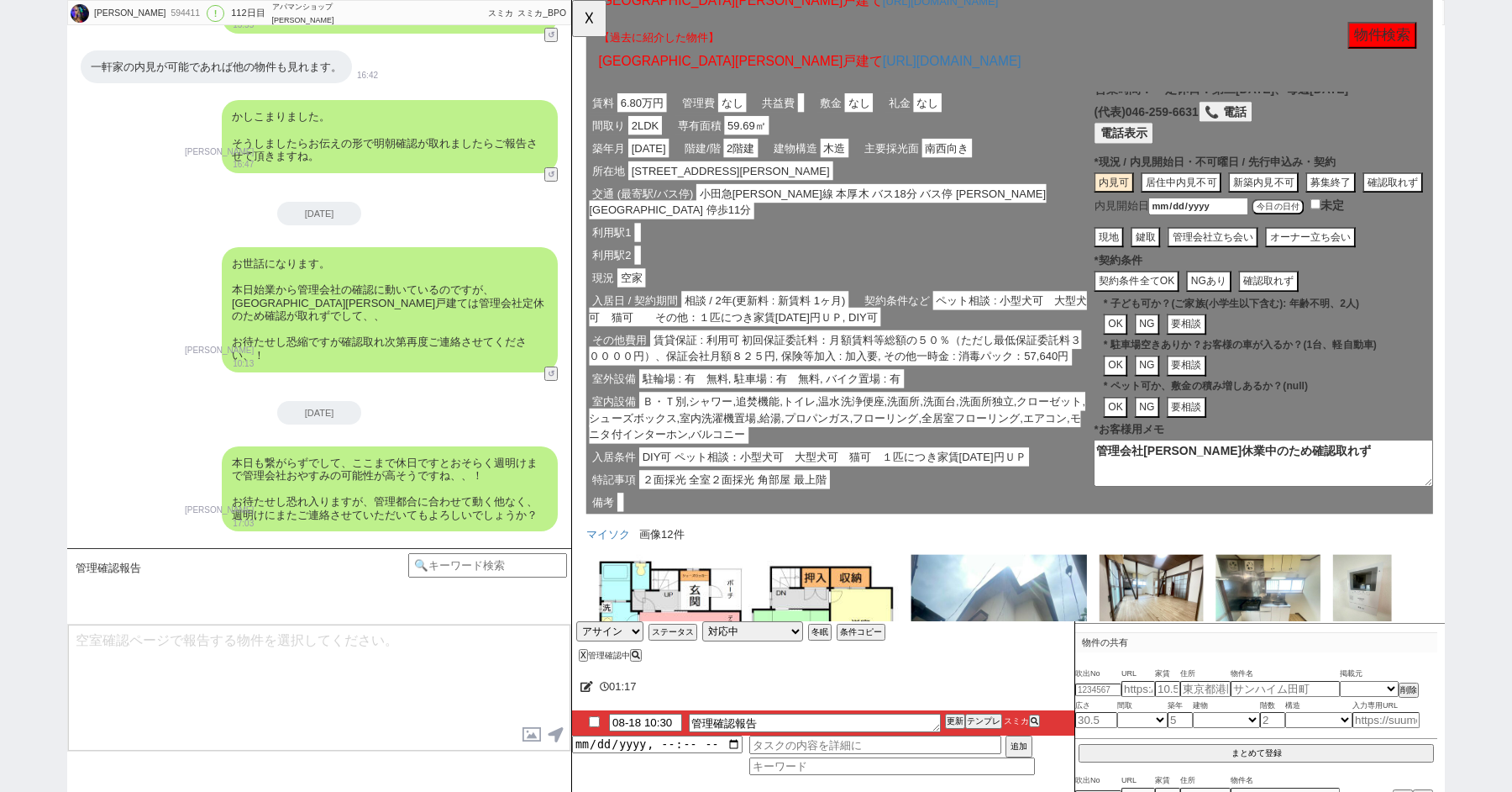
scroll to position [185, 0]
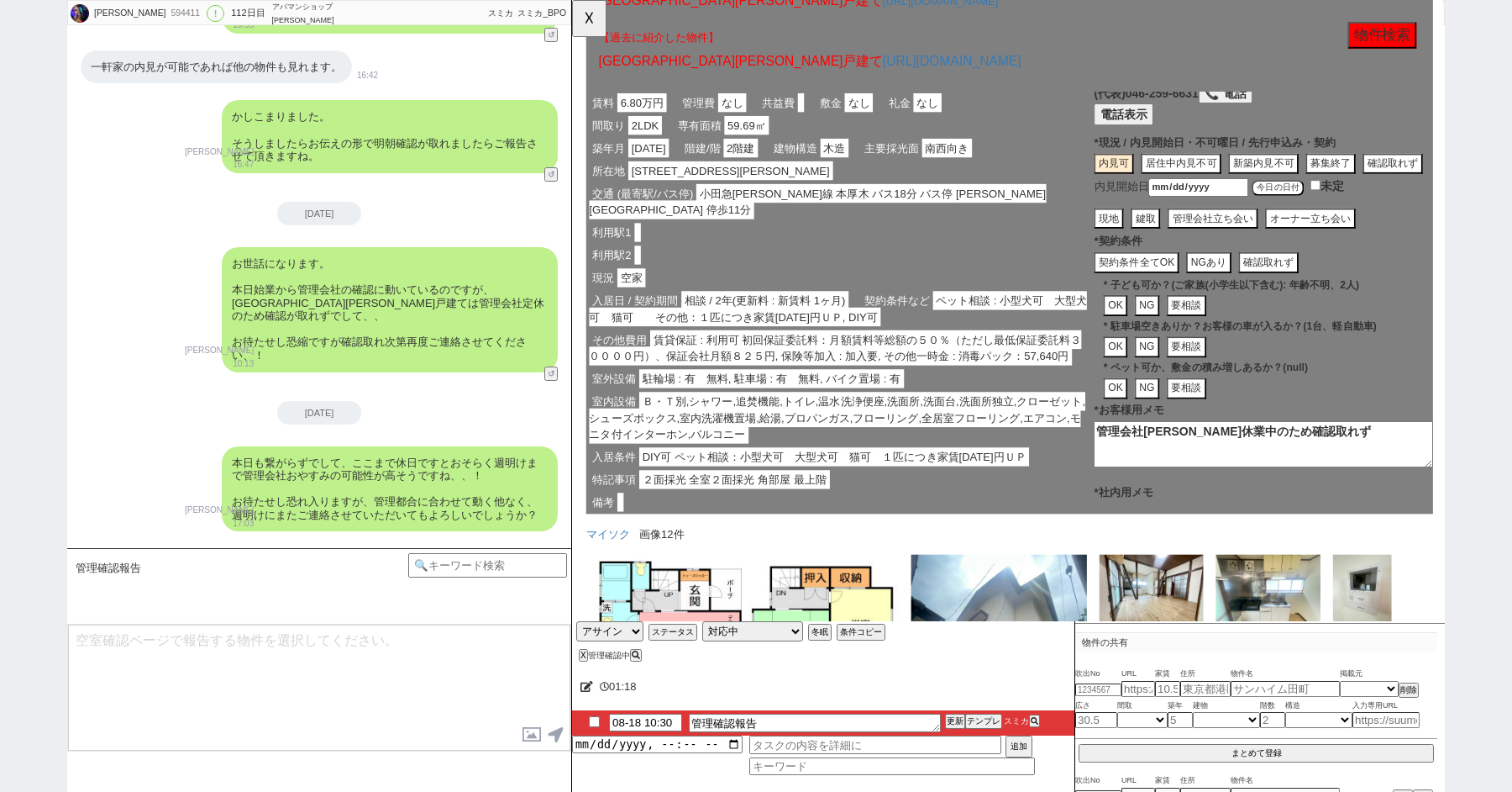
click at [1161, 317] on button "OK" at bounding box center [1157, 329] width 26 height 23
click at [1159, 361] on button "OK" at bounding box center [1157, 373] width 26 height 23
click at [1159, 406] on button "OK" at bounding box center [1157, 418] width 26 height 23
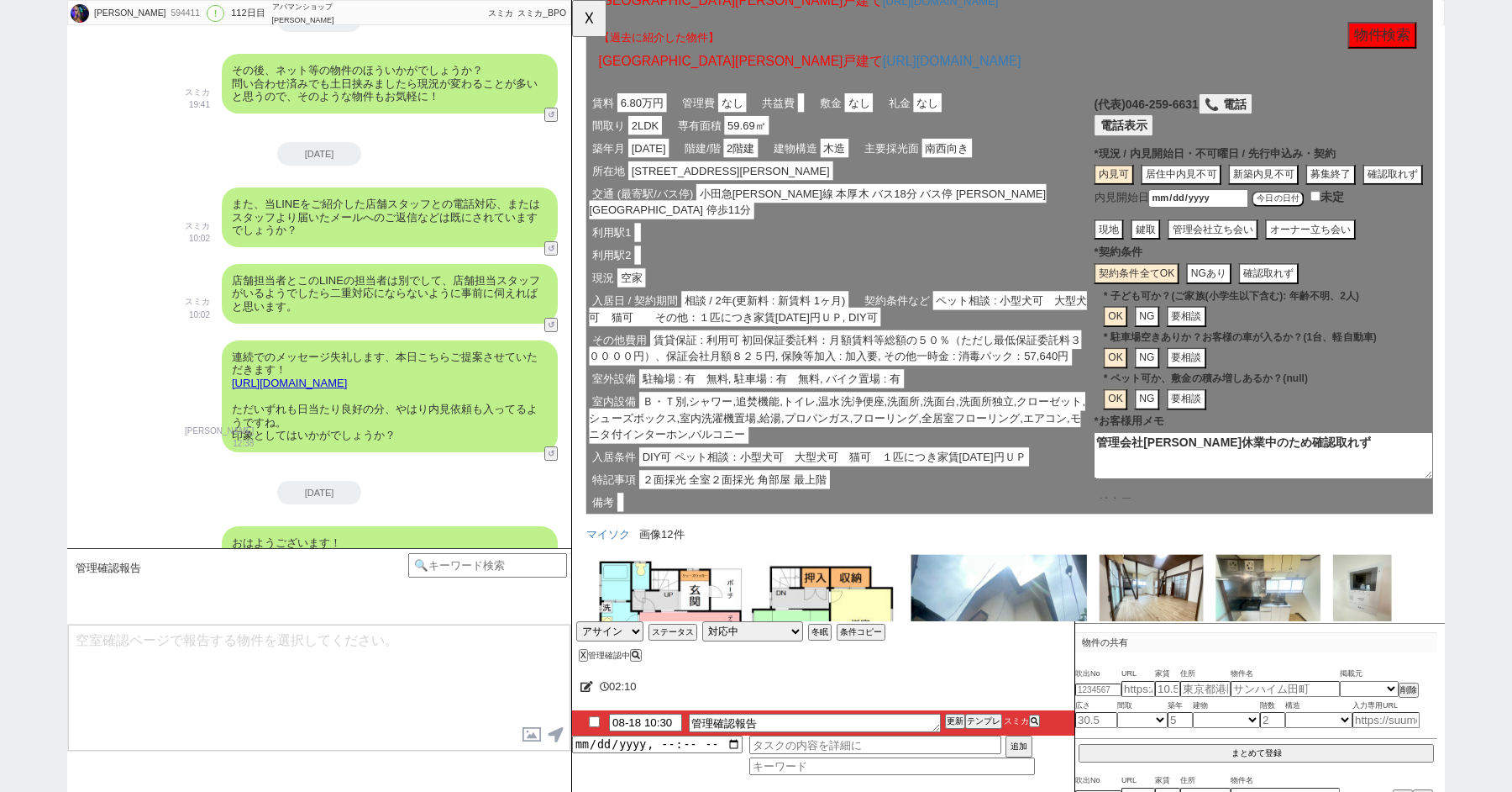
scroll to position [125, 0]
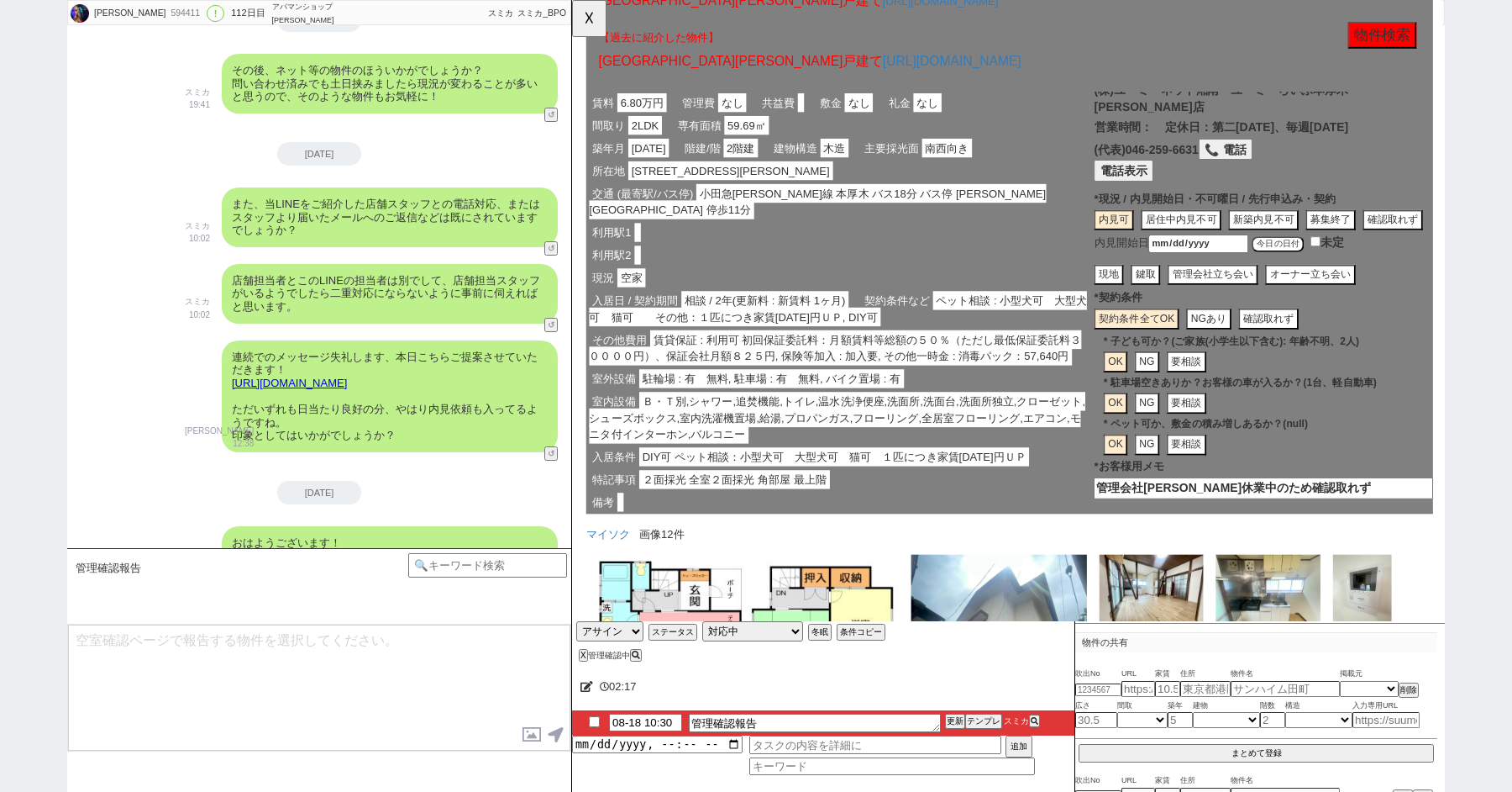
click at [1173, 284] on button "現地" at bounding box center [1189, 295] width 32 height 23
type textarea "管理会社夏季休業中のため確認取れず、内見可"
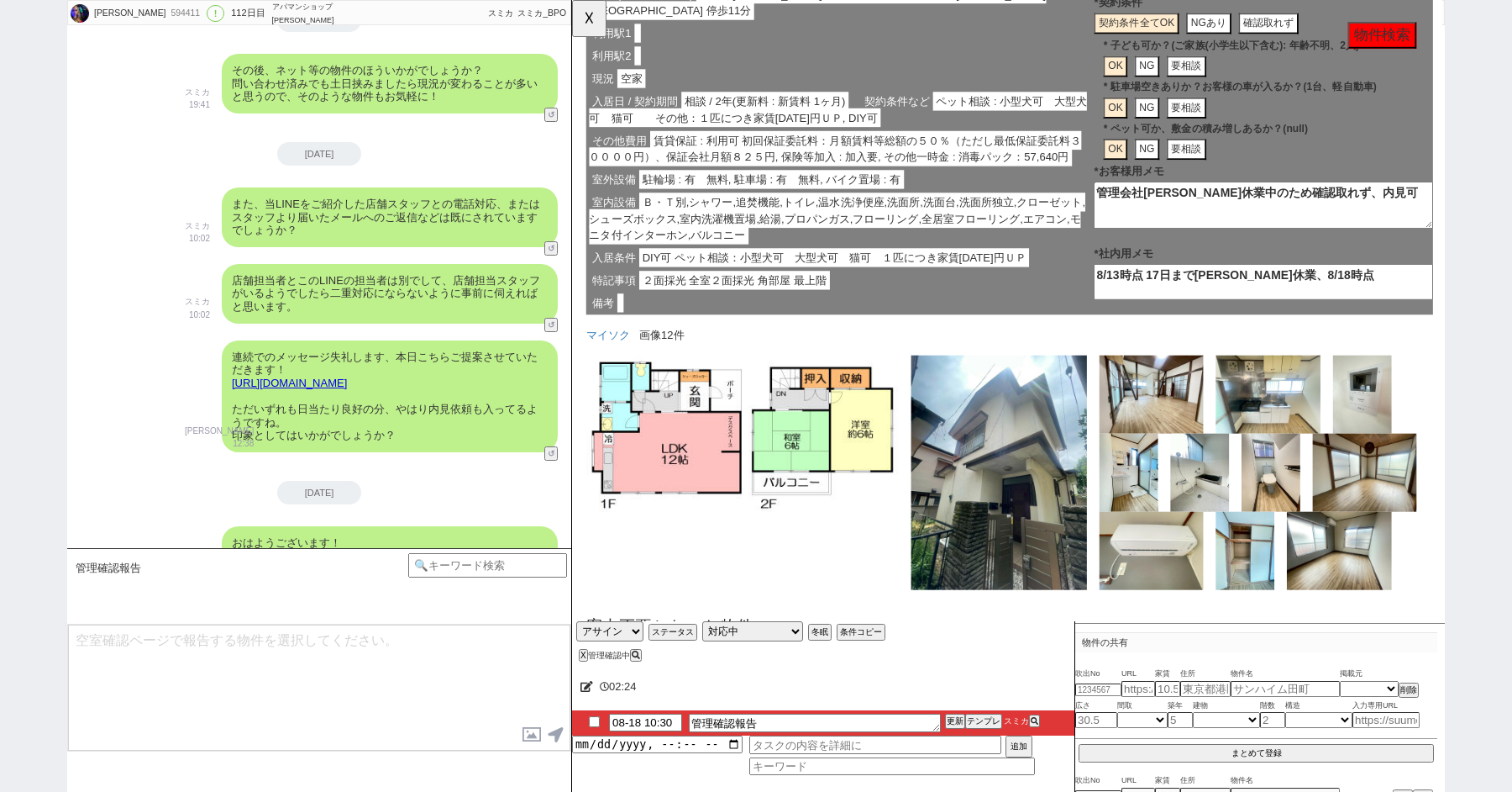
scroll to position [285, 0]
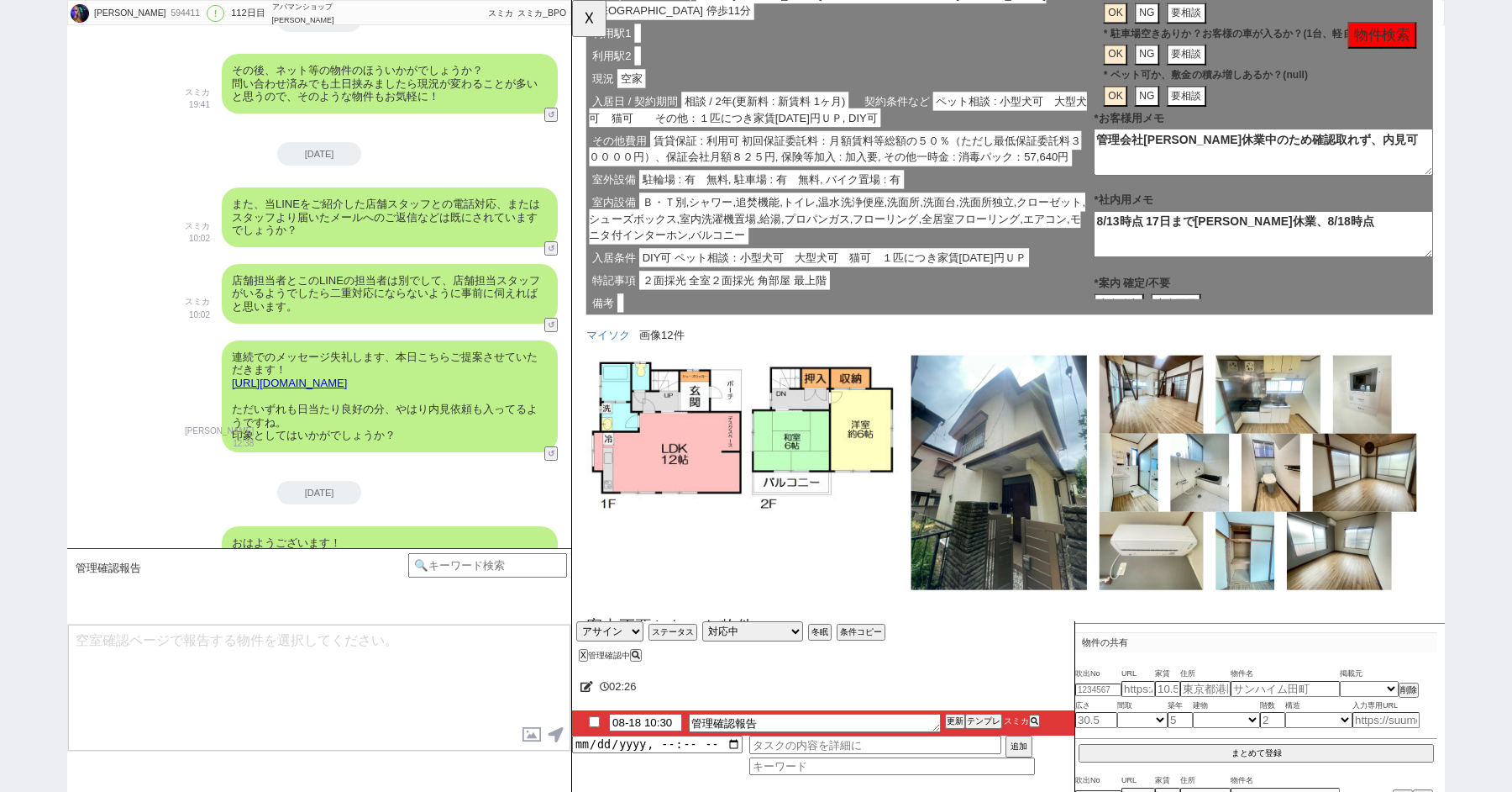
drag, startPoint x: 1302, startPoint y: 220, endPoint x: 1103, endPoint y: 149, distance: 211.3
click div "賃料 6.80万円 管理費 なし 共益費 敷金 なし 礼金 なし 間取り 2LDK 専有面積 59.69㎡ 築年月 1976年01月 階建/階 2階建 建物構…"
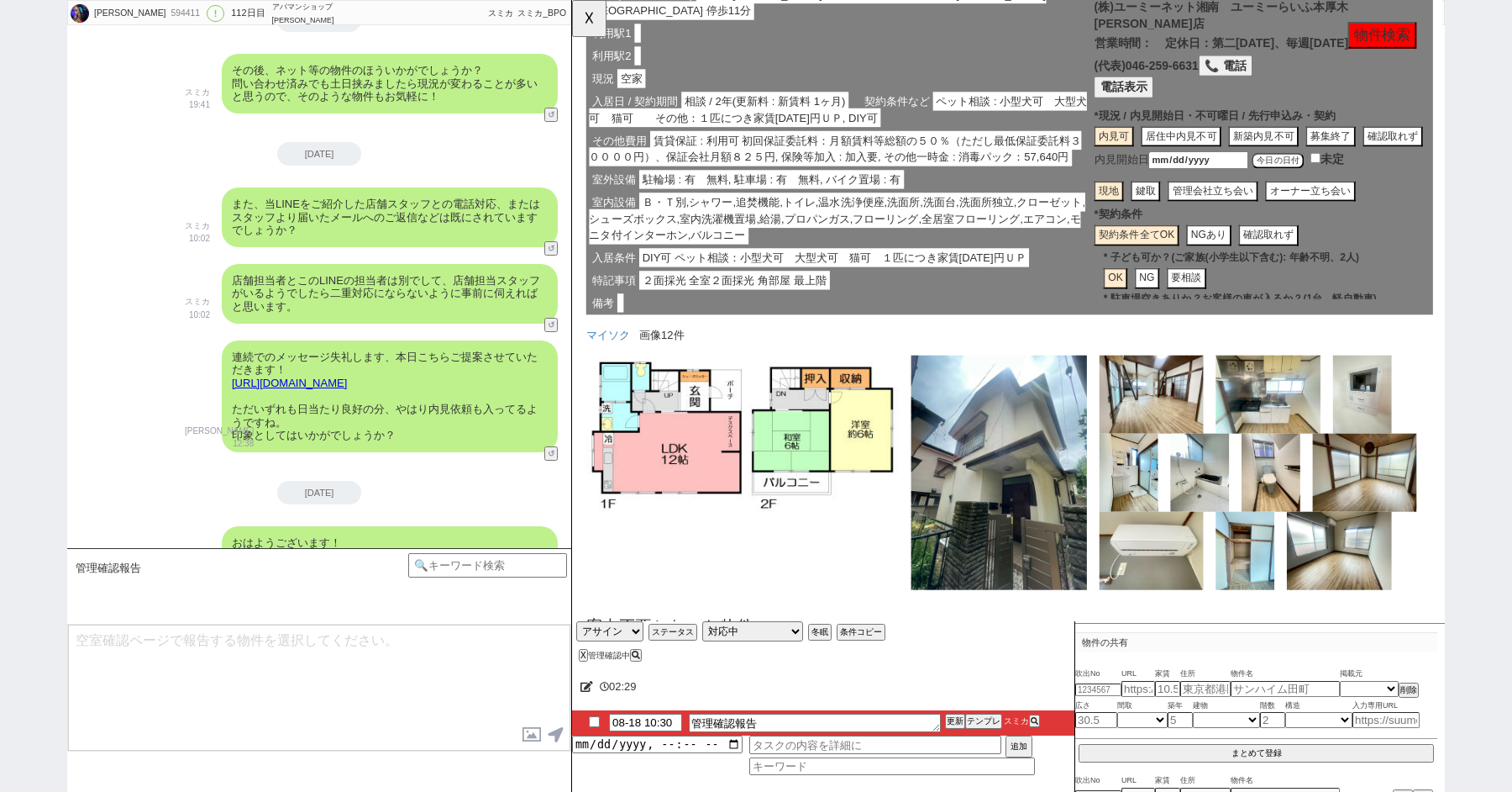
scroll to position [338, 0]
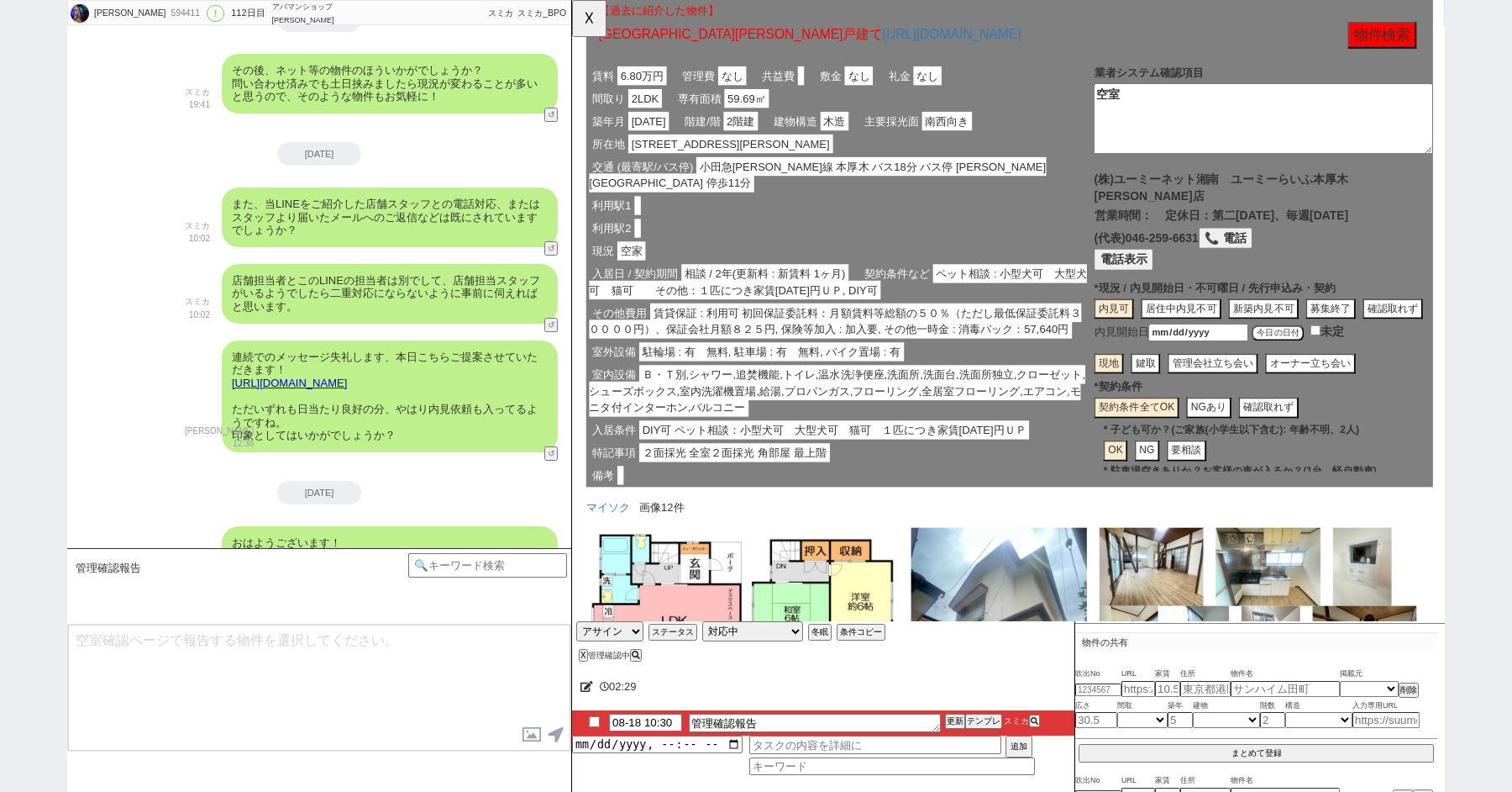
type textarea "8/18時点"
drag, startPoint x: 1249, startPoint y: 118, endPoint x: 1014, endPoint y: 60, distance: 242.1
click div "賃料 6.80万円 管理費 なし 共益費 敷金 なし 礼金 なし 間取り 2LDK 専有面積 59.69㎡ 築年月 1976年01月 階建/階 2階建 建物構…"
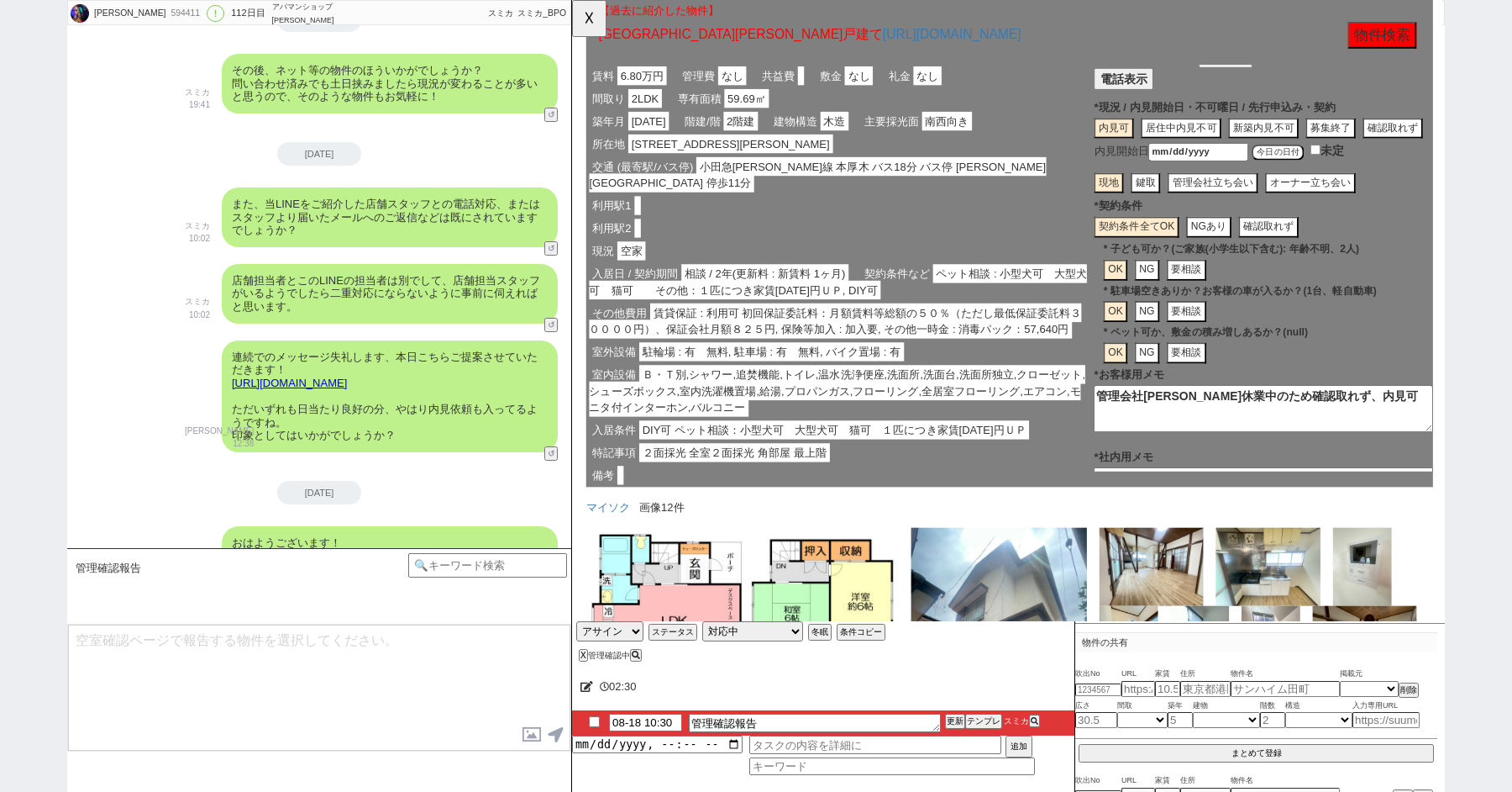
scroll to position [285, 0]
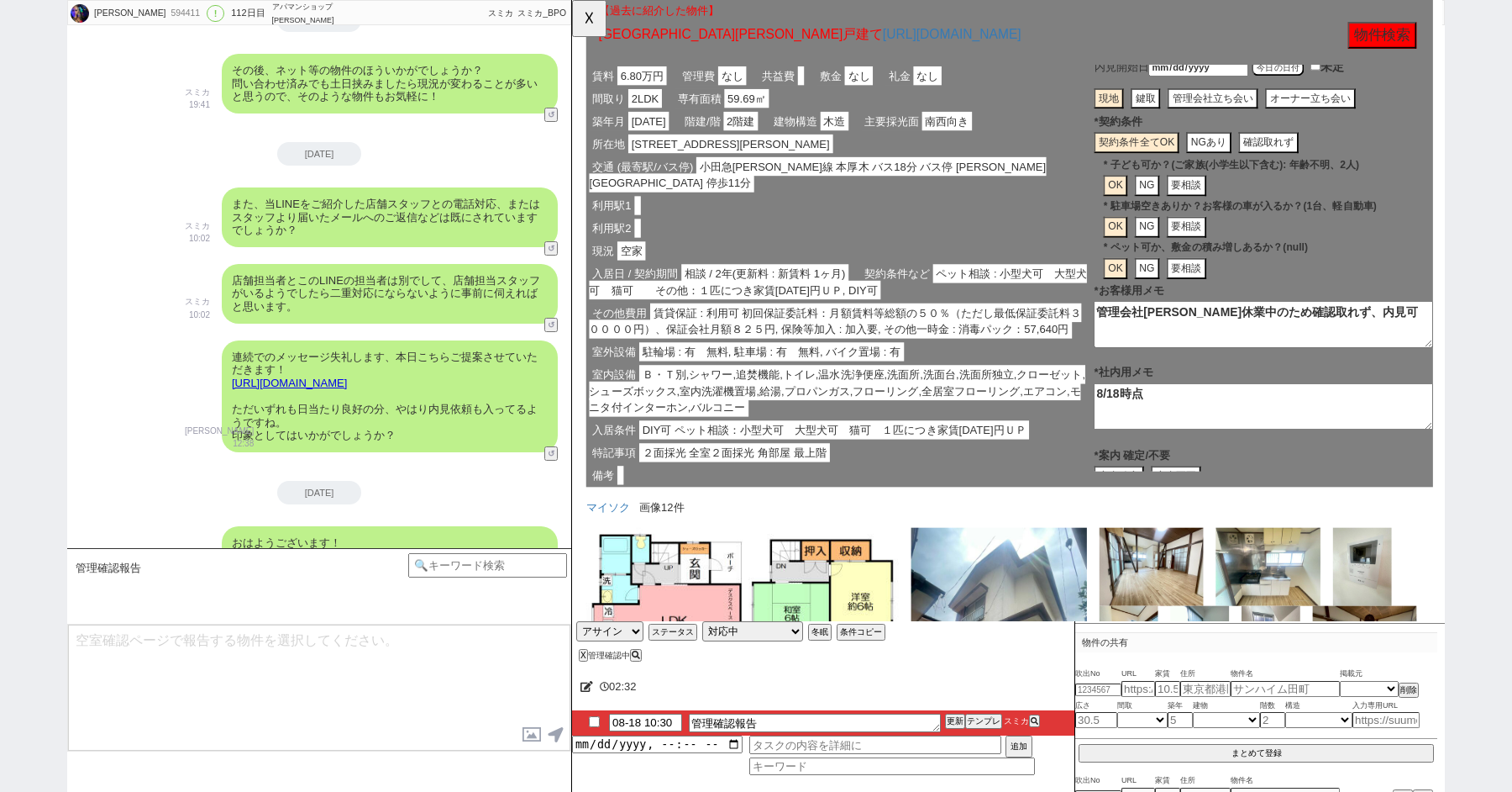
drag, startPoint x: 1411, startPoint y: 311, endPoint x: 1140, endPoint y: 251, distance: 277.6
click at [1140, 251] on div "(株)ユーミーネット湘南　ユーミーらいふ本厚木北口店 営業時間： 定休日：第二火曜日、毎週水曜日 (代表)046-259-6631 📞 電話 電話表示 * 未…" at bounding box center [1315, 189] width 365 height 582
paste textarea "空室"
click at [1209, 330] on textarea "空室" at bounding box center [1315, 348] width 365 height 50
type textarea "空室 ※ペット飼育時は賃料が2000円上がります。"
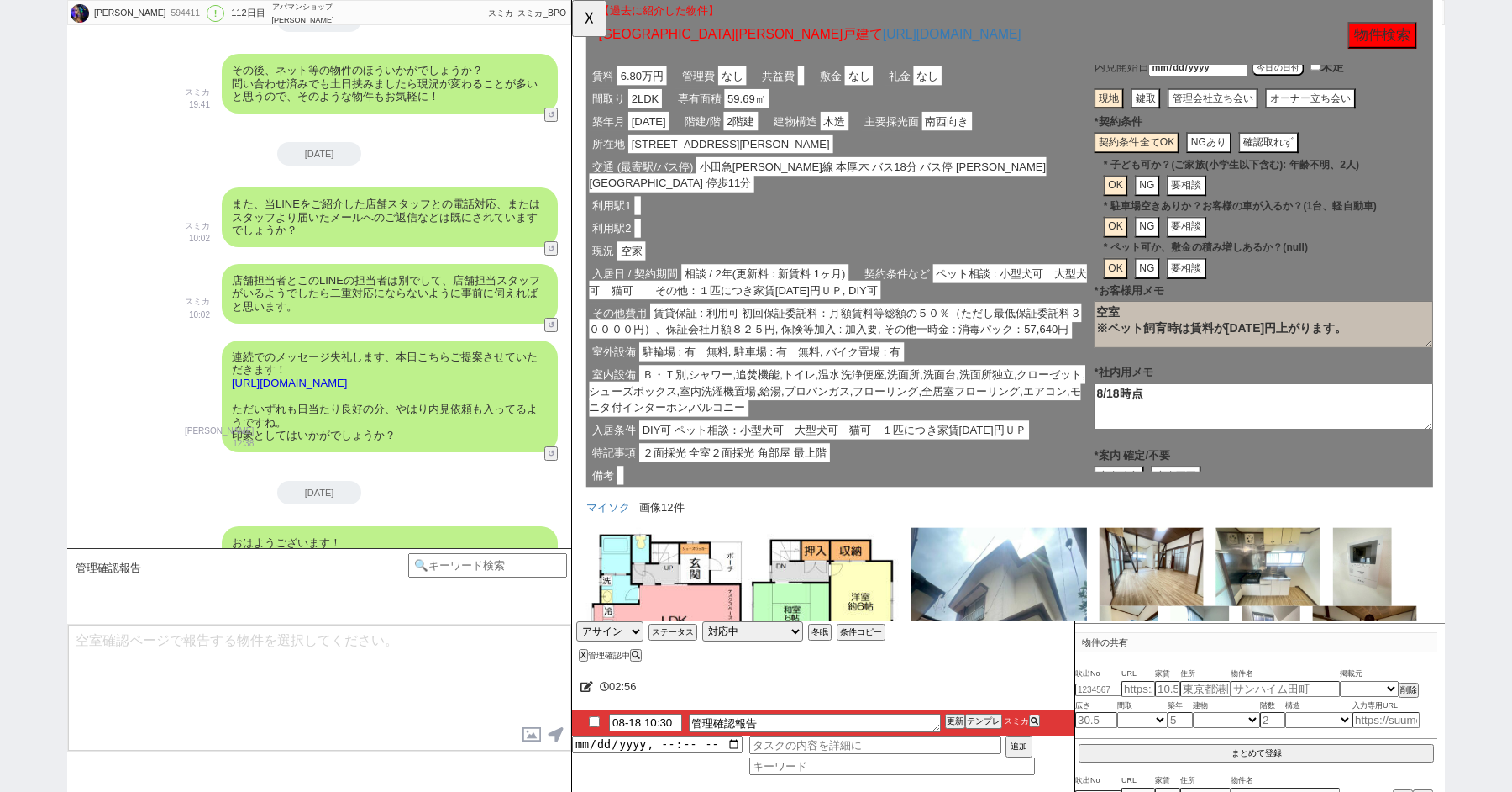
click div "利用駅2"
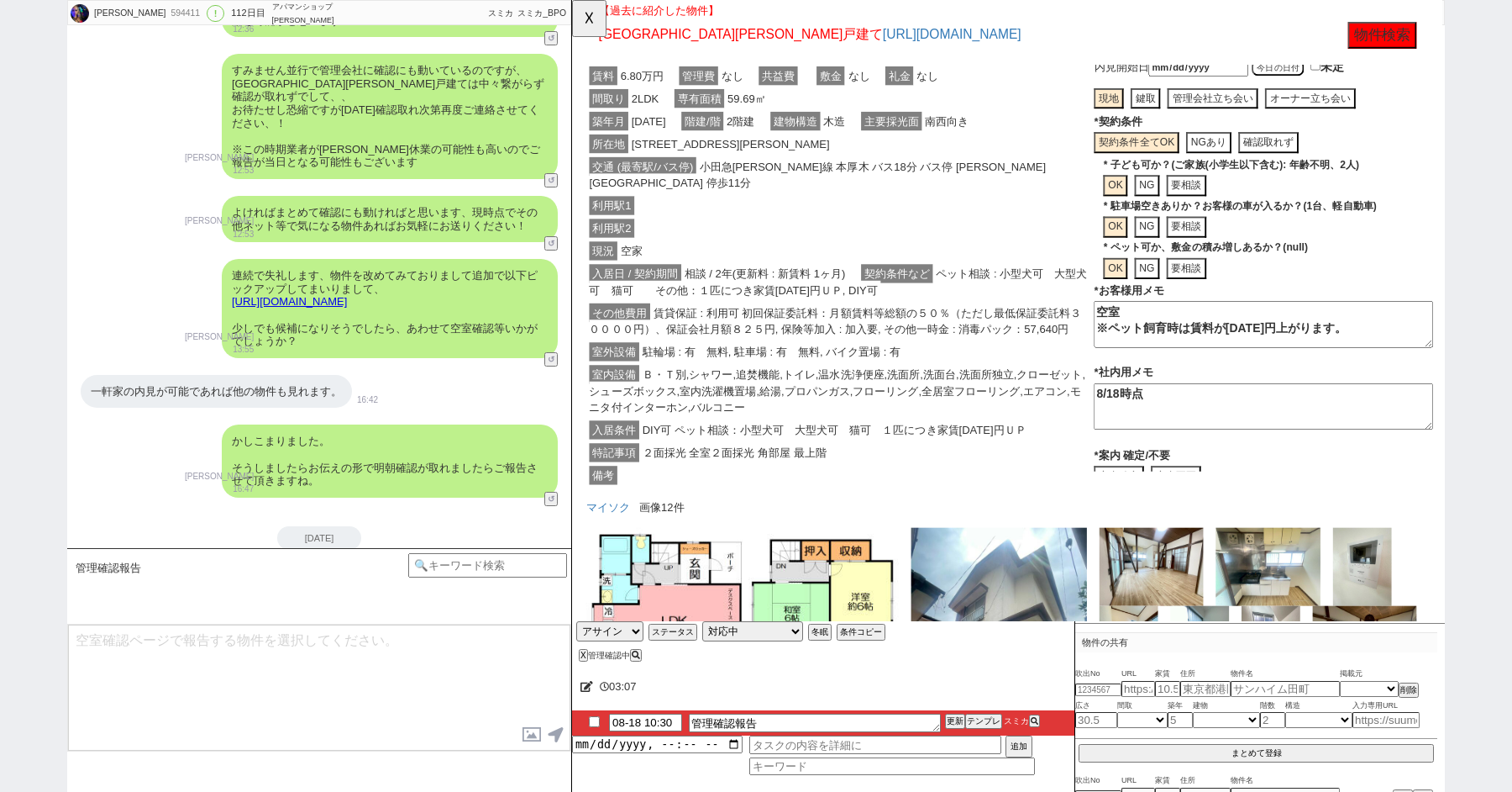
scroll to position [15458, 0]
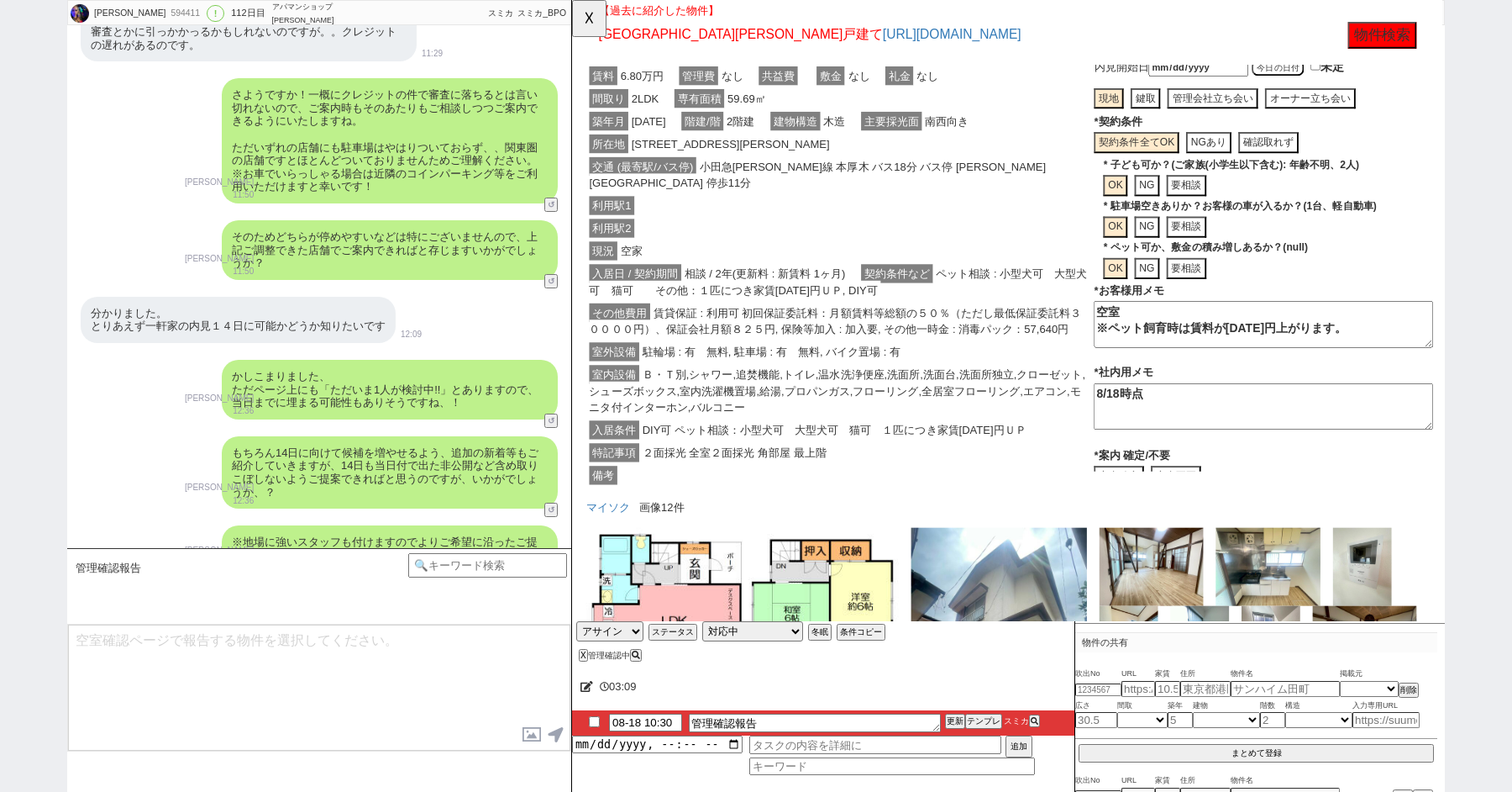
click div "利用駅2"
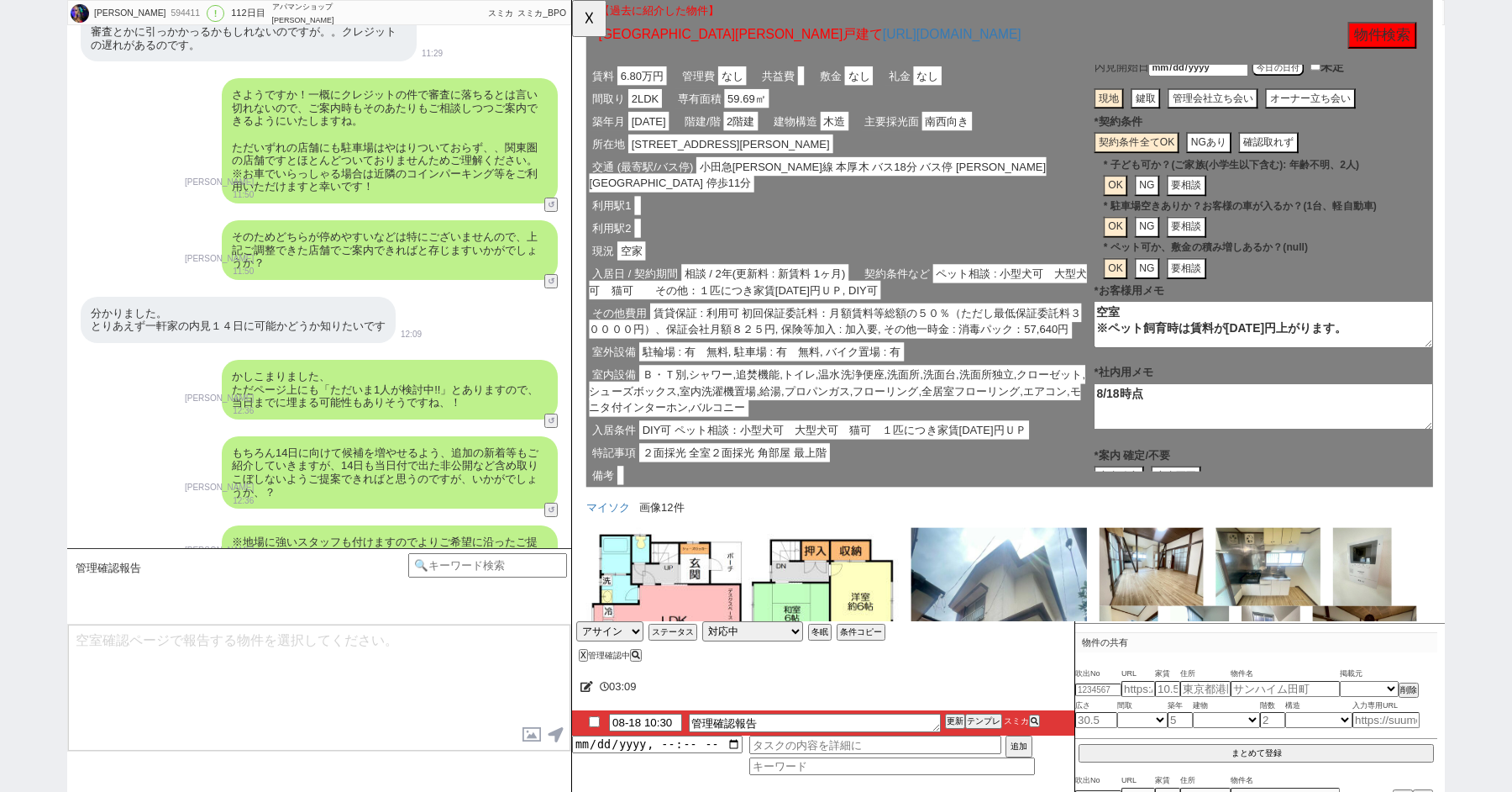
scroll to position [0, 0]
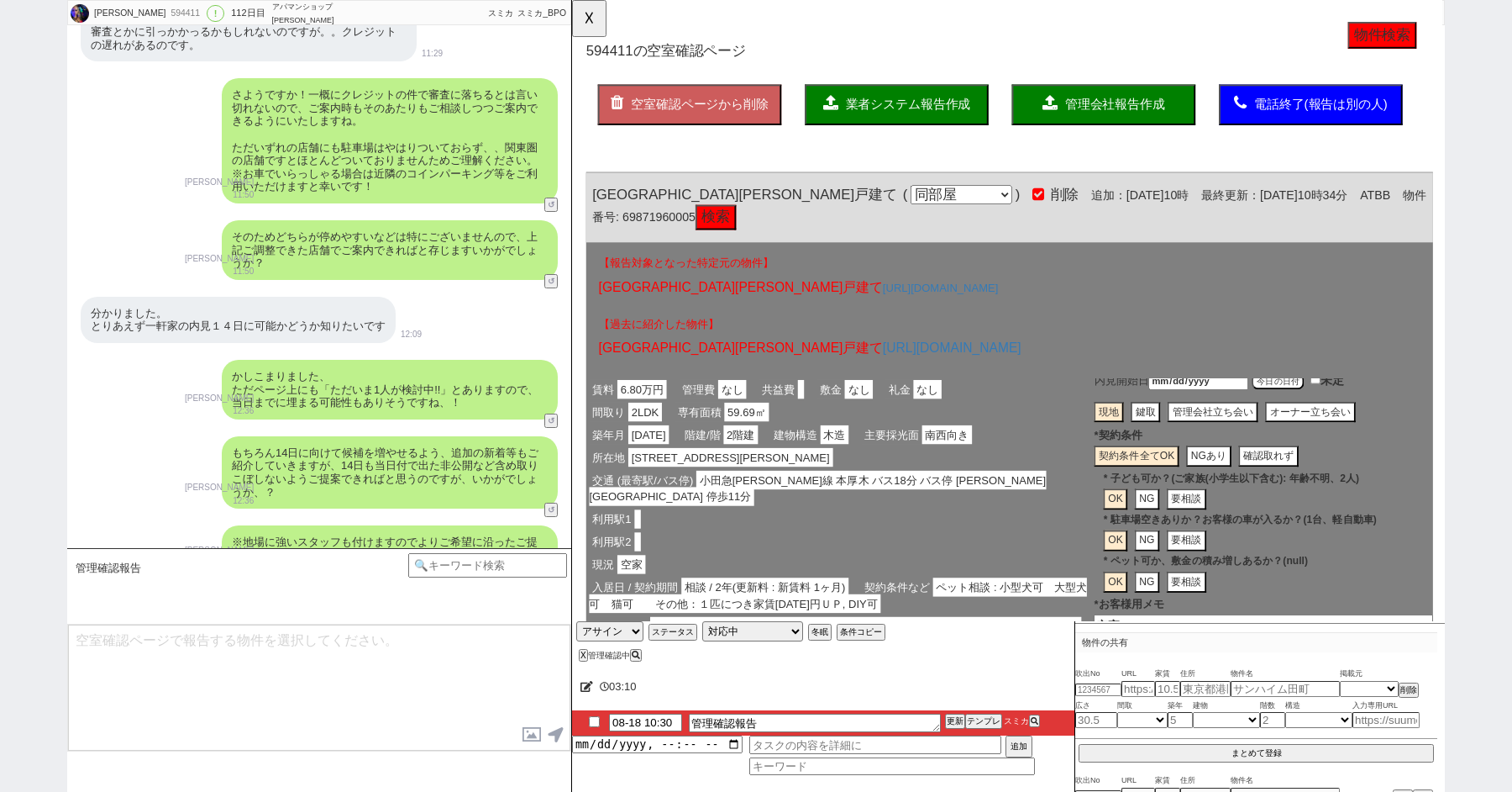
click at [1166, 100] on button "管理会社報告作成" at bounding box center [1144, 113] width 198 height 44
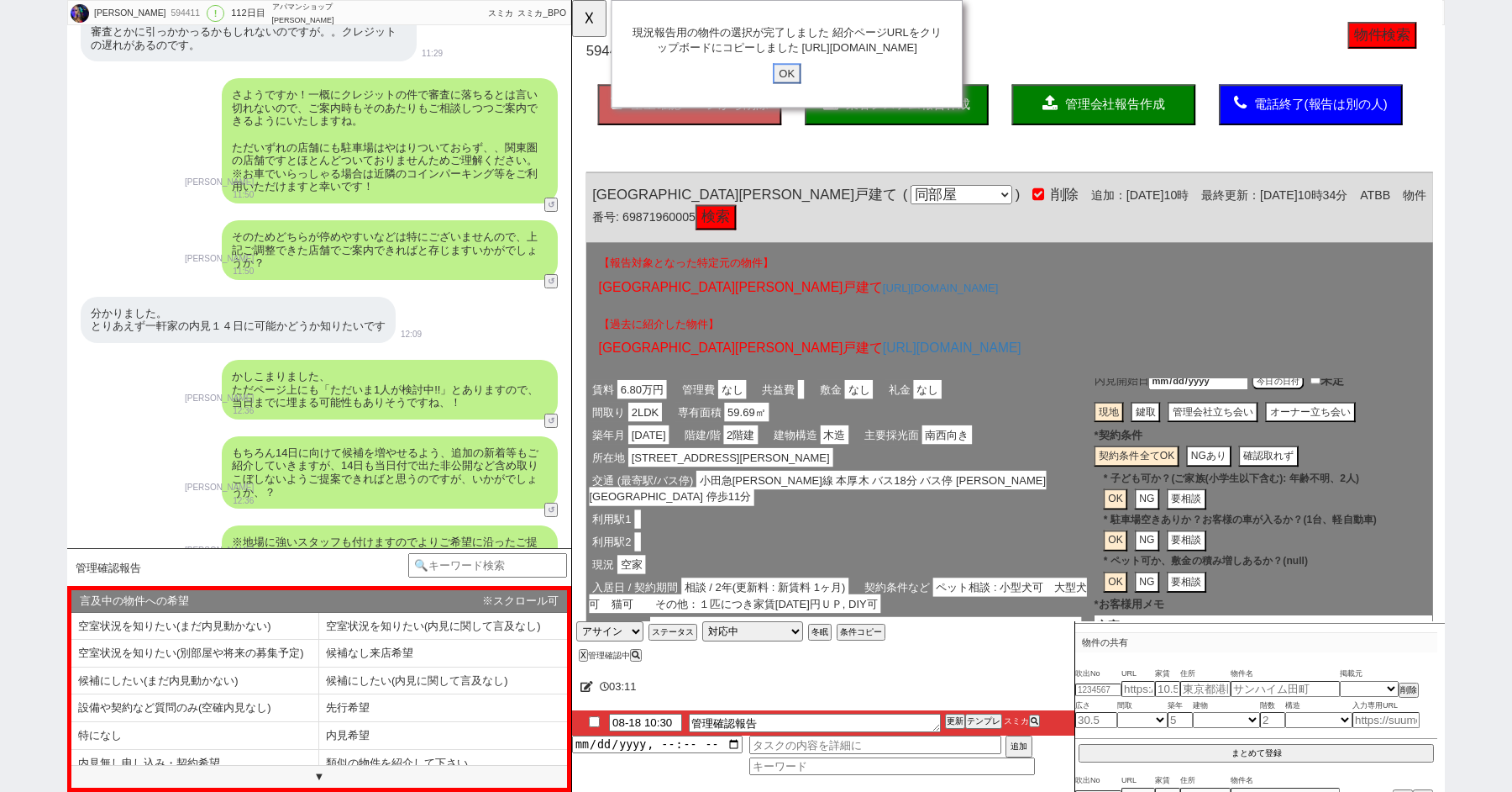
click input "OK" at bounding box center [803, 78] width 30 height 22
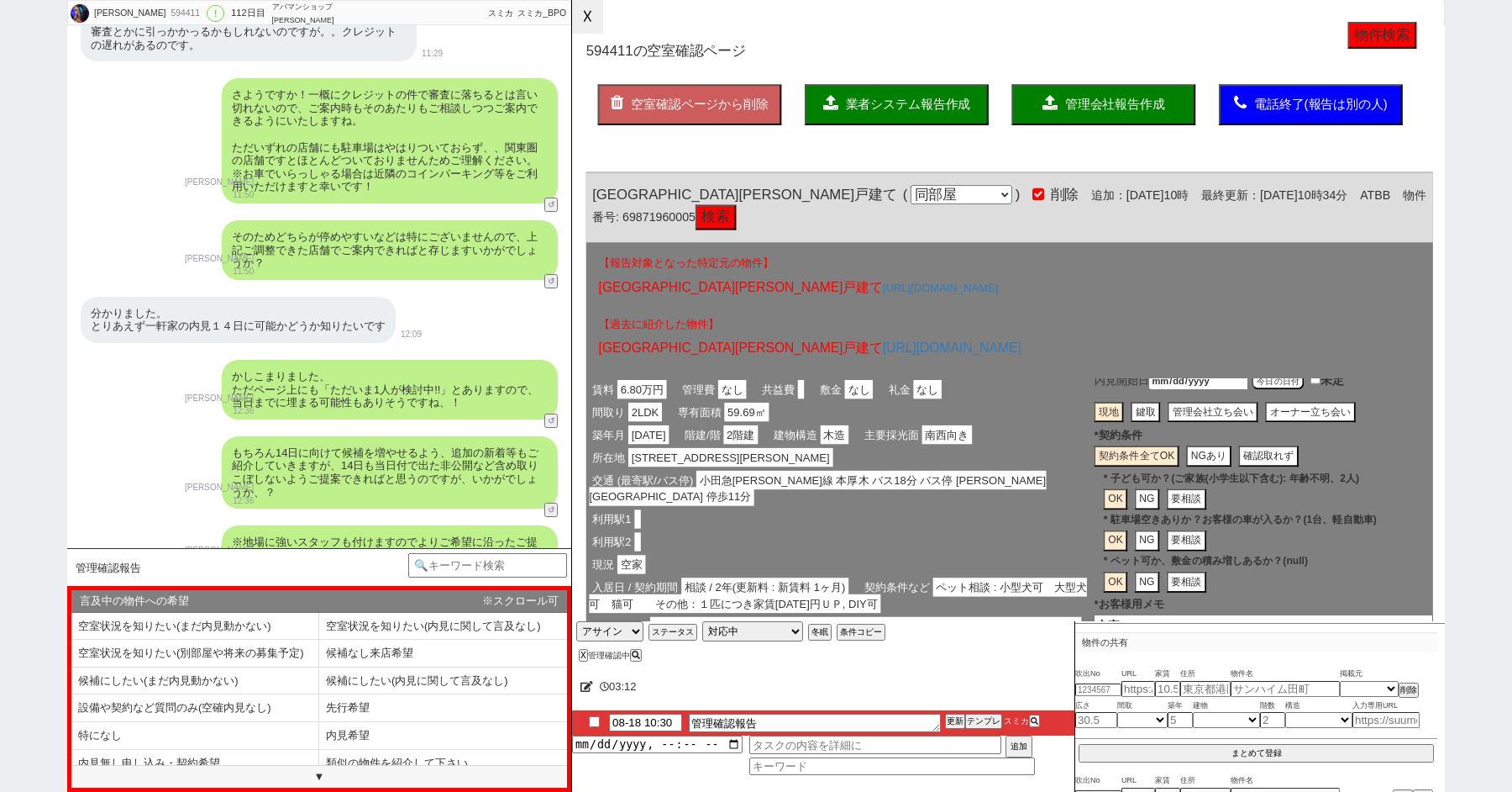
click at [595, 16] on button "☓" at bounding box center [587, 17] width 31 height 33
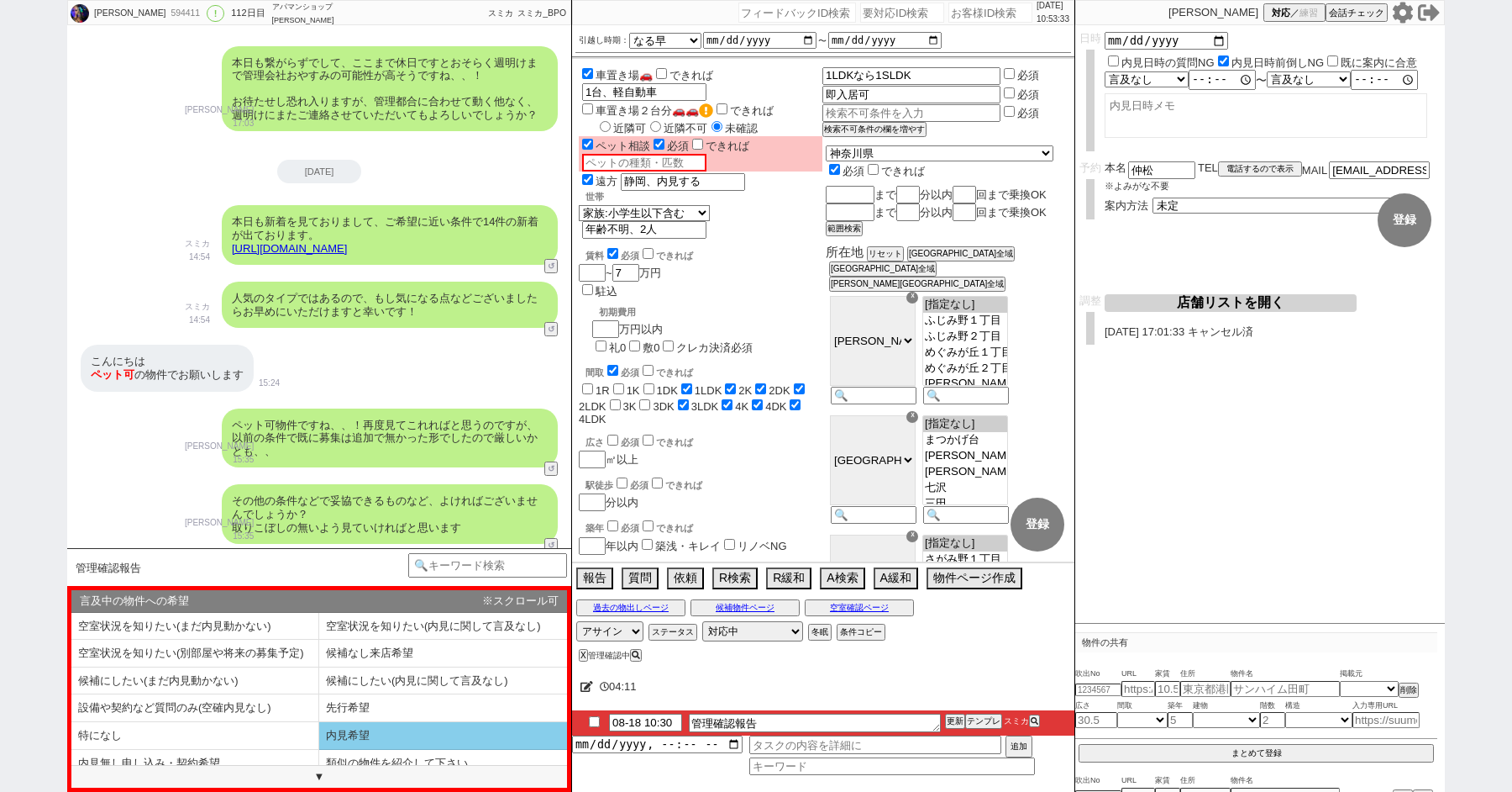
click at [319, 750] on li "内見希望" at bounding box center [195, 764] width 248 height 28
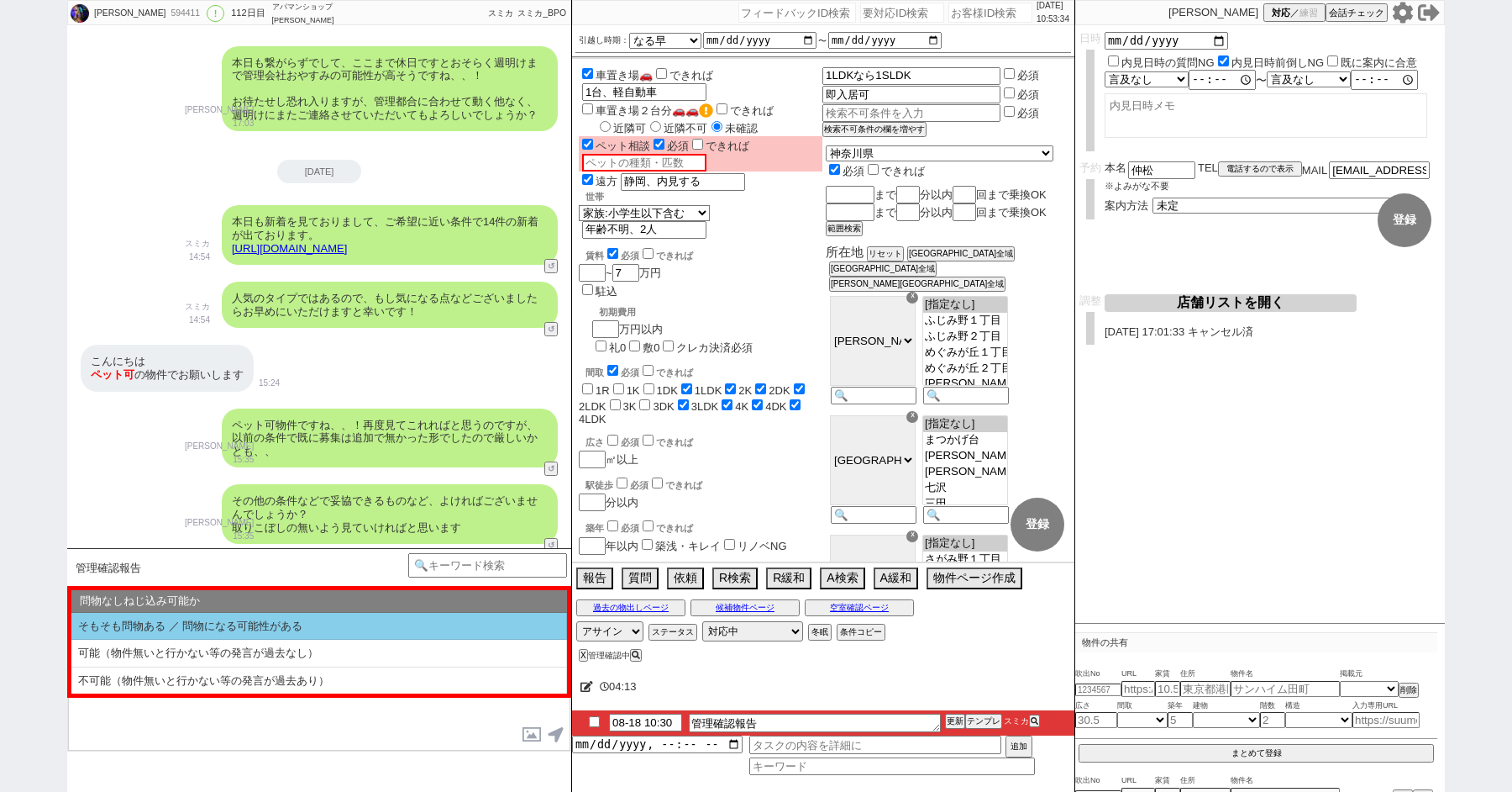
click at [231, 621] on li "そもそも問物ある ／ 問物になる可能性がある" at bounding box center [319, 627] width 496 height 28
select select "内見希望"
select select "そもそも問物ある ／ 問物になる可能性がある"
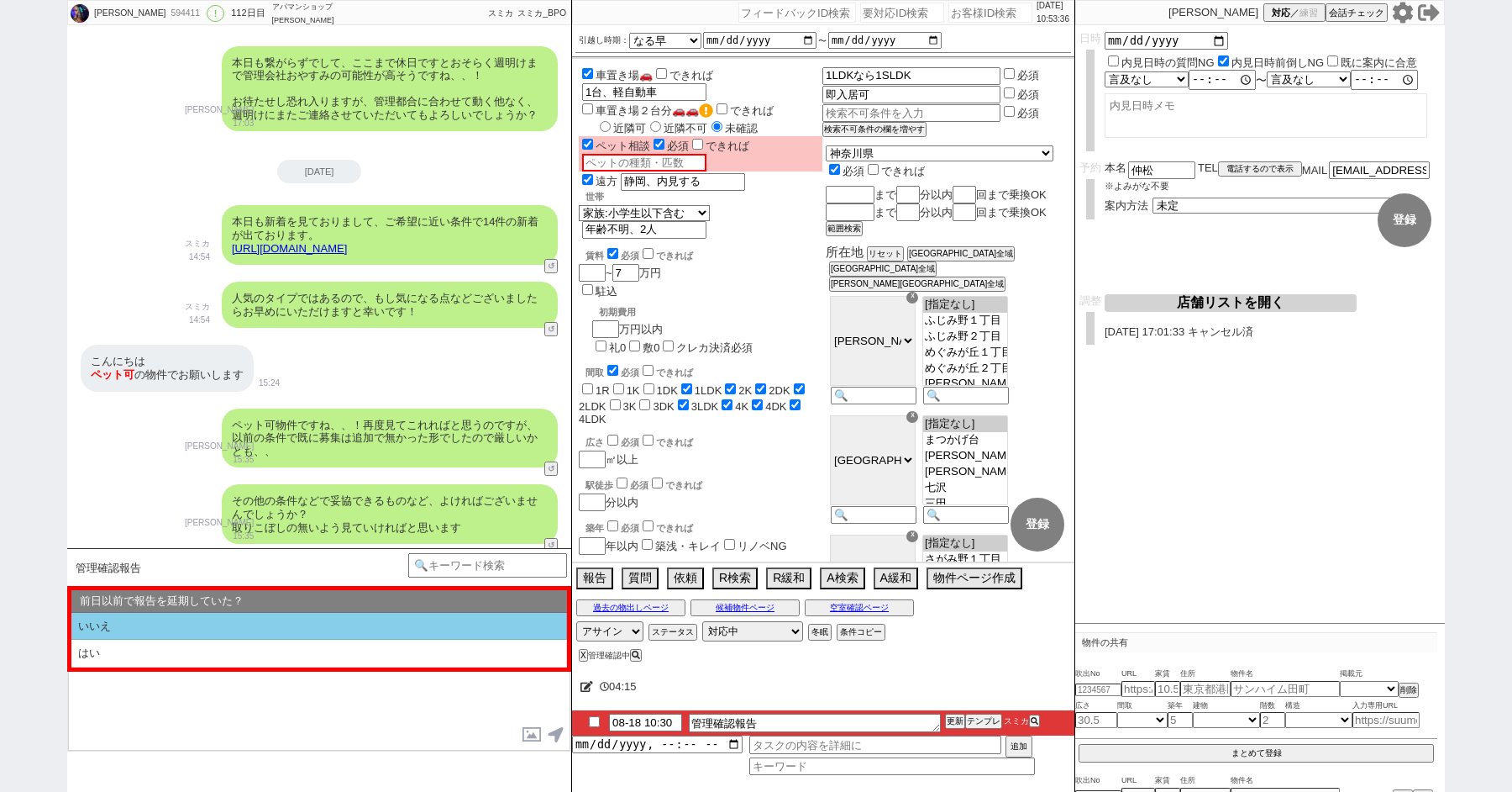
click at [202, 631] on li "いいえ" at bounding box center [319, 627] width 496 height 28
select select "内見希望"
select select "そもそも問物ある ／ 問物になる可能性がある"
select select "いいえ"
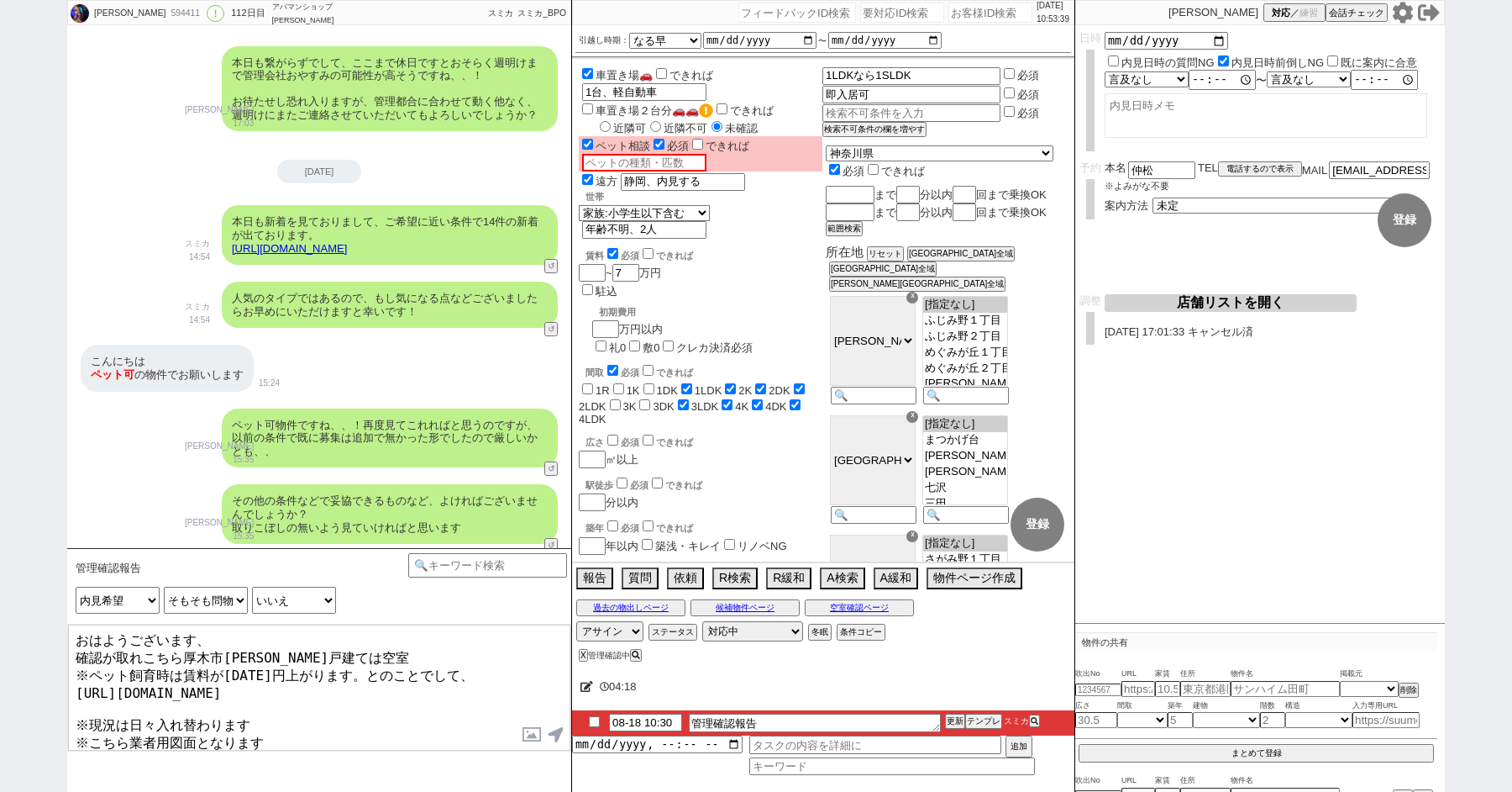
click at [74, 647] on textarea "おはようございます、 確認が取れこちら厚木市関口戸建ては空室 ※ペット飼育時は賃料が2000円上がります。とのことでして、 https://tools.sum…" at bounding box center [319, 687] width 503 height 126
click at [354, 722] on textarea "おはようございます、その後確認が取れこちら厚木市関口戸建ては空室 ※ペット飼育時は賃料が2000円上がります。とのことでして、 https://tools.s…" at bounding box center [319, 687] width 503 height 126
type textarea "おはようございます、その後確認が取れこちら厚木市関口戸建ては空室 ※ペット飼育時は賃料が2000円上がります。とのことでして、 https://tools.s…"
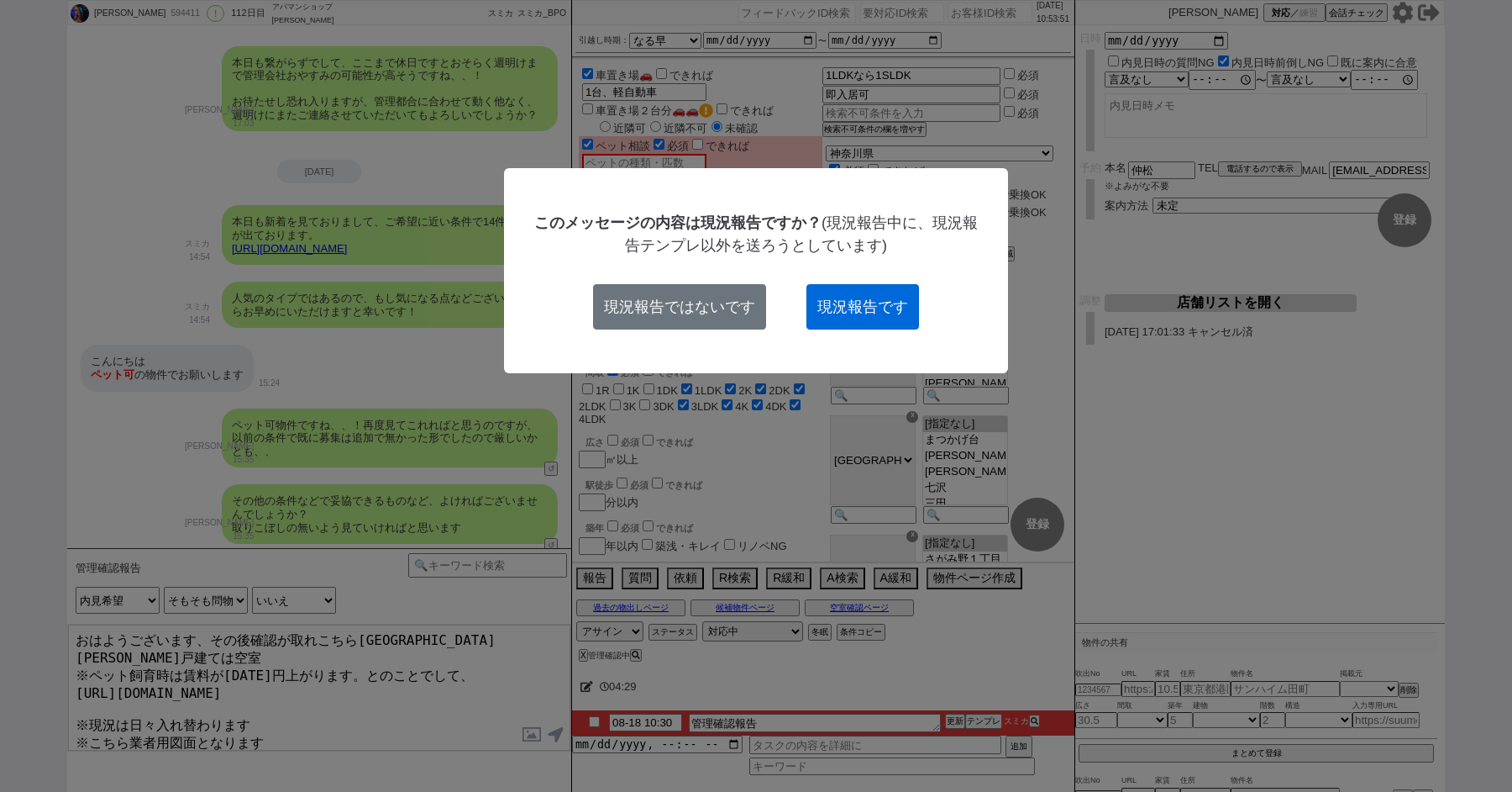
click at [865, 318] on button "現況報告です" at bounding box center [863, 307] width 112 height 46
checkbox input "true"
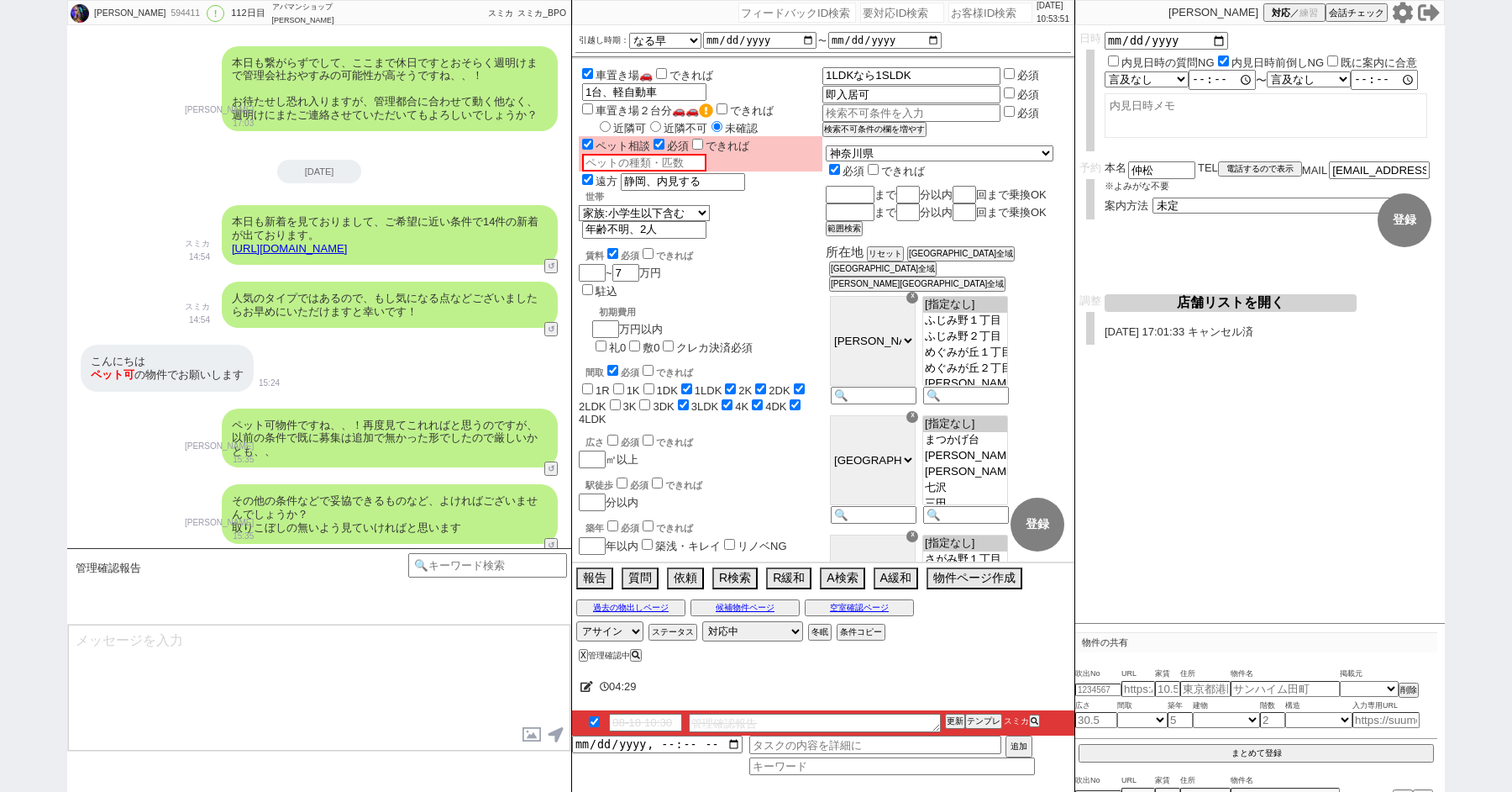
scroll to position [16902, 0]
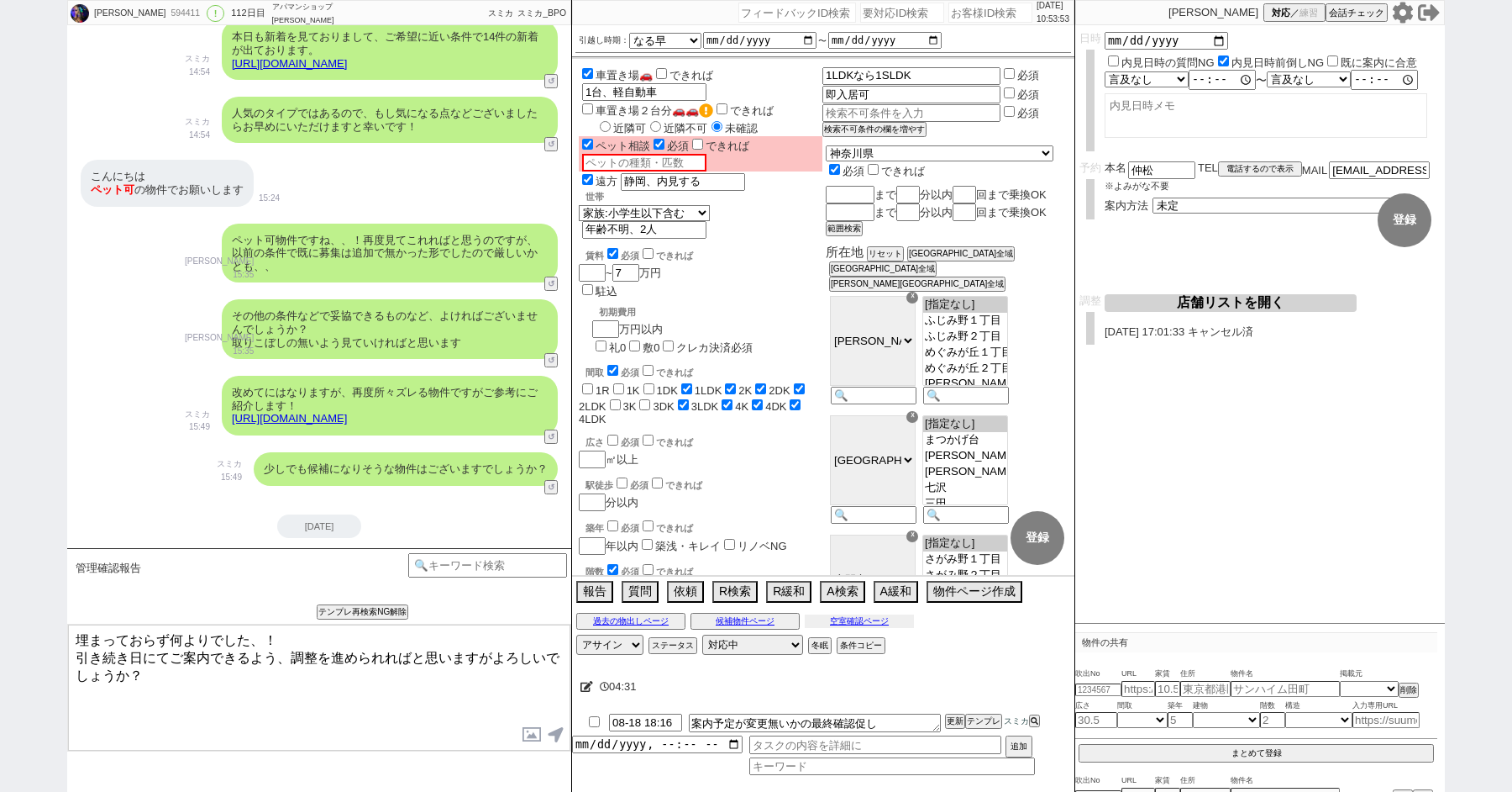
click at [853, 624] on button "空室確認ページ" at bounding box center [859, 621] width 109 height 13
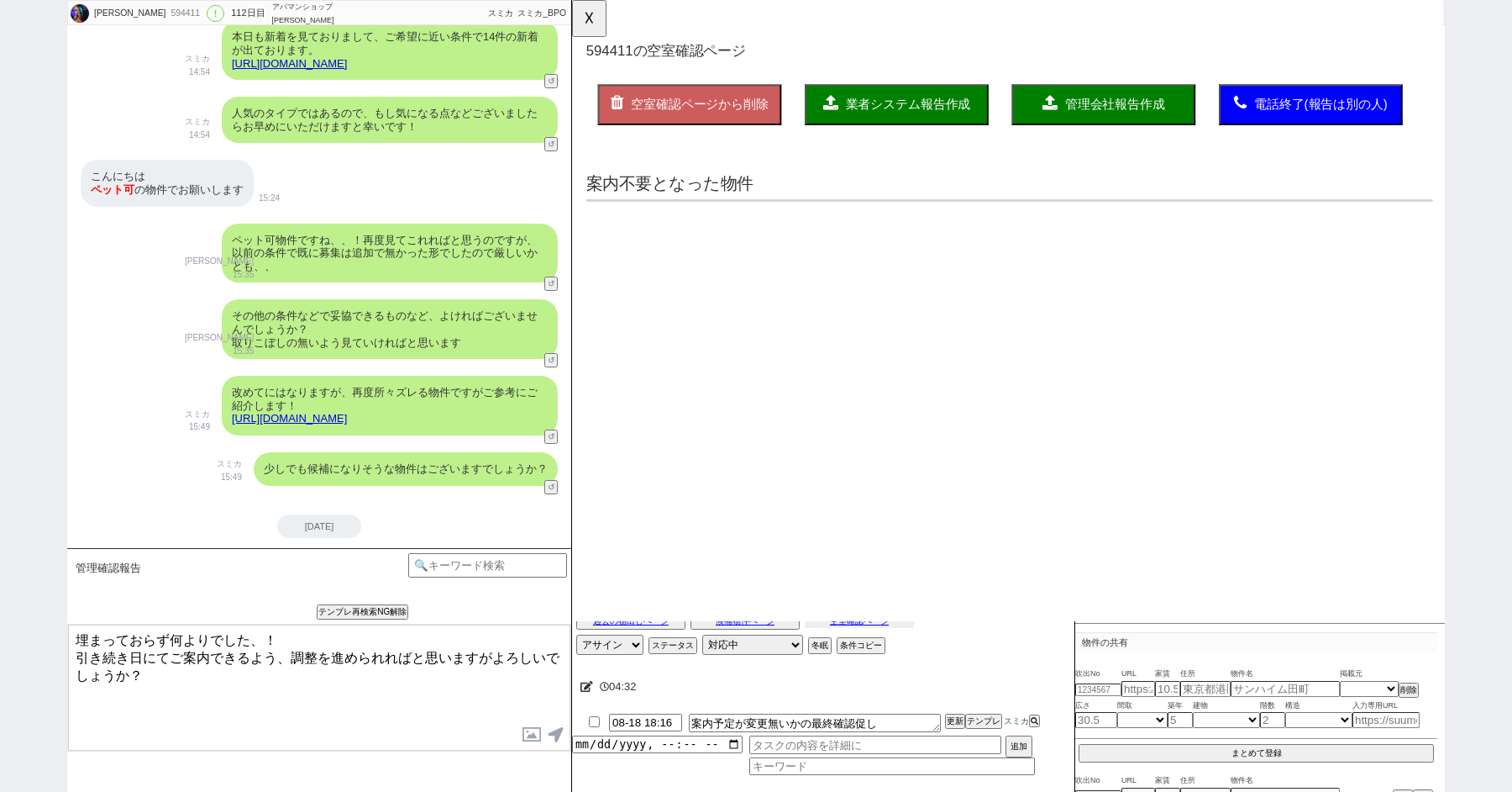
scroll to position [0, 0]
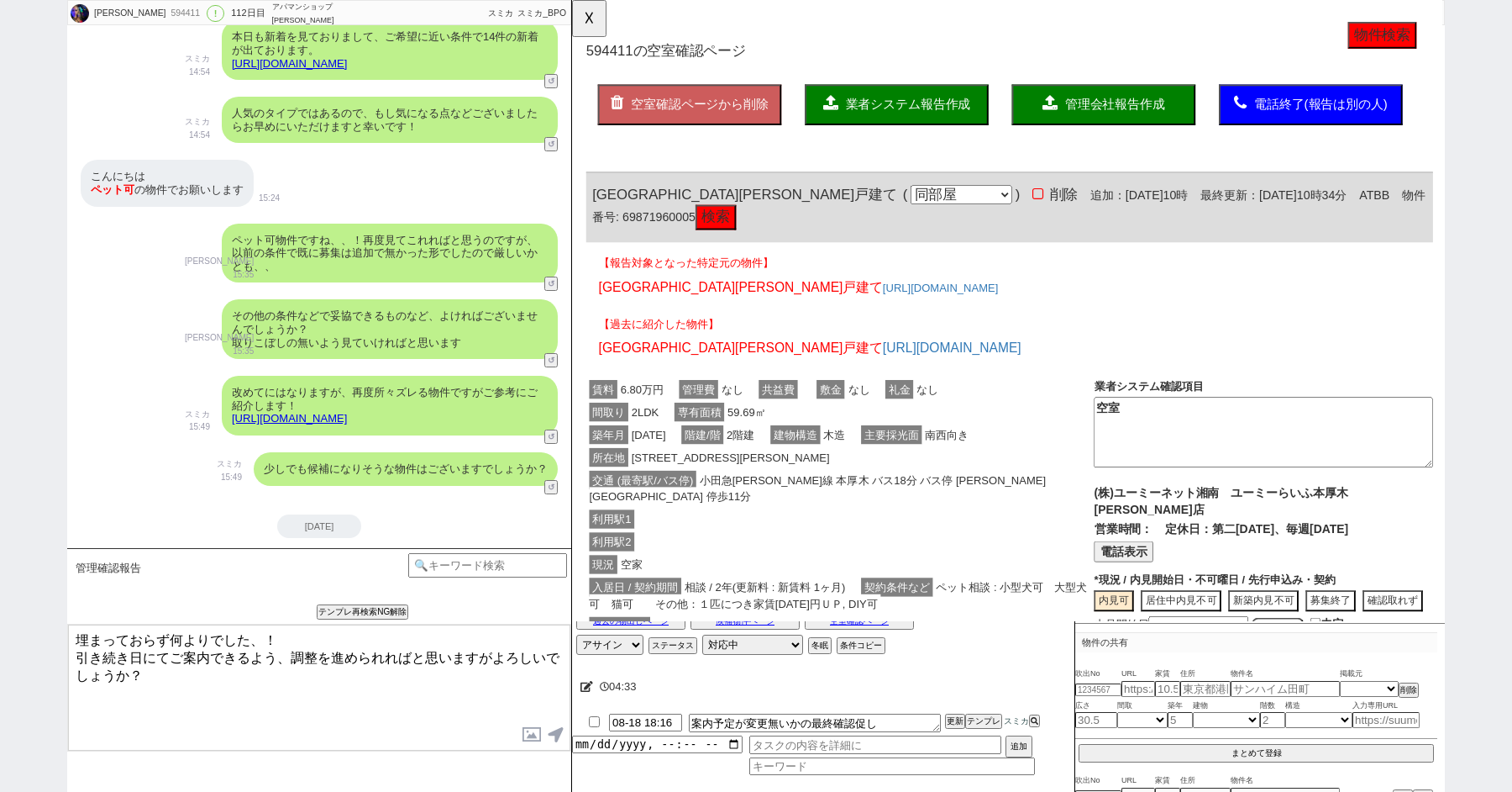
click button "検索"
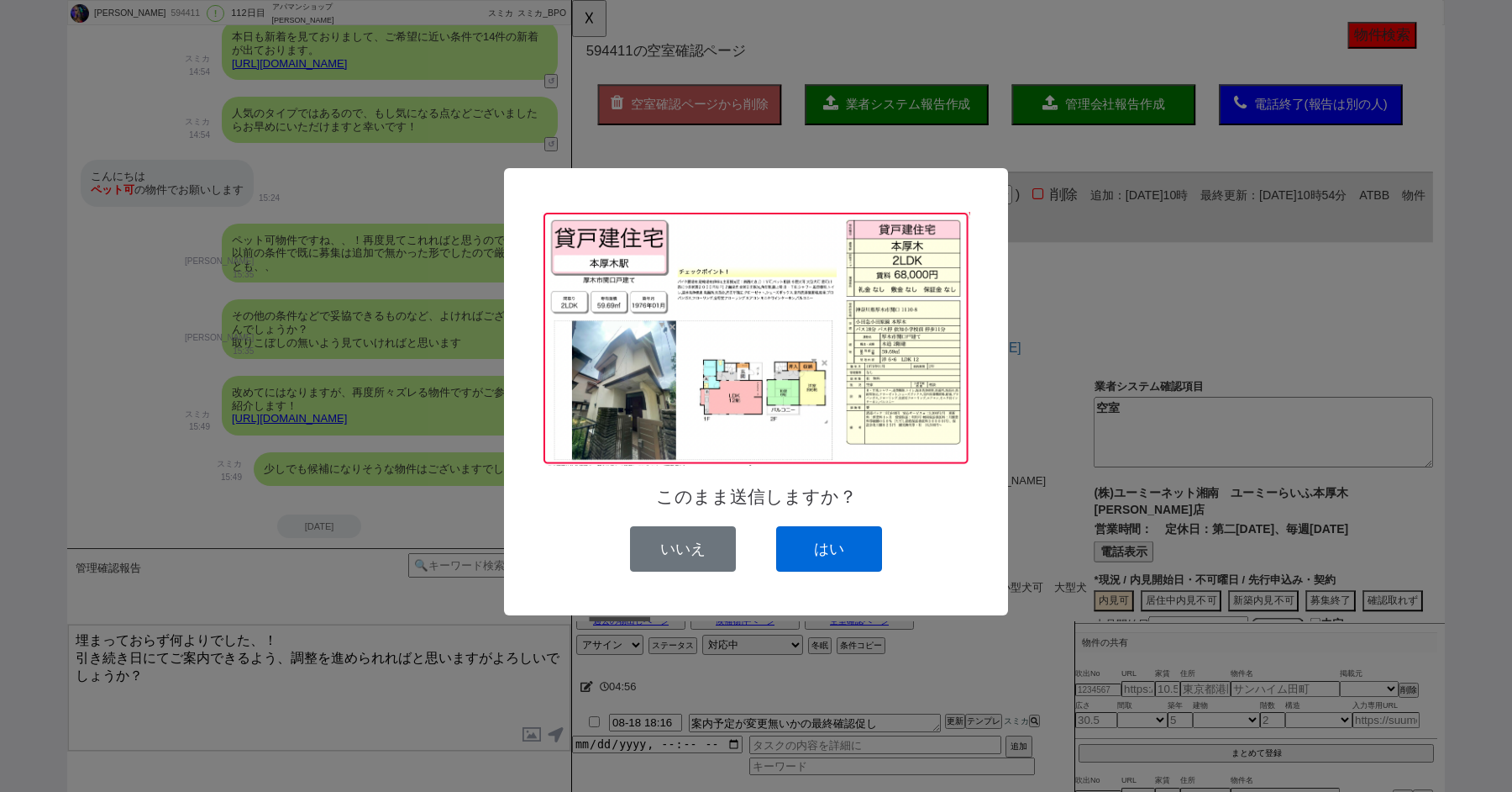
click at [818, 543] on button "はい" at bounding box center [829, 549] width 106 height 46
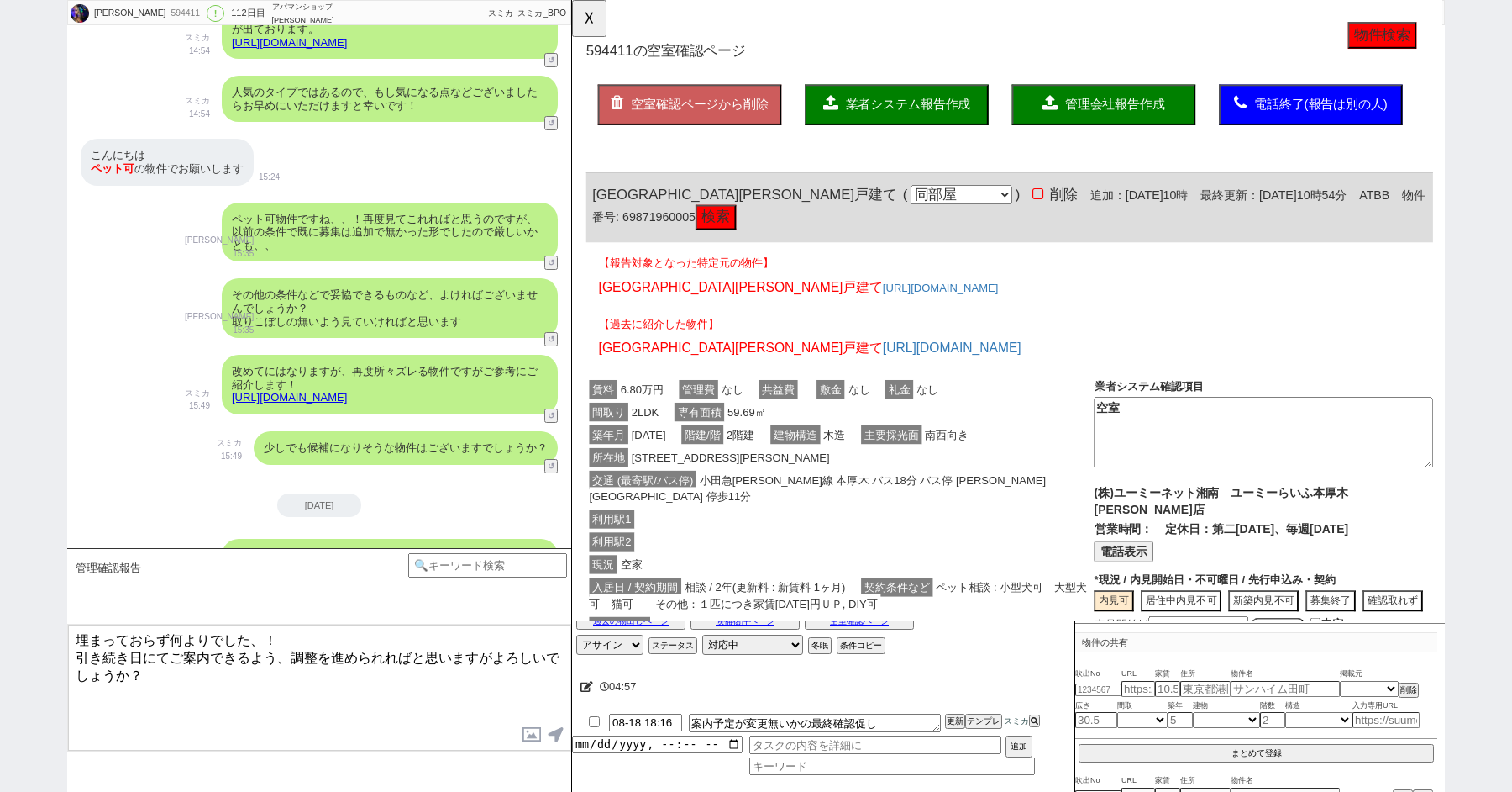
scroll to position [17062, 0]
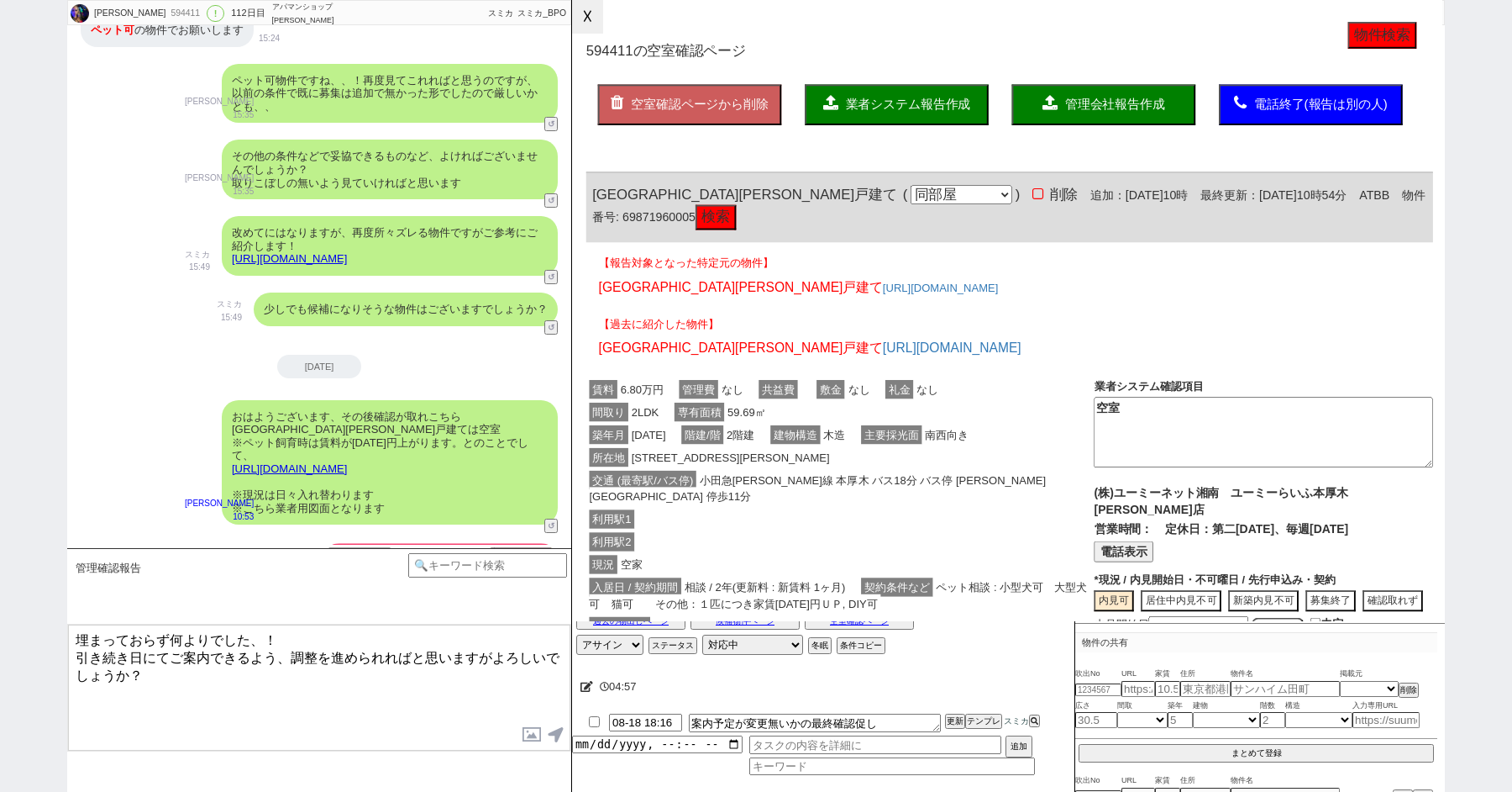
click at [583, 29] on button "☓" at bounding box center [587, 17] width 31 height 33
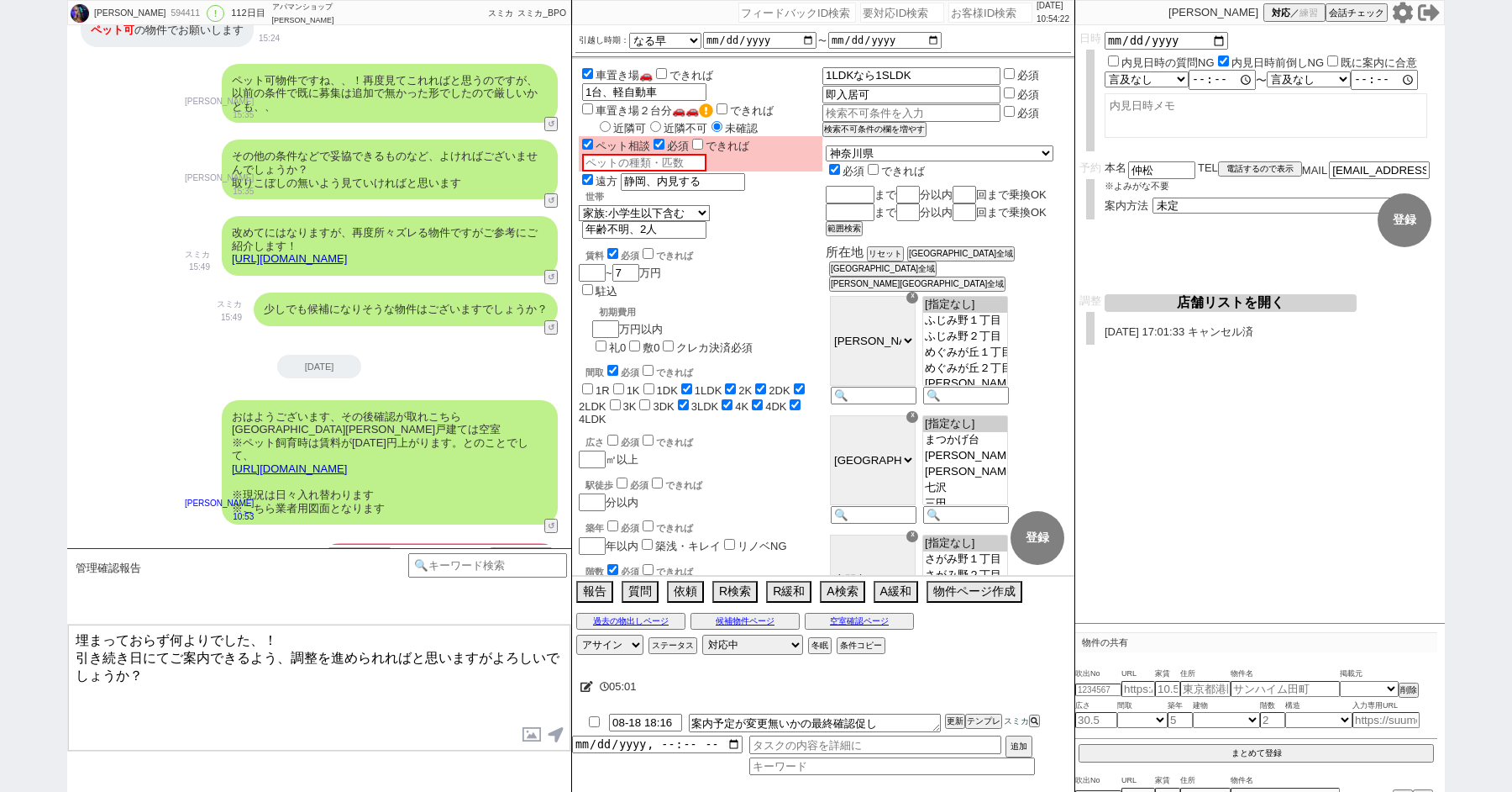
click at [163, 676] on textarea "埋まっておらず何よりでした、！ 引き続き日にてご案内できるよう、調整を進められればと思いますがよろしいでしょうか？" at bounding box center [319, 687] width 503 height 126
drag, startPoint x: 171, startPoint y: 651, endPoint x: 132, endPoint y: 651, distance: 39.0
click at [132, 651] on textarea "埋まっておらず何よりでした、！ 引き続き日にてご案内できるよう、調整を進められればと思いますがよろしいでしょうか？ もしよろしけれは水曜日を除き、ご都合つかれ…" at bounding box center [319, 687] width 503 height 126
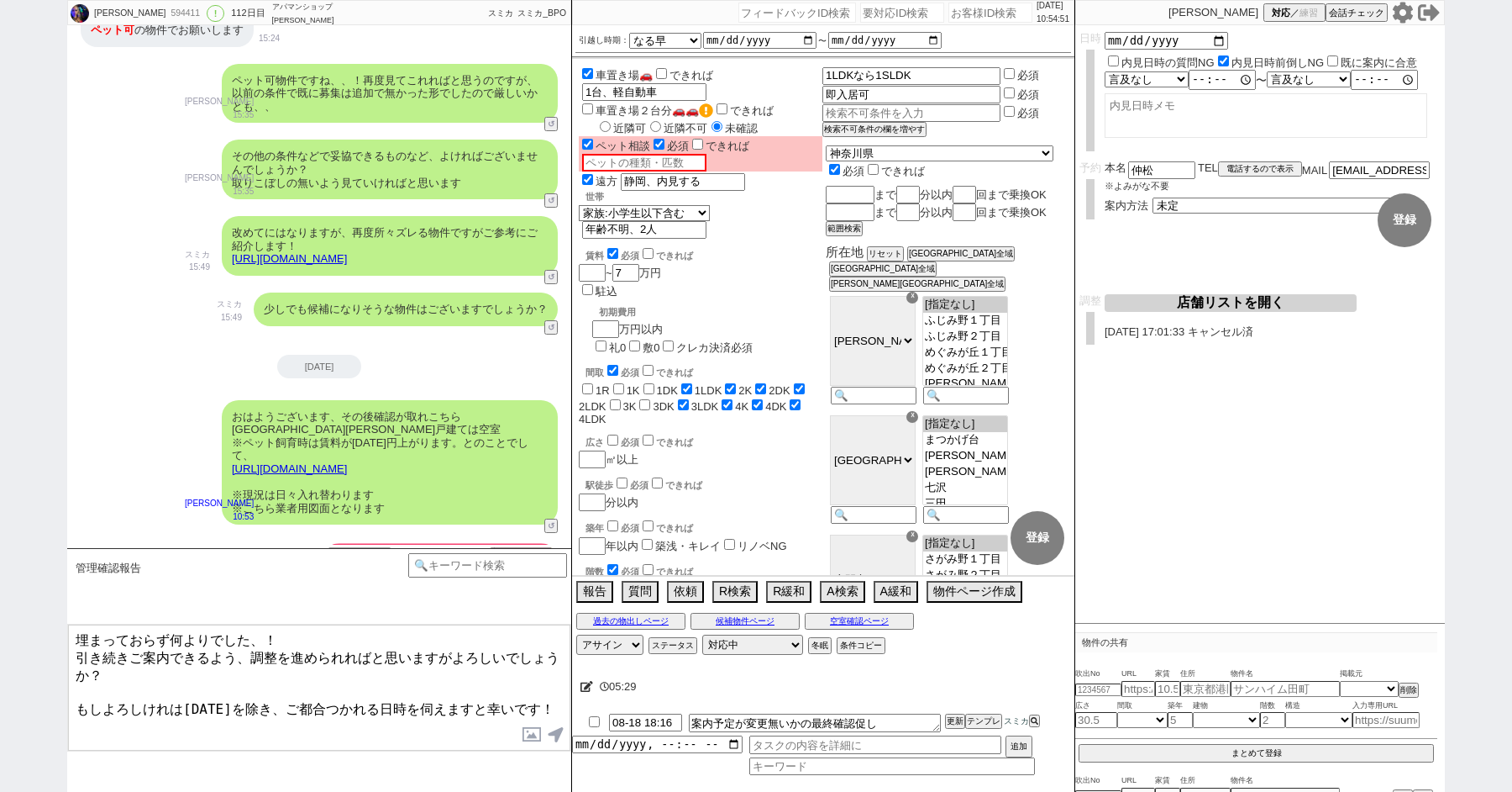
click at [301, 630] on textarea "埋まっておらず何よりでした、！ 引き続きご案内できるよう、調整を進められればと思いますがよろしいでしょうか？ もしよろしけれは水曜日を除き、ご都合つかれる日時…" at bounding box center [319, 687] width 503 height 126
type textarea "埋まっておらず何よりでした、！ 引き続きご案内できるよう、調整を進められればと思いますがよろしいでしょうか？ もしよろしけれは水曜日を除き、ご都合つかれる日時…"
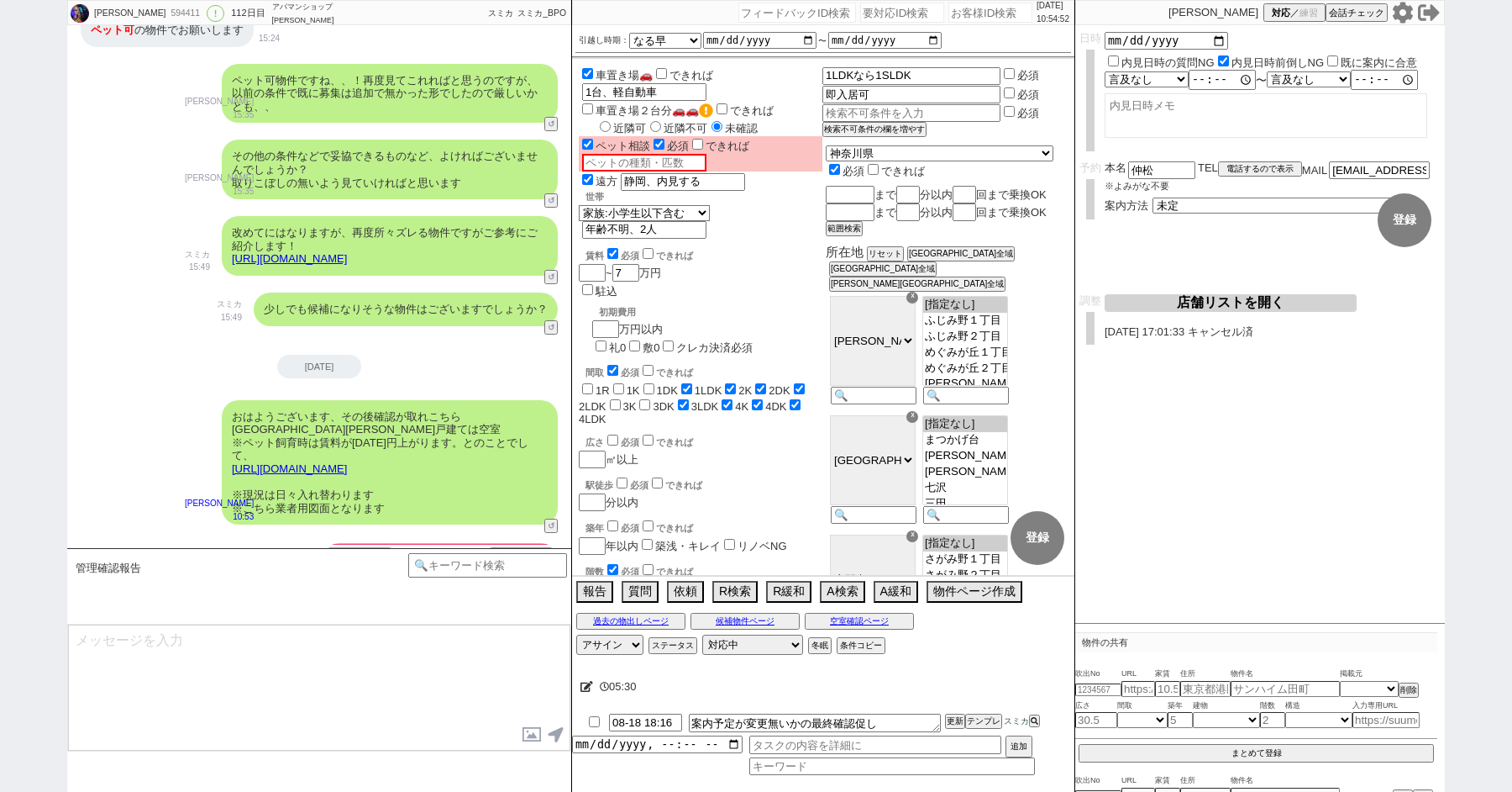
scroll to position [17178, 0]
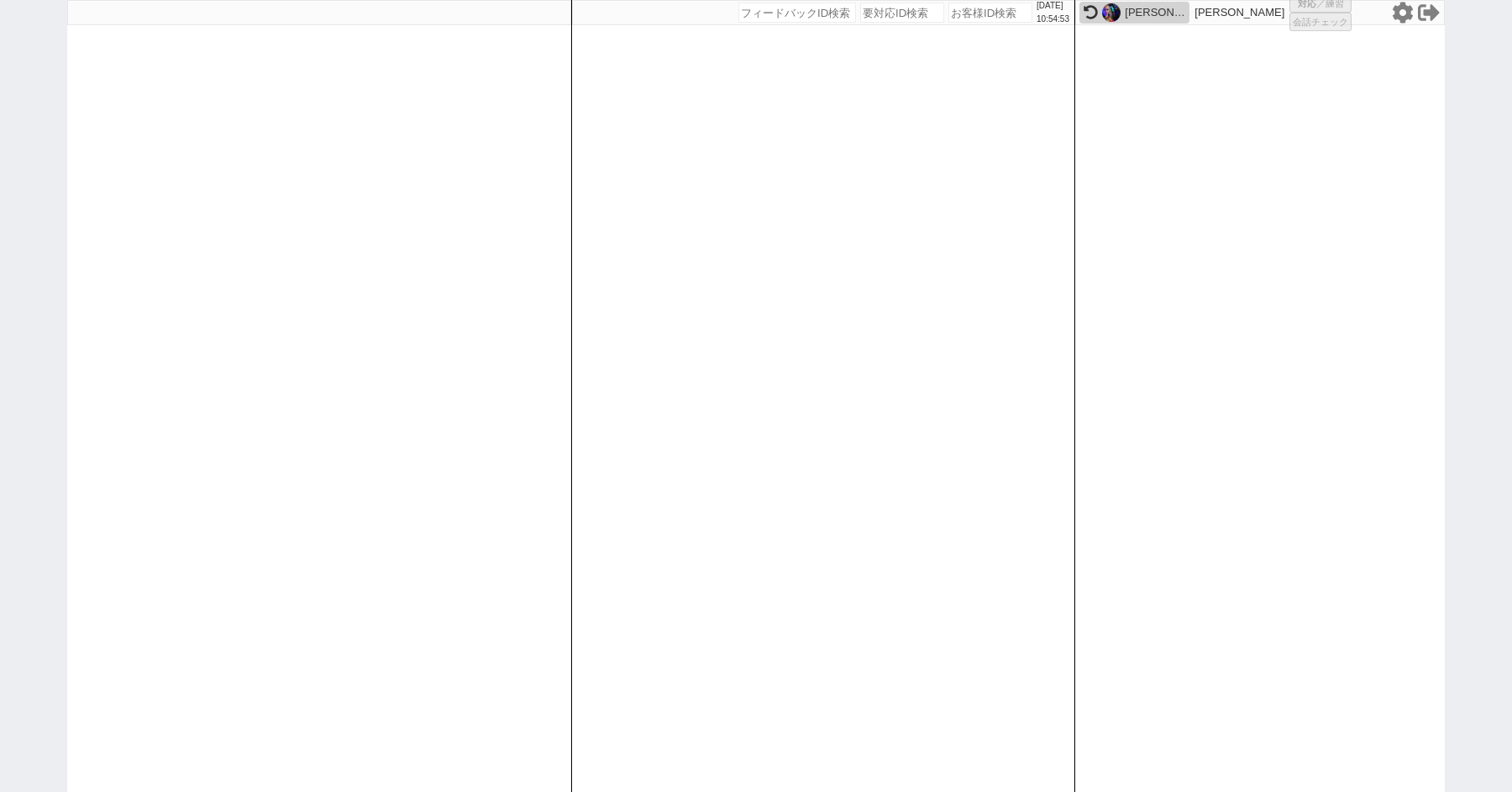
select select "1"
select select
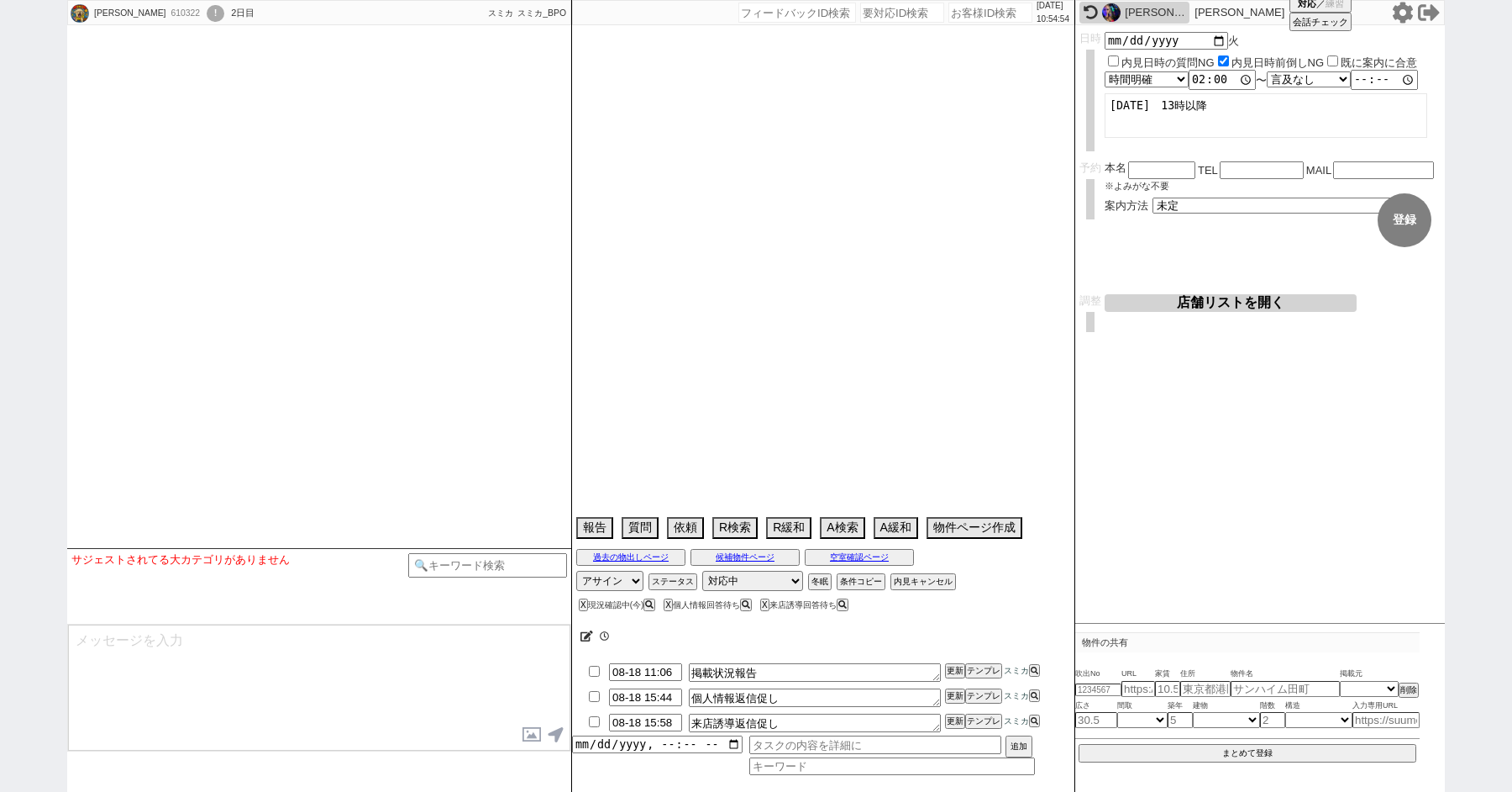
type textarea "@321573は別アカウント判定、旧ID:411636"
select select
select select "2025"
select select "10"
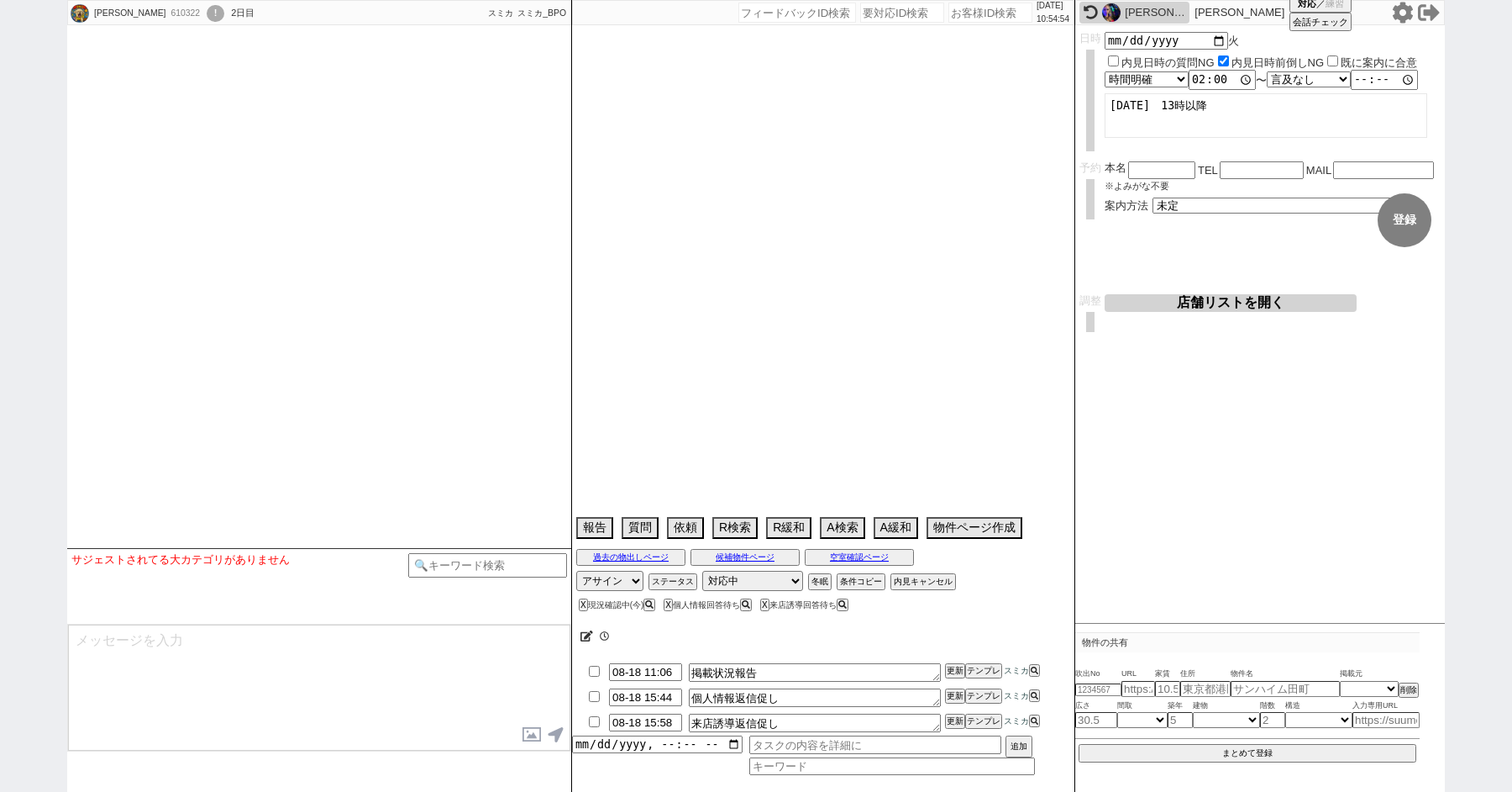
select select "37"
select select "0"
select select "7"
select select "22"
select select "30"
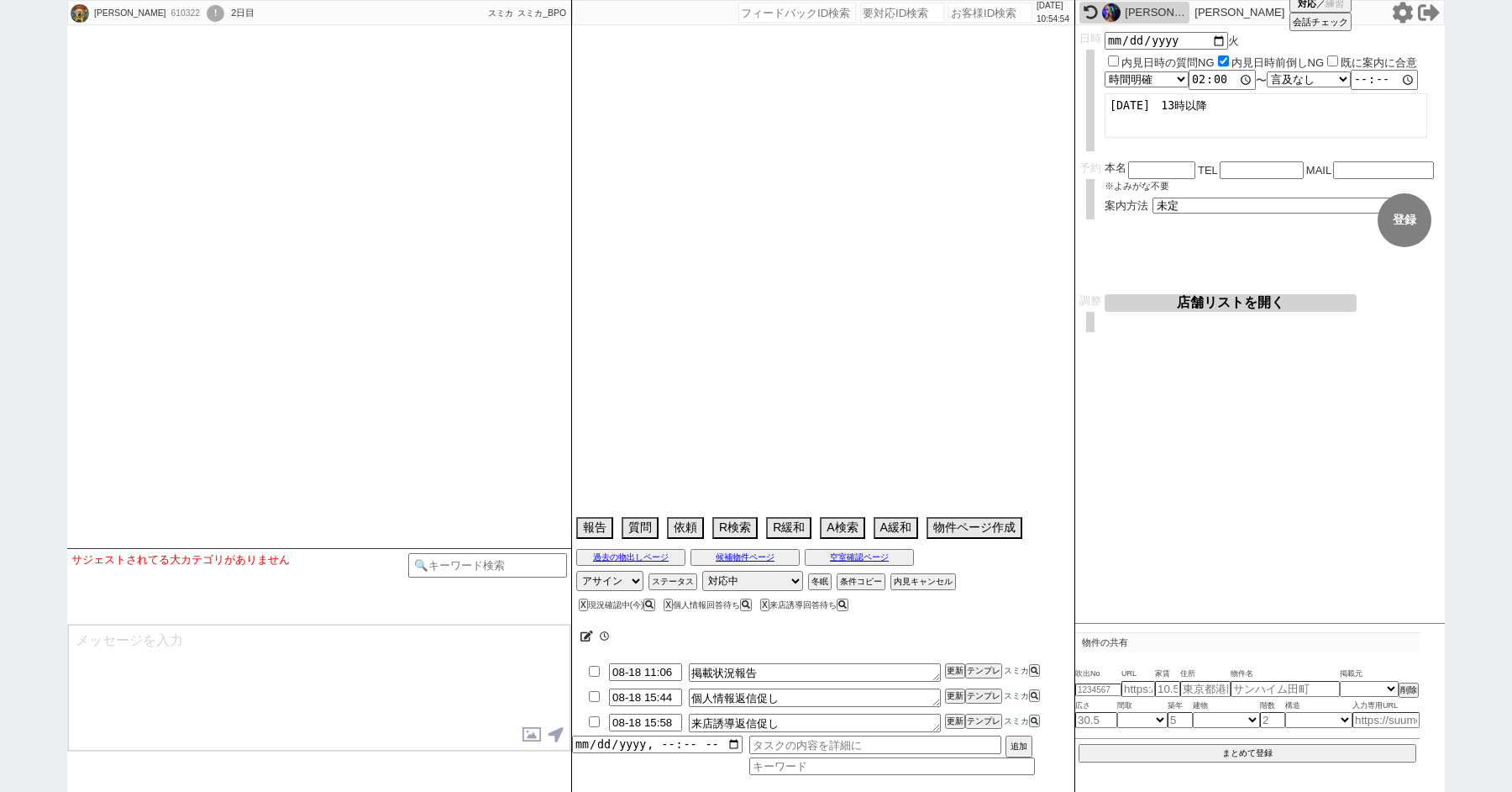
select select "924"
select select "33"
select select "953"
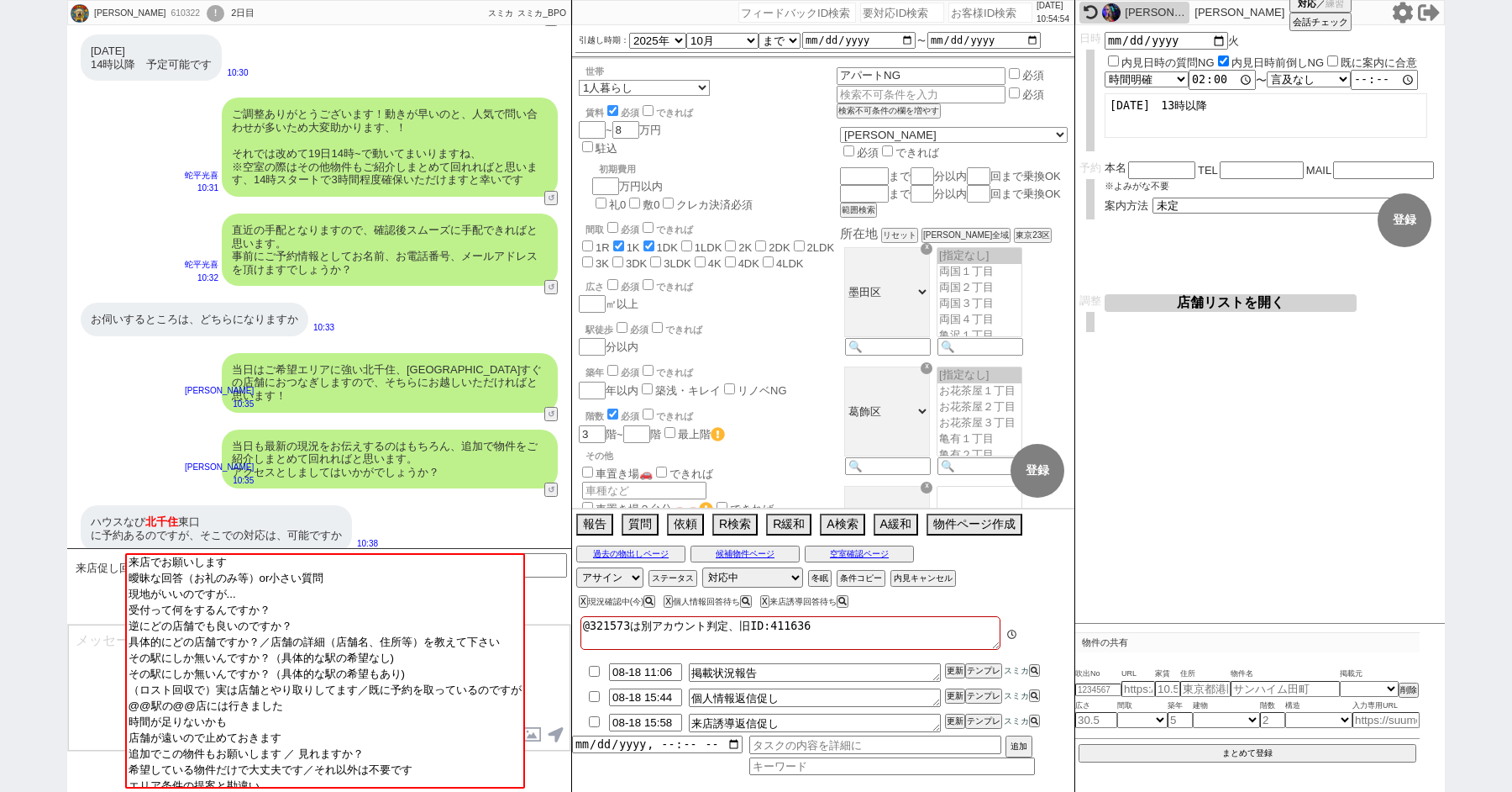
scroll to position [3, 0]
click at [1132, 11] on div "Yumi Celia Nakamatsu" at bounding box center [1155, 12] width 61 height 13
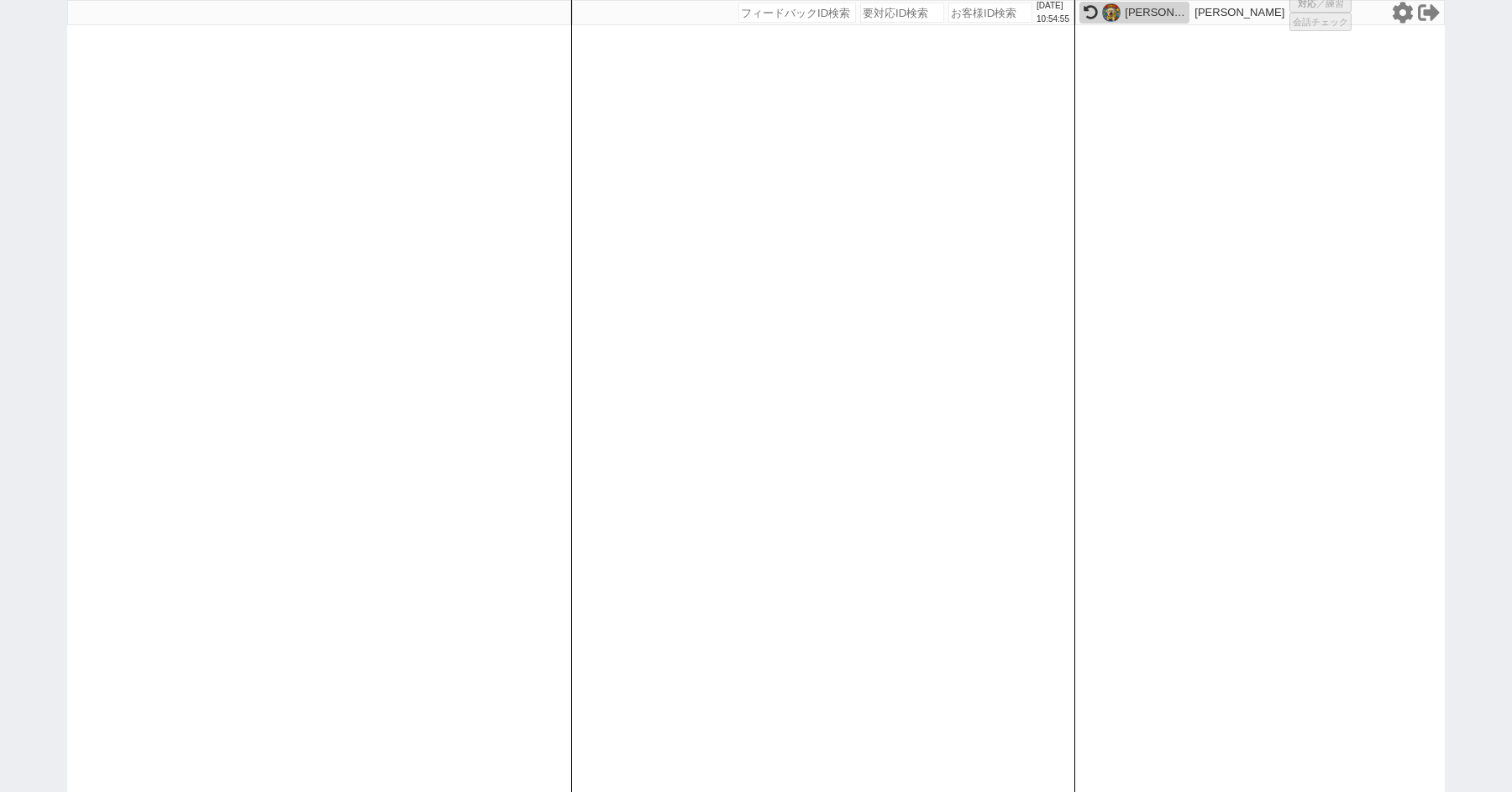
select select
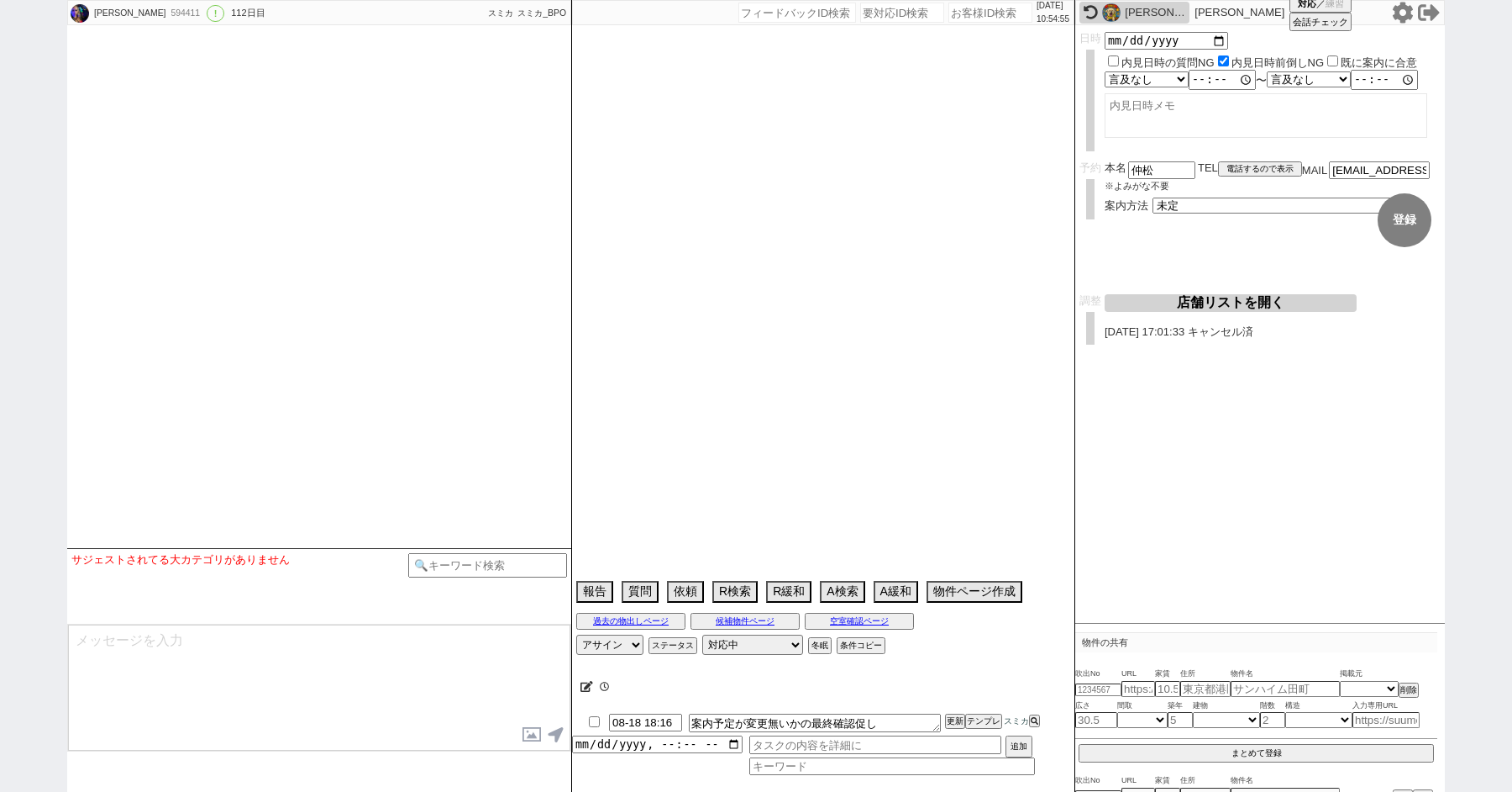
select select "13"
select select "6"
select select "14"
select select "92"
select select "100"
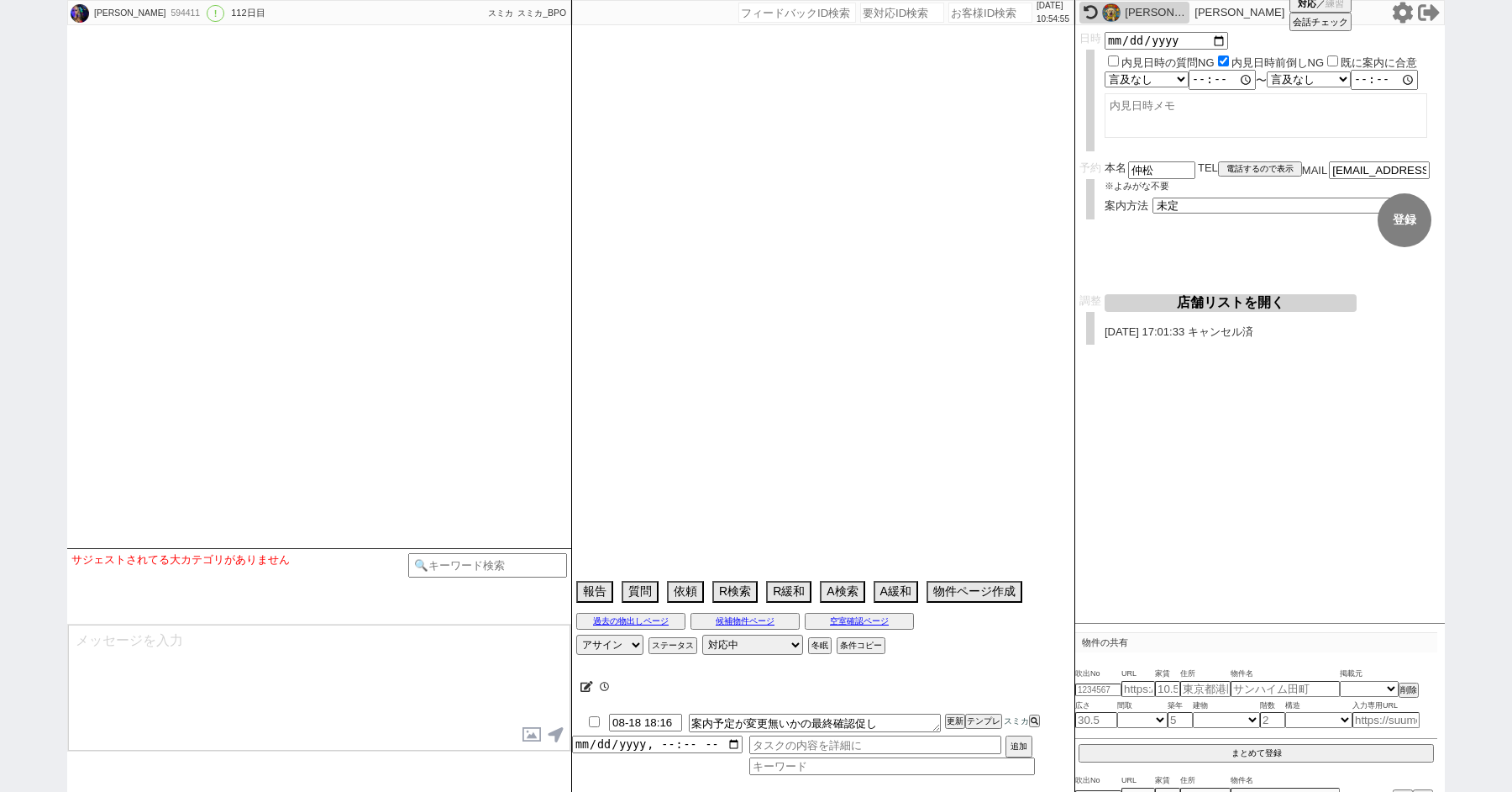
select select "104"
select select "108"
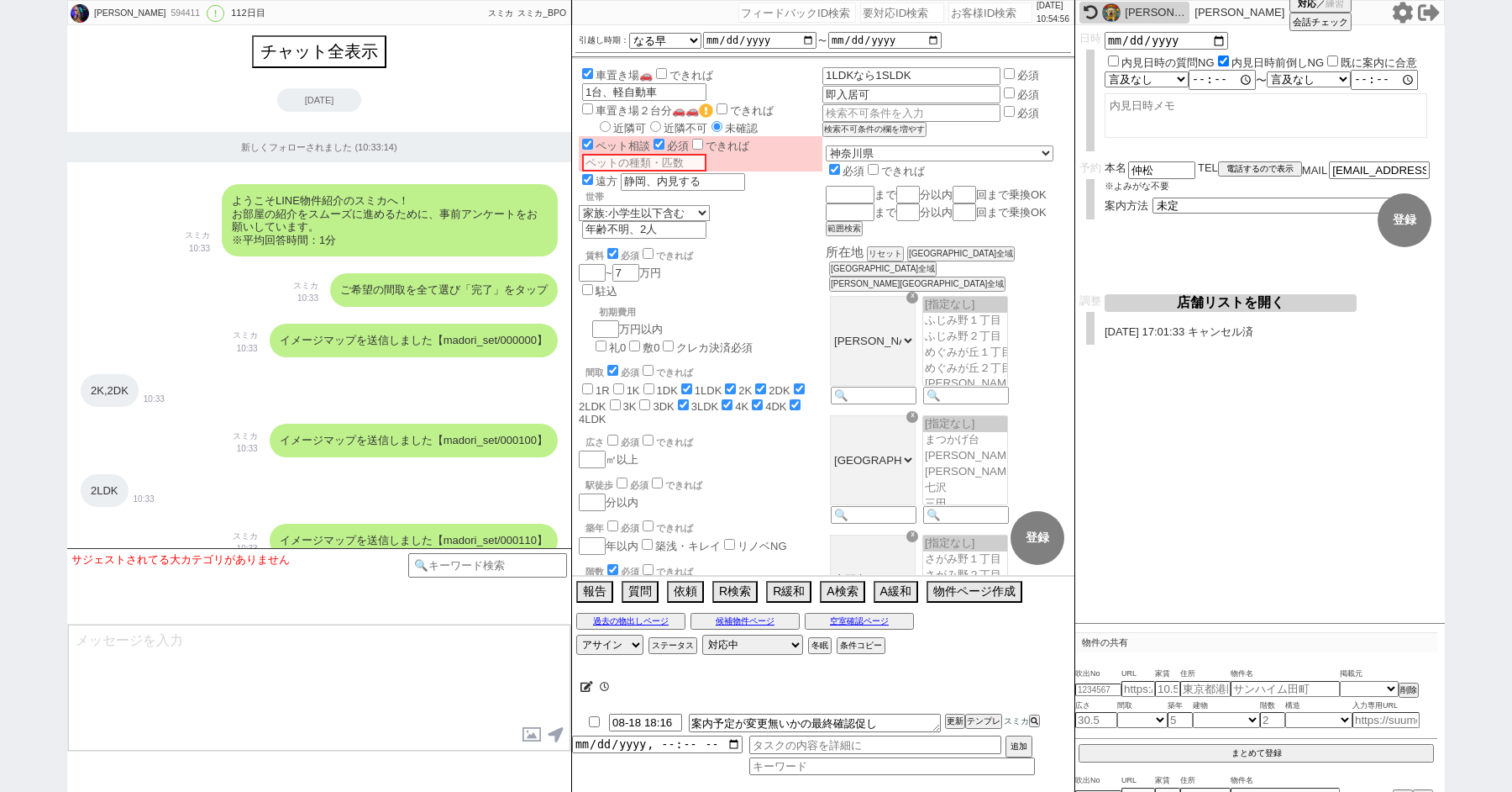
scroll to position [17178, 0]
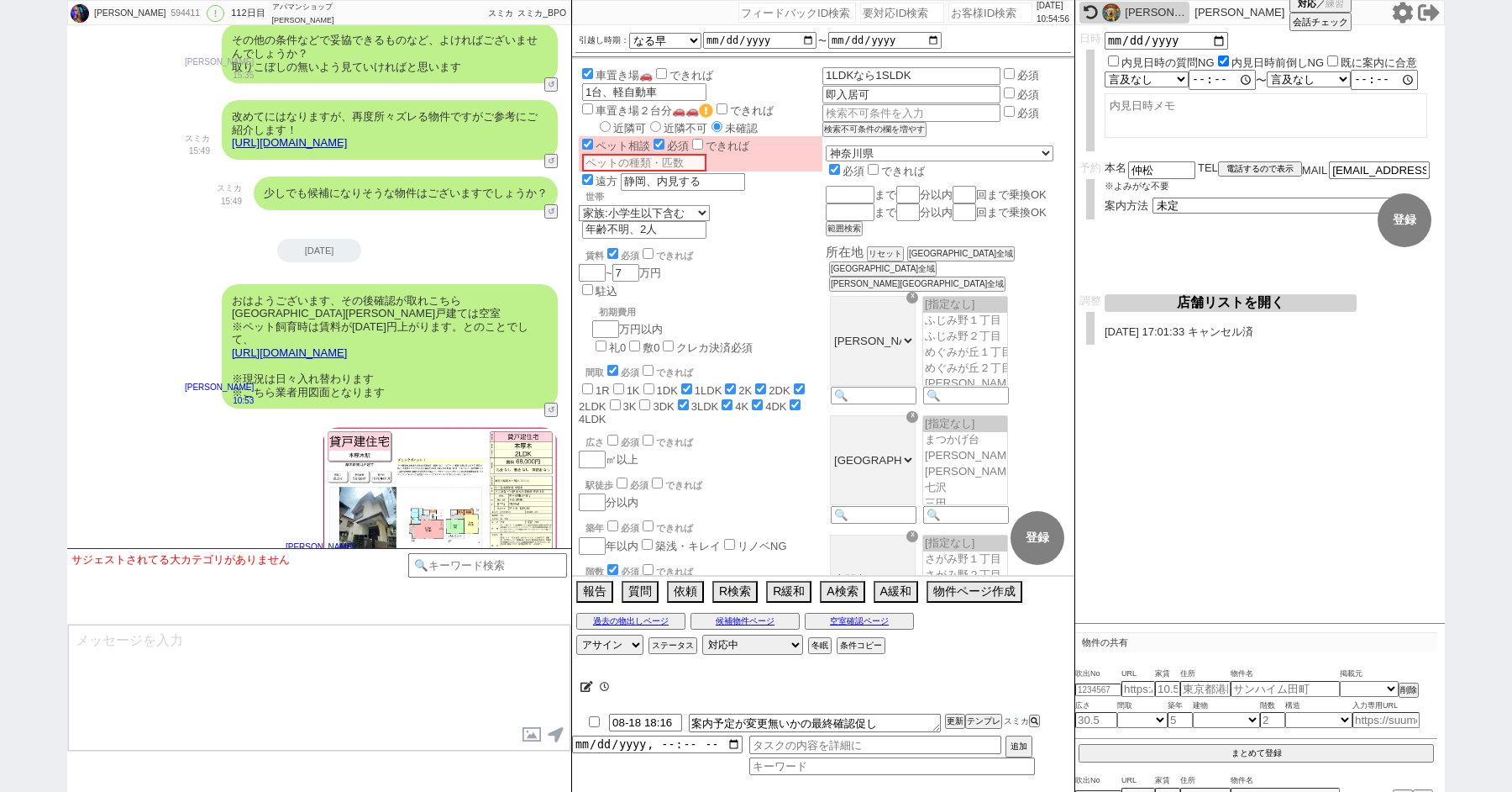
click at [582, 682] on icon at bounding box center [587, 687] width 12 height 11
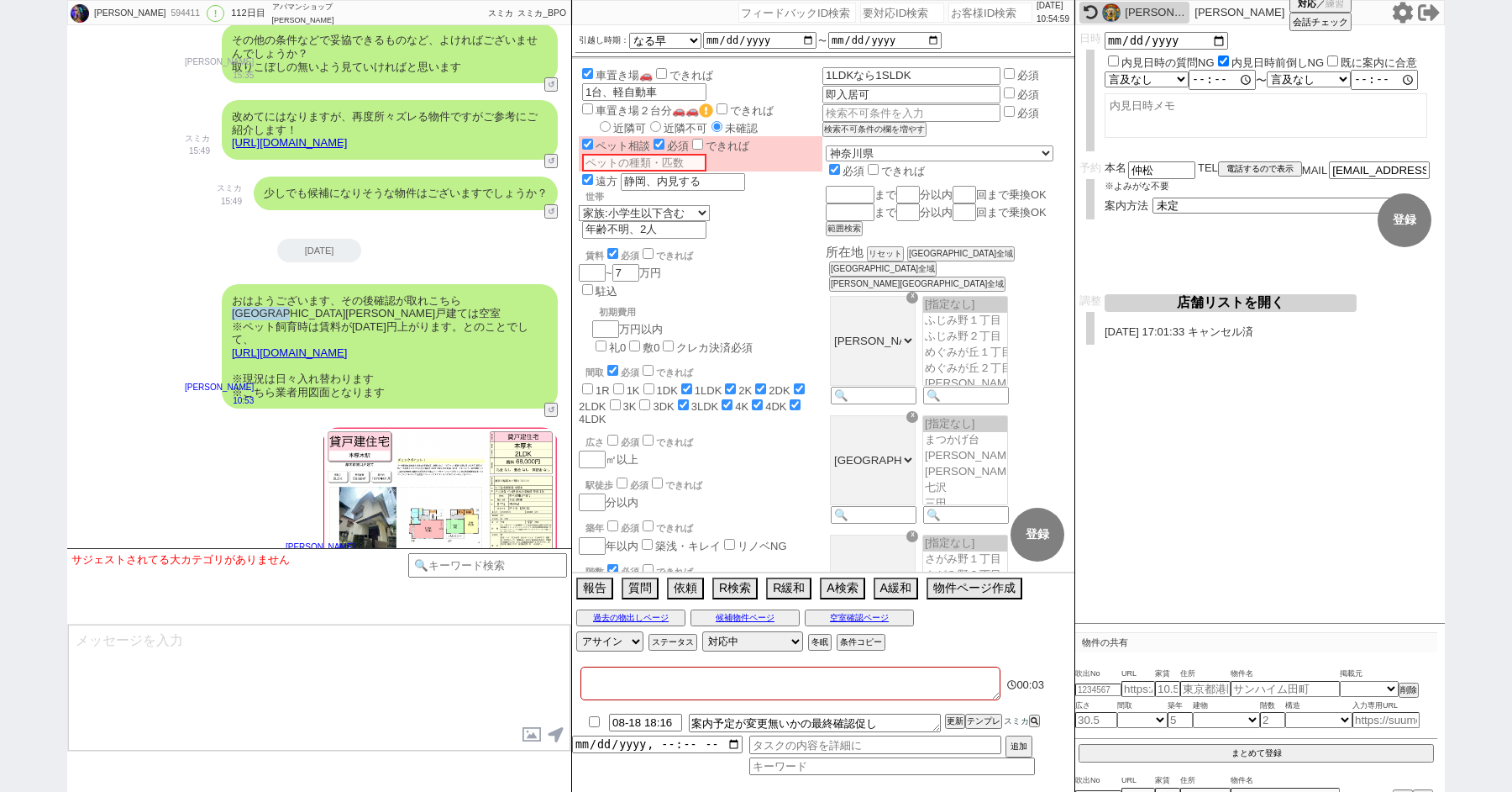
drag, startPoint x: 460, startPoint y: 171, endPoint x: 544, endPoint y: 173, distance: 84.0
click at [544, 284] on div "おはようございます、その後確認が取れこちら厚木市関口戸建ては空室 ※ペット飼育時は賃料が2000円上がります。とのことでして、 https://tools.s…" at bounding box center [389, 346] width 336 height 126
copy div "厚木市関口戸建て"
click at [599, 681] on textarea at bounding box center [791, 683] width 420 height 33
paste textarea "厚木市関口戸建て"
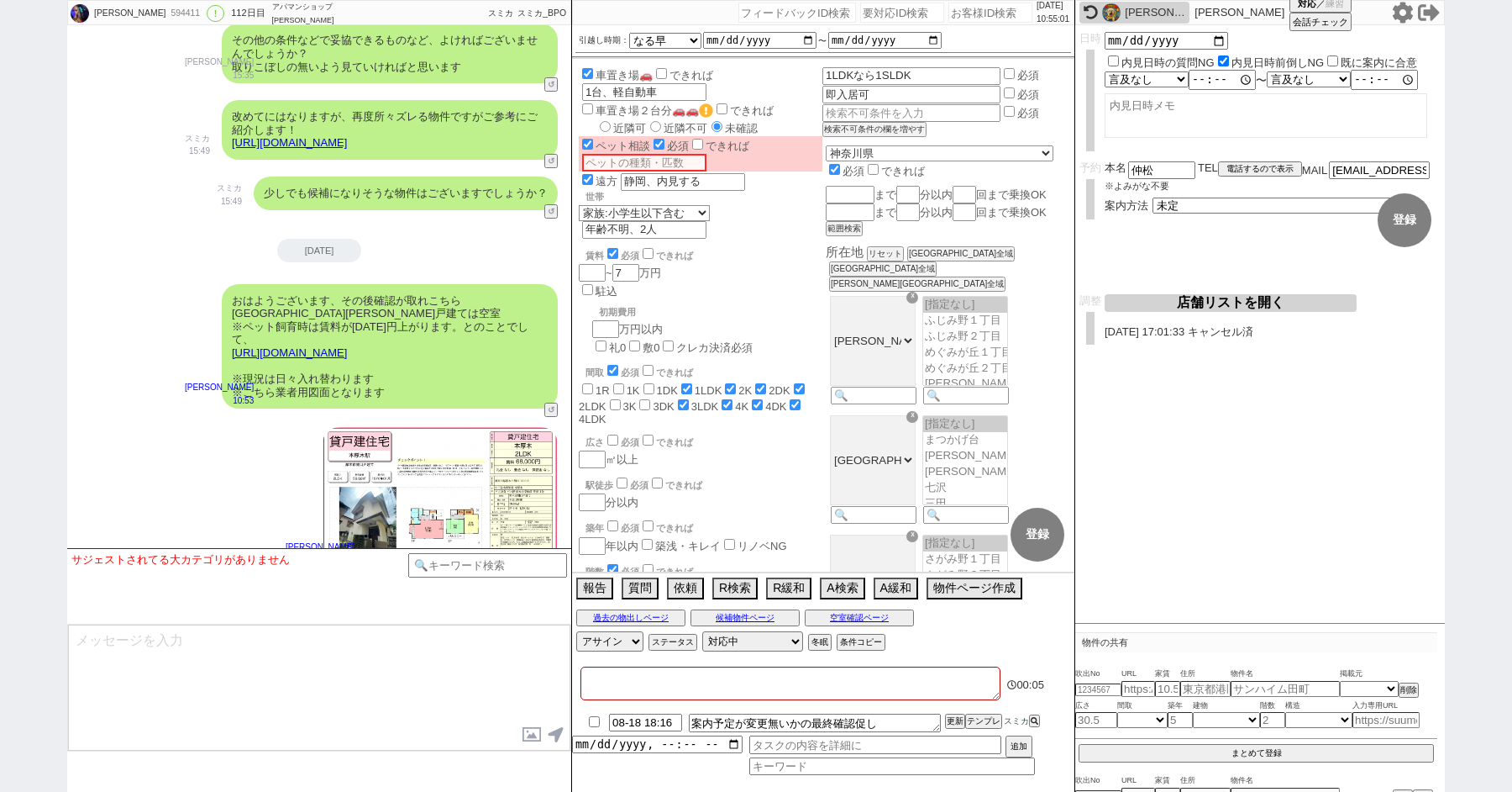
type textarea "厚木市関口戸建て"
checkbox input "false"
checkbox input "true"
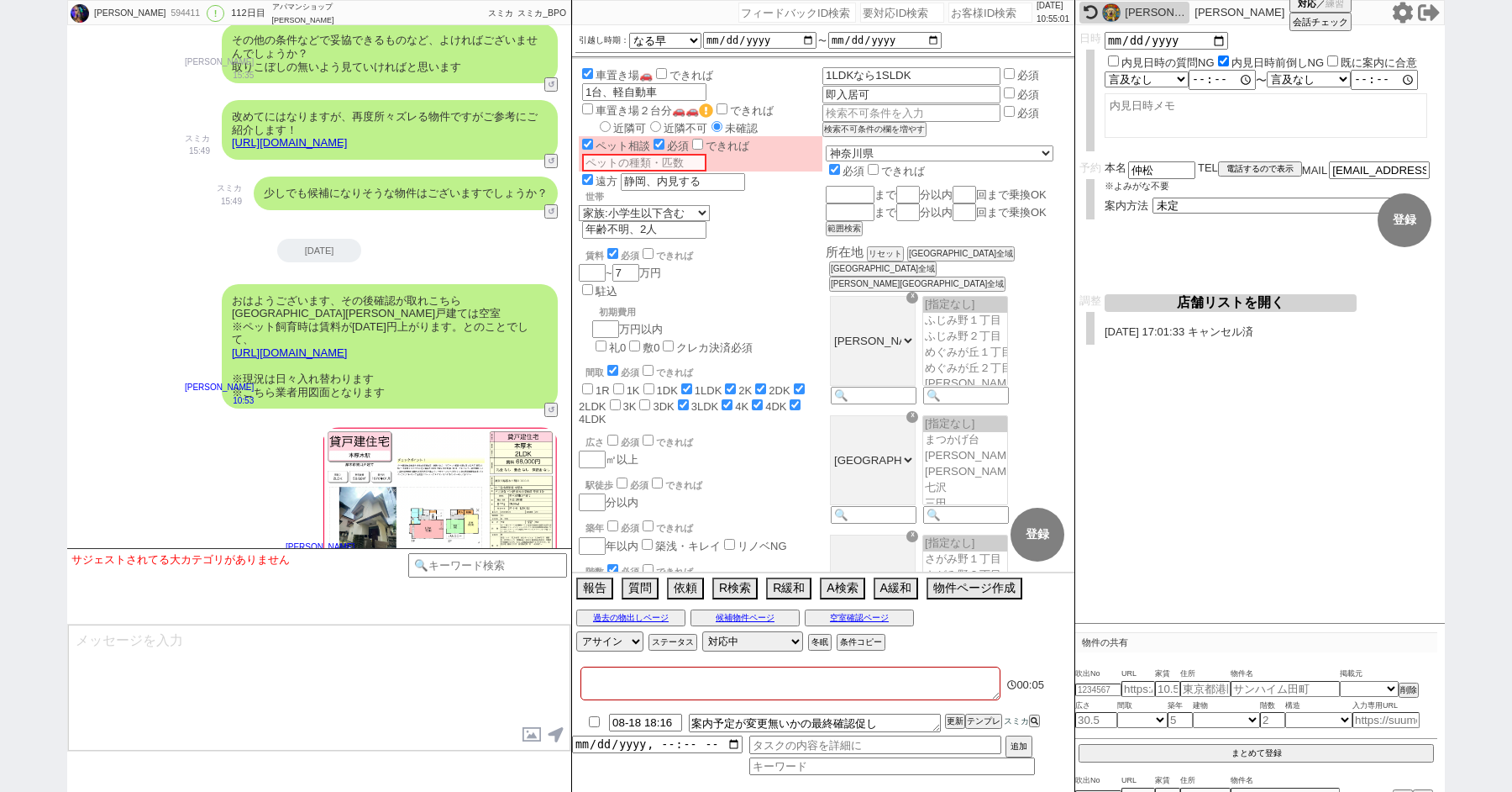
checkbox input "true"
checkbox input "false"
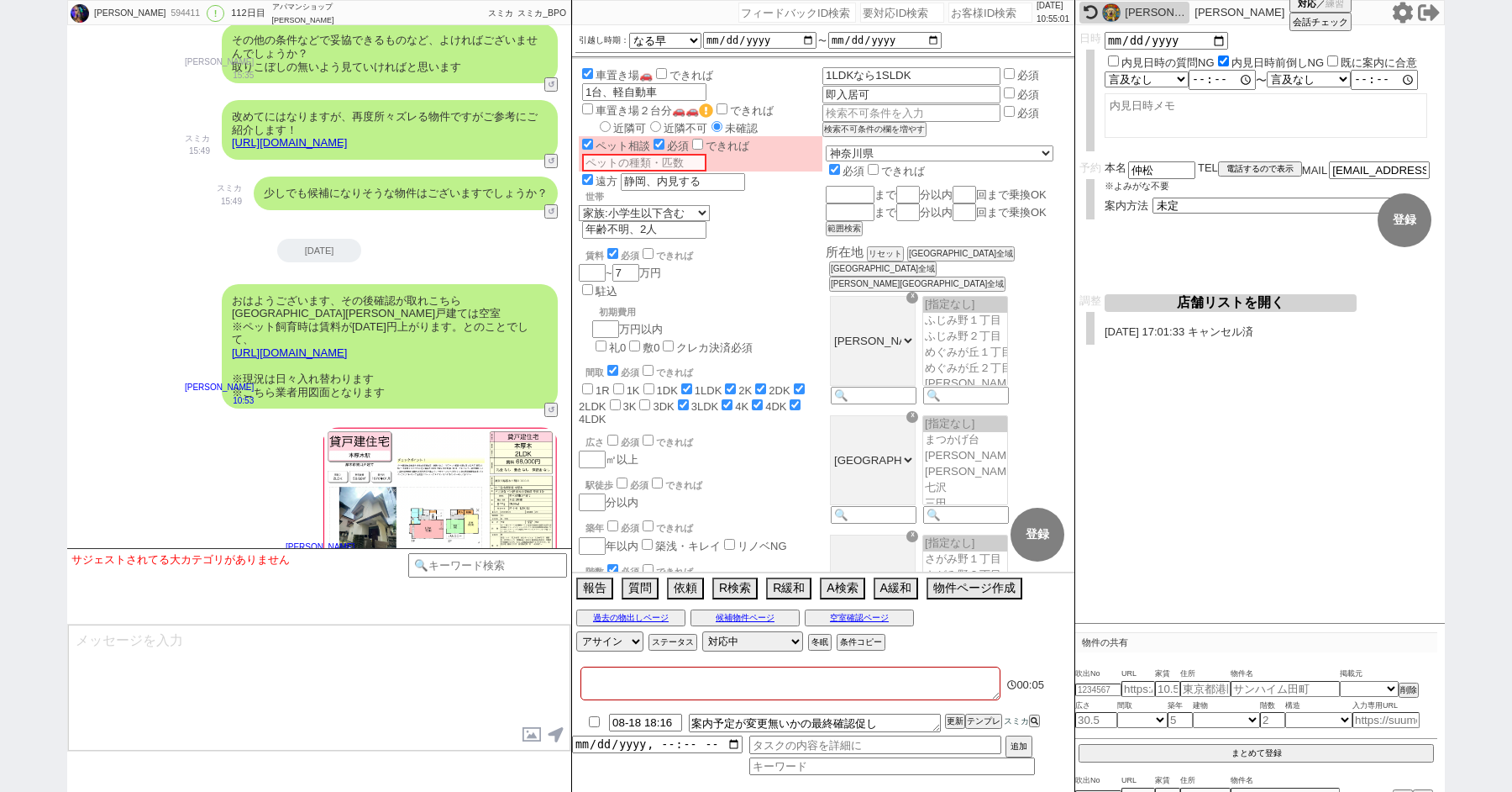
checkbox input "true"
type textarea "厚木市関口戸建て"
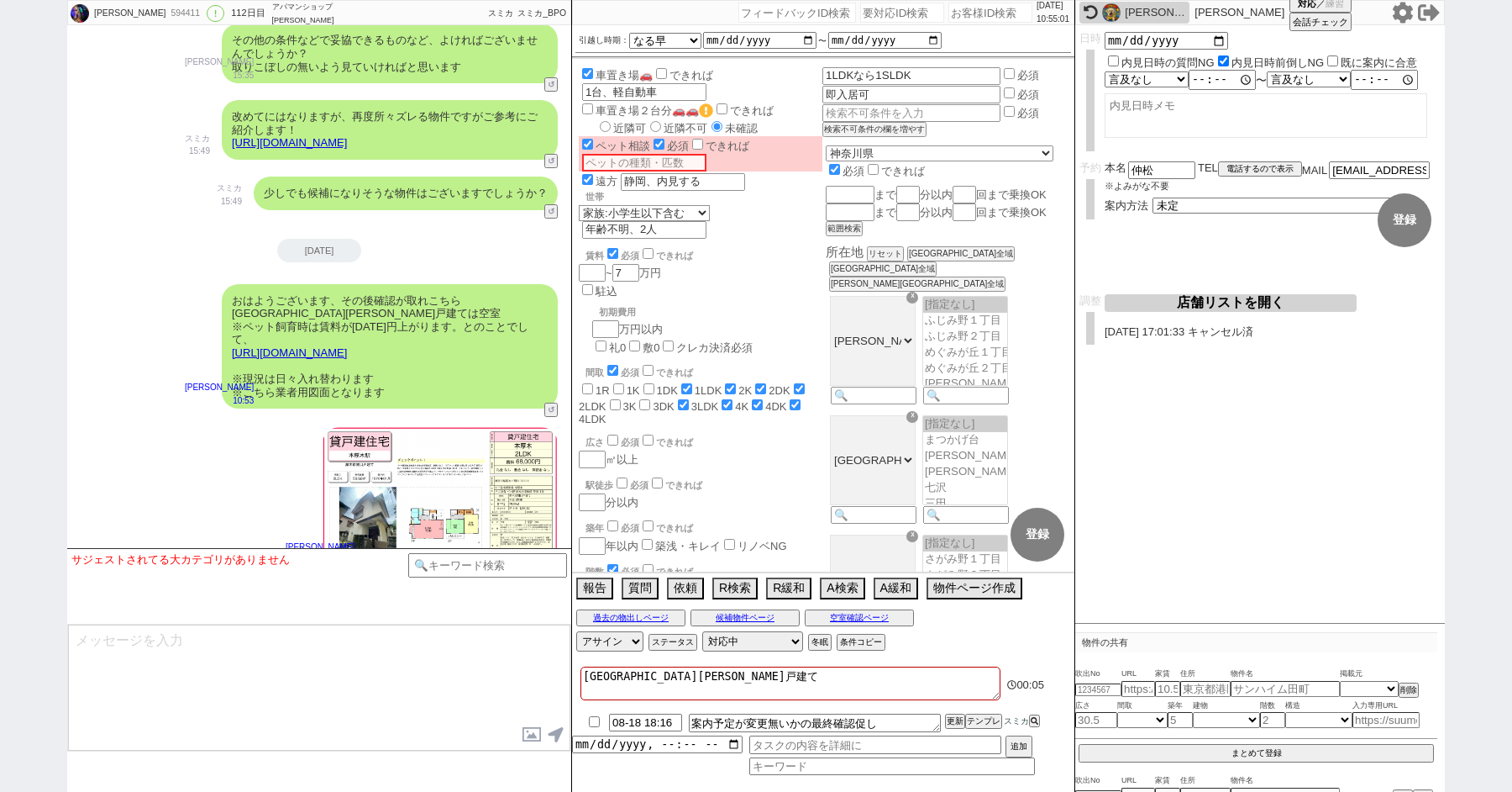
checkbox input "false"
checkbox input "true"
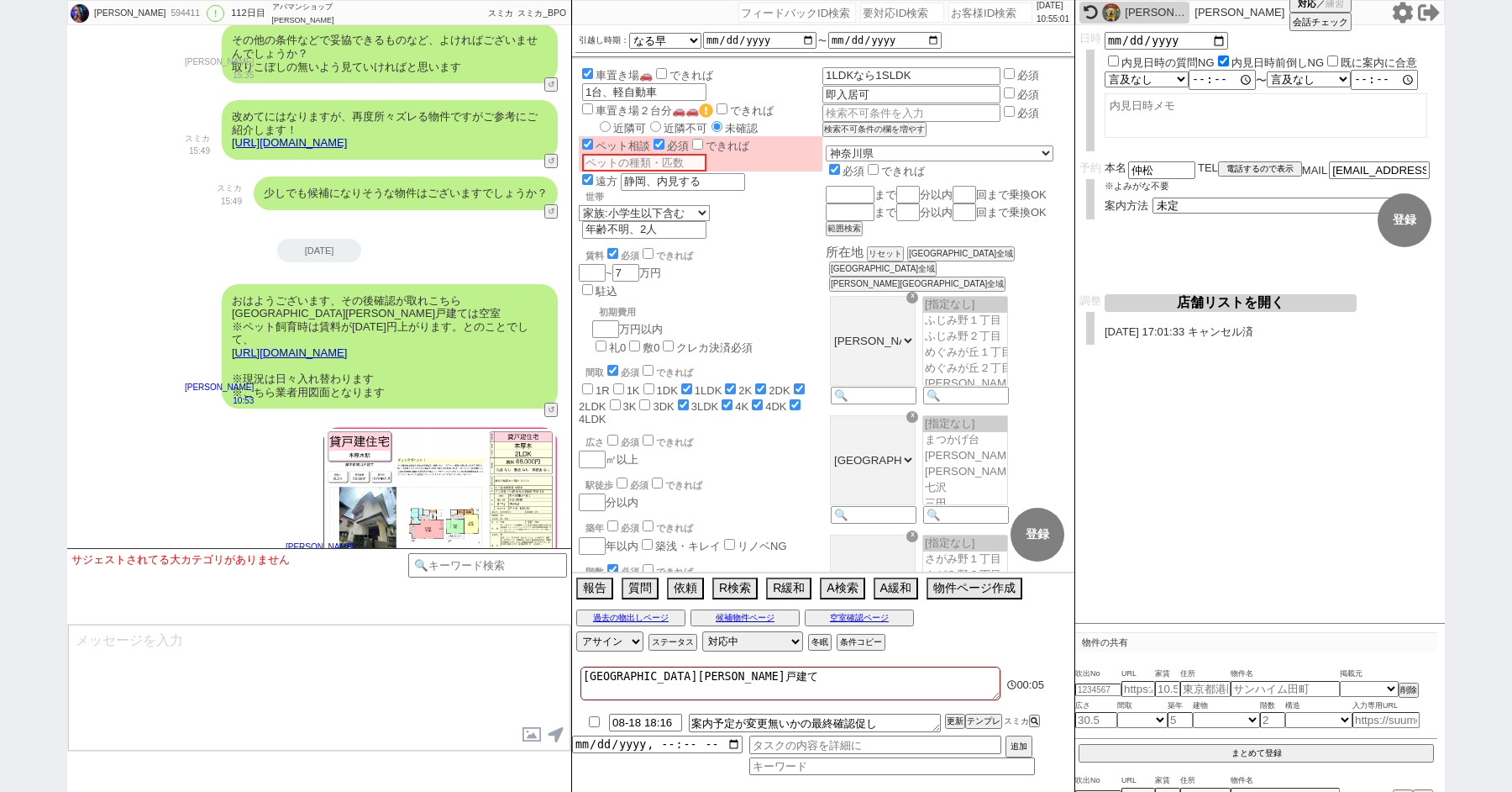
checkbox input "true"
checkbox input "false"
checkbox input "true"
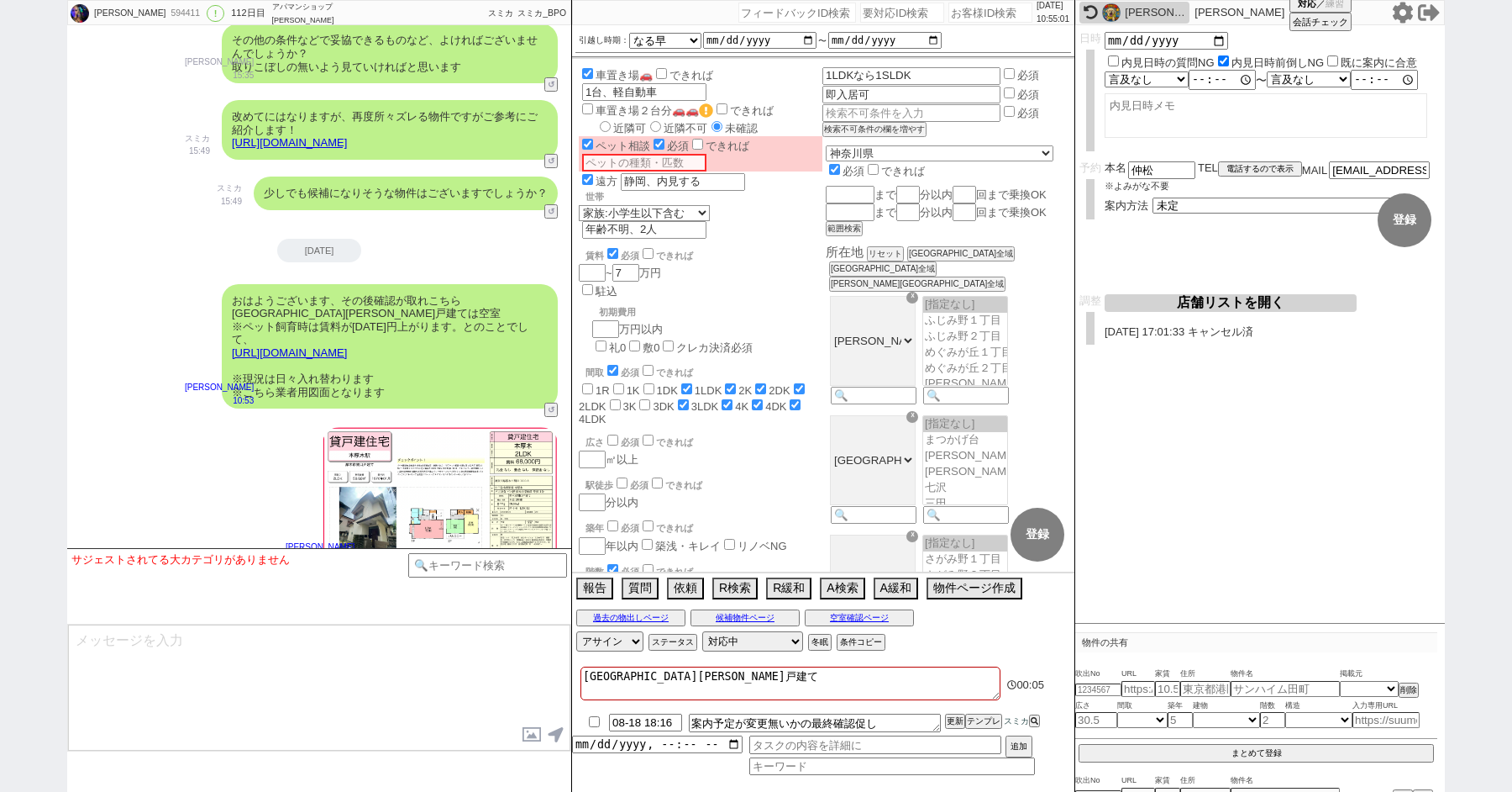
checkbox input "true"
type textarea "厚木市関口戸建て　p"
checkbox input "false"
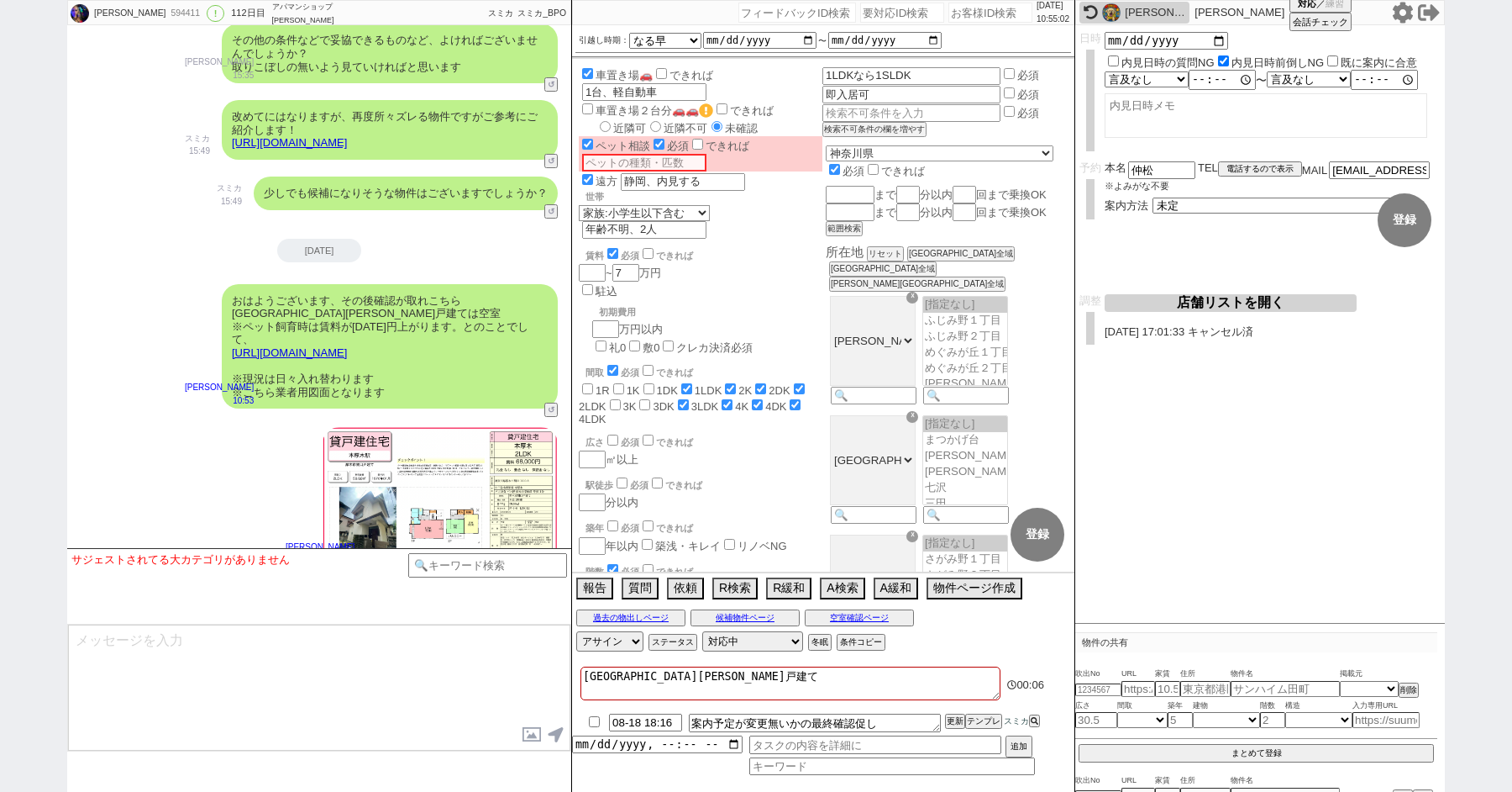
checkbox input "false"
checkbox input "true"
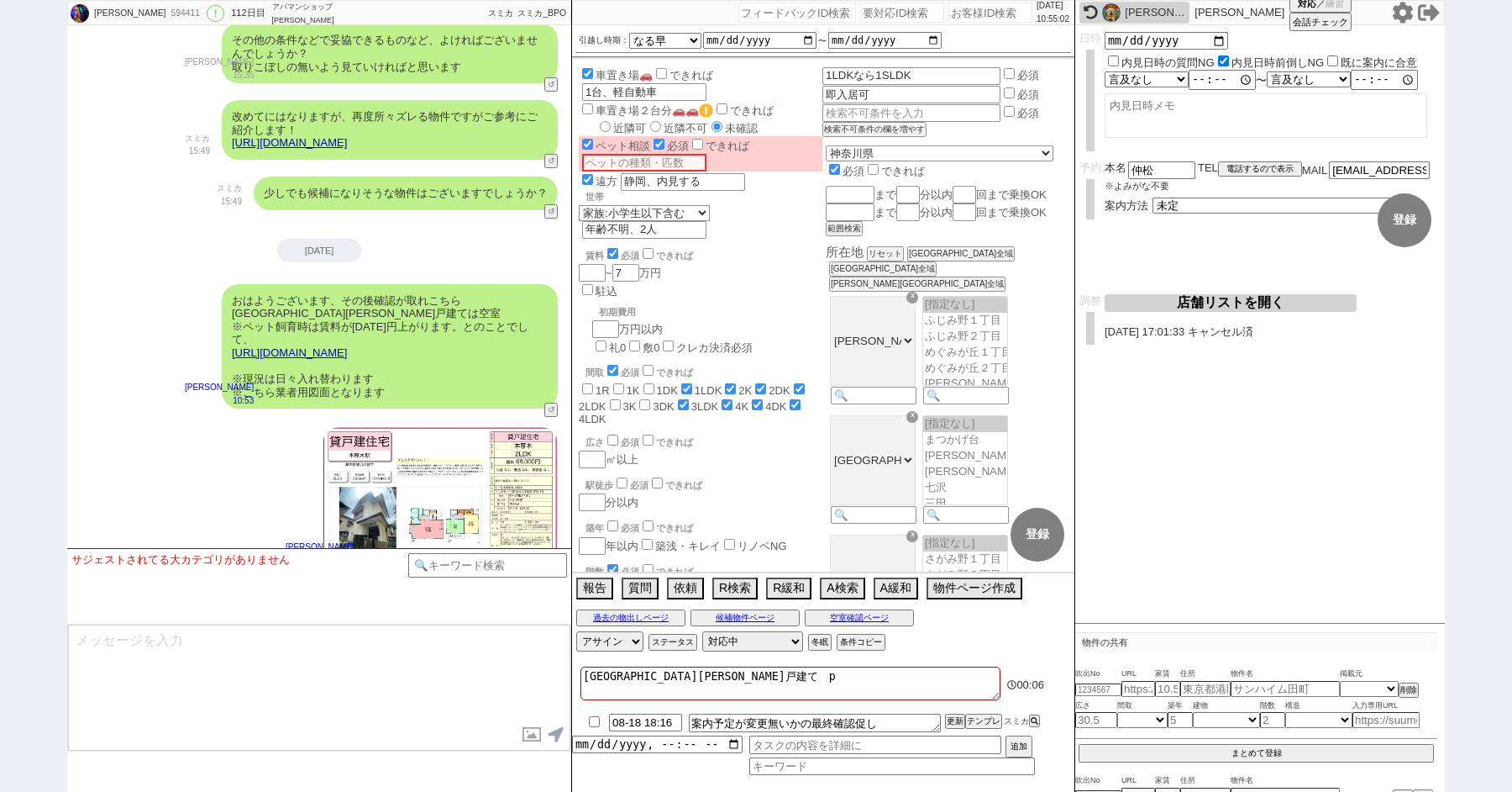
checkbox input "true"
checkbox input "false"
checkbox input "true"
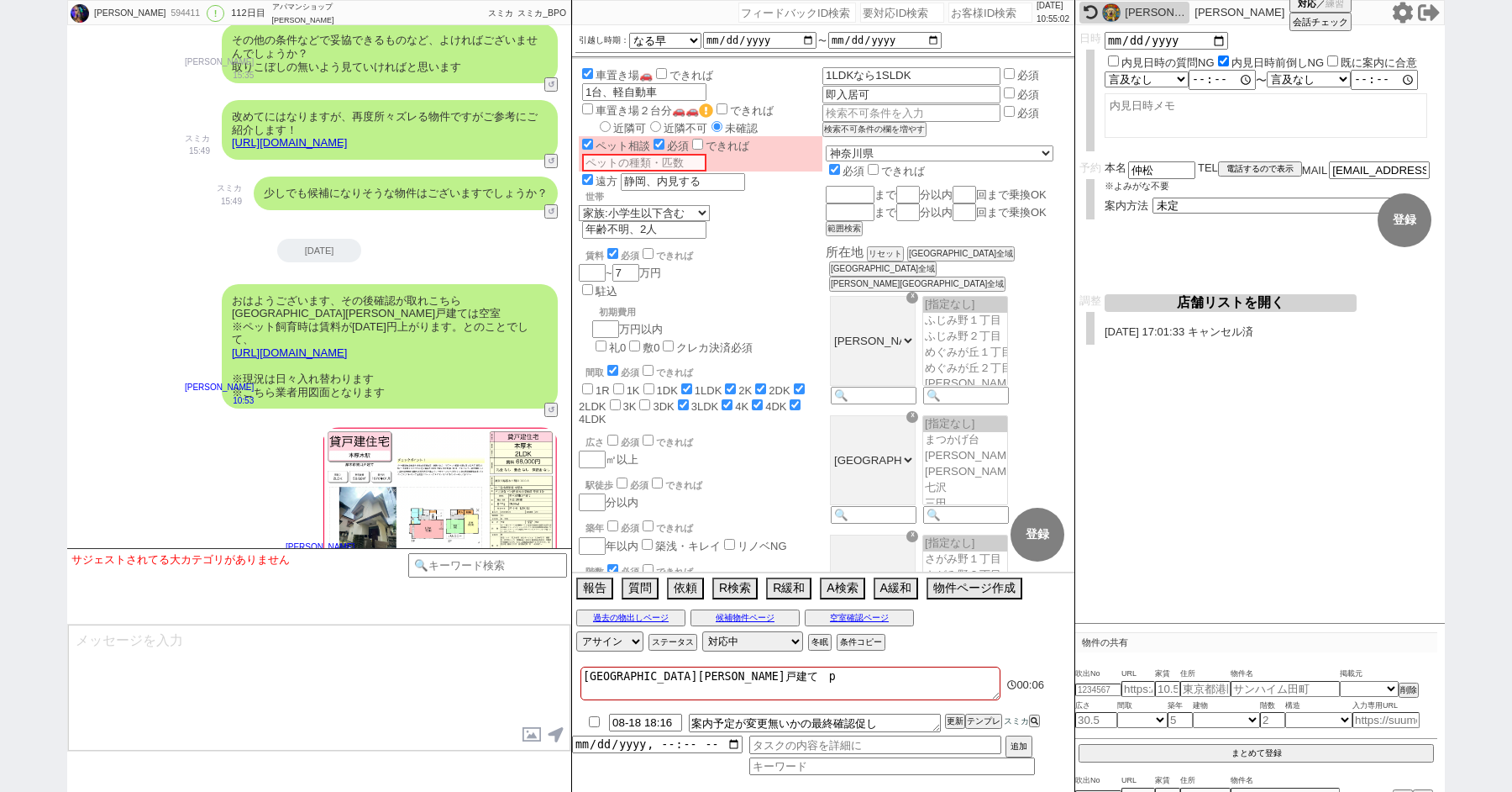
checkbox input "true"
type textarea "厚木市関口戸建て　ぺ"
checkbox input "false"
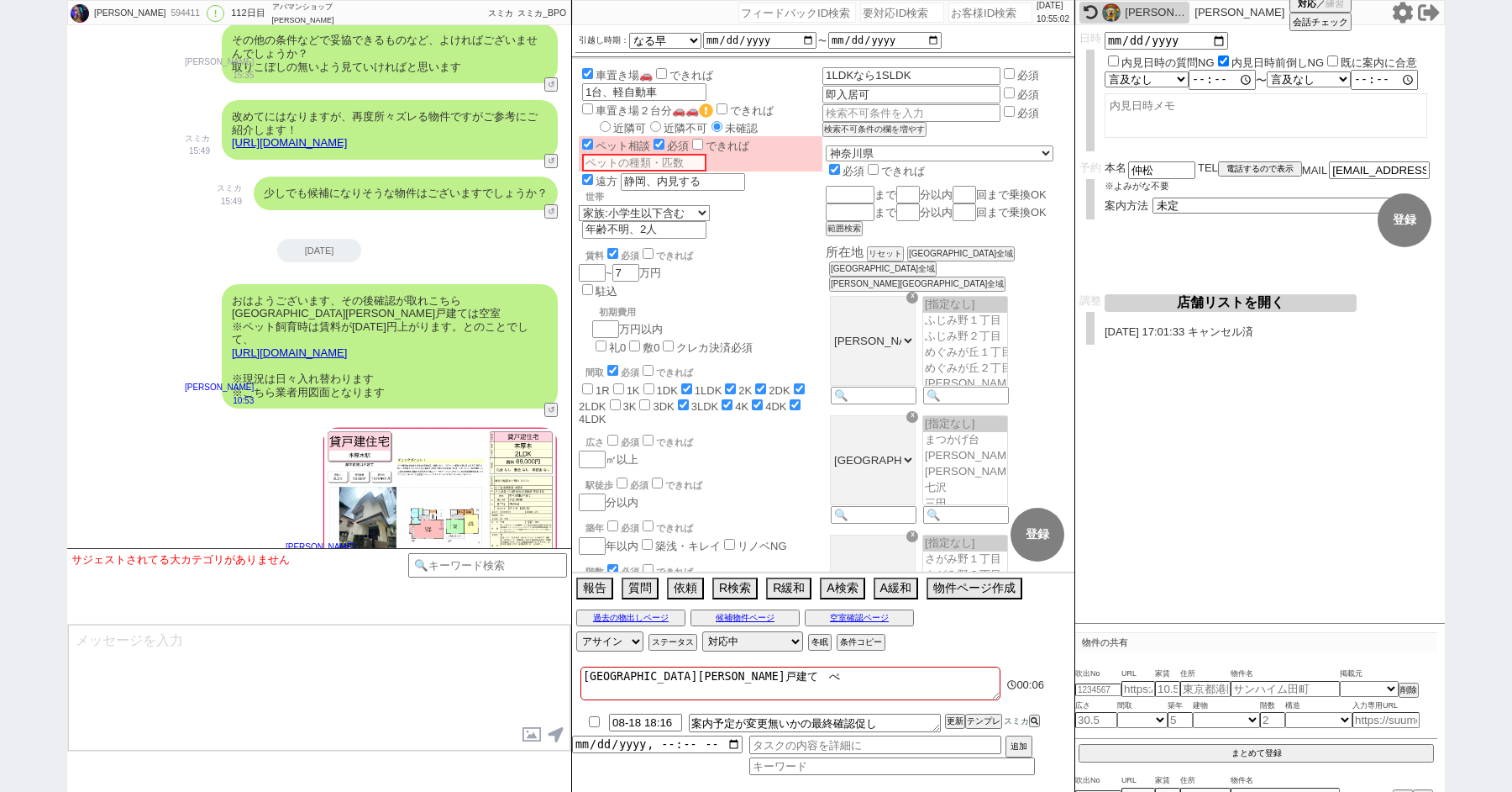
checkbox input "false"
checkbox input "true"
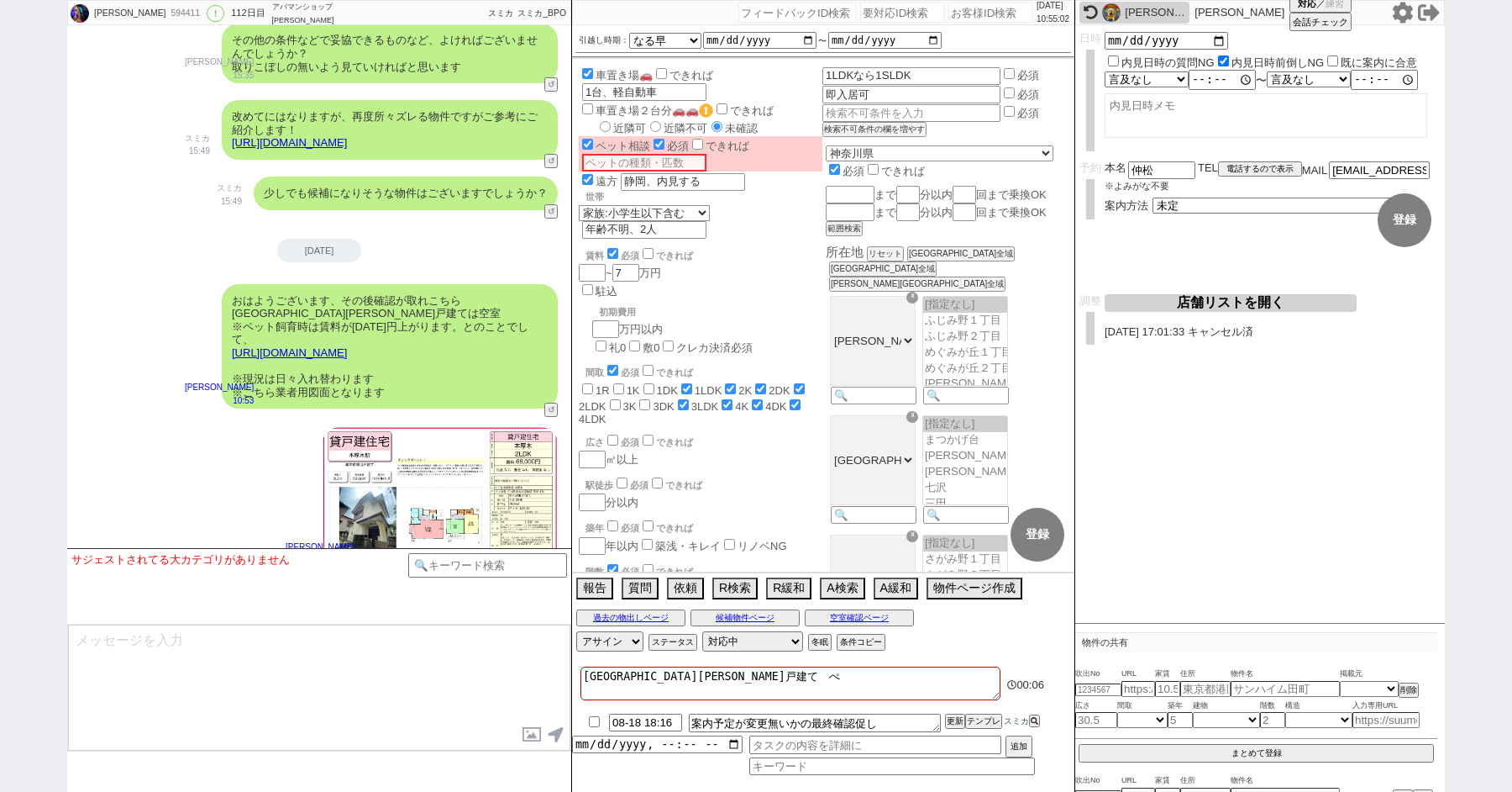
checkbox input "false"
checkbox input "true"
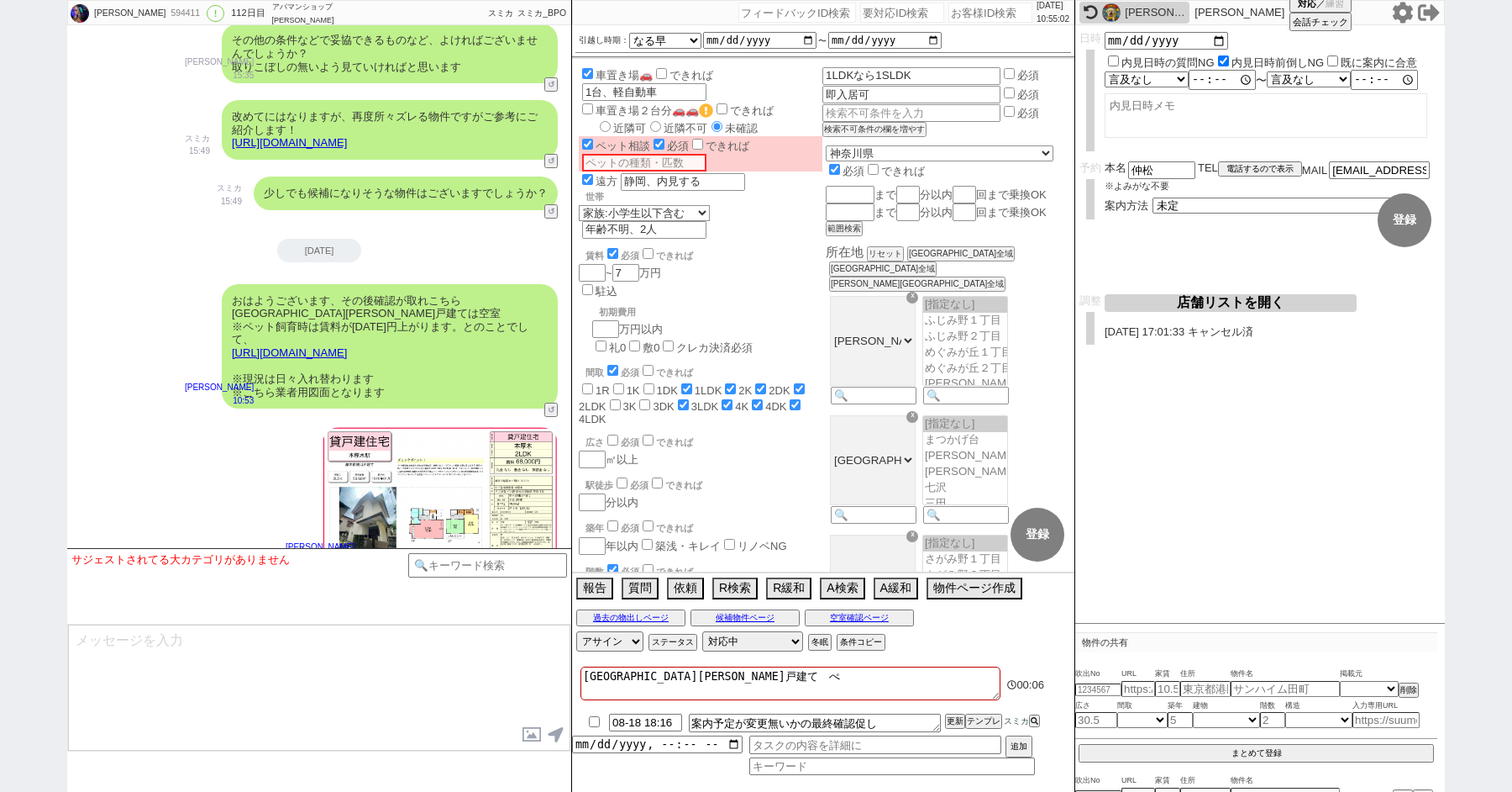
checkbox input "true"
type textarea "厚木市関口戸建て　ぺt"
checkbox input "false"
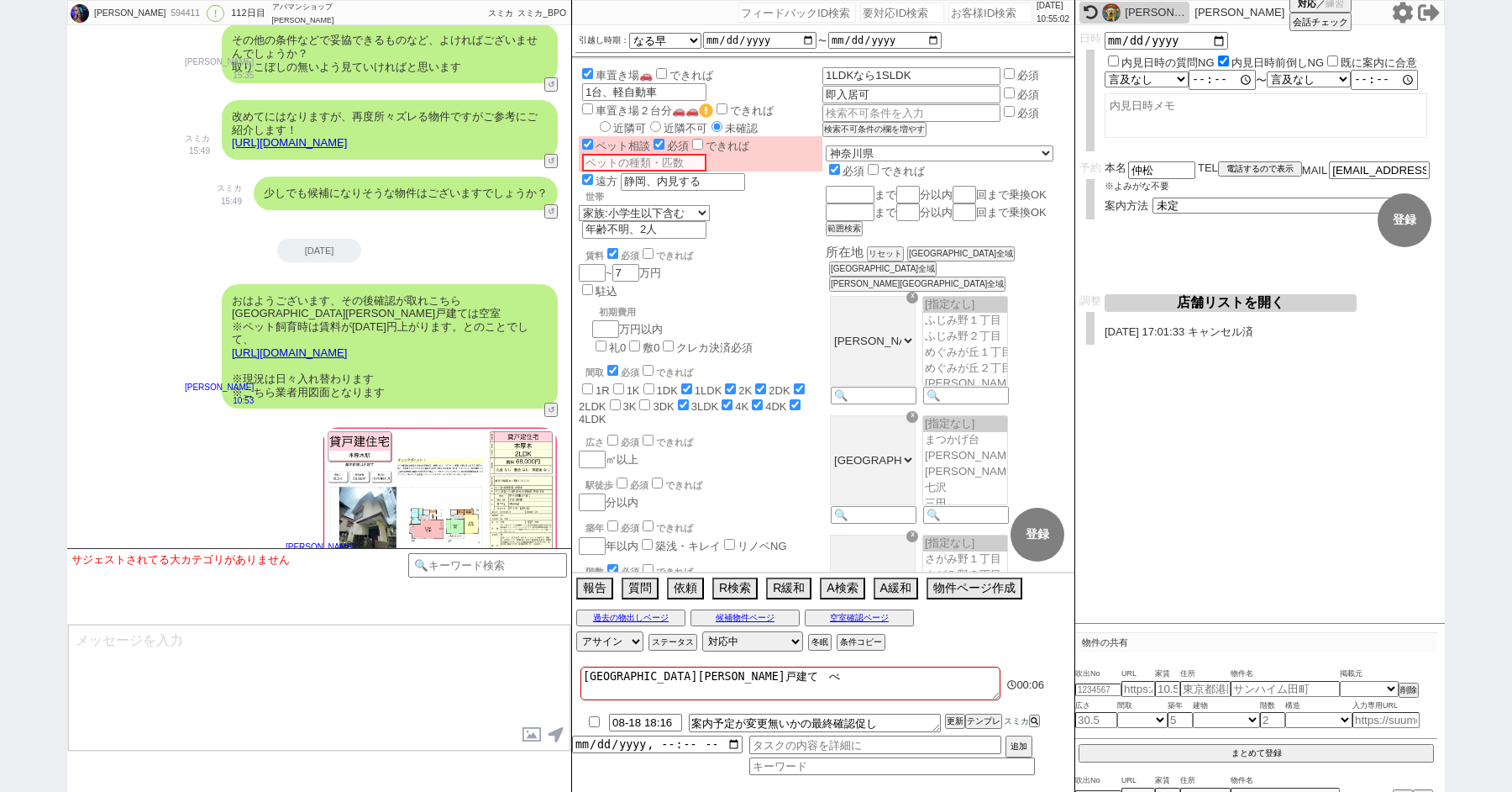
checkbox input "true"
checkbox input "false"
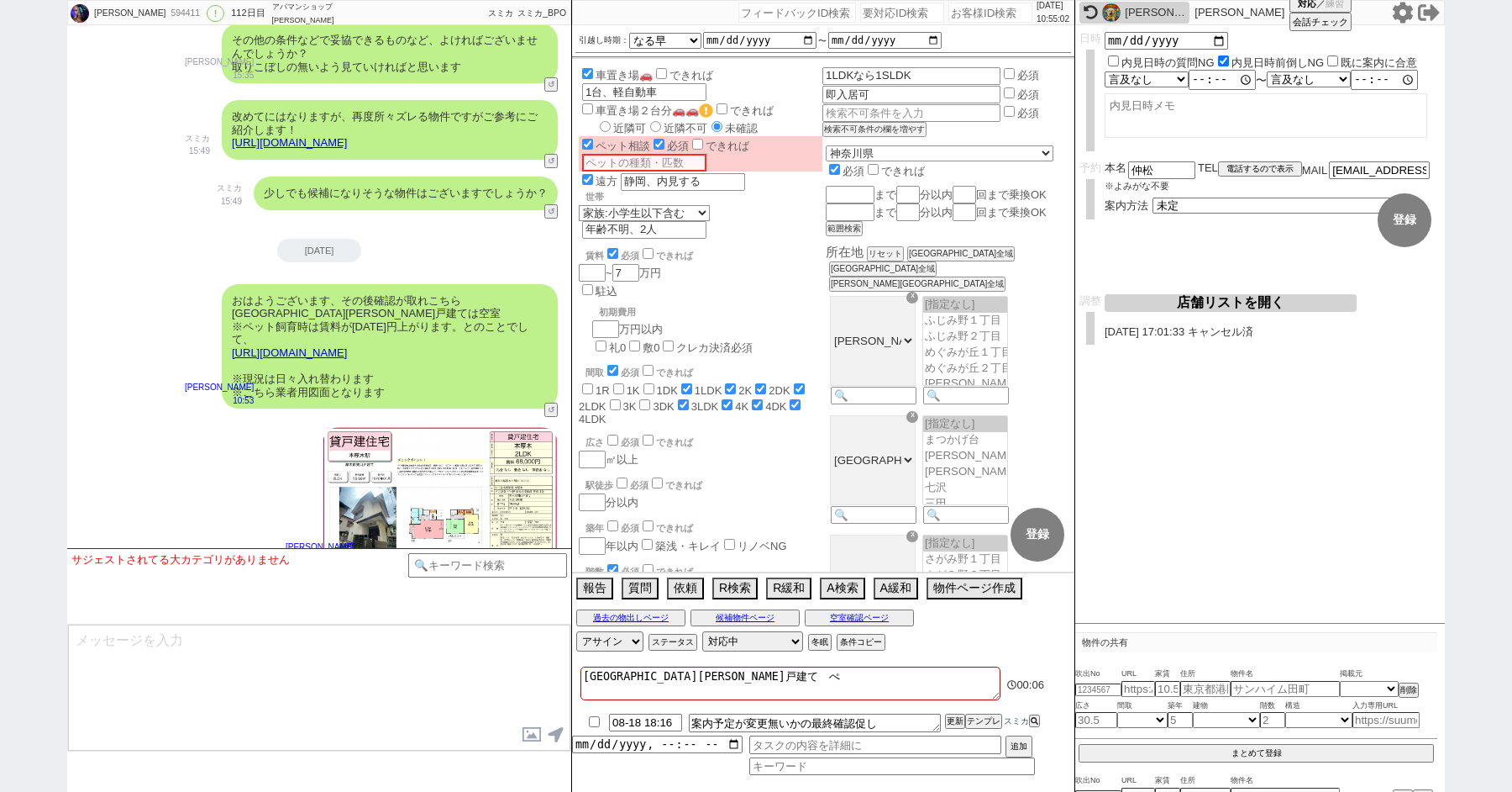
checkbox input "false"
checkbox input "true"
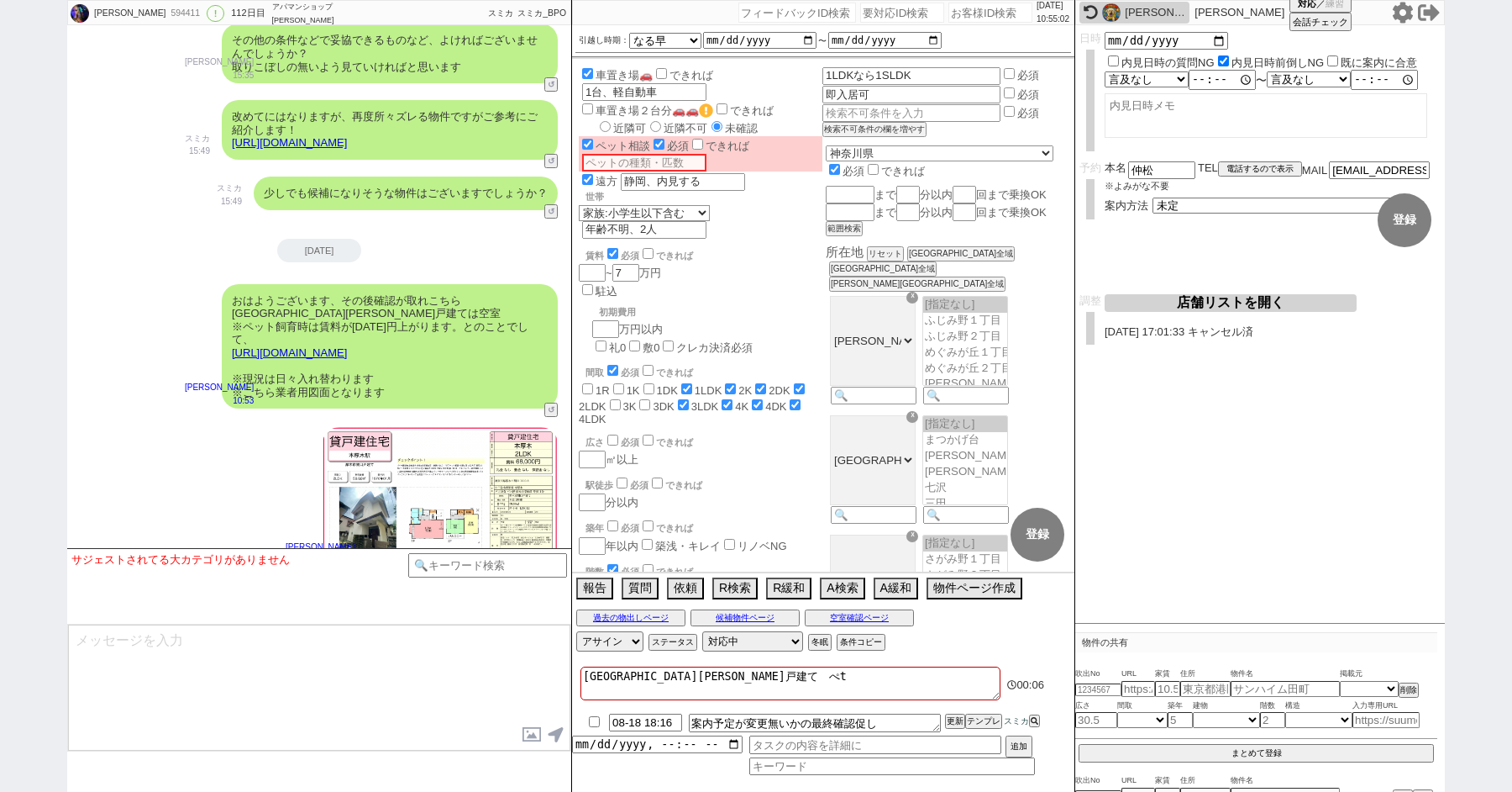
type textarea "厚木市関口戸建て　ぺっt"
checkbox input "false"
checkbox input "true"
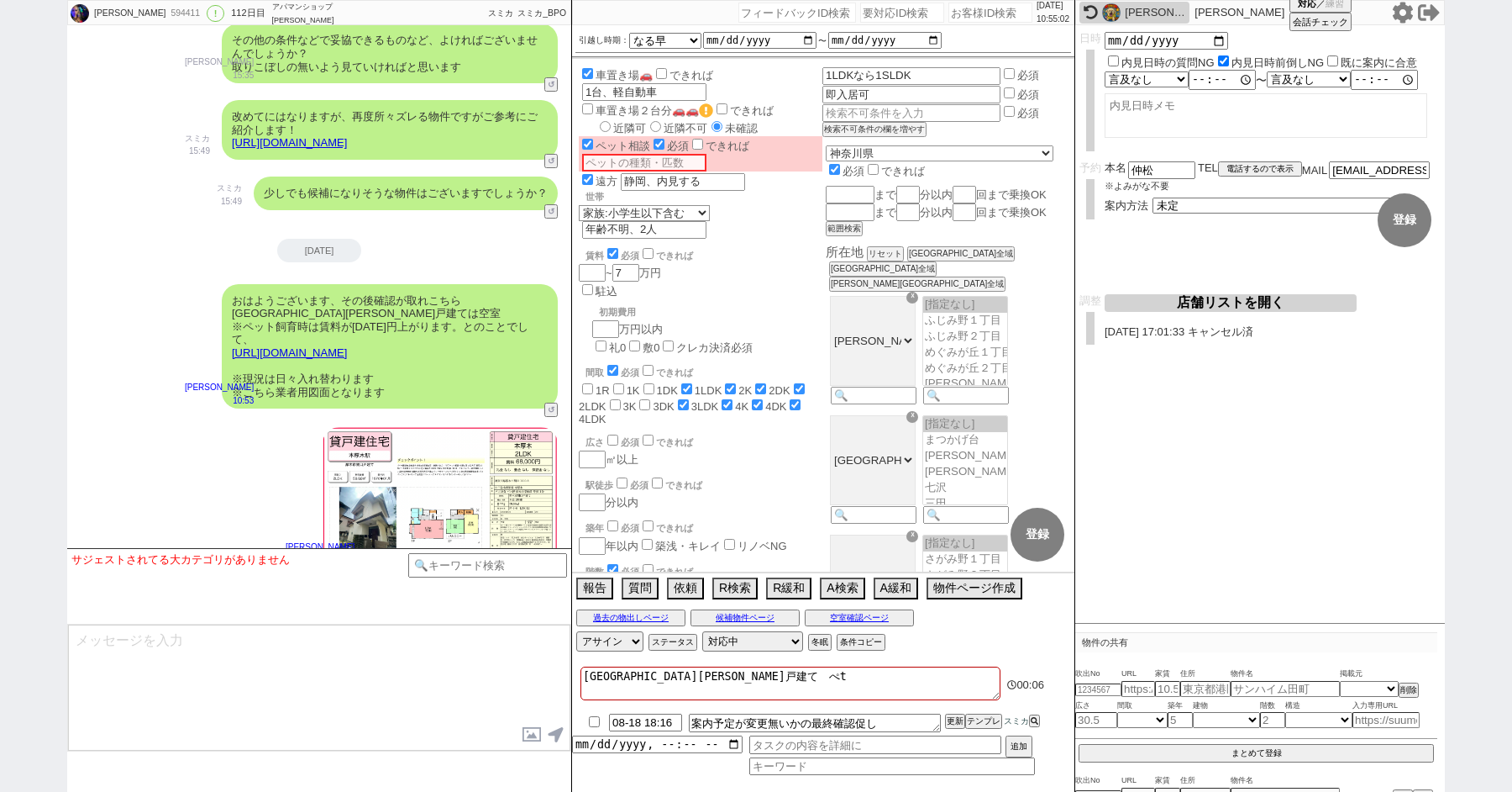
checkbox input "true"
checkbox input "false"
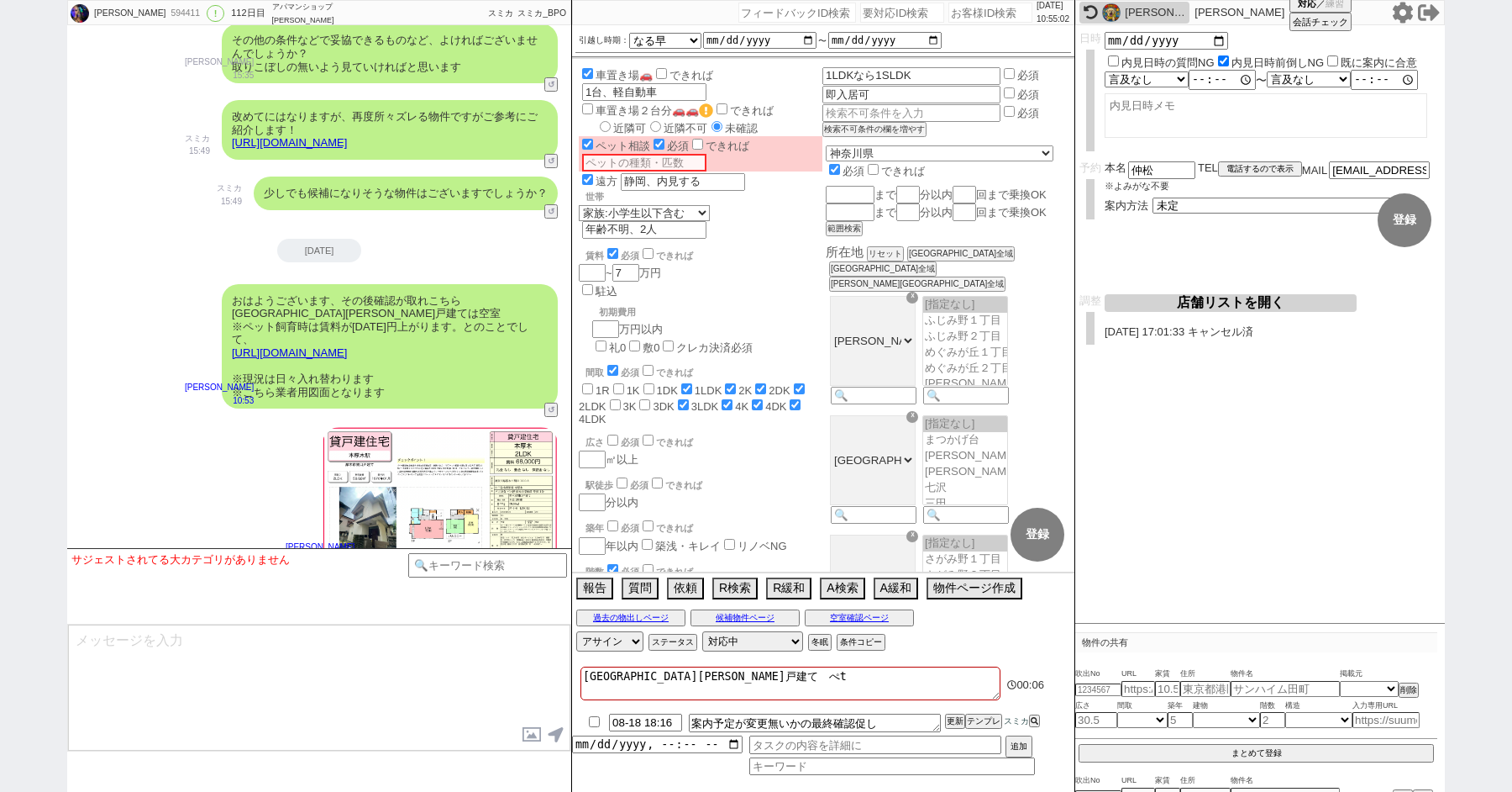
checkbox input "true"
type textarea "厚木市関口戸建て　ぺっと"
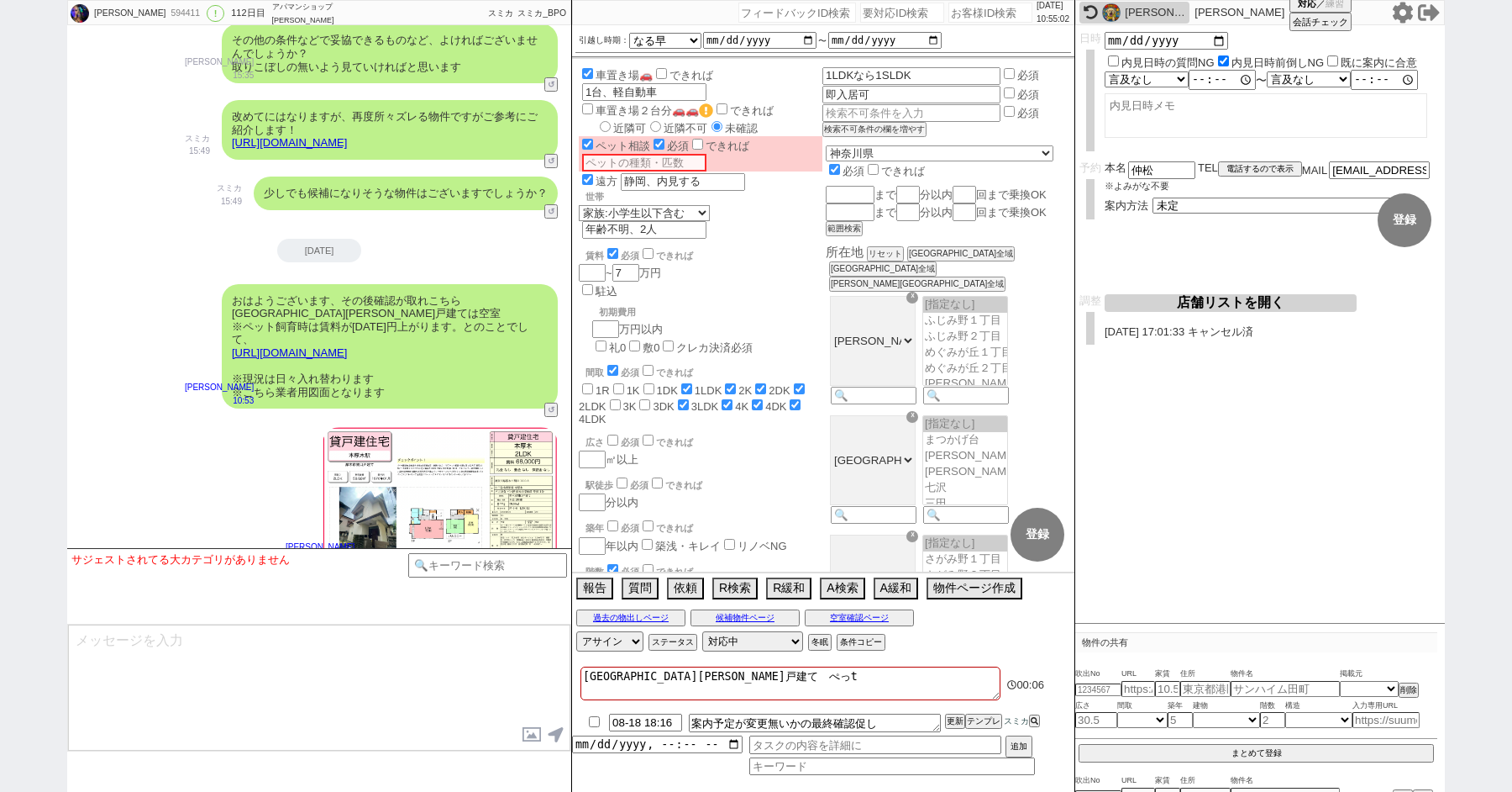
checkbox input "false"
checkbox input "true"
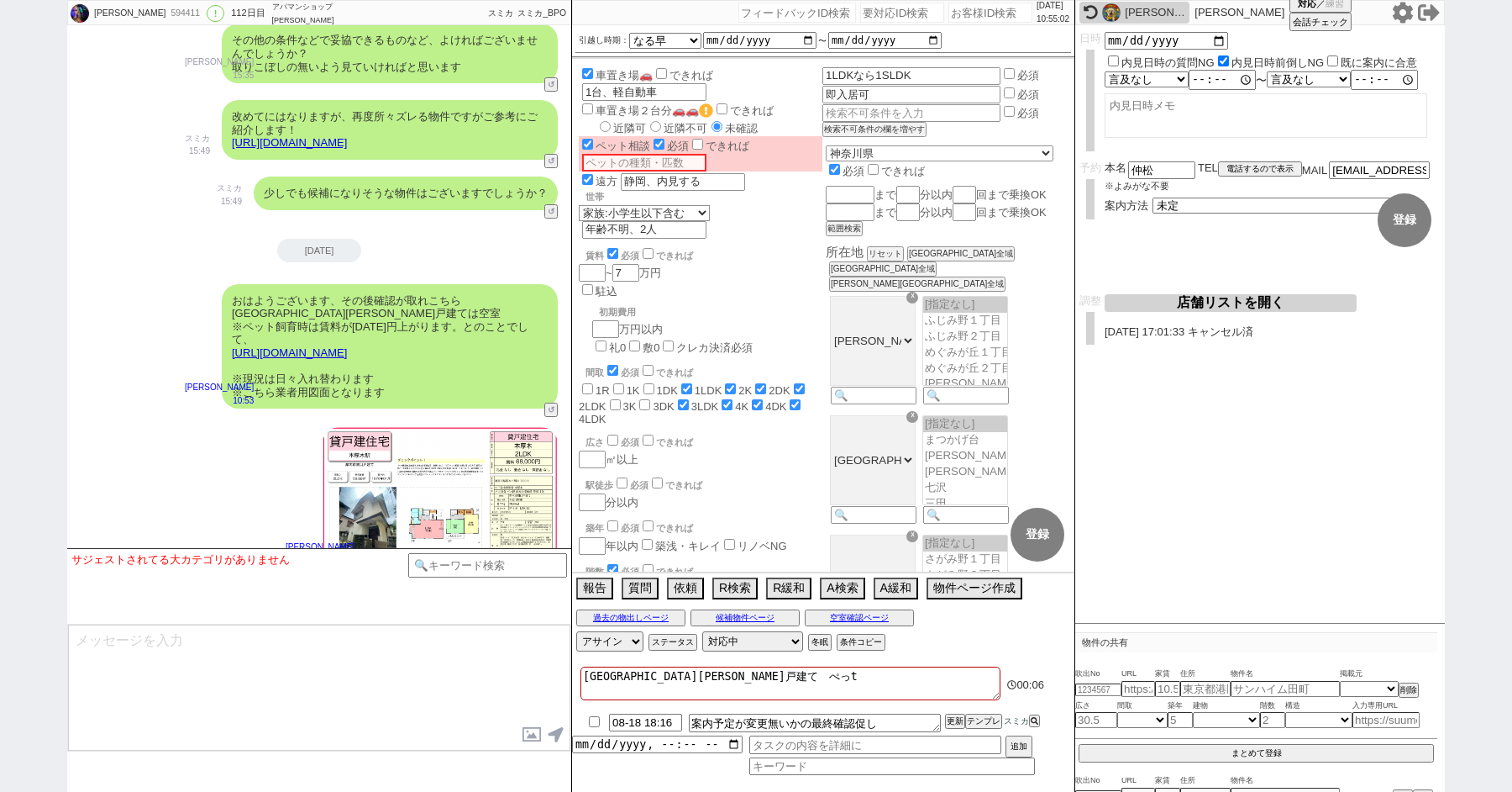
checkbox input "true"
checkbox input "false"
checkbox input "true"
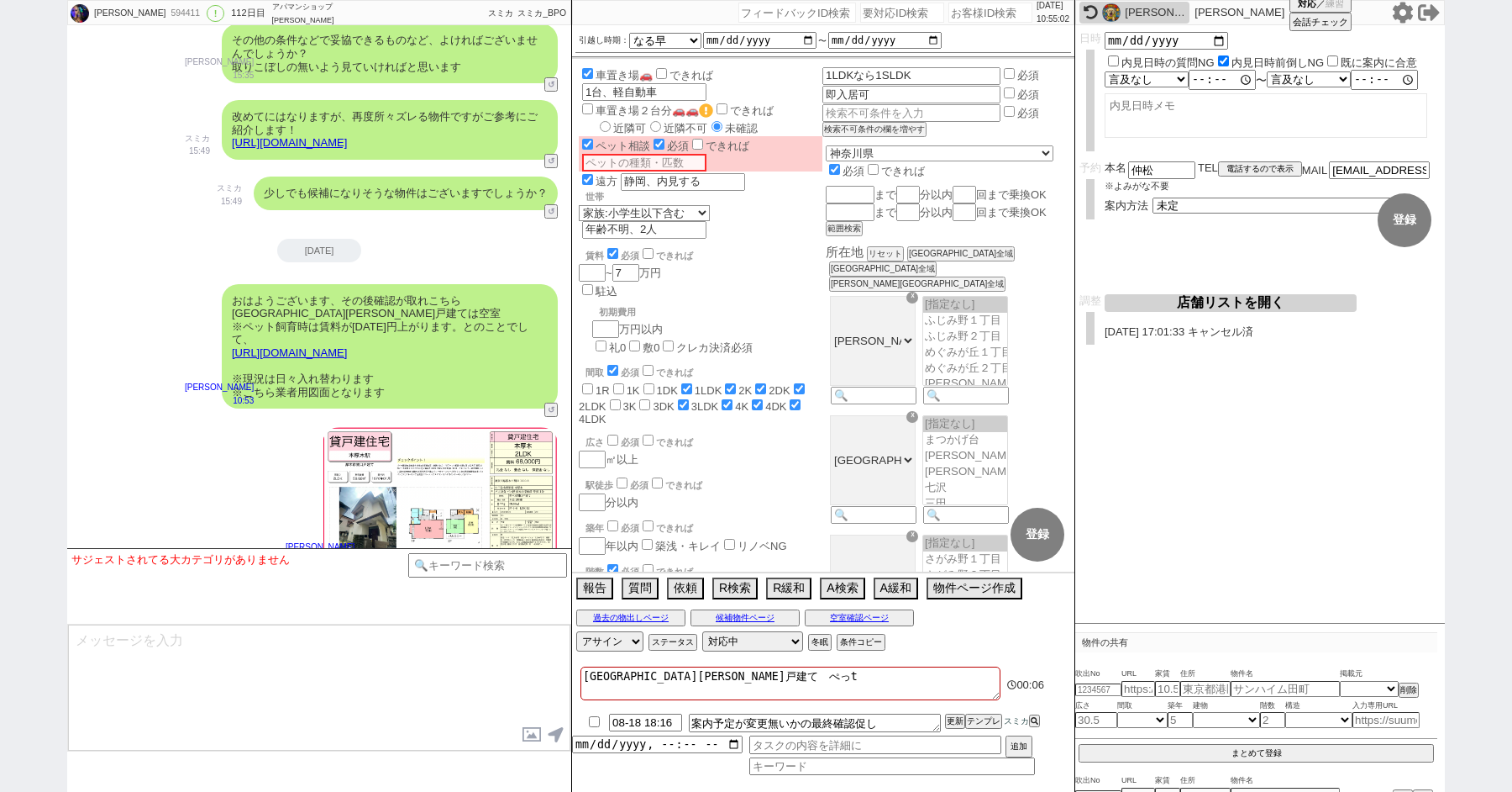
checkbox input "true"
type textarea "厚木市関口戸建て　ペット"
checkbox input "false"
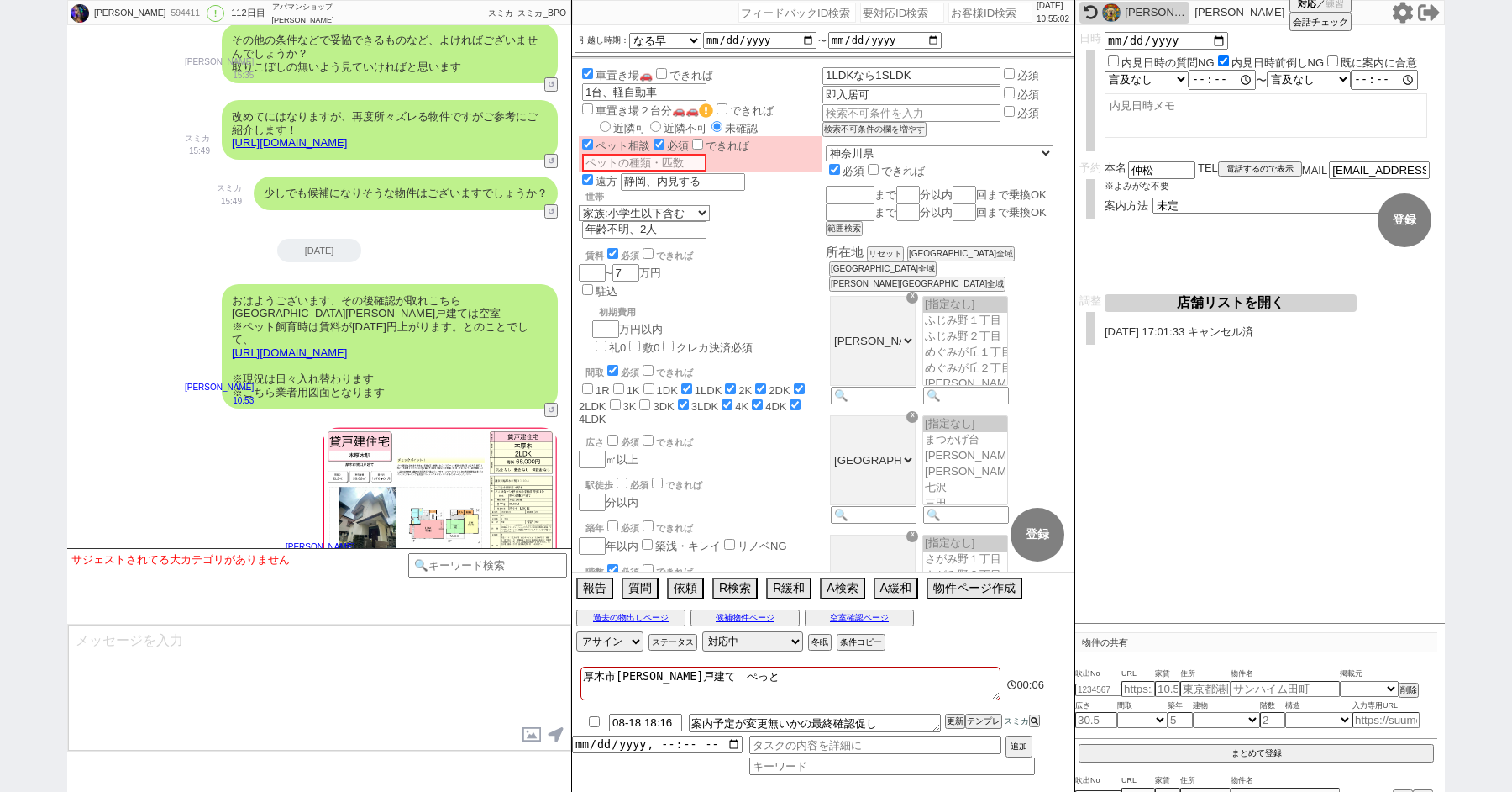
checkbox input "false"
checkbox input "true"
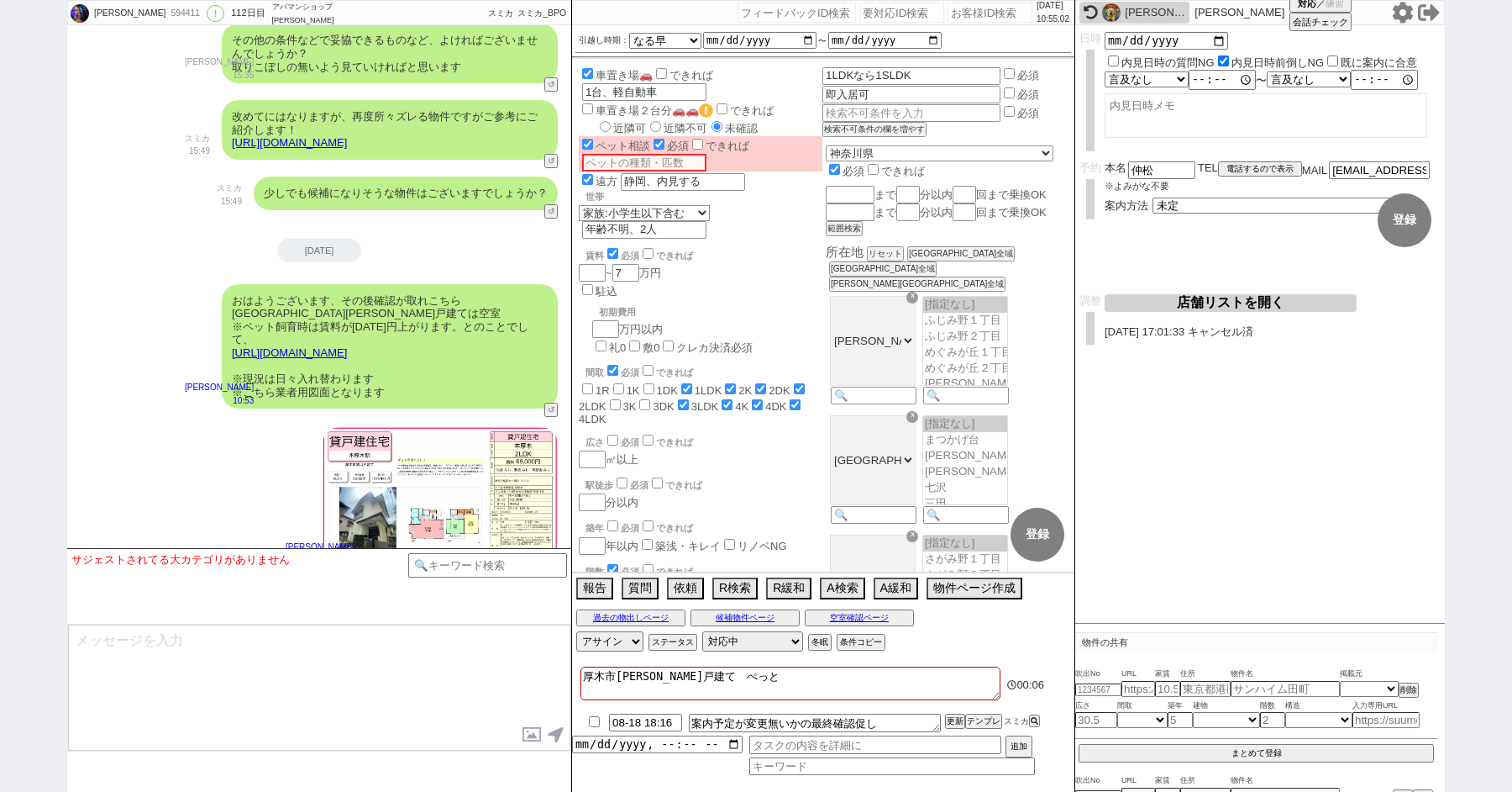
checkbox input "true"
checkbox input "false"
checkbox input "true"
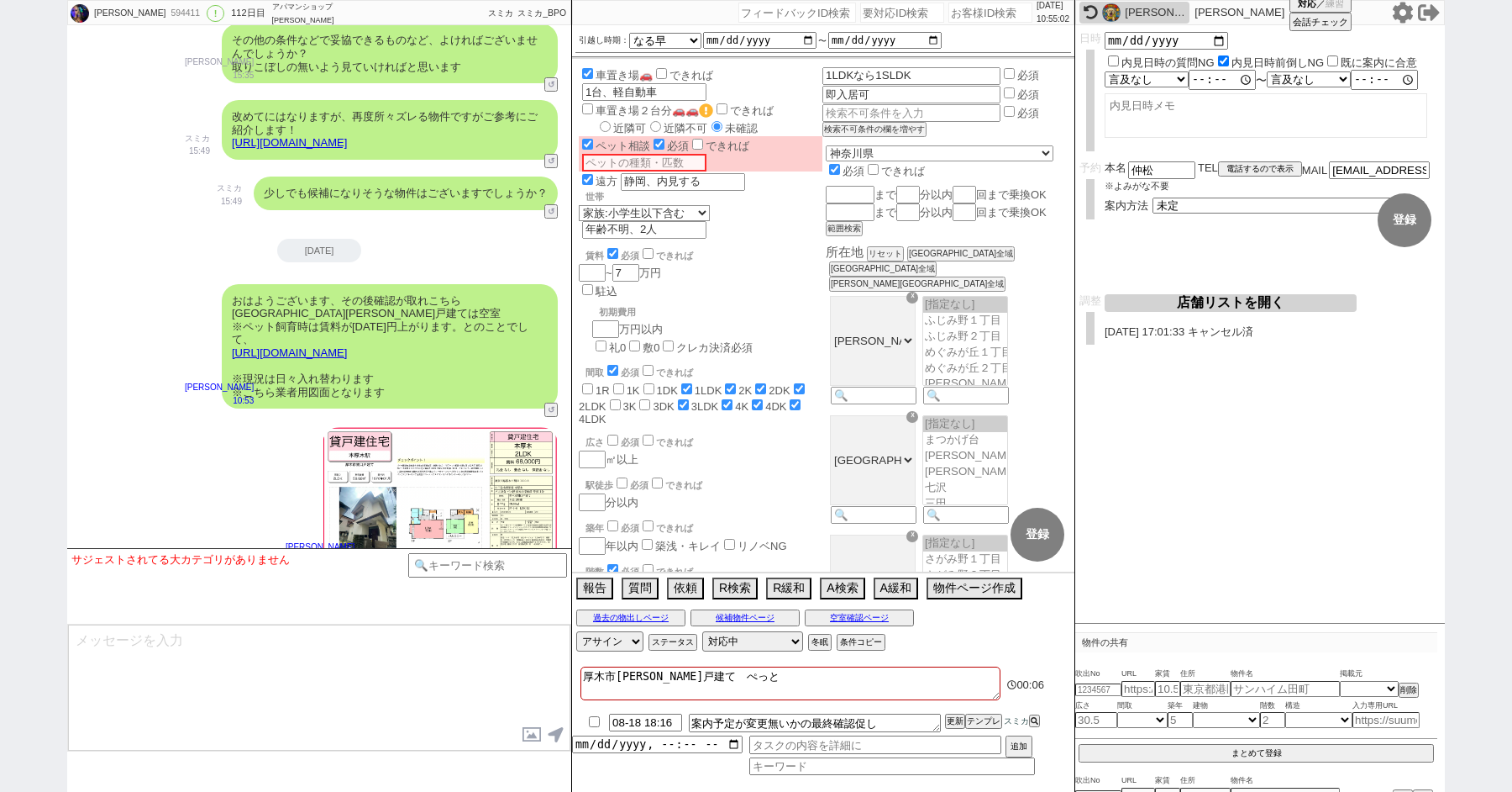
checkbox input "true"
checkbox input "false"
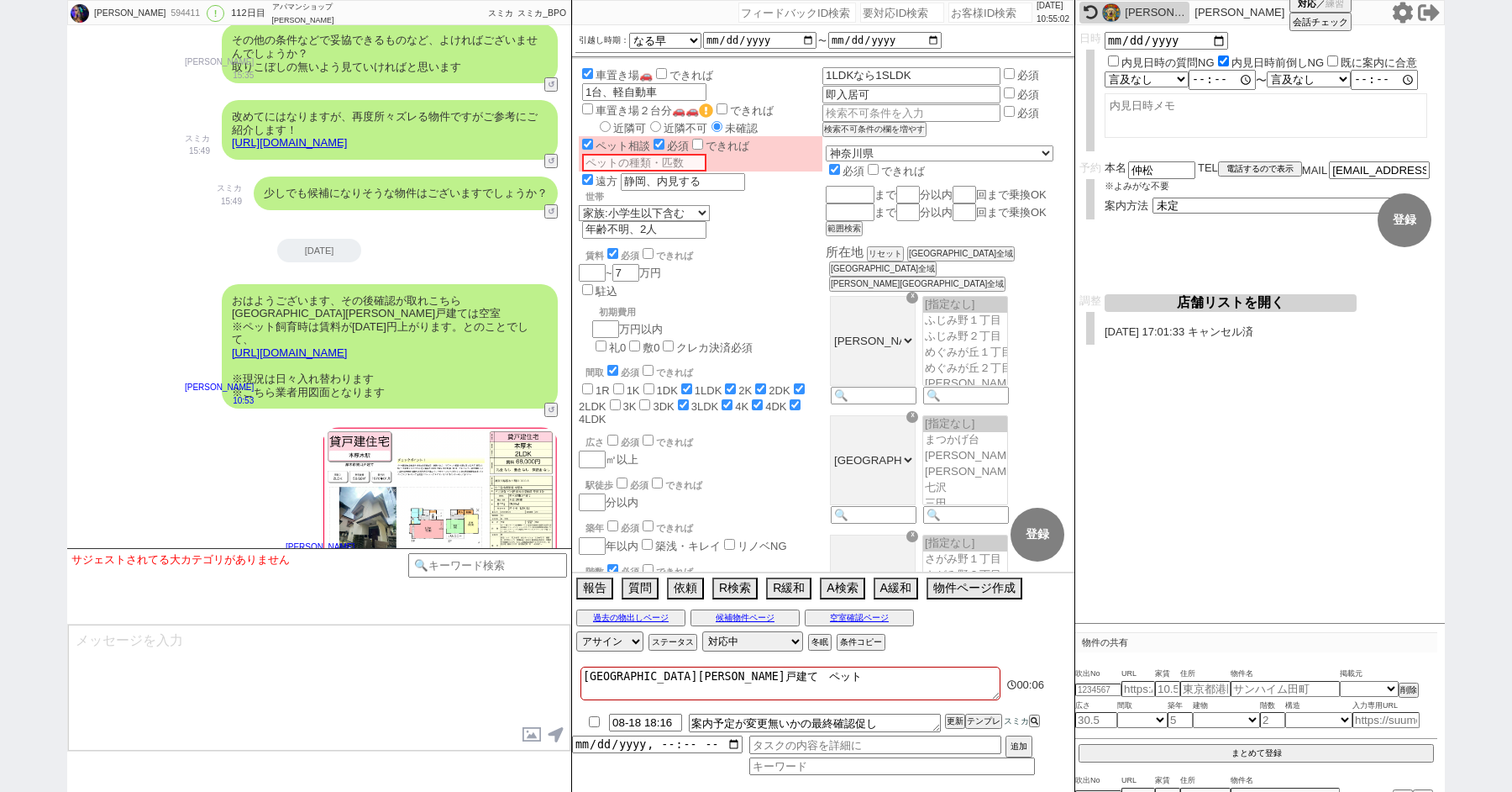
checkbox input "true"
checkbox input "false"
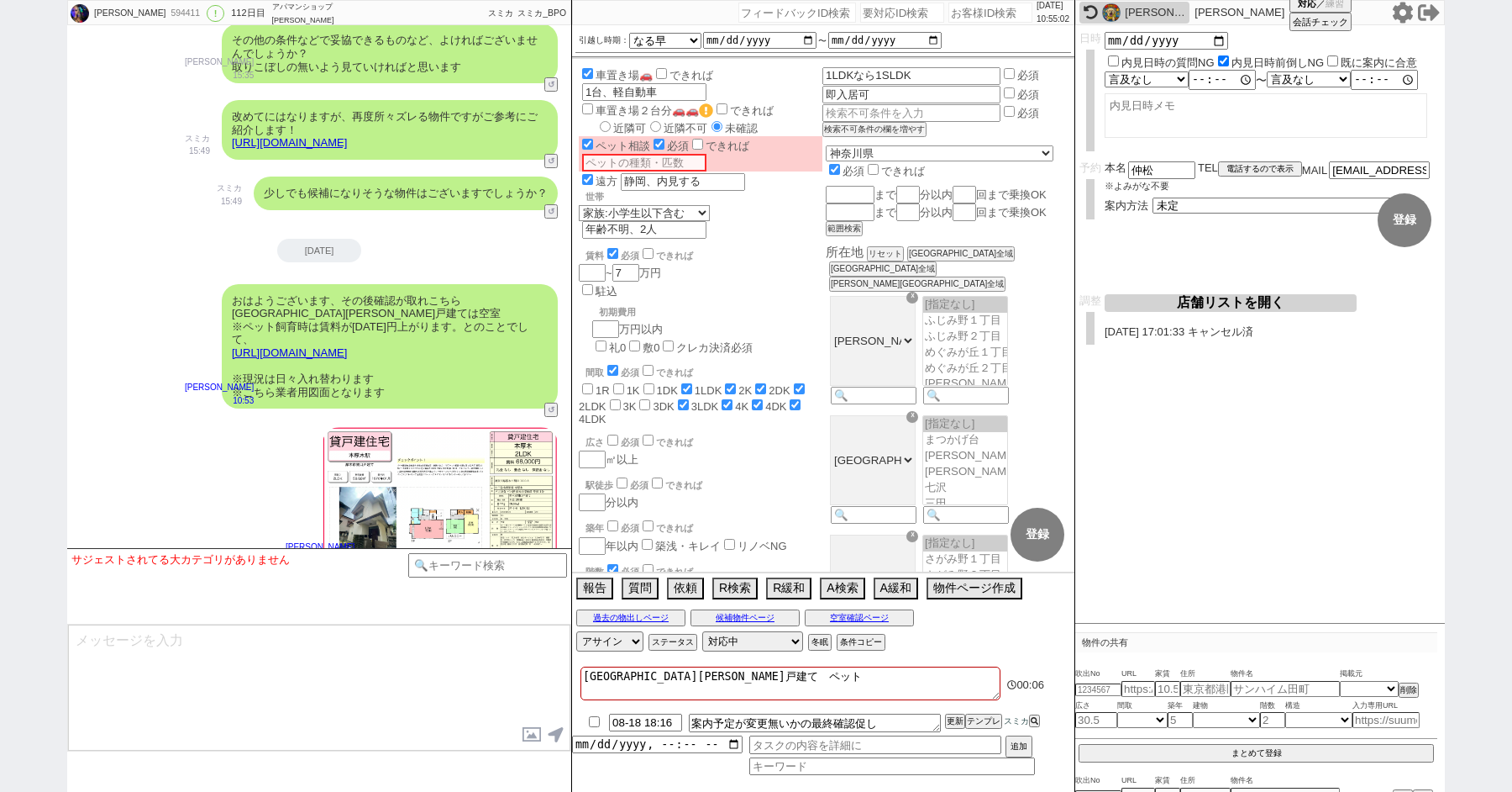
checkbox input "false"
checkbox input "true"
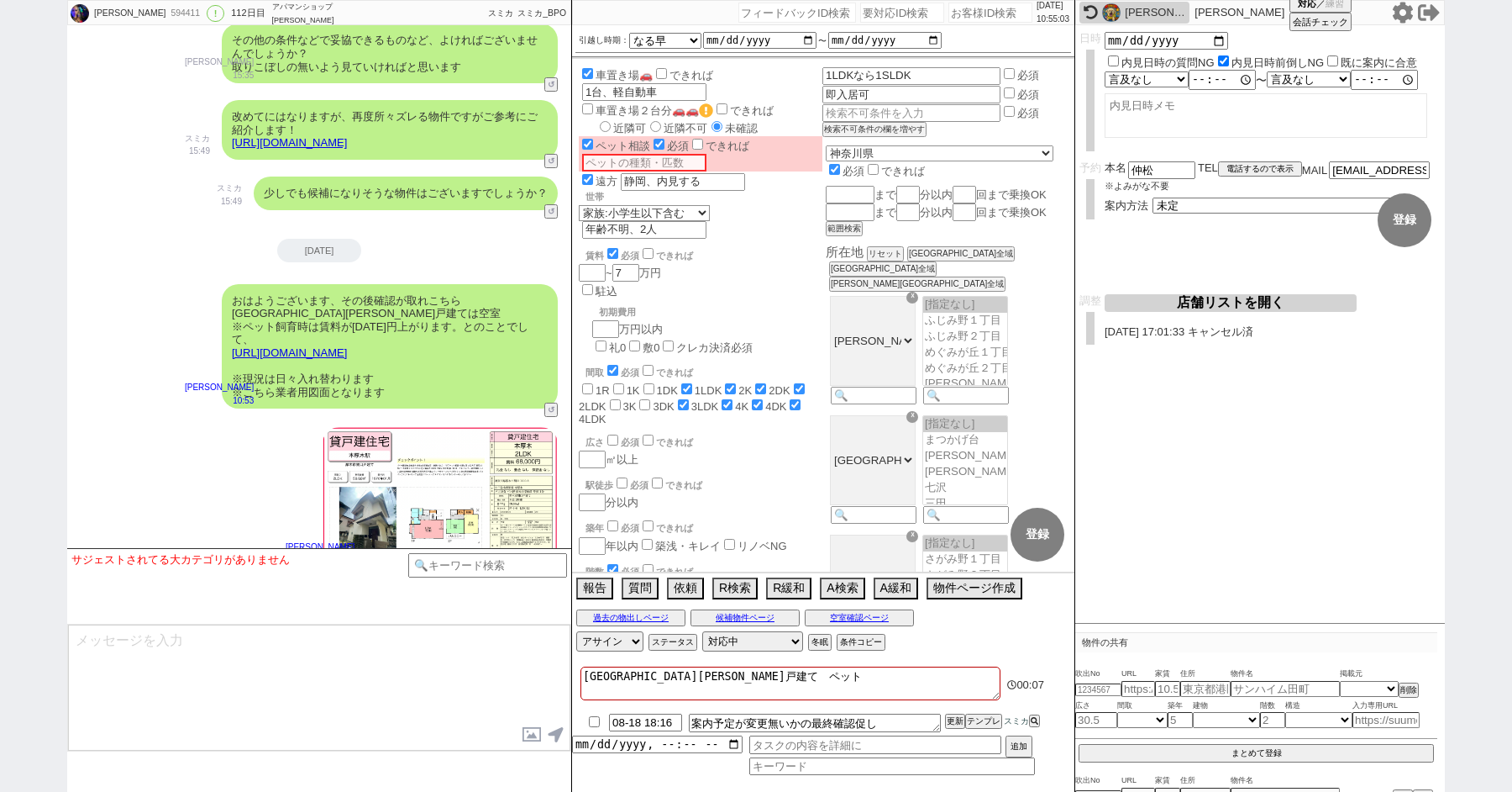
type textarea "厚木市関口戸建て　ペット1"
checkbox input "false"
checkbox input "true"
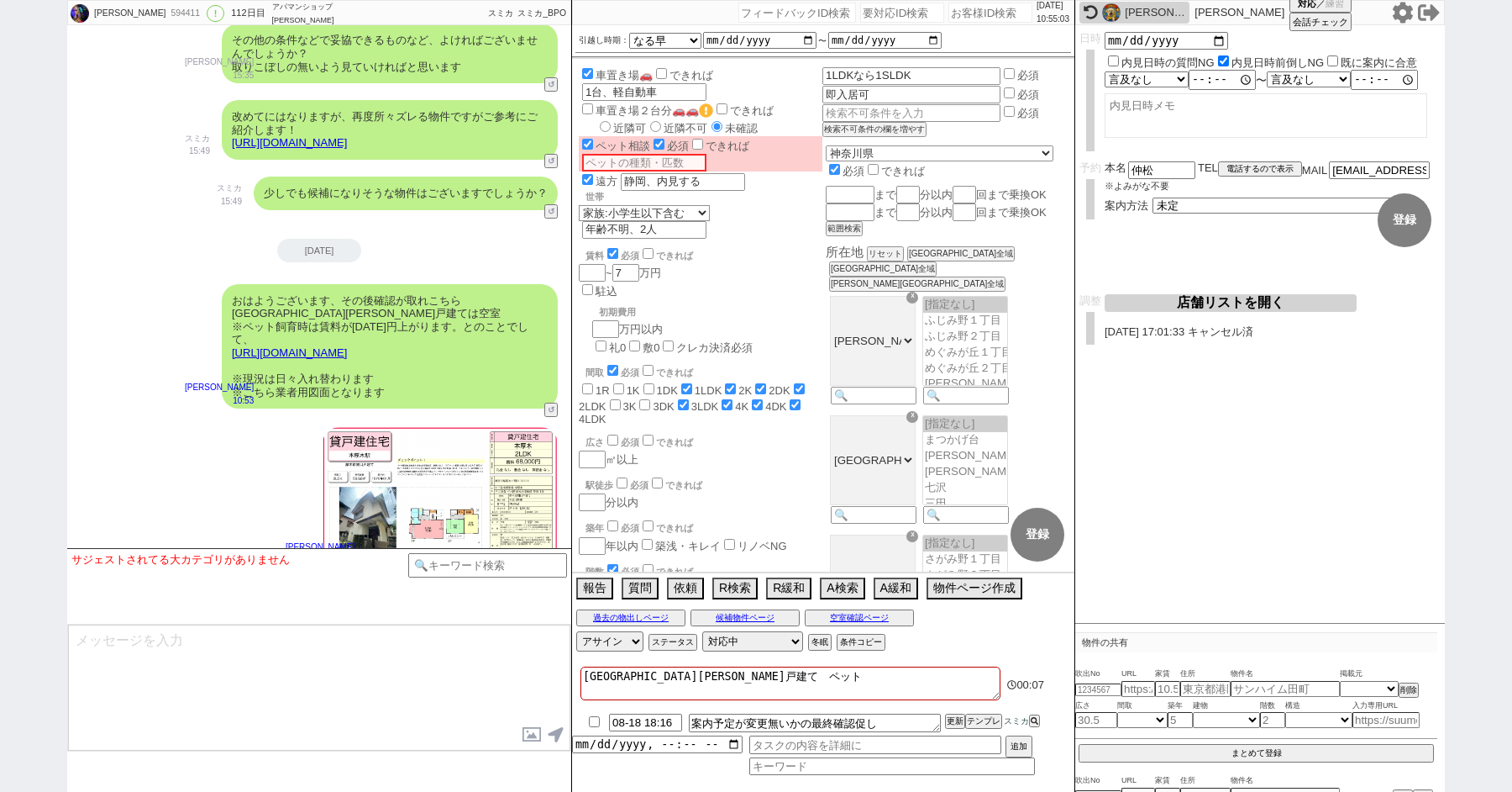
checkbox input "true"
checkbox input "false"
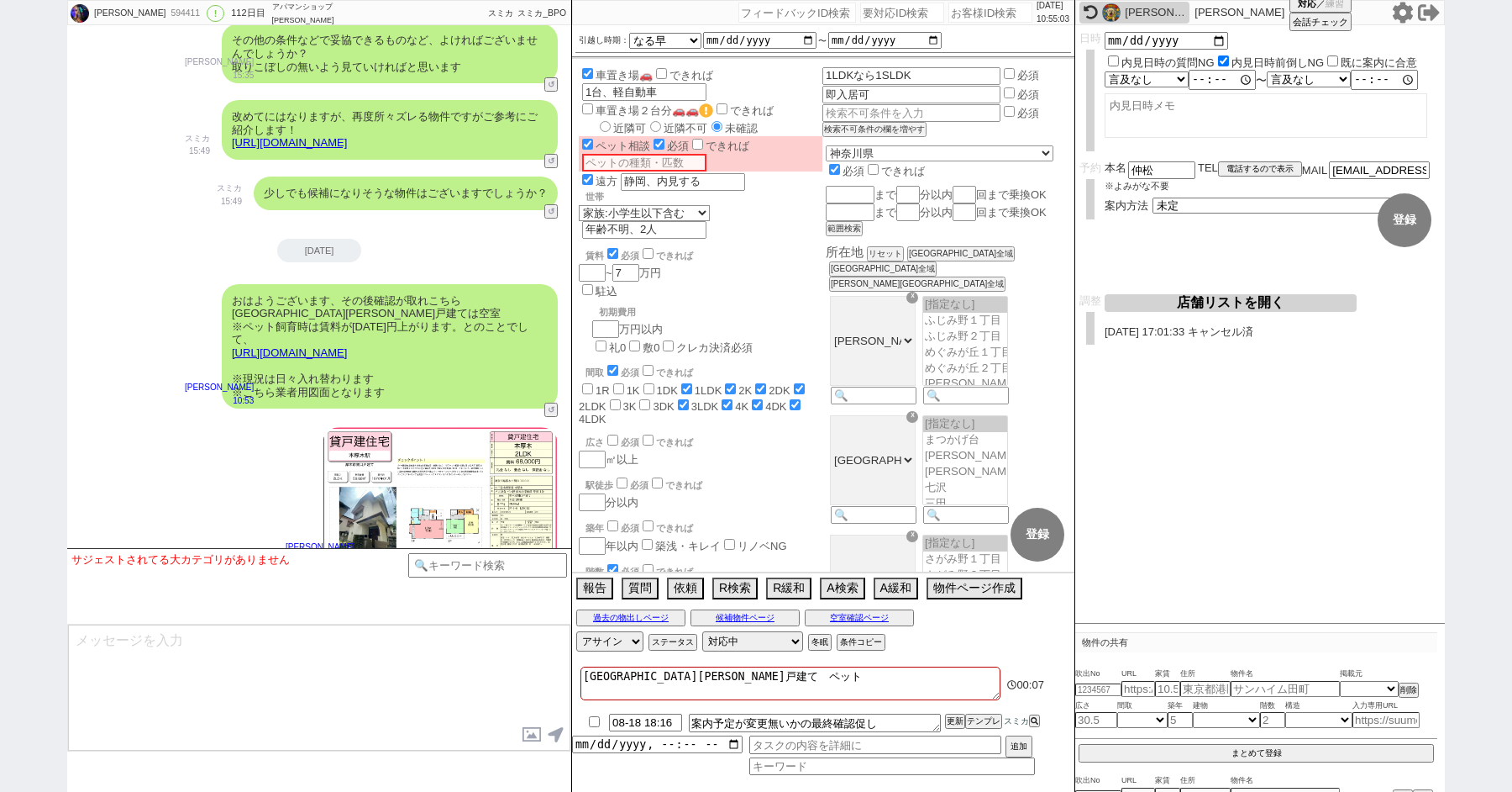
checkbox input "true"
type textarea "厚木市関口戸建て　ペット1p"
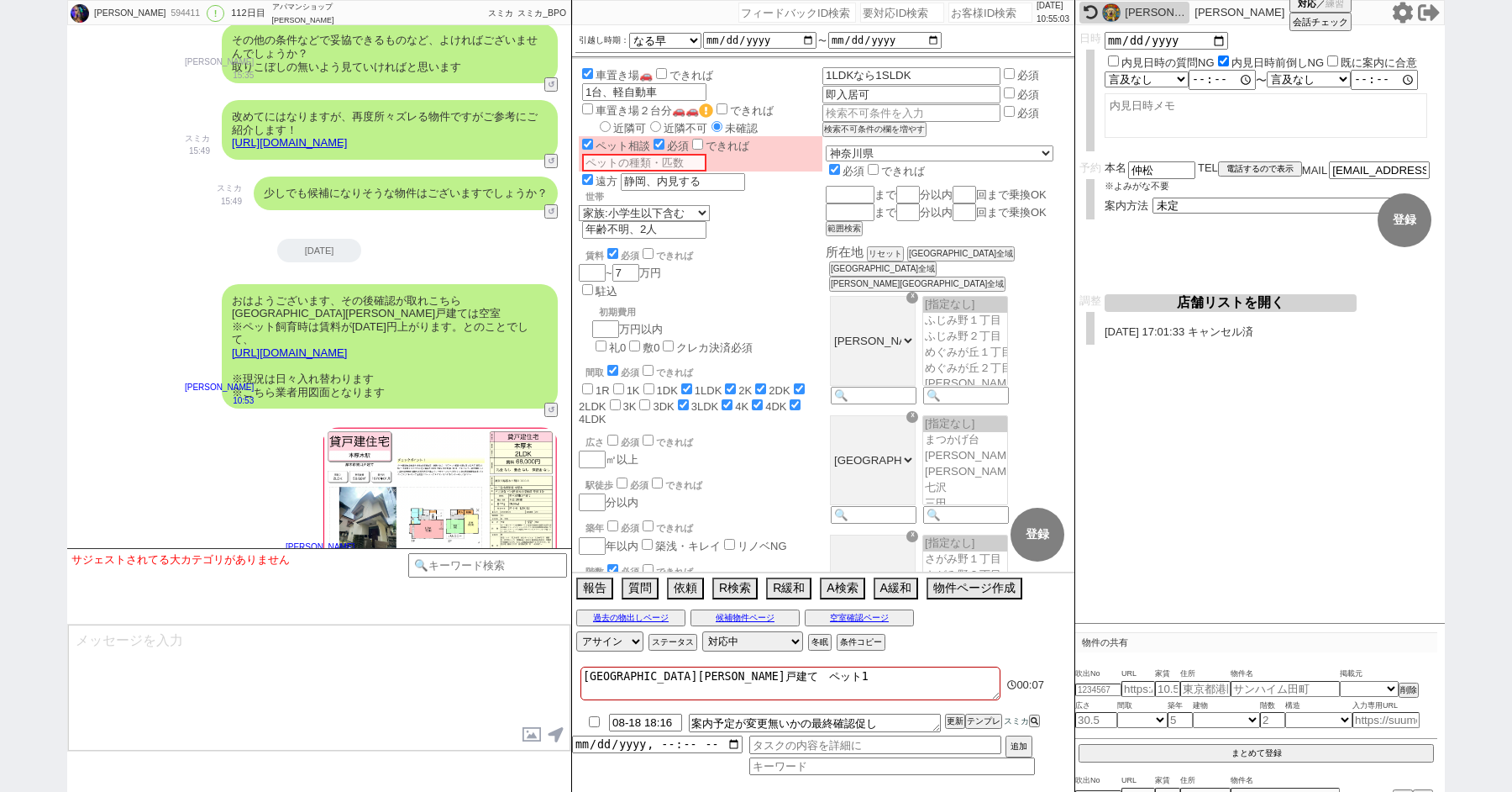
checkbox input "false"
checkbox input "true"
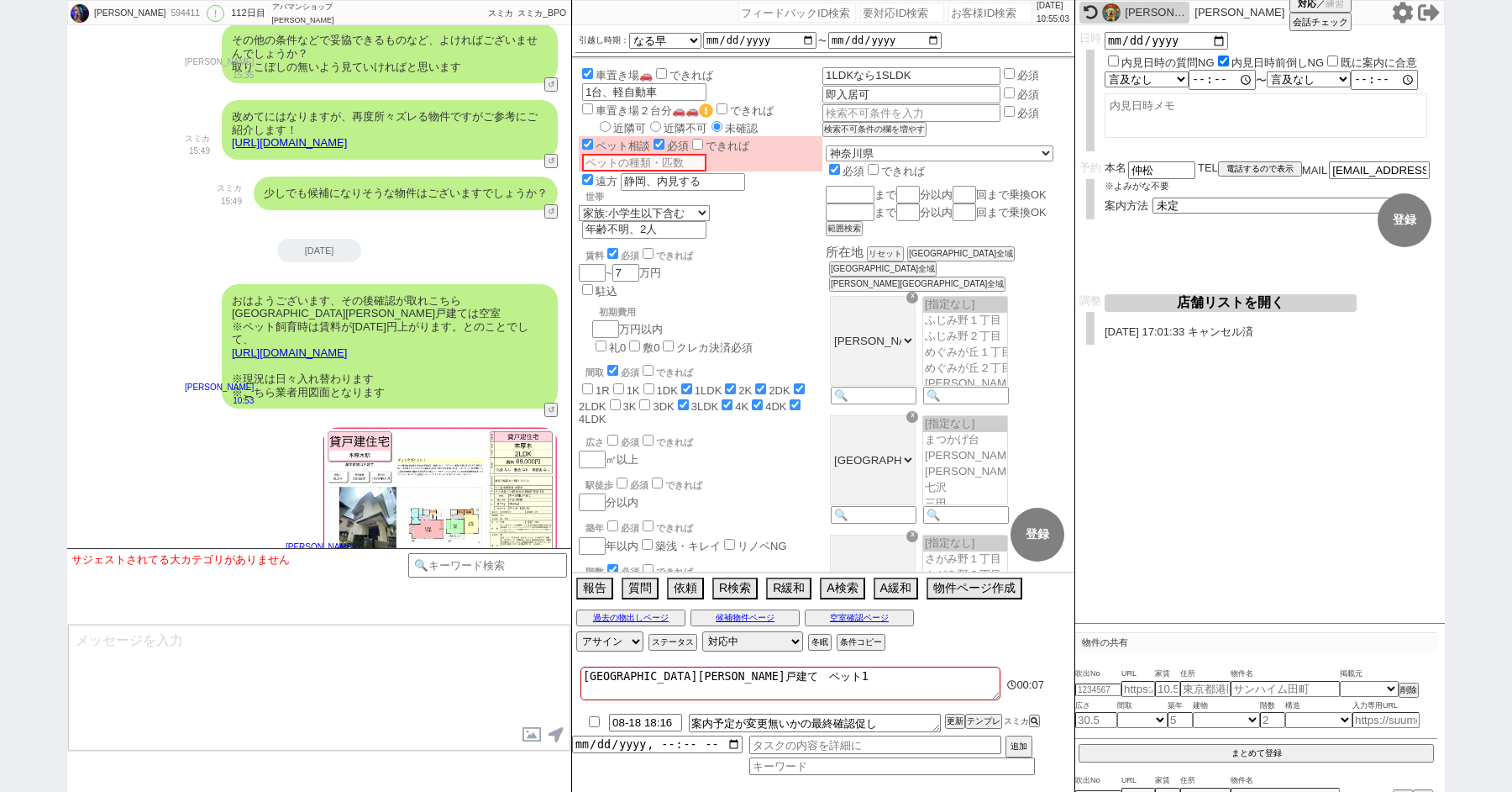
checkbox input "true"
checkbox input "false"
checkbox input "true"
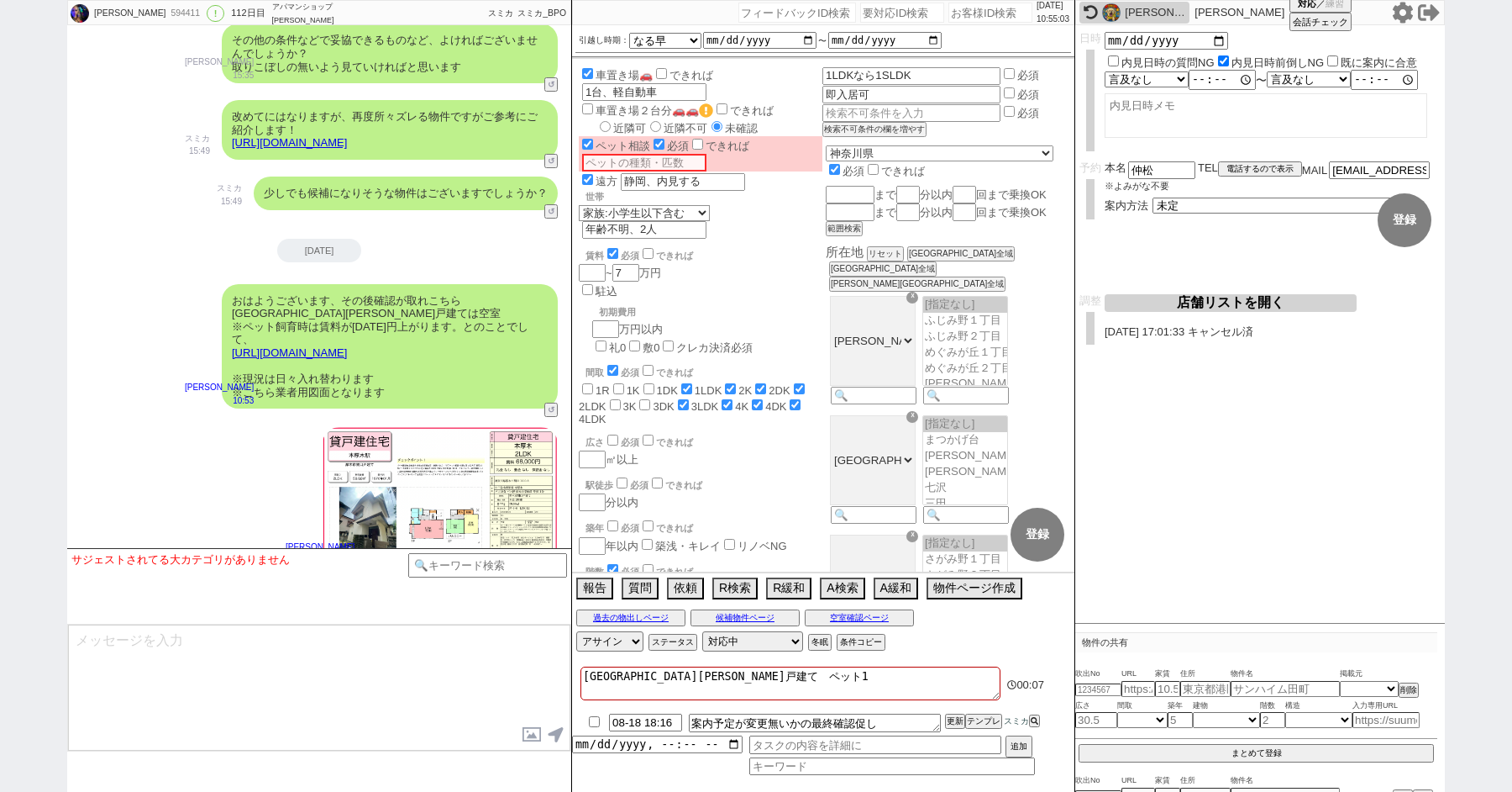
checkbox input "true"
type textarea "厚木市関口戸建て　ペット1ぴ"
checkbox input "false"
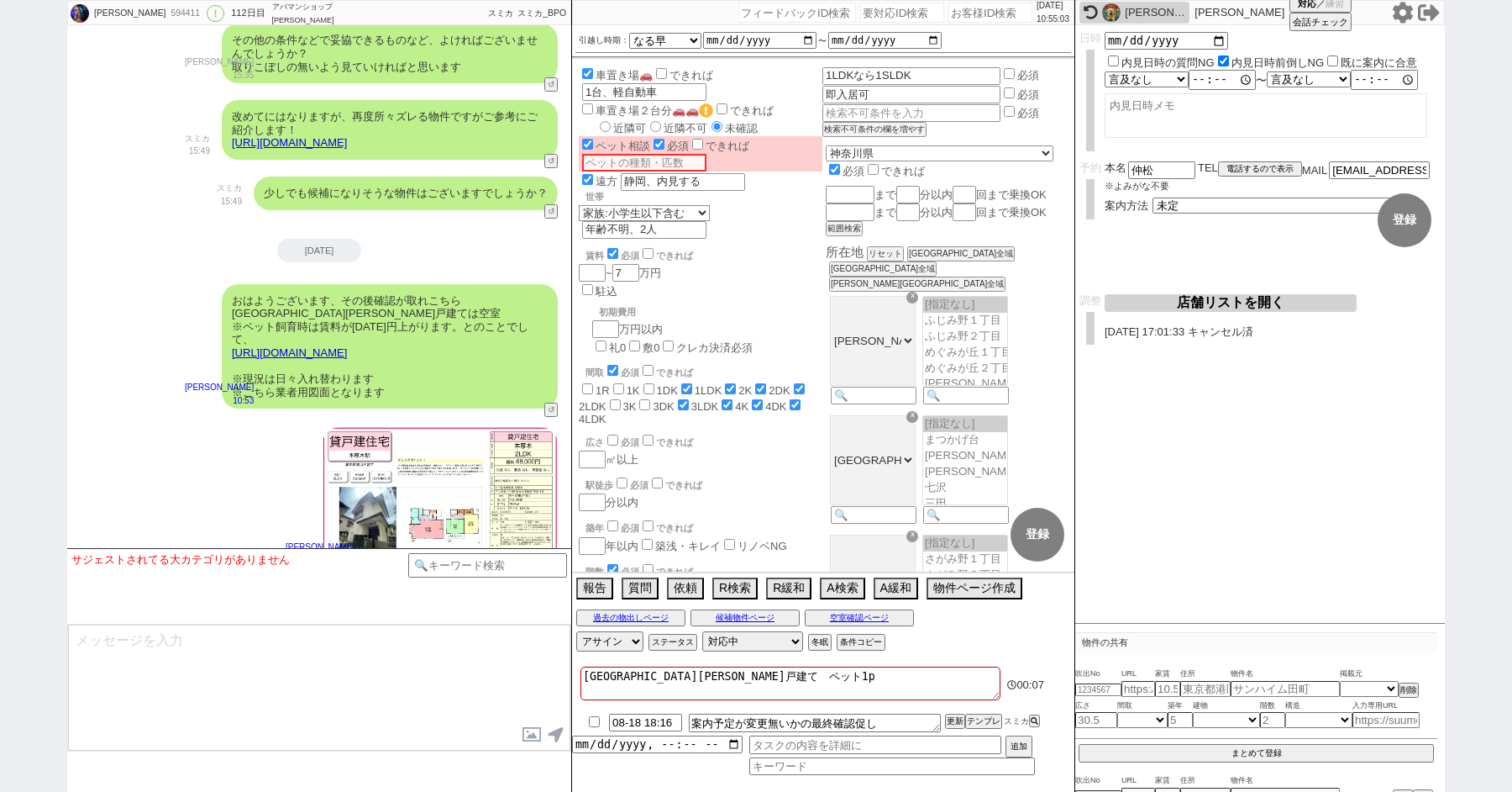
checkbox input "false"
click at [196, 417] on div "青木琢磨 10:54" at bounding box center [320, 497] width 504 height 160
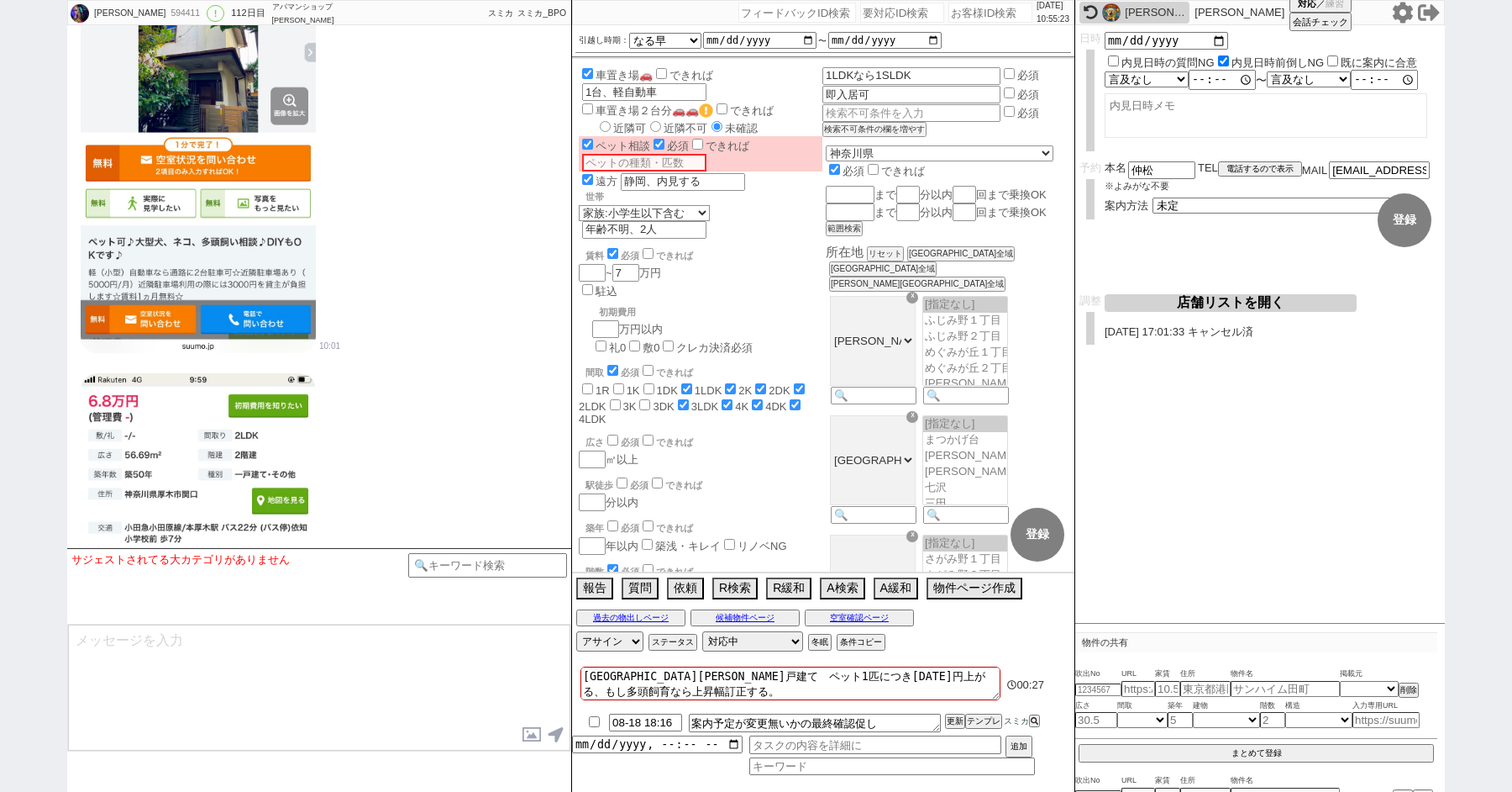
scroll to position [13374, 0]
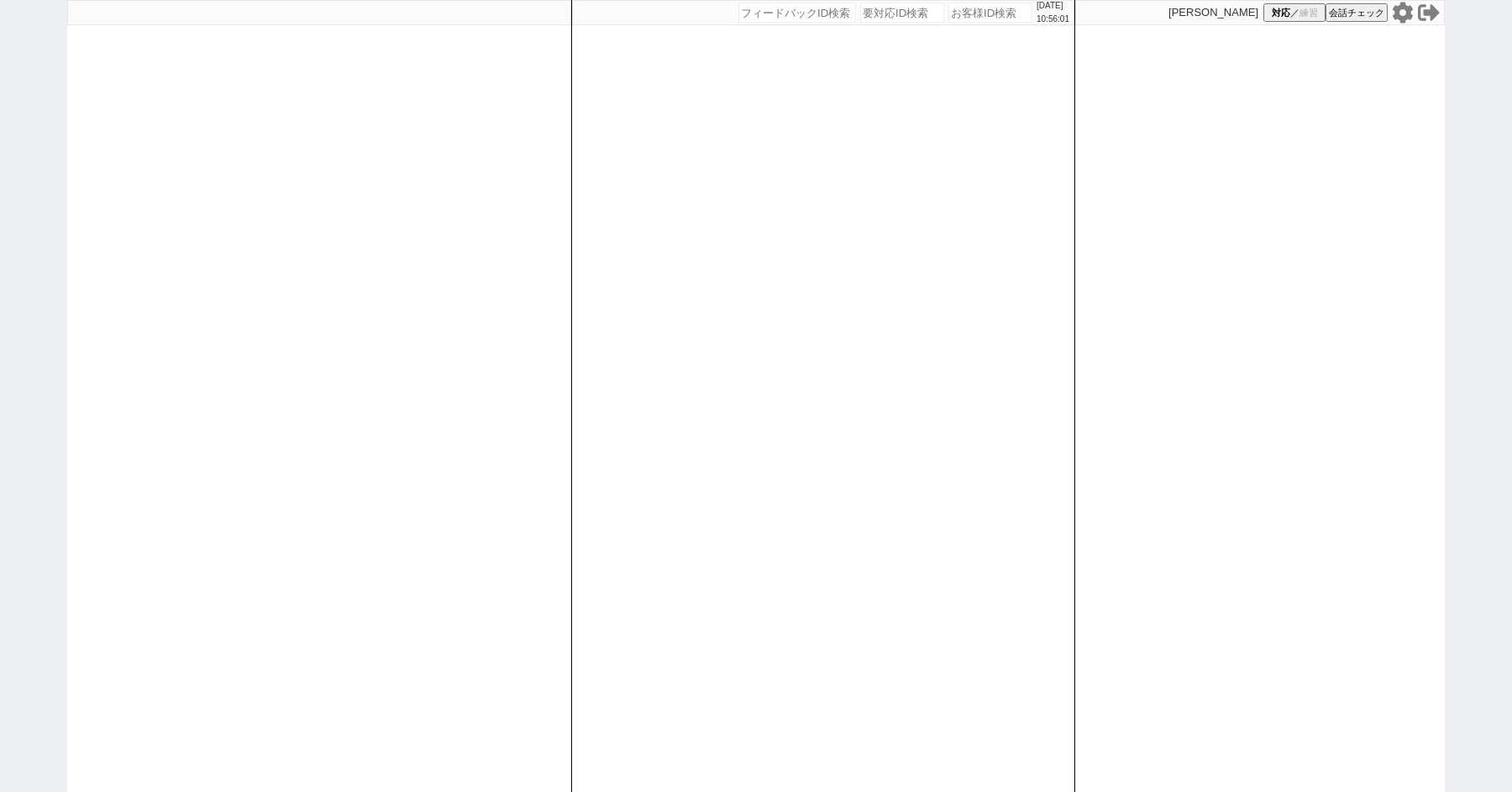
click at [46, 333] on div "[DATE] 10:56:01 候補物件を追加してしてください 紹介した物件一覧 他社物件を追加する 空室確認ページに追加・削除 紹介した物件一覧 他社物件を…" at bounding box center [756, 396] width 1512 height 792
select select "1"
select select
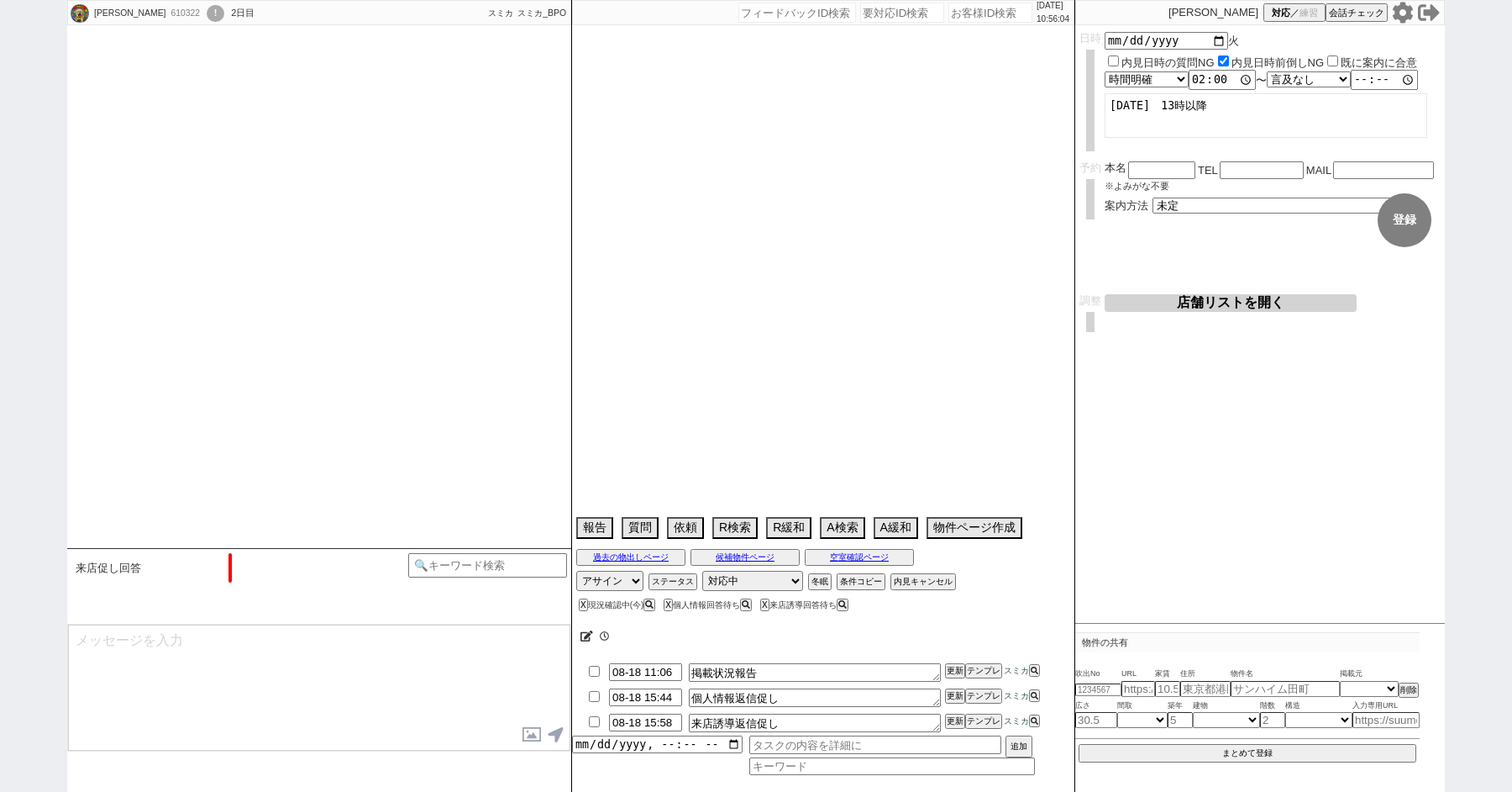
type textarea "@321573は別アカウント判定、旧ID:411636"
select select "2025"
select select "10"
select select "37"
select select "0"
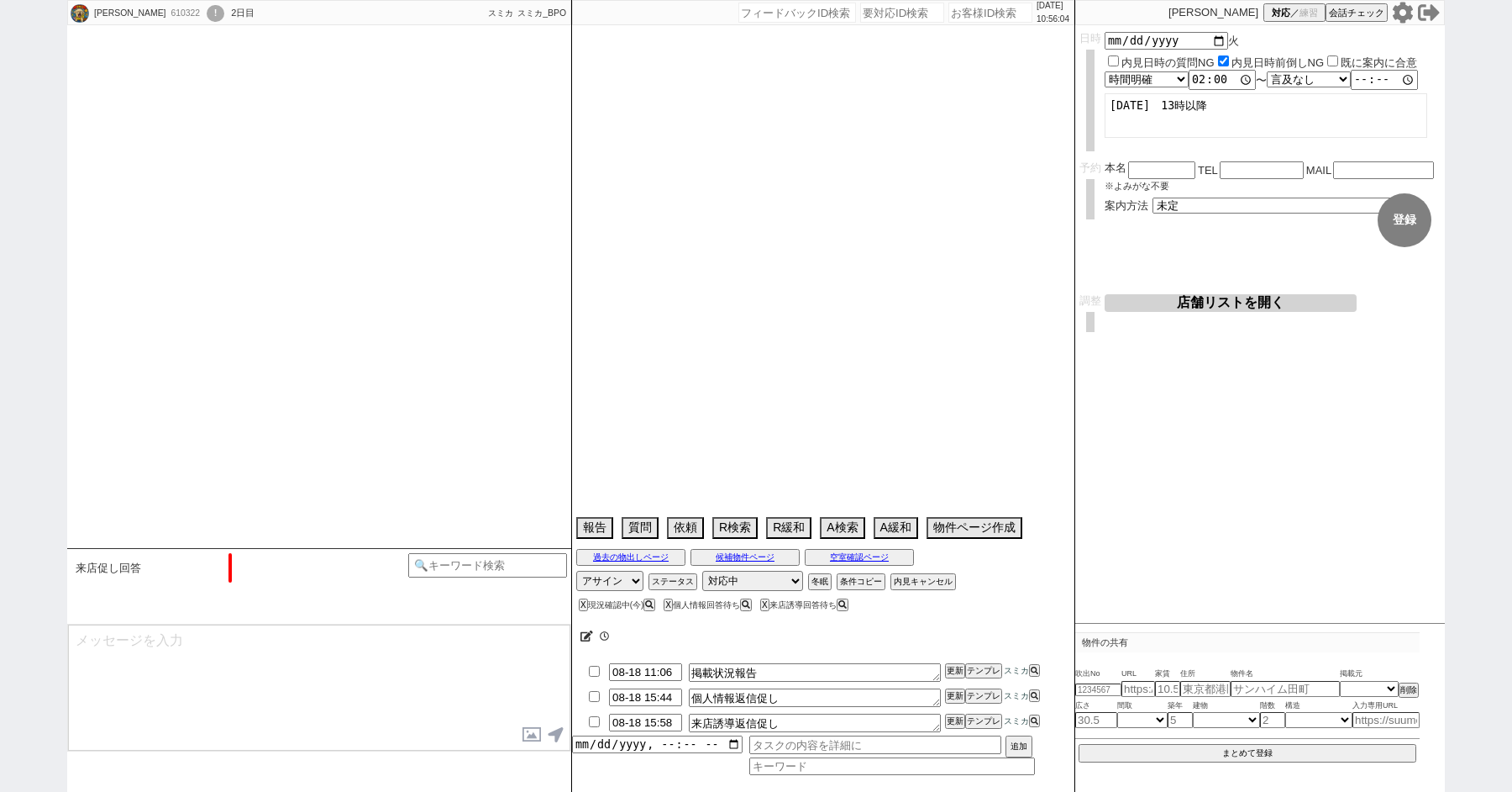
select select "7"
select select "22"
select select "30"
select select "924"
select select "33"
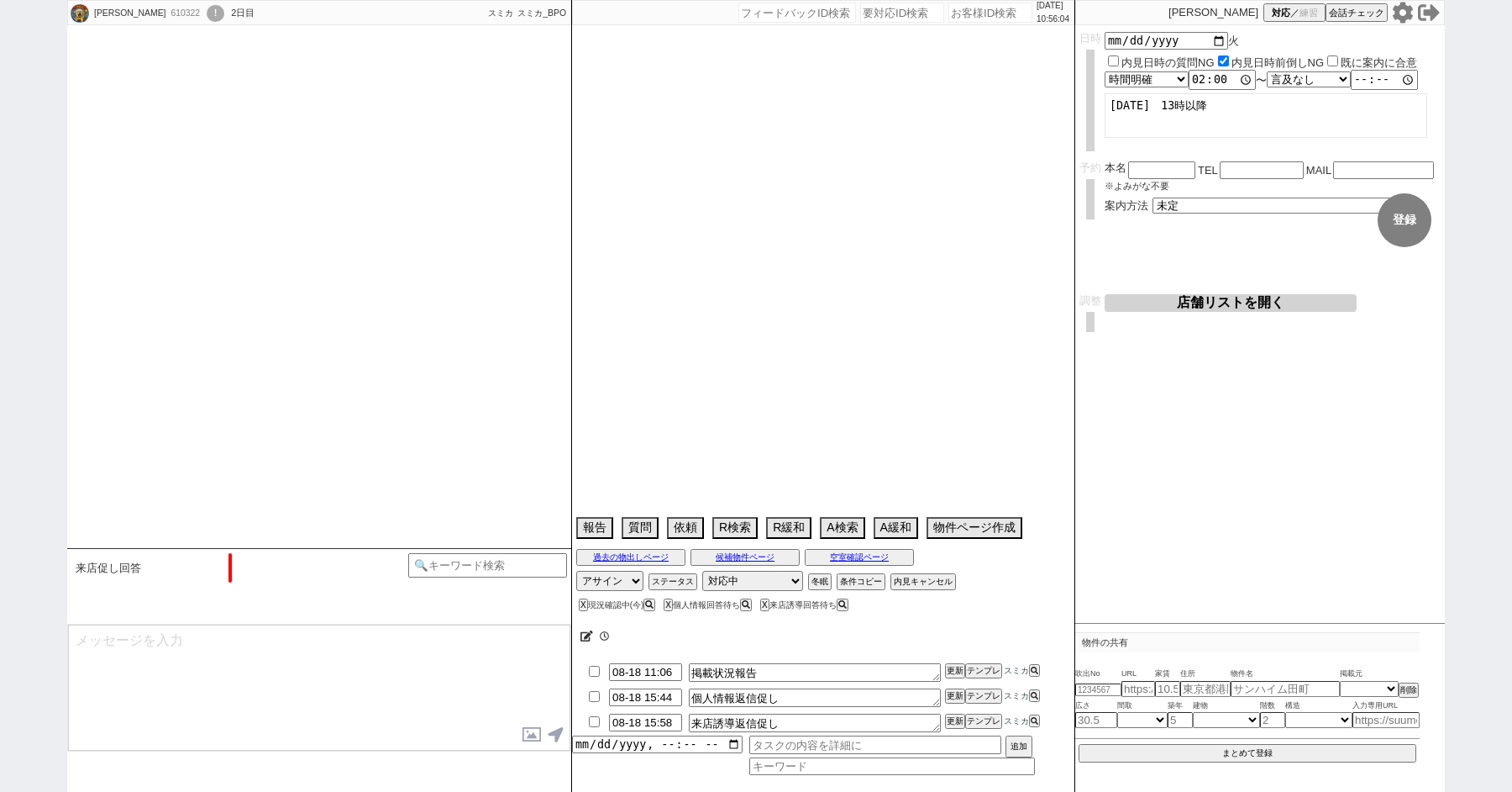
select select "953"
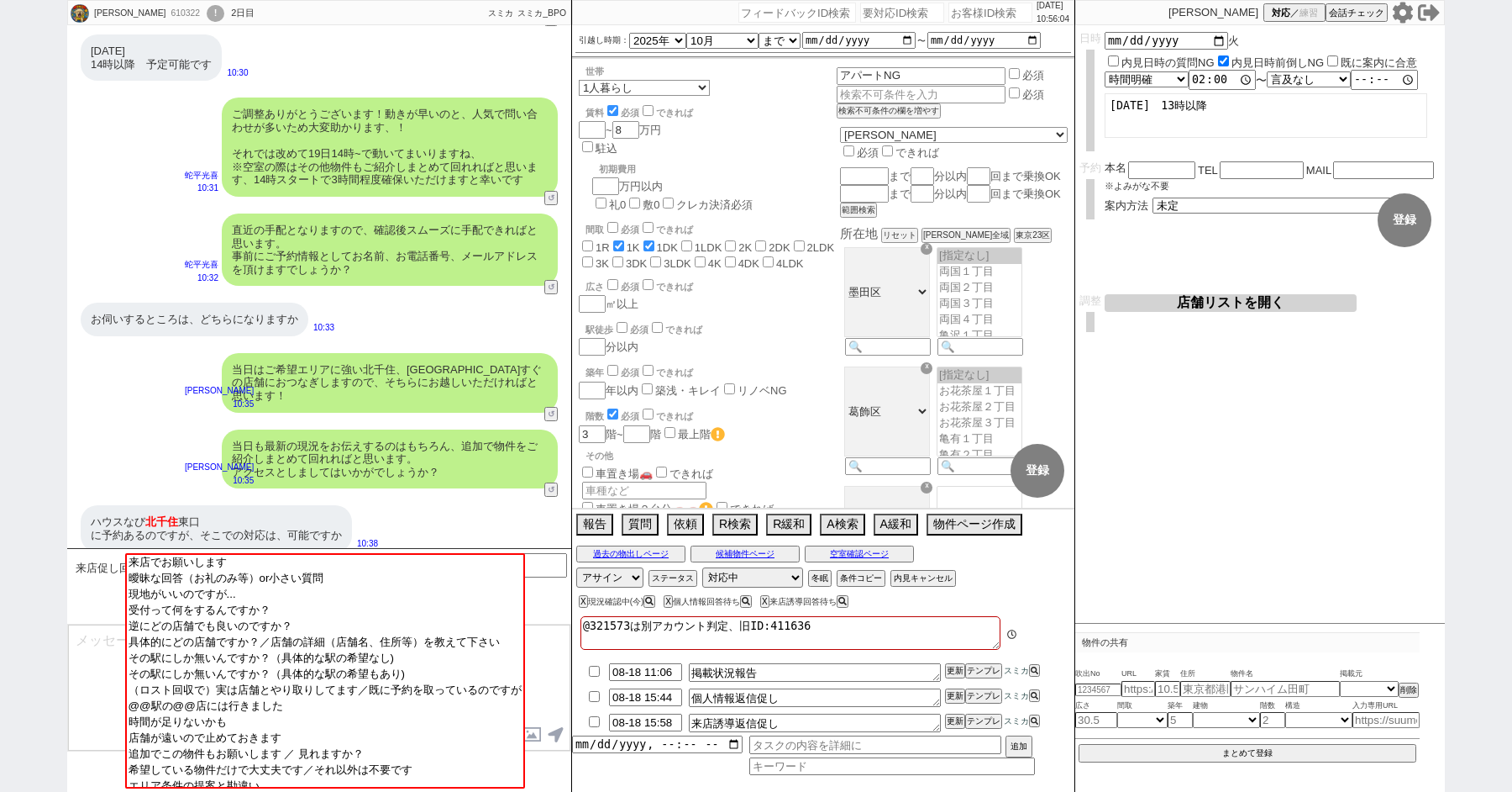
scroll to position [3, 0]
click at [92, 640] on textarea at bounding box center [319, 687] width 503 height 126
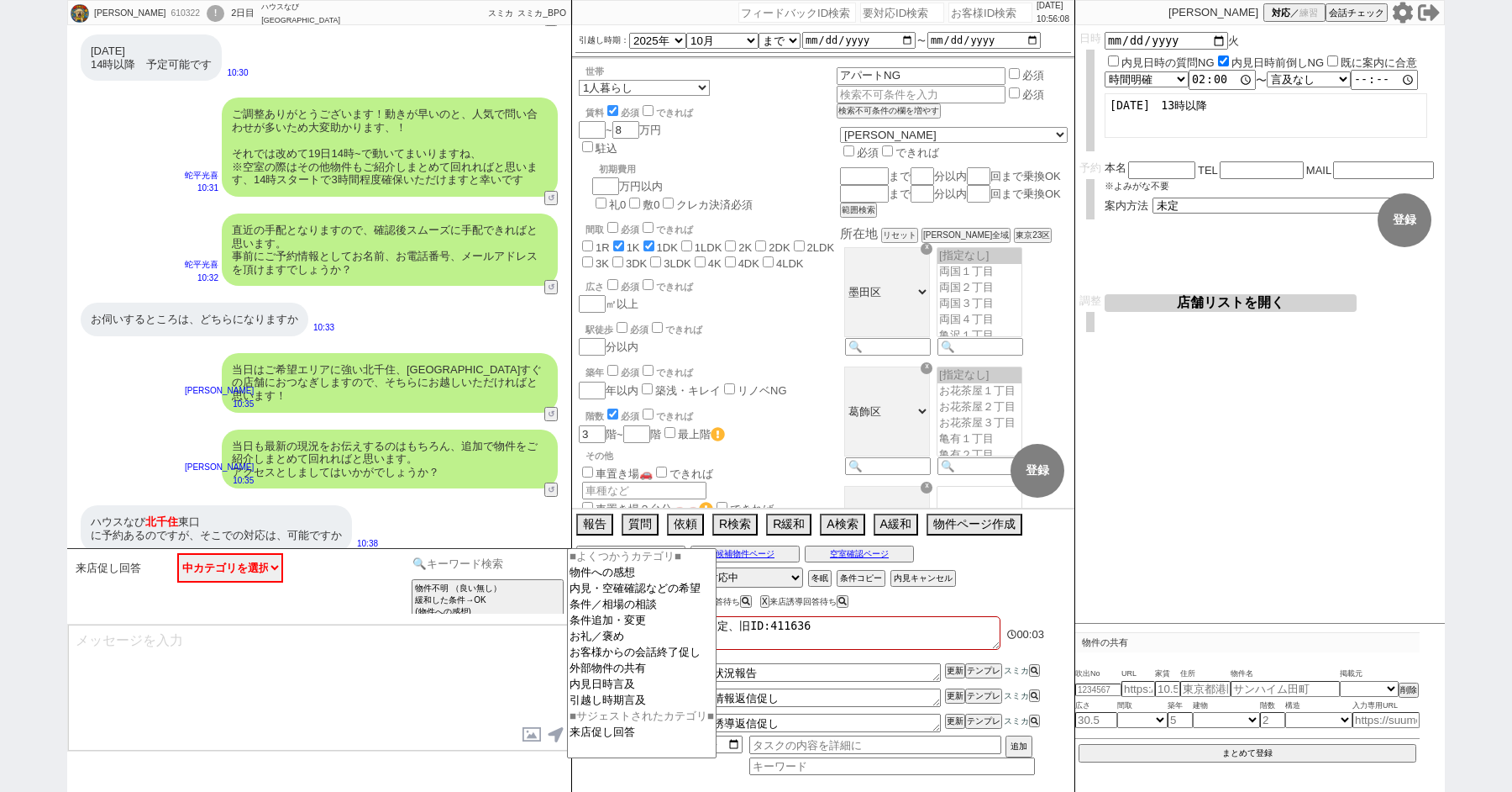
click at [444, 557] on input at bounding box center [488, 563] width 159 height 21
type input "二重"
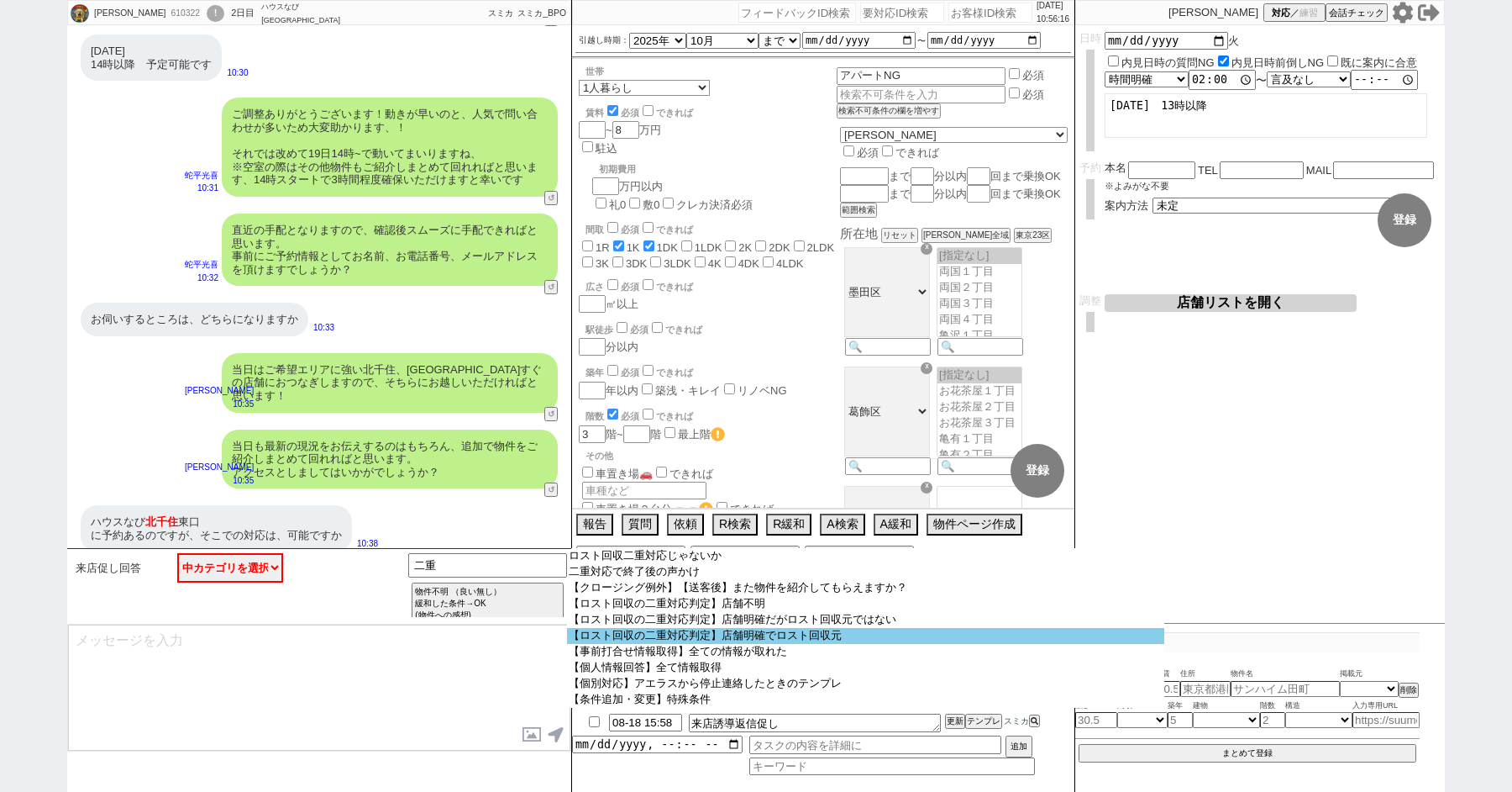
click at [680, 644] on option "【ロスト回収の二重対応判定】店舗明確でロスト回収元" at bounding box center [866, 636] width 597 height 16
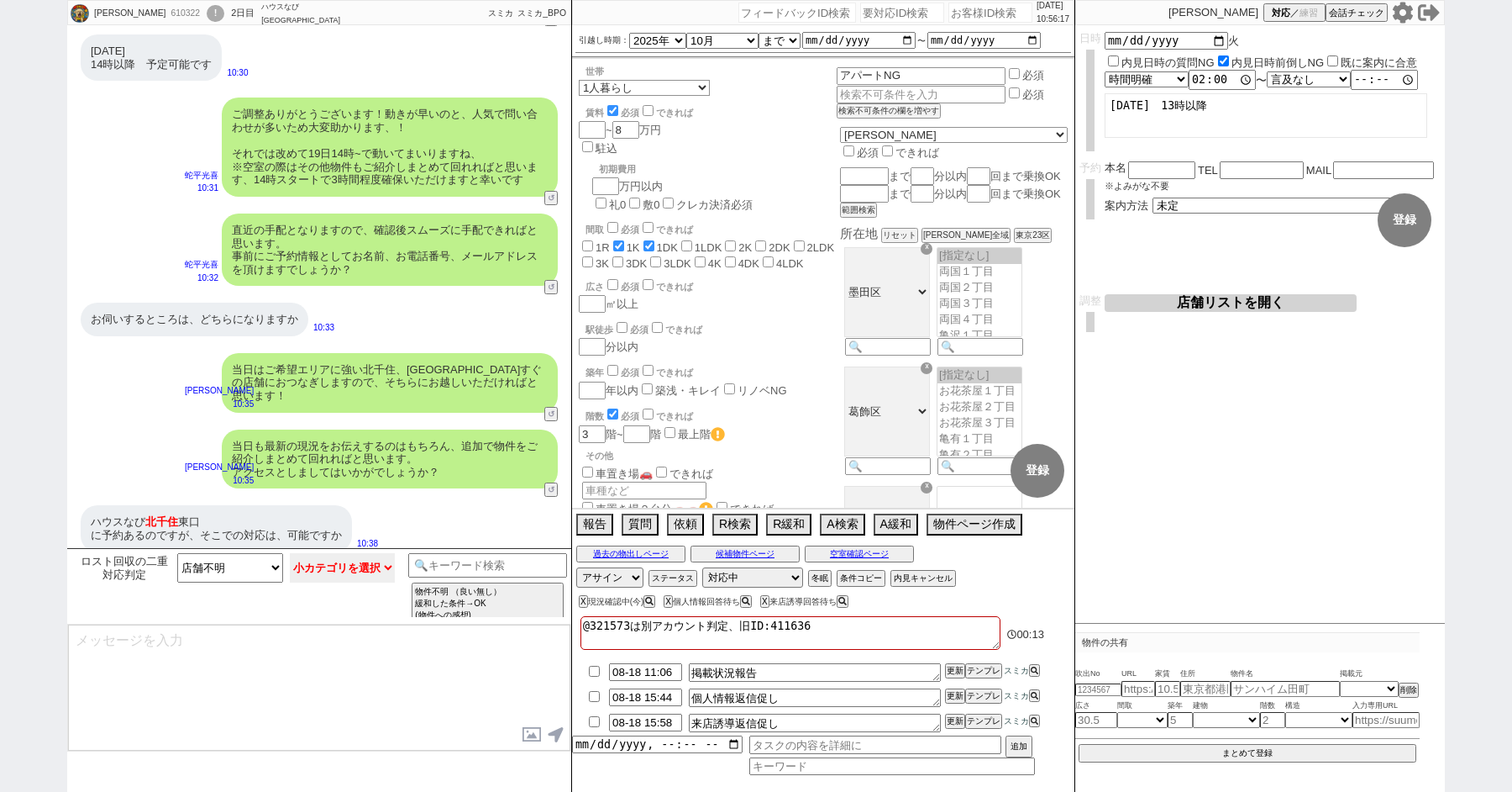
click at [343, 572] on select "小カテゴリを選択 やり取り先→メール／LINE等：アポ調整あり やり取り先→メール／LINE等：メールに返信して物件紹介など受けてる やり取り先→電話：アポ調…" at bounding box center [343, 567] width 106 height 29
select select "やり取り先→電話：アポ調整あり"
click at [290, 553] on select "小カテゴリを選択 やり取り先→メール／LINE等：アポ調整あり やり取り先→メール／LINE等：メールに返信して物件紹介など受けてる やり取り先→電話：アポ調…" at bounding box center [343, 567] width 106 height 29
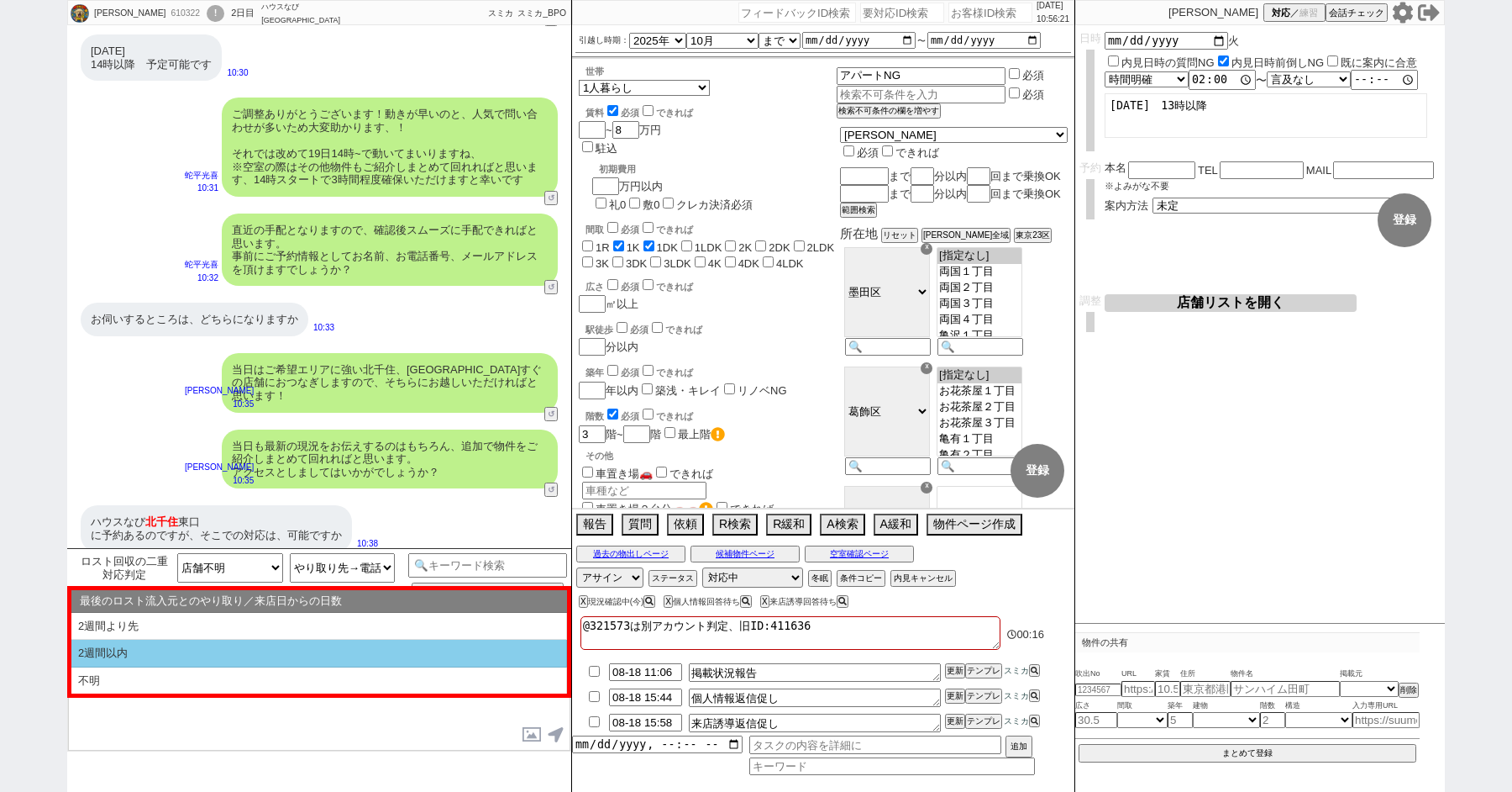
click at [198, 667] on li "2週間以内" at bounding box center [319, 680] width 496 height 27
type textarea "かしこまりました、既に予約済みでいらっしゃる形ですね、！ そうしますと二重対応とならないよう、こちらのLINEでのやり取りは一旦閉じさせて頂きますね。"
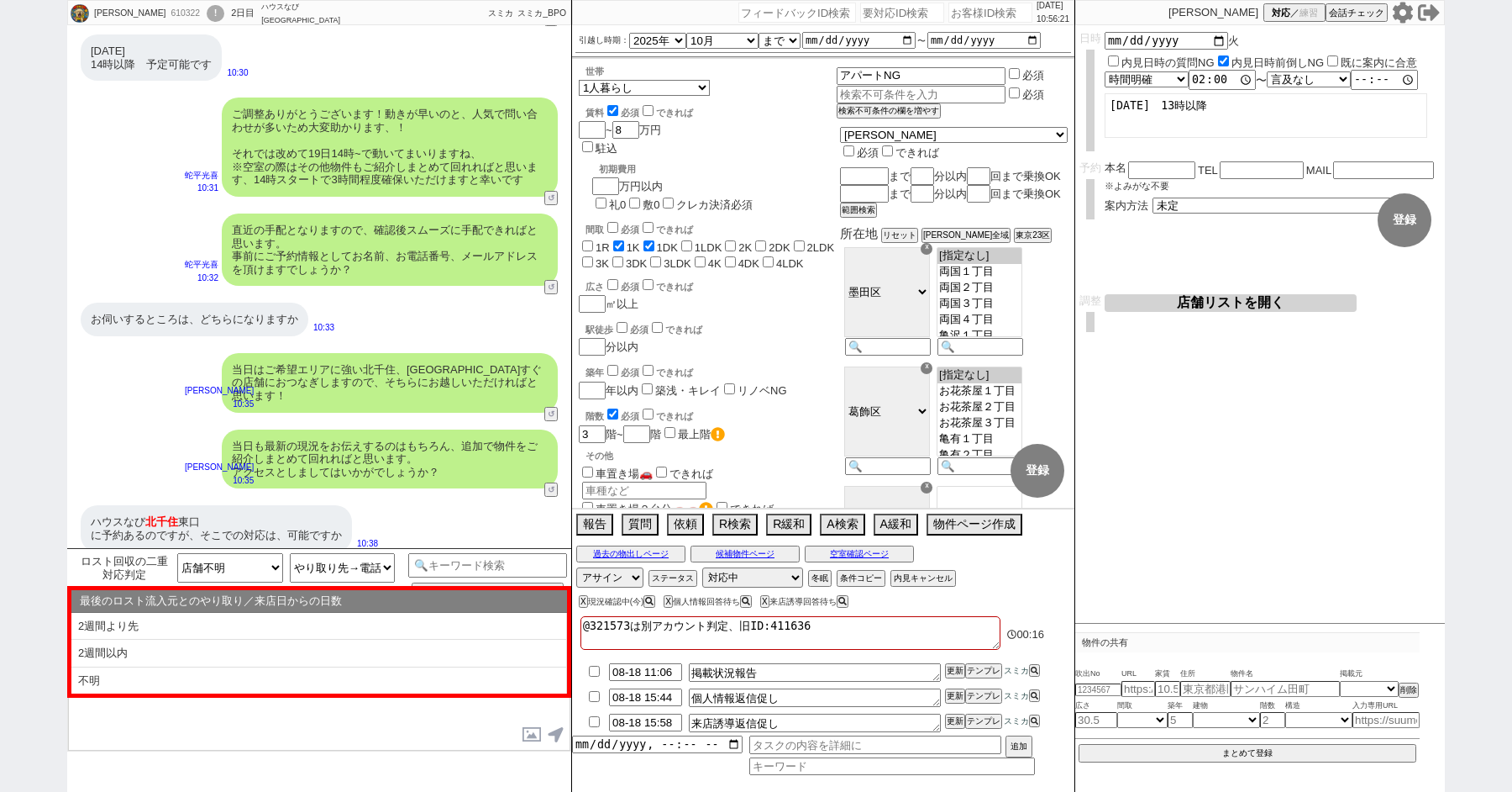
select select "2週間以内"
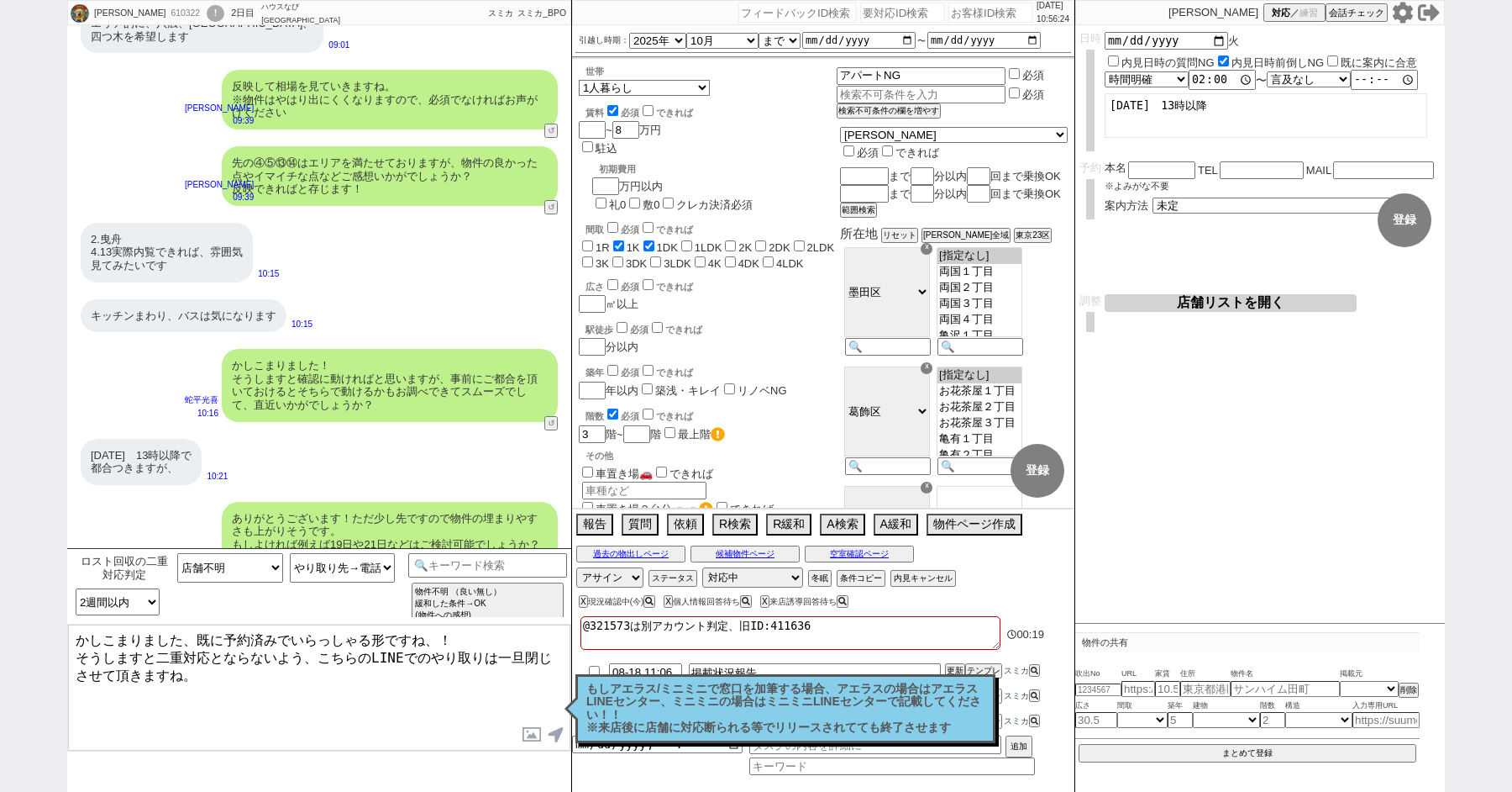
scroll to position [2086, 0]
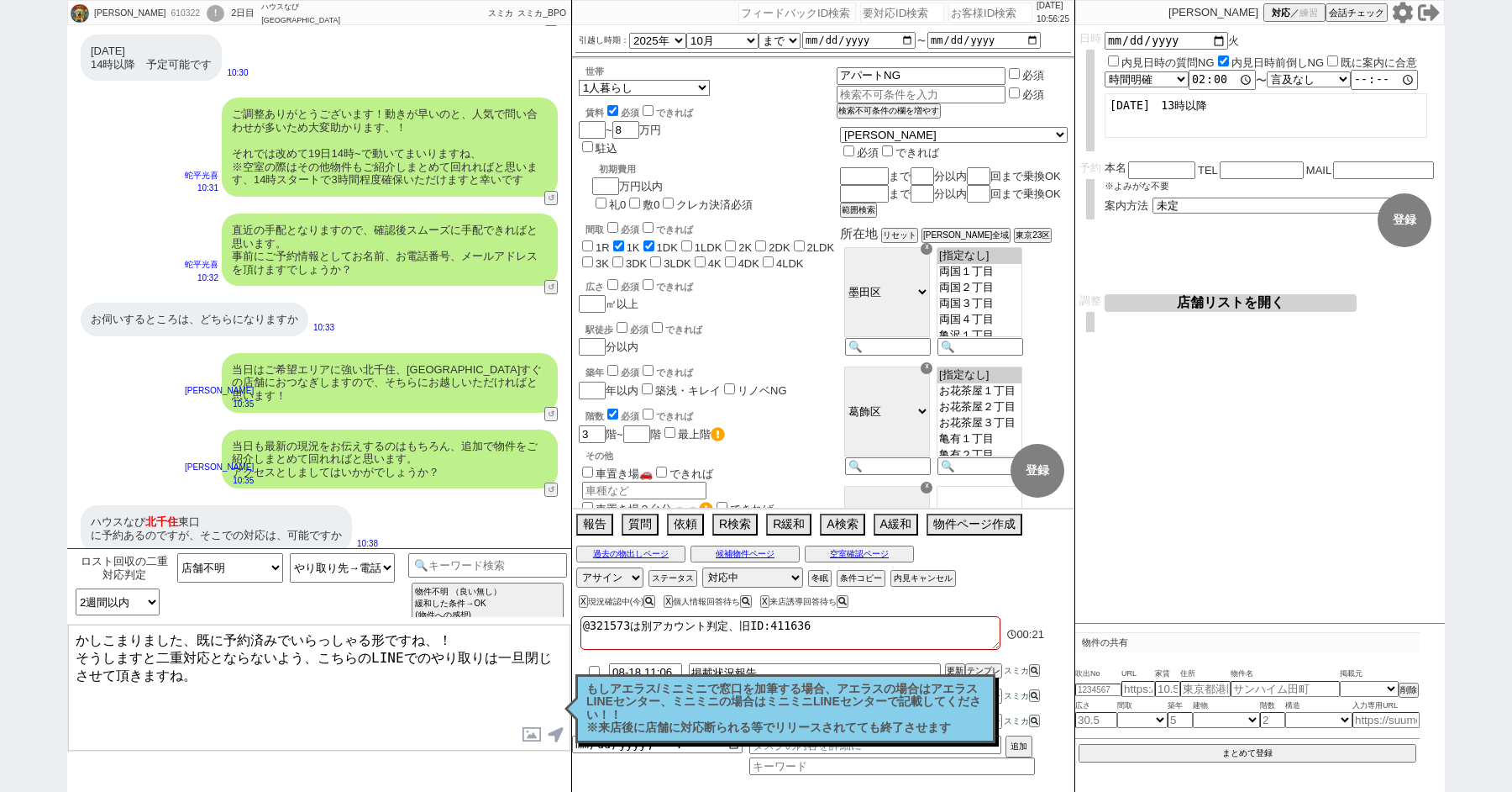
drag, startPoint x: 189, startPoint y: 633, endPoint x: 80, endPoint y: 625, distance: 109.3
click at [92, 633] on textarea "かしこまりました、既に予約済みでいらっしゃる形ですね、！ そうしますと二重対応とならないよう、こちらのLINEでのやり取りは一旦閉じさせて頂きますね。" at bounding box center [319, 687] width 503 height 126
drag, startPoint x: 220, startPoint y: 508, endPoint x: 86, endPoint y: 509, distance: 134.0
click at [86, 509] on div "ハウスなび　 [GEOGRAPHIC_DATA] に予約あるのですが、そこでの対応は、可能ですか" at bounding box center [216, 528] width 271 height 47
copy div "ハウスなび　 北千住 東口"
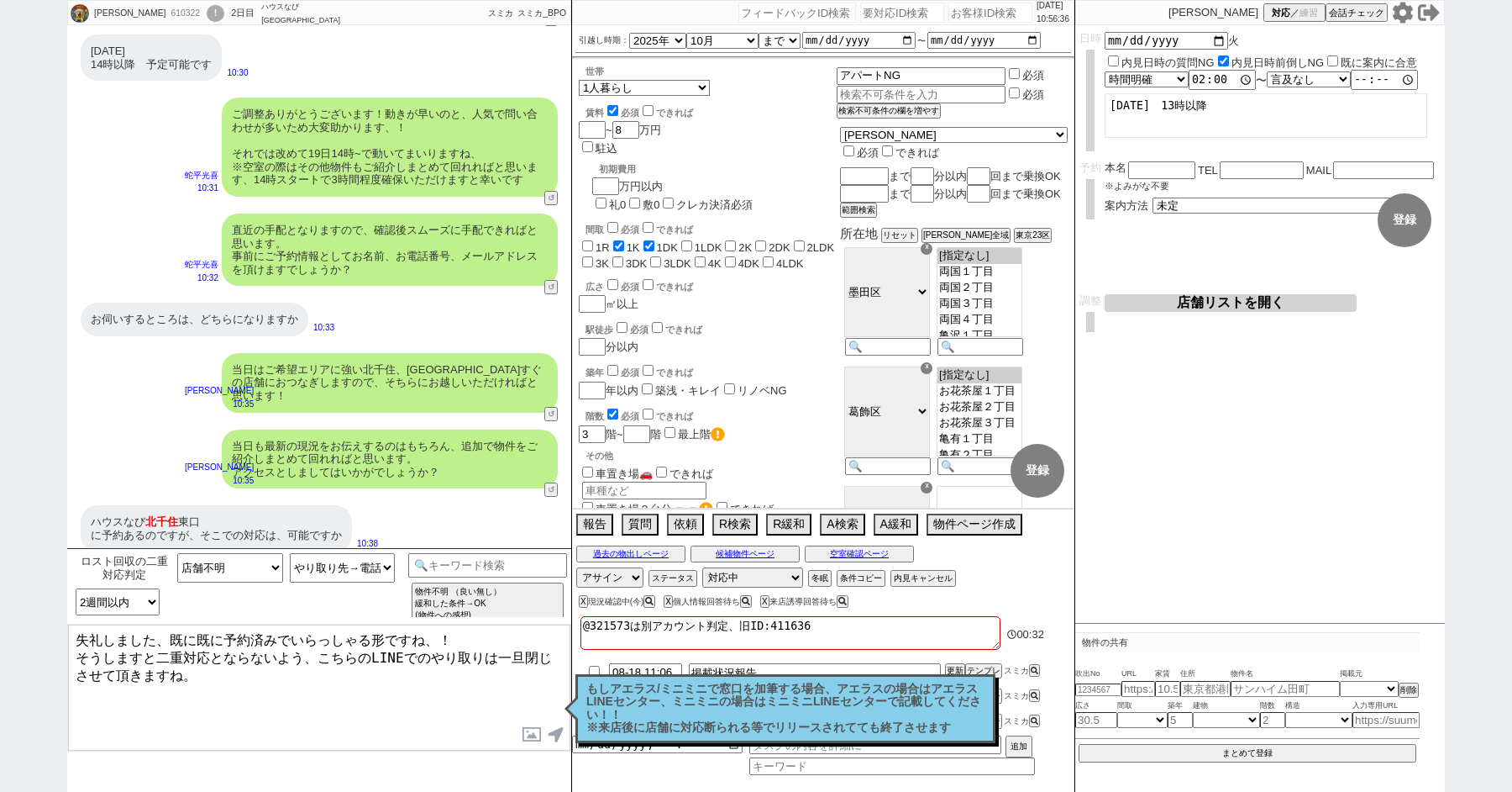
click at [197, 636] on textarea "失礼しました、既に既に予約済みでいらっしゃる形ですね、！ そうしますと二重対応とならないよう、こちらのLINEでのやり取りは一旦閉じさせて頂きますね。" at bounding box center [319, 687] width 503 height 126
paste textarea "ハウスなび　[GEOGRAPHIC_DATA]"
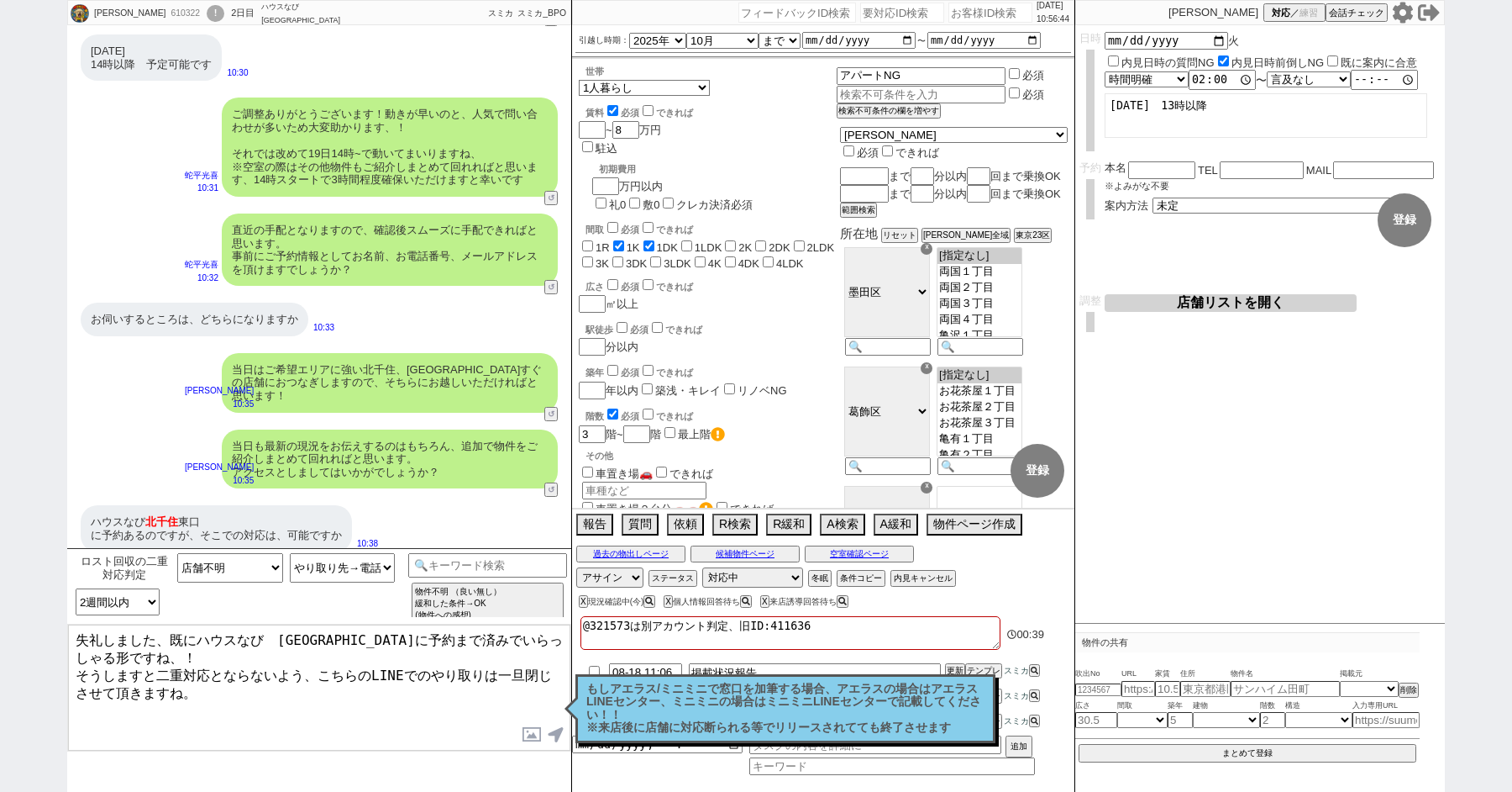
click at [246, 650] on textarea "失礼しました、既にハウスなび　[GEOGRAPHIC_DATA]に予約まで済みでいらっしゃる形ですね、！ そうしますと二重対応とならないよう、こちらのLINE…" at bounding box center [319, 687] width 503 height 126
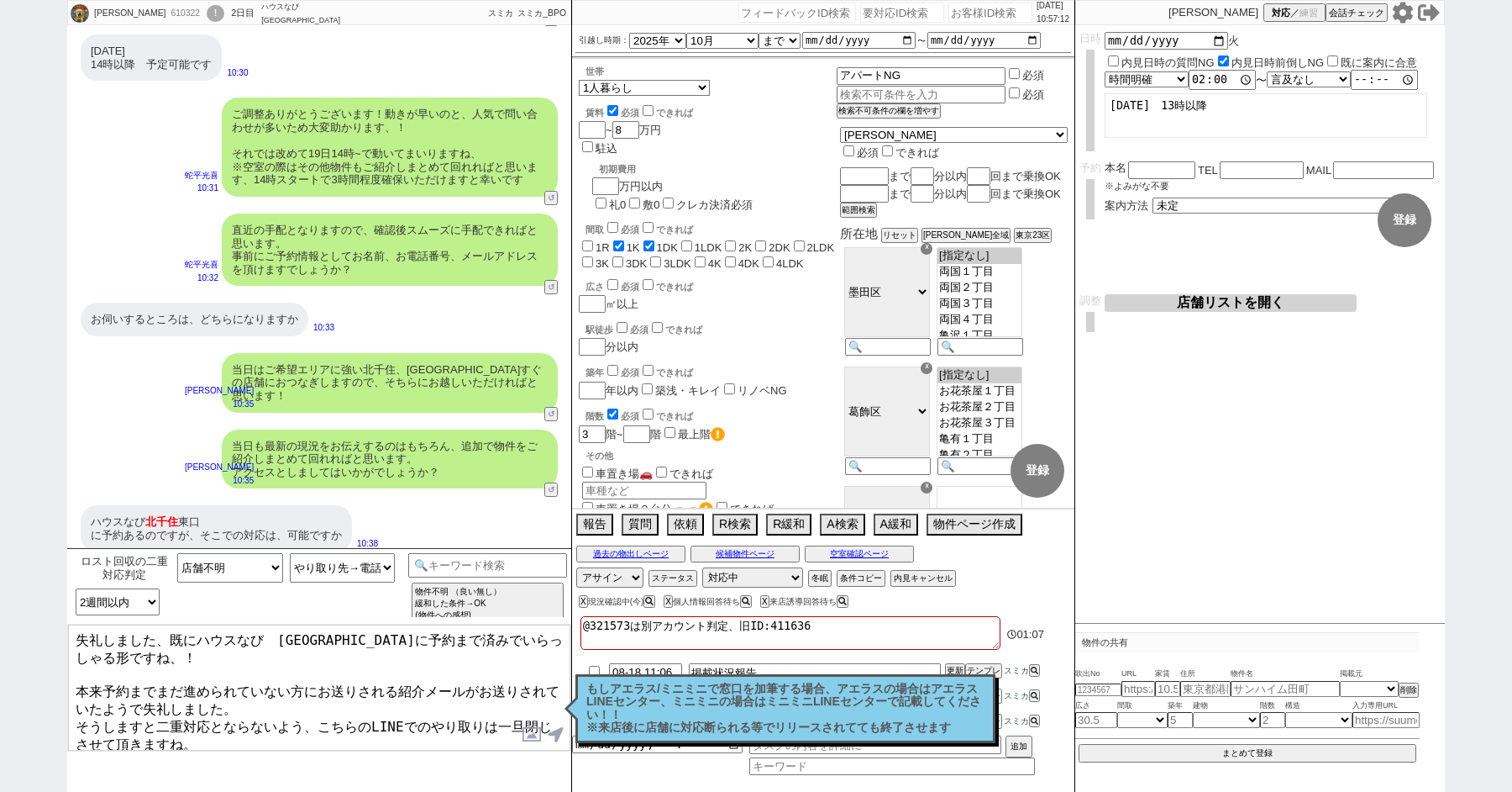
drag, startPoint x: 148, startPoint y: 712, endPoint x: 110, endPoint y: 712, distance: 38.0
click at [110, 712] on textarea "失礼しました、既にハウスなび　[GEOGRAPHIC_DATA]に予約まで済みでいらっしゃる形ですね、！ 本来予約までまだ進められていない方にお送りされる紹介…" at bounding box center [319, 687] width 503 height 126
drag, startPoint x: 153, startPoint y: 710, endPoint x: 47, endPoint y: 707, distance: 106.0
click at [48, 710] on div "[PERSON_NAME] 610322 ! 0 2日目 ハウスなび[GEOGRAPHIC_DATA]店 冬眠中 自社客 スミカ スミカ_BPO チャット全表…" at bounding box center [756, 396] width 1512 height 792
type textarea "失礼しました、既にハウスなび　[GEOGRAPHIC_DATA]に予約まで済みでいらっしゃる形ですね、！ 本来予約までまだ進められていない方にお送りされる紹介…"
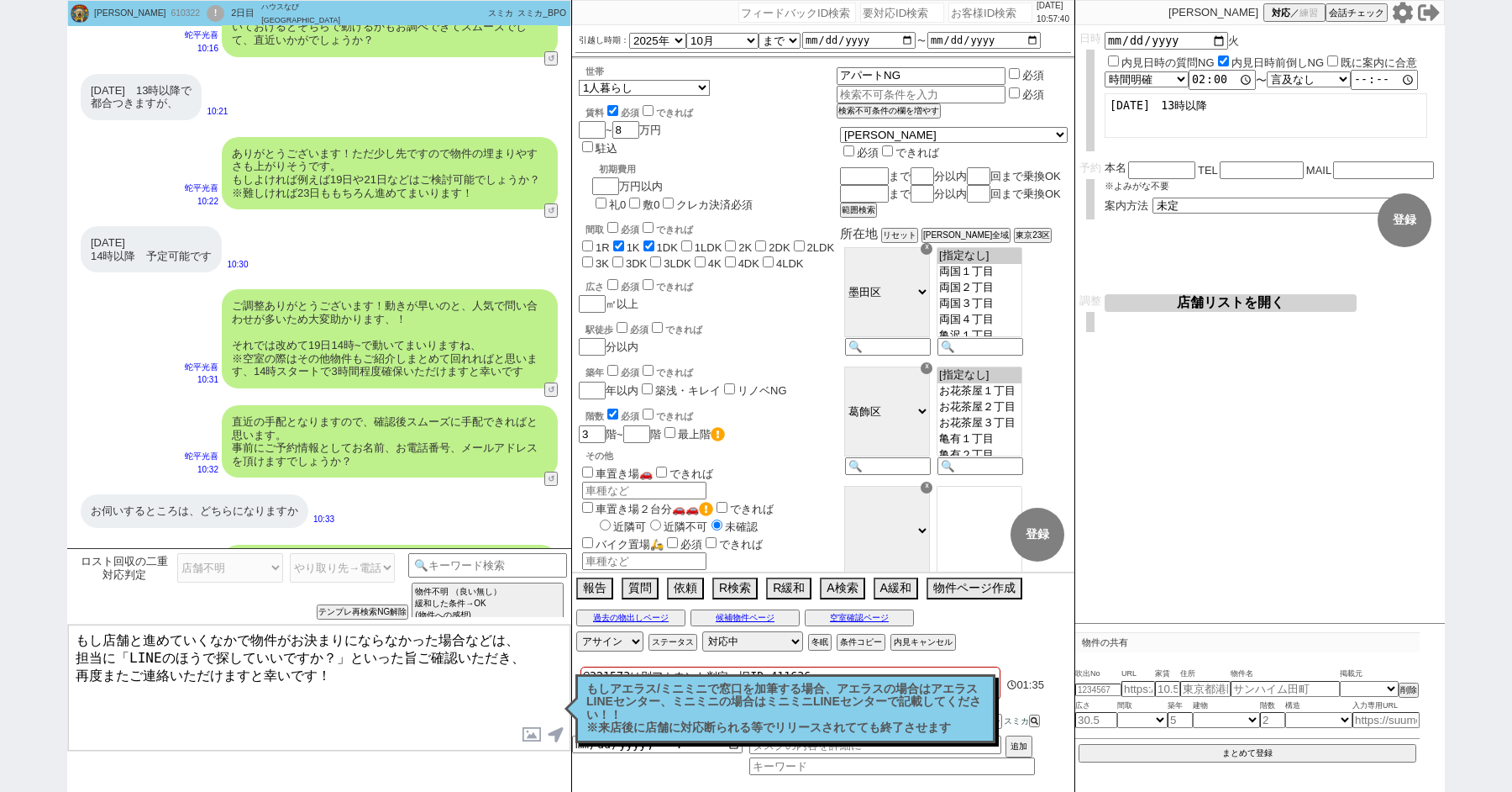
scroll to position [1930, 0]
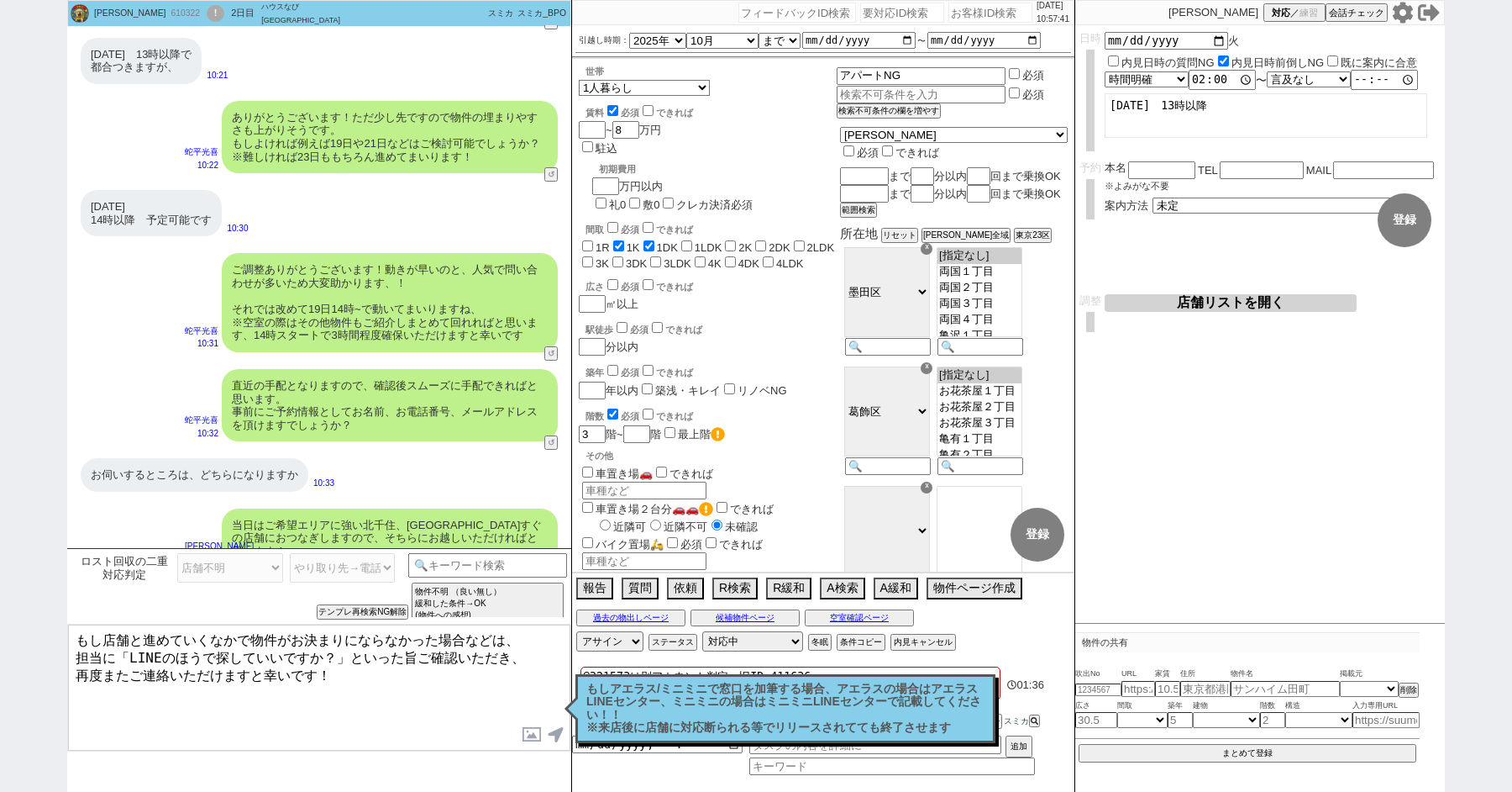
click at [76, 639] on textarea "もし店舗と進めていくなかで物件がお決まりにならなかった場合などは、 担当に「LINEのほうで探していいですか？」といった旨ご確認いただき、 再度またご連絡いた…" at bounding box center [319, 687] width 503 height 126
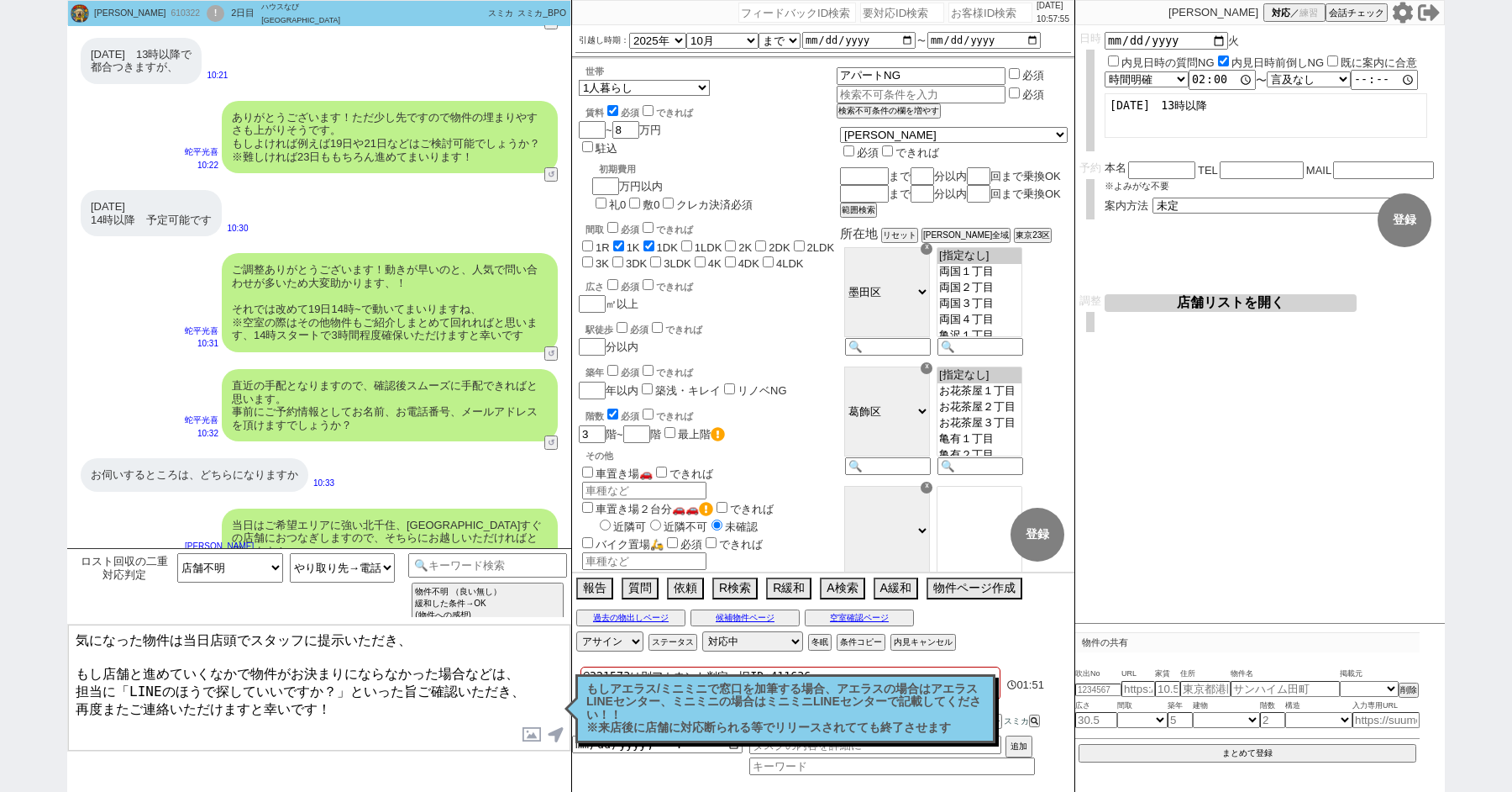
click at [429, 642] on textarea "気になった物件は当日店頭でスタッフに提示いただき、 もし店舗と進めていくなかで物件がお決まりにならなかった場合などは、 担当に「LINEのほうで探していいです…" at bounding box center [319, 687] width 503 height 126
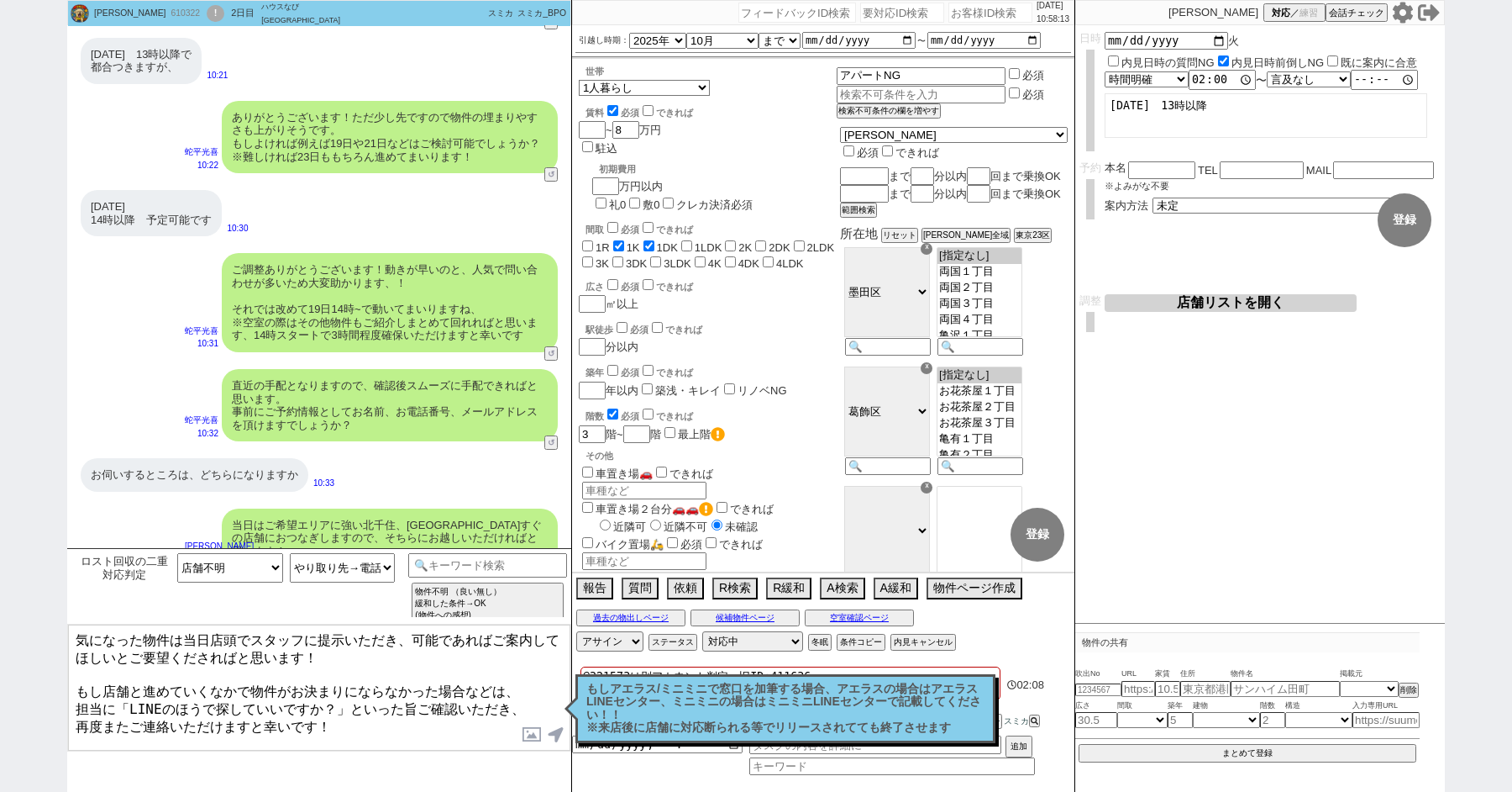
click at [76, 683] on textarea "気になった物件は当日店頭でスタッフに提示いただき、可能であればご案内してほしいとご要望くださればと思います！ もし店舗と進めていくなかで物件がお決まりにならな…" at bounding box center [319, 687] width 503 height 126
click at [398, 710] on textarea "気になった物件は当日店頭でスタッフに提示いただき、可能であればご案内してほしいとご要望くださればと思います！ またもし店舗と進めていくなかで物件がお決まりにな…" at bounding box center [319, 687] width 503 height 126
type textarea "気になった物件は当日店頭でスタッフに提示いただき、可能であればご案内してほしいとご要望くださればと思います！ またもし店舗と進めていくなかで物件がお決まりにな…"
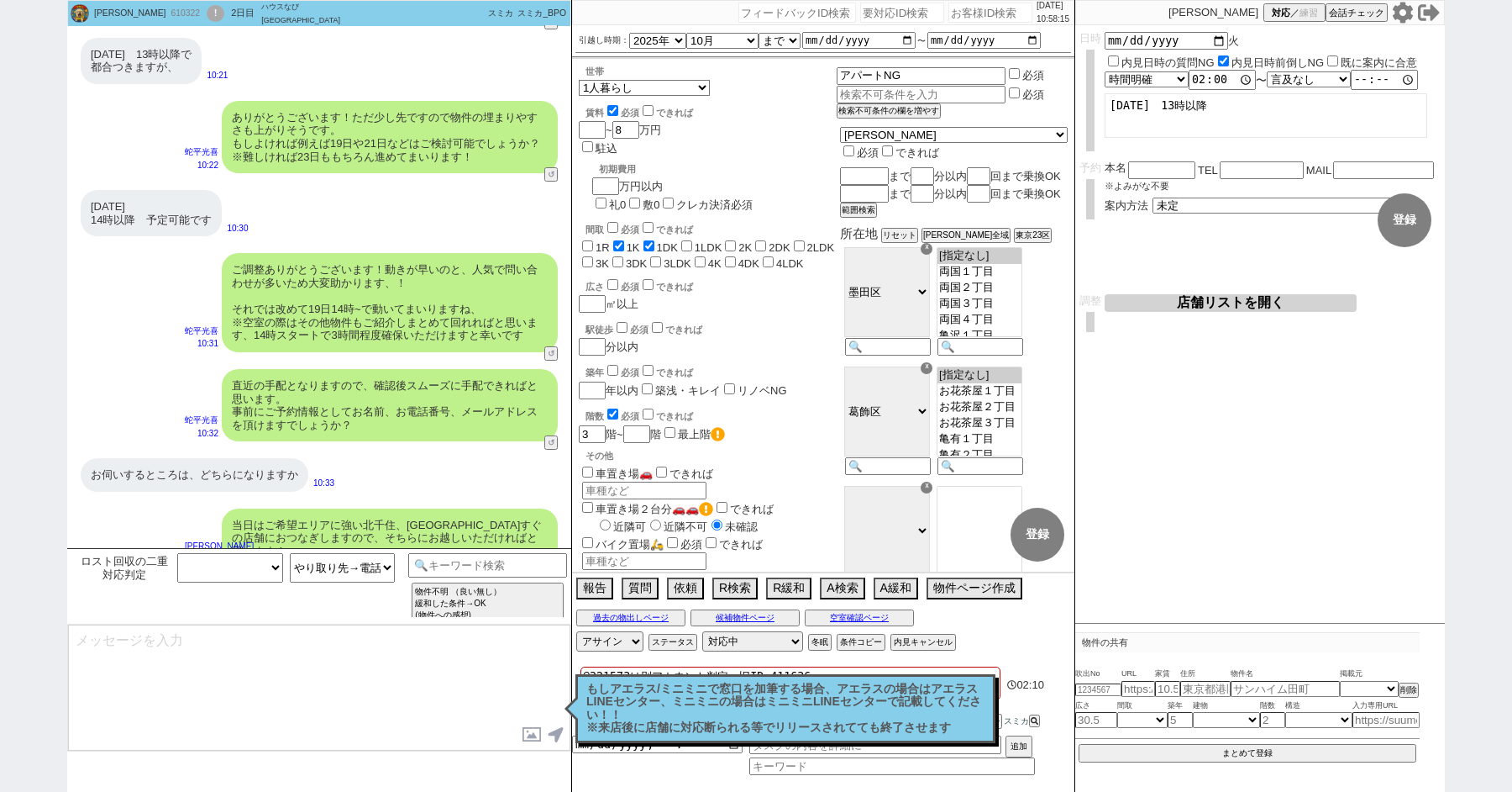
select select
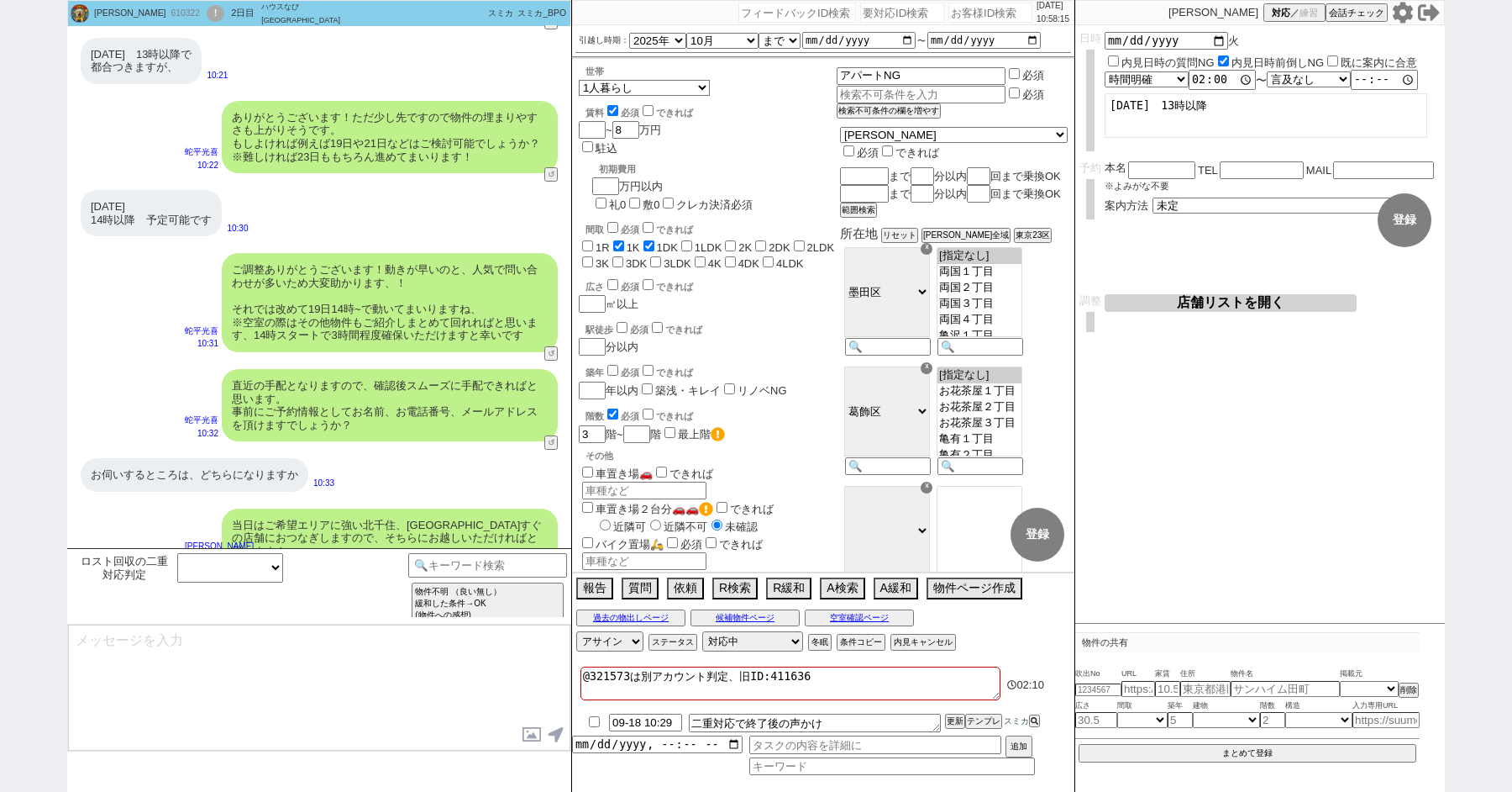
scroll to position [2370, 0]
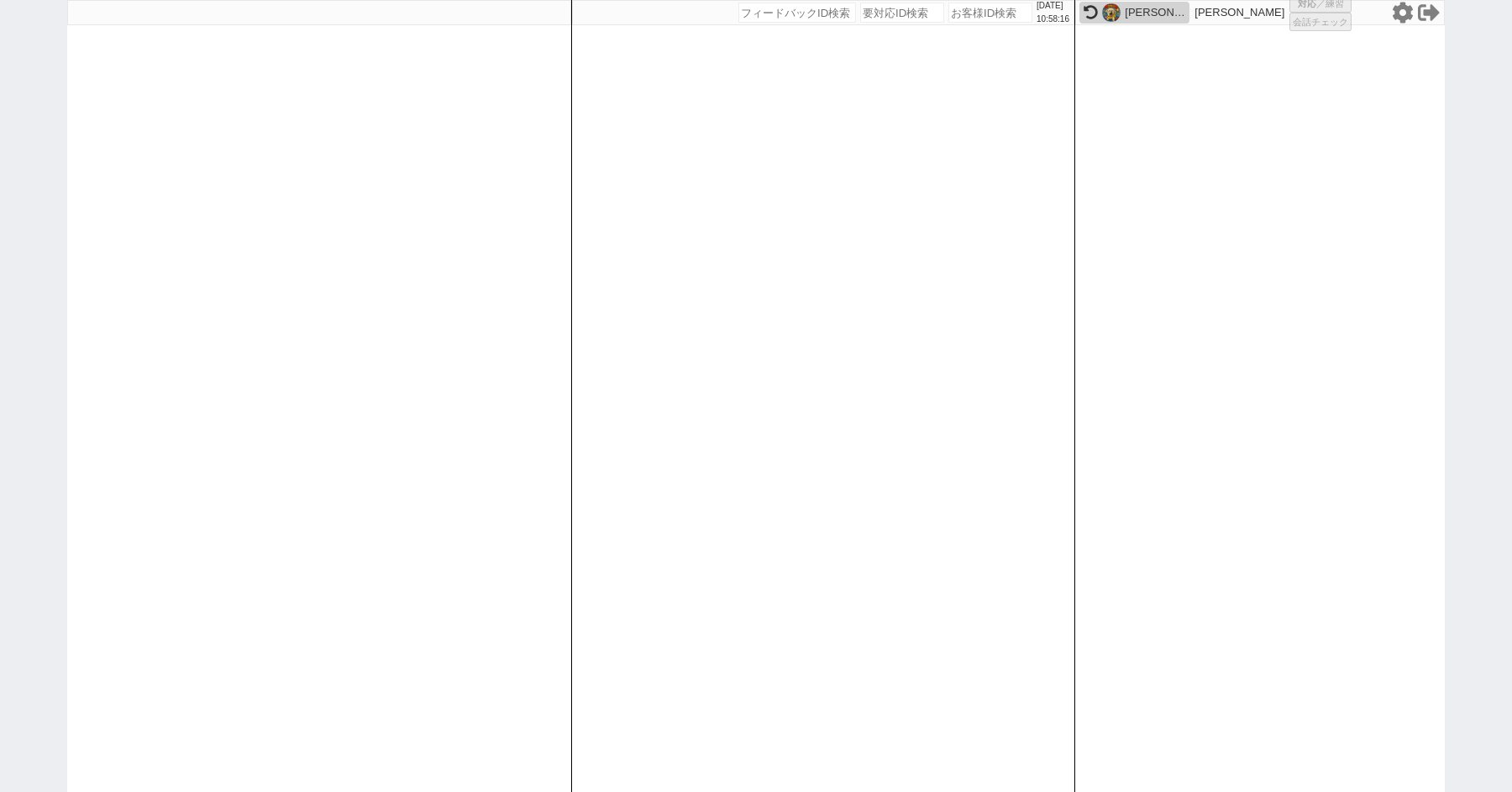
select select "1"
select select "4"
select select
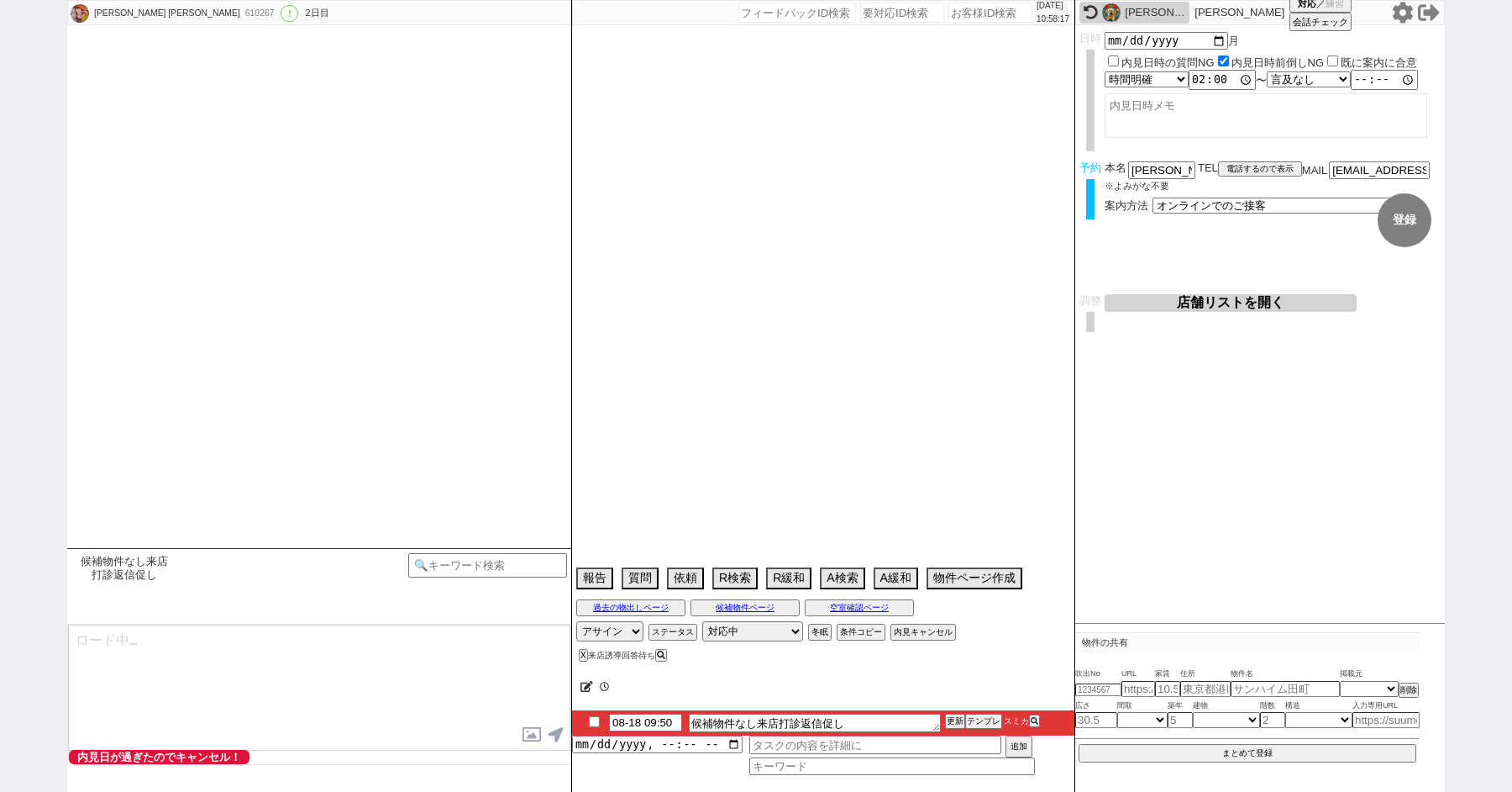
scroll to position [2488, 0]
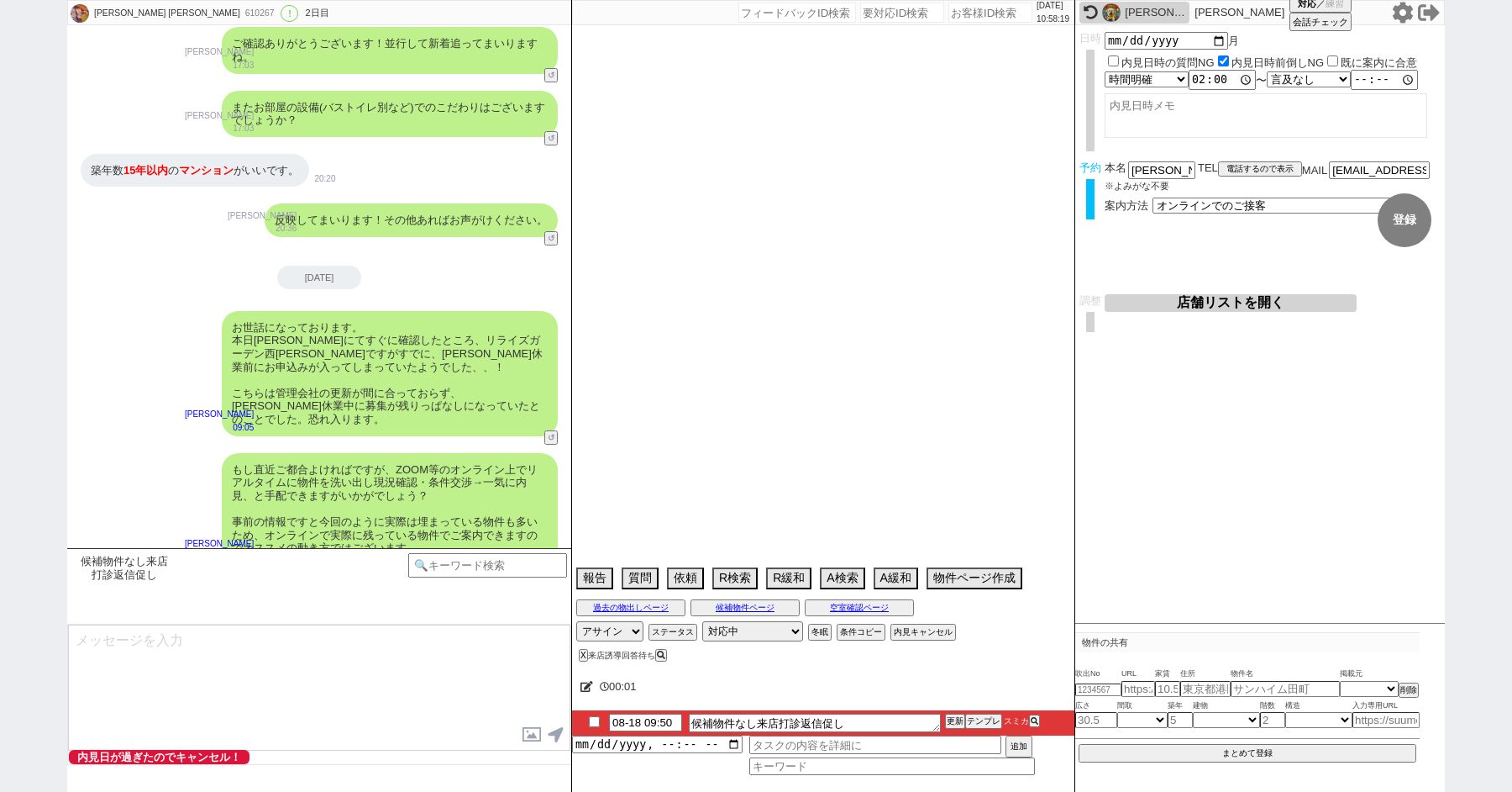
type textarea "お世話になります、本日ご予定がつかれると以前頂いておりましたが、何か回られましたでしょうか？ 実際に内見されたご感想反映して物件ご紹介できればと思います！"
type textarea "@609966奥さんのアカウント @先に押さえて内見できるかどうかは管理会社に聞かずクライアントに確認してもらう"
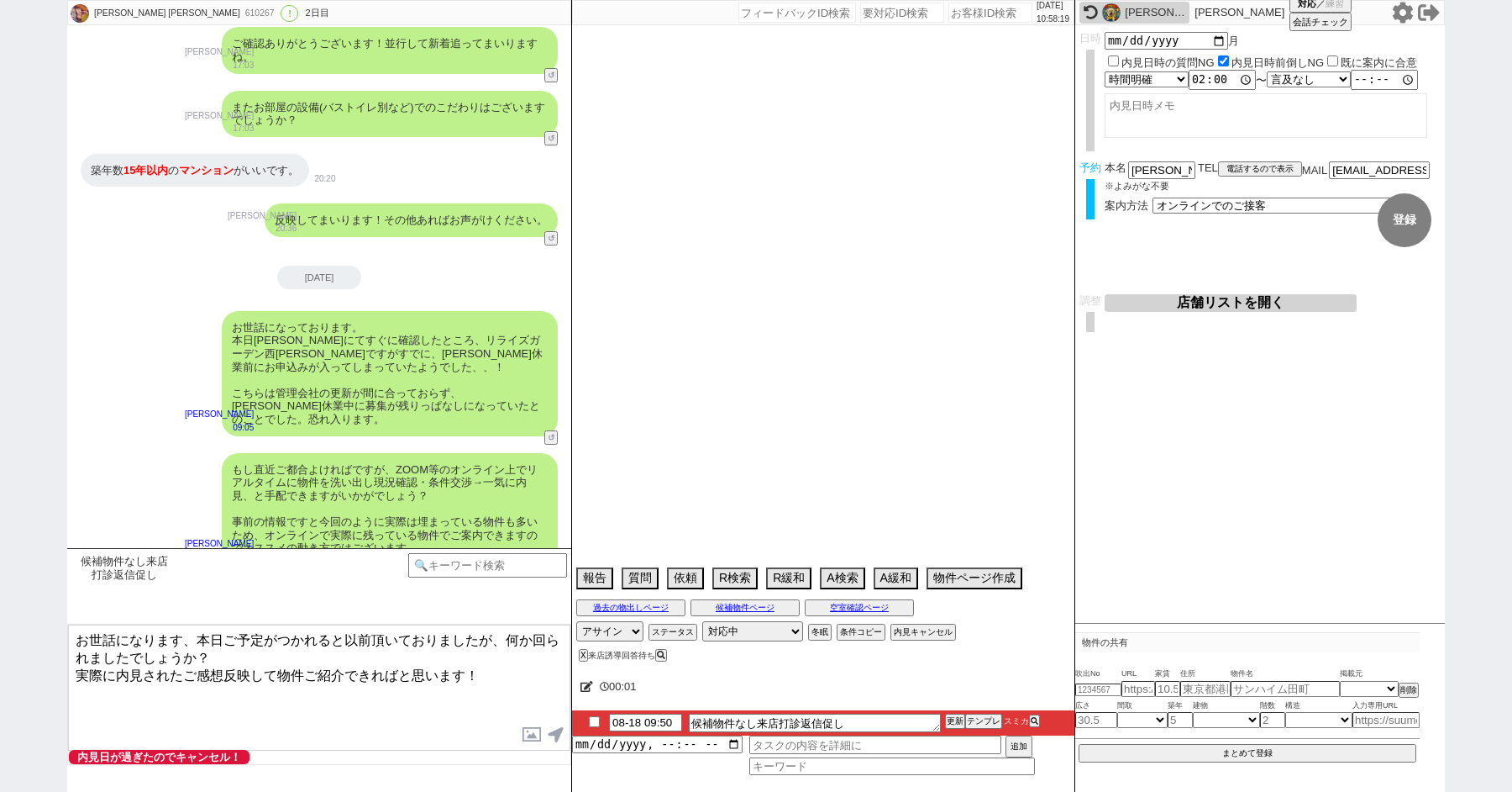
select select "2025"
select select "9"
select select "33"
select select "7"
select select "60"
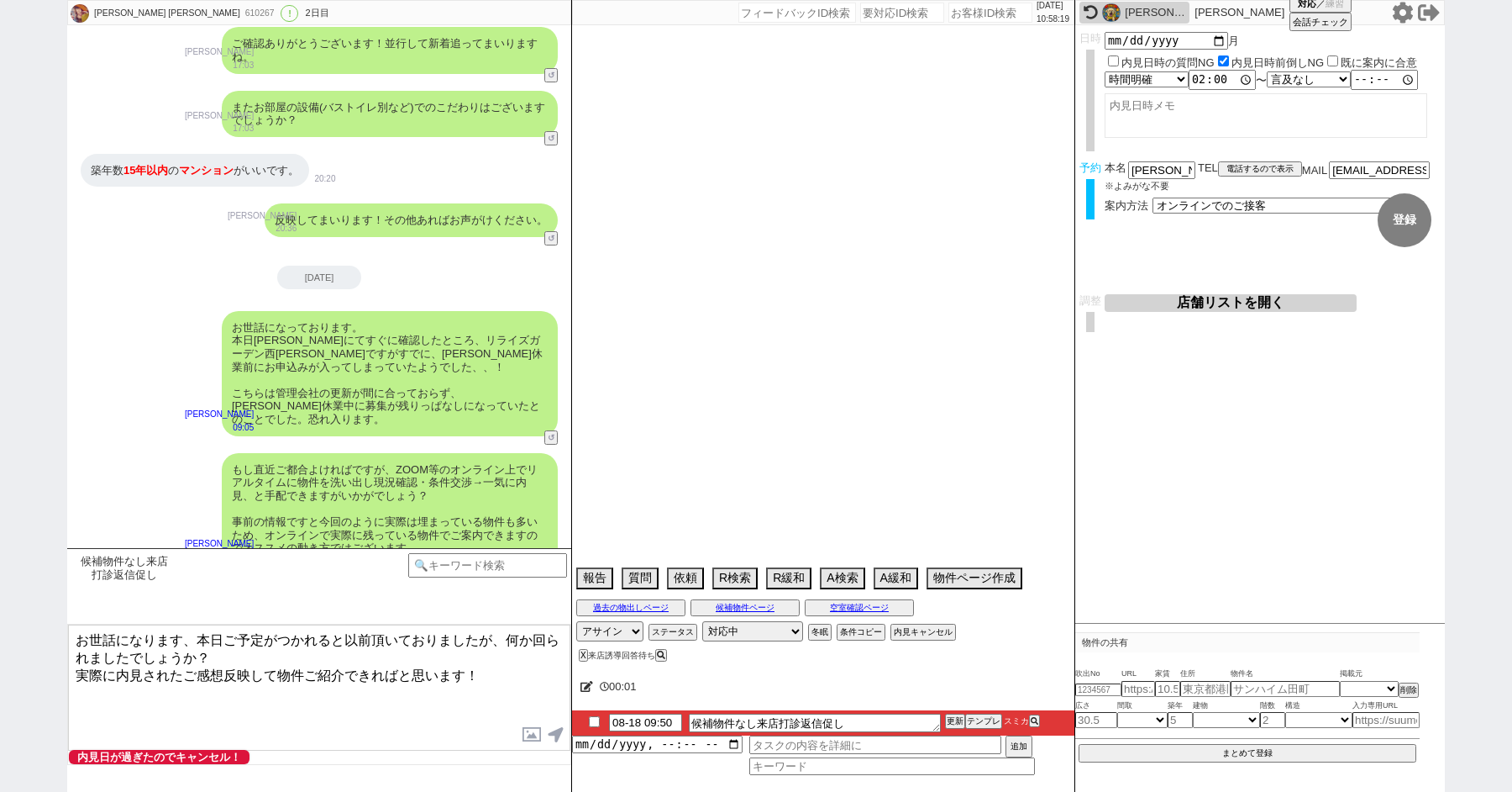
select select "64"
select select "63"
select select "66"
select select "70"
select select "23"
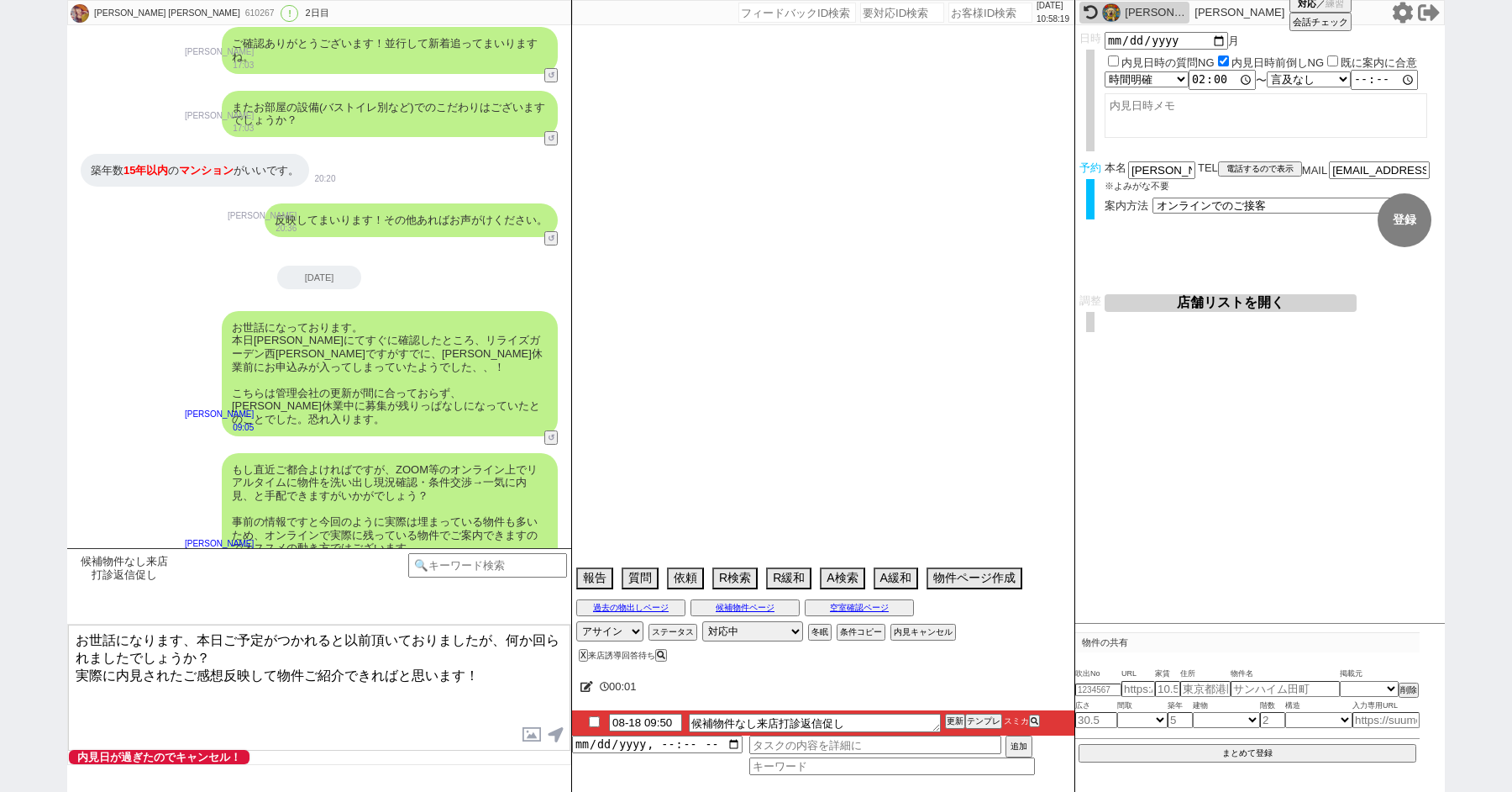
select select "75"
select select "57"
select select "14"
select select "72"
select select "48"
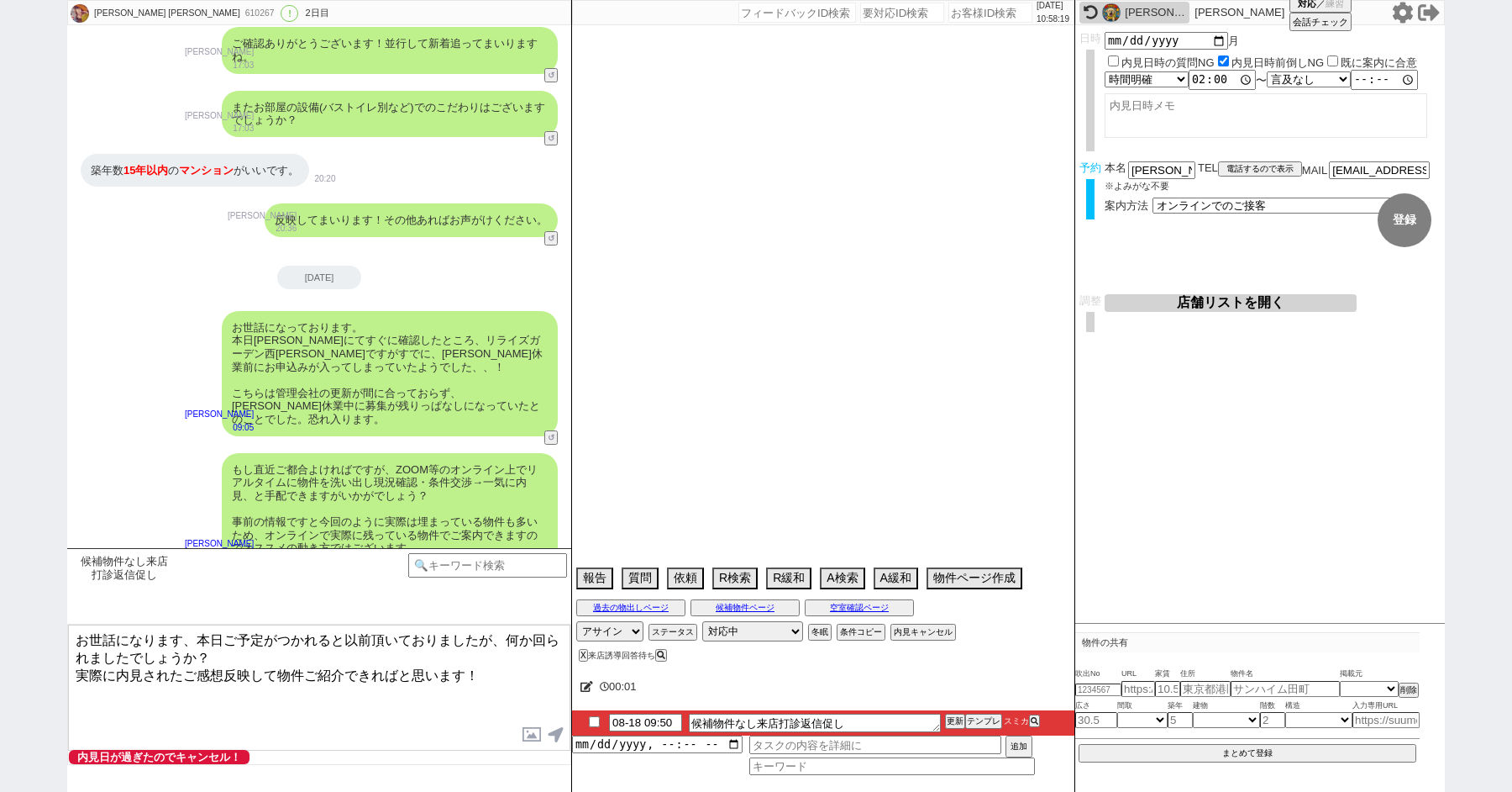
select select "29"
select select "53"
select select "65"
select select "33"
select select "44"
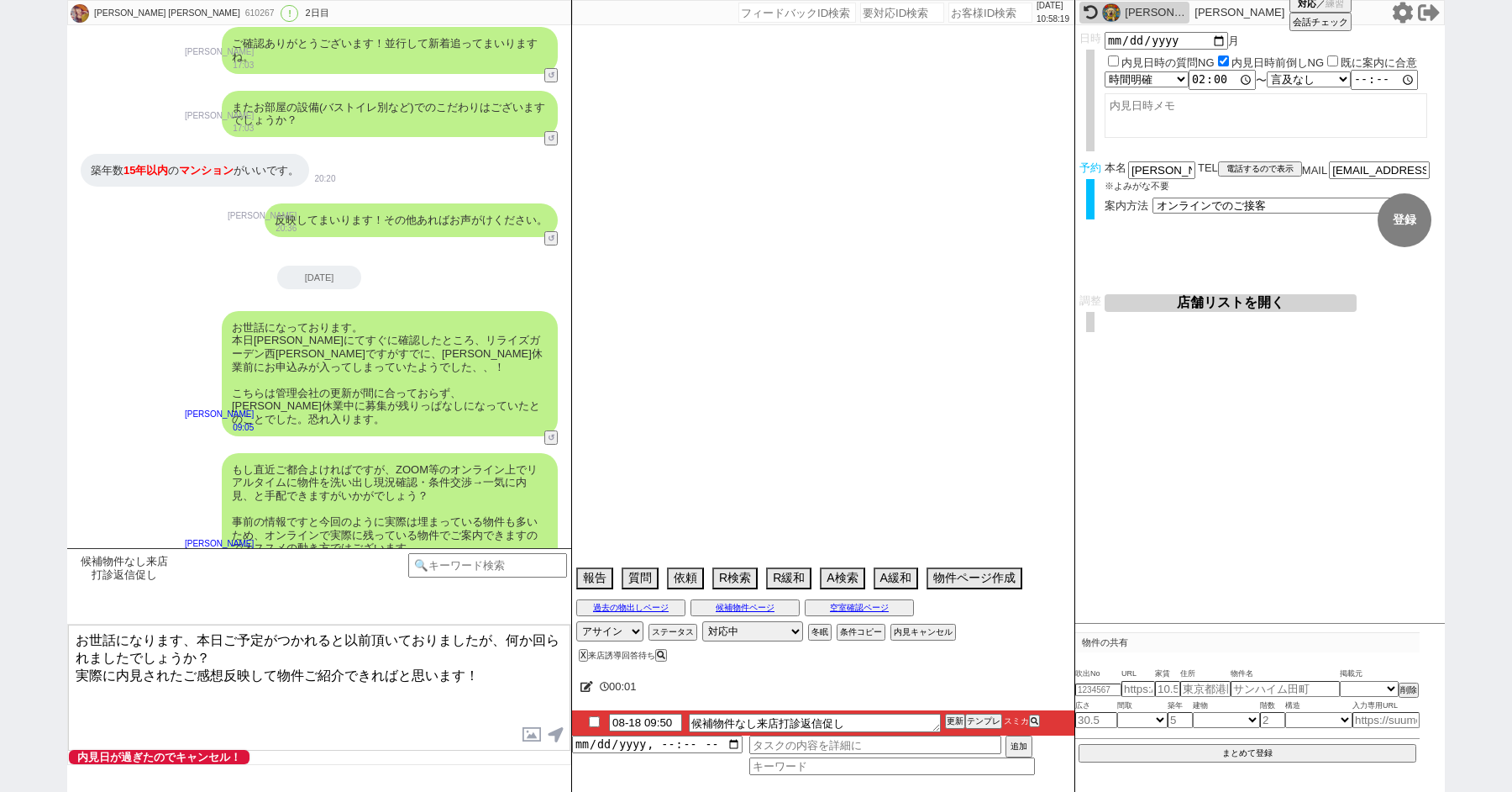
select select "62"
select select "38"
select select "50"
select select "71"
select select "15"
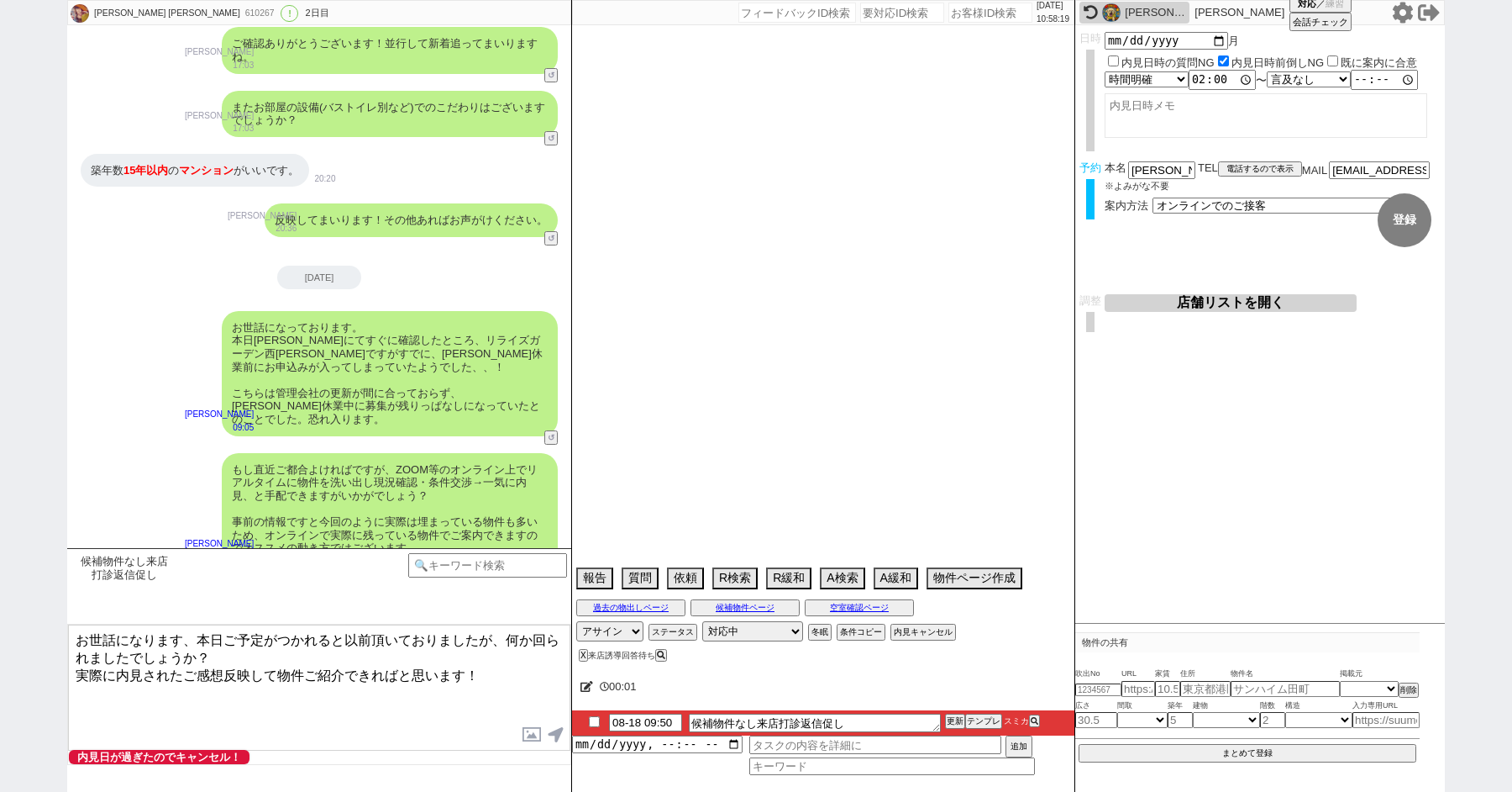
select select "25"
select select "3116"
select select "69"
select select "9"
select select "327"
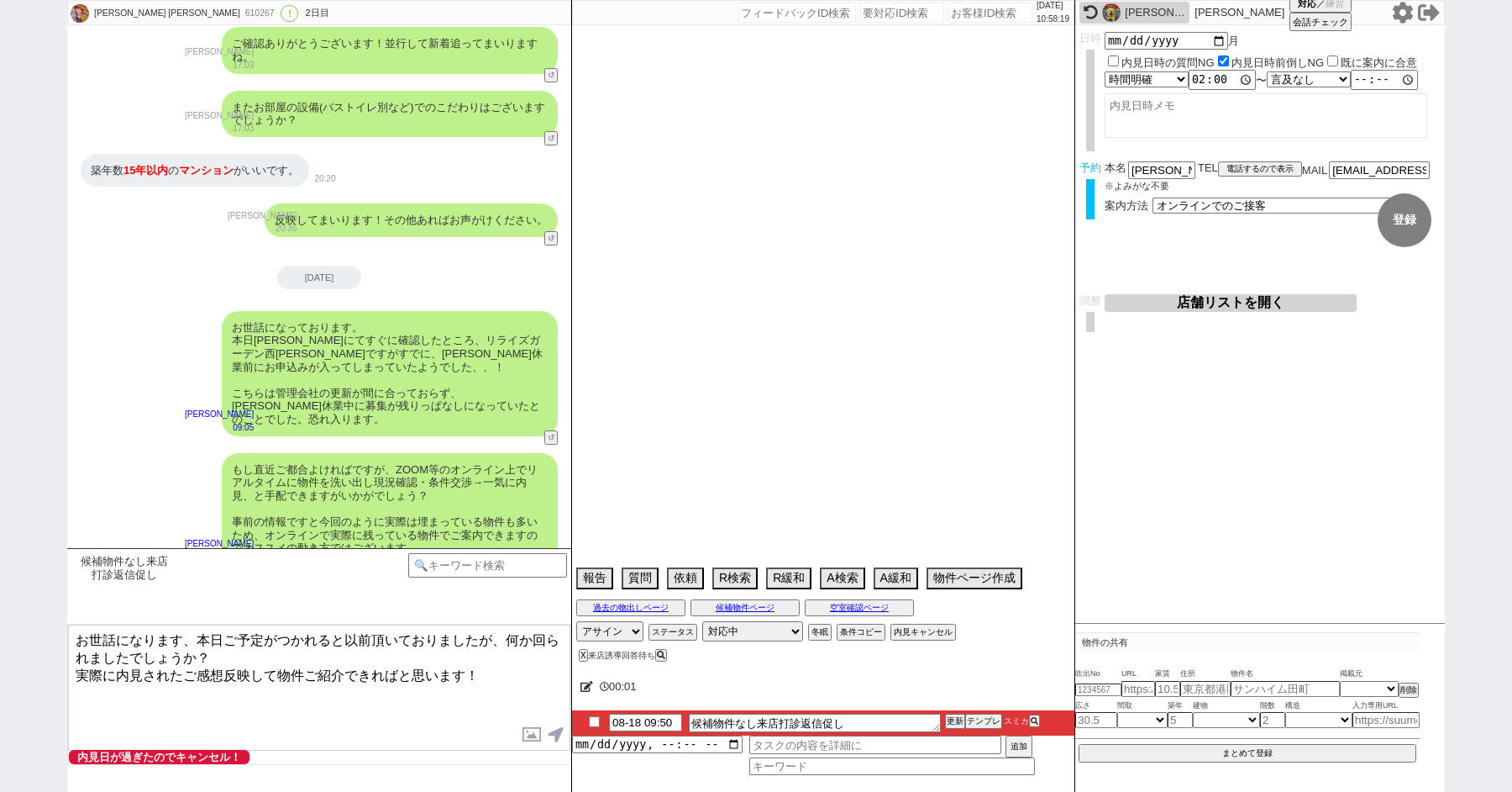
select select "67"
select select "59"
select select "12"
select select "19"
select select "52"
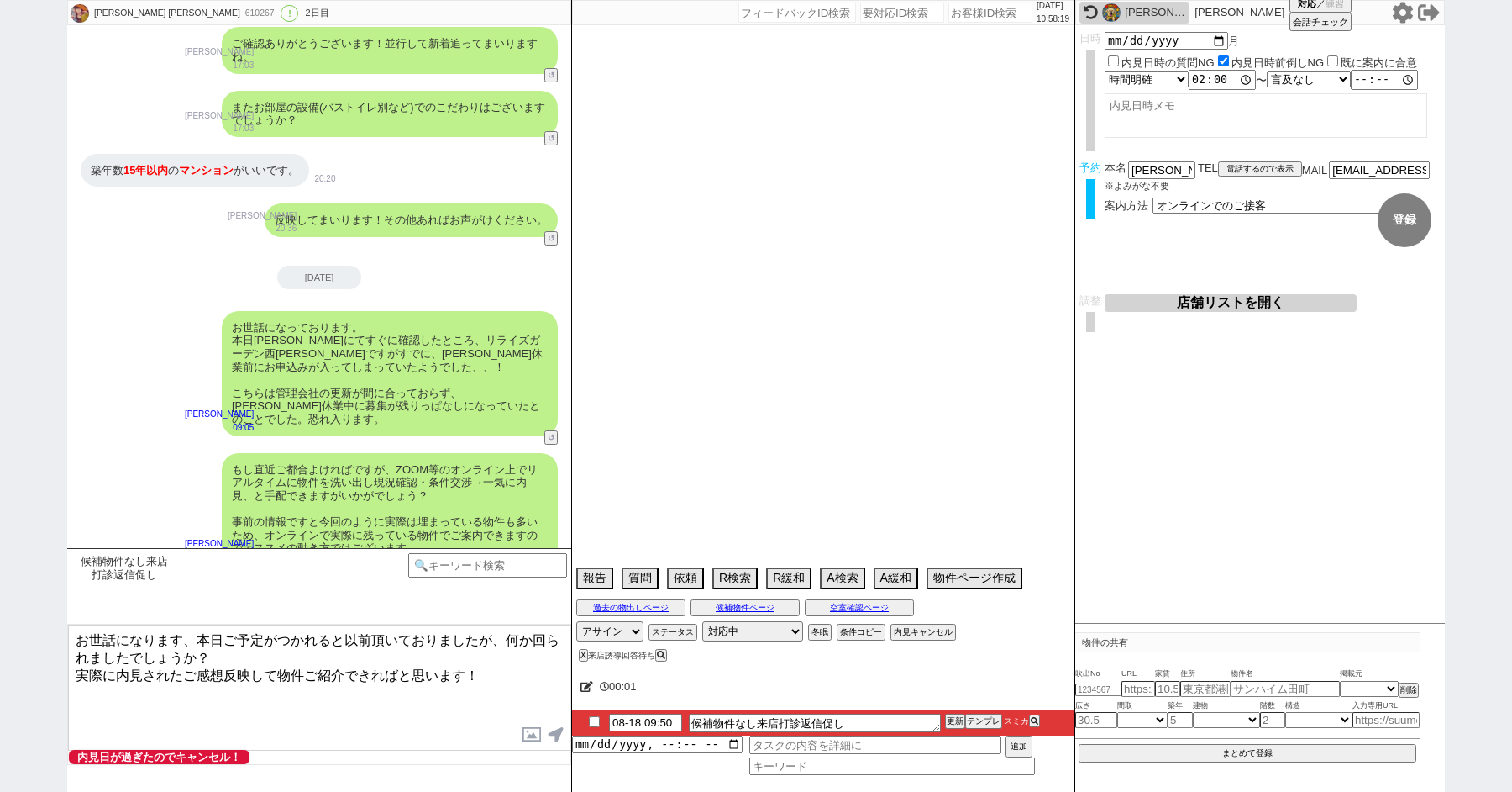
select select "36"
select select "47"
select select "16"
select select "531"
select select "10"
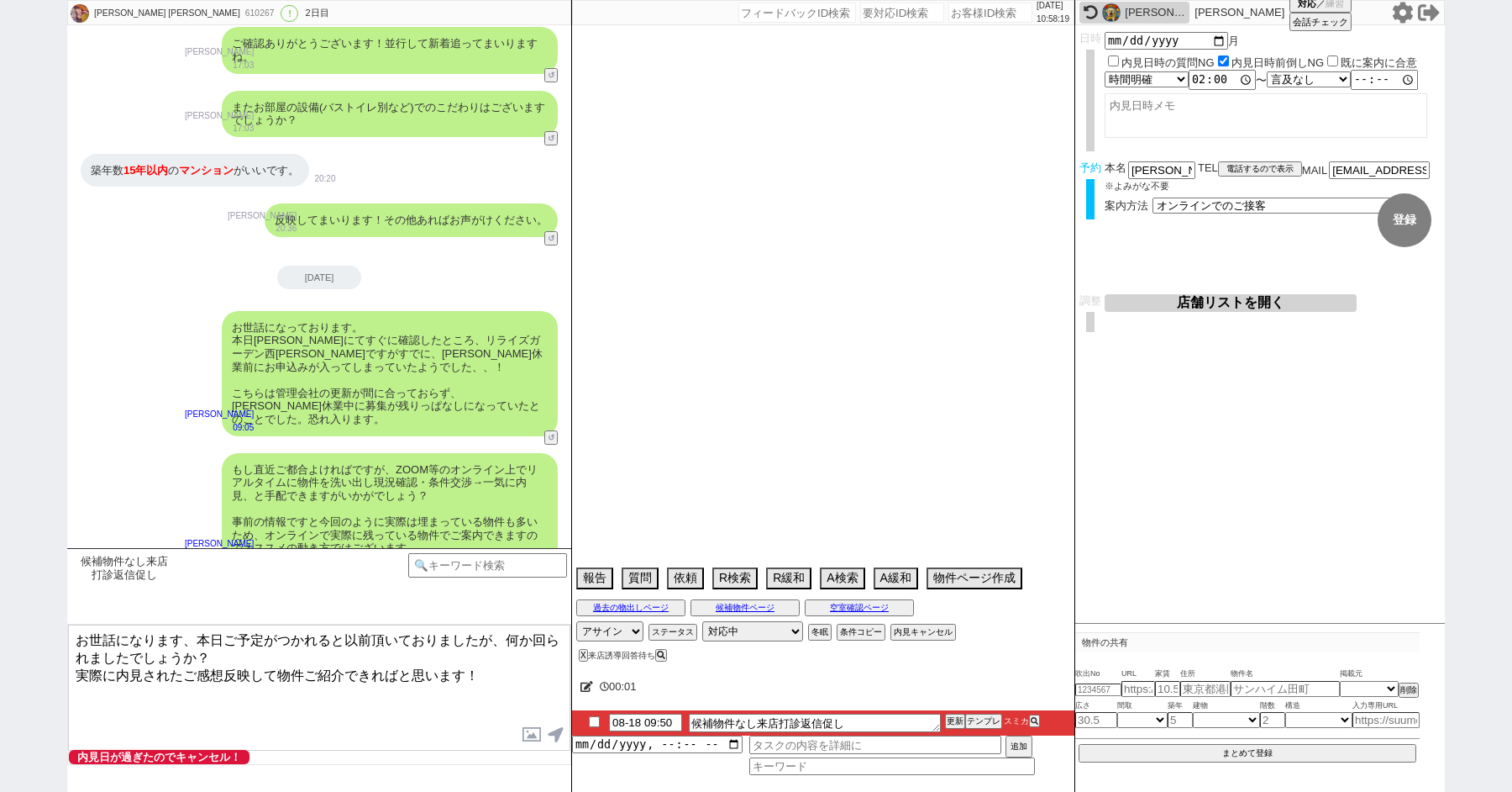
select select "369"
select select "35"
select select "68"
select select "74"
select select "54"
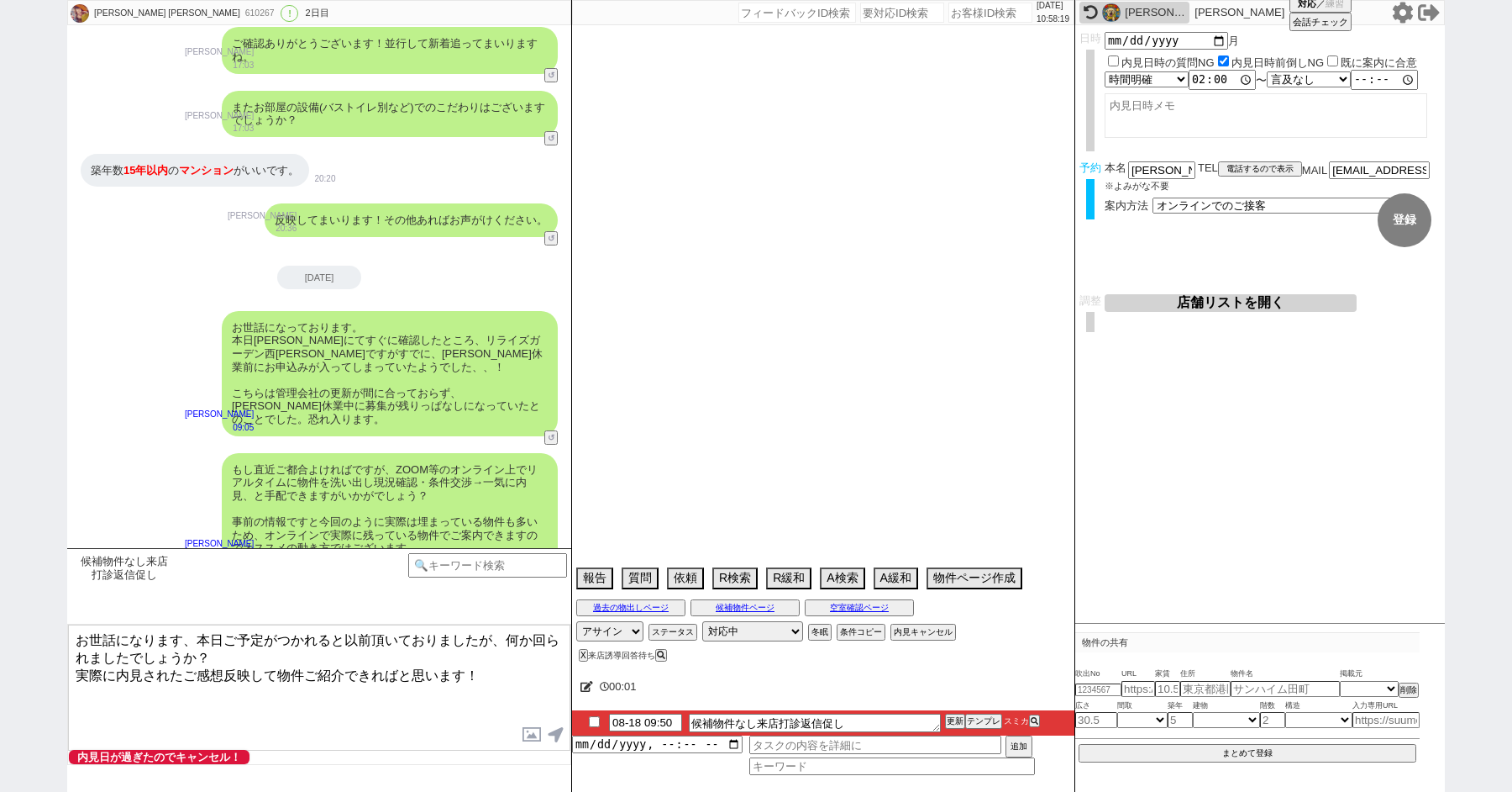
select select "24"
select select "27"
select select "56"
select select "76"
select select "7"
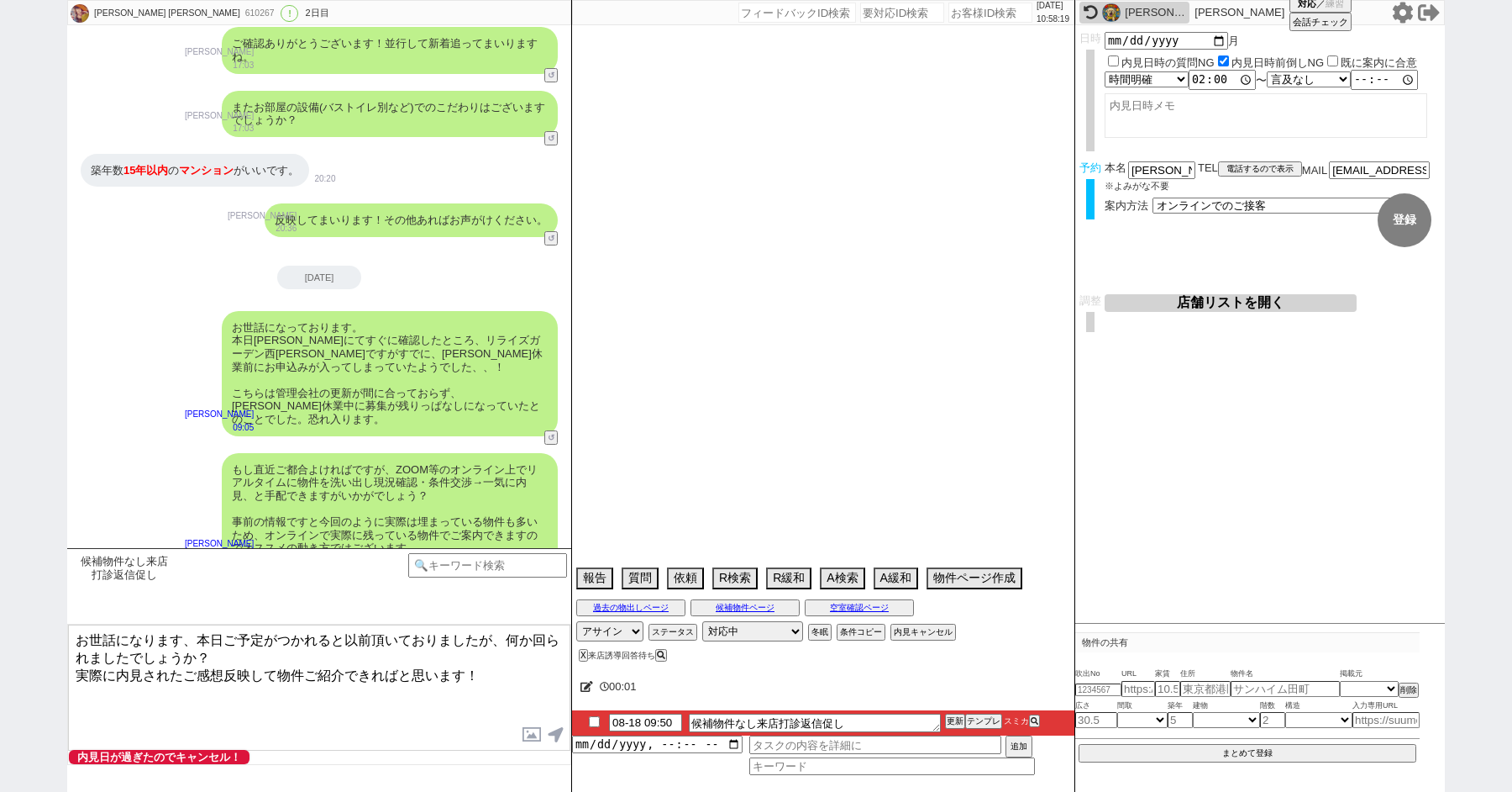
select select "11"
select select "55"
select select "77"
select select "32"
select select "17"
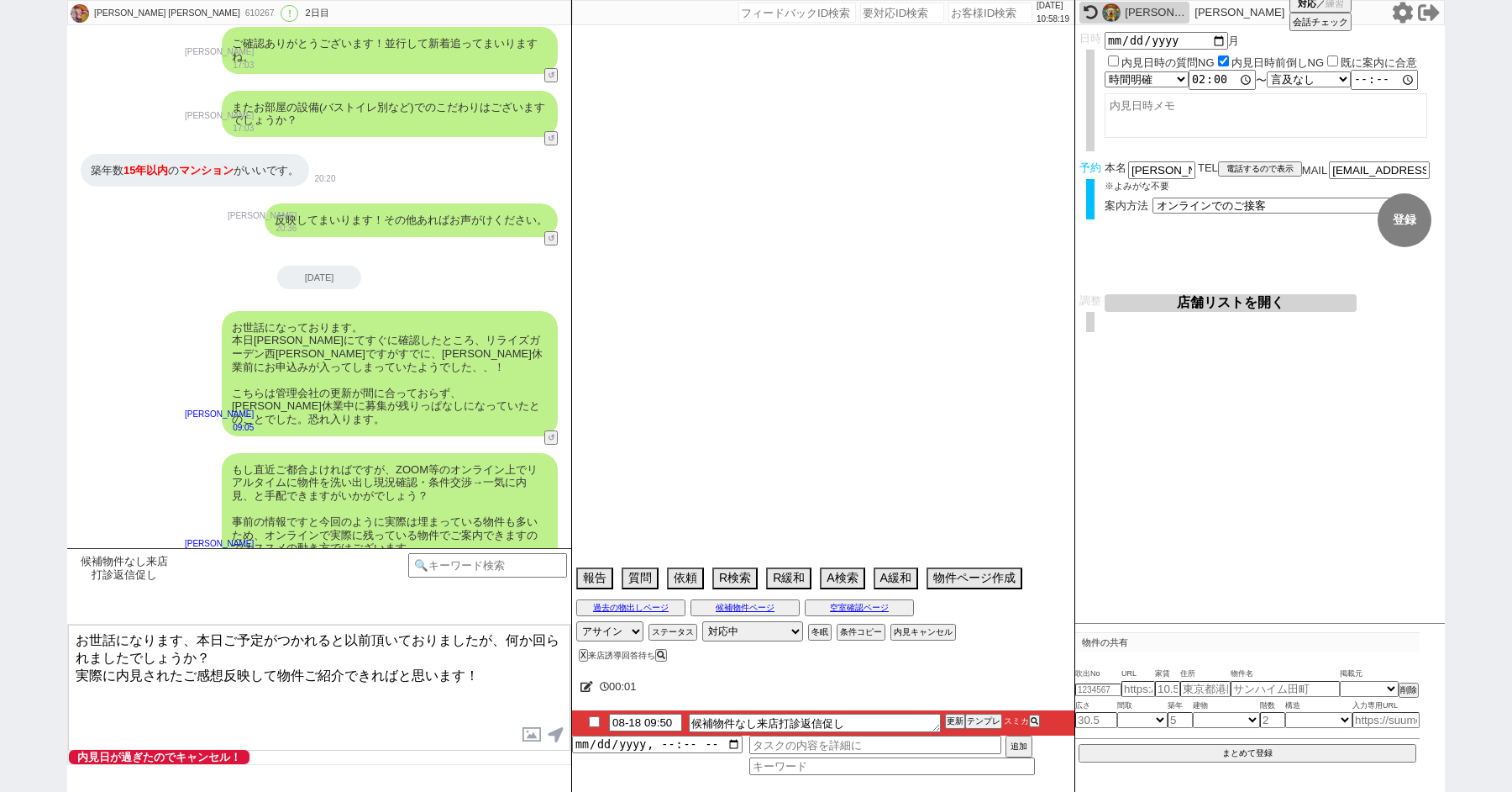
select select "51"
select select "58"
select select "49"
select select "73"
select select "1757"
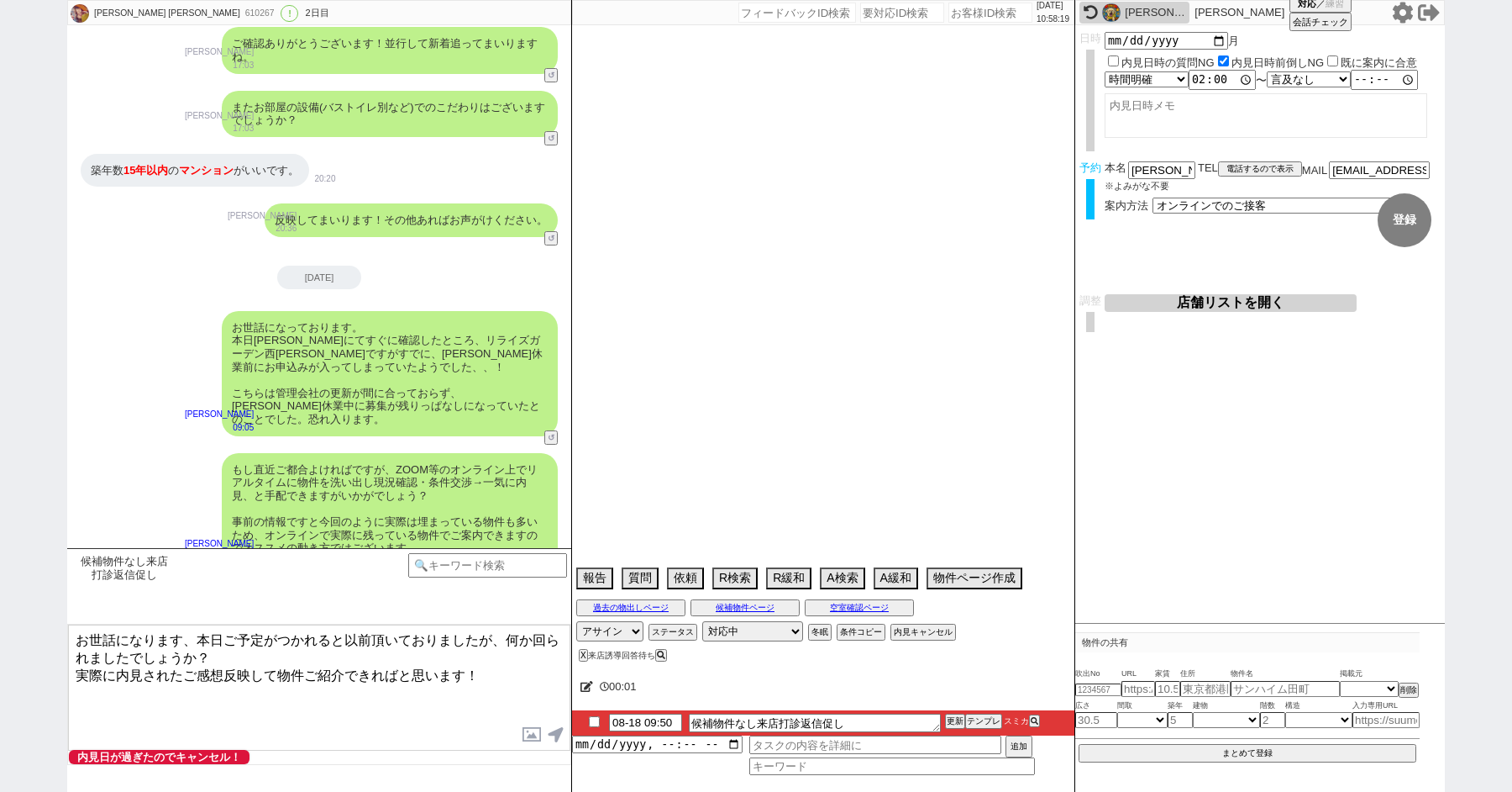
select select "30"
select select "46"
select select "34"
select select "61"
select select "37"
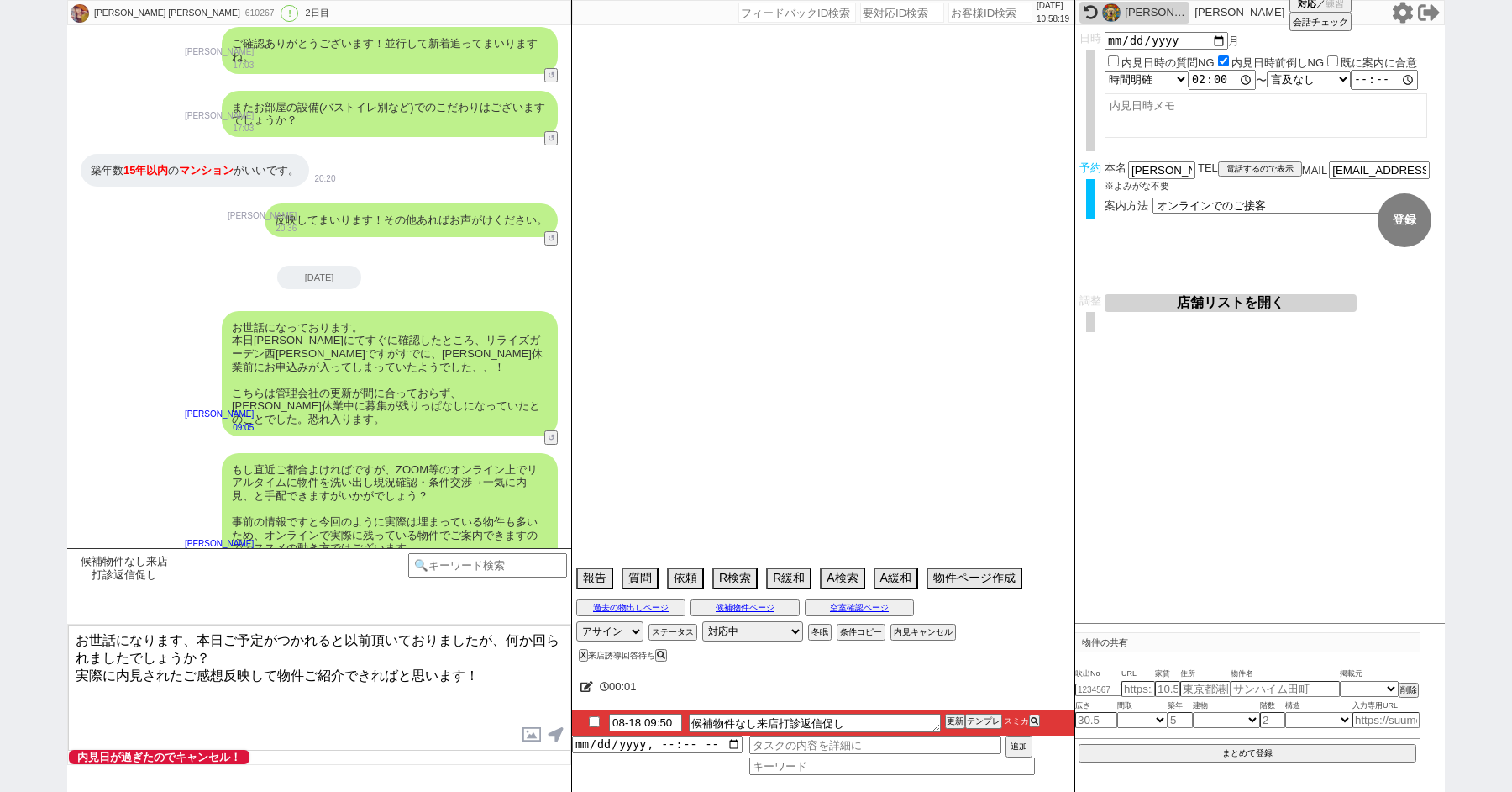
select select "31"
select select "41"
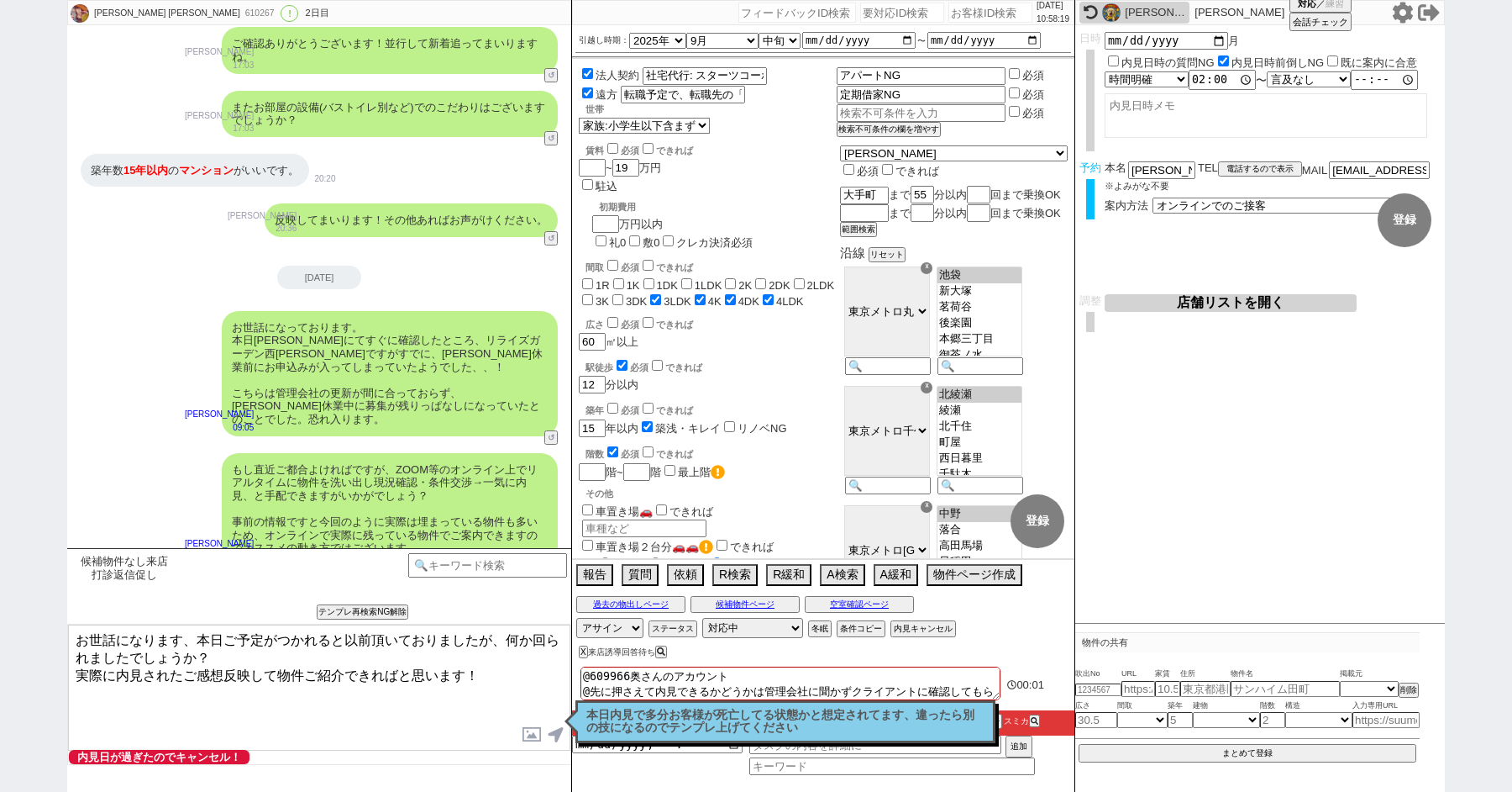
scroll to position [257, 0]
click at [736, 715] on p "本日内見で多分お客様が死亡してる状態かと想定されてます、違ったら別の技になるのでテンプレ上げてください" at bounding box center [785, 722] width 398 height 26
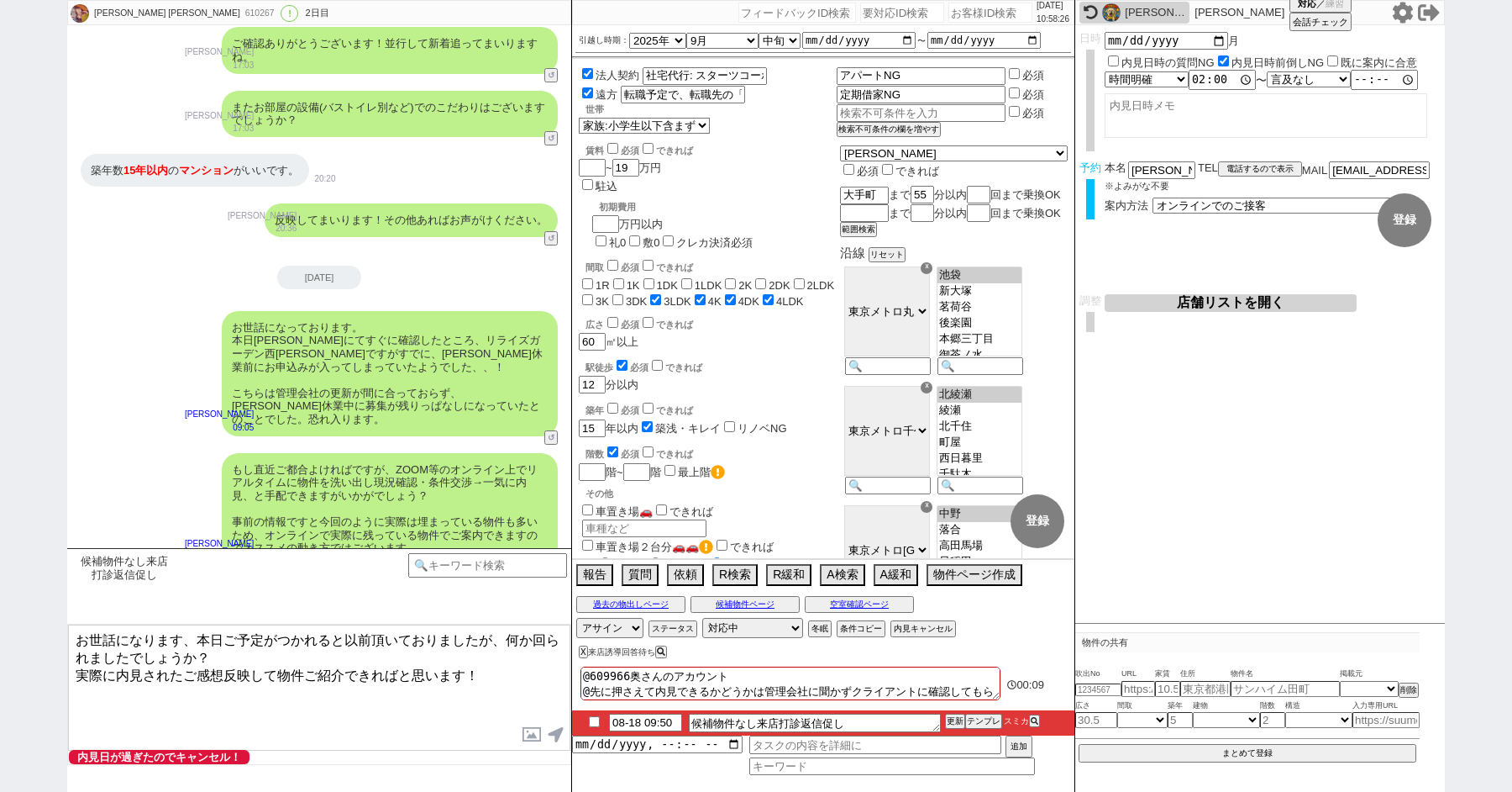
scroll to position [5, 0]
click at [842, 570] on button "A検索" at bounding box center [840, 573] width 41 height 18
click at [832, 568] on button "A検索" at bounding box center [840, 573] width 41 height 18
click at [241, 15] on div "610267" at bounding box center [259, 13] width 38 height 13
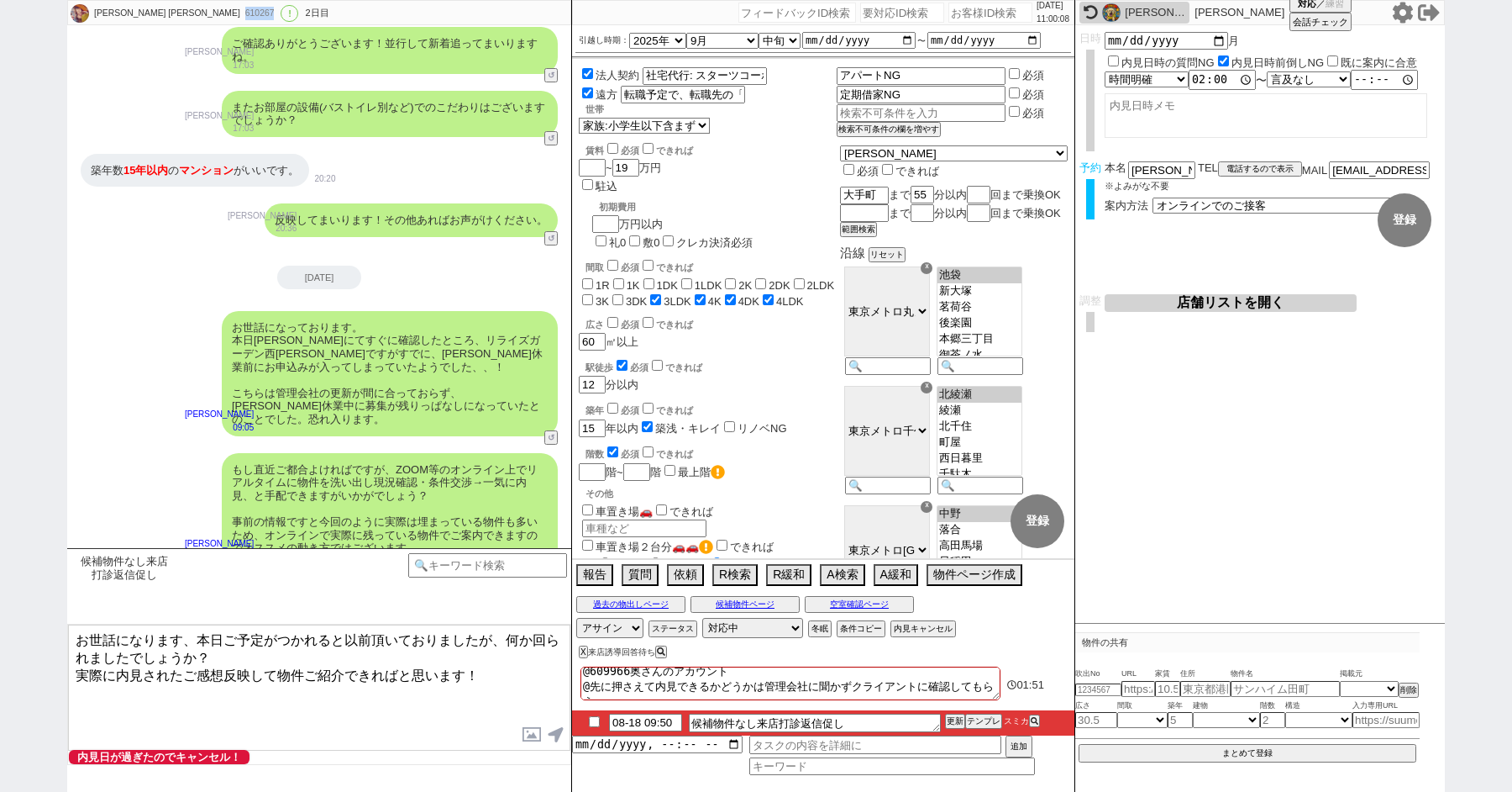
copy div "610267"
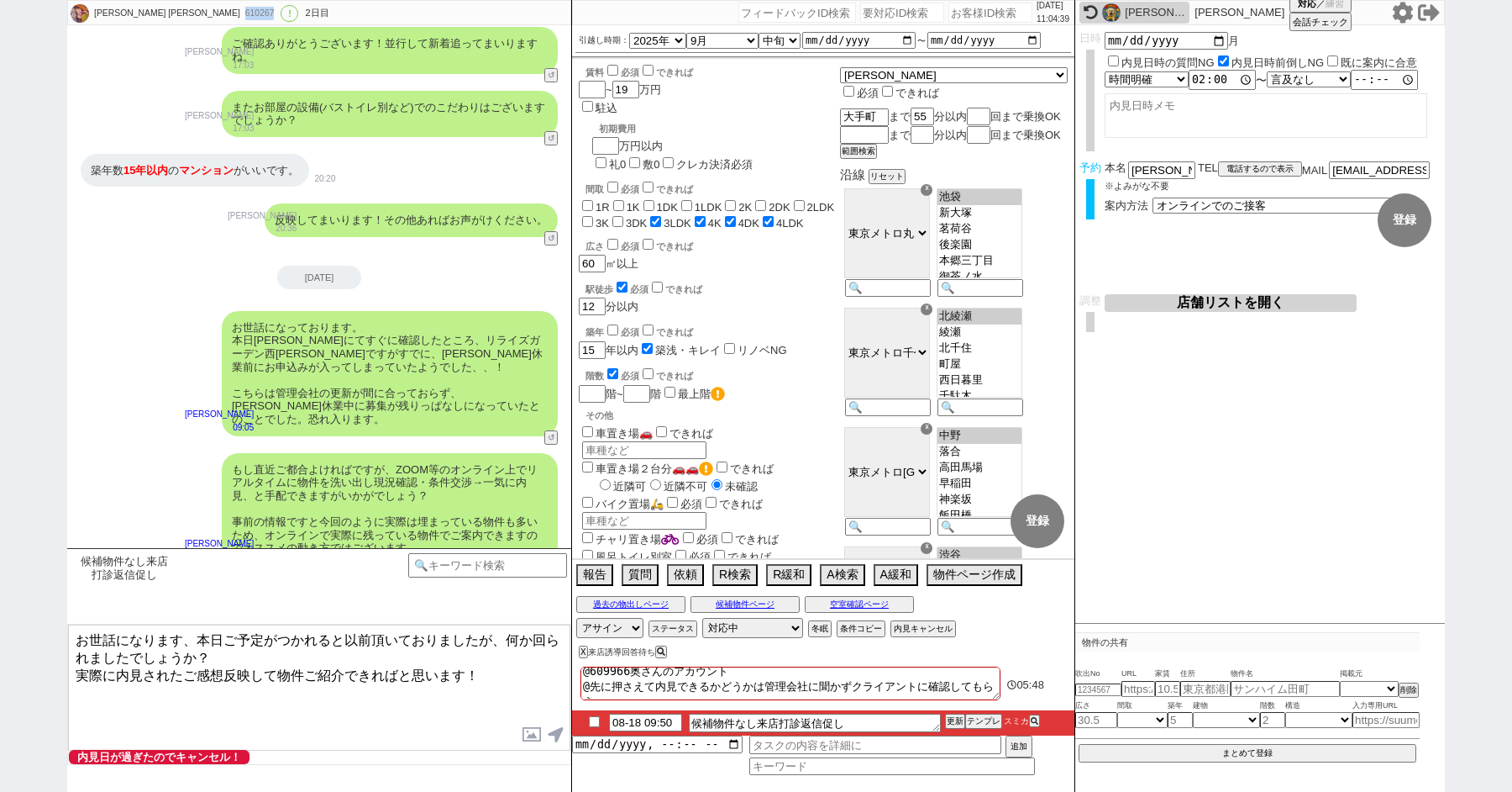
scroll to position [0, 0]
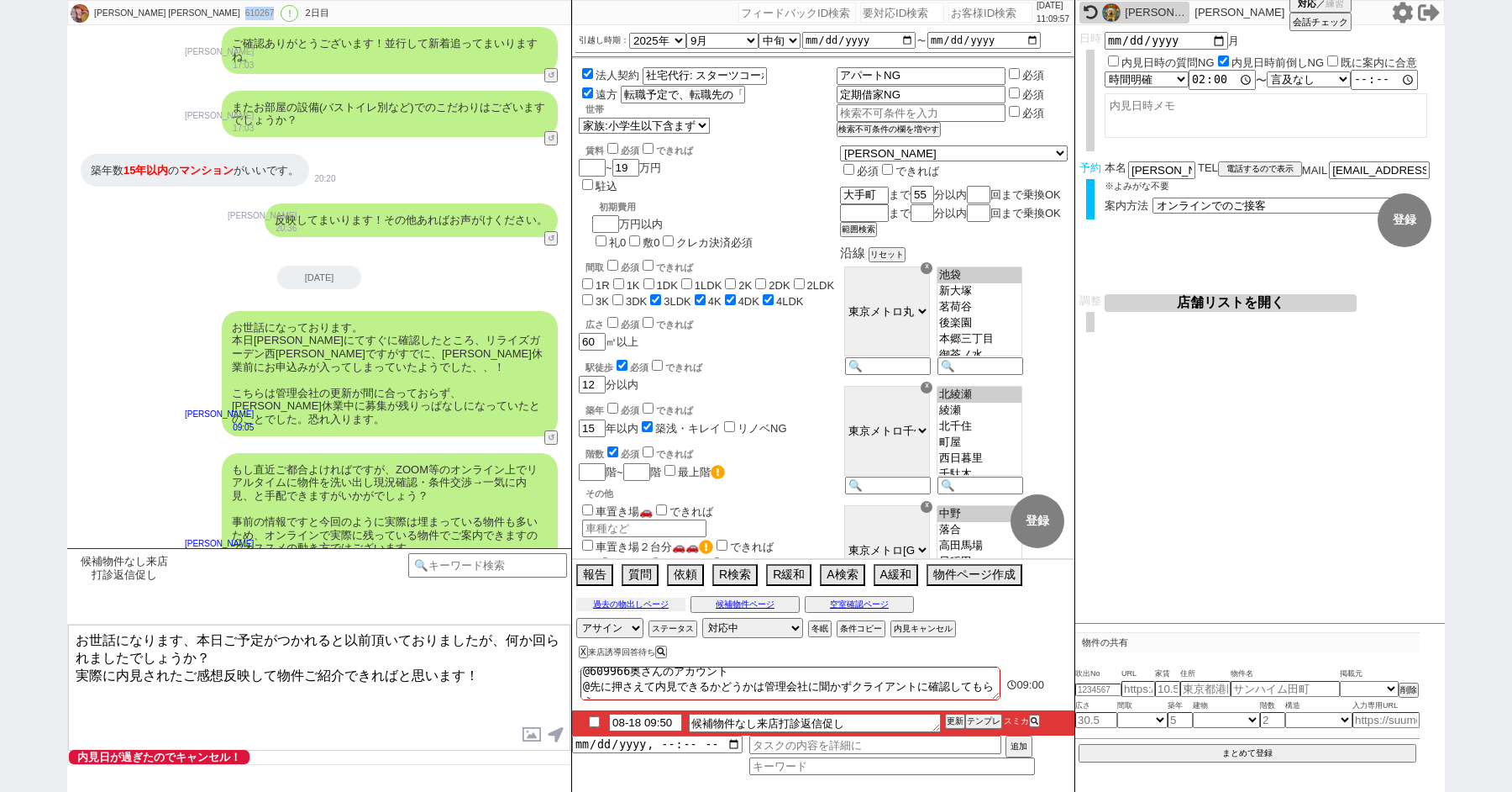
click at [617, 599] on button "過去の物出しページ" at bounding box center [631, 604] width 109 height 13
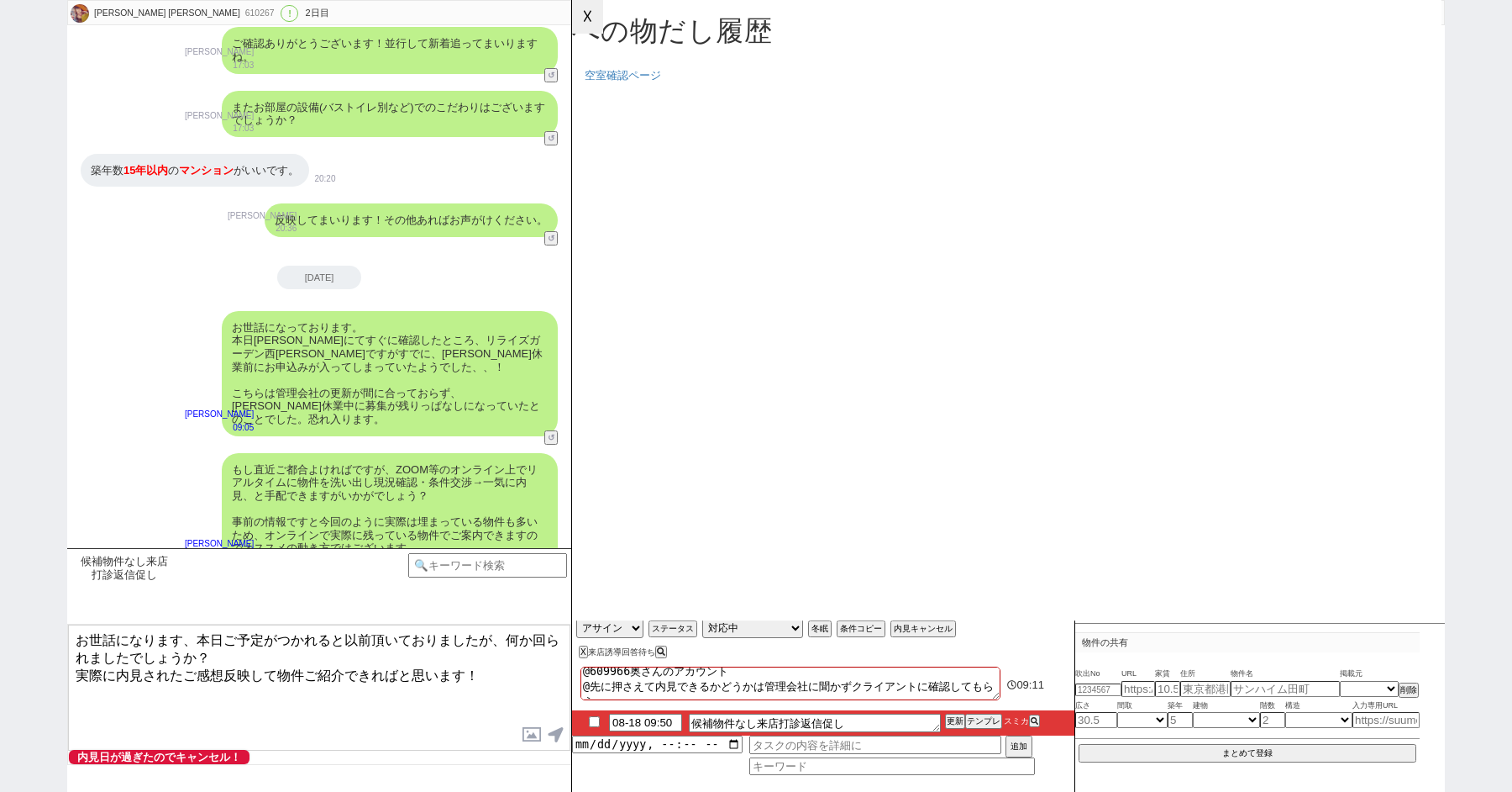
click at [574, 13] on button "☓" at bounding box center [587, 17] width 31 height 33
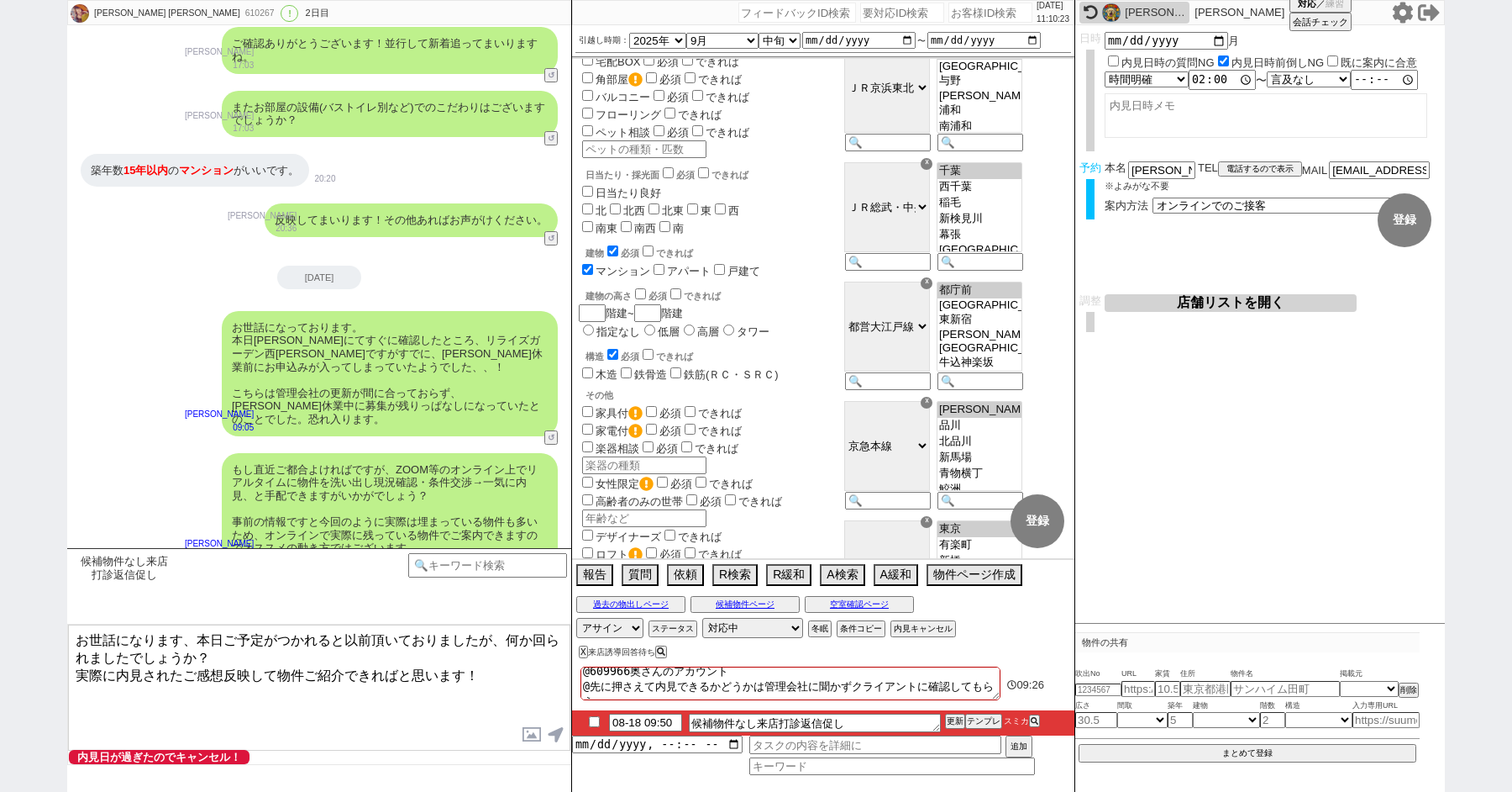
scroll to position [1352, 0]
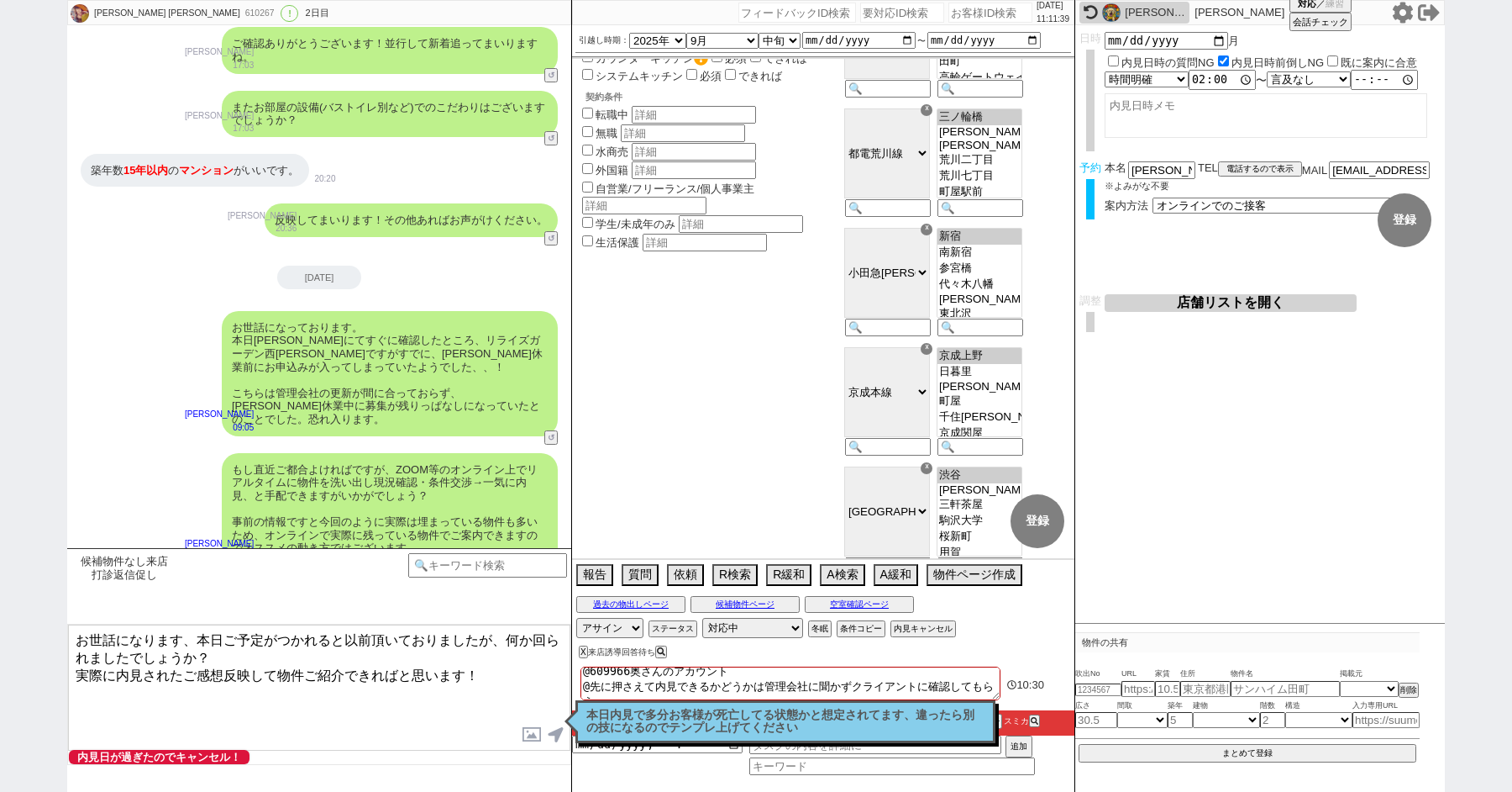
click at [304, 712] on textarea "お世話になります、本日ご予定がつかれると以前頂いておりましたが、何か回られましたでしょうか？ 実際に内見されたご感想反映して物件ご紹介できればと思います！" at bounding box center [319, 687] width 503 height 126
drag, startPoint x: 304, startPoint y: 712, endPoint x: 61, endPoint y: 496, distance: 325.1
click at [61, 496] on div "本間 寛隆 Hirotaka Honma 610267 ! 0 2日目 冬眠中 自社客 スミカ スミカ_BPO チャット全表示 2025-08-17 ようこそ…" at bounding box center [756, 396] width 1512 height 792
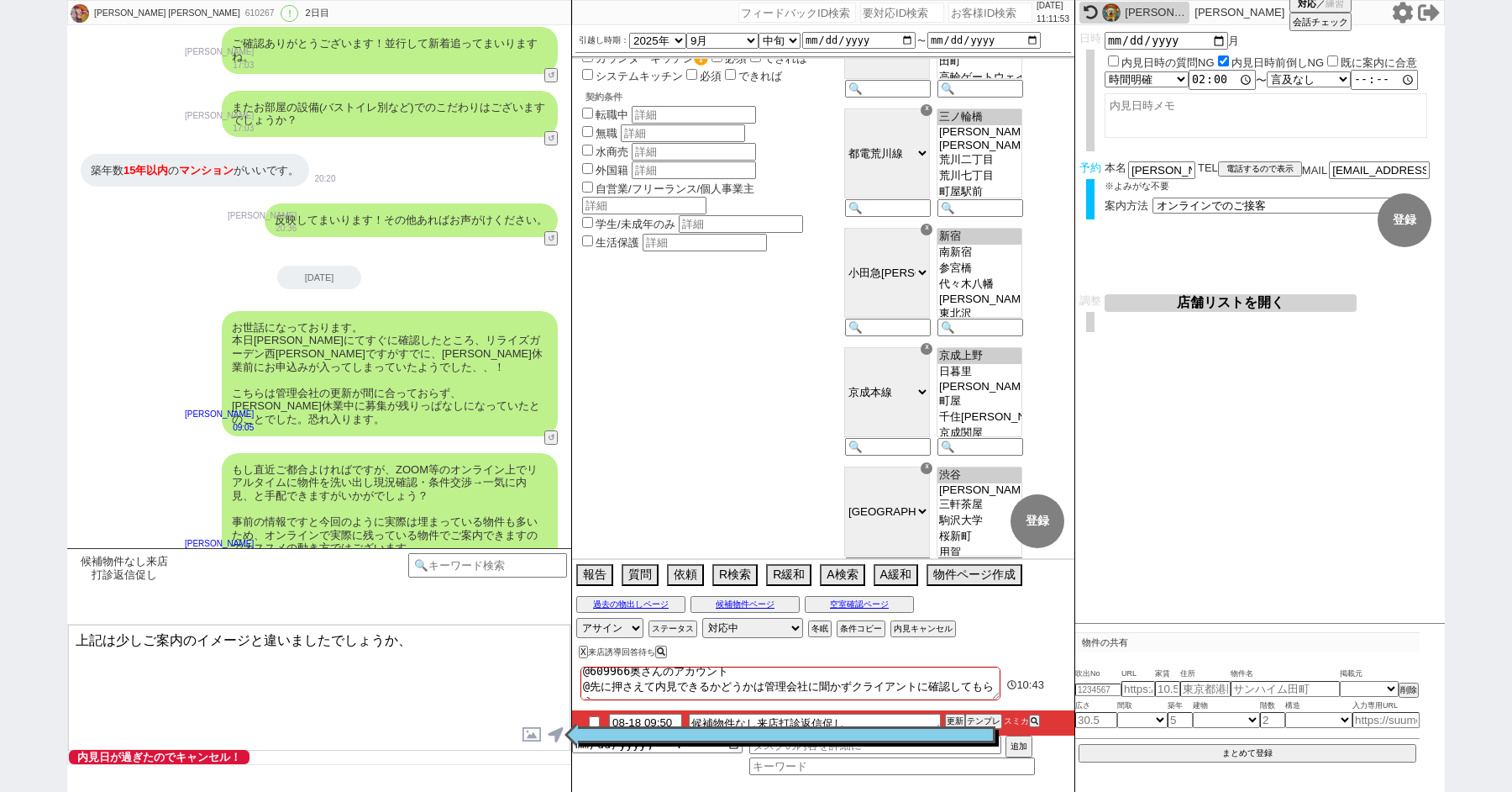
paste textarea "https://tools.sumika.live/pages/scy5j8q"
click at [428, 638] on textarea "上記は少しご案内のイメージと違いましたでしょうか、 https://tools.sumika.live/pages/scy5j8q" at bounding box center [319, 687] width 503 height 126
click at [385, 725] on textarea "上記は少しご案内のイメージと違いましたでしょうか、取り急ぎ現時点での募集掲載もお調べしまして追加で2件お送り致します！ https://tools.sumik…" at bounding box center [319, 687] width 503 height 126
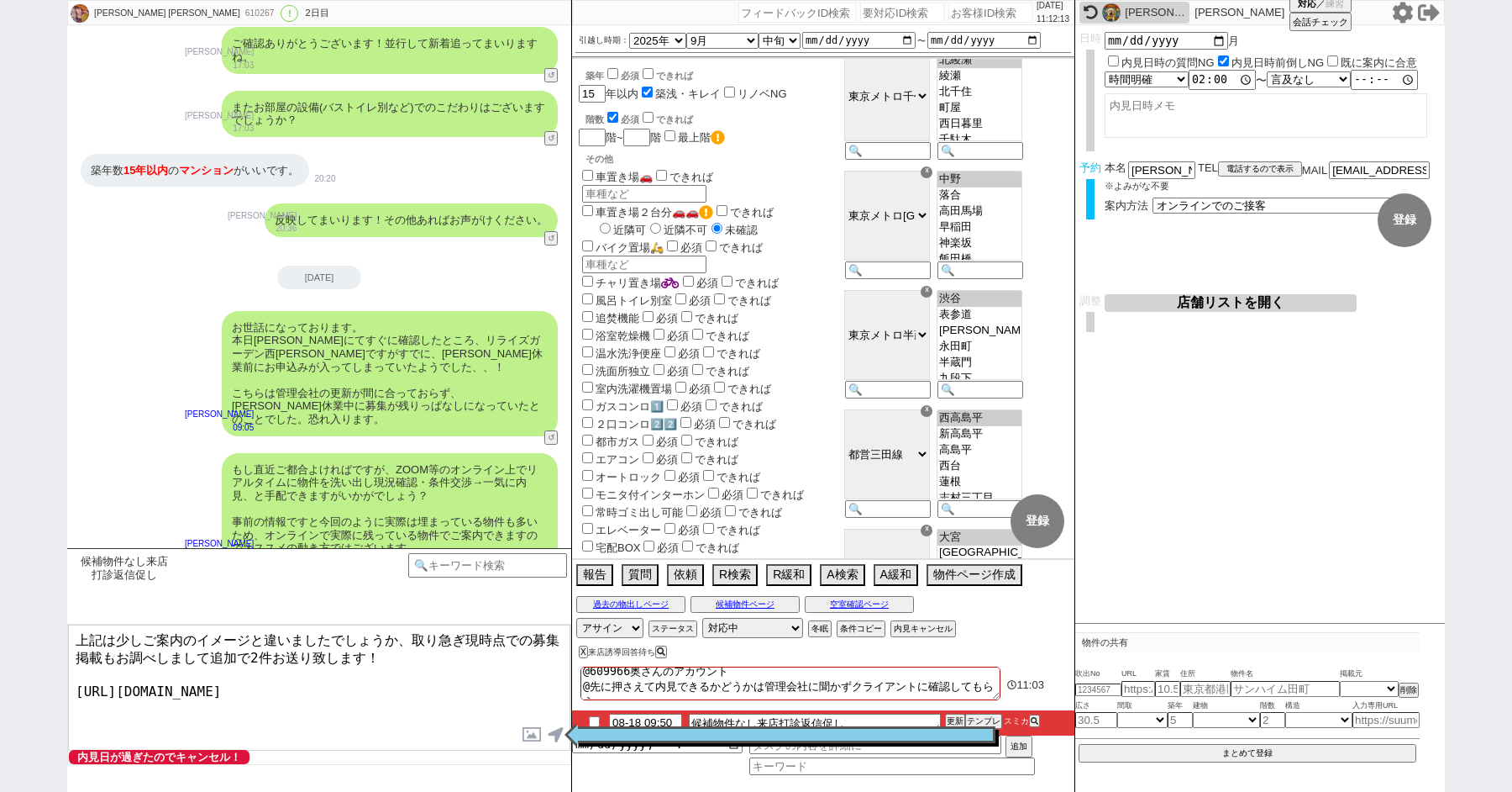
scroll to position [0, 0]
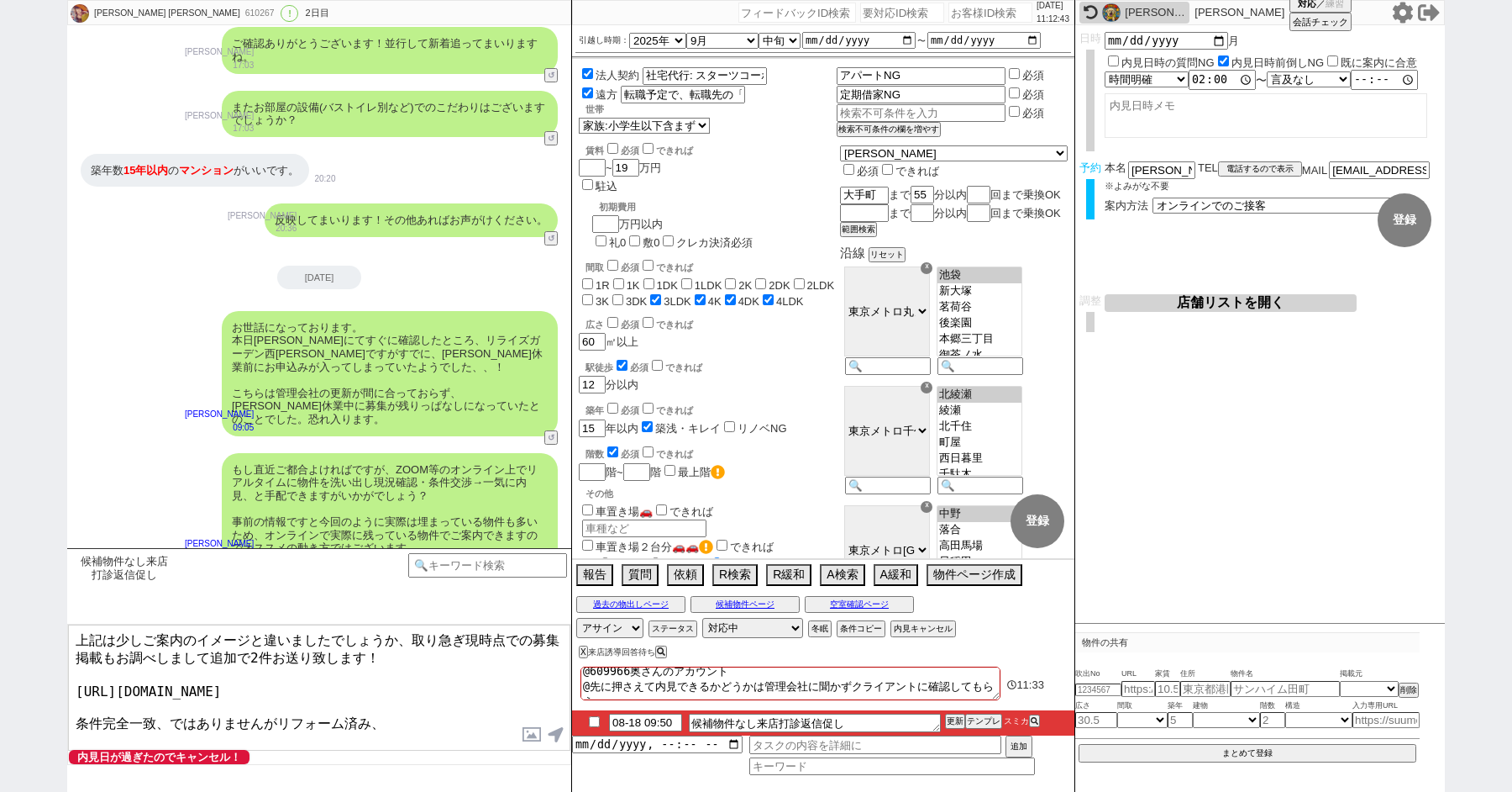
click at [167, 703] on textarea "上記は少しご案内のイメージと違いましたでしょうか、取り急ぎ現時点での募集掲載もお調べしまして追加で2件お送り致します！ https://tools.sumik…" at bounding box center [319, 687] width 503 height 126
click at [262, 708] on textarea "上記は少しご案内のイメージと違いましたでしょうか、取り急ぎ現時点での募集掲載もお調べしまして追加で2件お送り致します！ https://tools.sumik…" at bounding box center [319, 687] width 503 height 126
click at [453, 712] on textarea "上記は少しご案内のイメージと違いましたでしょうか、取り急ぎ現時点での募集掲載もお調べしまして追加で2件お送り致します！ https://tools.sumik…" at bounding box center [319, 687] width 503 height 126
click at [131, 737] on textarea "上記は少しご案内のイメージと違いましたでしょうか、取り急ぎ現時点での募集掲載もお調べしまして追加で2件お送り致します！ https://tools.sumik…" at bounding box center [319, 687] width 503 height 126
type textarea "上記は少しご案内のイメージと違いましたでしょうか、取り急ぎ現時点での募集掲載もお調べしまして追加で2件お送り致します！ https://tools.sumik…"
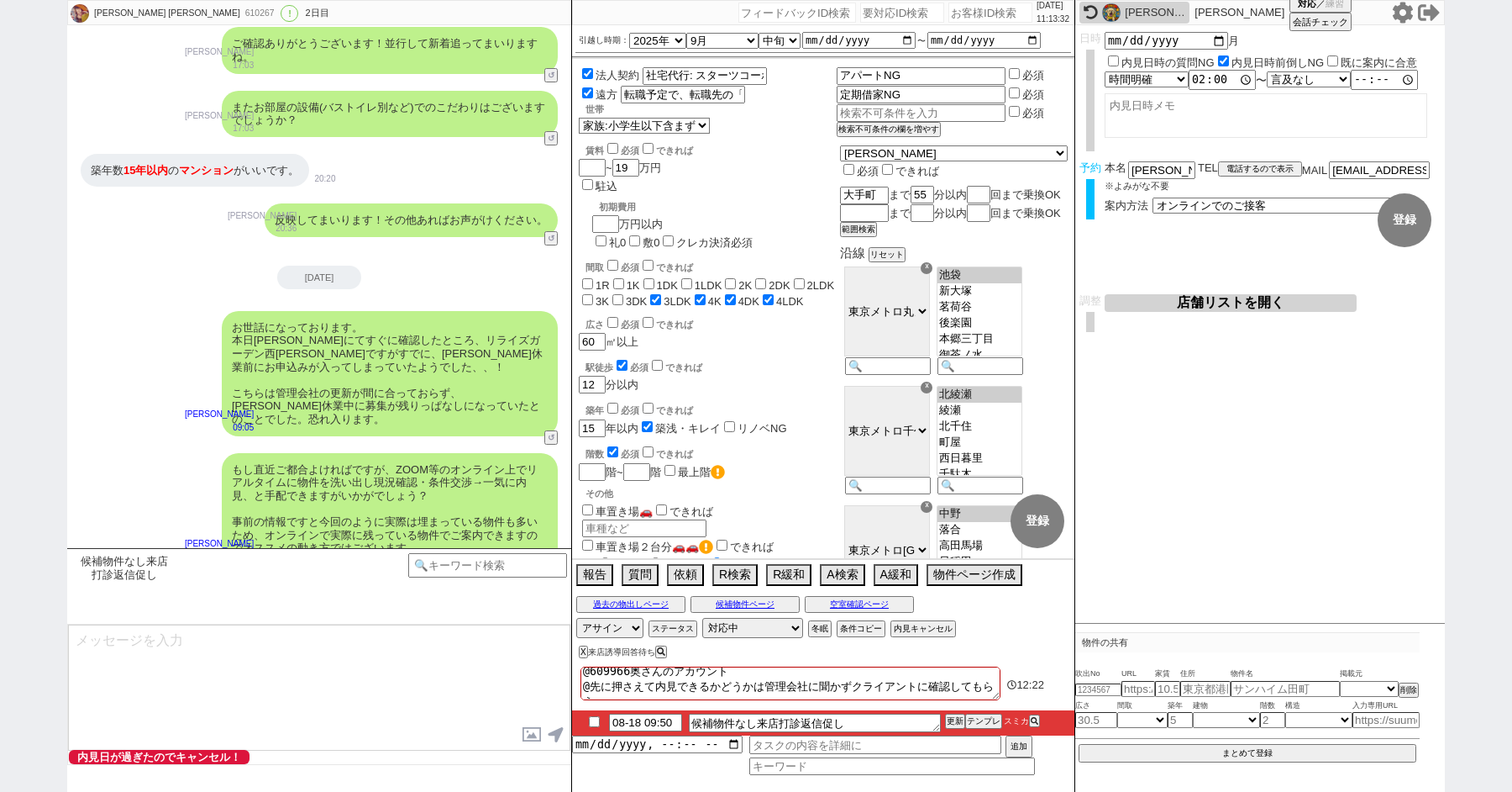
scroll to position [2656, 0]
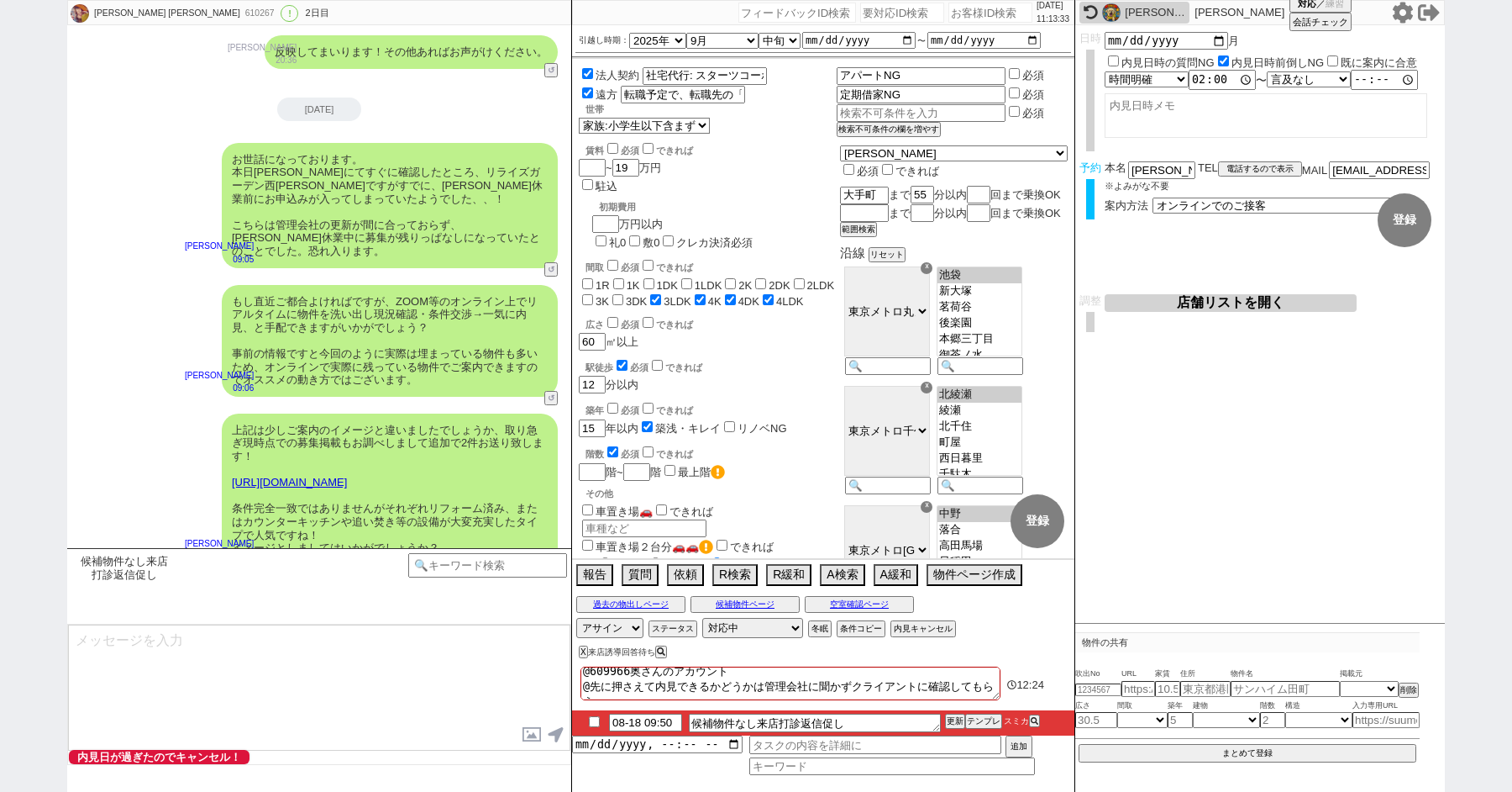
type input "08-19 09:50"
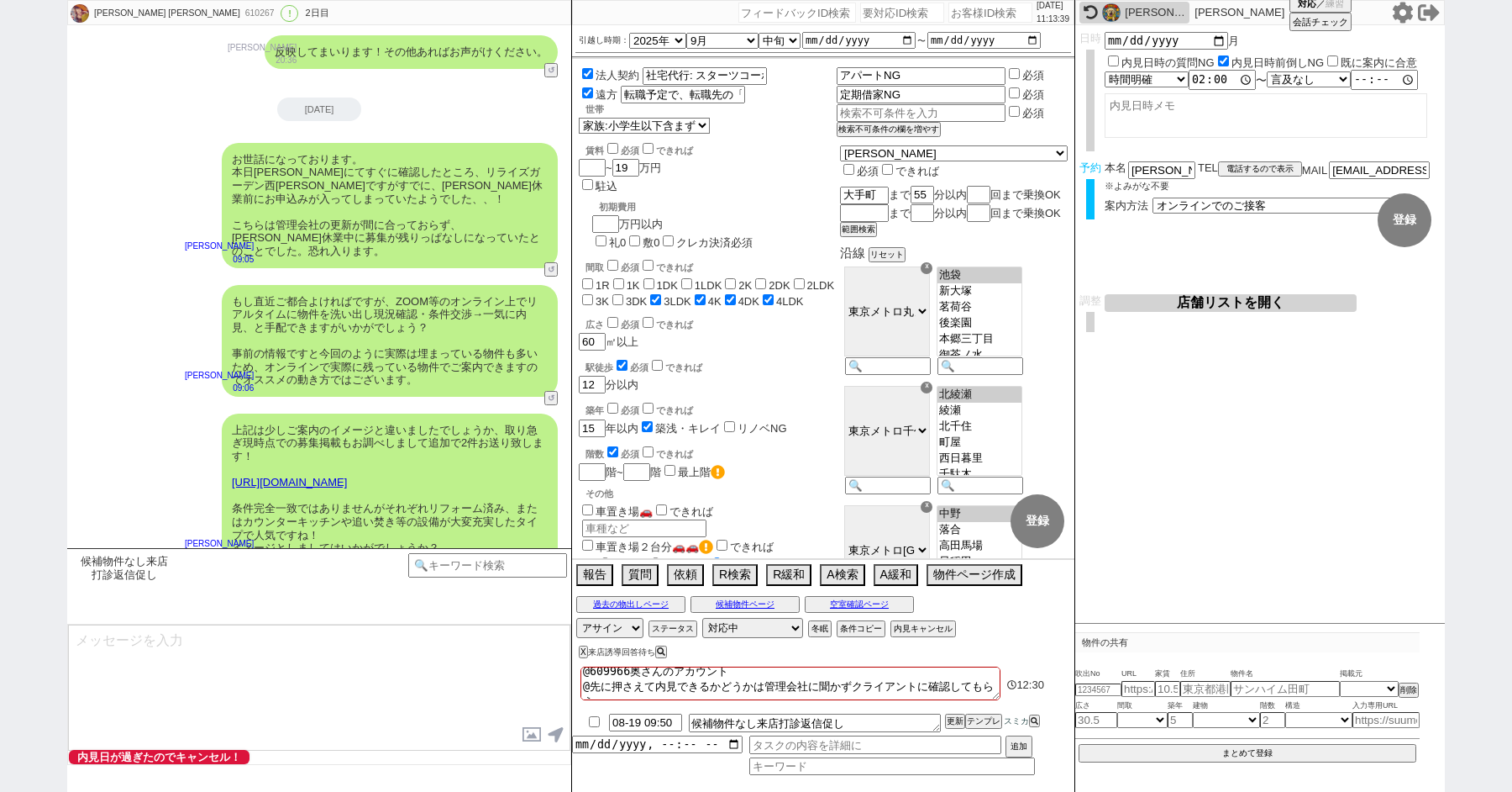
click at [591, 717] on input "checkbox" at bounding box center [595, 722] width 25 height 11
checkbox input "true"
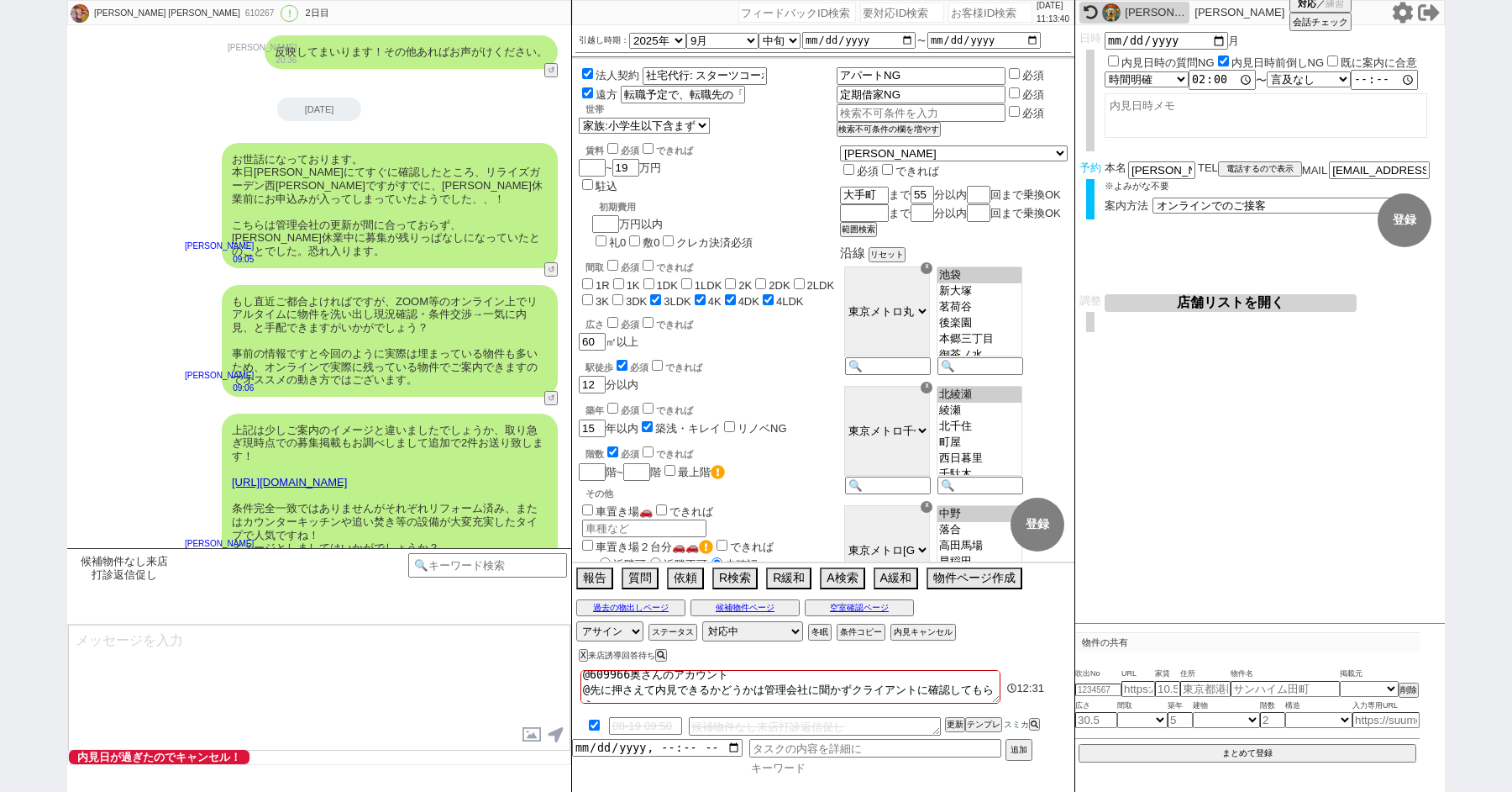
click at [793, 765] on input at bounding box center [892, 768] width 286 height 14
click at [582, 654] on button "X" at bounding box center [582, 651] width 6 height 10
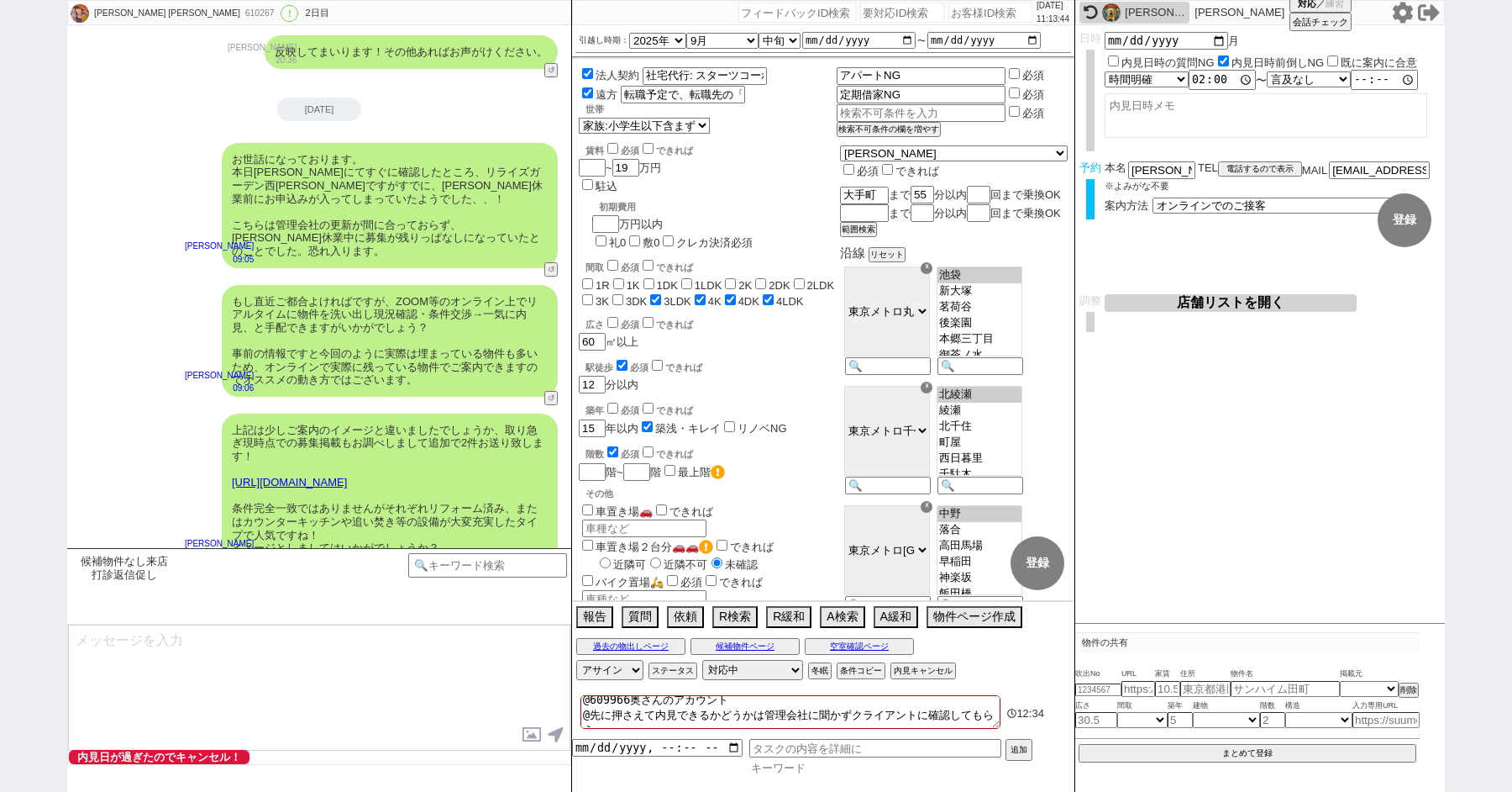
click at [818, 766] on input at bounding box center [892, 768] width 286 height 14
type input "有力"
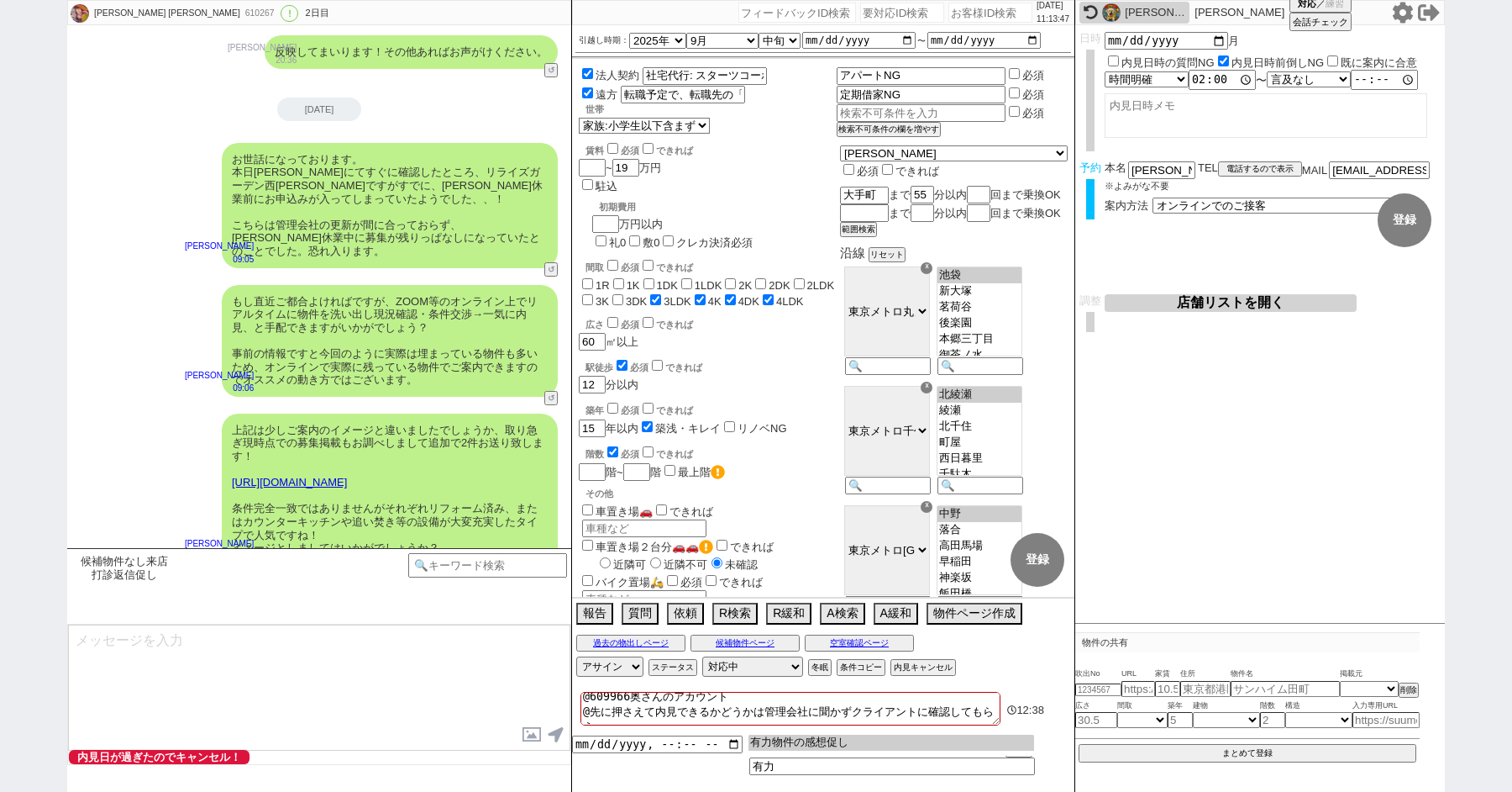
type input "有力物件の感想促し"
click at [649, 749] on input "datetime-local" at bounding box center [657, 743] width 170 height 14
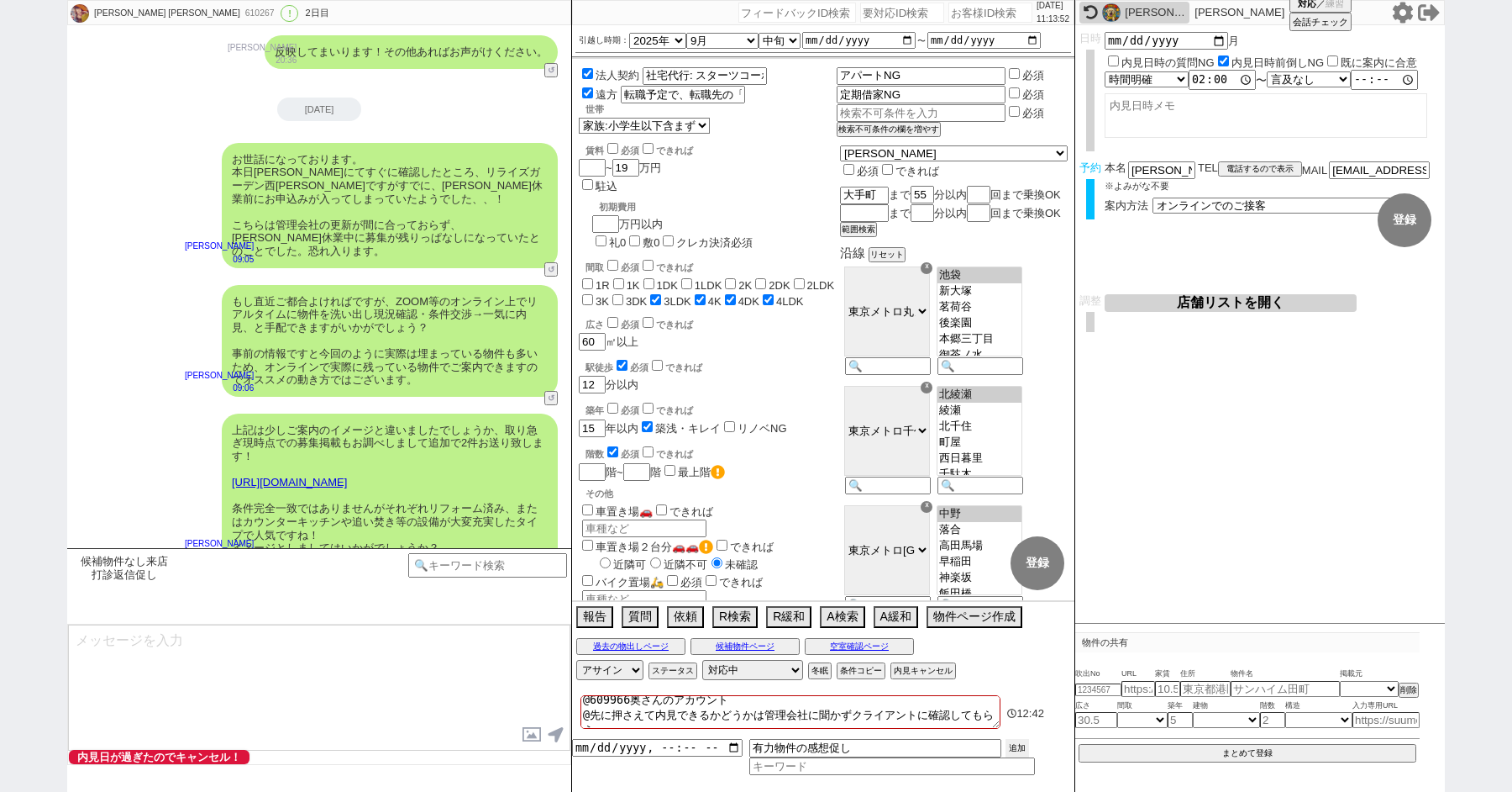
click at [1023, 742] on button "追加" at bounding box center [1017, 748] width 24 height 18
type input "2025-08-18T11:00"
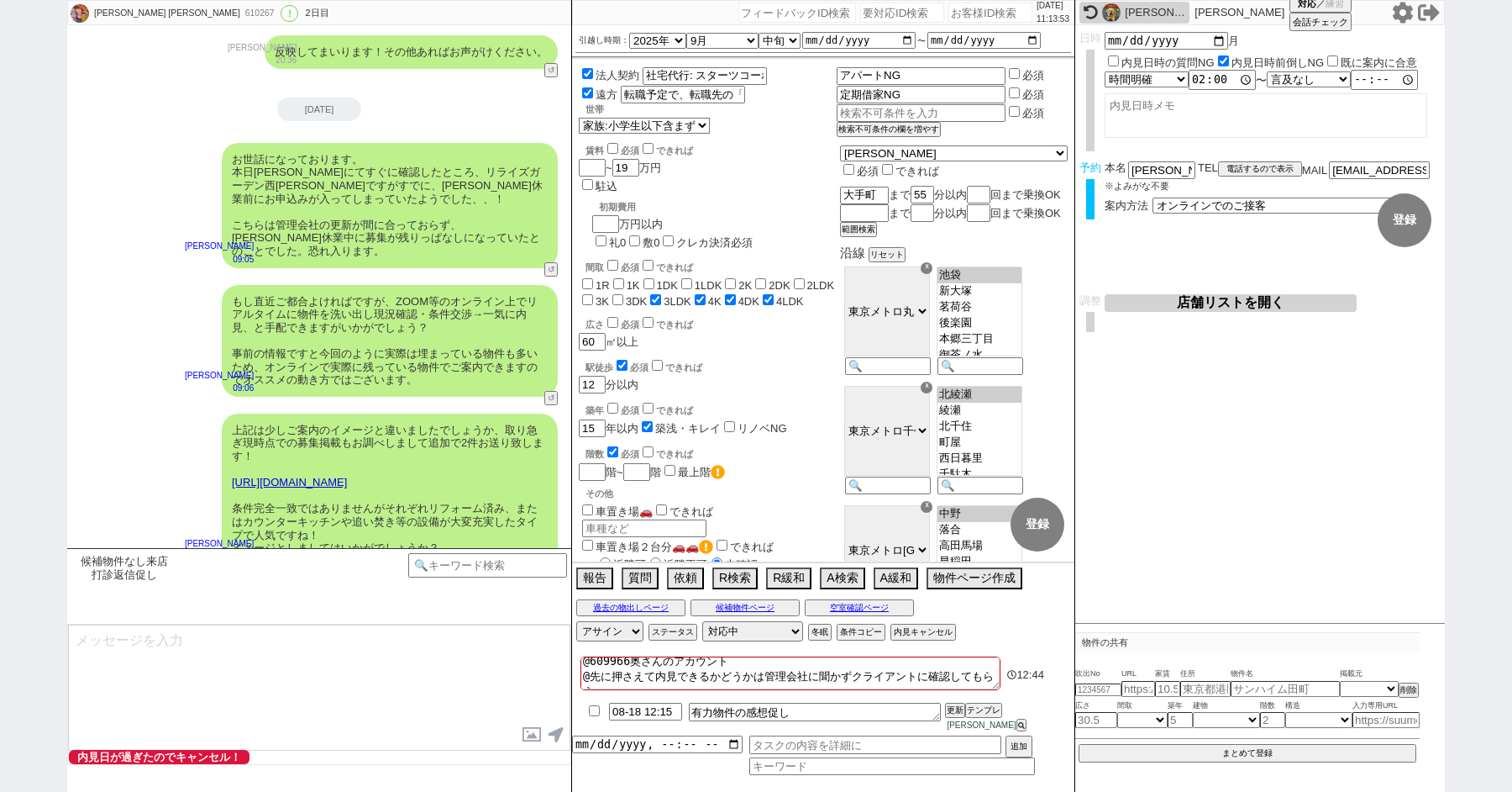
click at [132, 321] on div "もし直近ご都合よければですが、ZOOM等のオンライン上でリアルタイムに物件を洗い出し現況確認・条件交渉→一気に内見、と手配できますがいかがでしょう？ 事前の情…" at bounding box center [320, 341] width 504 height 128
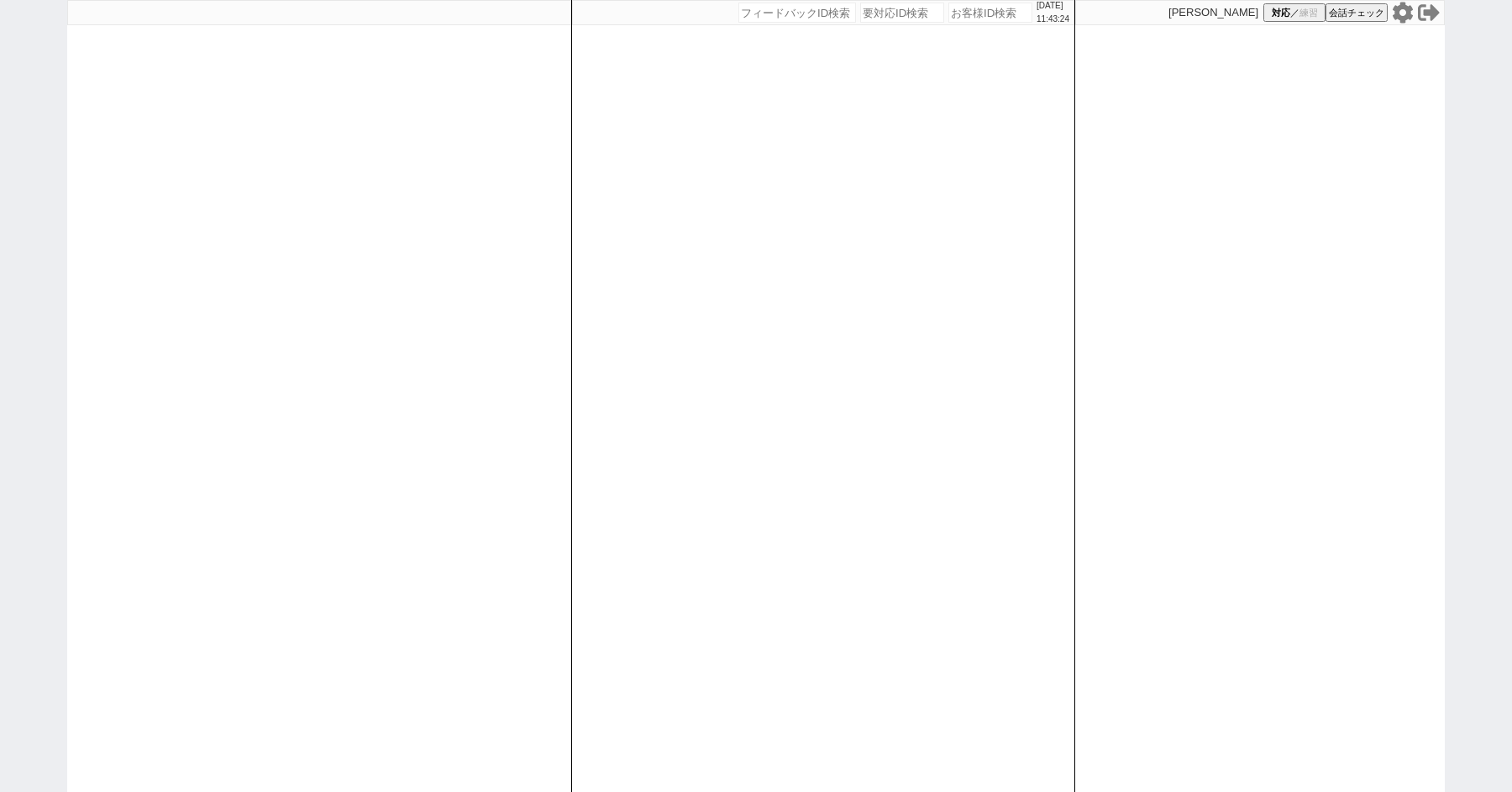
click at [76, 302] on div at bounding box center [320, 396] width 504 height 792
click at [48, 513] on div "[DATE] 11:43:32 候補物件を追加してしてください 紹介した物件一覧 他社物件を追加する 空室確認ページに追加・削除 紹介した物件一覧 他社物件を…" at bounding box center [756, 396] width 1512 height 792
select select "1"
select select "2"
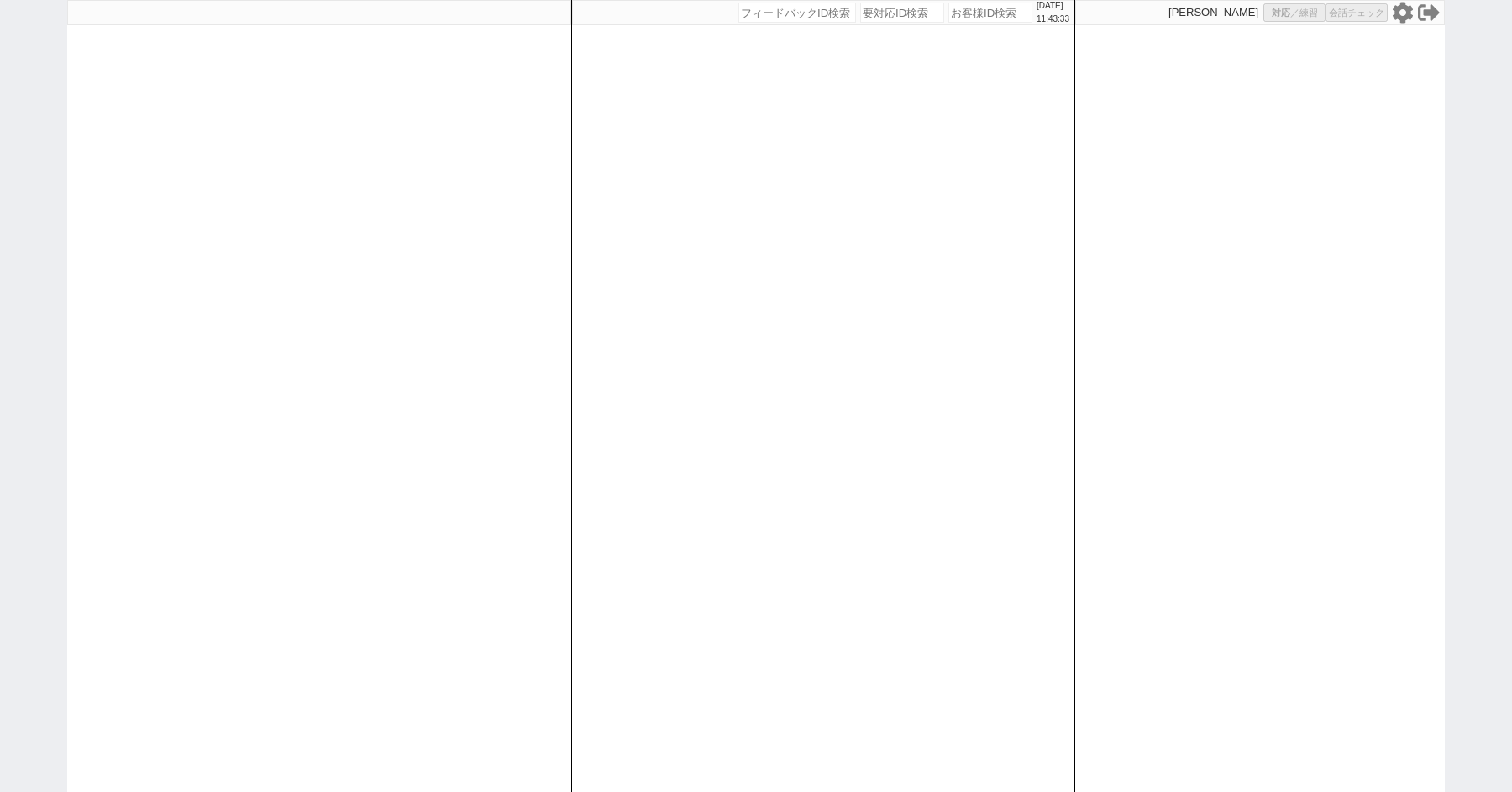
select select "5"
select select
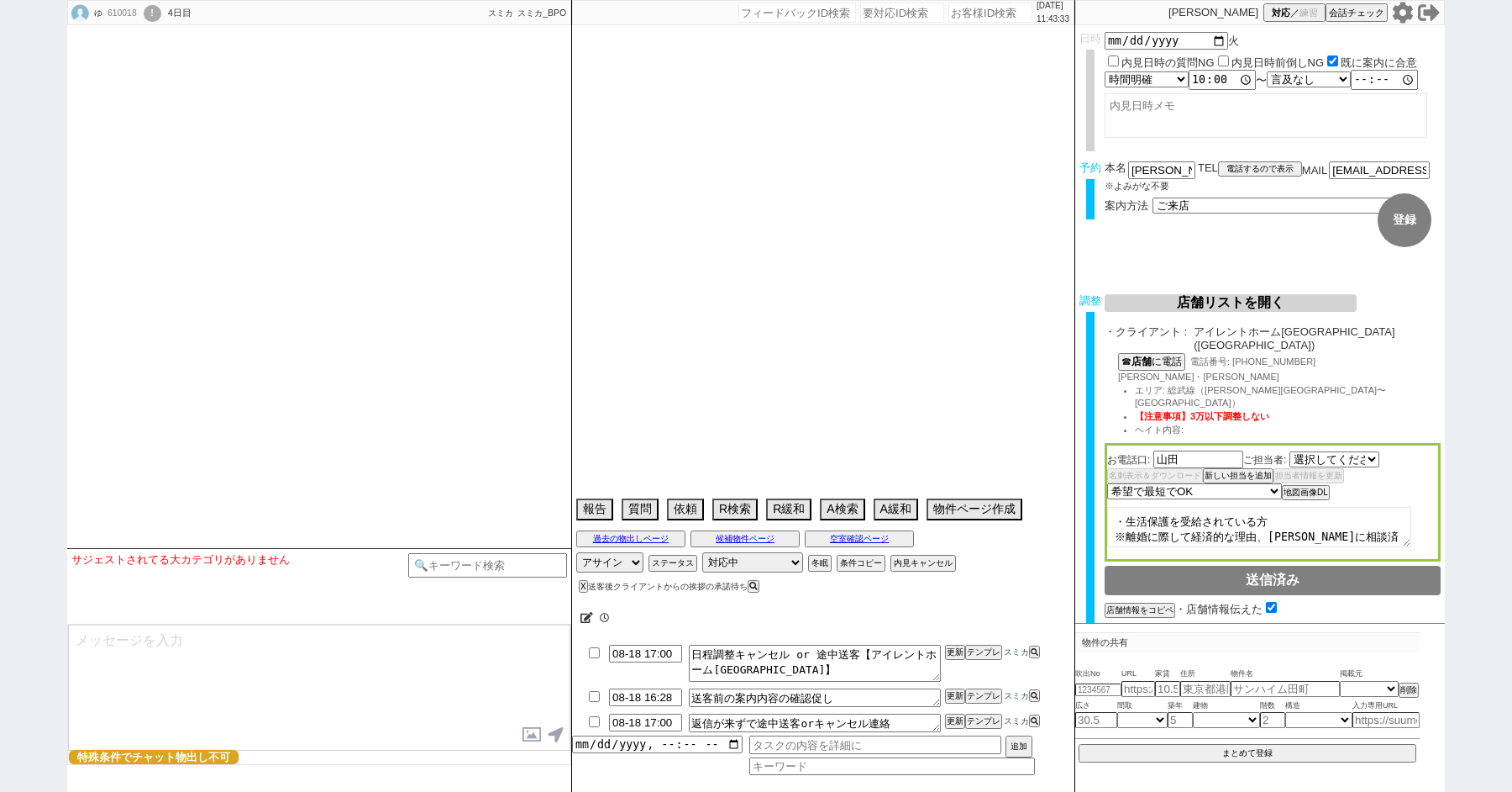
select select "[DATE]"
select select
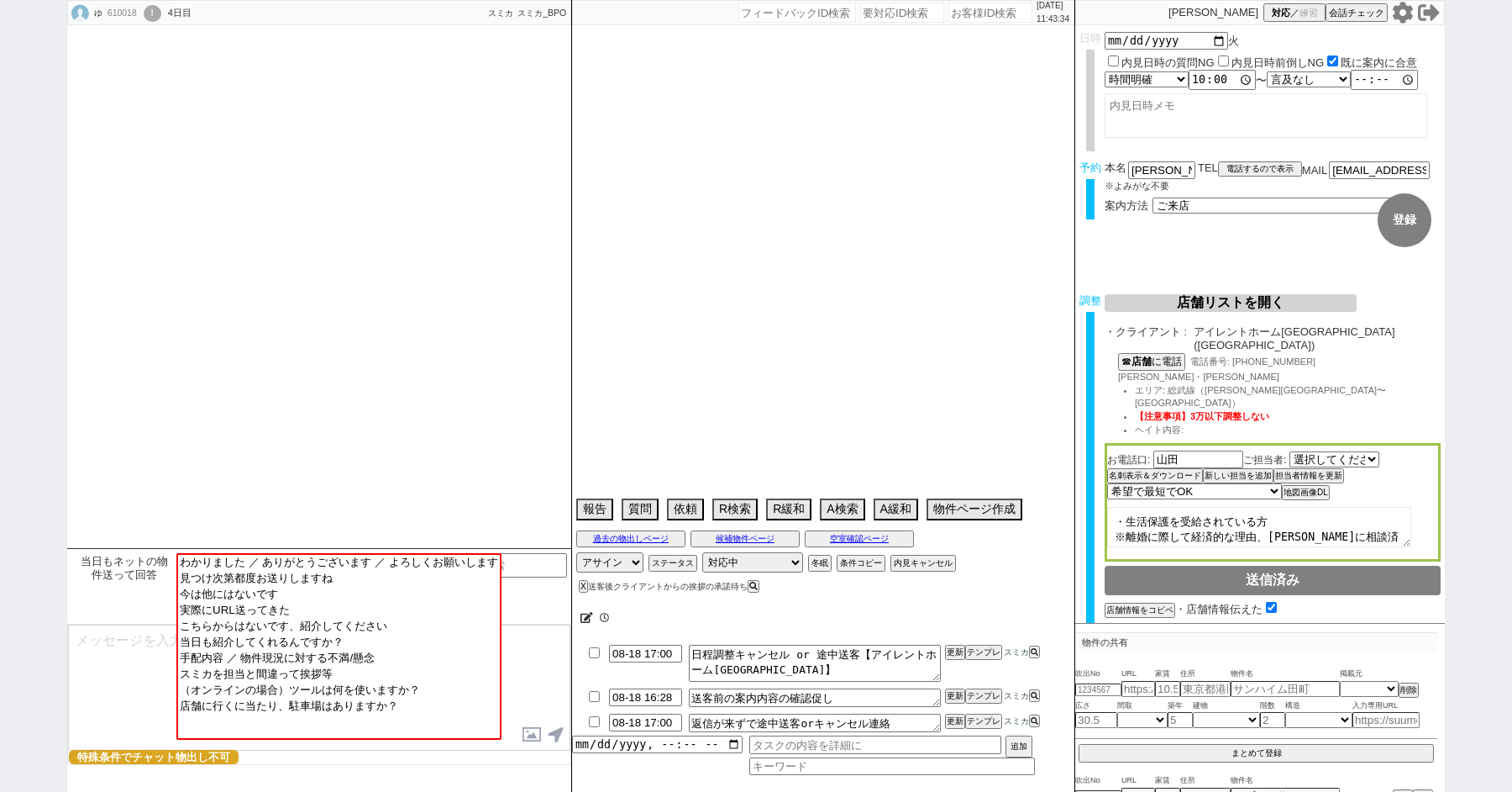
type textarea "アエラスソレイユ調整禁止"
select select "13"
select select "0"
select select "23"
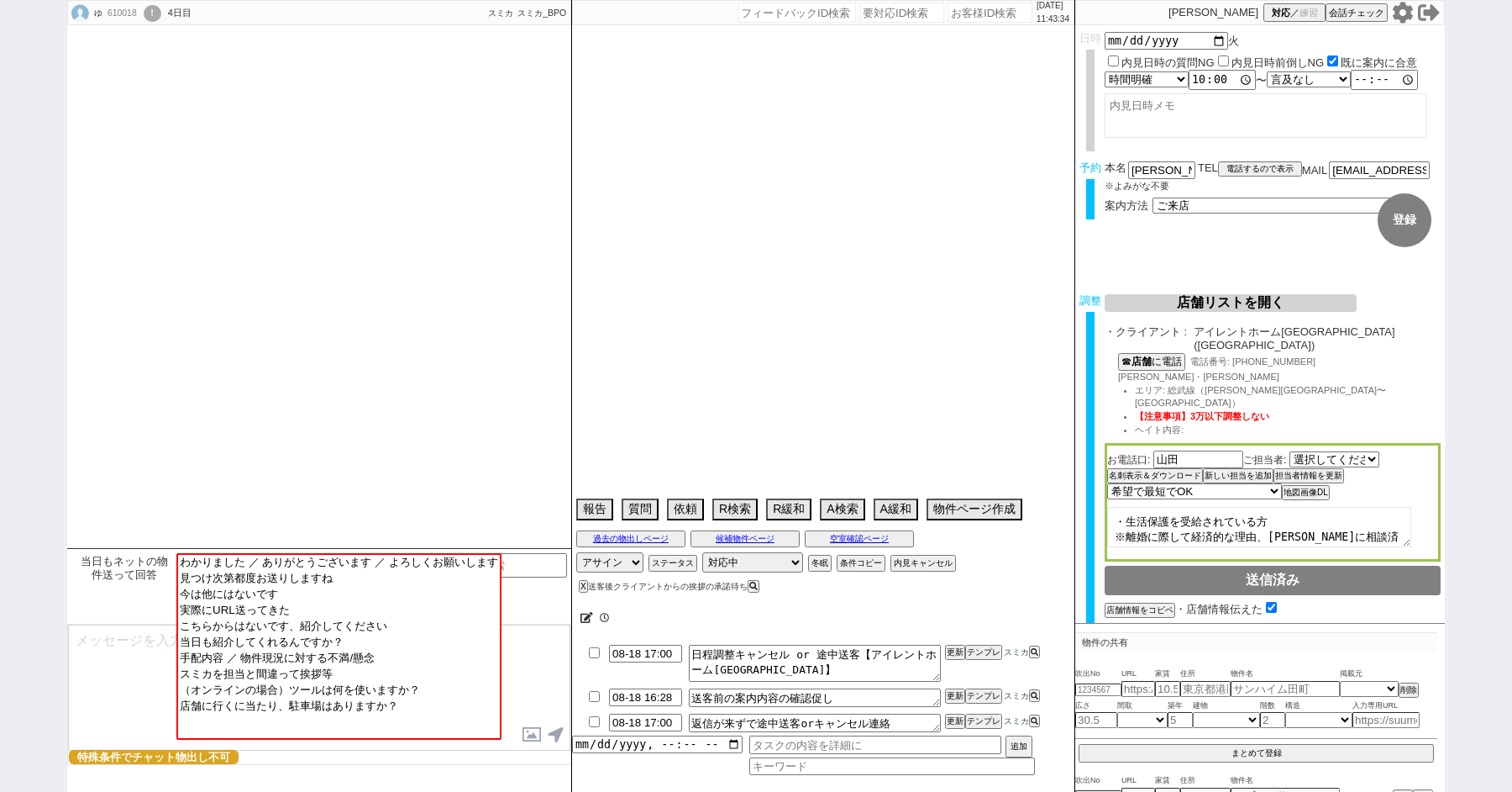
select select "818"
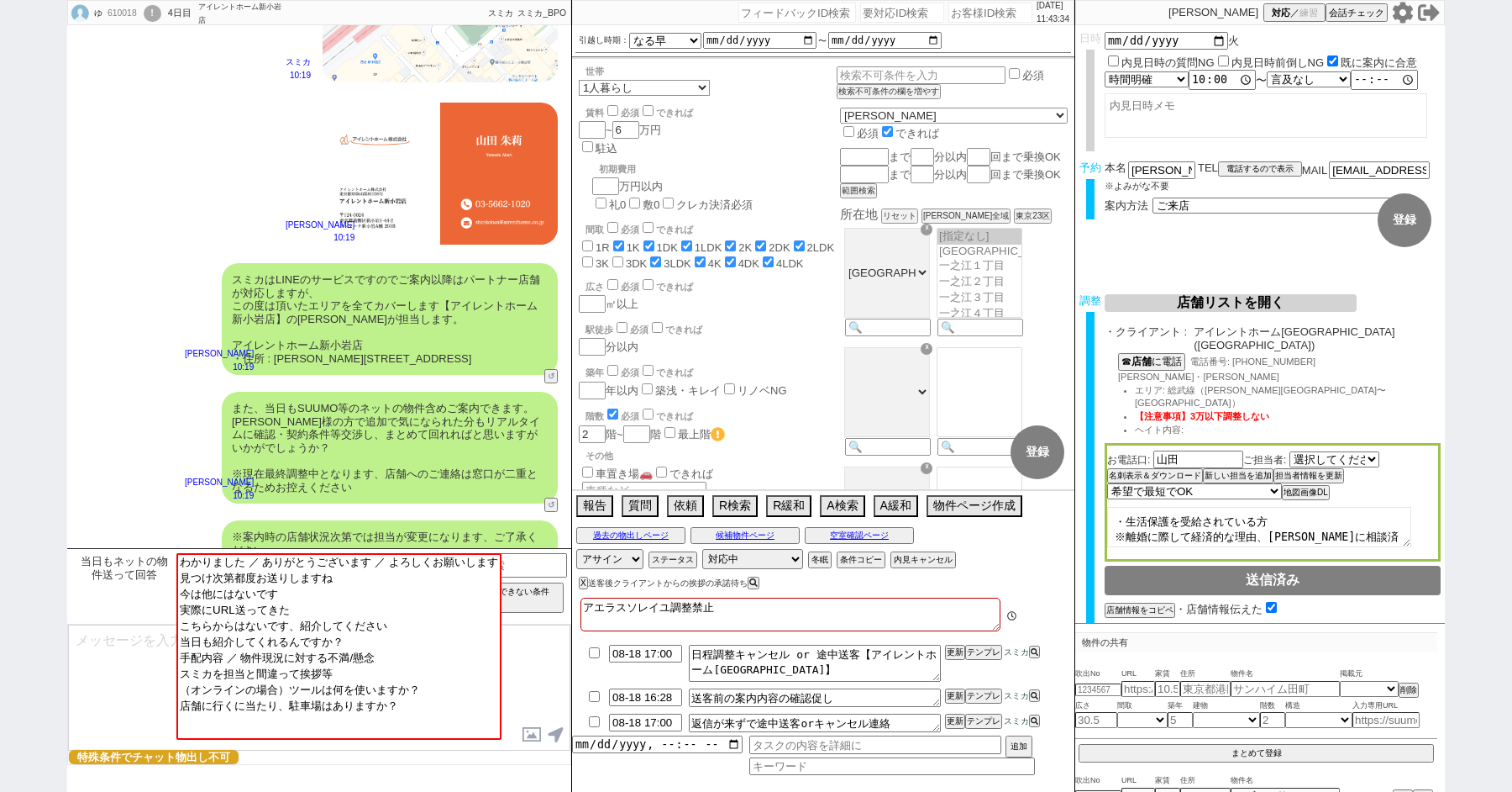
scroll to position [1514, 0]
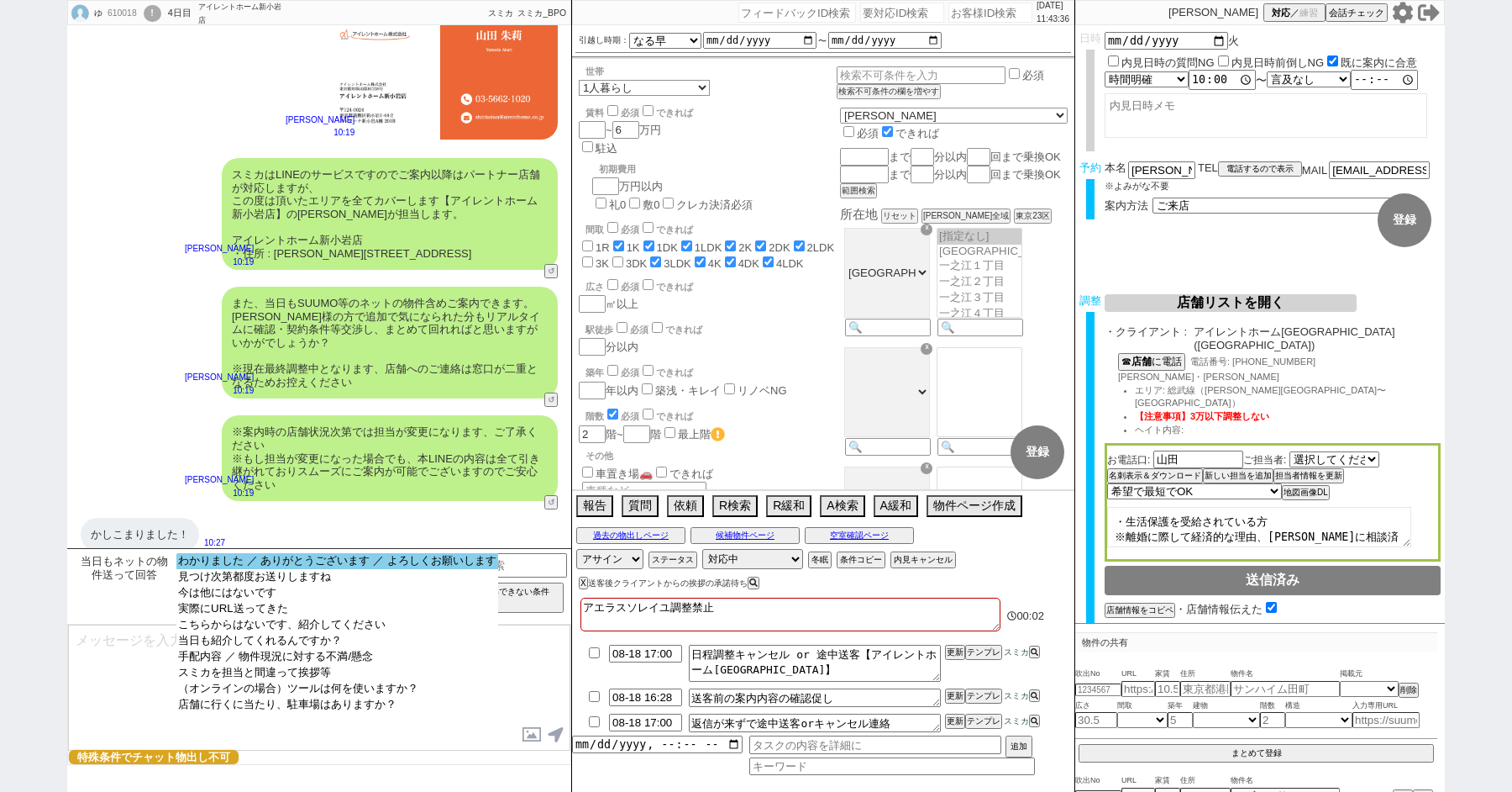
select select "わかりました ／ ありがとうございます ／ よろしくお願いします"
click at [242, 569] on option "わかりました ／ ありがとうございます ／ よろしくお願いします" at bounding box center [337, 577] width 322 height 16
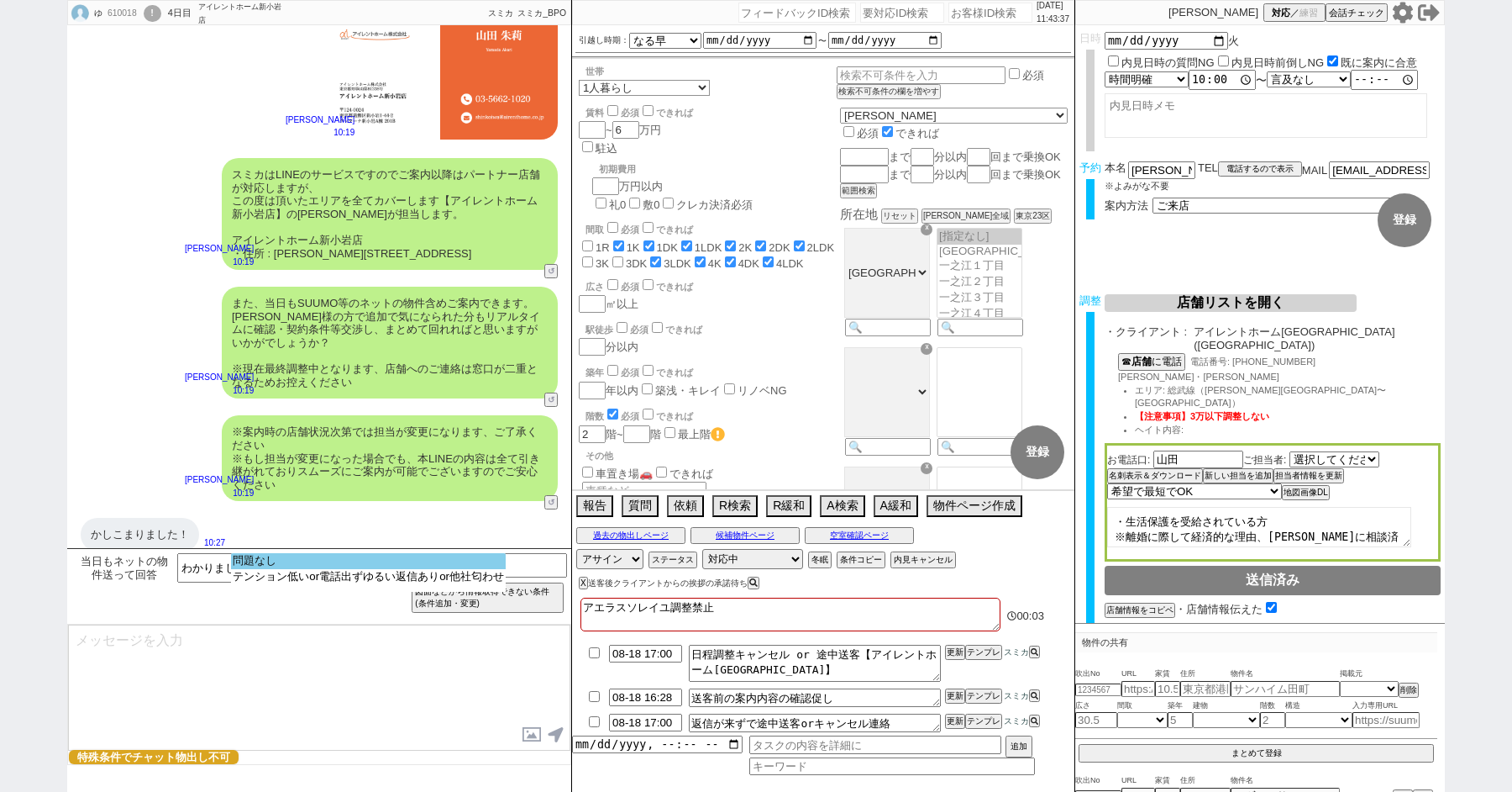
select select "問題なし"
click at [257, 569] on option "問題なし" at bounding box center [368, 577] width 275 height 16
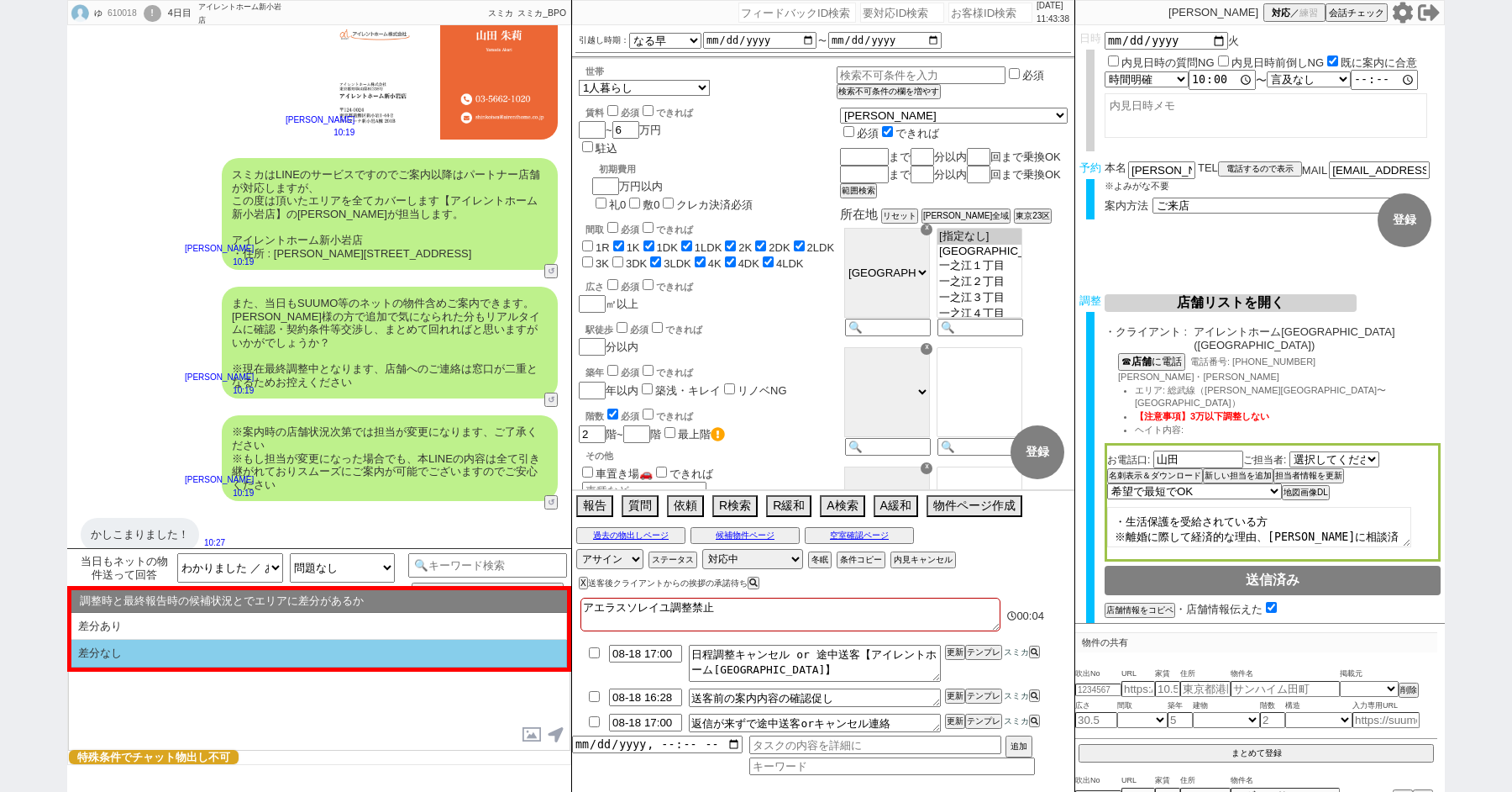
click at [156, 646] on li "差分なし" at bounding box center [319, 654] width 496 height 28
select select "差分なし"
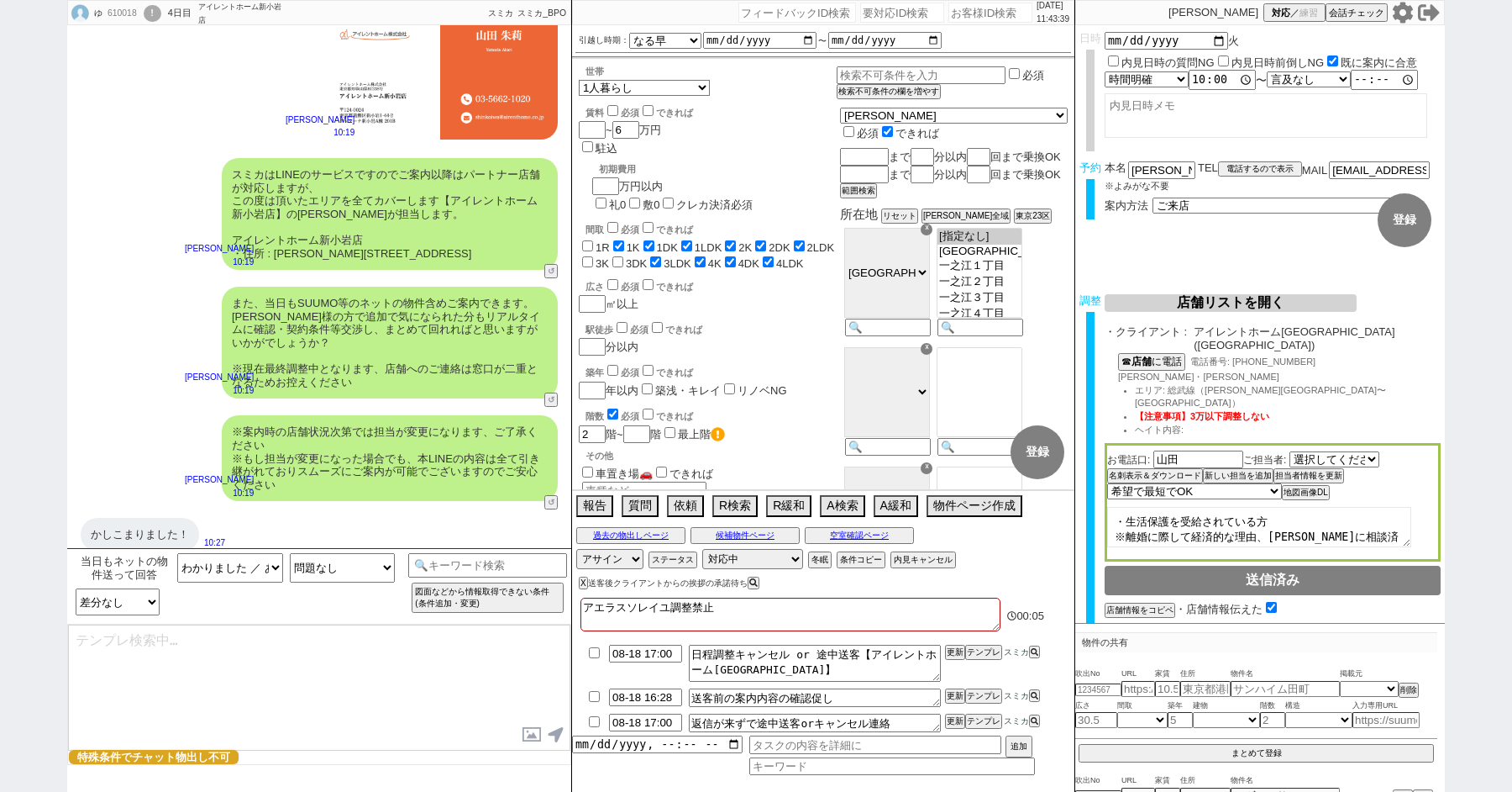
type textarea "ご確認ありがとうございます！ また、今回お繋ぎできたアイレントホーム新小岩店ですが、 「総合仲介」という形態の店舗でして、SUUMO等はもちろん、人気の旭化成…"
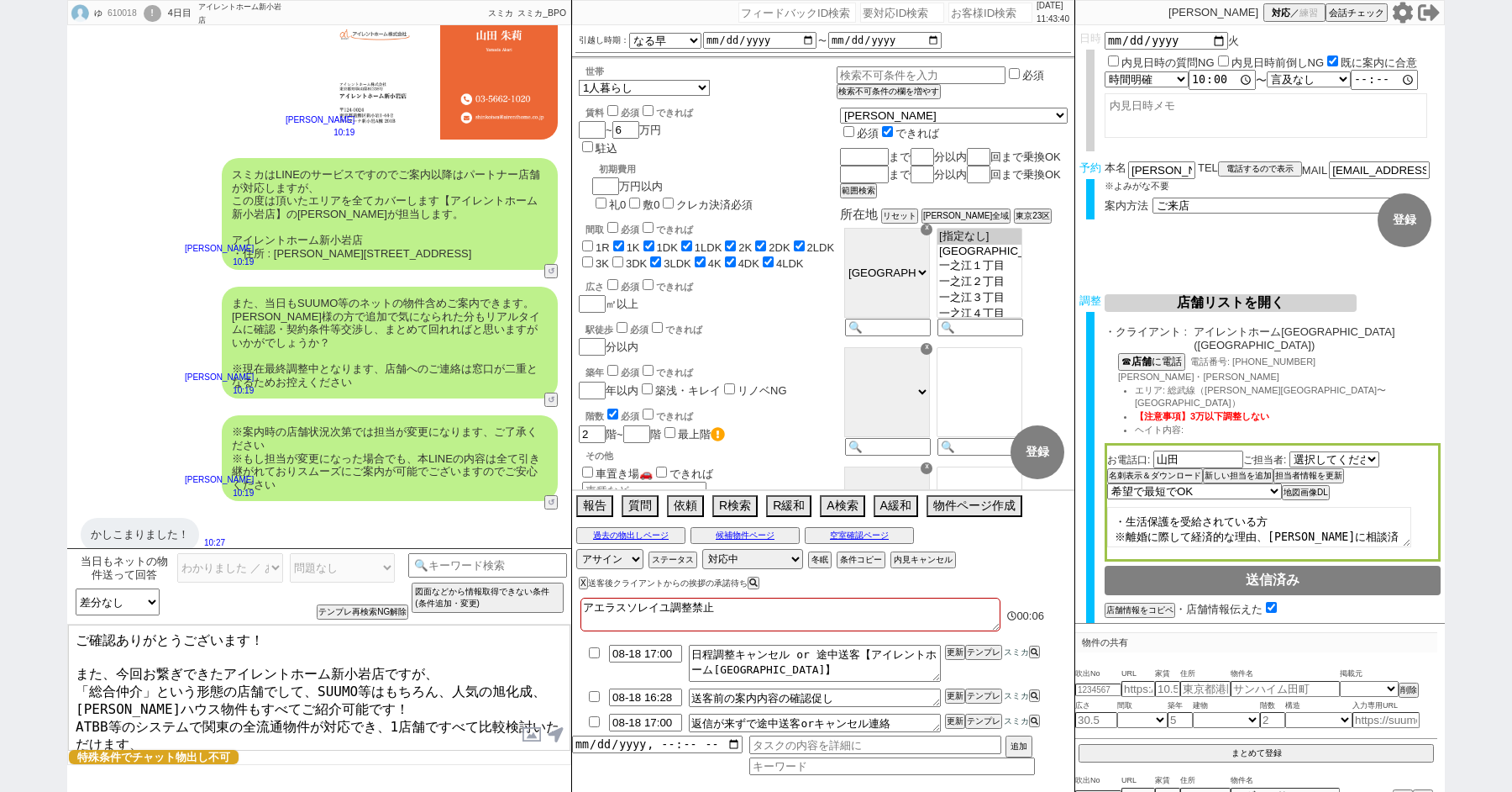
click at [163, 708] on textarea "ご確認ありがとうございます！ また、今回お繋ぎできたアイレントホーム新小岩店ですが、 「総合仲介」という形態の店舗でして、SUUMO等はもちろん、人気の旭化成…" at bounding box center [319, 687] width 503 height 126
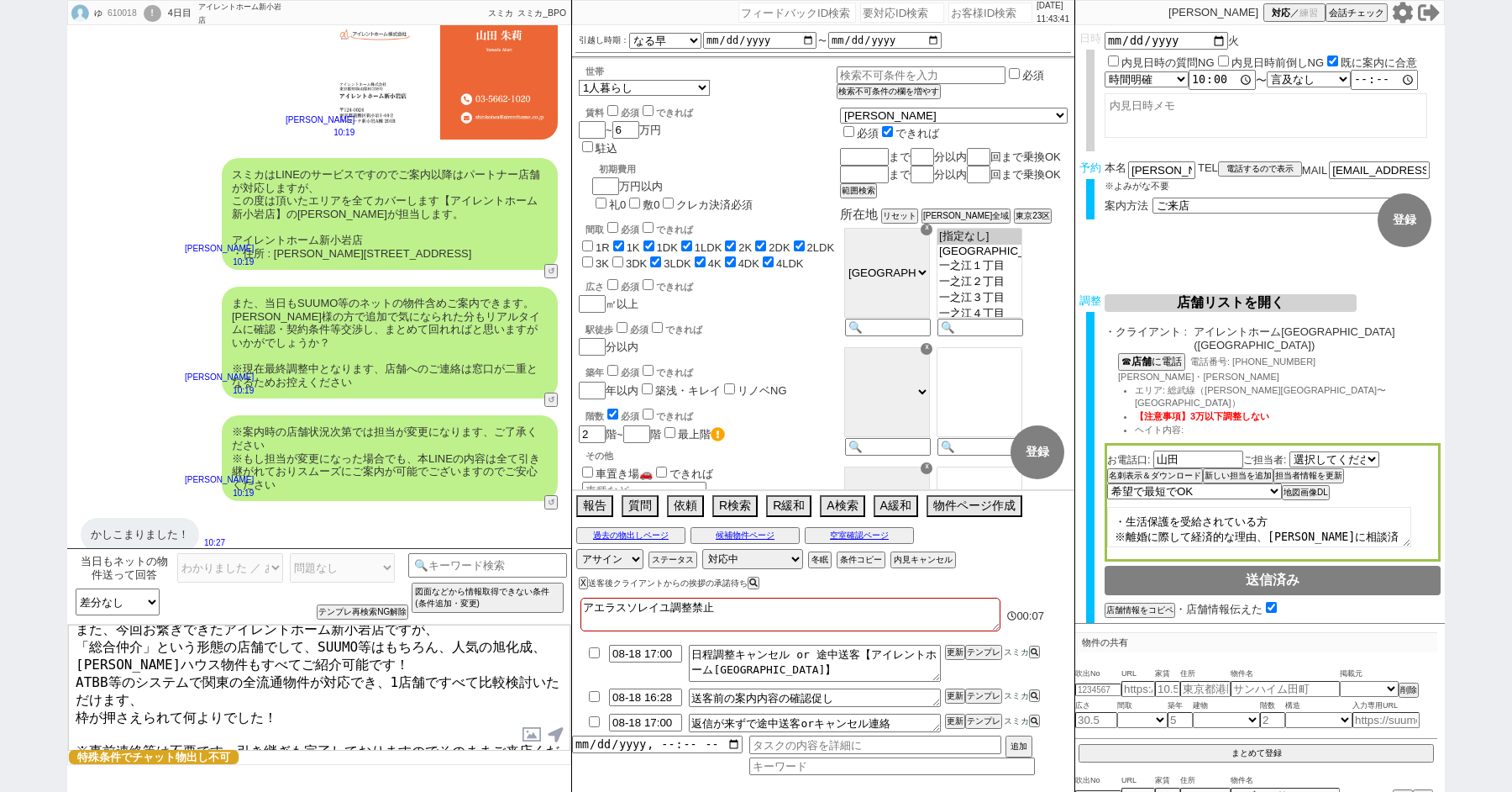
click at [309, 700] on textarea "ご確認ありがとうございます！ また、今回お繋ぎできたアイレントホーム新小岩店ですが、 「総合仲介」という形態の店舗でして、SUUMO等はもちろん、人気の旭化成…" at bounding box center [319, 687] width 503 height 126
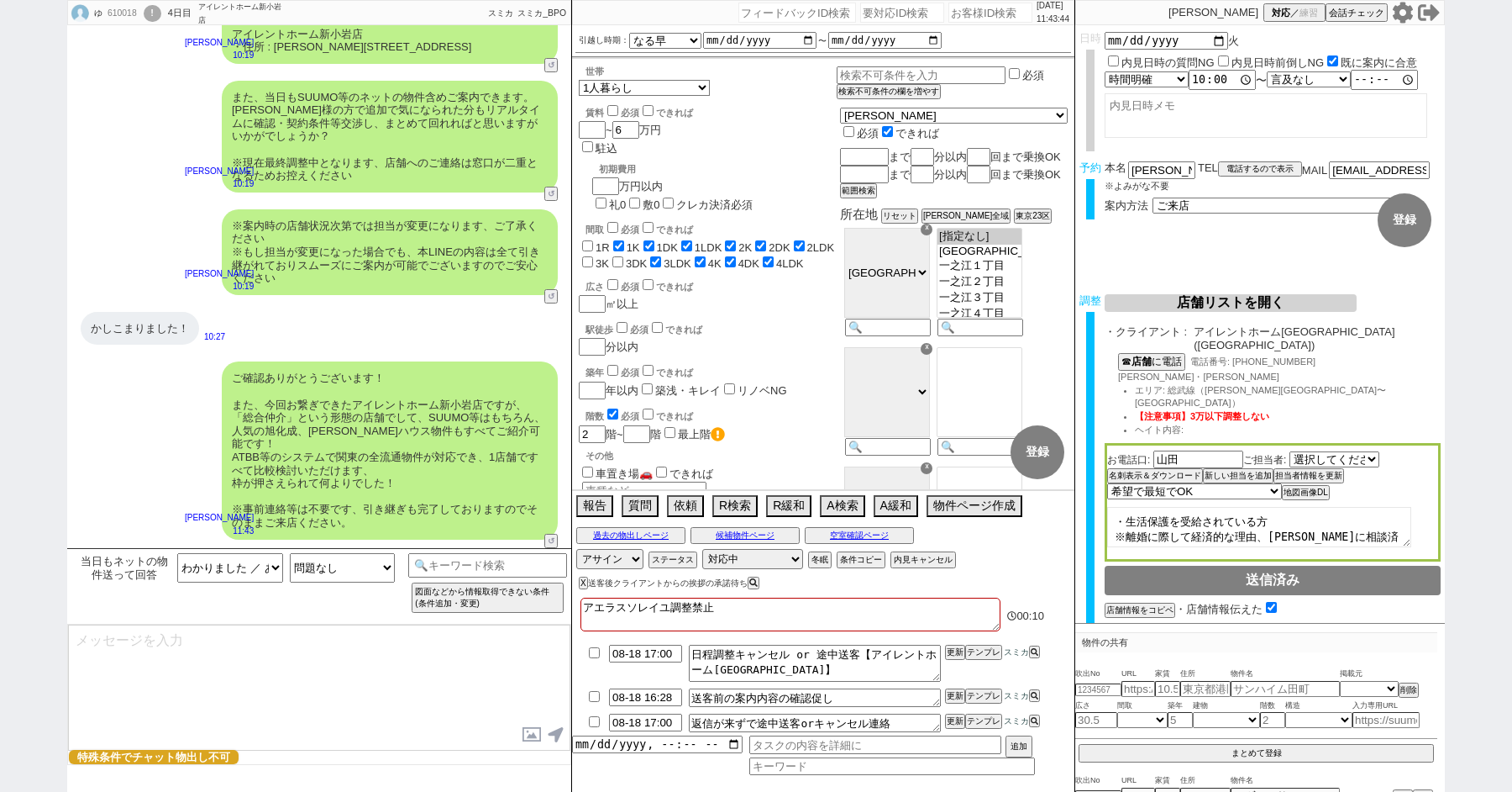
scroll to position [1187, 0]
select select "235"
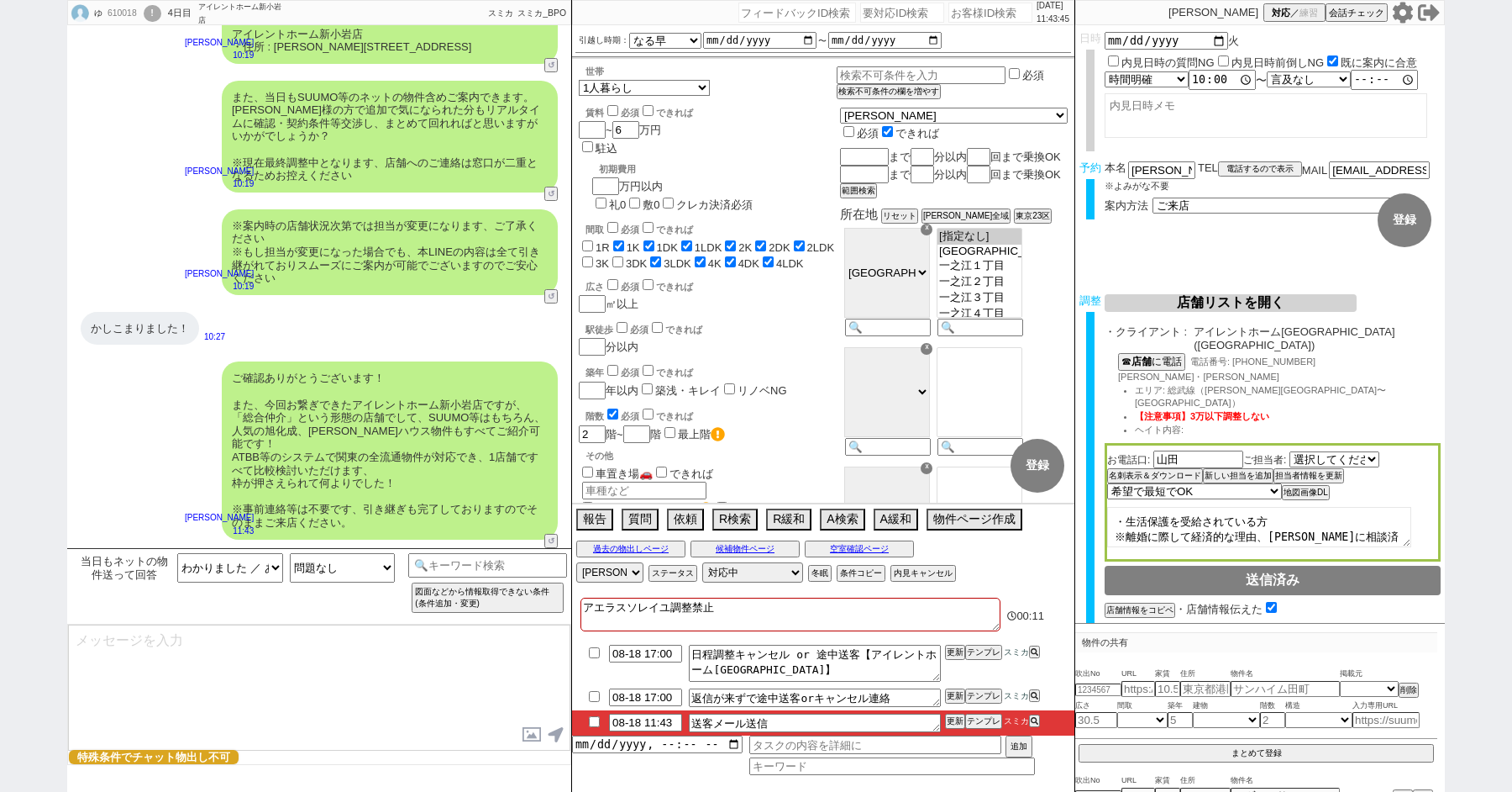
type textarea "手配内容も改めてメールにてお送りいたしますね。 当日はどうぞよろしくお願いいたします！"
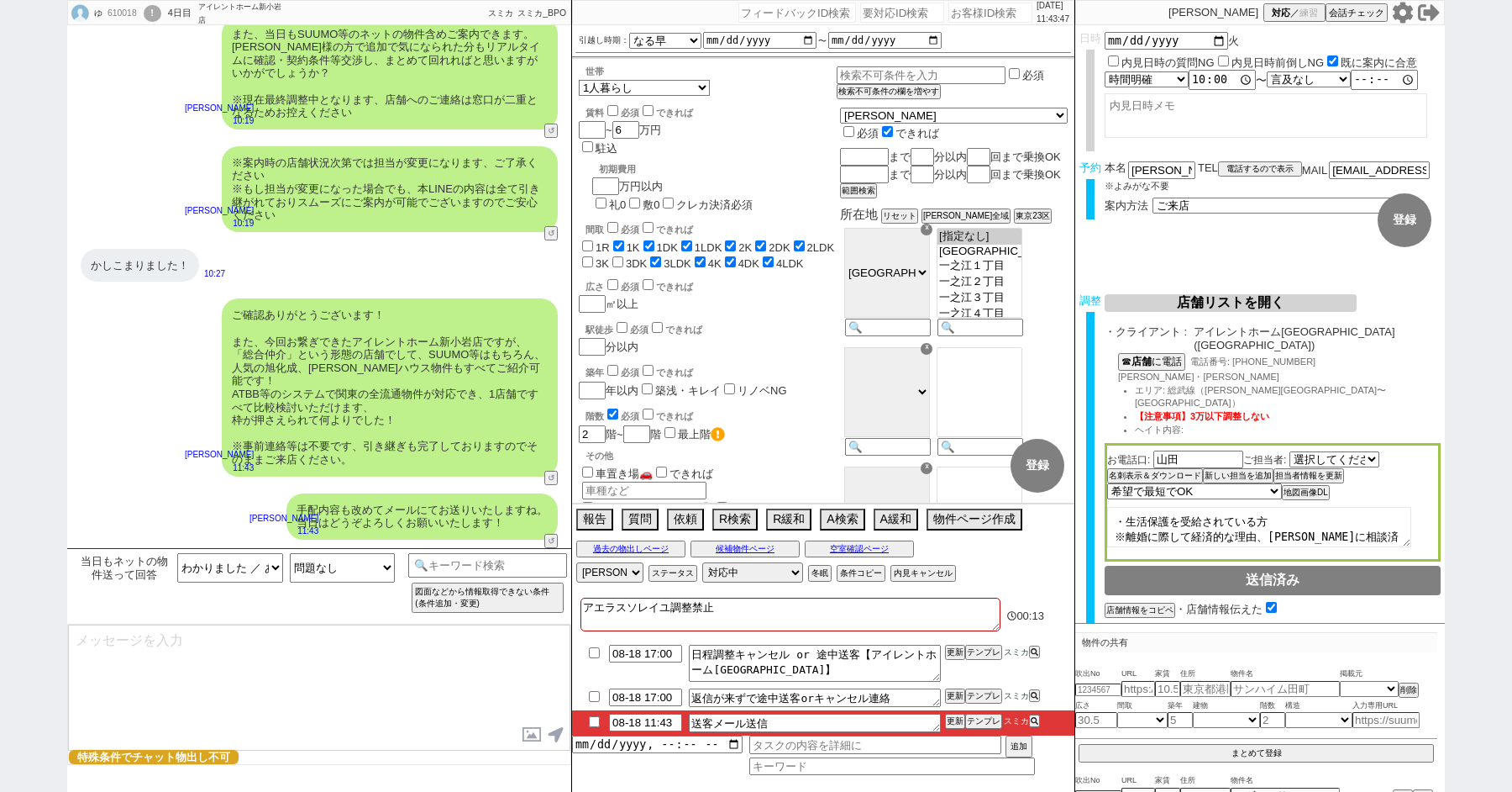
type textarea "■■■ご案内の流れ■■■ 1. 担当から詳細なヒアリング 2. 最新物件の洗い出し 3. 事前の物件含め、最新状況を直接確認 4. 募集中のものをまとめて内見…"
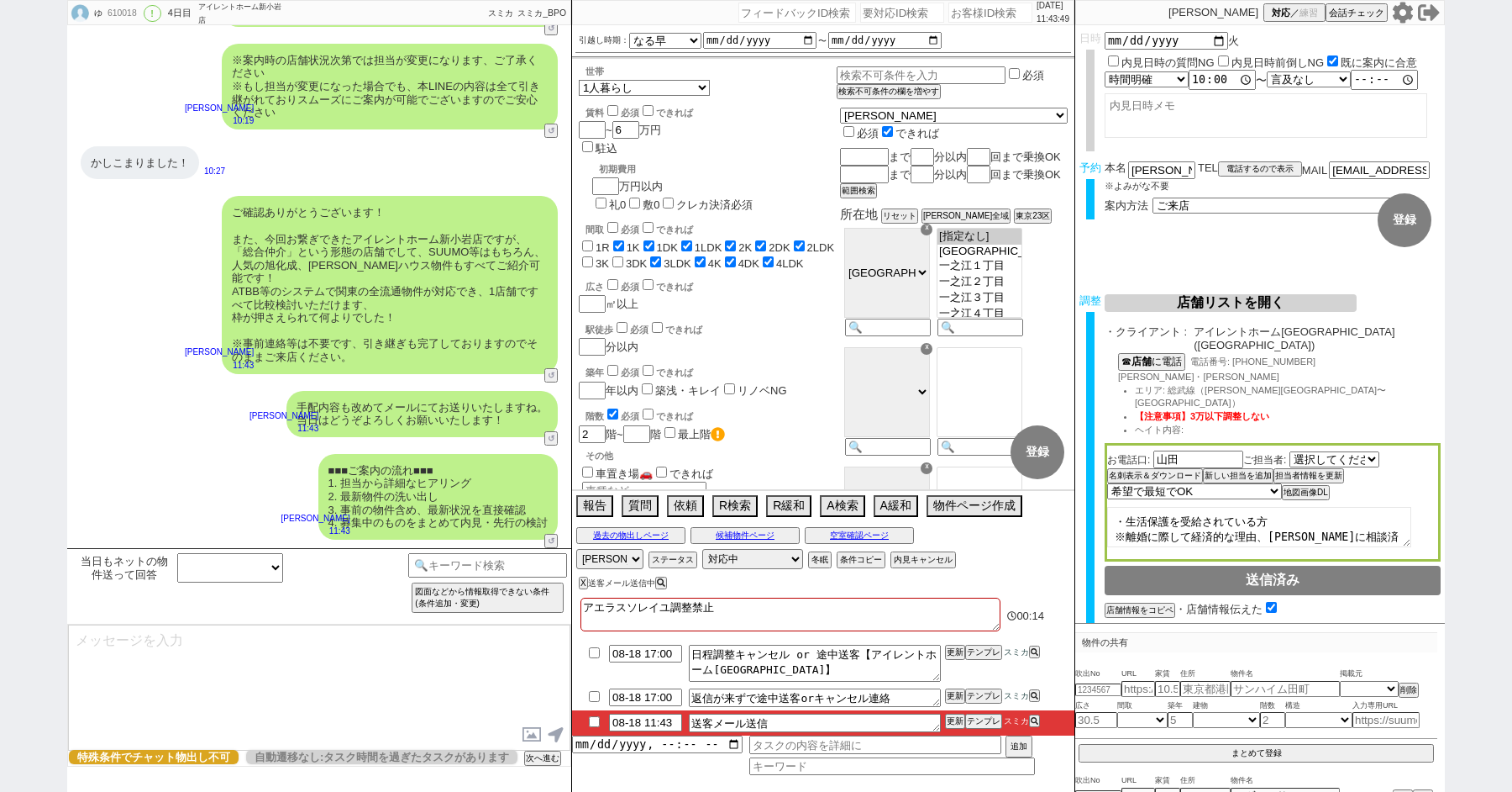
scroll to position [33, 0]
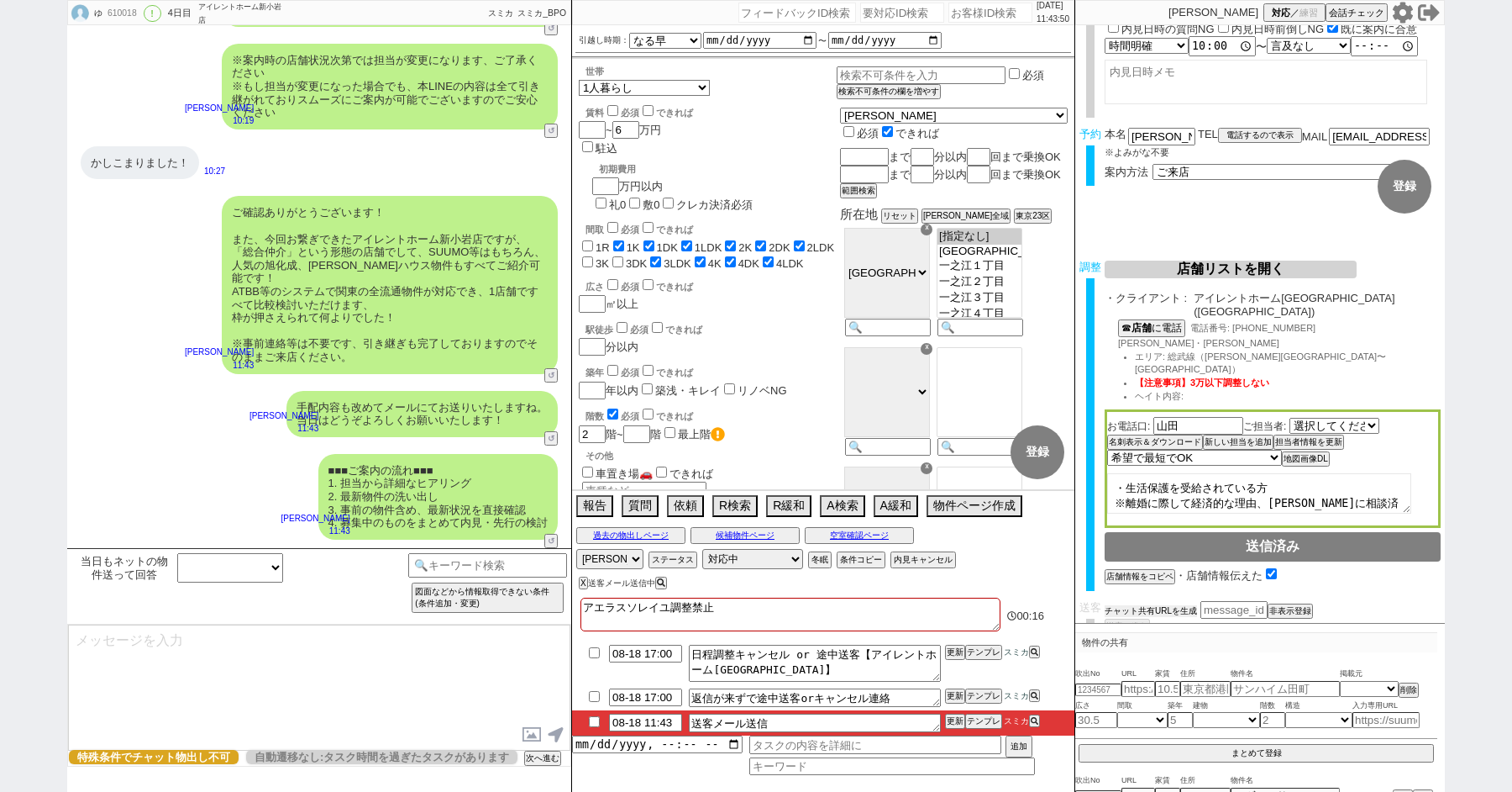
click at [1128, 606] on button "チャット共有URLを生成" at bounding box center [1151, 611] width 92 height 11
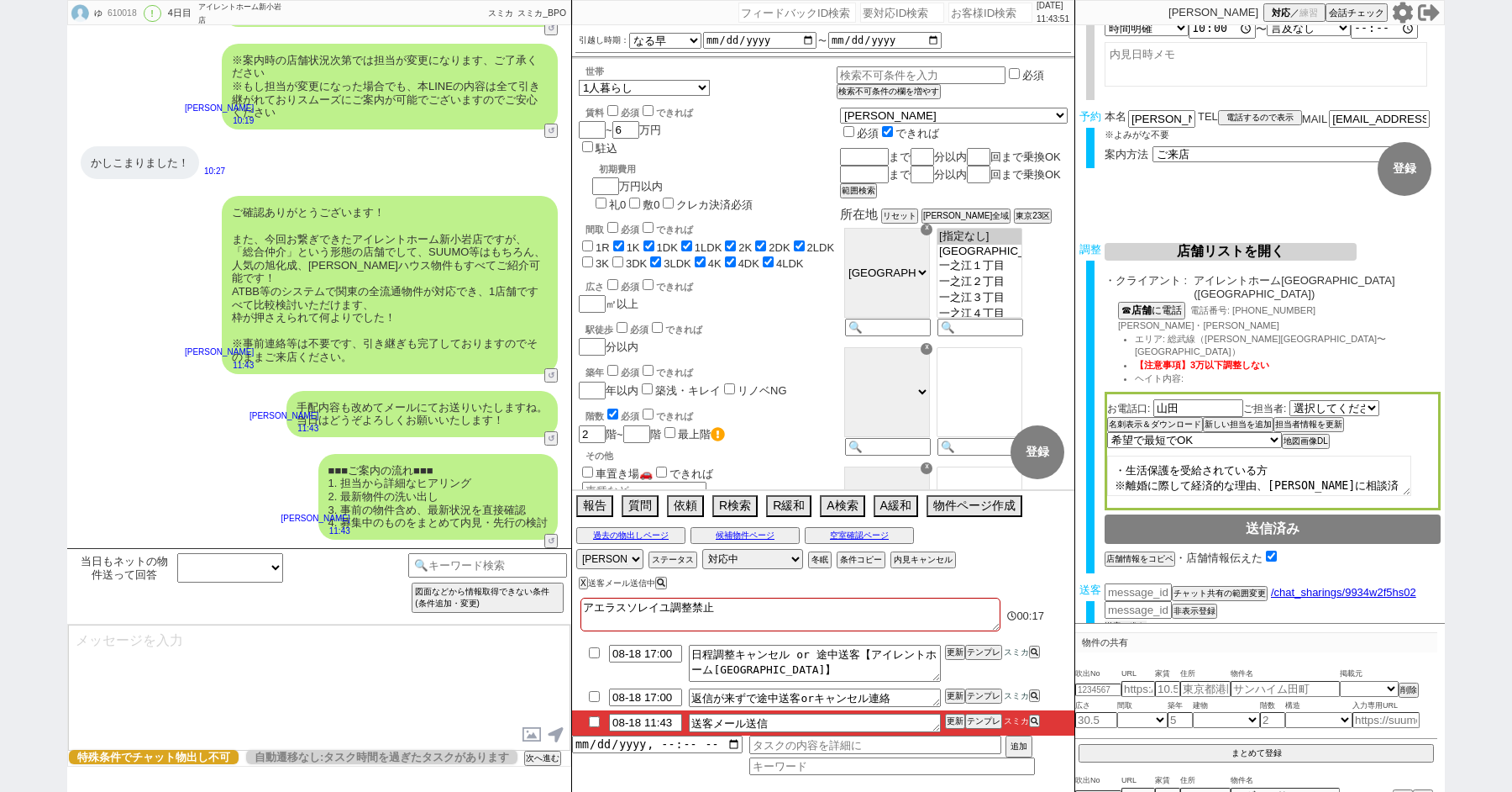
click at [1132, 621] on button "送客に進む" at bounding box center [1126, 626] width 42 height 11
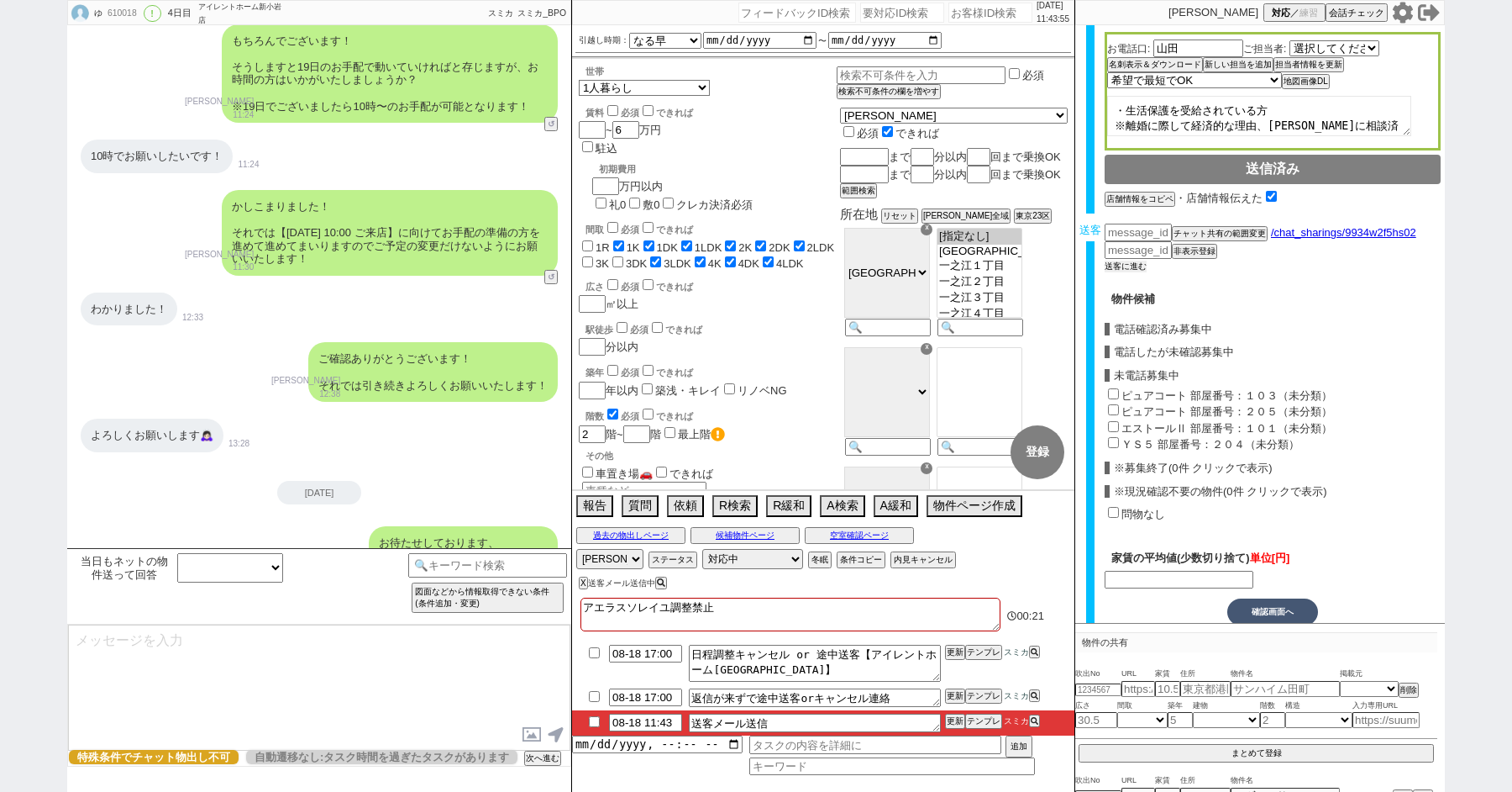
scroll to position [0, 0]
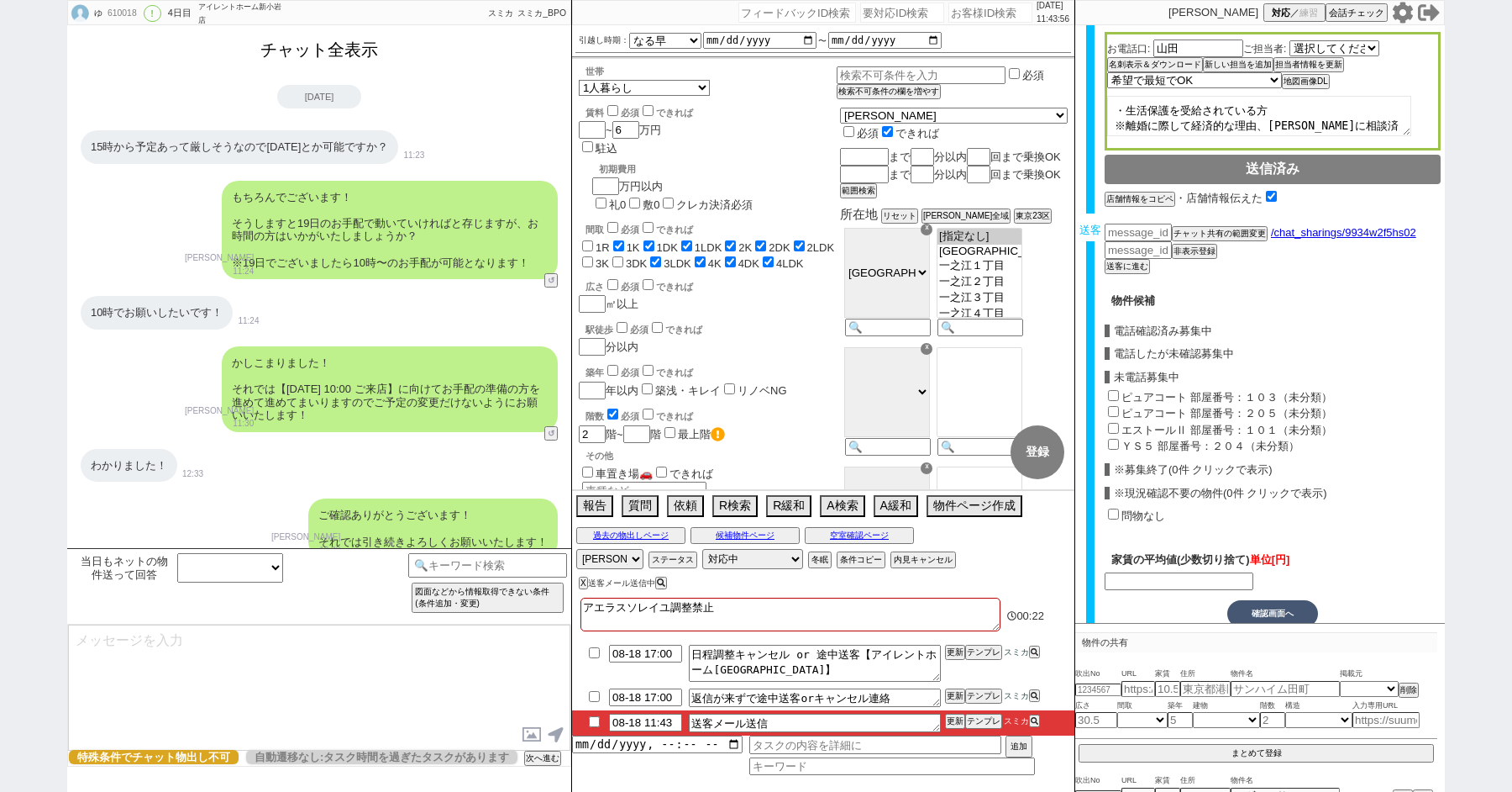
click at [319, 46] on button "チャット全表示" at bounding box center [319, 49] width 131 height 29
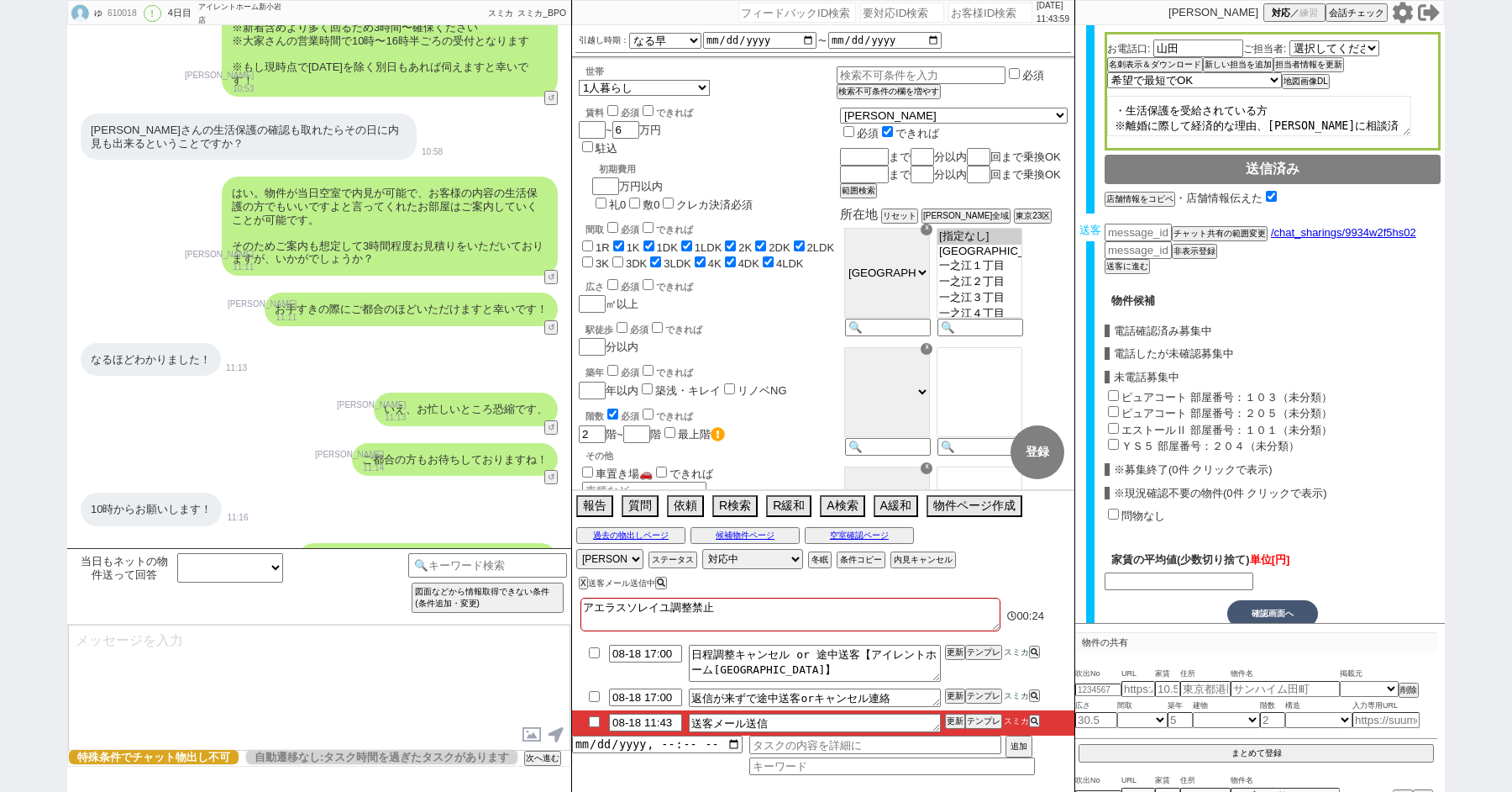
scroll to position [6811, 0]
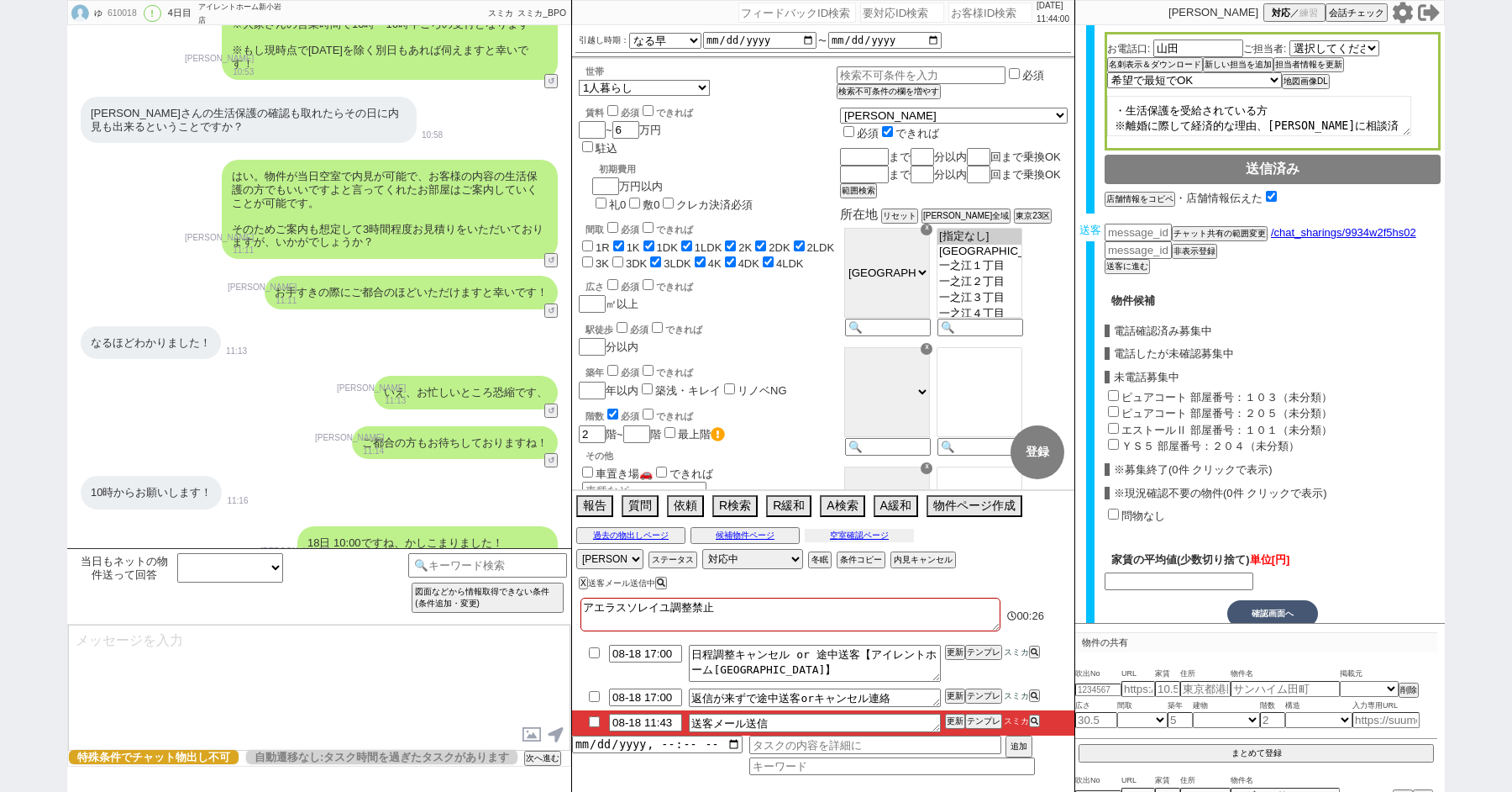
click at [843, 533] on button "空室確認ページ" at bounding box center [859, 535] width 109 height 13
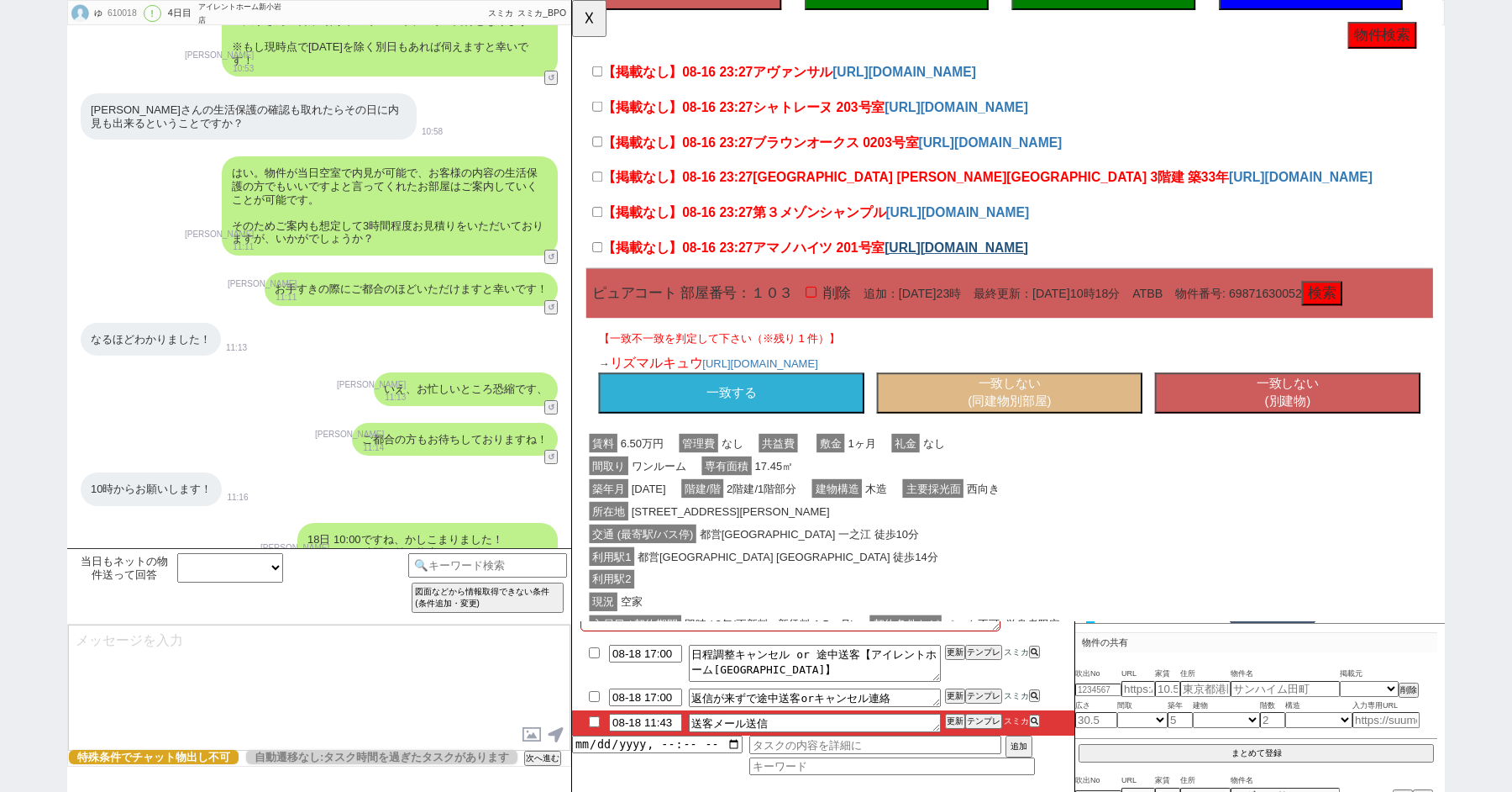
scroll to position [351, 0]
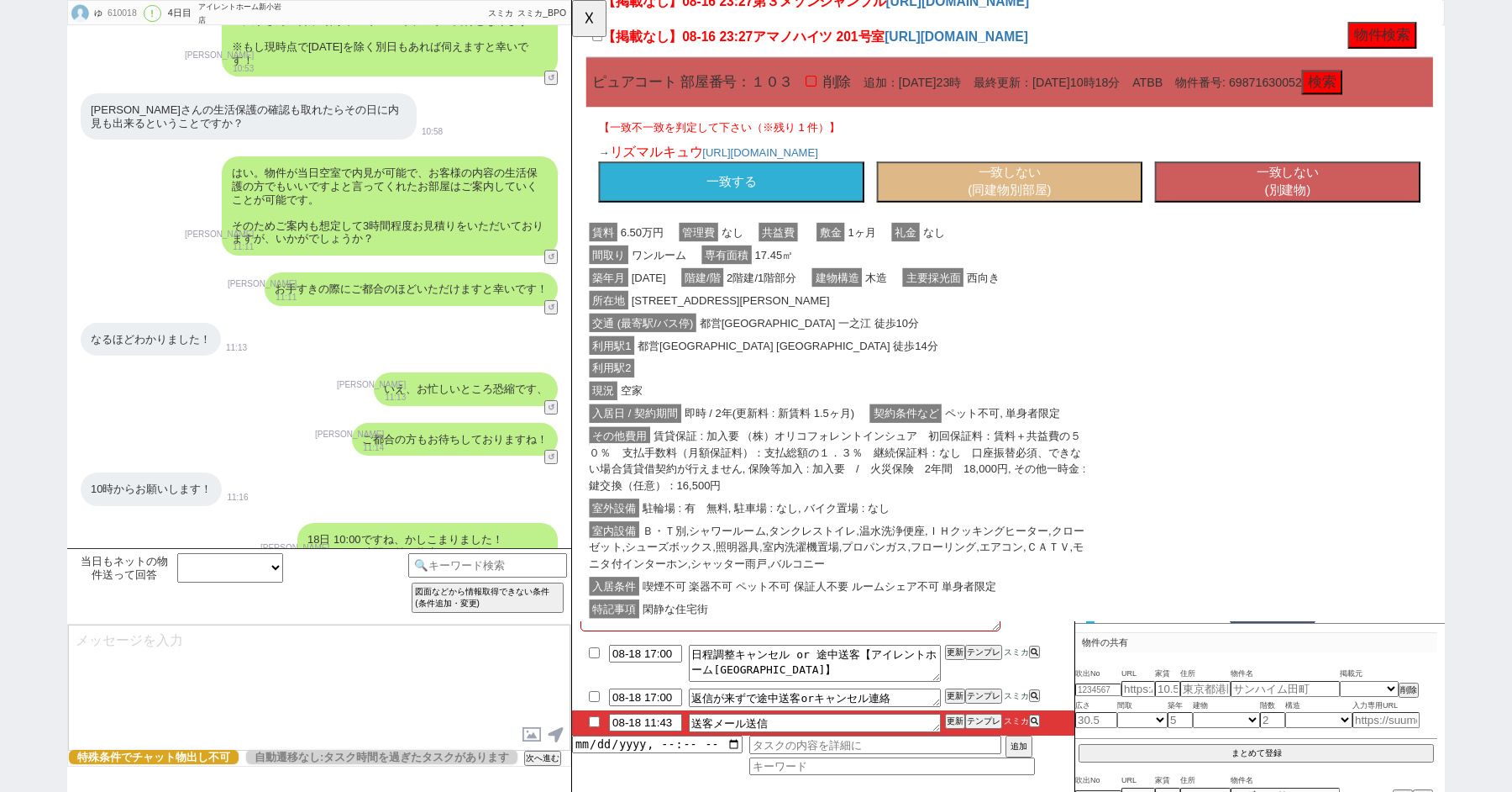
click at [1320, 206] on button "一致しない (別建物)" at bounding box center [1342, 196] width 286 height 44
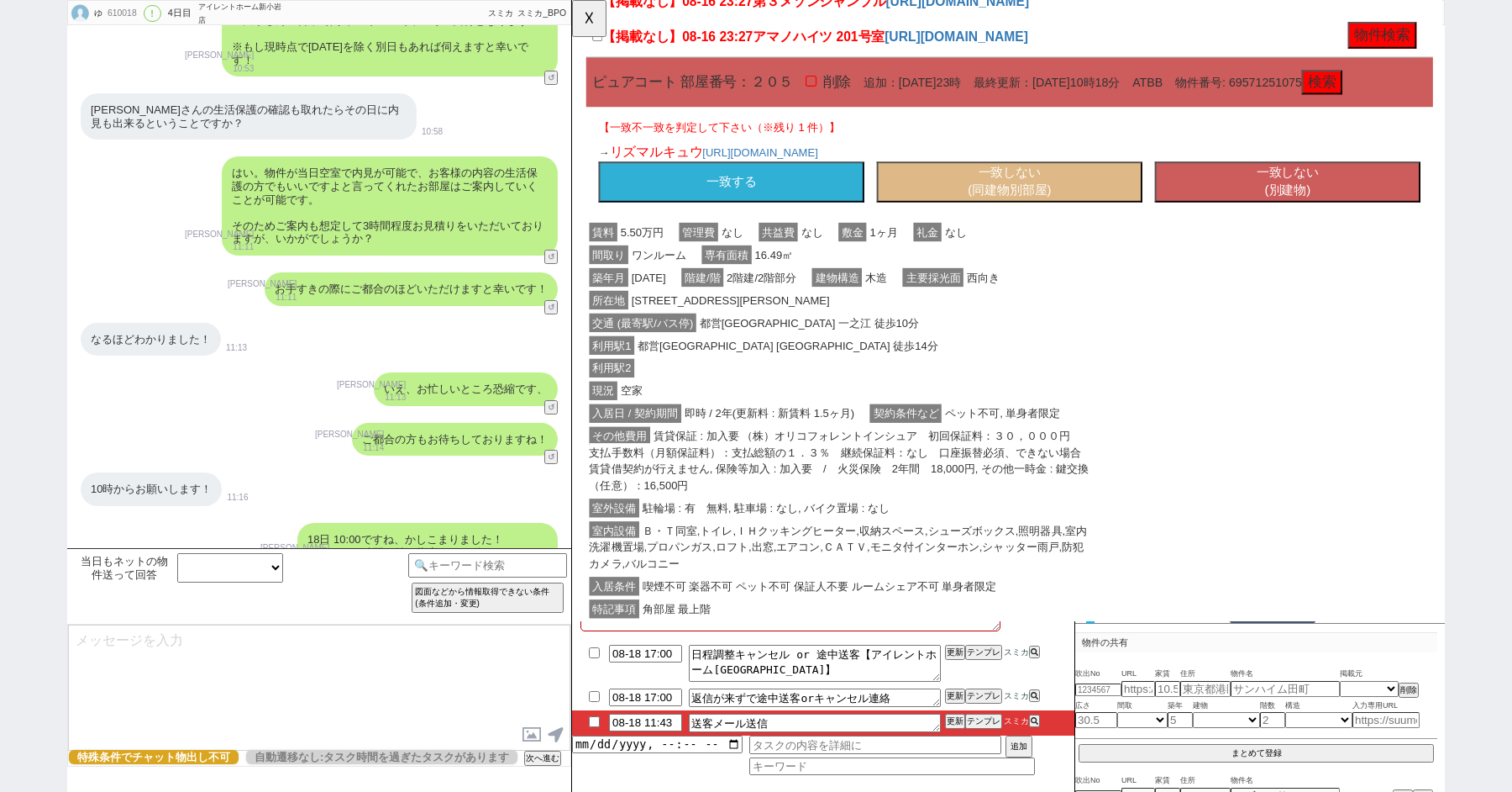
click at [1320, 207] on button "一致しない (別建物)" at bounding box center [1342, 196] width 286 height 44
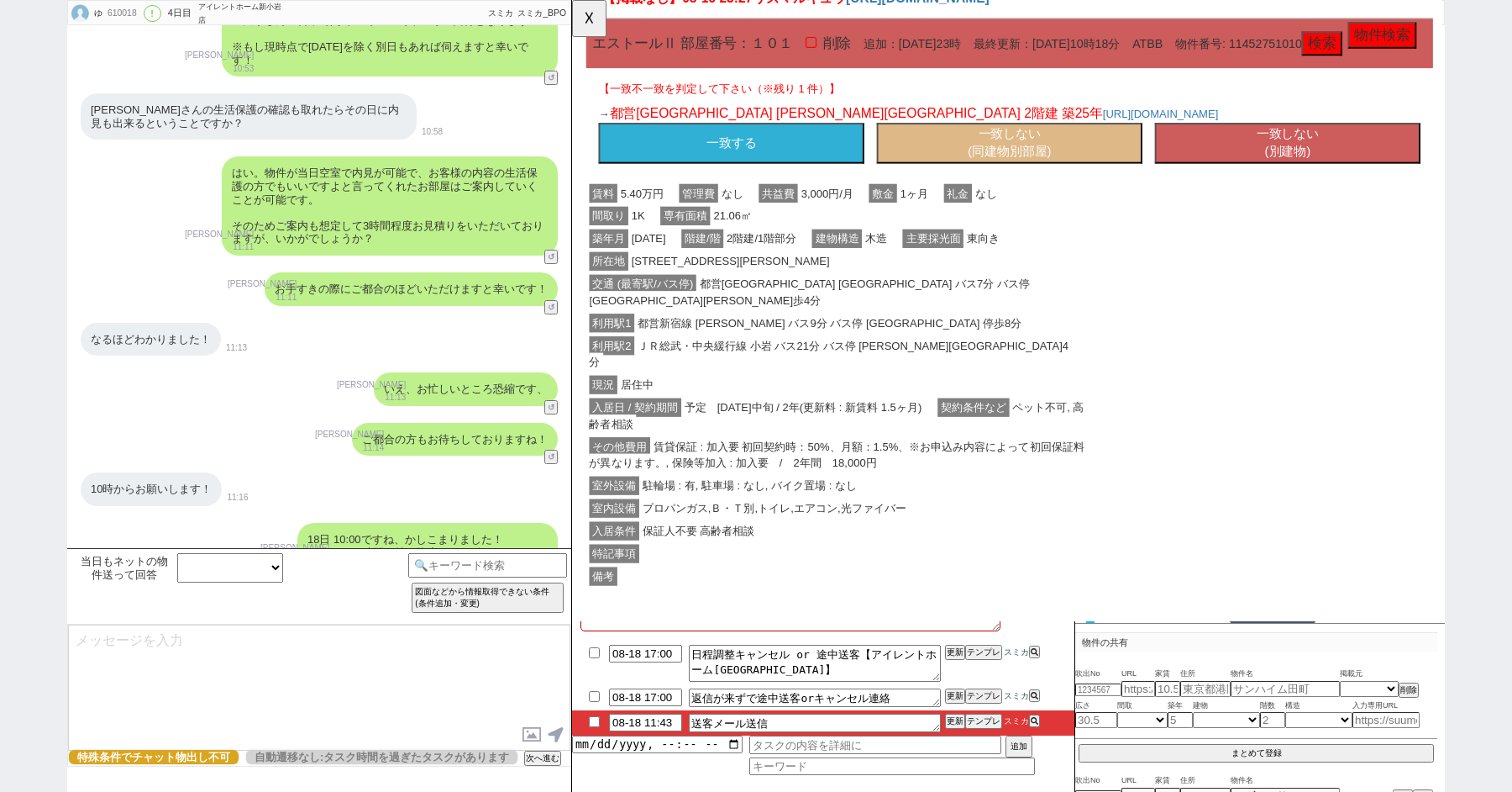
scroll to position [352, 0]
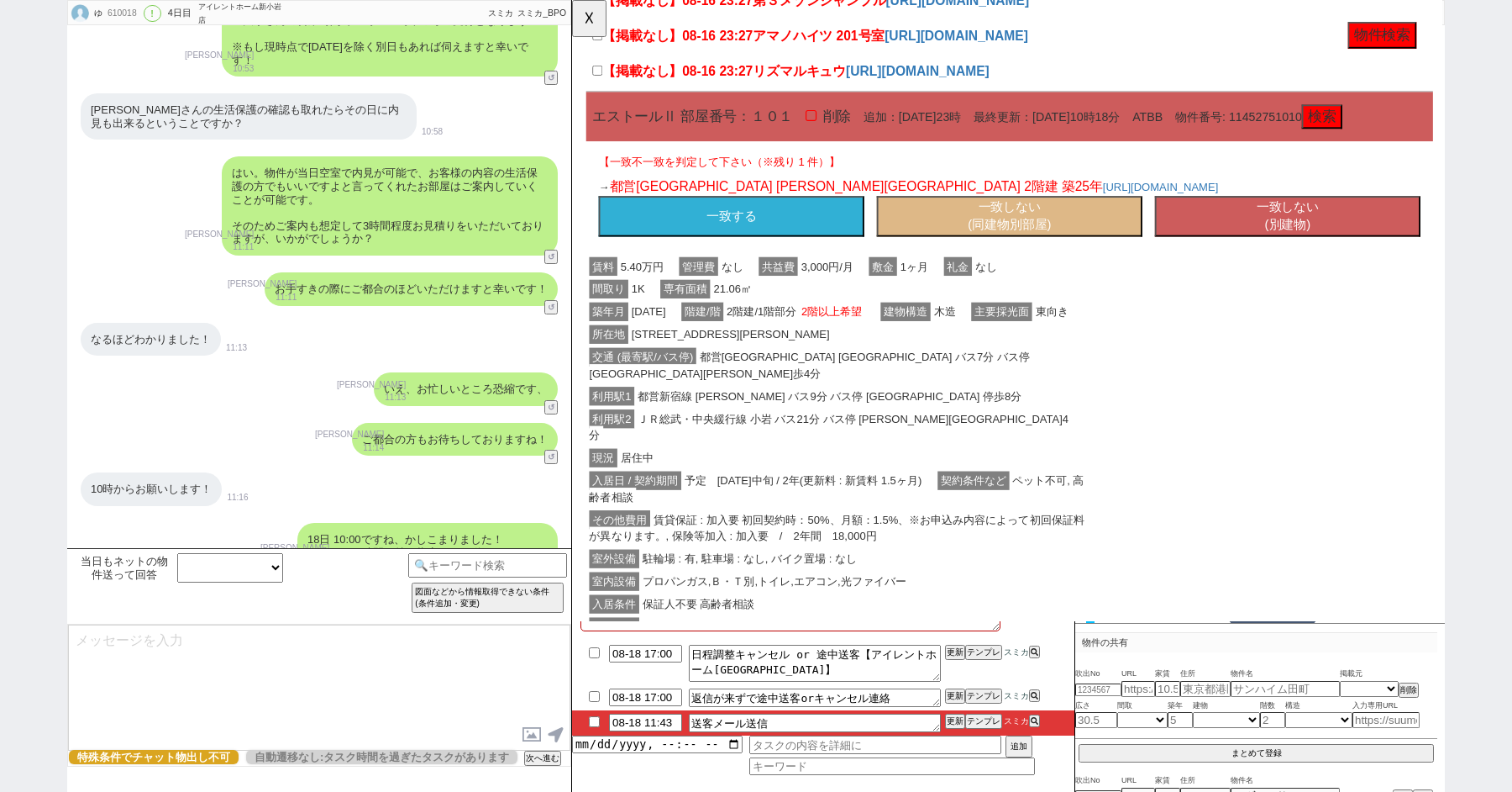
click at [1323, 248] on button "一致しない (別建物)" at bounding box center [1342, 233] width 286 height 44
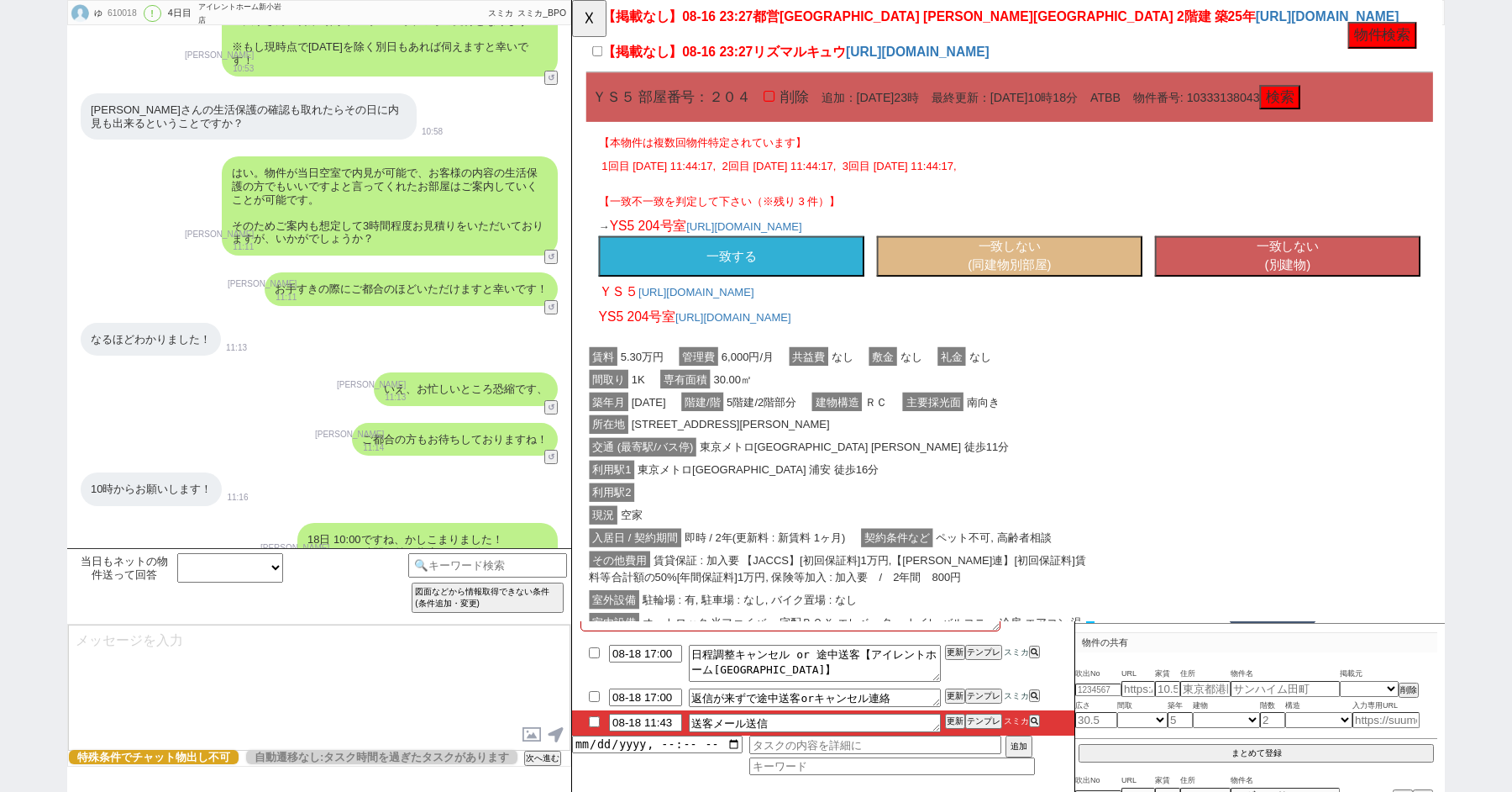
scroll to position [465, 0]
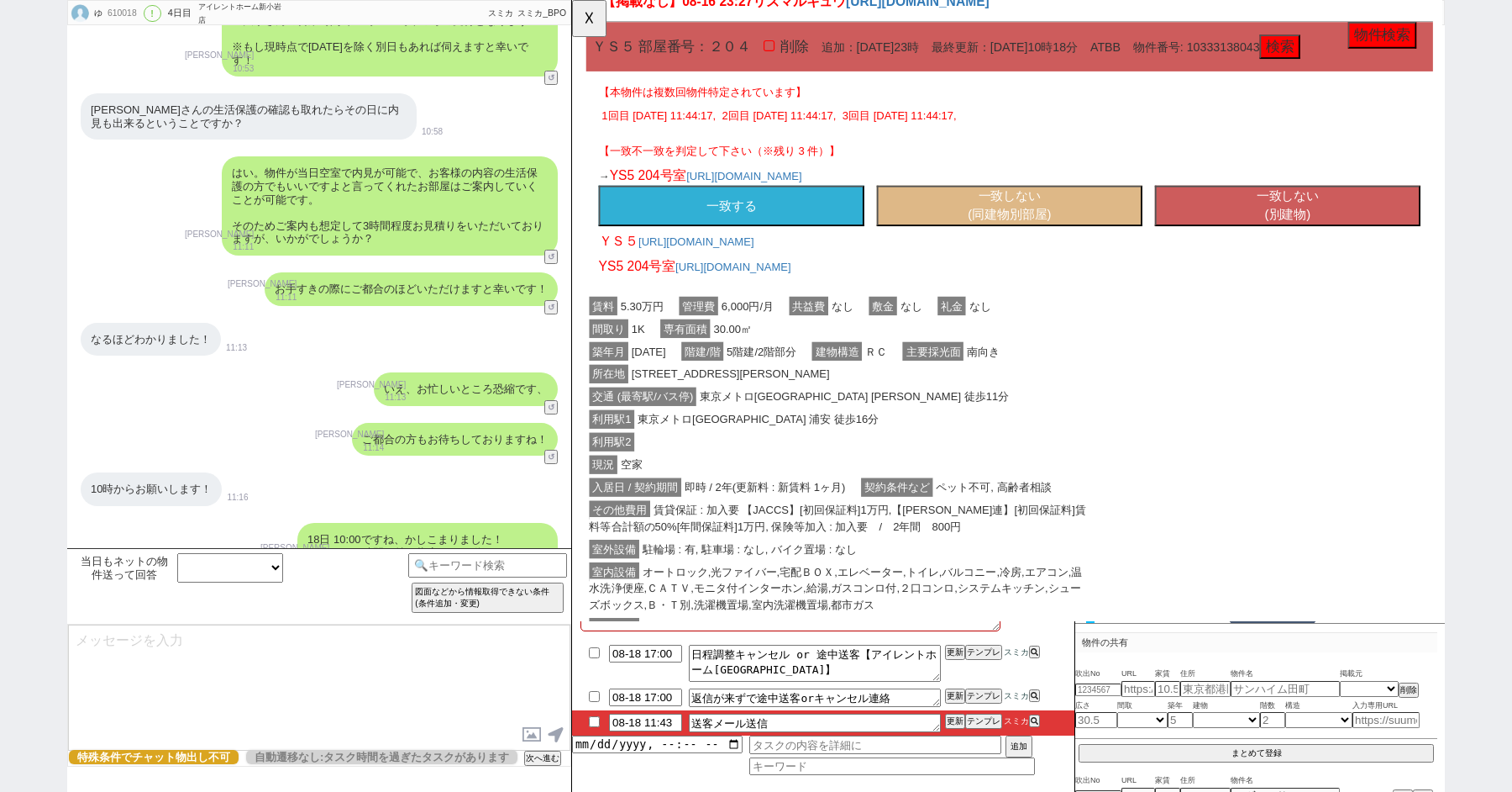
click at [759, 222] on button "一致する" at bounding box center [743, 222] width 286 height 44
click at [723, 219] on button "一致する" at bounding box center [743, 222] width 286 height 44
click at [714, 211] on button "一致する" at bounding box center [743, 222] width 286 height 44
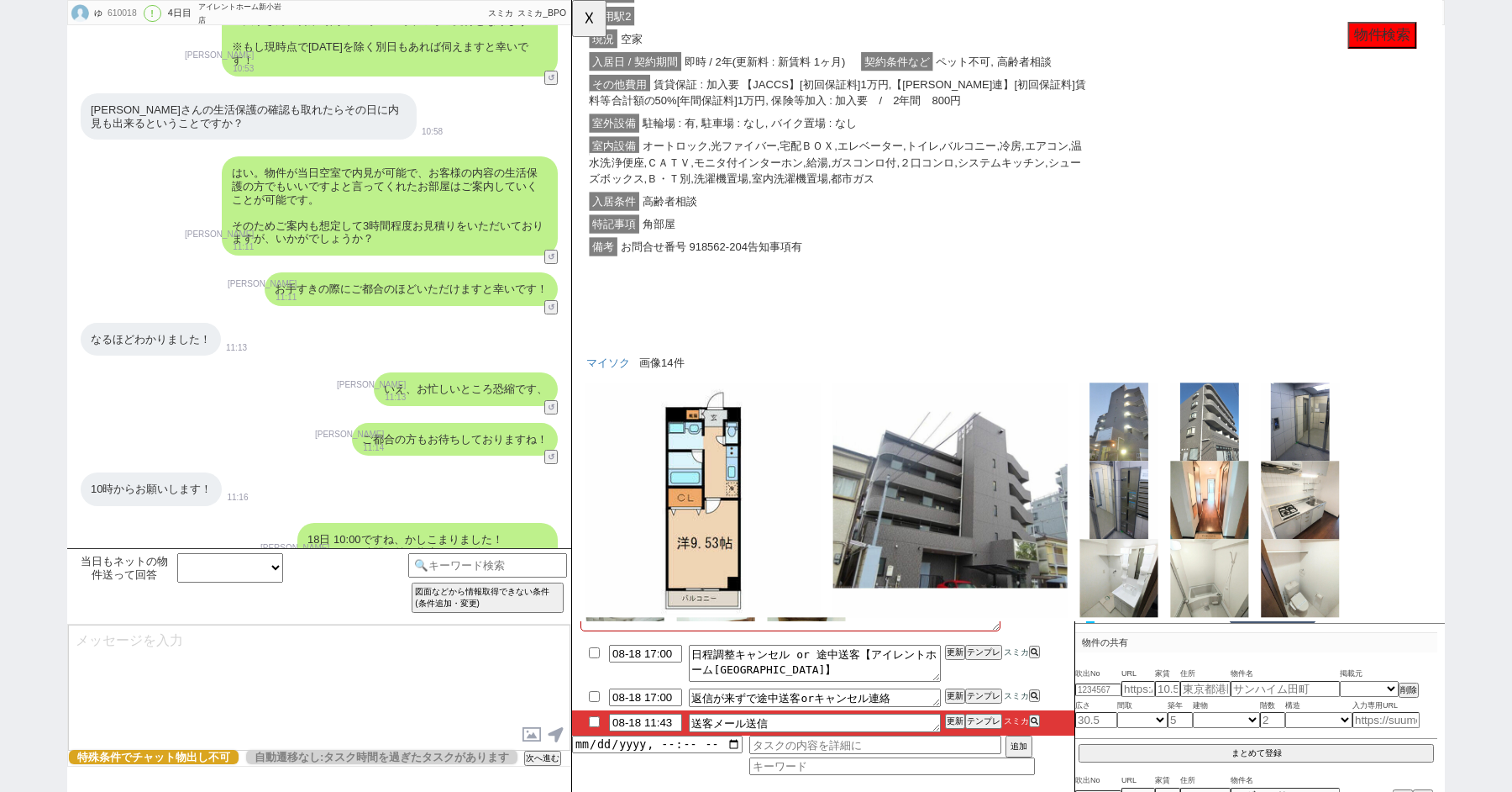
scroll to position [1115, 0]
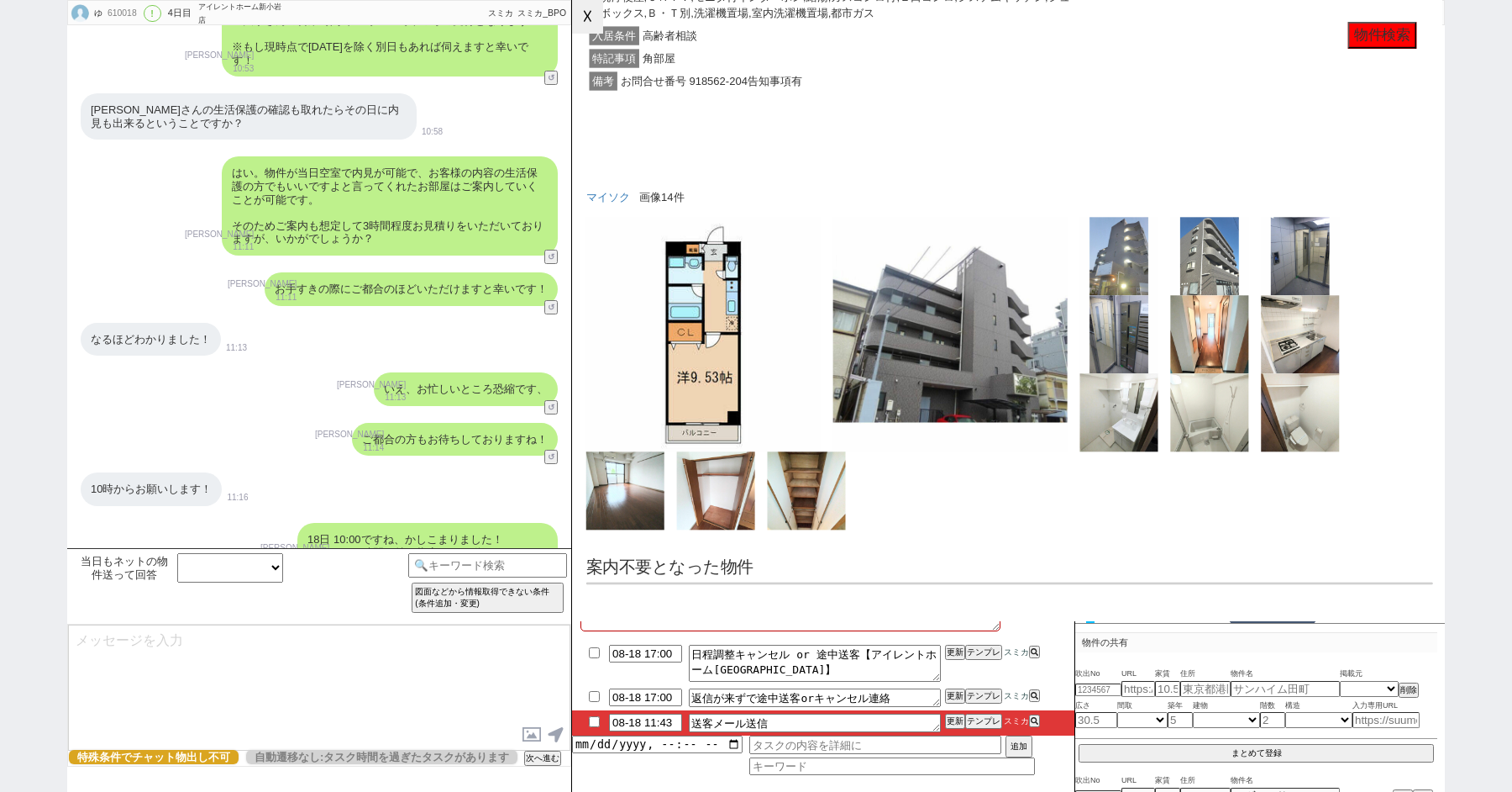
click at [583, 13] on button "☓" at bounding box center [587, 17] width 31 height 33
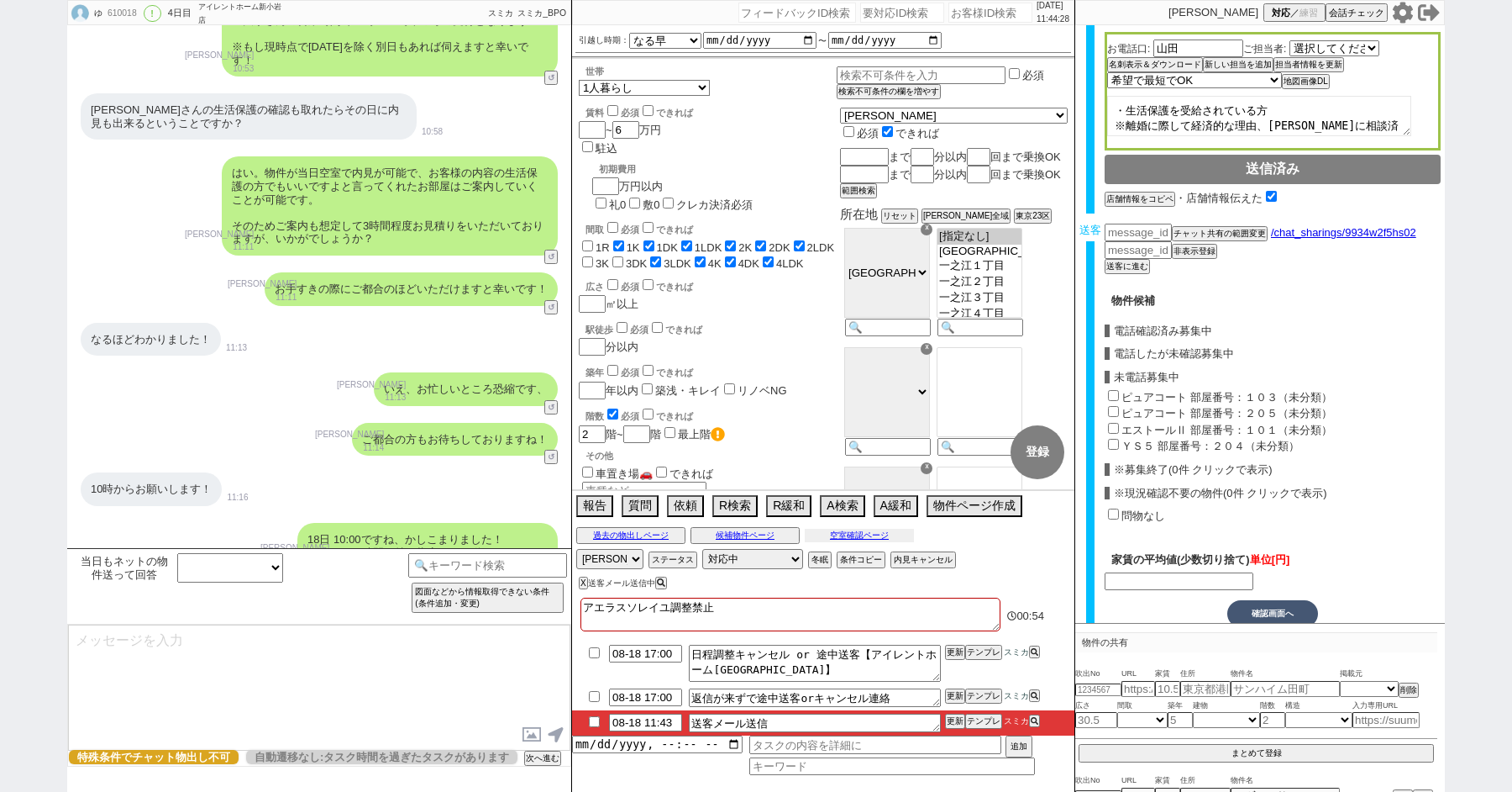
click at [860, 532] on button "空室確認ページ" at bounding box center [859, 535] width 109 height 13
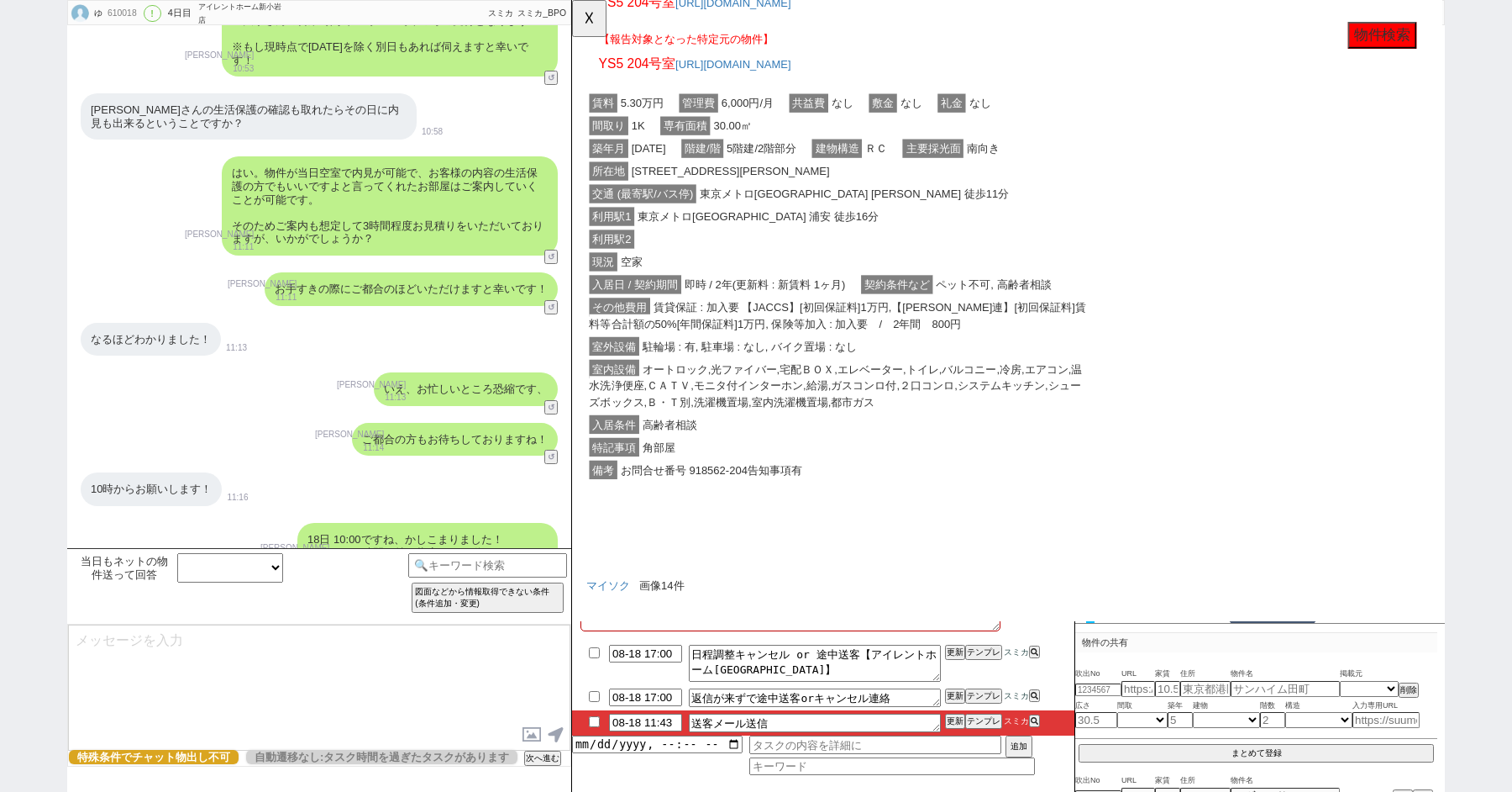
scroll to position [396, 0]
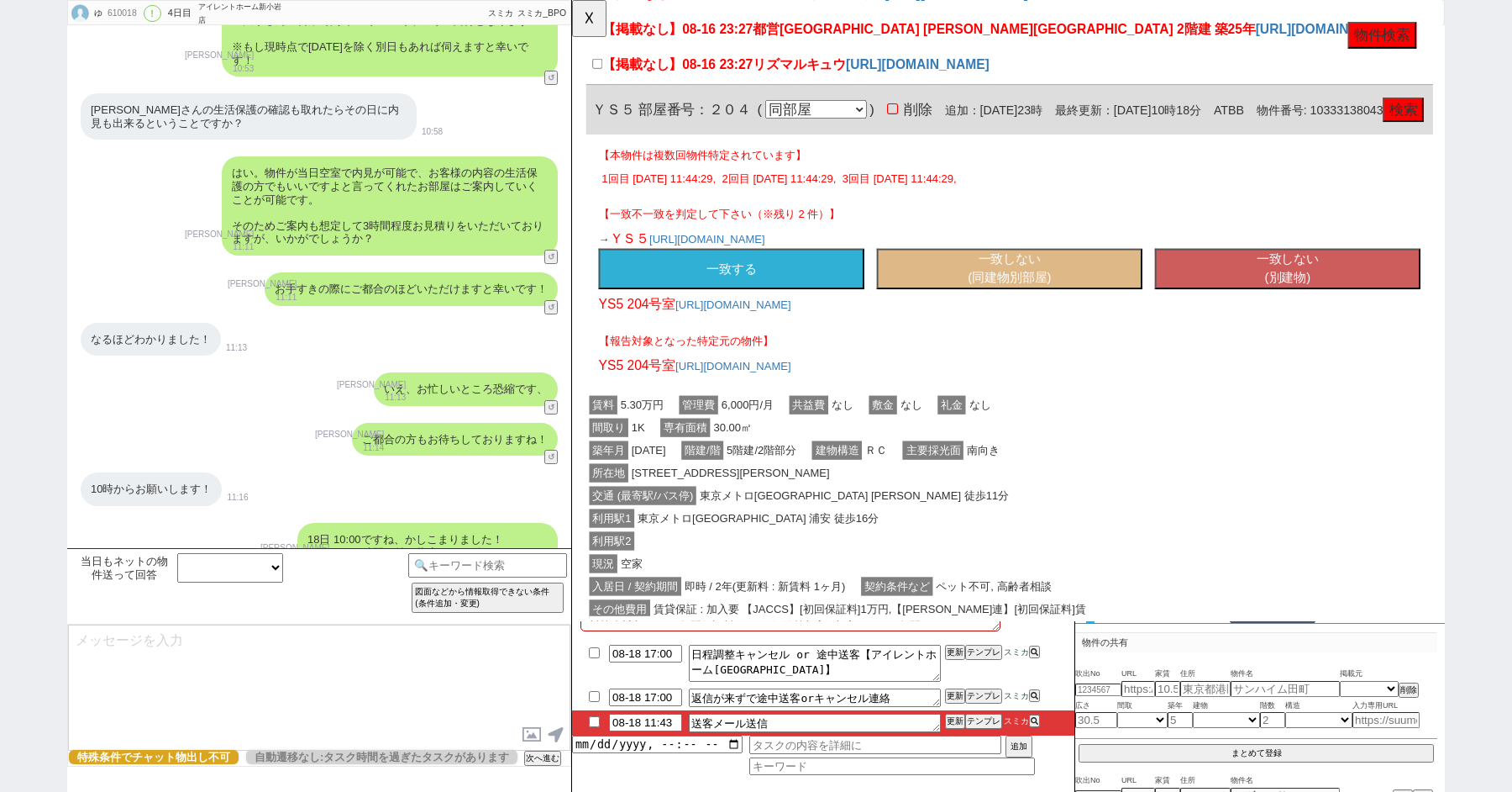
click at [765, 311] on button "一致する" at bounding box center [743, 289] width 286 height 44
click at [765, 358] on p "【報告対象となった特定元の物件】" at bounding box center [1043, 366] width 884 height 17
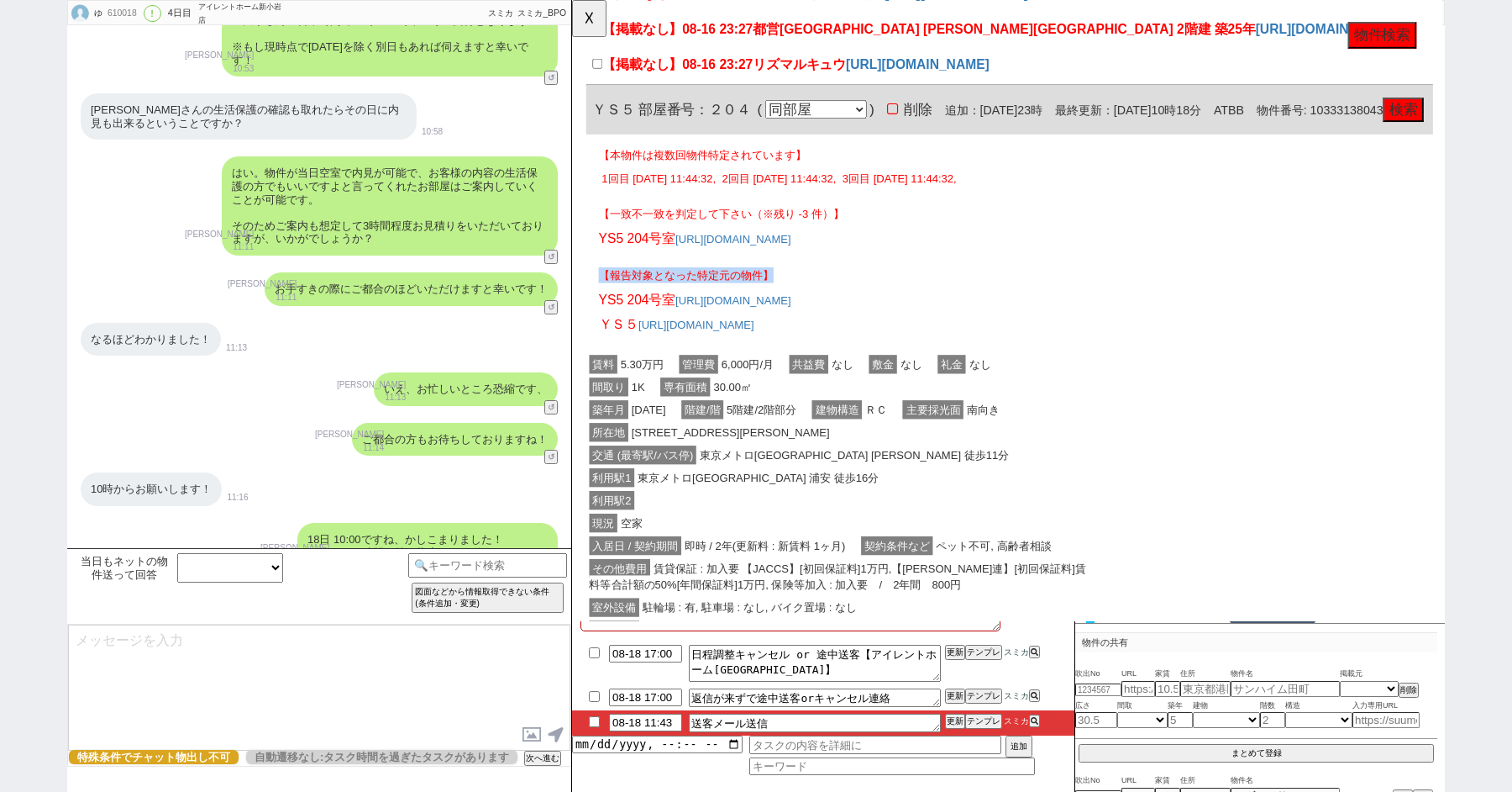
click at [765, 304] on p "【報告対象となった特定元の物件】" at bounding box center [1043, 295] width 884 height 17
click at [593, 20] on button "☓" at bounding box center [587, 17] width 31 height 33
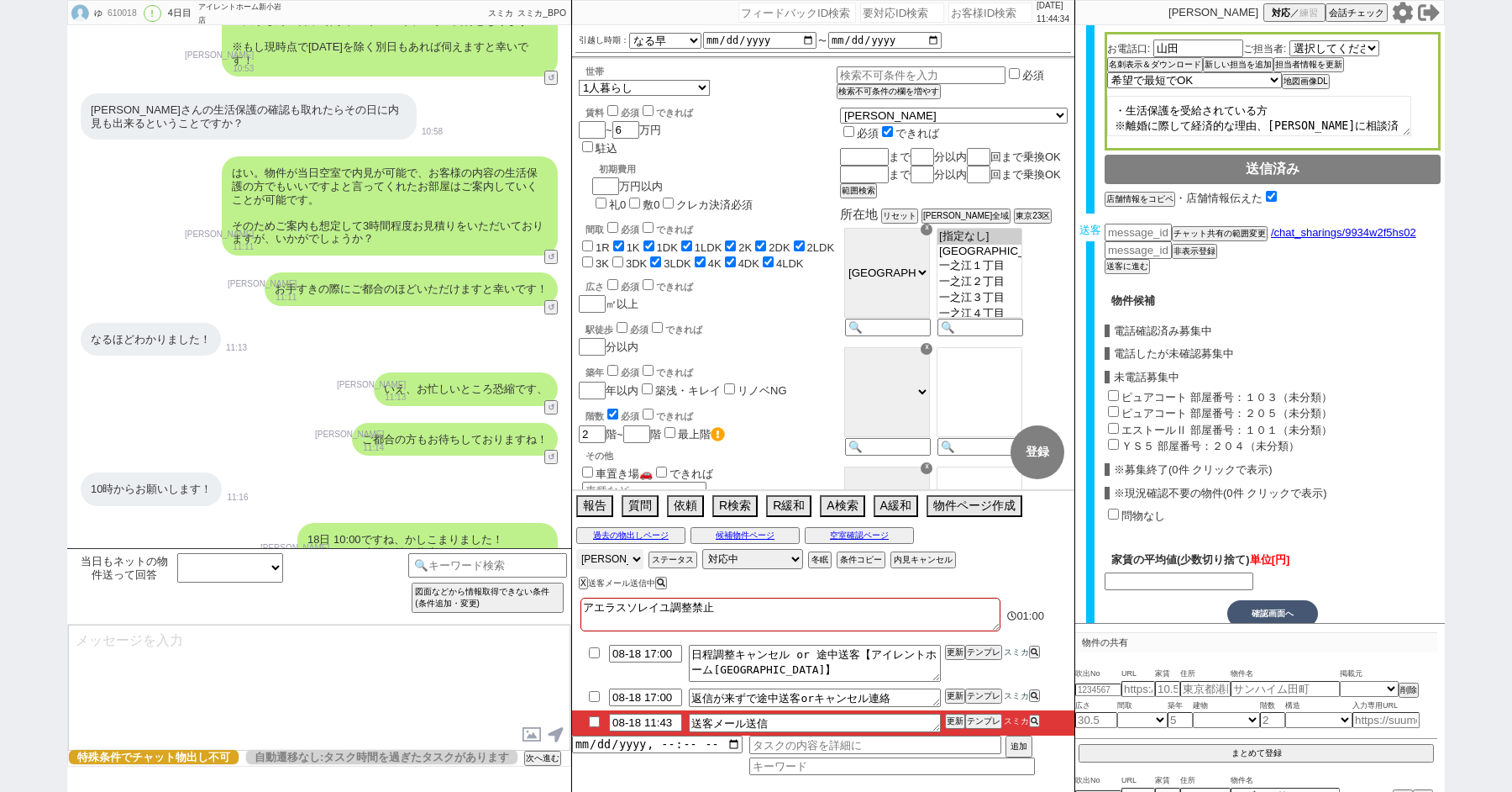
click at [607, 557] on select "アサイン 青木琢磨 松井健太朗 酒匂なぎさ 平山恭子 多田麻理奈 坂本ルミ" at bounding box center [610, 559] width 68 height 20
select select
click at [576, 549] on select "アサイン 青木琢磨 松井健太朗 酒匂なぎさ 平山恭子 多田麻理奈 坂本ルミ" at bounding box center [610, 559] width 68 height 20
click at [869, 534] on button "空室確認ページ" at bounding box center [859, 535] width 109 height 13
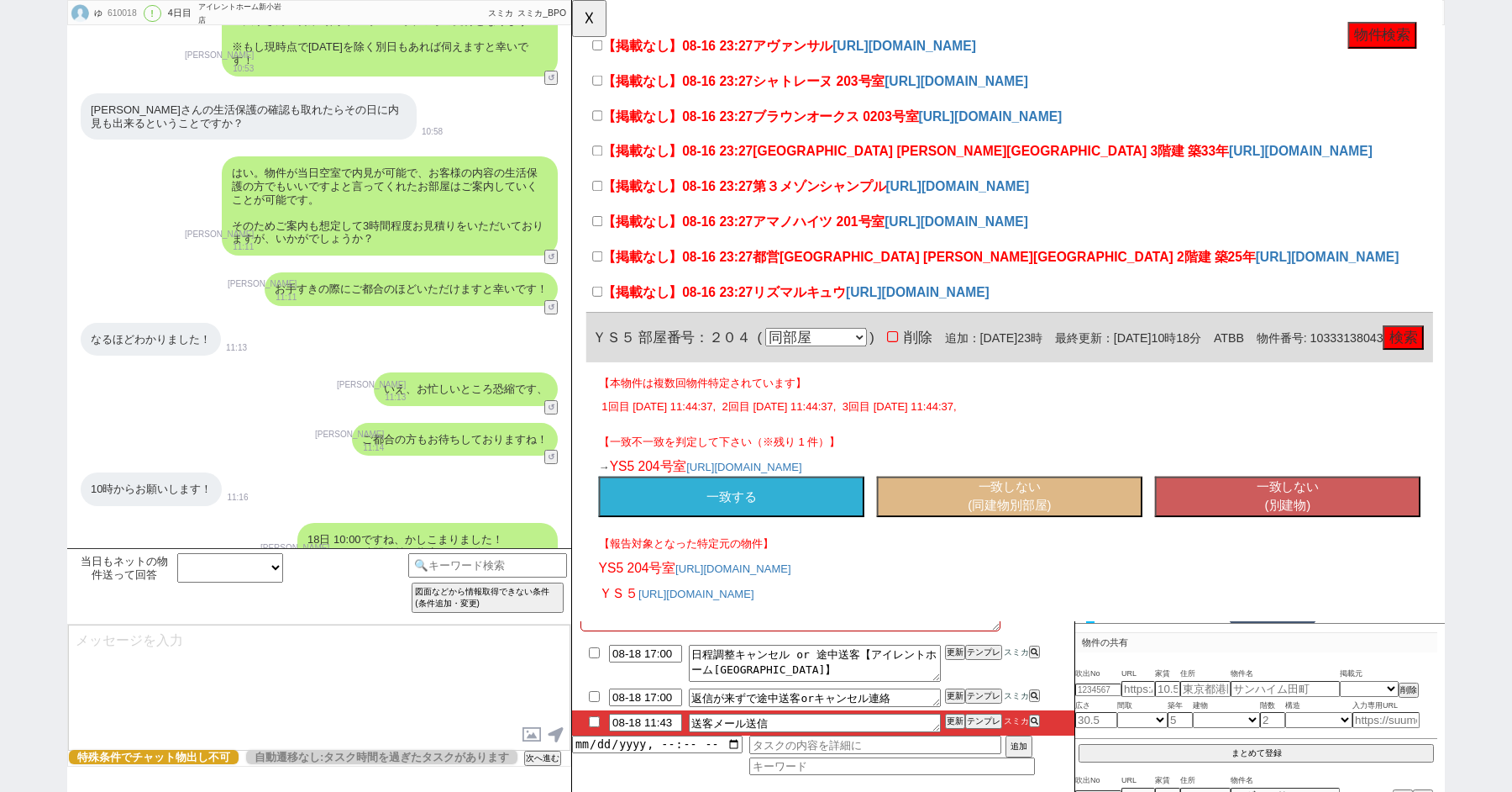
scroll to position [101, 0]
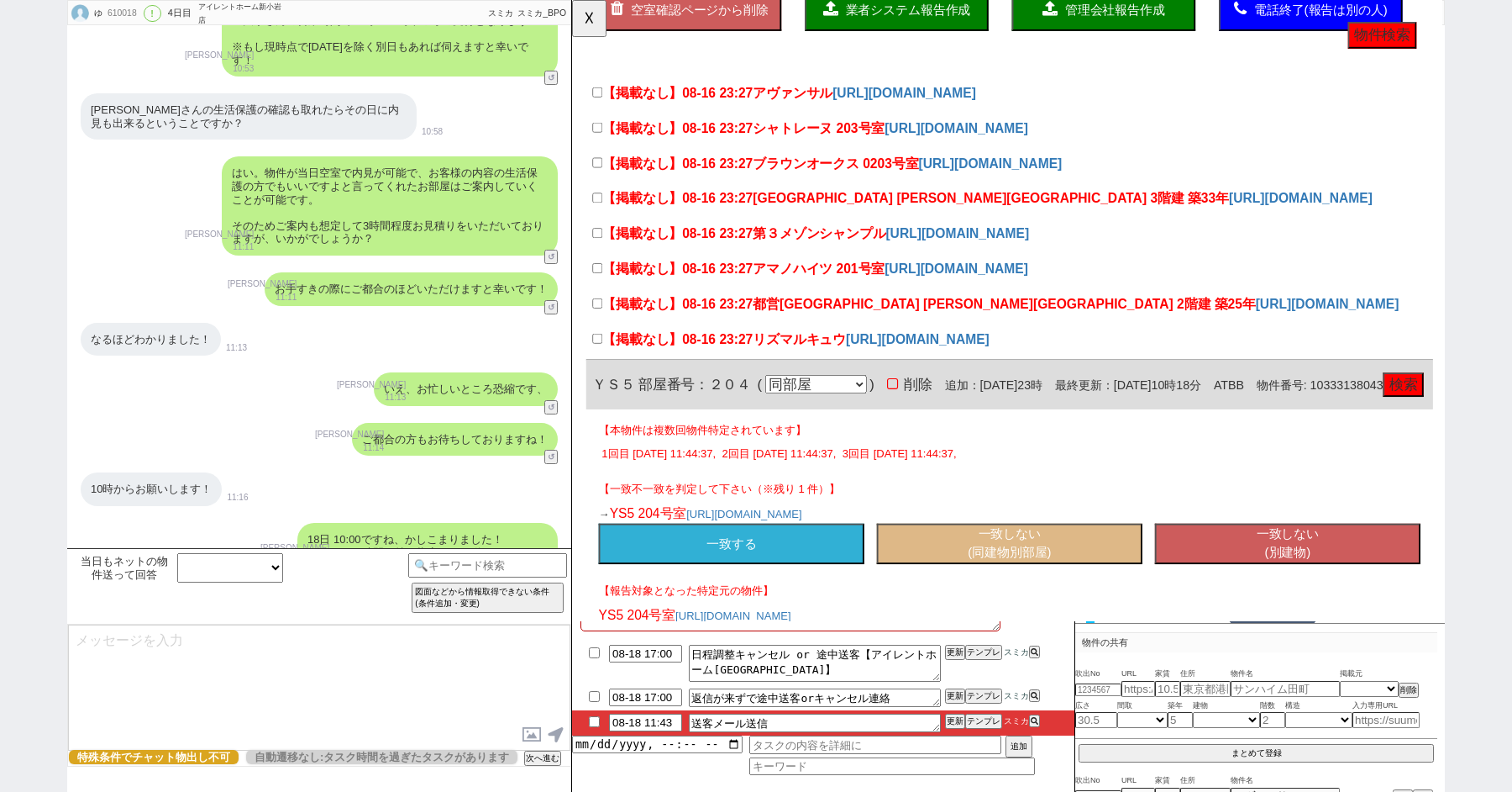
click at [769, 599] on button "一致する" at bounding box center [743, 585] width 286 height 44
click at [768, 683] on link "https://suumo.jp/chintai/bc_100455335806/" at bounding box center [706, 689] width 125 height 13
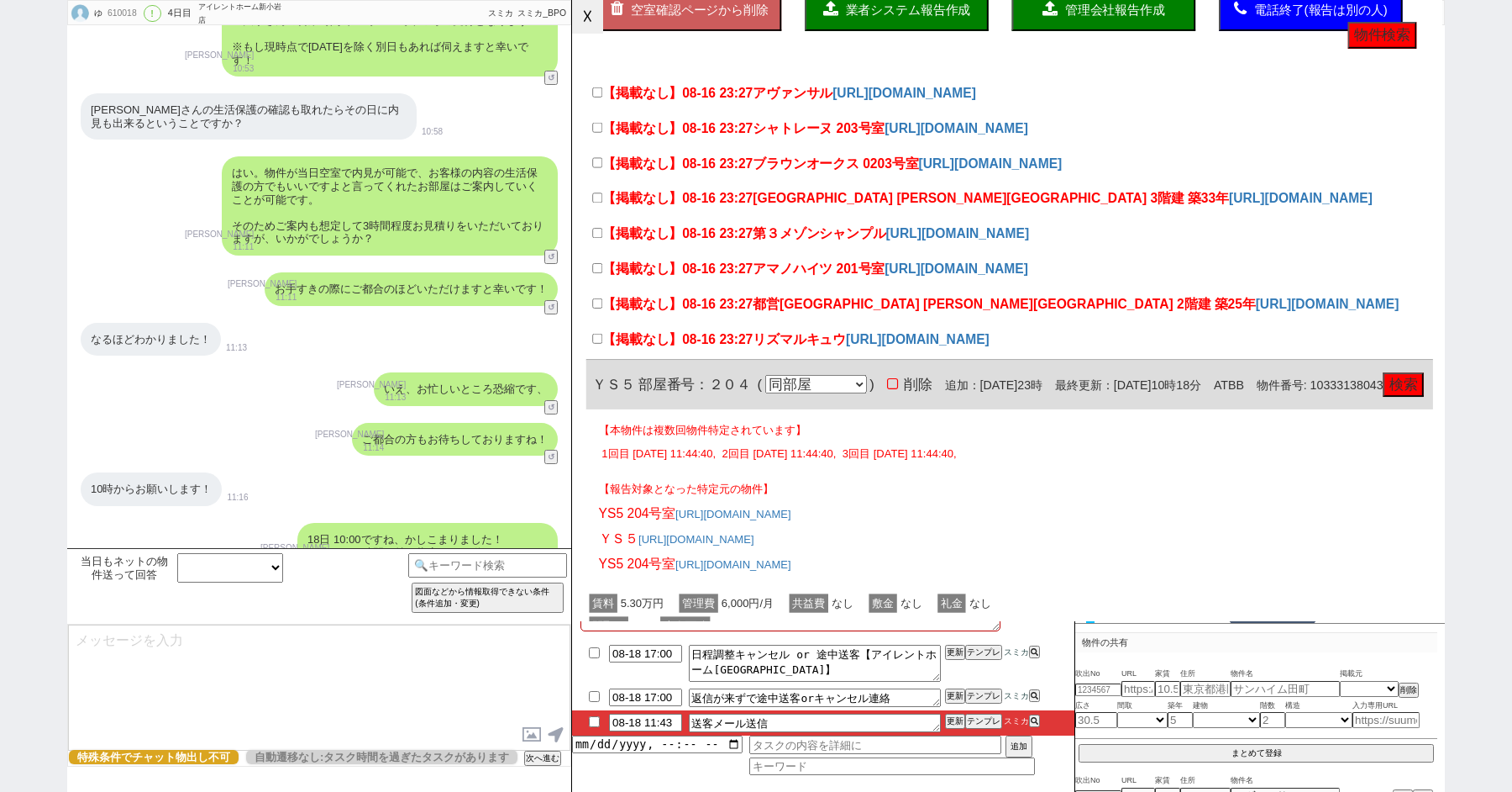
click at [585, 11] on button "☓" at bounding box center [587, 17] width 31 height 33
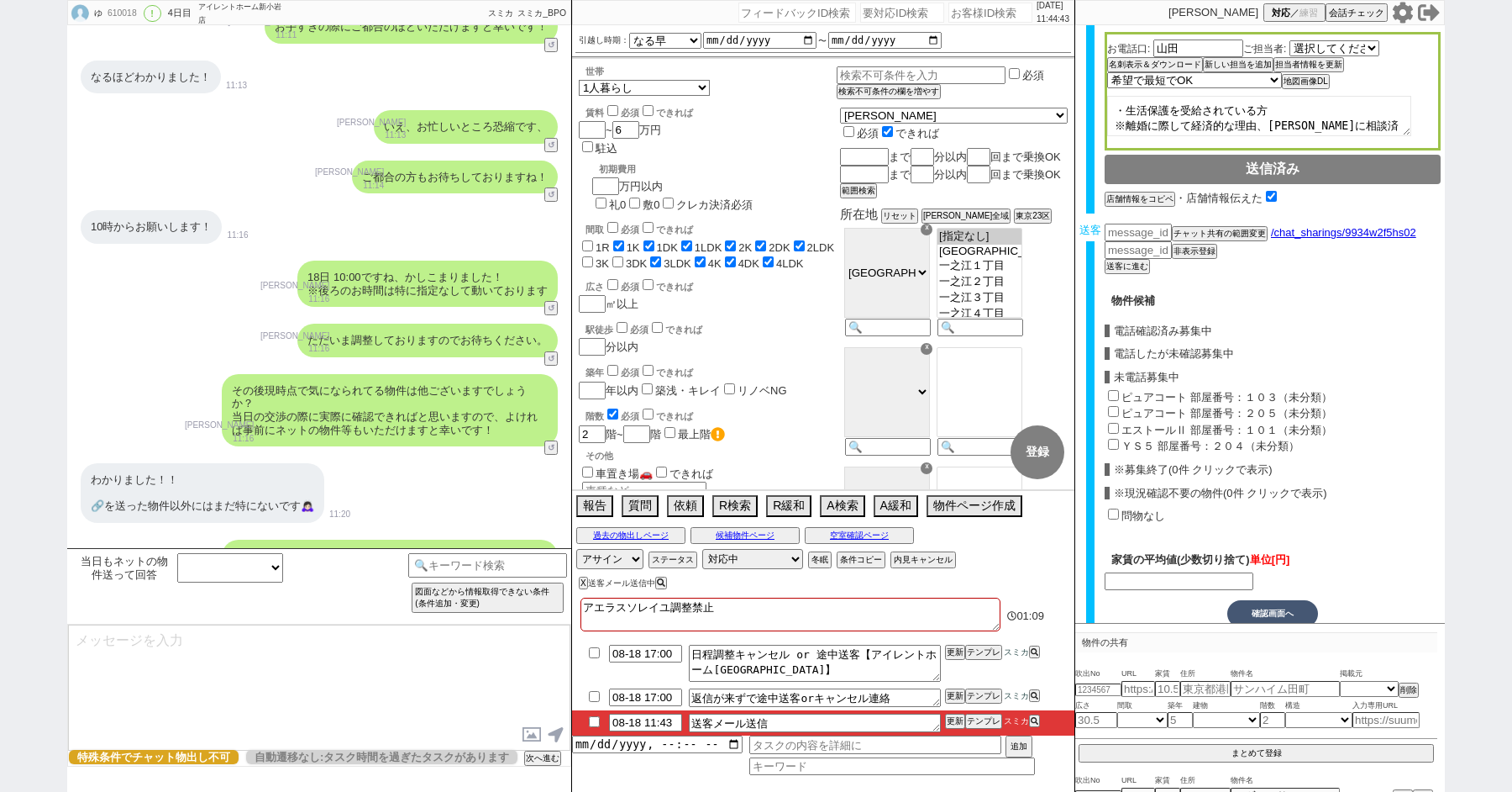
scroll to position [7667, 0]
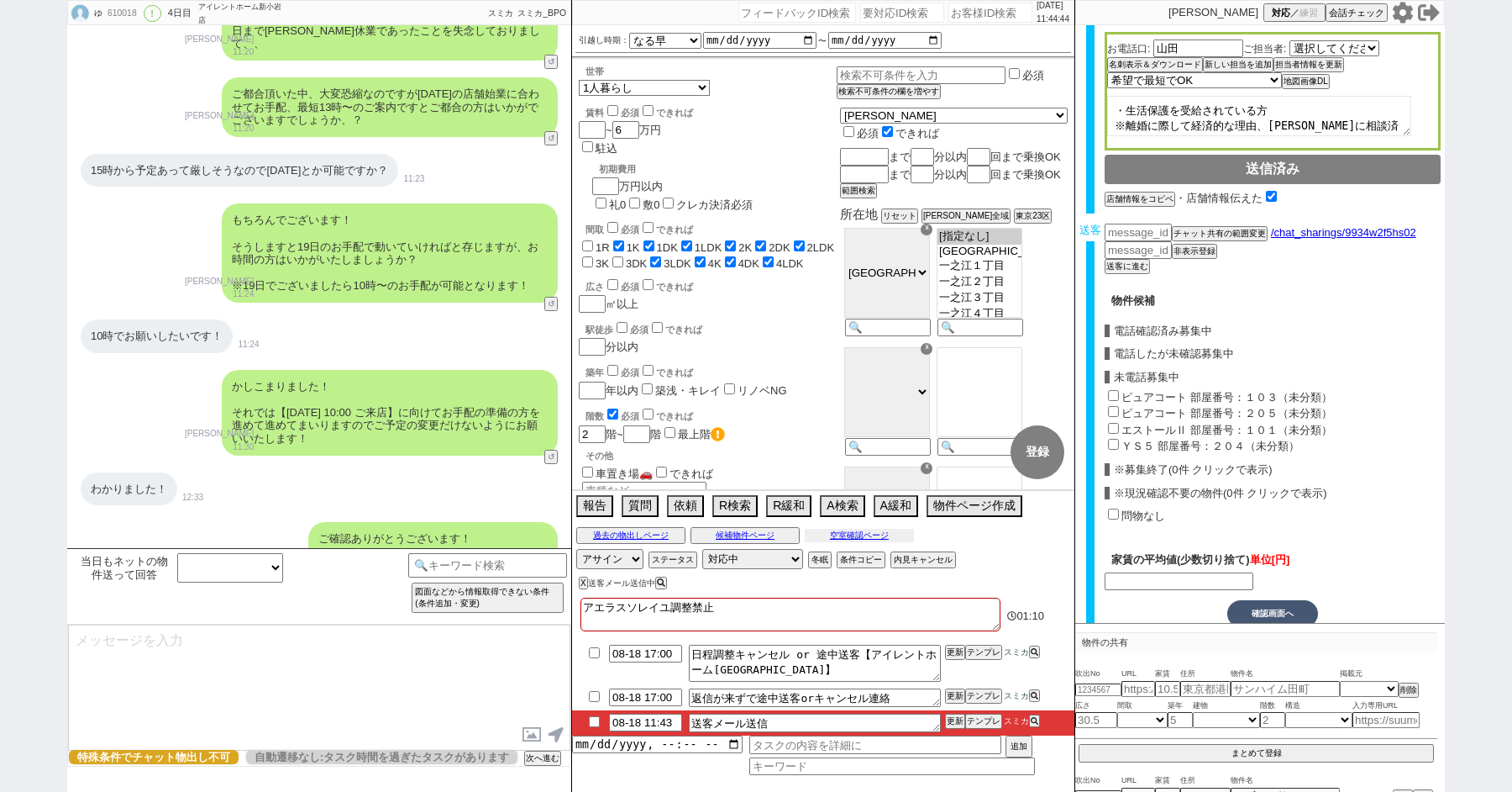
click at [856, 534] on button "空室確認ページ" at bounding box center [859, 535] width 109 height 13
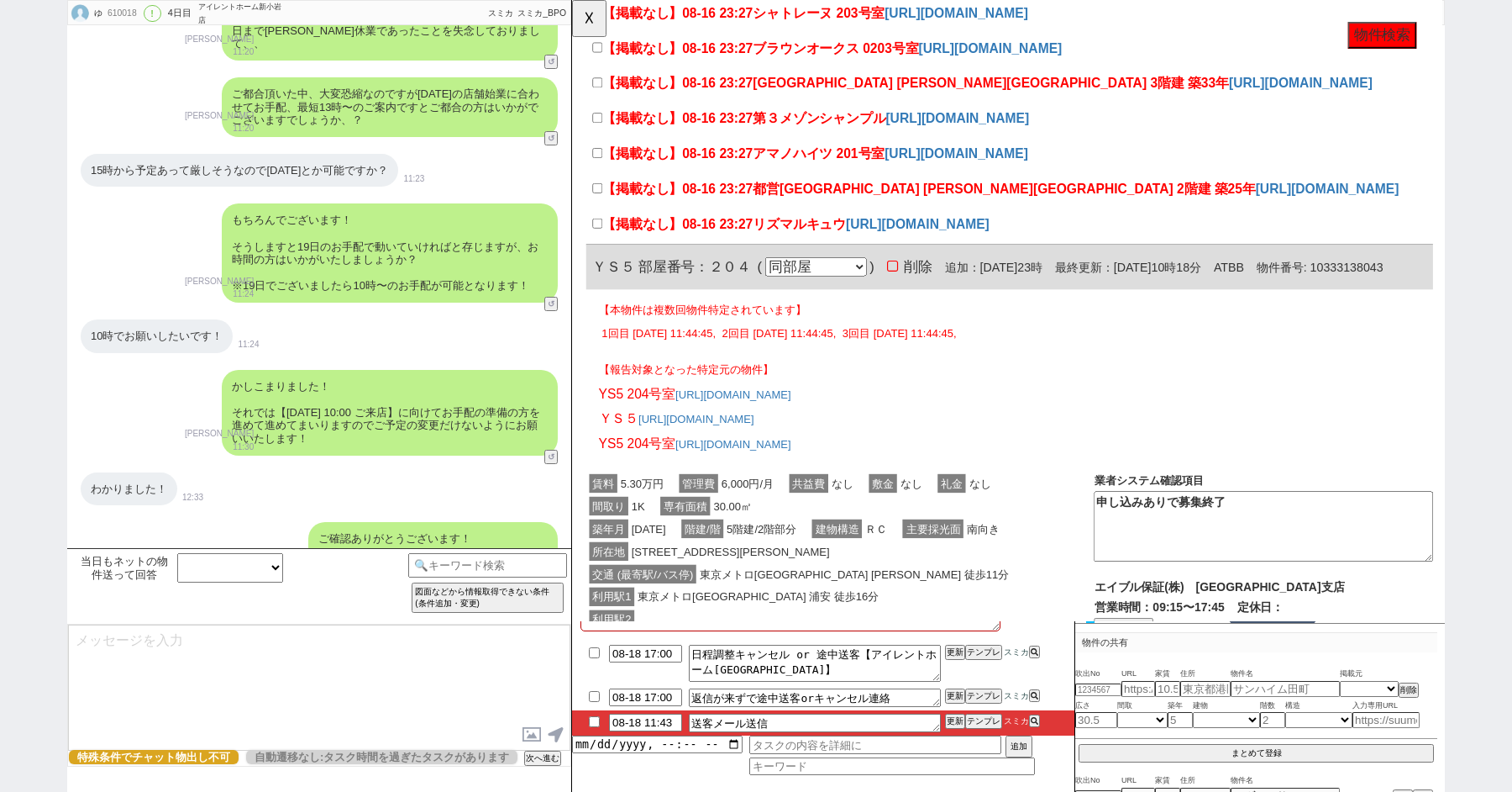
scroll to position [523, 0]
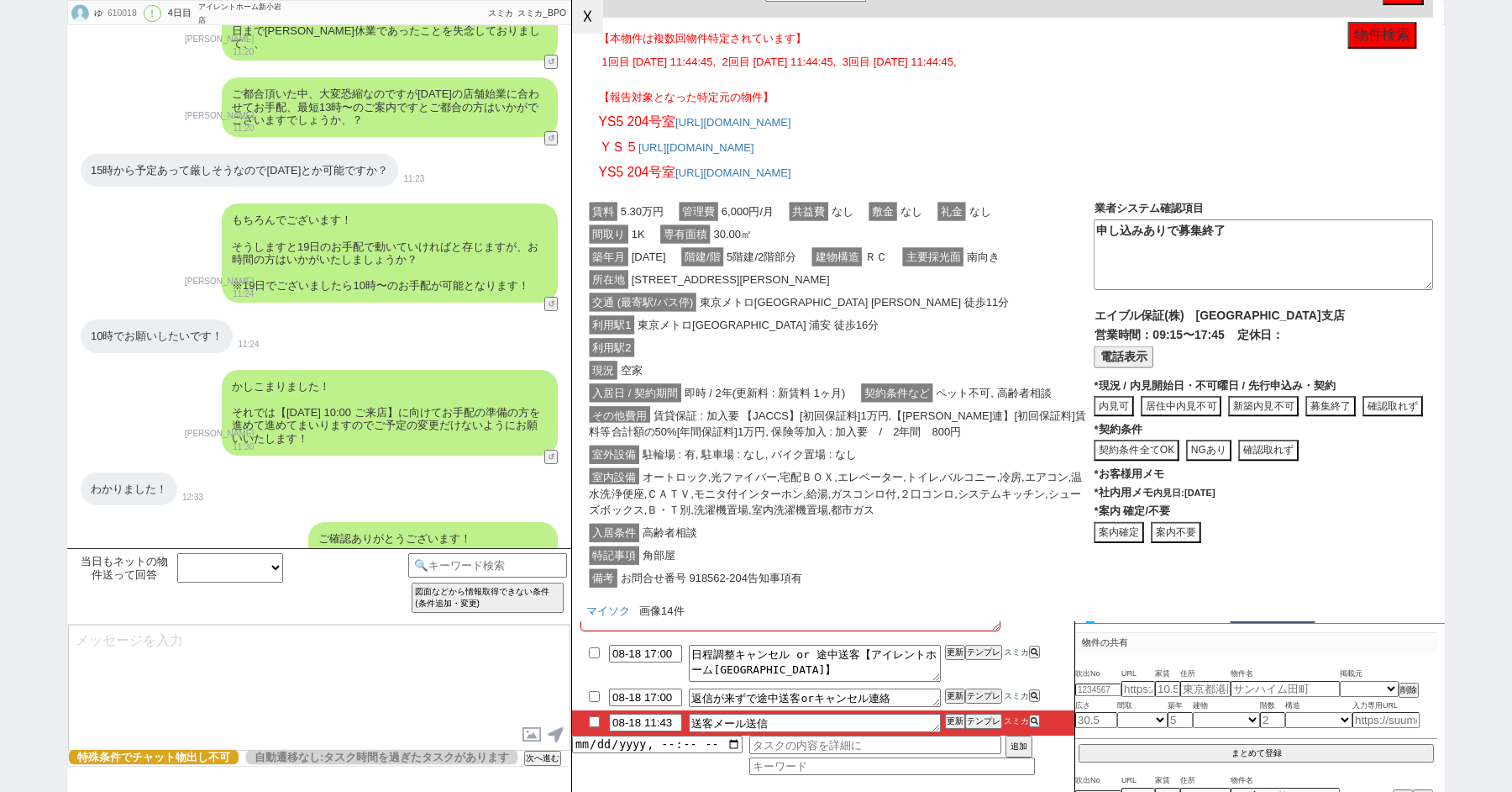
click at [582, 25] on button "☓" at bounding box center [587, 17] width 31 height 33
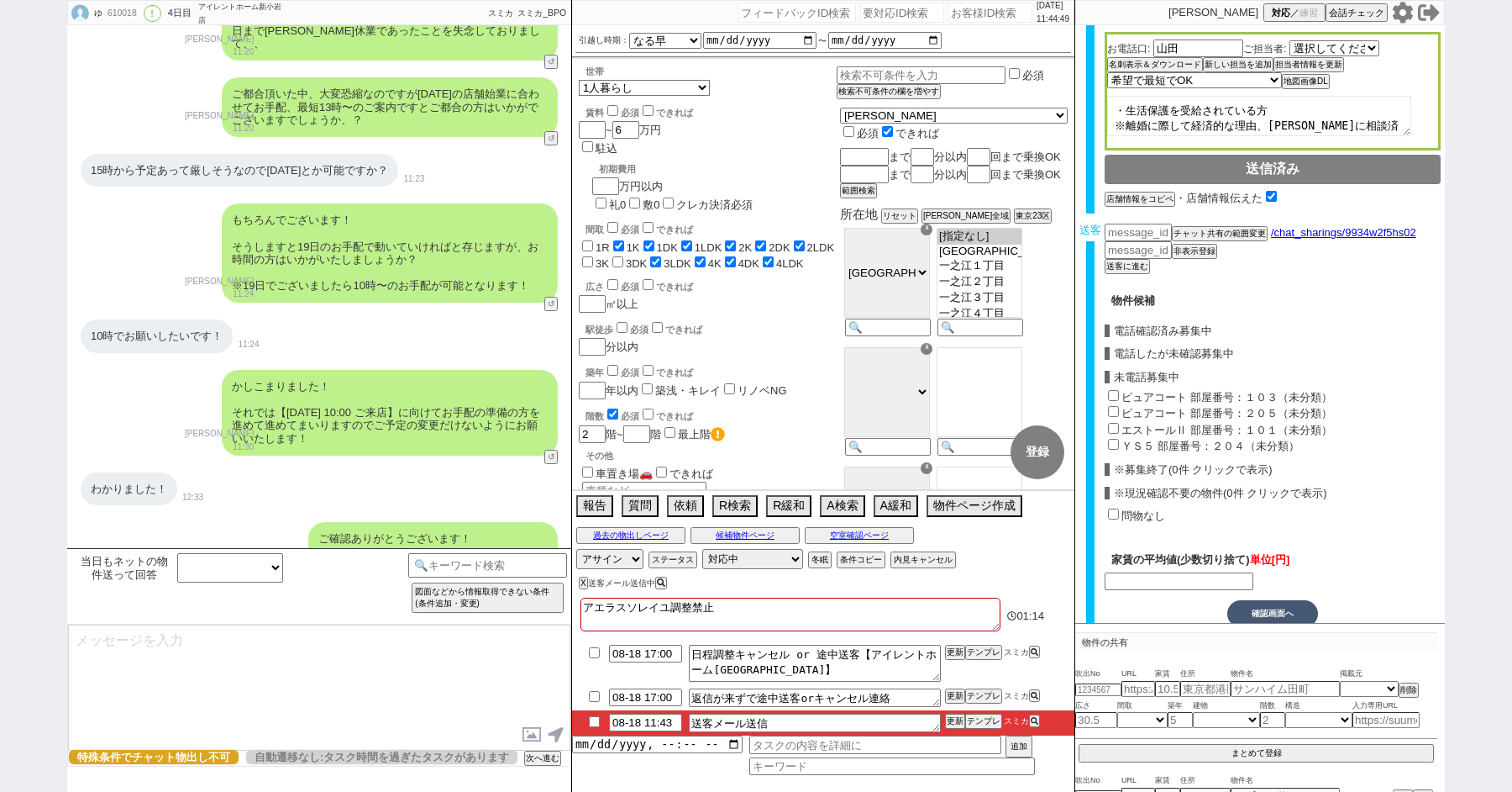
click at [1110, 509] on input "問物なし" at bounding box center [1113, 514] width 11 height 11
checkbox input "true"
type input "60000"
checkbox input "false"
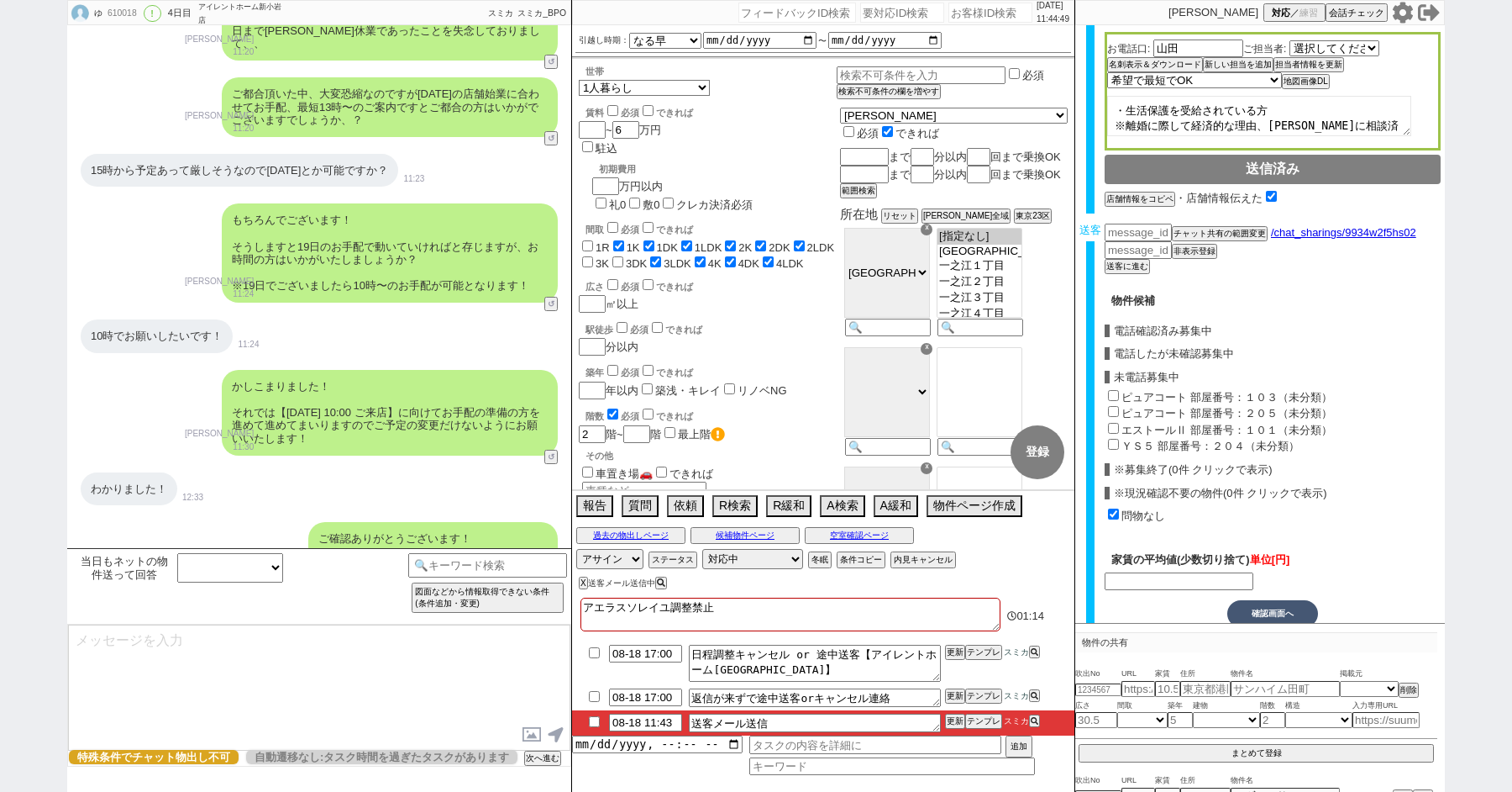
checkbox input "false"
click at [1254, 599] on button "確認画面へ" at bounding box center [1272, 612] width 90 height 27
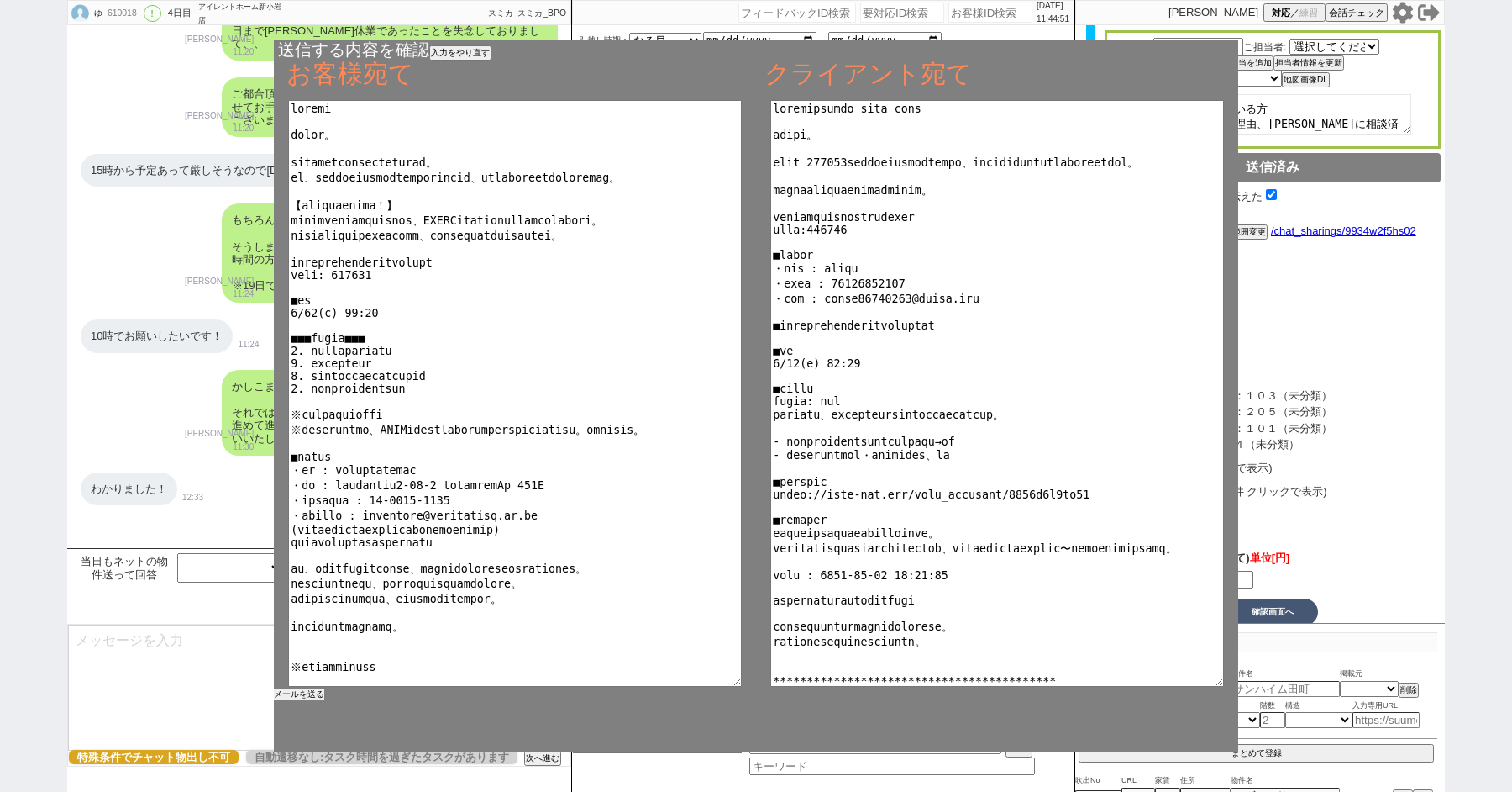
click at [312, 692] on button "メールを送る" at bounding box center [299, 694] width 50 height 11
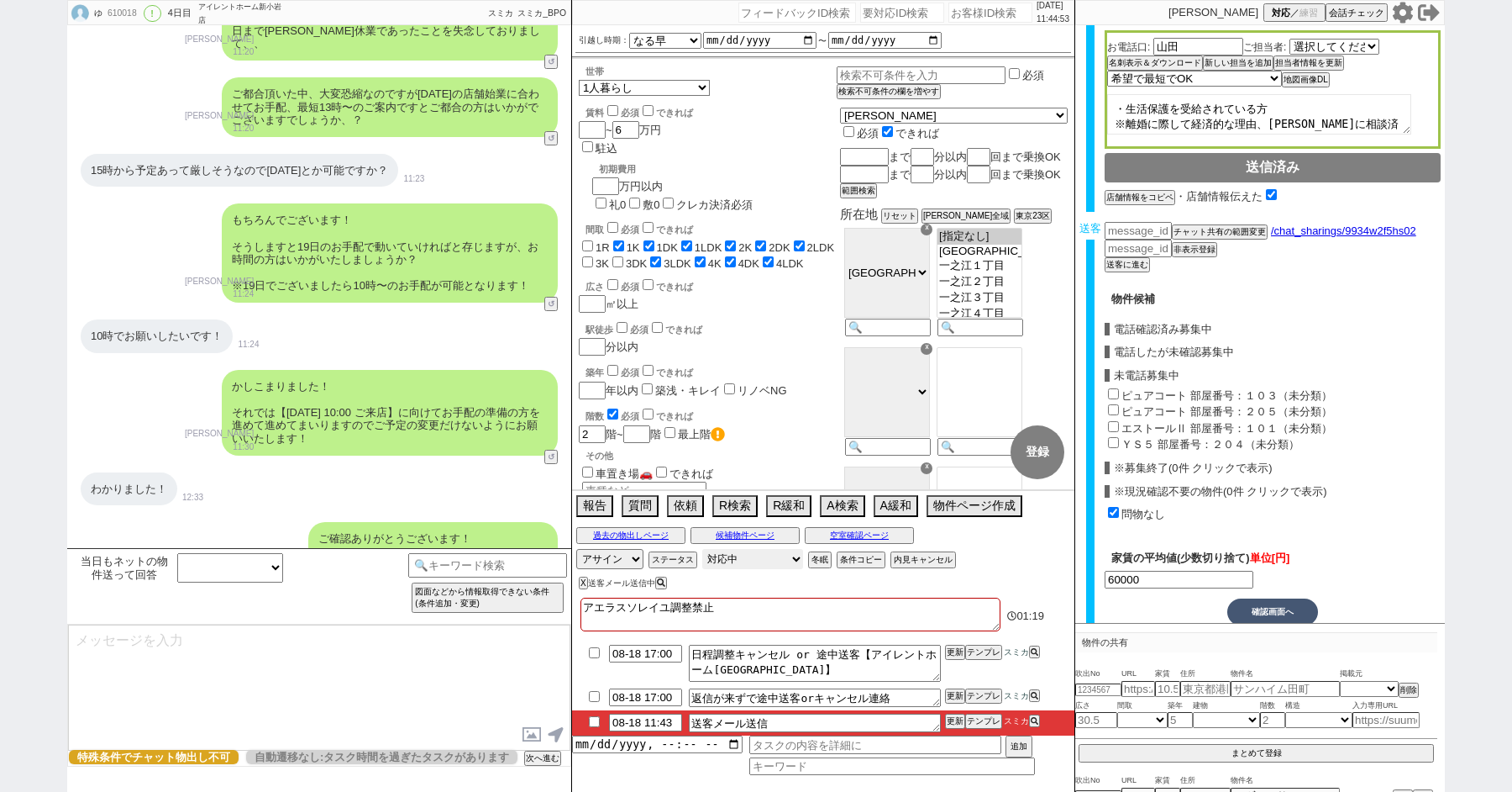
click at [766, 555] on select "対応中 引き継ぎ完了 ブロック 長期間返信なし 紹介不可 別の所で決まった 客の都合で引越しが無くなった 接客開始後に冬眠" at bounding box center [753, 559] width 101 height 20
select select "100"
click at [703, 549] on select "対応中 引き継ぎ完了 ブロック 長期間返信なし 紹介不可 別の所で決まった 客の都合で引越しが無くなった 接客開始後に冬眠" at bounding box center [753, 559] width 101 height 20
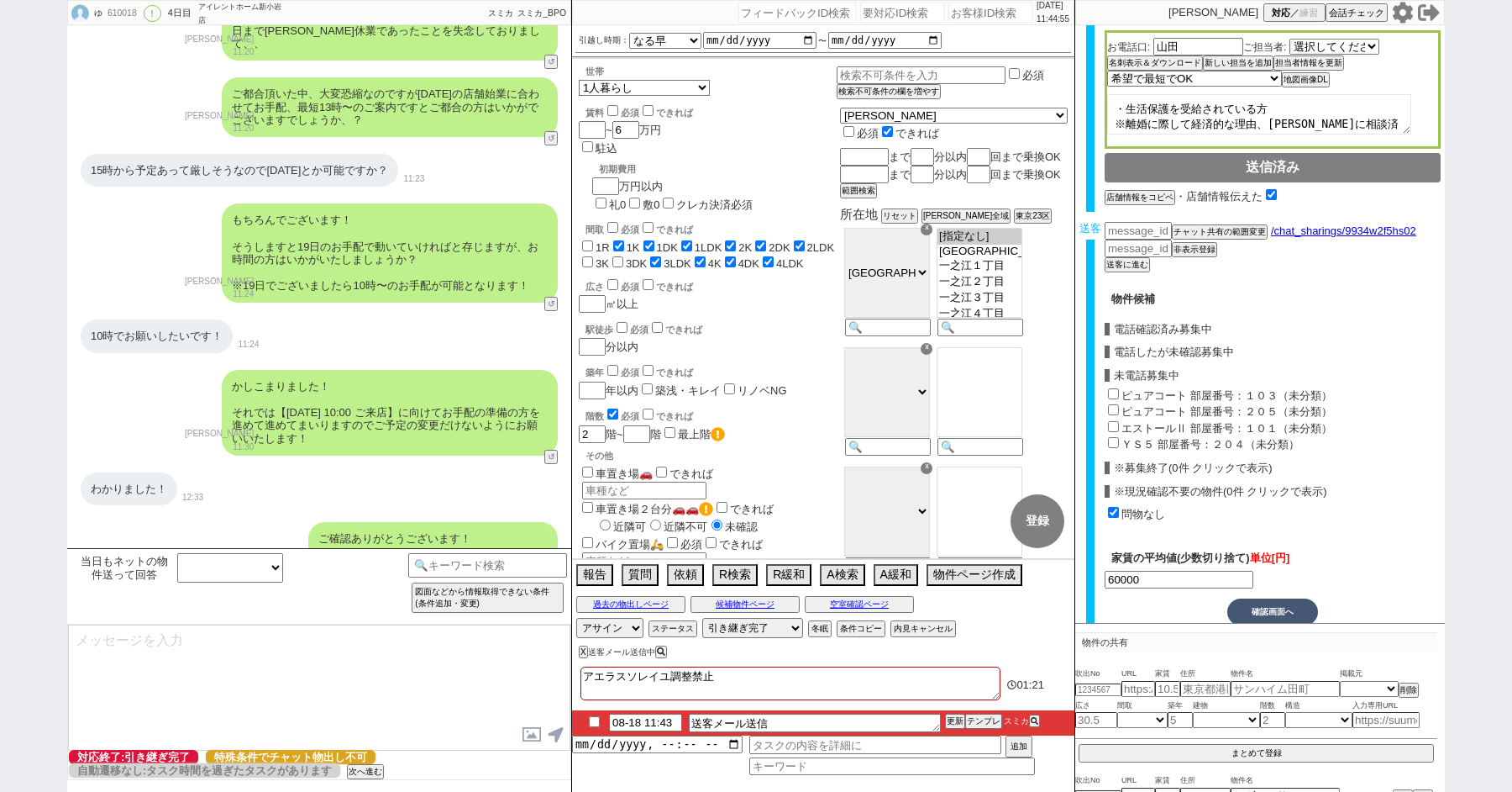
click at [595, 716] on input "checkbox" at bounding box center [595, 722] width 25 height 11
checkbox input "true"
click at [582, 655] on button "X" at bounding box center [582, 651] width 6 height 10
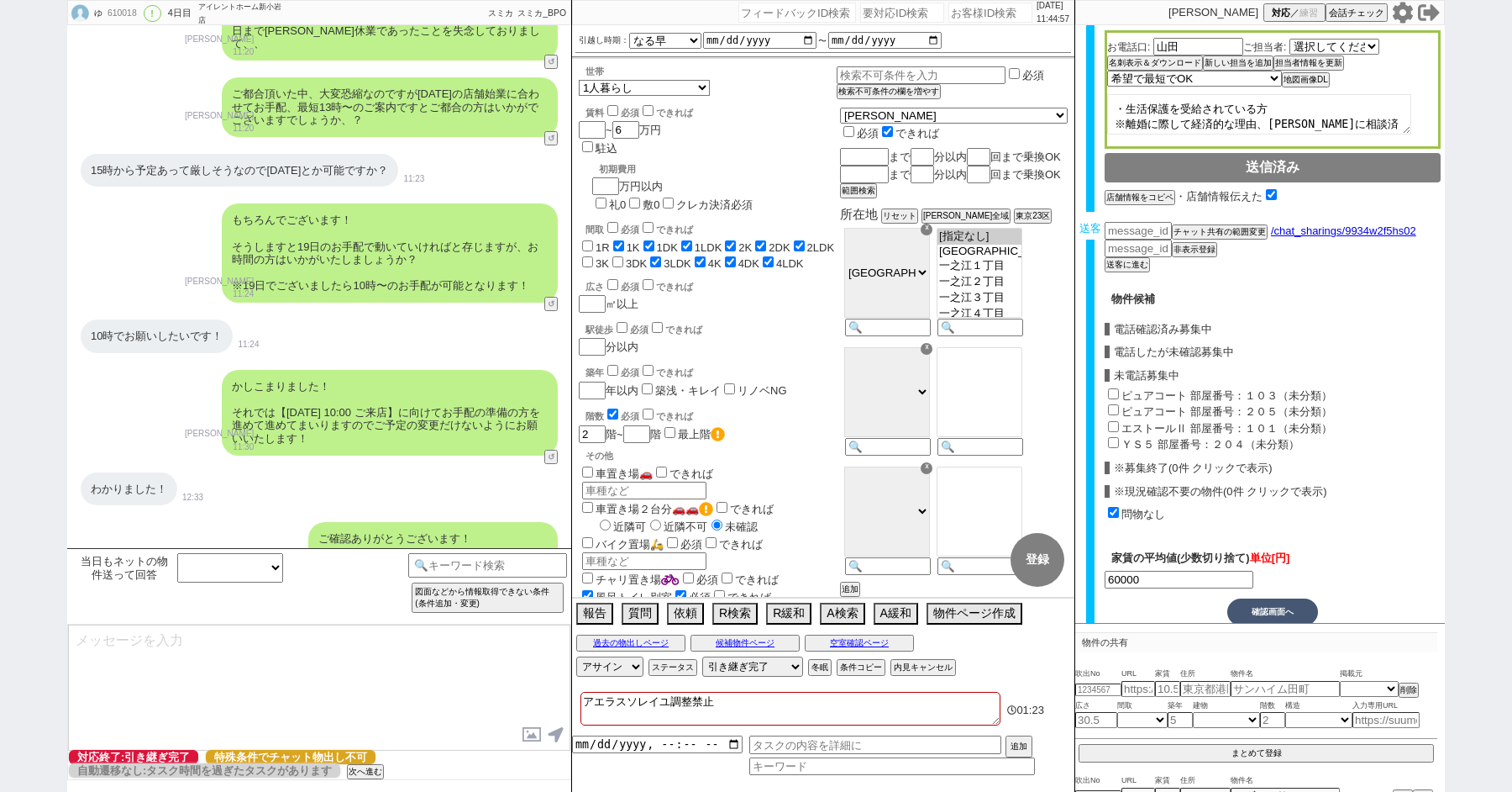
click at [183, 361] on div "かしこまりました！ それでは【8月19日(火) 10:00 ご来店】に向けてお手配の準備の方を進めて進めてまいりますのでご予定の変更だけないようにお願いいたし…" at bounding box center [320, 412] width 504 height 103
click at [362, 776] on button "次へ進む" at bounding box center [364, 771] width 33 height 11
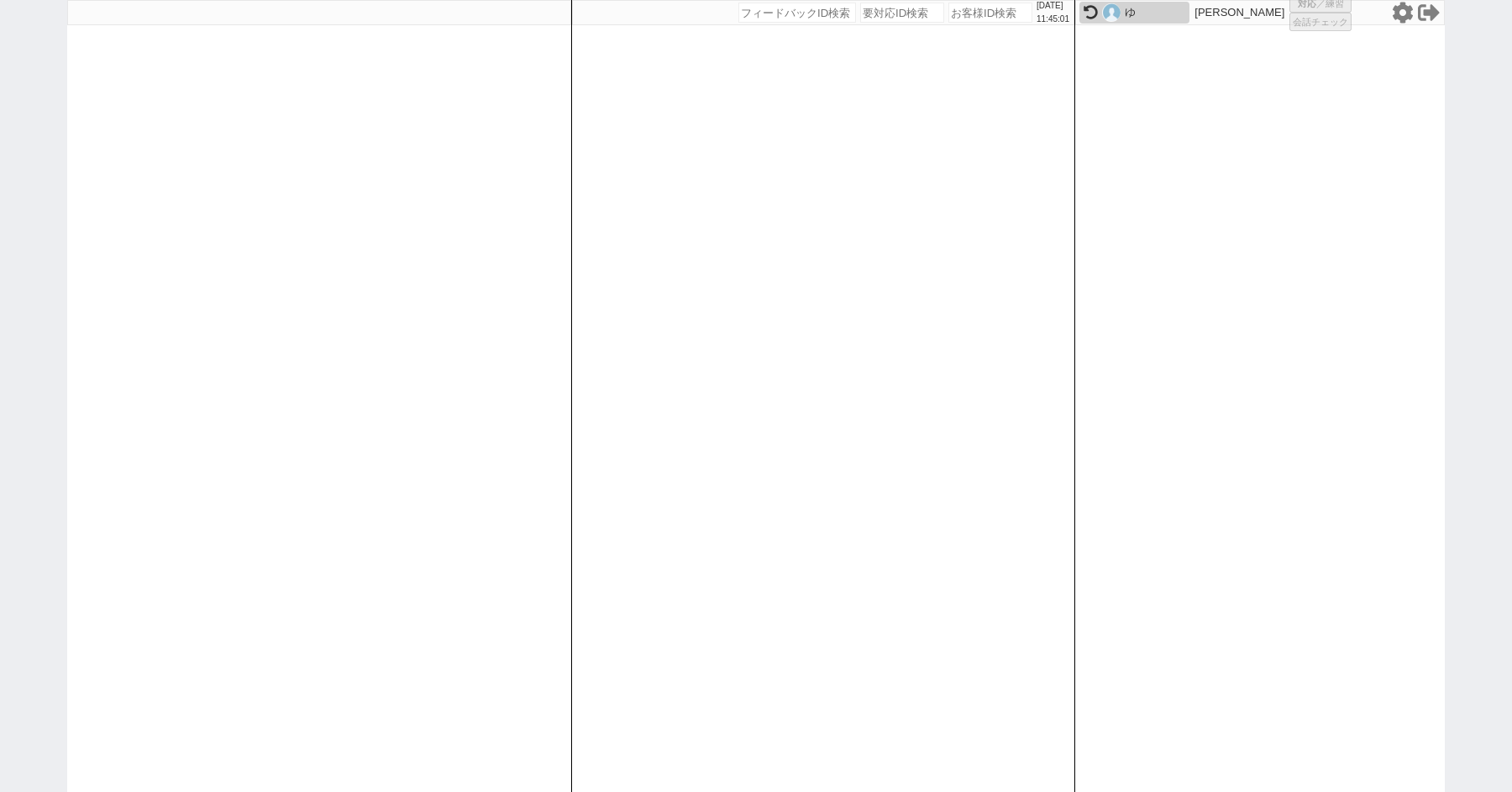
select select "1"
select select
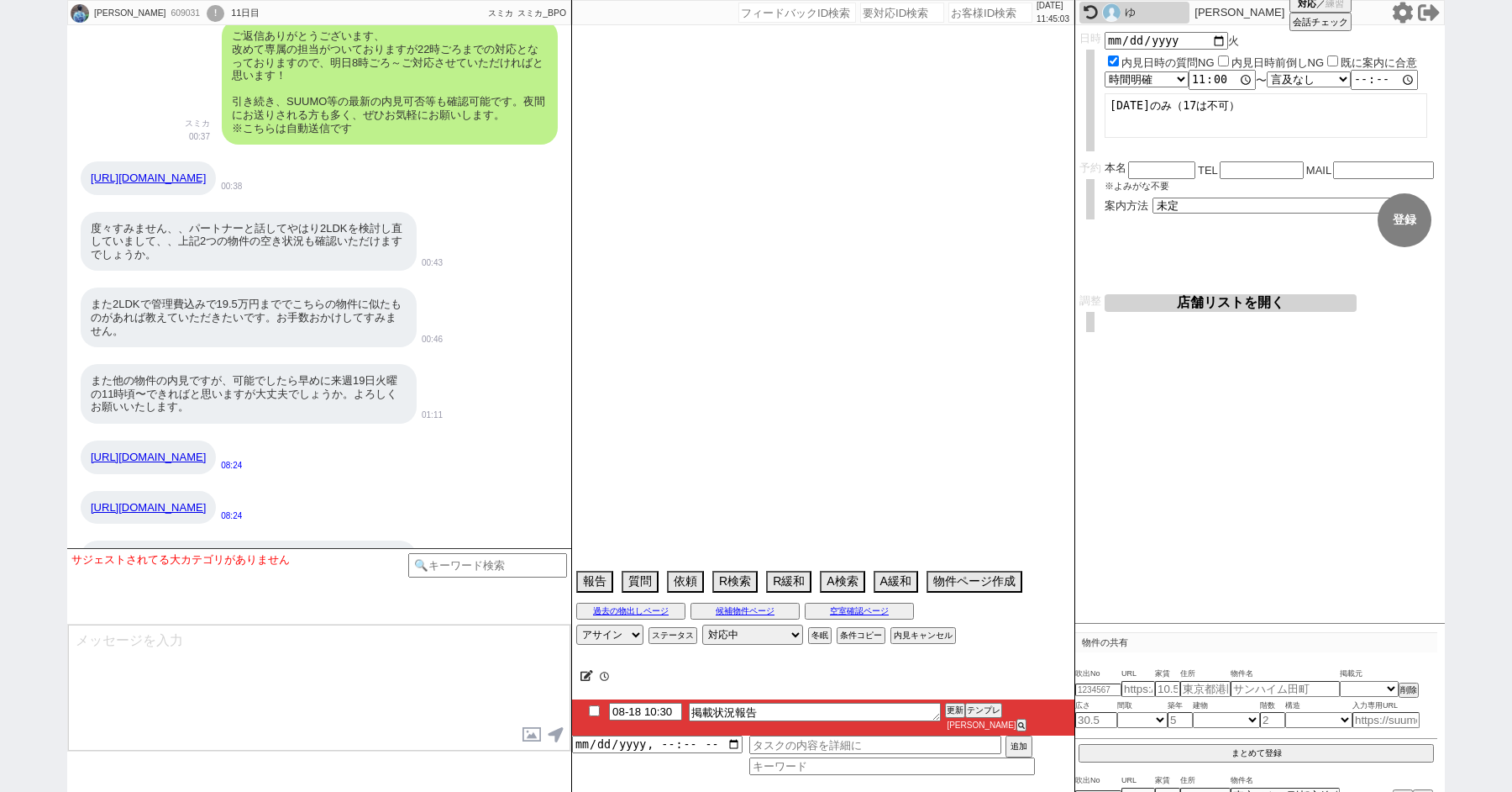
scroll to position [14567, 0]
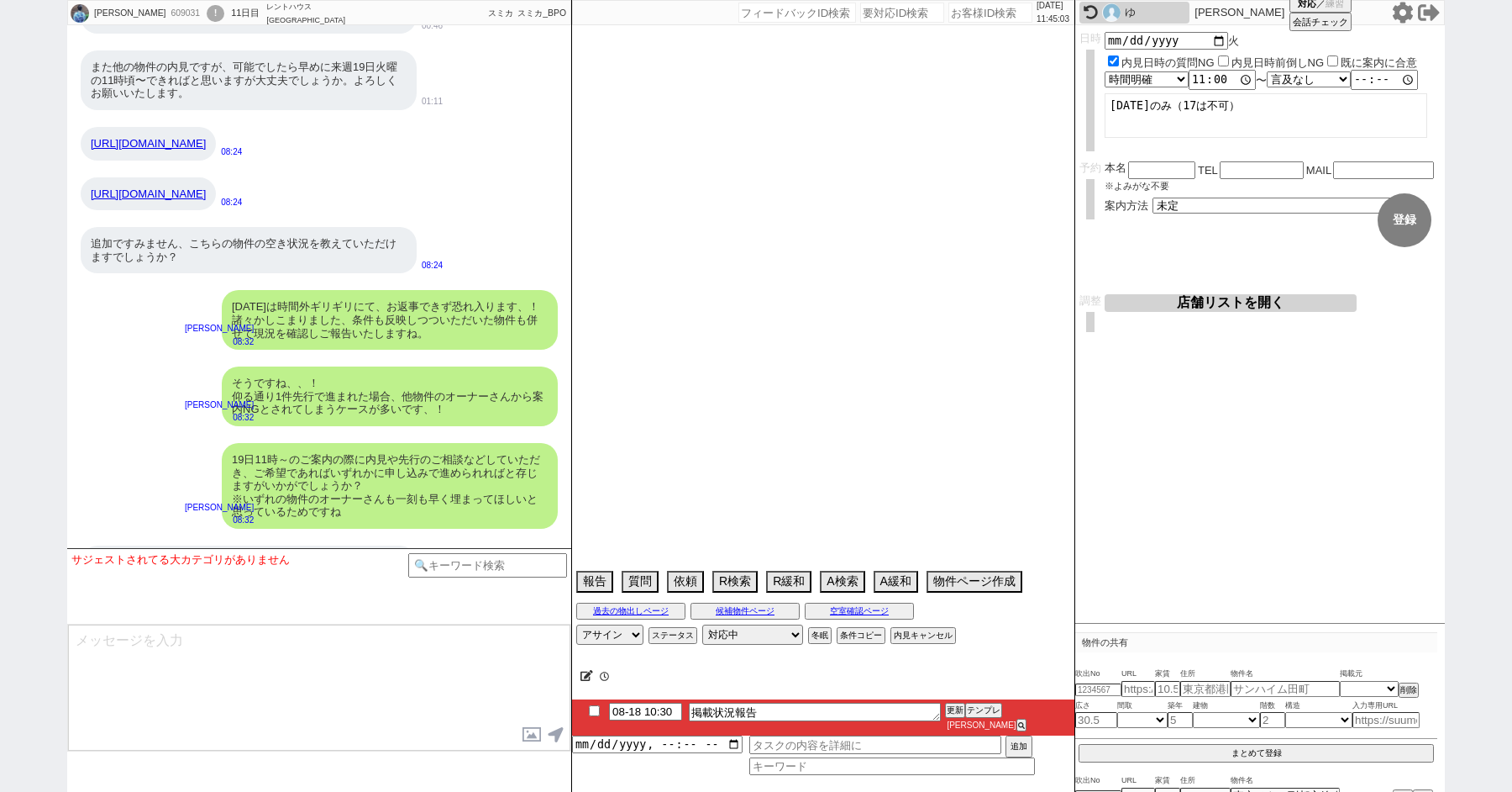
select select "2025"
select select "10"
select select "37"
select select "1"
select select "2"
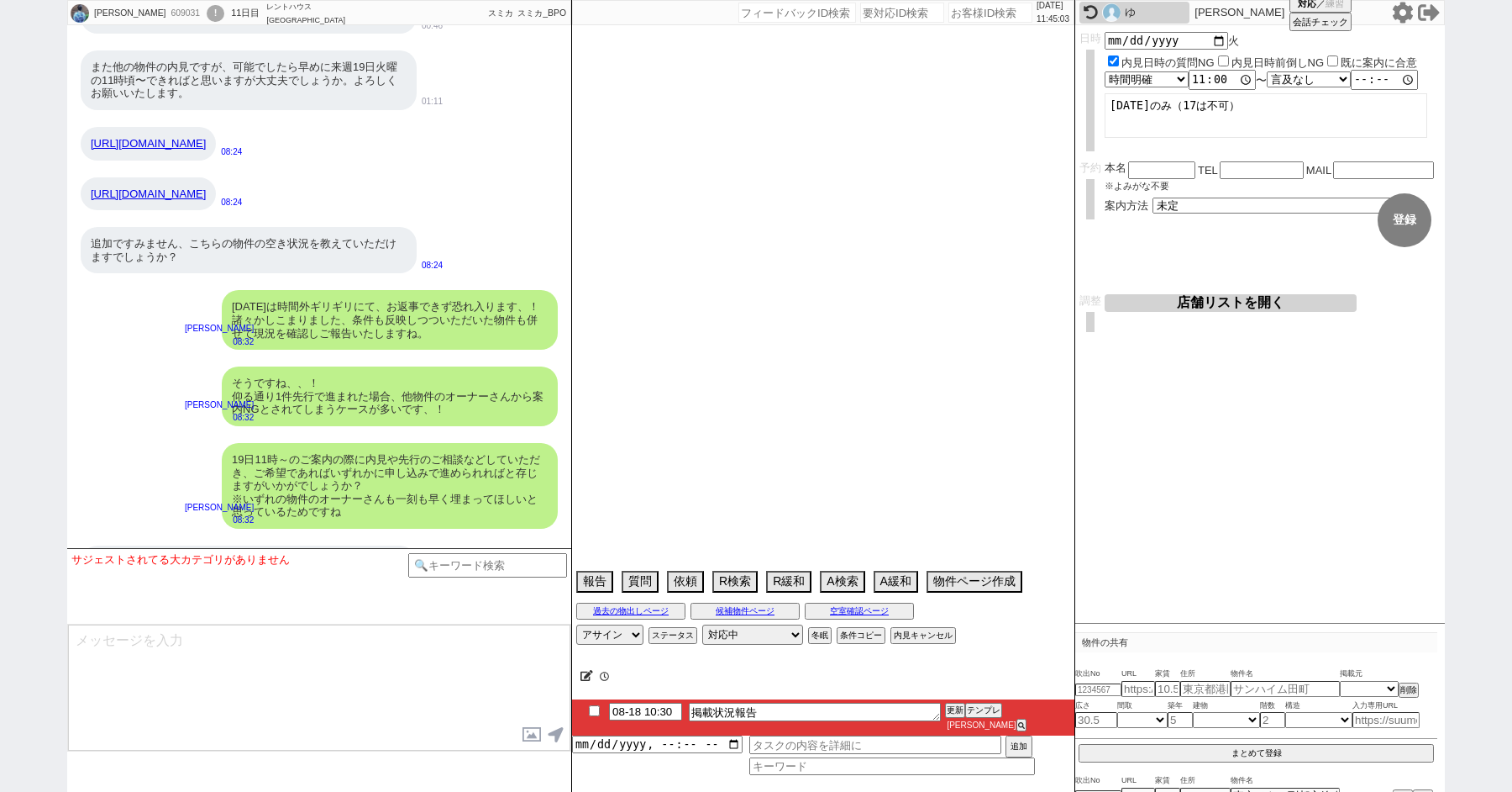
select select "3"
select select "4"
select select "5"
select select "6"
select select "7"
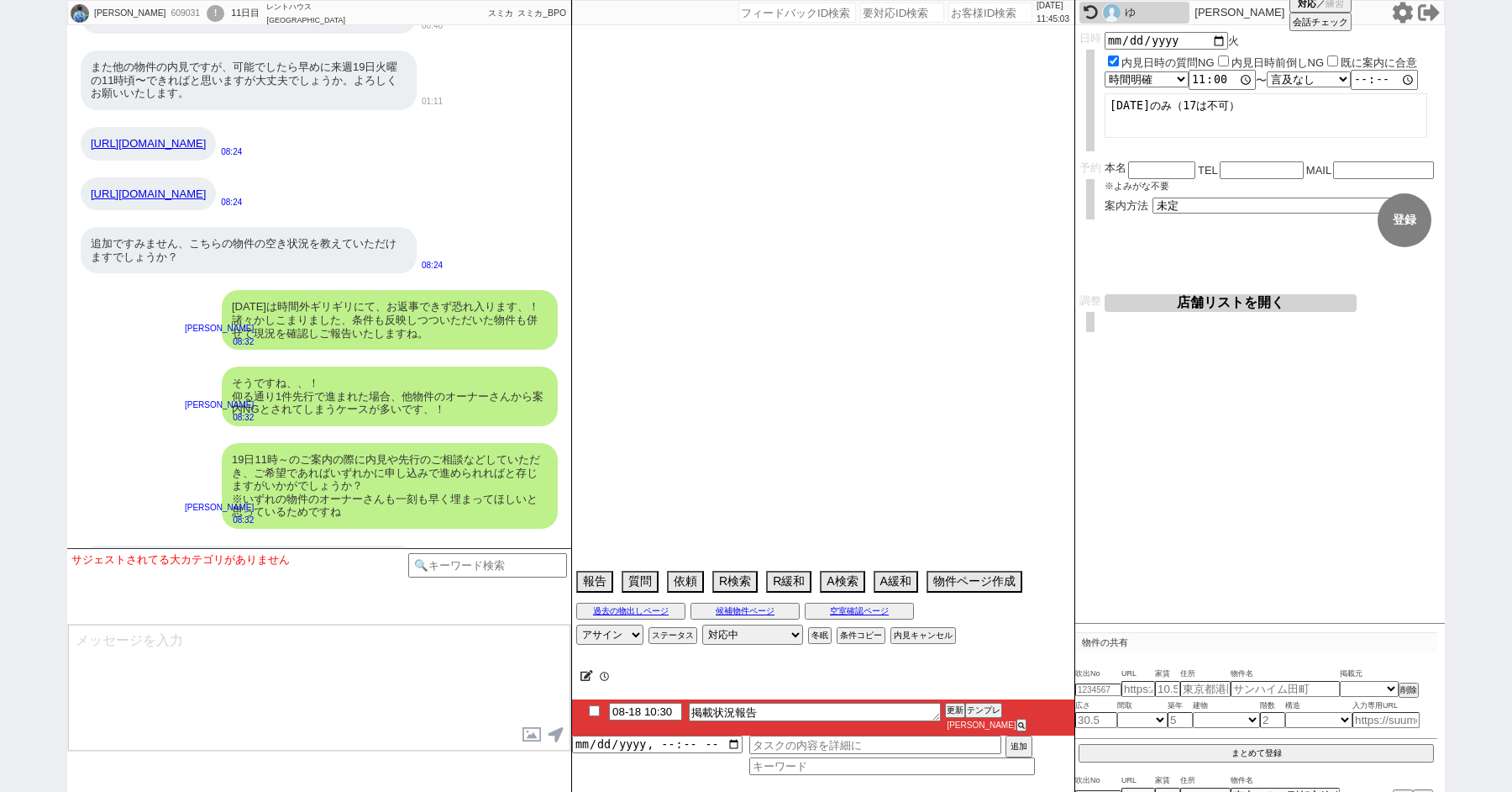
select select "8"
select select "9"
select select "10"
select select "11"
select select "12"
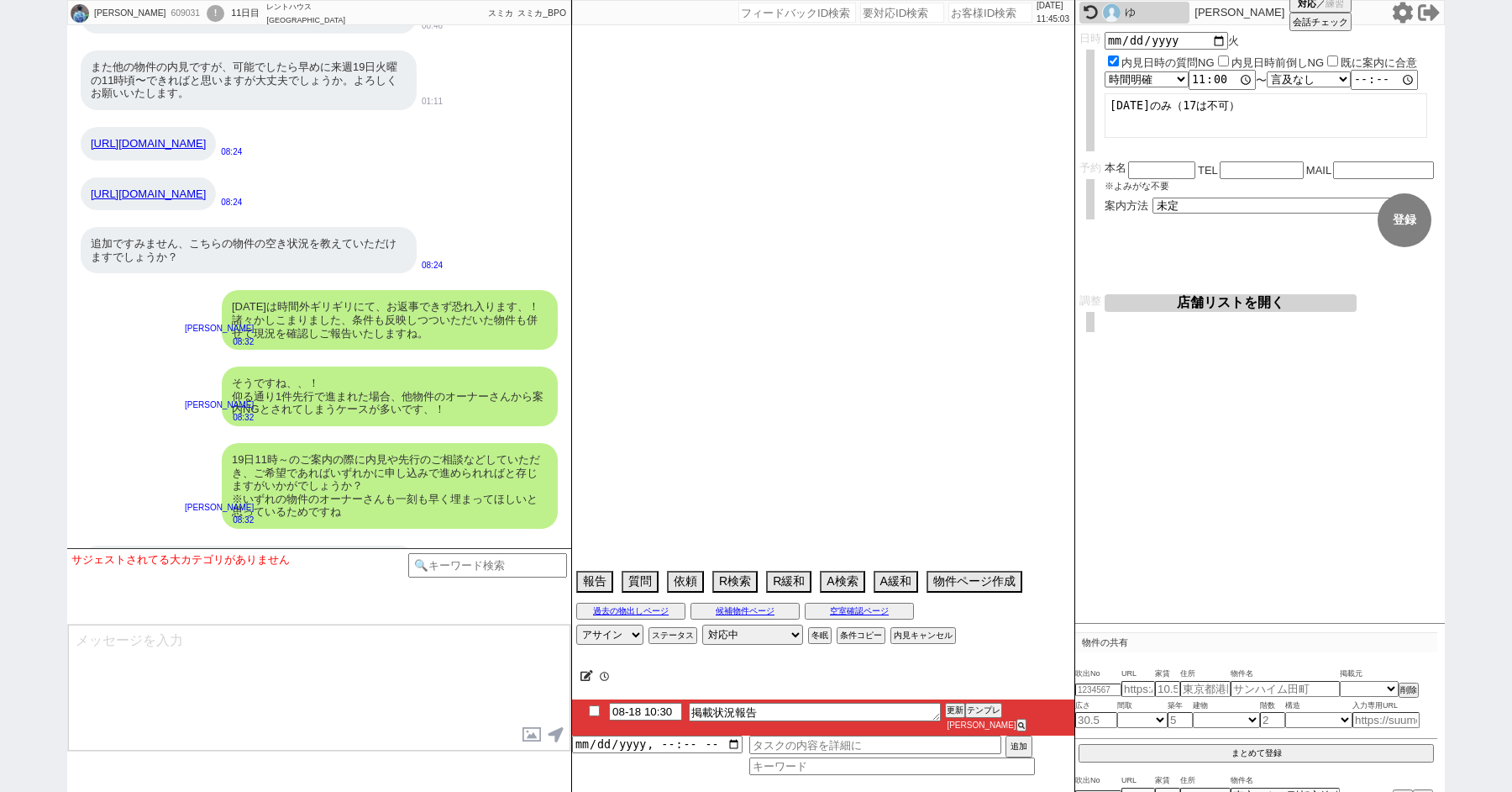
select select "1624"
select select "13"
select select "14"
select select "15"
select select "16"
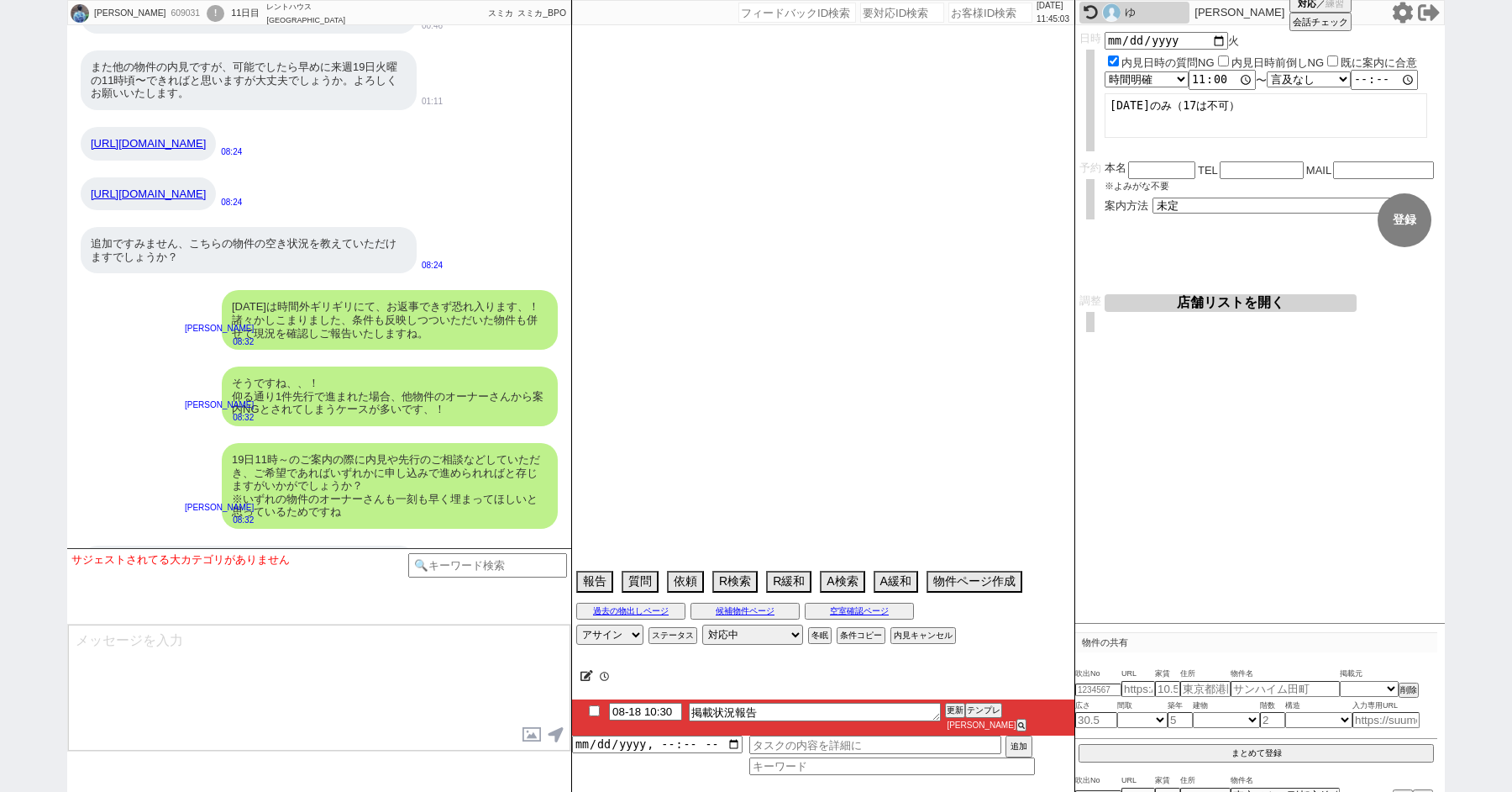
select select "17"
select select "18"
select select "19"
select select "20"
select select "21"
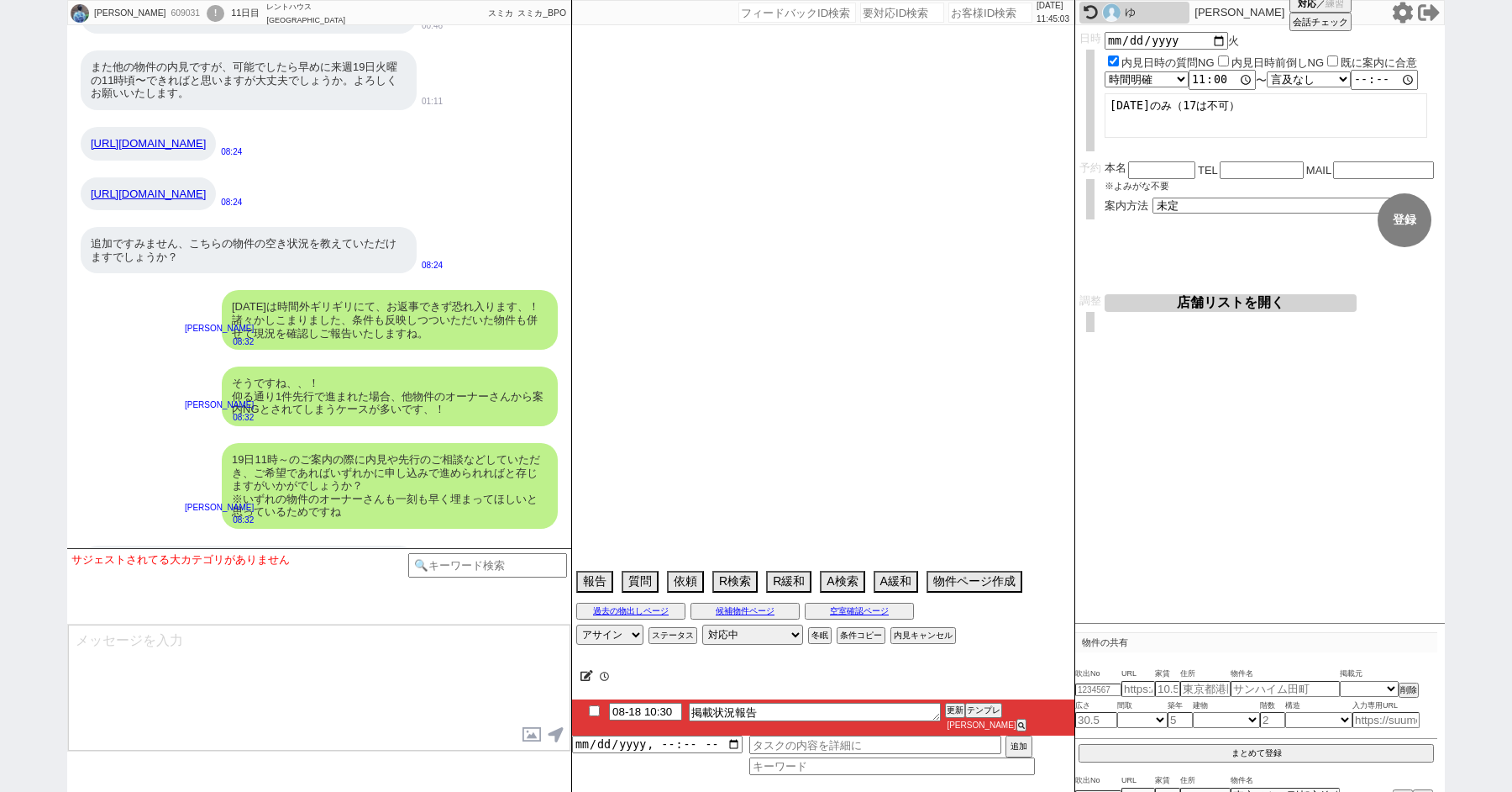
select select "22"
select select "23"
select select "24"
select select "25"
select select "26"
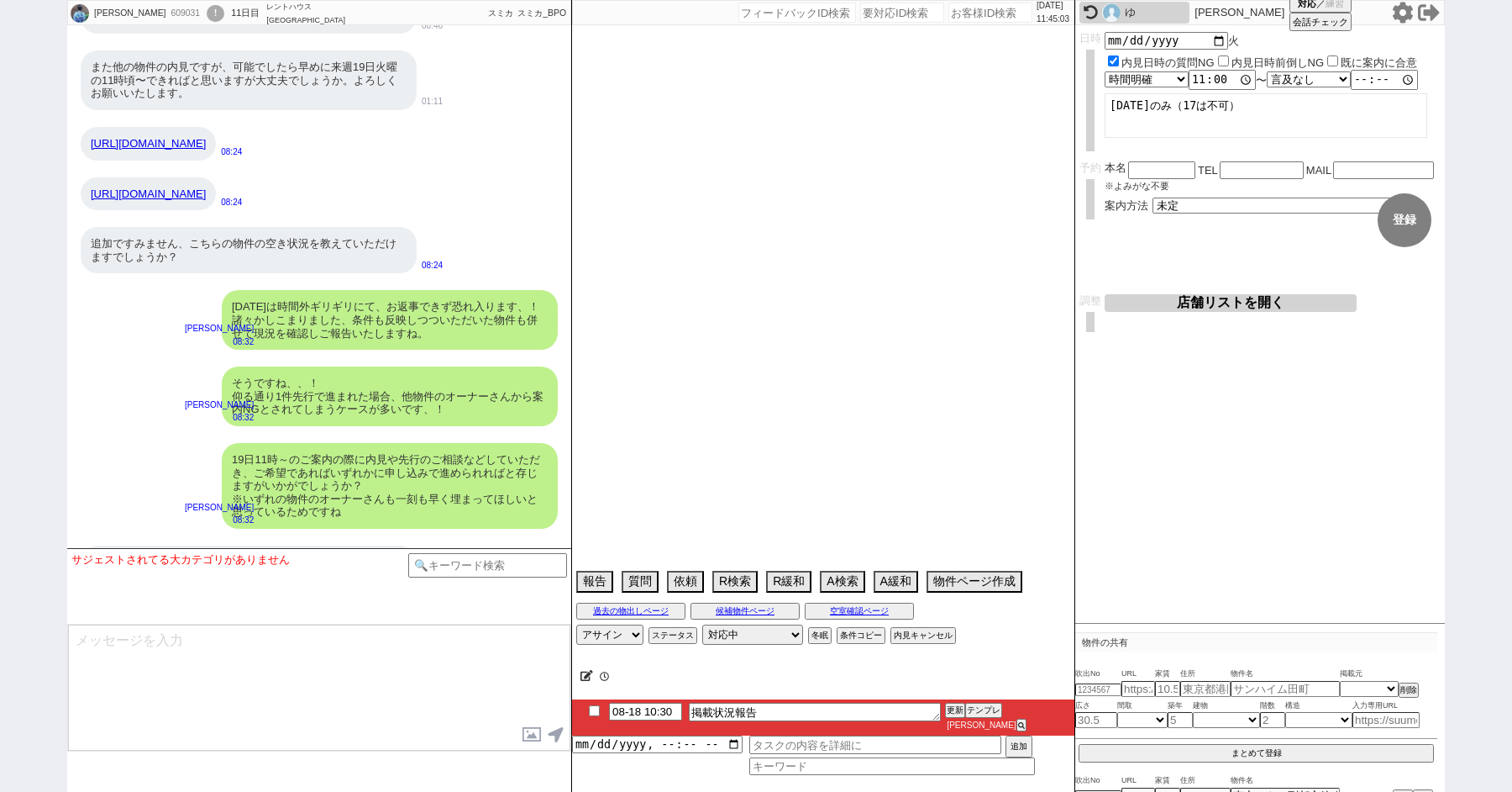
select select "27"
select select "28"
select select "29"
select select "30"
select select "31"
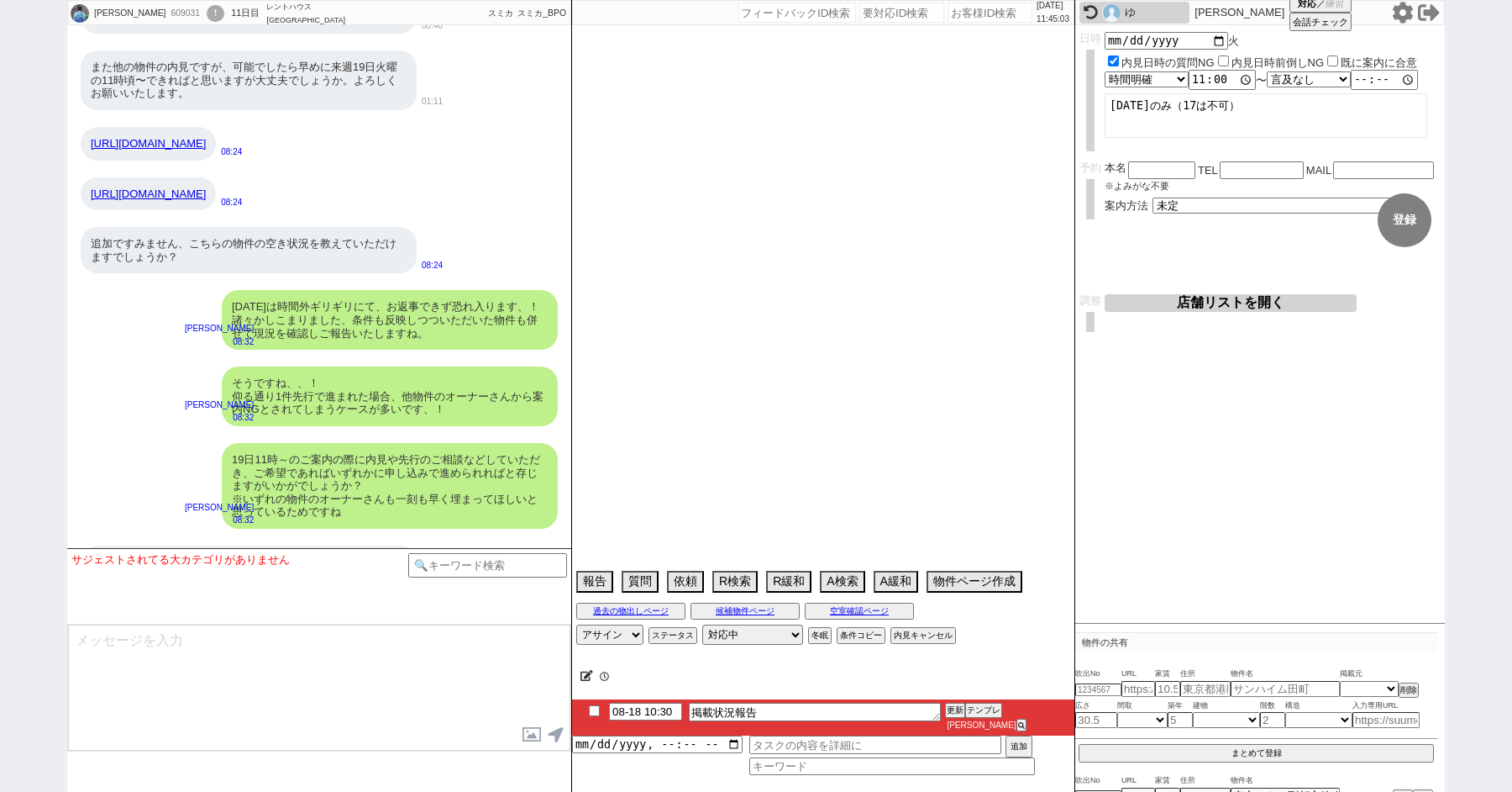
select select "32"
select select "33"
select select "34"
select select "35"
select select "36"
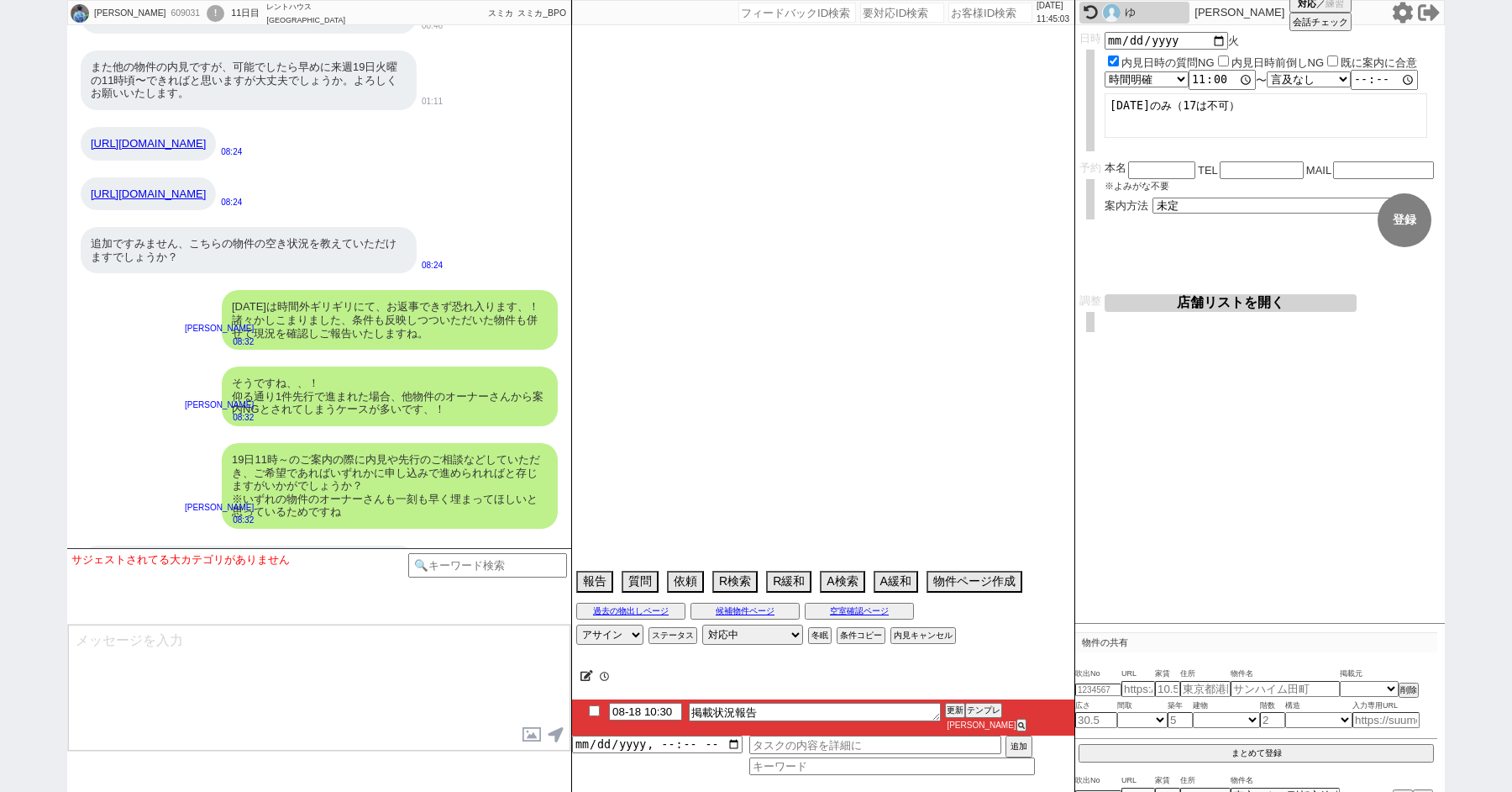
select select "37"
select select "38"
select select "39"
select select "40"
select select "41"
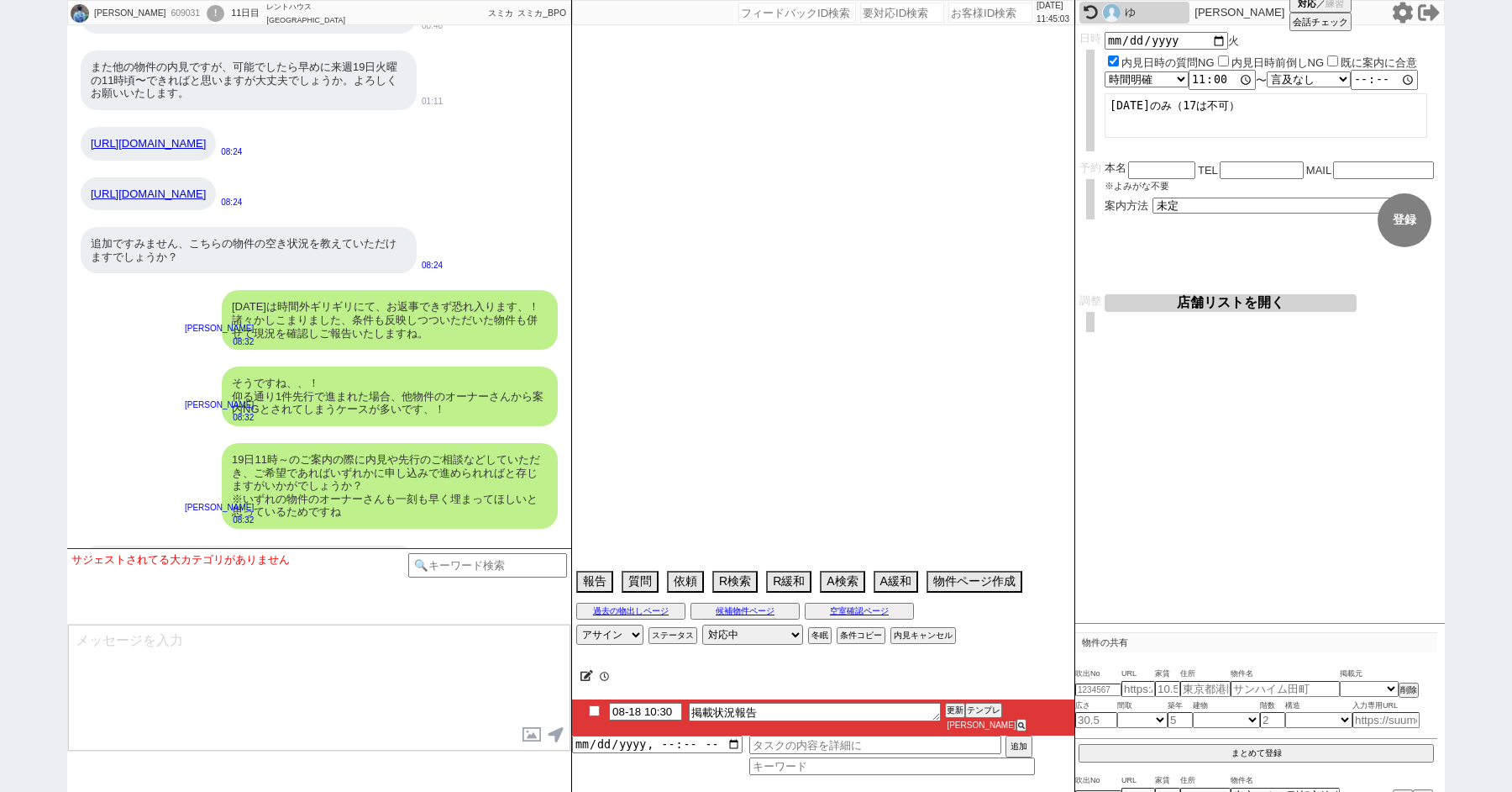
select select "42"
select select "43"
select select "45"
select select "46"
select select "47"
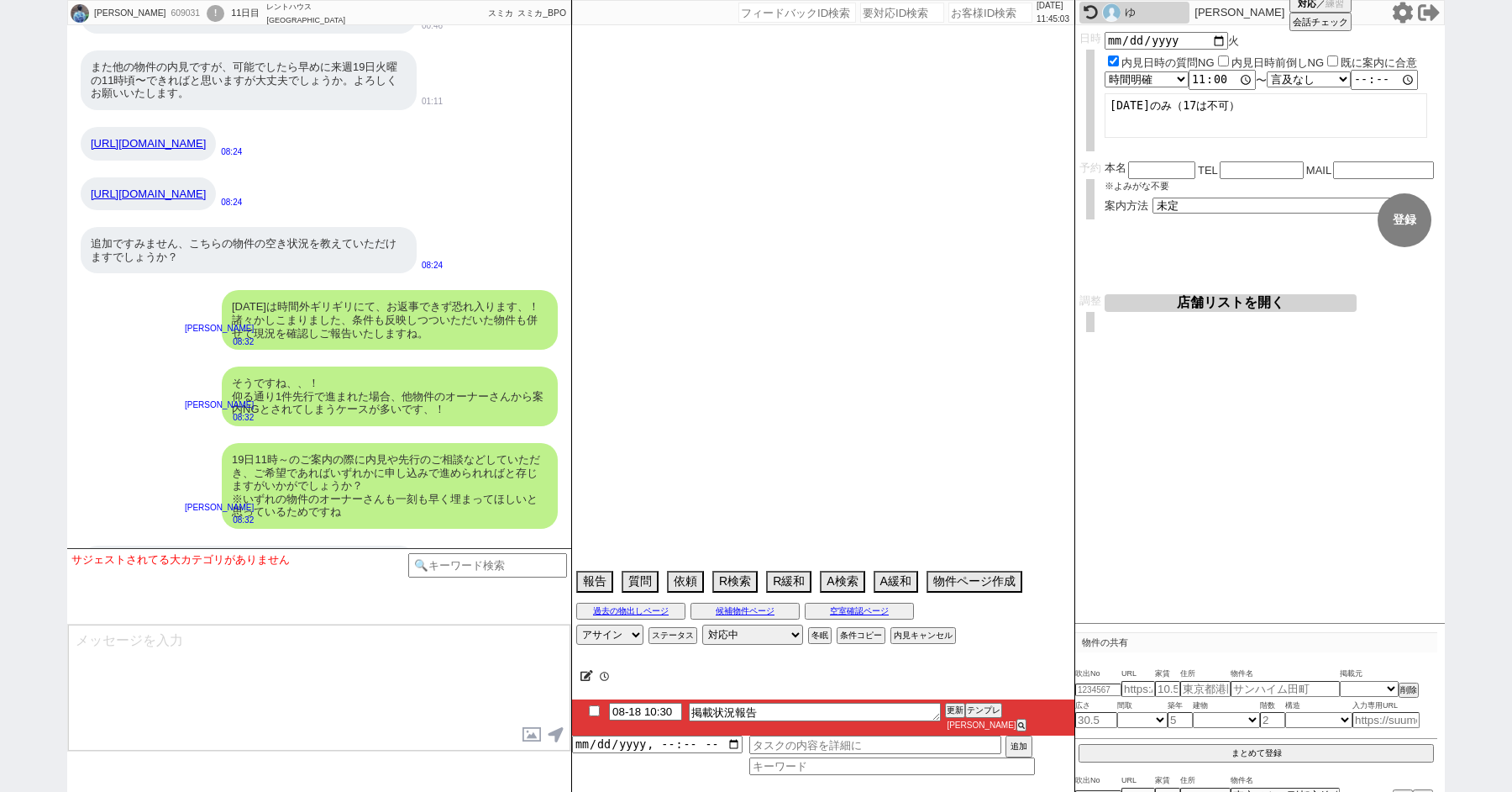
select select "48"
select select "49"
select select "50"
select select "55"
select select "1380"
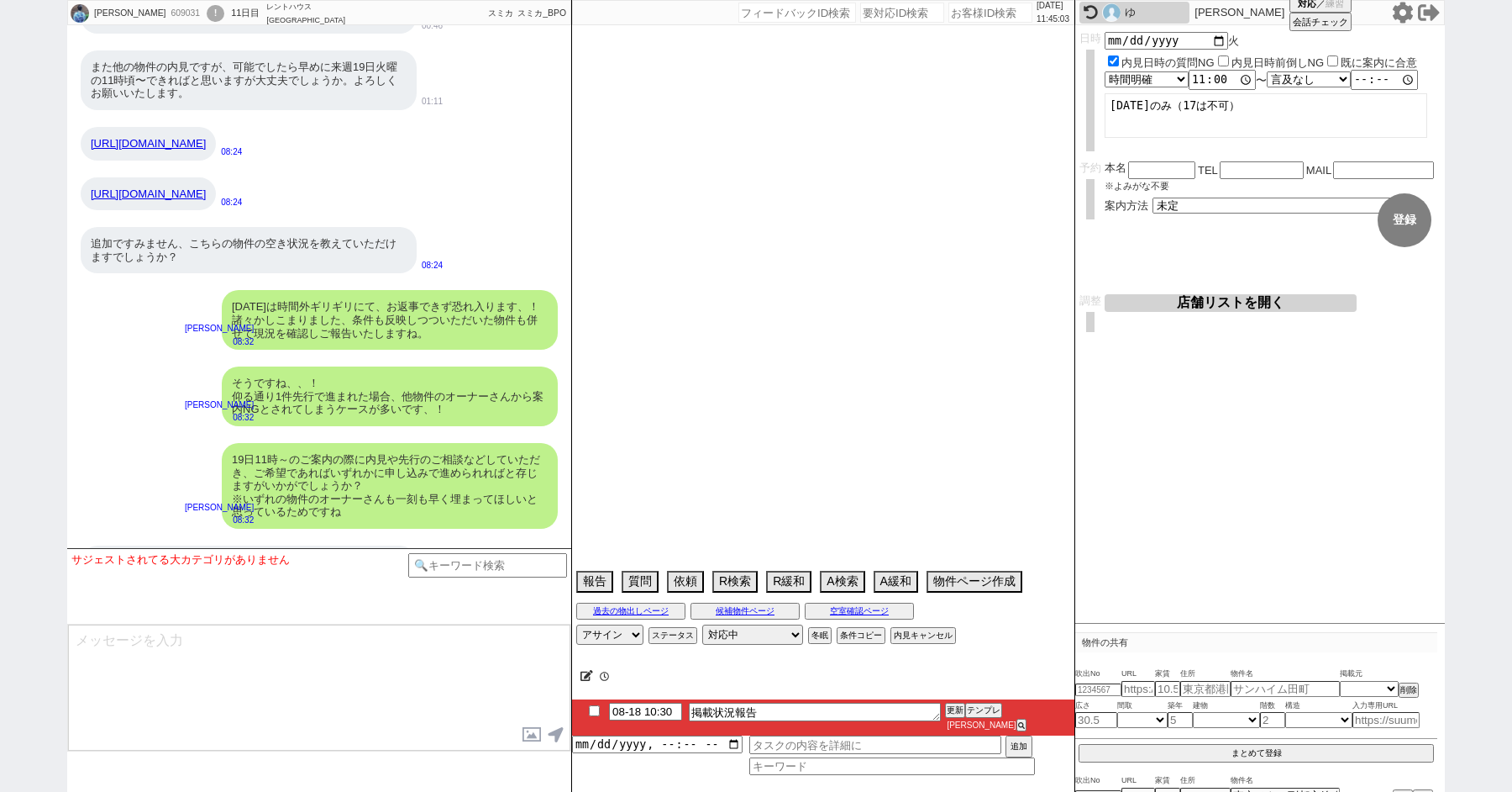
select select "48"
select select "53"
select select "44"
select select "14"
select select "469"
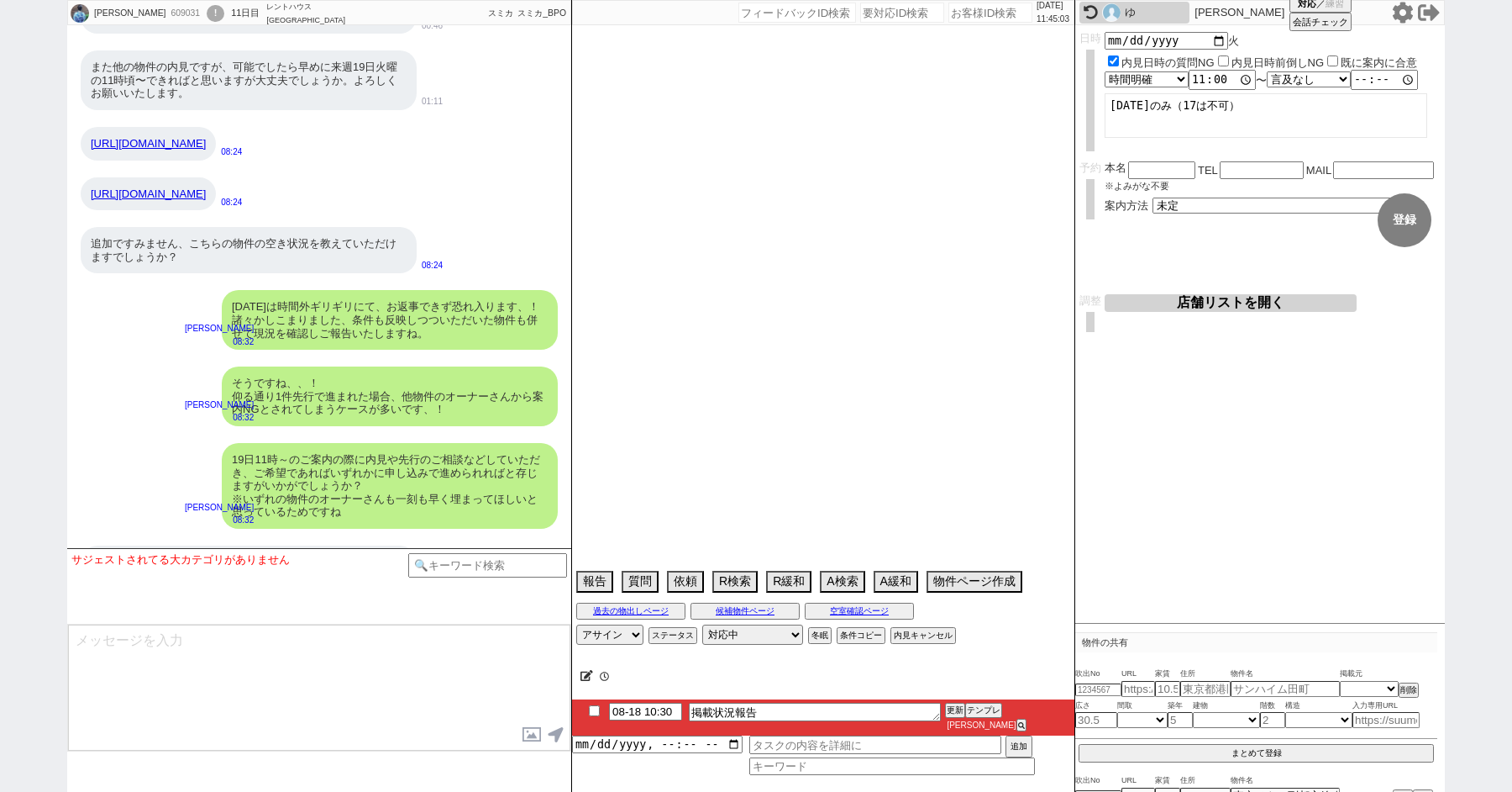
select select "47"
select select "52"
select select "1314"
select select "75"
select select "60"
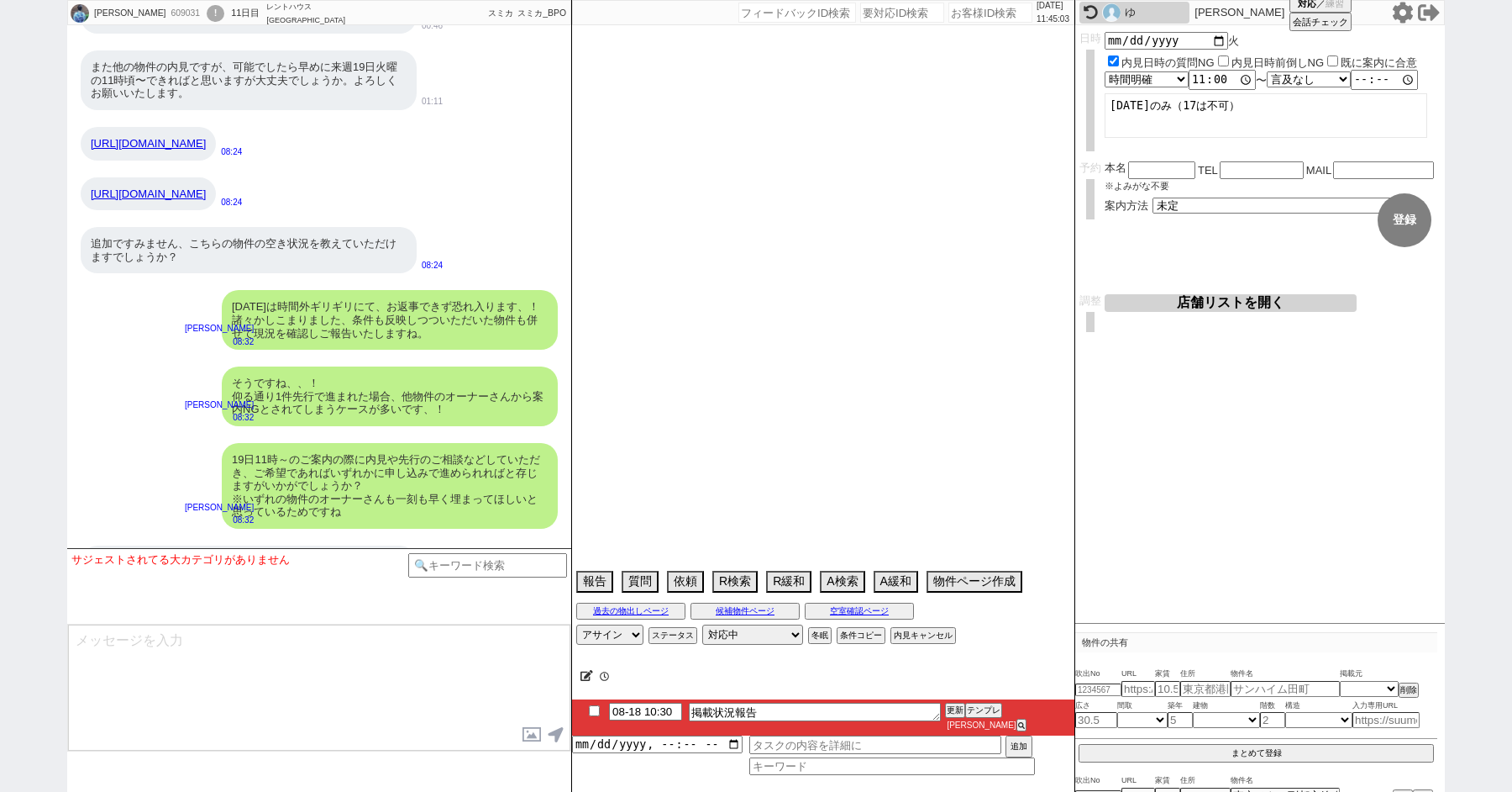
select select "65"
select select "1582"
select select "828"
select select "64"
select select "1564"
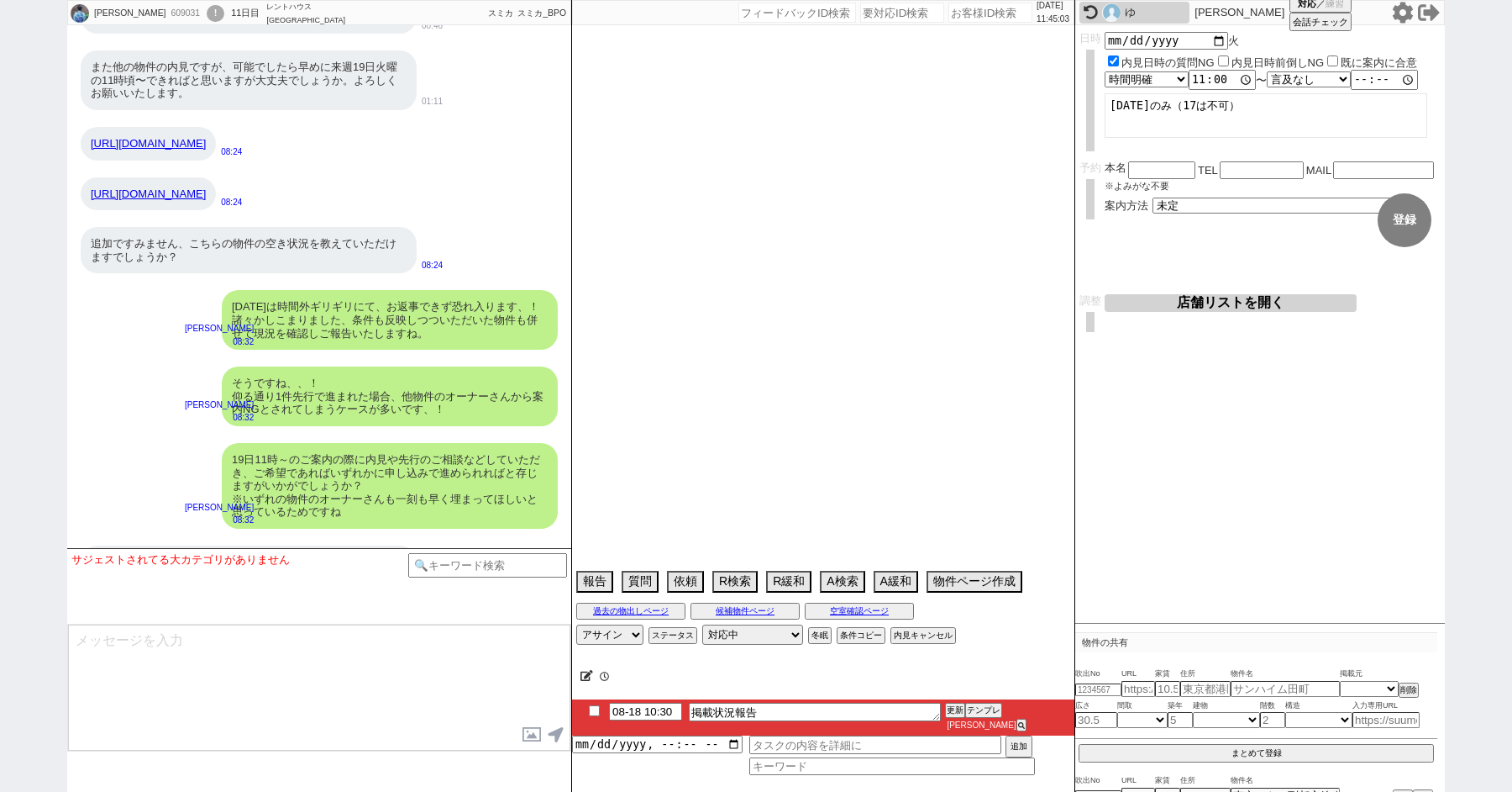
select select "59"
select select "1465"
select select "50"
select select "66"
select select "68"
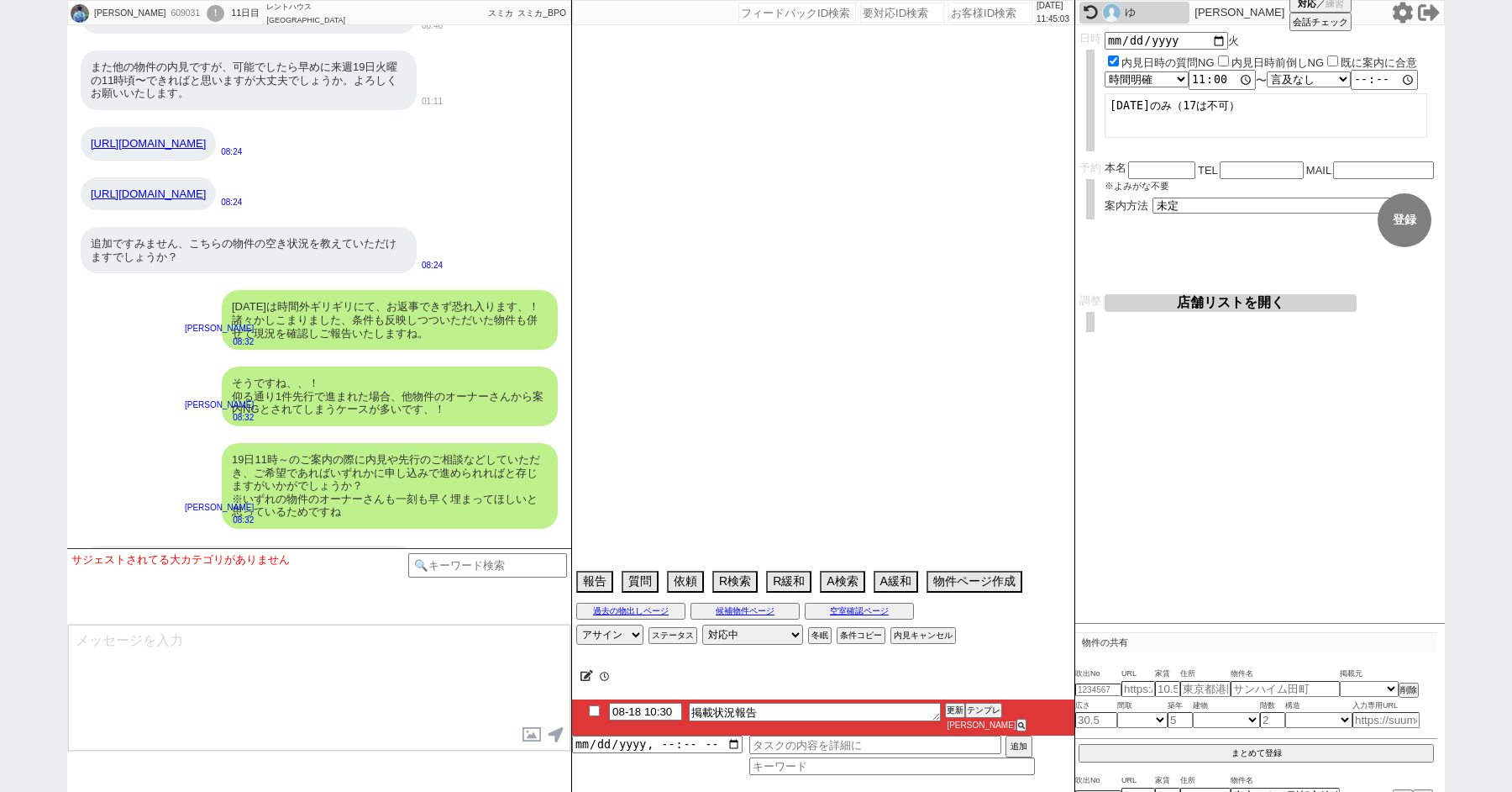
select select "1642"
select select "67"
select select "63"
select select "71"
select select "46"
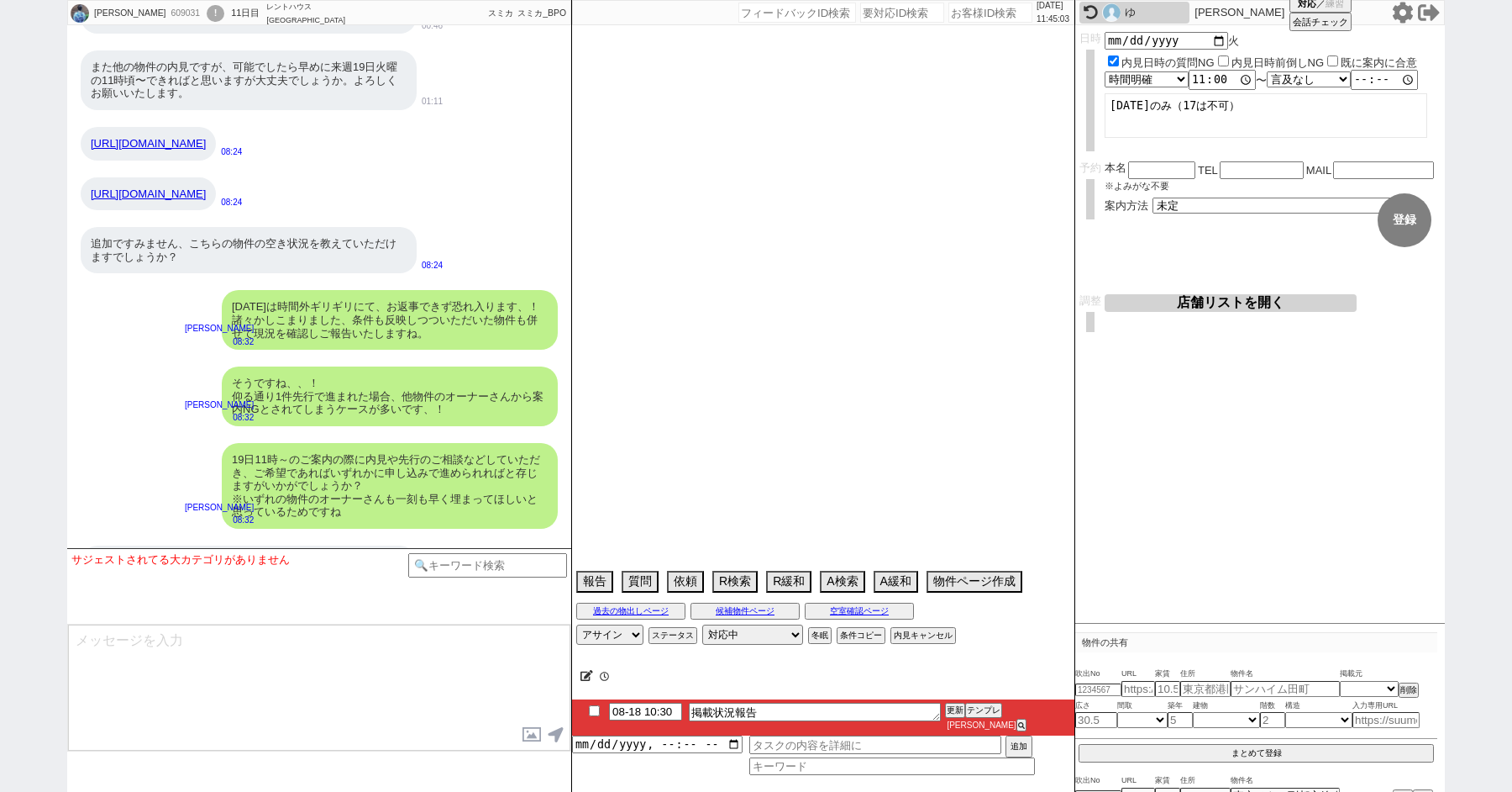
select select "38"
select select "61"
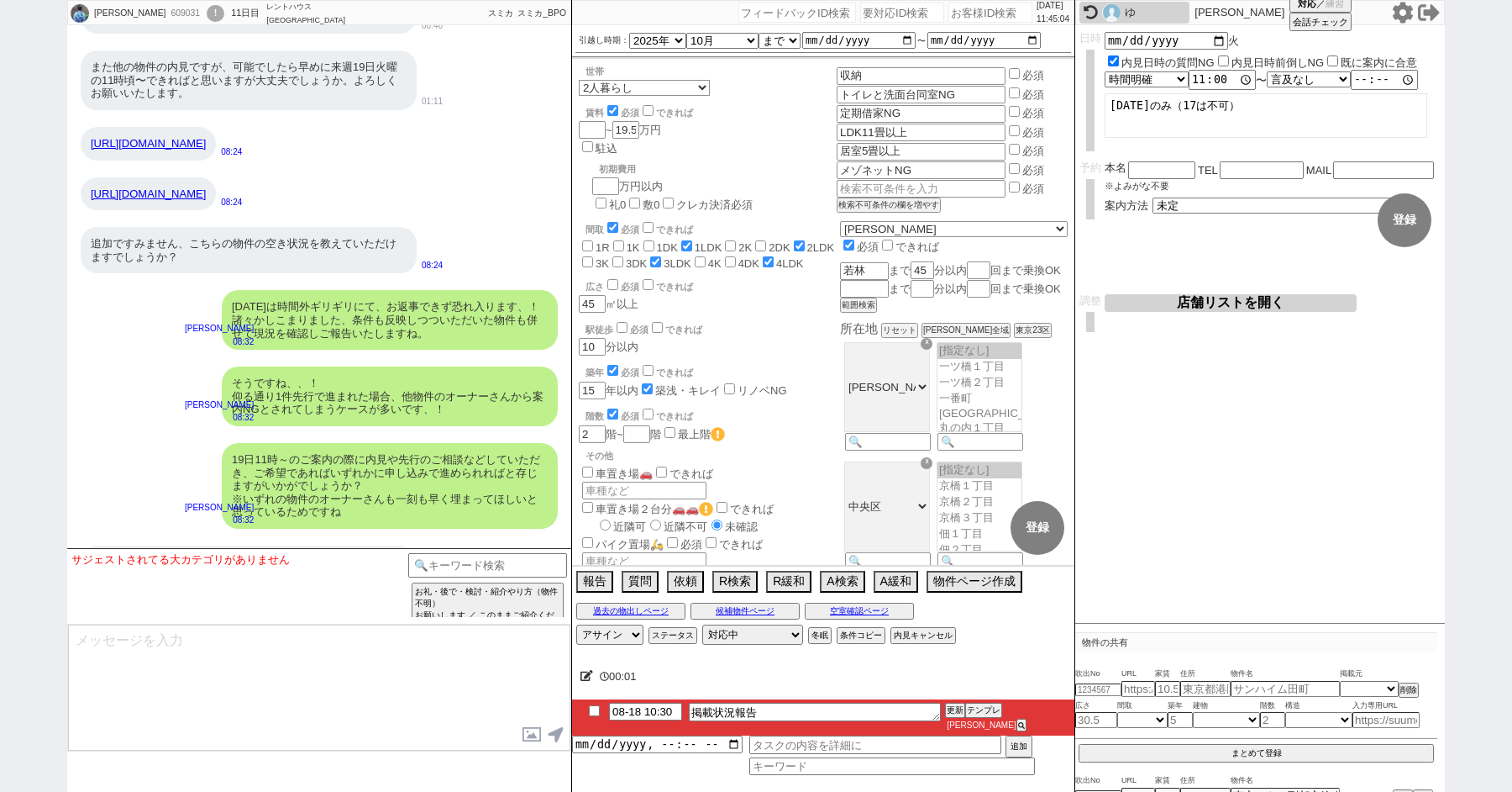
scroll to position [39, 0]
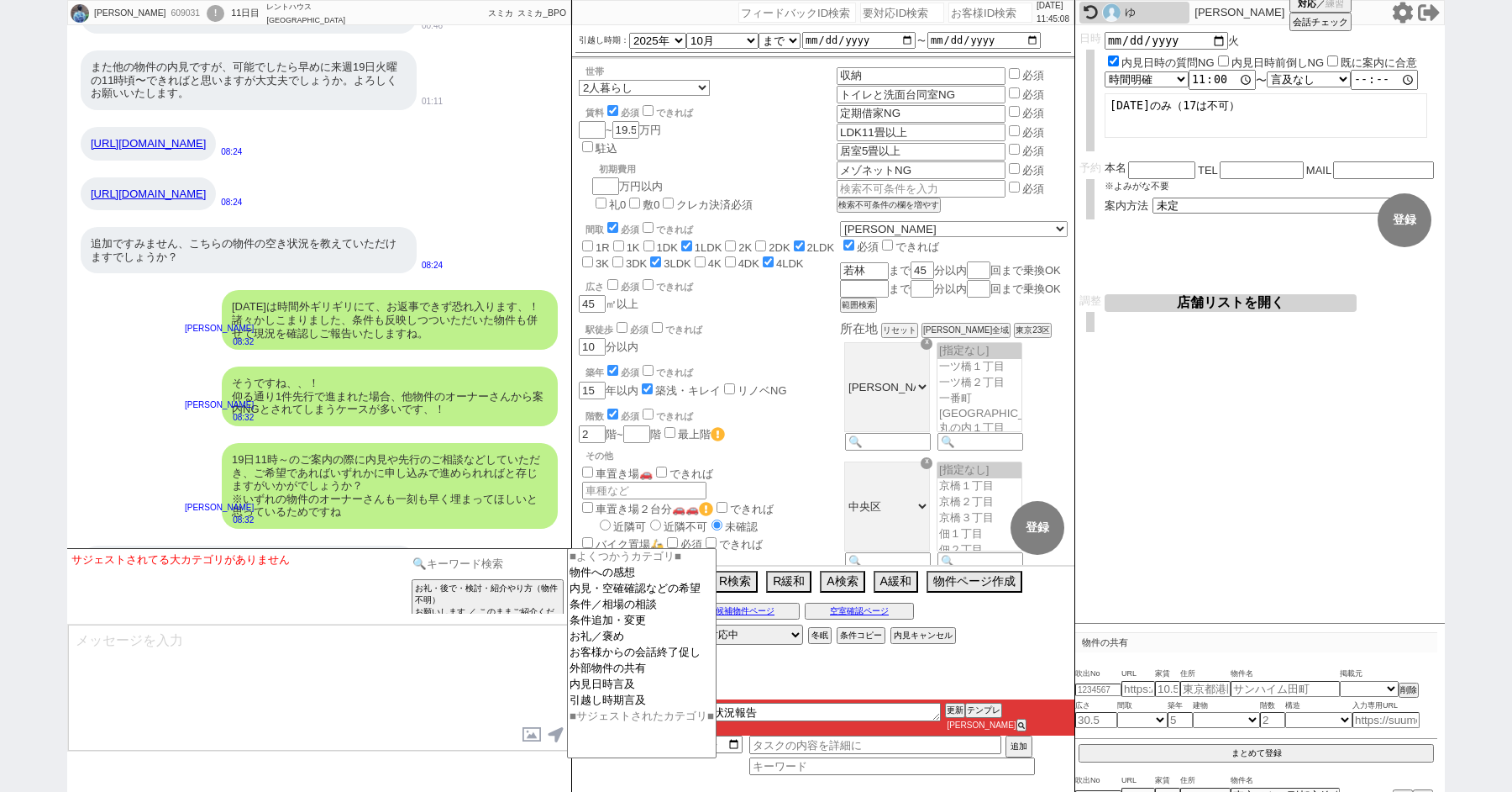
click at [459, 559] on input at bounding box center [488, 563] width 159 height 21
type input "来店誘導"
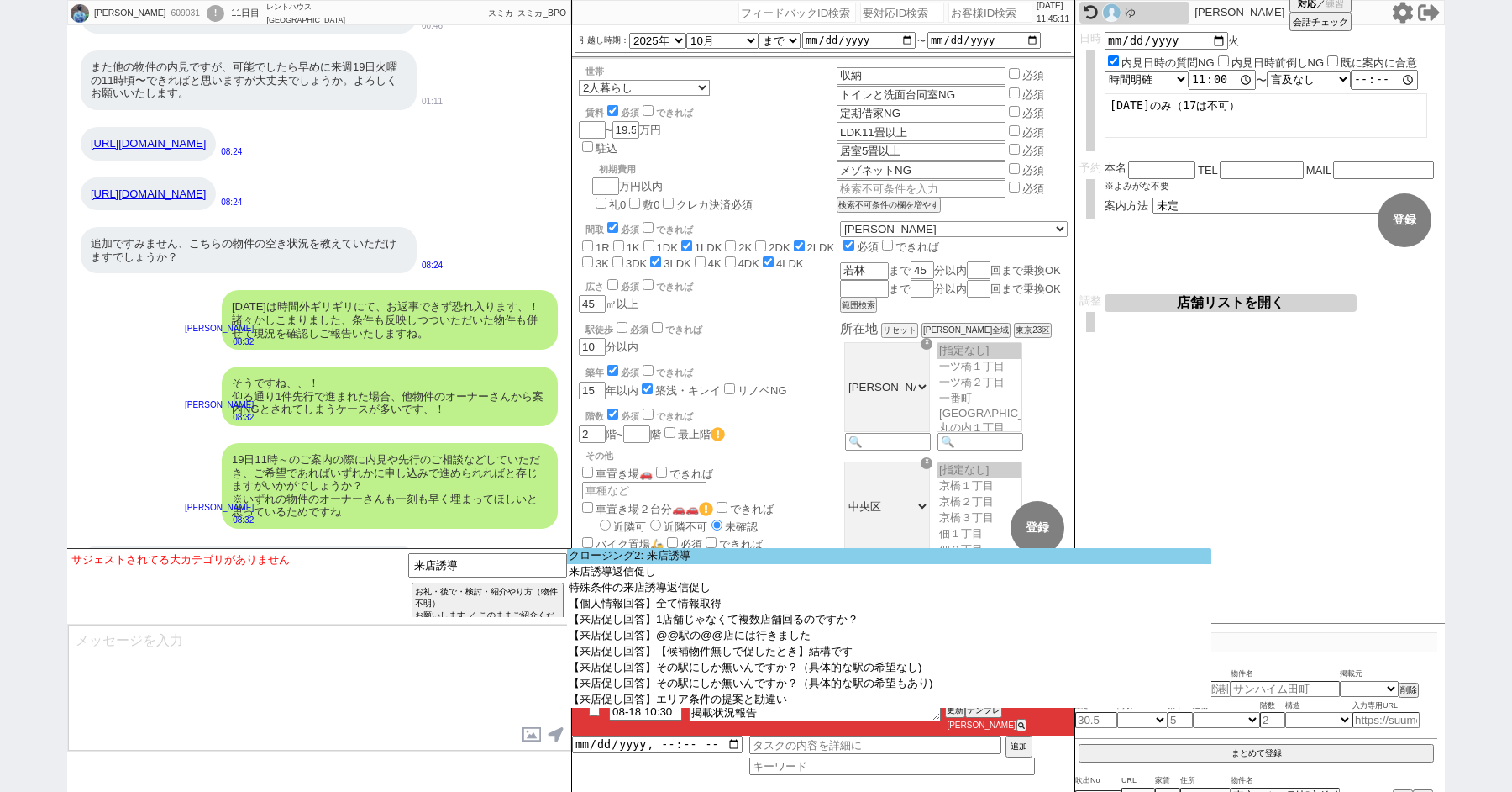
click at [709, 555] on option "クロージング2: 来店誘導" at bounding box center [890, 556] width 645 height 16
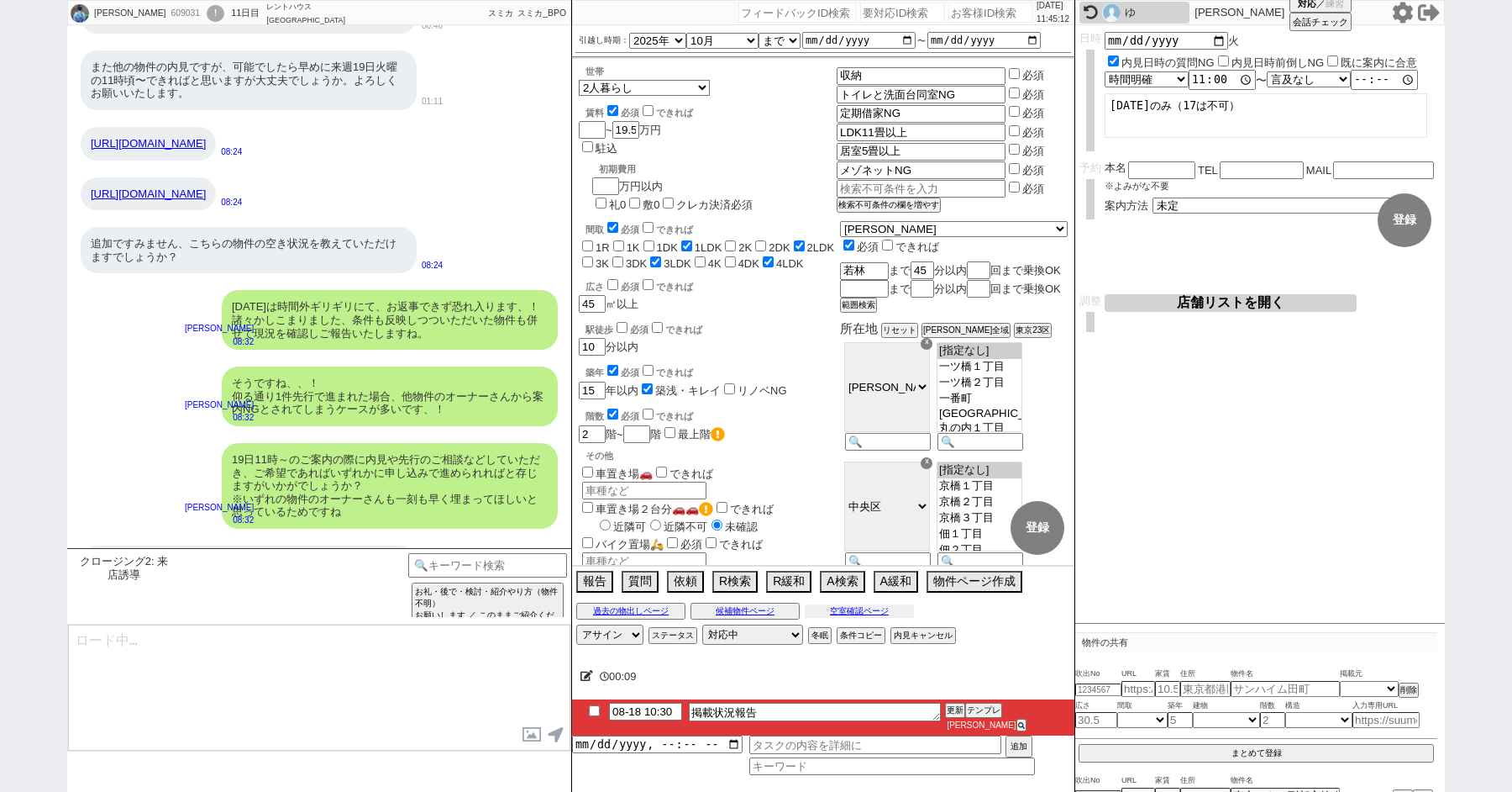
click at [866, 618] on button "空室確認ページ" at bounding box center [859, 611] width 109 height 13
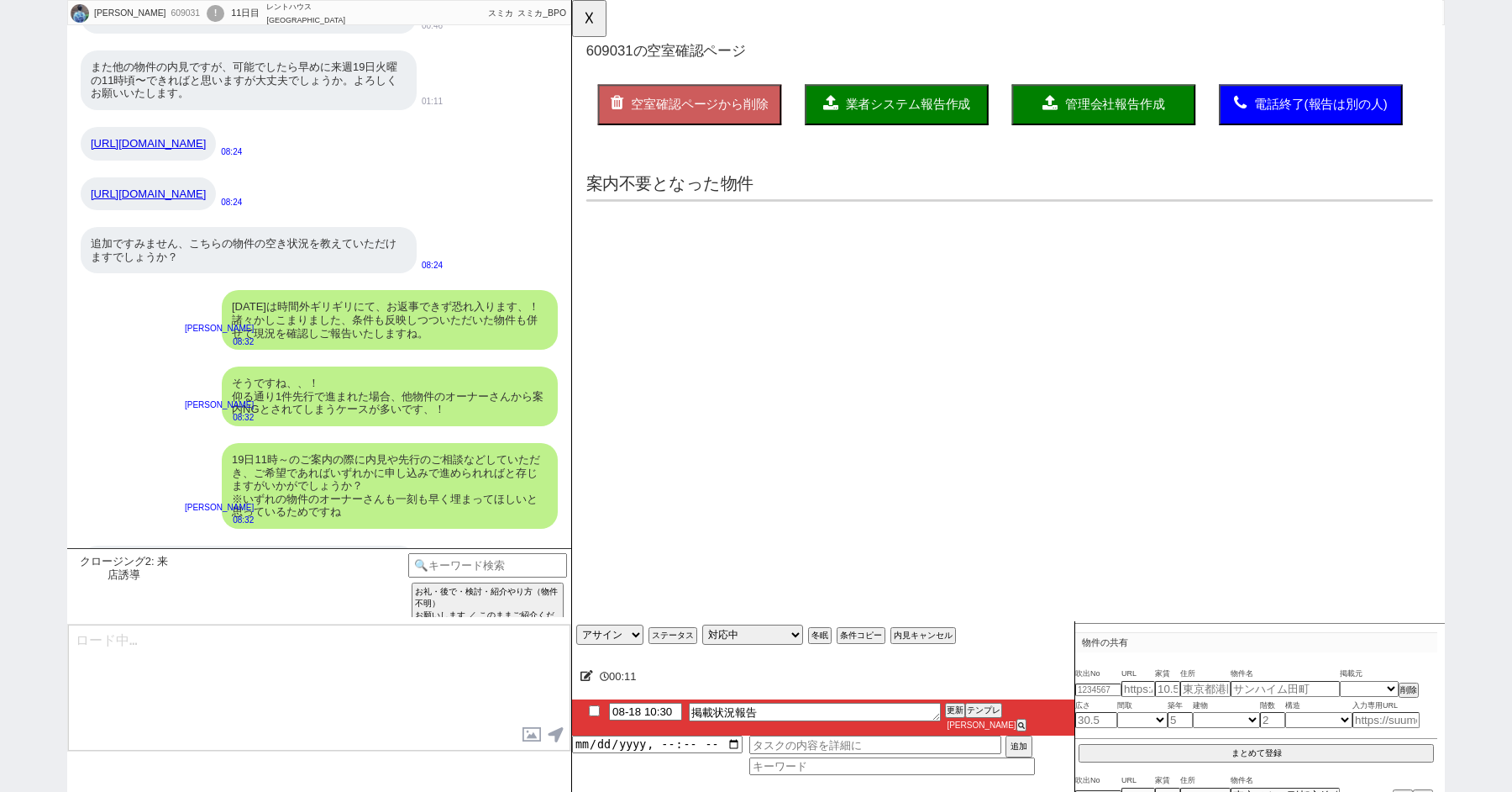
scroll to position [0, 0]
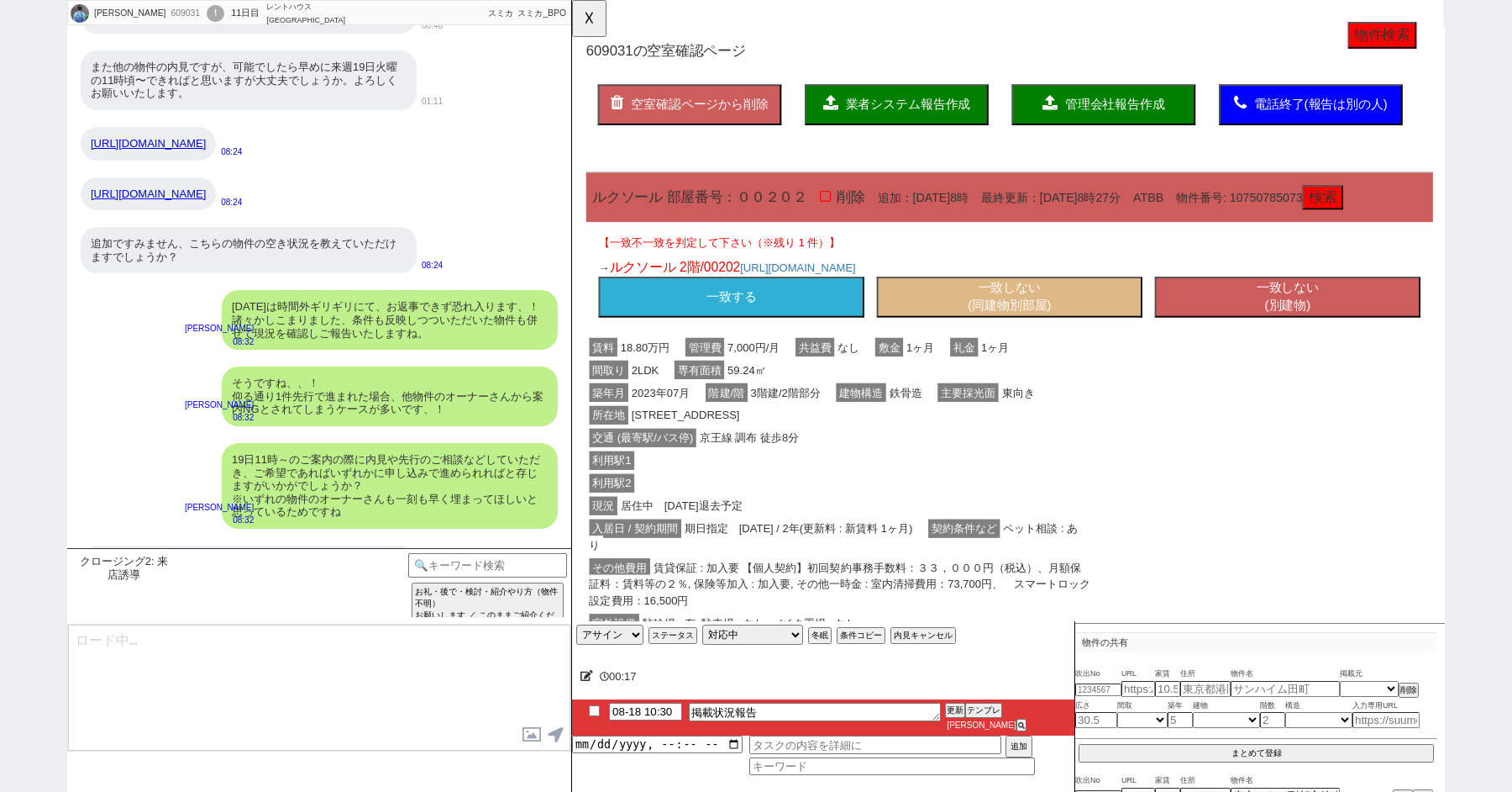
click at [801, 333] on button "一致する" at bounding box center [743, 320] width 286 height 44
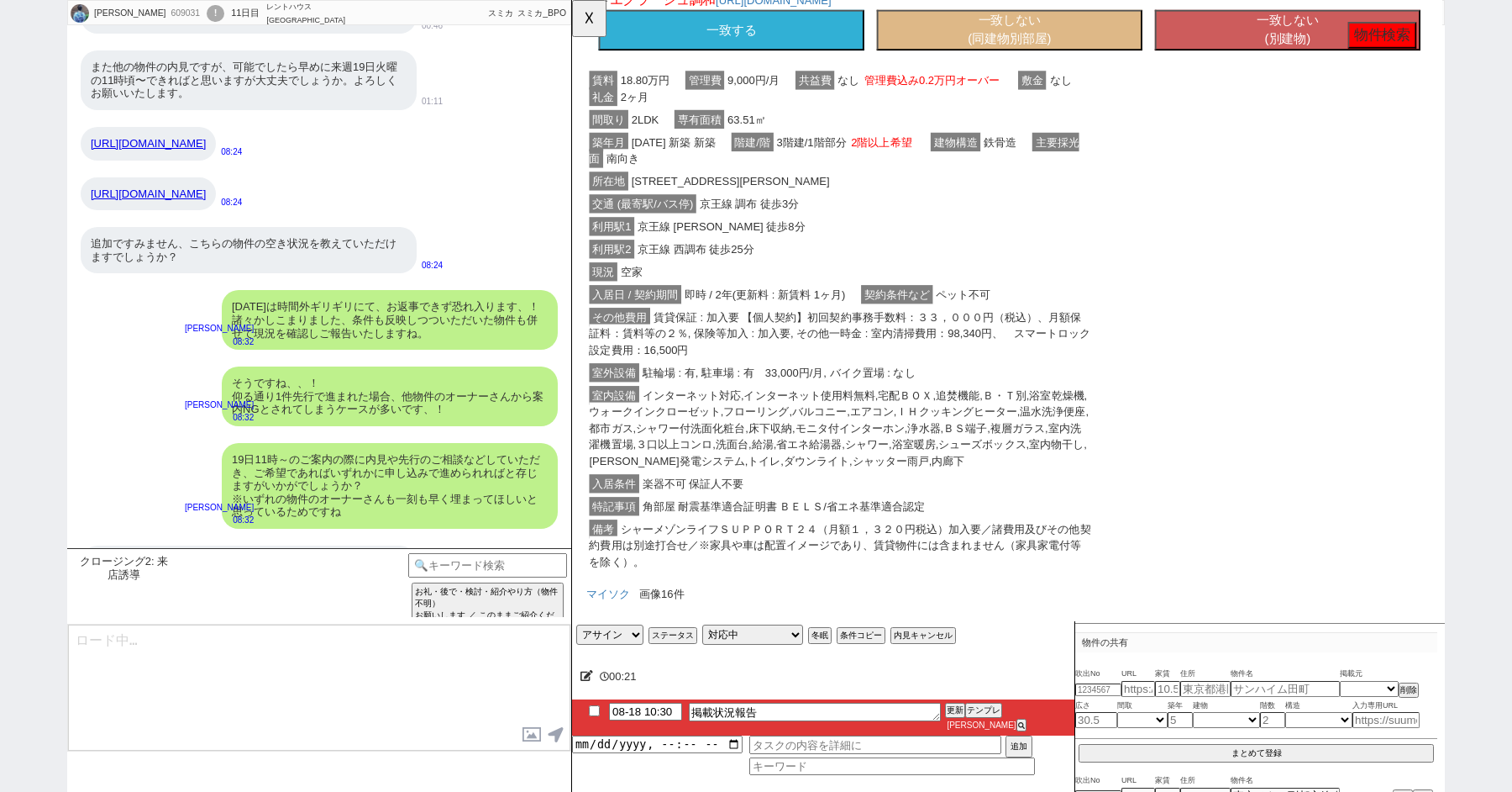
scroll to position [925, 0]
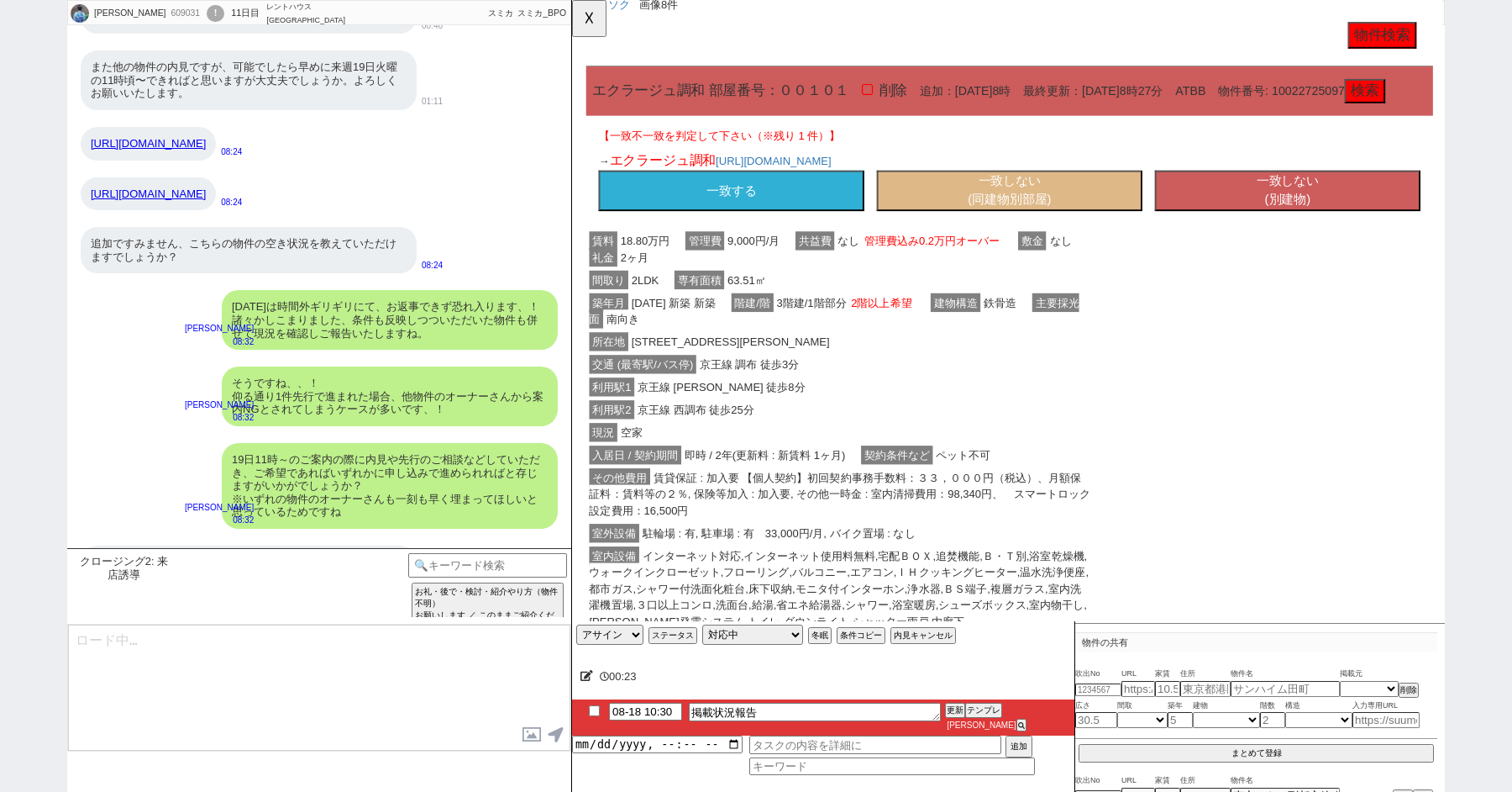
click at [765, 222] on button "一致する" at bounding box center [743, 205] width 286 height 44
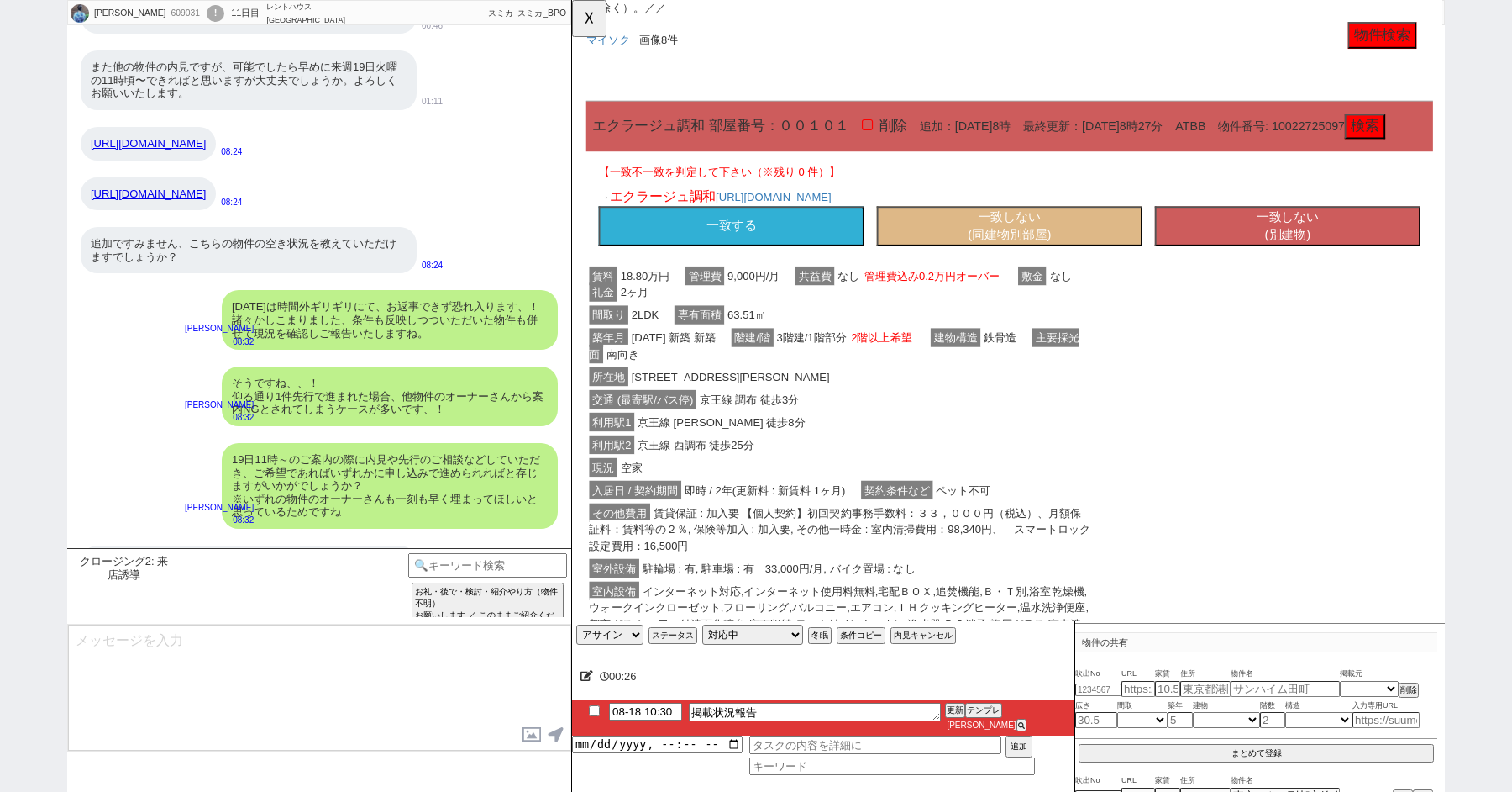
scroll to position [842, 0]
click at [758, 266] on button "一致する" at bounding box center [743, 244] width 286 height 44
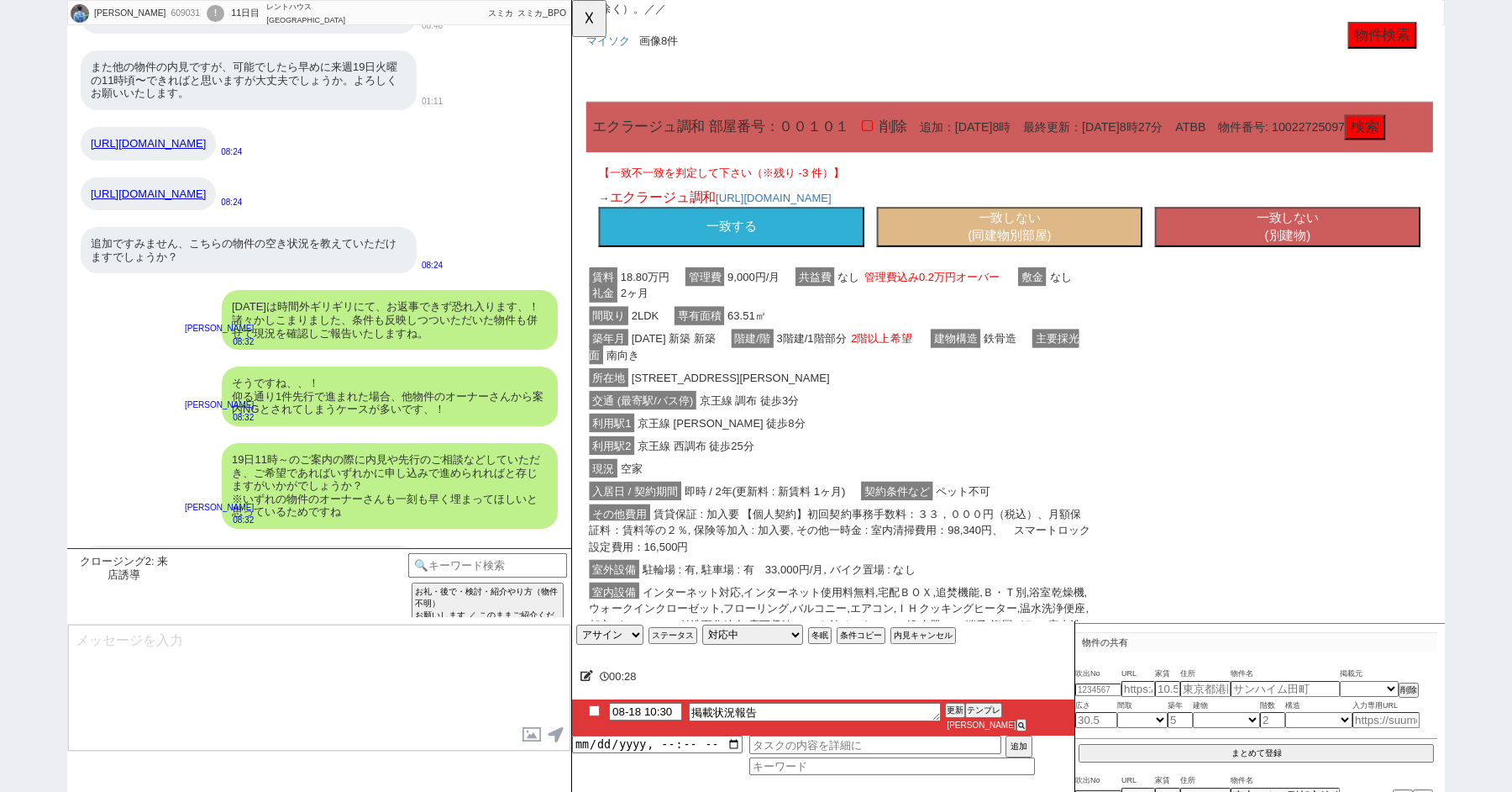
click at [758, 266] on button "一致する" at bounding box center [743, 244] width 286 height 44
click at [851, 220] on link "https://realestate.yahoo.co.jp/rent/detail/0000083665789b38105b3a0ef956bce4cb37…" at bounding box center [789, 212] width 125 height 13
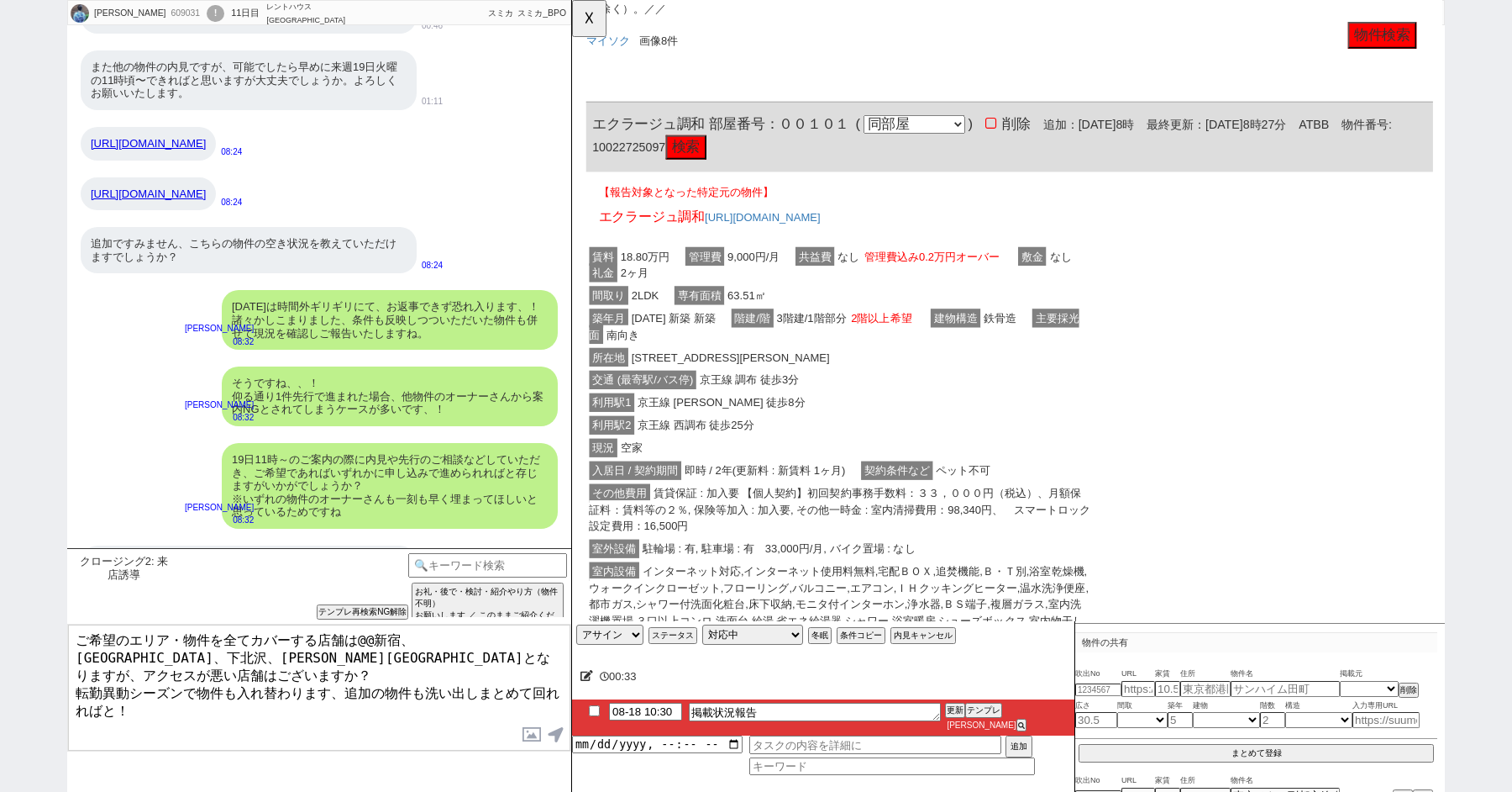
scroll to position [0, 0]
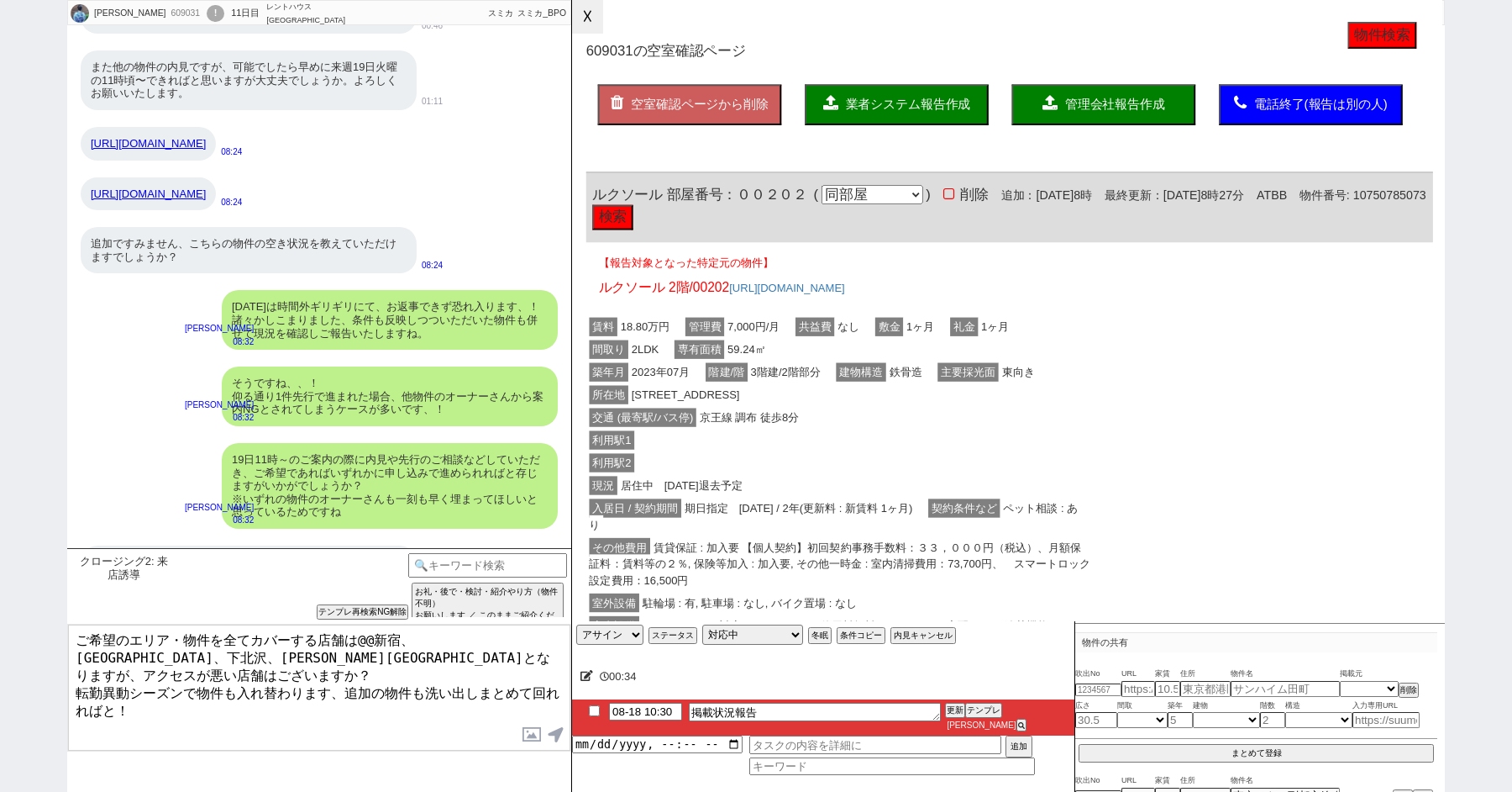
click at [585, 13] on button "☓" at bounding box center [587, 17] width 31 height 33
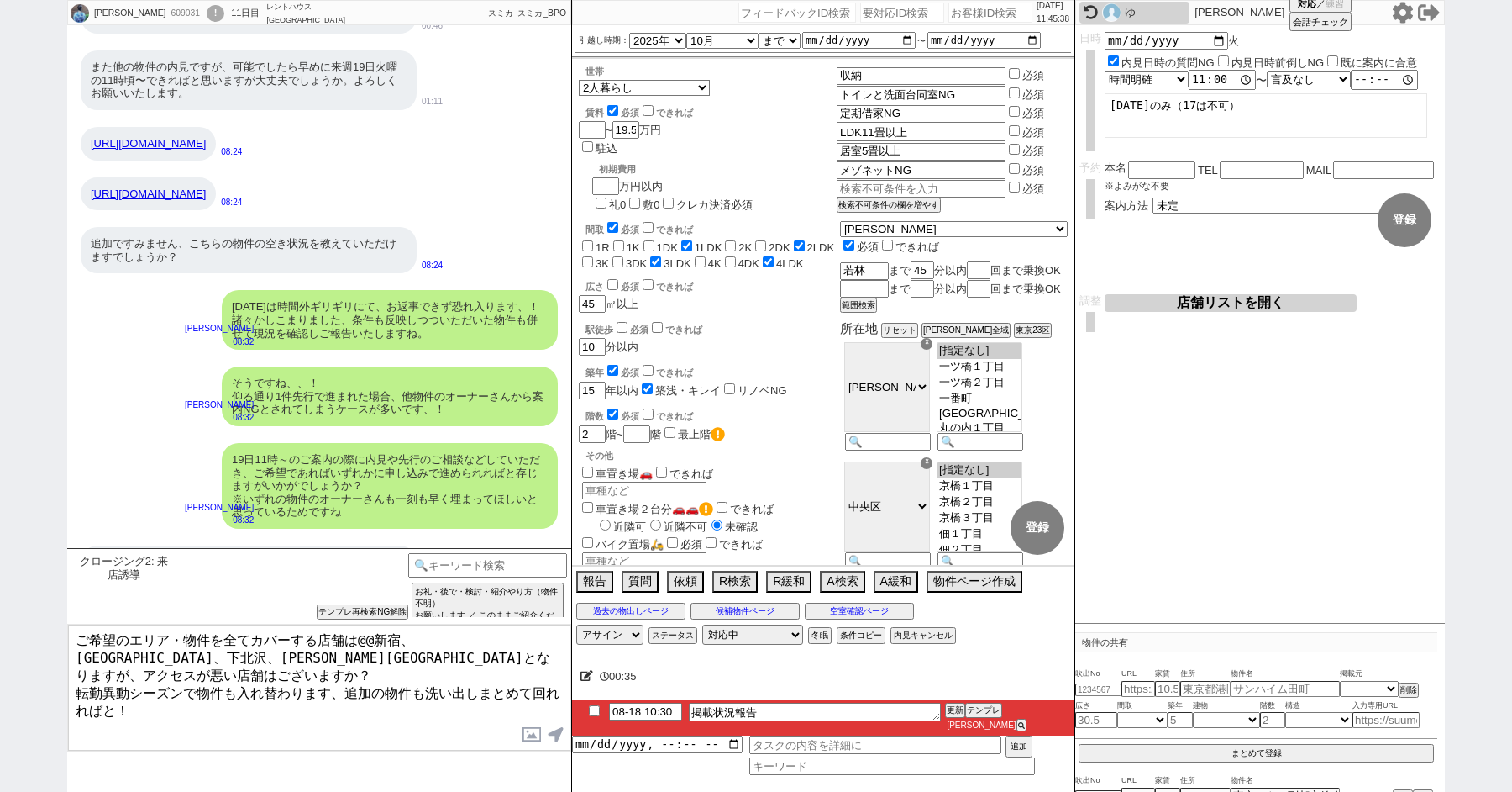
scroll to position [976, 0]
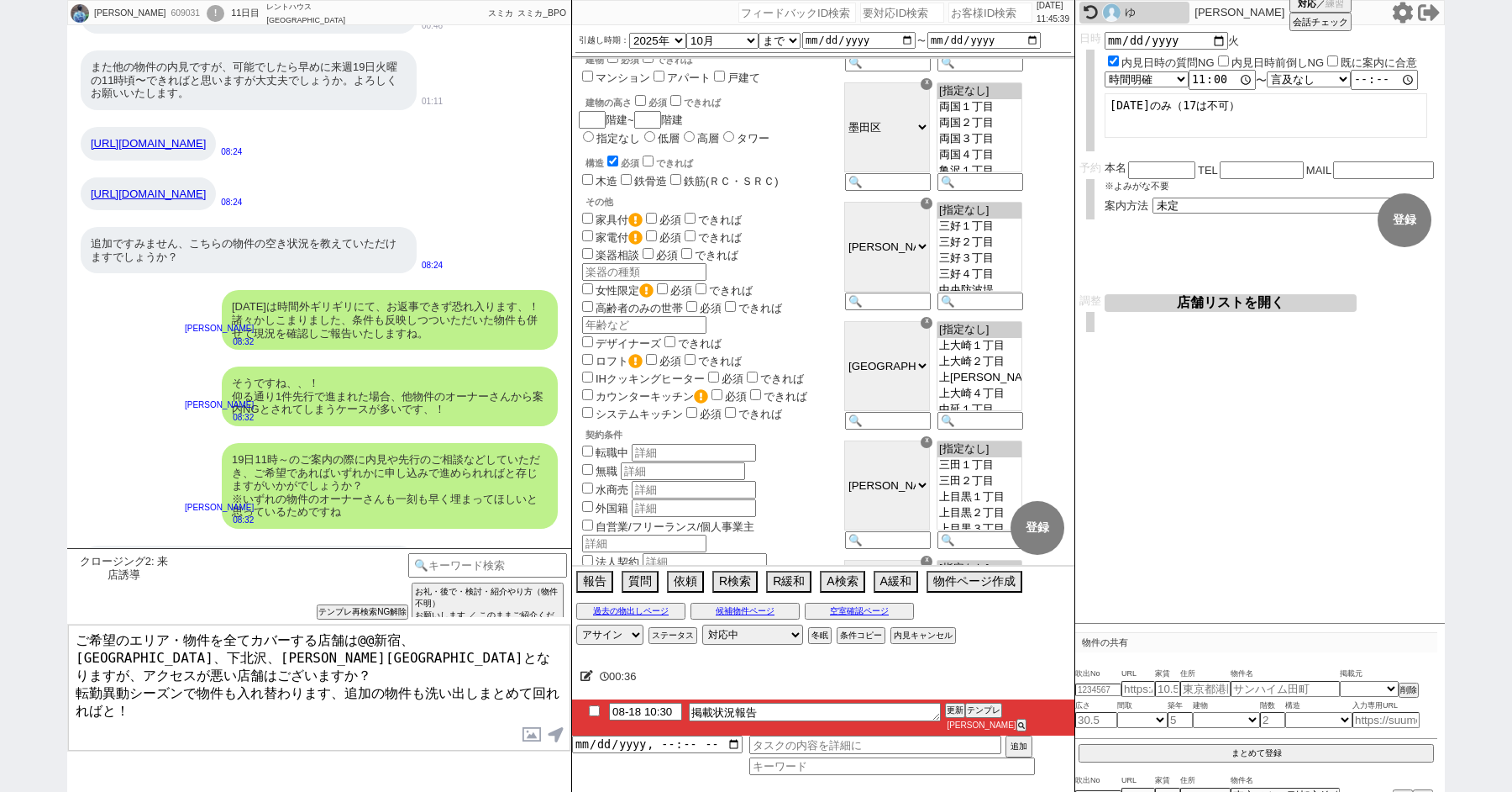
click at [373, 638] on textarea "ご希望のエリア・物件を全てカバーする店舗は@@新宿、池袋、下北沢、渋谷駅となりますが、アクセスが悪い店舗はございますか？ 転勤異動シーズンで物件も入れ替わりま…" at bounding box center [319, 687] width 503 height 126
click at [73, 630] on textarea "ご希望のエリア・物件を全てカバーする店舗は新宿、池袋、下北沢、渋谷駅となりますが、アクセスが悪い店舗はございますか？ 転勤異動シーズンで物件も入れ替わります、…" at bounding box center [319, 687] width 503 height 126
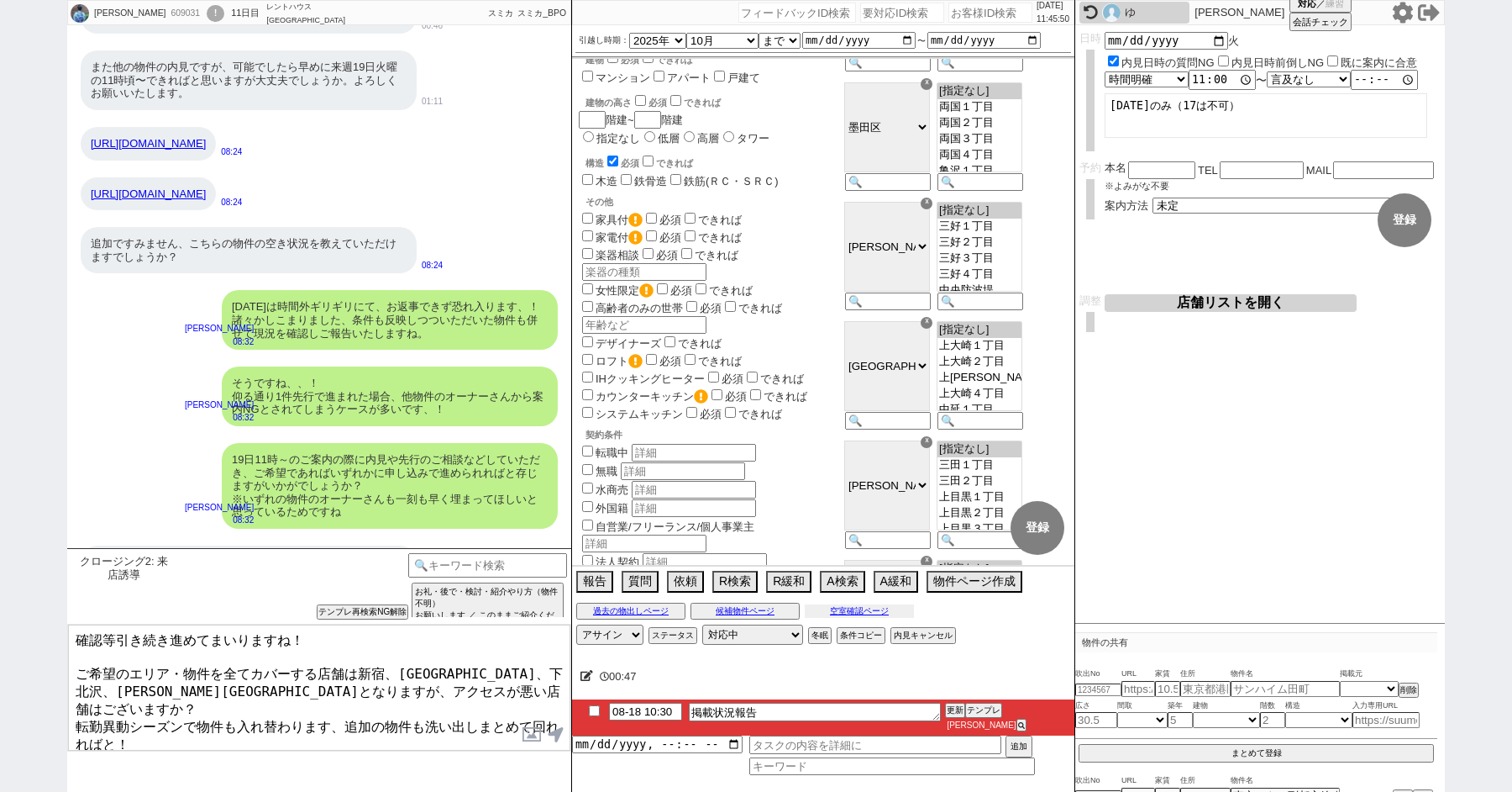
click at [857, 618] on button "空室確認ページ" at bounding box center [859, 611] width 109 height 13
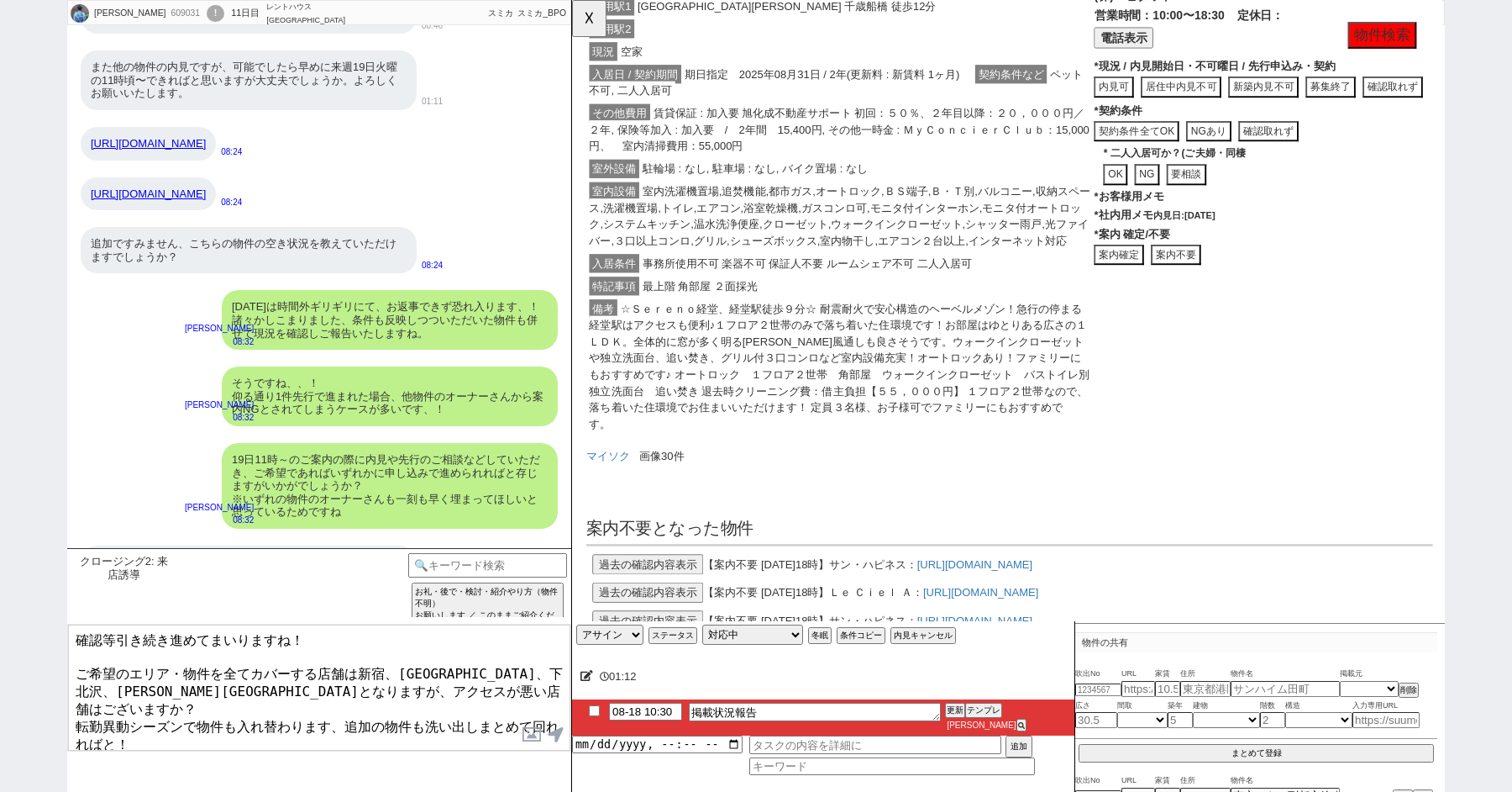
scroll to position [3903, 0]
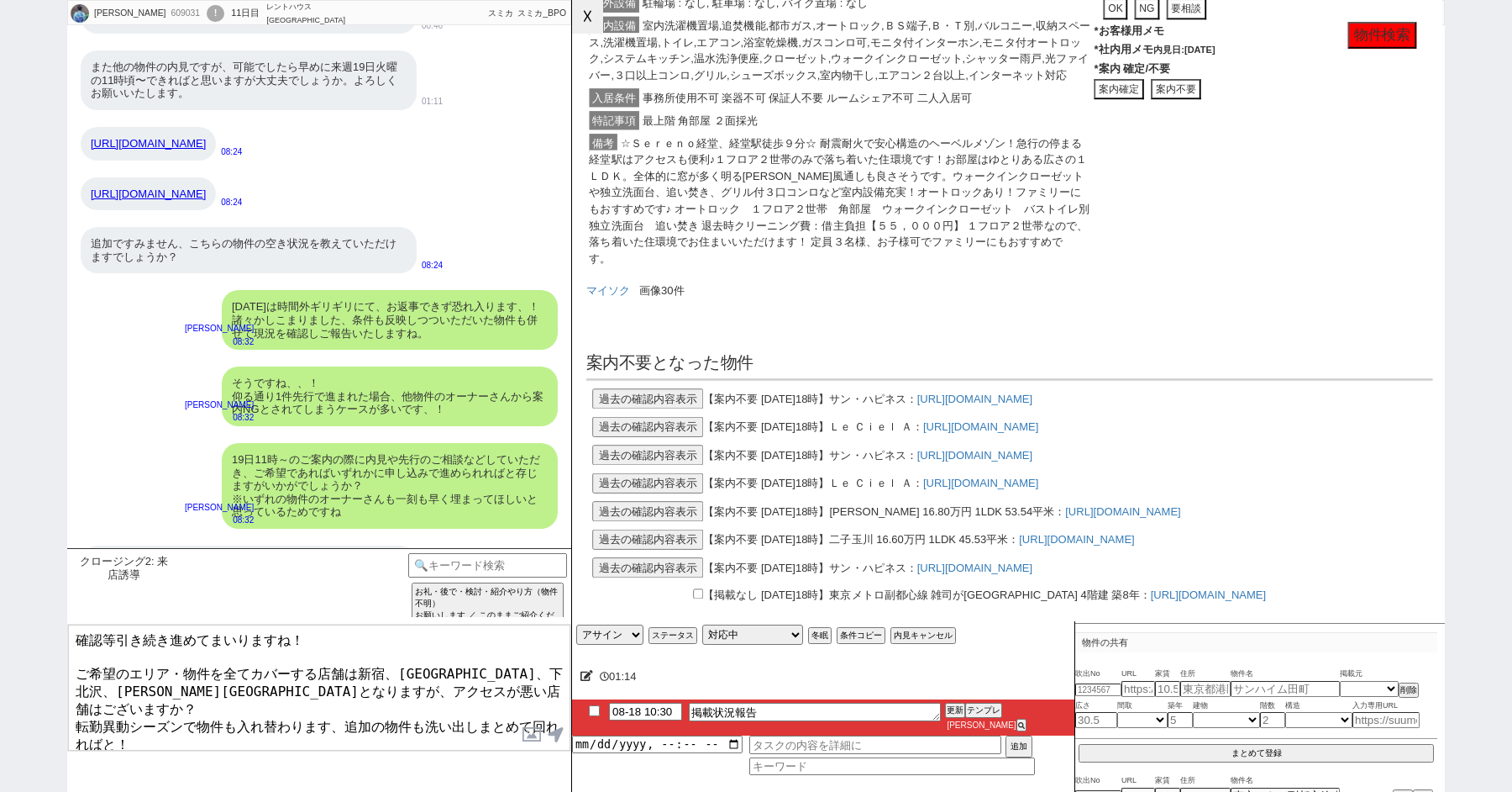
click at [583, 13] on button "☓" at bounding box center [587, 17] width 31 height 33
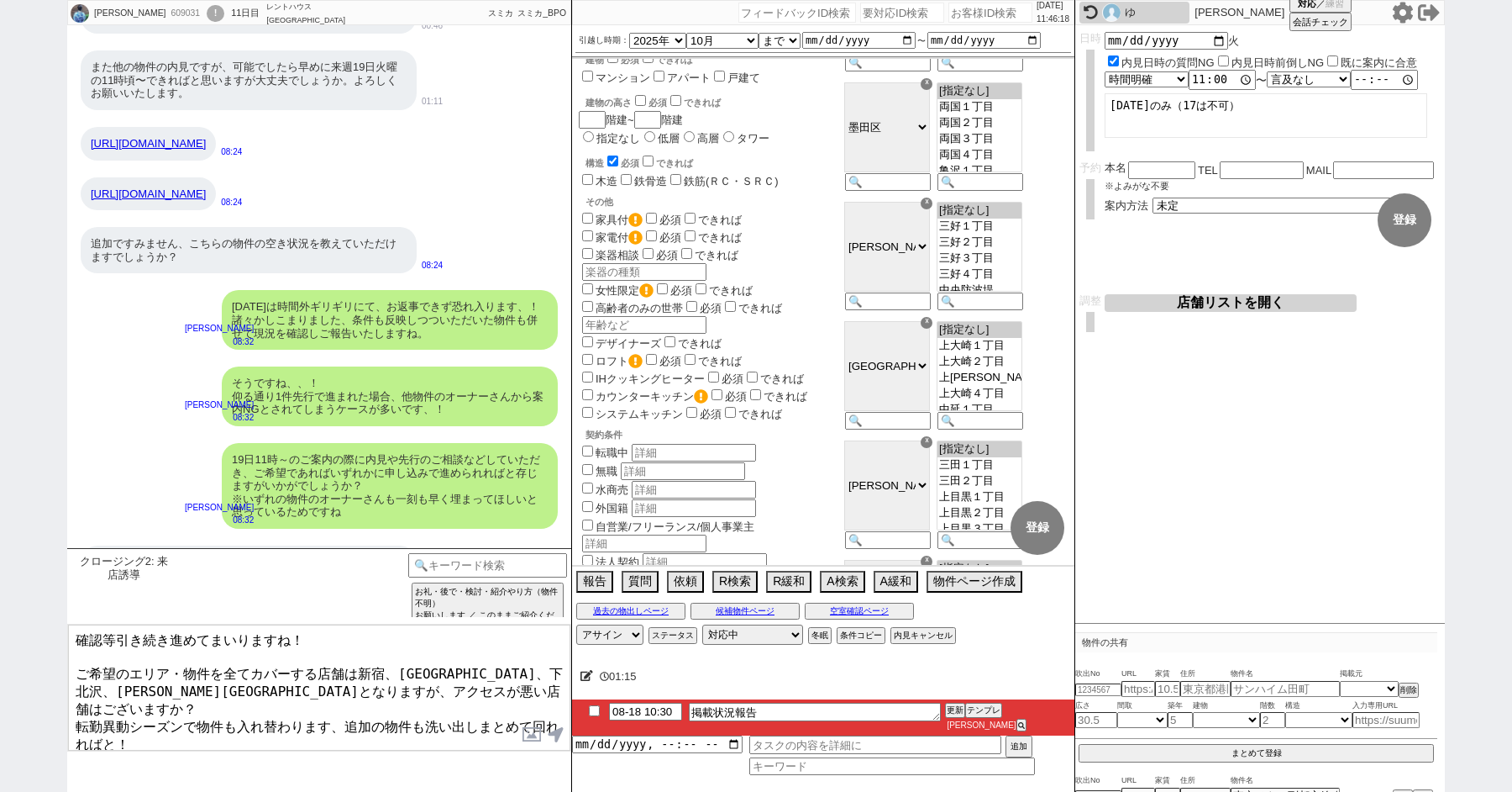
click at [1207, 309] on button "店舗リストを開く" at bounding box center [1231, 303] width 252 height 18
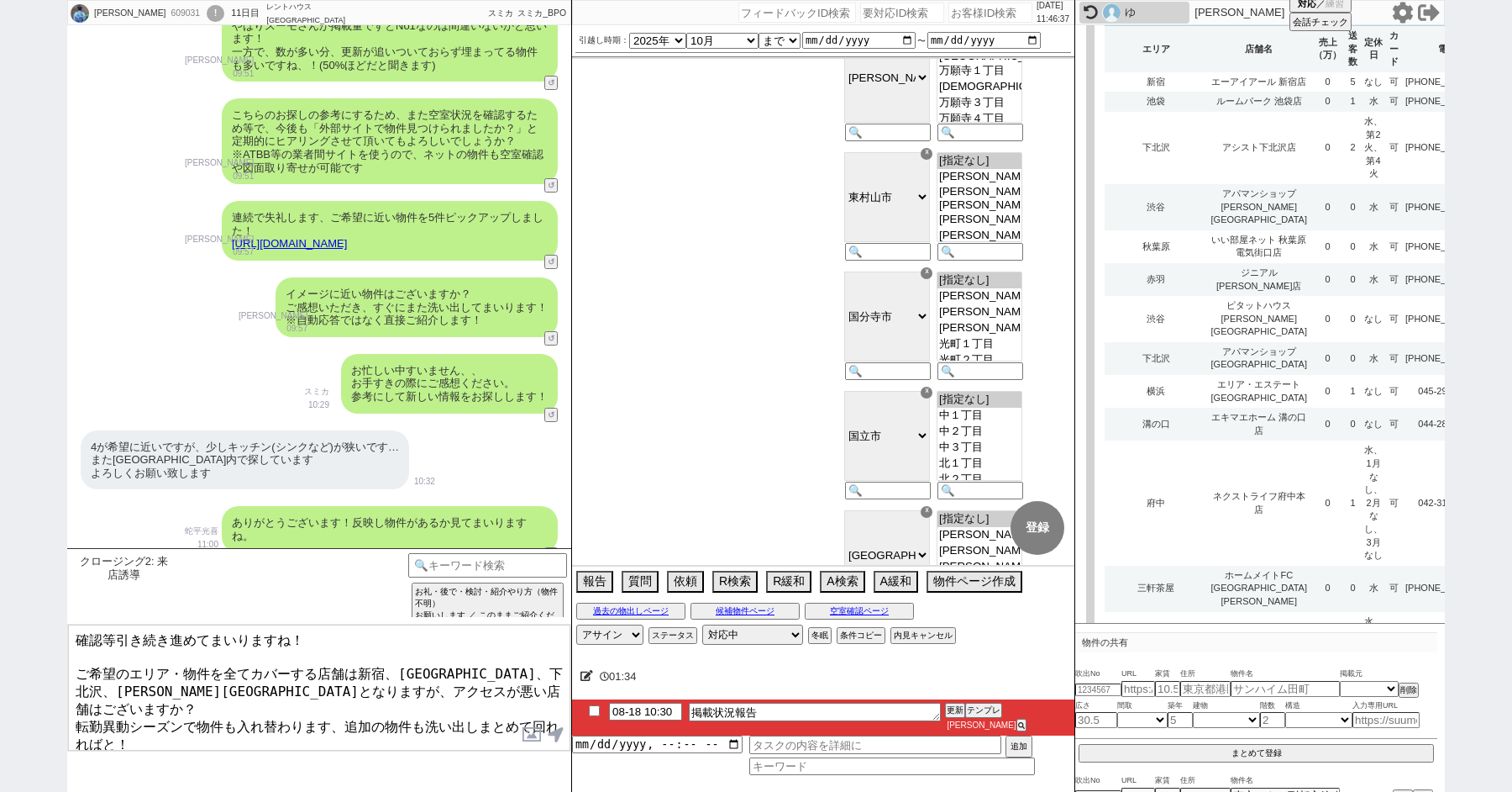
scroll to position [2418, 0]
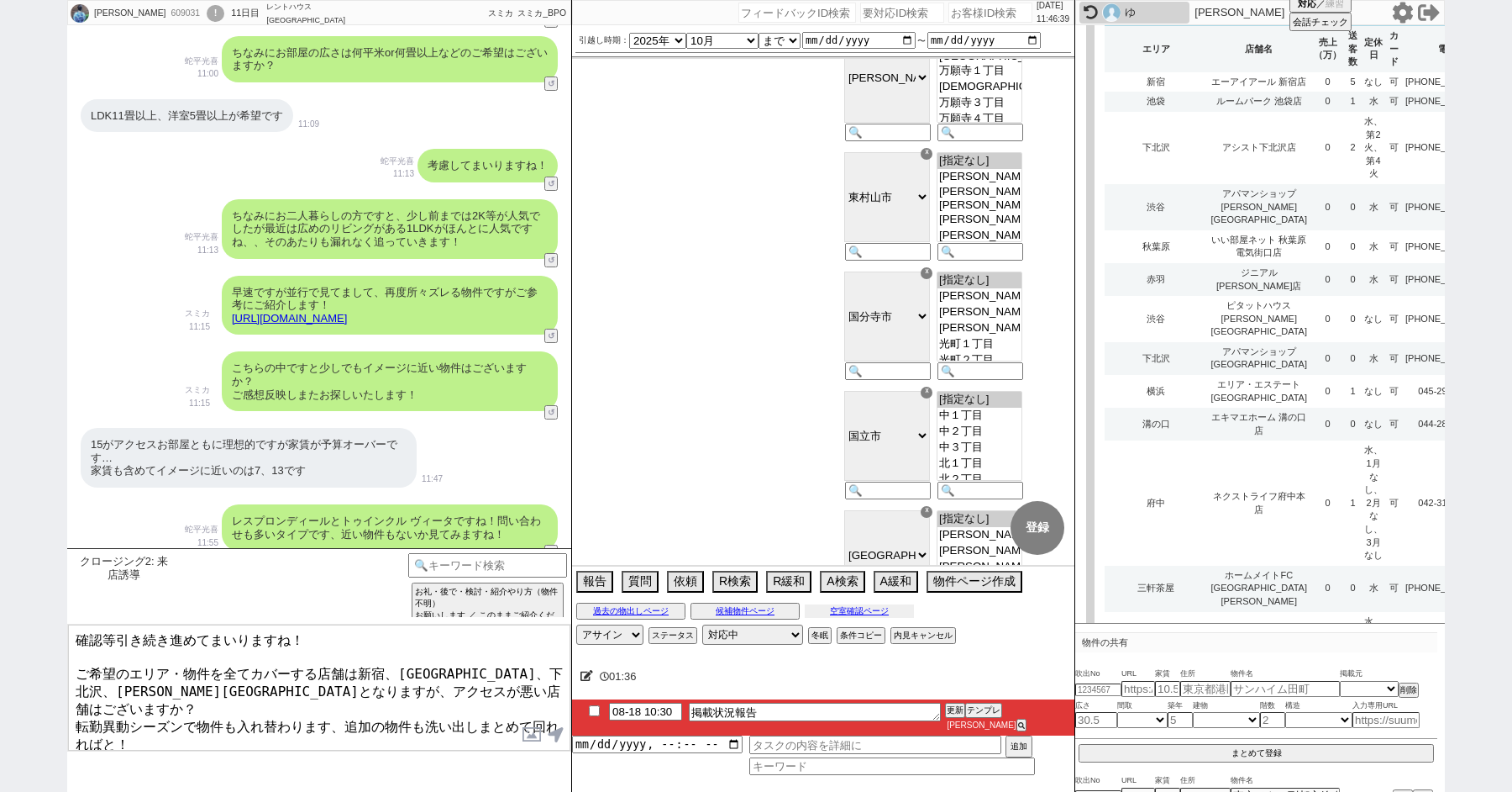
click at [851, 618] on button "空室確認ページ" at bounding box center [859, 611] width 109 height 13
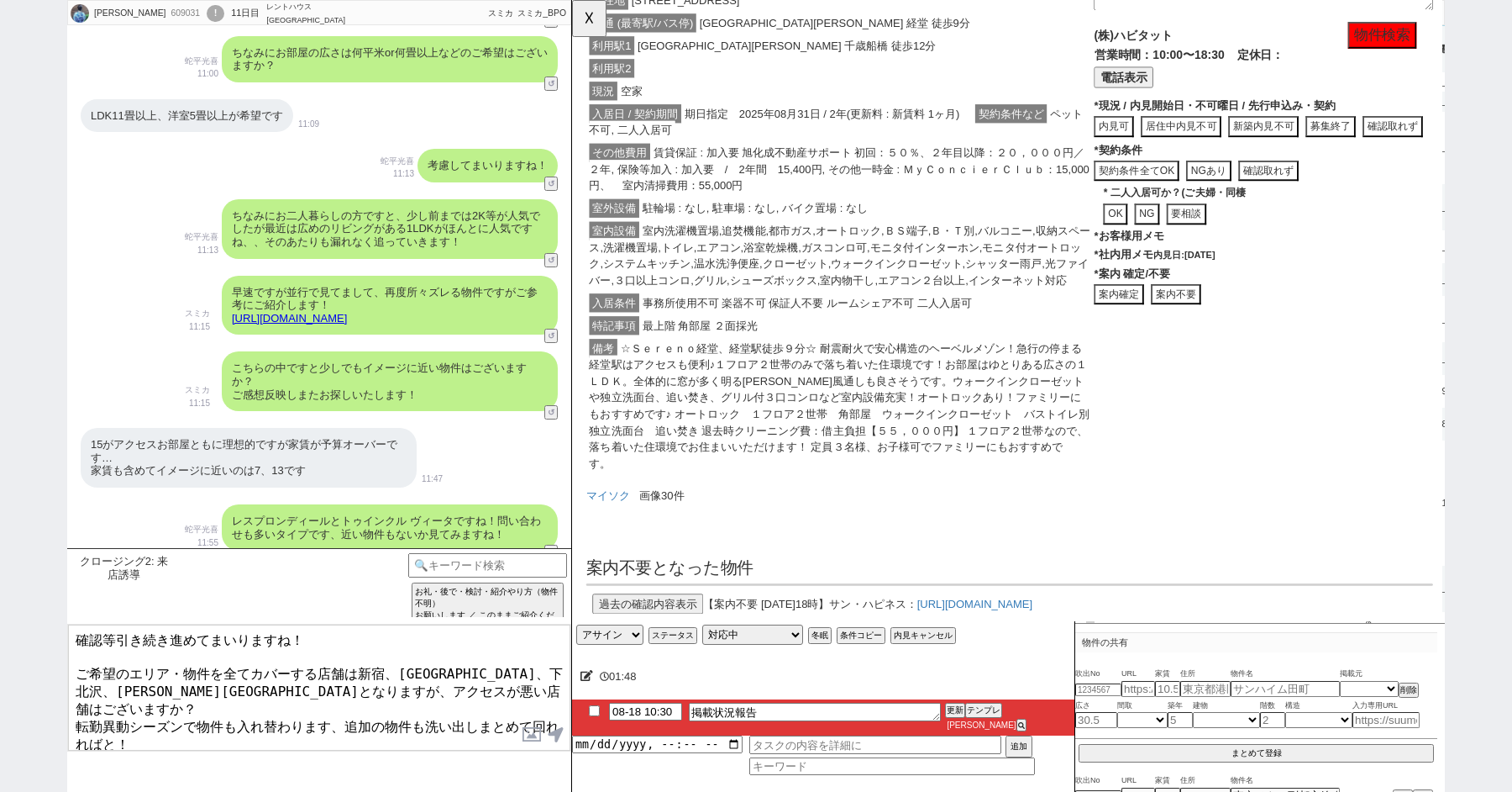
scroll to position [3903, 0]
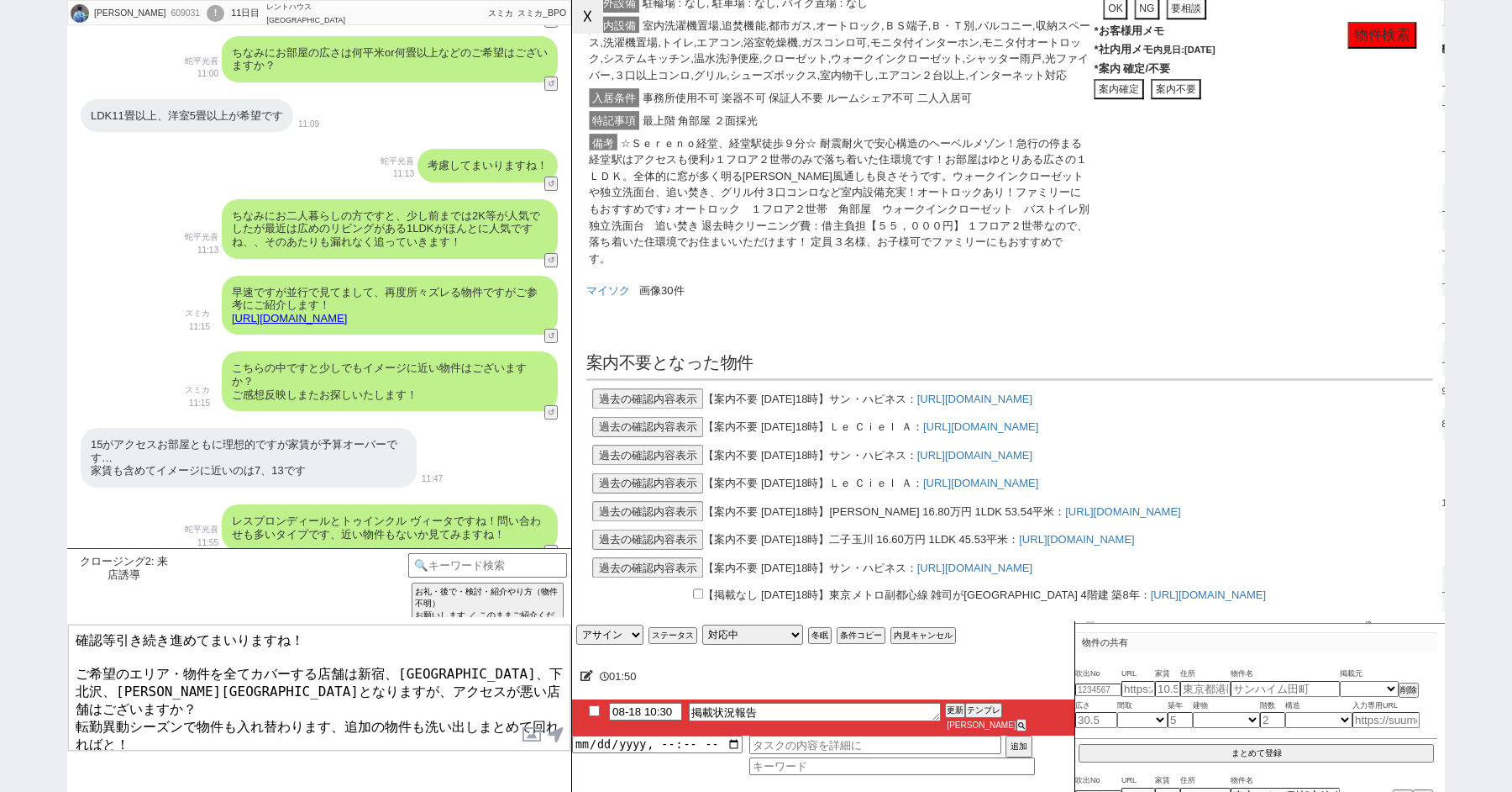
click at [597, 14] on button "☓" at bounding box center [587, 17] width 31 height 33
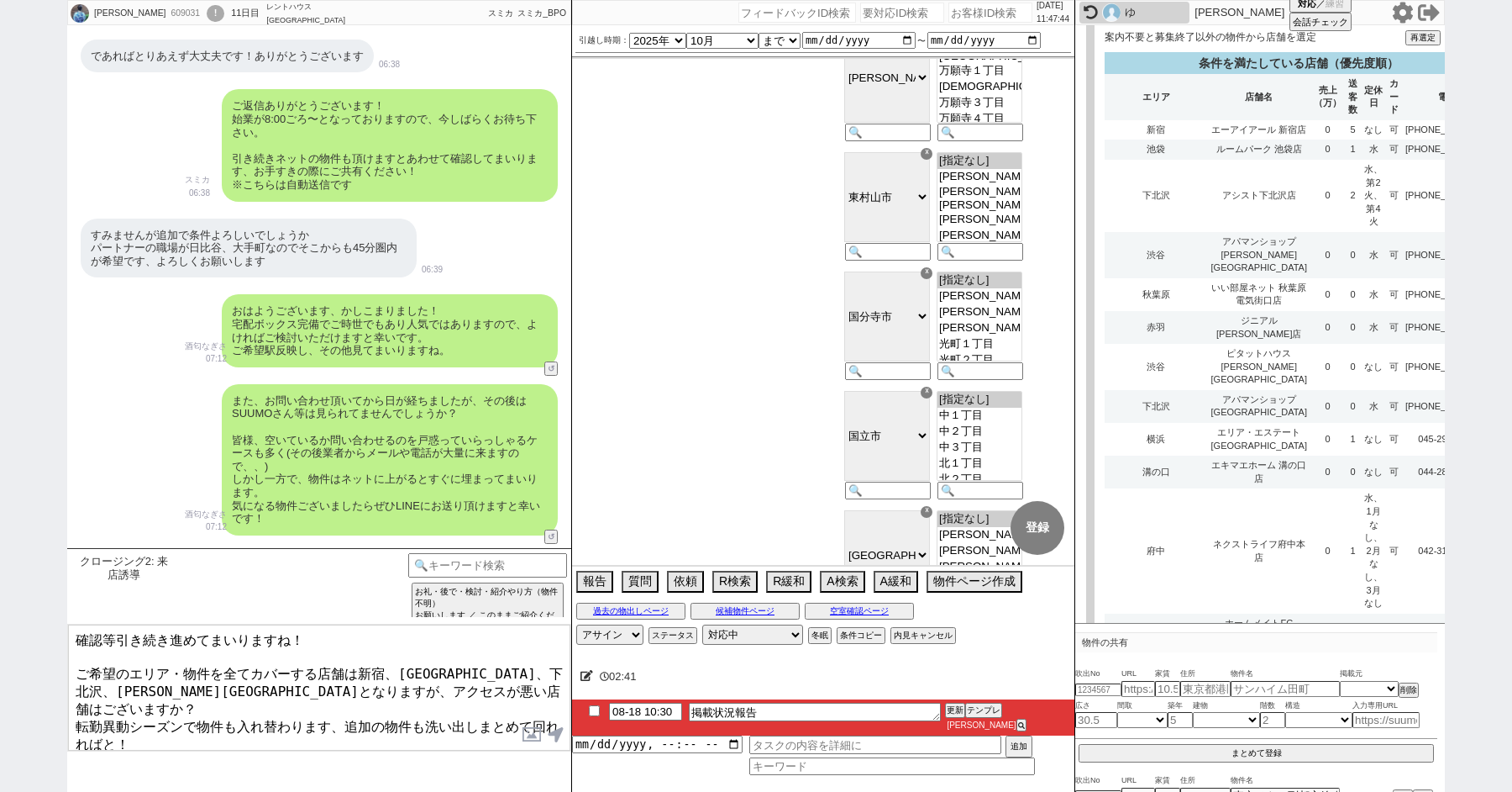
scroll to position [6935, 0]
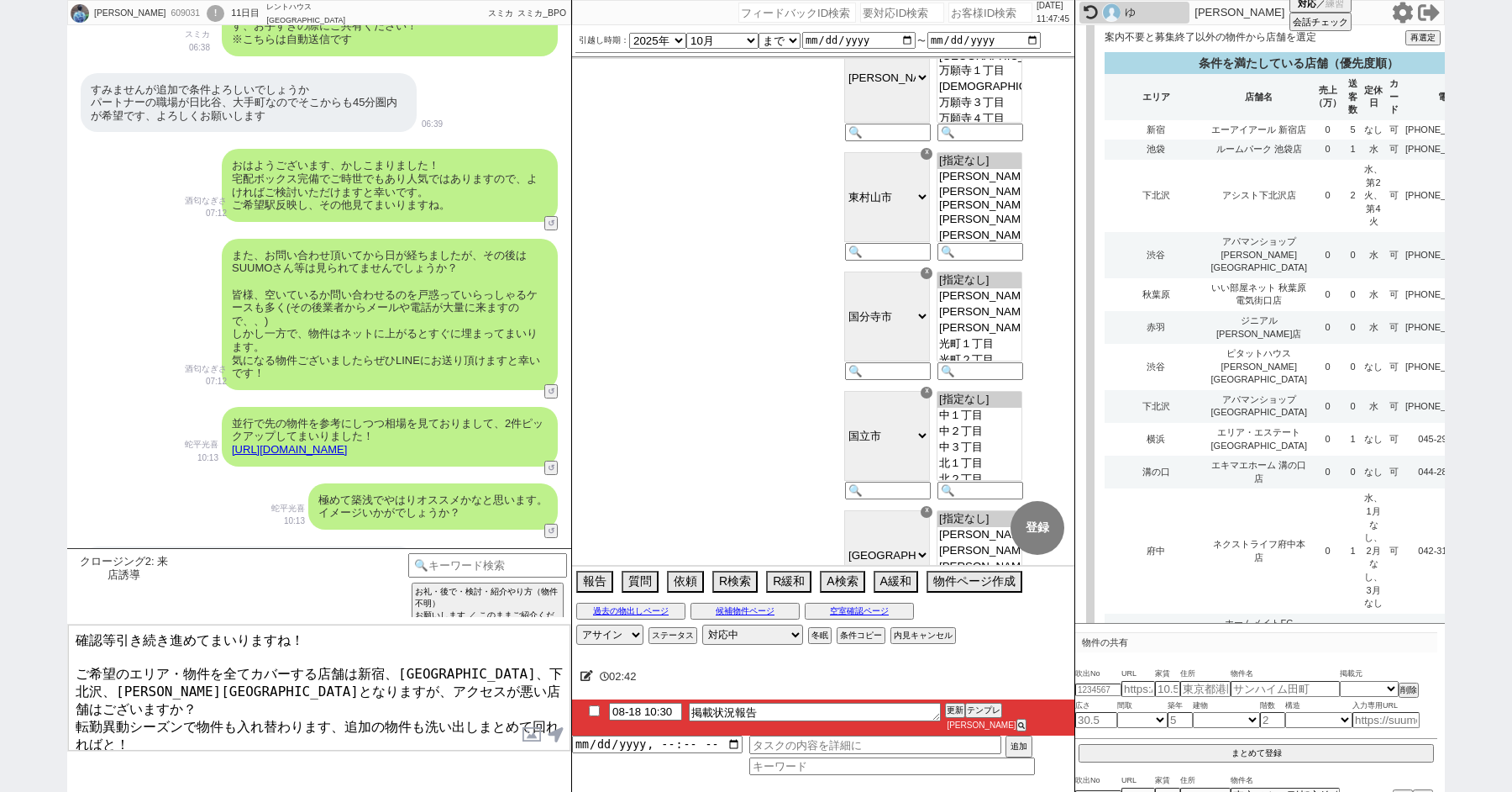
click at [362, 740] on textarea "確認等引き続き進めてまいりますね！ ご希望のエリア・物件を全てカバーする店舗は新宿、池袋、下北沢、渋谷駅となりますが、アクセスが悪い店舗はございますか？ 転勤…" at bounding box center [319, 687] width 503 height 126
click at [77, 667] on textarea "確認等引き続き進めてまいりますね！ ご希望のエリア・物件を全てカバーする店舗は新宿、池袋、下北沢、渋谷駅となりますが、アクセスが悪い店舗はございますか？ 転勤…" at bounding box center [319, 687] width 503 height 126
click at [233, 716] on textarea "確認等引き続き進めてまいりますね！ ご希望のエリア・物件を全てカバーする店舗は新宿、池袋、下北沢、渋谷駅となりますが、アクセスが悪い店舗はございますか？ 転勤…" at bounding box center [319, 687] width 503 height 126
type textarea "確認等引き続き進めてまいりますね！ ご希望のエリア・物件を全てカバーする店舗は新宿、池袋、下北沢、渋谷駅となりますが、アクセスが悪い店舗はございますか？ 転勤…"
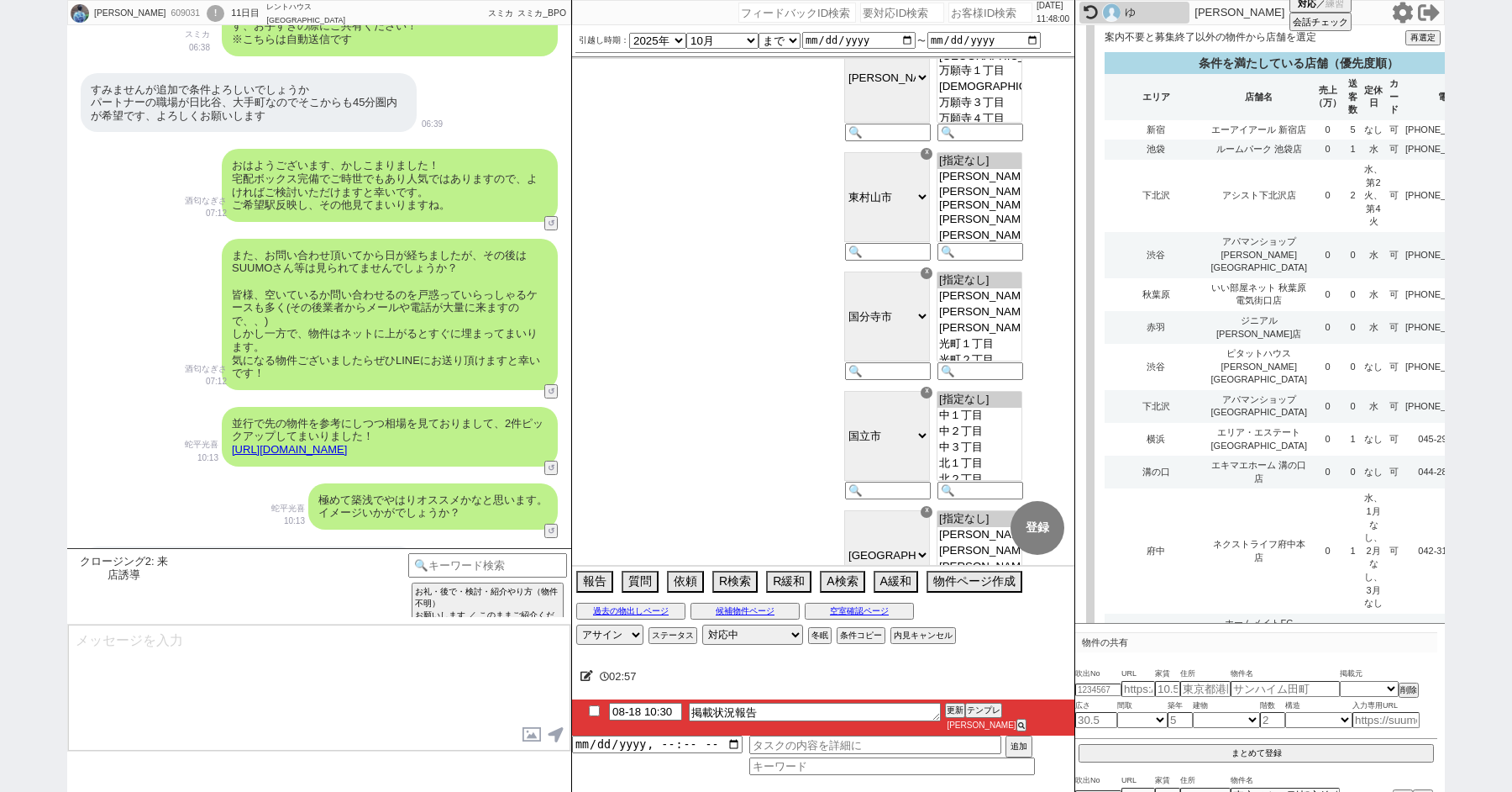
scroll to position [14709, 0]
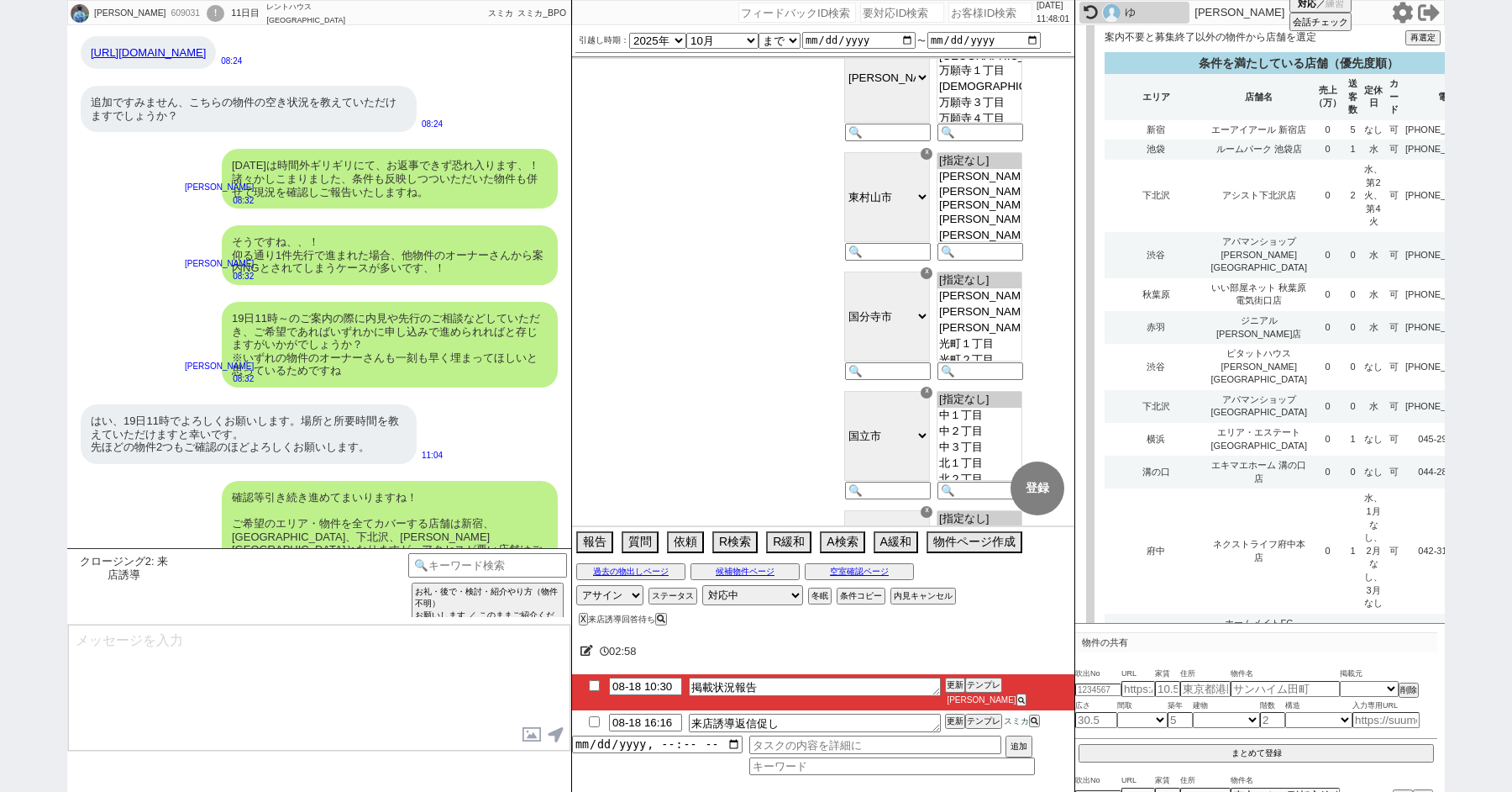
type input "08-18 12:03"
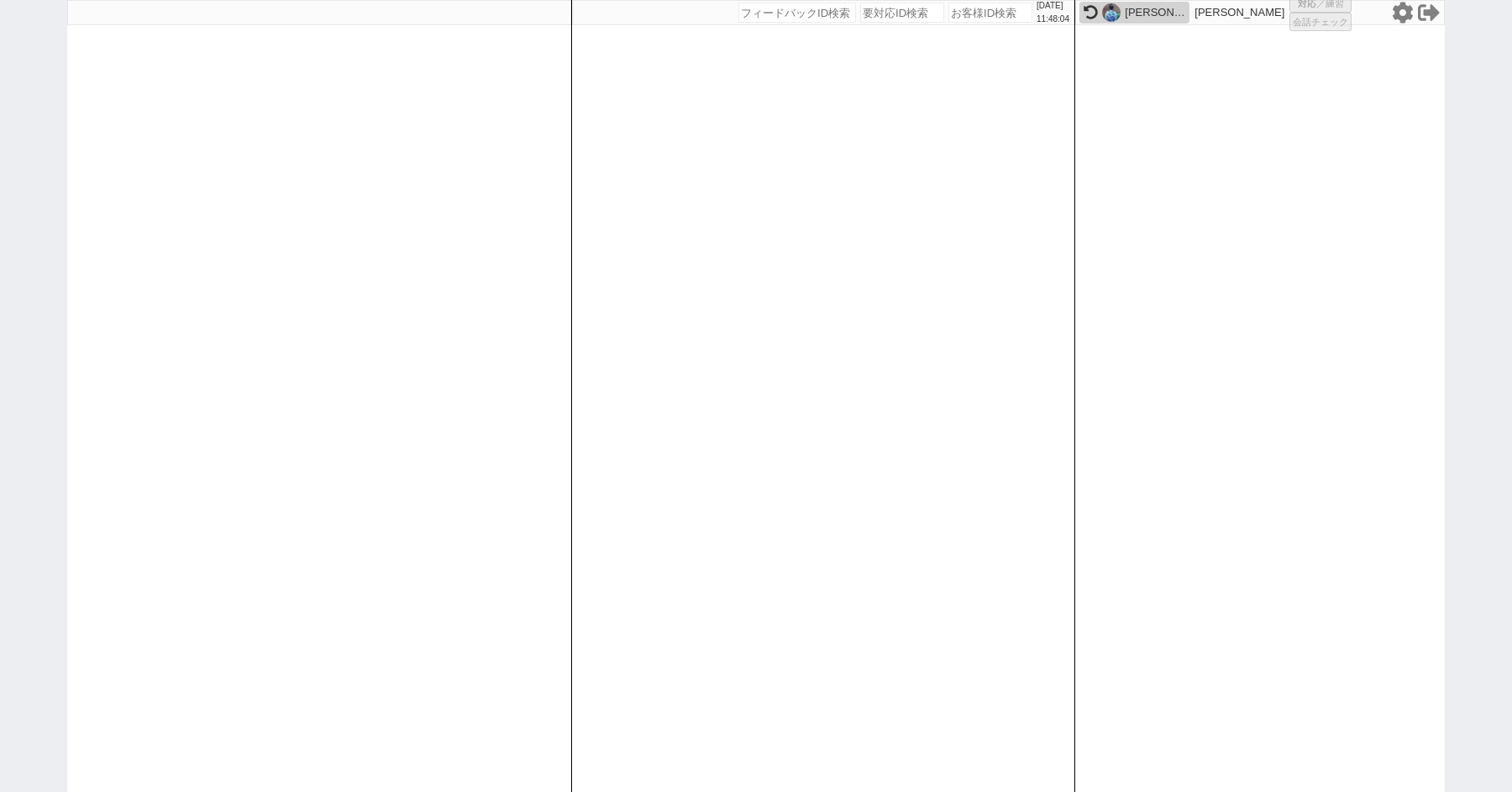
select select "1"
select select
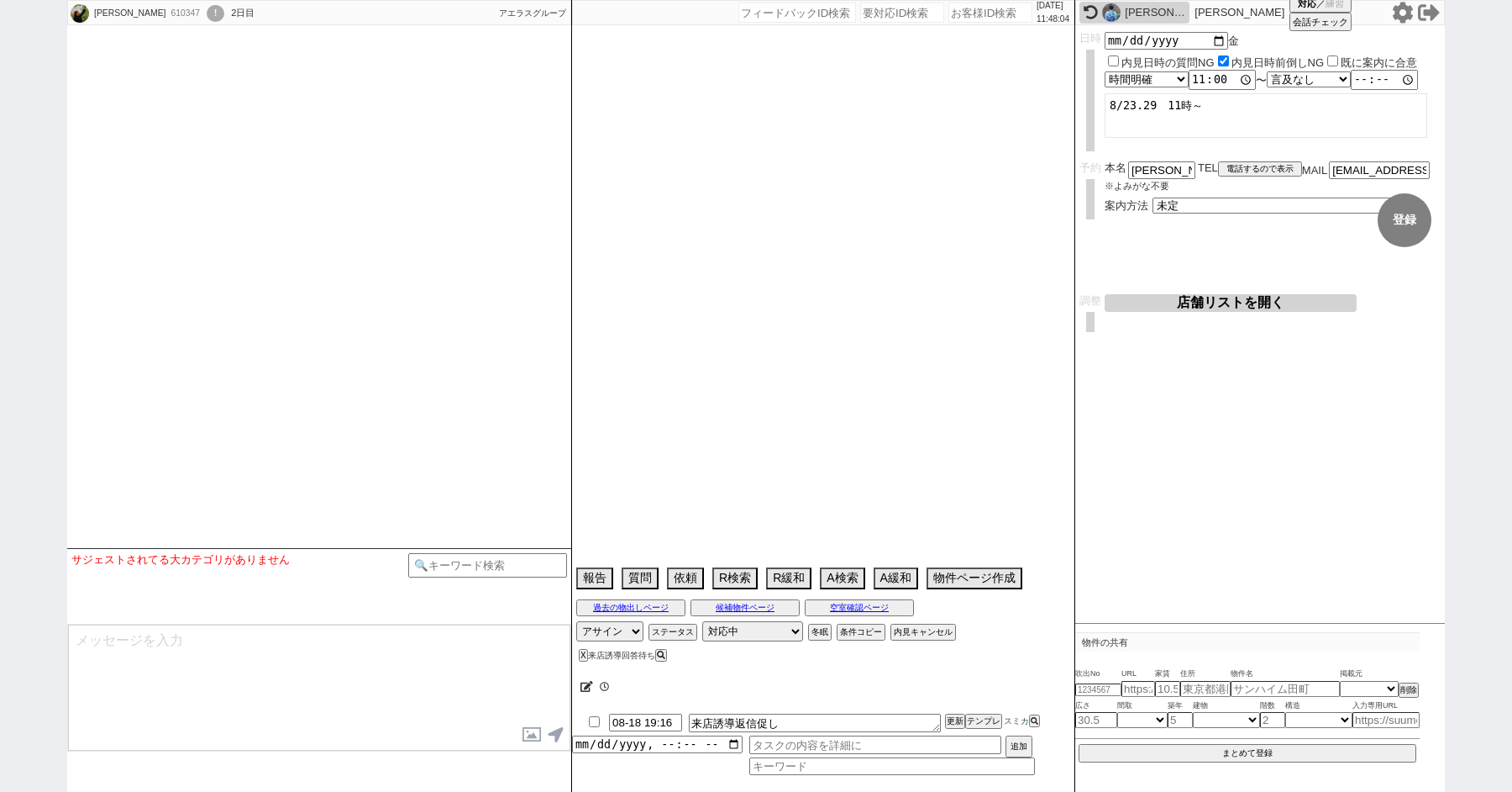
select select
select select "2025"
select select "10"
select select "37"
select select "1"
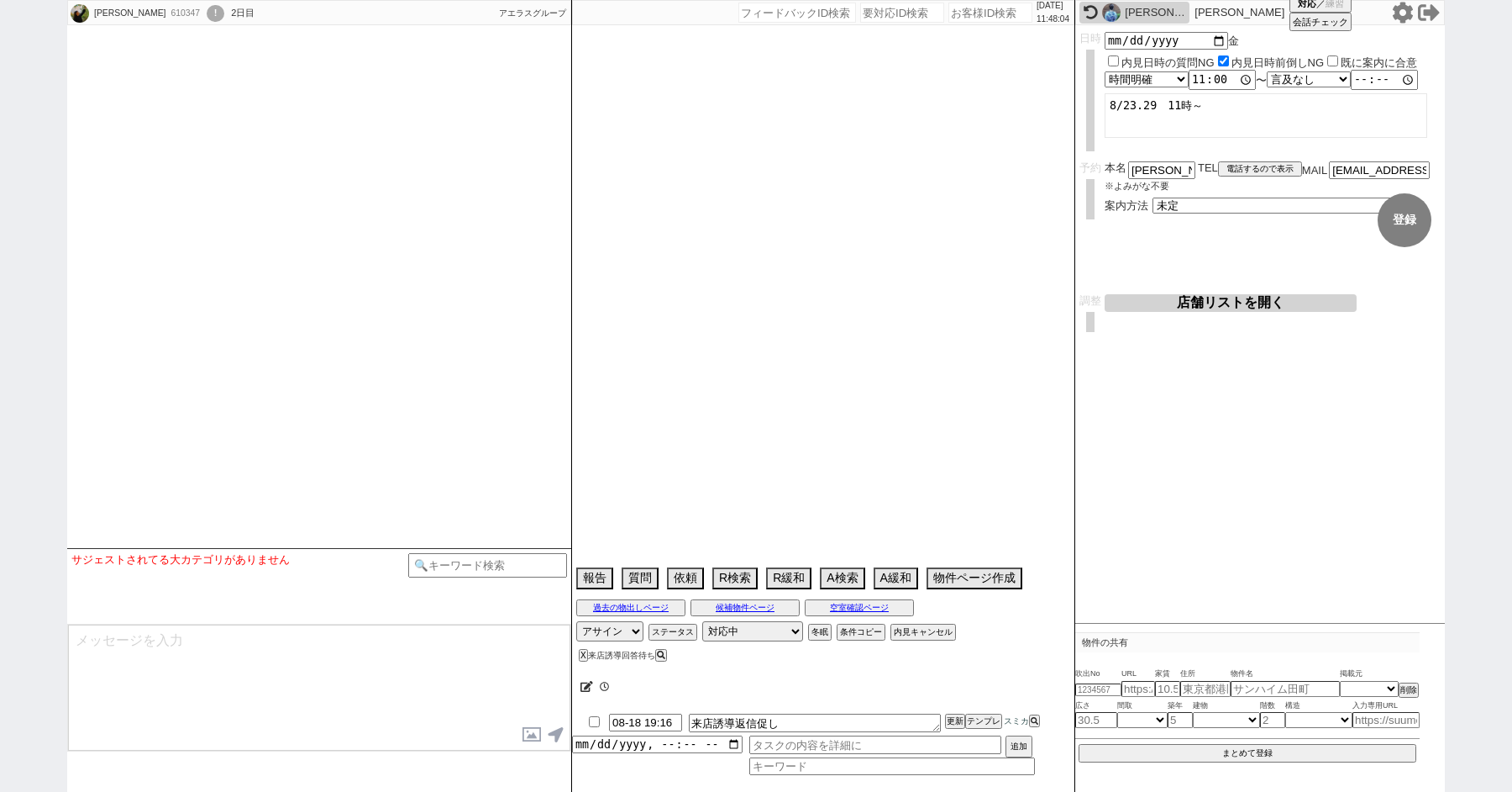
select select "9"
select select "56"
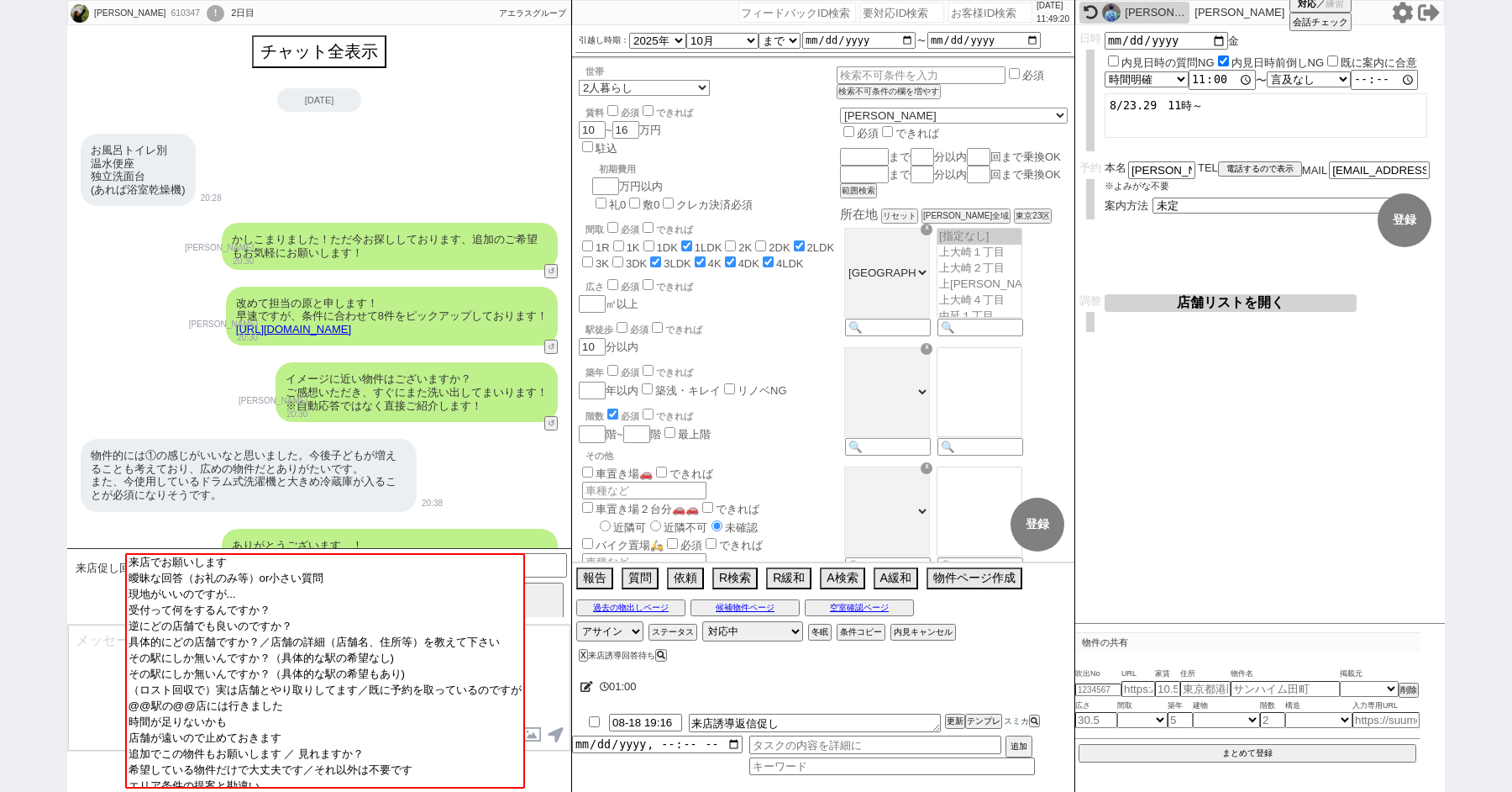
scroll to position [2372, 0]
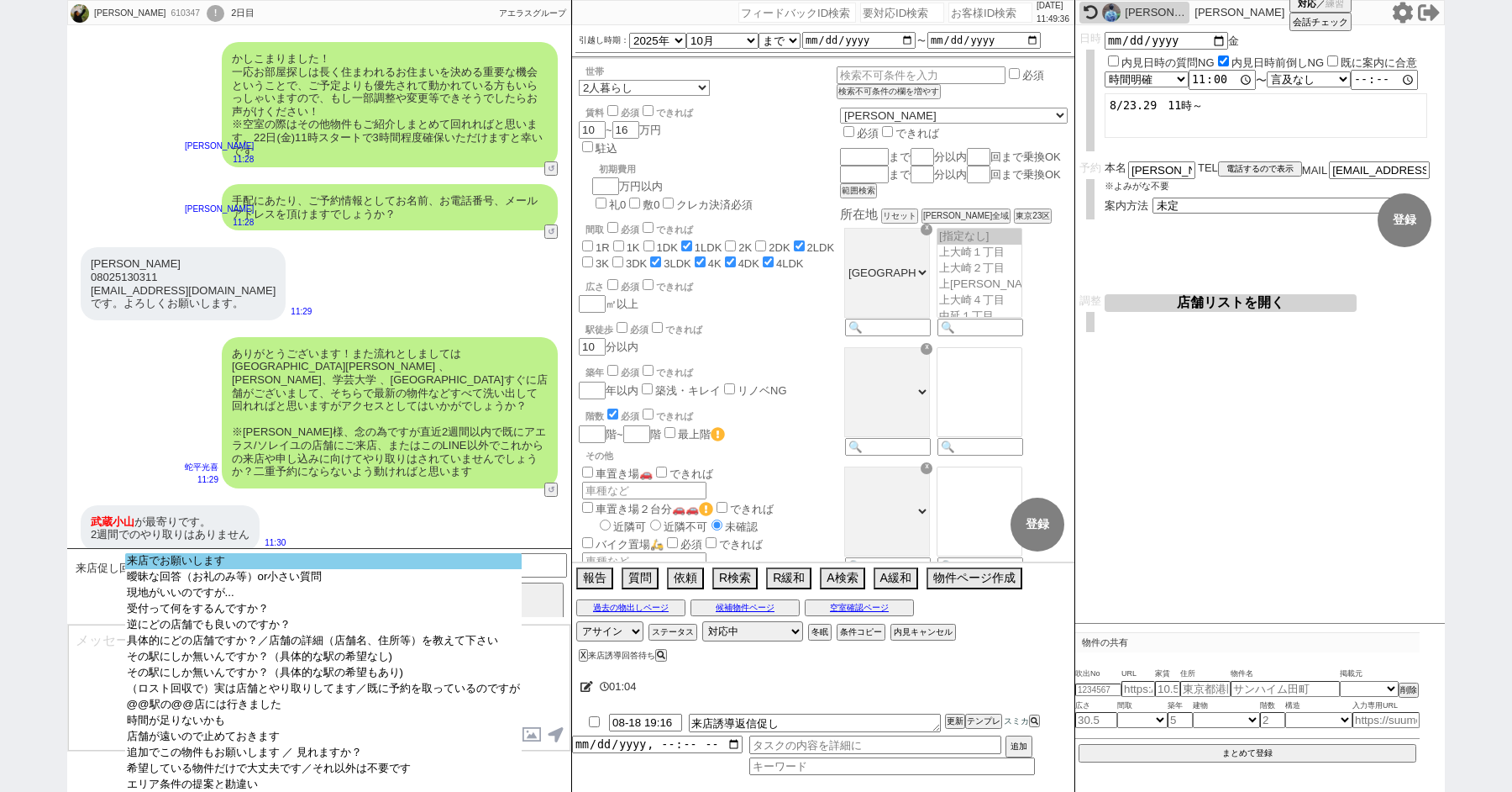
click at [199, 569] on option "来店でお願いします" at bounding box center [323, 577] width 396 height 16
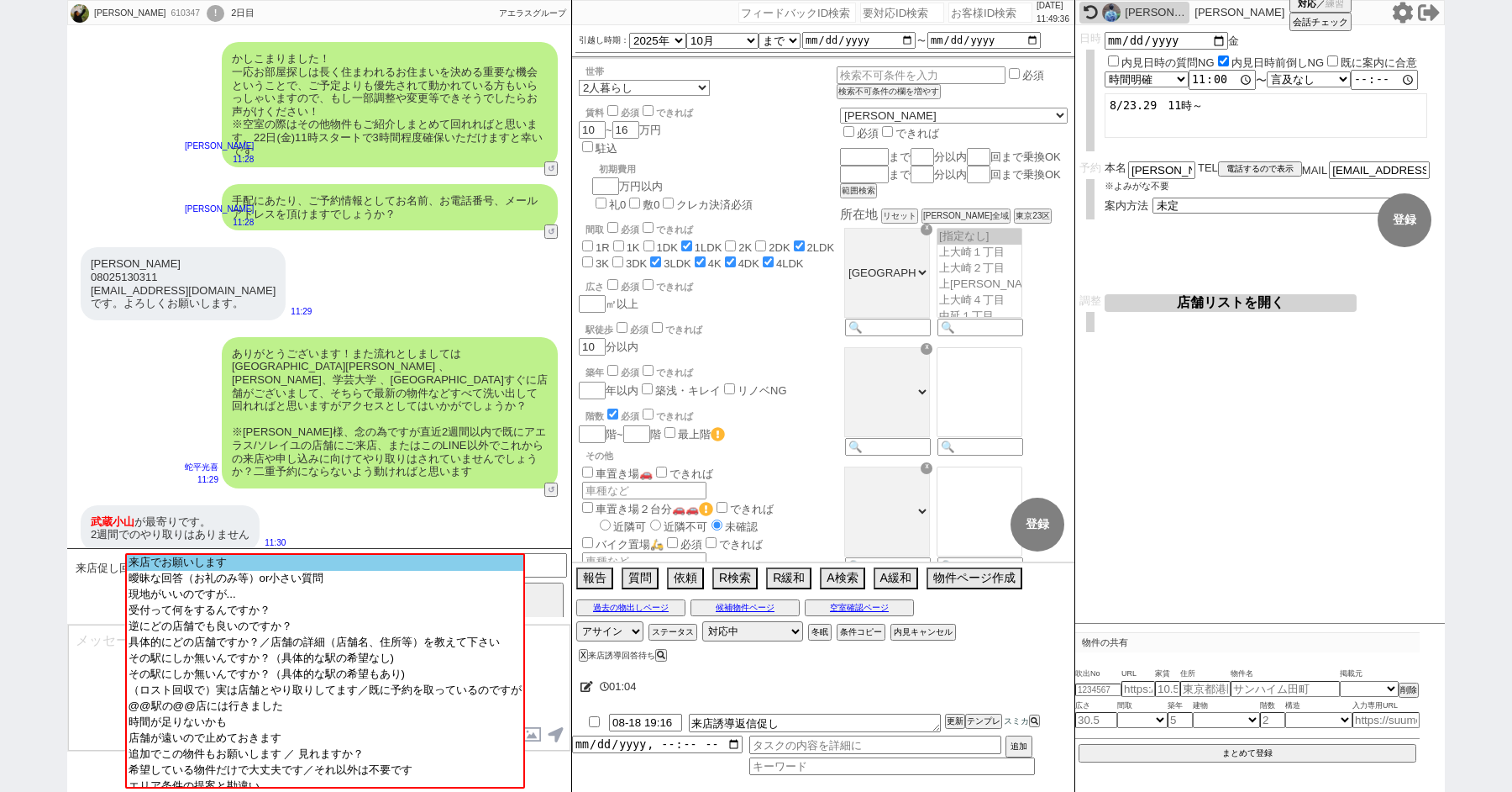
scroll to position [2129, 0]
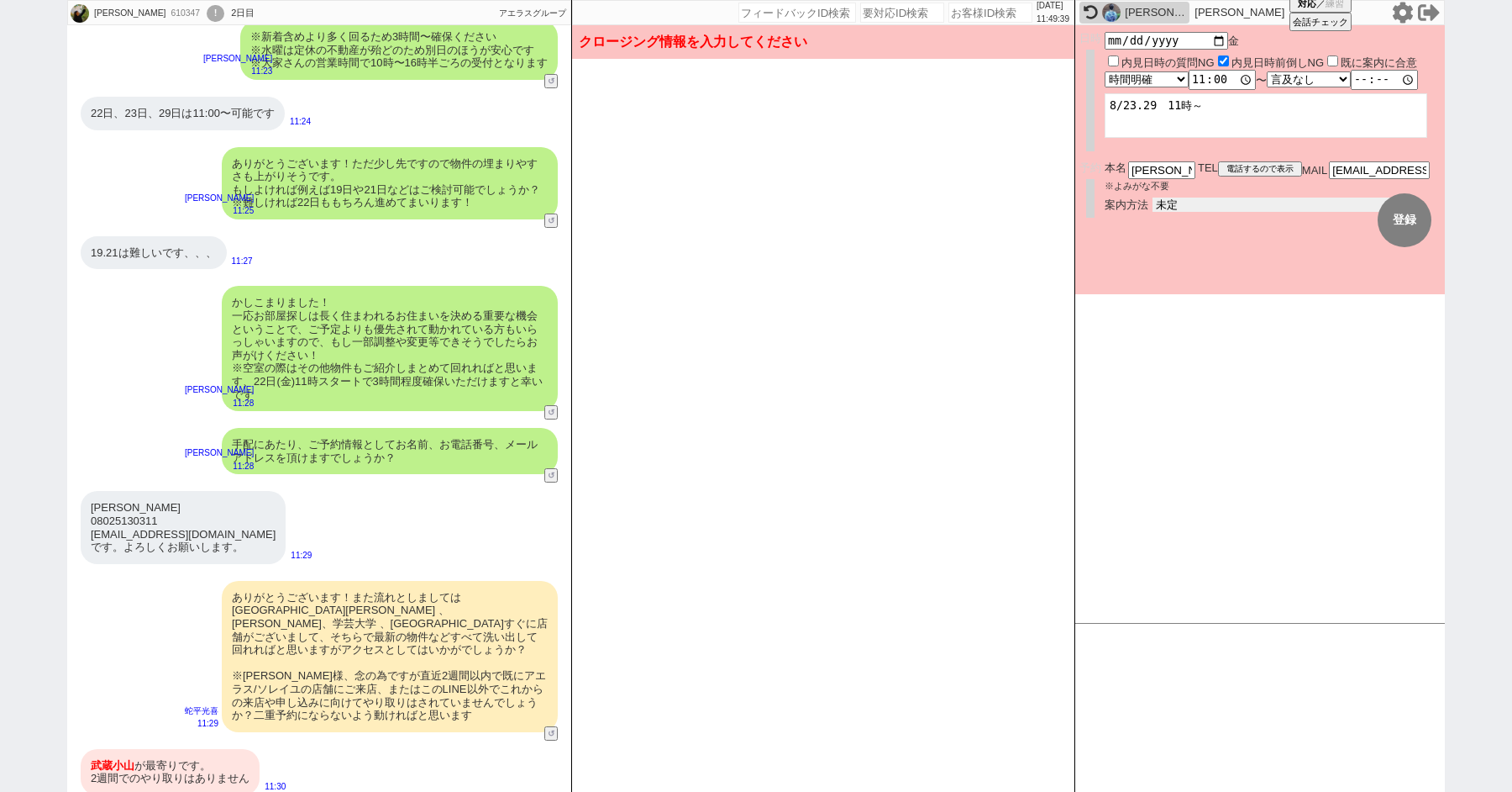
click at [1203, 205] on select "未定 現地お待ち合わせ ご来店 先行申し込みのご案内or内見無しでの申し込みのご案内 オンラインでのご接客 オンラインで1件の内見のご案内" at bounding box center [1278, 205] width 252 height 14
select select "2"
click at [1153, 198] on select "未定 現地お待ち合わせ ご来店 先行申し込みのご案内or内見無しでの申し込みのご案内 オンラインでのご接客 オンラインで1件の内見のご案内" at bounding box center [1278, 205] width 252 height 14
checkbox input "true"
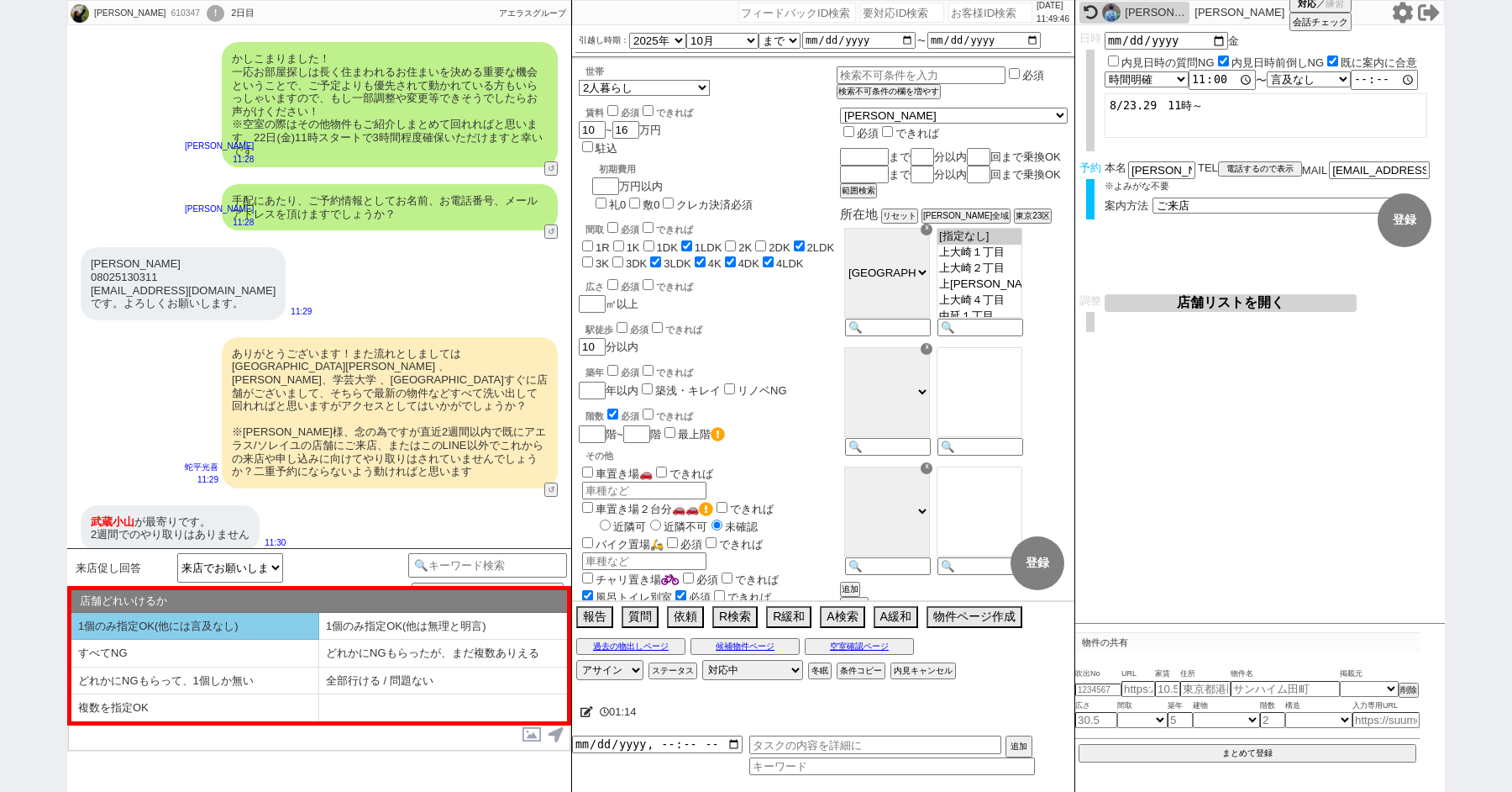
click at [256, 623] on li "1個のみ指定OK(他には言及なし)" at bounding box center [195, 627] width 248 height 28
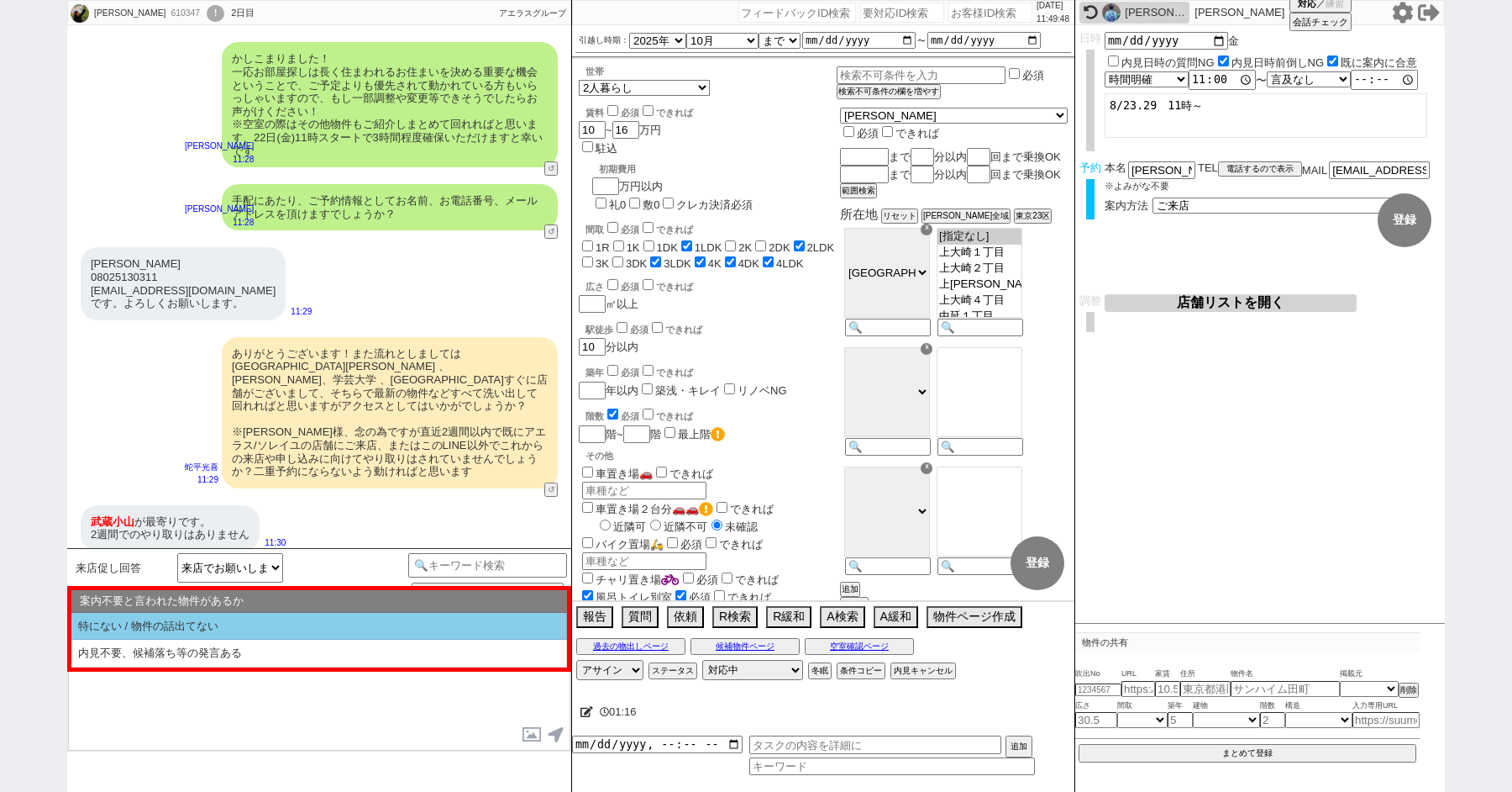
click at [252, 618] on li "特にない / 物件の話出てない" at bounding box center [319, 627] width 496 height 28
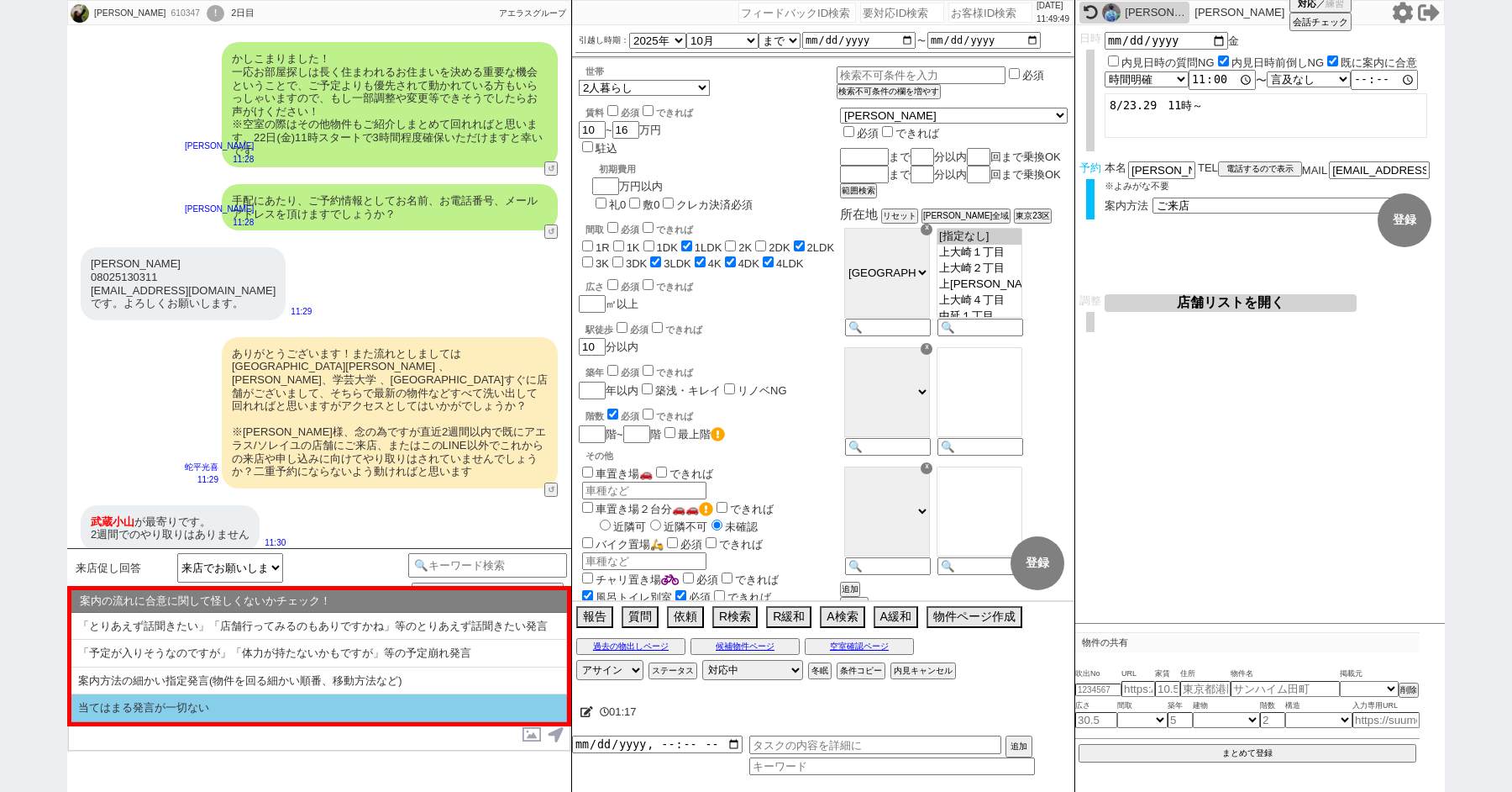
click at [238, 705] on li "当てはまる発言が一切ない" at bounding box center [319, 708] width 496 height 28
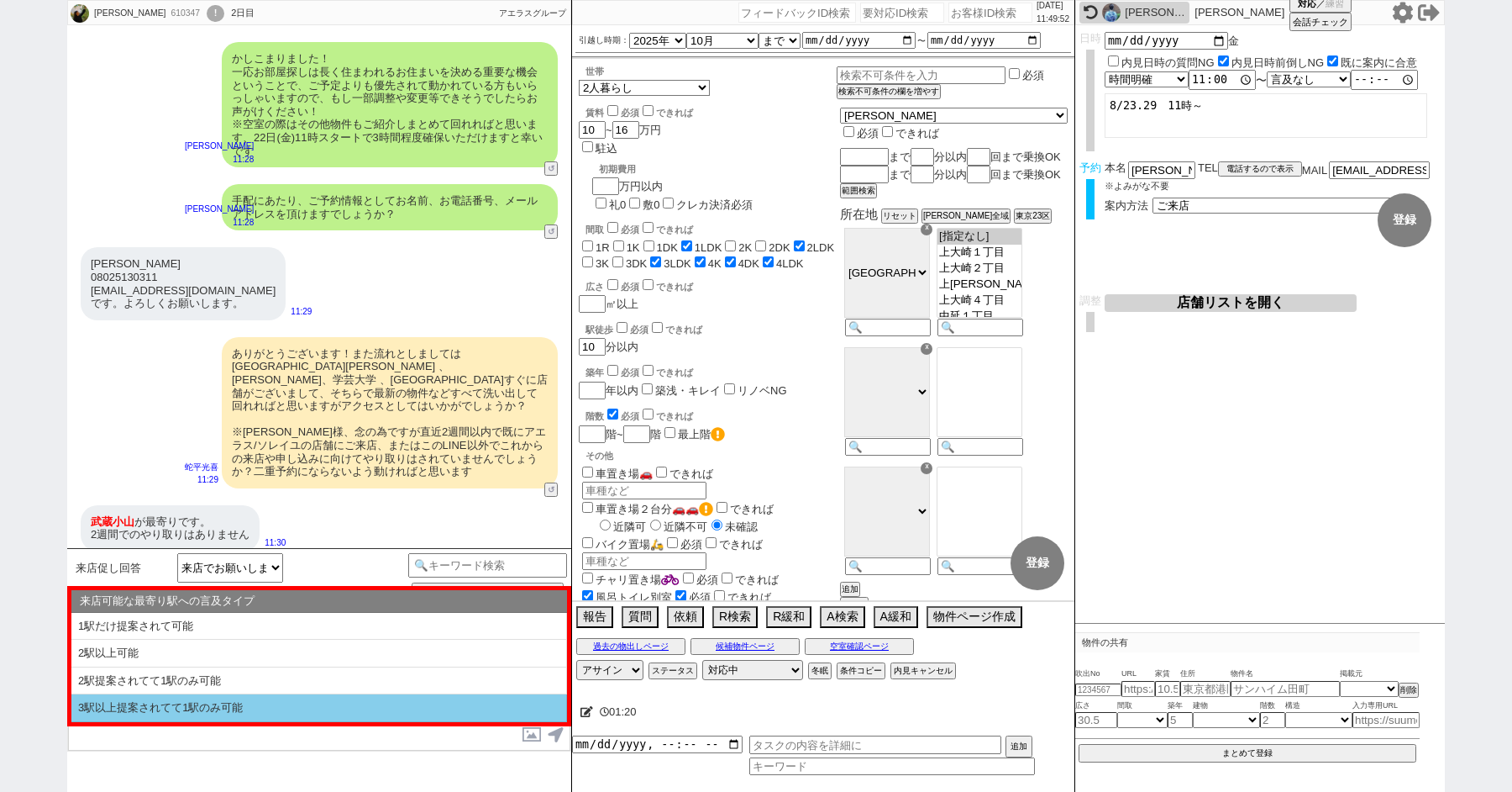
click at [212, 698] on li "3駅以上提案されてて1駅のみ可能" at bounding box center [319, 708] width 496 height 28
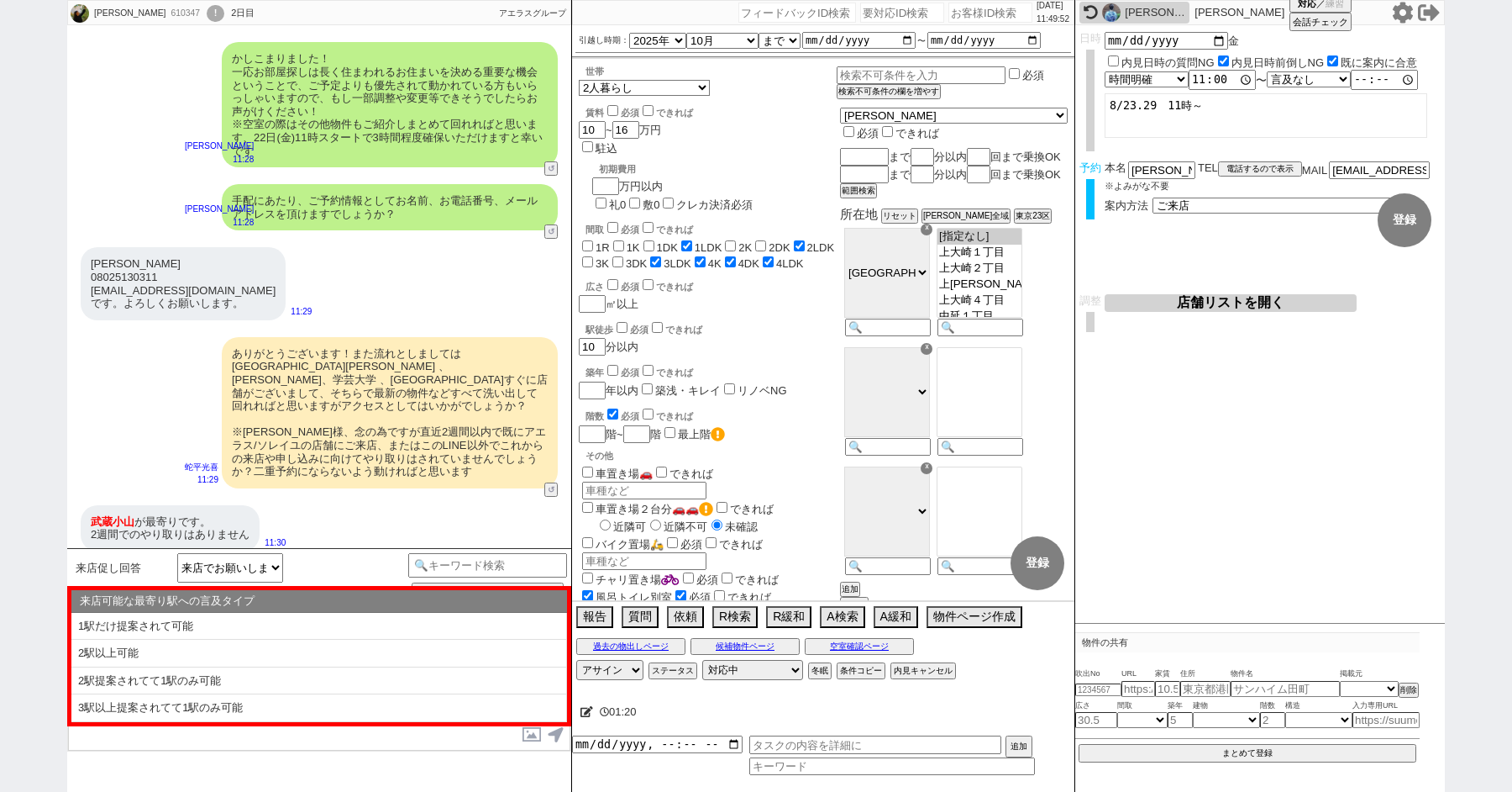
select select "1個のみ指定OK(他には言及なし)"
select select "特にない / 物件の話出てない"
select select "当てはまる発言が一切ない"
select select "3駅以上提案されてて1駅のみ可能"
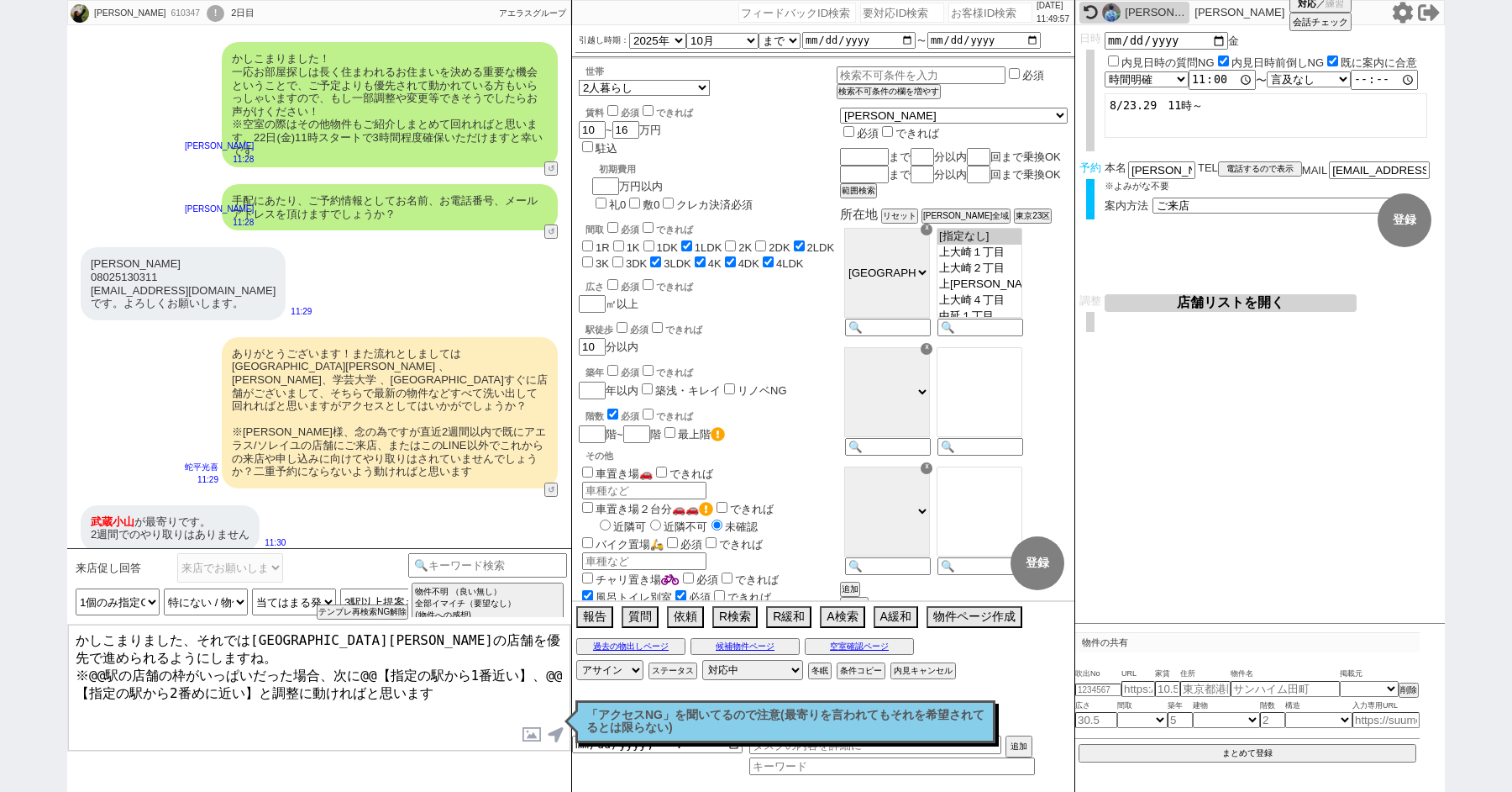
click at [103, 668] on textarea "かしこまりました、それでは武蔵小山の店舗を優先で進められるようにしますね。 ※@@駅の店舗の枠がいっぱいだった場合、次に@@【指定の駅から1番近い】、@@【指…" at bounding box center [319, 687] width 503 height 126
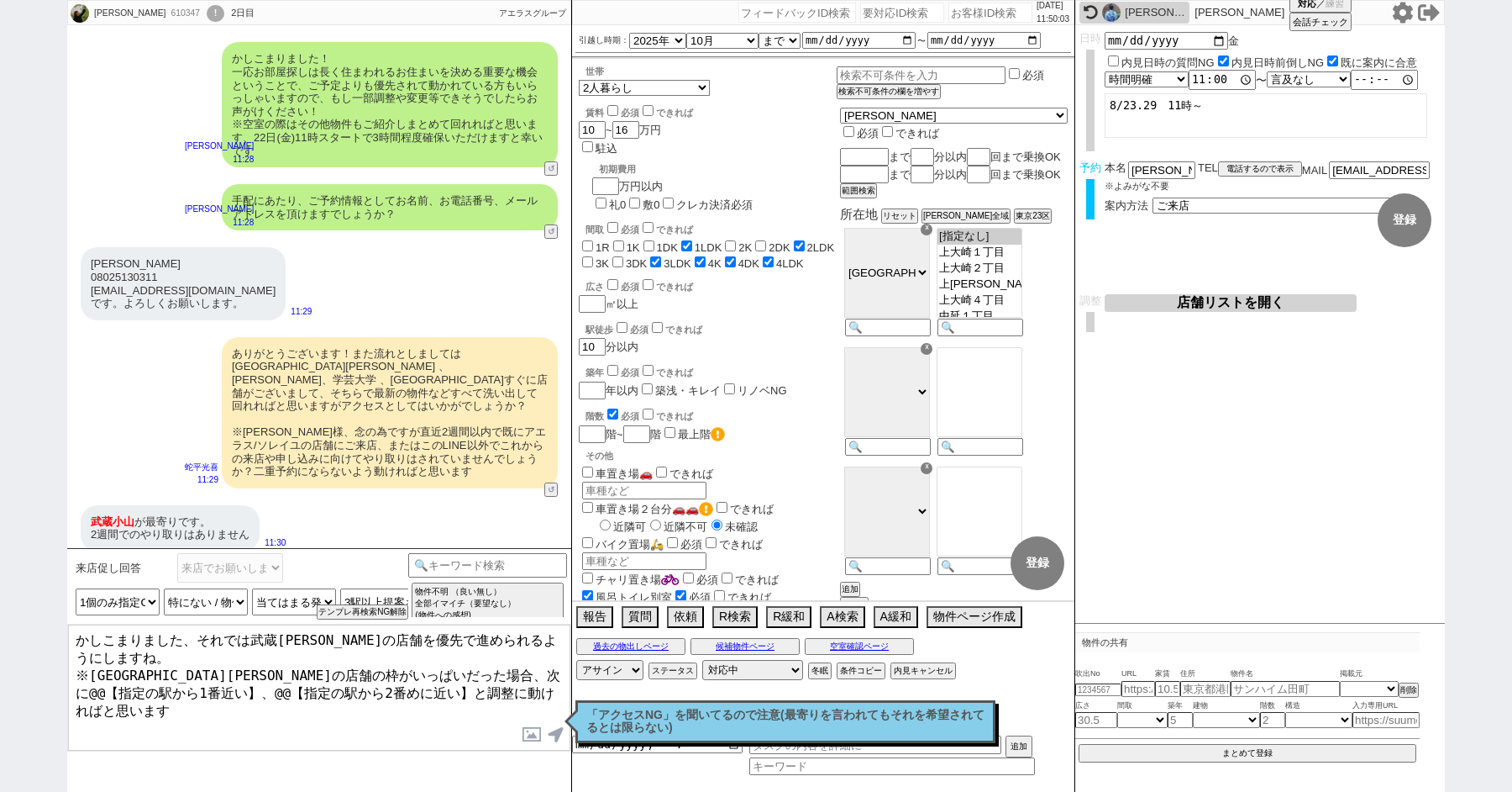
drag, startPoint x: 395, startPoint y: 669, endPoint x: 97, endPoint y: 678, distance: 298.1
click at [97, 678] on textarea "かしこまりました、それでは武蔵小山の店舗を優先で進められるようにしますね。 ※武蔵小山駅の店舗の枠がいっぱいだった場合、次に@@【指定の駅から1番近い】、@@…" at bounding box center [319, 687] width 503 height 126
drag, startPoint x: 159, startPoint y: 683, endPoint x: 62, endPoint y: 683, distance: 97.0
click at [62, 683] on div "福原 祐希 610347 ! 0 2日目 冬眠中 自社客 アエラスグループ スミカ_BPO チャット全表示 2025-08-17 お風呂トイレ別 温水便座 独…" at bounding box center [756, 396] width 1512 height 792
click at [231, 700] on textarea "かしこまりました、それでは武蔵小山の店舗を優先で進められるようにしますね。 ※武蔵小山駅の店舗の枠がいっぱいだった場合、次に目黒、学芸大学と調整に動ければと思…" at bounding box center [319, 687] width 503 height 126
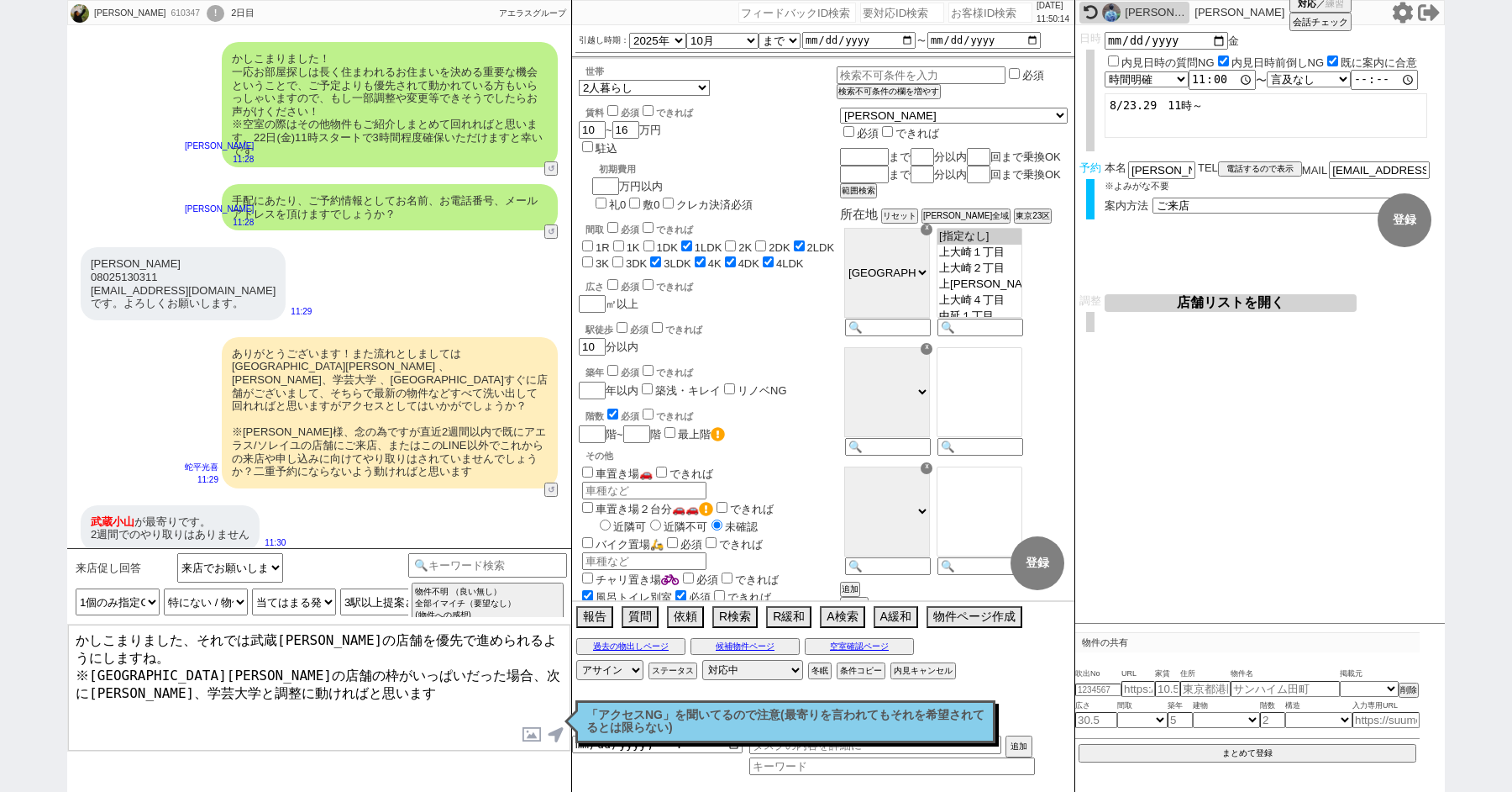
type textarea "かしこまりました、それでは武蔵小山の店舗を優先で進められるようにしますね。 ※武蔵小山駅の店舗の枠がいっぱいだった場合、次に目黒、学芸大学と調整に動ければと思…"
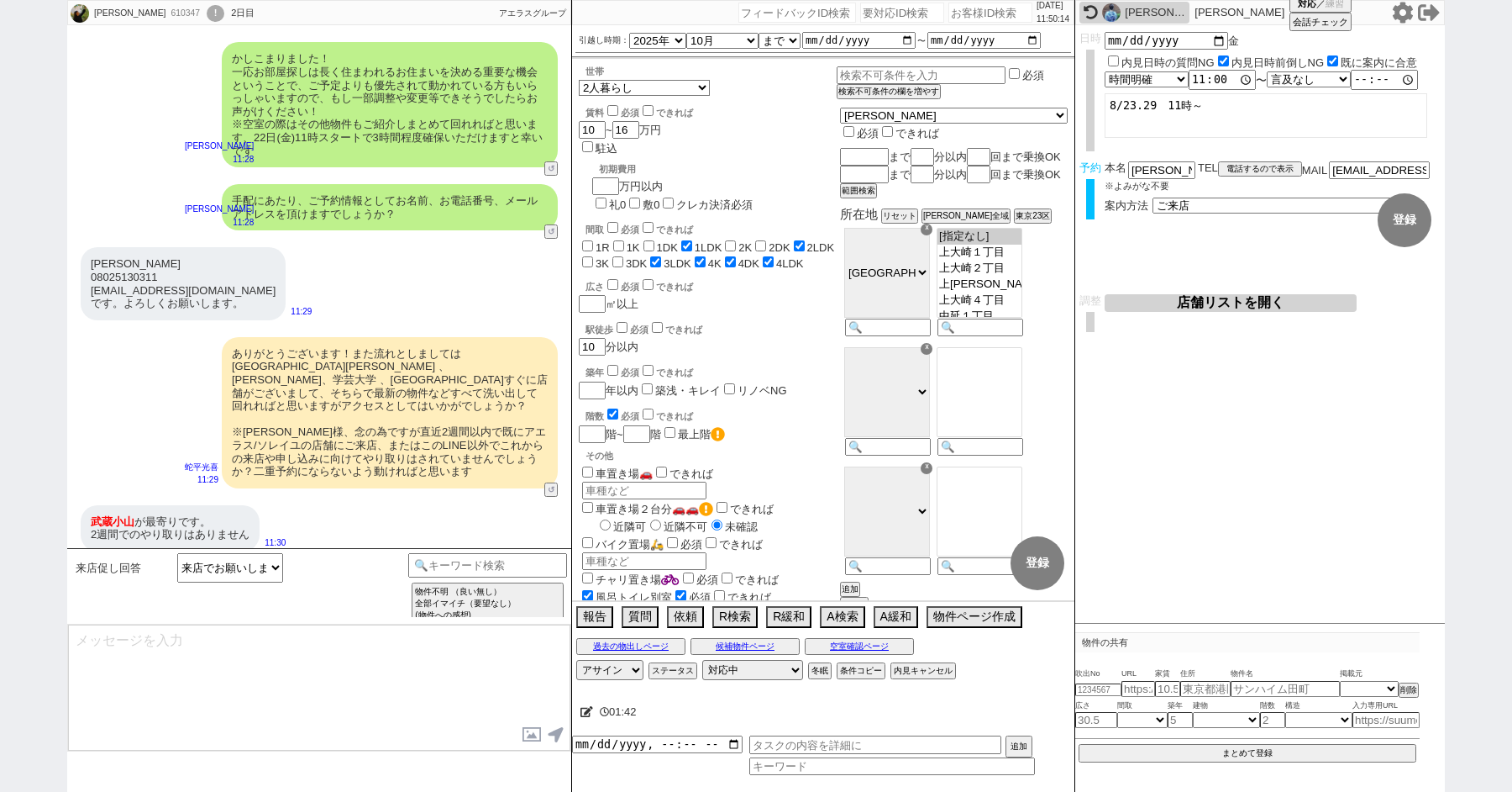
scroll to position [2461, 0]
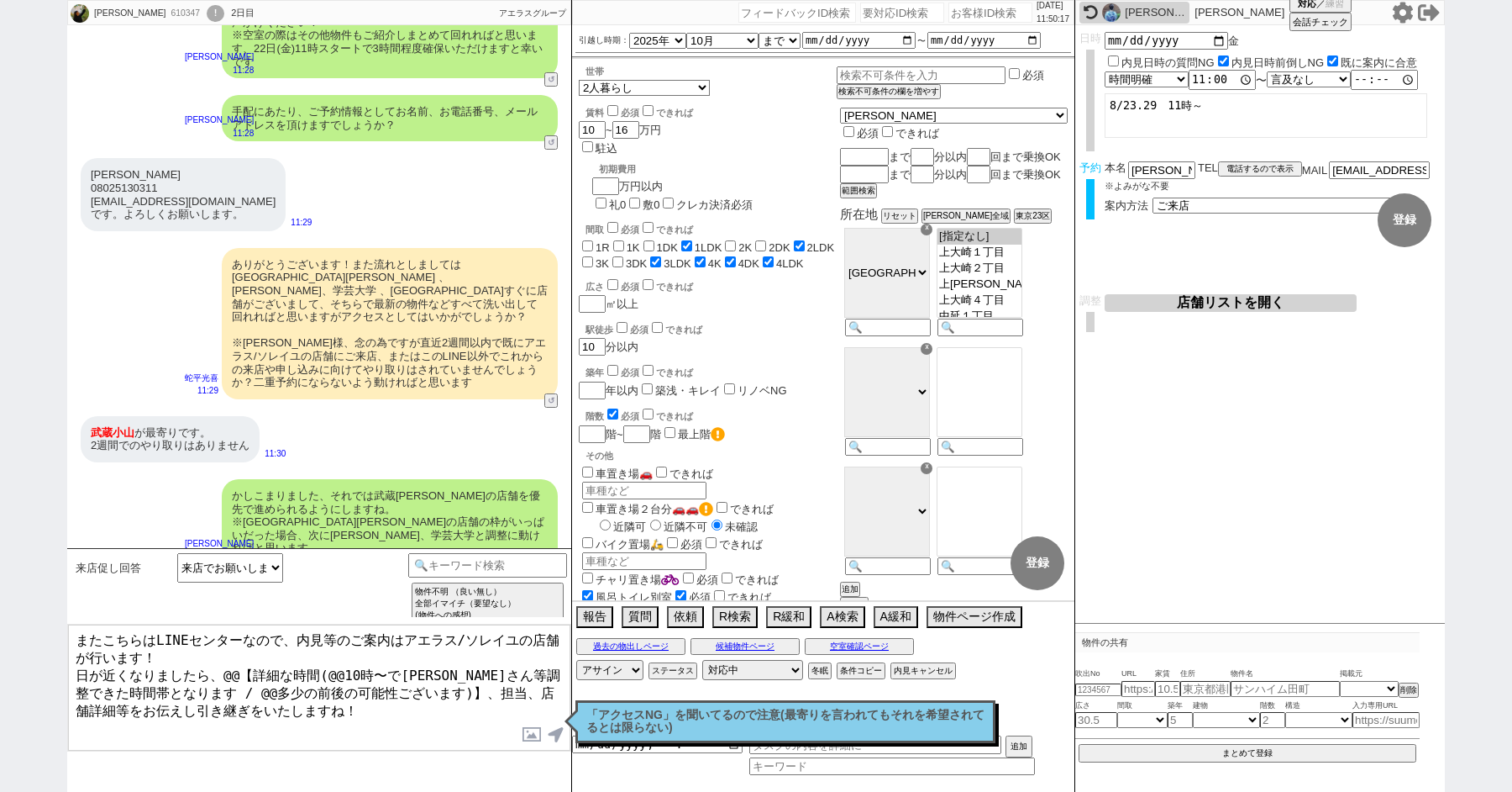
drag, startPoint x: 220, startPoint y: 666, endPoint x: 417, endPoint y: 676, distance: 197.3
click at [417, 676] on textarea "またこちらはLINEセンターなので、内見等のご案内はアエラス/ソレイユの店舗が行います！ 日が近くなりましたら、@@【詳細な時間(@@10時〜で大家さん等調整…" at bounding box center [319, 687] width 503 height 126
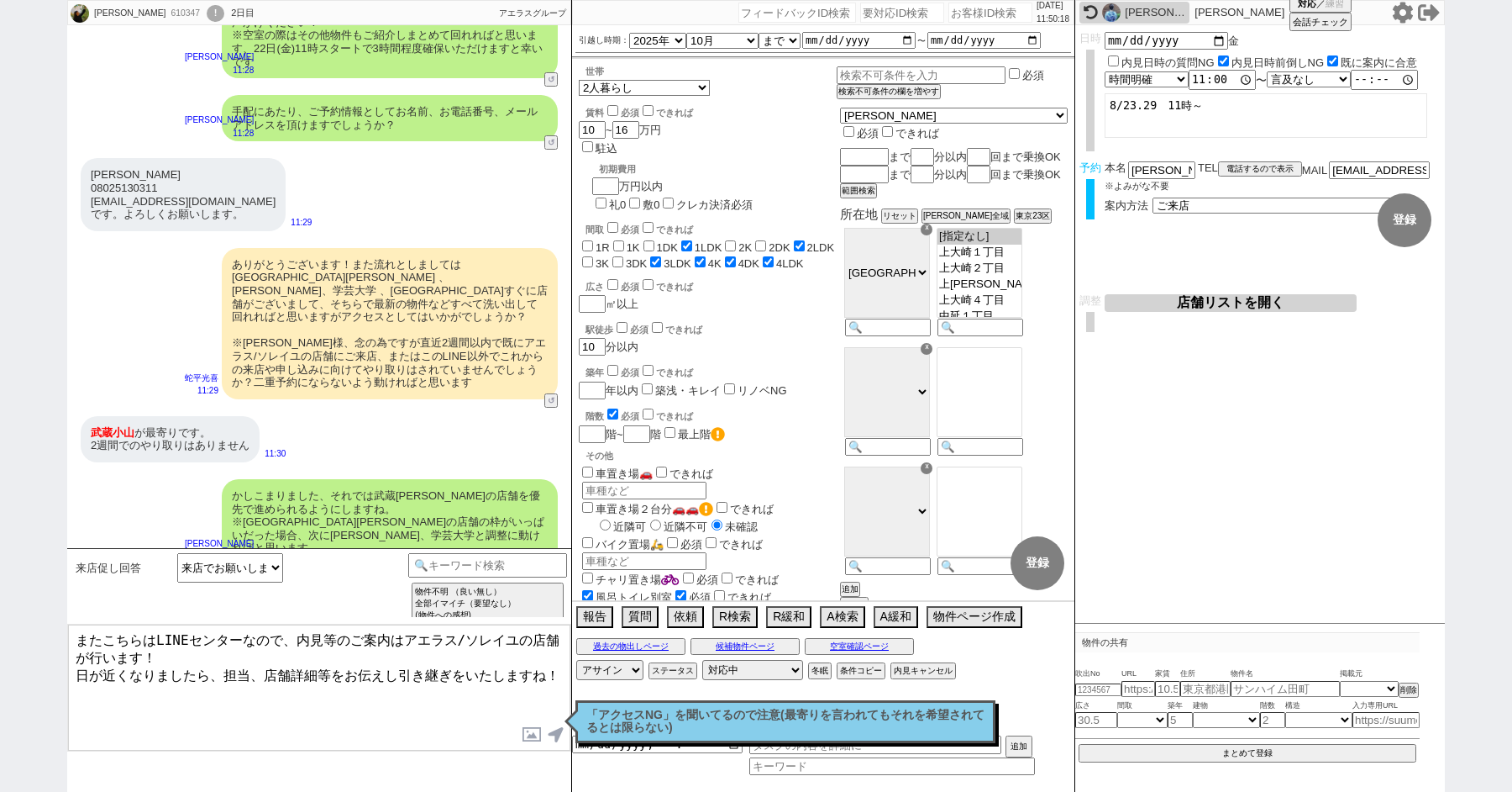
type textarea "またこちらはLINEセンターなので、内見等のご案内はアエラス/ソレイユの店舗が行います！ 日が近くなりましたら、担当、店舗詳細等をお伝えし引き継ぎをいたします…"
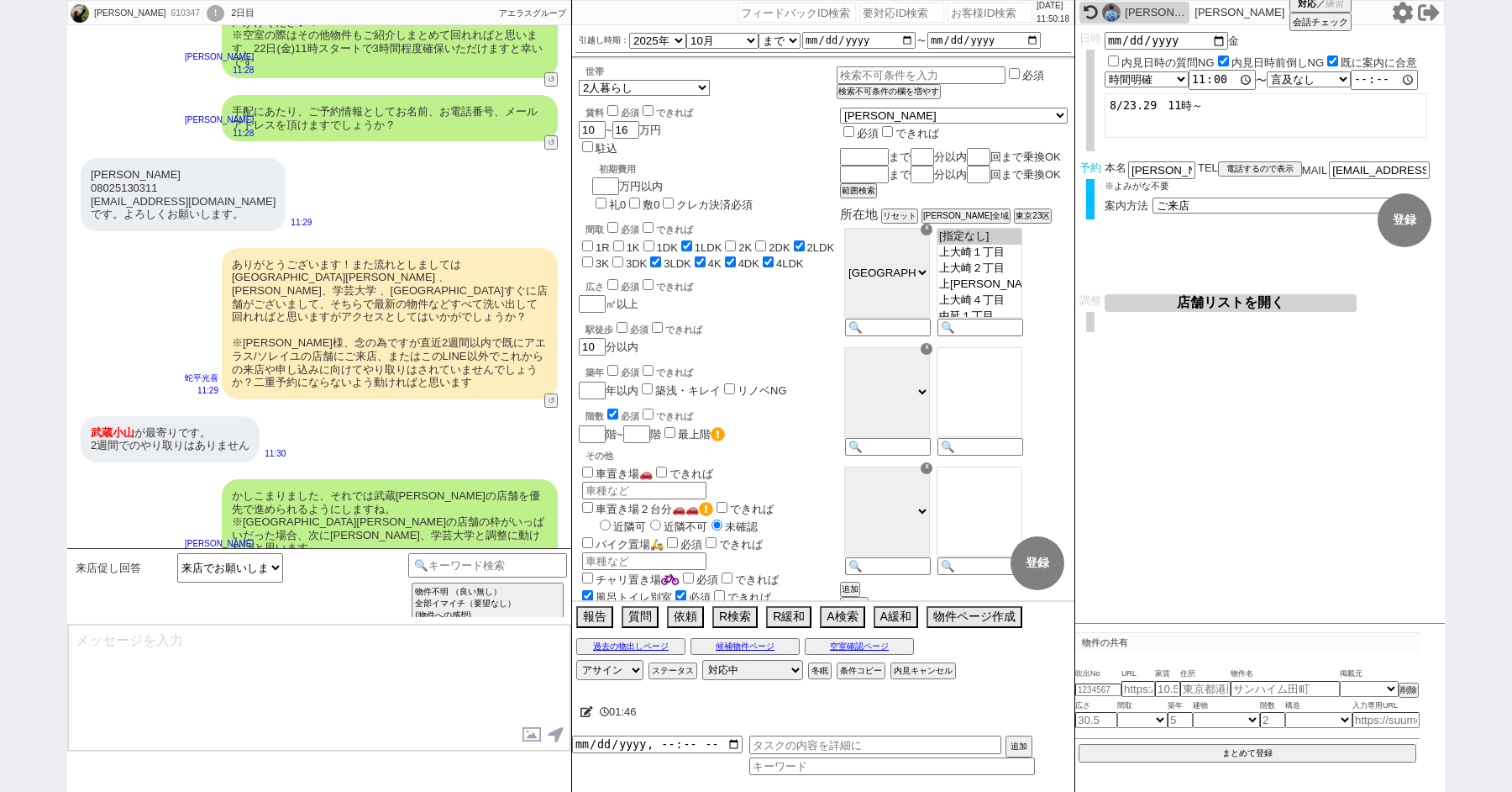
scroll to position [2552, 0]
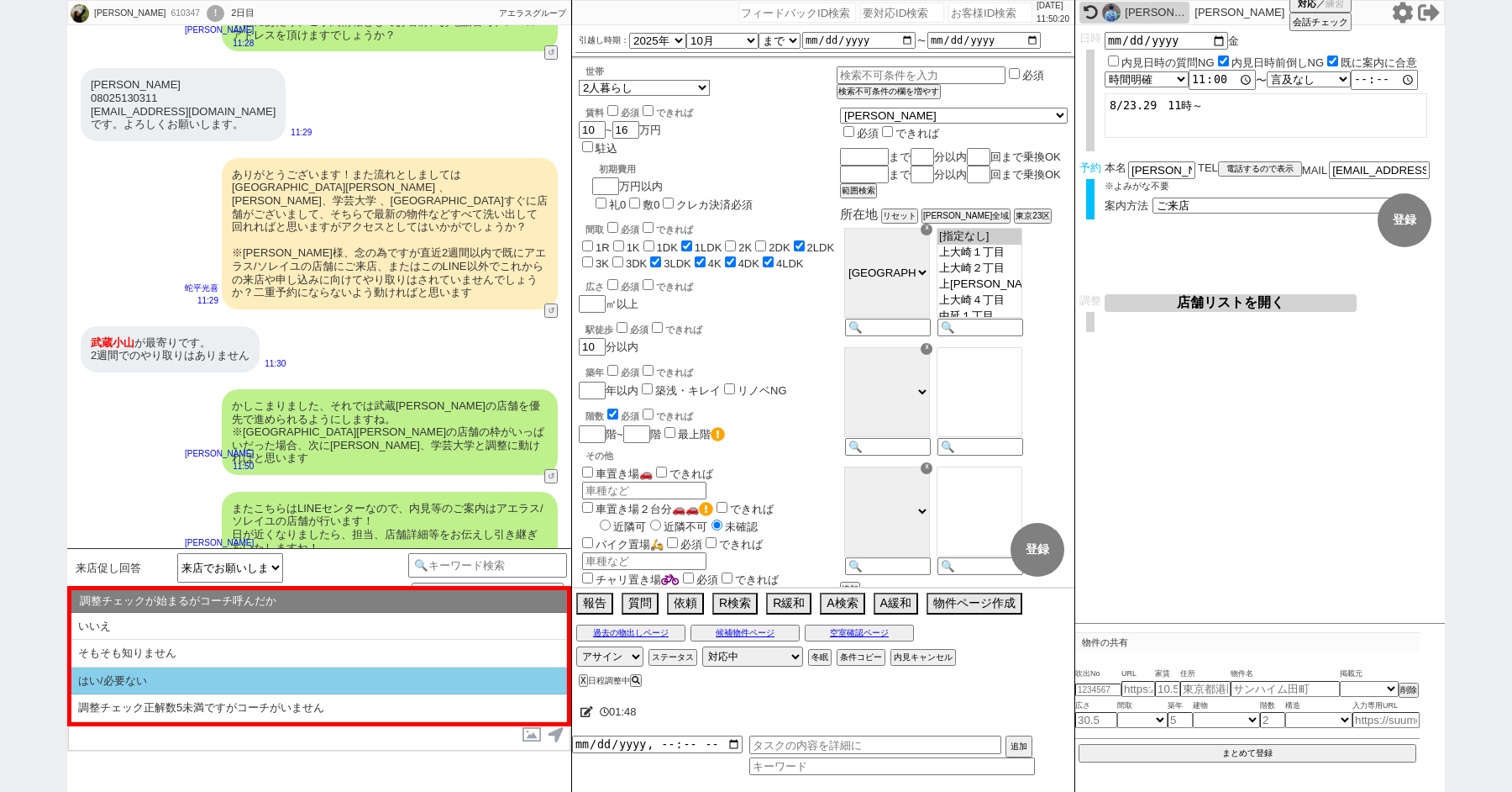
click at [326, 671] on li "はい/必要ない" at bounding box center [319, 681] width 496 height 28
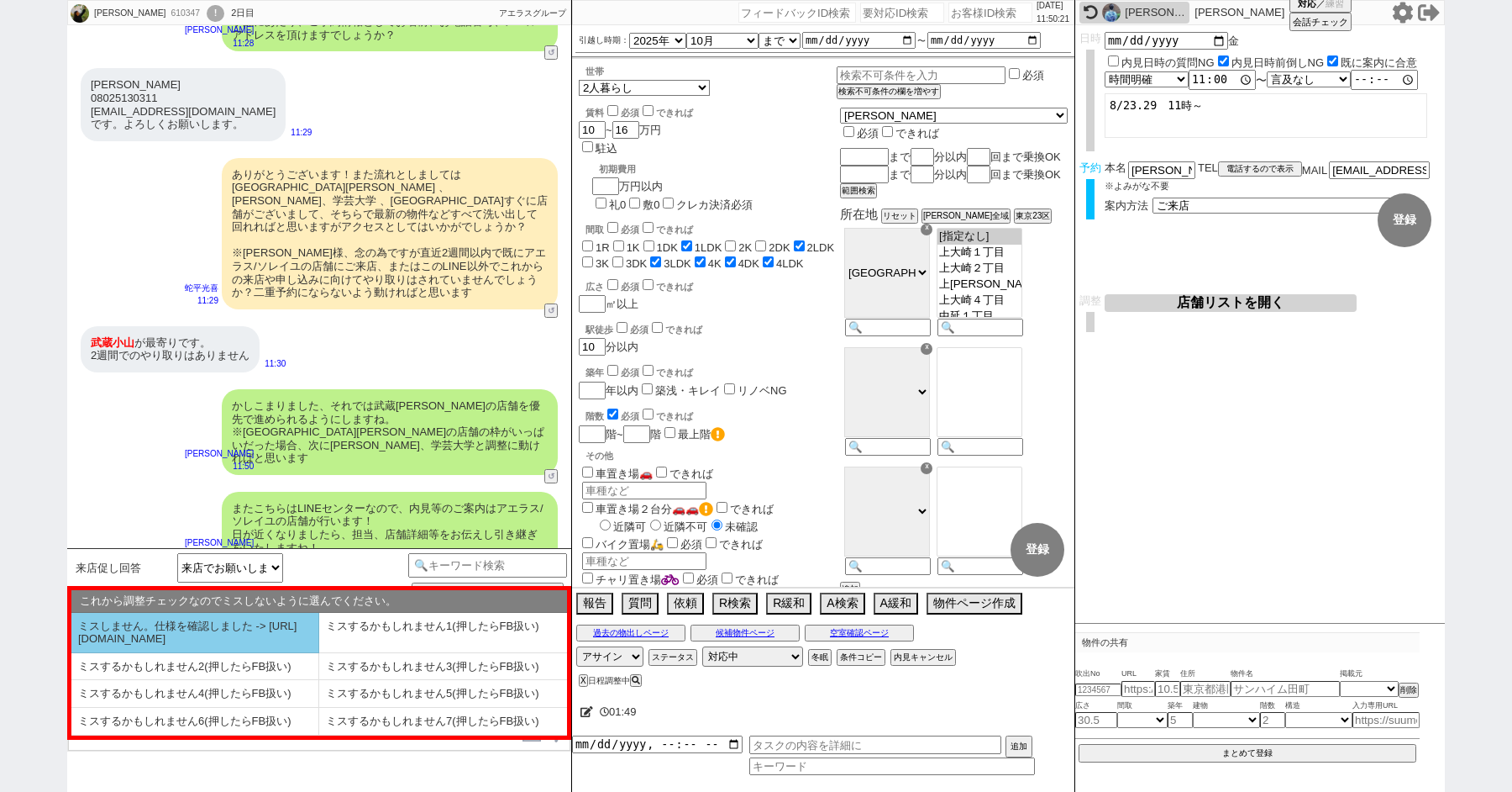
click at [276, 644] on li "ミスしません。仕様を確認しました -> https://jent.notion.site/841a6651aa67425da7d40ddfad41a184" at bounding box center [195, 633] width 248 height 40
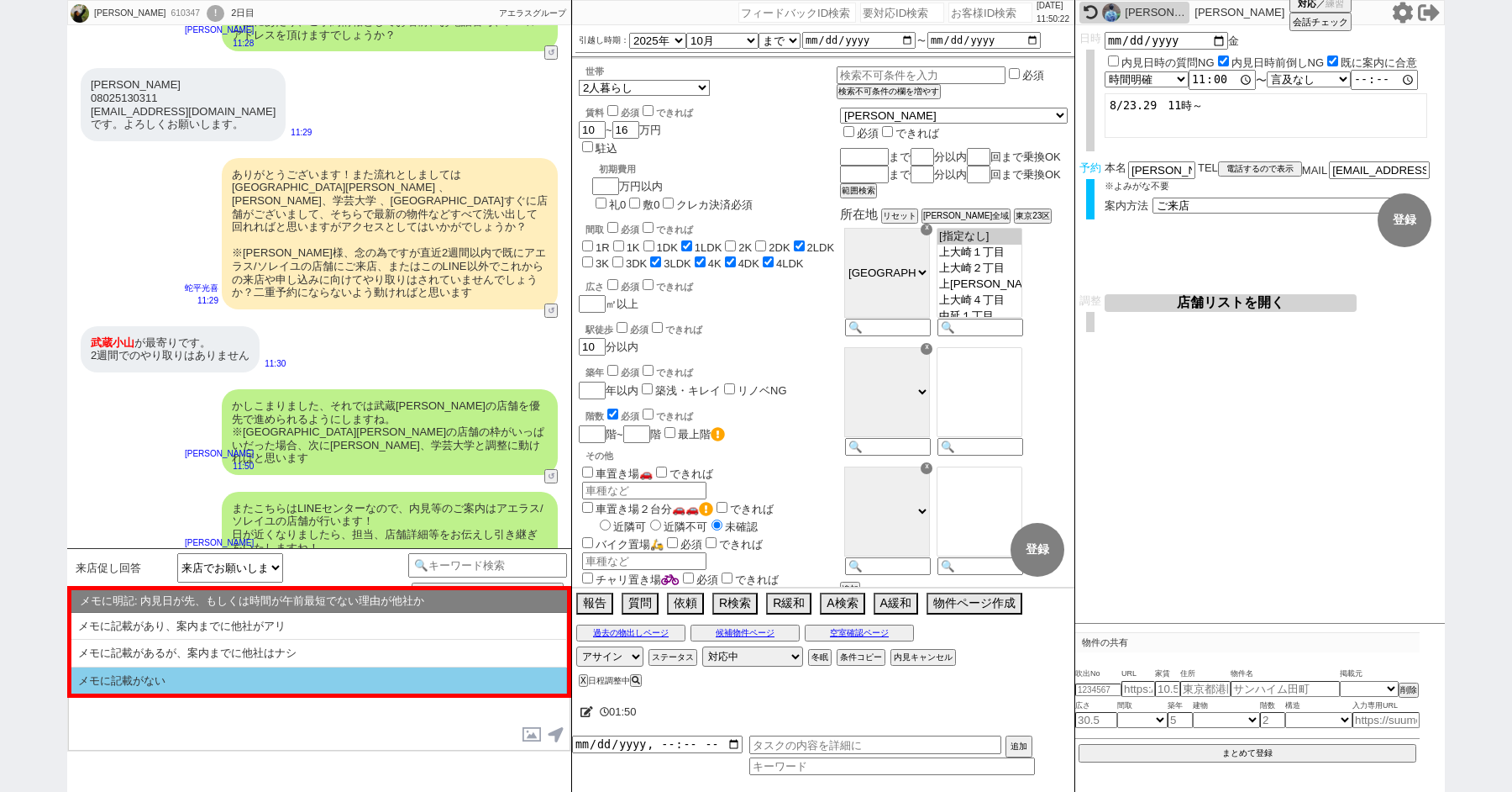
click at [268, 680] on li "メモに記載がない" at bounding box center [319, 680] width 496 height 27
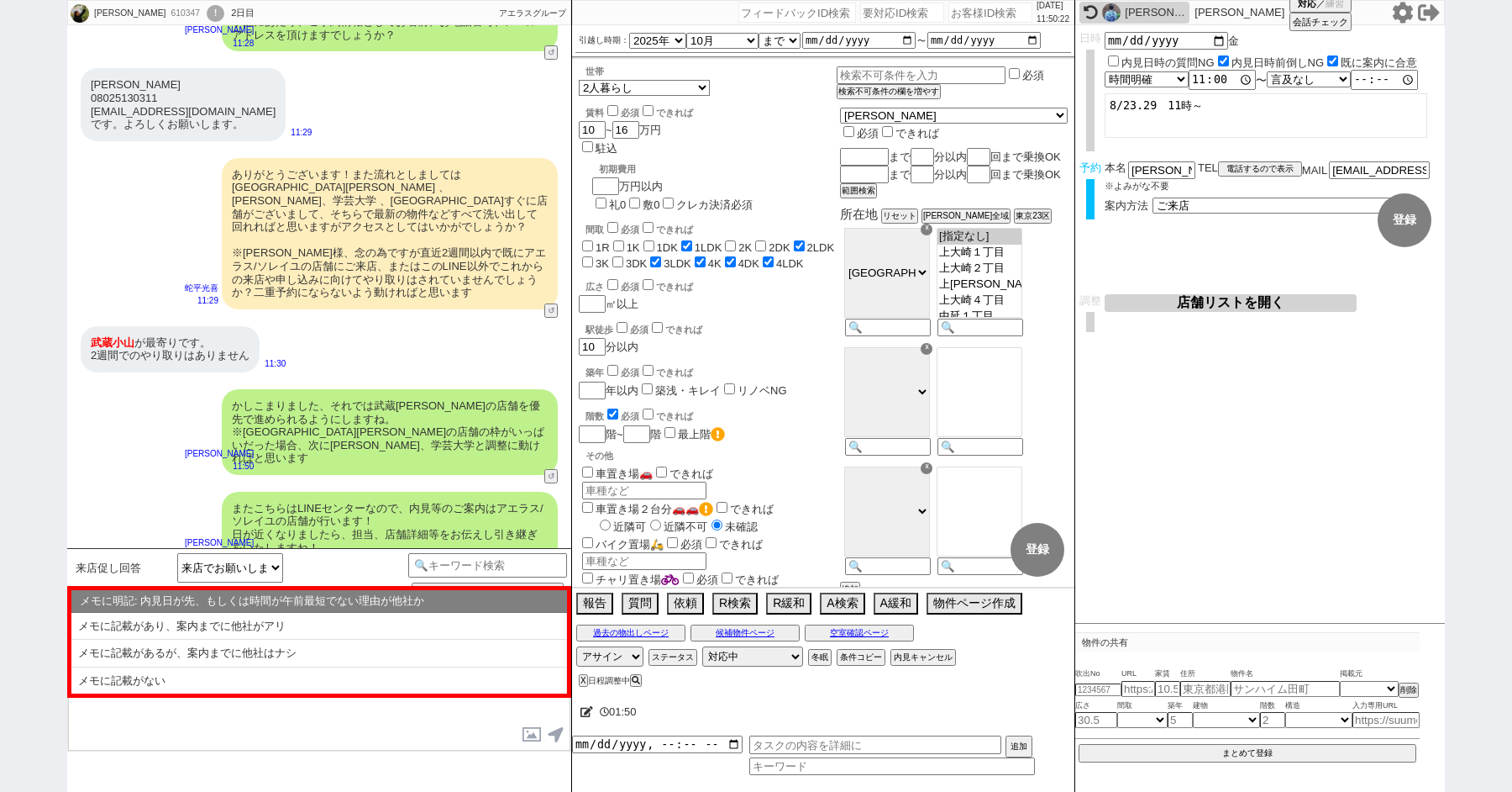
select select "はい/必要ない"
select select "ミスしません。仕様を確認しました -> https://jent.notion.site/841a6651aa67425da7d40ddfad41a184"
select select "メモに記載がない"
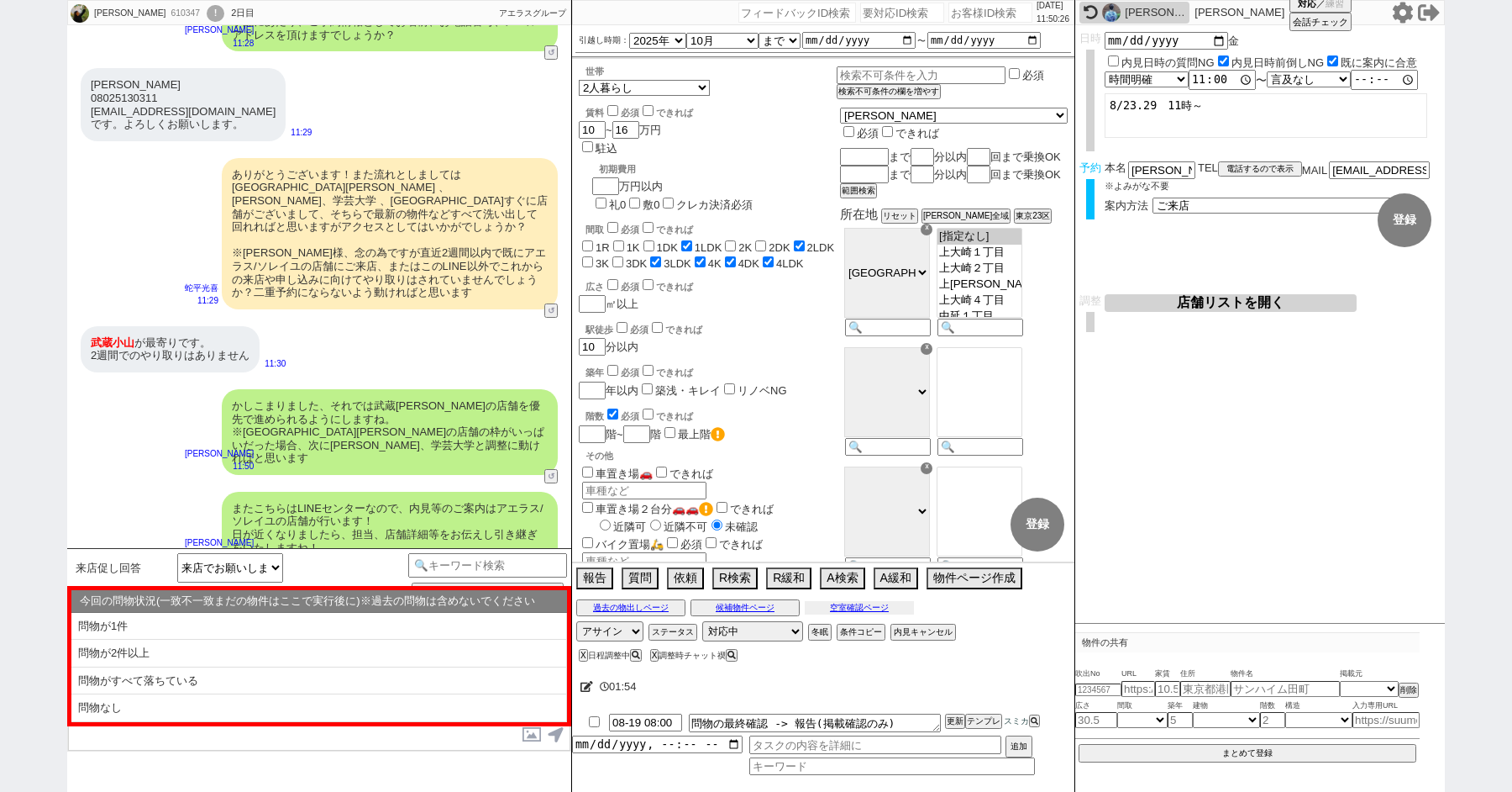
click at [865, 607] on button "空室確認ページ" at bounding box center [859, 607] width 109 height 13
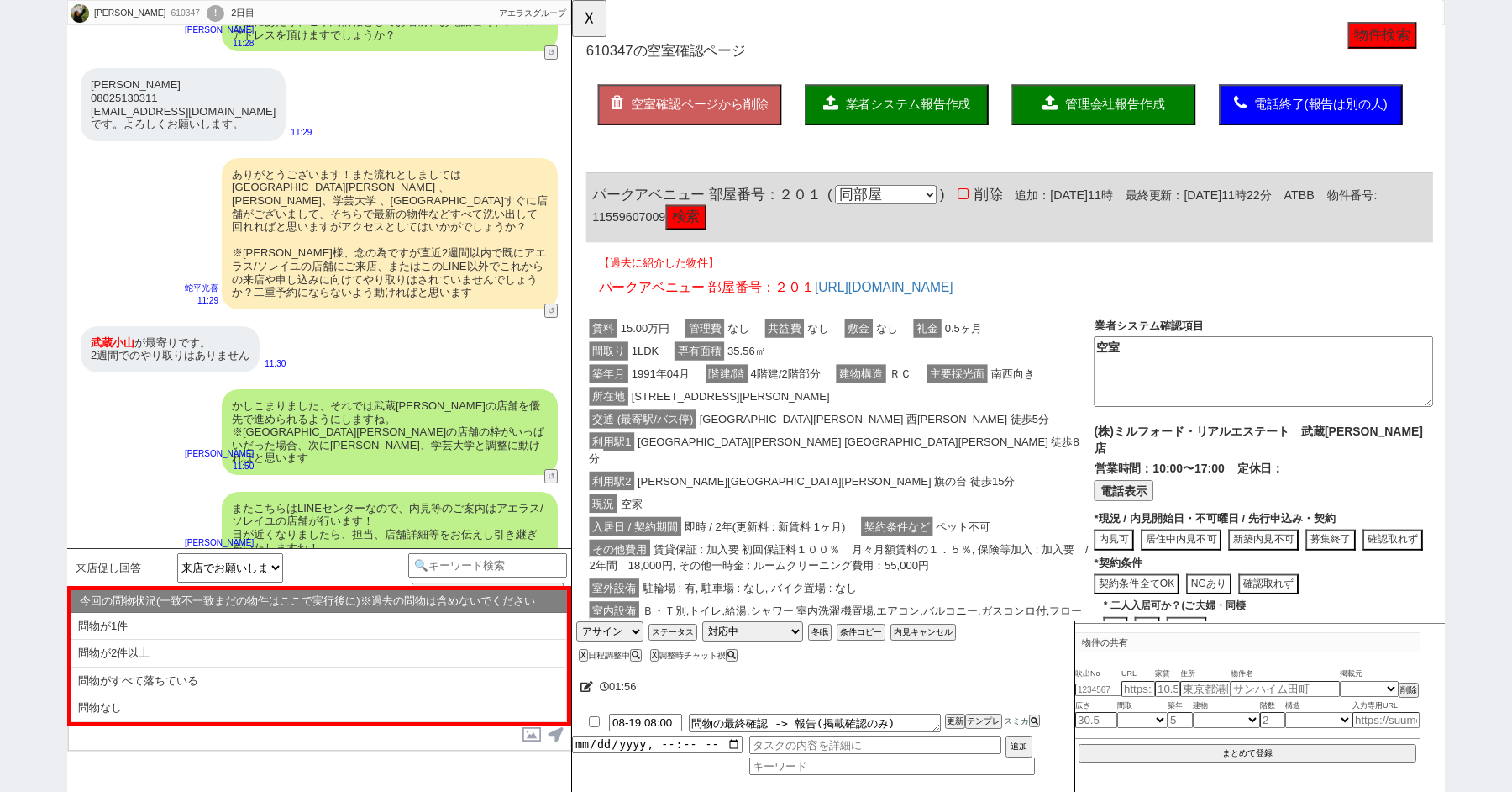
scroll to position [962, 0]
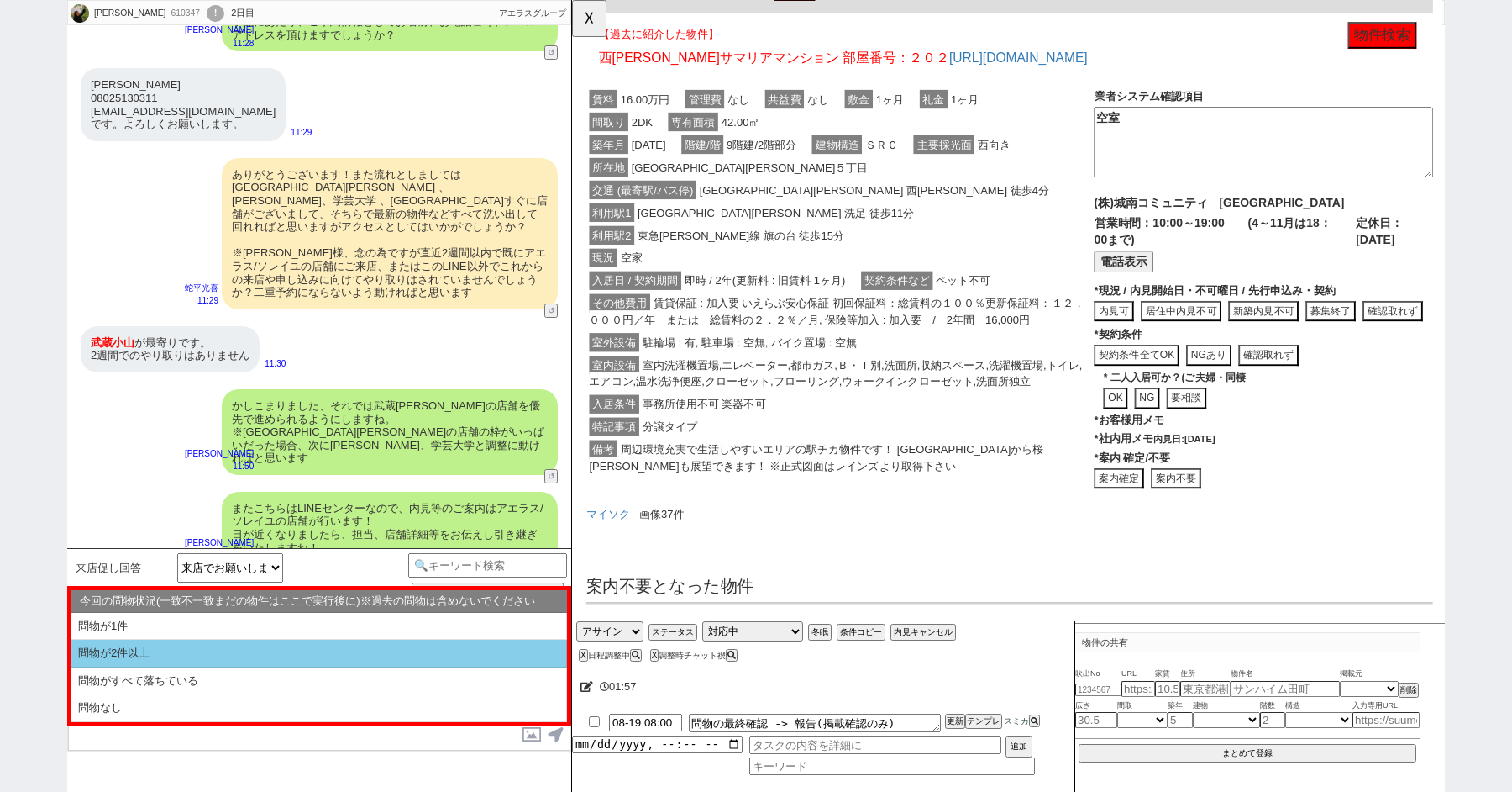
click at [123, 667] on li "問物が2件以上" at bounding box center [319, 681] width 496 height 28
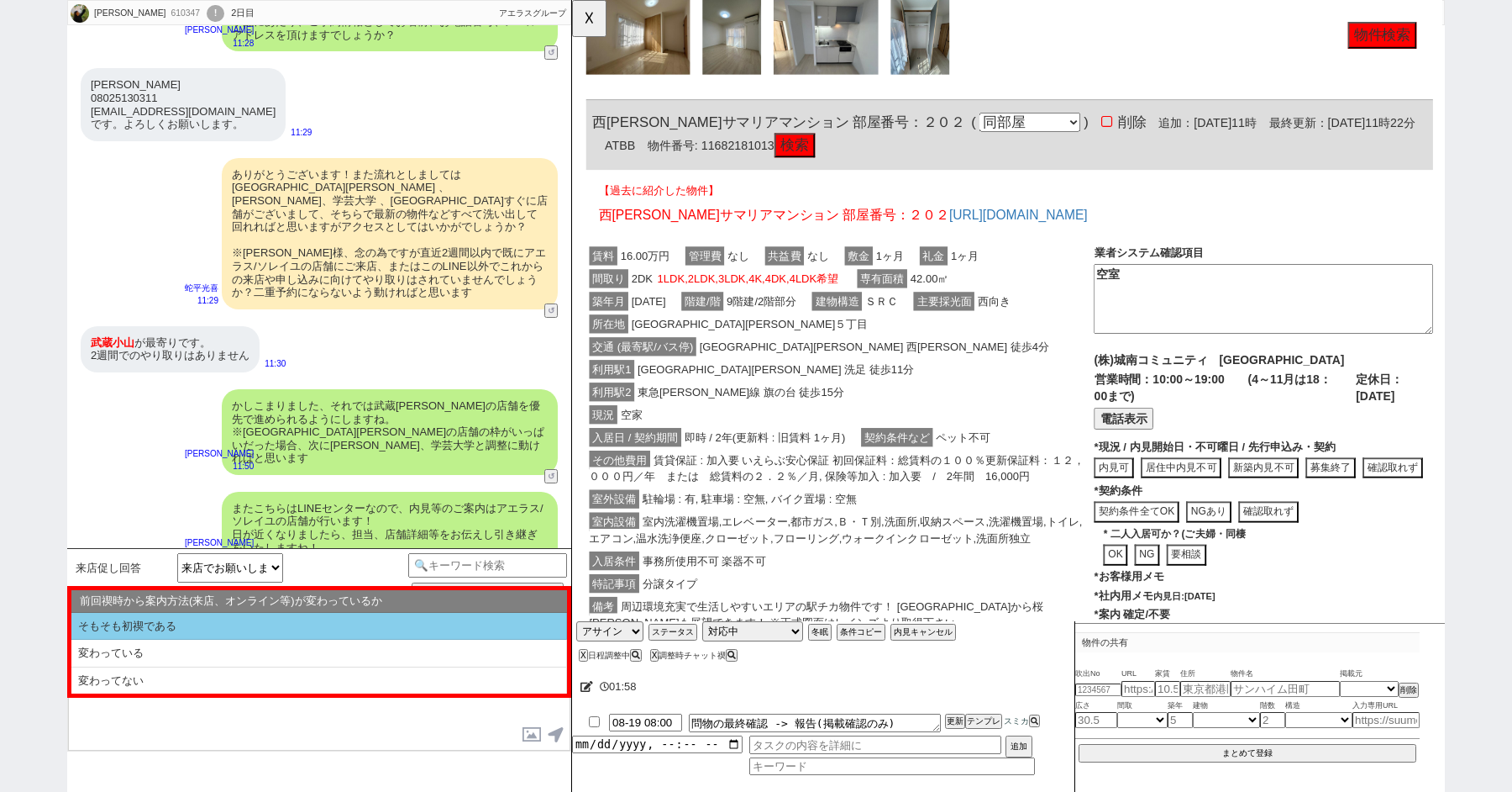
scroll to position [1282, 0]
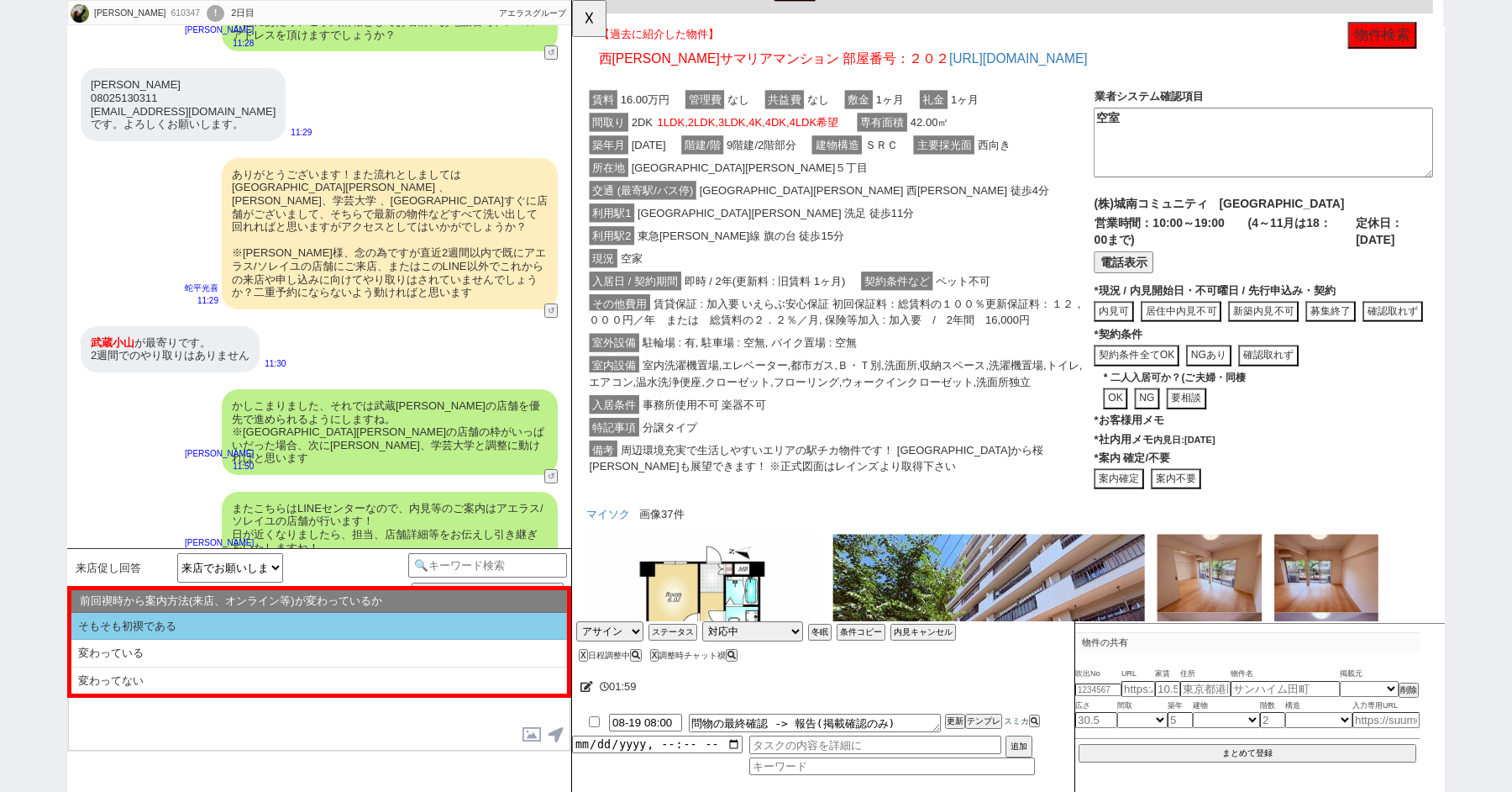
click at [192, 629] on li "そもそも初禊である" at bounding box center [319, 627] width 496 height 28
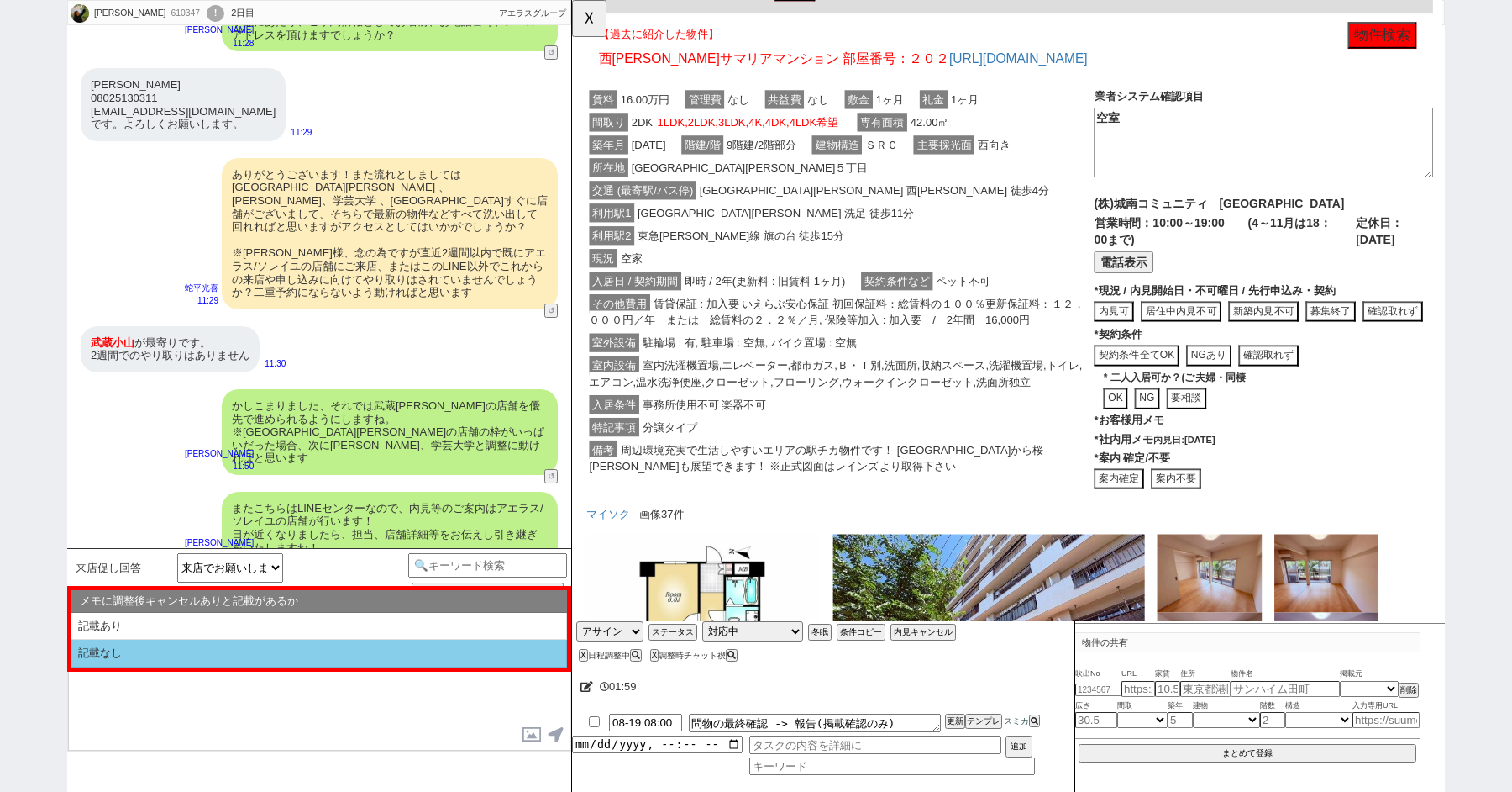
click at [192, 648] on li "記載なし" at bounding box center [319, 654] width 496 height 28
select select "問物が2件以上"
select select "そもそも初禊である"
select select "記載なし"
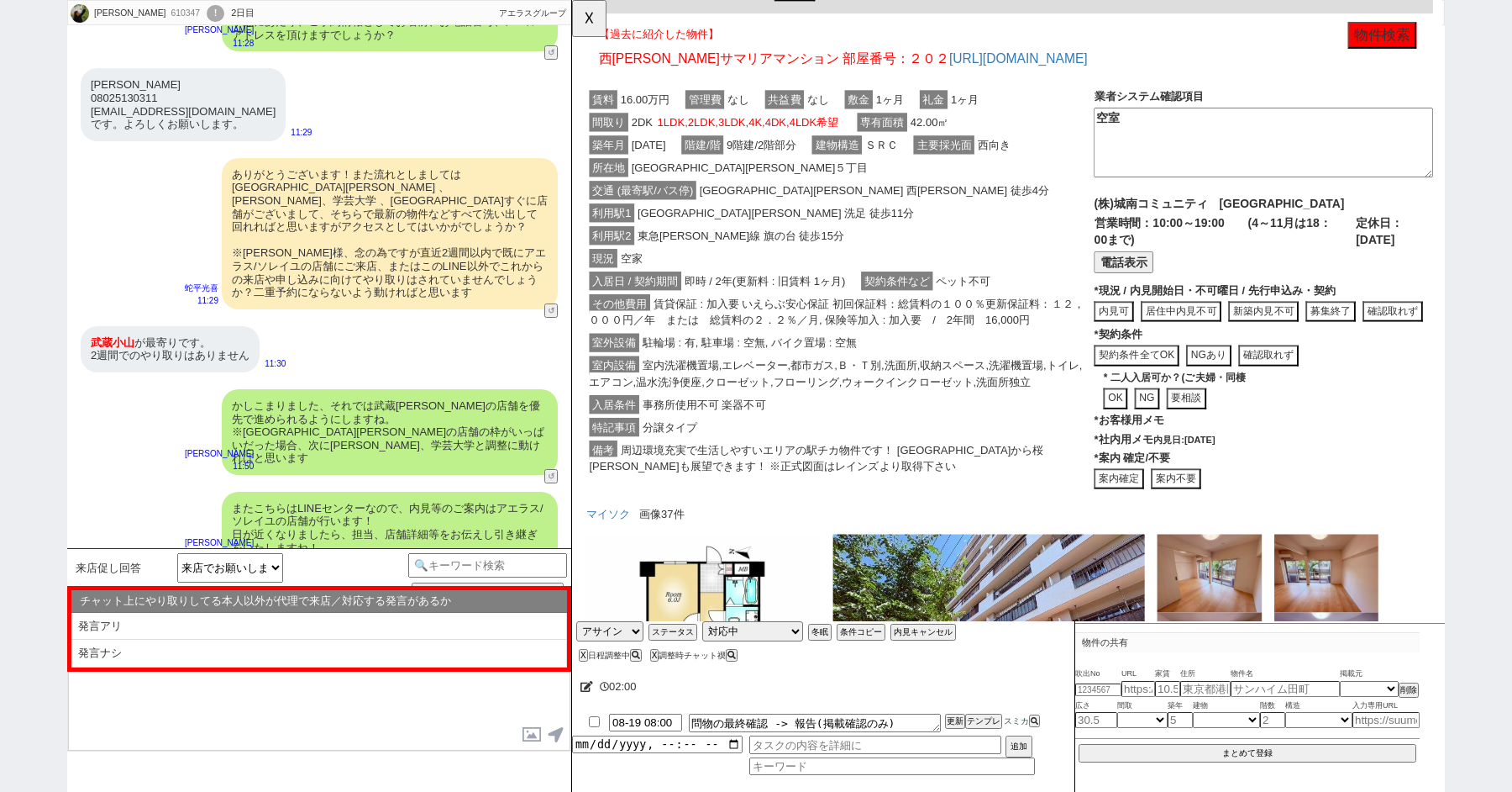
click at [192, 648] on li "発言ナシ" at bounding box center [319, 654] width 496 height 28
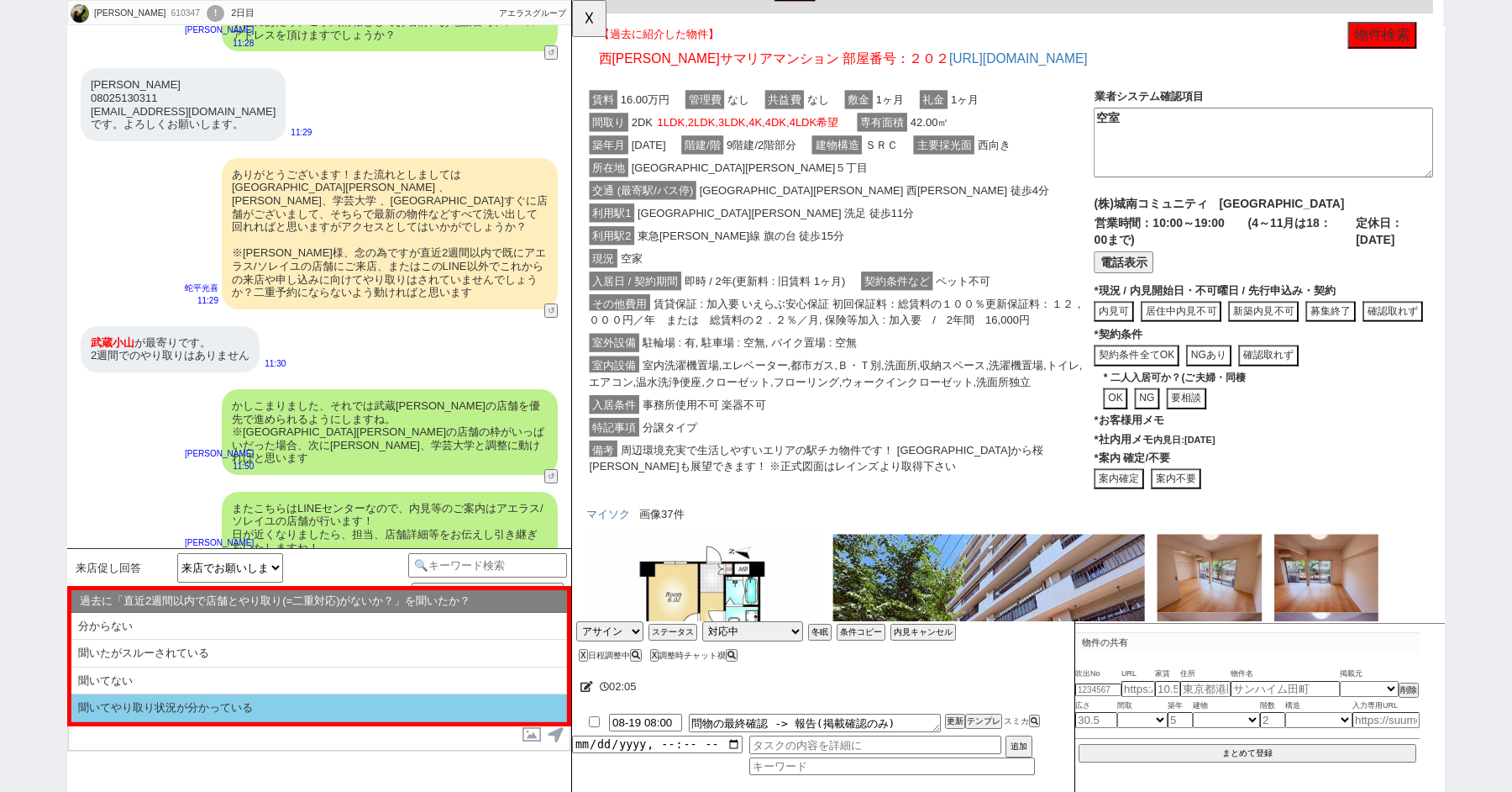
click at [211, 698] on li "聞いてやり取り状況が分かっている" at bounding box center [319, 708] width 496 height 28
select select "問物が2件以上"
select select "そもそも初禊である"
select select "記載なし"
select select "発言ナシ"
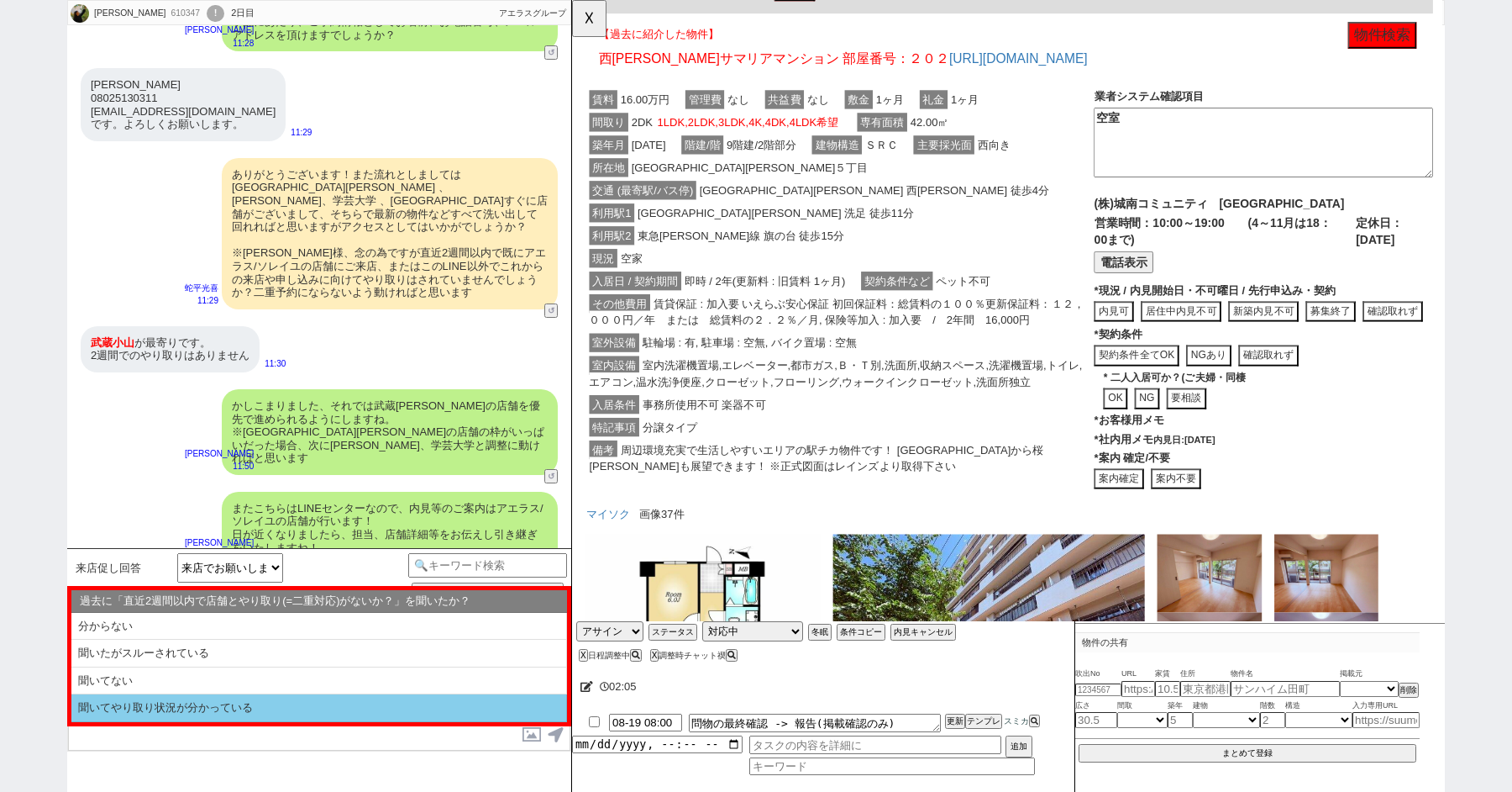
select select "聞いてやり取り状況が分かっている"
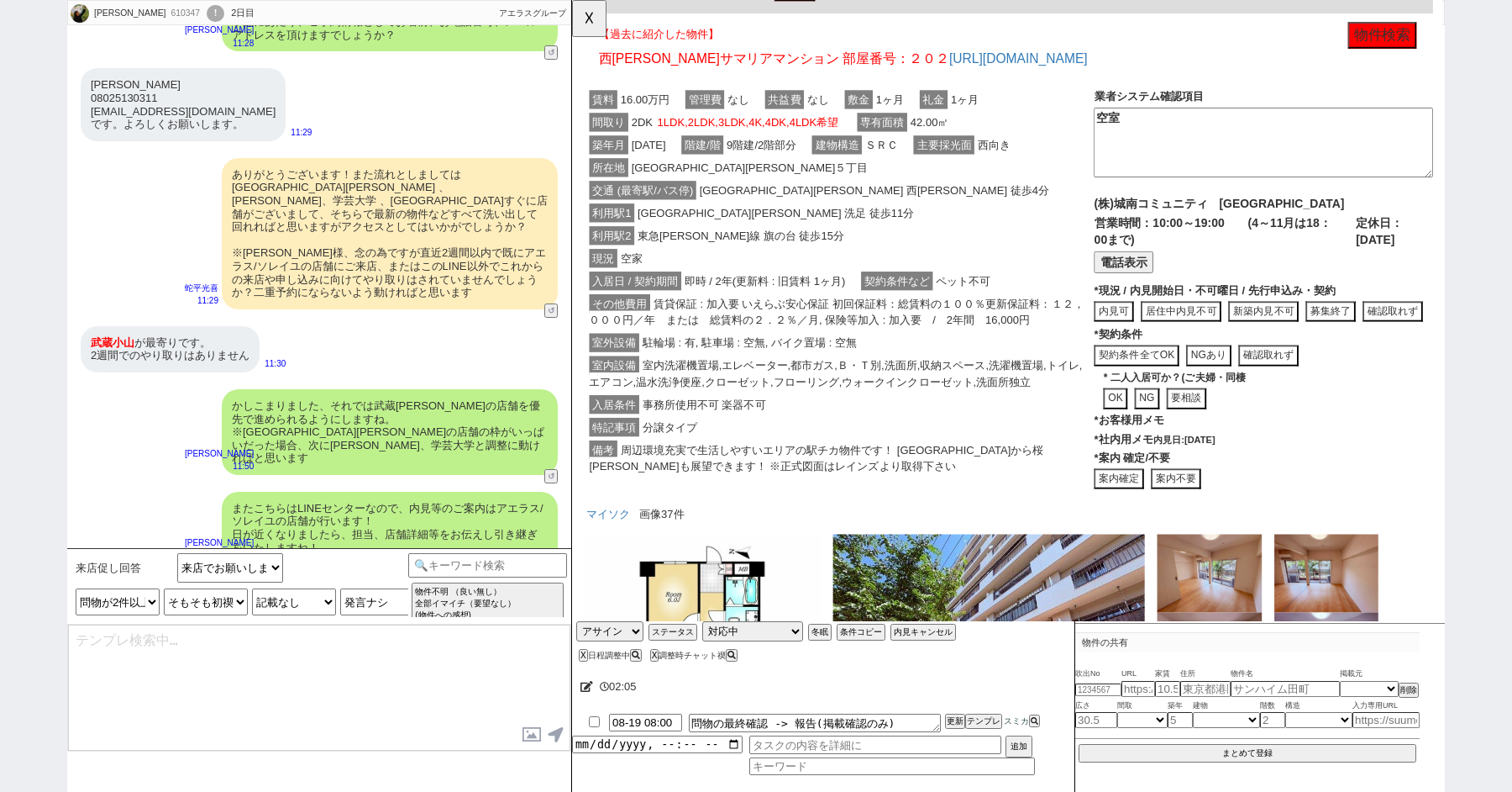
type textarea "またすみません、ご案内前に以下ご確認下さい！ ■■■ご予約及びスケジュールについて■■■ - ご案内は完全予約制のため、体調不良や交通機関の遅延といったやむを…"
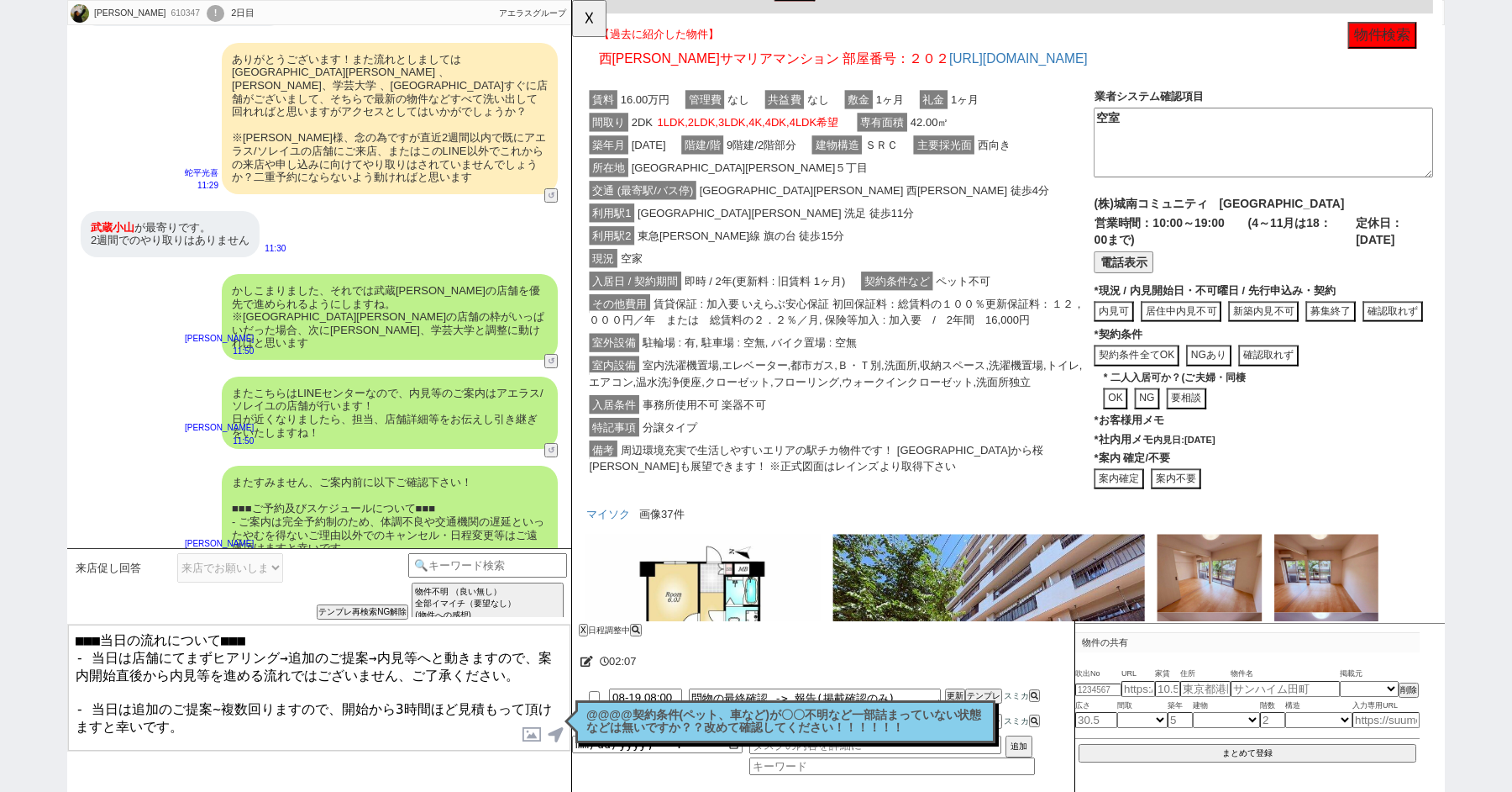
scroll to position [30, 0]
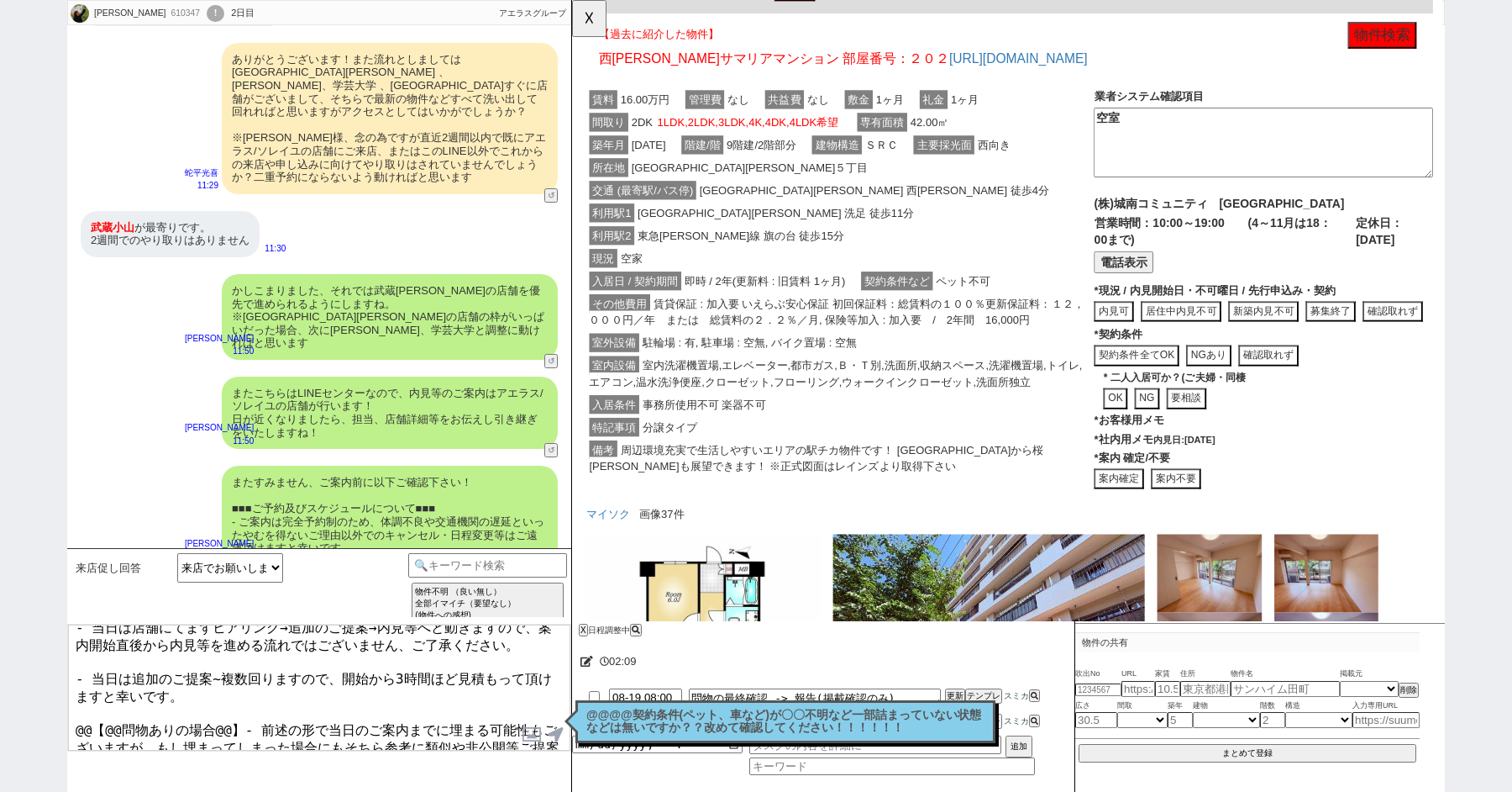
drag, startPoint x: 237, startPoint y: 704, endPoint x: 91, endPoint y: 703, distance: 146.0
click at [91, 703] on textarea "■■■当日の流れについて■■■ - 当日は店舗にてまずヒアリング→追加のご提案→内見等へと動きますので、案内開始直後から内見等を進める流れではございません、ご…" at bounding box center [319, 687] width 503 height 126
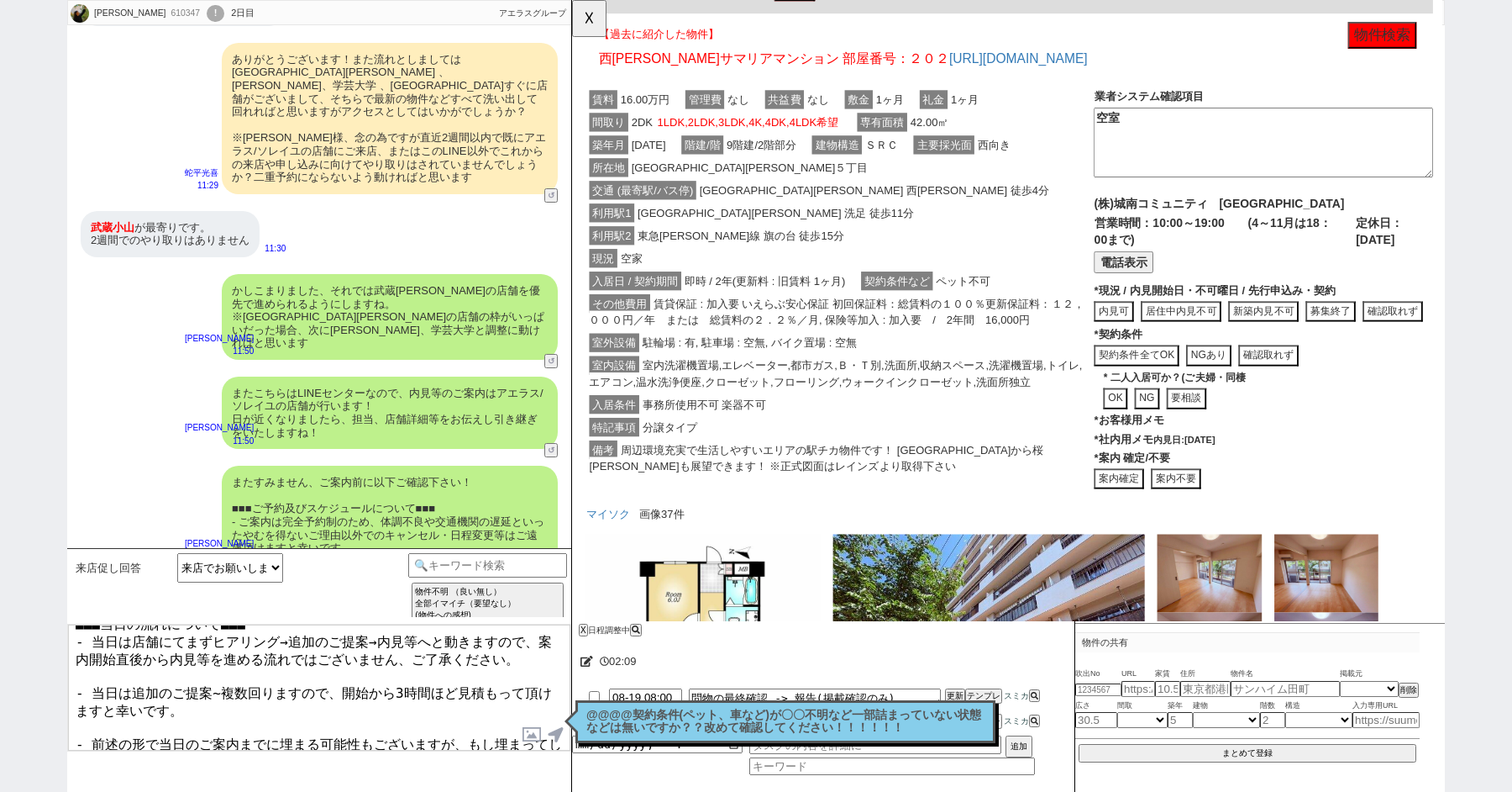
type textarea "■■■当日の流れについて■■■ - 当日は店舗にてまずヒアリング→追加のご提案→内見等へと動きますので、案内開始直後から内見等を進める流れではございません、ご…"
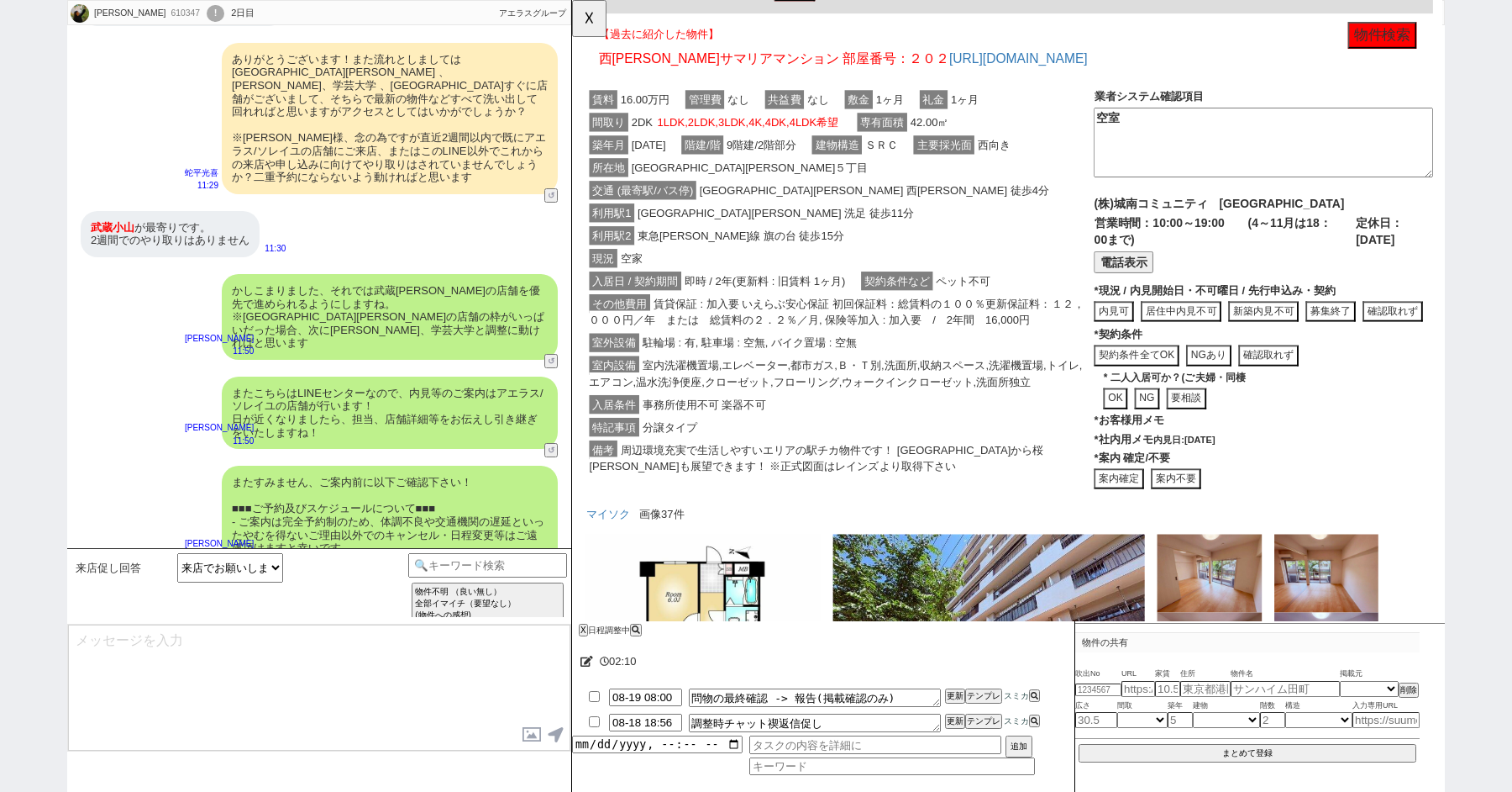
scroll to position [2848, 0]
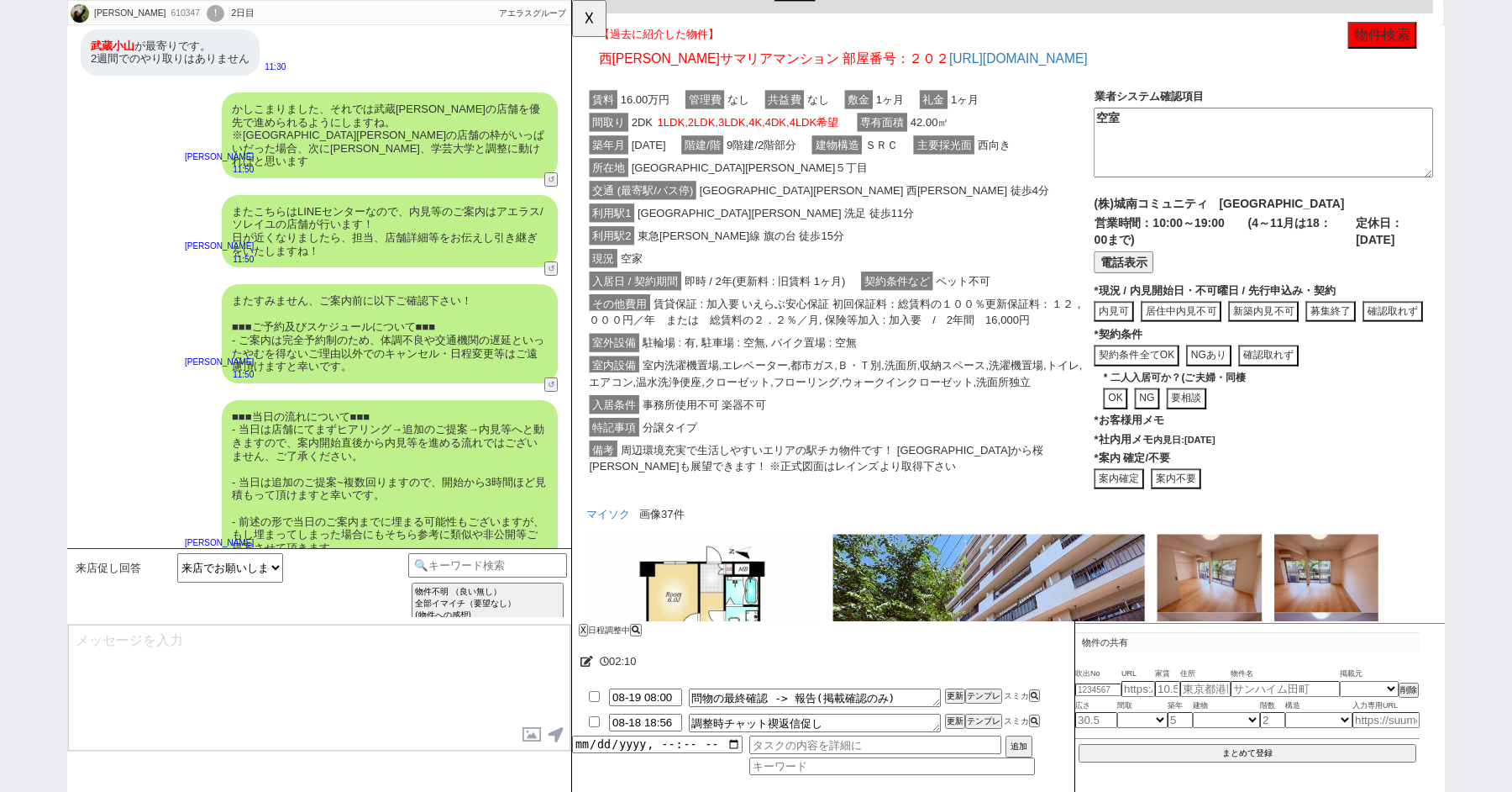
type textarea "念のため、上記のご案内内容に齟齬などございませんでしょうか？"
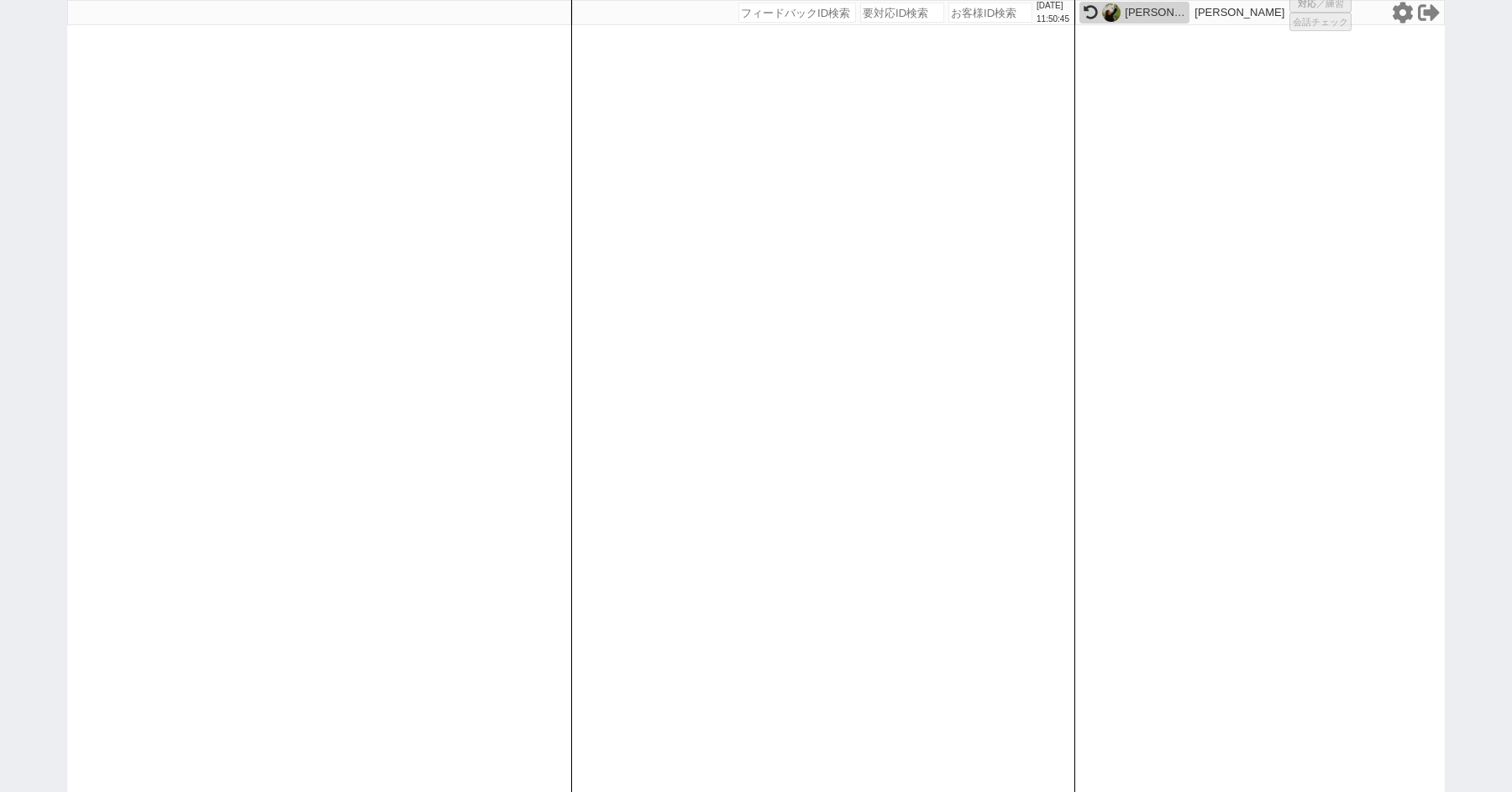
select select "1"
select select "2"
select select
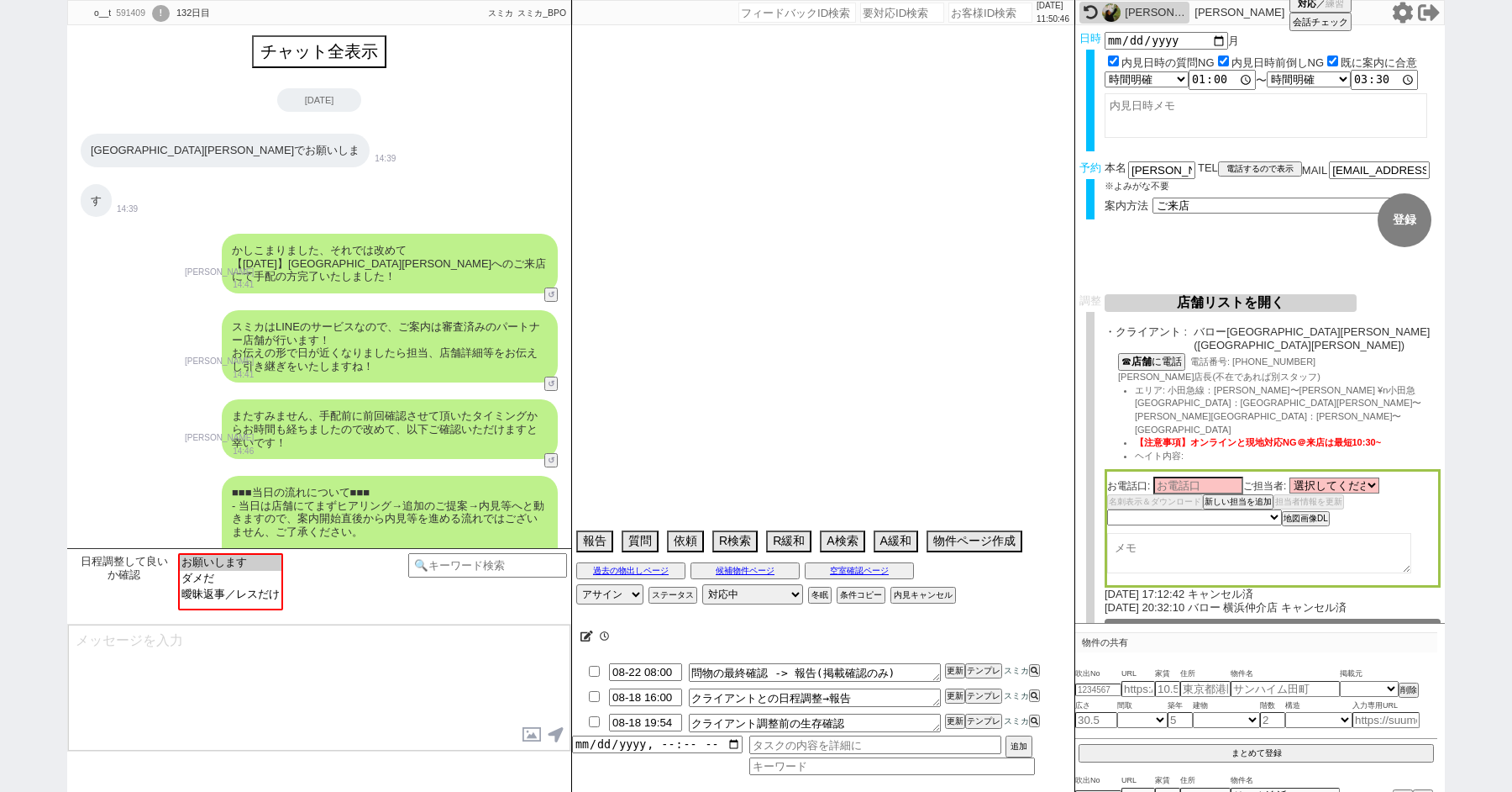
scroll to position [3064, 0]
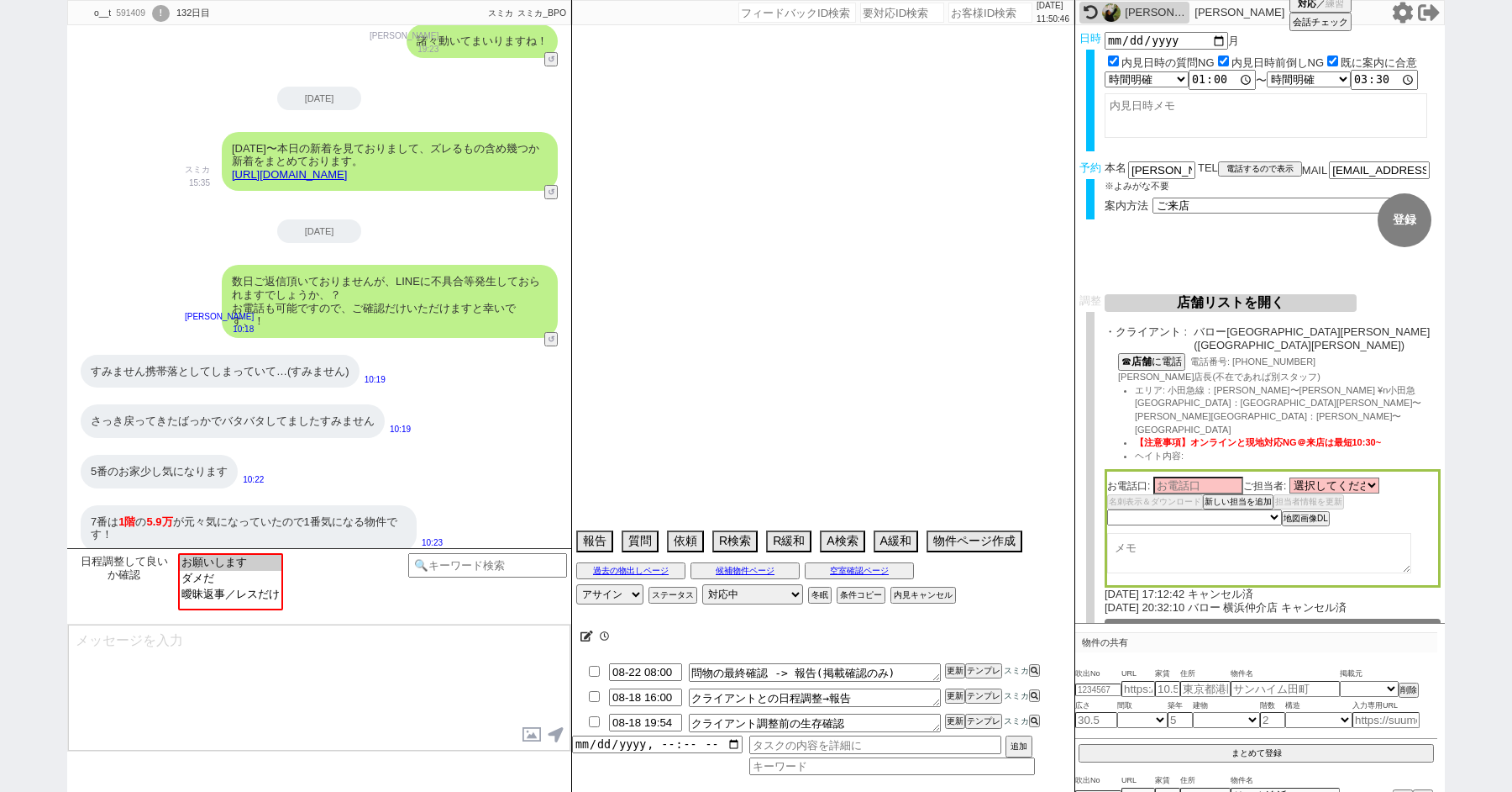
select select "2025"
select select "9"
select select "36"
select select "0"
select select "819"
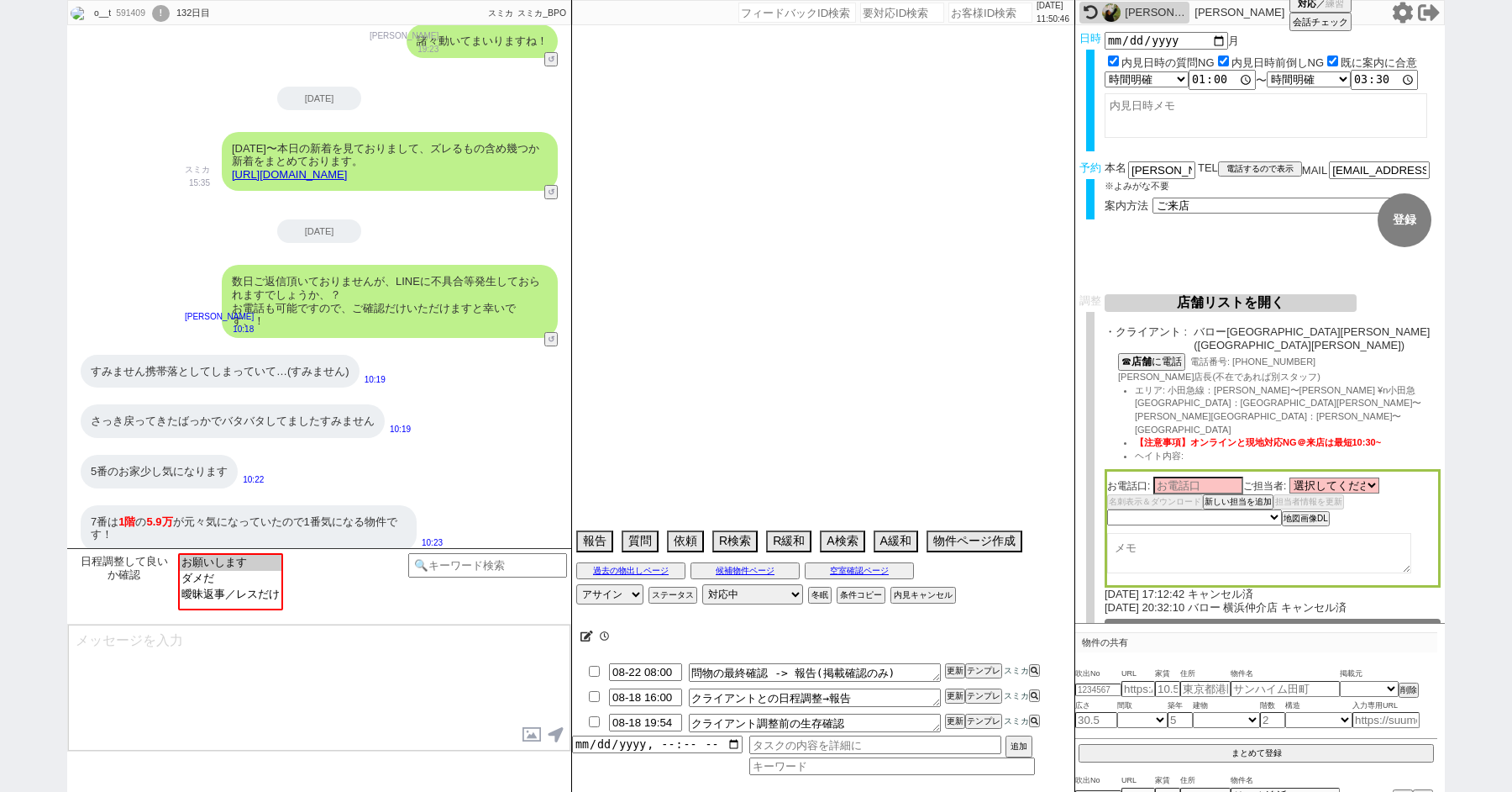
select select "48"
select select "75"
select select "44"
select select "60"
select select "19"
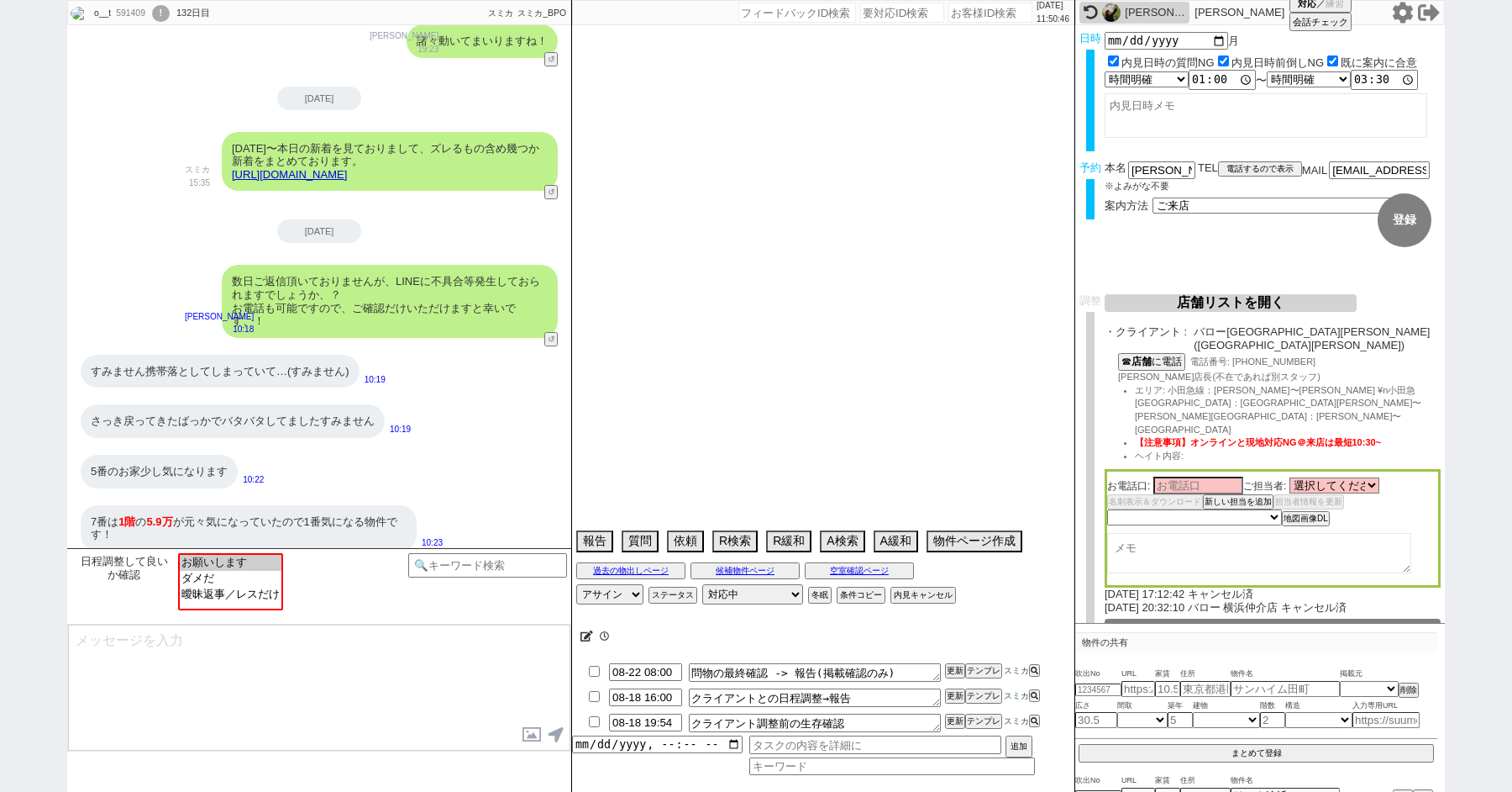
select select "71"
select select "25"
select select "3116"
select select "9"
select select "331"
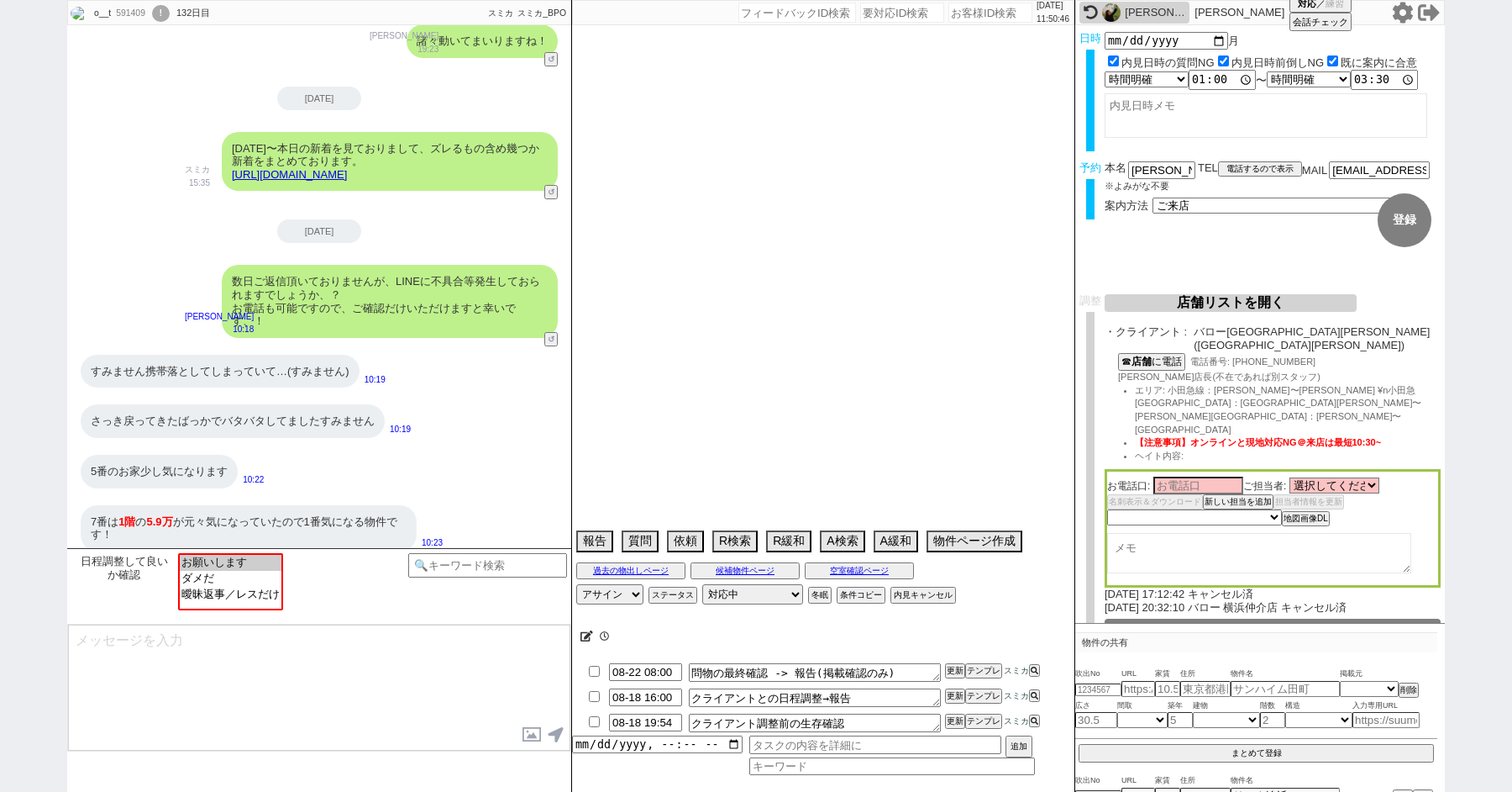
select select "14"
select select "23"
select select "65"
select select "70"
select select "1678"
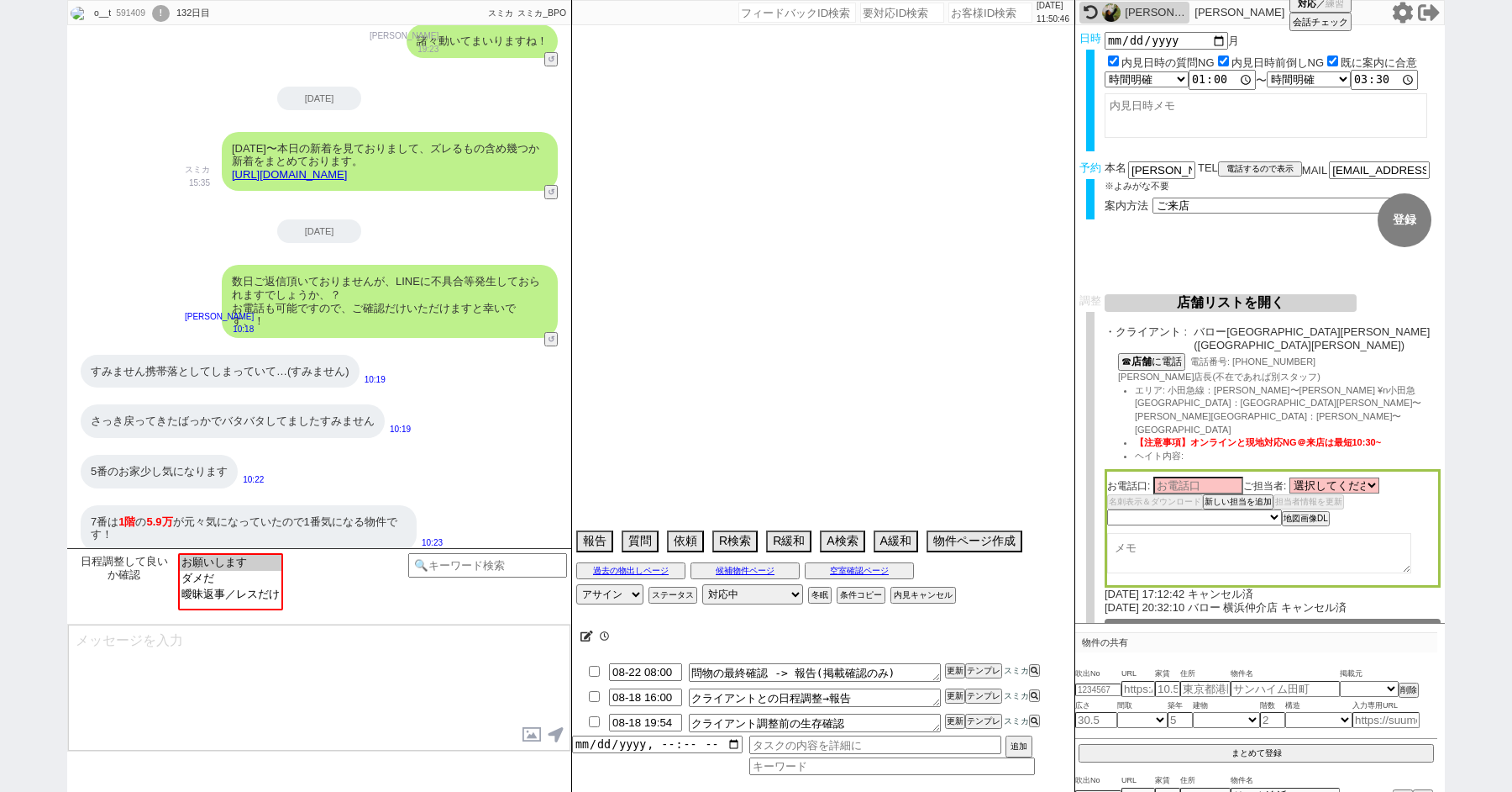
select select "62"
select select "59"
select select "64"
select select "1557"
select select "69"
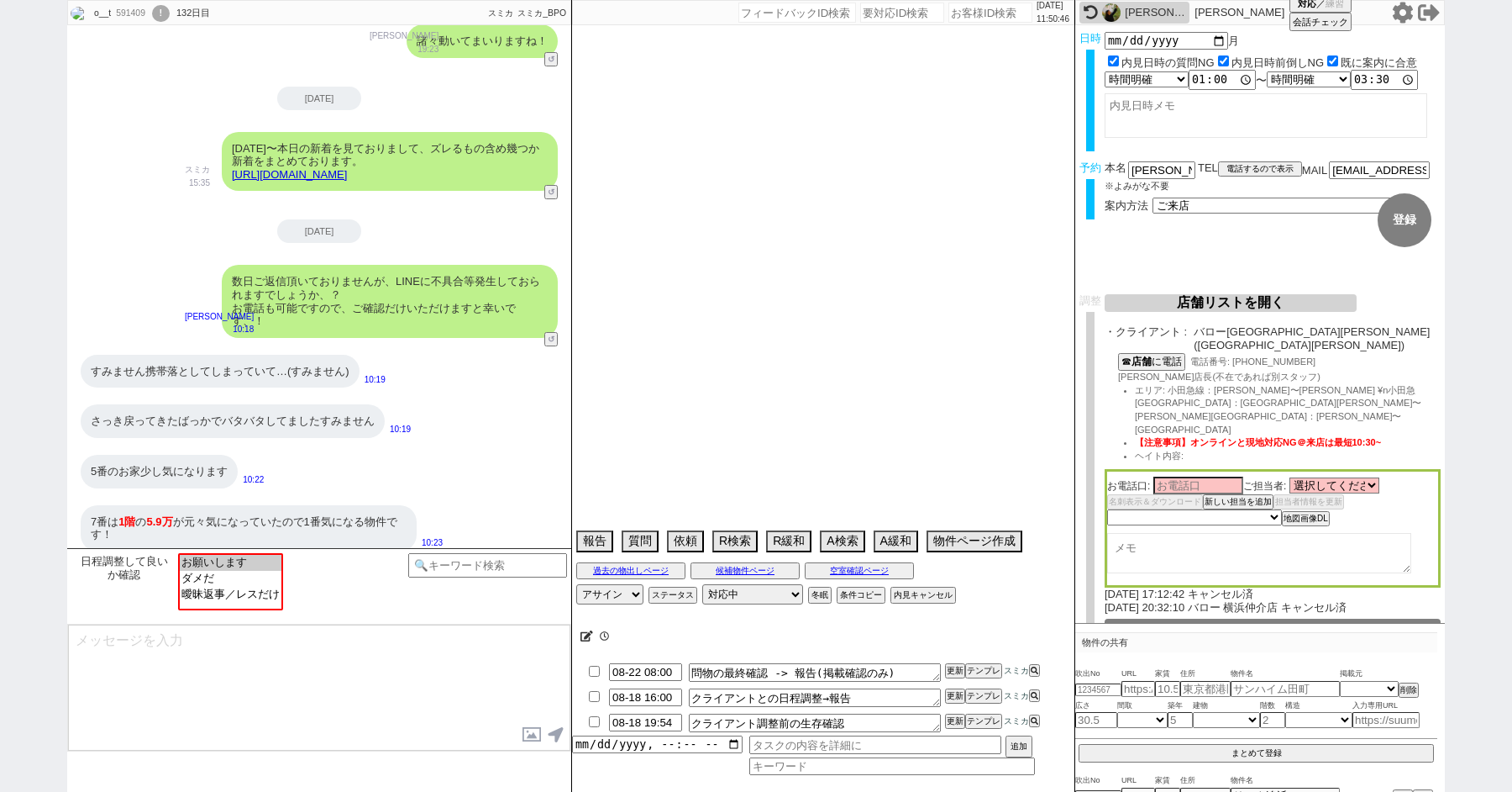
select select "1654"
select select "67"
select select "47"
select select "68"
select select "63"
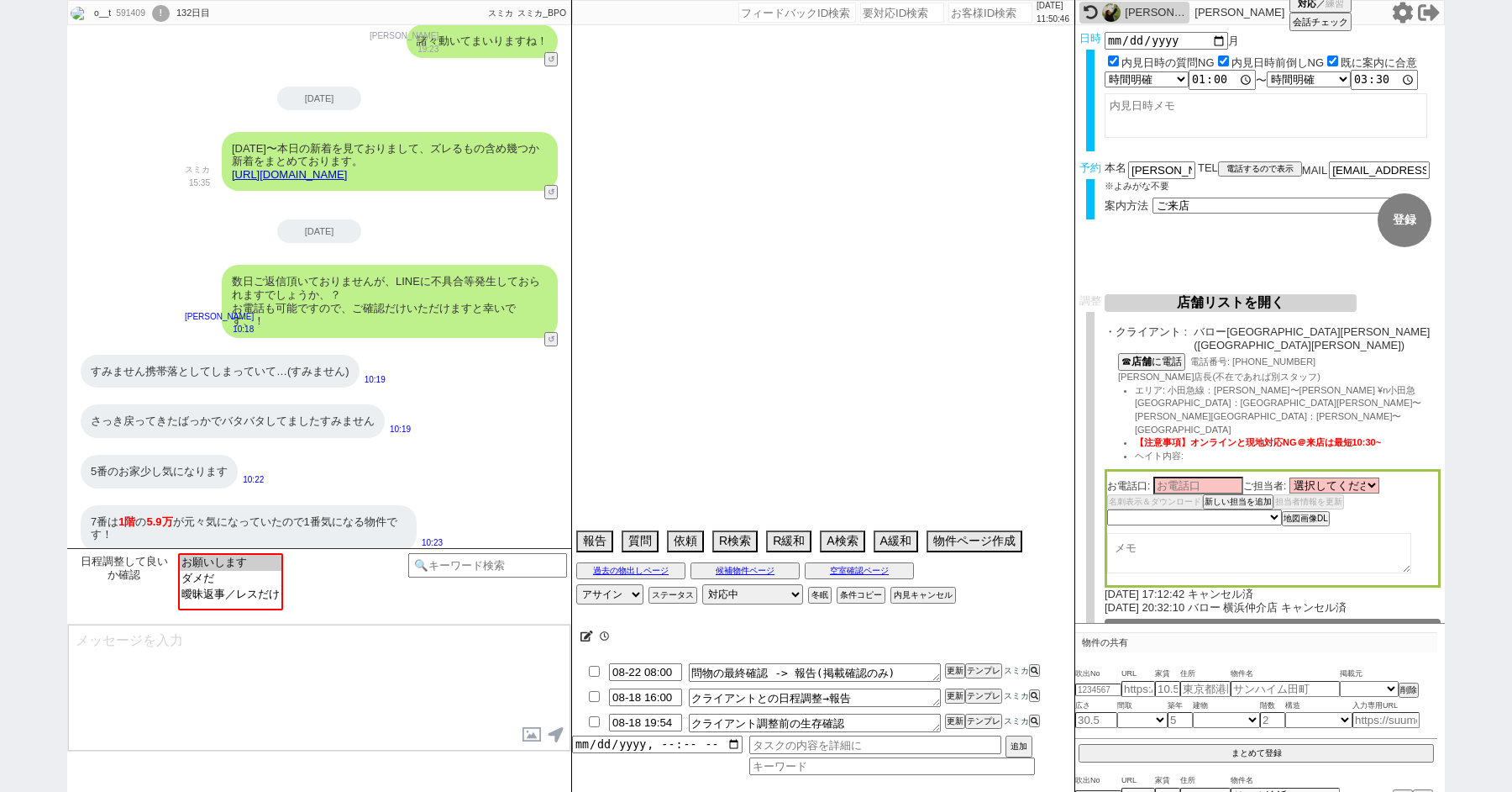
select select "66"
select select "72"
select select "1740"
select select "38"
select select "50"
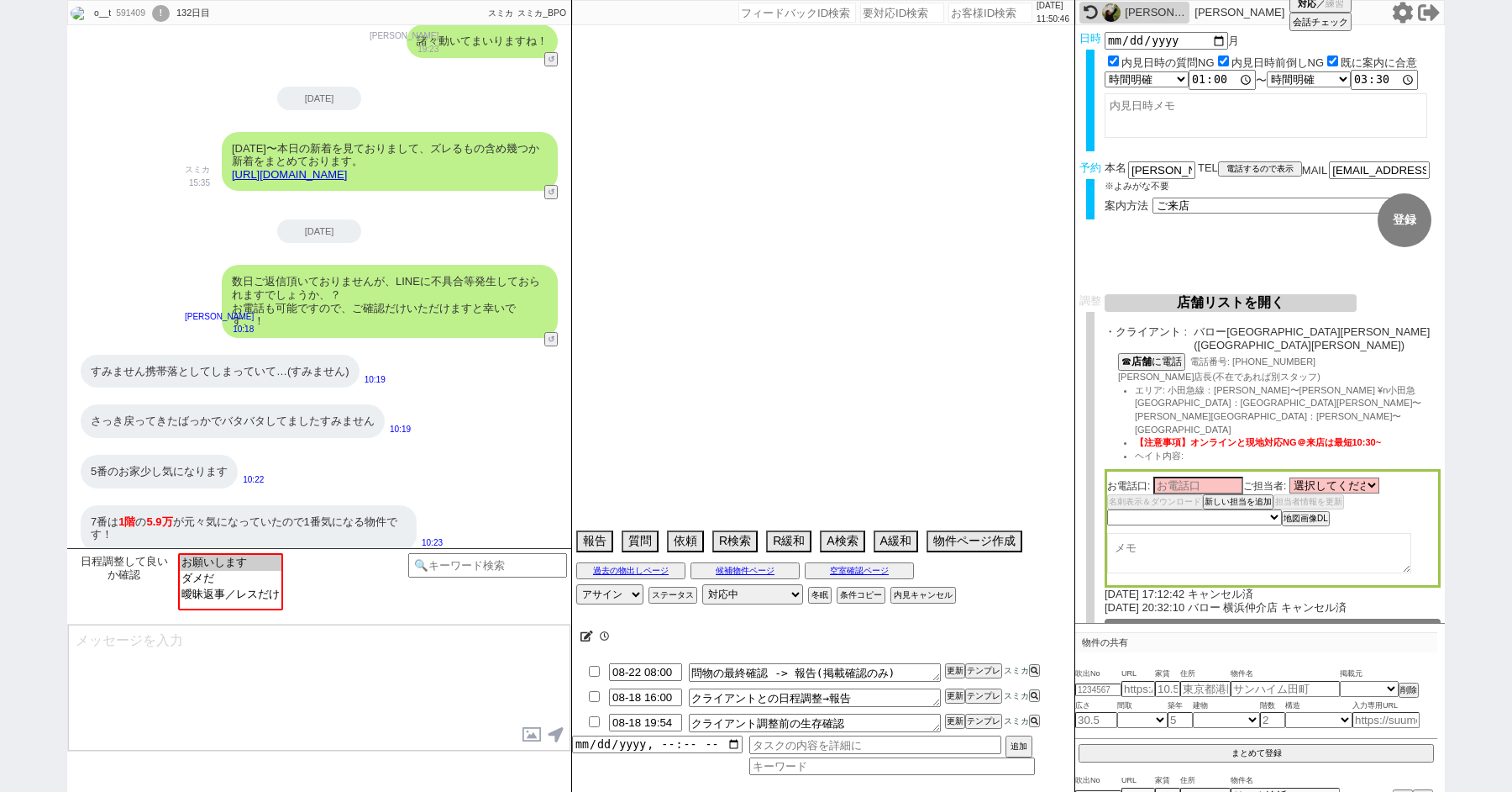
select select "35"
select select "56"
select select "36"
select select "55"
select select "15"
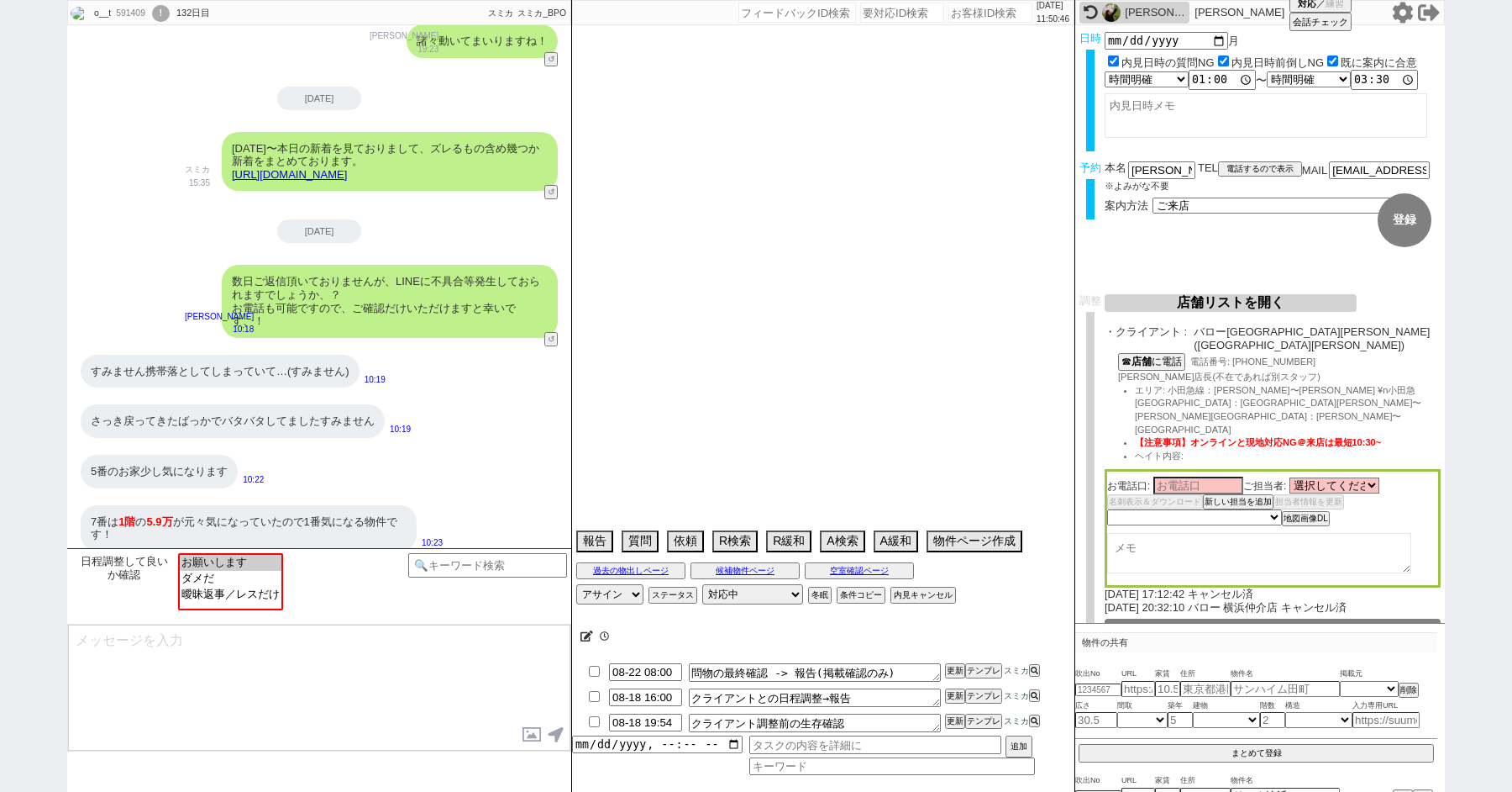
select select "508"
select select "46"
select select "53"
select select "54"
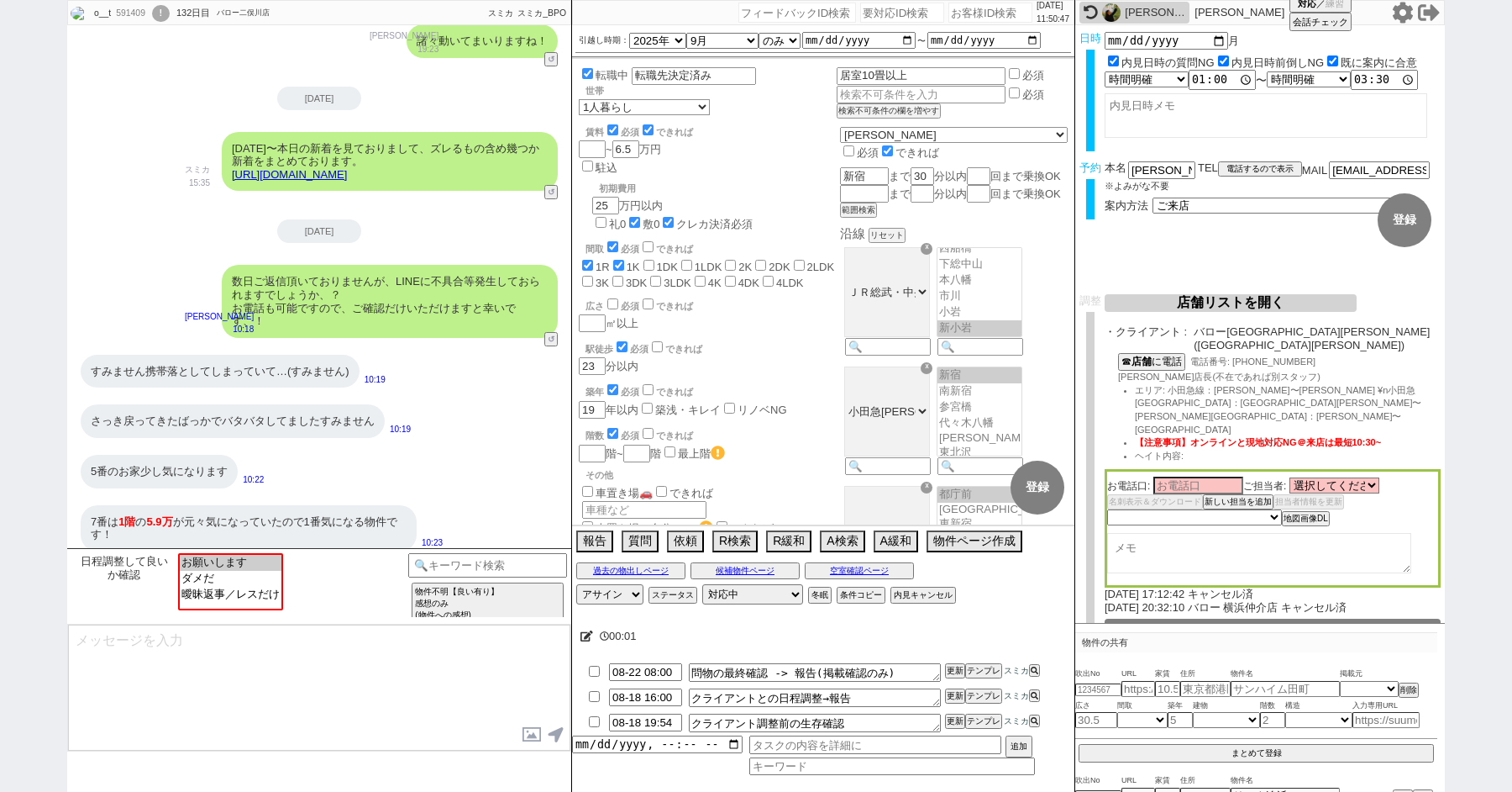
scroll to position [112, 0]
click at [347, 177] on link "https://tools.sumika.live/pages/jw56njx" at bounding box center [289, 174] width 115 height 12
click at [582, 23] on button "☓" at bounding box center [587, 17] width 31 height 33
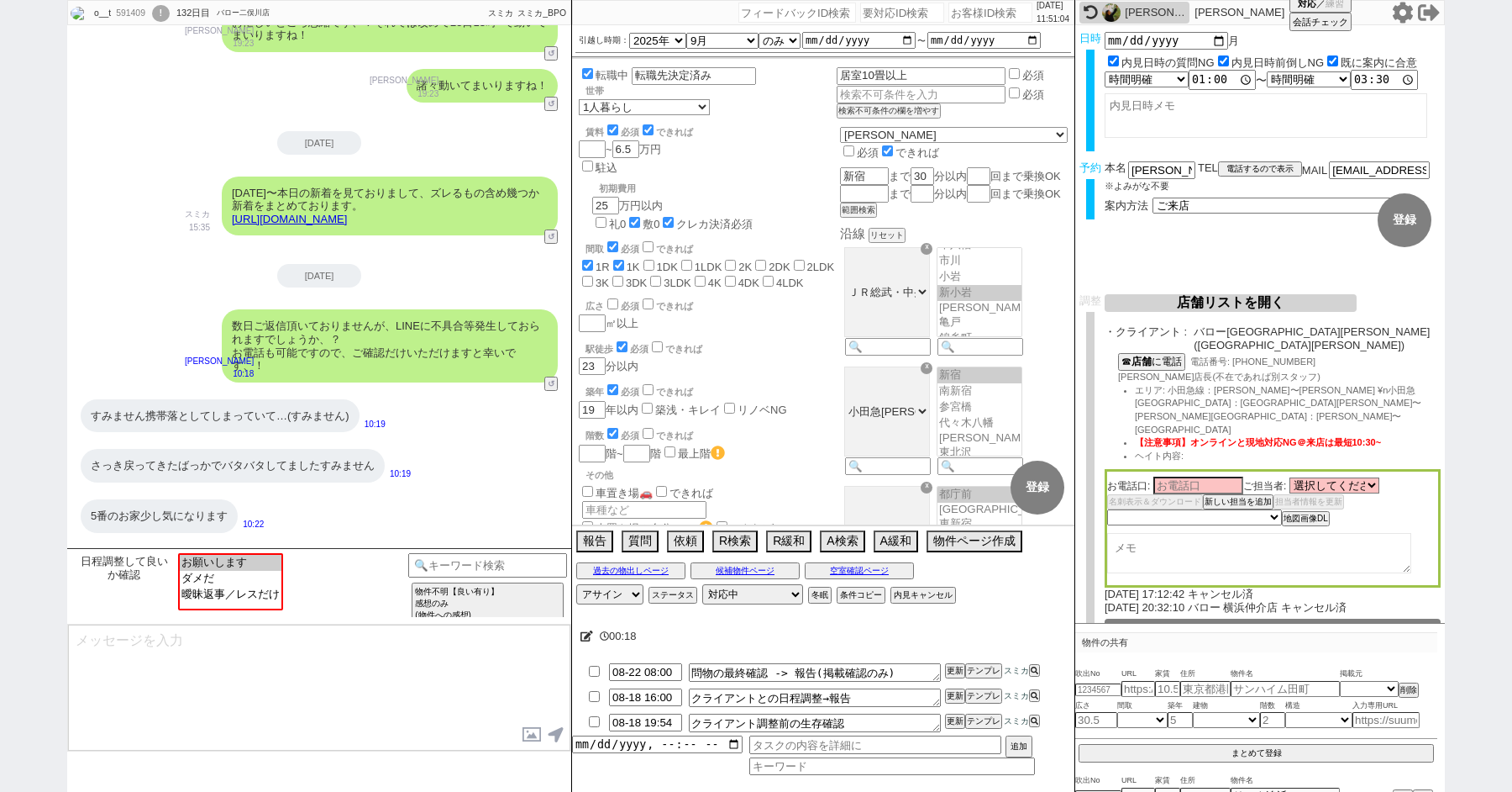
scroll to position [3064, 0]
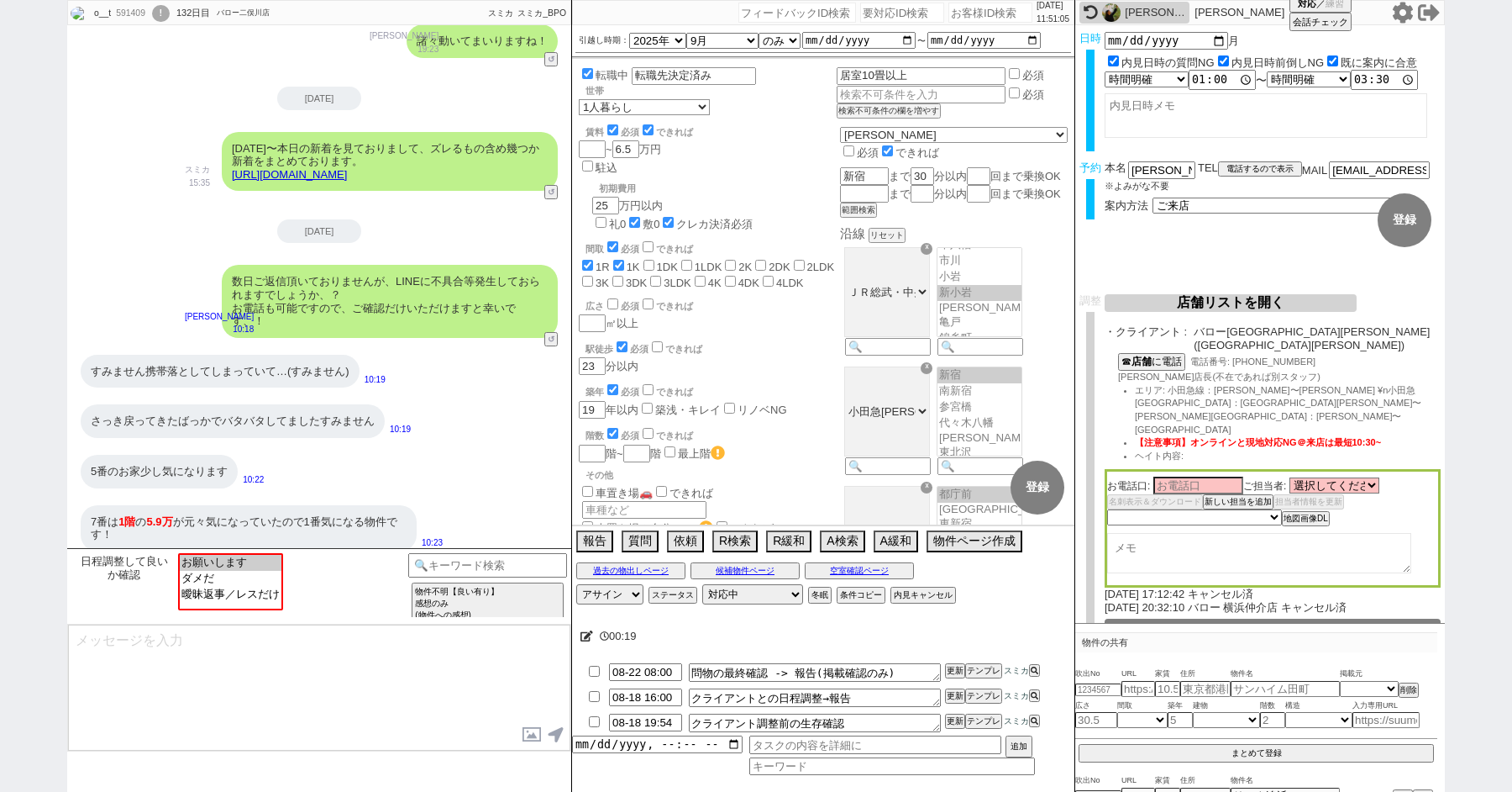
click at [312, 173] on link "https://tools.sumika.live/pages/jw56njx" at bounding box center [289, 174] width 115 height 12
click at [165, 462] on div "5番のお家少し気になります" at bounding box center [159, 471] width 157 height 33
click at [590, 16] on button "☓" at bounding box center [587, 17] width 31 height 33
click at [230, 569] on option "お願いします" at bounding box center [231, 577] width 102 height 16
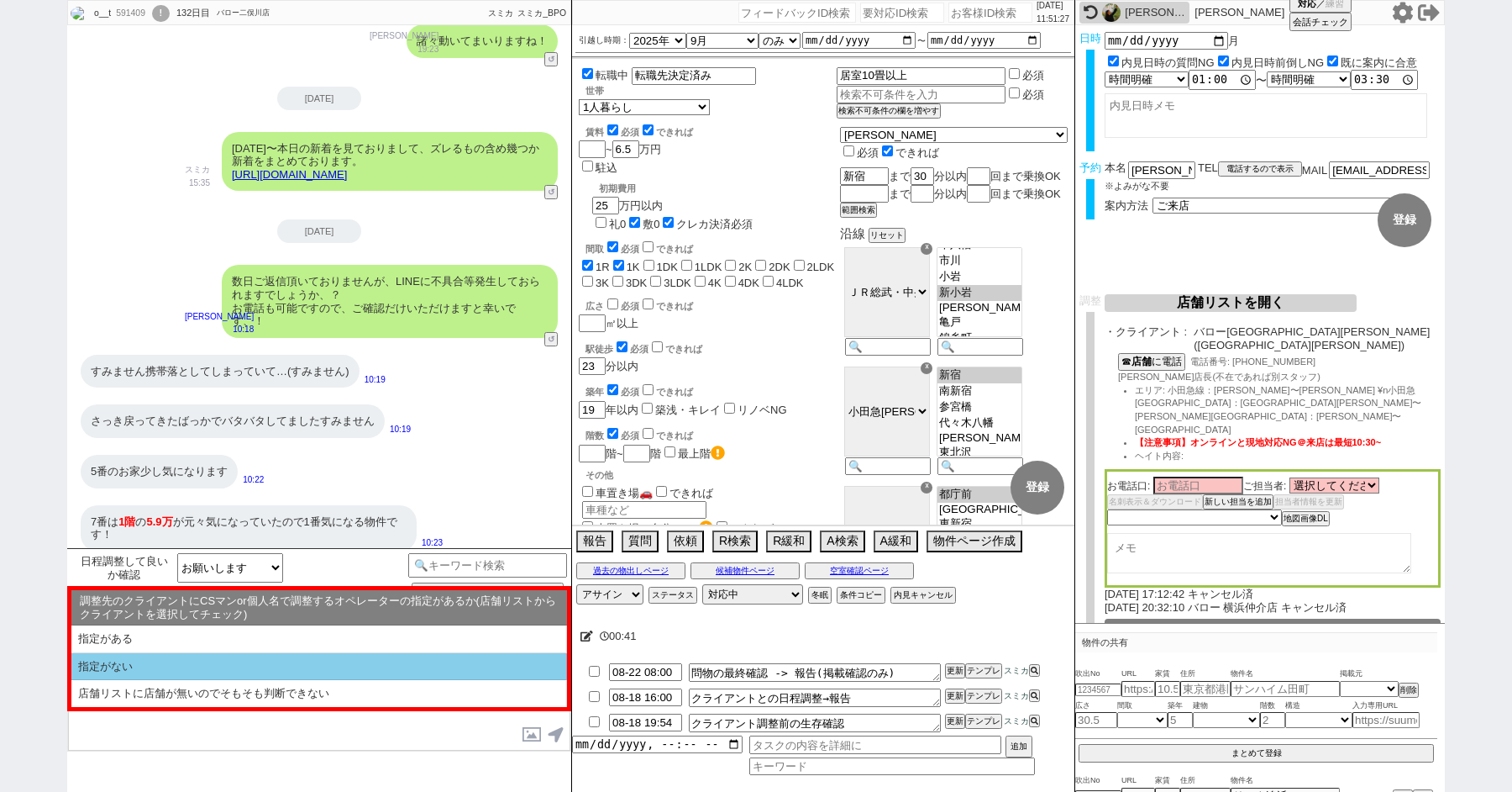
click at [178, 680] on li "指定がない" at bounding box center [319, 694] width 496 height 27
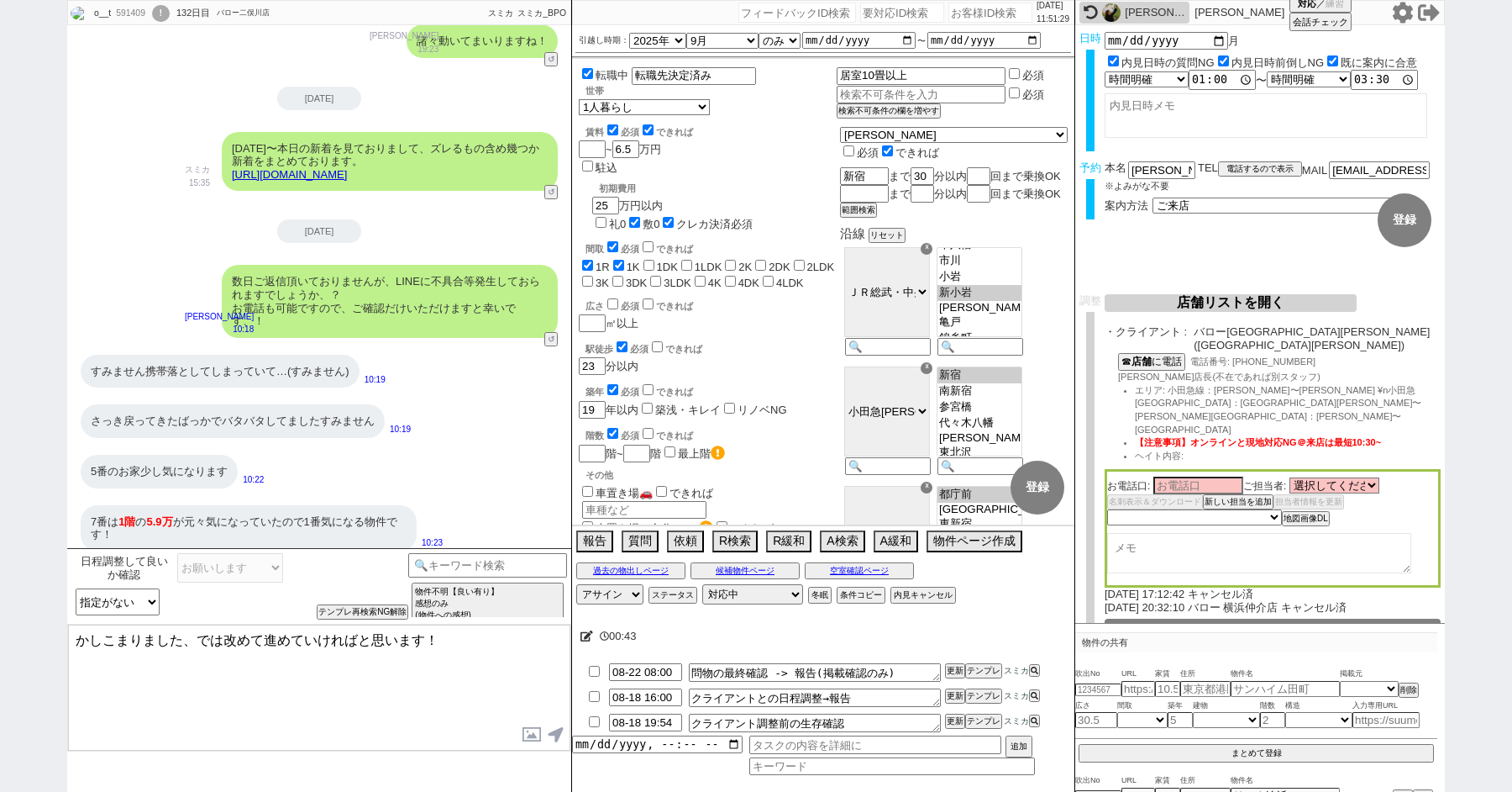
click at [78, 636] on textarea "かしこまりました、では改めて進めていければと思います！" at bounding box center [319, 687] width 503 height 126
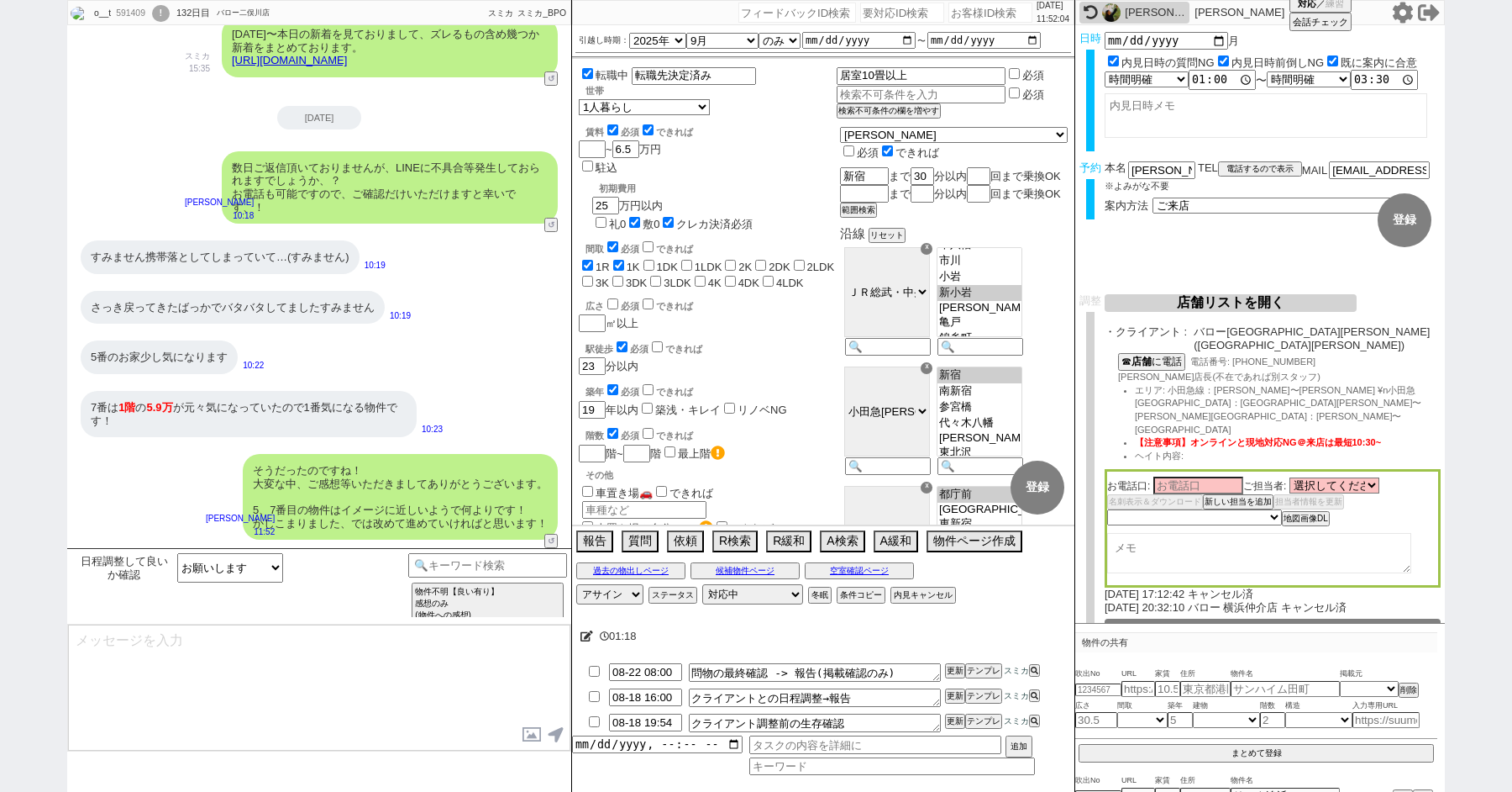
scroll to position [2632, 0]
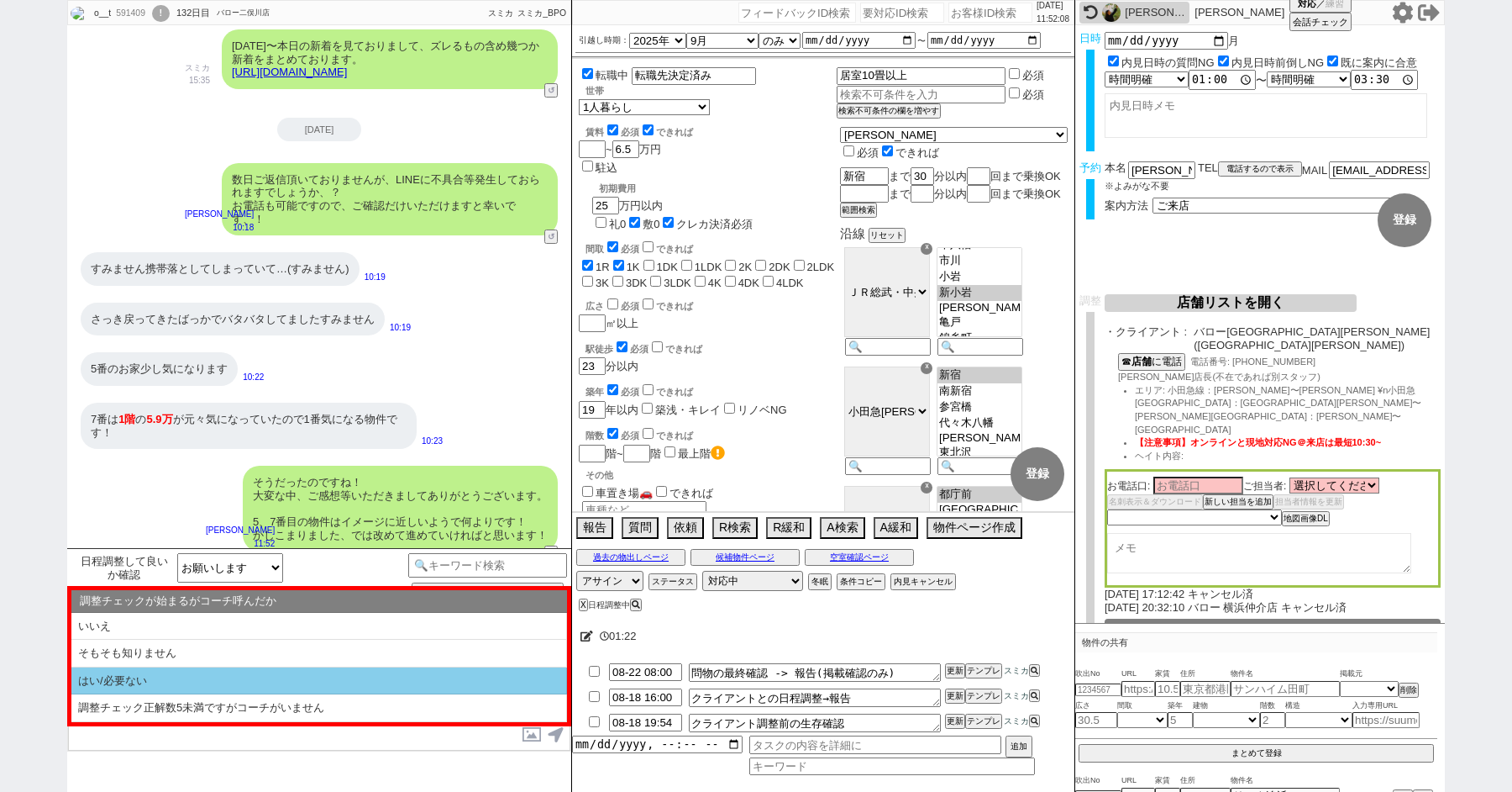
click at [278, 679] on li "はい/必要ない" at bounding box center [319, 681] width 496 height 28
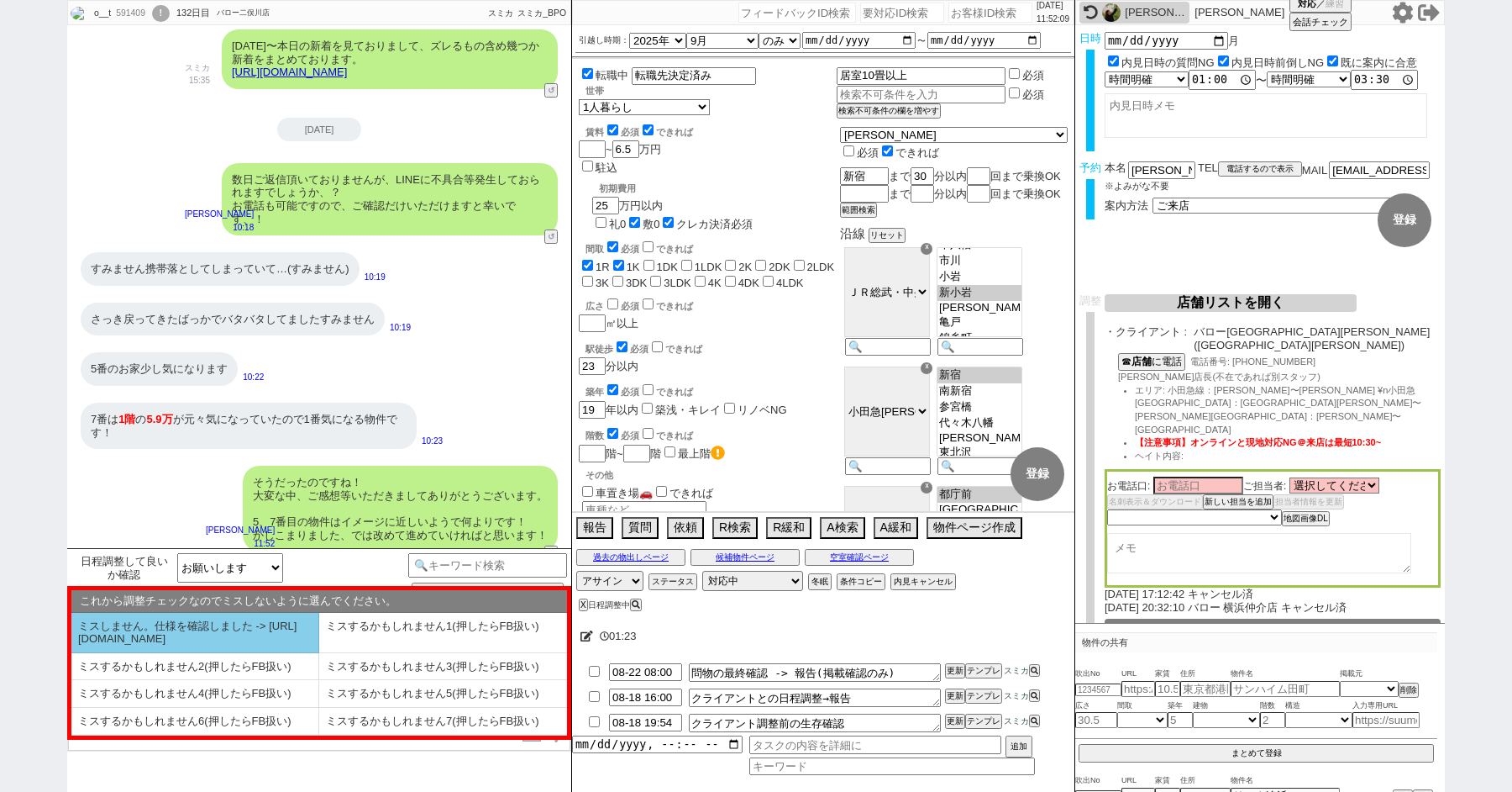
click at [192, 636] on li "ミスしません。仕様を確認しました -> https://jent.notion.site/841a6651aa67425da7d40ddfad41a184" at bounding box center [195, 633] width 248 height 40
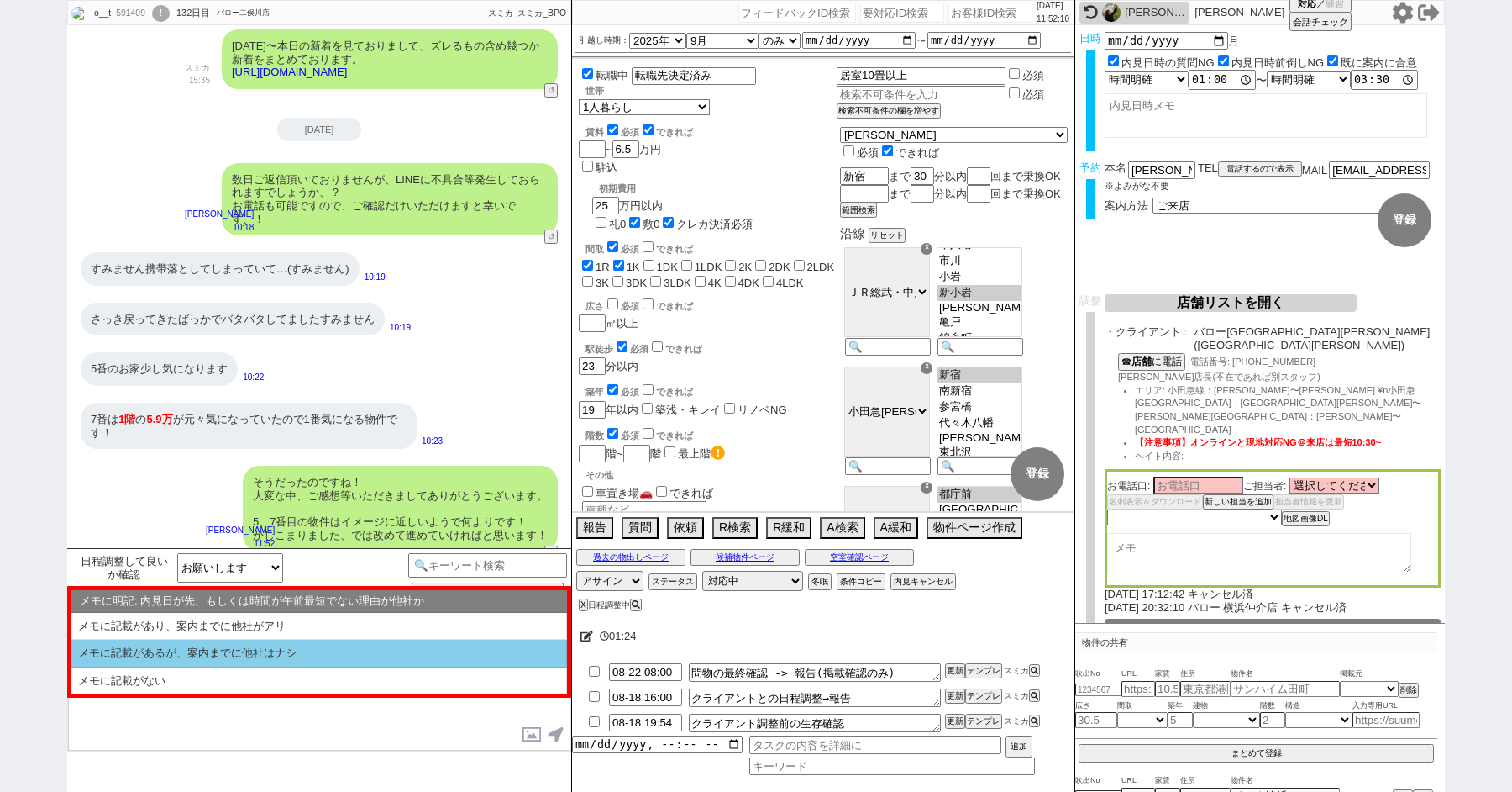
click at [192, 667] on li "メモに記載があるが、案内までに他社はナシ" at bounding box center [319, 680] width 496 height 27
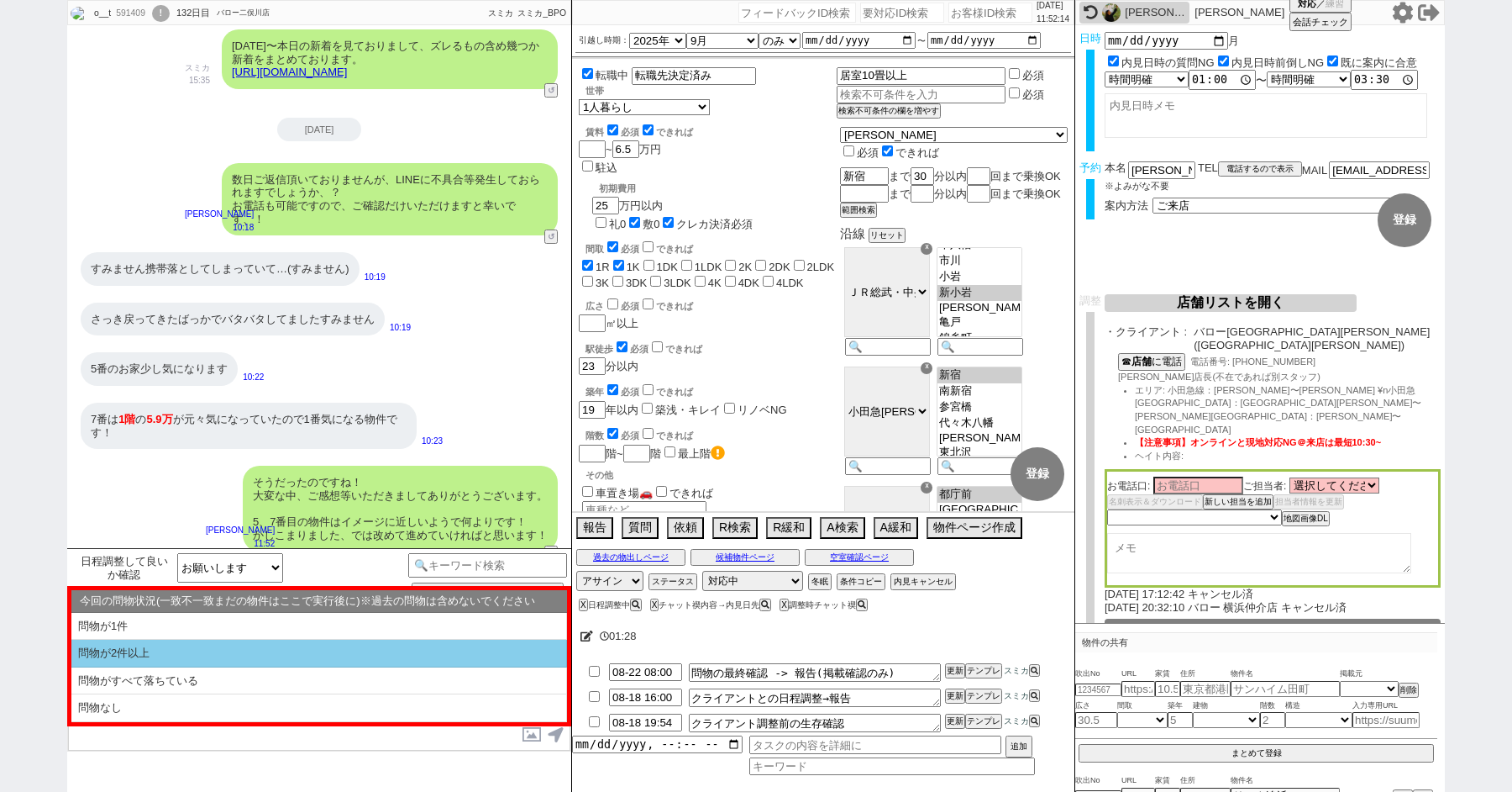
click at [171, 667] on li "問物が2件以上" at bounding box center [319, 681] width 496 height 28
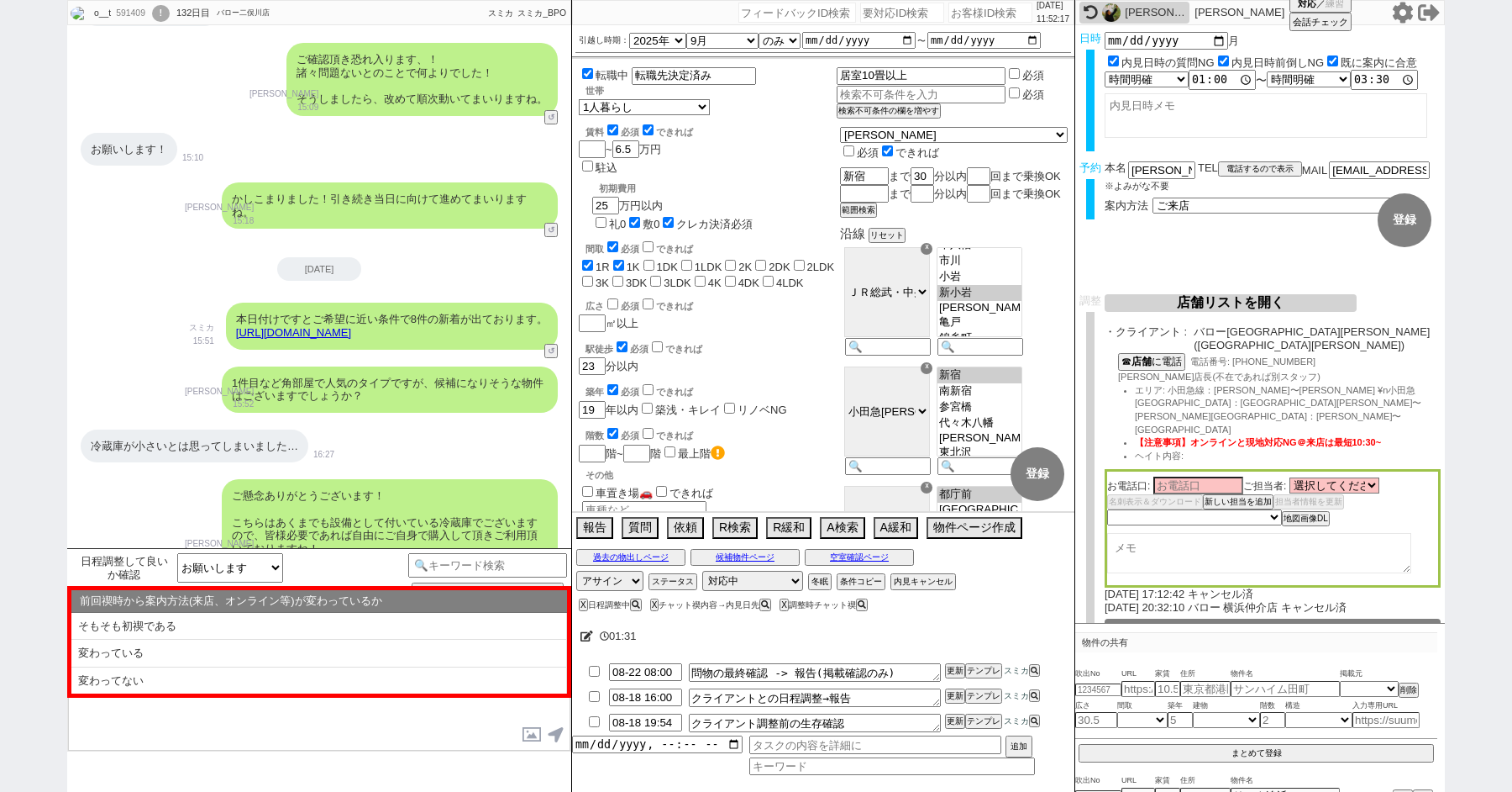
scroll to position [0, 0]
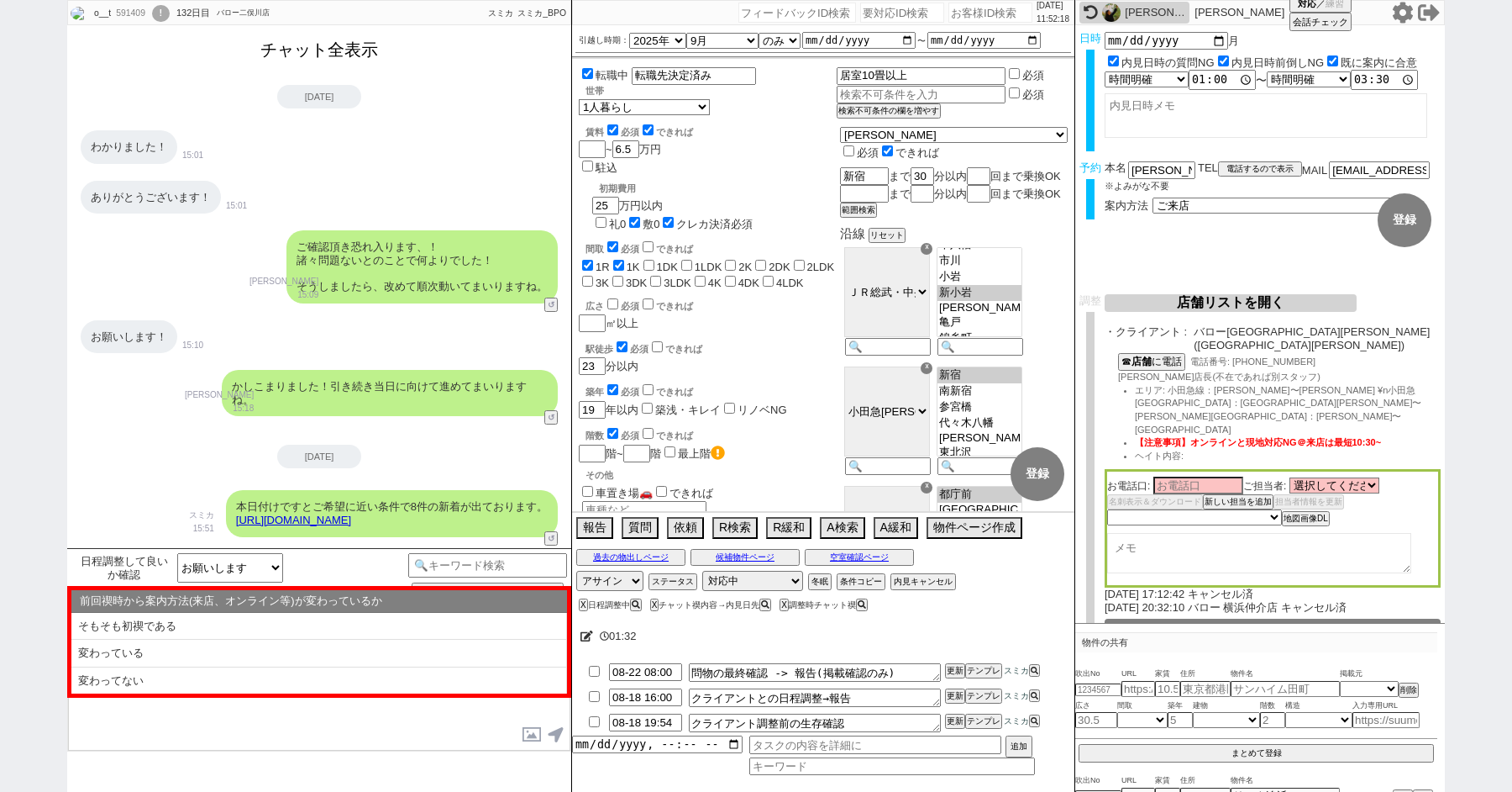
click at [291, 57] on button "チャット全表示" at bounding box center [319, 49] width 131 height 29
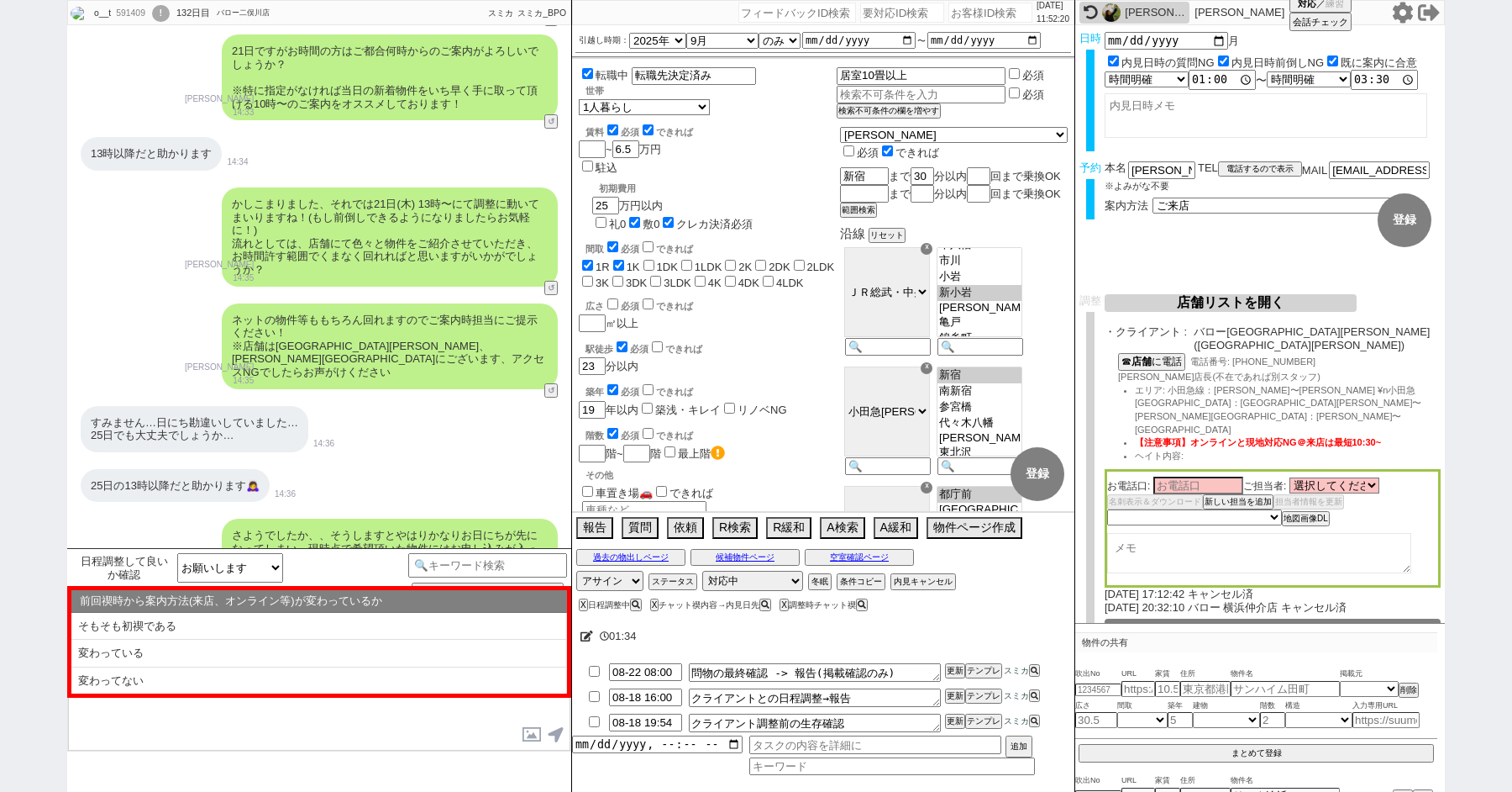
scroll to position [33954, 0]
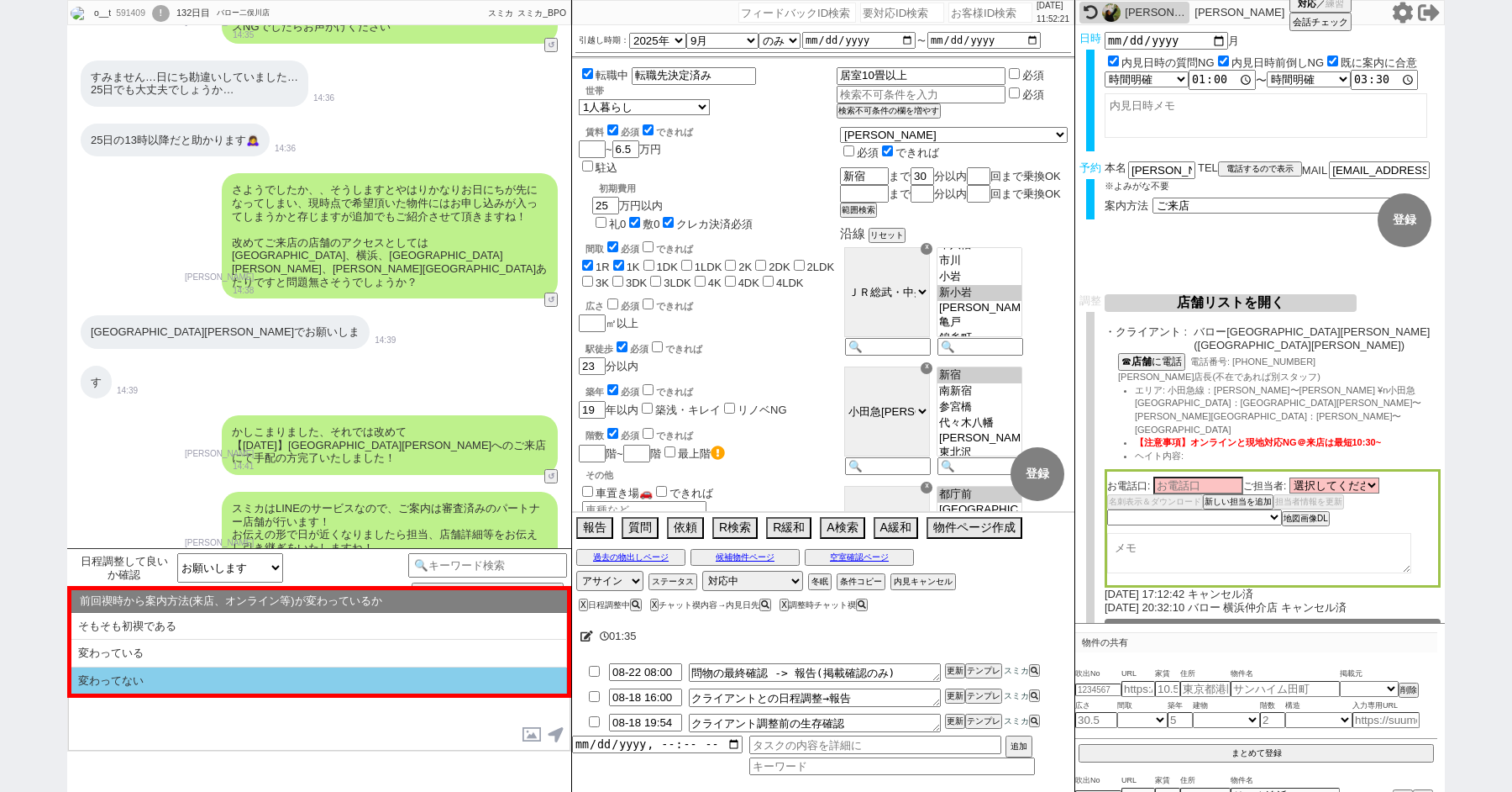
click at [134, 673] on li "変わってない" at bounding box center [319, 680] width 496 height 27
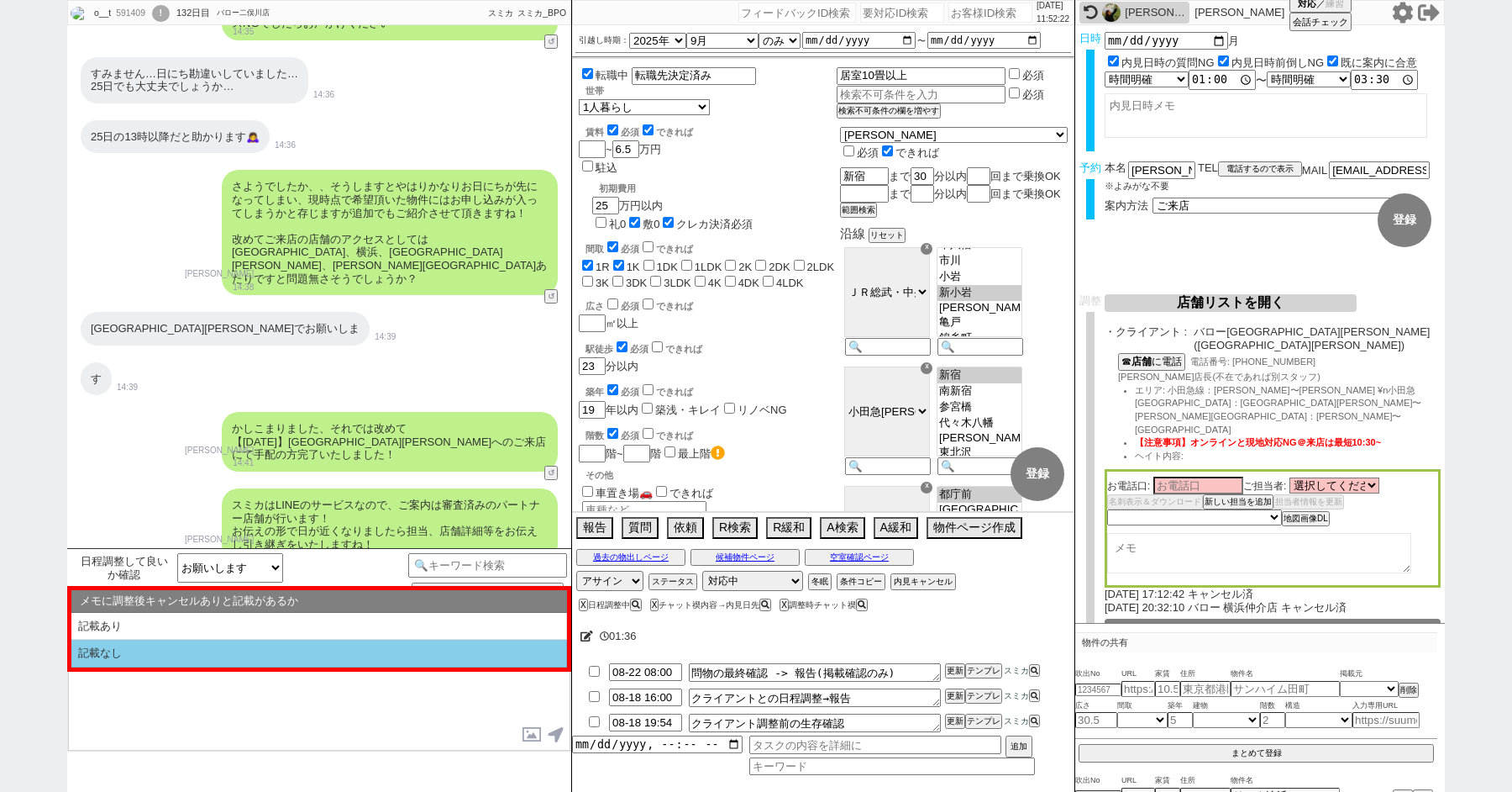
click at [134, 645] on li "記載なし" at bounding box center [319, 654] width 496 height 28
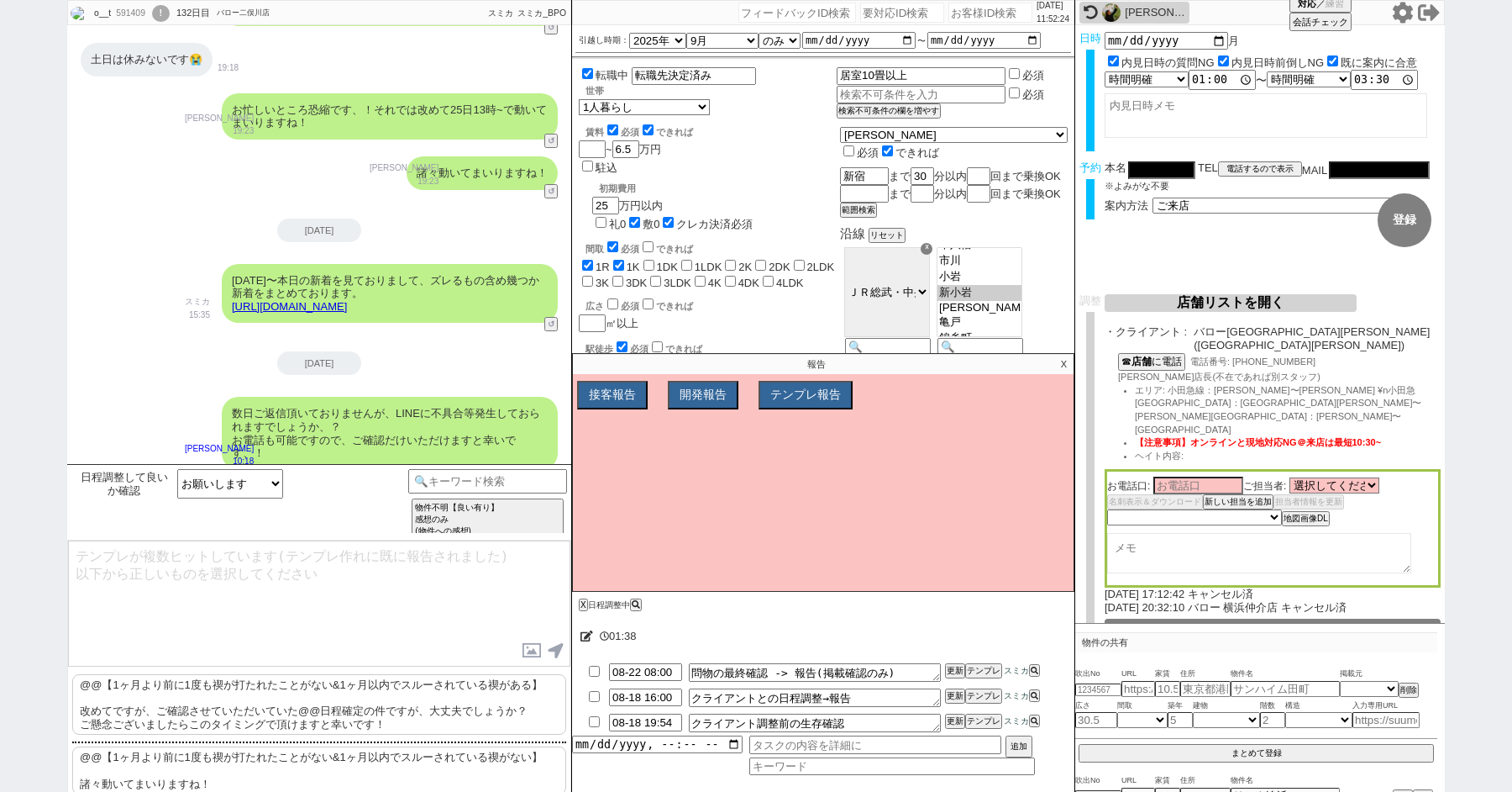
scroll to position [134, 0]
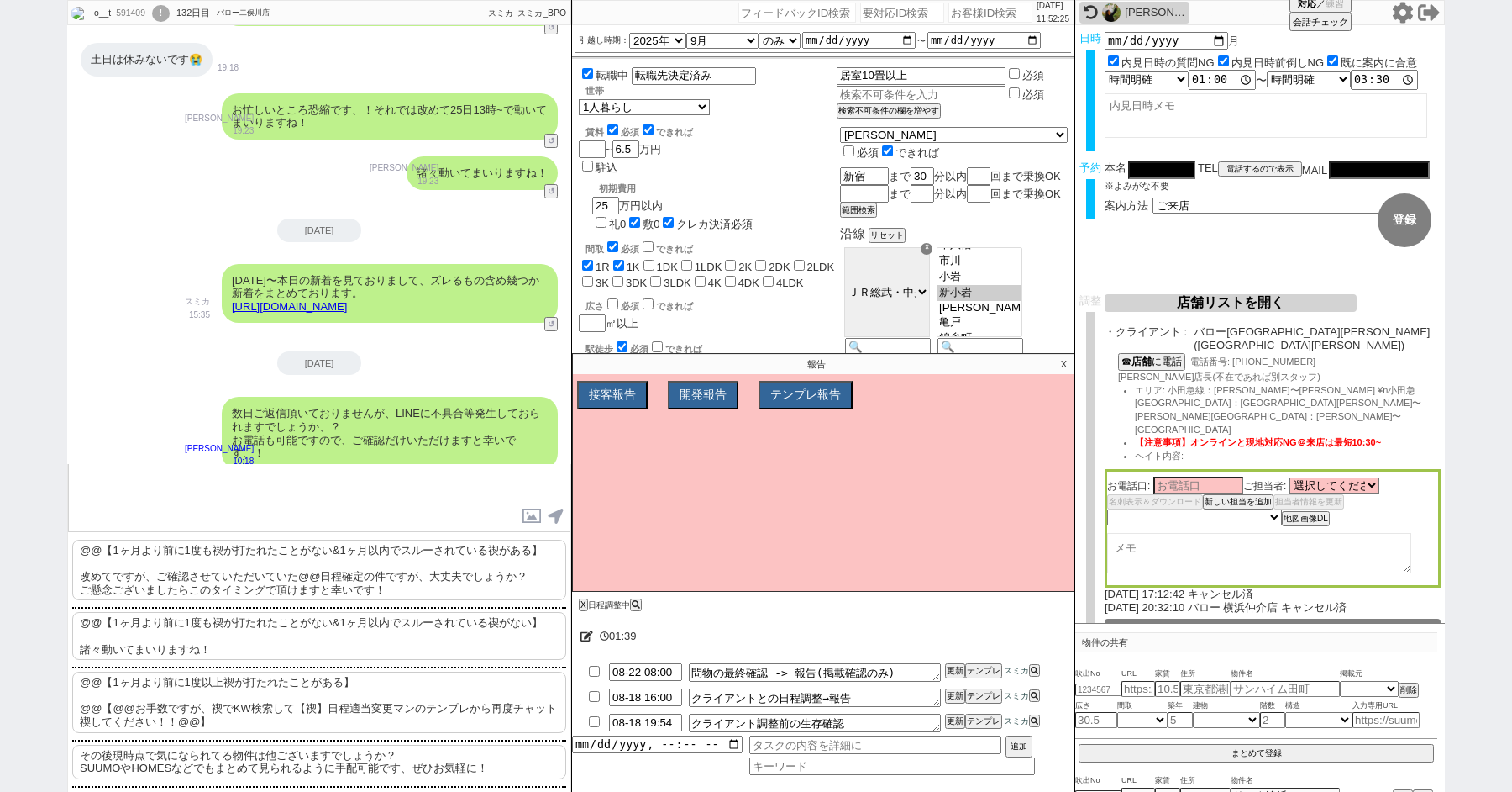
click at [184, 639] on p "@@【1ヶ月より前に1度も禊が打たれたことがない&1ヶ月以内でスルーされている禊がない】 諸々動いてまいりますね！" at bounding box center [319, 636] width 494 height 48
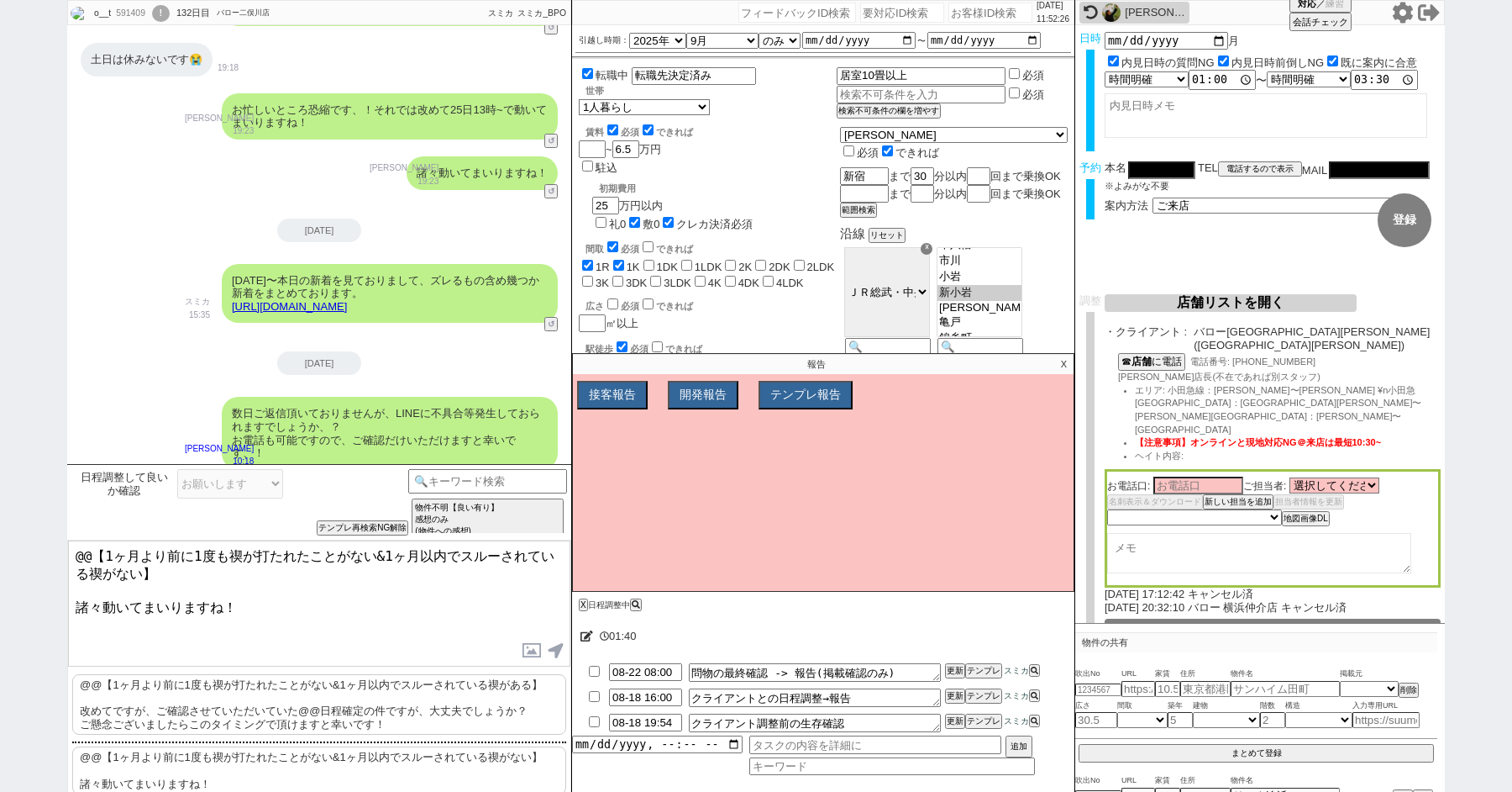
drag, startPoint x: 79, startPoint y: 597, endPoint x: 55, endPoint y: 460, distance: 139.1
click at [55, 460] on div "o__t 591409 ! 0 132日目 バロー二俣川店 冬眠中 自社客 スミカ スミカ_BPO チャット全表示 2025-04-09 新しくフォローされま…" at bounding box center [756, 396] width 1512 height 792
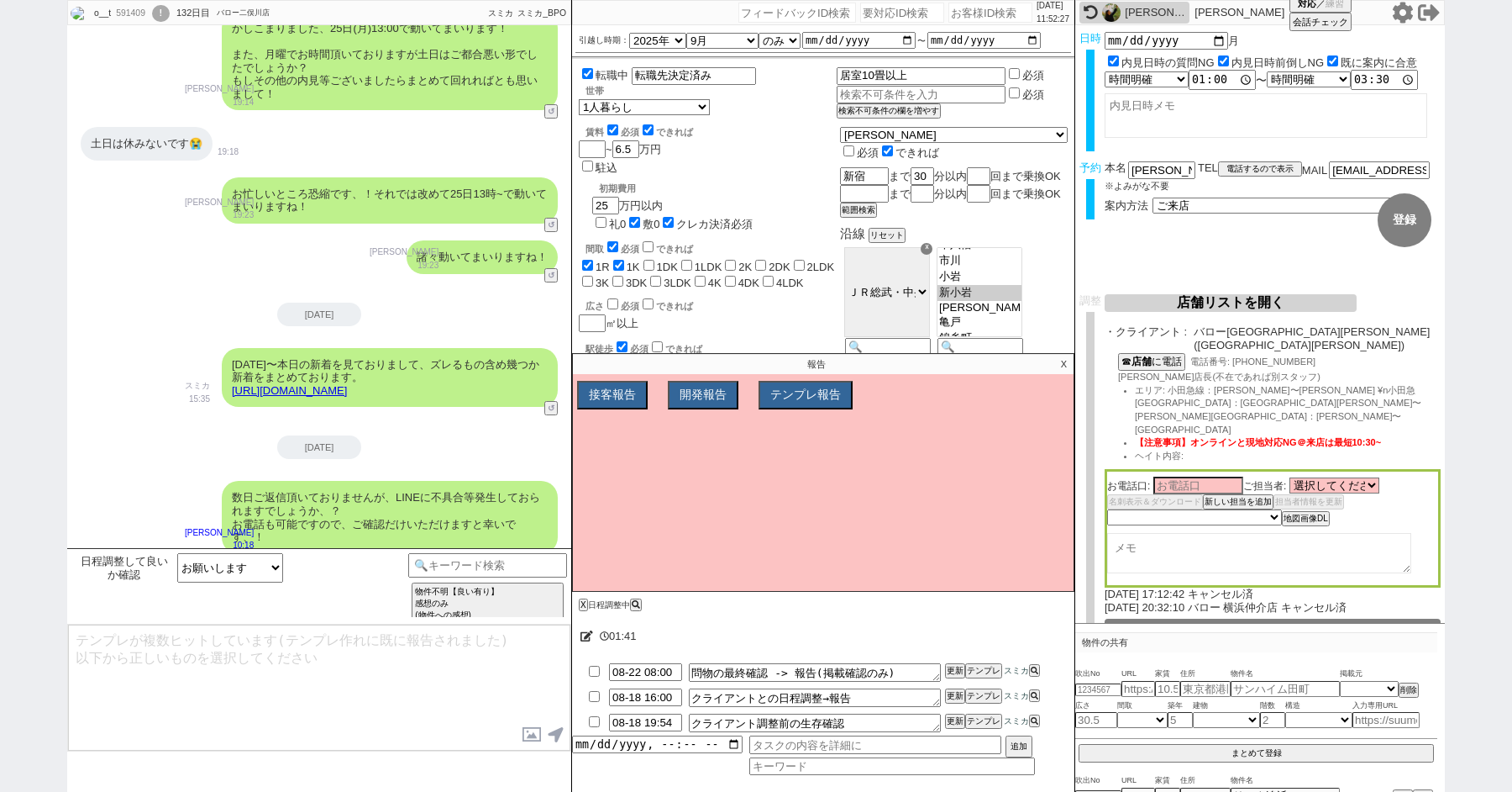
scroll to position [37034, 0]
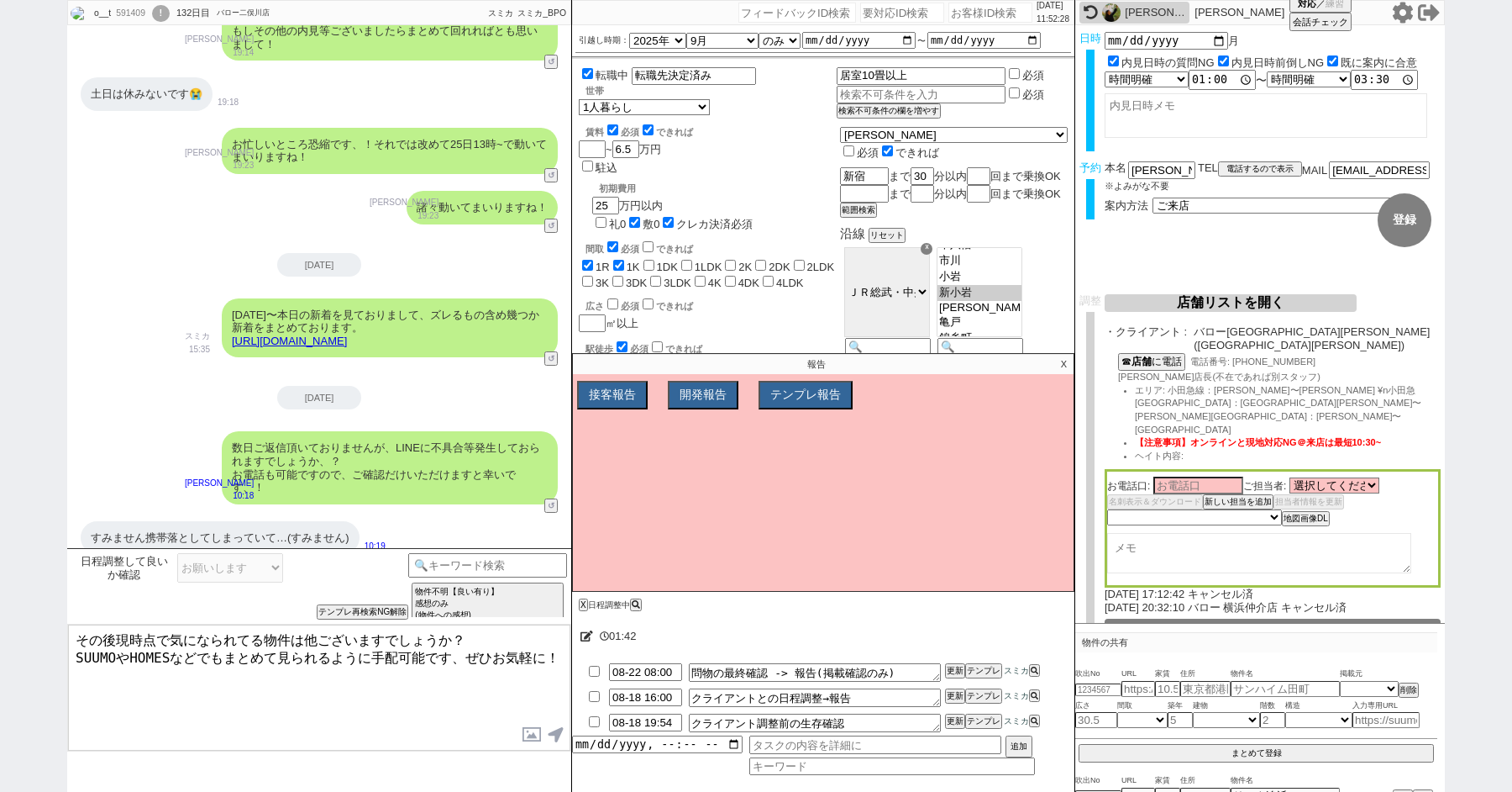
click at [491, 613] on div "5番のお家少し気になります 10:22" at bounding box center [320, 637] width 504 height 50
click at [413, 690] on textarea "その後現時点で気になられてる物件は他ございますでしょうか？ SUUMOやHOMESなどでもまとめて見られるように手配可能です、ぜひお気軽に！" at bounding box center [319, 687] width 503 height 126
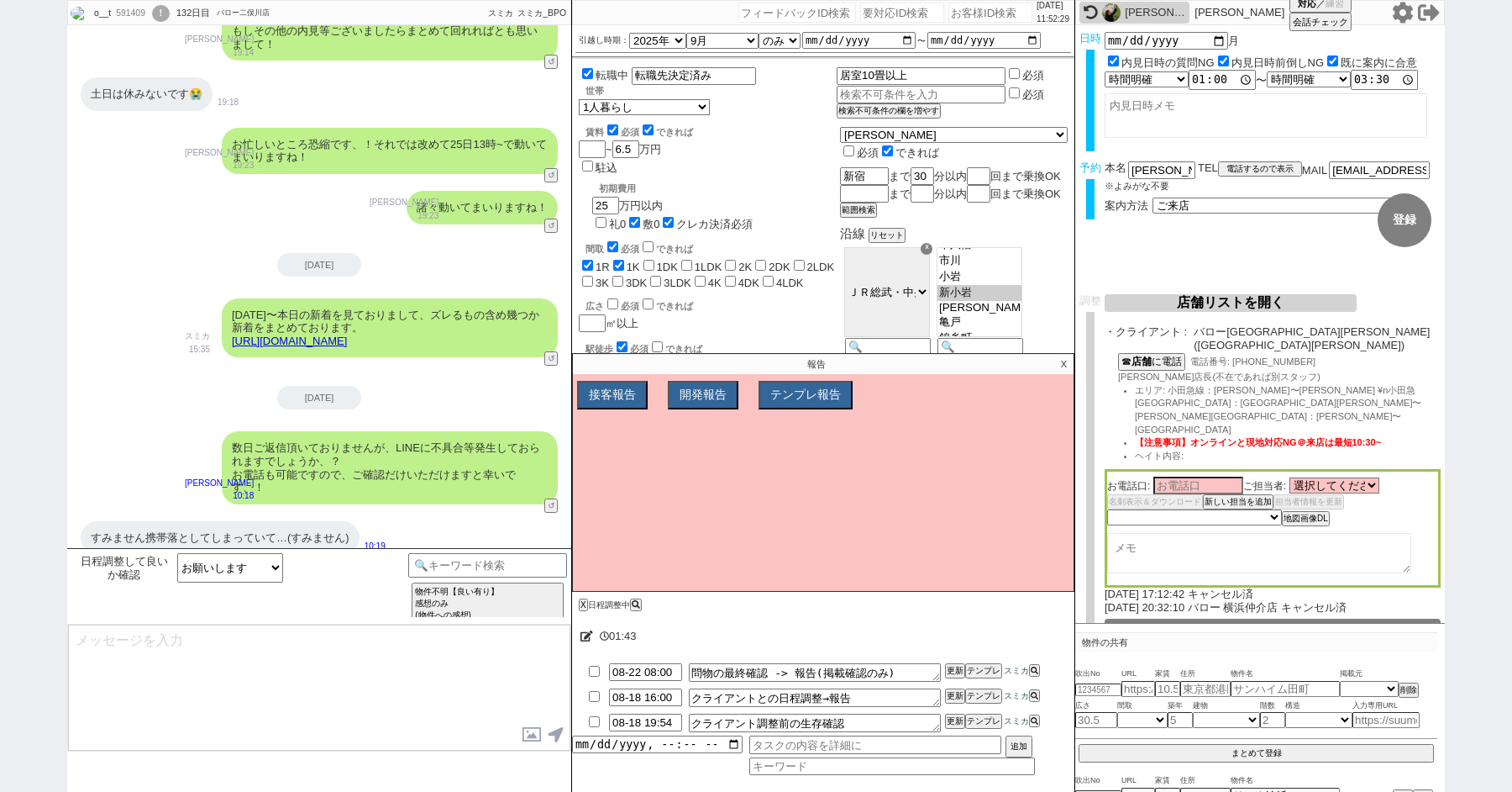
scroll to position [37111, 0]
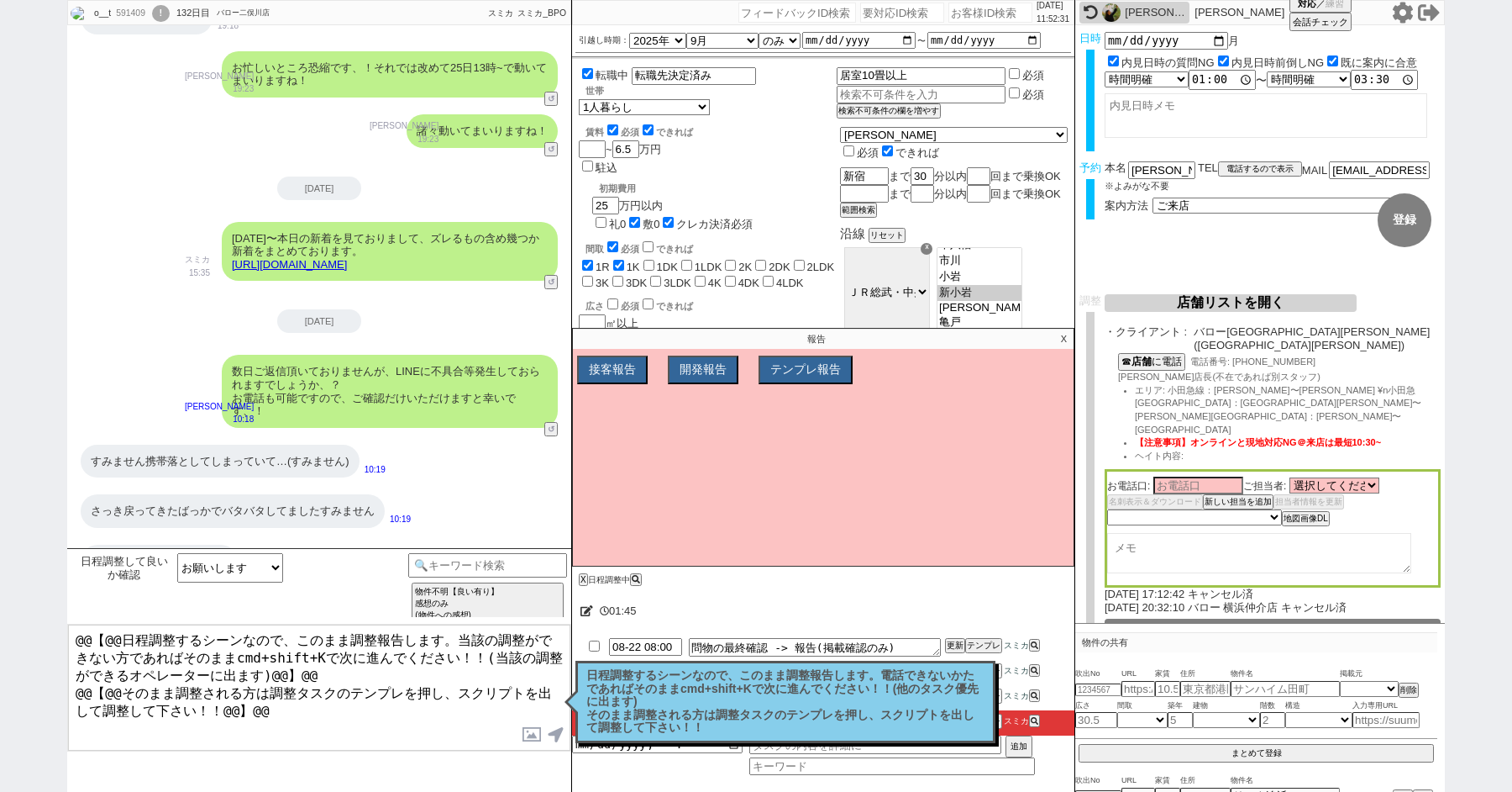
click at [760, 680] on p "日程調整するシーンなので、このまま調整報告します。電話できないかたであればそのままcmd+shift+Kで次に進んでください！！(他のタスク優先に出ます) そ…" at bounding box center [785, 701] width 398 height 66
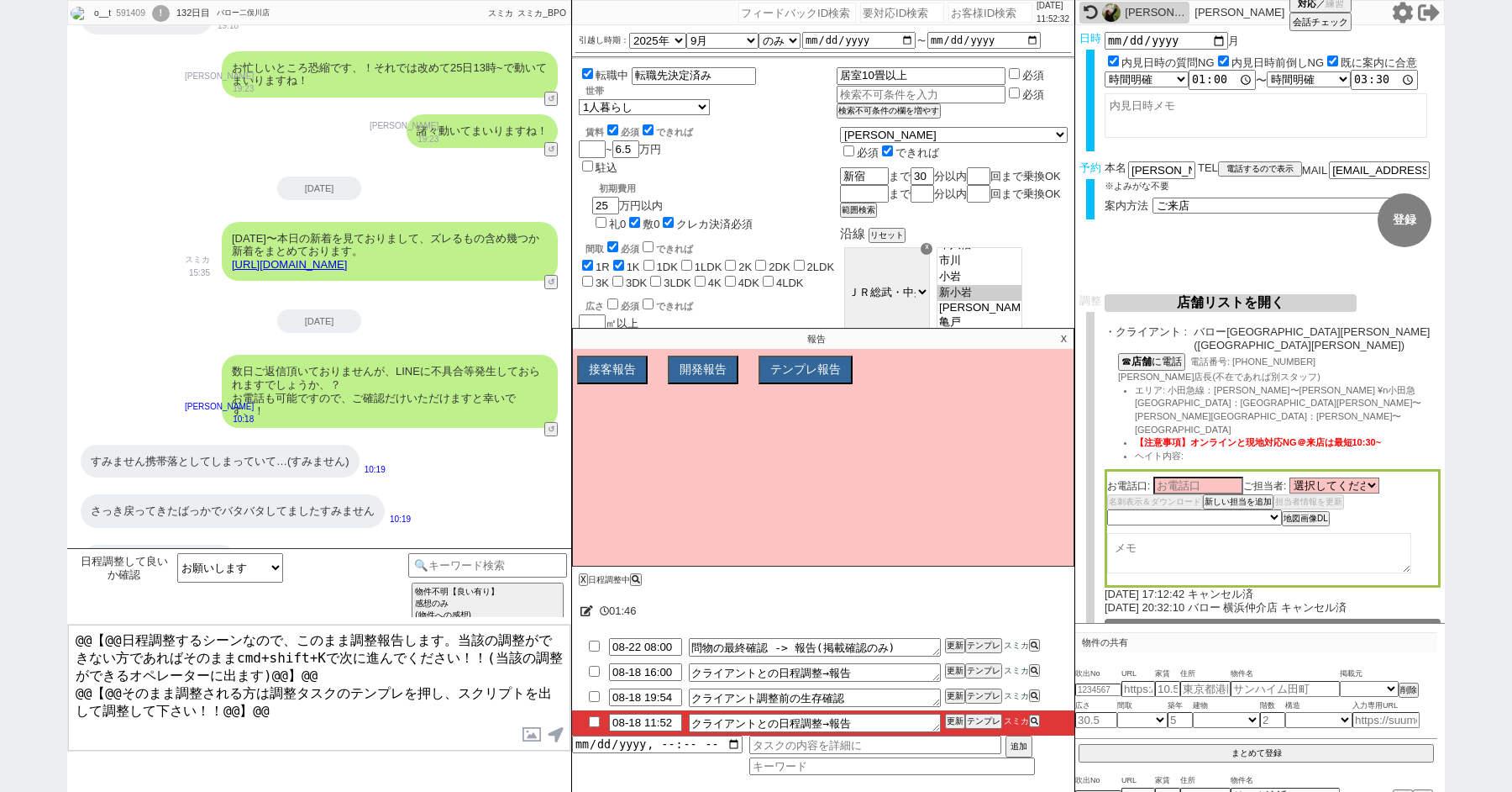
click at [177, 650] on div "そうだったのですね！ 大変な中、ご感想等いただきましてありがとうございます。 5、7番目の物件はイメージに近しいようで何よりです！ かしこまりました、では改め…" at bounding box center [320, 701] width 504 height 103
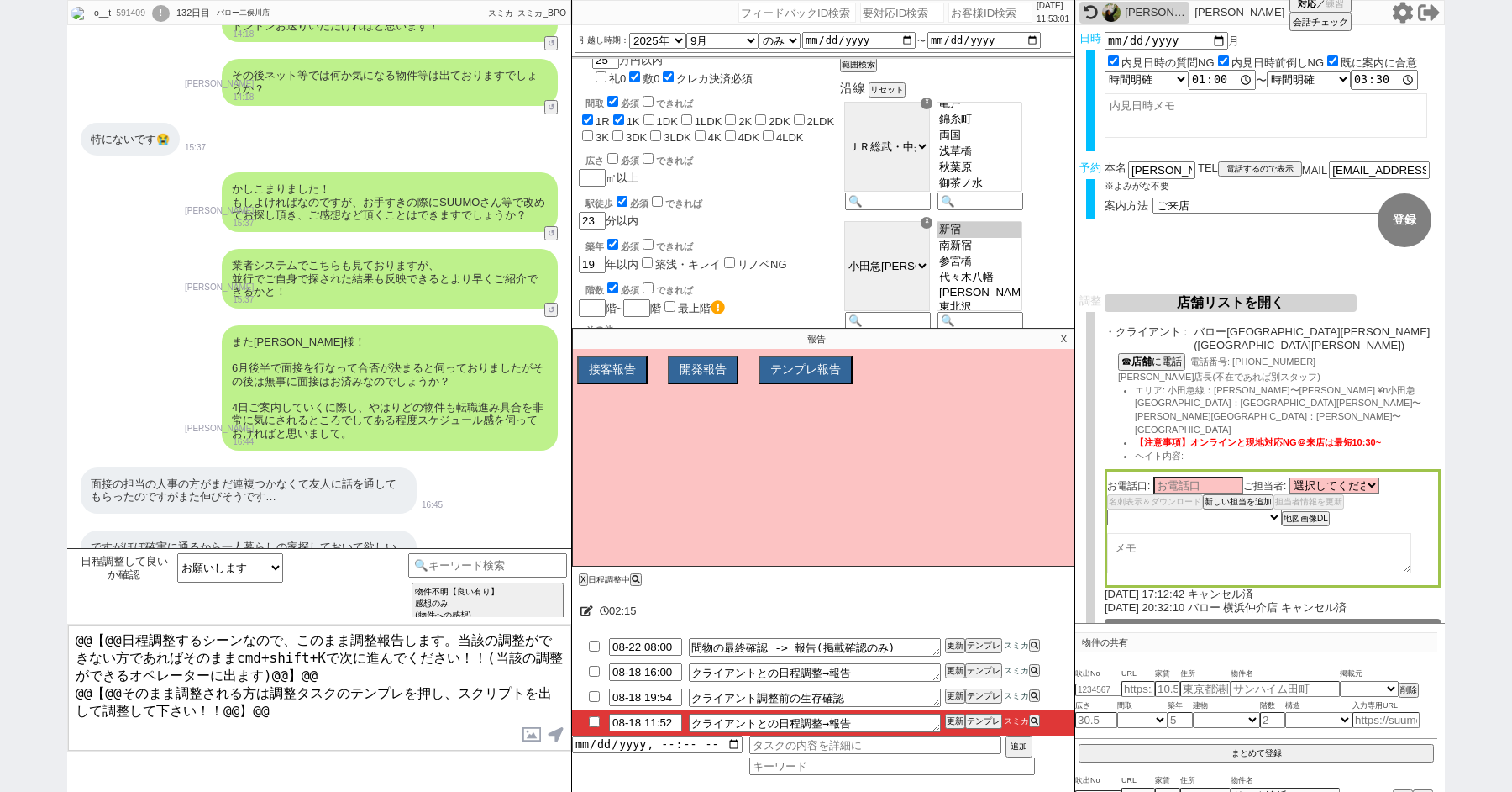
scroll to position [23617, 0]
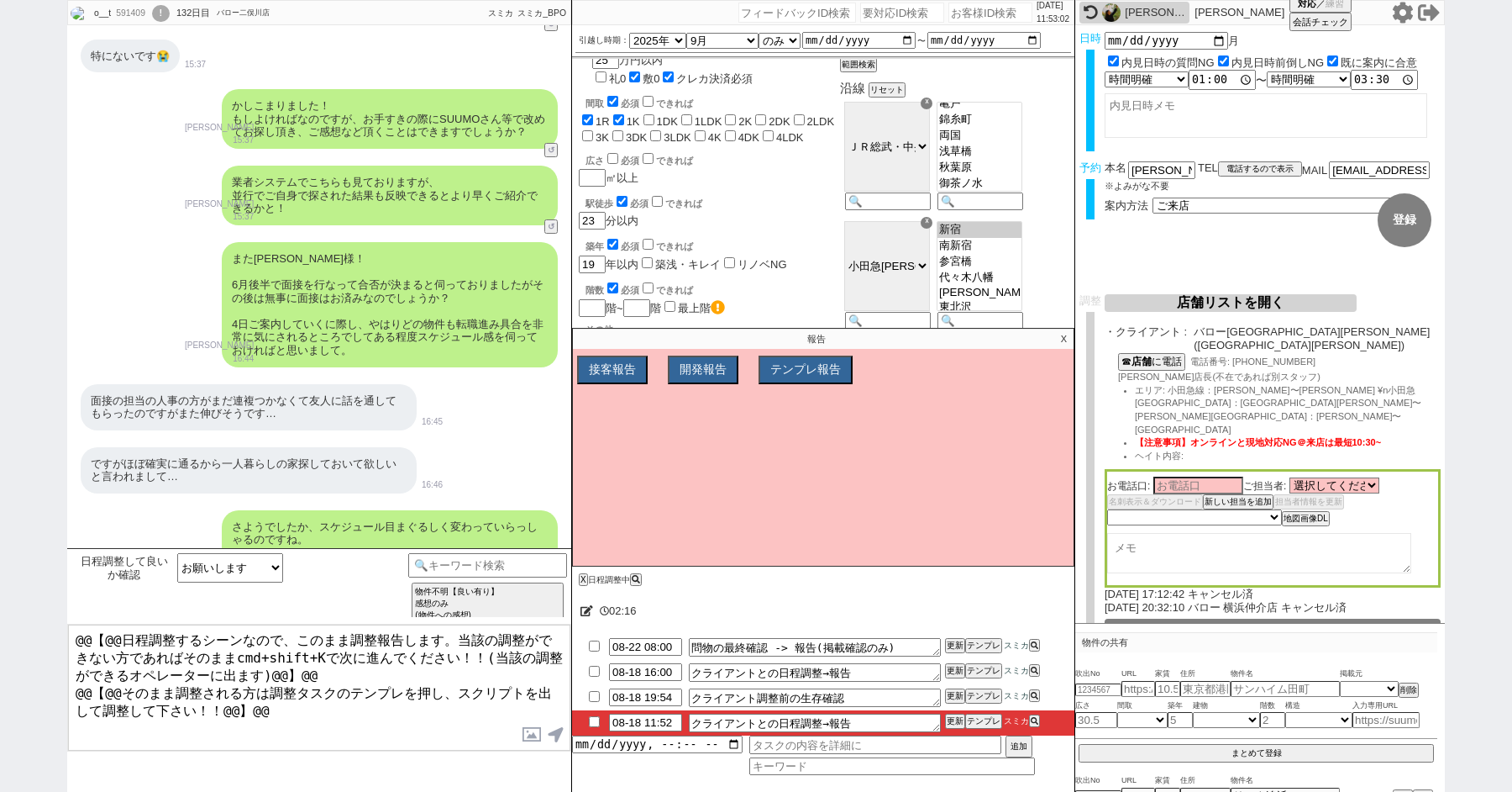
click at [1204, 300] on button "店舗リストを開く" at bounding box center [1231, 303] width 252 height 18
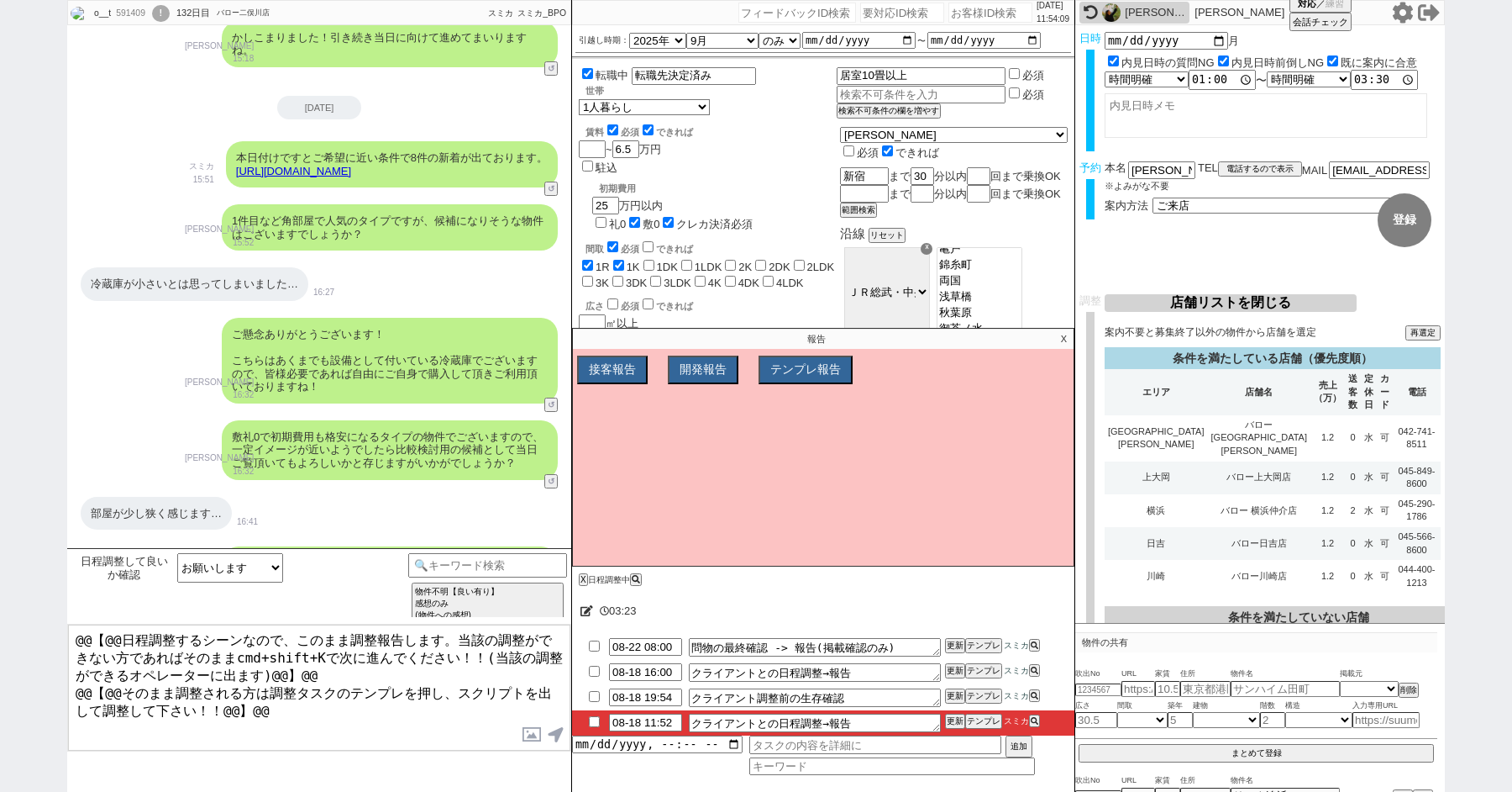
scroll to position [35328, 0]
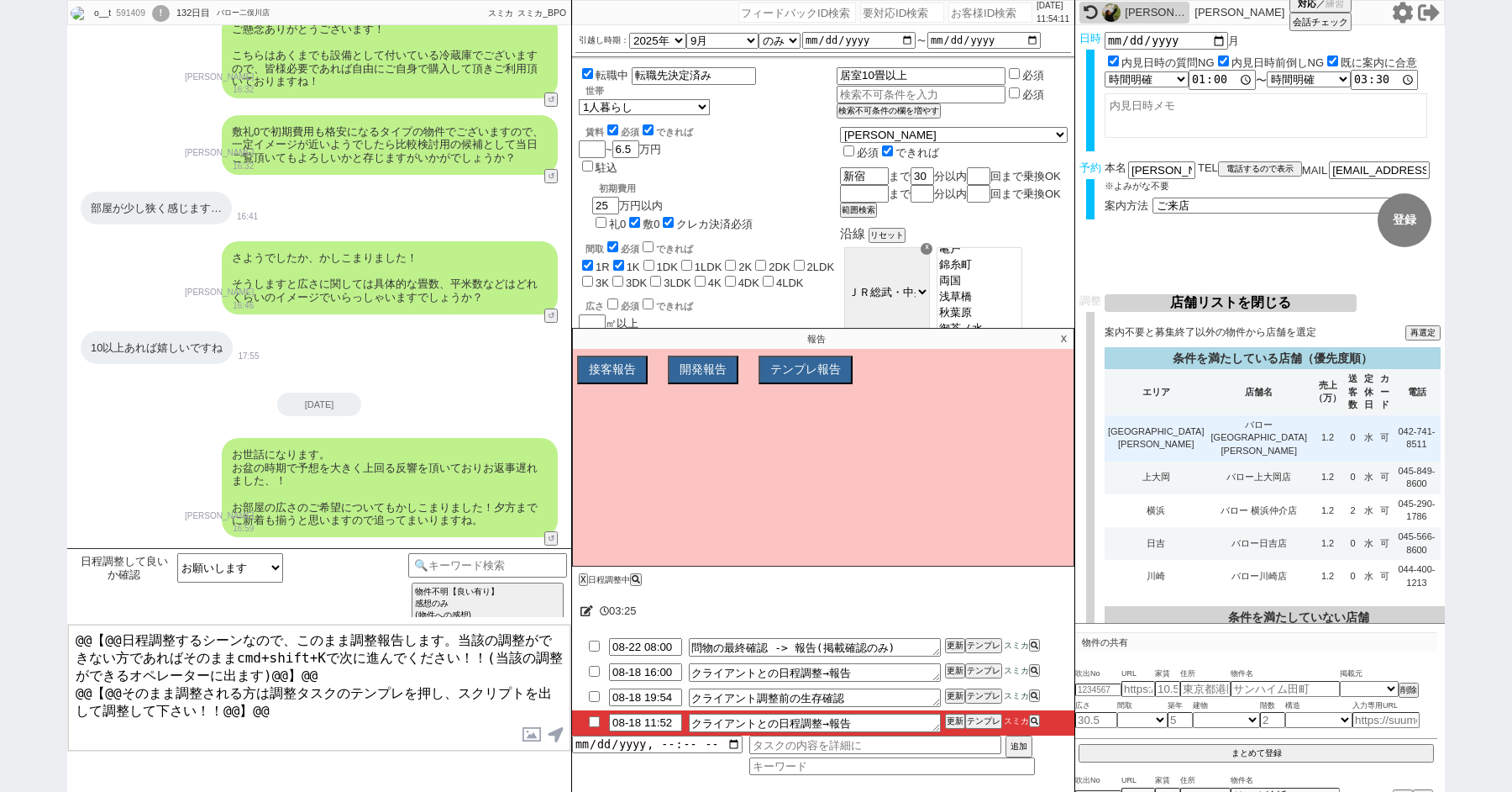
click at [1219, 426] on td "バロー相模大野店" at bounding box center [1260, 438] width 104 height 47
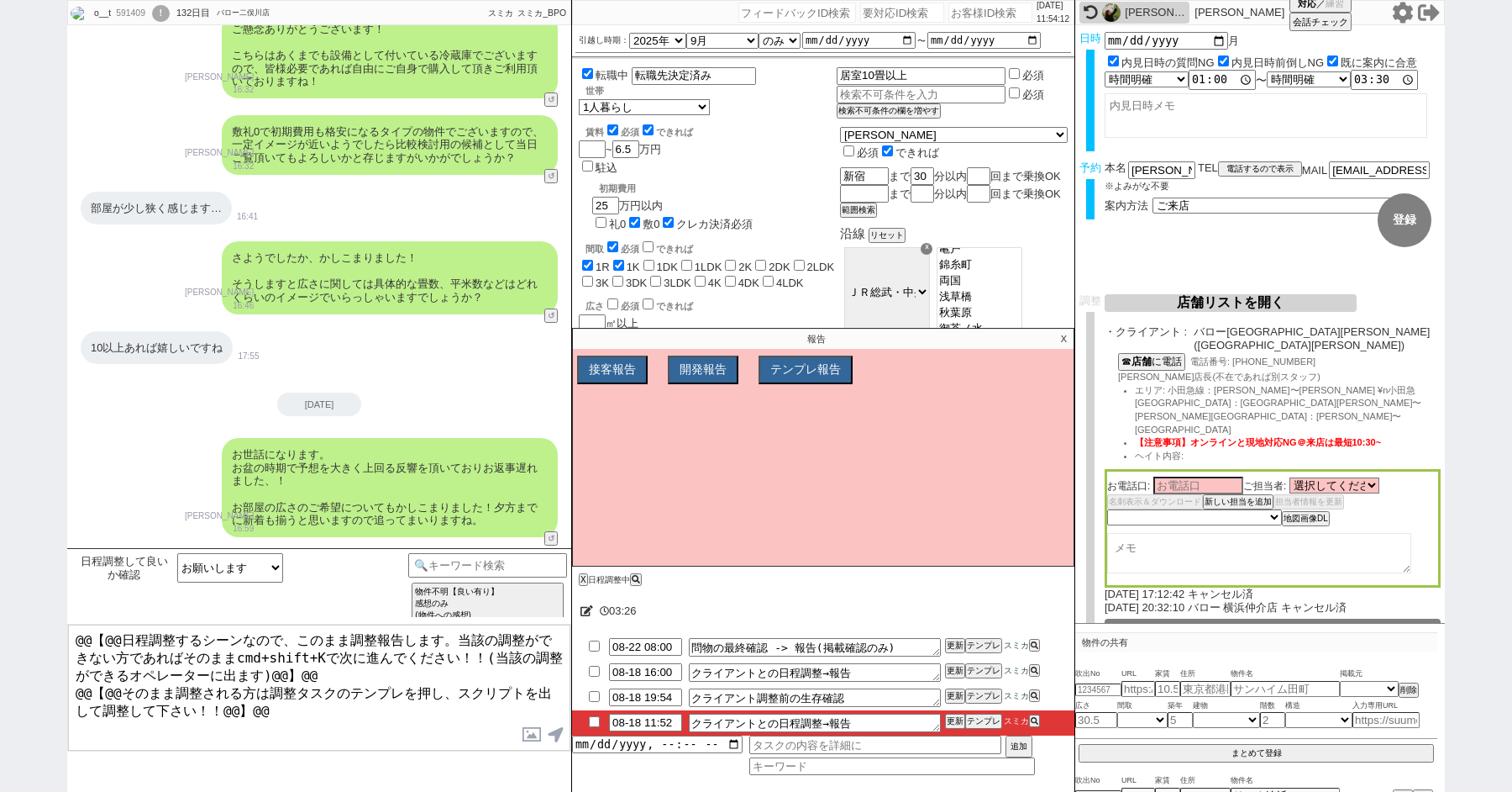
click at [1063, 337] on p "X" at bounding box center [1064, 338] width 19 height 20
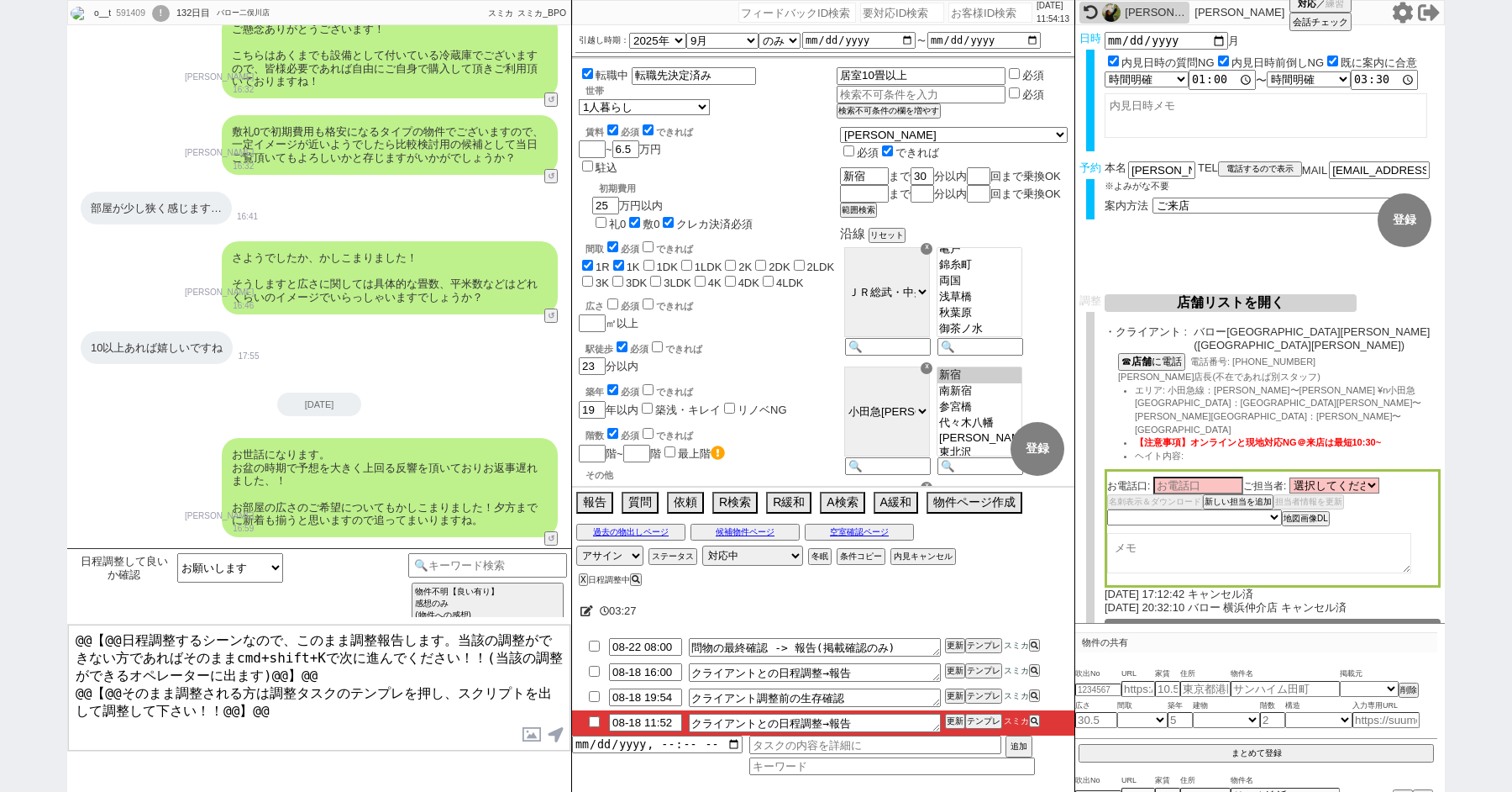
scroll to position [35975, 0]
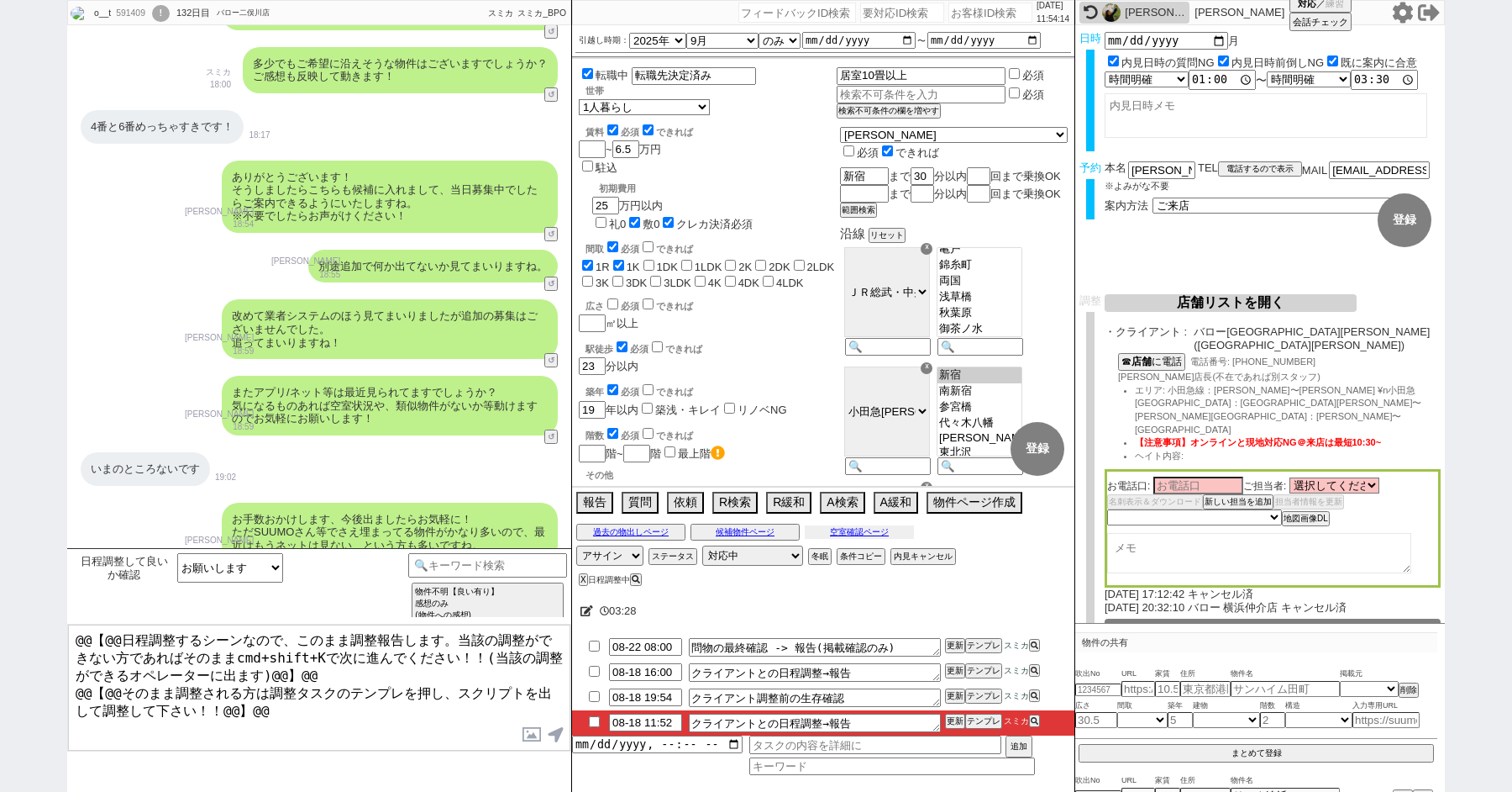
click at [860, 526] on button "空室確認ページ" at bounding box center [859, 532] width 109 height 13
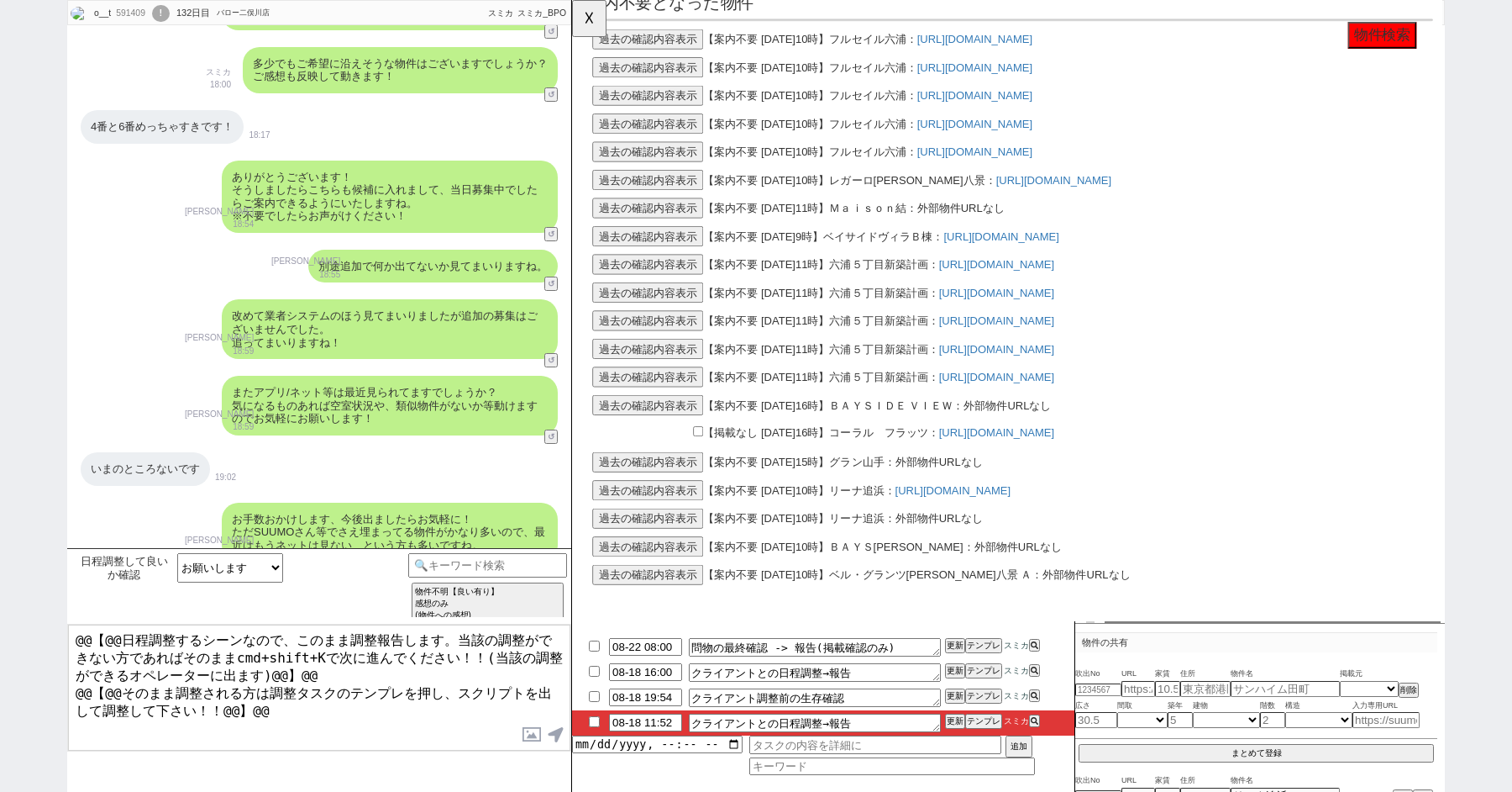
scroll to position [10649, 0]
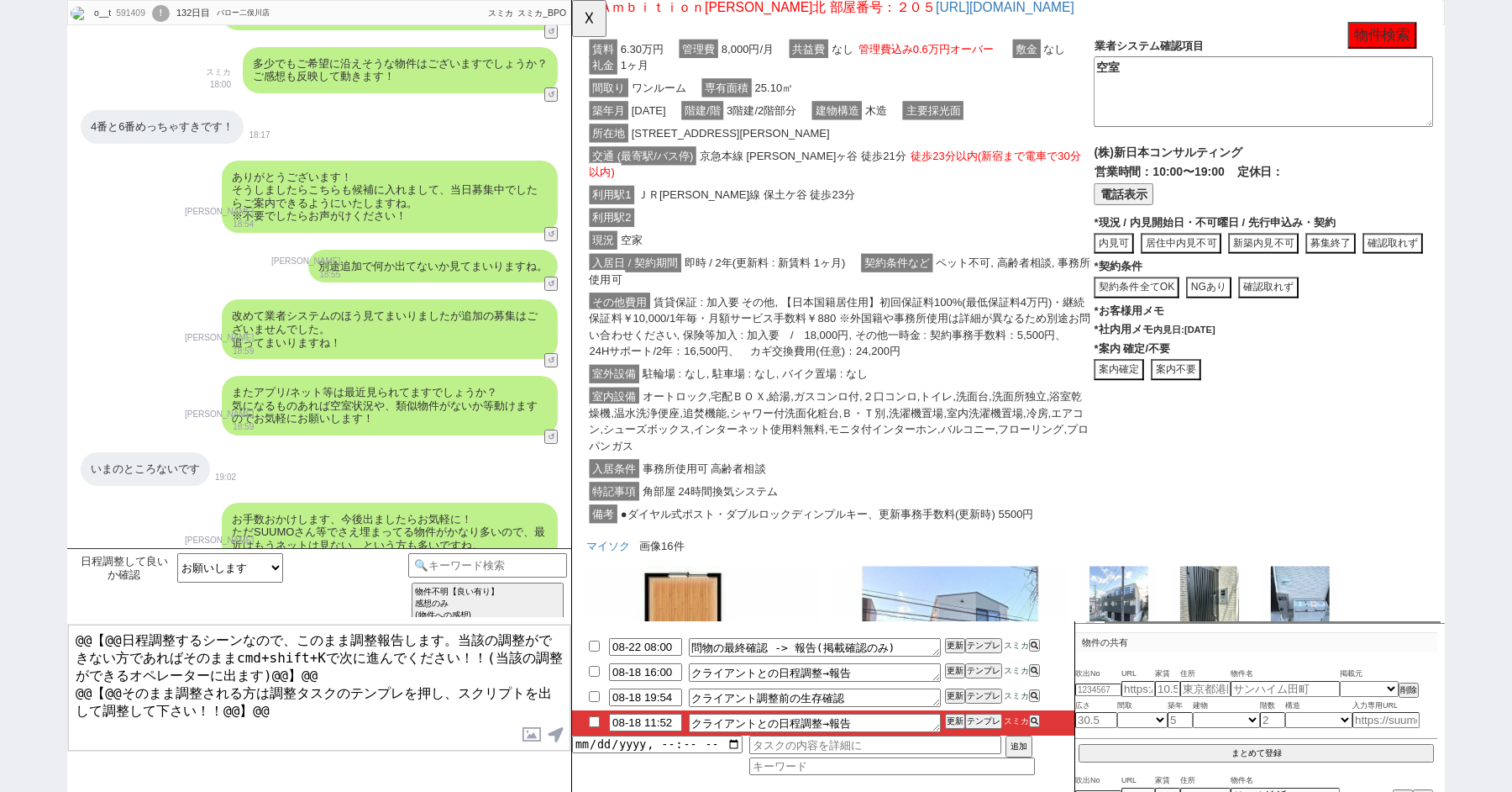
click at [572, 0] on button "案内不要" at bounding box center [572, 0] width 0 height 0
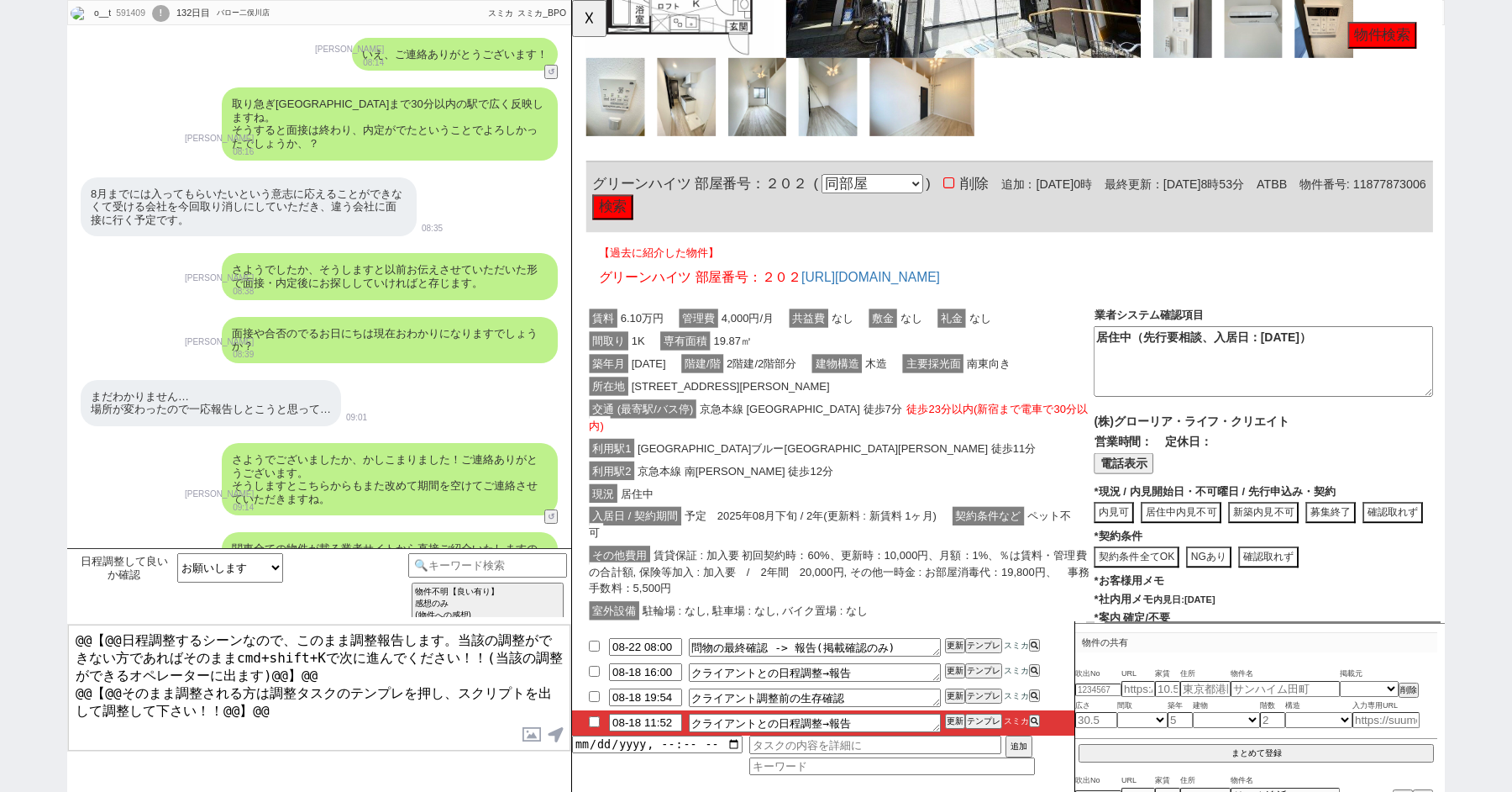
scroll to position [9397, 0]
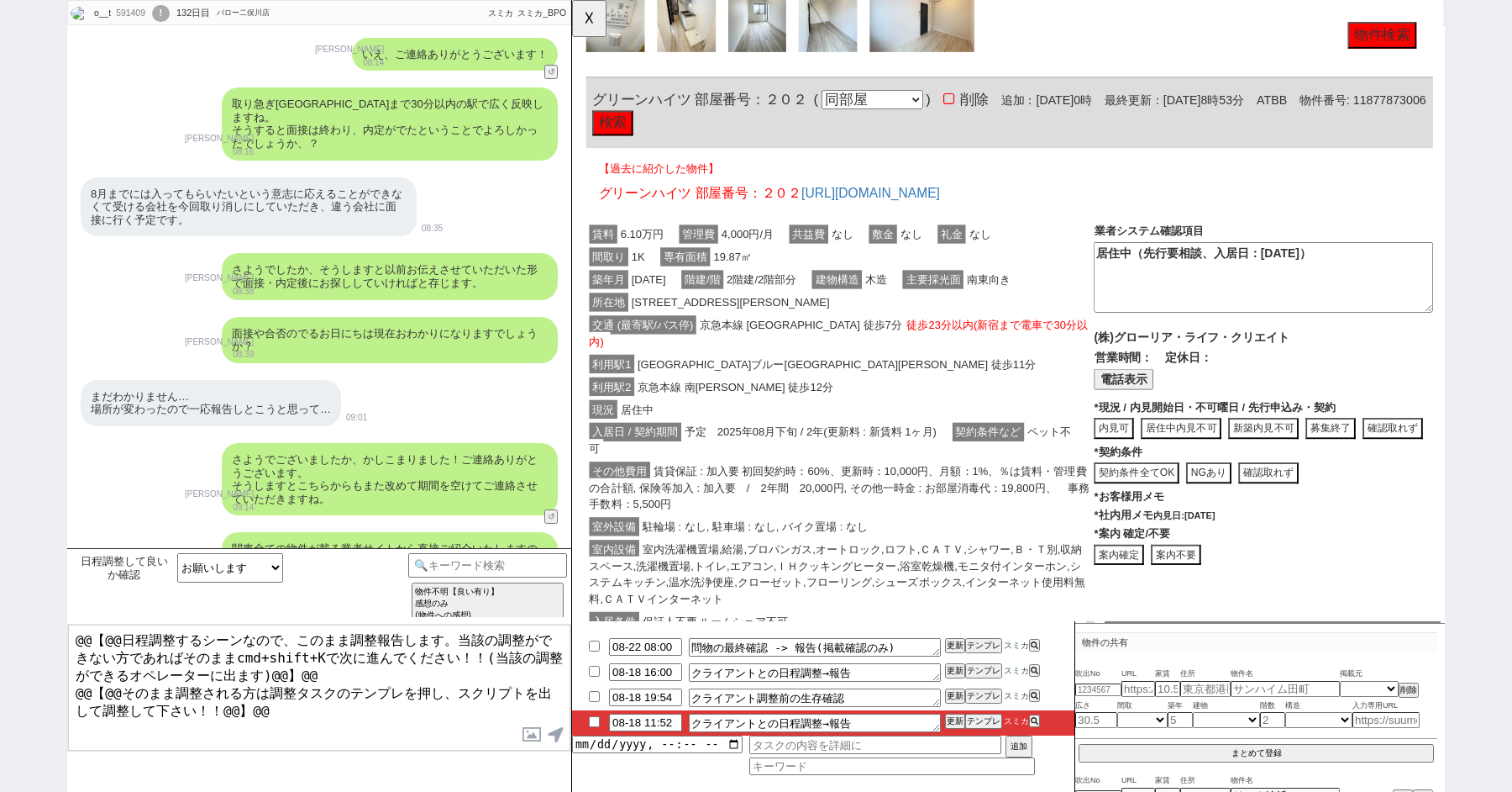
click at [572, 0] on button "案内不要" at bounding box center [572, 0] width 0 height 0
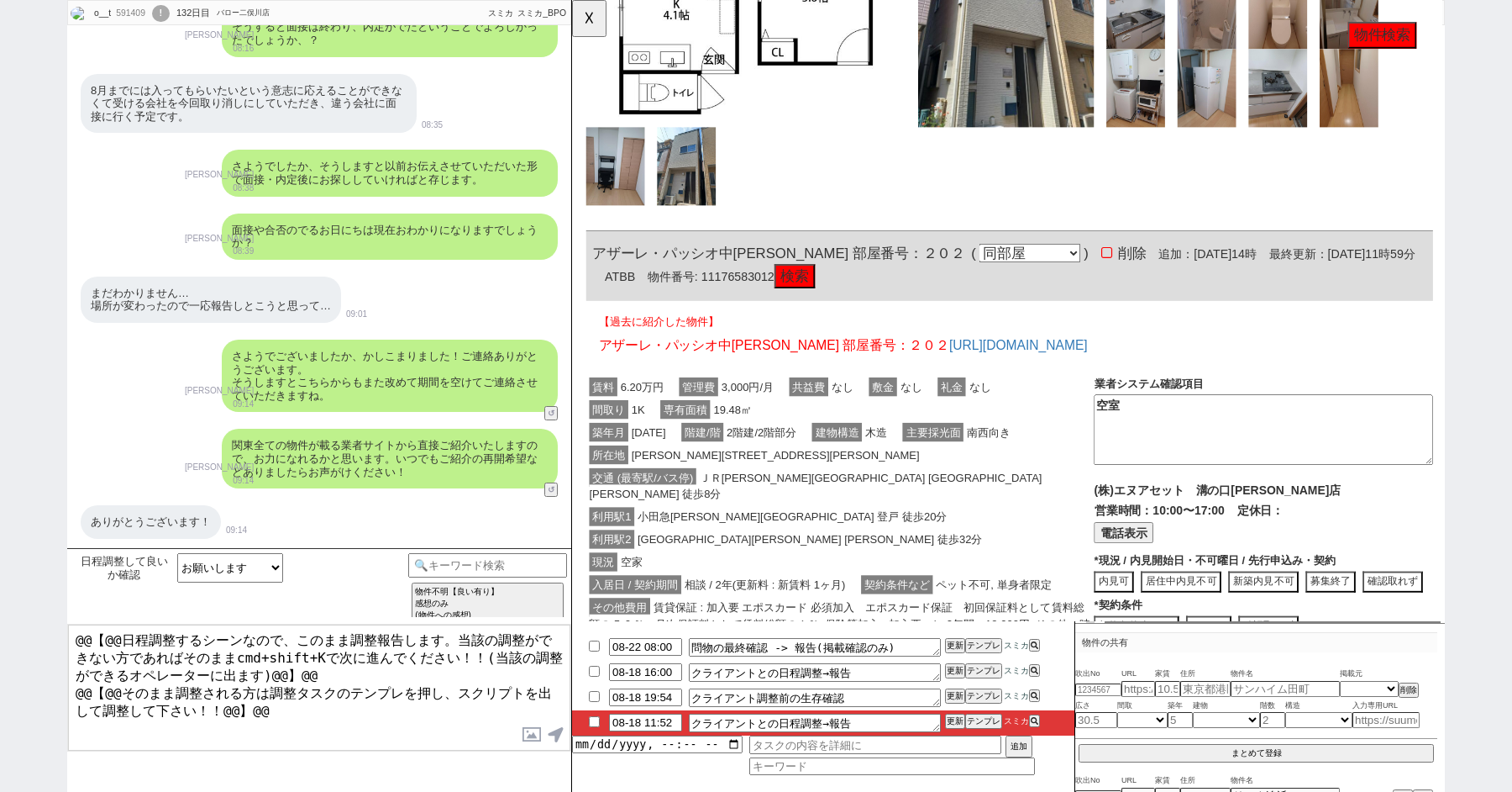
scroll to position [31563, 0]
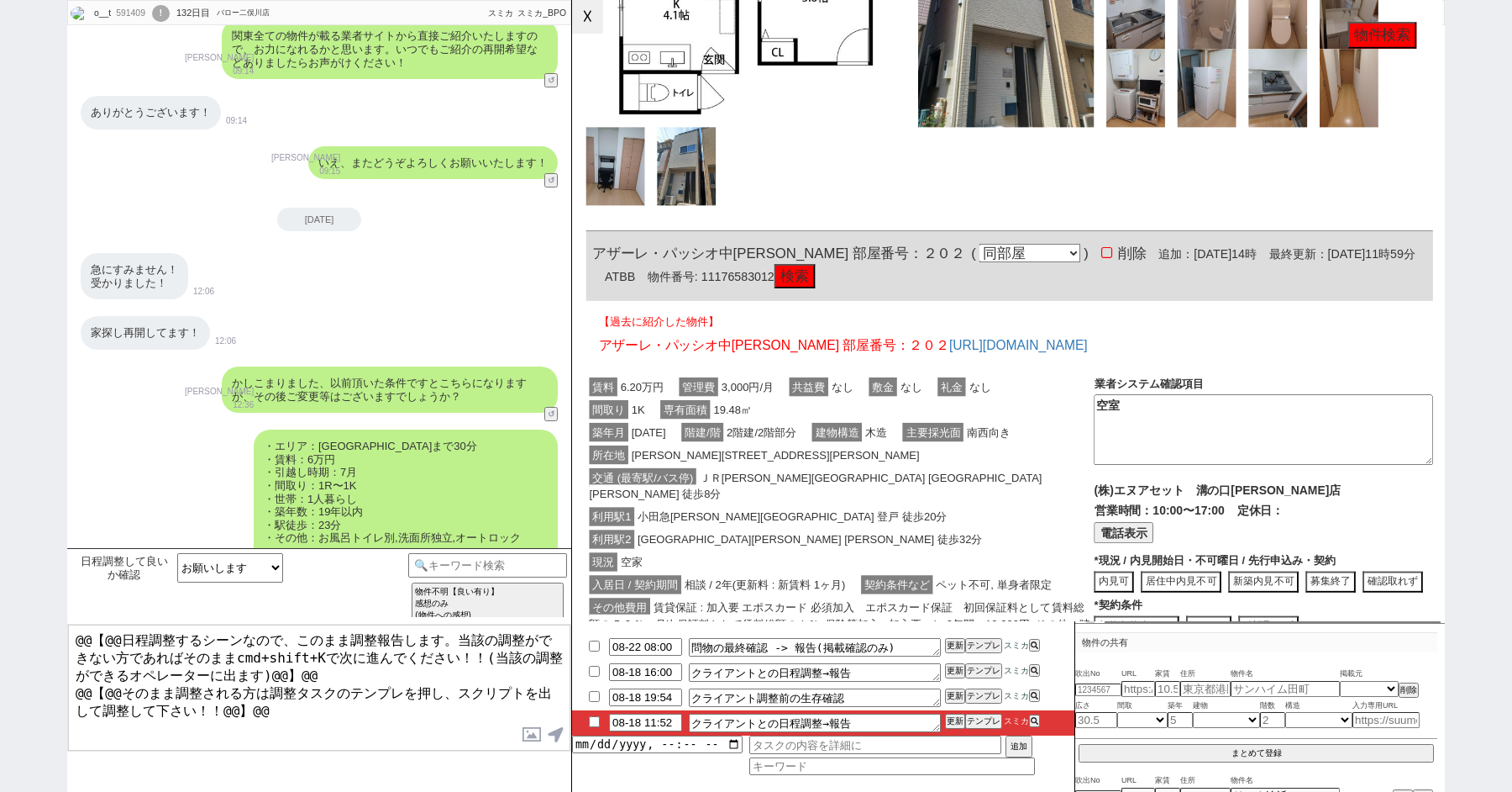
click at [587, 17] on button "☓" at bounding box center [587, 17] width 31 height 33
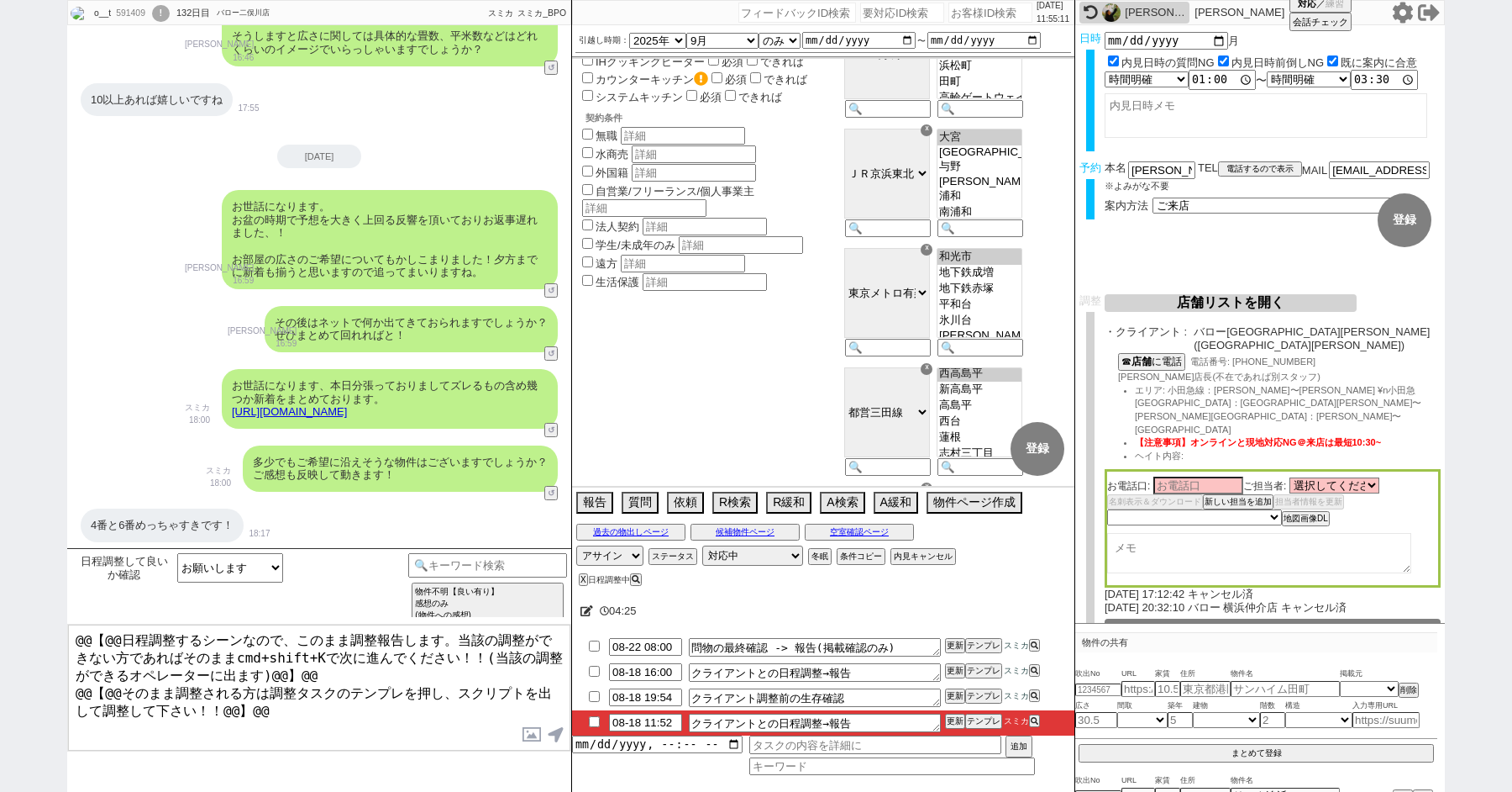
scroll to position [1508, 0]
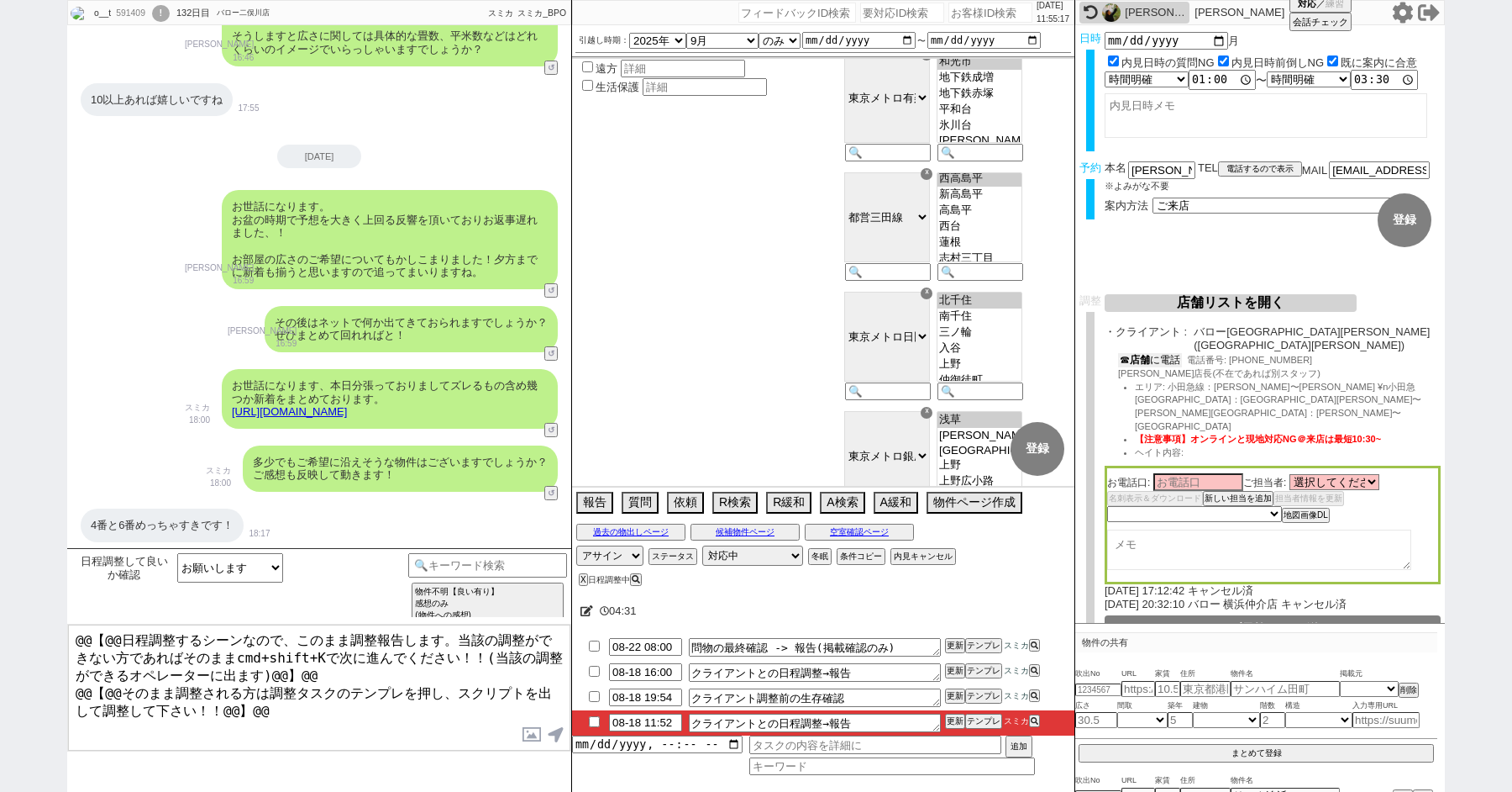
click at [1154, 353] on button "☎ 店舗 に電話" at bounding box center [1150, 360] width 64 height 14
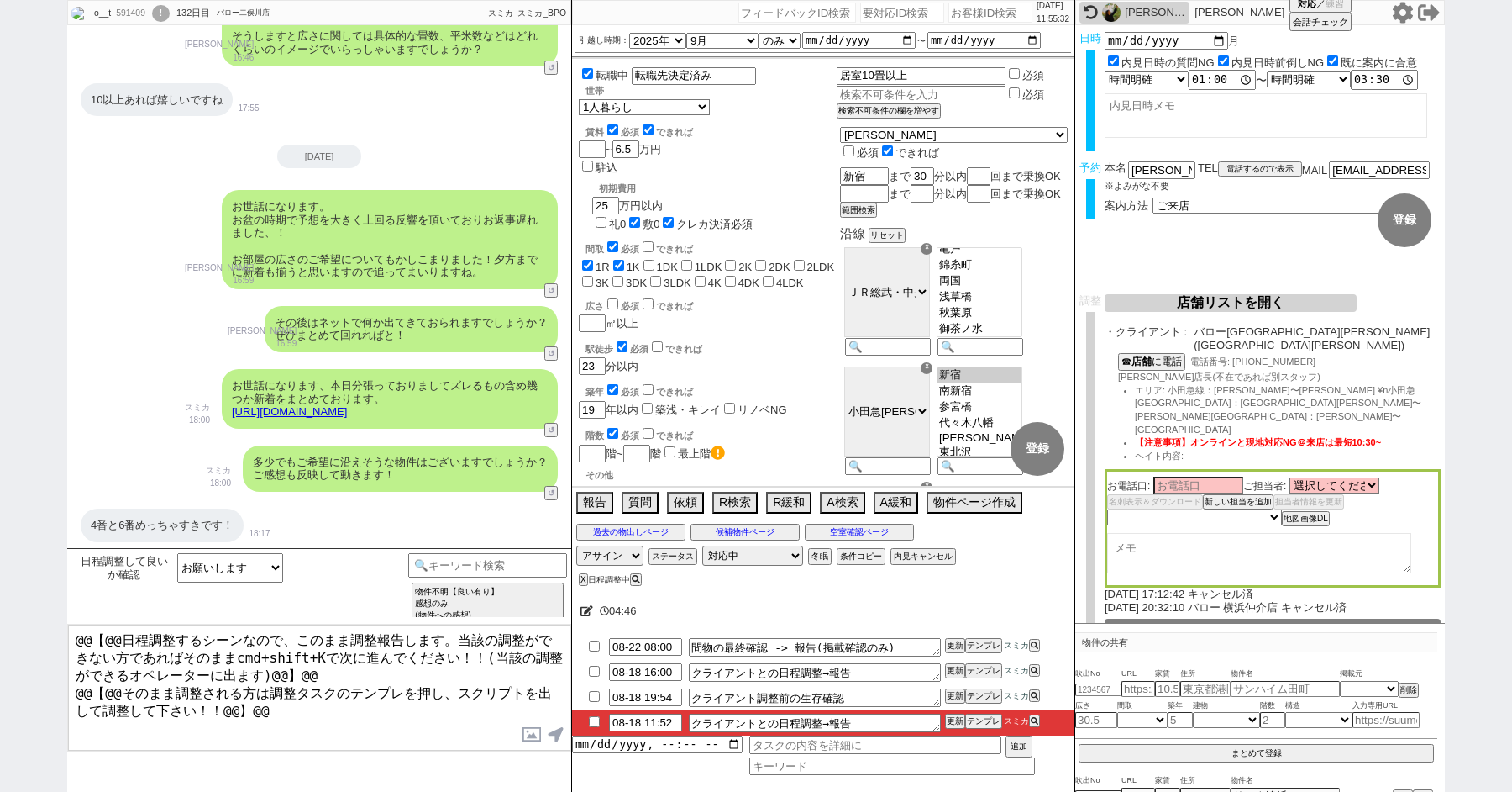
click at [787, 296] on div "広さ 必須 できれば" at bounding box center [712, 304] width 251 height 17
click at [798, 296] on div "広さ 必須 できれば" at bounding box center [712, 304] width 251 height 17
click at [857, 531] on button "空室確認ページ" at bounding box center [859, 532] width 109 height 13
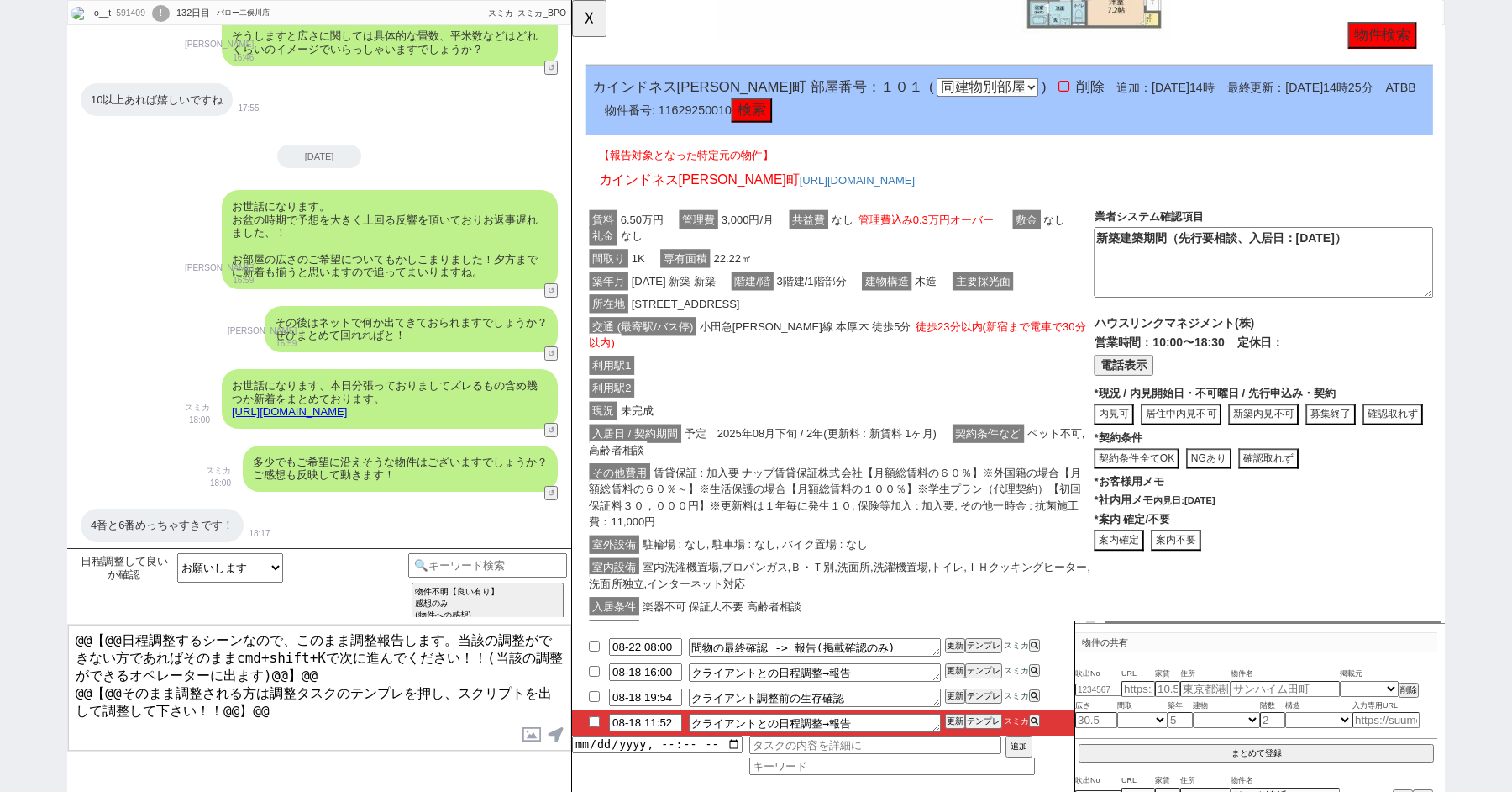
scroll to position [1363, 0]
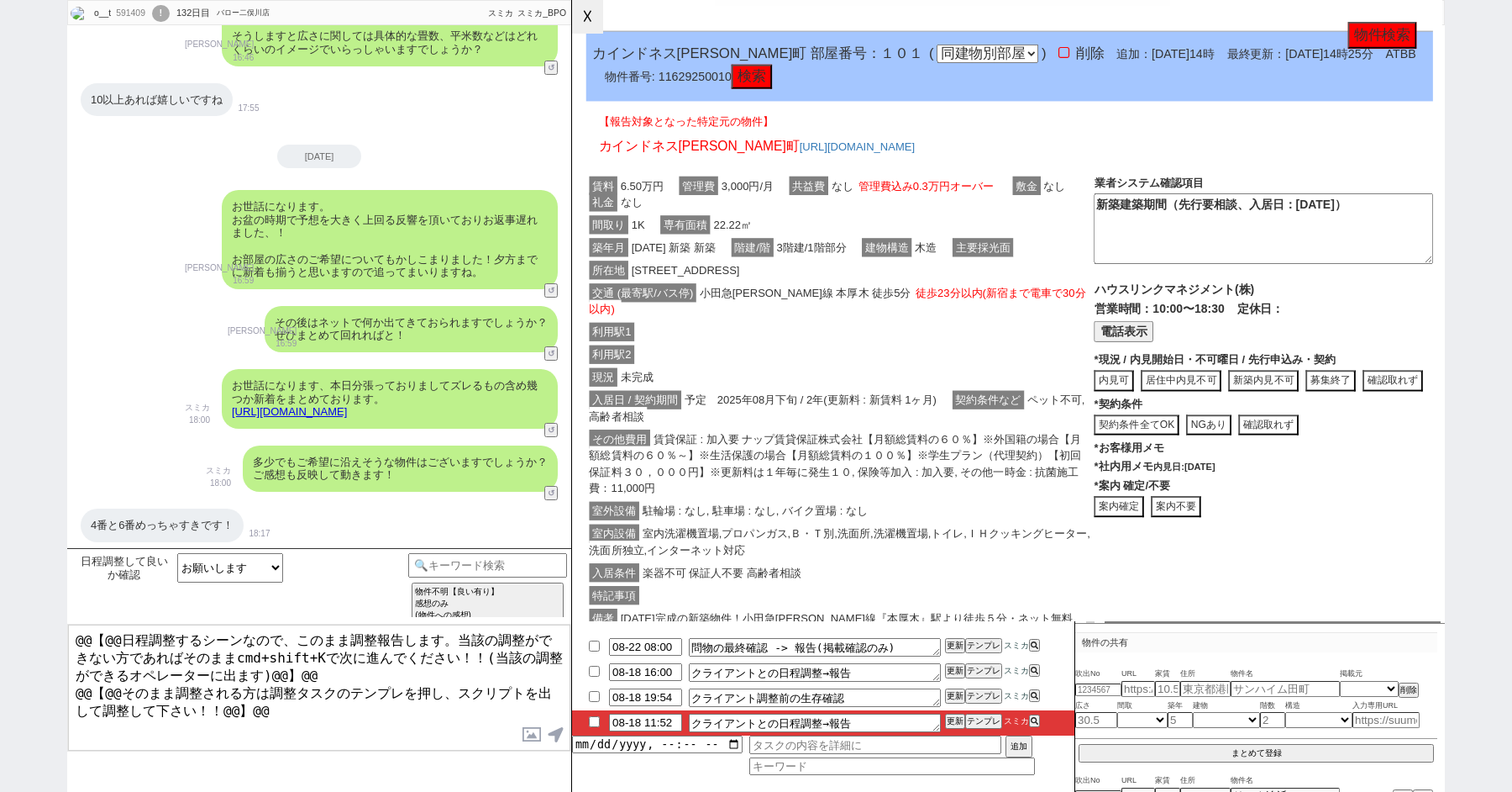
click at [593, 16] on button "☓" at bounding box center [587, 17] width 31 height 33
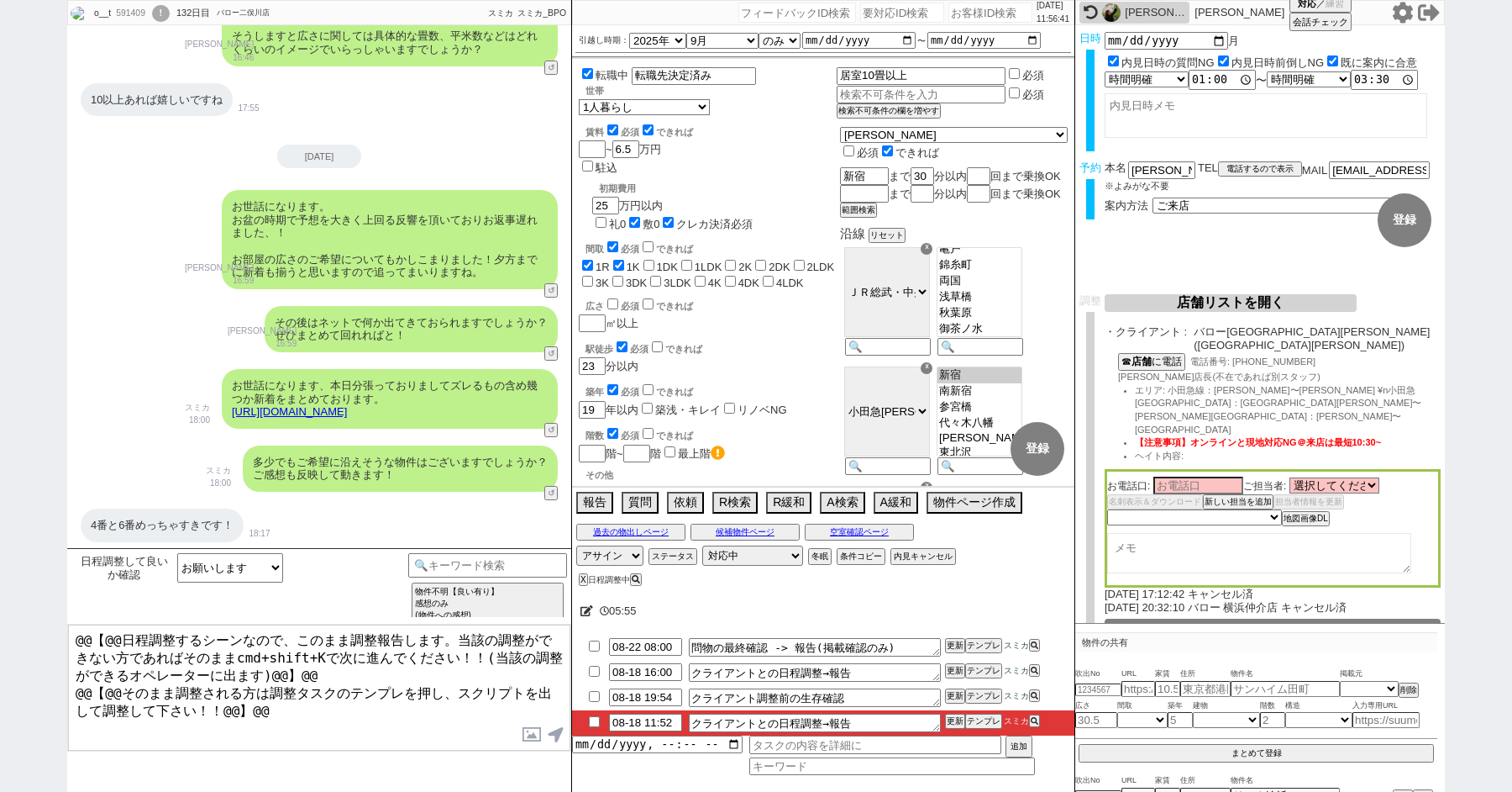
click at [589, 672] on input "checkbox" at bounding box center [595, 671] width 25 height 11
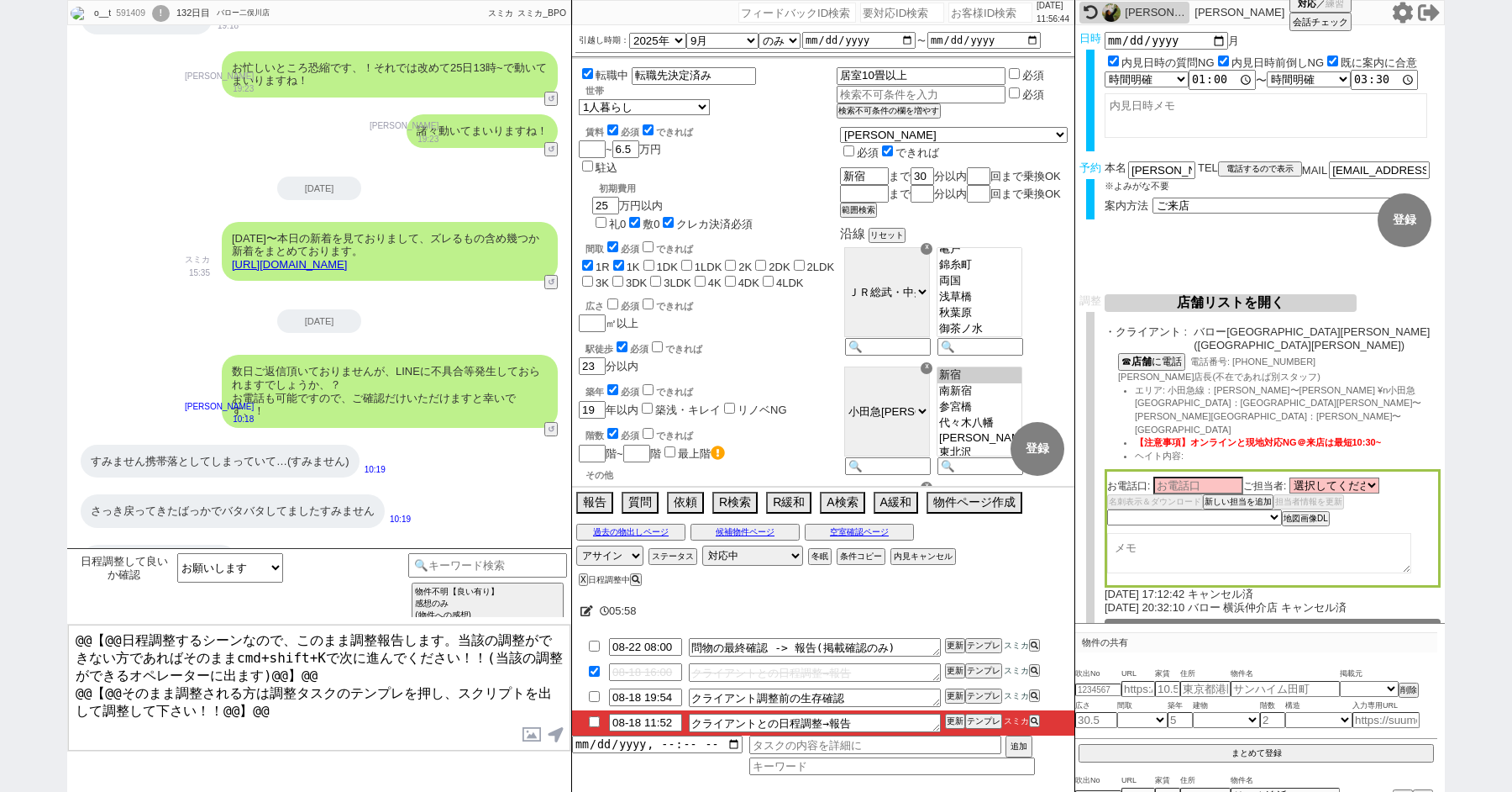
click at [1164, 533] on textarea at bounding box center [1260, 553] width 304 height 40
click at [1327, 478] on select "選択してください 塚本 龍一 五十嵐 圭 佐藤 諒 手塚 雄大 川鍋 健吾" at bounding box center [1335, 485] width 90 height 14
click at [1324, 478] on select "選択してください 塚本 龍一 五十嵐 圭 佐藤 諒 手塚 雄大 川鍋 健吾" at bounding box center [1335, 485] width 90 height 14
click at [1290, 478] on select "選択してください 塚本 龍一 五十嵐 圭 佐藤 諒 手塚 雄大 川鍋 健吾" at bounding box center [1335, 485] width 90 height 14
click at [1179, 477] on input at bounding box center [1198, 484] width 90 height 14
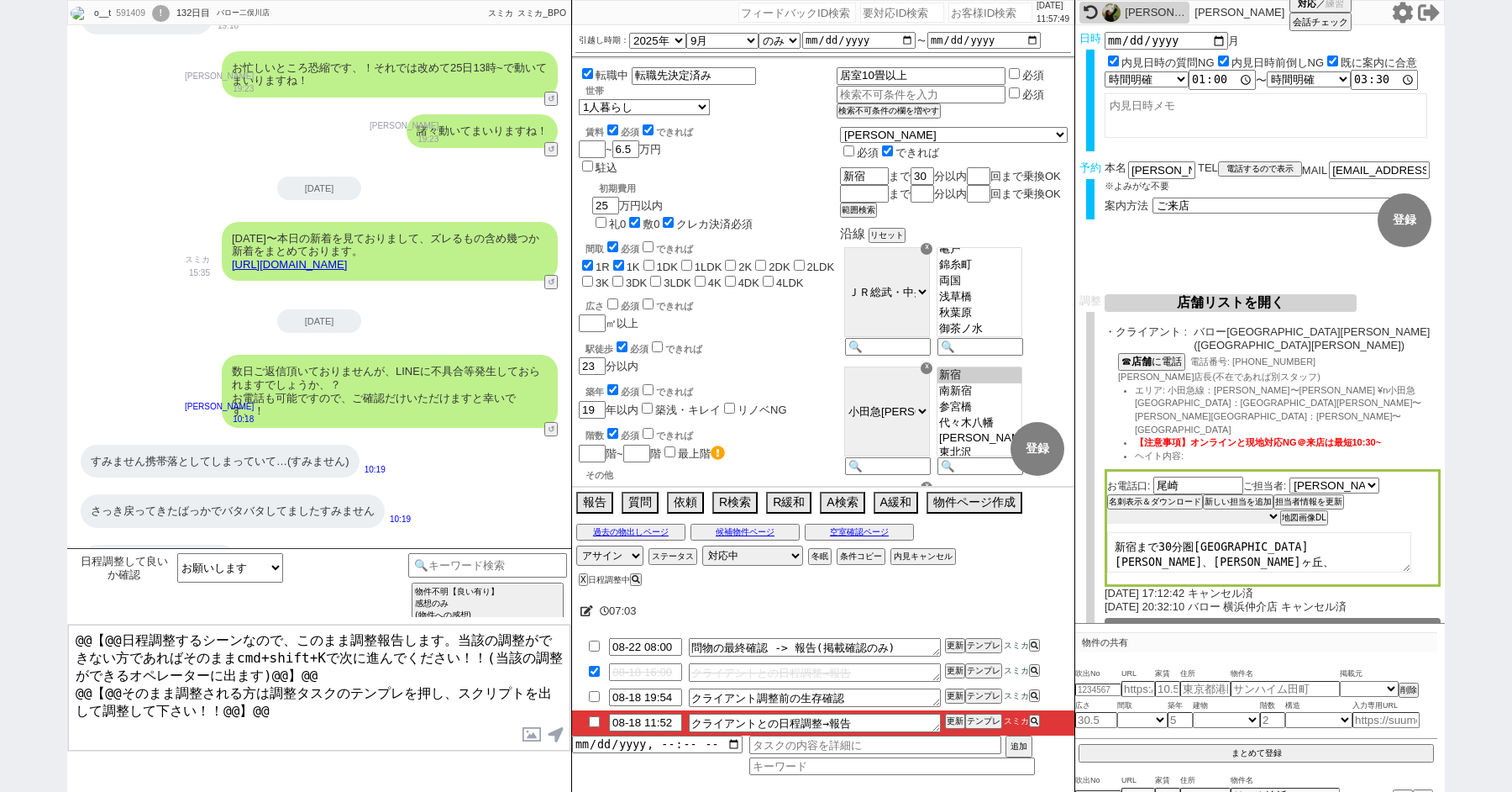
click at [1176, 510] on select "未定 希望で最短でOK 最短以外でOK 日程がNG(直近で別日提案可) 日程がNG(直近はNG) お客様ごとNG 折返し待ち 店舗が定休/終業後で連絡取れず" at bounding box center [1194, 517] width 173 height 14
click at [1108, 510] on select "未定 希望で最短でOK 最短以外でOK 日程がNG(直近で別日提案可) 日程がNG(直近はNG) お客様ごとNG 折返し待ち 店舗が定休/終業後で連絡取れず" at bounding box center [1194, 517] width 173 height 14
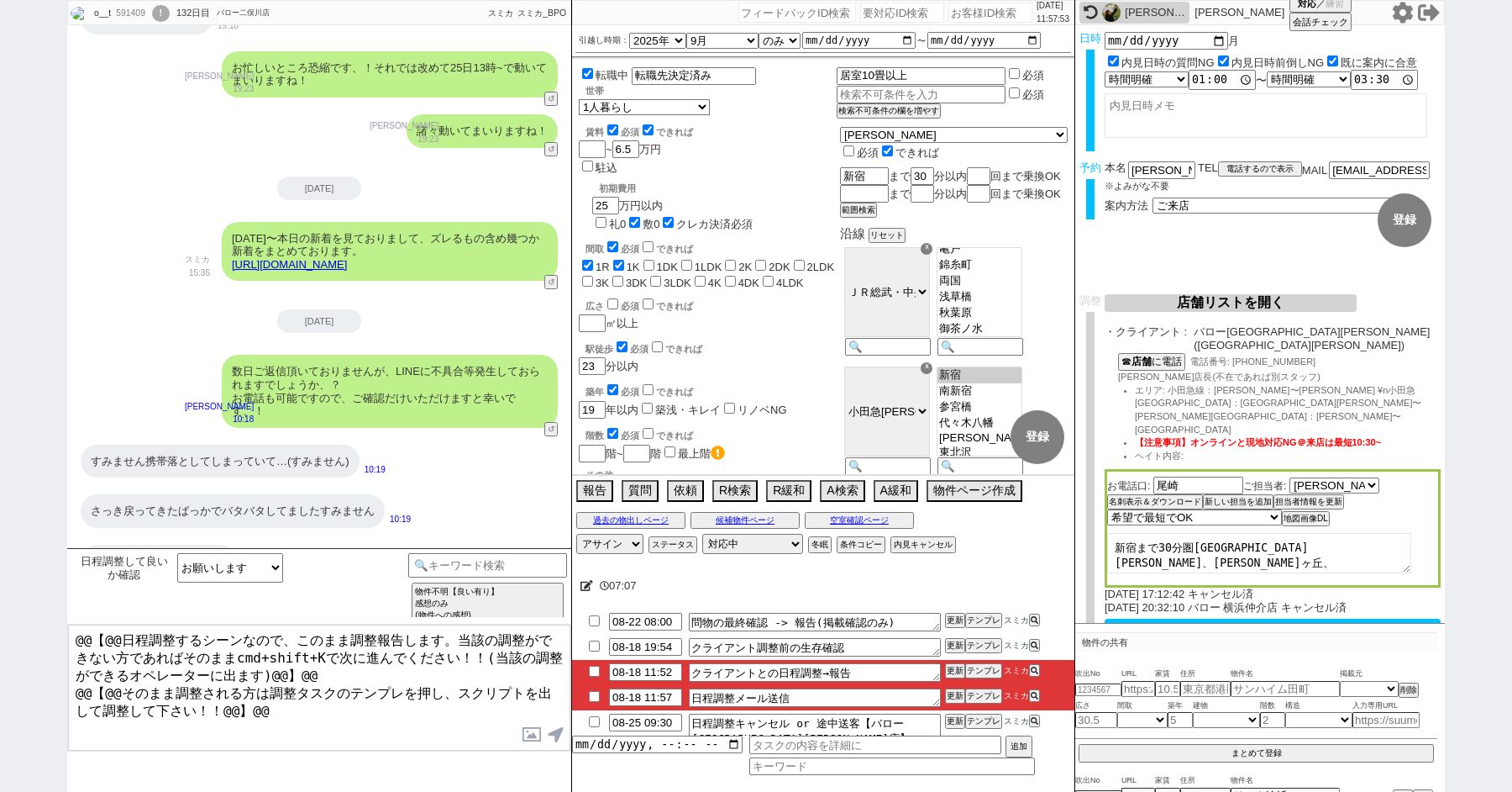
drag, startPoint x: 1306, startPoint y: 526, endPoint x: 1131, endPoint y: 491, distance: 178.5
click at [1131, 492] on div "お電話口: 尾崎 ご担当者: 選択してください 塚本 龍一 五十嵐 圭 佐藤 諒 手塚 雄大 川鍋 健吾 名刺表示＆ダウンロード 新しい担当を追加 担当者情報…" at bounding box center [1273, 528] width 336 height 119
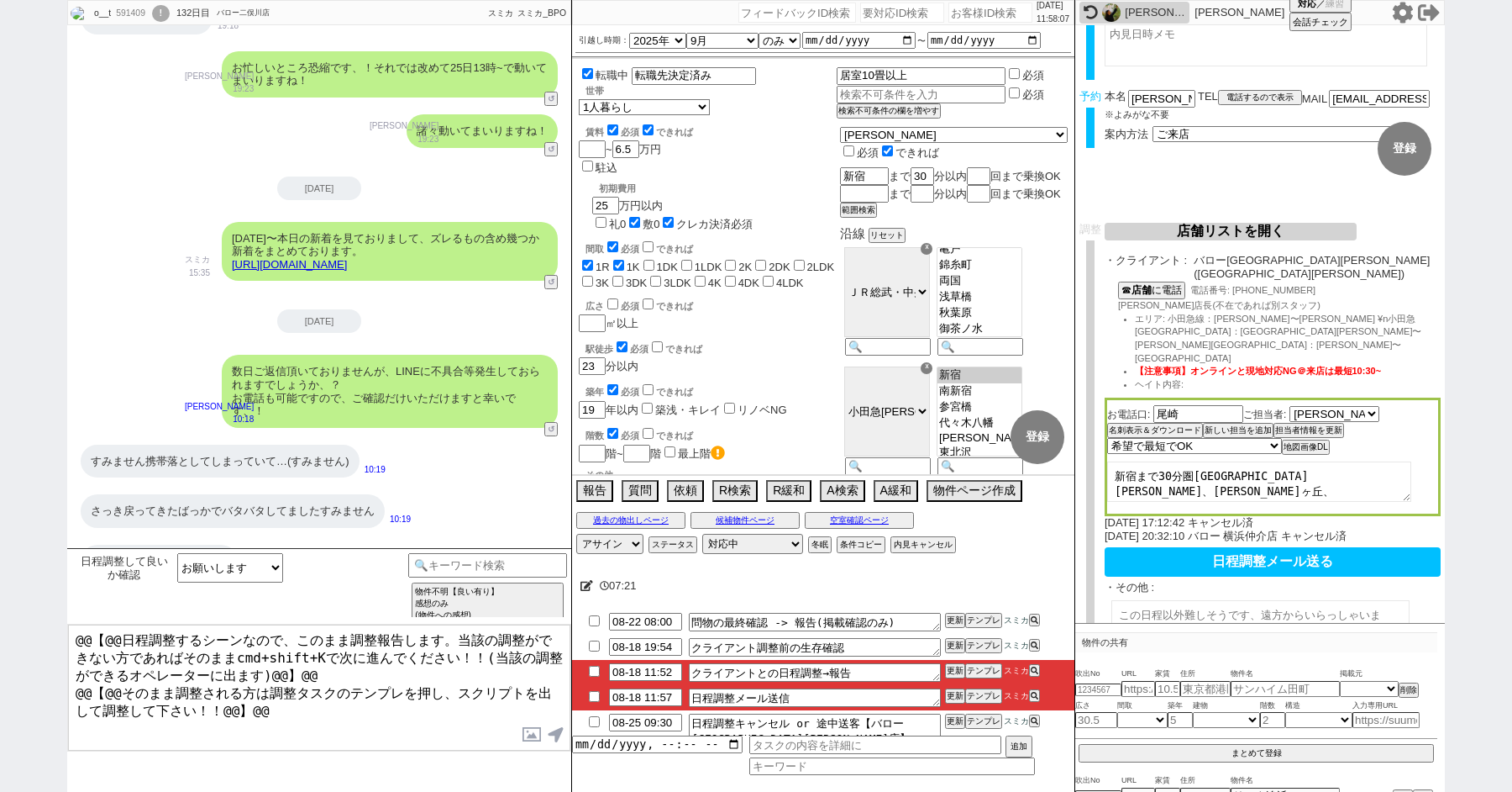
click at [1206, 461] on textarea "新宿まで30分圏内 相模大野、新百合ヶ丘、厚木等お探し" at bounding box center [1260, 482] width 304 height 40
drag, startPoint x: 1315, startPoint y: 452, endPoint x: 1044, endPoint y: 381, distance: 280.1
click at [1044, 382] on div "o__t 591409 ! 0 132日目 バロー二俣川店 冬眠中 自社客 スミカ スミカ_BPO チャット全表示 2025-04-09 新しくフォローされま…" at bounding box center [756, 396] width 1378 height 792
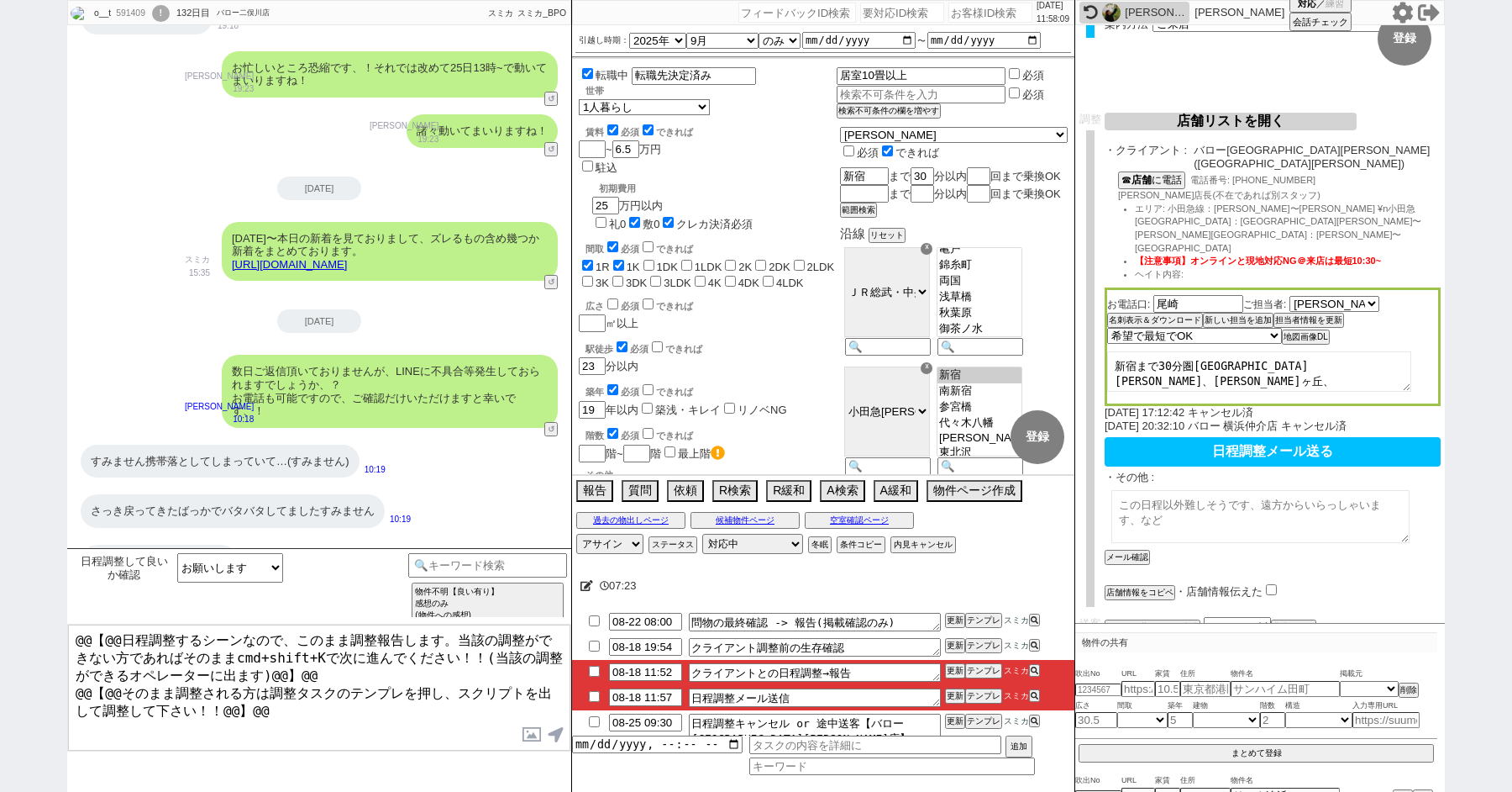
click at [1183, 490] on textarea at bounding box center [1261, 517] width 299 height 53
paste textarea "新宿まで30分圏内 相模大野、新百合ヶ丘、厚木等お探し"
click at [1128, 551] on button "メール確認" at bounding box center [1126, 556] width 42 height 11
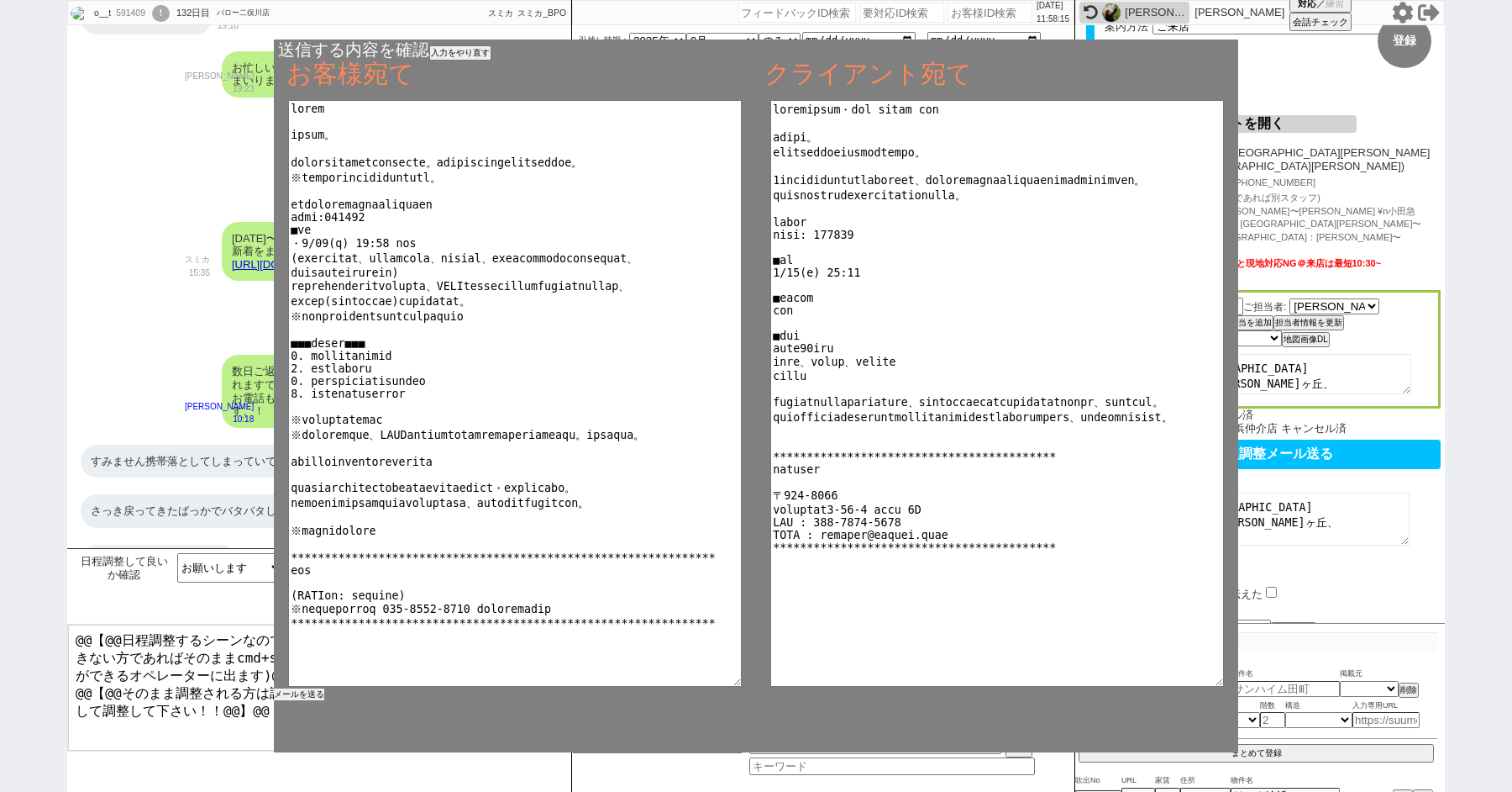
click at [289, 694] on button "メールを送る" at bounding box center [299, 694] width 50 height 11
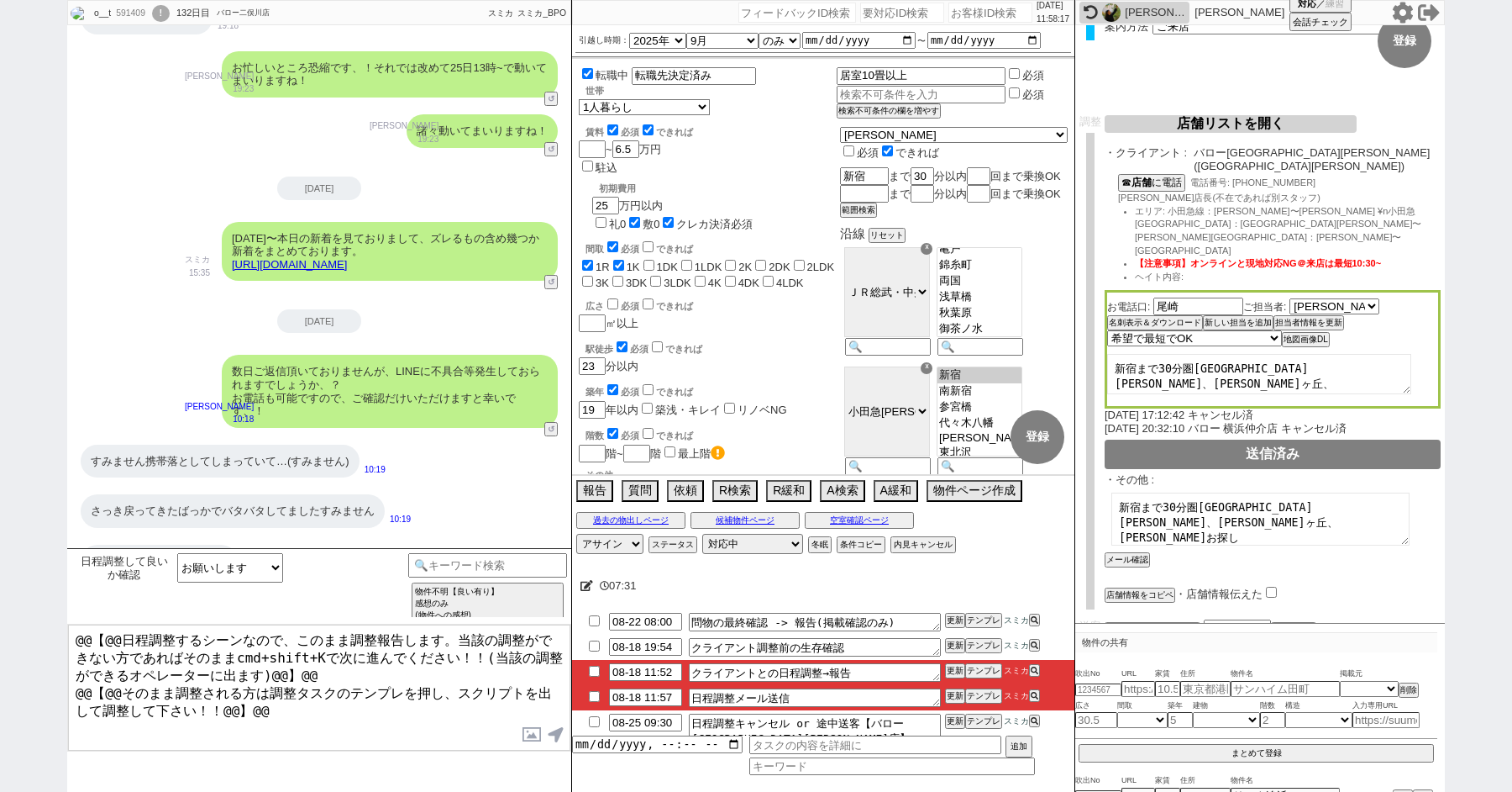
click at [933, 255] on div "☓" at bounding box center [926, 248] width 11 height 11
click at [998, 254] on option "新百合ヶ丘" at bounding box center [980, 246] width 84 height 16
click at [1002, 270] on option "町田" at bounding box center [980, 263] width 84 height 13
click at [1003, 275] on option "相模大野" at bounding box center [980, 267] width 84 height 16
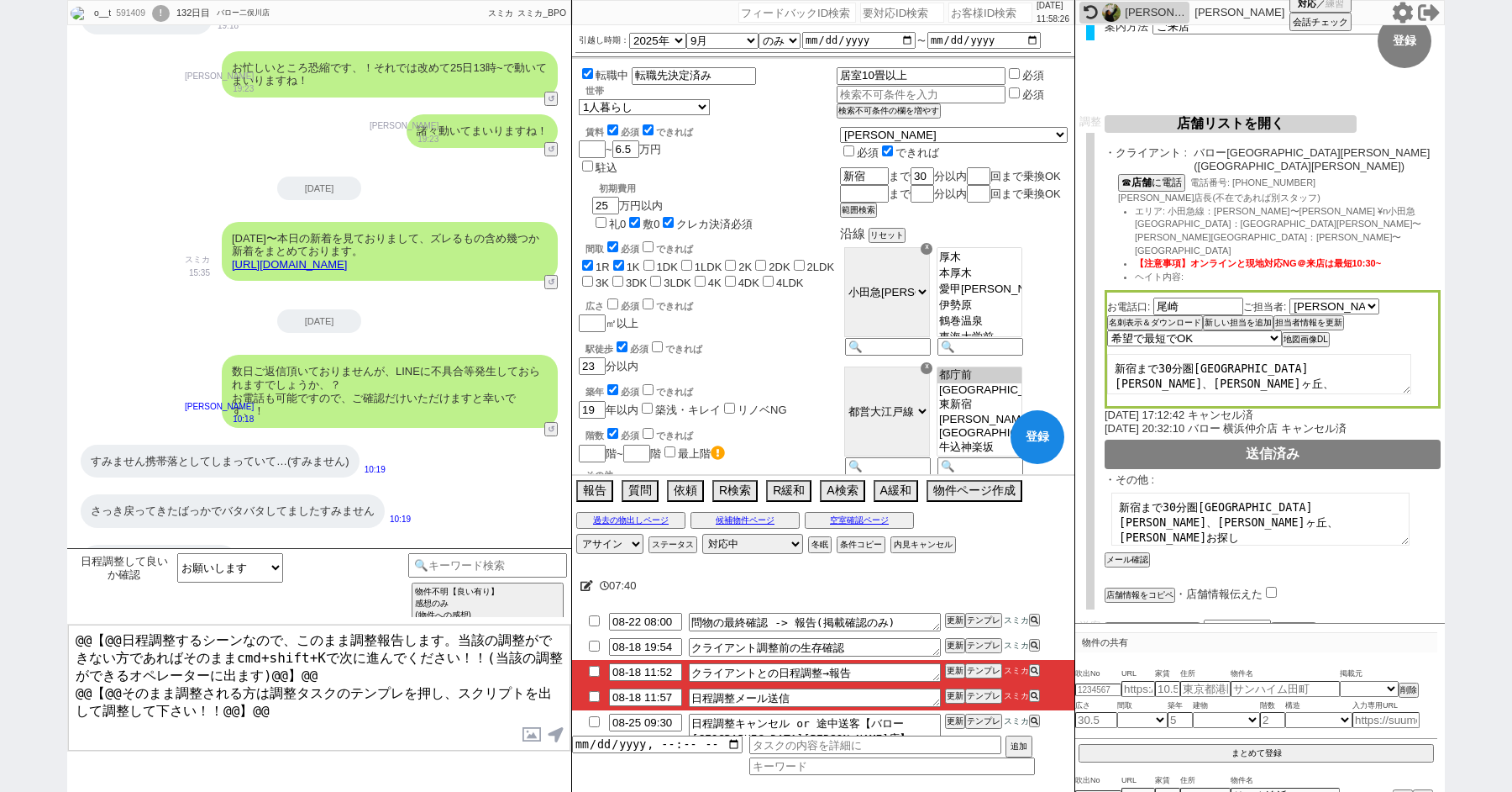
scroll to position [494, 0]
click at [999, 228] on option "小田急相模原" at bounding box center [980, 220] width 84 height 16
click at [997, 224] on option "百合ヶ丘" at bounding box center [980, 216] width 84 height 16
click at [993, 264] on option "柿生" at bounding box center [980, 256] width 84 height 16
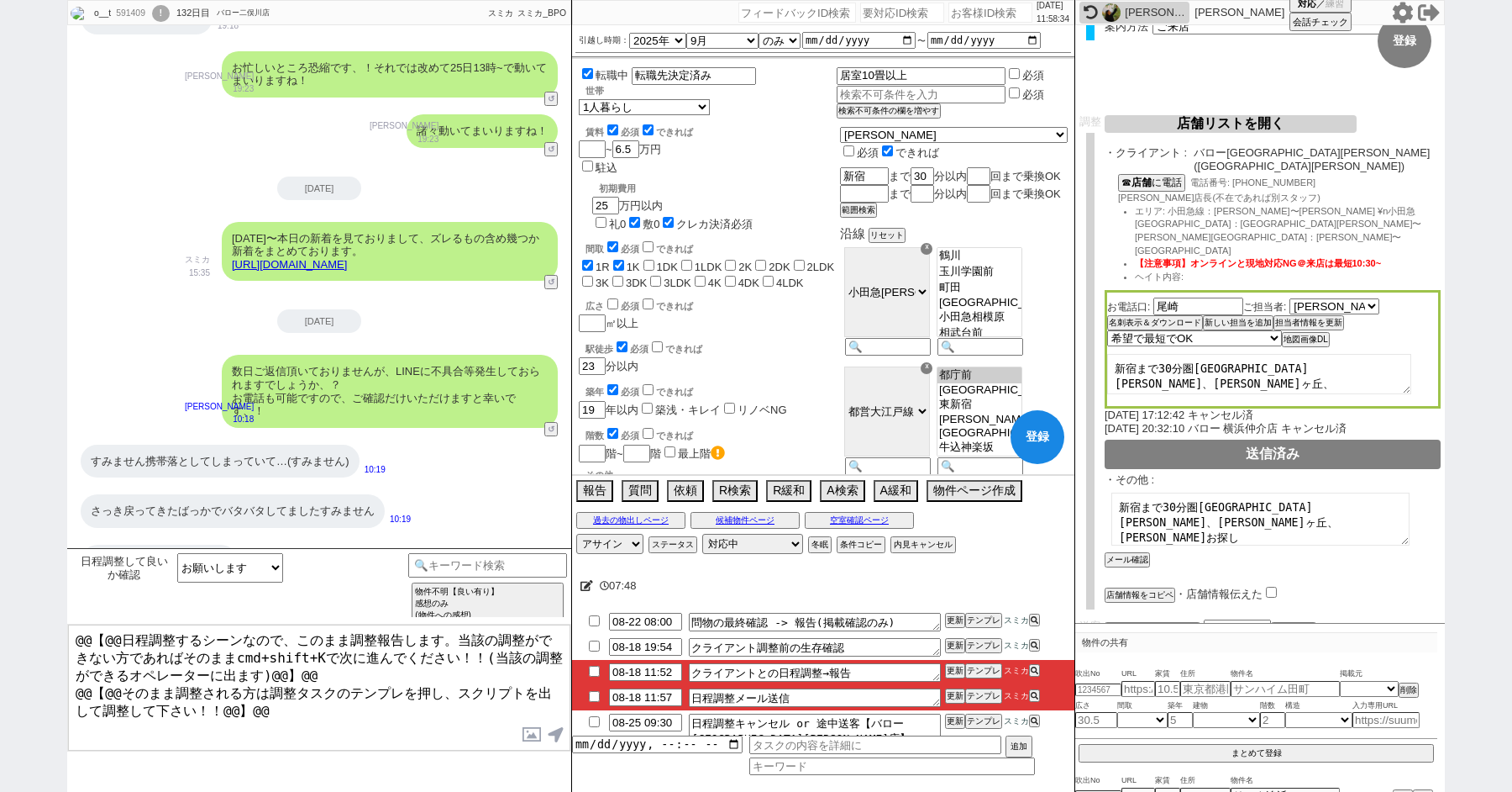
click at [993, 264] on option "柿生" at bounding box center [980, 256] width 84 height 16
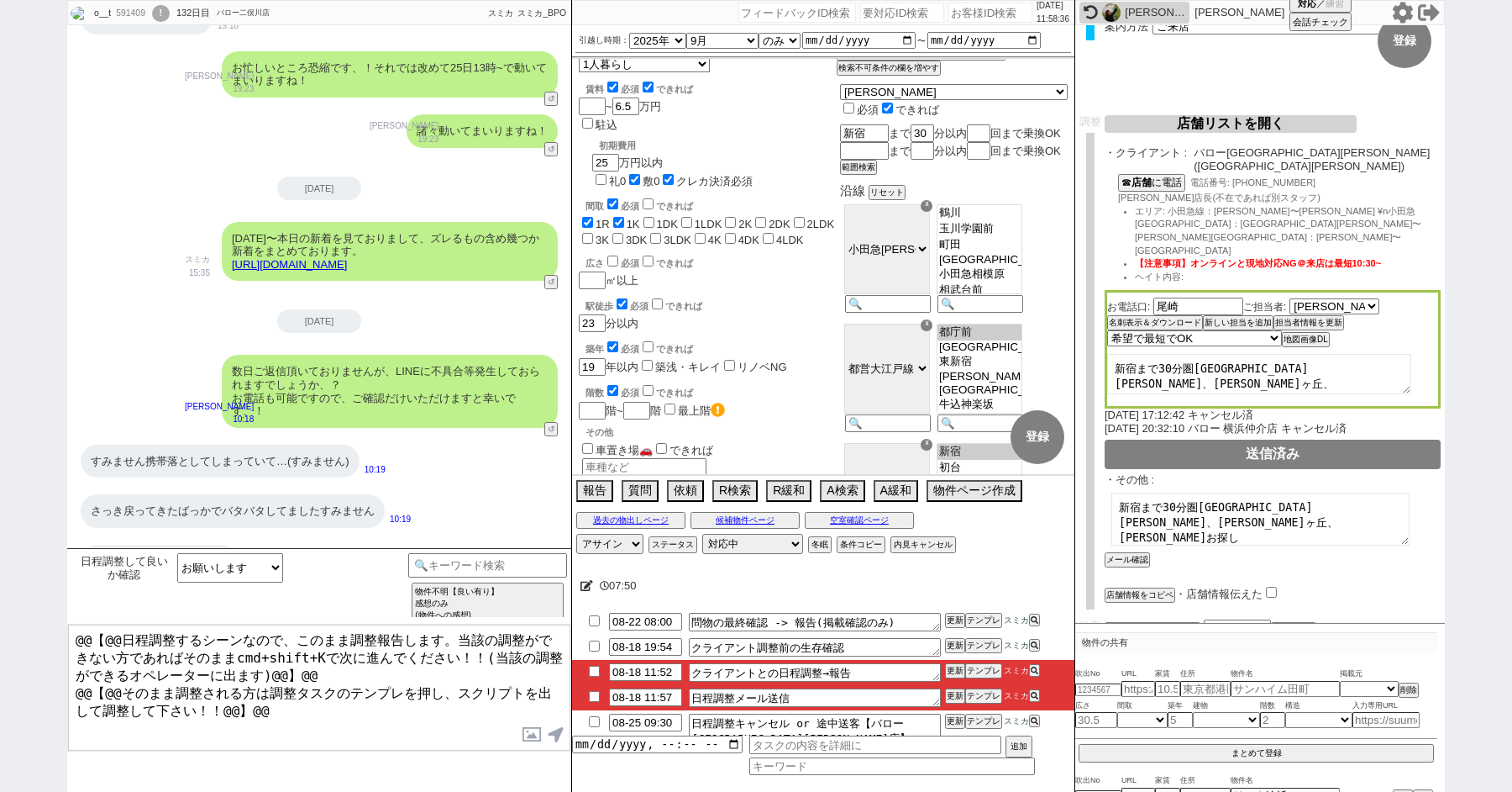
scroll to position [105, 0]
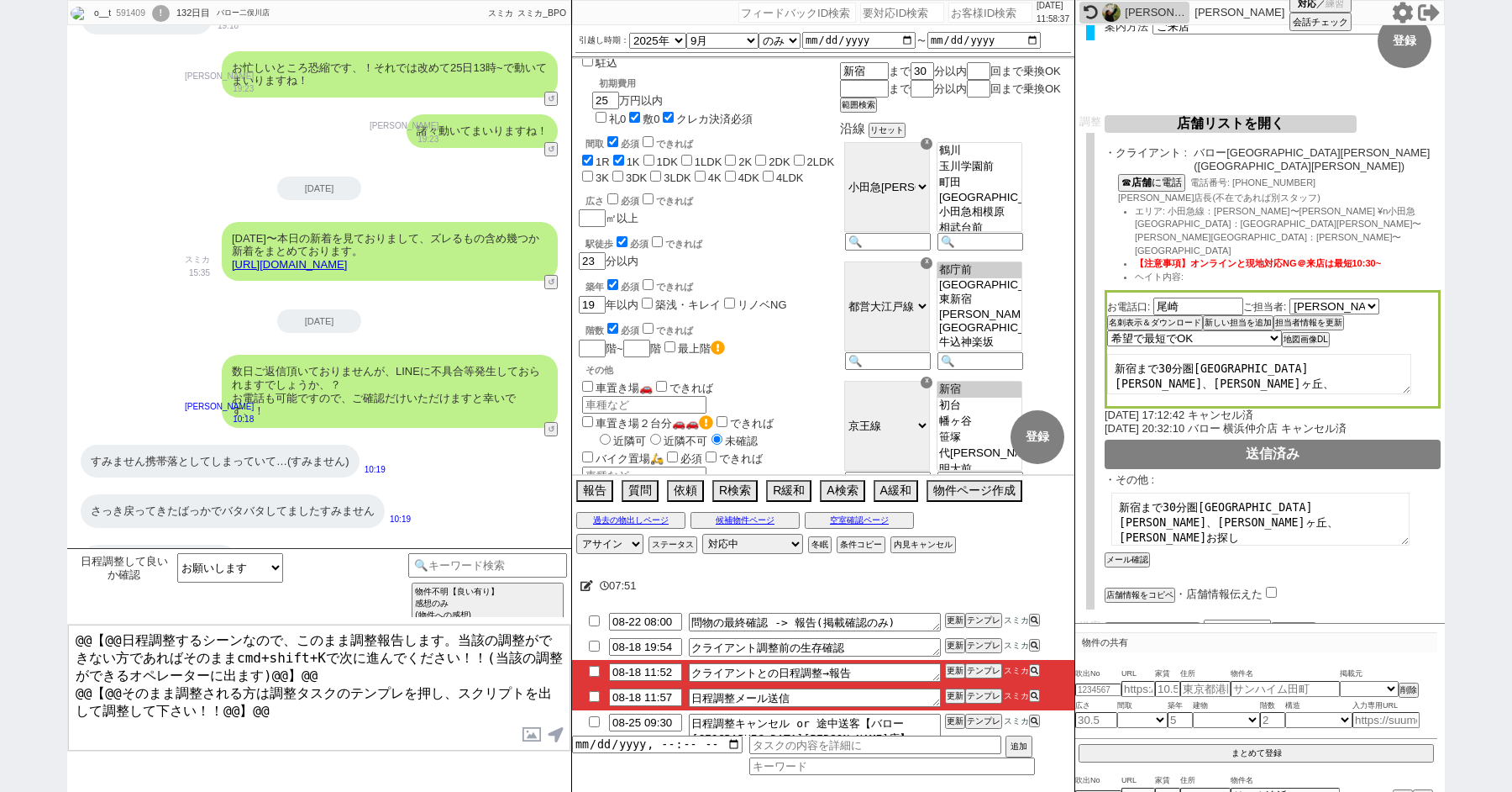
click at [933, 269] on div "☓" at bounding box center [926, 263] width 11 height 11
click at [933, 376] on div "☓" at bounding box center [926, 381] width 11 height 11
click at [933, 269] on div "☓" at bounding box center [926, 263] width 11 height 11
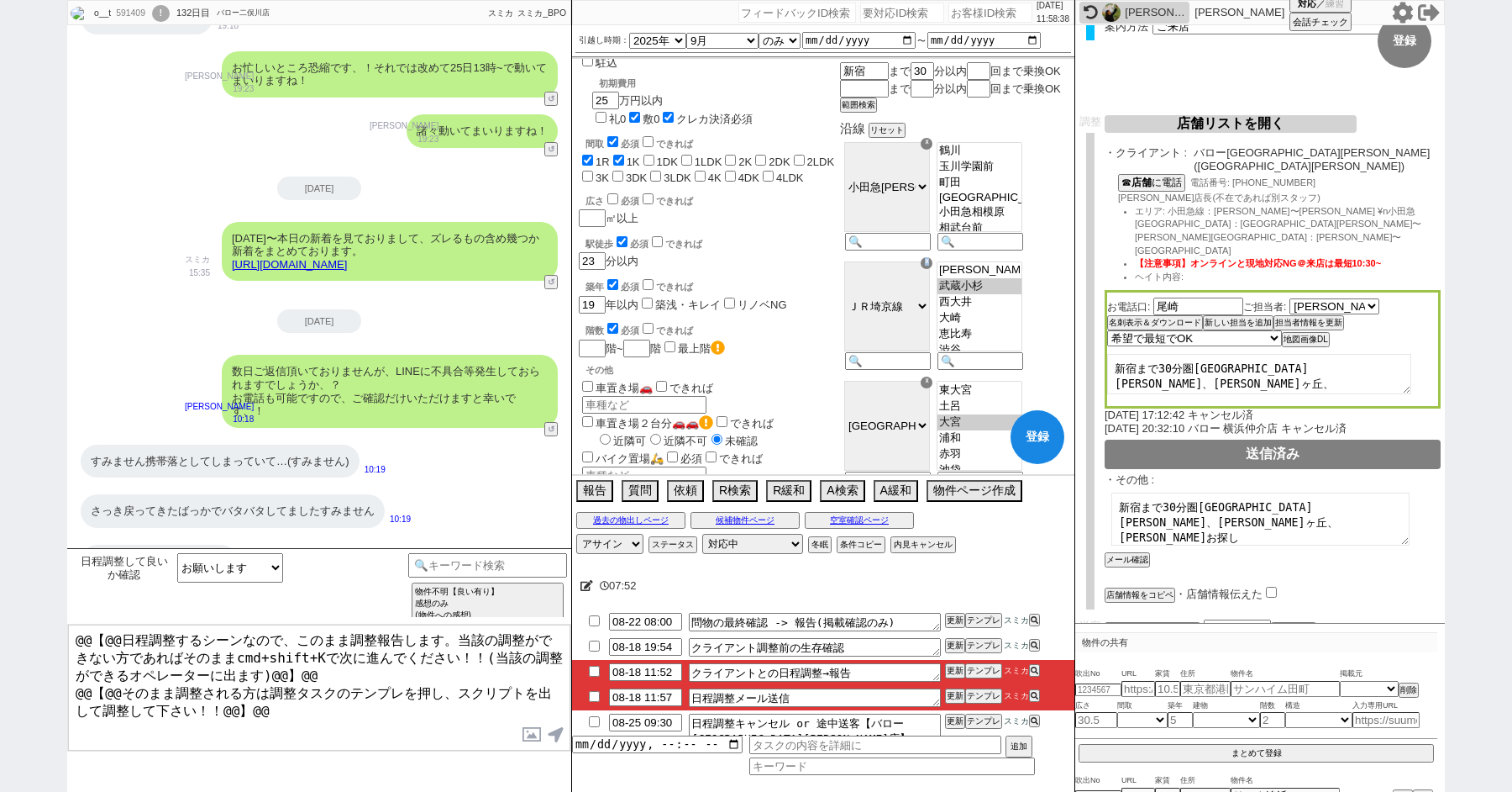
click at [933, 269] on div "☓" at bounding box center [926, 263] width 11 height 11
click at [933, 376] on div "☓" at bounding box center [926, 381] width 11 height 11
click at [933, 269] on div "☓" at bounding box center [926, 263] width 11 height 11
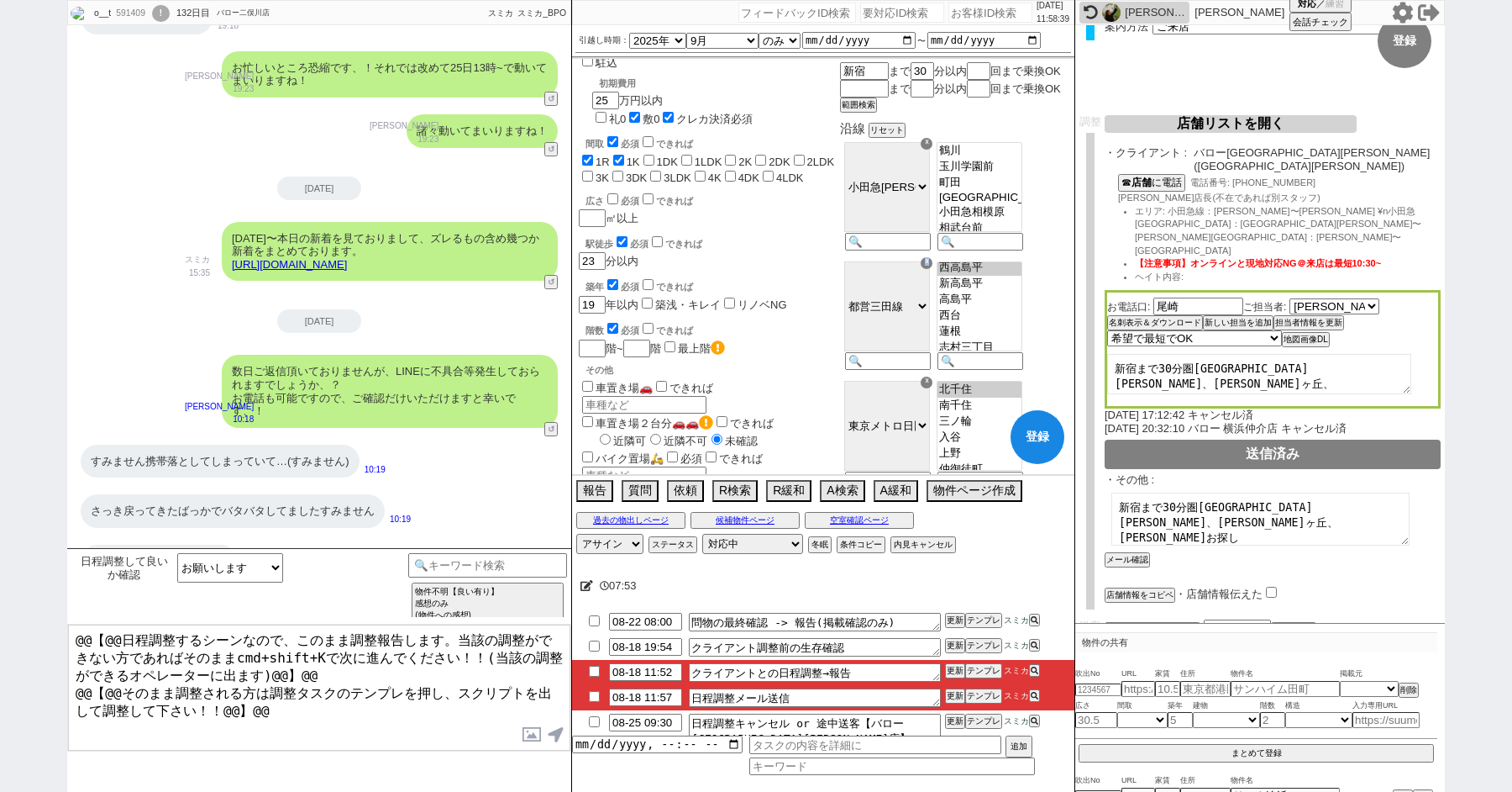
click at [933, 269] on div "☓" at bounding box center [926, 263] width 11 height 11
click at [933, 376] on div "☓" at bounding box center [926, 381] width 11 height 11
click at [933, 269] on div "☓" at bounding box center [926, 263] width 11 height 11
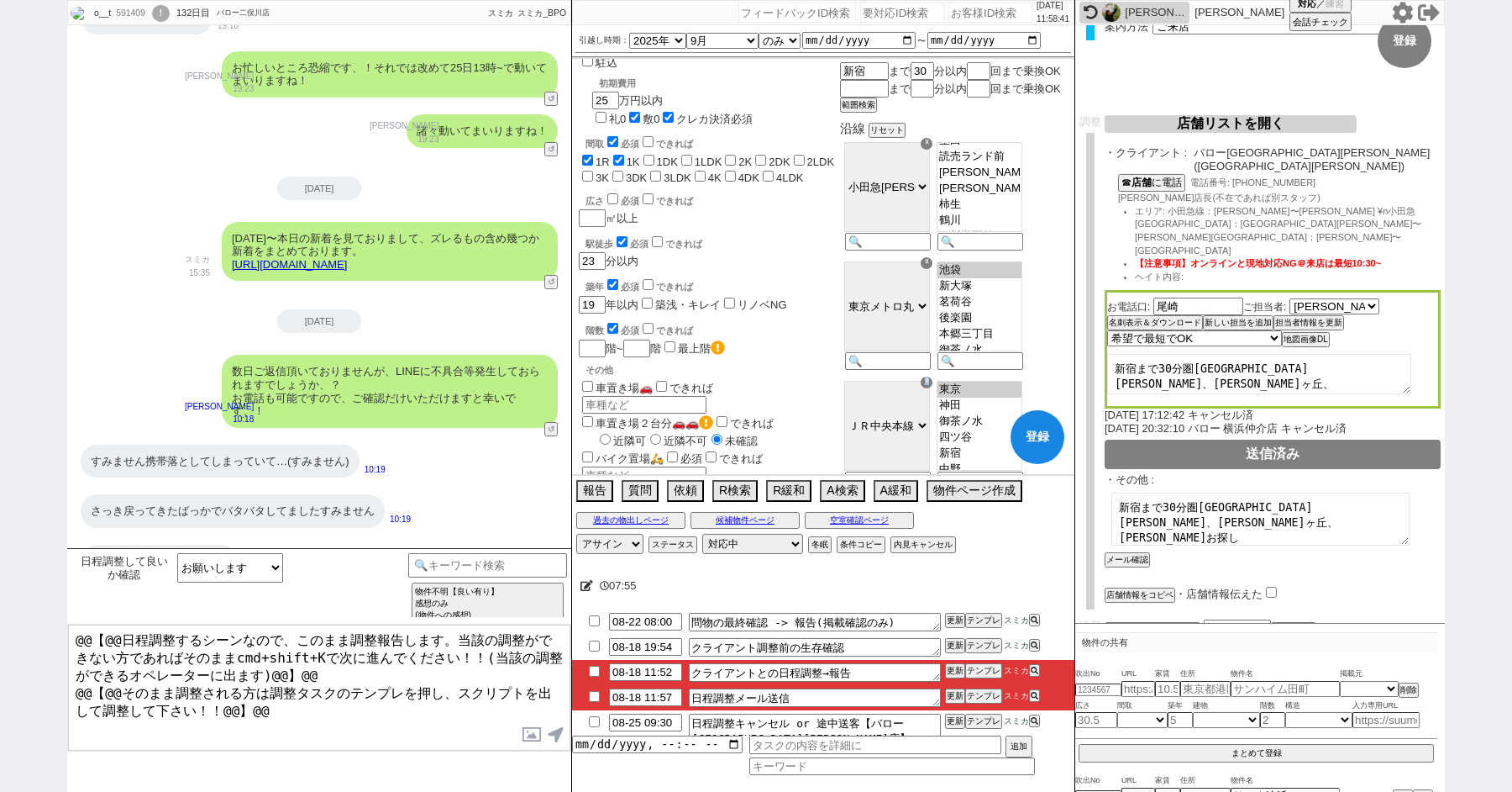
click at [933, 376] on div "☓" at bounding box center [926, 381] width 11 height 11
click at [933, 269] on div "☓" at bounding box center [926, 263] width 11 height 11
click at [933, 376] on div "☓" at bounding box center [926, 381] width 11 height 11
click at [933, 269] on div "☓" at bounding box center [926, 263] width 11 height 11
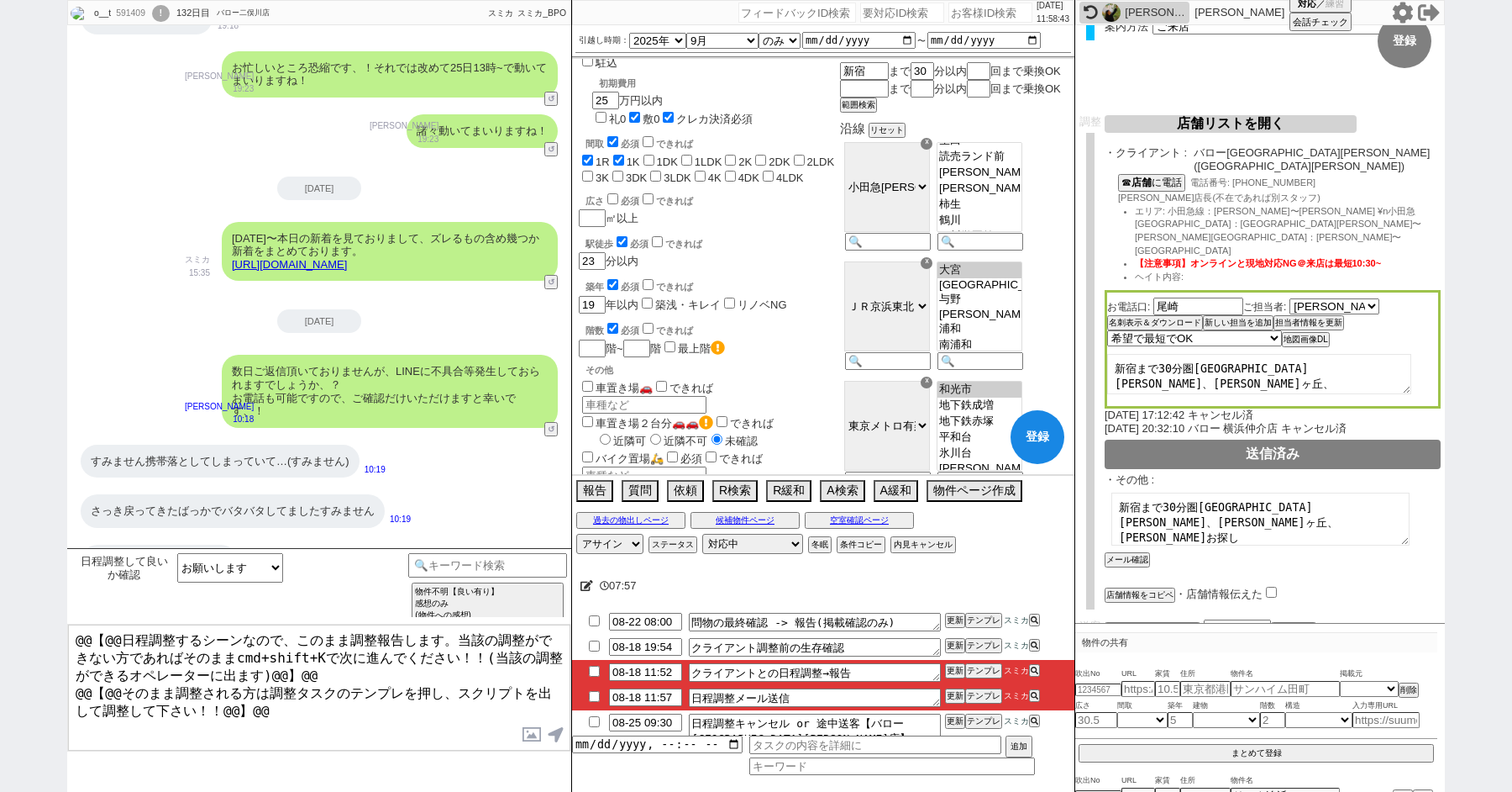
click at [933, 269] on div "☓" at bounding box center [926, 263] width 11 height 11
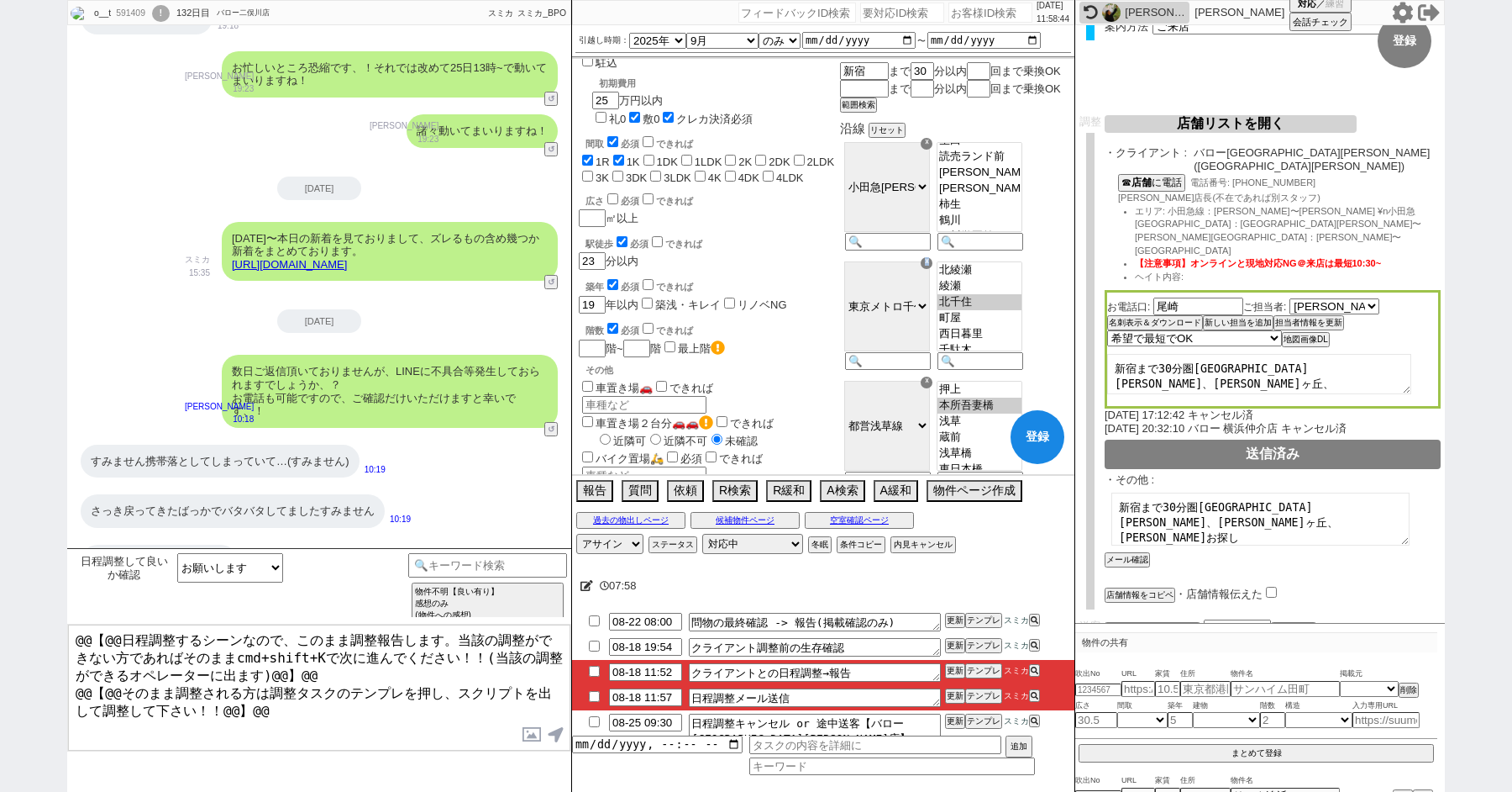
click at [933, 269] on div "☓" at bounding box center [926, 263] width 11 height 11
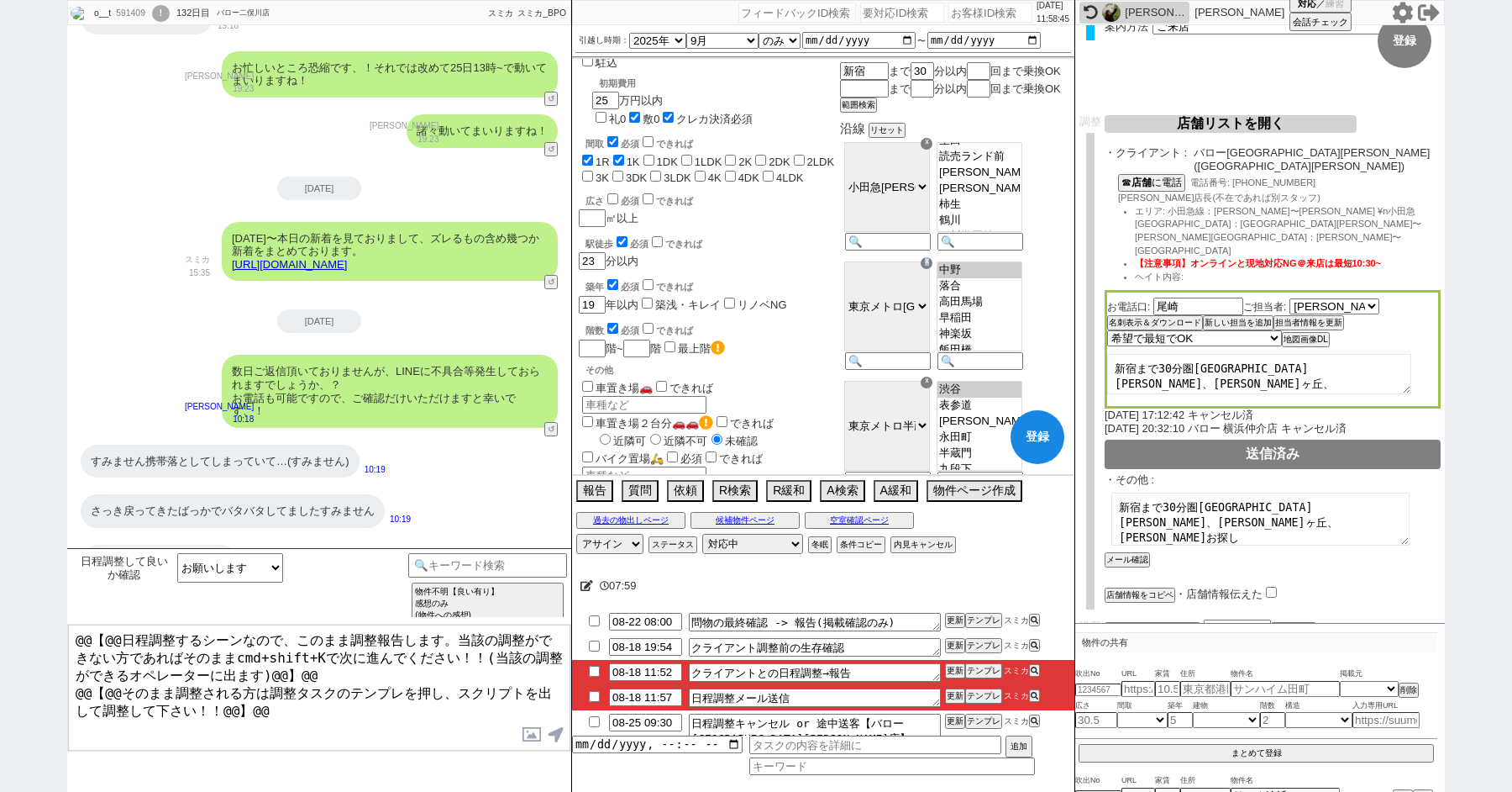
click at [933, 269] on div "☓" at bounding box center [926, 263] width 11 height 11
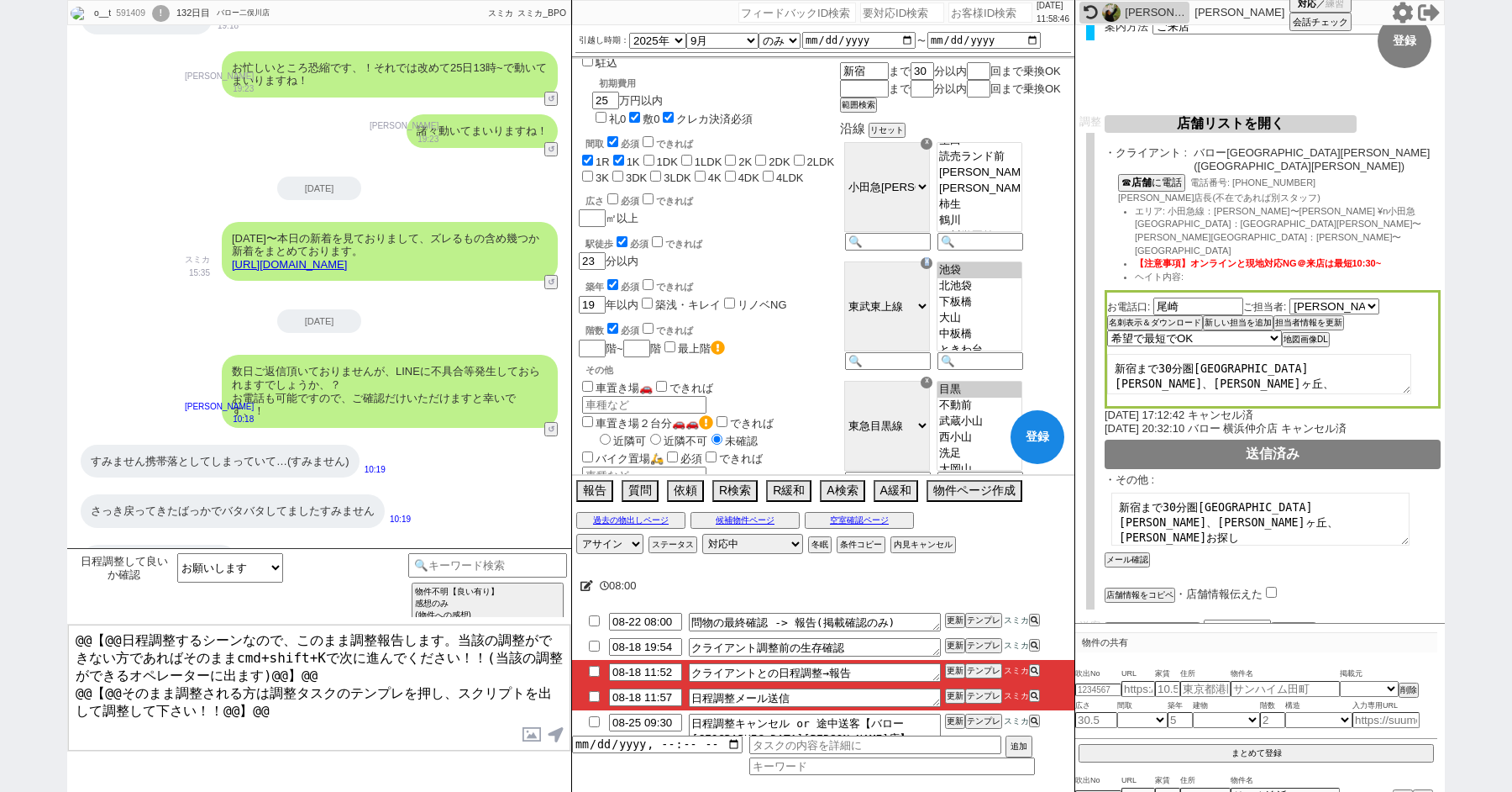
click at [933, 269] on div "☓" at bounding box center [926, 263] width 11 height 11
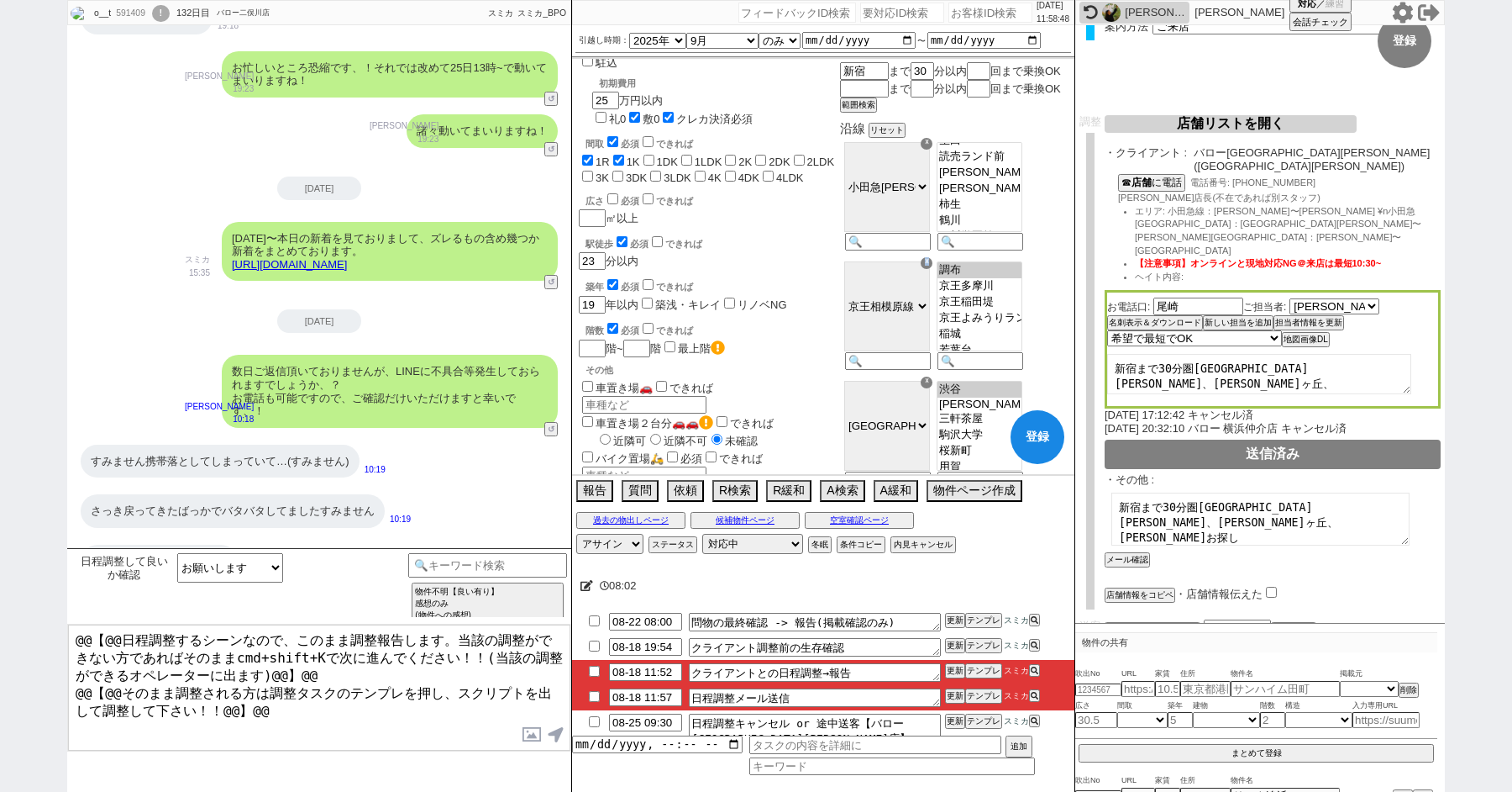
click at [933, 269] on div "☓" at bounding box center [926, 263] width 11 height 11
click at [933, 376] on div "☓" at bounding box center [926, 381] width 11 height 11
click at [933, 269] on div "☓" at bounding box center [926, 263] width 11 height 11
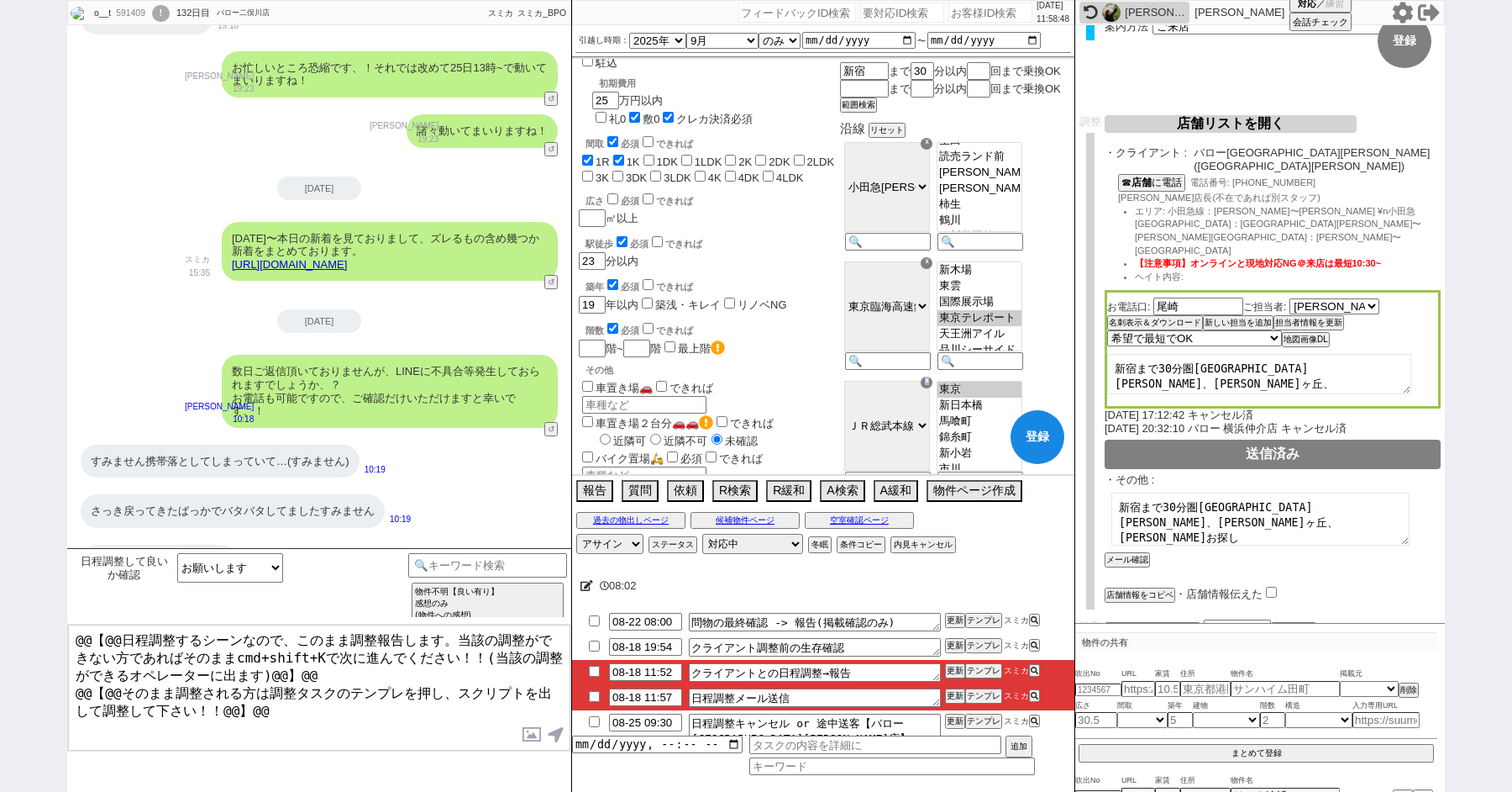
click at [933, 376] on div "☓" at bounding box center [926, 381] width 11 height 11
click at [933, 269] on div "☓" at bounding box center [926, 263] width 11 height 11
click at [933, 376] on div "☓" at bounding box center [926, 381] width 11 height 11
click at [933, 269] on div "☓" at bounding box center [926, 263] width 11 height 11
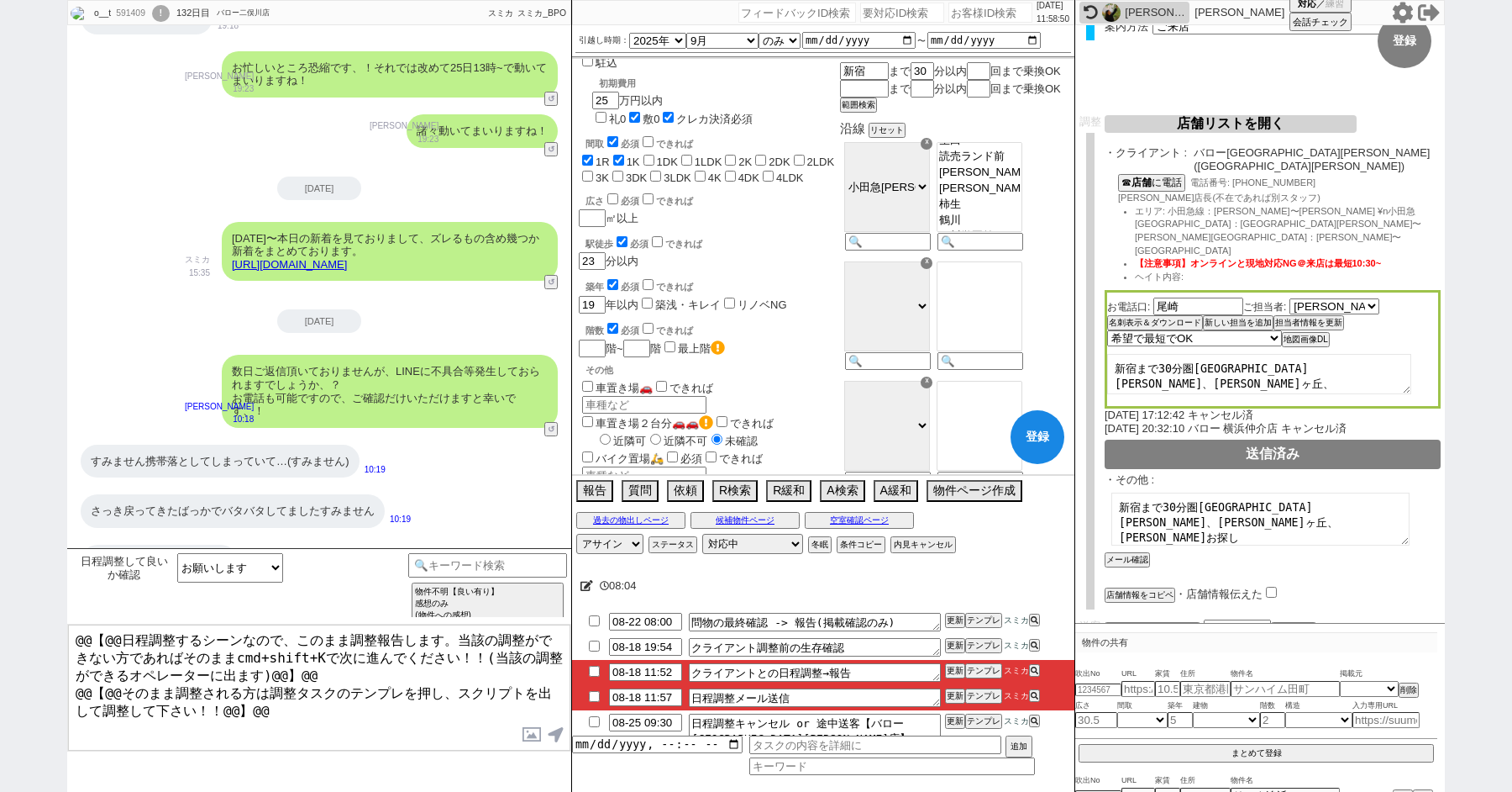
click at [785, 234] on div "駅徒歩 必須 できれば 23 分以内" at bounding box center [708, 251] width 258 height 36
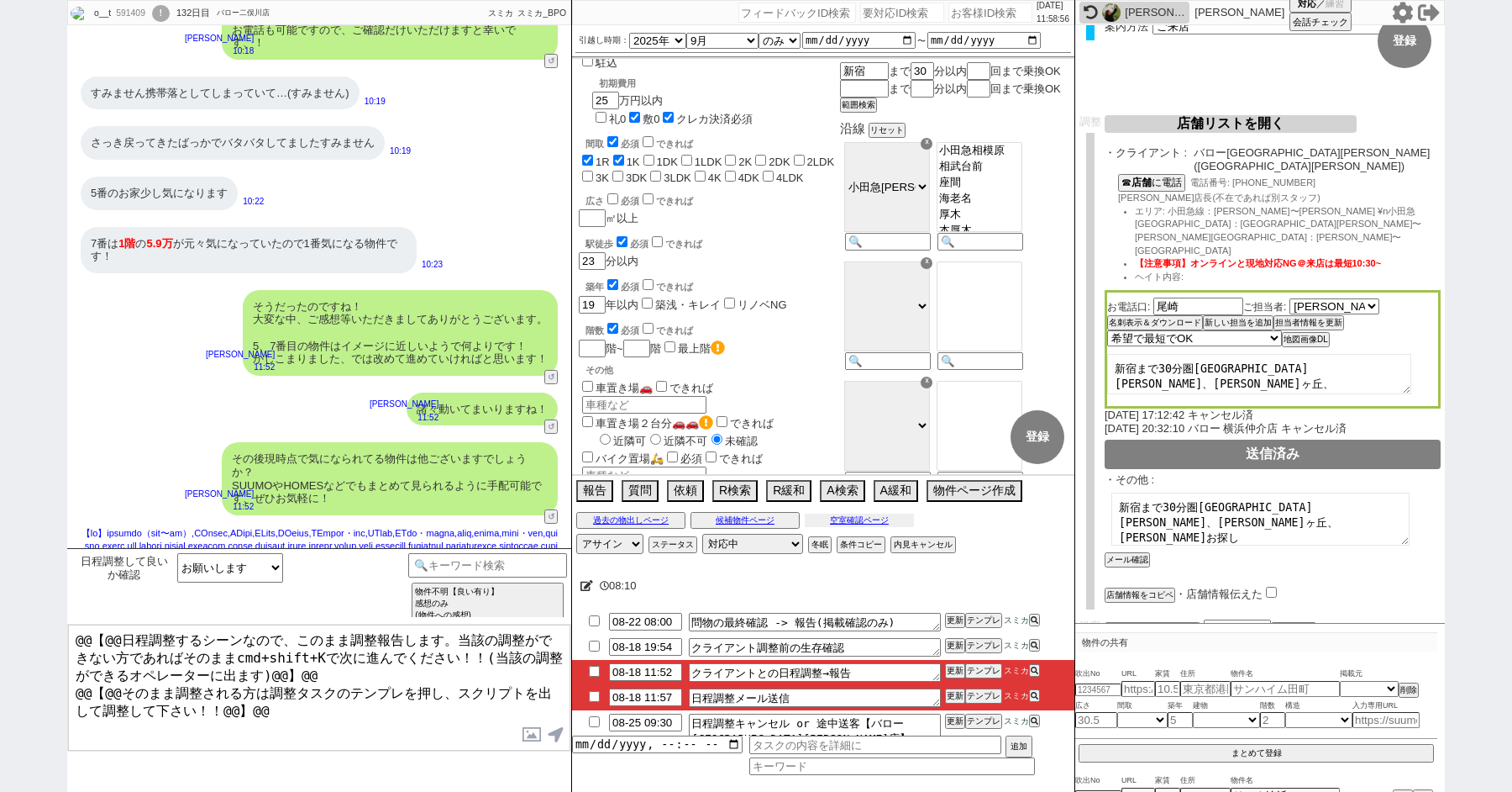
click at [858, 517] on button "空室確認ページ" at bounding box center [859, 520] width 109 height 13
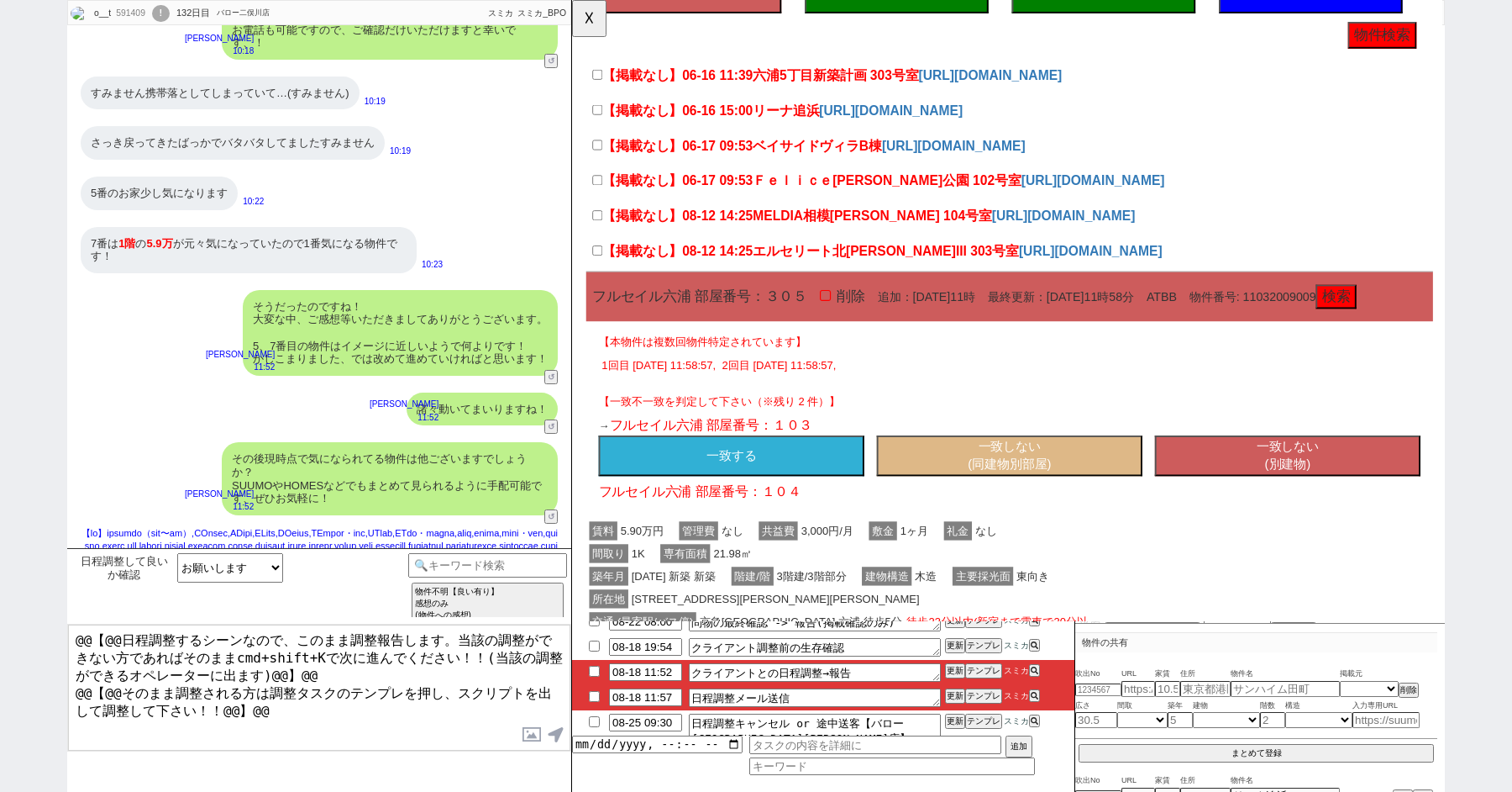
scroll to position [317, 0]
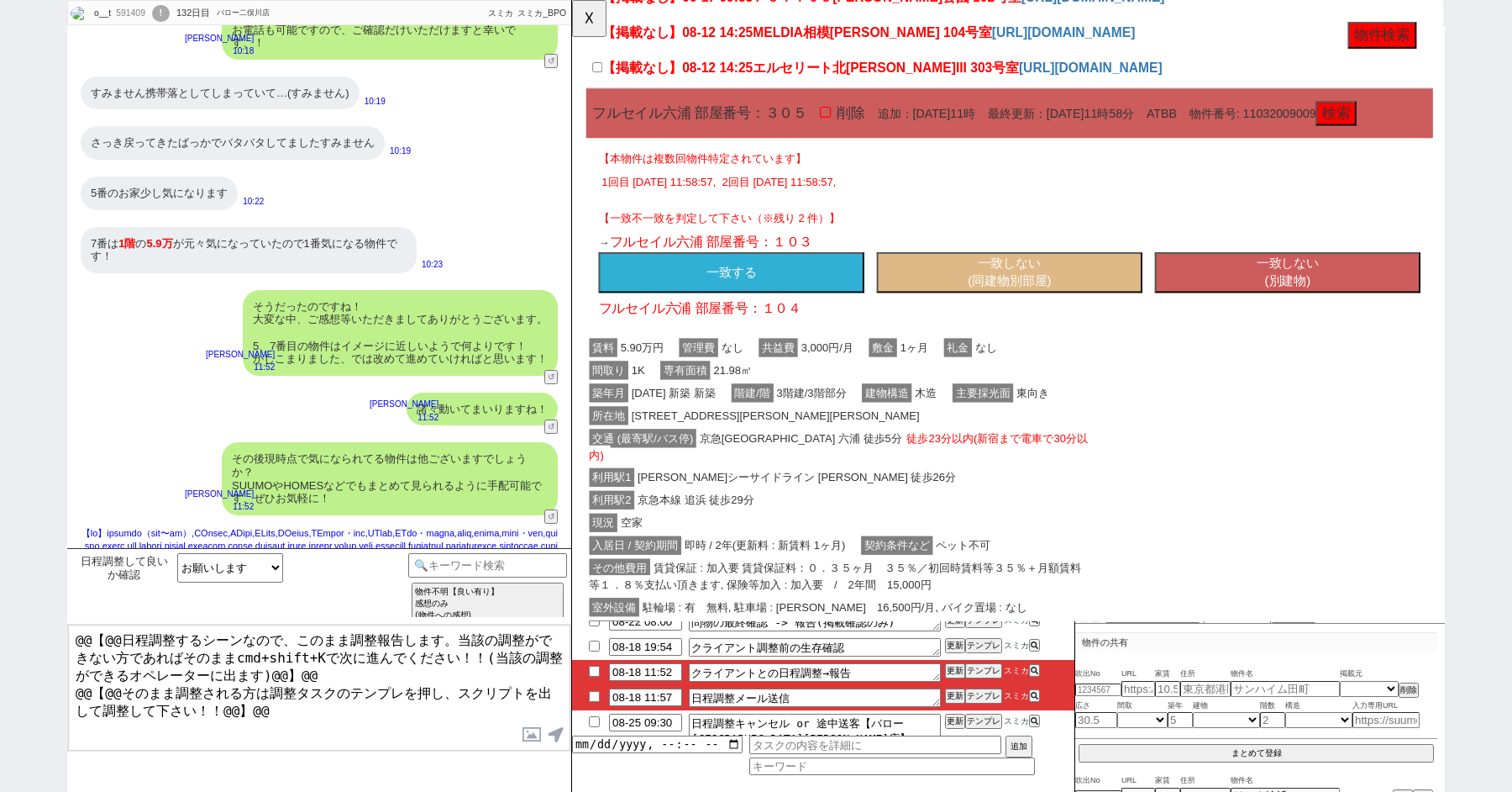
click at [994, 316] on button "一致しない (同建物別部屋)" at bounding box center [1042, 294] width 286 height 44
click at [1332, 316] on button "一致しない (別建物)" at bounding box center [1342, 294] width 286 height 44
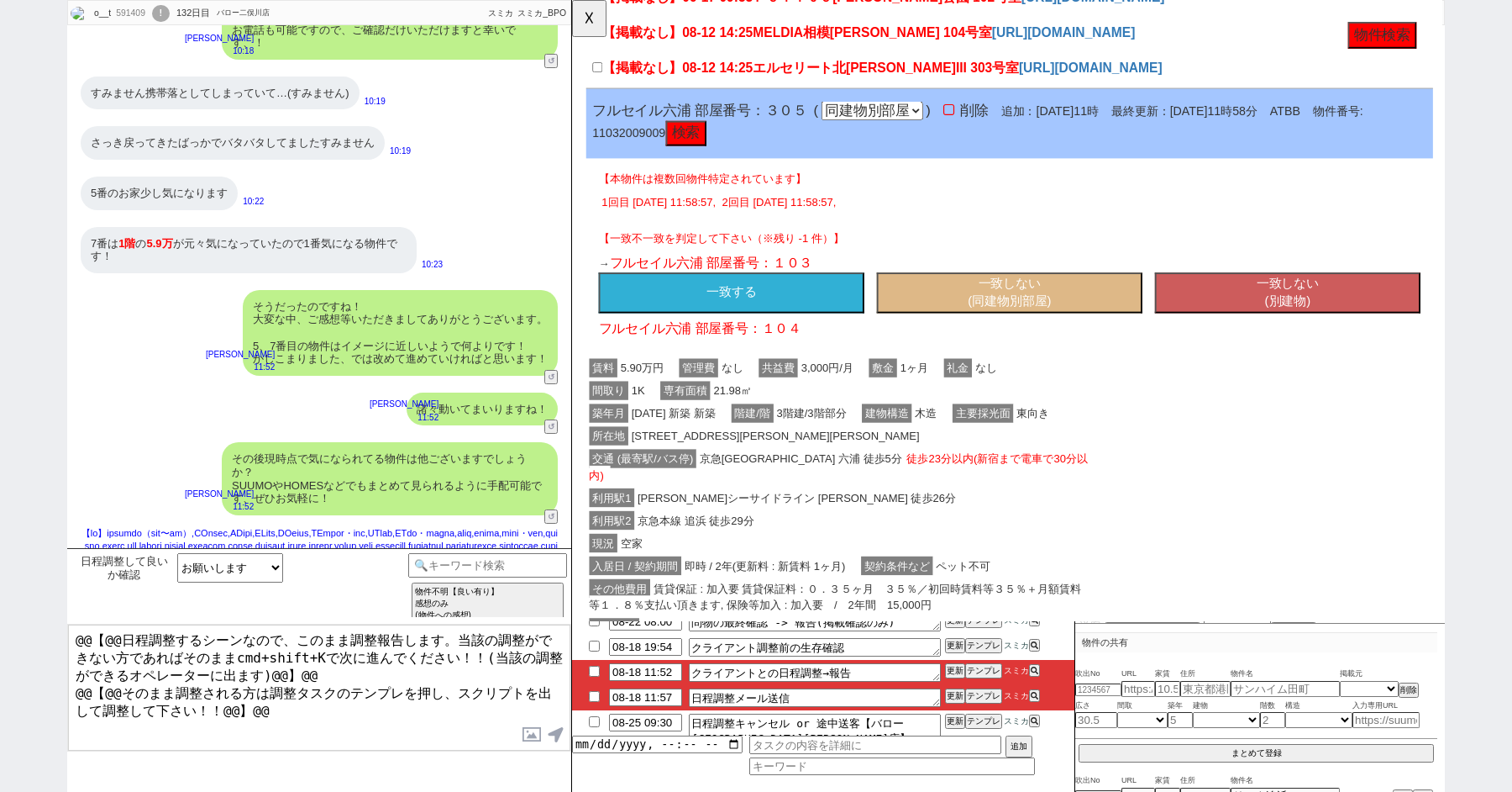
click at [1332, 333] on button "一致しない (別建物)" at bounding box center [1342, 316] width 286 height 44
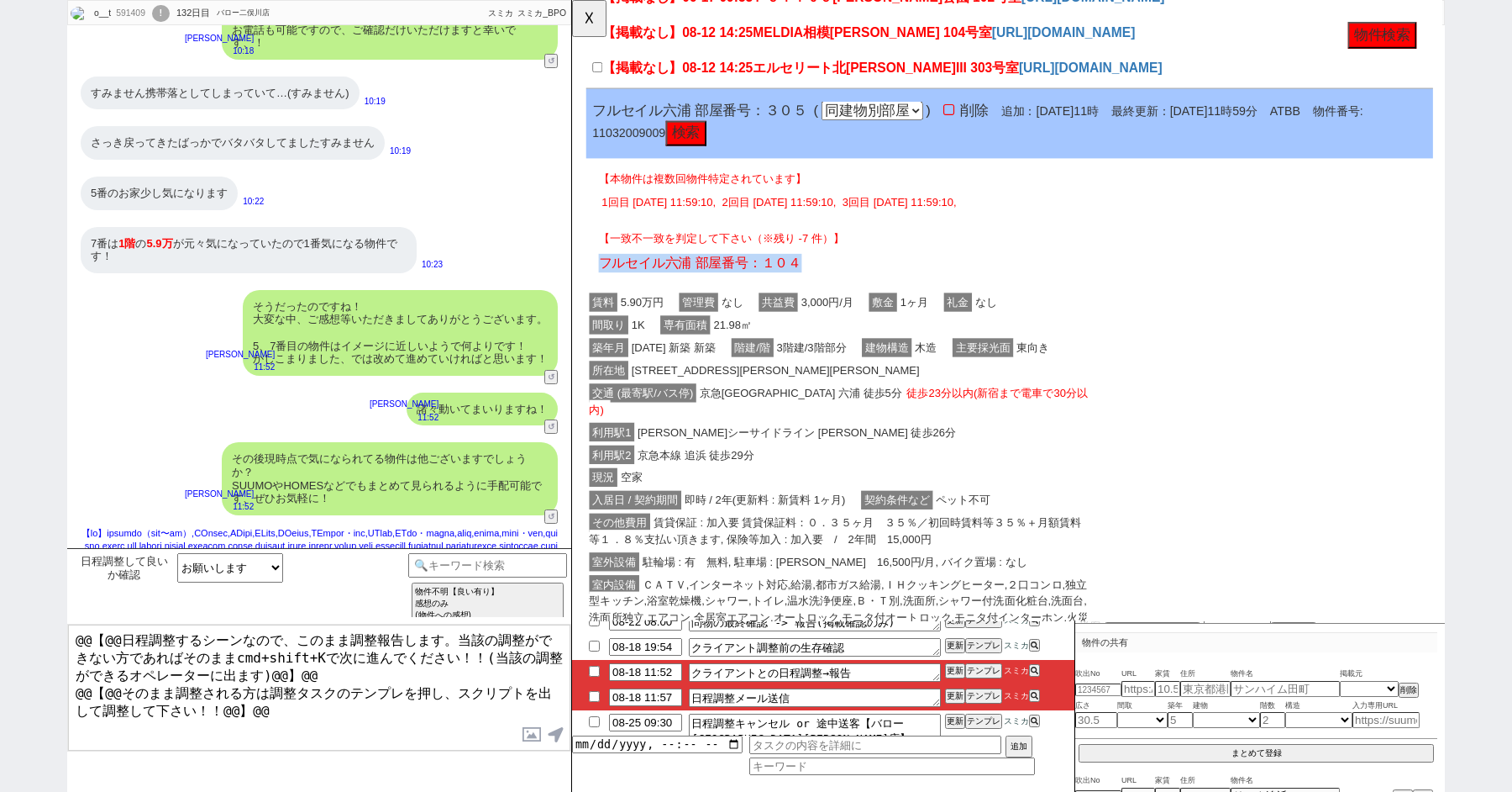
click div "フルセイル六浦 部屋番号：１０４"
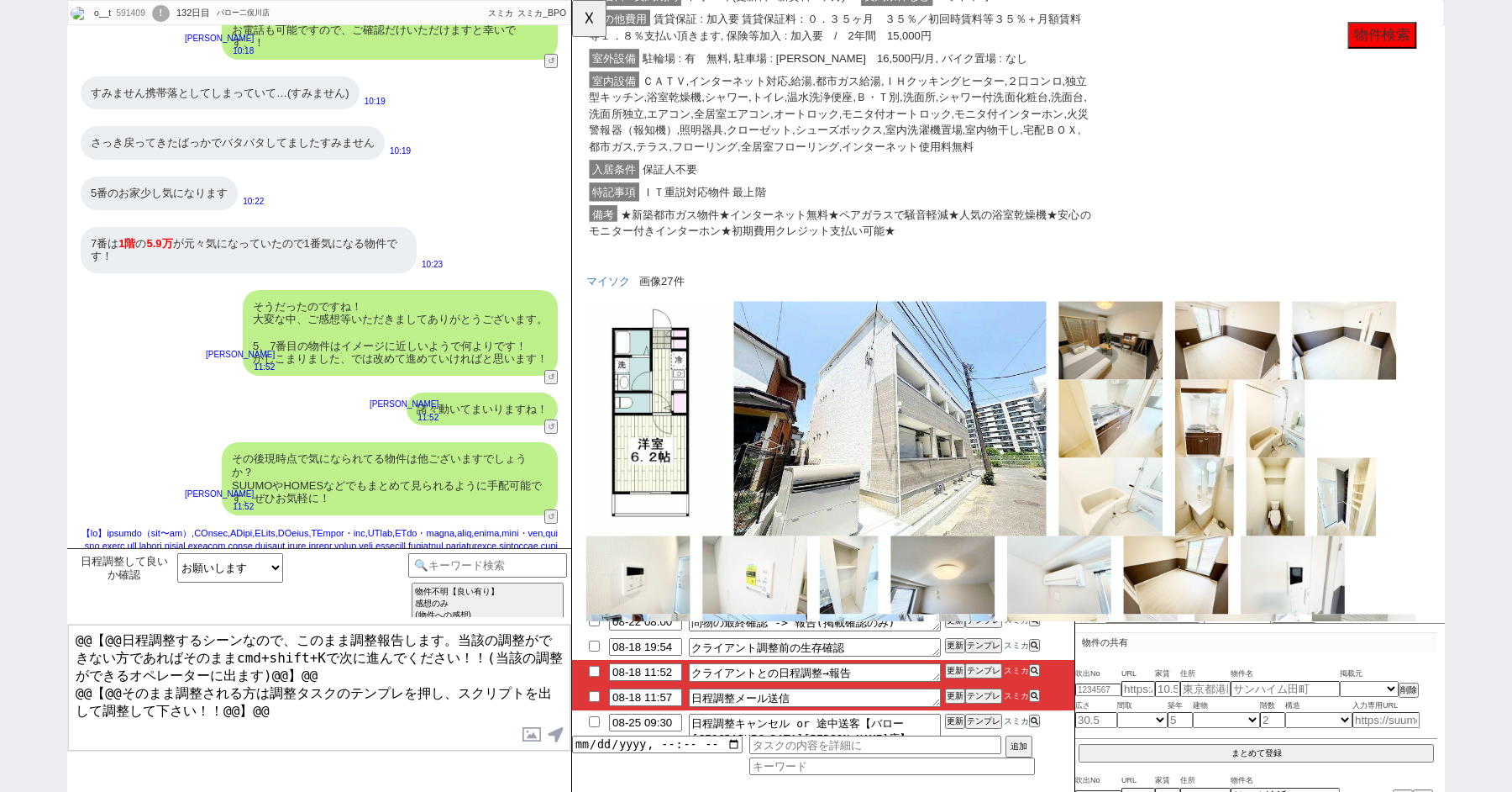
scroll to position [960, 0]
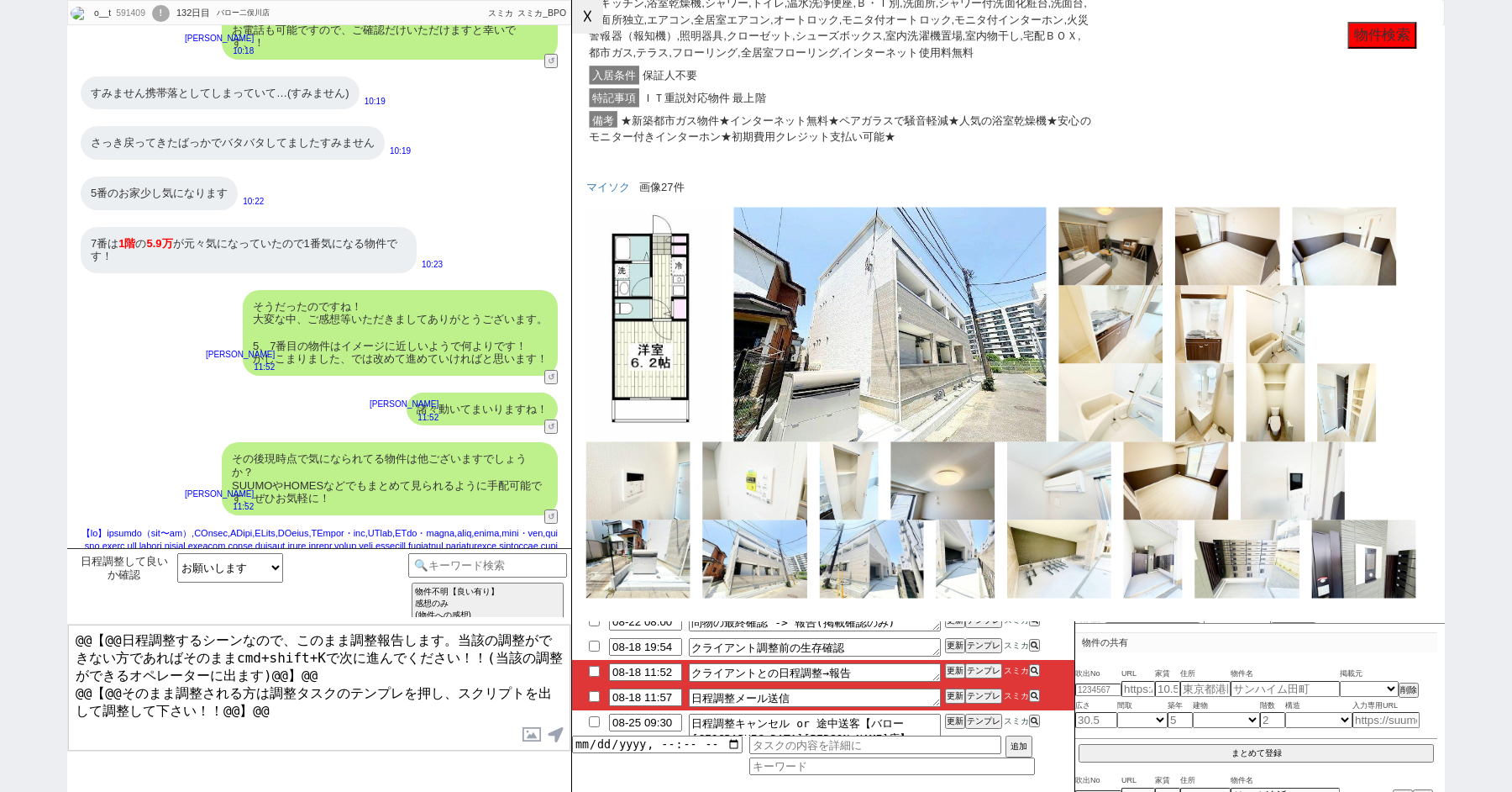
click at [585, 26] on button "☓" at bounding box center [587, 17] width 31 height 33
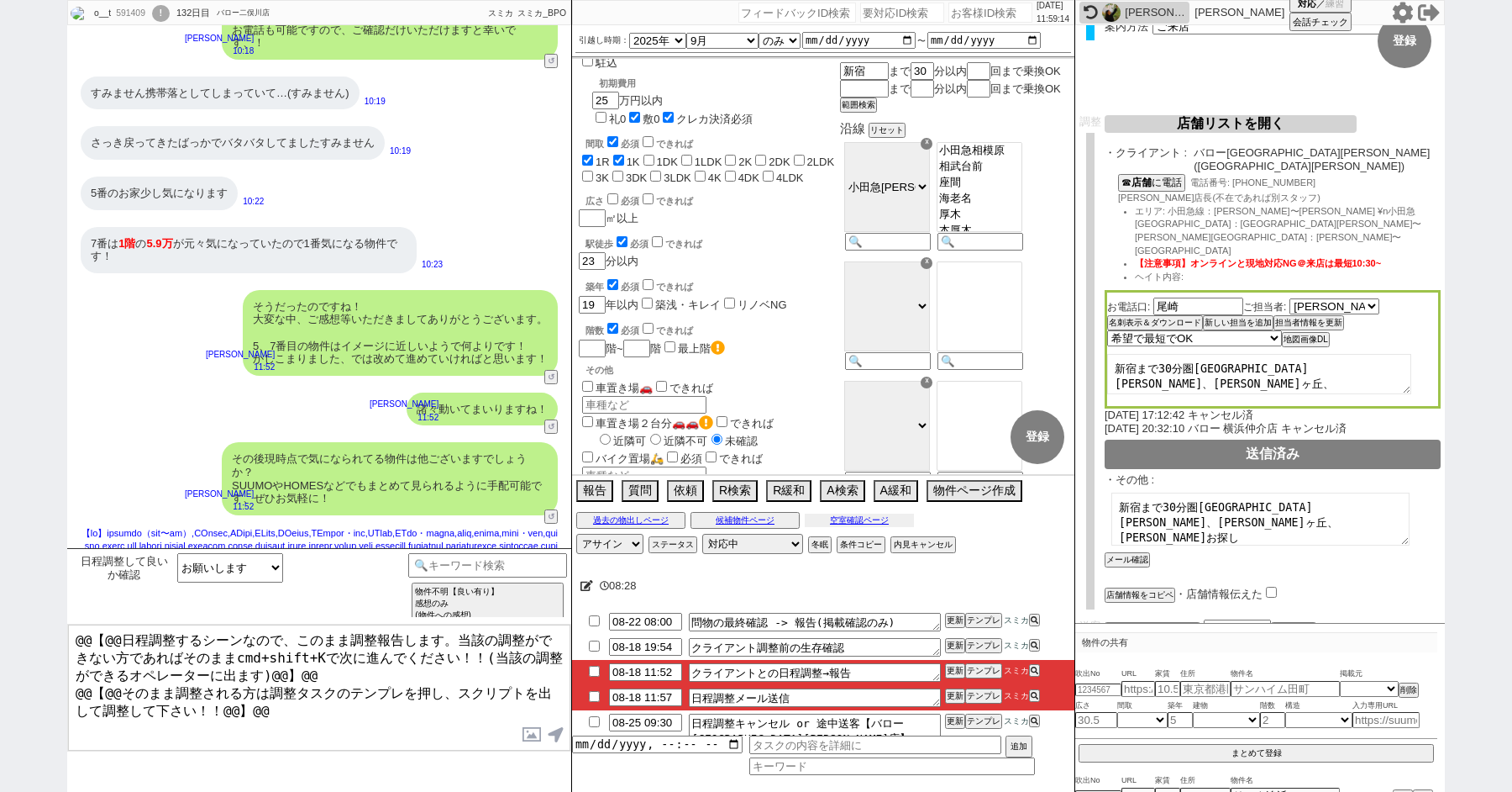
click at [841, 519] on button "空室確認ページ" at bounding box center [859, 520] width 109 height 13
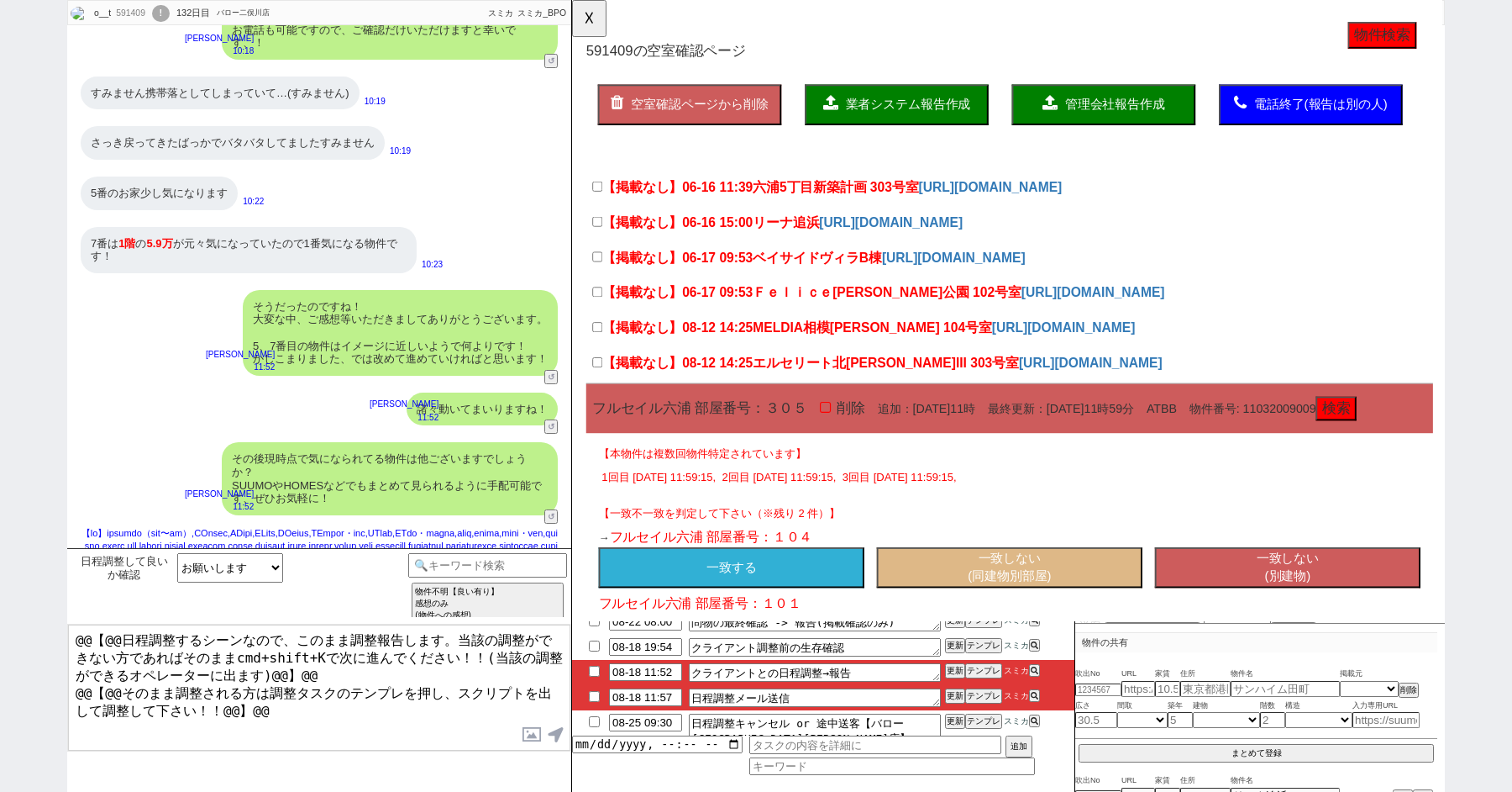
scroll to position [433, 0]
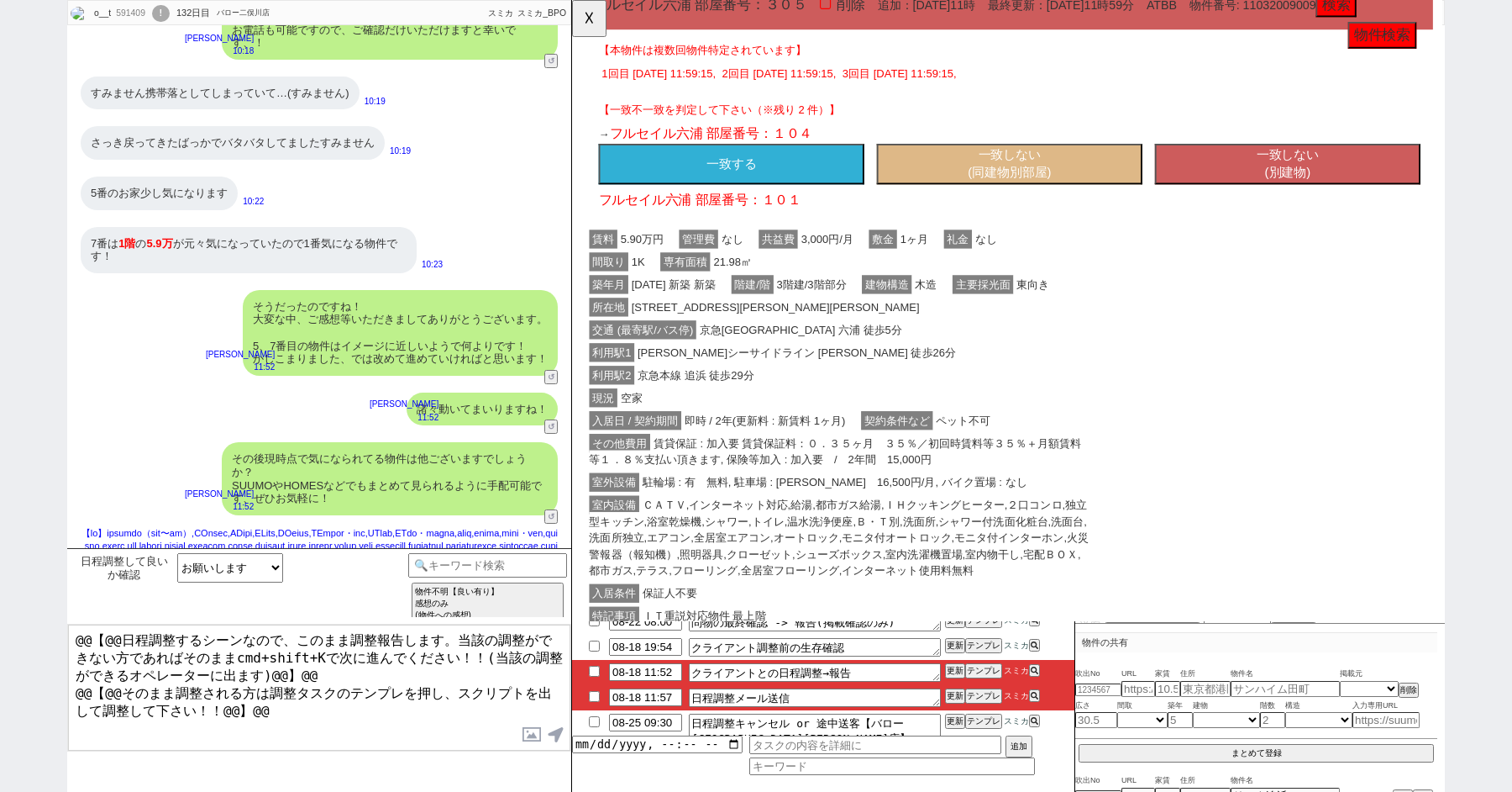
click at [1310, 199] on button "一致しない (別建物)" at bounding box center [1342, 177] width 286 height 44
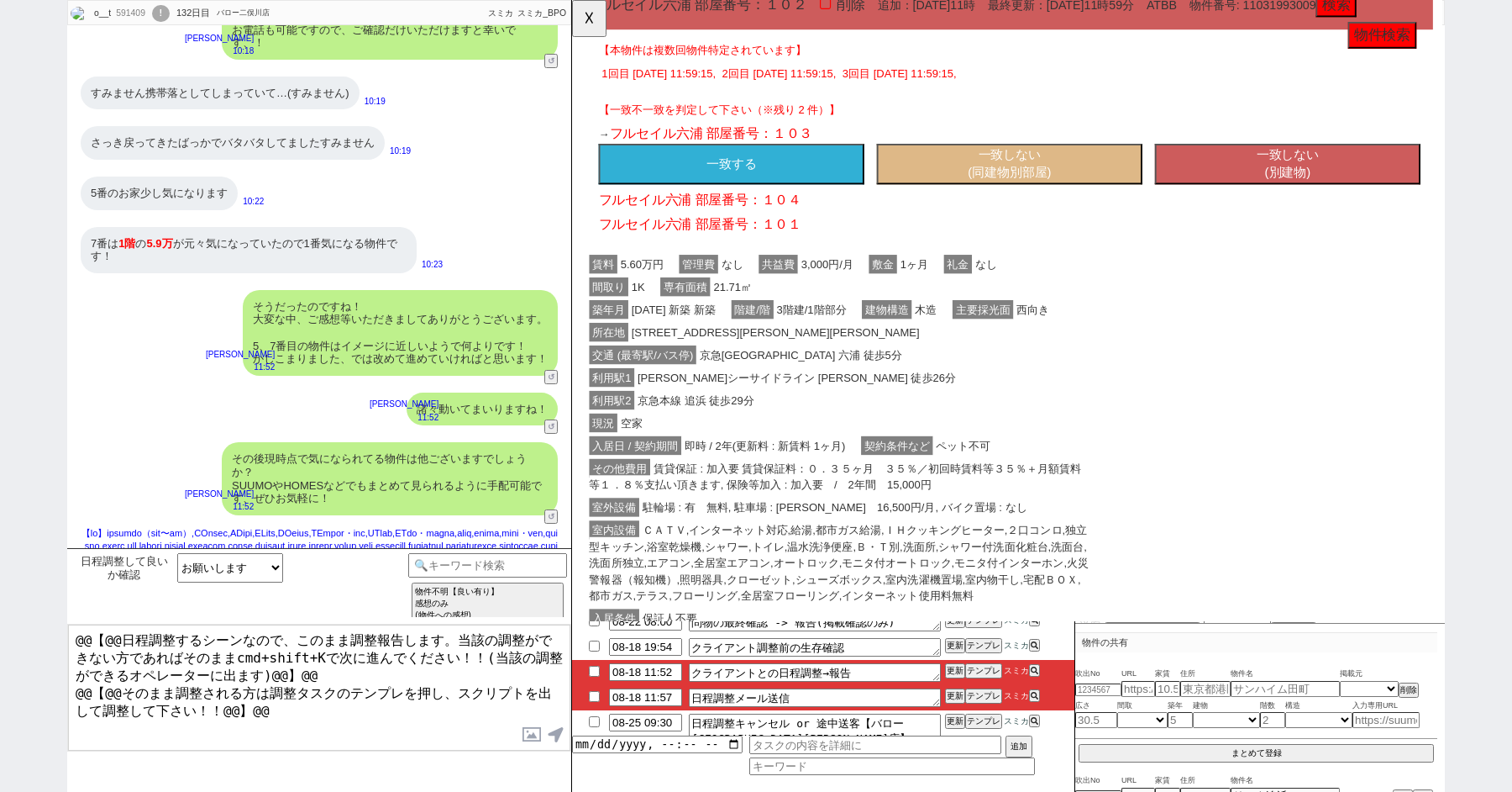
click at [1310, 199] on button "一致しない (別建物)" at bounding box center [1342, 177] width 286 height 44
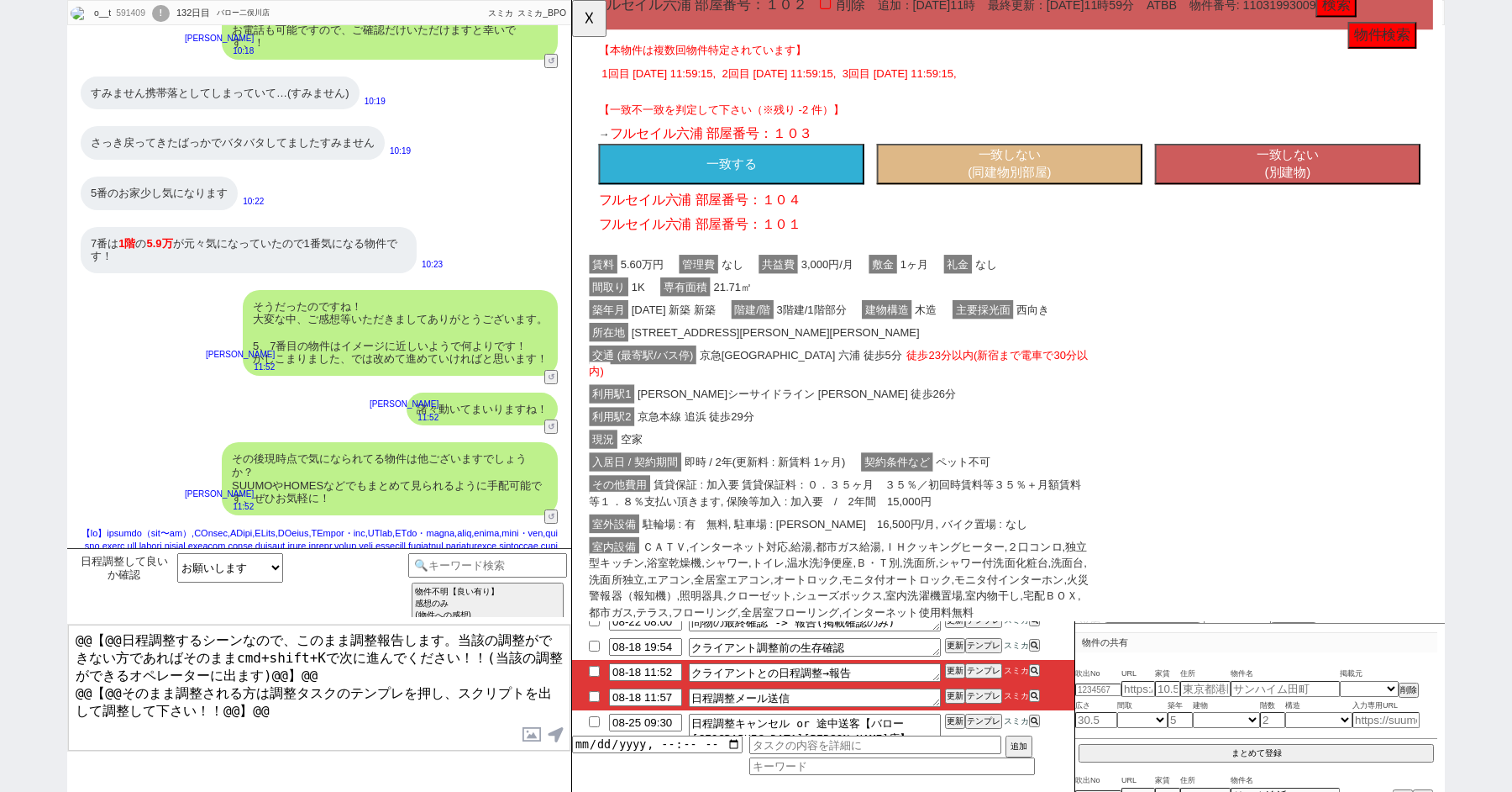
click at [1310, 199] on button "一致しない (別建物)" at bounding box center [1342, 177] width 286 height 44
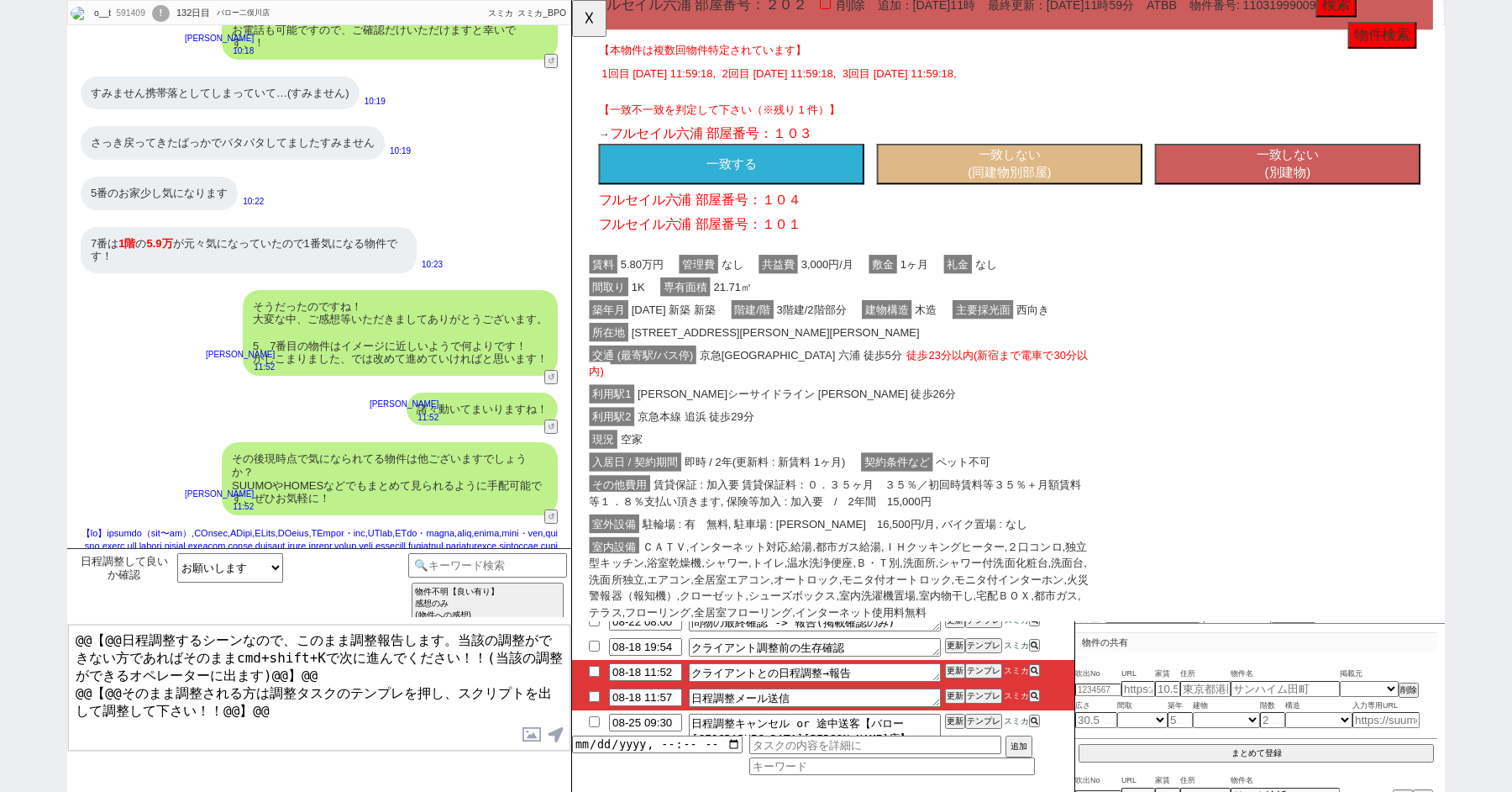
click at [1310, 199] on button "一致しない (別建物)" at bounding box center [1342, 177] width 286 height 44
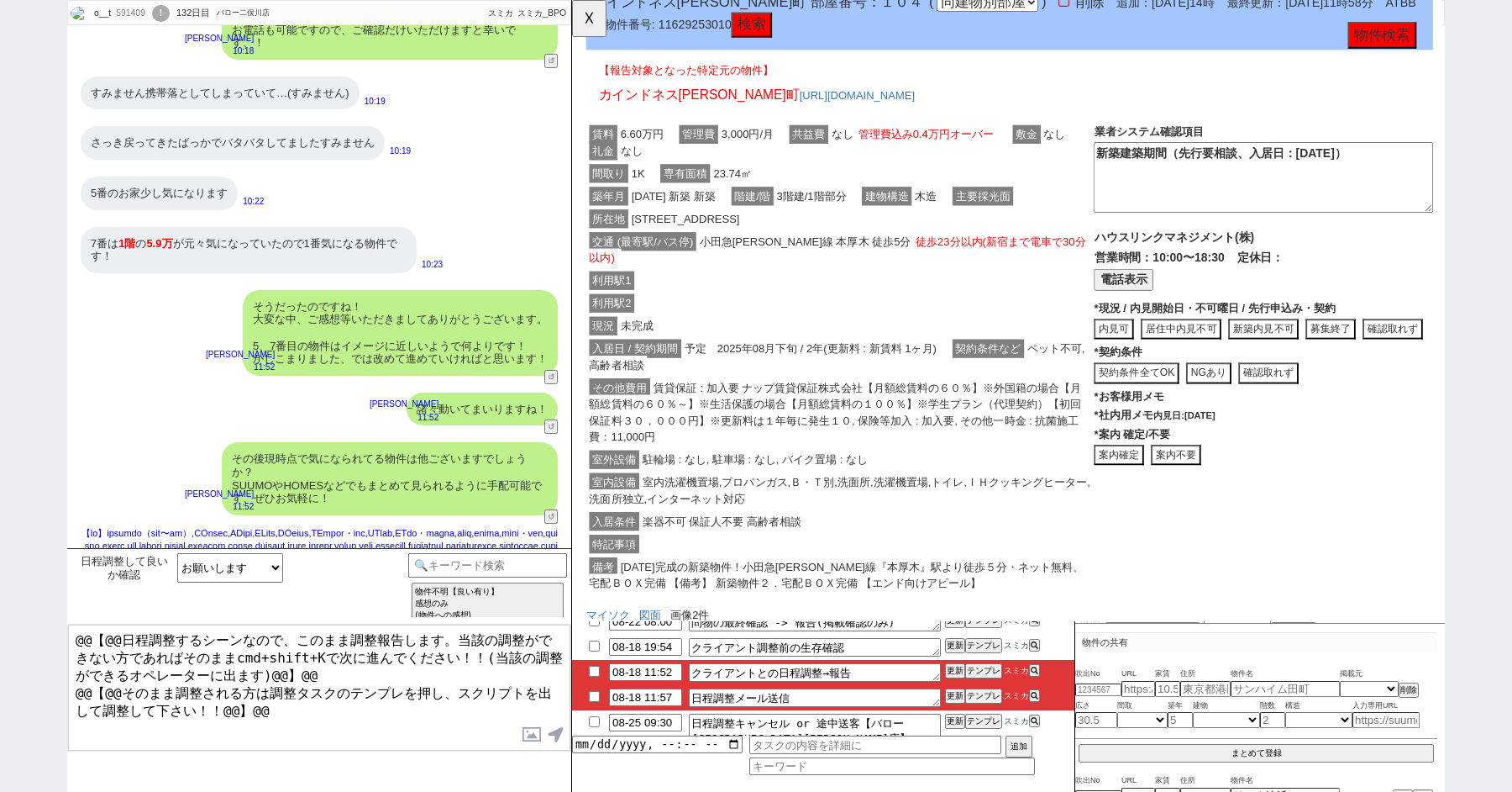
click at [1310, 224] on textarea "新築建築期間（先行要相談、入居日：2025年8月20日）" at bounding box center [1315, 191] width 365 height 76
click at [585, 18] on button "☓" at bounding box center [587, 17] width 31 height 33
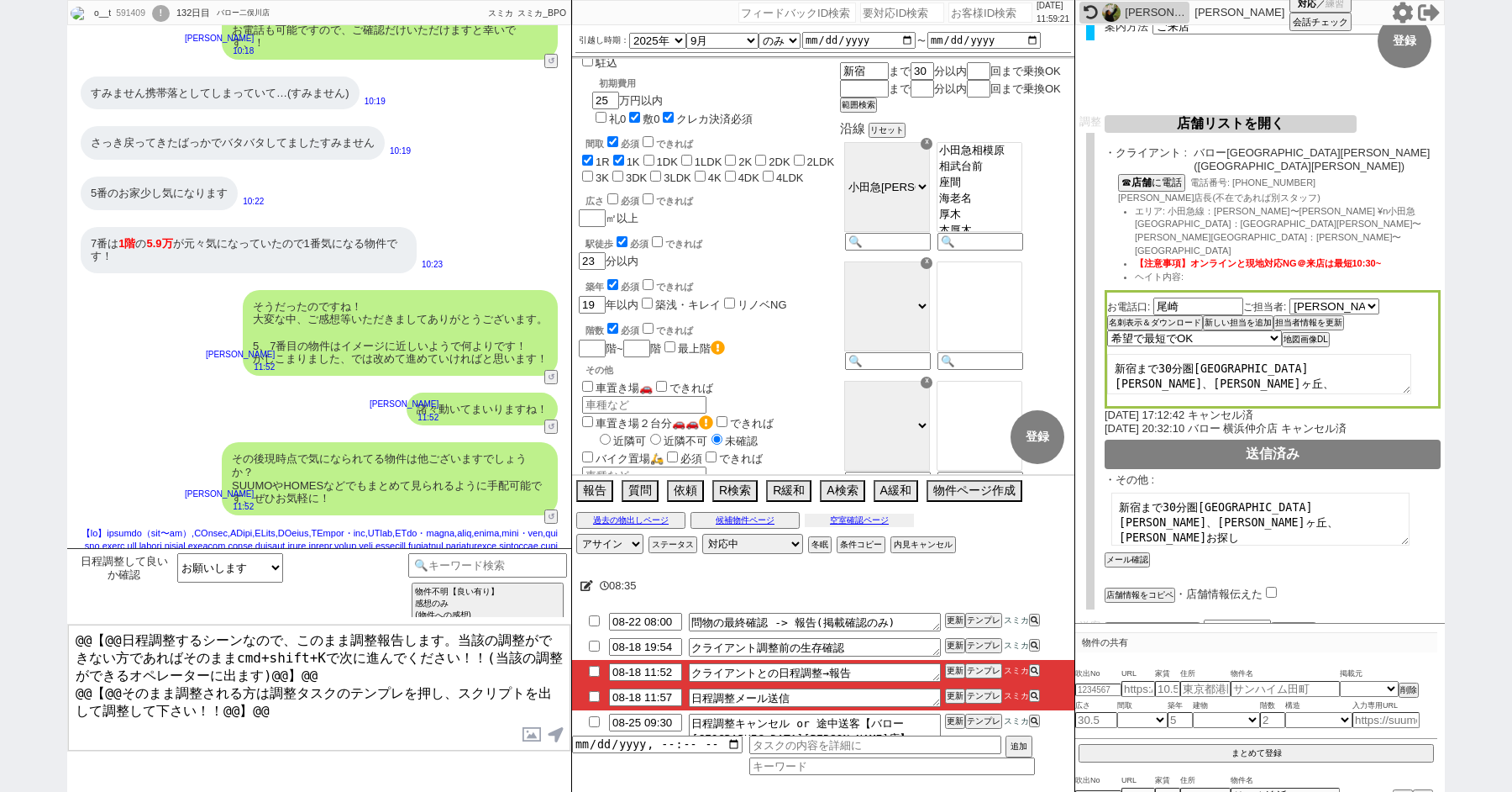
click at [855, 520] on button "空室確認ページ" at bounding box center [859, 520] width 109 height 13
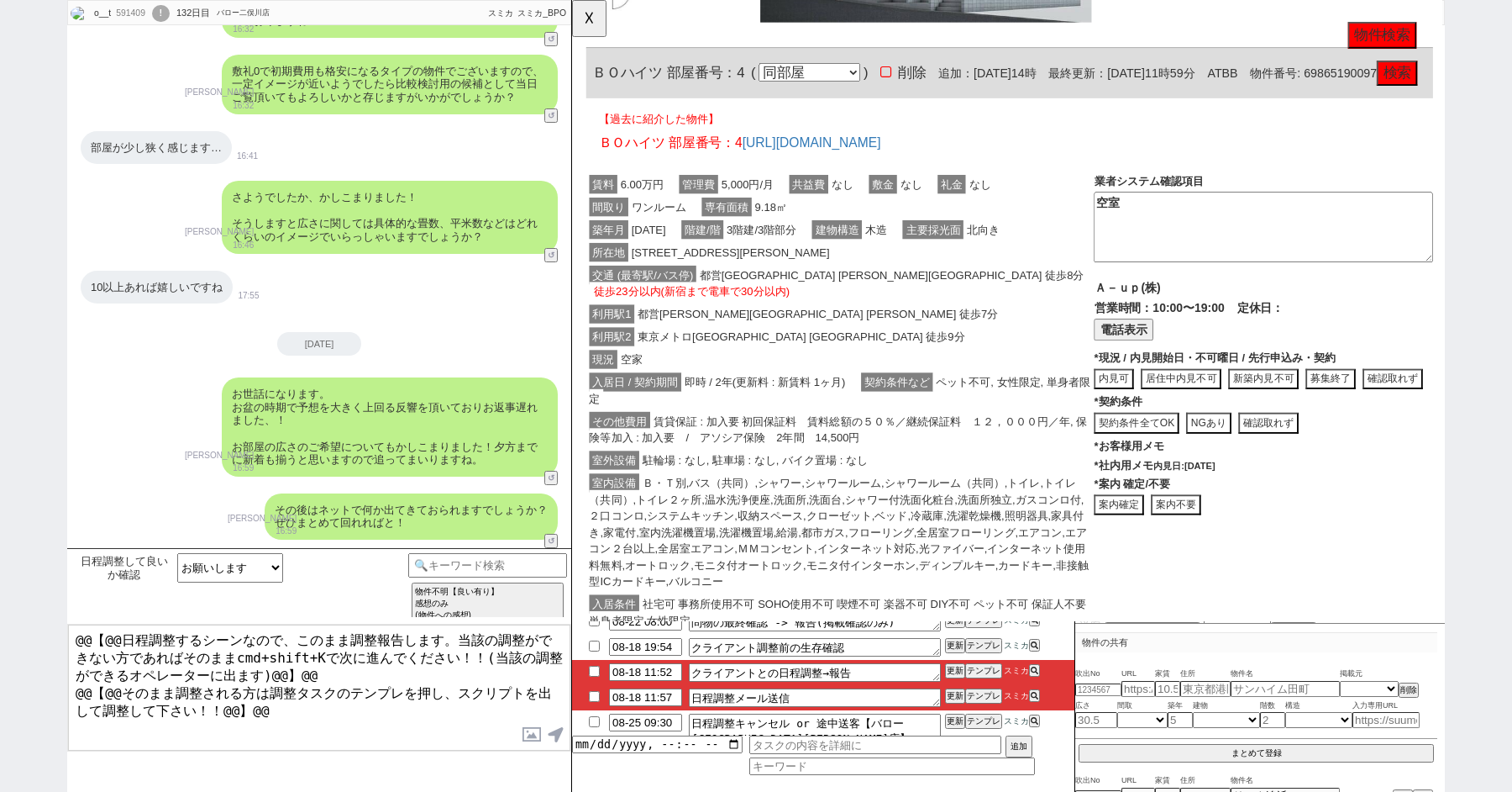
scroll to position [35574, 0]
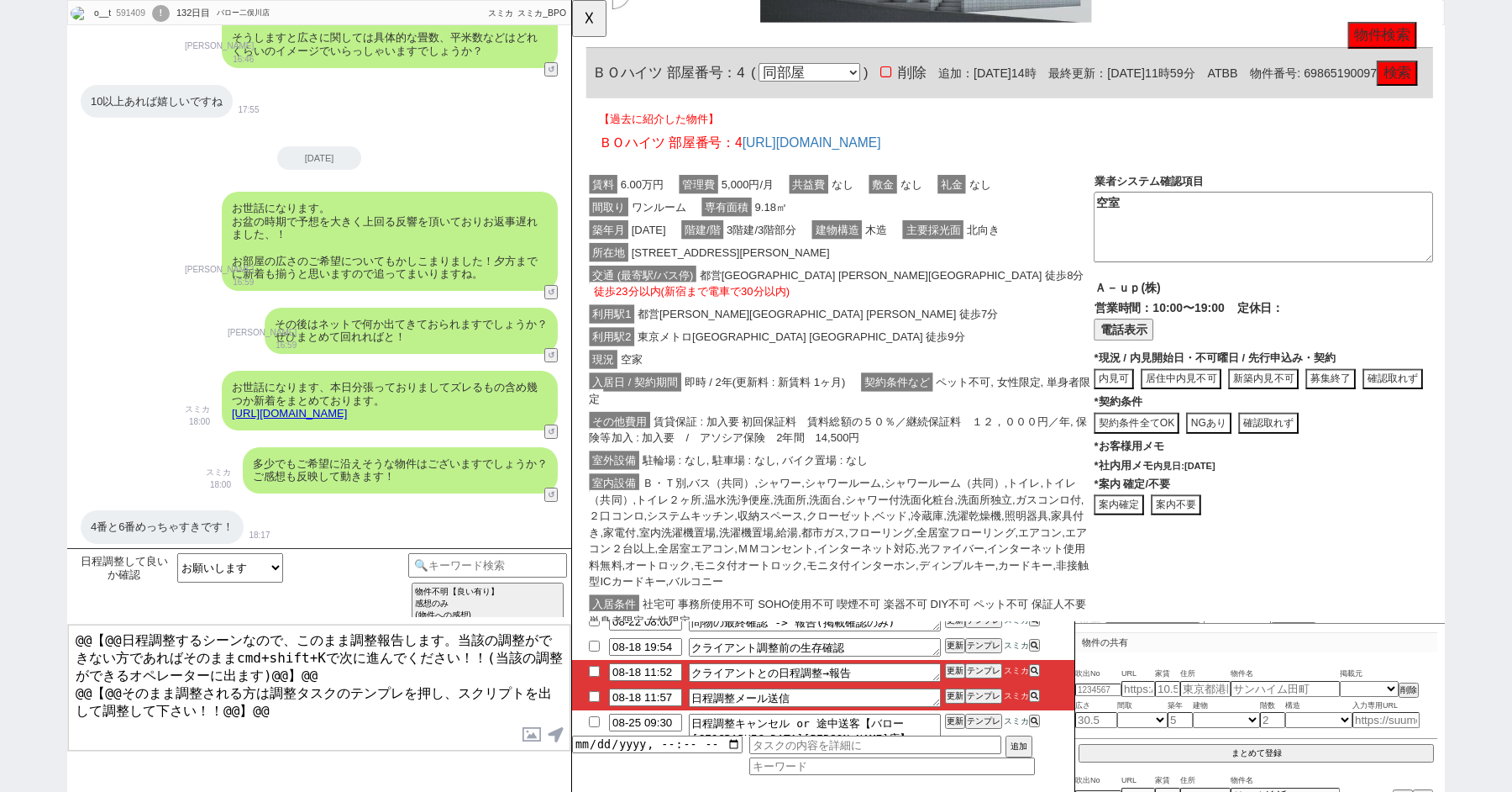
click at [347, 407] on link "https://tools.sumika.live/pages/slhvs3c" at bounding box center [289, 413] width 115 height 12
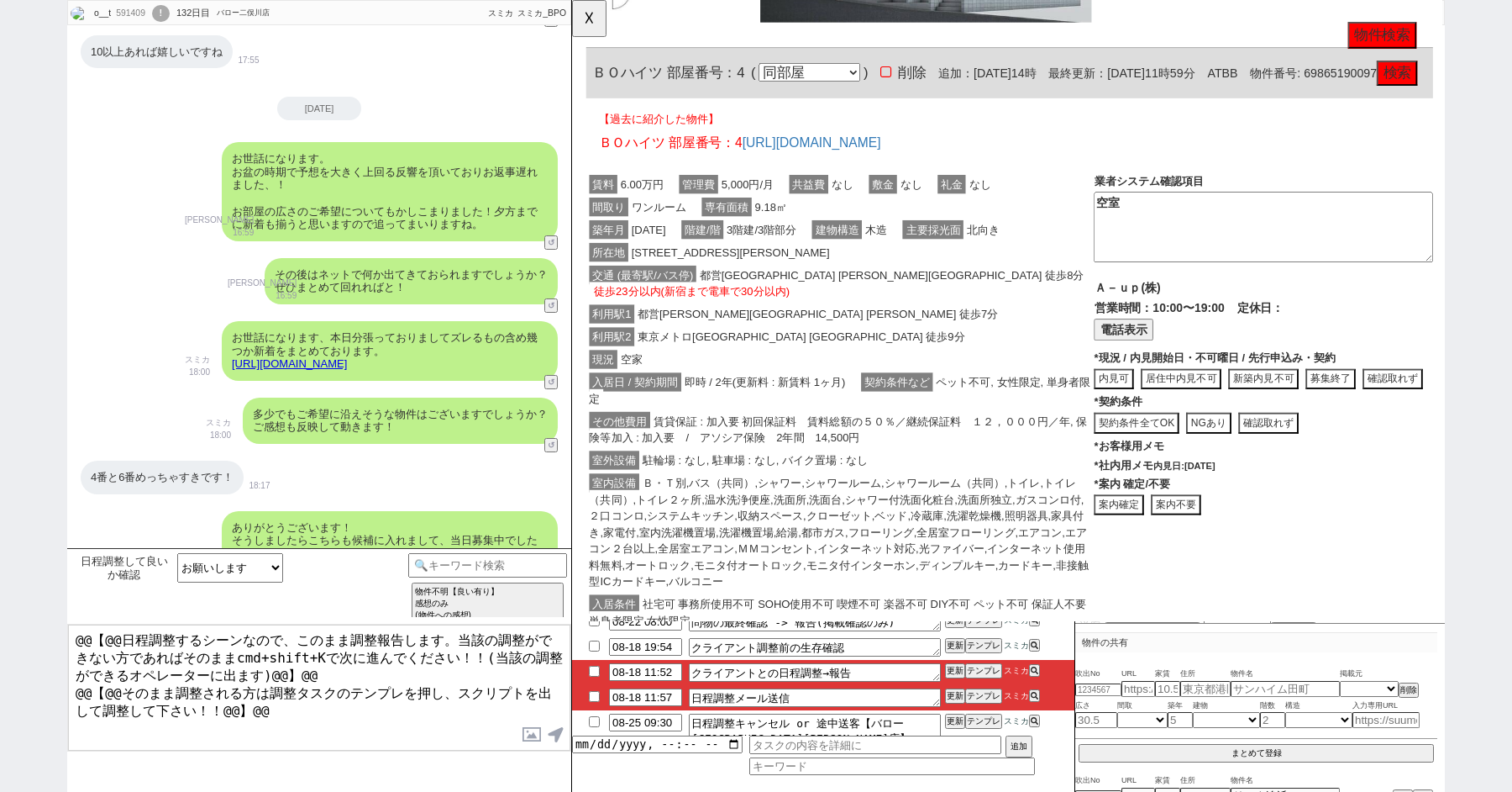
scroll to position [35524, 0]
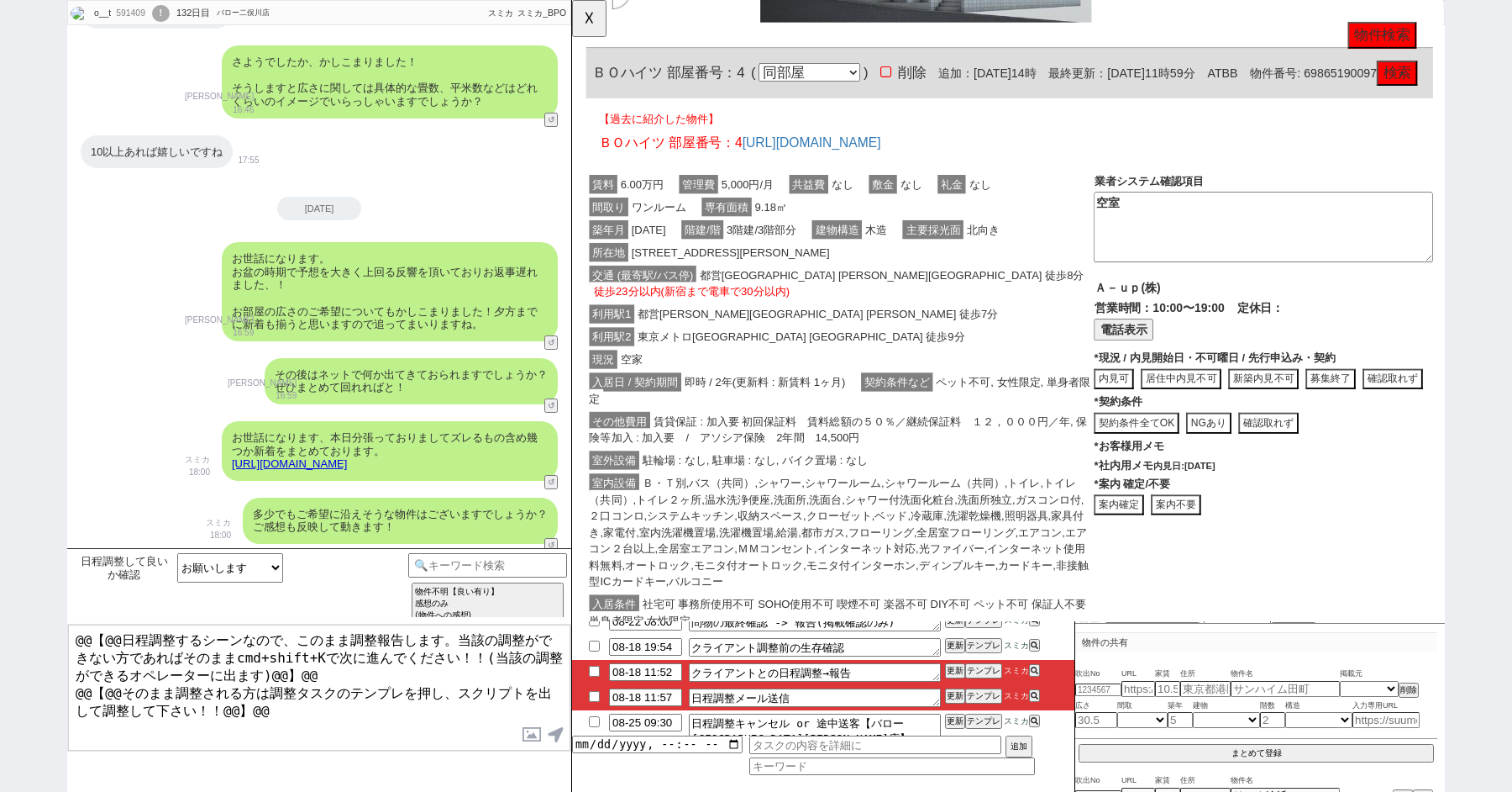
click at [157, 561] on div "4番と6番めっちゃすきです！" at bounding box center [163, 578] width 163 height 33
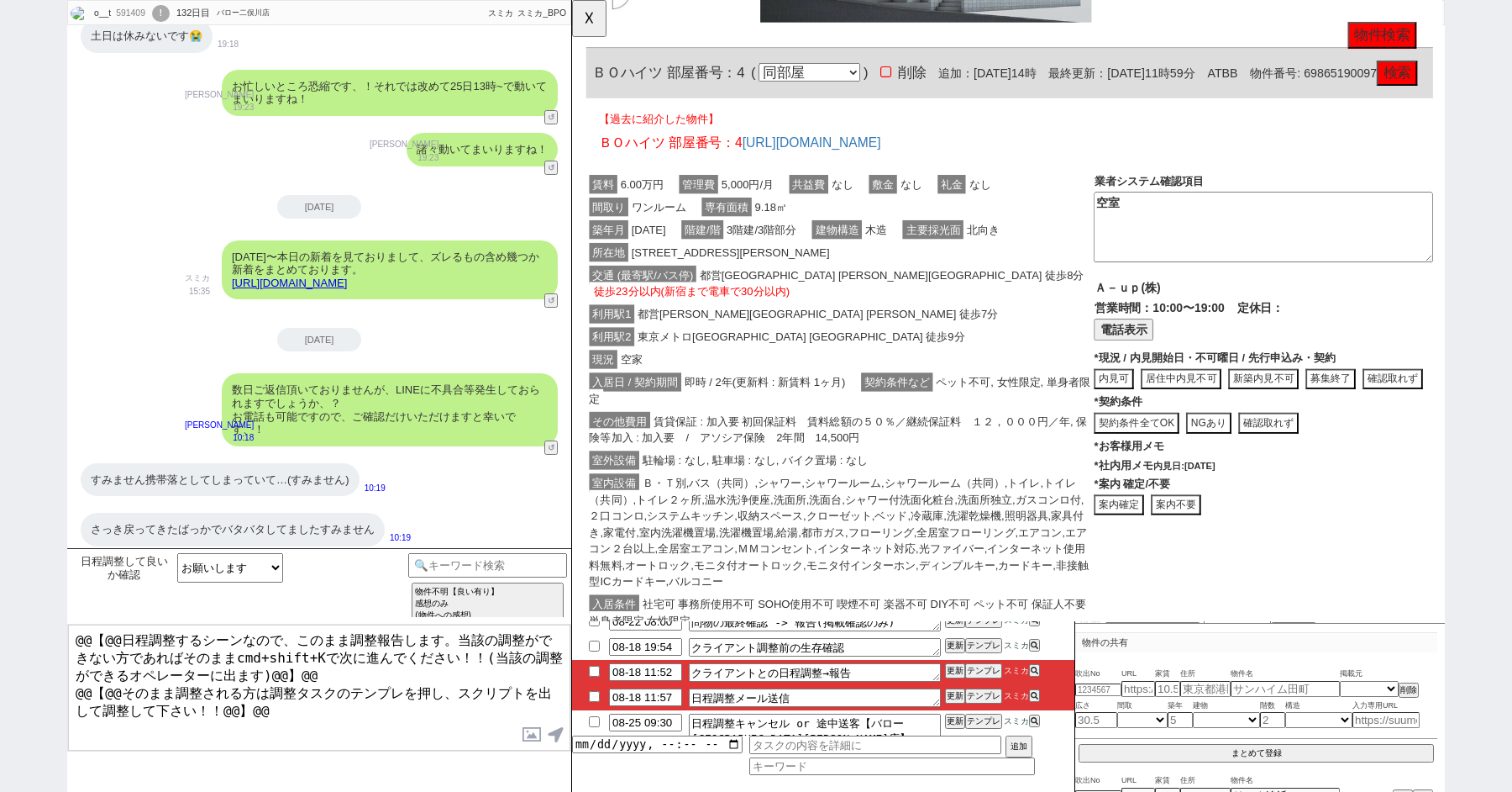
scroll to position [36826, 0]
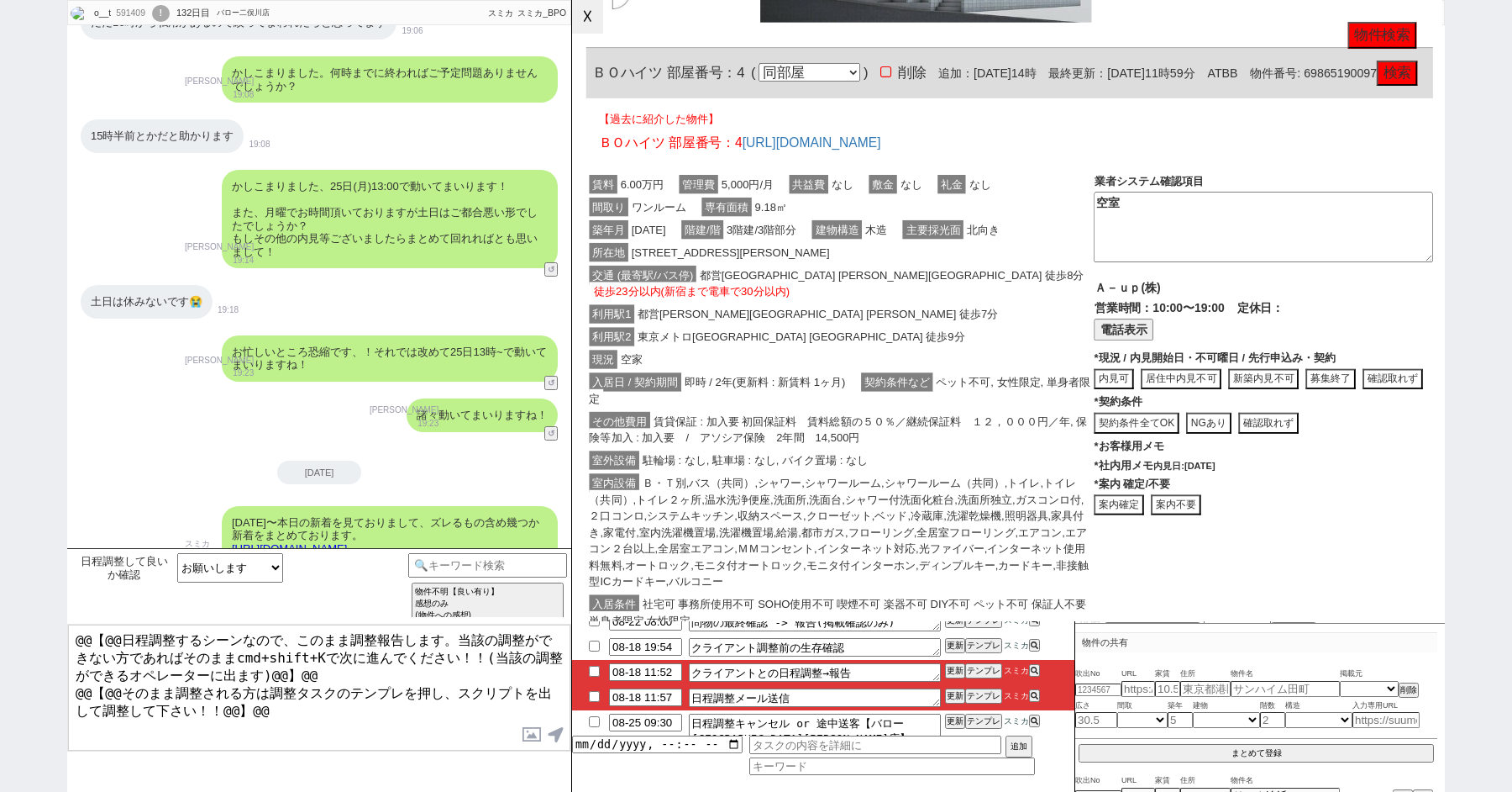
click at [576, 13] on button "☓" at bounding box center [587, 17] width 31 height 33
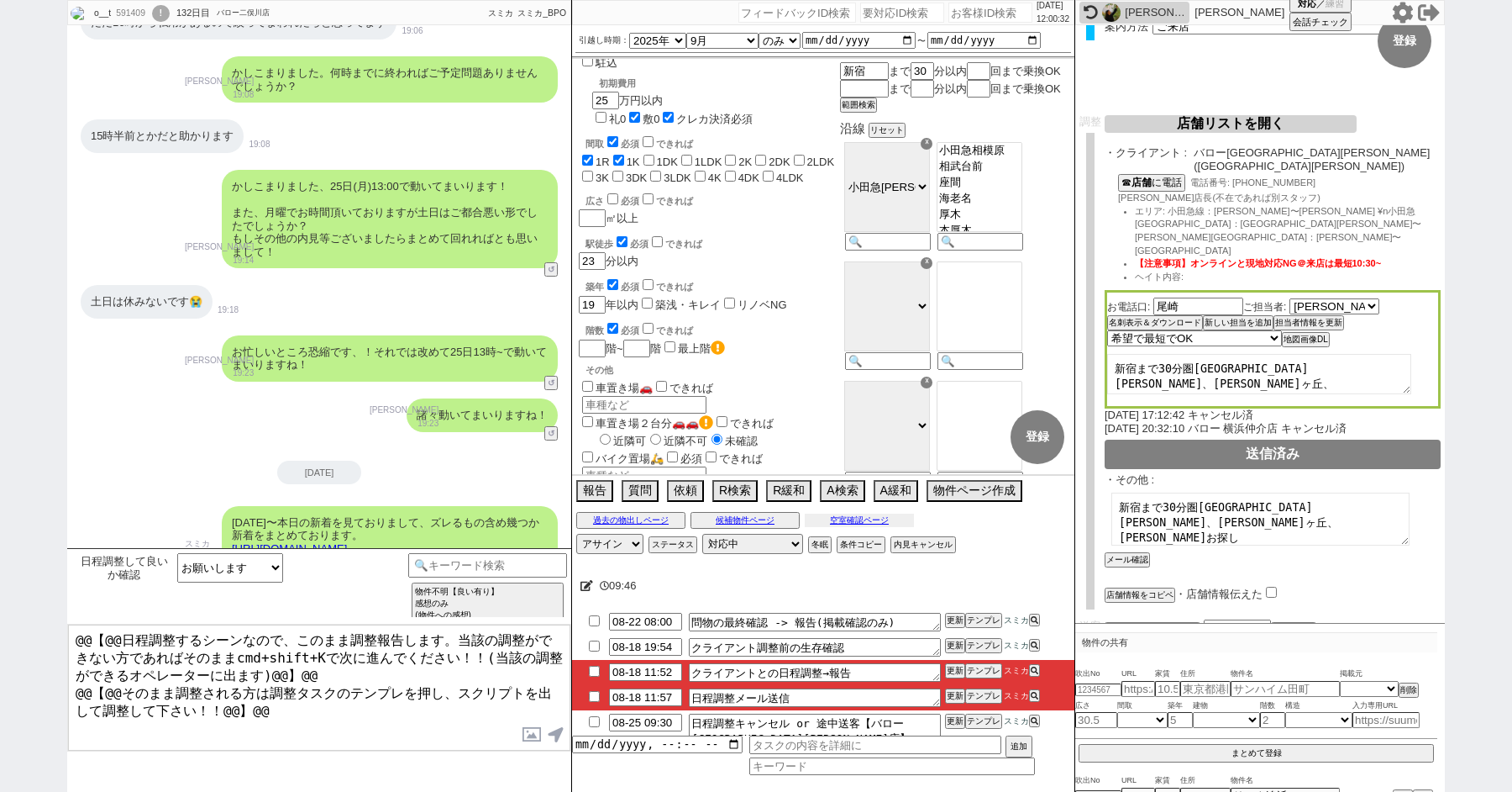
click at [861, 518] on button "空室確認ページ" at bounding box center [859, 520] width 109 height 13
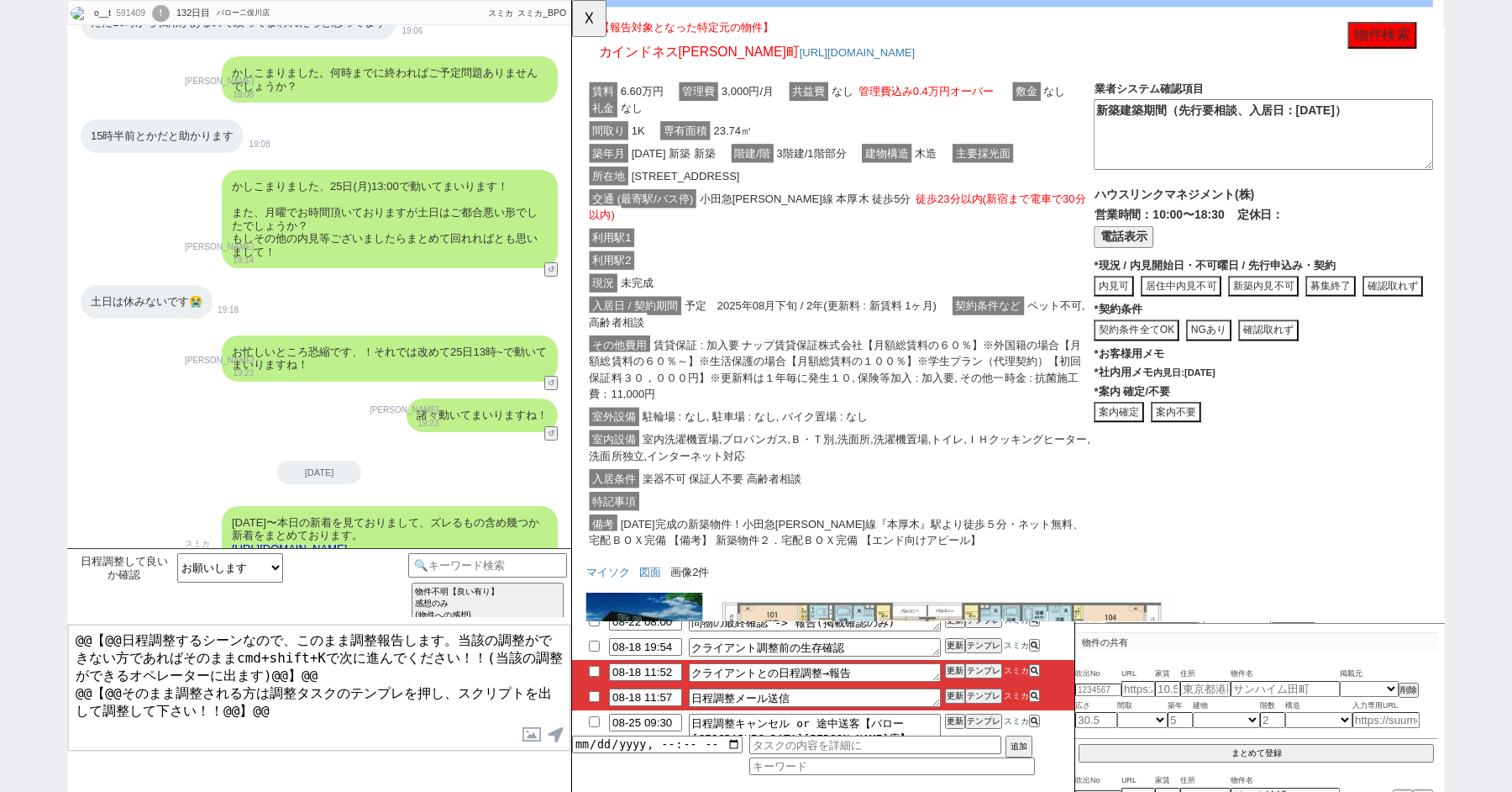
scroll to position [549, 0]
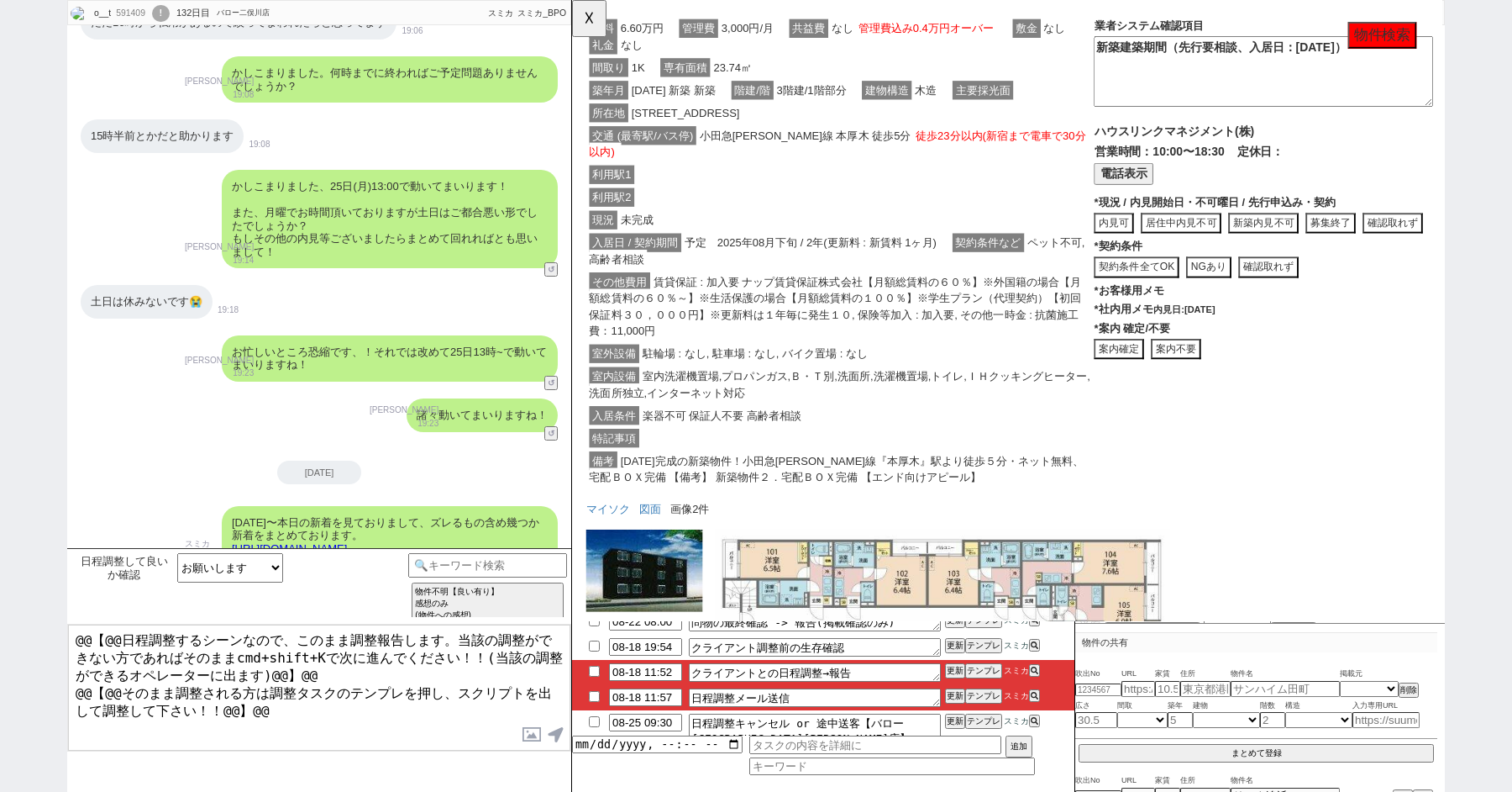
click at [572, 0] on button "案内不要" at bounding box center [572, 0] width 0 height 0
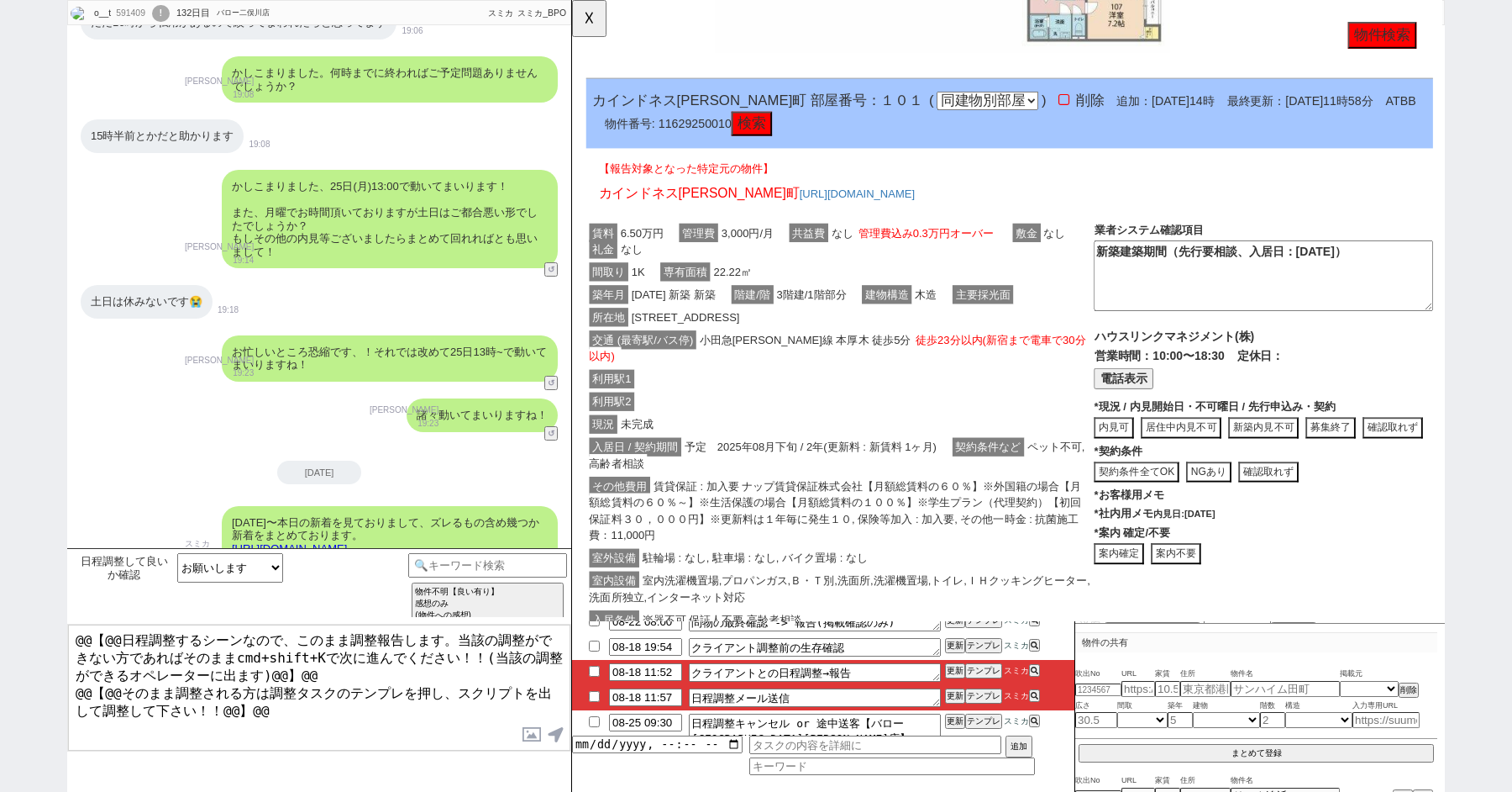
scroll to position [1658, 0]
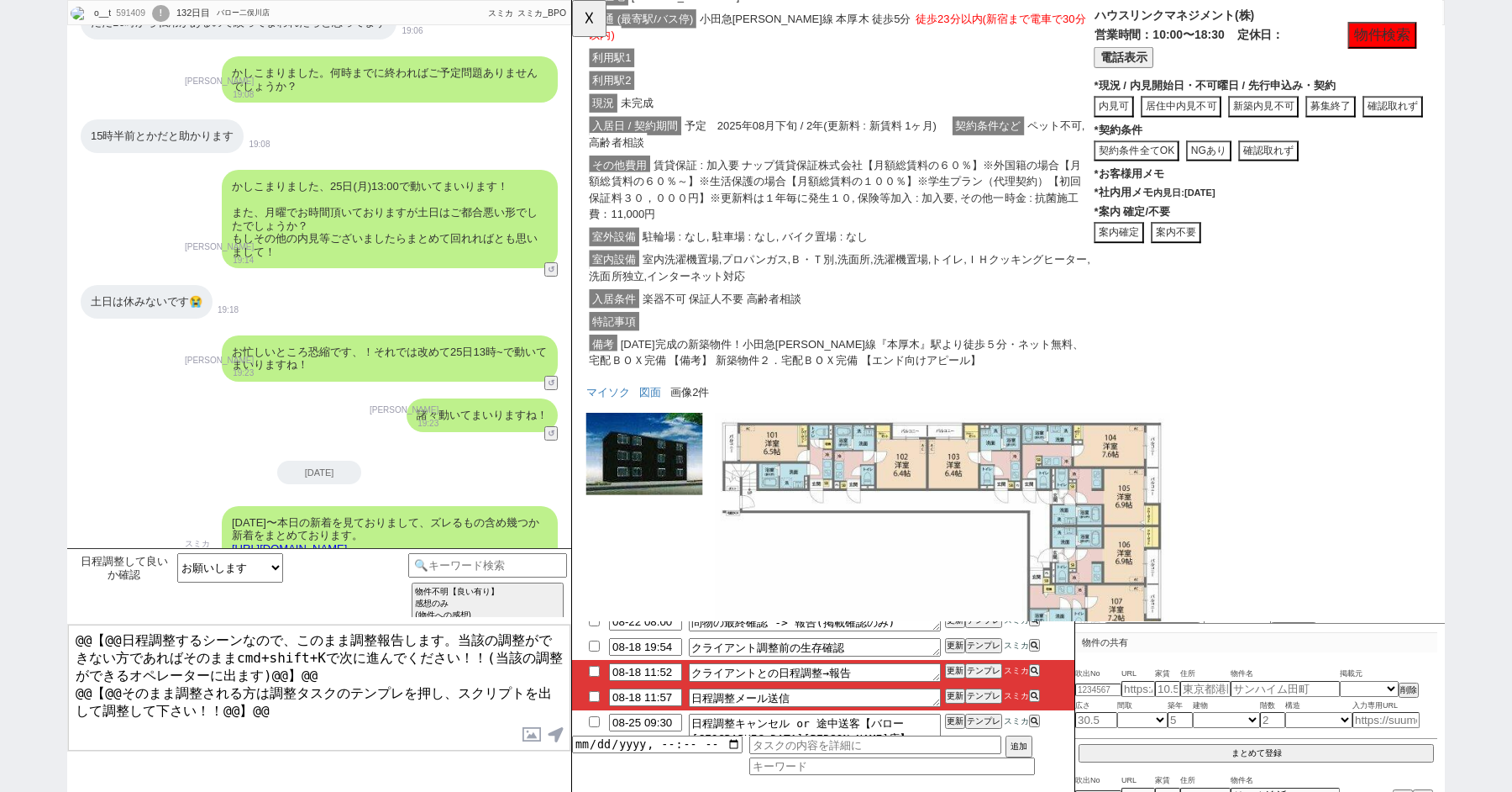
click at [572, 0] on button "案内不要" at bounding box center [572, 0] width 0 height 0
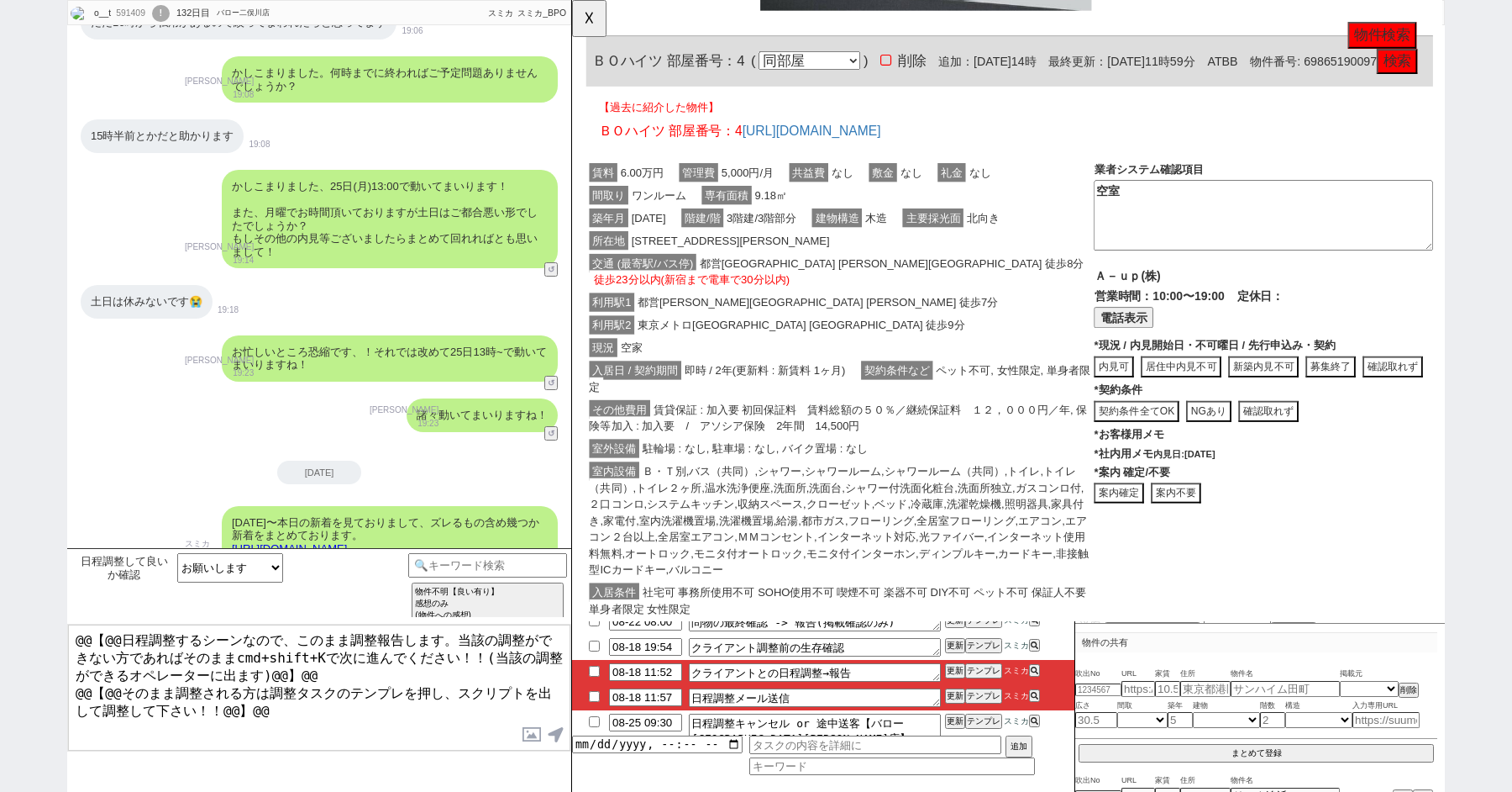
scroll to position [9371, 0]
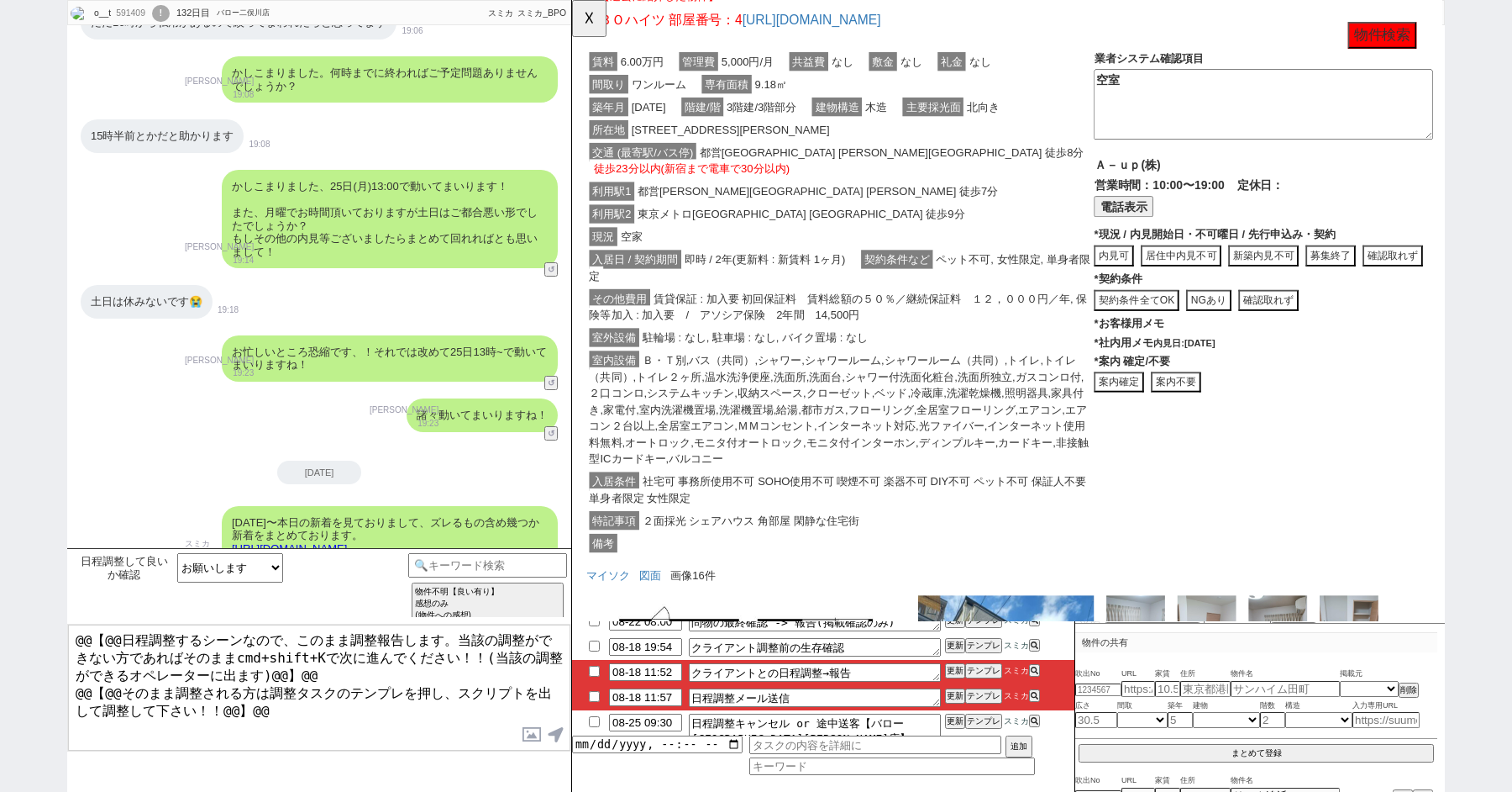
click at [572, 0] on button "案内不要" at bounding box center [572, 0] width 0 height 0
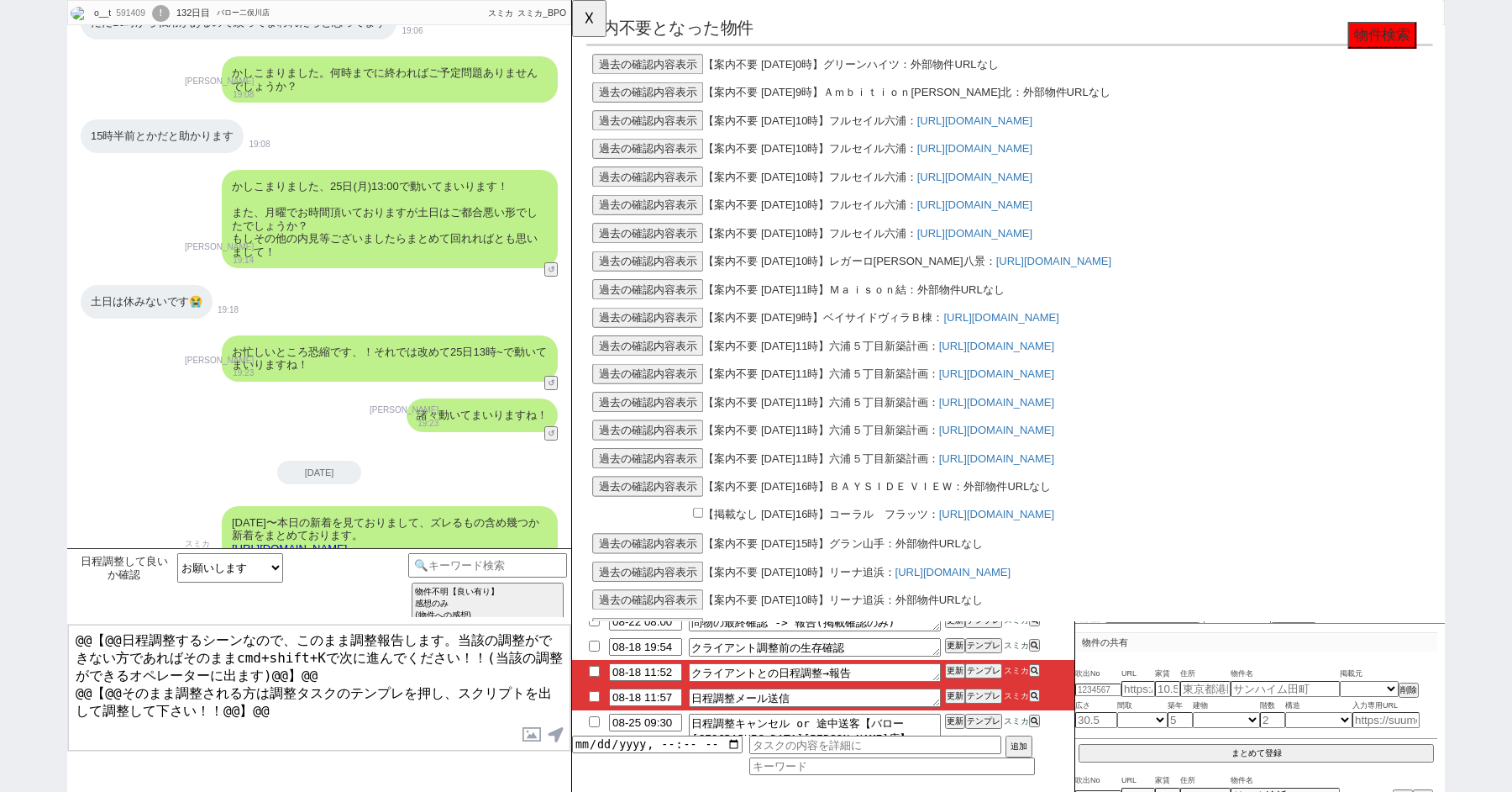
scroll to position [11540, 0]
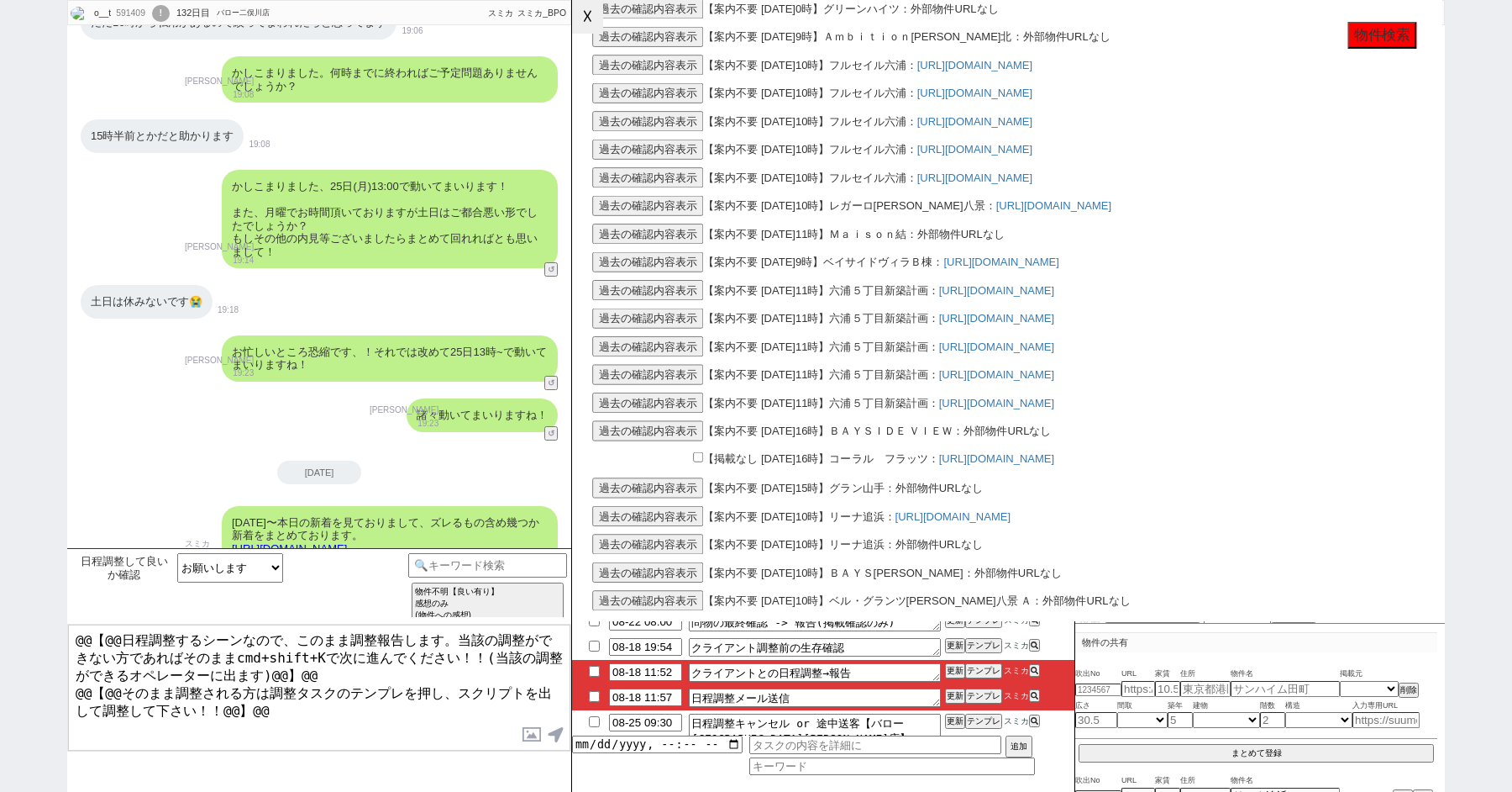
click at [575, 12] on button "☓" at bounding box center [587, 17] width 31 height 33
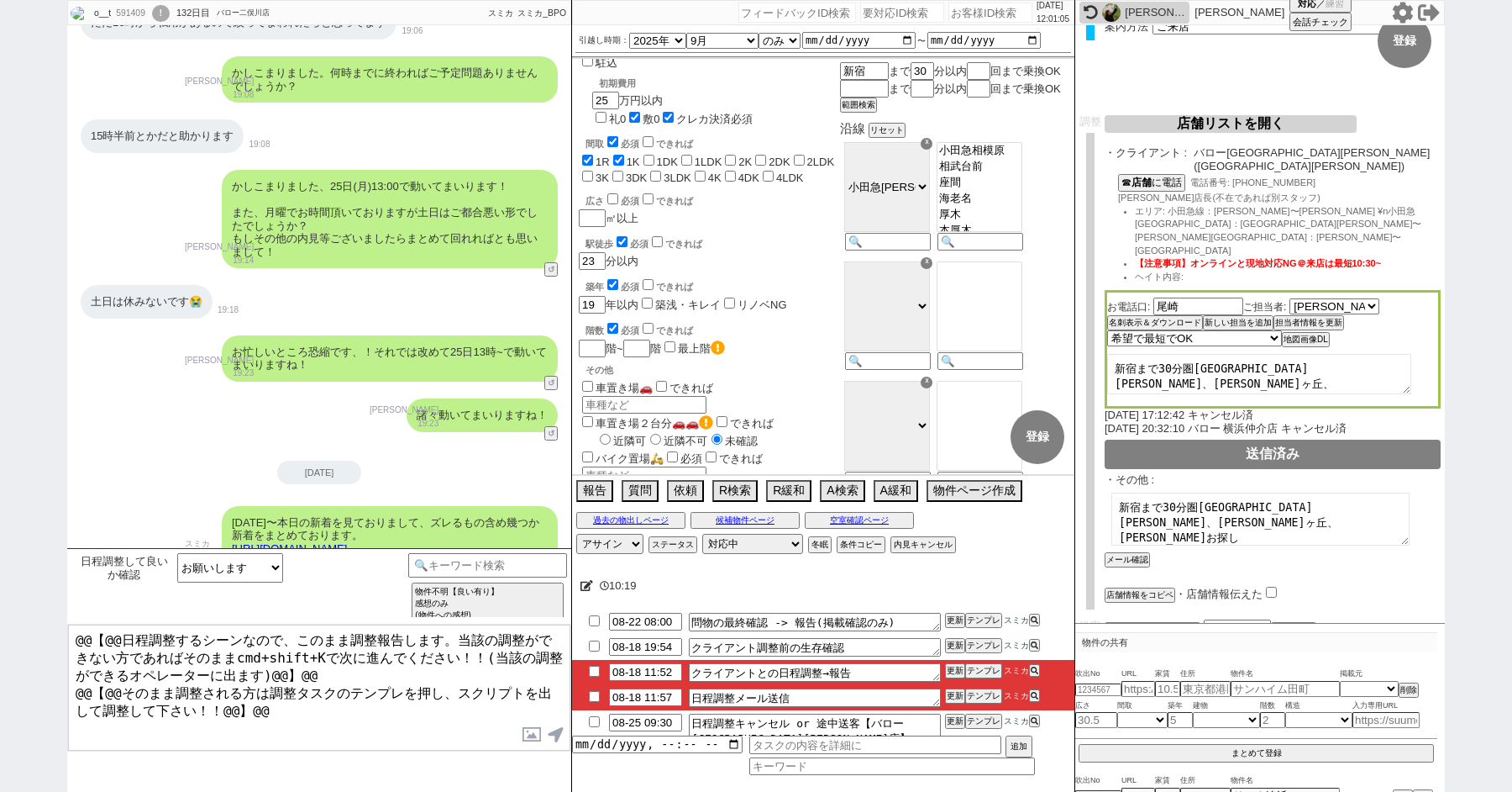
click at [191, 537] on p "スミカ" at bounding box center [197, 543] width 25 height 13
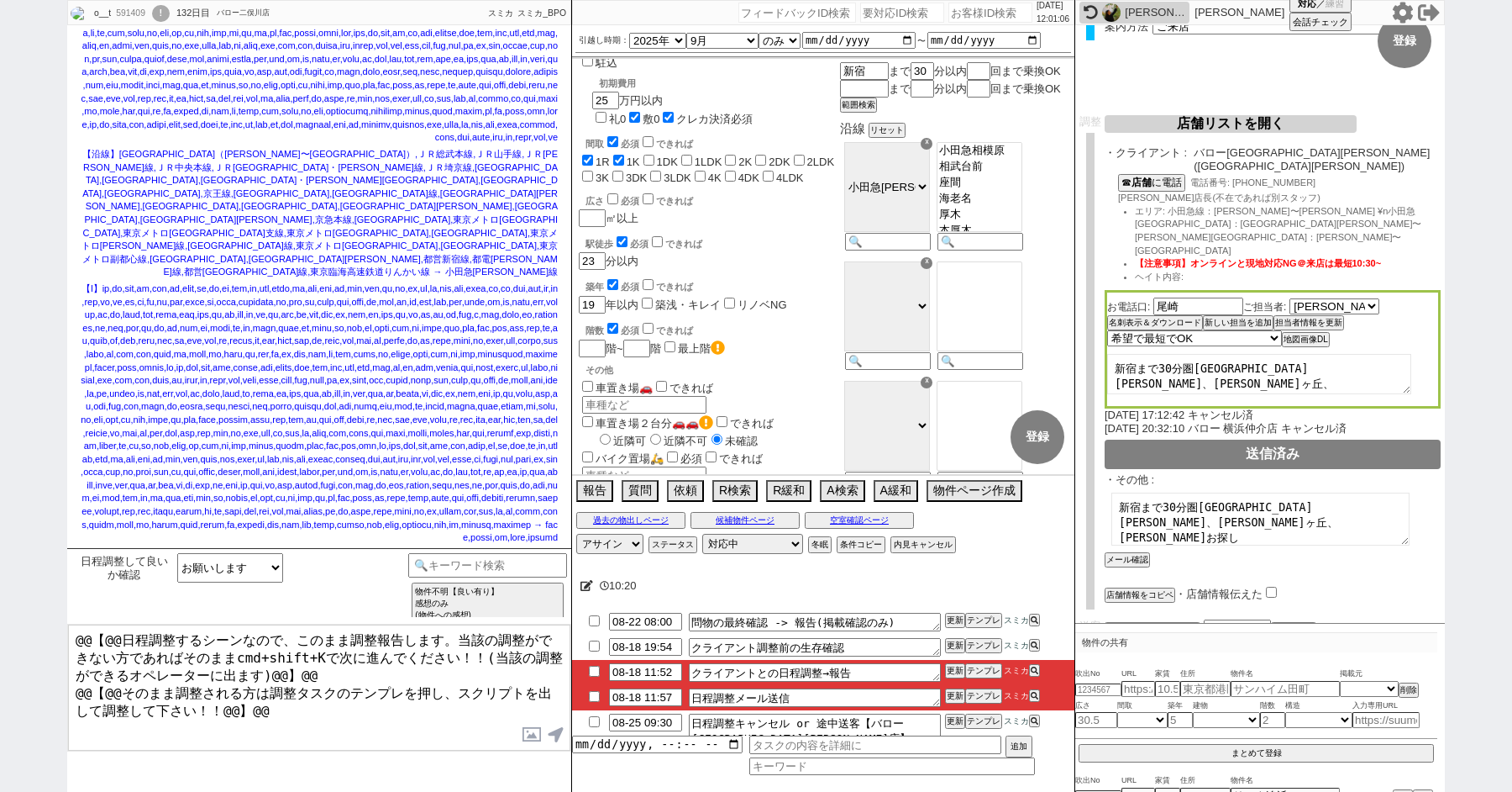
scroll to position [38819, 0]
click at [594, 696] on input "checkbox" at bounding box center [595, 696] width 25 height 11
click at [592, 673] on input "checkbox" at bounding box center [595, 671] width 25 height 11
click at [595, 643] on input "checkbox" at bounding box center [595, 646] width 25 height 11
click at [983, 665] on button "テンプレ" at bounding box center [984, 670] width 37 height 11
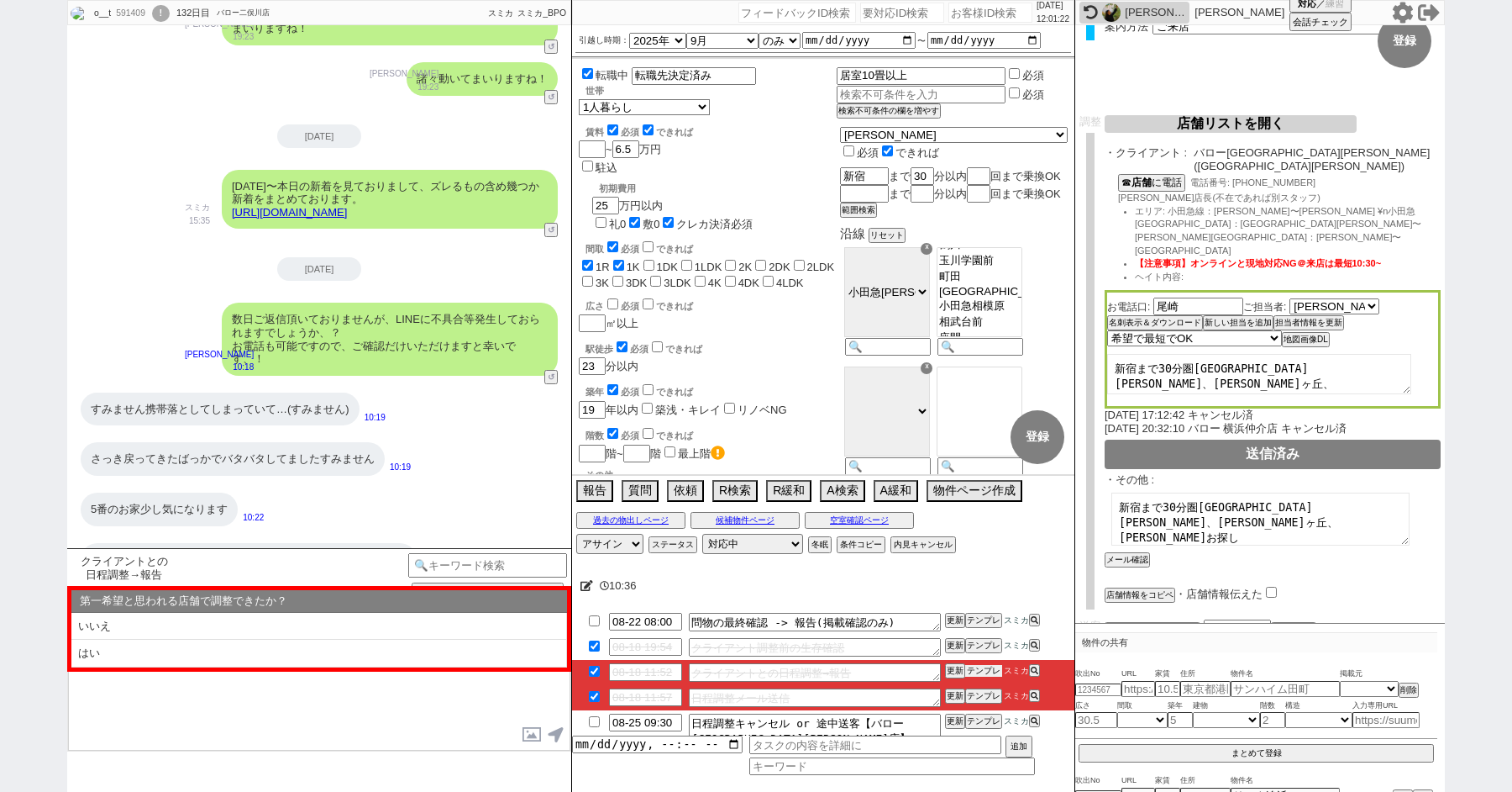
scroll to position [398, 0]
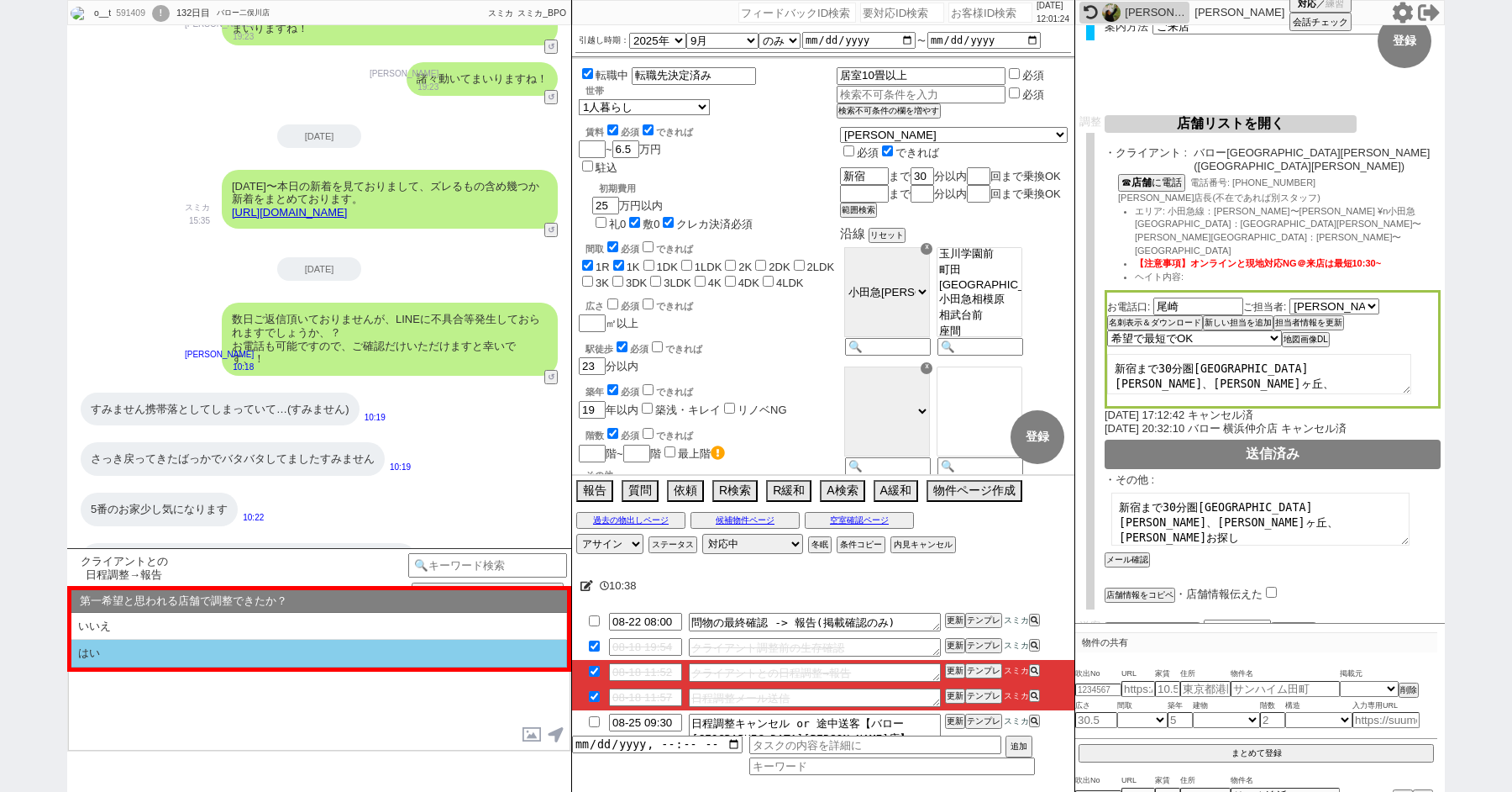
click at [177, 640] on li "はい" at bounding box center [319, 654] width 496 height 28
click at [177, 640] on li "近い" at bounding box center [319, 654] width 496 height 28
click at [168, 643] on li "挟む！" at bounding box center [319, 654] width 496 height 28
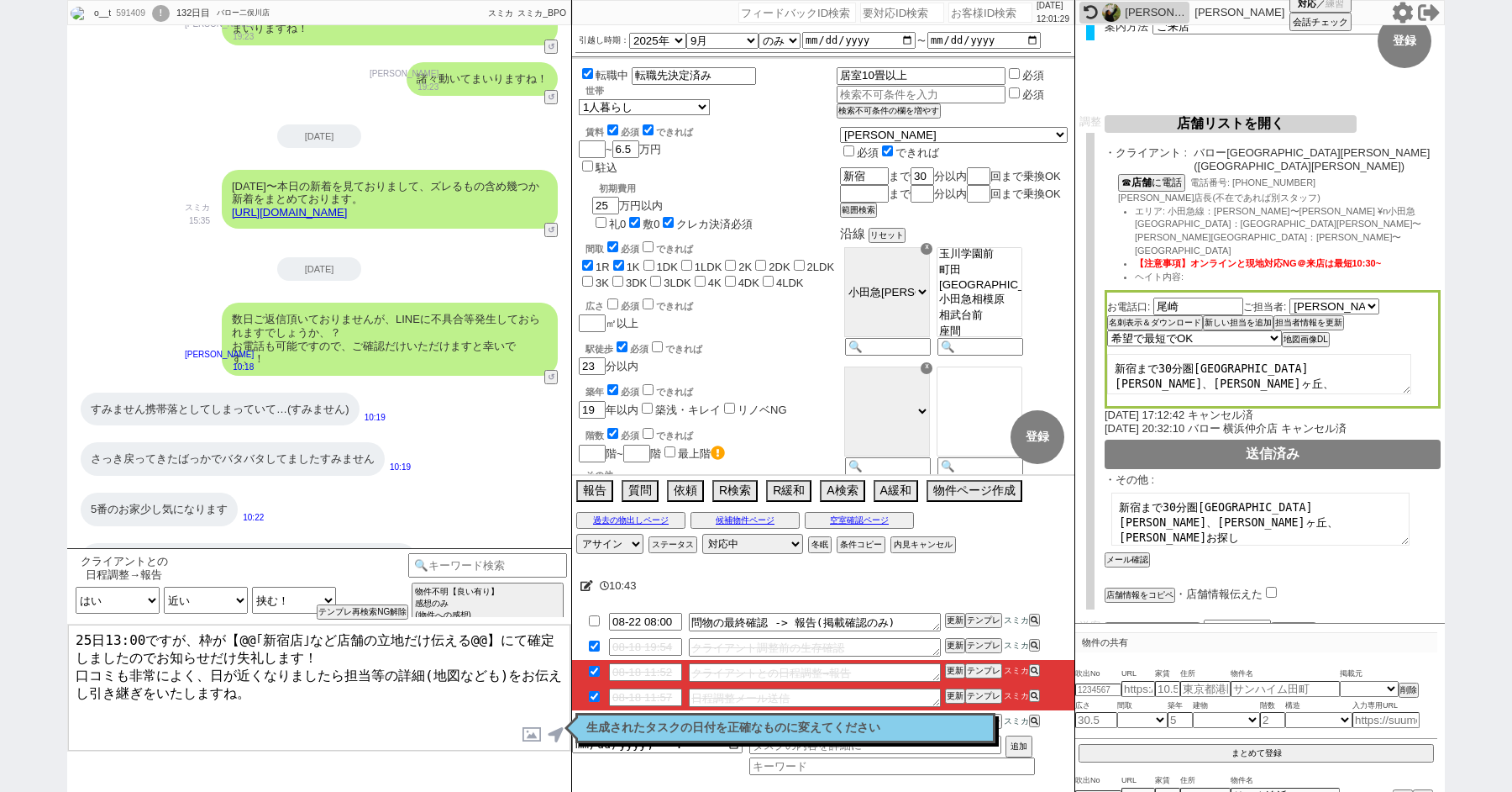
drag, startPoint x: 228, startPoint y: 640, endPoint x: 471, endPoint y: 632, distance: 243.1
click at [471, 632] on textarea "25日13:00ですが、枠が【@@｢新宿店｣など店舗の立地だけ伝える@@】にて確定しましたのでお知らせだけ失礼します！ 口コミも非常によく、日が近くなりました…" at bounding box center [319, 687] width 503 height 126
click at [286, 662] on textarea "25日13:00ですが、枠が【相模大野店】にて確定しましたのでお知らせだけ失礼します！ 口コミも非常によく、日が近くなりましたら担当等の詳細(地図なども)をお…" at bounding box center [319, 687] width 503 height 126
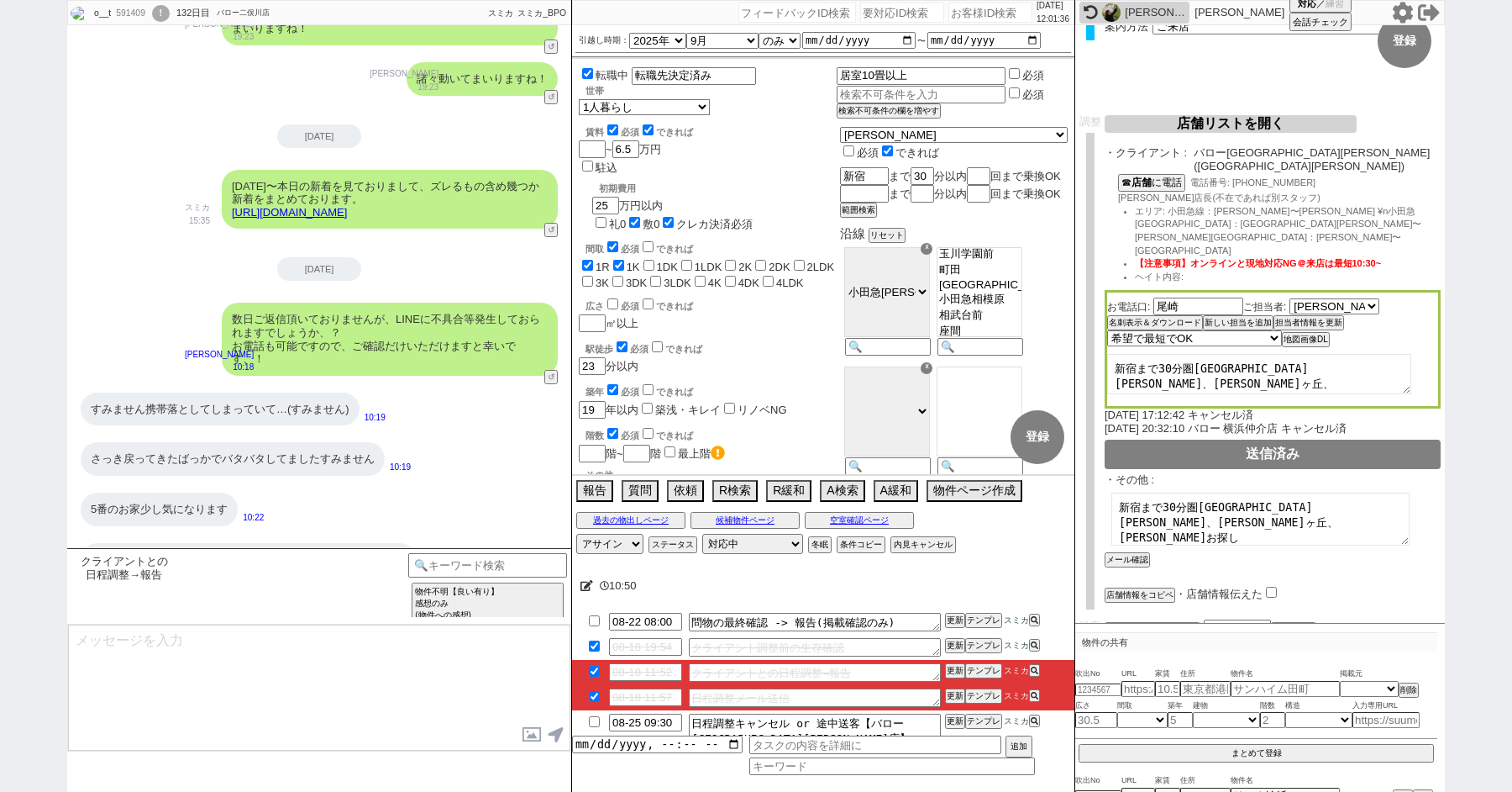
scroll to position [38907, 0]
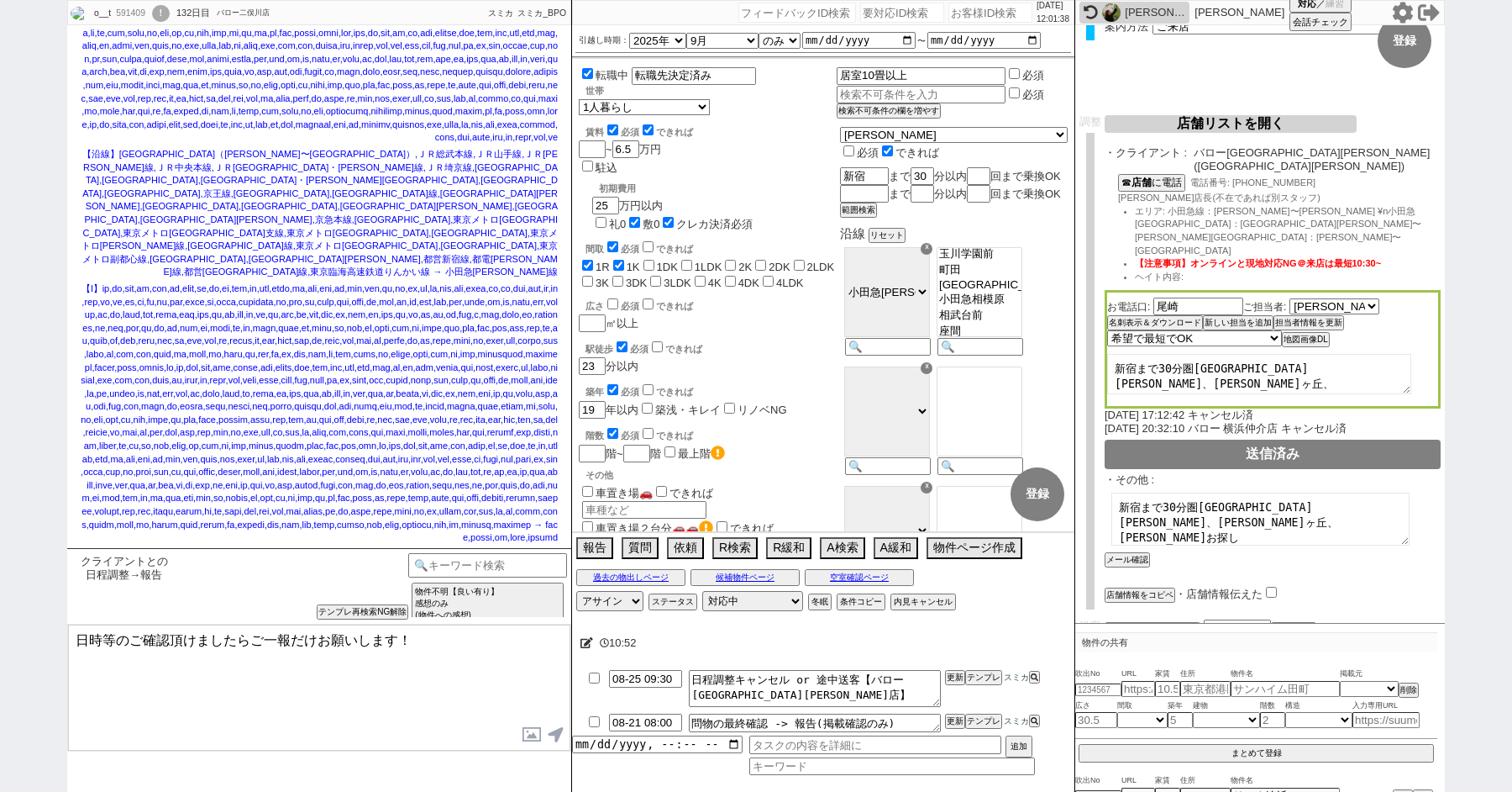
click at [588, 643] on icon at bounding box center [587, 643] width 12 height 11
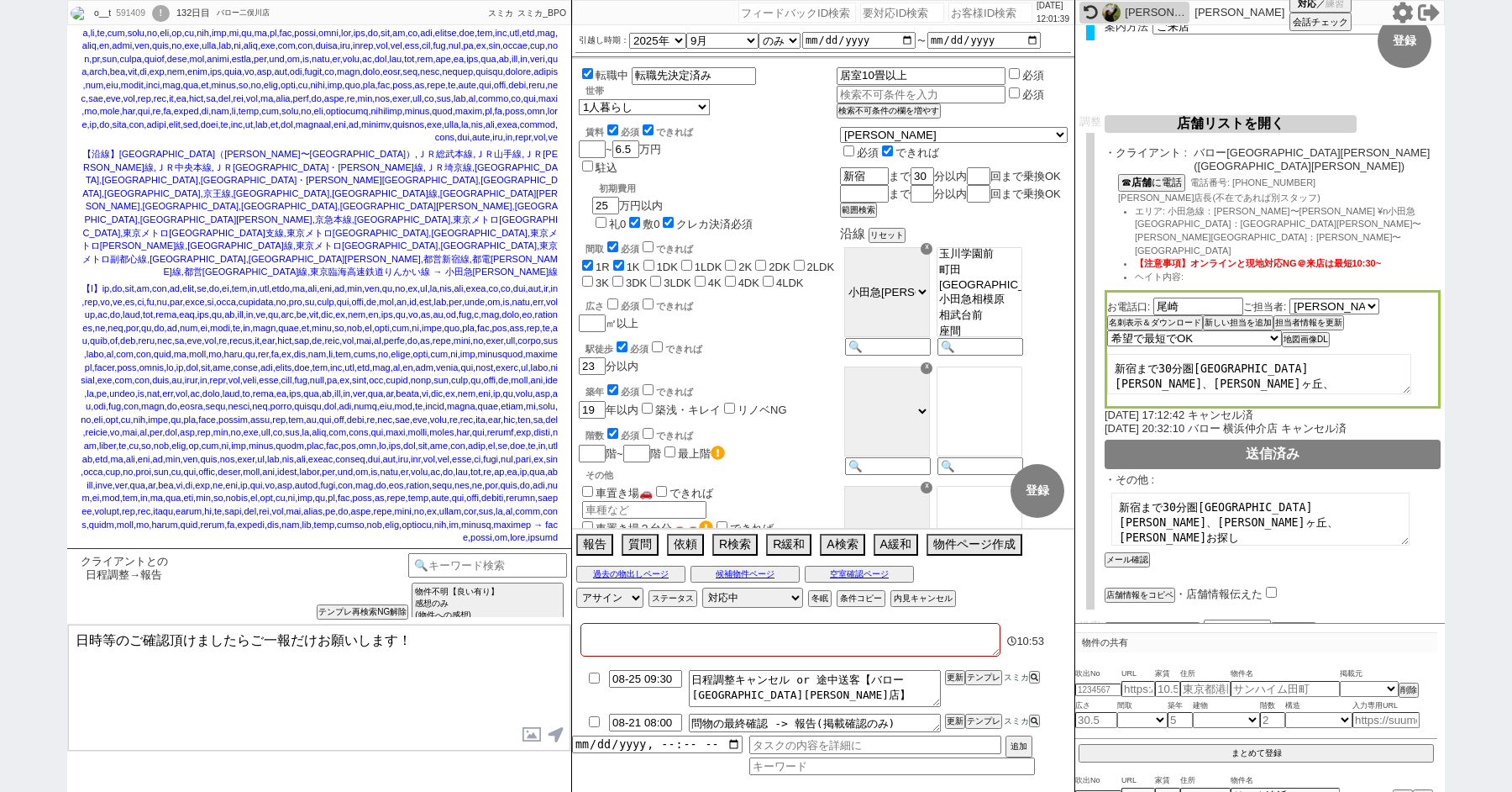
click at [605, 643] on textarea at bounding box center [791, 640] width 420 height 33
click at [402, 662] on textarea "日時等のご確認頂けましたらご一報だけお願いします！" at bounding box center [319, 687] width 503 height 126
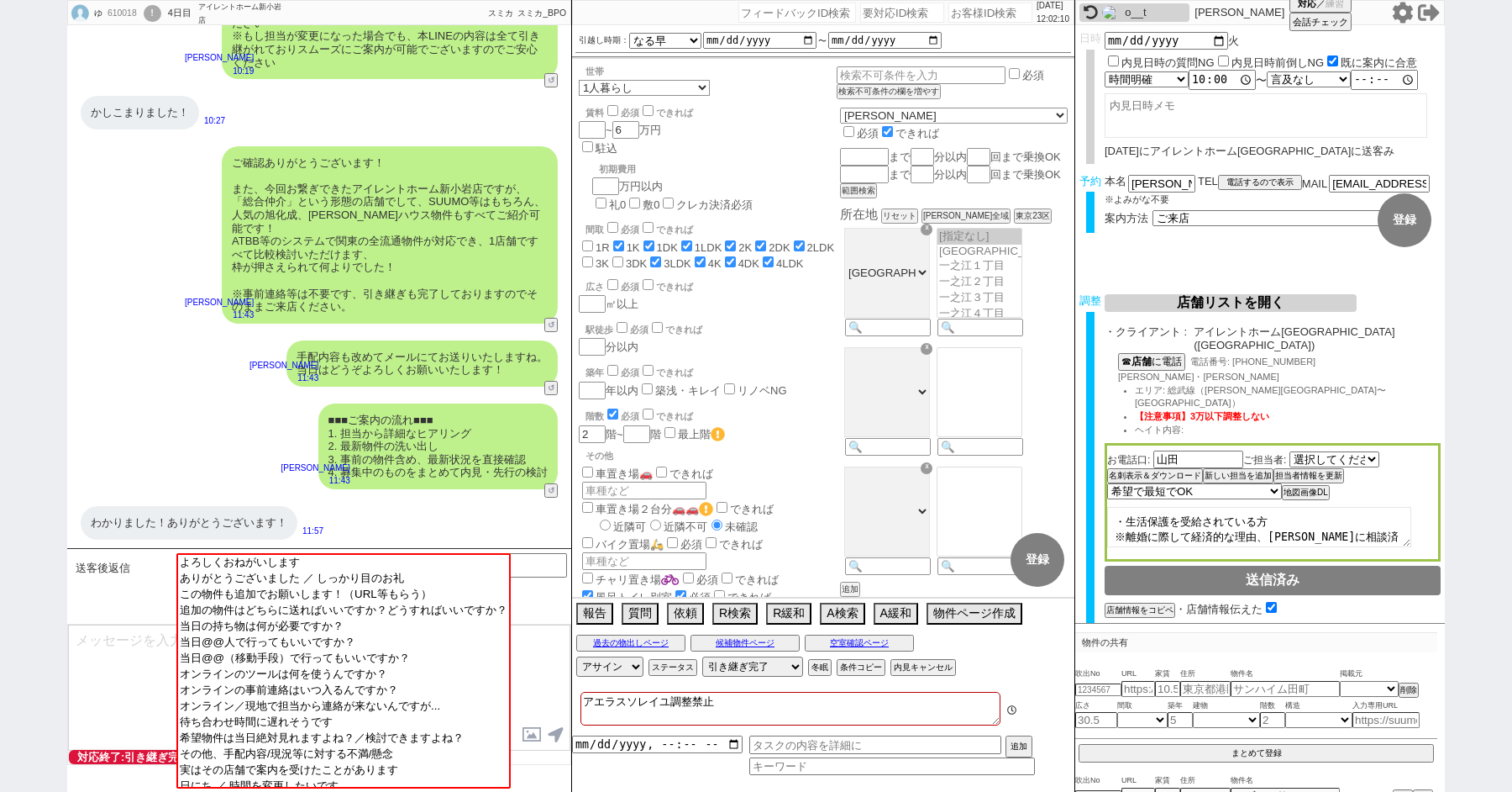
scroll to position [165, 0]
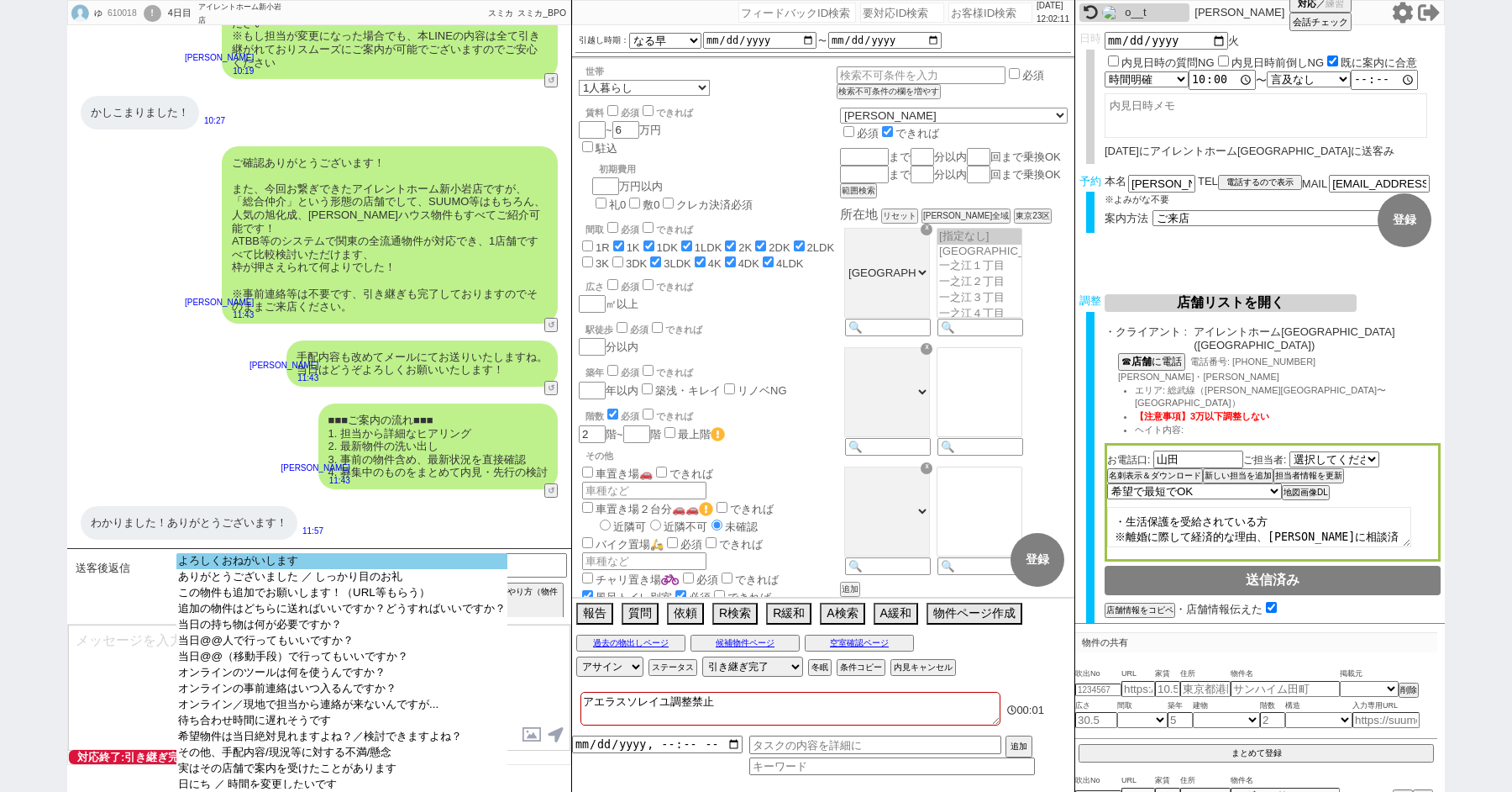
click at [291, 569] on option "よろしくおねがいします" at bounding box center [342, 577] width 331 height 16
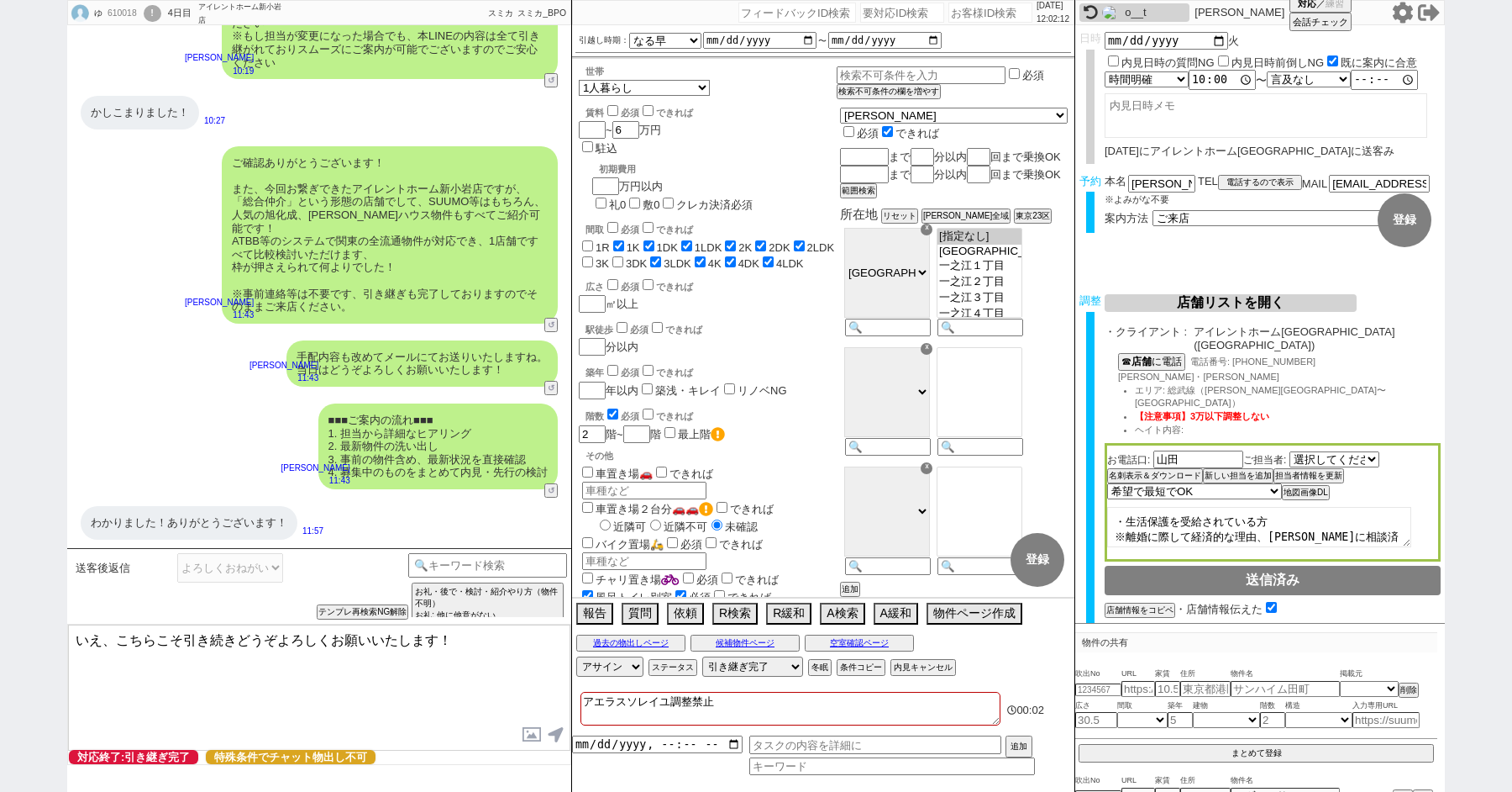
click at [276, 658] on textarea "いえ、こちらこそ引き続きどうぞよろしくお願いいたします！" at bounding box center [319, 687] width 503 height 126
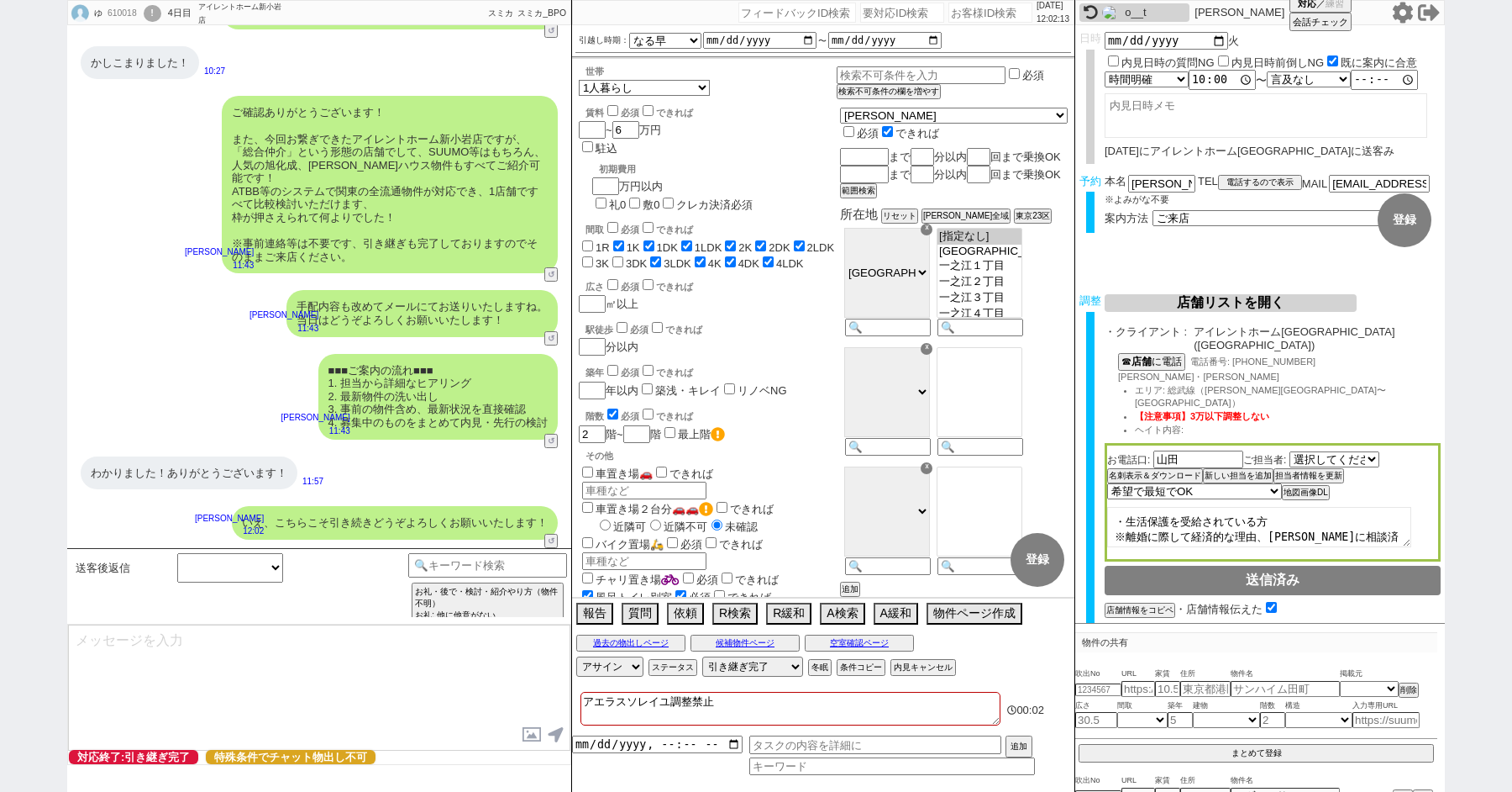
scroll to position [1009, 0]
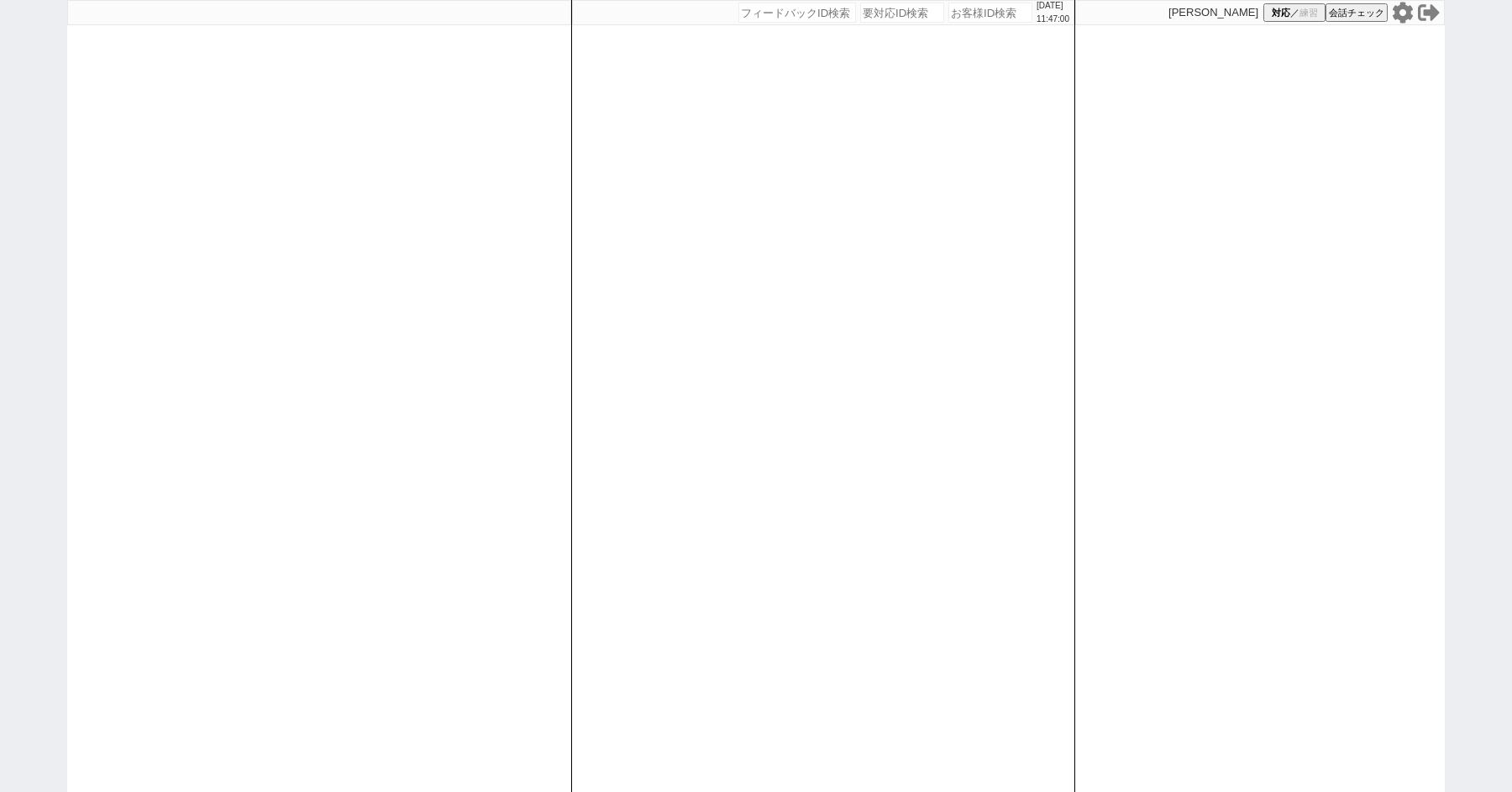
click at [972, 14] on input "number" at bounding box center [991, 12] width 84 height 20
type input "41953"
select select "4"
select select
select select "8"
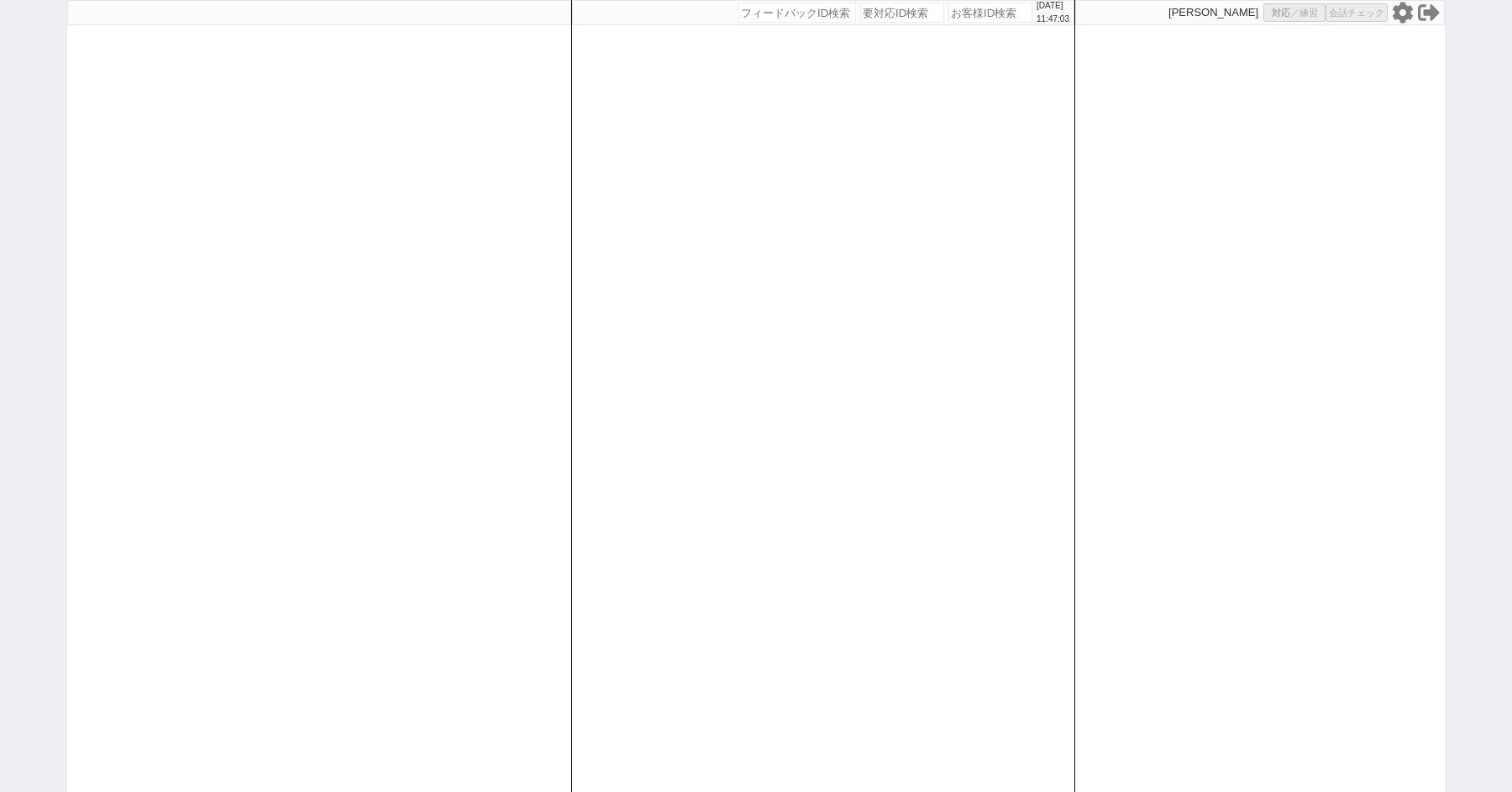
select select "8"
select select "3"
select select "8"
select select "10"
select select "8"
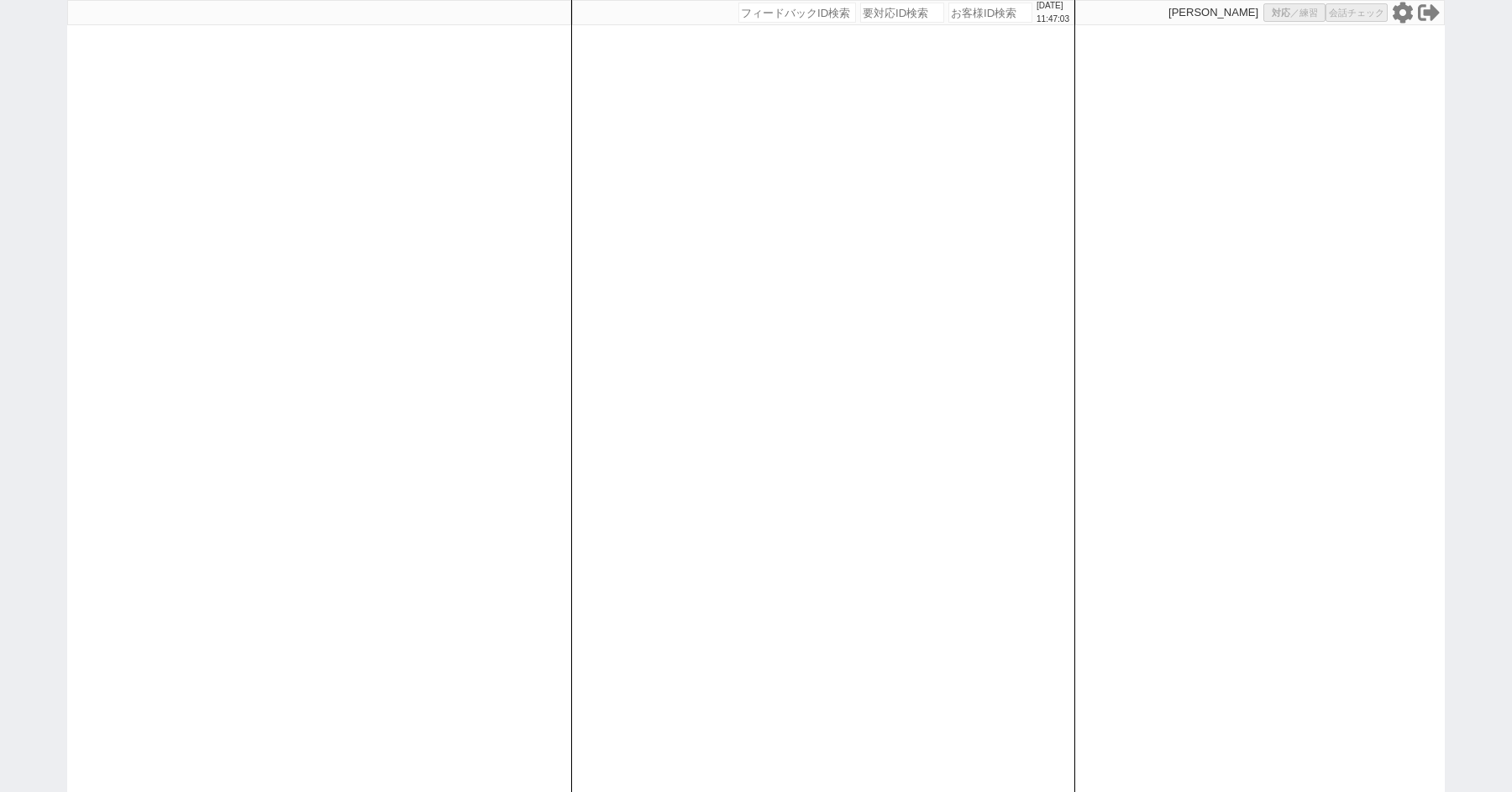
select select "10"
select select "8"
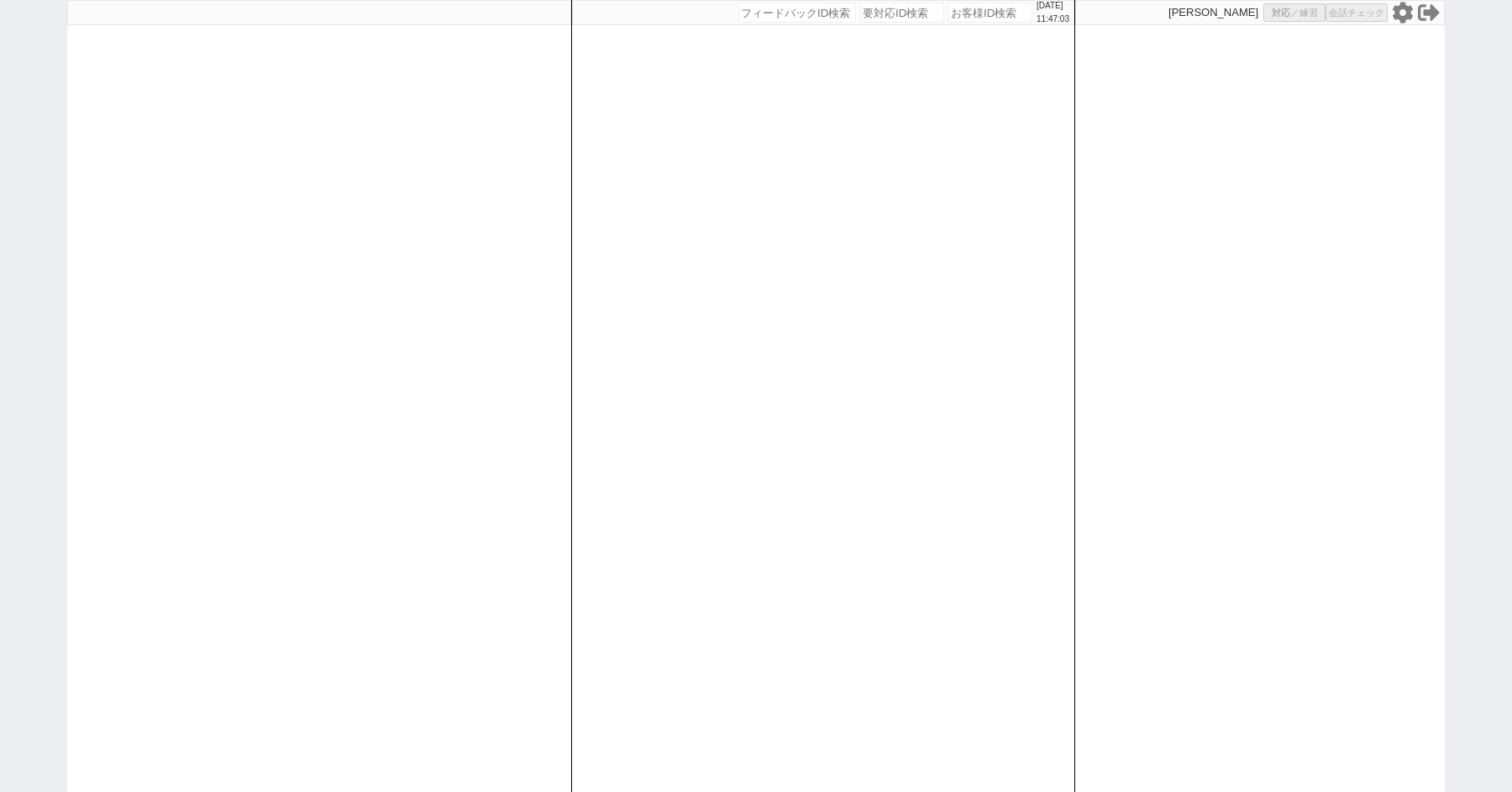
select select "8"
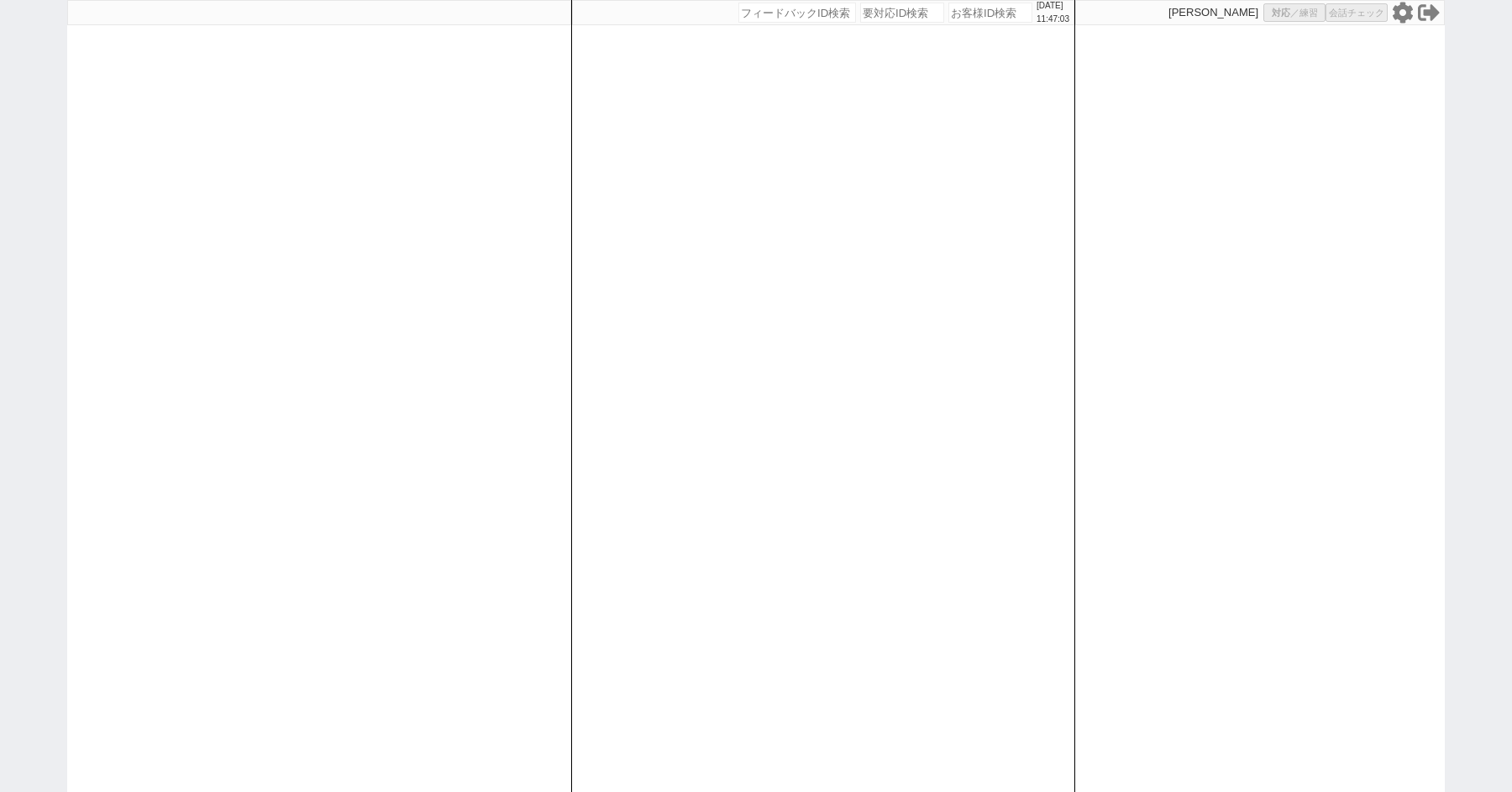
select select "8"
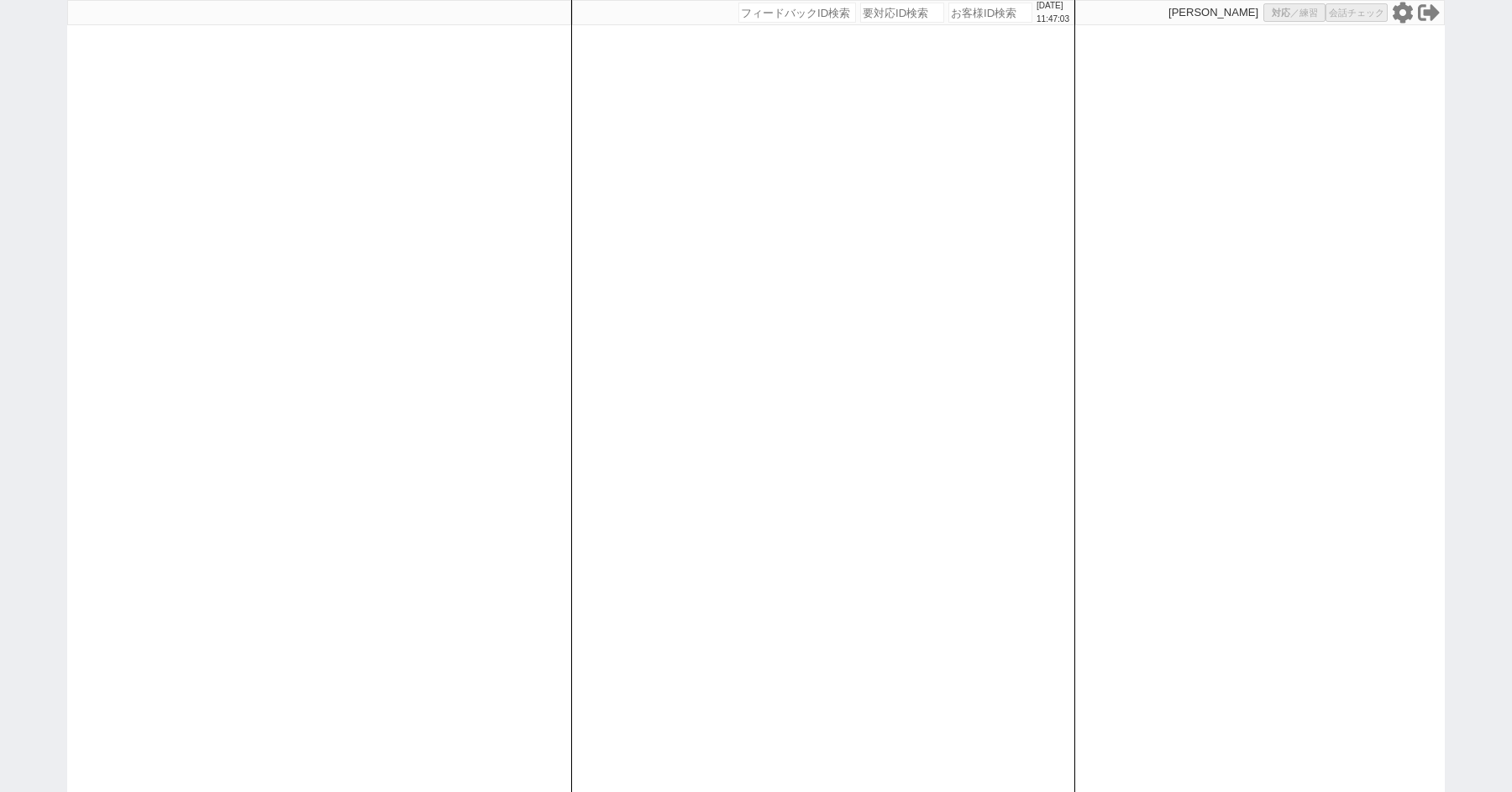
select select "8"
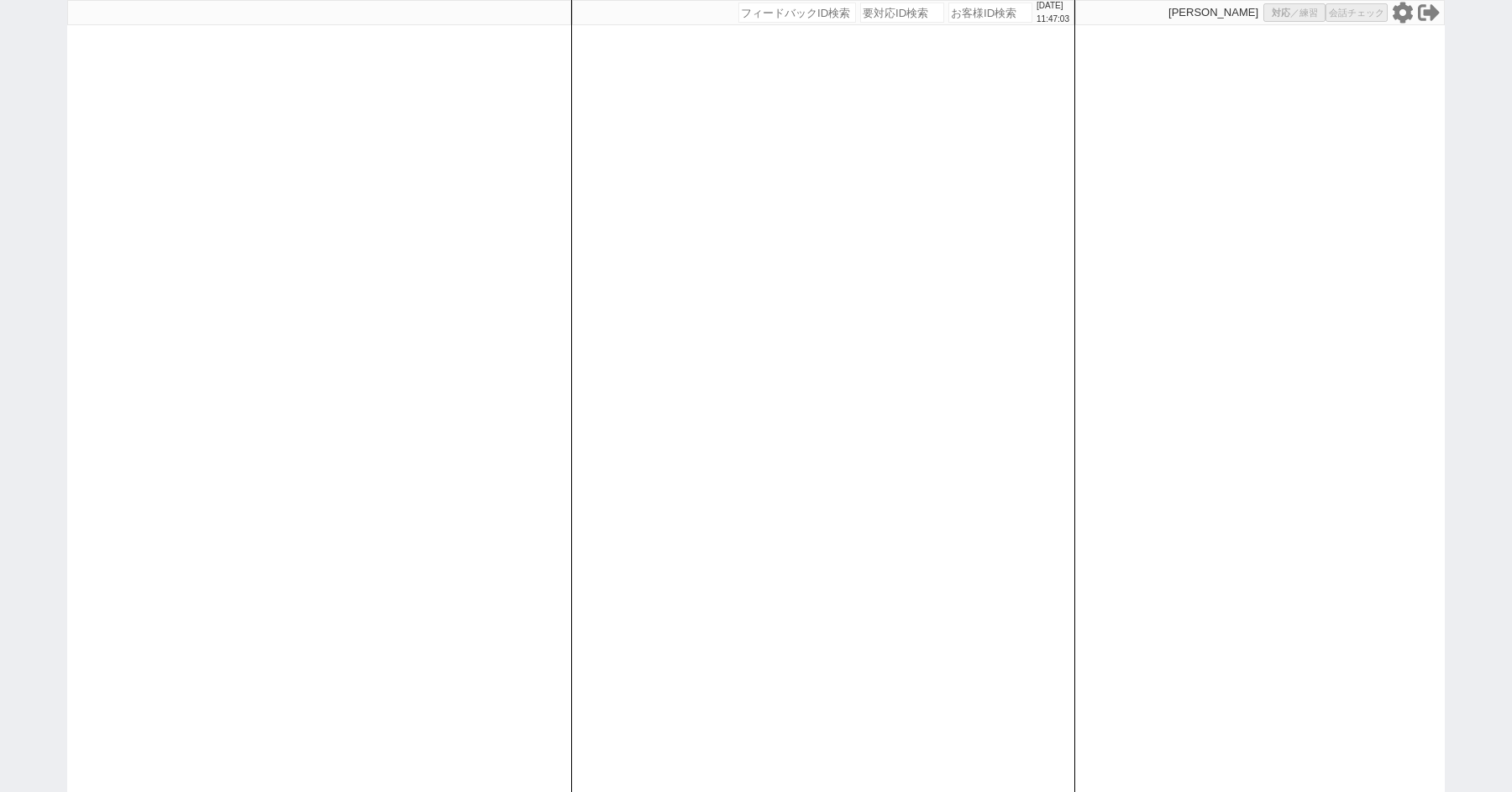
select select "8"
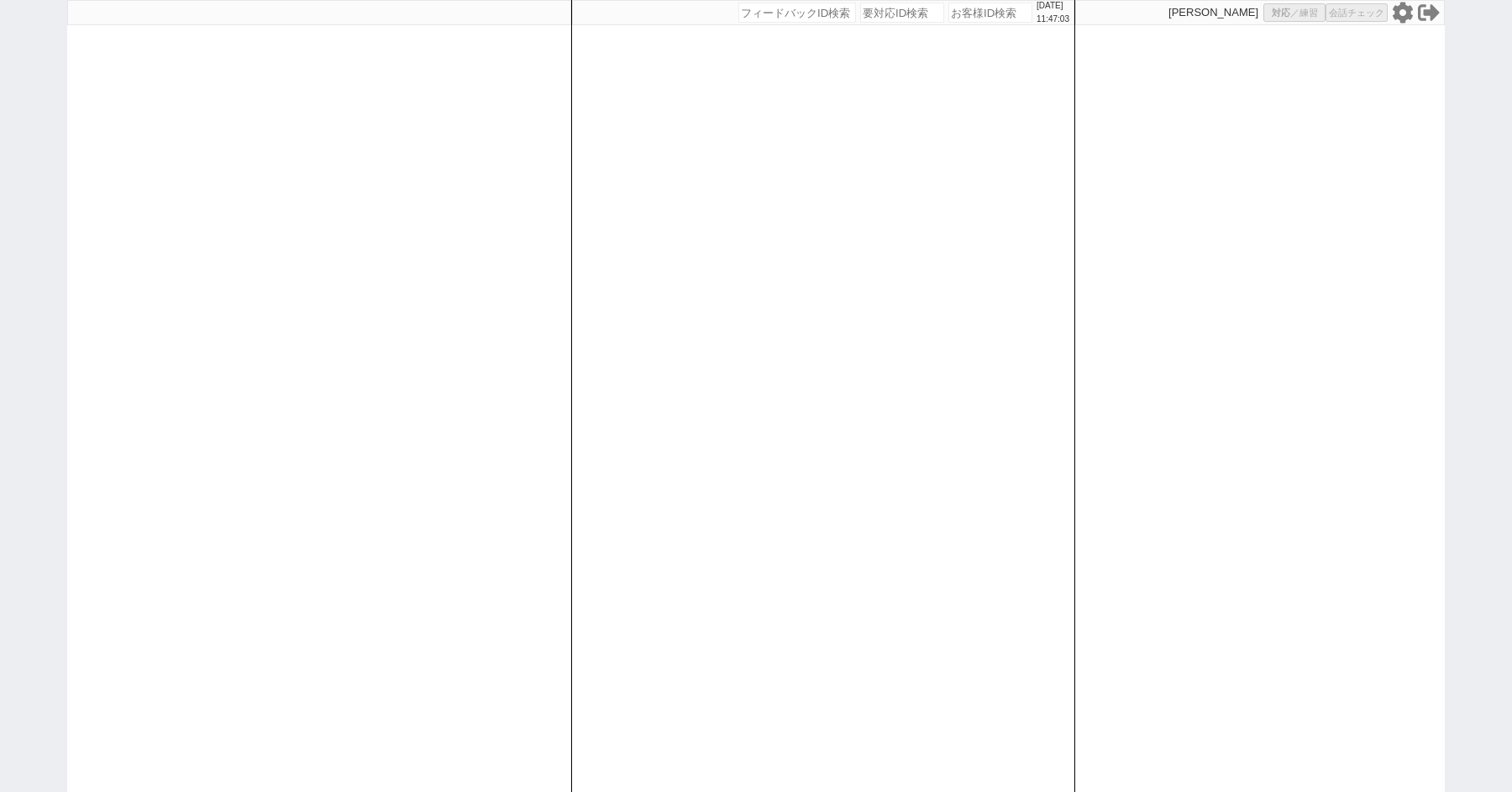
select select "8"
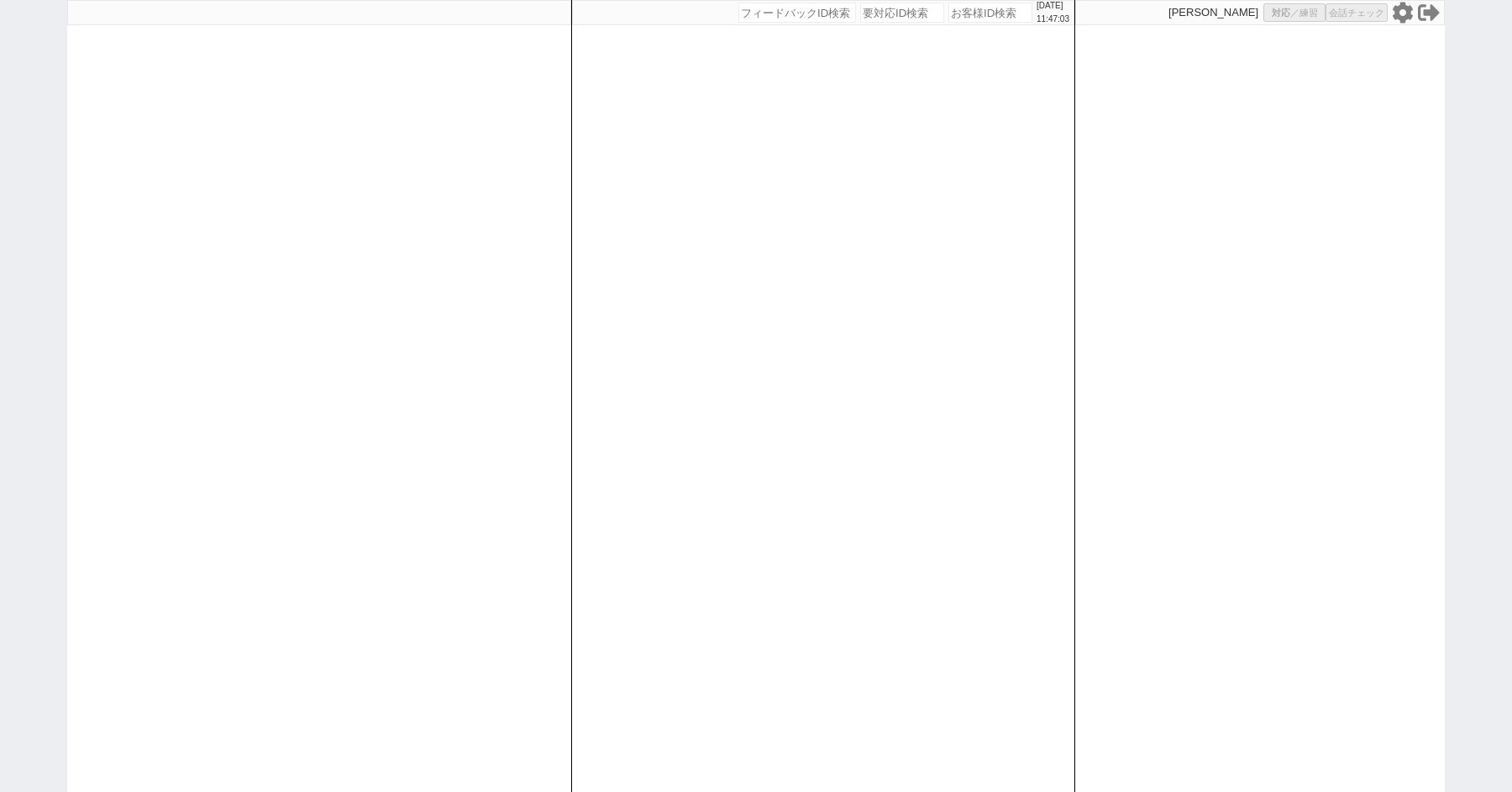
select select "8"
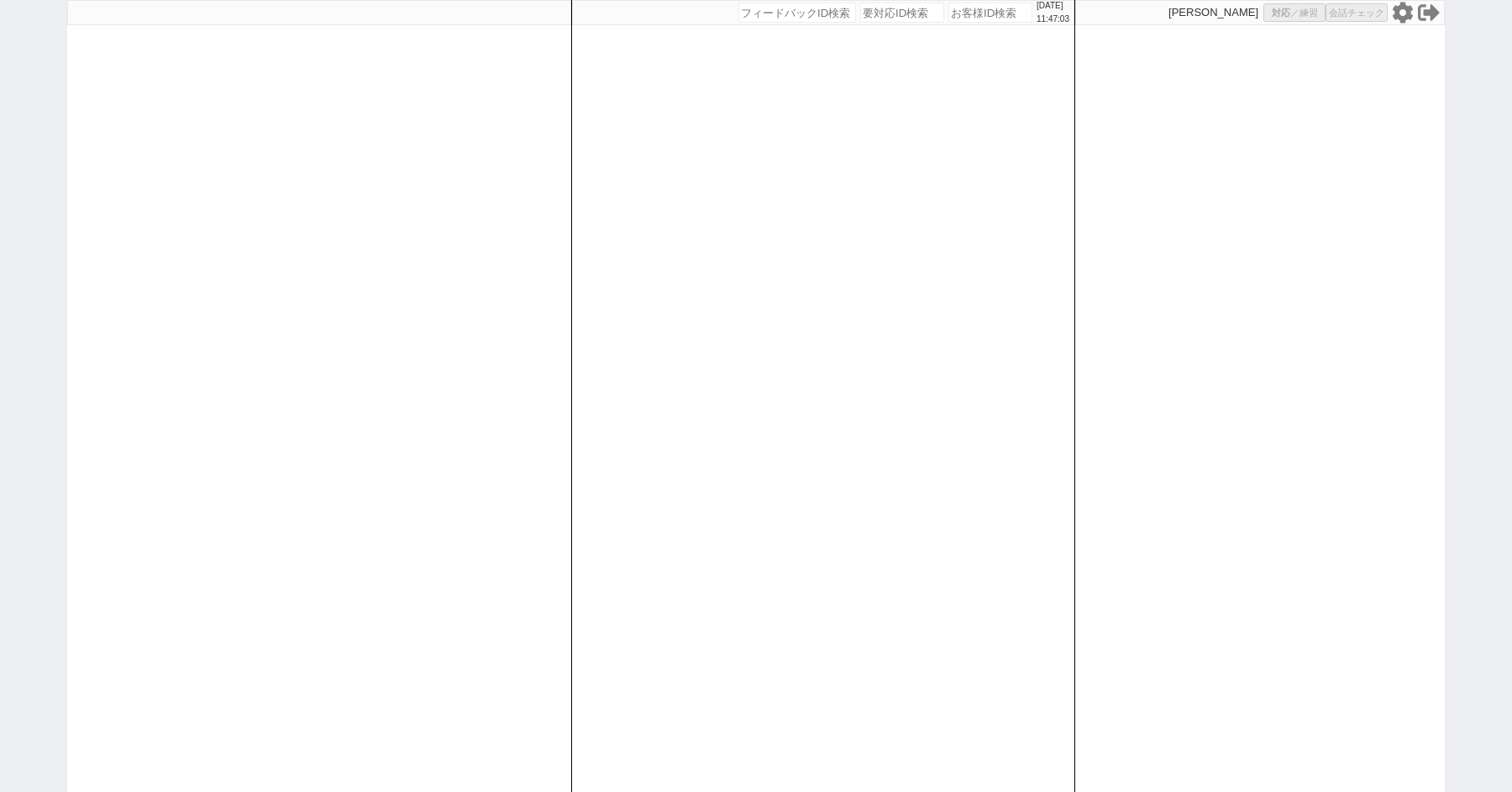
select select "8"
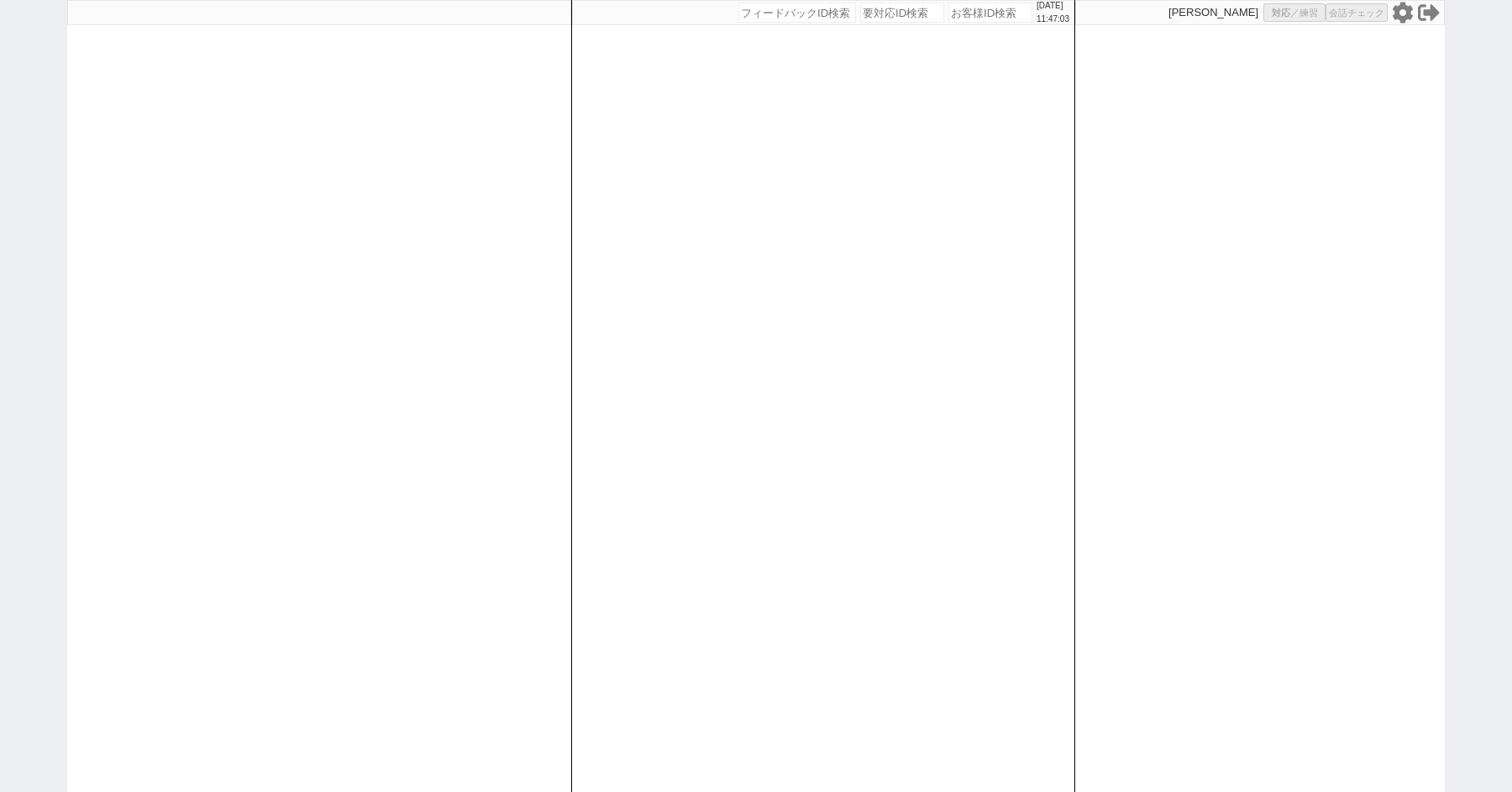
select select "8"
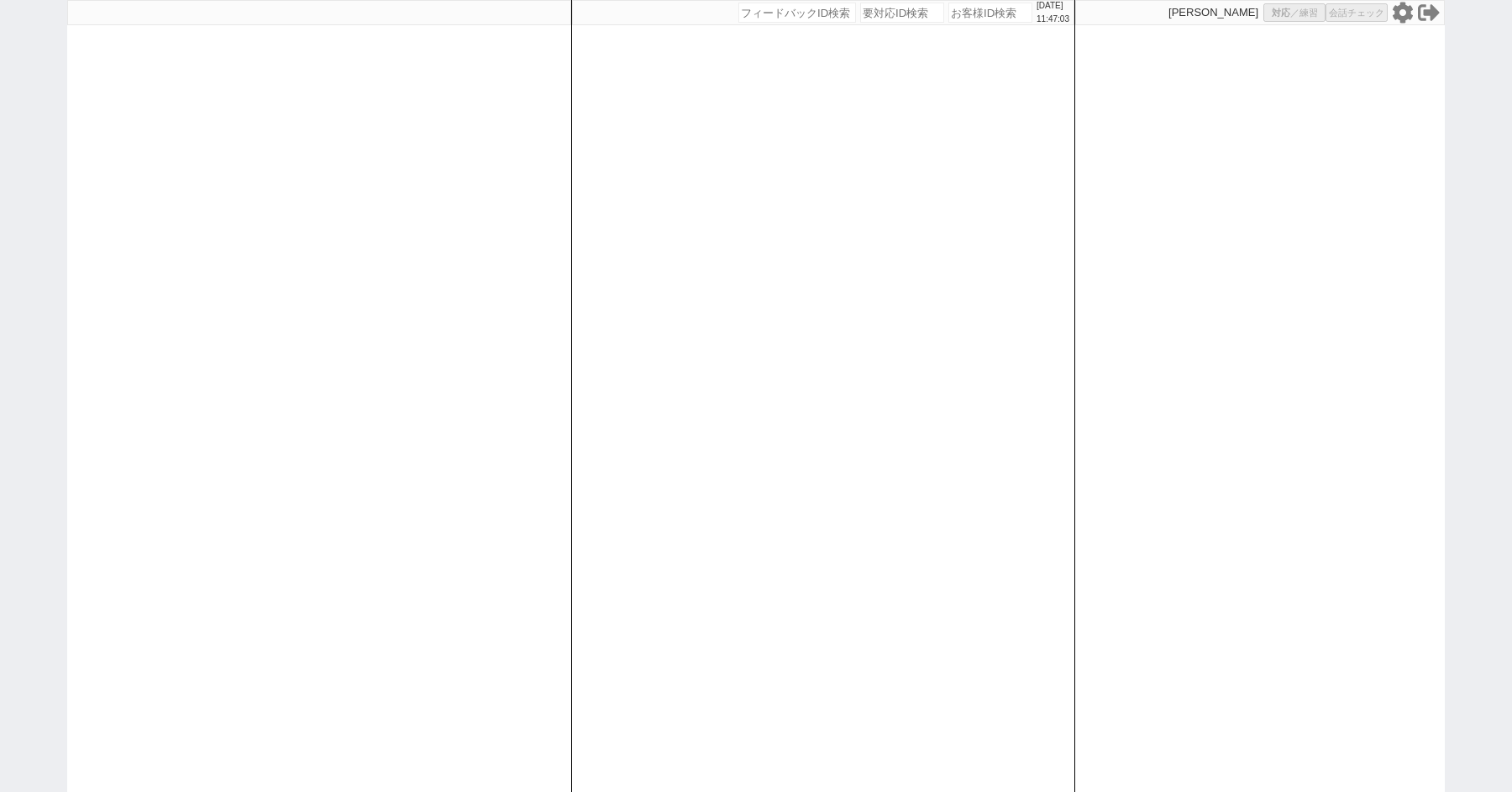
select select "8"
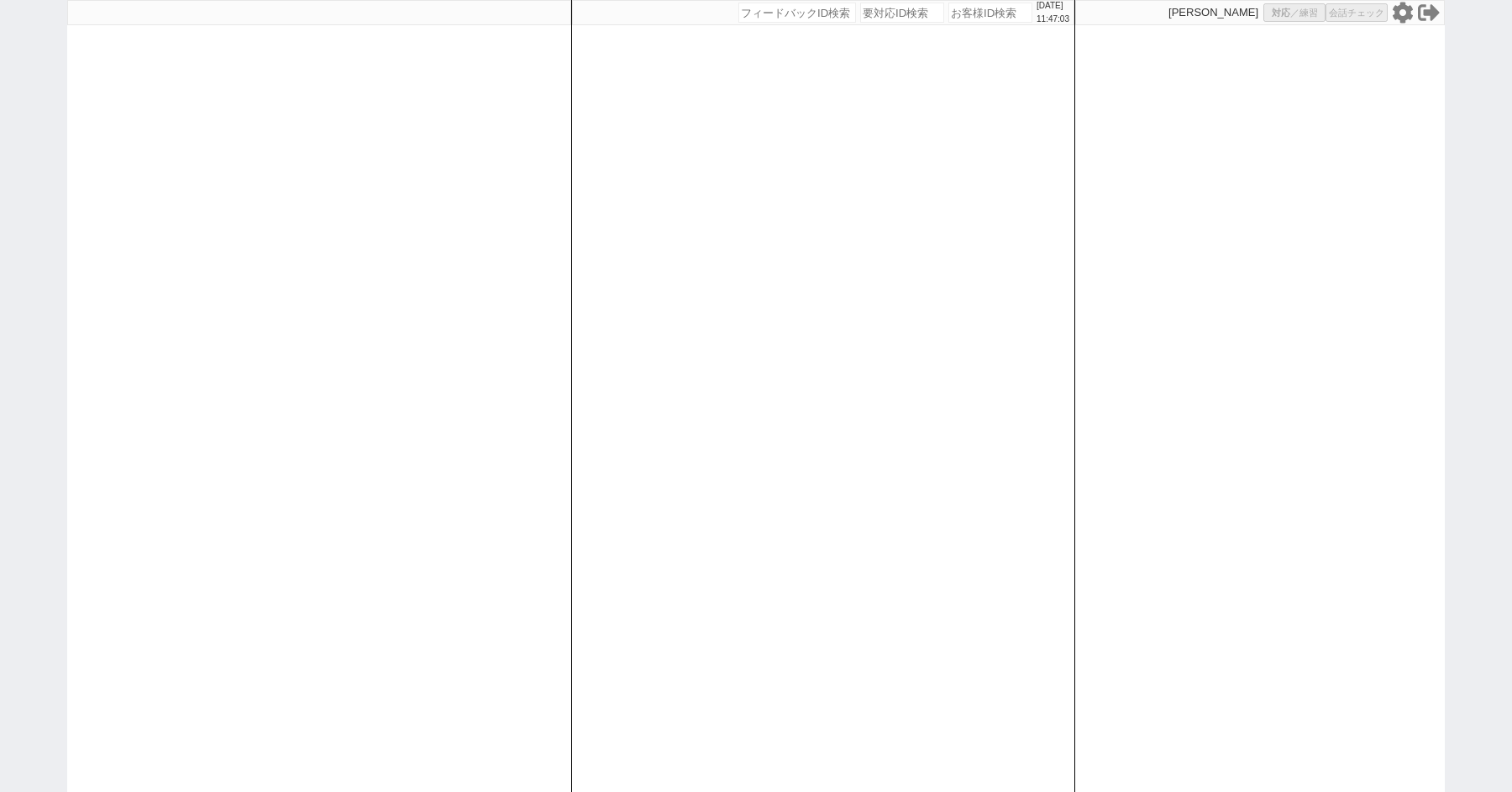
select select "8"
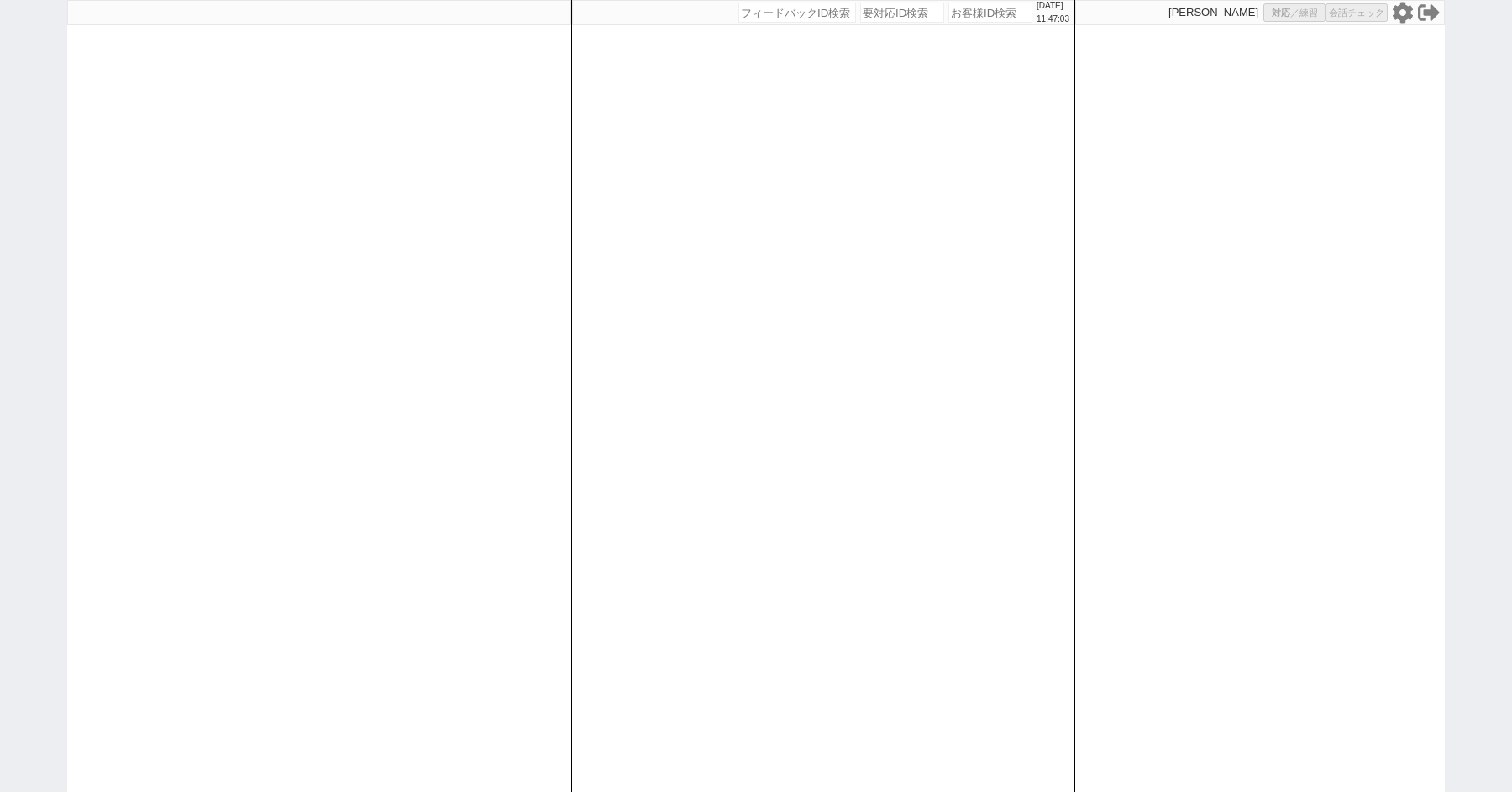
select select "8"
select select "10"
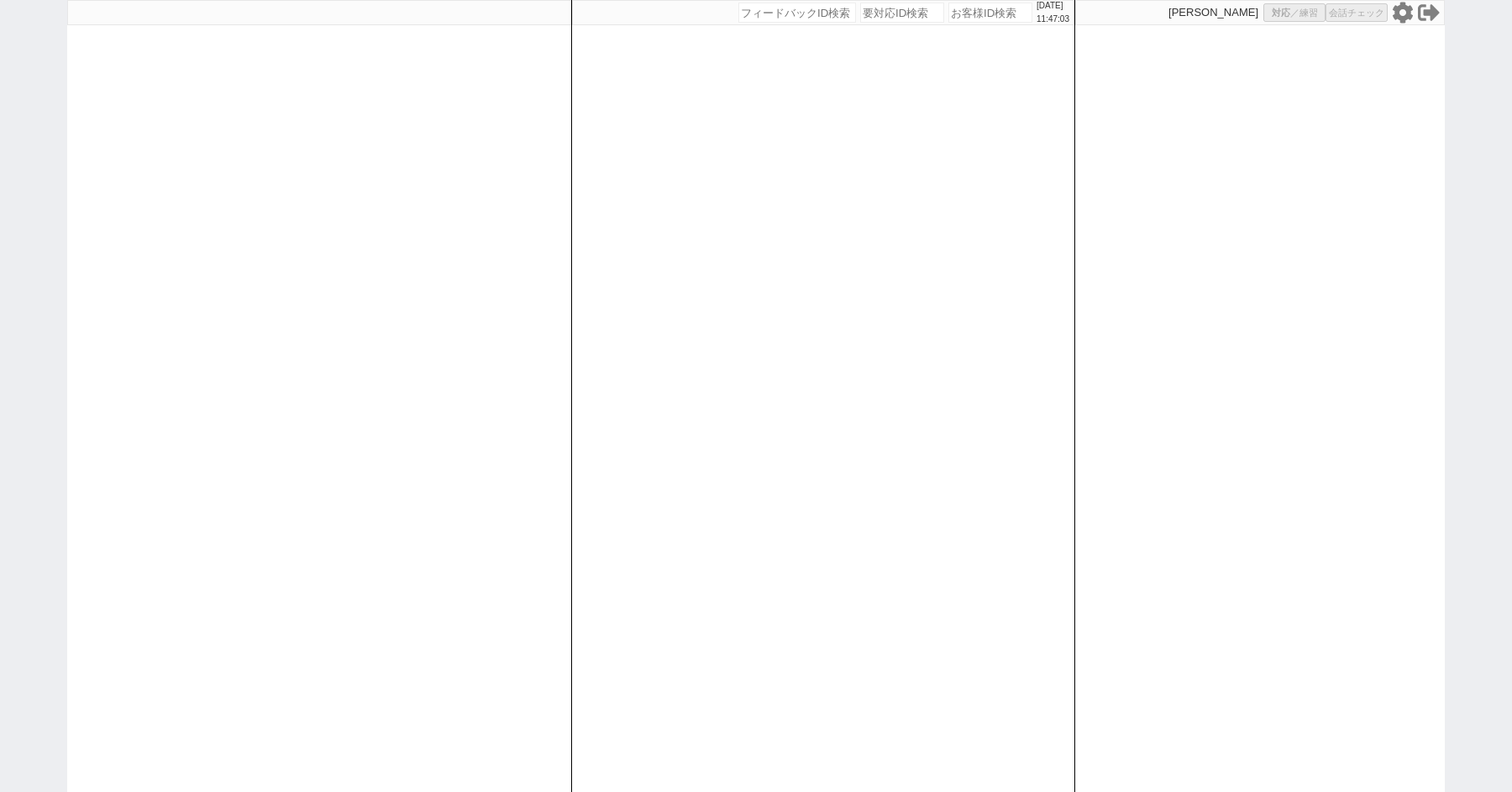
select select
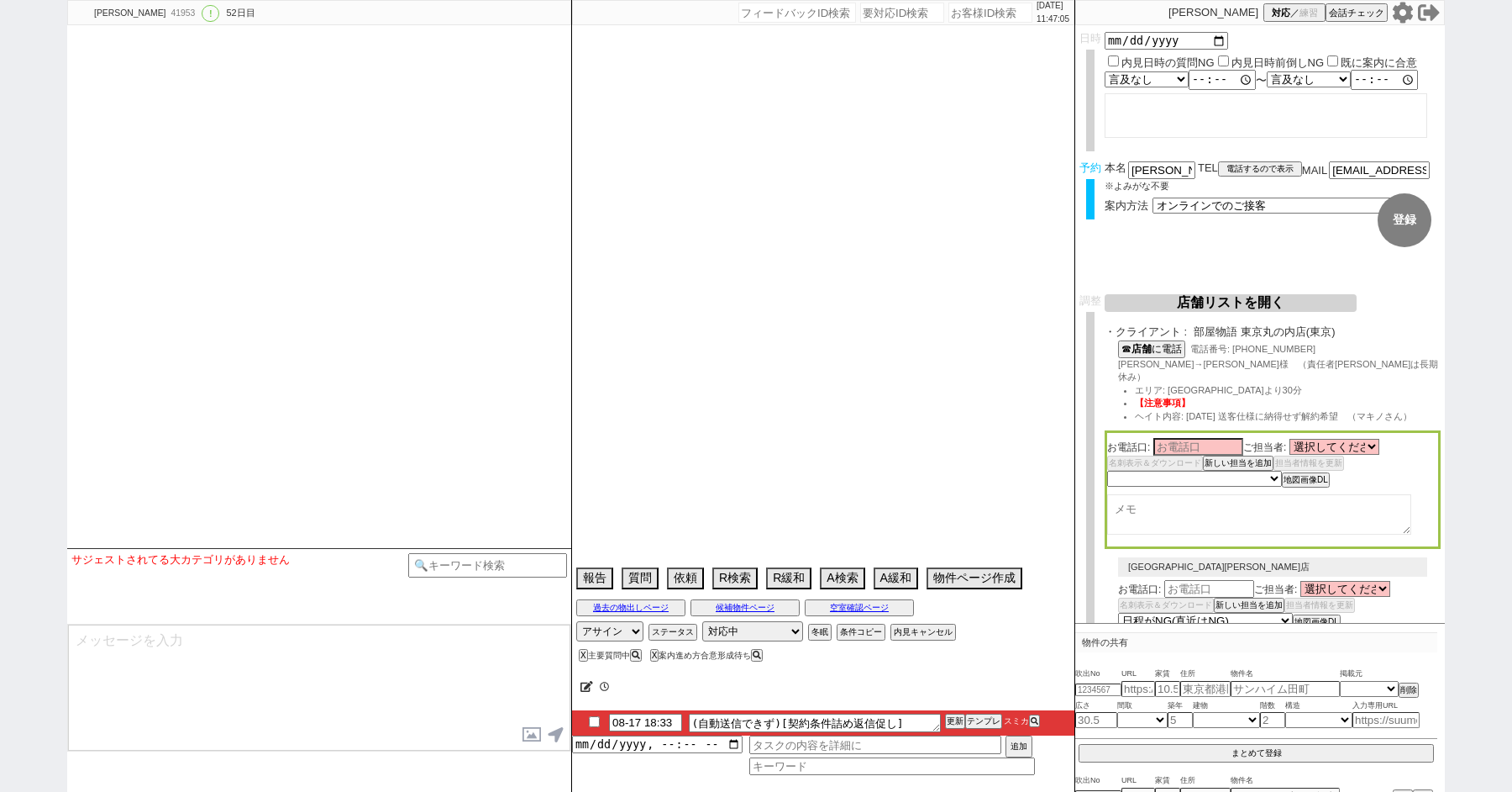
select select "13"
select select "0"
select select "33"
select select "29"
select select "69"
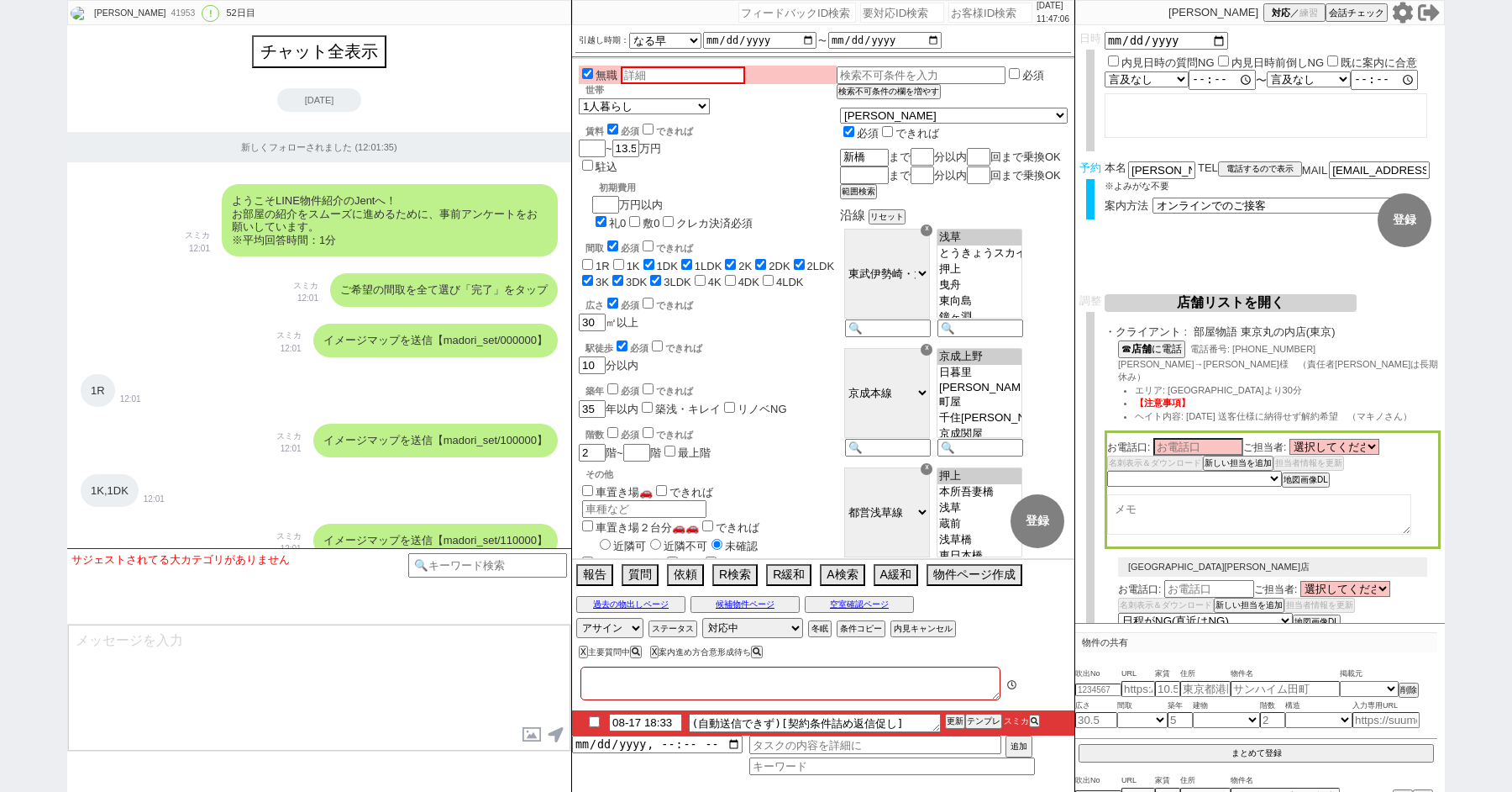
type textarea "ここにたどり着いた人は[PERSON_NAME]までお知らせください。 お客様の特定用に伝えているカスタマーIDとなってます。"
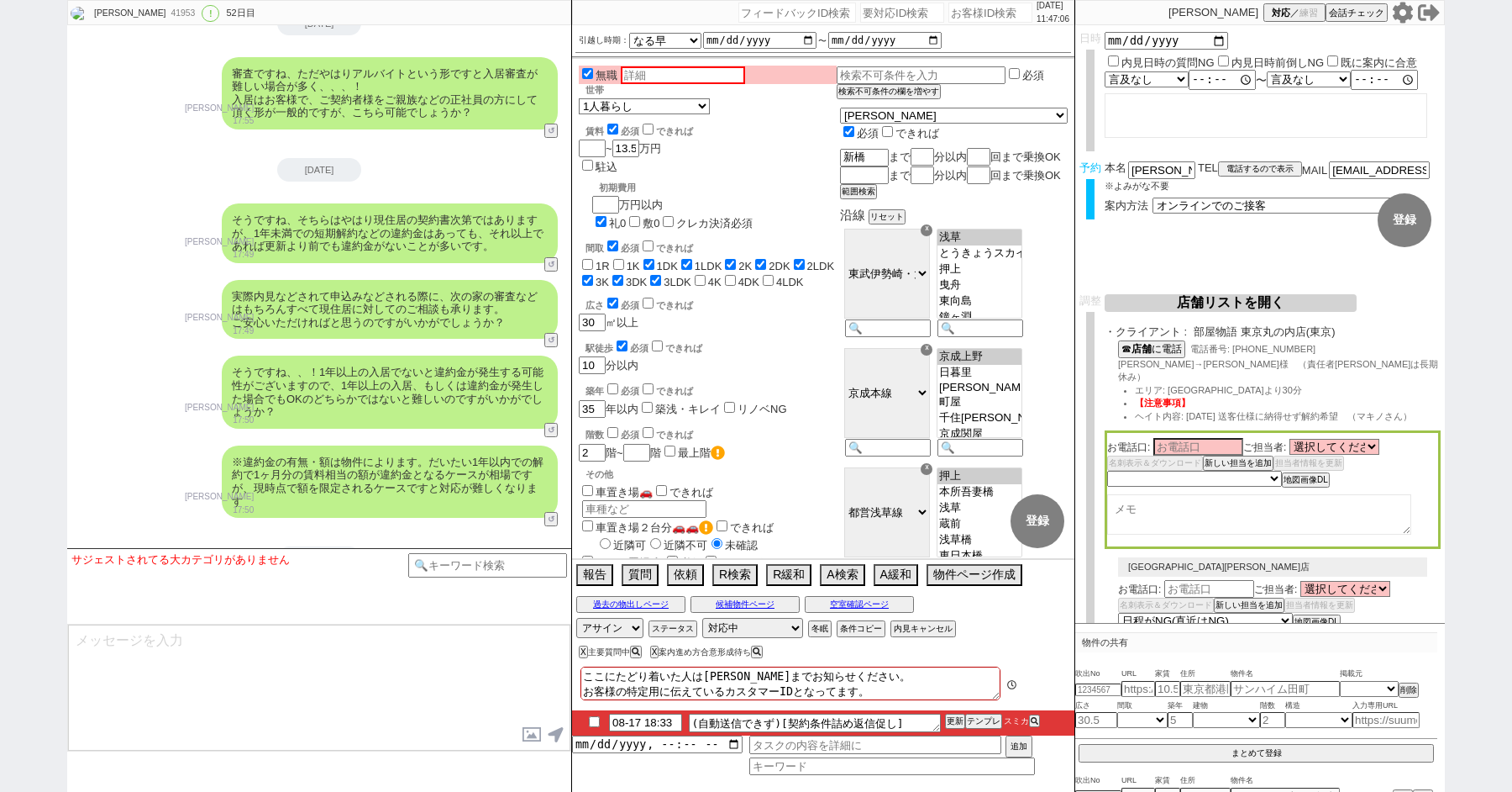
click at [595, 718] on input "checkbox" at bounding box center [595, 722] width 25 height 11
checkbox input "true"
click at [1212, 309] on button "店舗リストを開く" at bounding box center [1231, 303] width 252 height 18
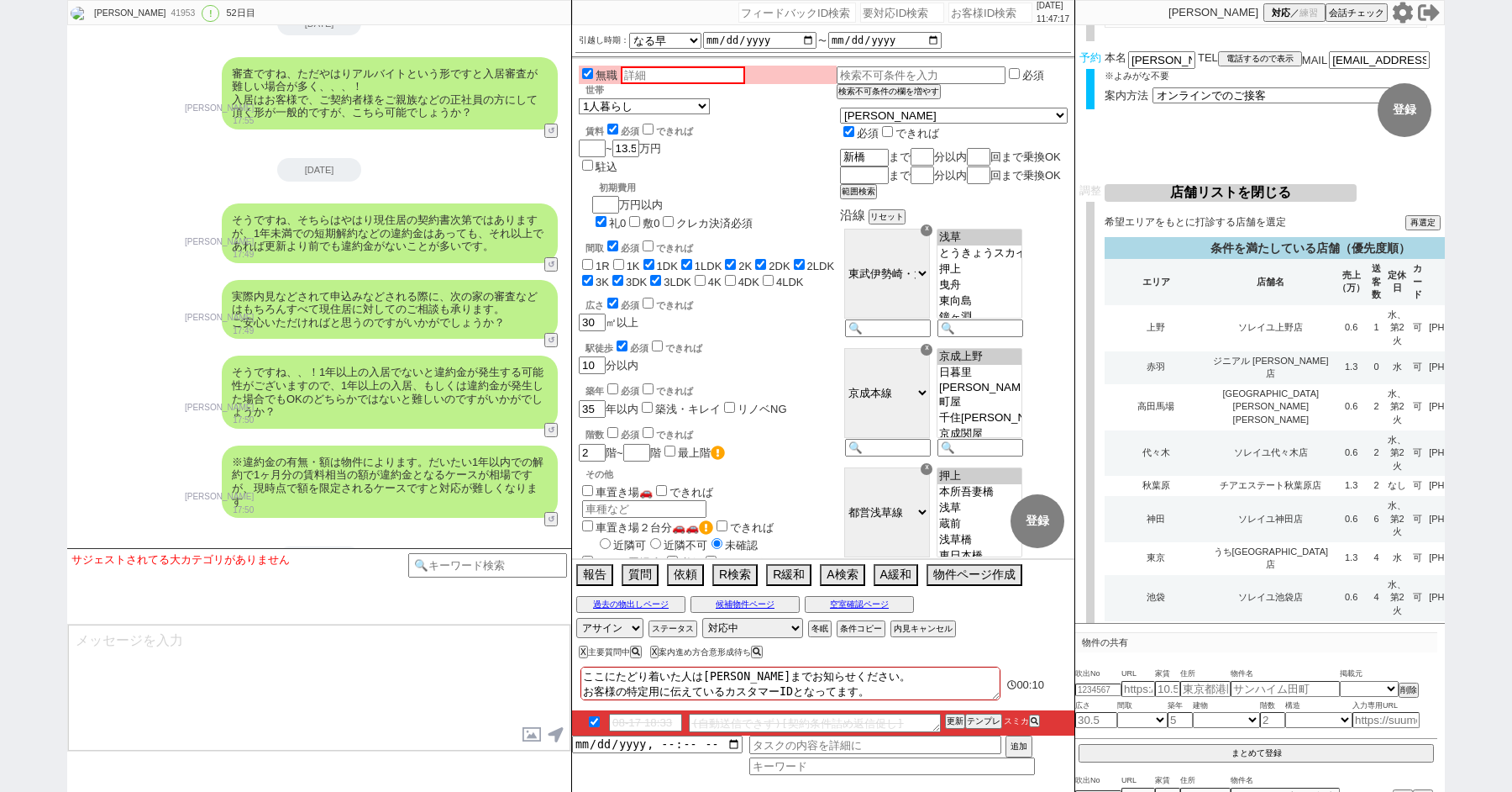
scroll to position [118, 0]
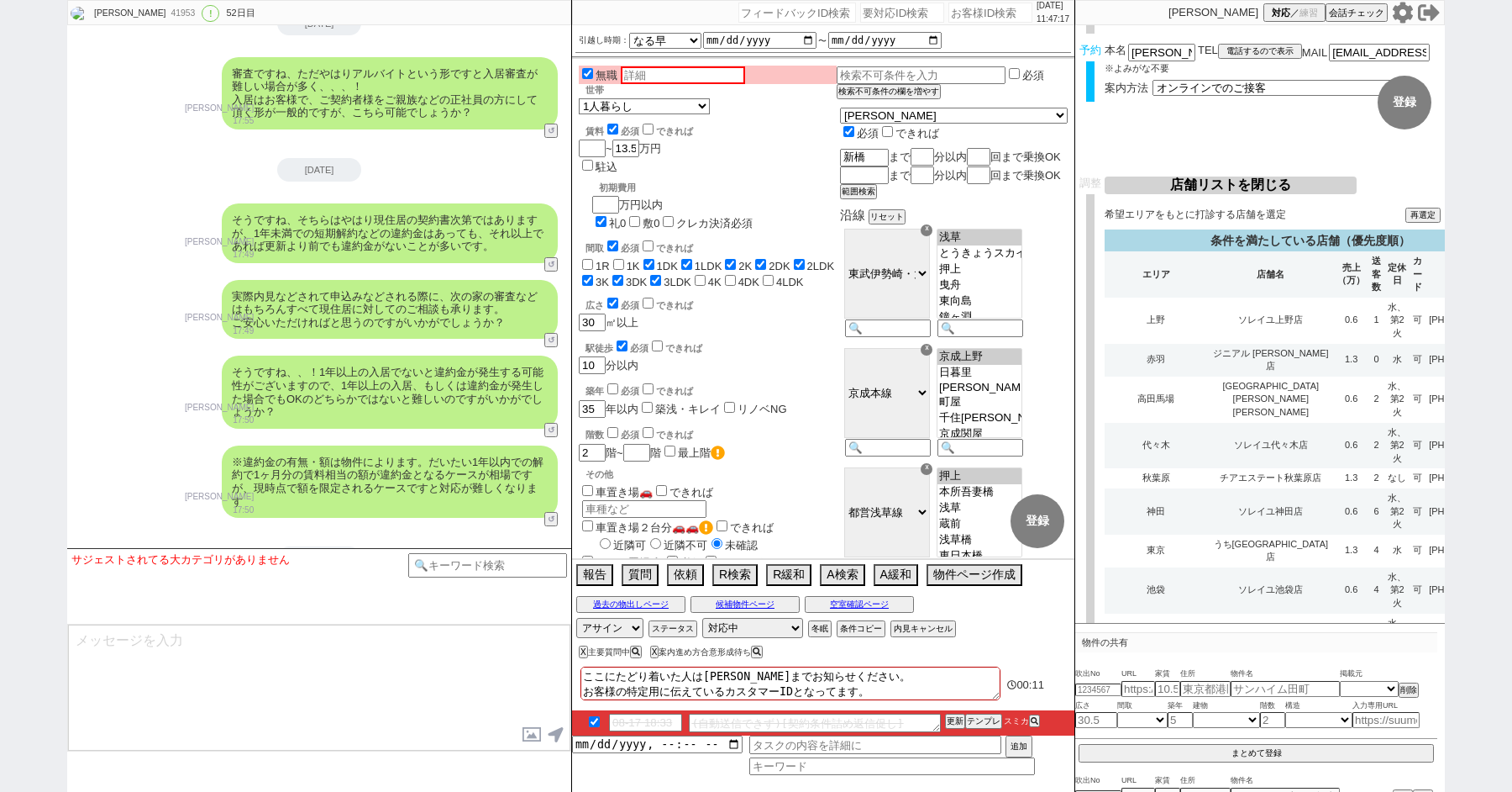
click at [835, 295] on div "広さ 必須 できれば 30 ㎡以上" at bounding box center [708, 313] width 258 height 36
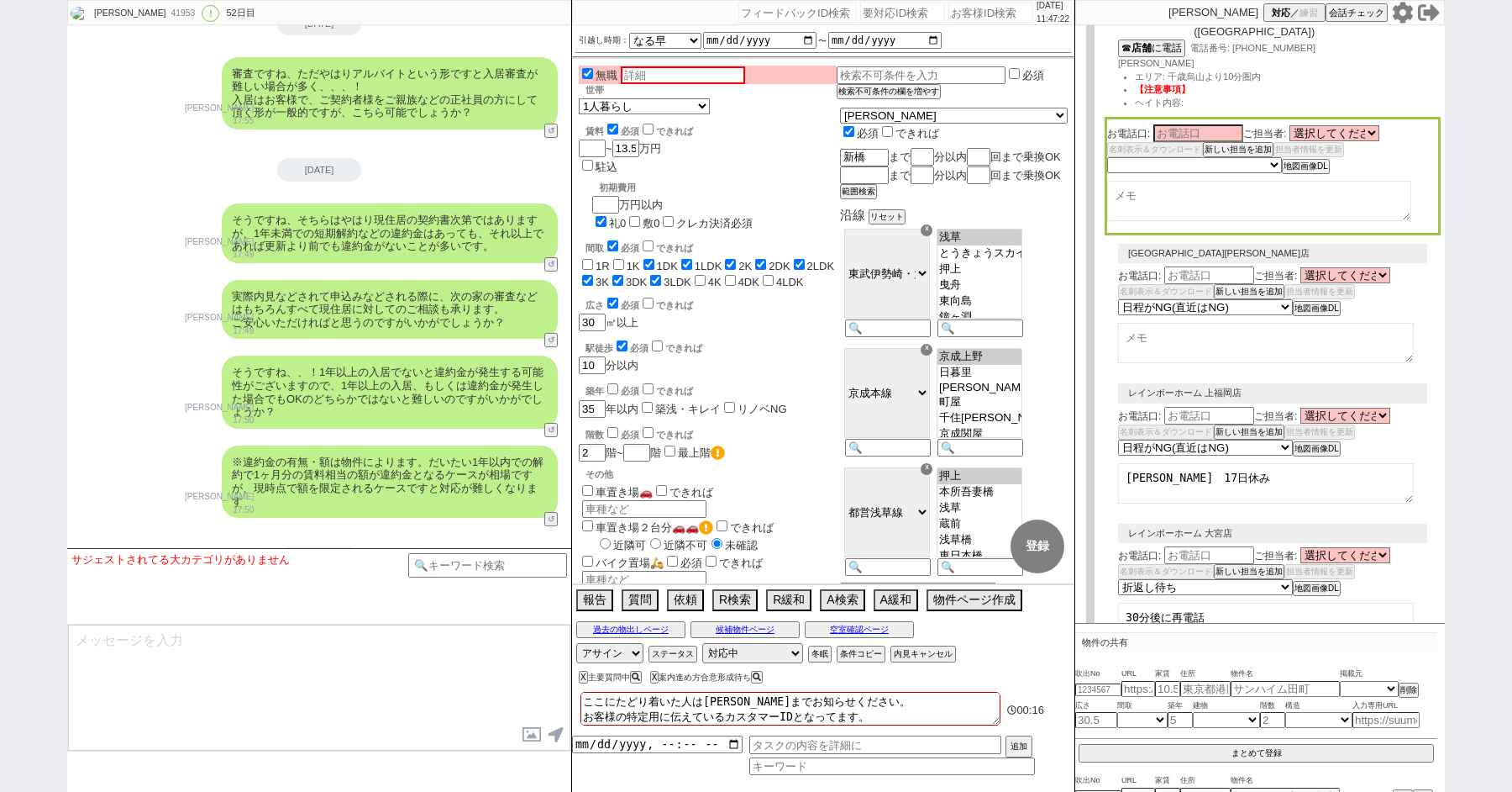
scroll to position [0, 0]
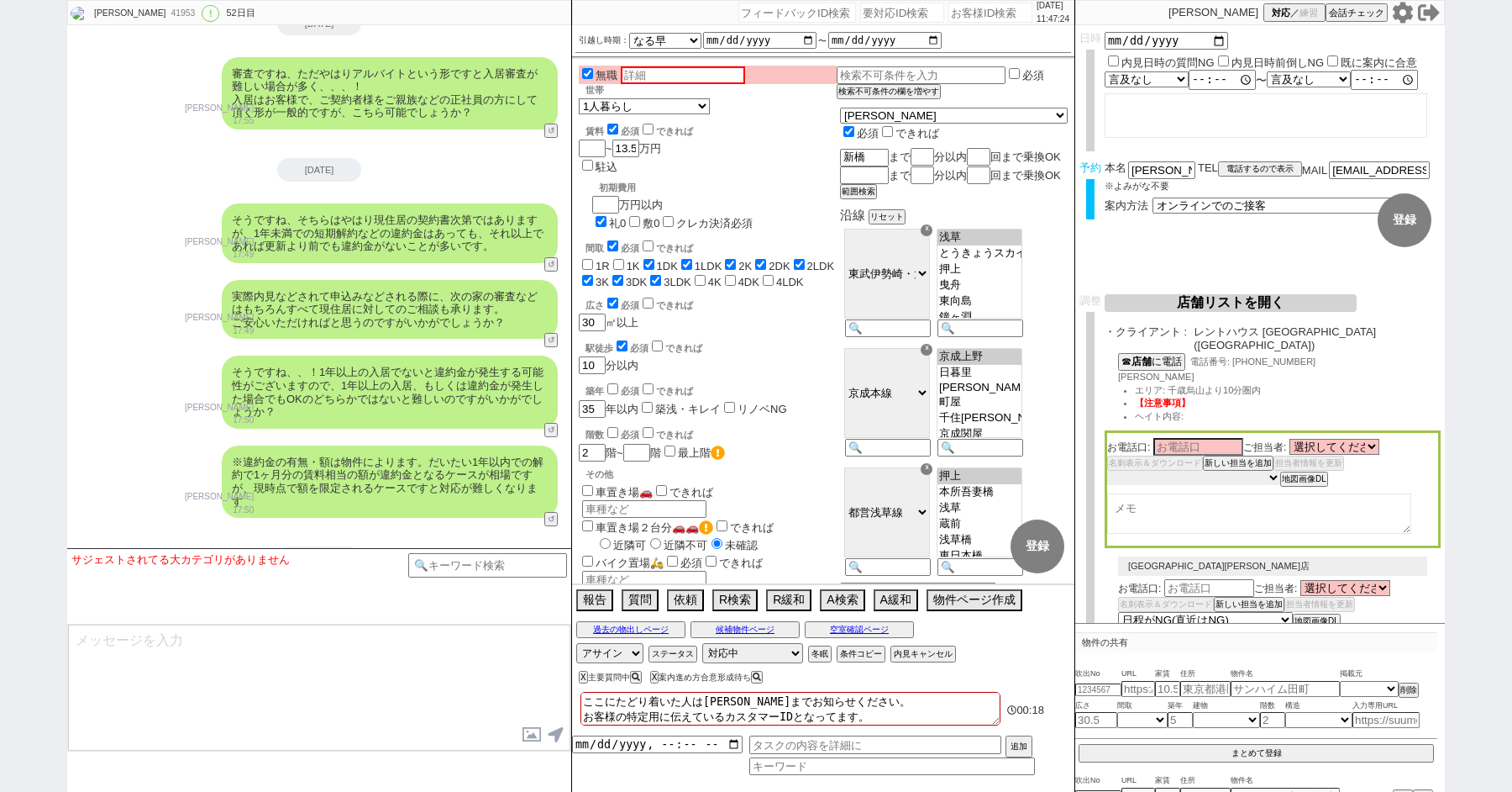
click at [1161, 471] on select "未定 希望で最短でOK 最短以外でOK 日程がNG(直近で別日提案可) 日程がNG(直近はNG) お客様ごとNG 折返し待ち 店舗が定休/終業後で連絡取れず" at bounding box center [1194, 478] width 173 height 14
select select "0"
click at [1108, 471] on select "未定 希望で最短でOK 最短以外でOK 日程がNG(直近で別日提案可) 日程がNG(直近はNG) お客様ごとNG 折返し待ち 店舗が定休/終業後で連絡取れず" at bounding box center [1194, 478] width 173 height 14
click at [1199, 505] on textarea at bounding box center [1260, 514] width 304 height 40
click at [1305, 440] on select "選択してください [PERSON_NAME] [PERSON_NAME] [PERSON_NAME] [PERSON_NAME] [PERSON_NAME] …" at bounding box center [1335, 447] width 90 height 14
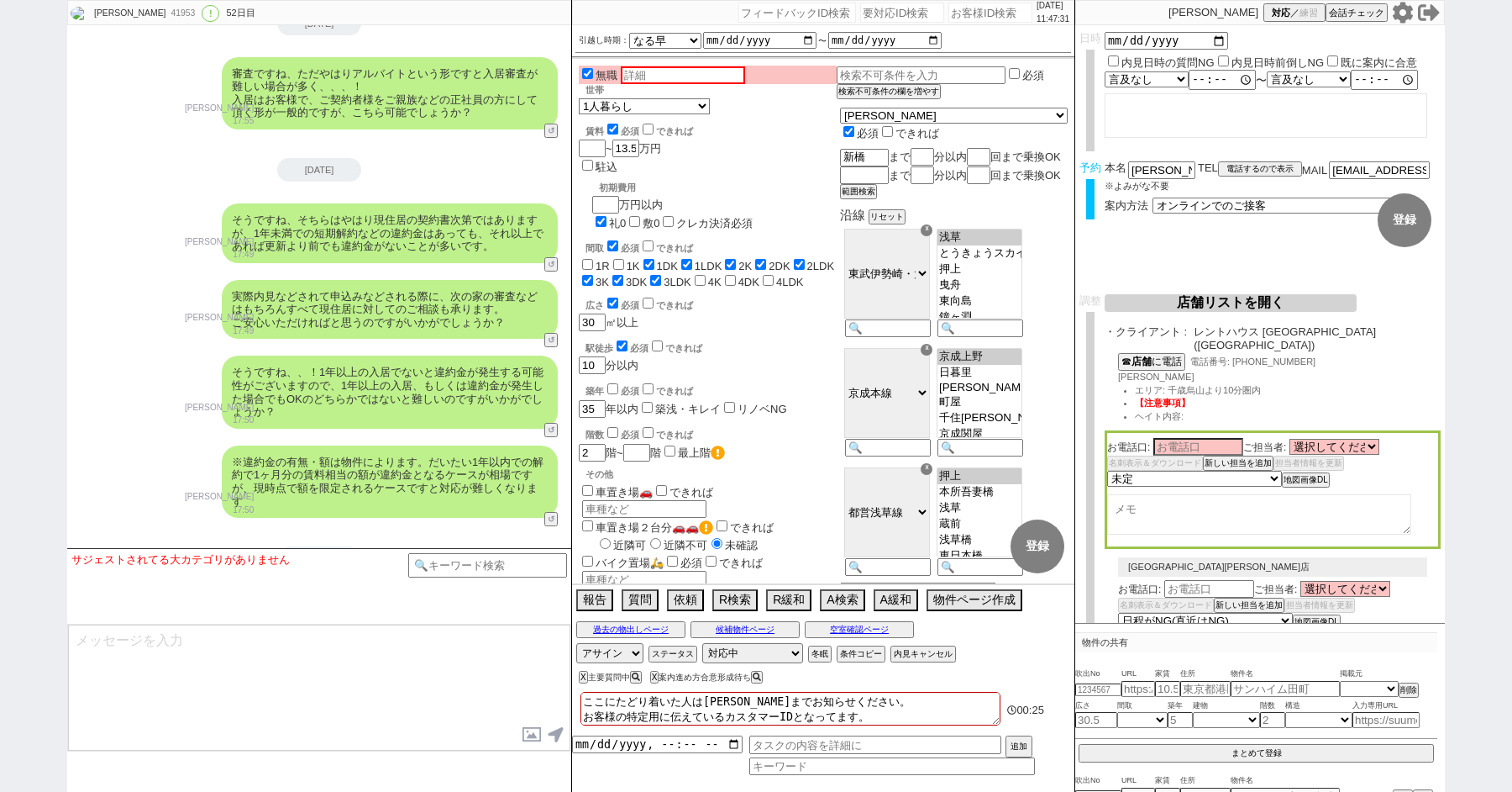
click at [1194, 305] on button "店舗リストを開く" at bounding box center [1231, 303] width 252 height 18
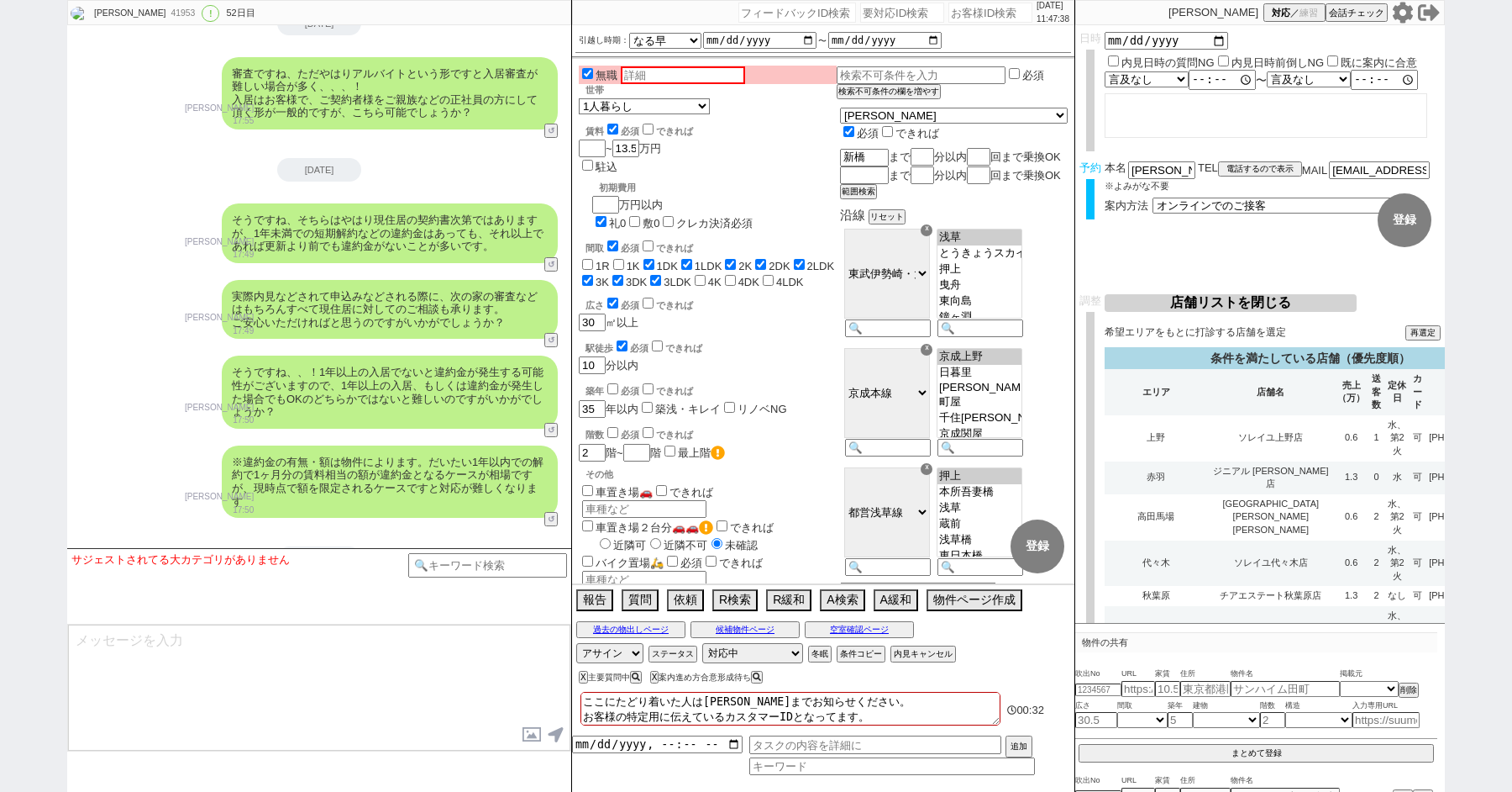
scroll to position [6013, 0]
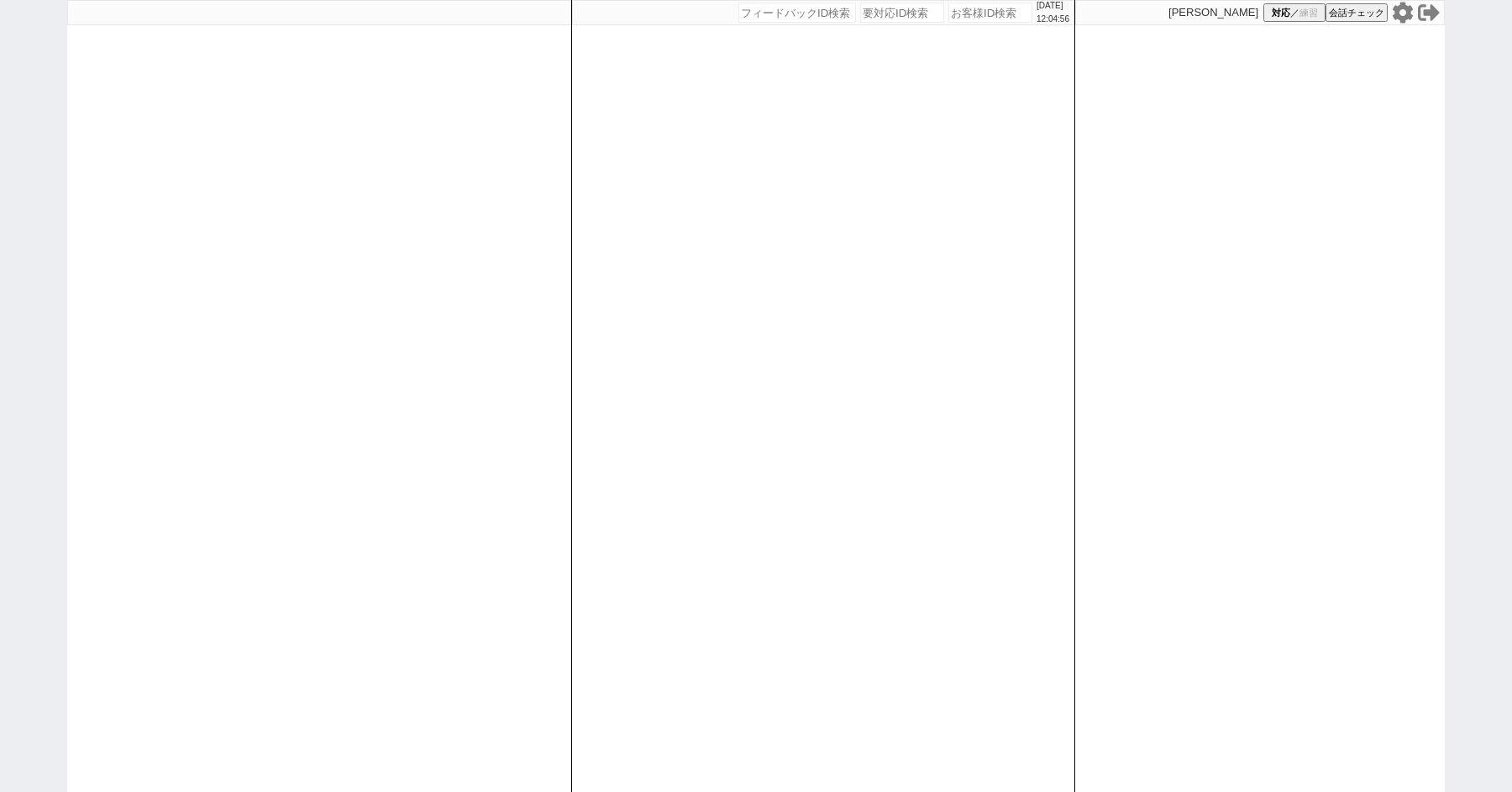
click at [1407, 20] on icon at bounding box center [1403, 12] width 22 height 22
